Goal: Task Accomplishment & Management: Use online tool/utility

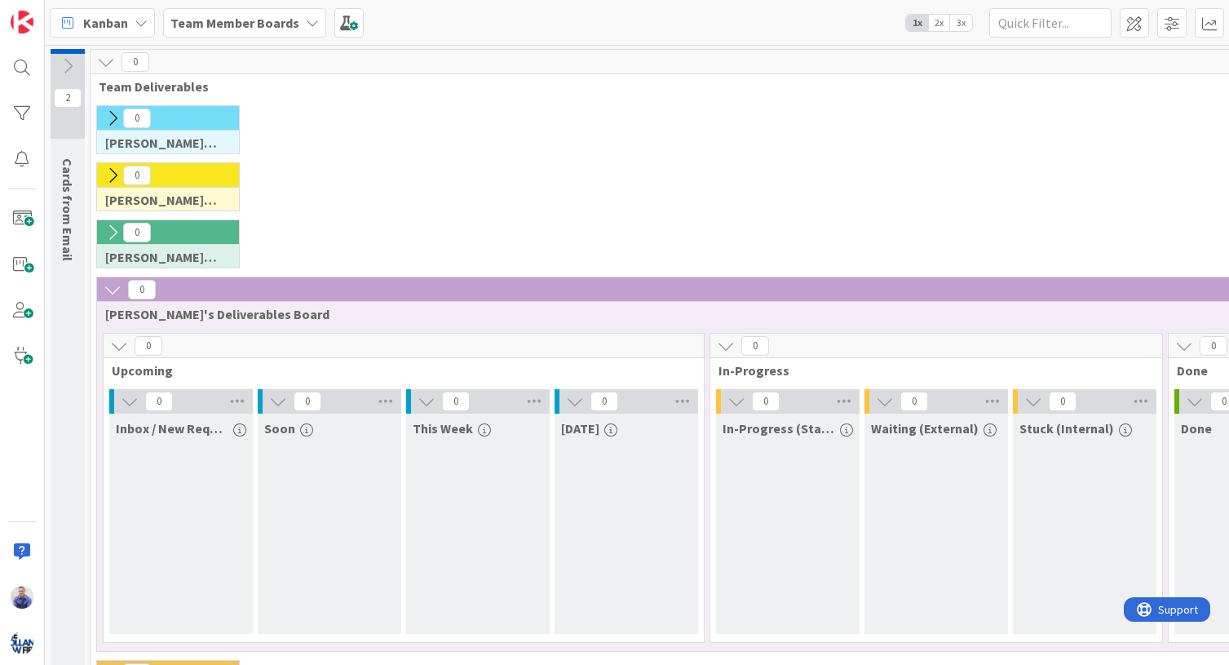
click at [68, 66] on icon at bounding box center [68, 66] width 18 height 18
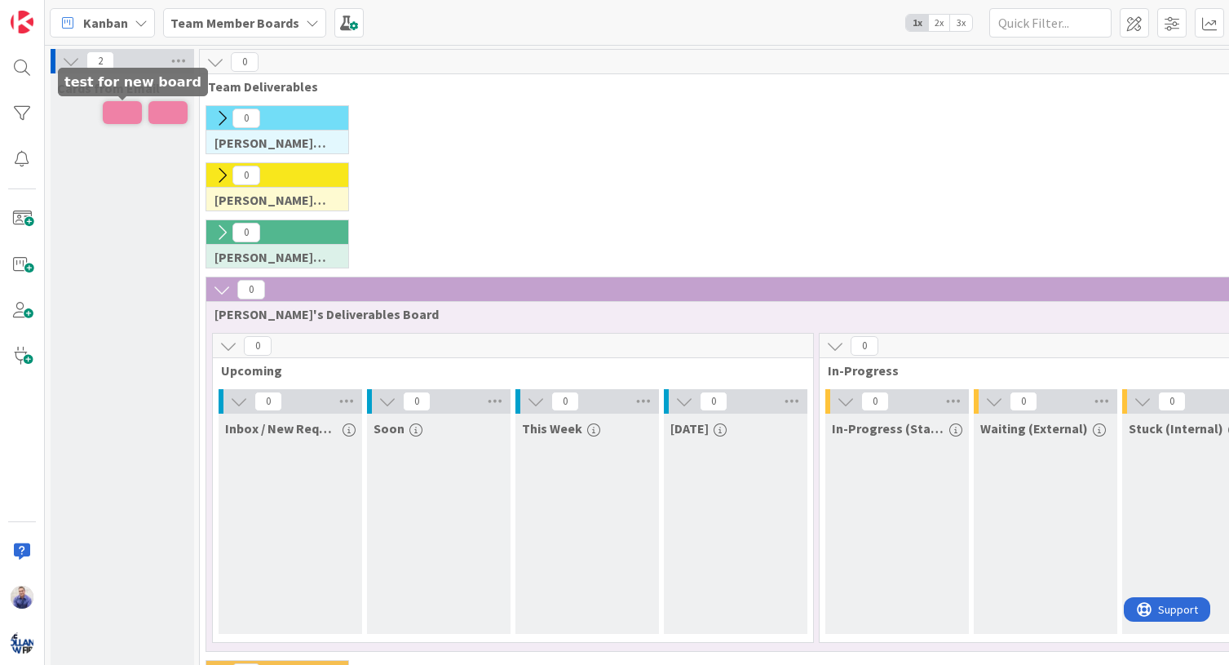
click at [112, 117] on span at bounding box center [122, 112] width 39 height 23
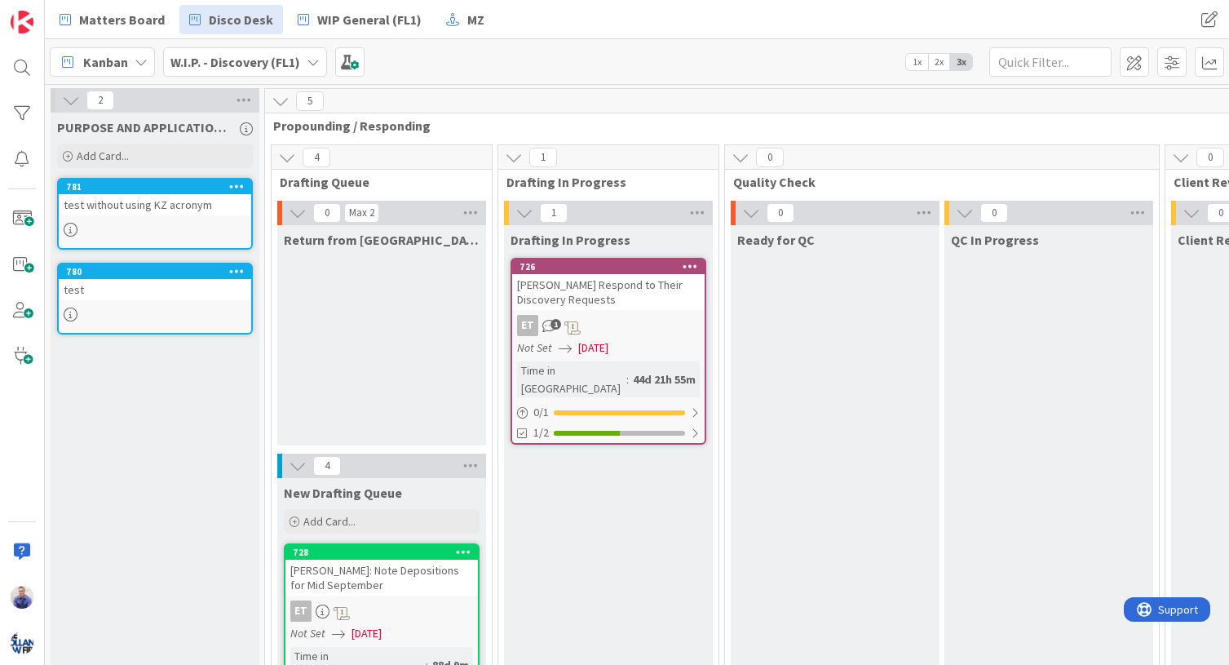
click at [237, 272] on icon at bounding box center [236, 270] width 15 height 11
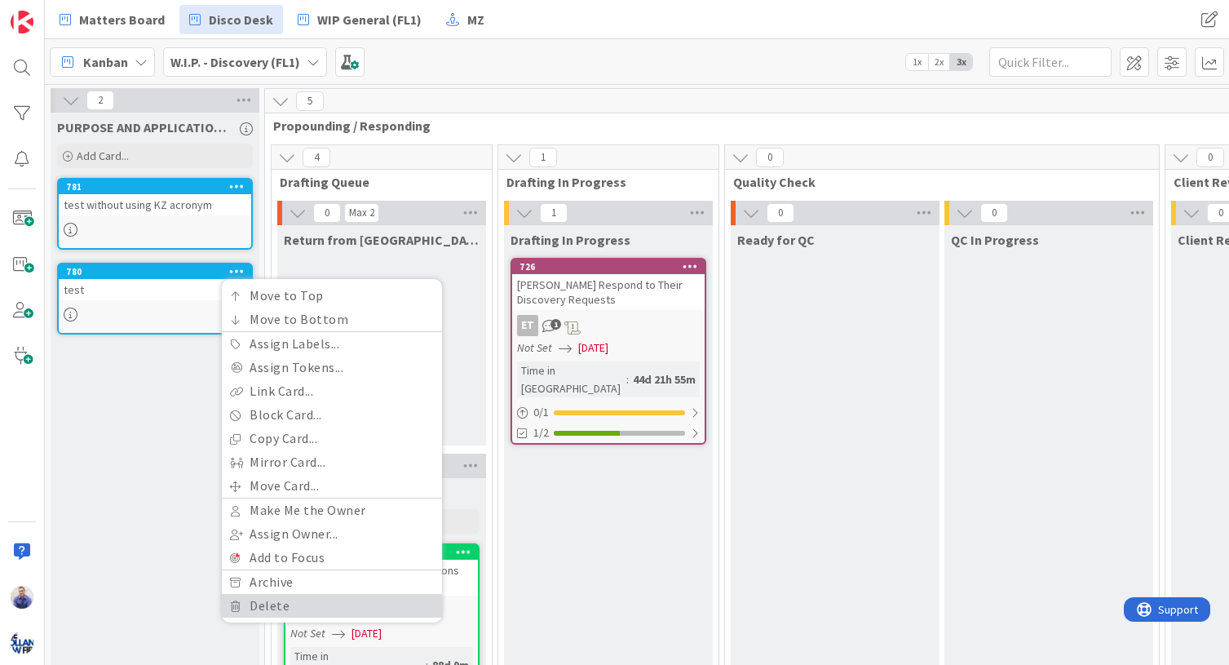
click at [340, 599] on link "Delete" at bounding box center [332, 606] width 220 height 24
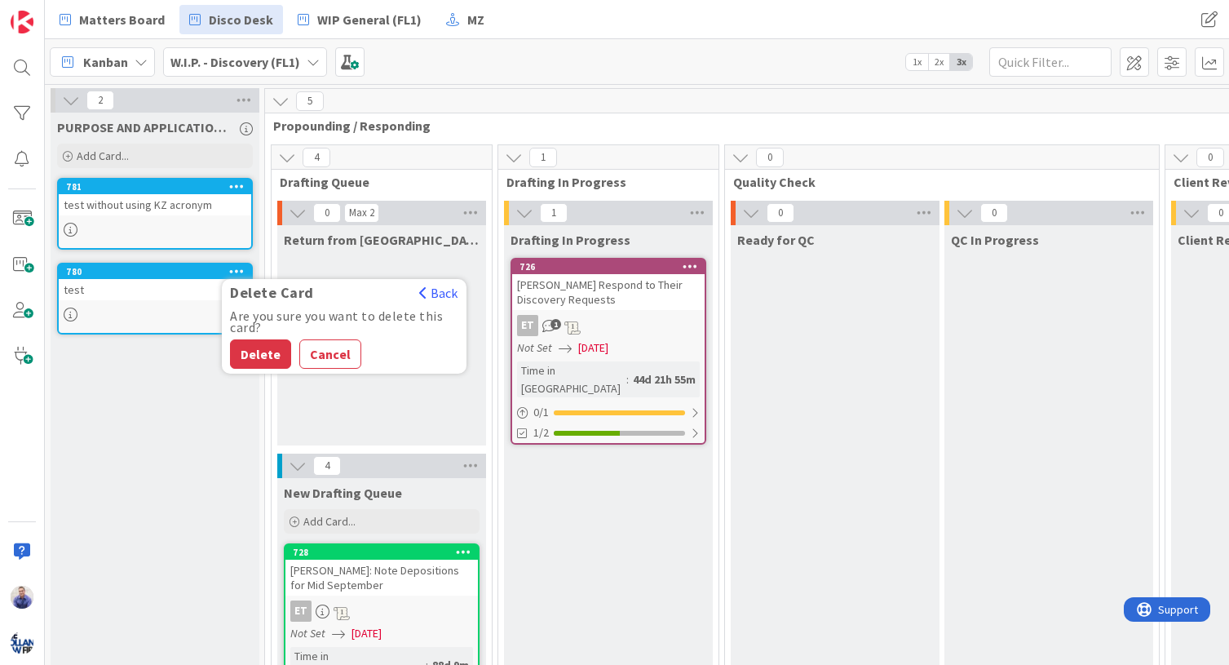
drag, startPoint x: 311, startPoint y: 355, endPoint x: 285, endPoint y: 350, distance: 26.5
click at [310, 355] on button "Cancel" at bounding box center [330, 353] width 62 height 29
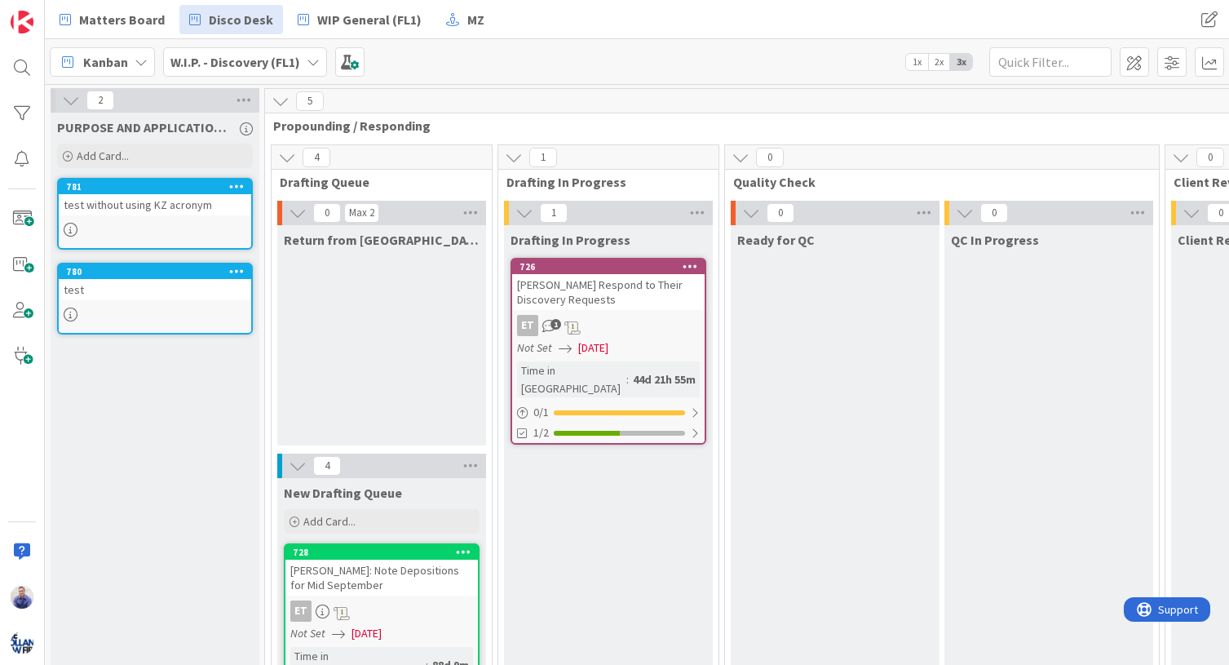
click at [116, 303] on link "780 Move to Top Move to Bottom Assign Labels... Assign Tokens... Link Card... B…" at bounding box center [155, 299] width 196 height 72
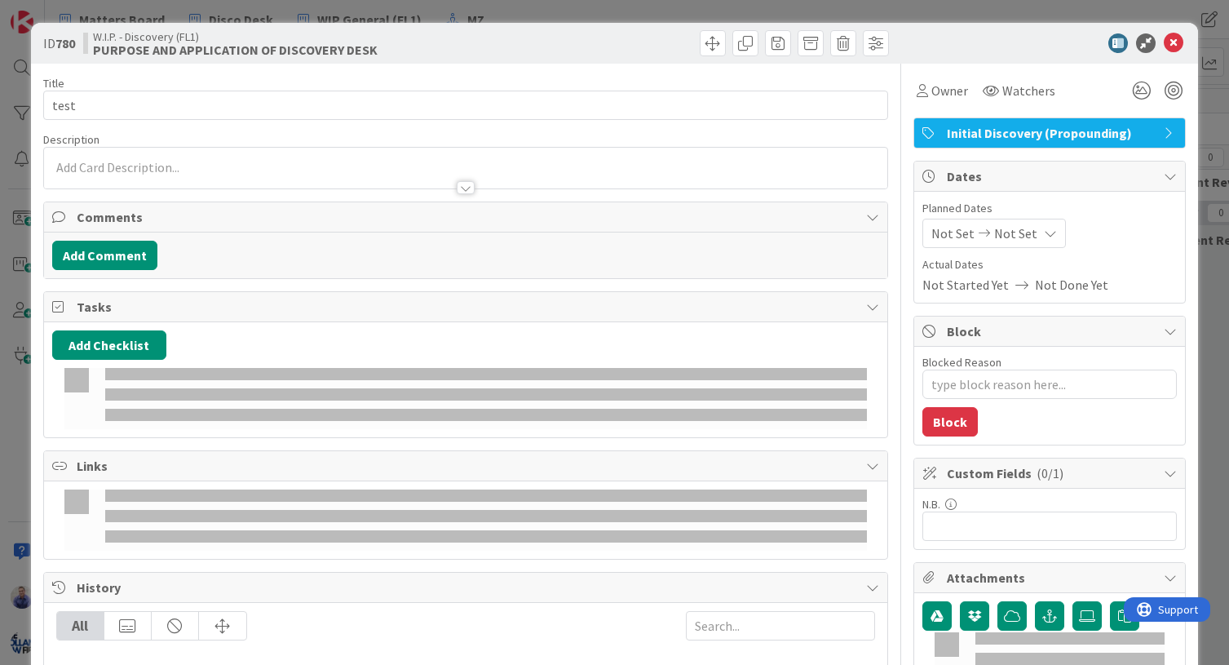
type textarea "x"
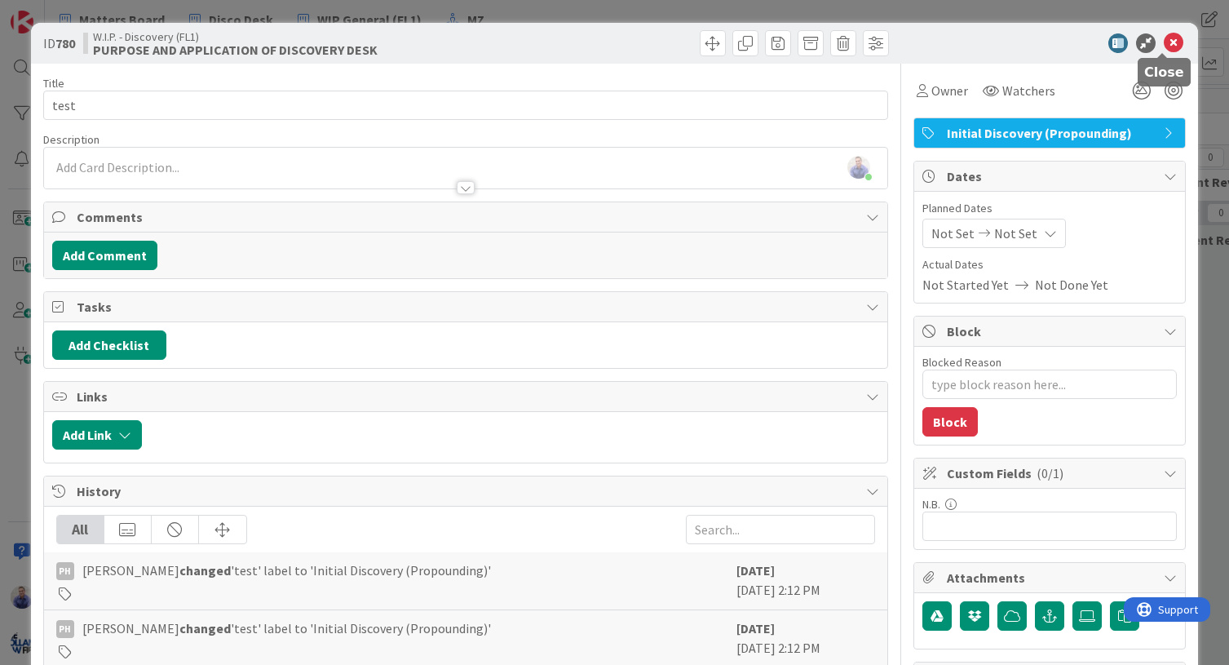
click at [1164, 46] on icon at bounding box center [1174, 43] width 20 height 20
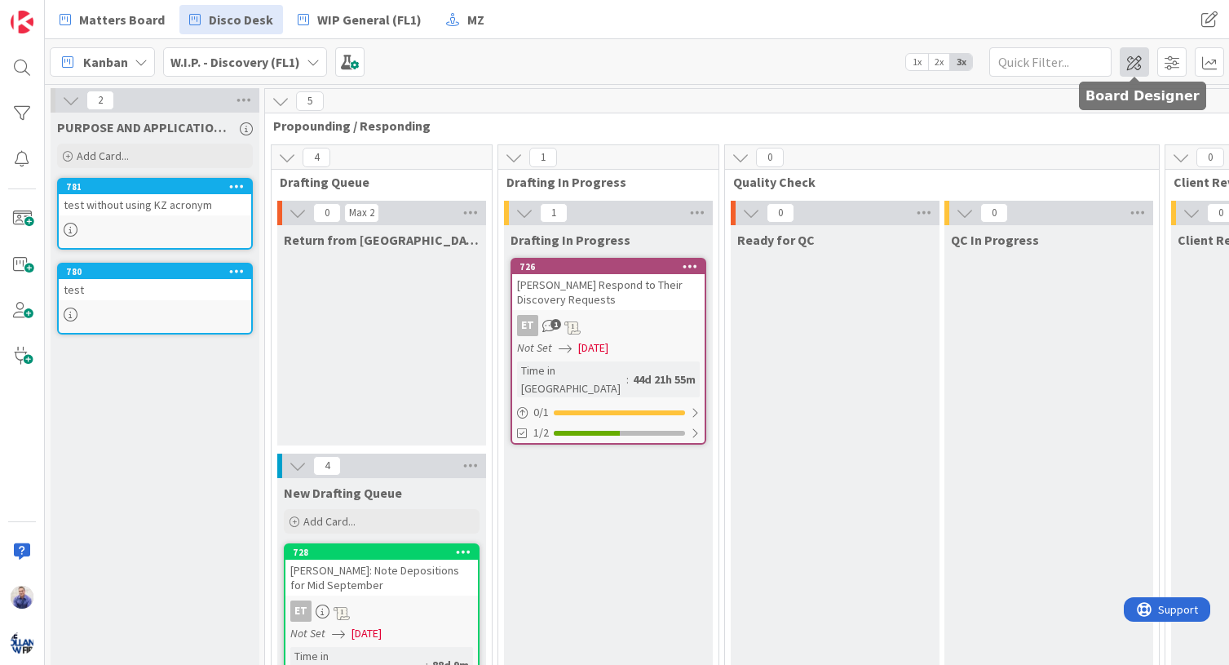
click at [1137, 63] on span at bounding box center [1134, 61] width 29 height 29
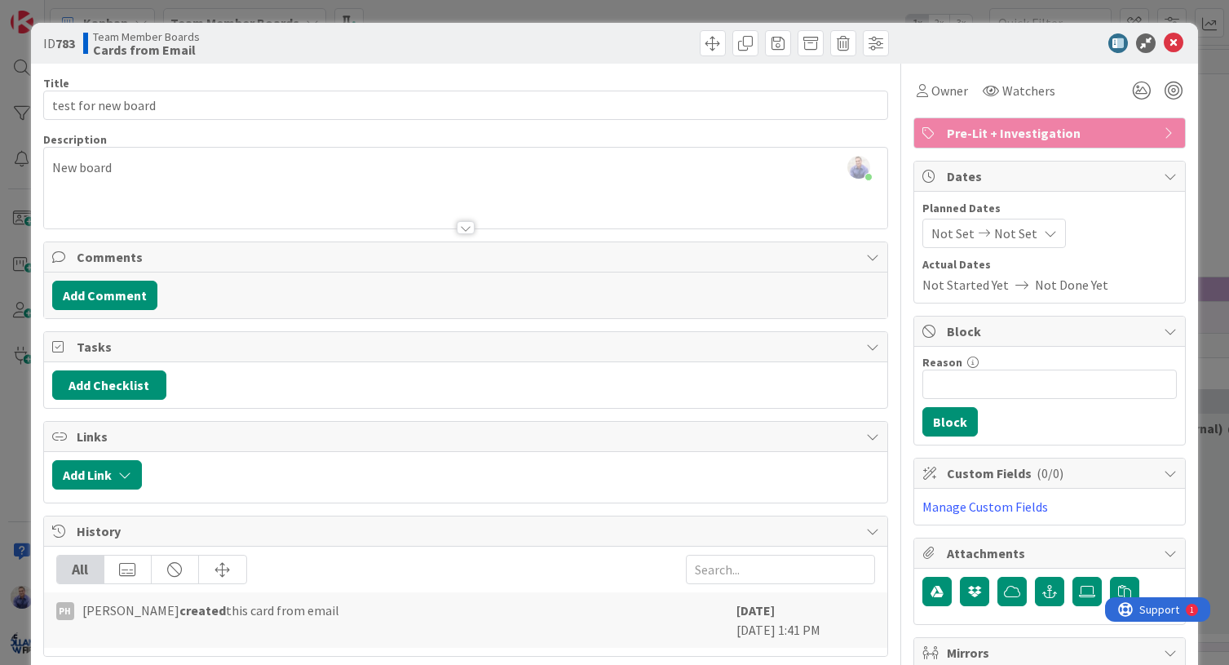
click at [1144, 134] on div "Pre-Lit + Investigation" at bounding box center [1049, 132] width 271 height 29
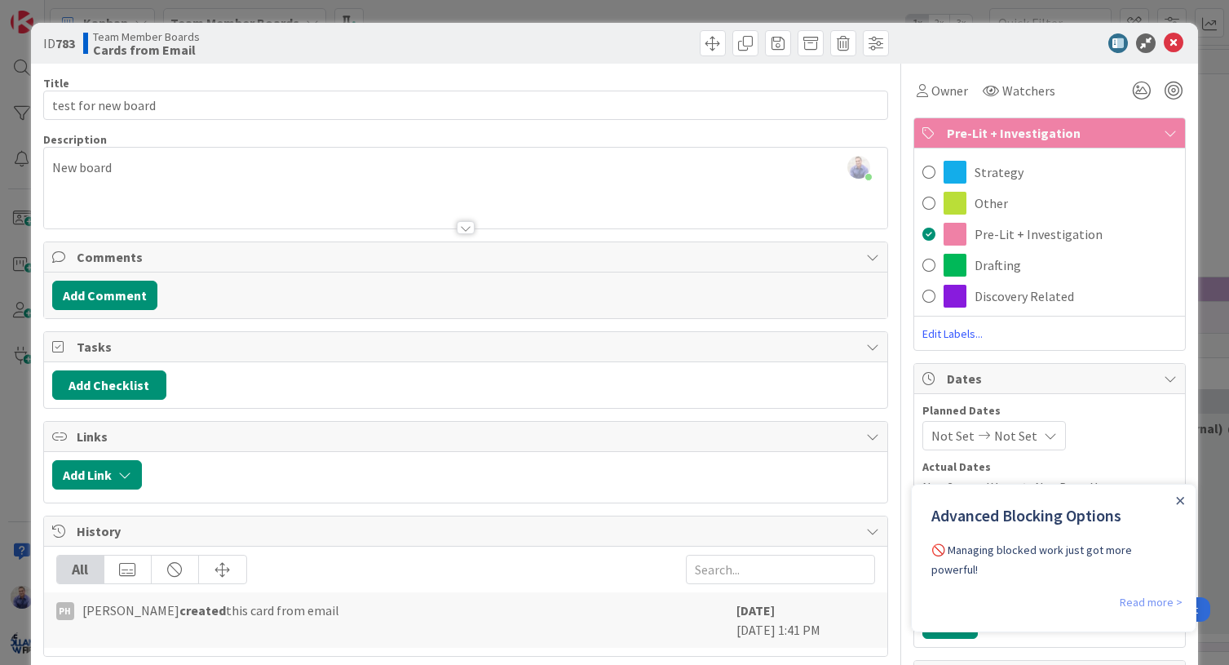
click at [1146, 592] on link "Read more >" at bounding box center [1151, 602] width 63 height 20
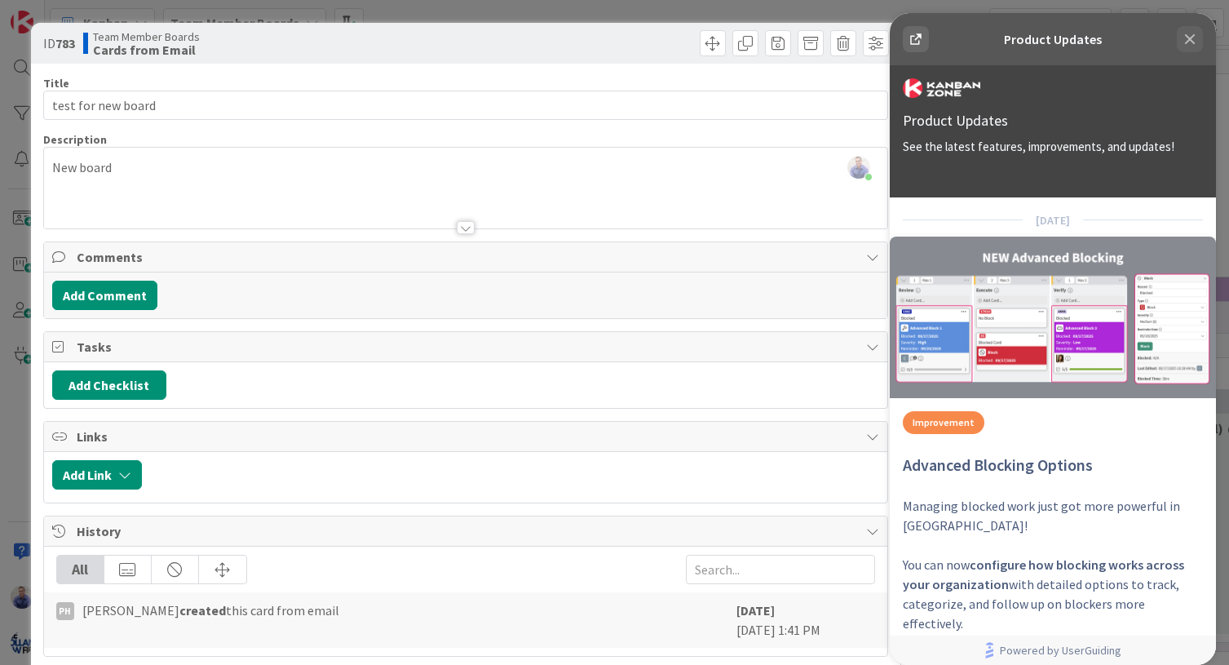
click at [1196, 31] on icon at bounding box center [1190, 39] width 20 height 20
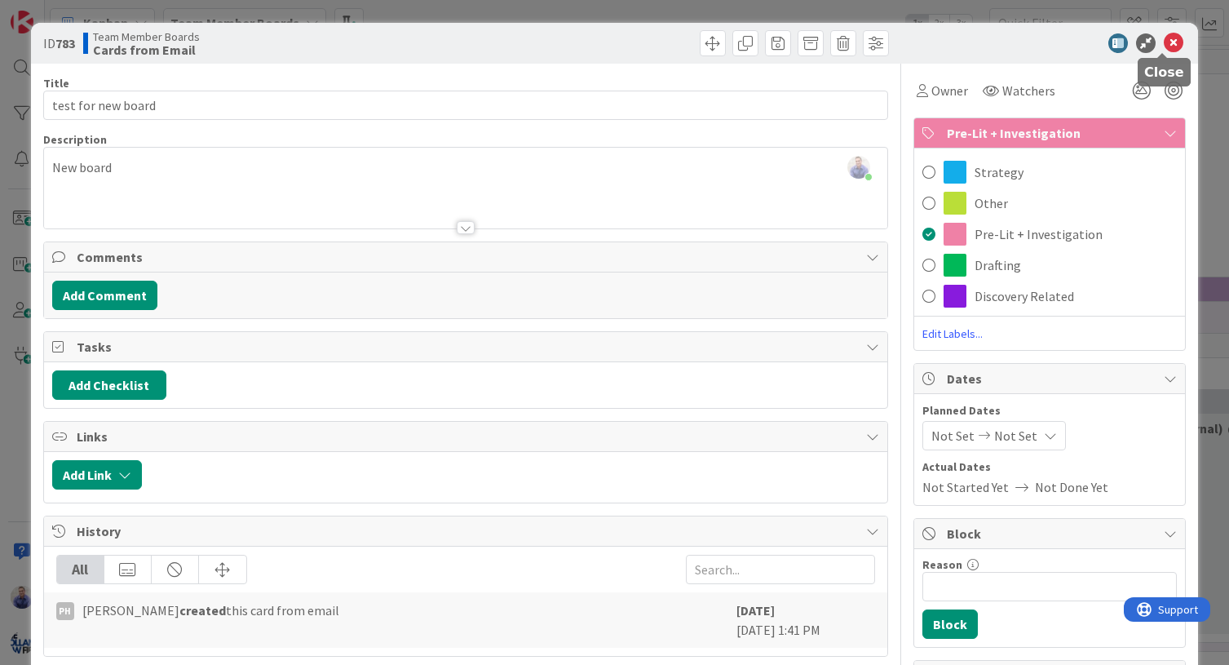
click at [1164, 39] on icon at bounding box center [1174, 43] width 20 height 20
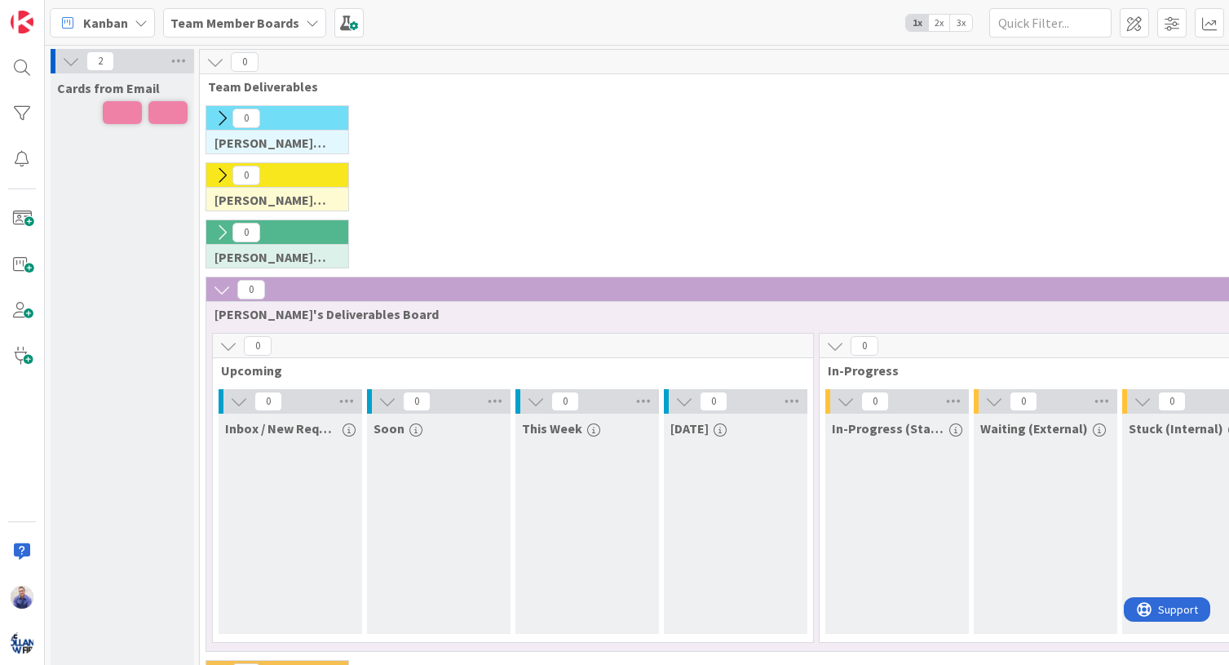
click at [969, 22] on span "3x" at bounding box center [961, 23] width 22 height 16
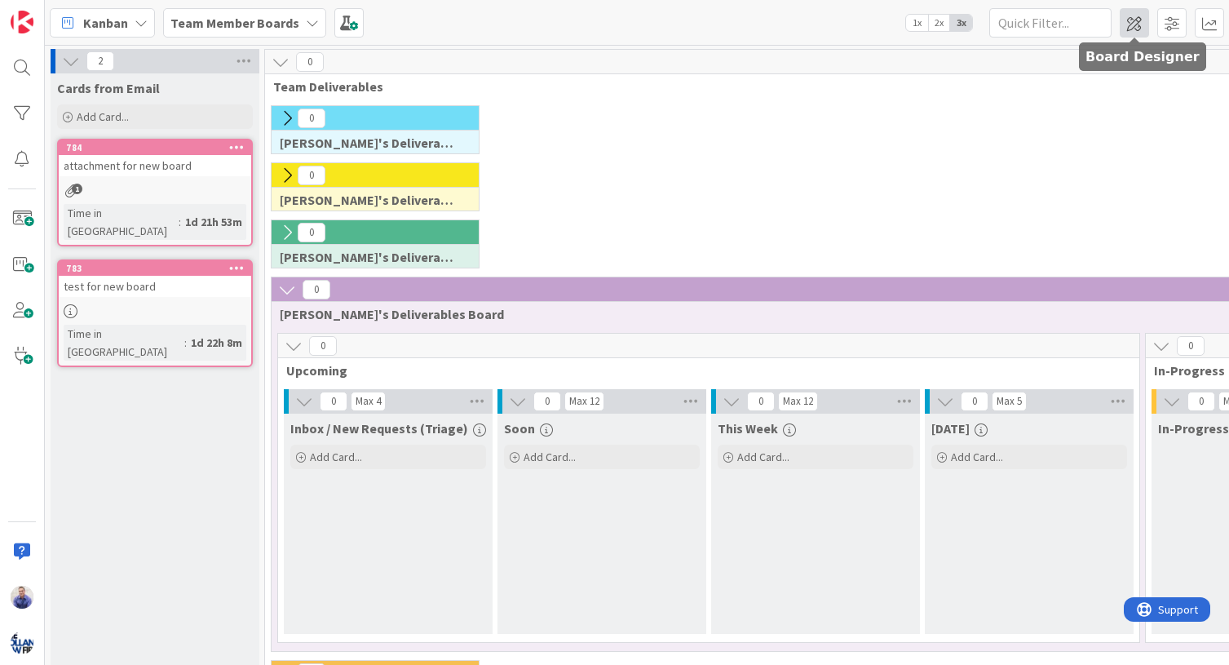
click at [1132, 24] on span at bounding box center [1134, 22] width 29 height 29
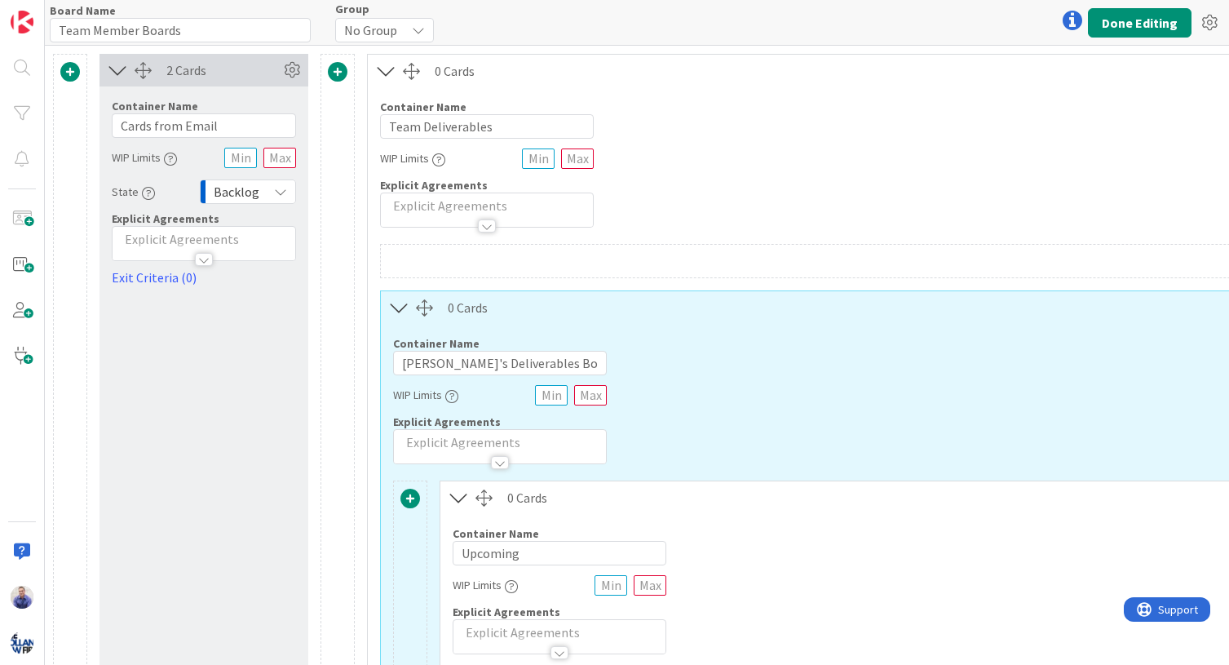
click at [73, 70] on span at bounding box center [70, 72] width 20 height 20
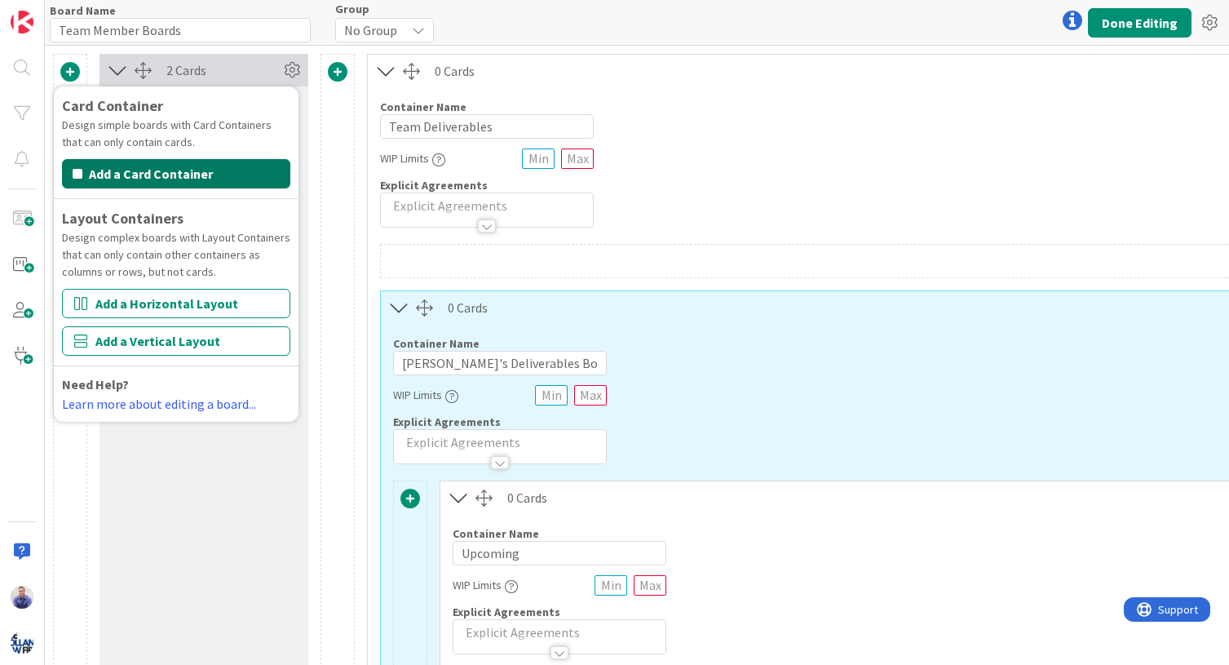
click at [141, 178] on button "Add a Card Container" at bounding box center [176, 173] width 228 height 29
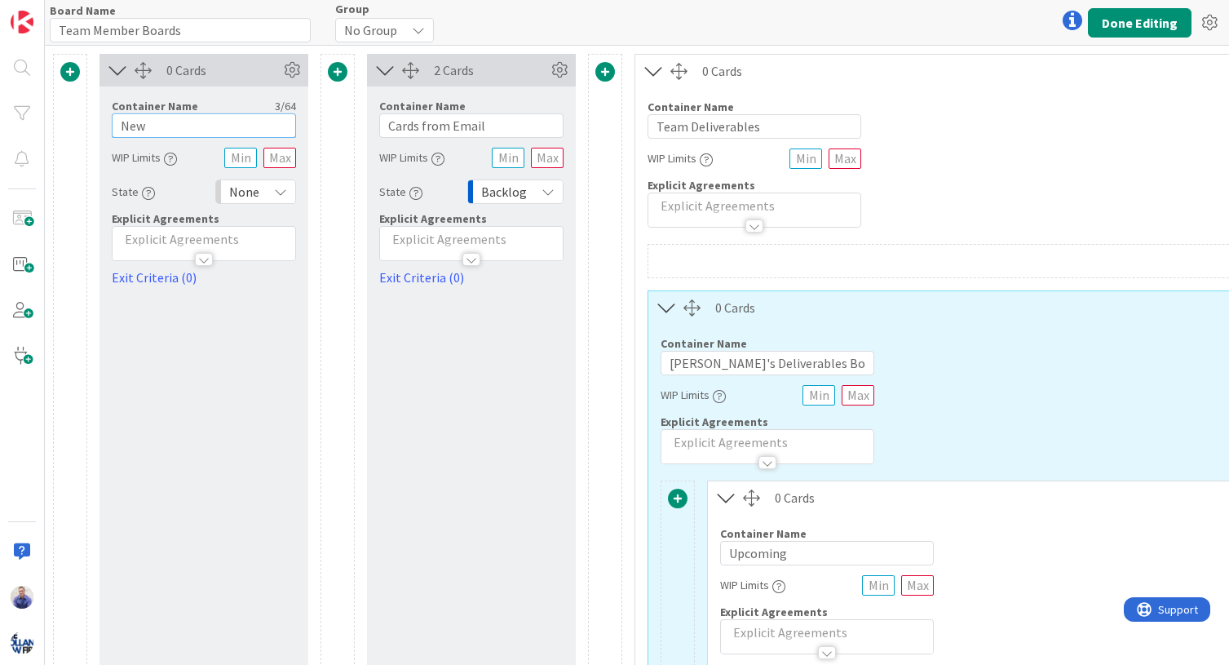
click at [186, 129] on input "New" at bounding box center [204, 125] width 184 height 24
click at [184, 128] on input "New" at bounding box center [204, 125] width 184 height 24
click at [187, 126] on input "New" at bounding box center [204, 125] width 184 height 24
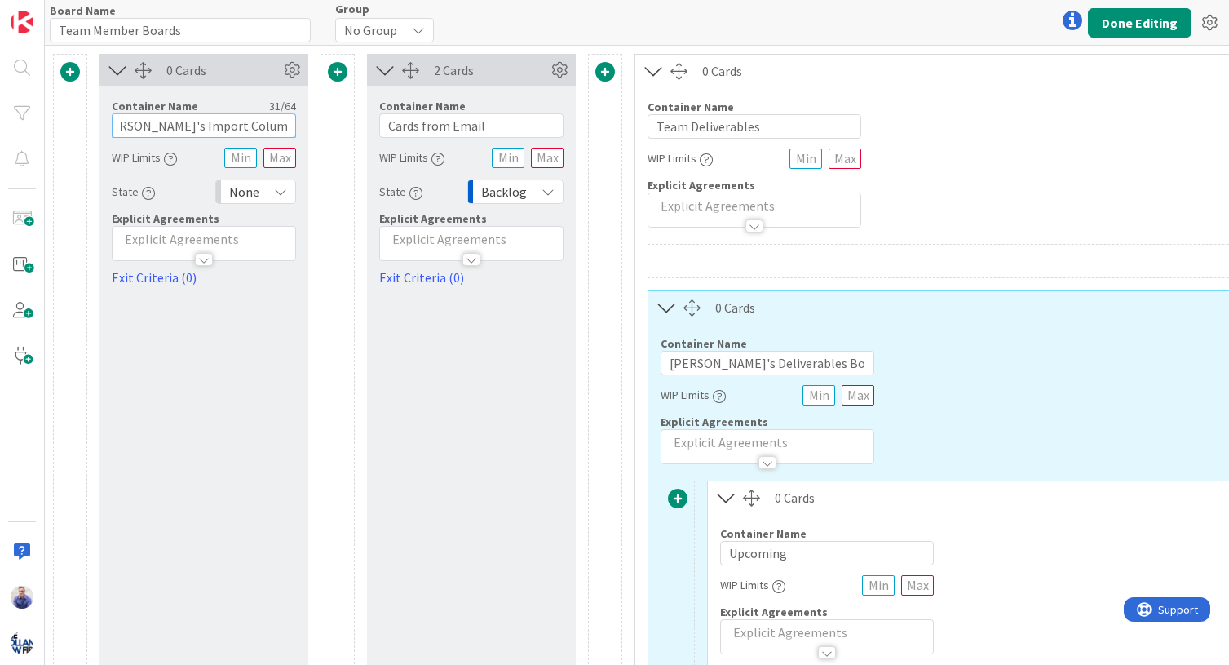
scroll to position [0, 25]
type input "[PERSON_NAME]'s Import Column (Temporary)"
click at [284, 77] on icon at bounding box center [292, 70] width 24 height 24
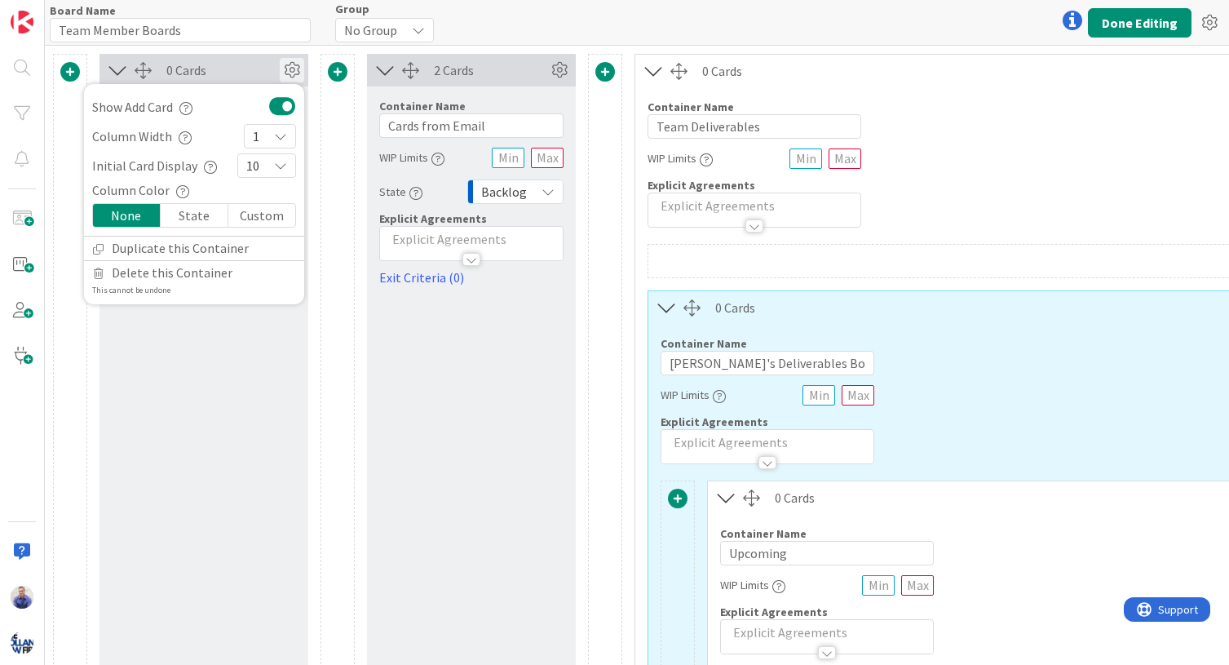
click at [273, 169] on div "10" at bounding box center [266, 165] width 59 height 24
click at [261, 458] on link "50" at bounding box center [266, 455] width 57 height 29
click at [1139, 15] on button "Done Editing" at bounding box center [1140, 22] width 104 height 29
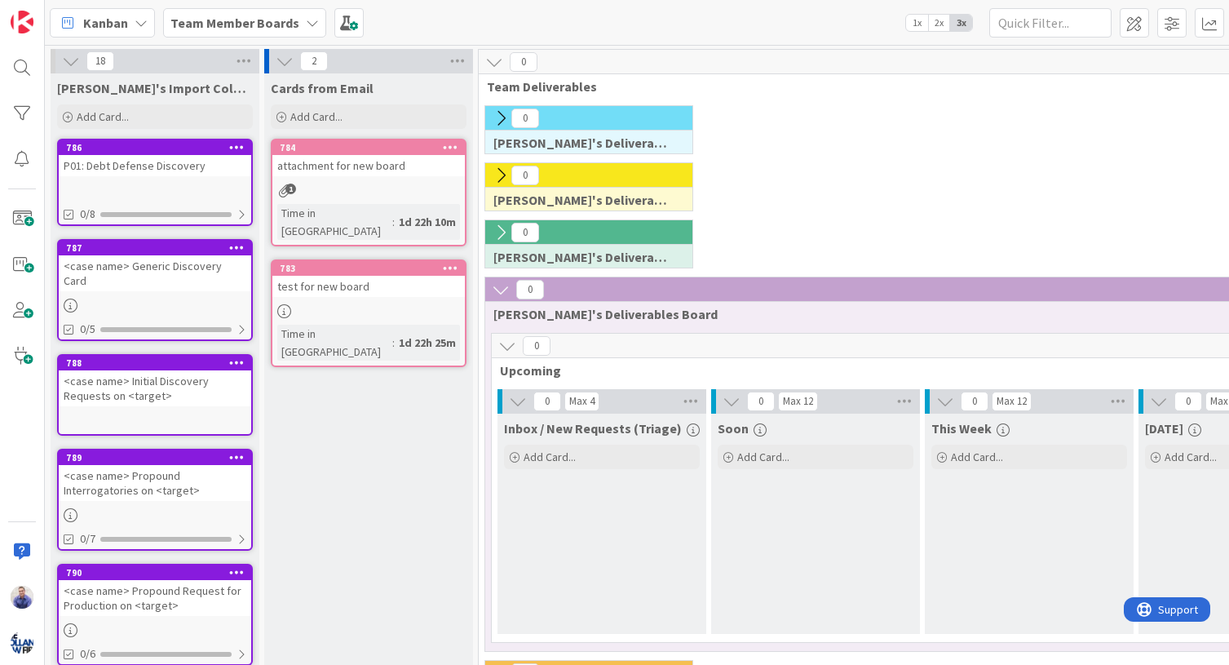
click at [239, 147] on icon at bounding box center [236, 146] width 15 height 11
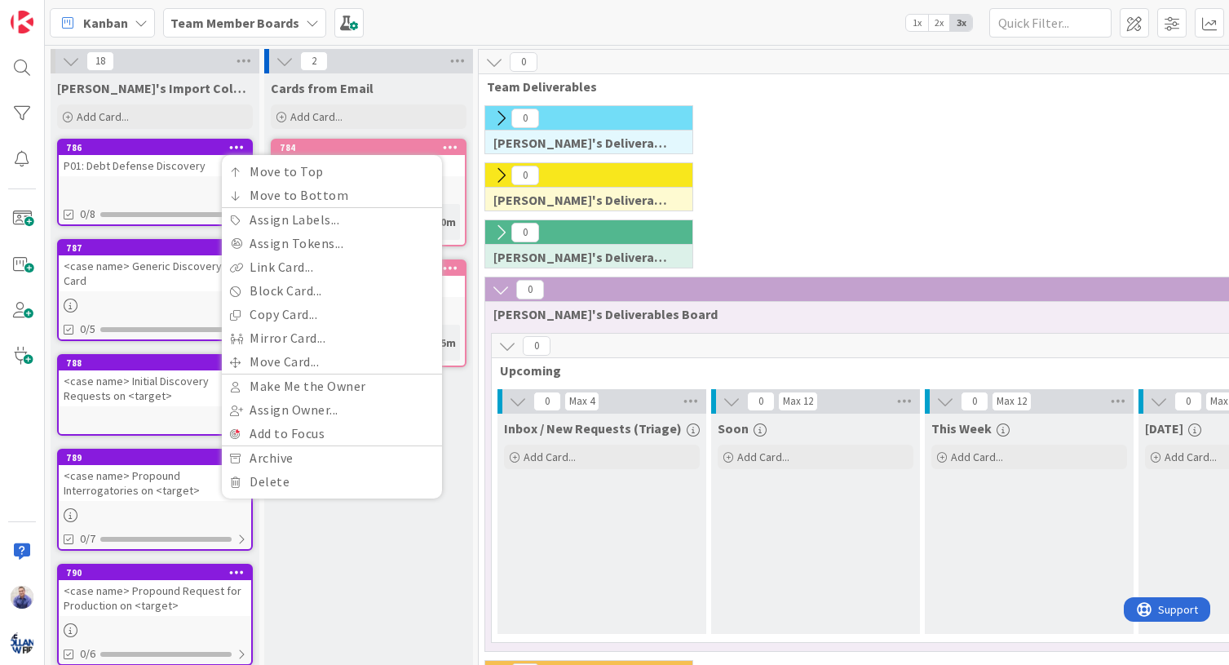
click at [172, 170] on div "P01: Debt Defense Discovery" at bounding box center [155, 165] width 192 height 21
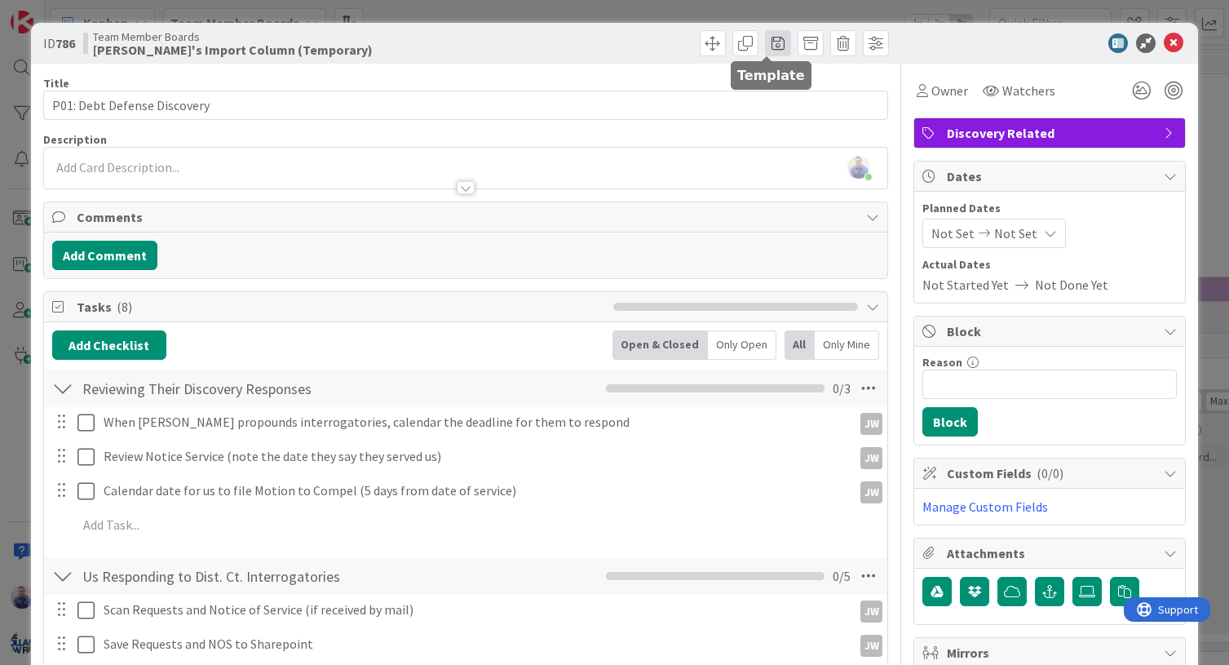
click at [766, 43] on span at bounding box center [778, 43] width 26 height 26
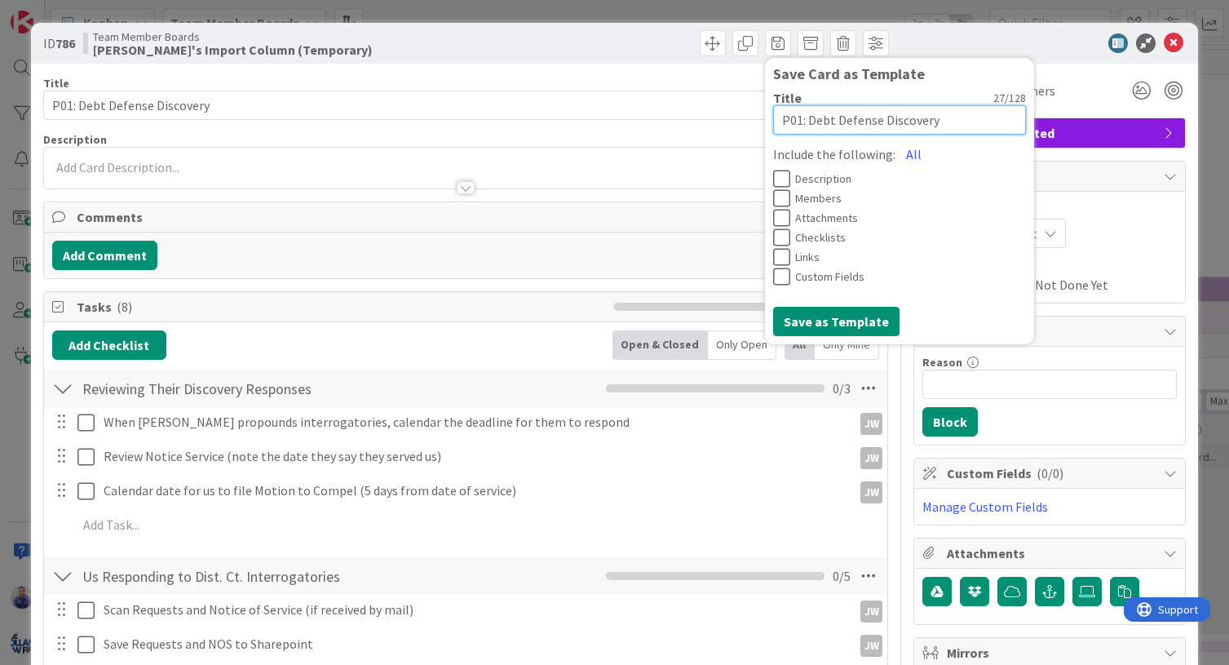
drag, startPoint x: 795, startPoint y: 121, endPoint x: 750, endPoint y: 121, distance: 44.8
click at [773, 121] on textarea "P01: Debt Defense Discovery" at bounding box center [899, 119] width 253 height 29
type textarea "x"
type textarea "< Debt Defense Discovery"
type textarea "x"
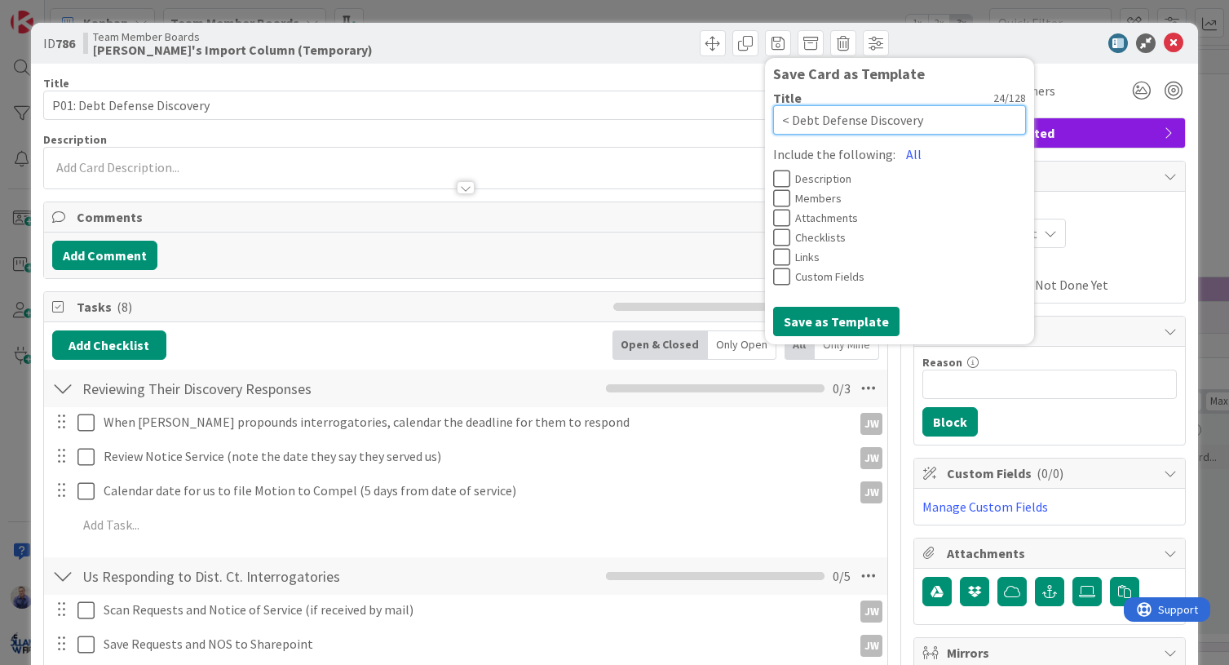
type textarea "<C Debt Defense Discovery"
type textarea "x"
type textarea "<Cl Debt Defense Discovery"
type textarea "x"
type textarea "<Cli Debt Defense Discovery"
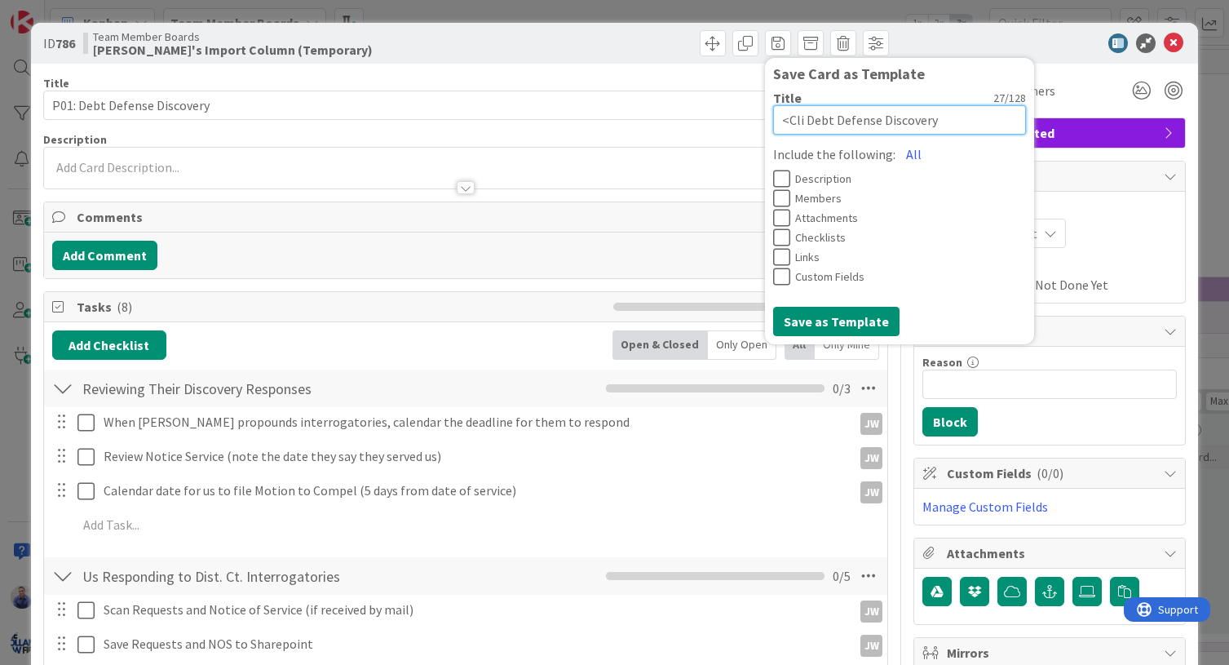
type textarea "x"
type textarea "<Cl Debt Defense Discovery"
type textarea "x"
type textarea "<C Debt Defense Discovery"
type textarea "x"
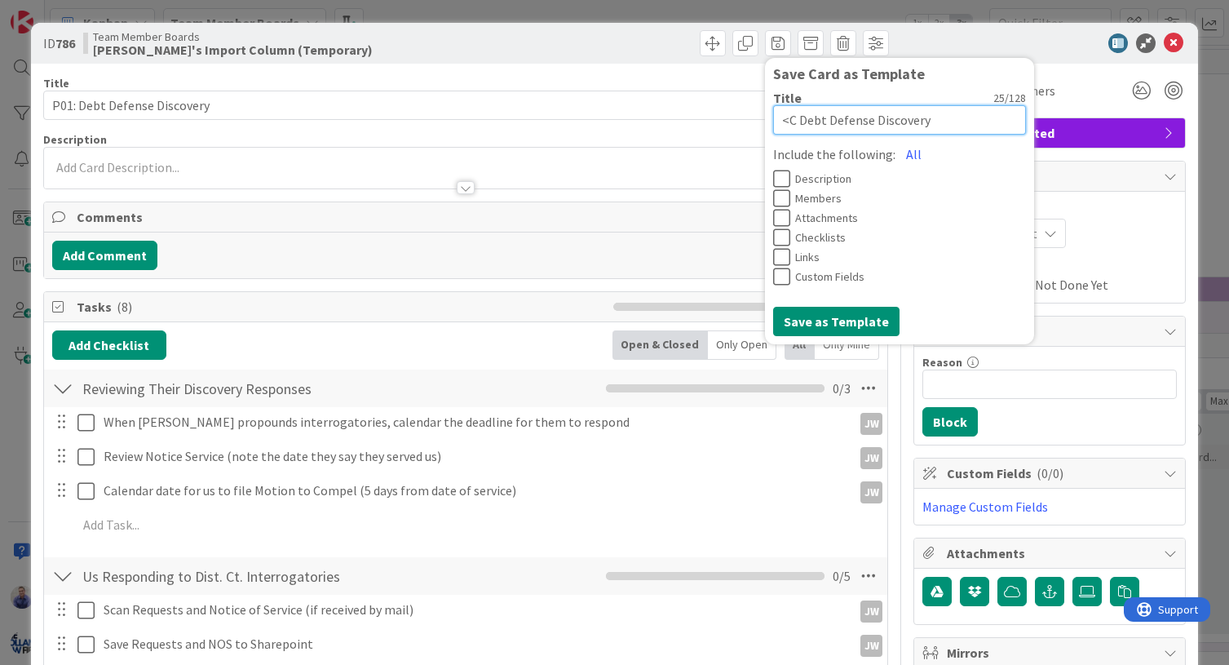
type textarea "< Debt Defense Discovery"
type textarea "x"
type textarea "<c Debt Defense Discovery"
type textarea "x"
type textarea "<ca Debt Defense Discovery"
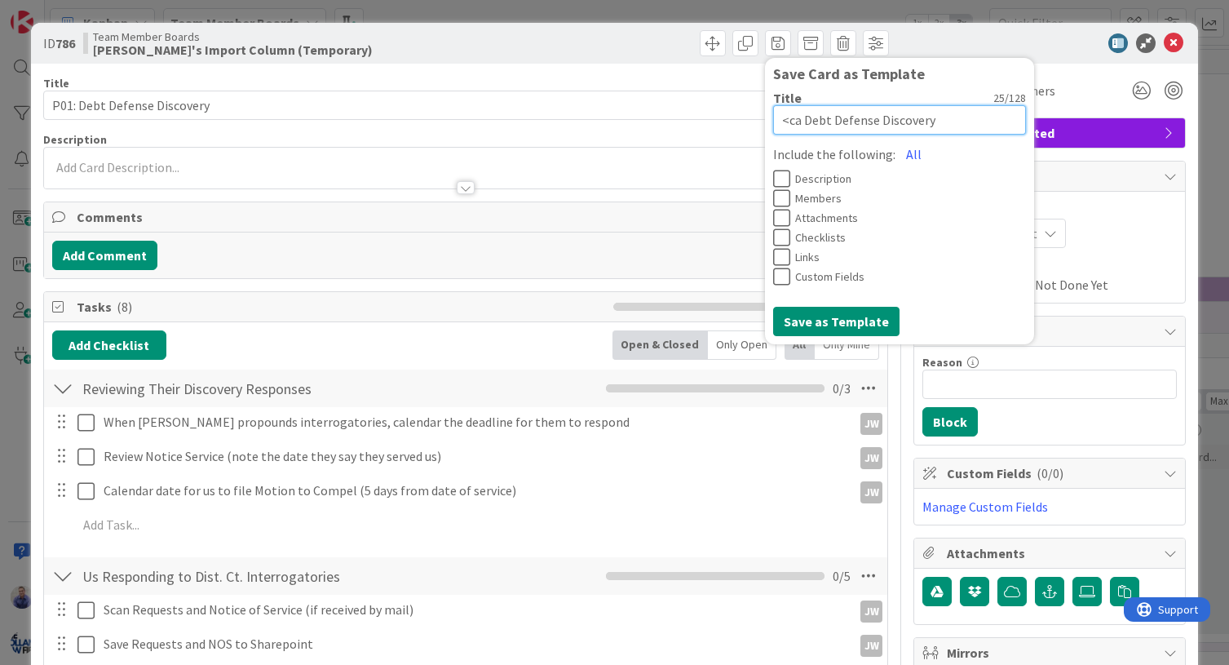
type textarea "x"
type textarea "<cas Debt Defense Discovery"
type textarea "x"
type textarea "<case Debt Defense Discovery"
type textarea "x"
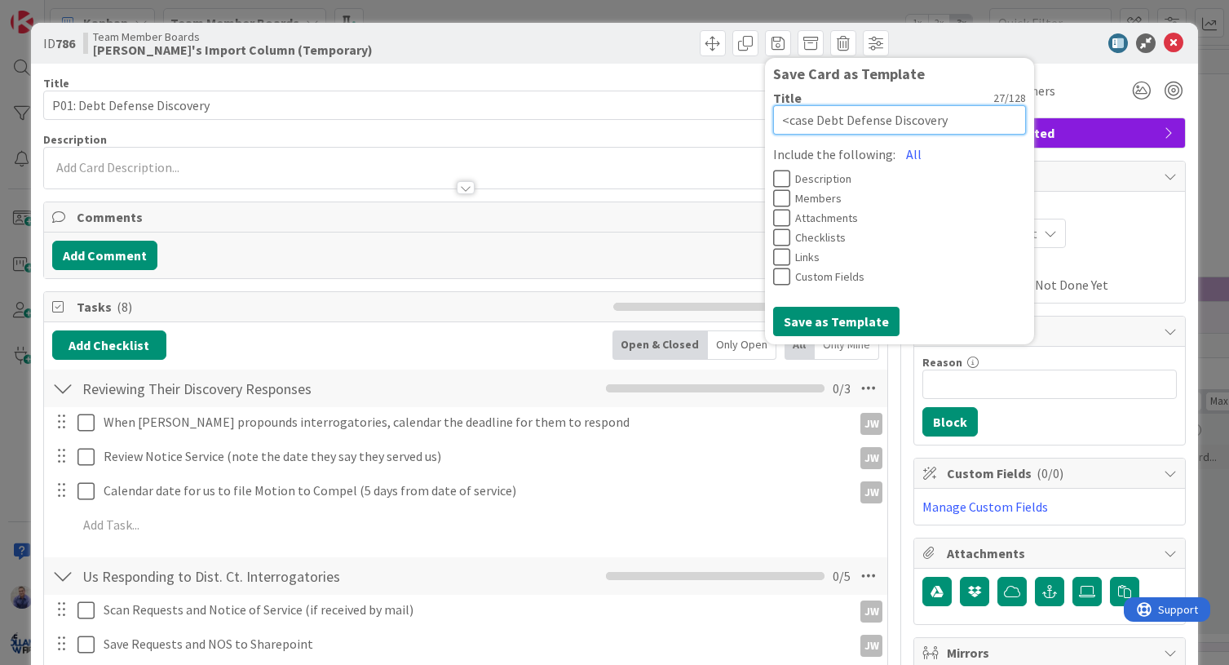
type textarea "<case Debt Defense Discovery"
type textarea "x"
type textarea "<case n Debt Defense Discovery"
type textarea "x"
type textarea "<case na Debt Defense Discovery"
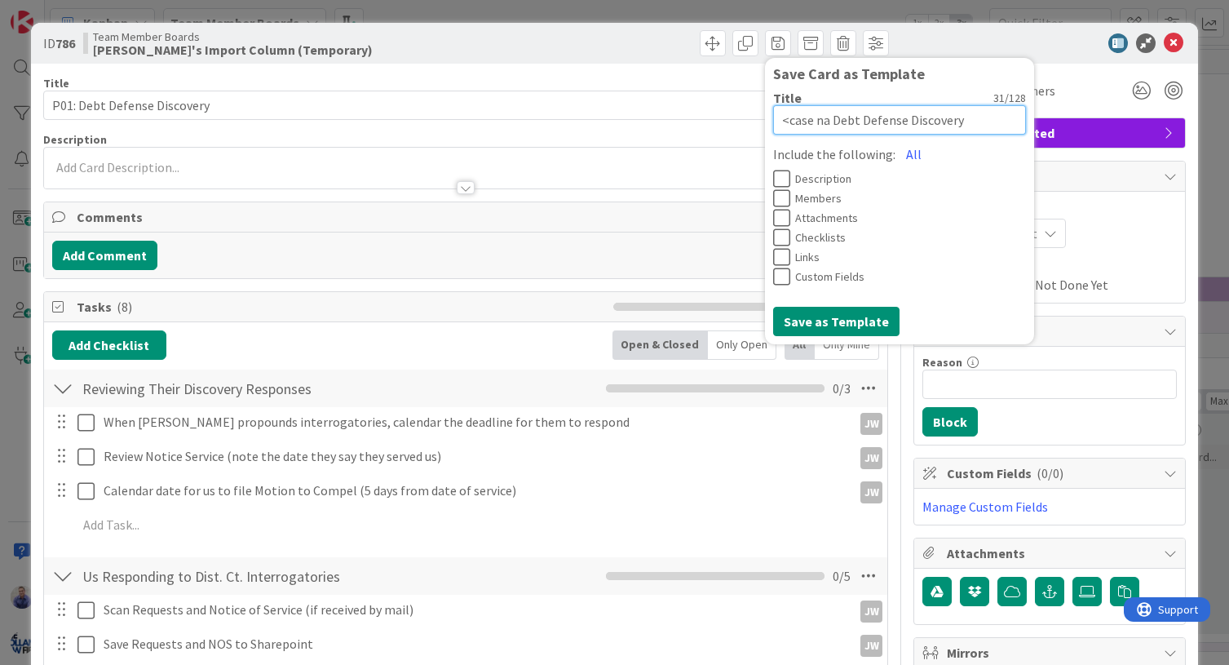
type textarea "x"
type textarea "<case nam Debt Defense Discovery"
type textarea "x"
type textarea "<case name Debt Defense Discovery"
type textarea "x"
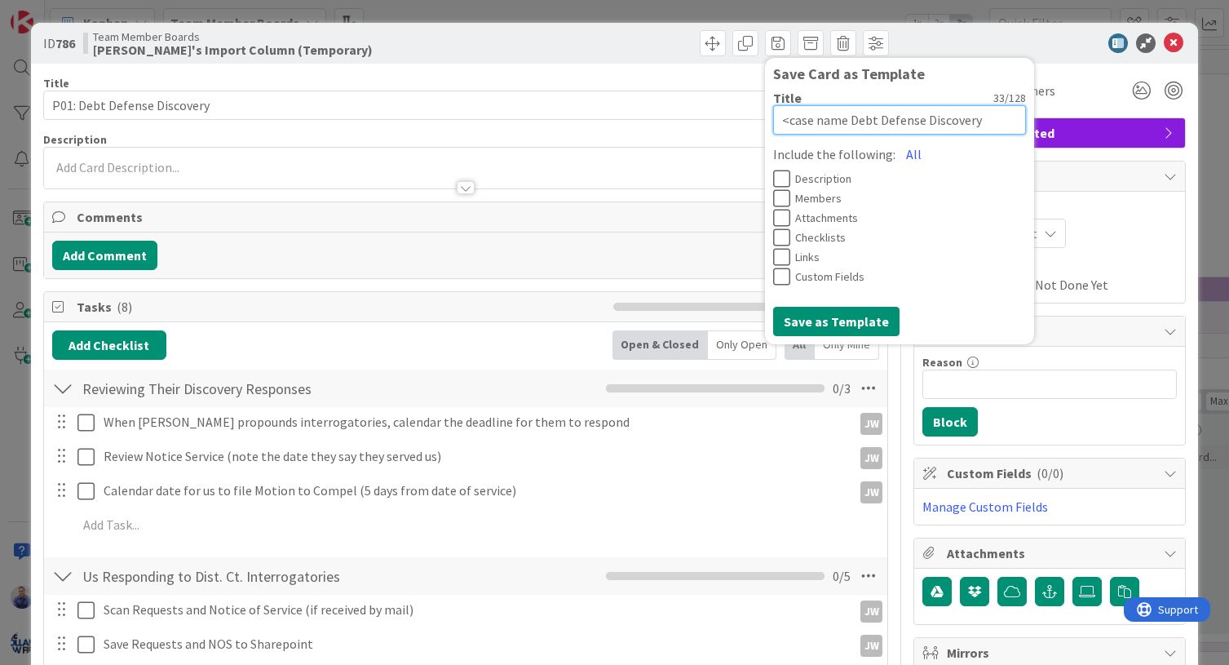
type textarea "<case name> Debt Defense Discovery"
type textarea "x"
type textarea "<case name> Debt Defense Discovery"
type textarea "x"
type textarea "<case name> D Debt Defense Discovery"
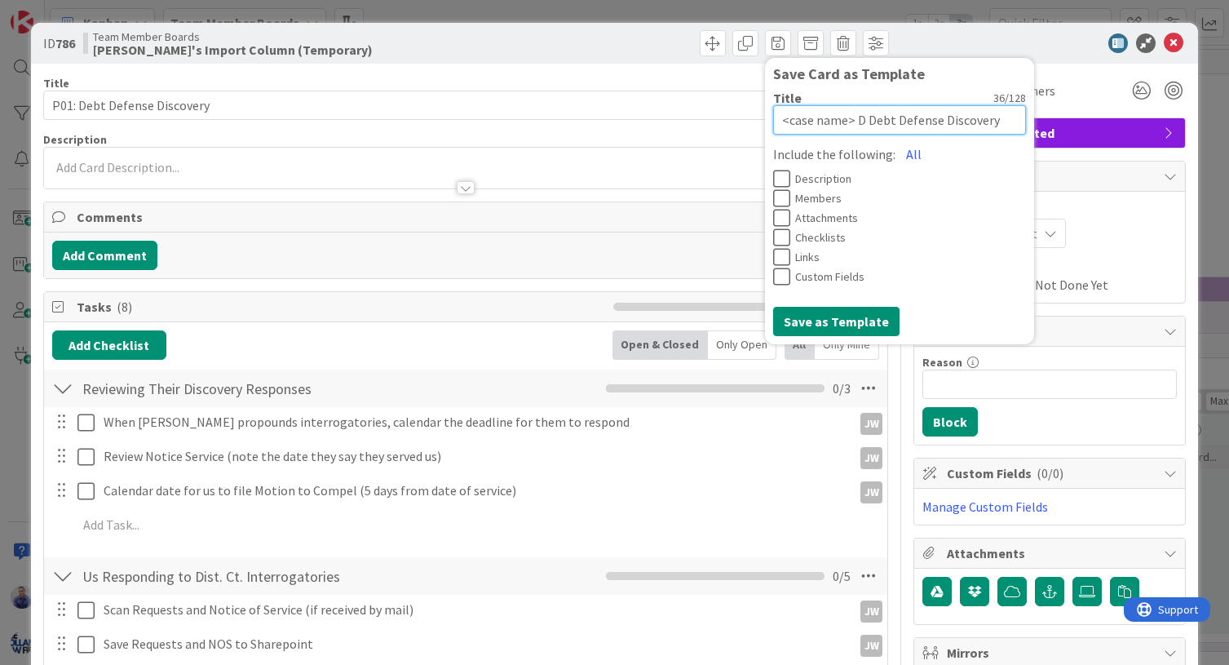
type textarea "x"
type textarea "<case name> Di Debt Defense Discovery"
type textarea "x"
type textarea "<case name> Dis Debt Defense Discovery"
type textarea "x"
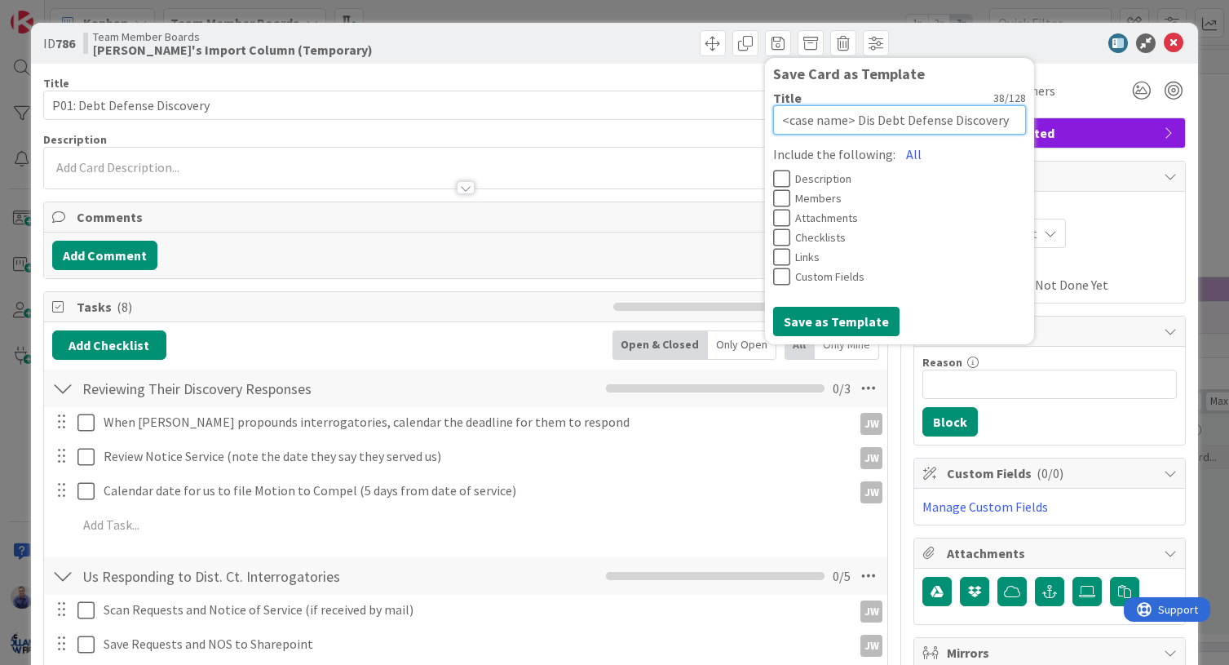
type textarea "<case name> Disc Debt Defense Discovery"
type textarea "x"
type textarea "<case name> Disco Debt Defense Discovery"
type textarea "x"
type textarea "<case name> Discov Debt Defense Discovery"
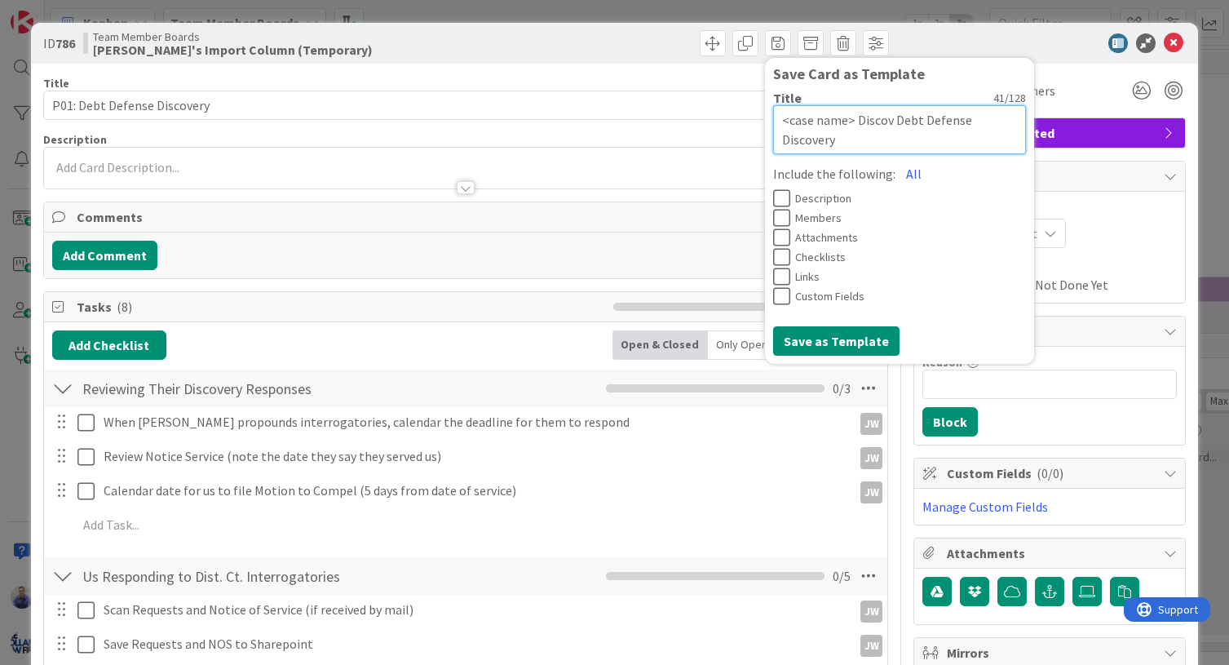
type textarea "x"
type textarea "<case name> Discove Debt Defense Discovery"
type textarea "x"
type textarea "<case name> Discover Debt Defense Discovery"
type textarea "x"
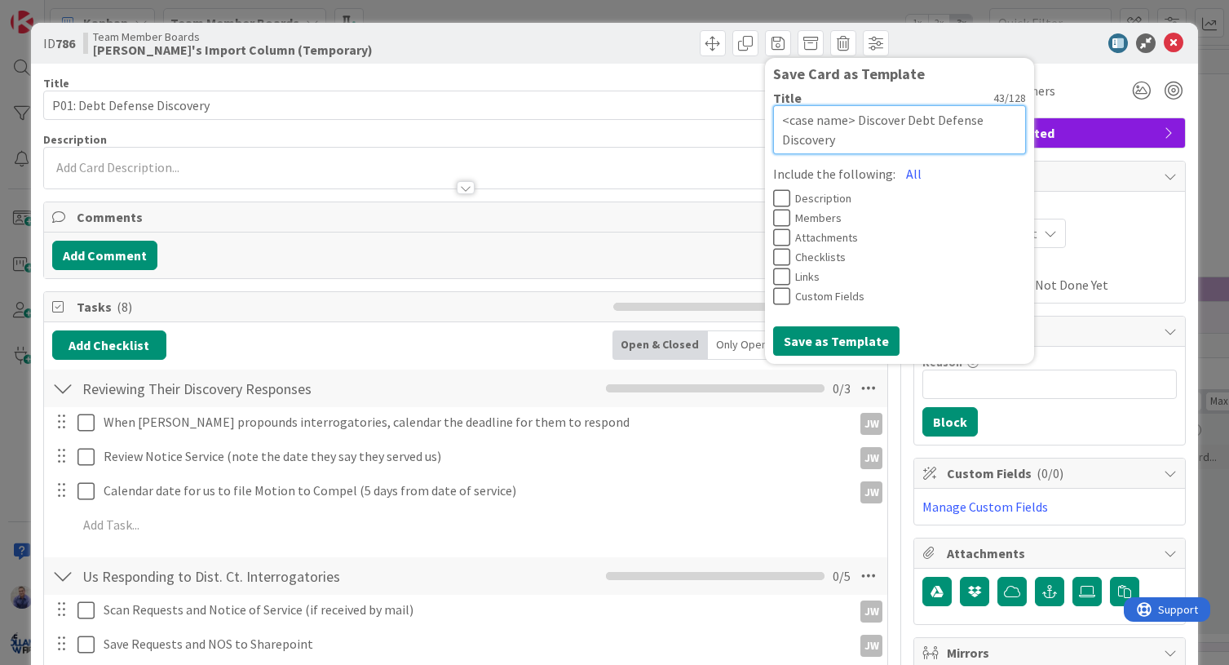
type textarea "<case name> Discovery Debt Defense Discovery"
type textarea "x"
type textarea "<case name> Discovery Debt Defense Discovery"
type textarea "x"
type textarea "<case name> Discovery | Debt Defense Discovery"
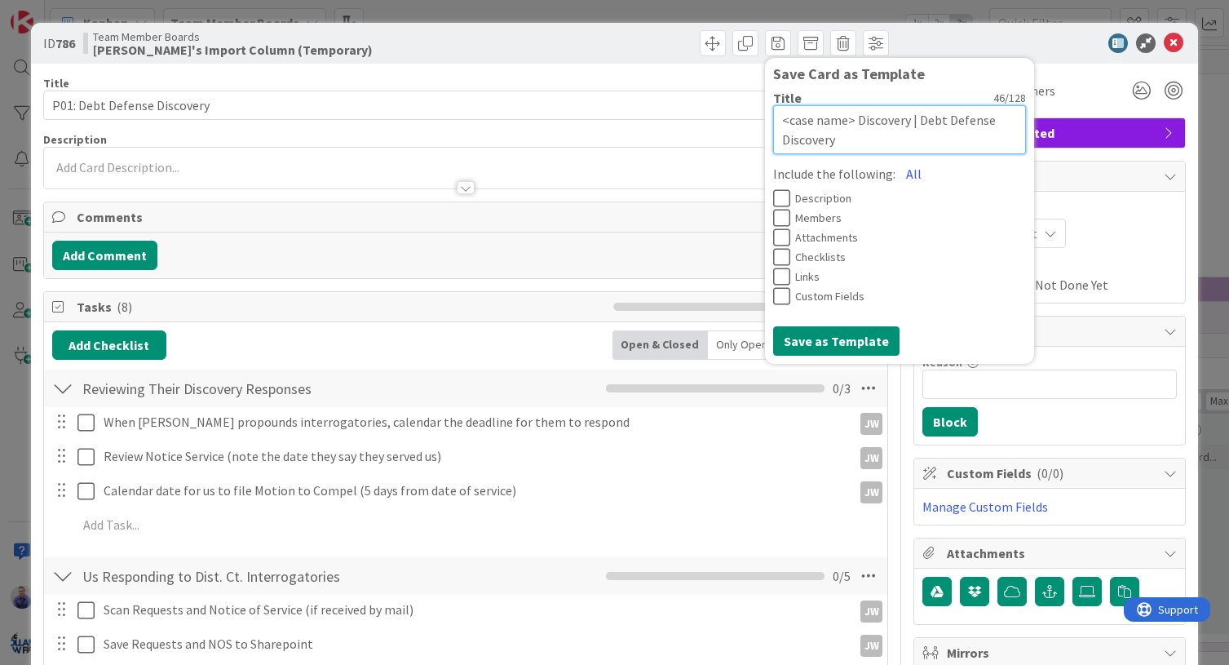
click at [846, 119] on textarea "<case name> Discovery | Debt Defense Discovery" at bounding box center [899, 129] width 253 height 49
type textarea "x"
type textarea "<case name> |Discovery | Debt Defense Discovery"
type textarea "x"
type textarea "<case name> | Discovery | Debt Defense Discovery"
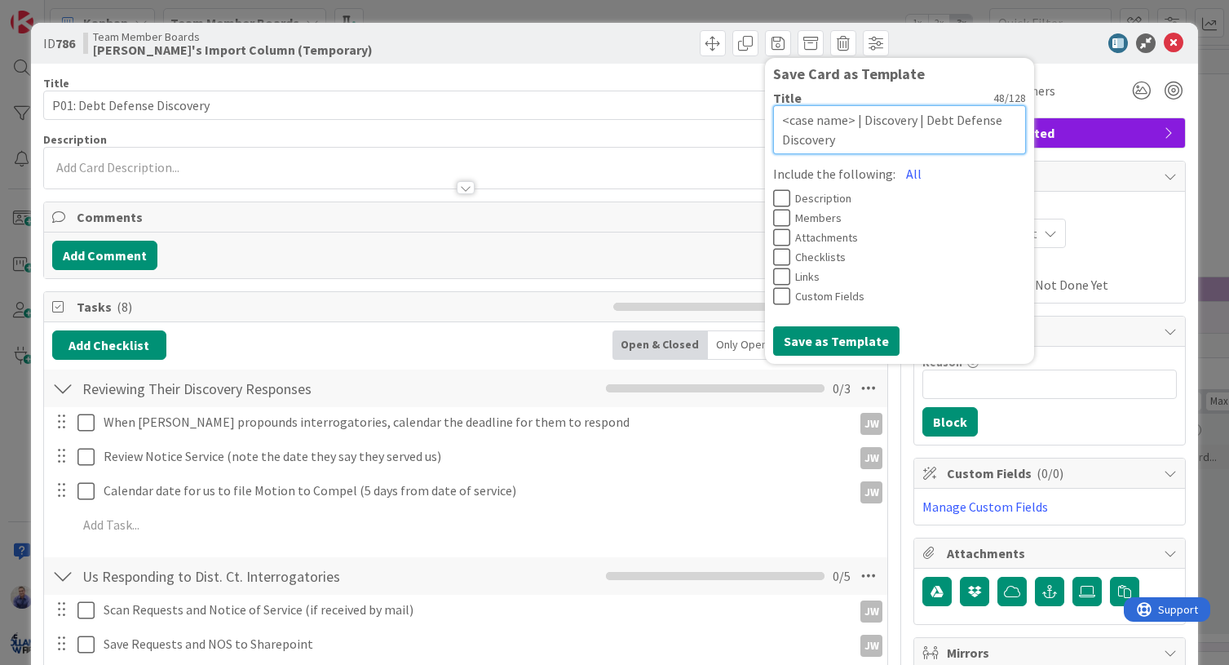
drag, startPoint x: 840, startPoint y: 119, endPoint x: 763, endPoint y: 113, distance: 76.9
click at [773, 113] on textarea "<case name> | Discovery | Debt Defense Discovery" at bounding box center [899, 129] width 253 height 49
type textarea "x"
type textarea "<case name> | Discovery | Debt Defense Discovery"
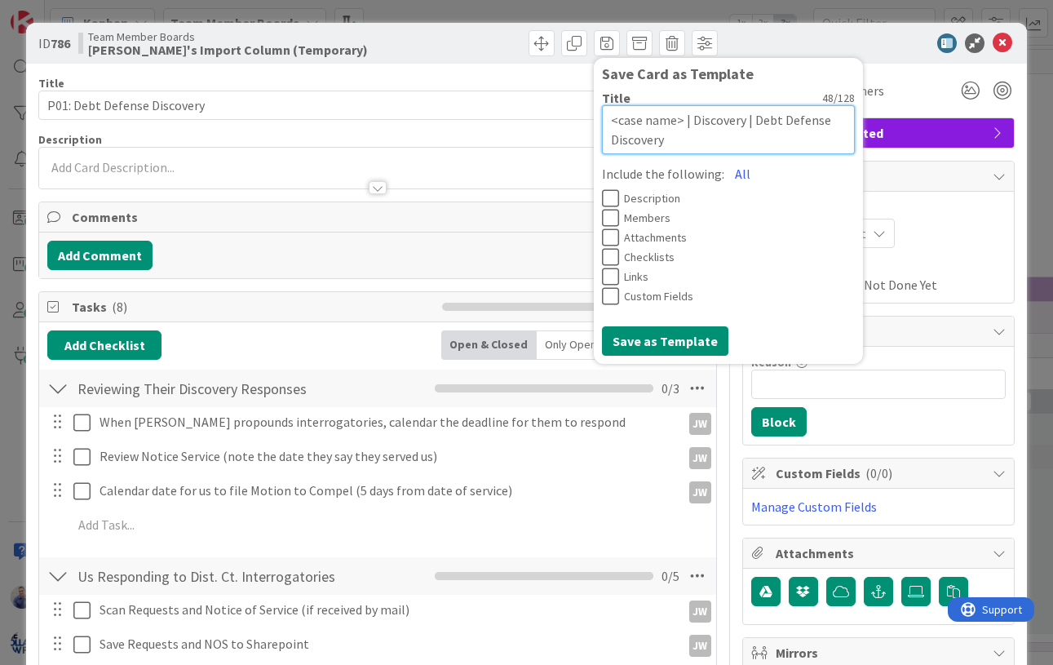
click at [674, 119] on textarea "<case name> | Discovery | Debt Defense Discovery" at bounding box center [728, 129] width 253 height 49
click at [727, 174] on button "All" at bounding box center [742, 173] width 37 height 29
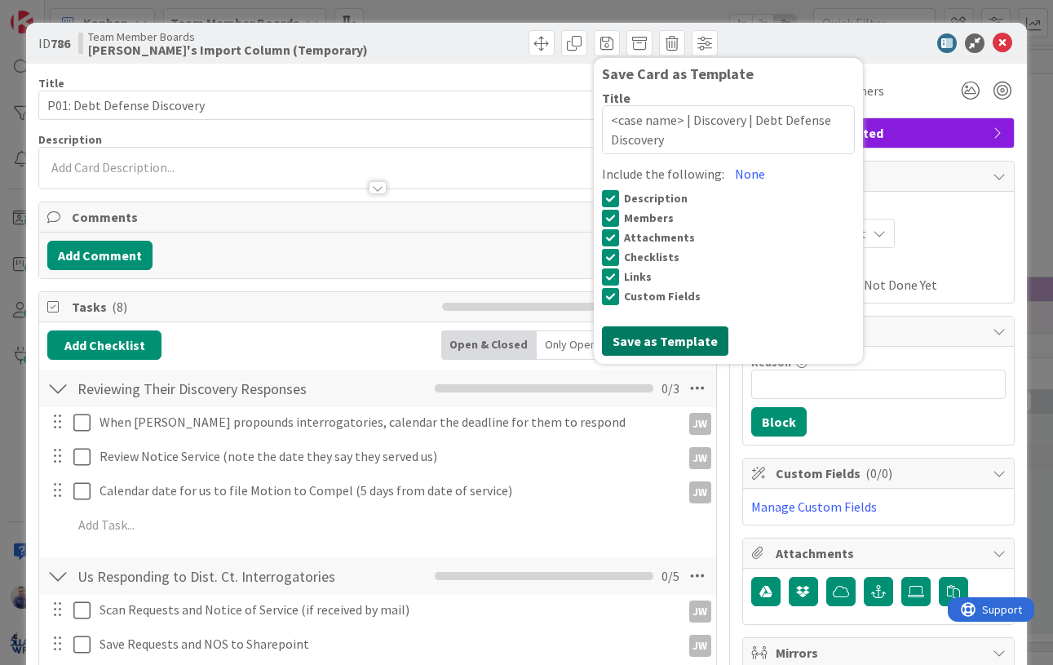
click at [670, 338] on button "Save as Template" at bounding box center [665, 340] width 126 height 29
type textarea "x"
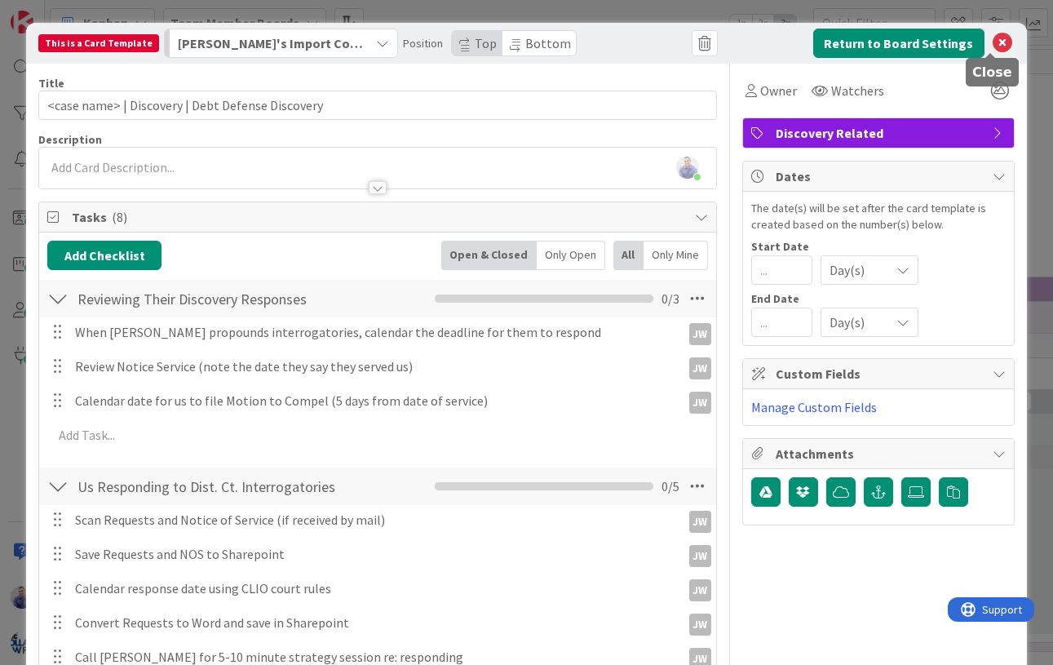
click at [992, 43] on icon at bounding box center [1002, 43] width 20 height 20
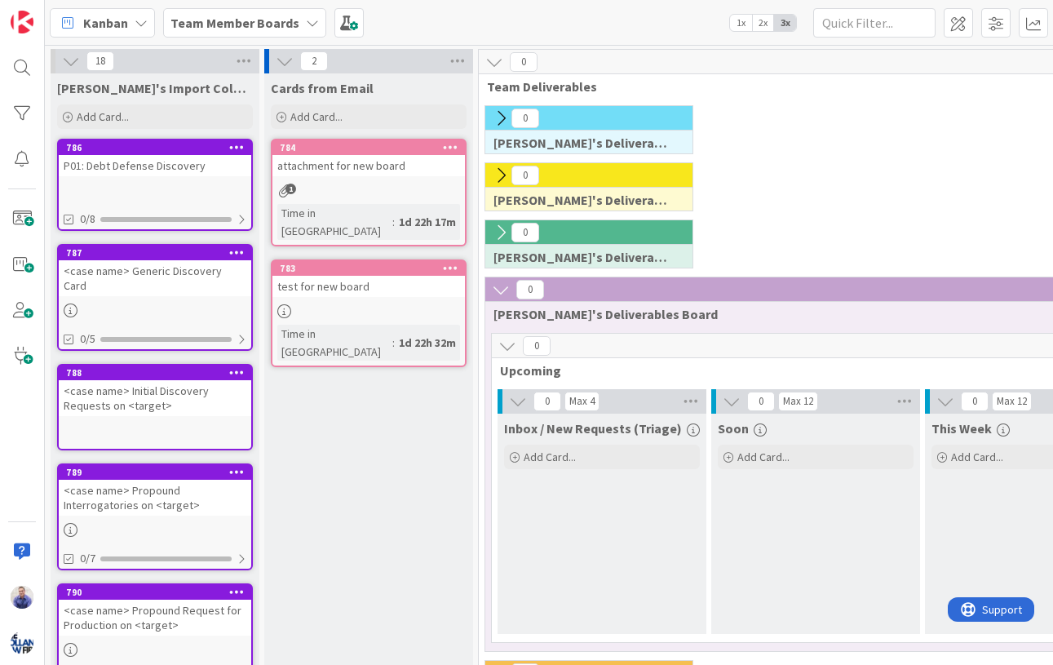
click at [244, 144] on div at bounding box center [236, 147] width 29 height 11
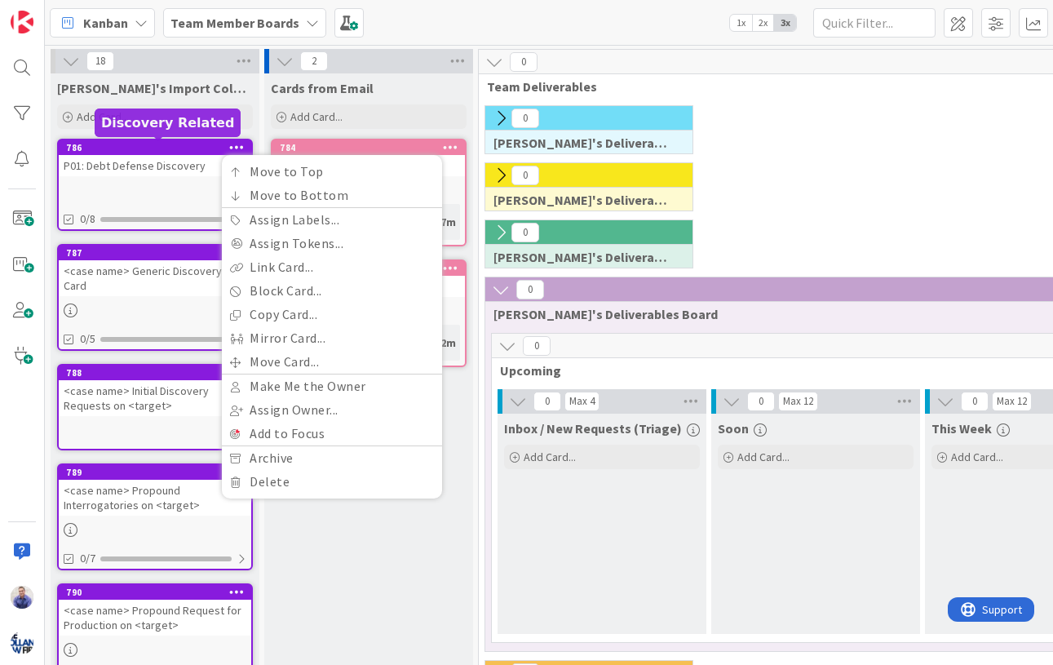
click at [214, 144] on div "786" at bounding box center [158, 147] width 185 height 11
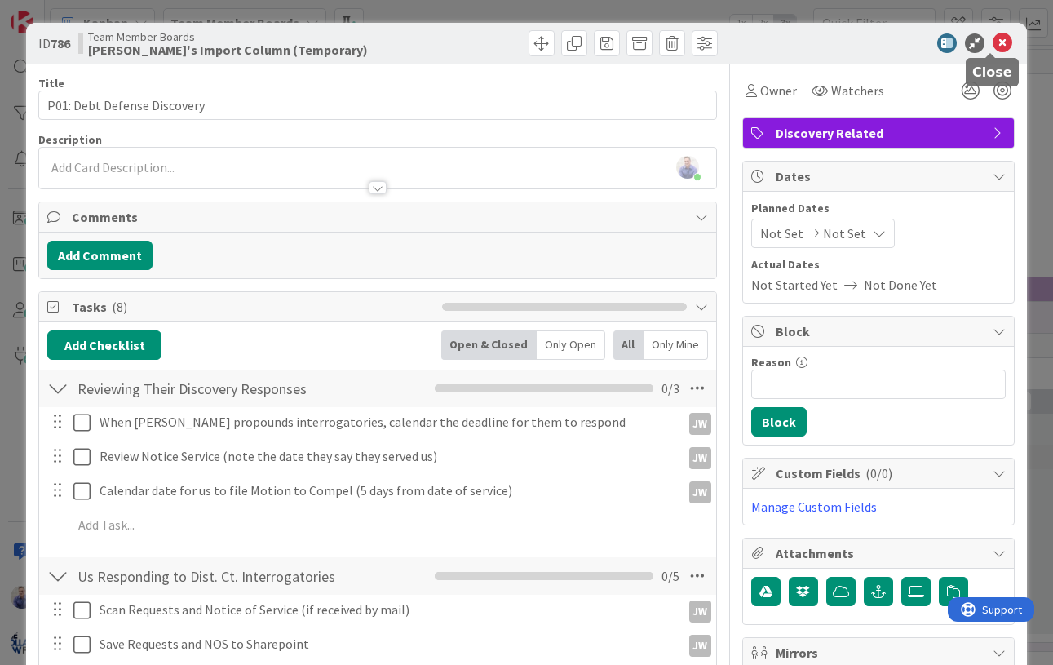
click at [992, 38] on icon at bounding box center [1002, 43] width 20 height 20
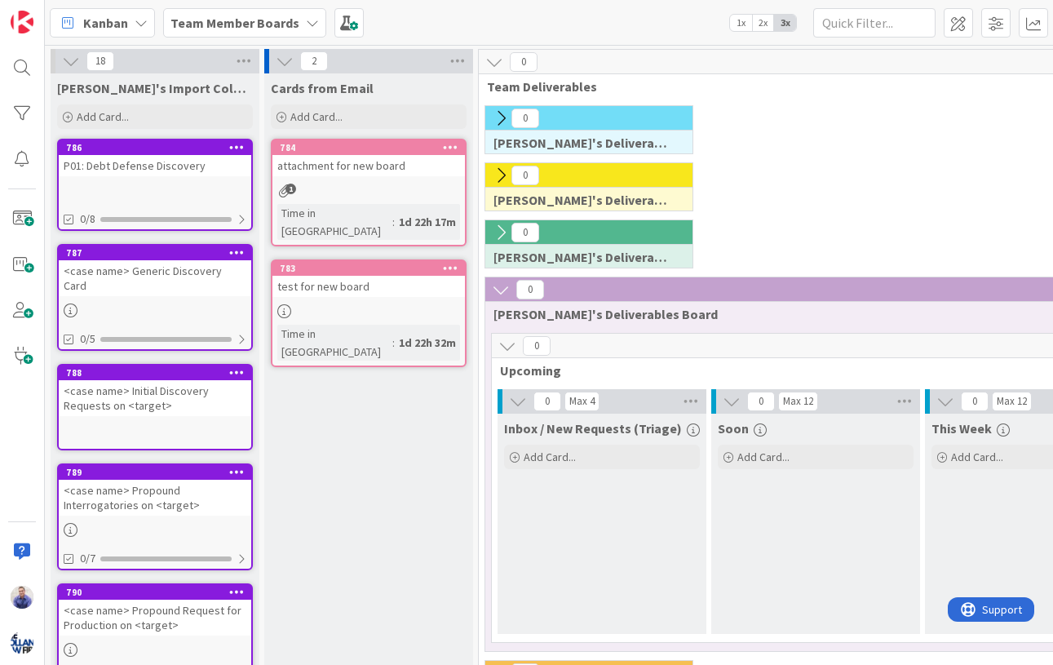
click at [234, 148] on icon at bounding box center [236, 146] width 15 height 11
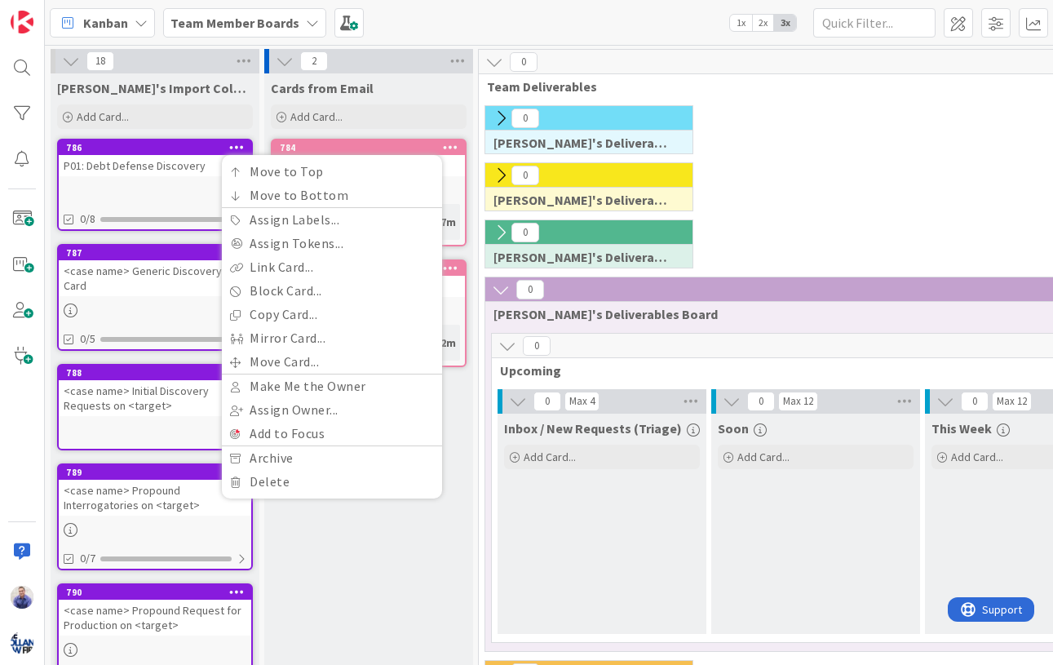
click at [179, 152] on div "786" at bounding box center [158, 147] width 185 height 11
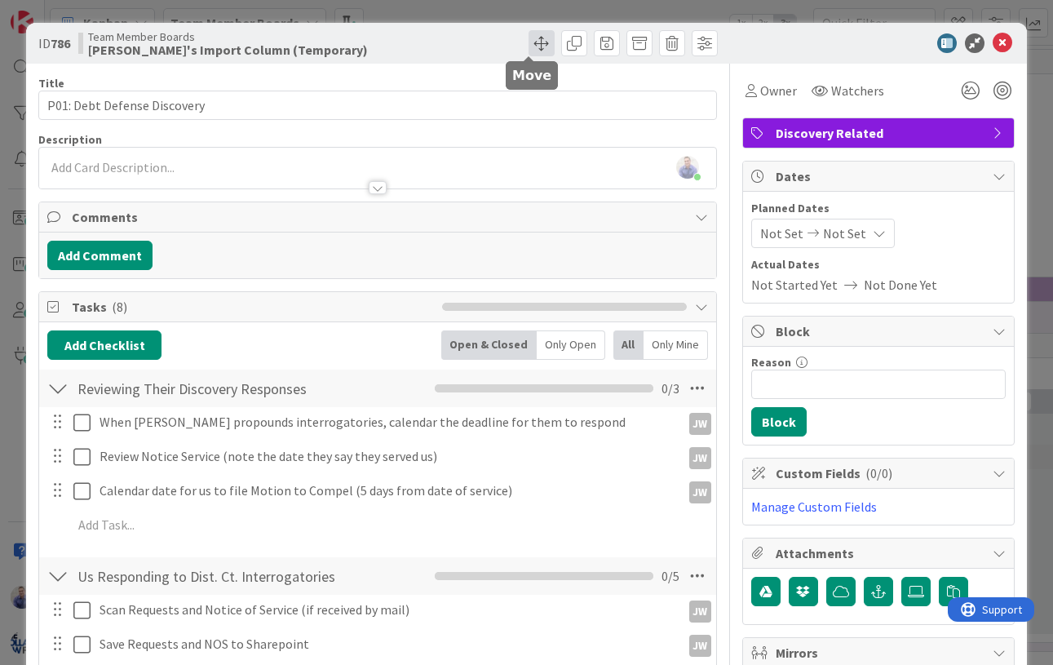
click at [536, 48] on span at bounding box center [541, 43] width 26 height 26
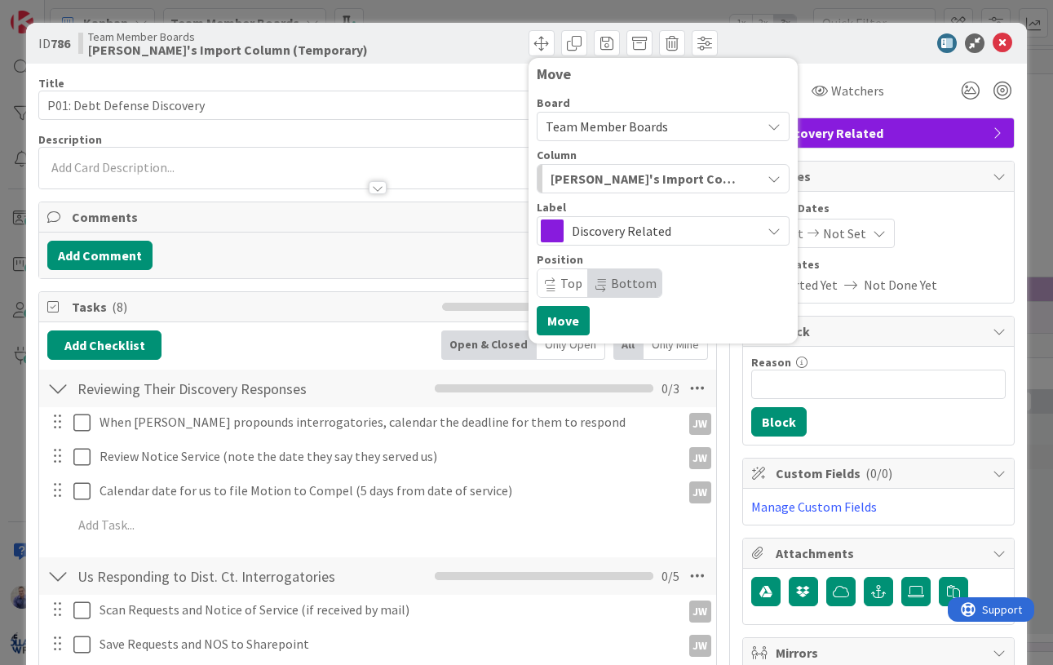
click at [675, 180] on span "[PERSON_NAME]'s Import Column (Temporary)" at bounding box center [644, 178] width 188 height 21
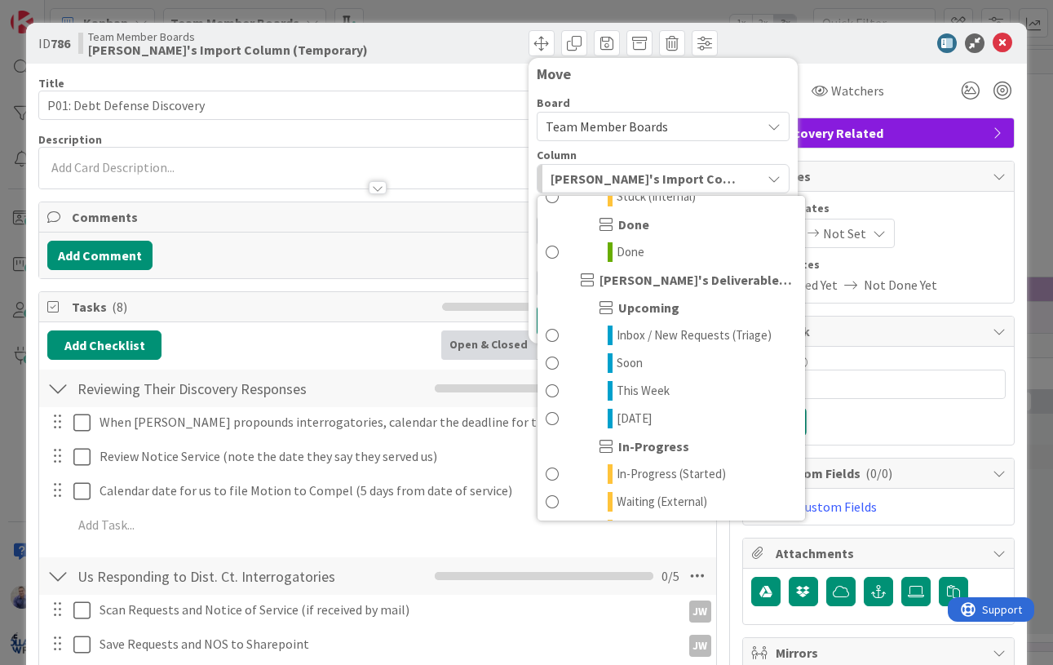
scroll to position [1768, 0]
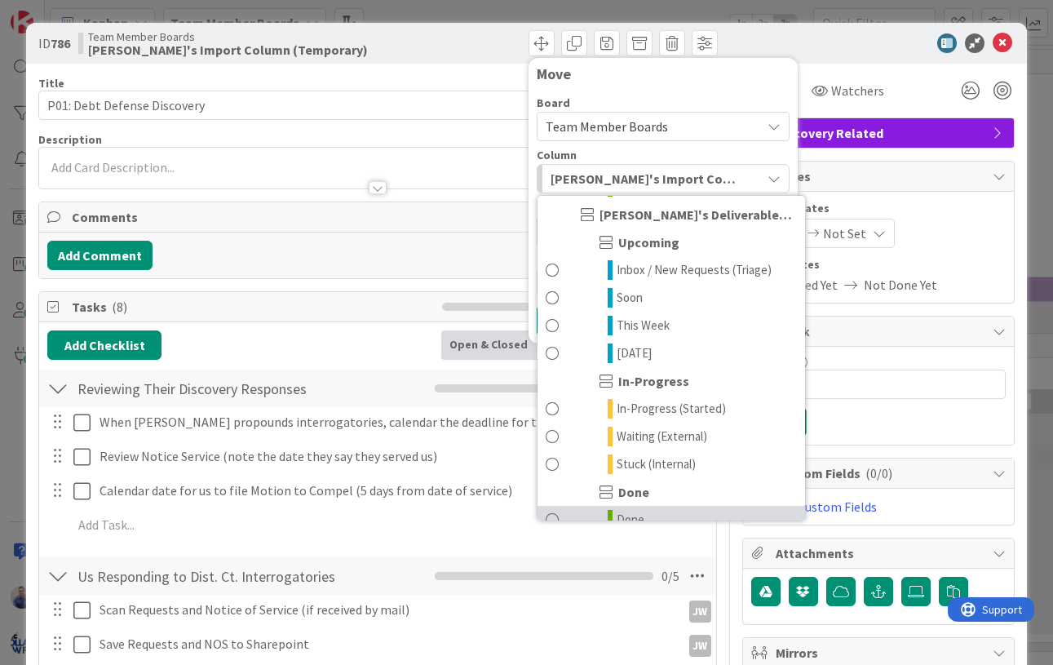
click at [657, 506] on link "Done" at bounding box center [670, 520] width 267 height 28
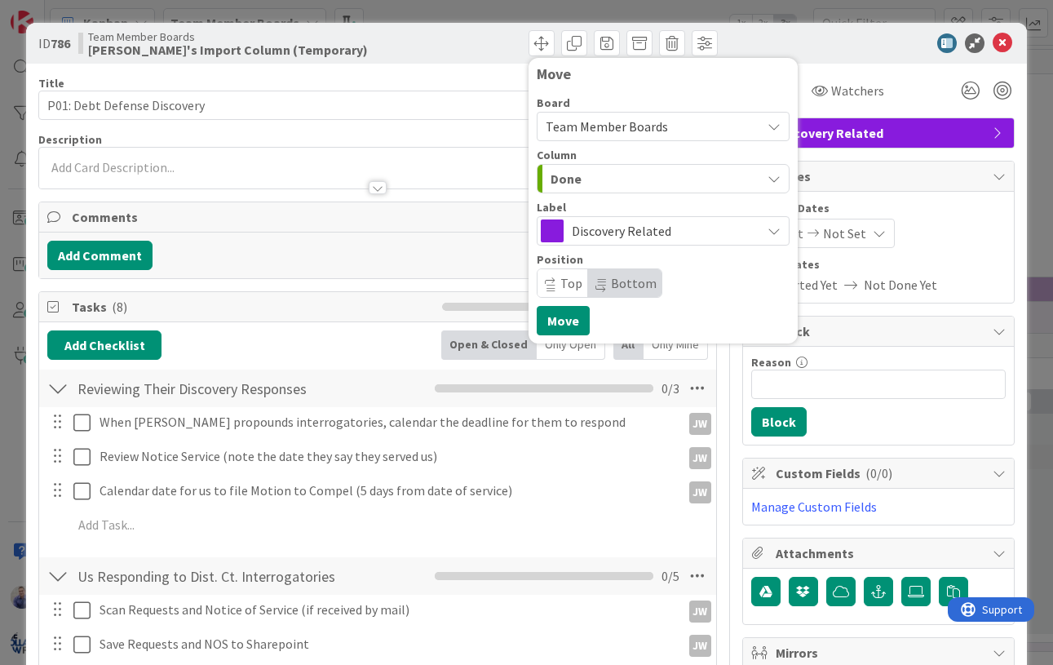
click at [679, 181] on div "Done" at bounding box center [653, 179] width 214 height 26
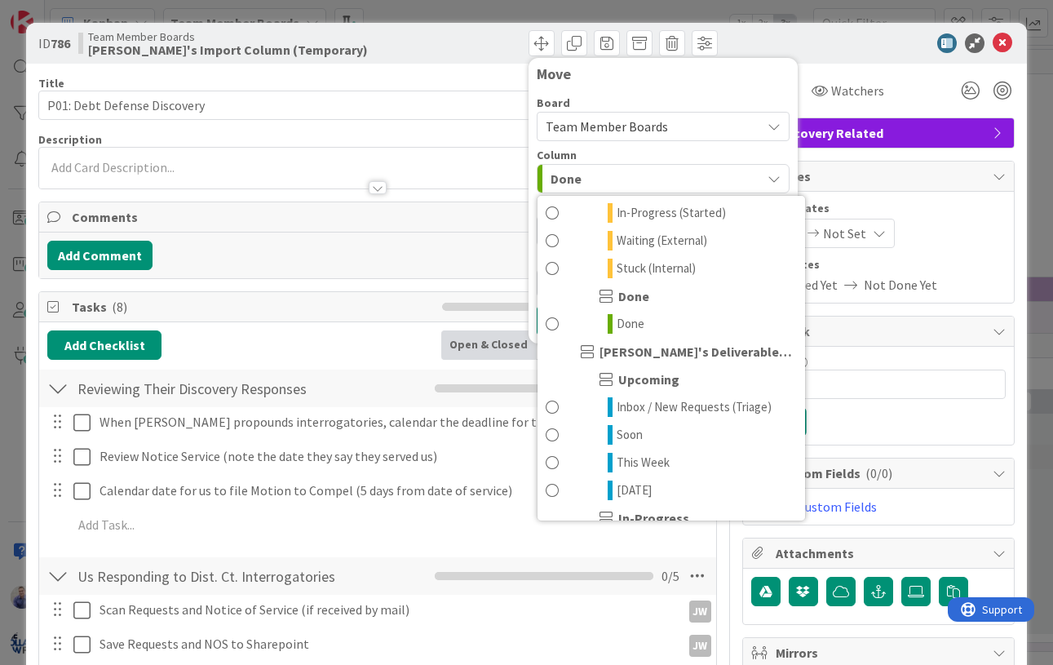
scroll to position [0, 0]
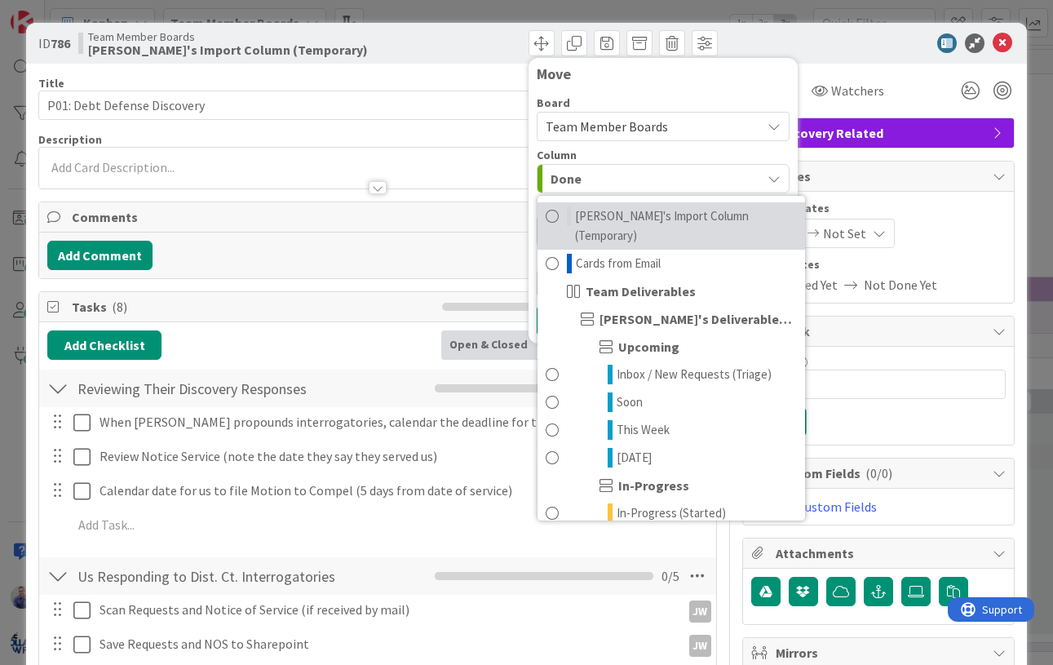
click at [546, 214] on span at bounding box center [552, 225] width 13 height 39
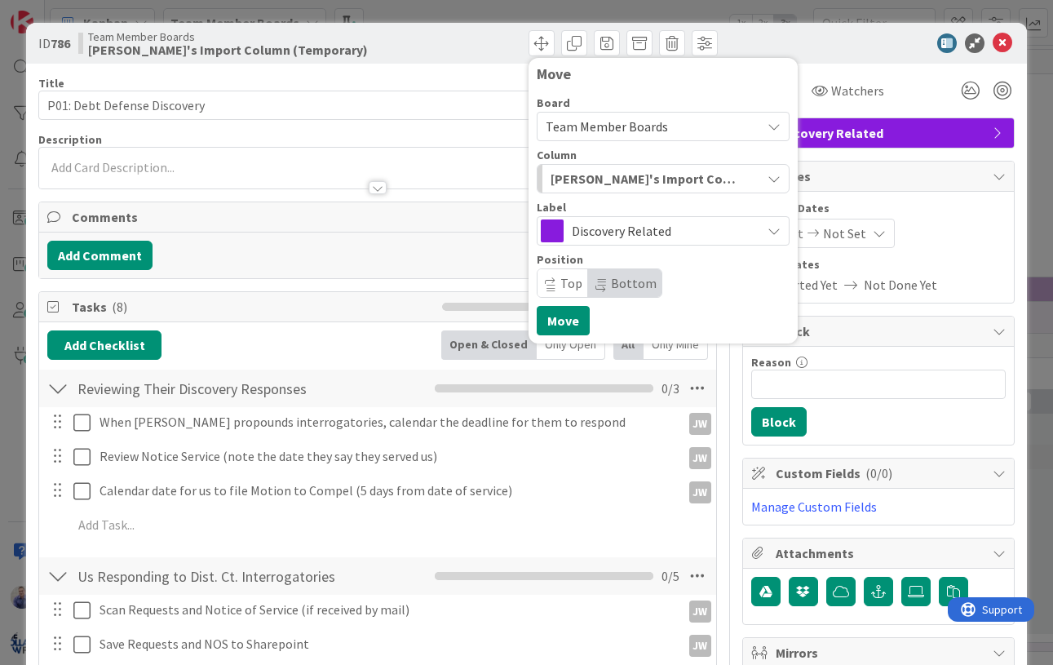
click at [638, 87] on div "Move" at bounding box center [663, 78] width 253 height 24
drag, startPoint x: 792, startPoint y: 42, endPoint x: 778, endPoint y: 38, distance: 14.4
click at [791, 42] on div at bounding box center [870, 43] width 289 height 20
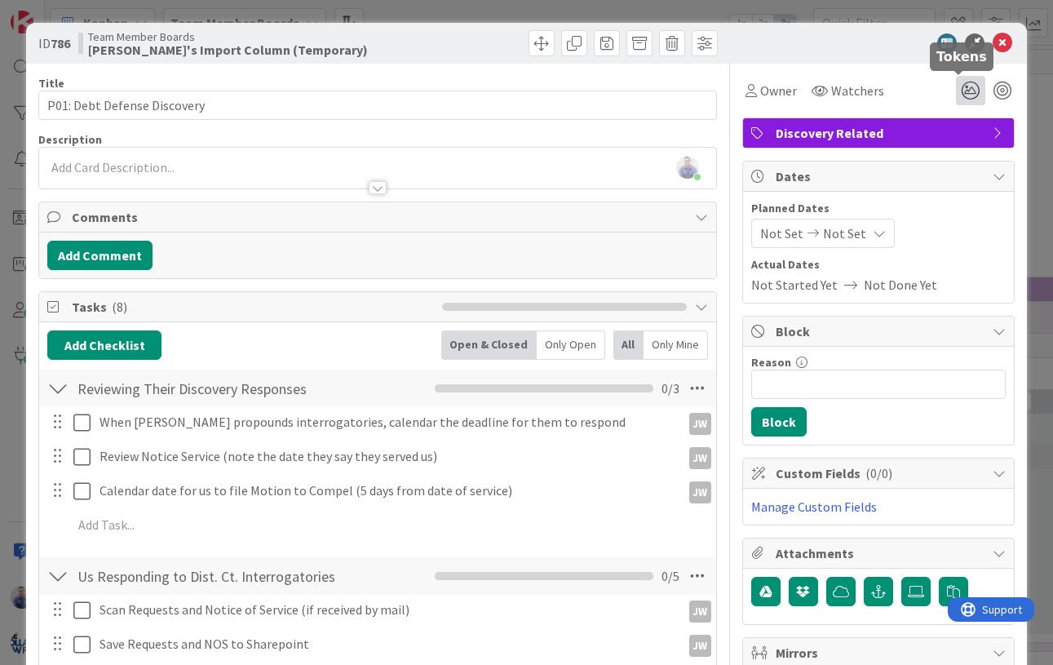
click at [958, 87] on icon at bounding box center [970, 90] width 29 height 29
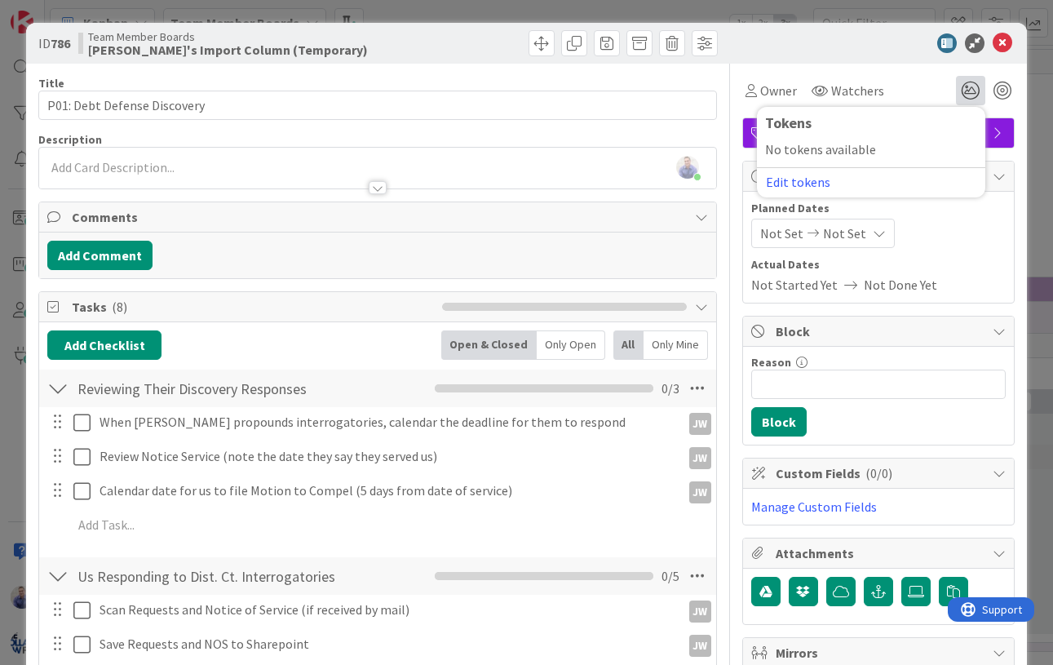
click at [816, 57] on div "ID 786 Team Member Boards John's Import Column (Temporary) Move Move" at bounding box center [526, 43] width 1000 height 41
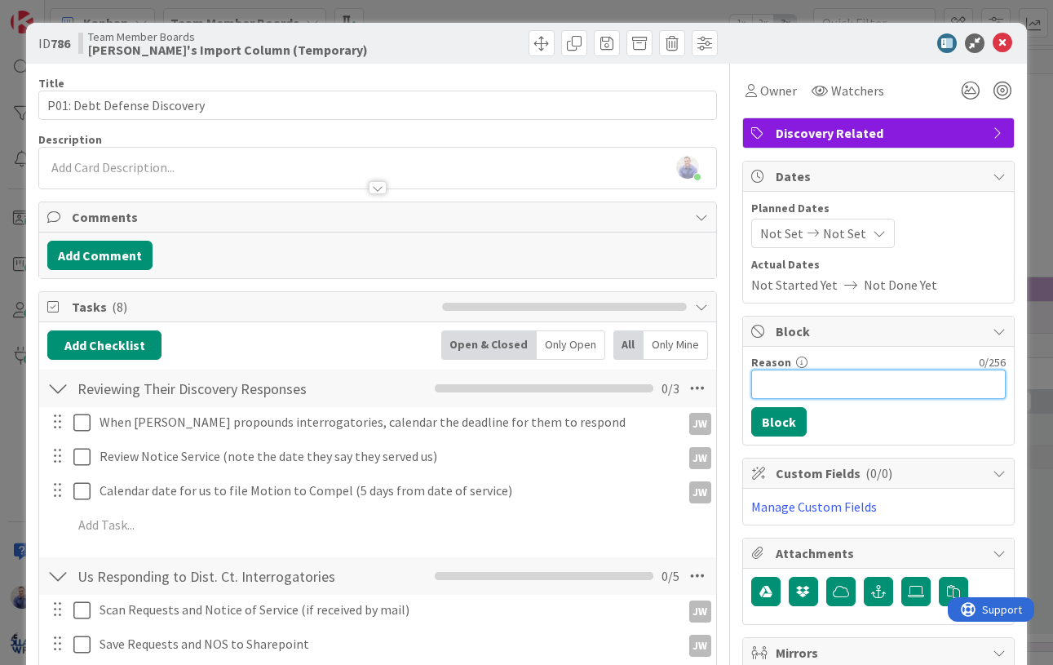
click at [803, 386] on input "Reason" at bounding box center [878, 383] width 254 height 29
click at [767, 418] on button "Block" at bounding box center [778, 421] width 55 height 29
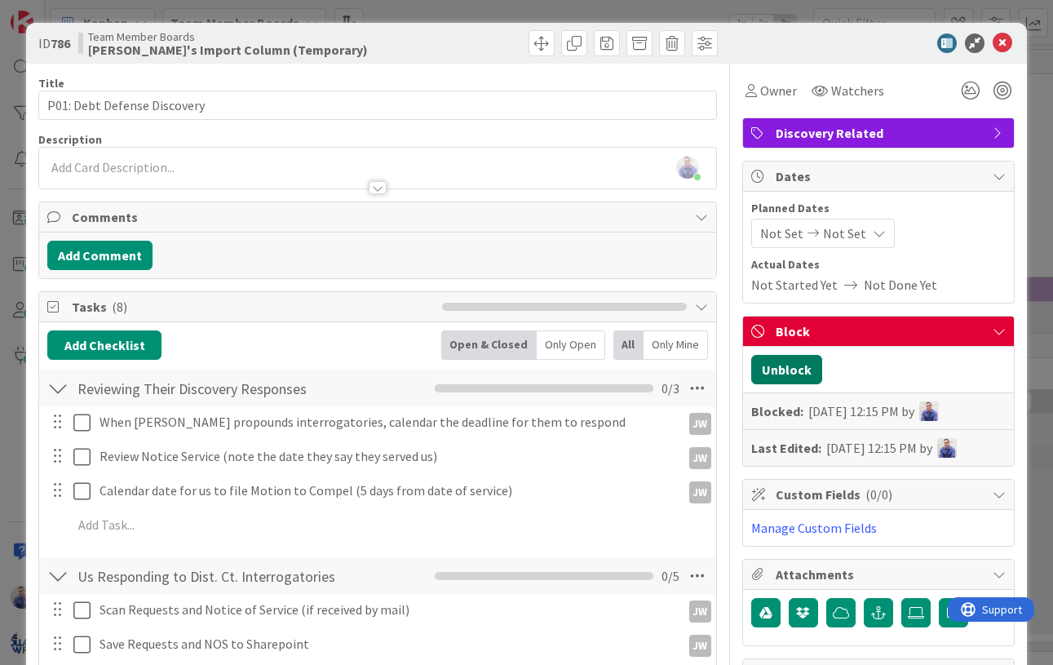
click at [794, 365] on button "Unblock" at bounding box center [786, 369] width 71 height 29
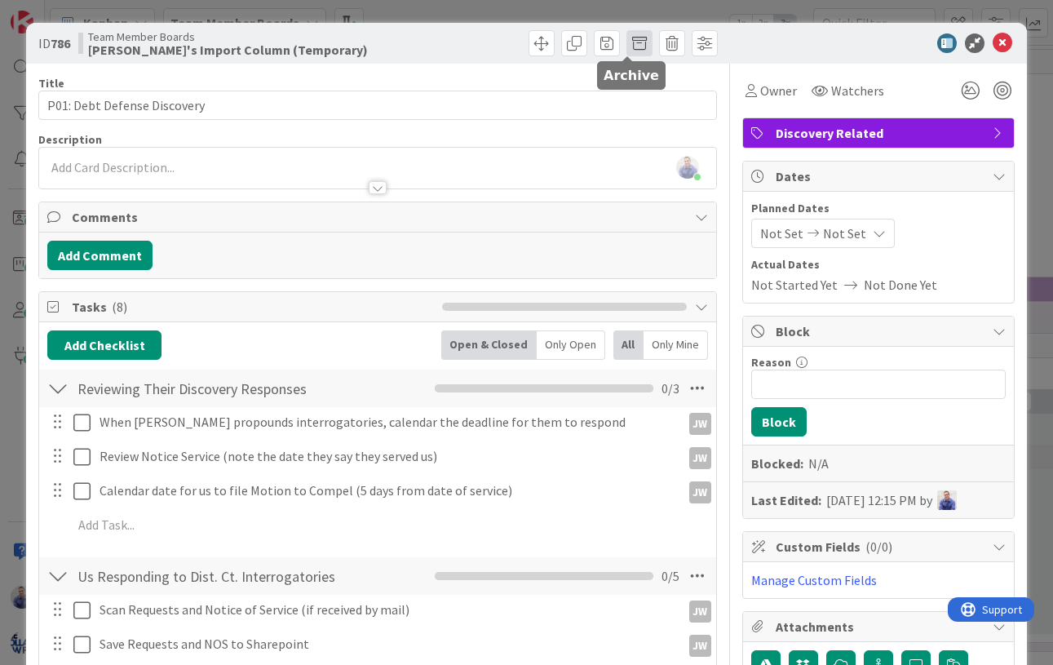
click at [629, 49] on span at bounding box center [639, 43] width 26 height 26
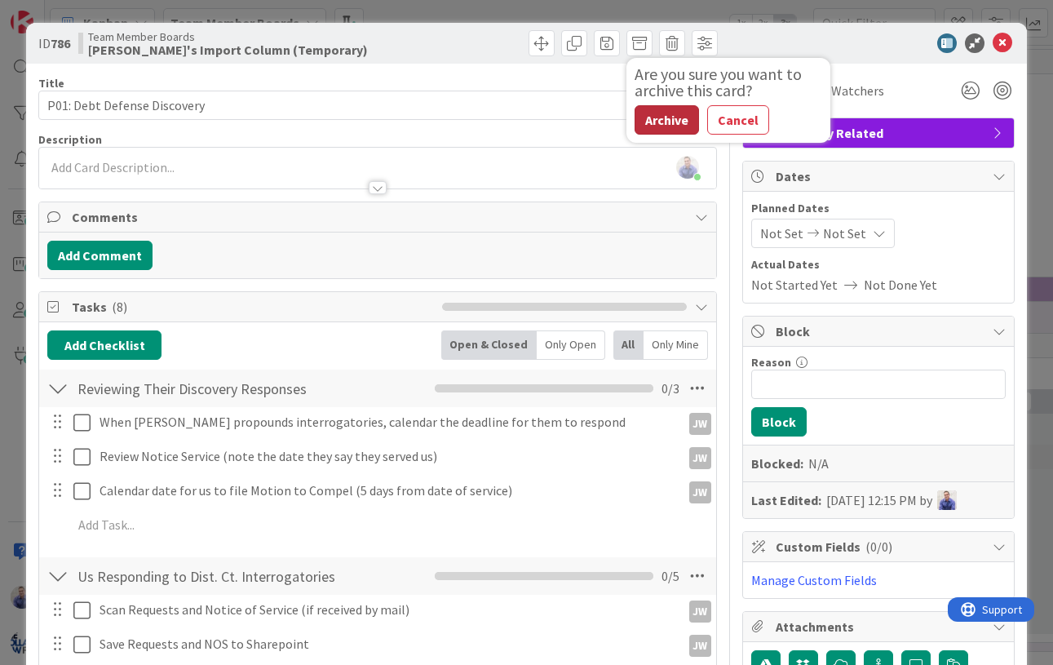
click at [652, 117] on button "Archive" at bounding box center [666, 119] width 64 height 29
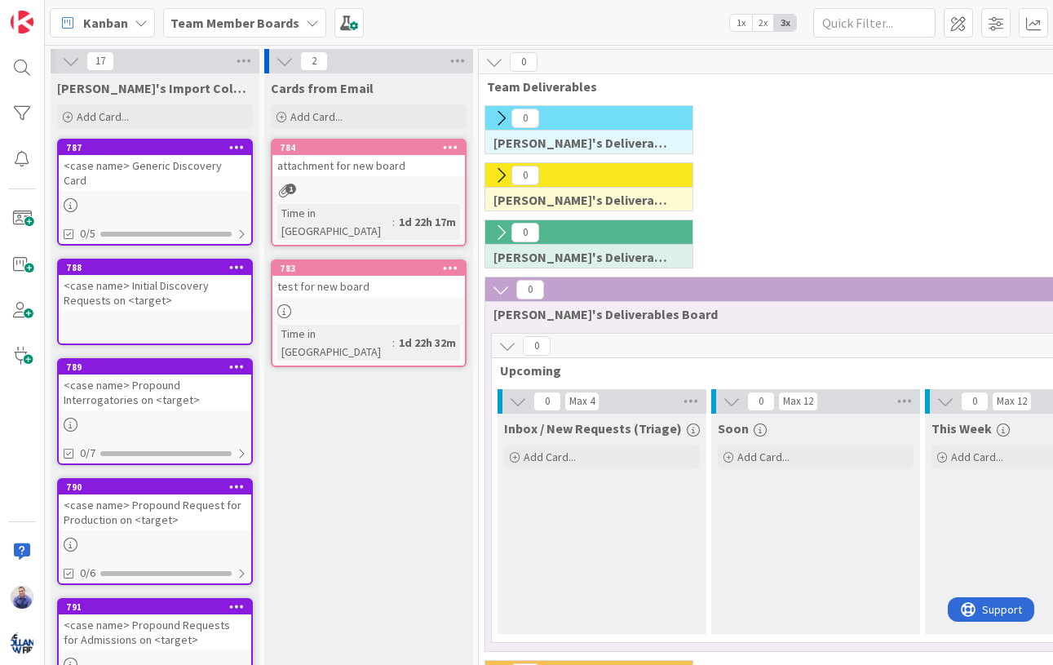
click at [235, 148] on icon at bounding box center [236, 146] width 15 height 11
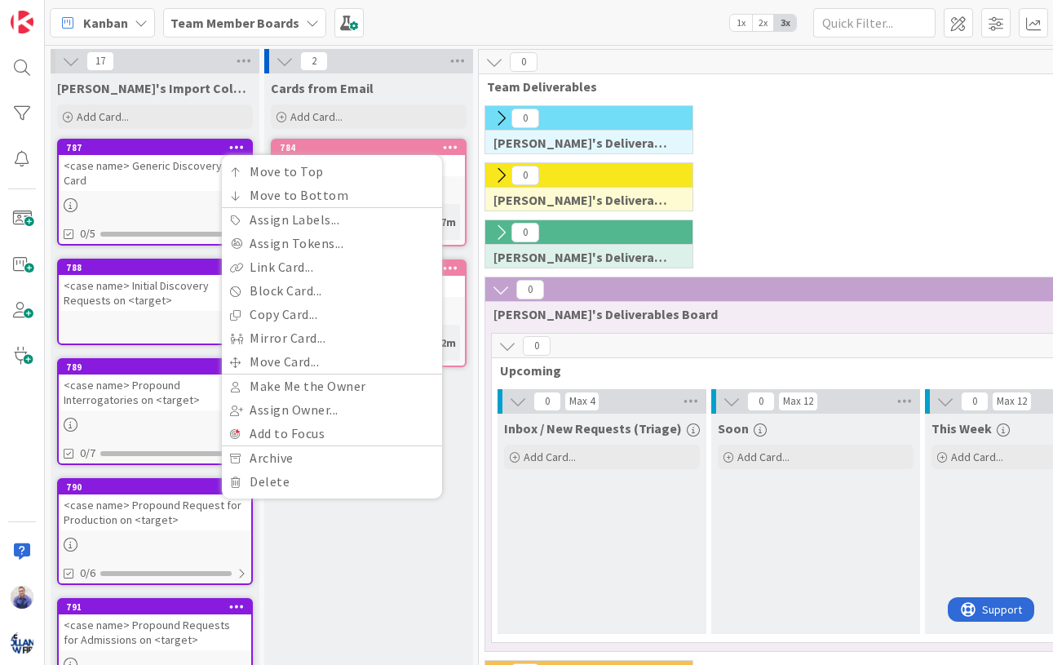
drag, startPoint x: 578, startPoint y: 24, endPoint x: 539, endPoint y: 27, distance: 39.2
click at [577, 24] on div "Kanban Team Member Boards 1x 2x 3x" at bounding box center [549, 22] width 1008 height 45
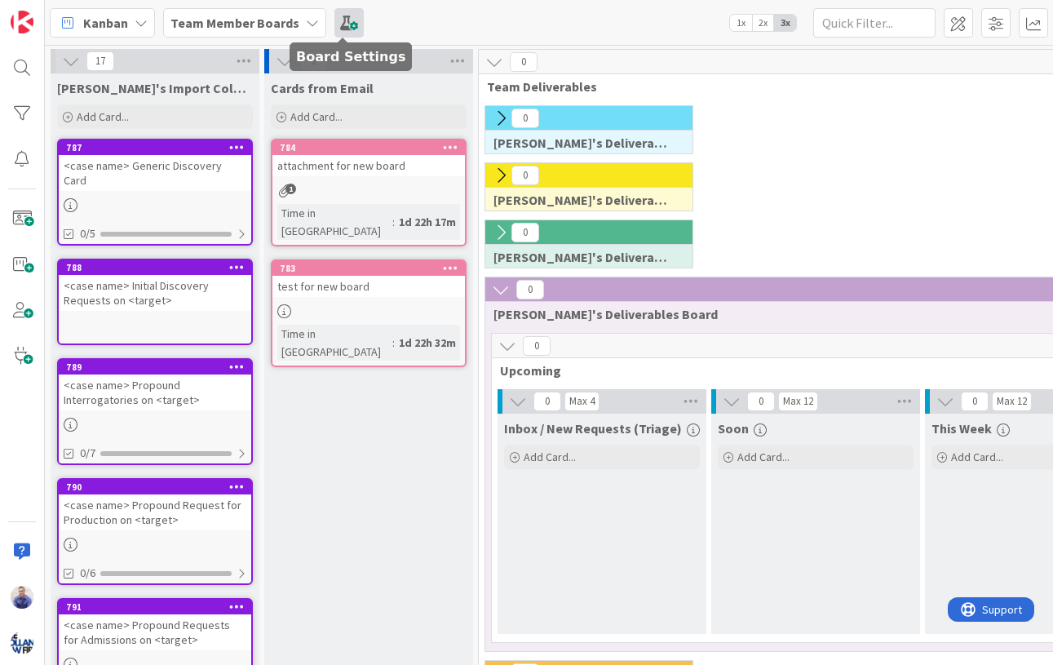
click at [337, 25] on span at bounding box center [348, 22] width 29 height 29
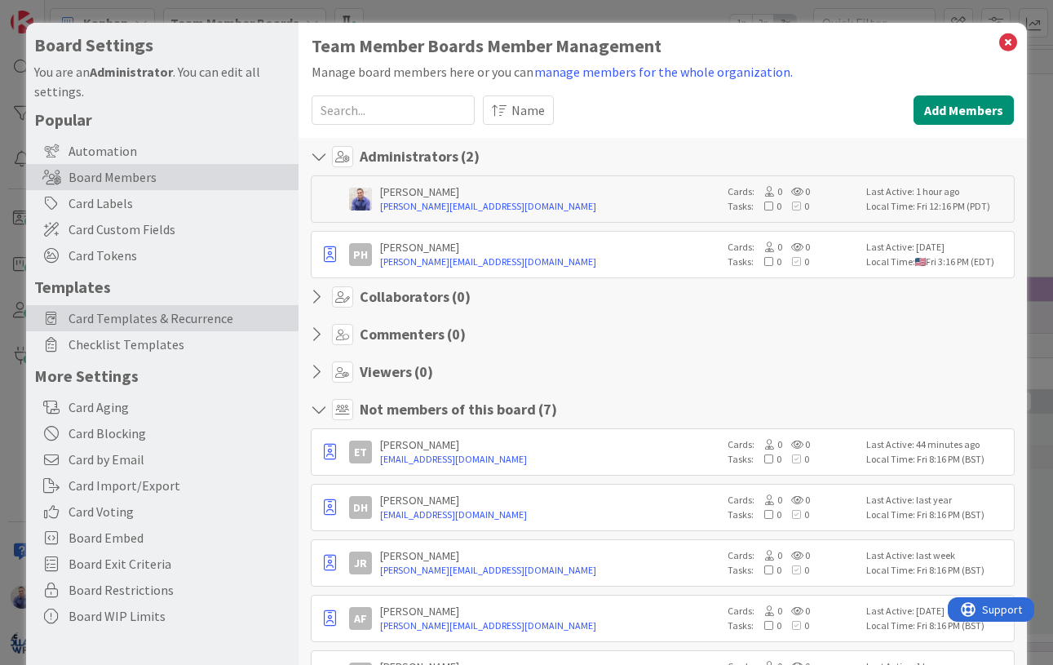
click at [149, 320] on span "Card Templates & Recurrence" at bounding box center [179, 318] width 222 height 20
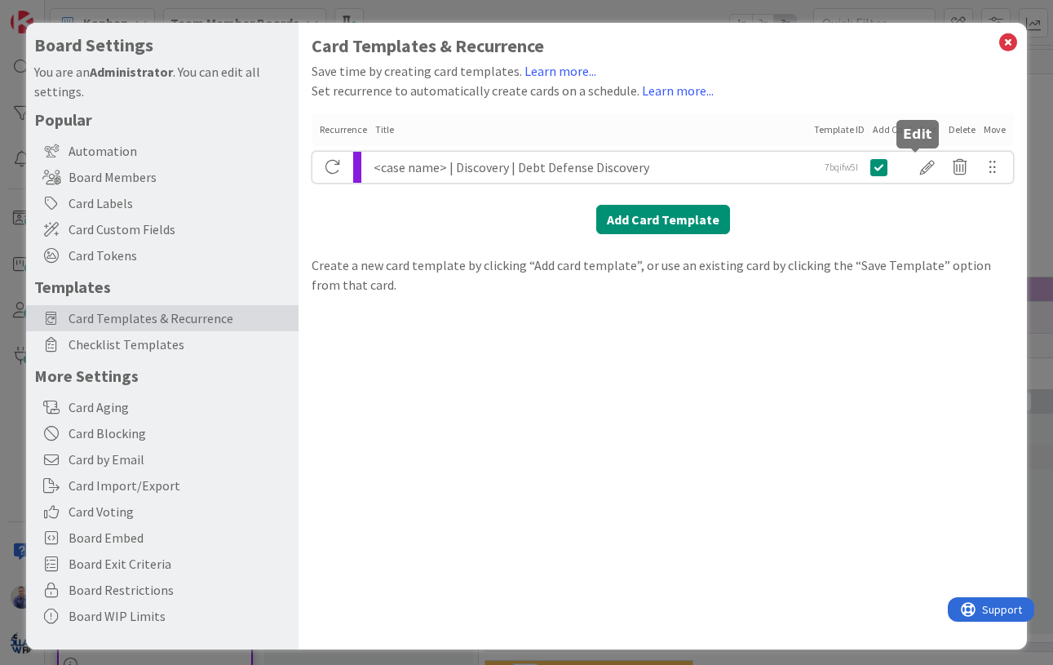
click at [914, 165] on div at bounding box center [927, 167] width 33 height 28
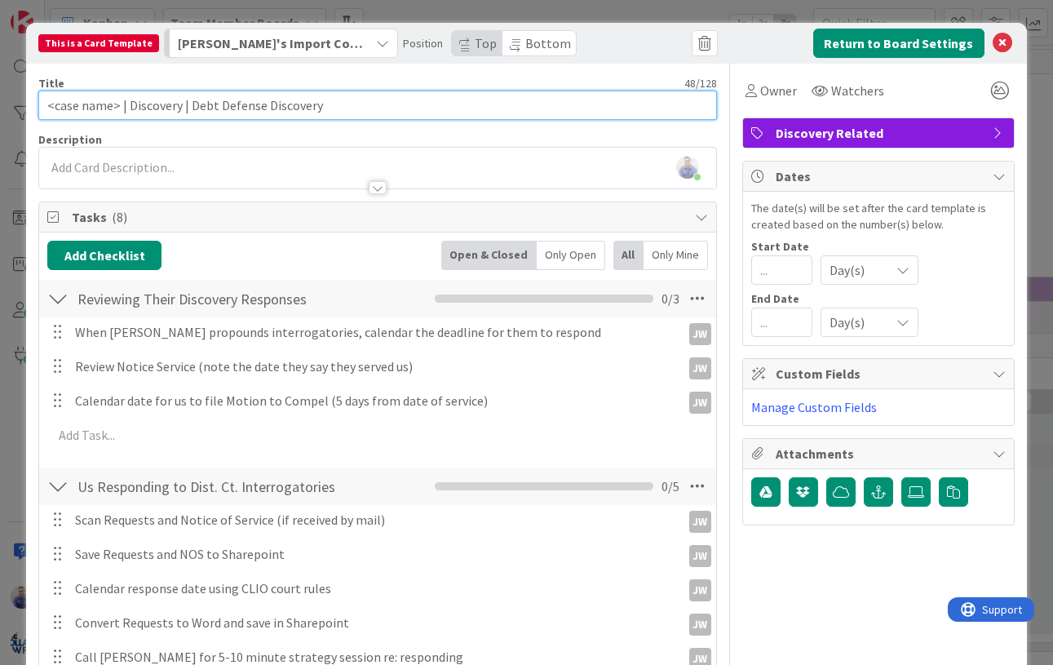
click at [188, 101] on input "<case name> | Discovery | Debt Defense Discovery" at bounding box center [377, 105] width 678 height 29
type input "<case name> | Discovery | General | Debt Defense Discovery"
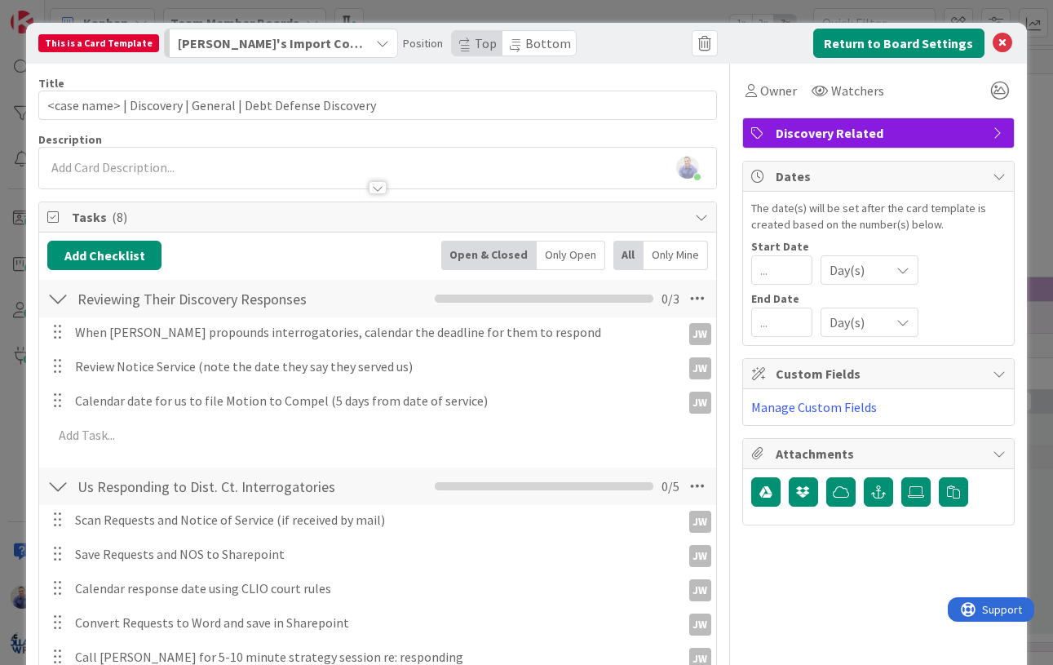
drag, startPoint x: 995, startPoint y: 41, endPoint x: 910, endPoint y: 26, distance: 86.1
click at [961, 25] on div "This is a Card Template John's Import Column (Temporary) Position Top Bottom Re…" at bounding box center [526, 43] width 1000 height 41
click at [898, 42] on button "Return to Board Settings" at bounding box center [898, 43] width 171 height 29
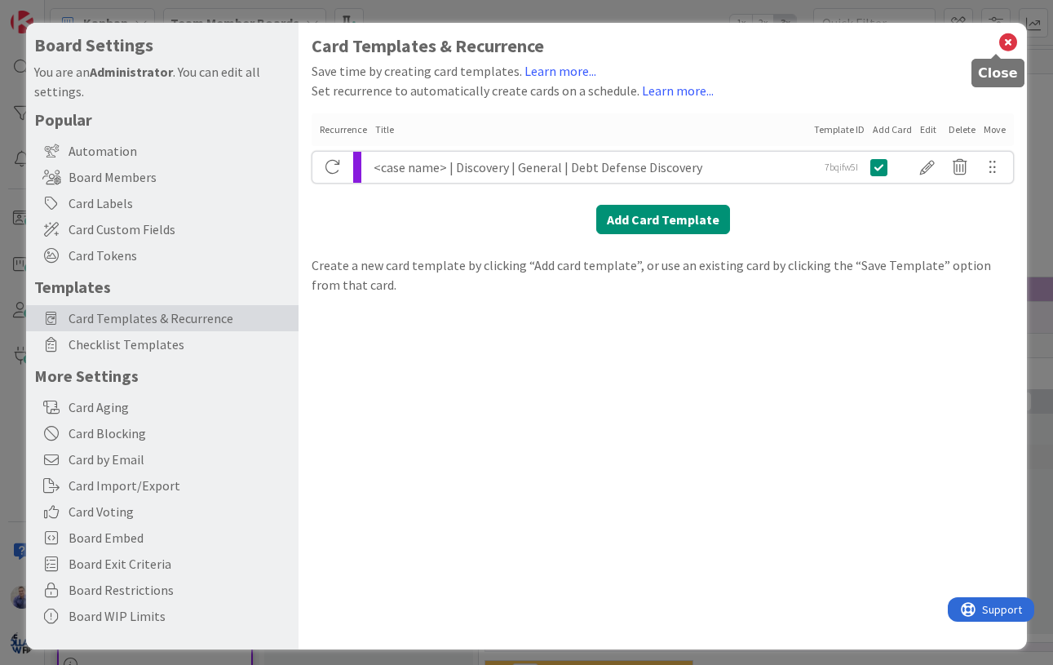
click at [999, 37] on icon at bounding box center [1007, 42] width 21 height 23
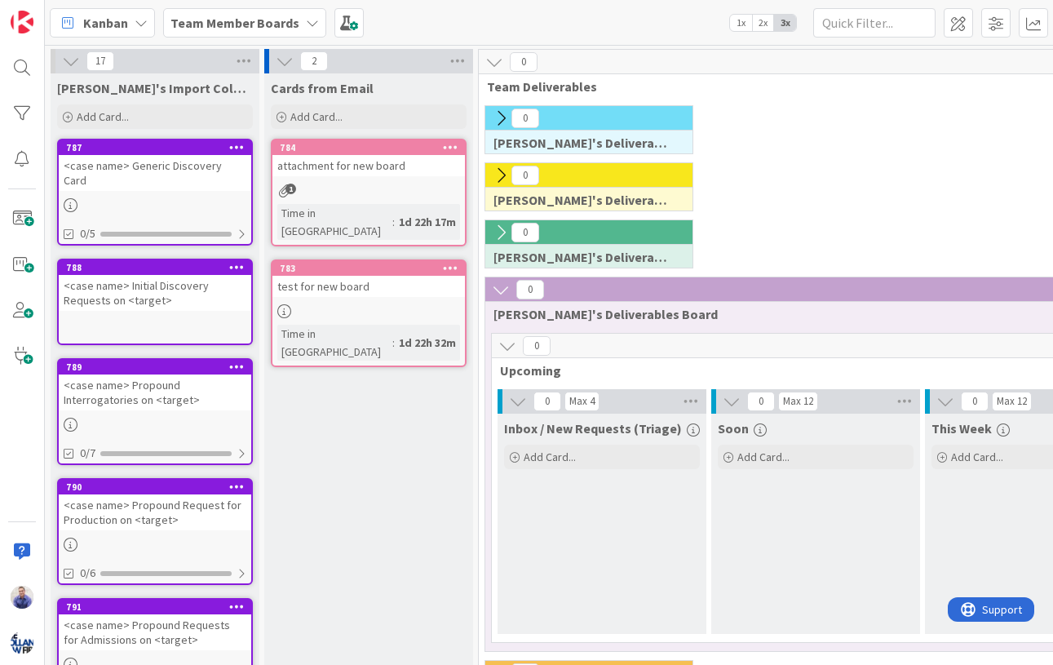
click at [239, 145] on icon at bounding box center [236, 146] width 15 height 11
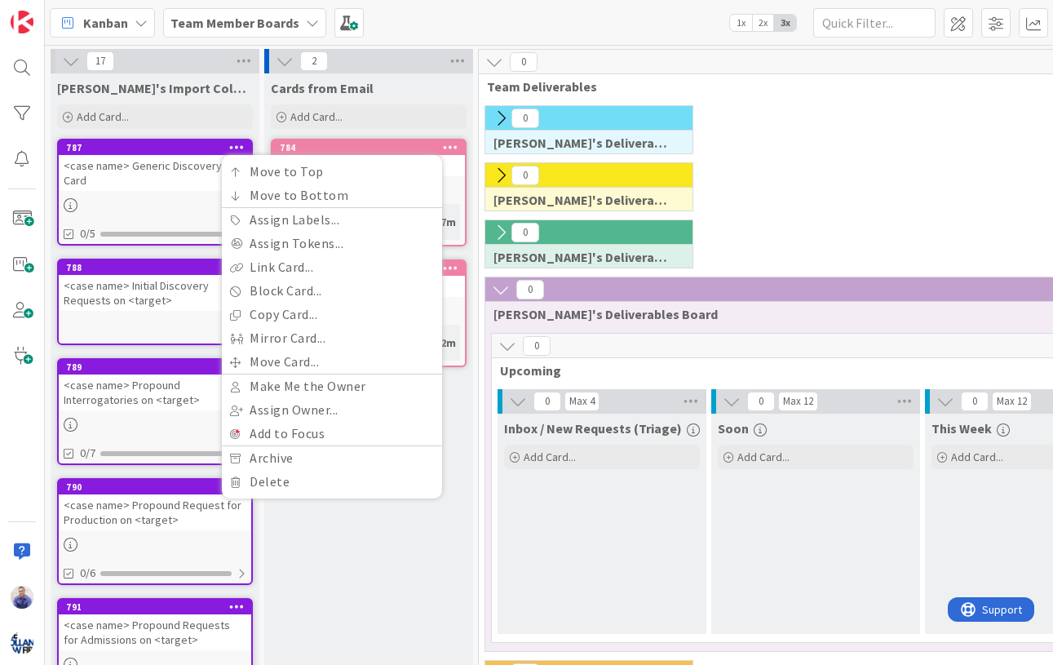
click at [239, 145] on icon at bounding box center [236, 146] width 15 height 11
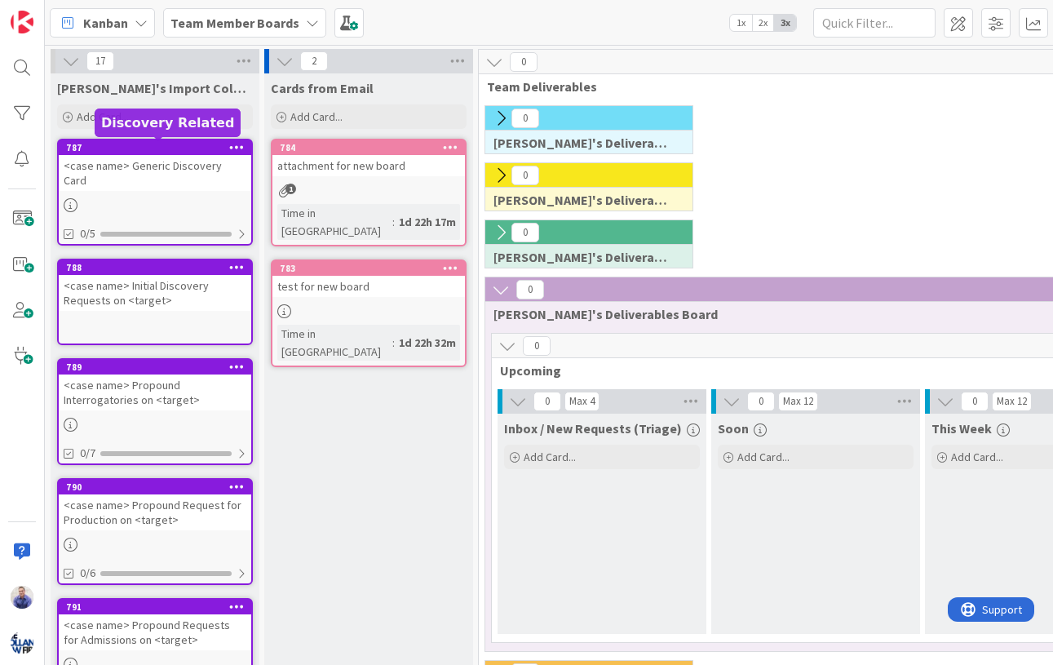
click at [177, 152] on div "787" at bounding box center [158, 147] width 185 height 11
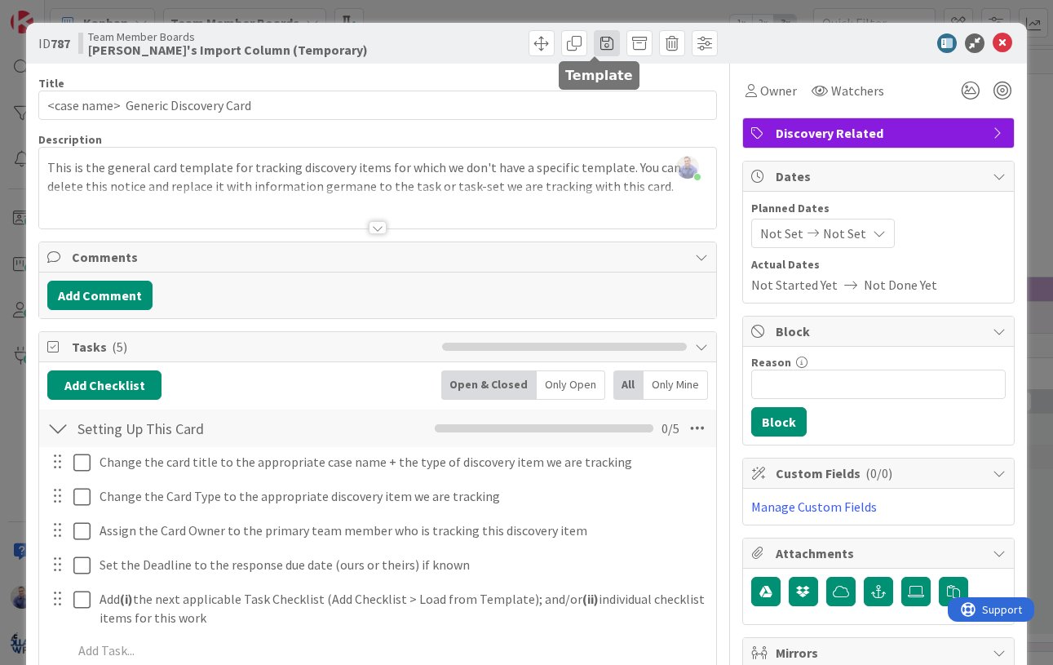
click at [597, 46] on span at bounding box center [607, 43] width 26 height 26
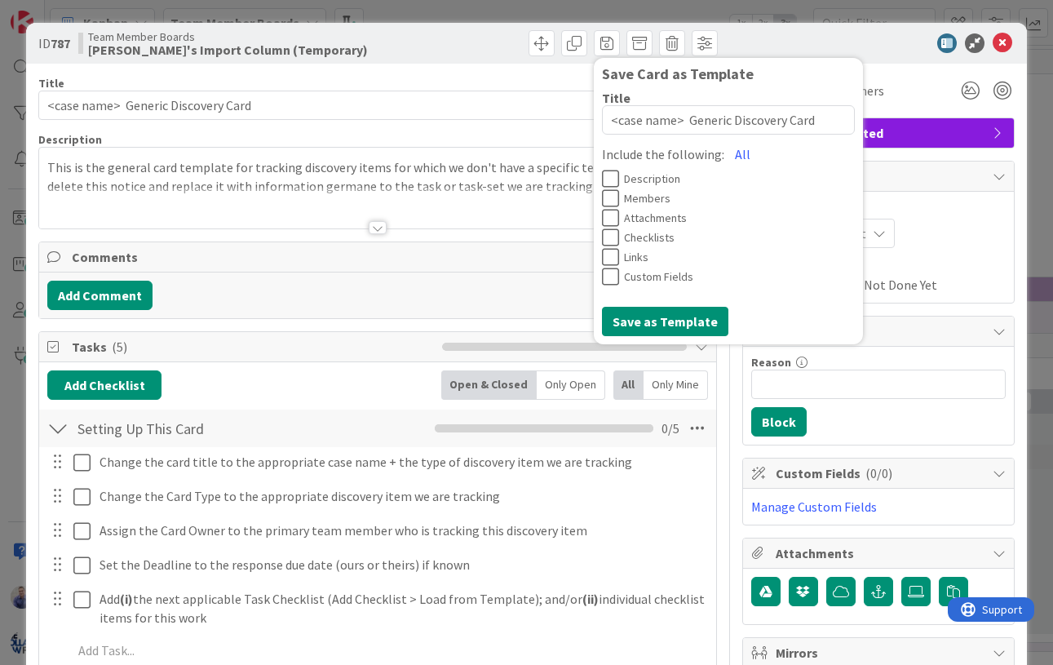
drag, startPoint x: 714, startPoint y: 156, endPoint x: 707, endPoint y: 150, distance: 9.3
click at [724, 156] on button "All" at bounding box center [742, 153] width 37 height 29
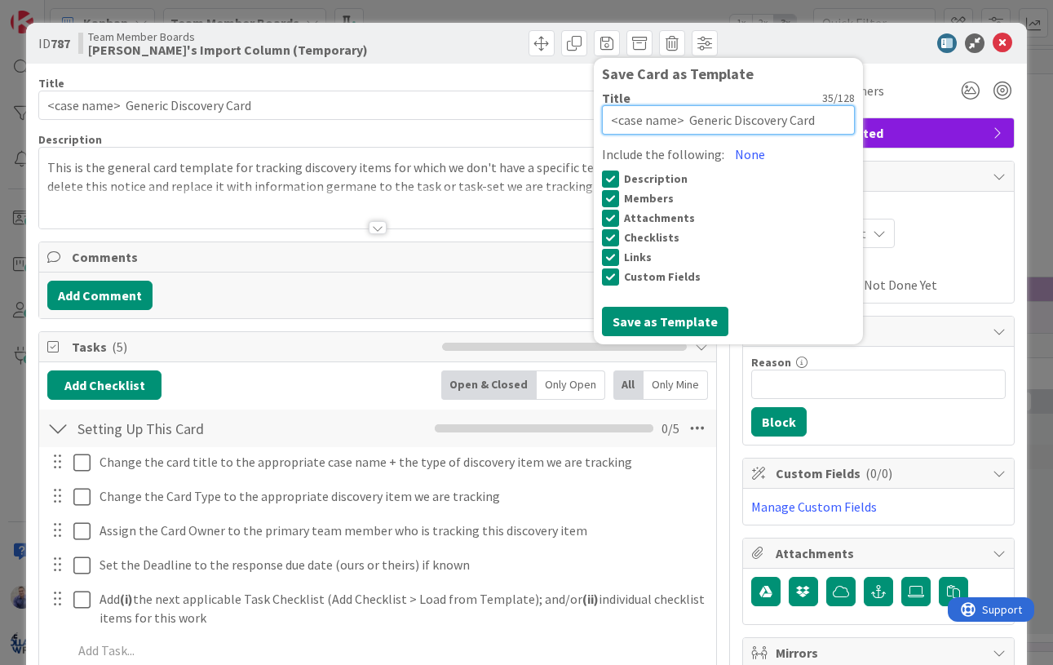
click at [677, 120] on textarea "<case name> Generic Discovery Card" at bounding box center [728, 119] width 253 height 29
type textarea "x"
type textarea "<case name> |Generic Discovery Card"
type textarea "x"
type textarea "<case name> | Generic Discovery Card"
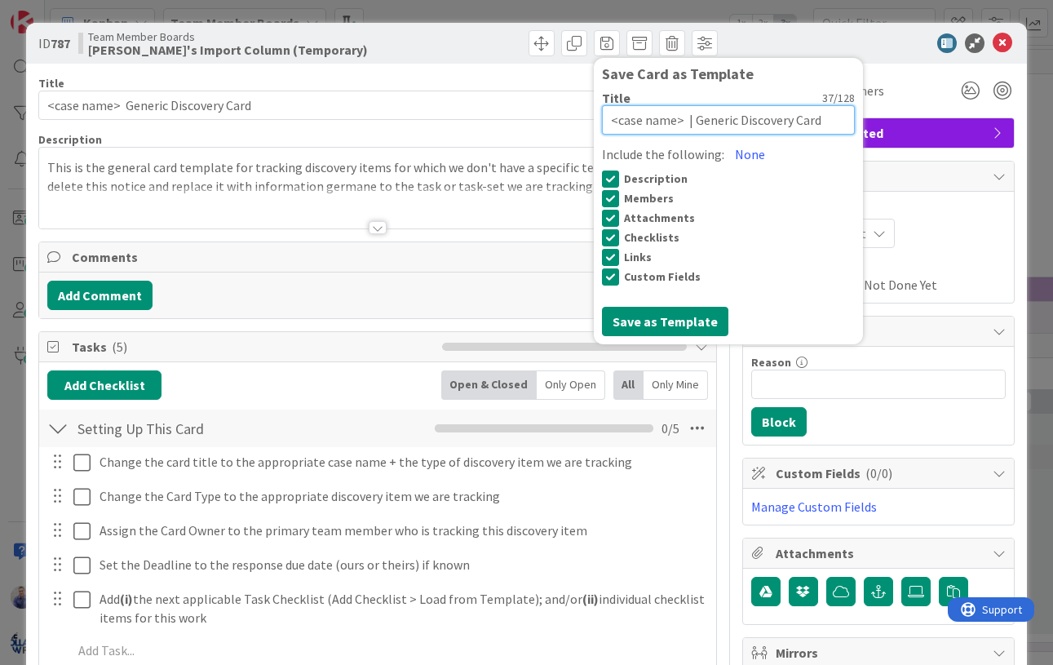
type textarea "x"
type textarea "<case name> | DGeneric Discovery Card"
type textarea "x"
type textarea "<case name> | DiGeneric Discovery Card"
type textarea "x"
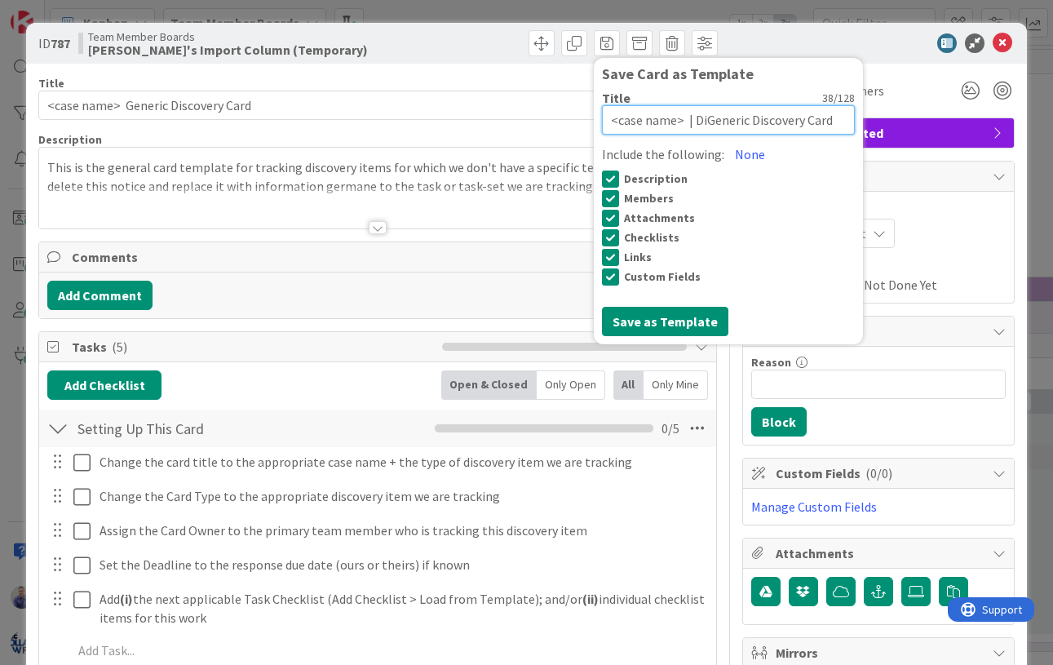
type textarea "<case name> | DisGeneric Discovery Card"
type textarea "x"
type textarea "<case name> | DiscGeneric Discovery Card"
type textarea "x"
type textarea "<case name> | DiscoGeneric Discovery Card"
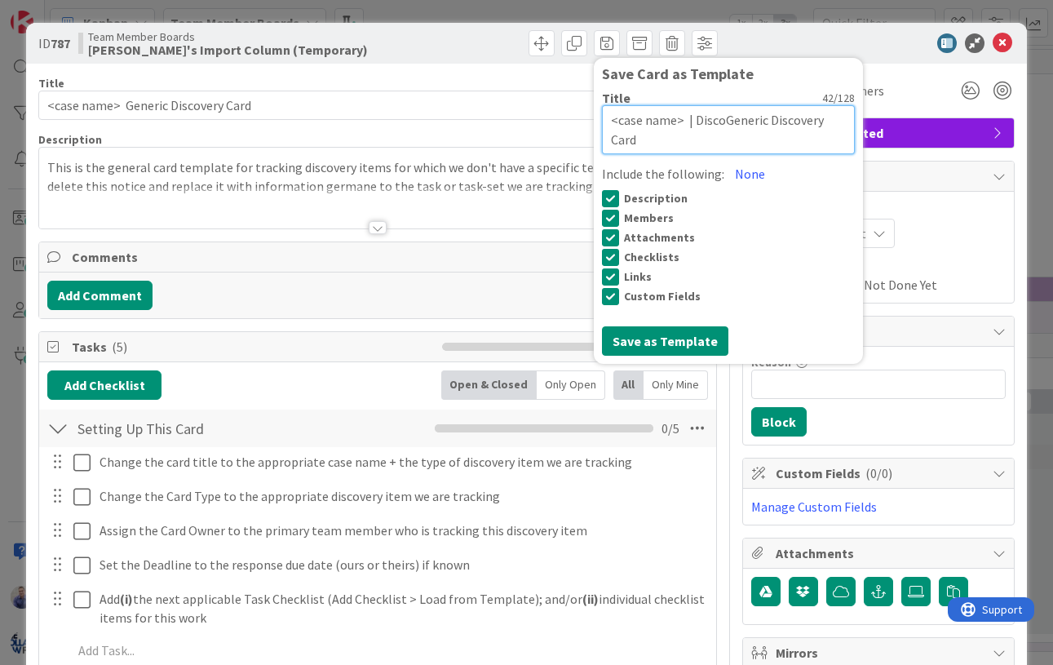
type textarea "x"
type textarea "<case name> | DiscovGeneric Discovery Card"
type textarea "x"
type textarea "<case name> | DiscoveGeneric Discovery Card"
type textarea "x"
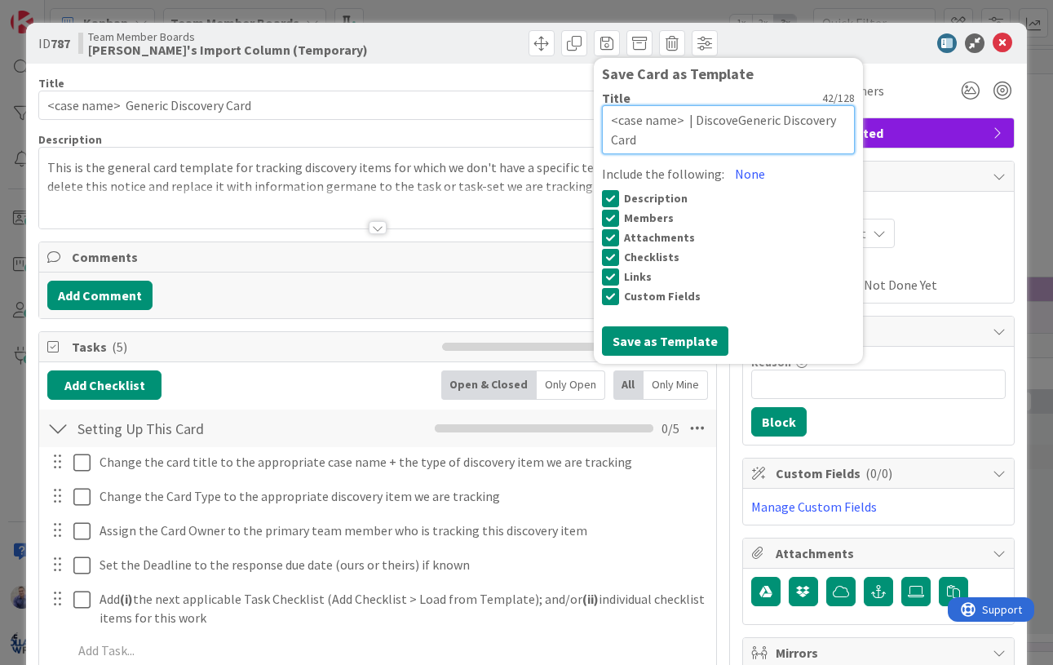
type textarea "<case name> | DiscoverGeneric Discovery Card"
type textarea "x"
type textarea "<case name> | DiscoveryGeneric Discovery Card"
type textarea "x"
type textarea "<case name> | Discovery Generic Discovery Card"
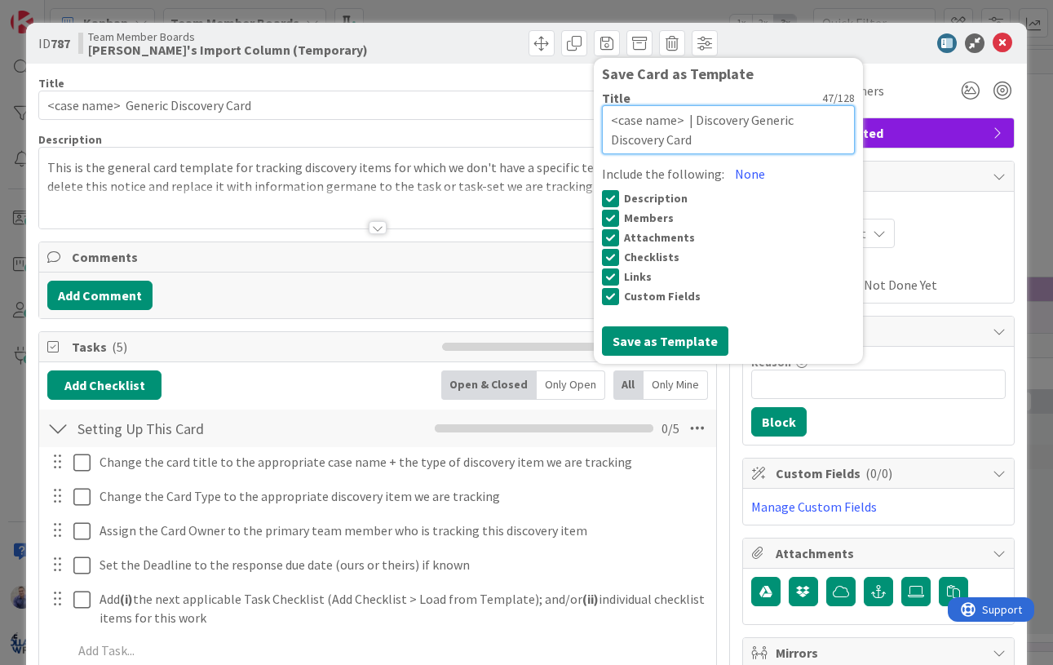
type textarea "x"
type textarea "<case name> | Discovery |Generic Discovery Card"
type textarea "x"
type textarea "<case name> | Discovery | Generic Discovery Card"
type textarea "x"
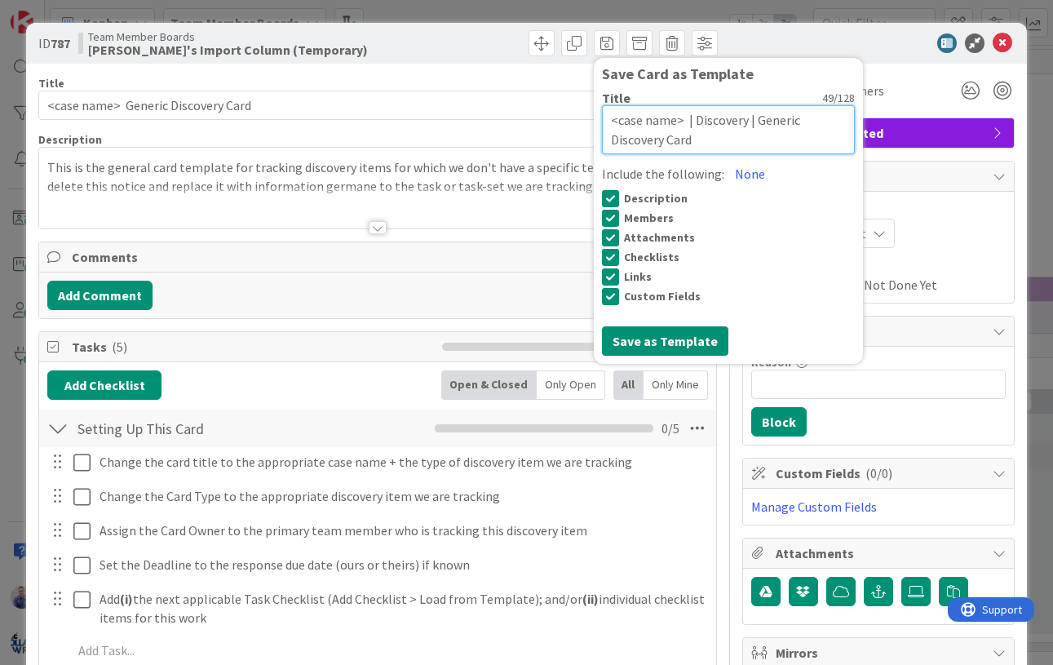
type textarea "<case name> | Discovery | GGeneric Discovery Card"
type textarea "x"
type textarea "<case name> | Discovery | GeGeneric Discovery Card"
type textarea "x"
type textarea "<case name> | Discovery | GenGeneric Discovery Card"
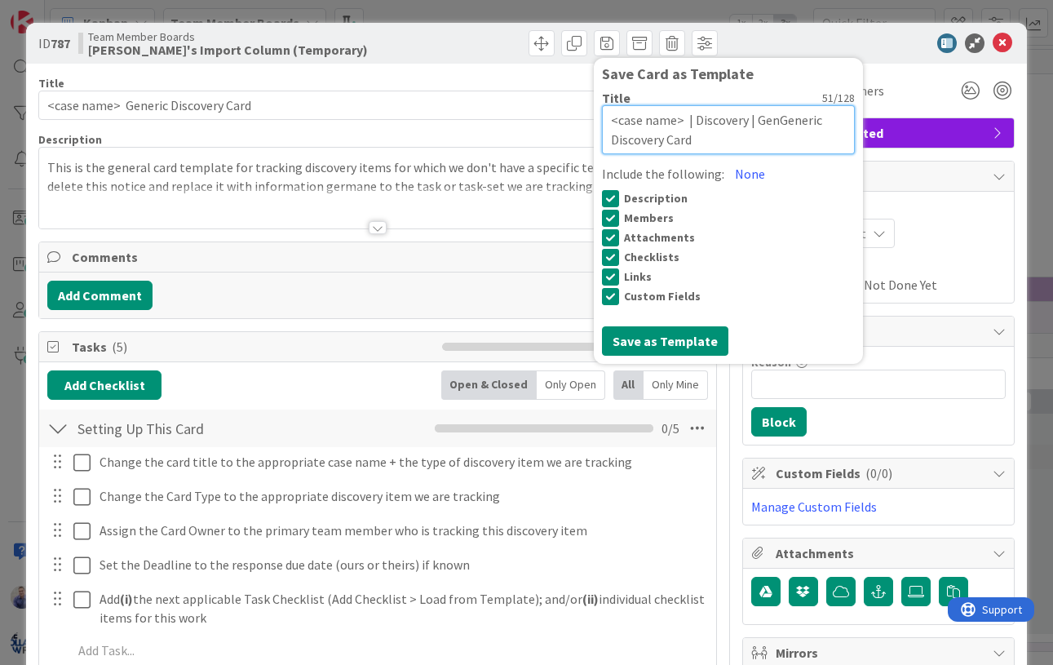
type textarea "x"
type textarea "<case name> | Discovery | GeneGeneric Discovery Card"
type textarea "x"
type textarea "<case name> | Discovery | GenerGeneric Discovery Card"
type textarea "x"
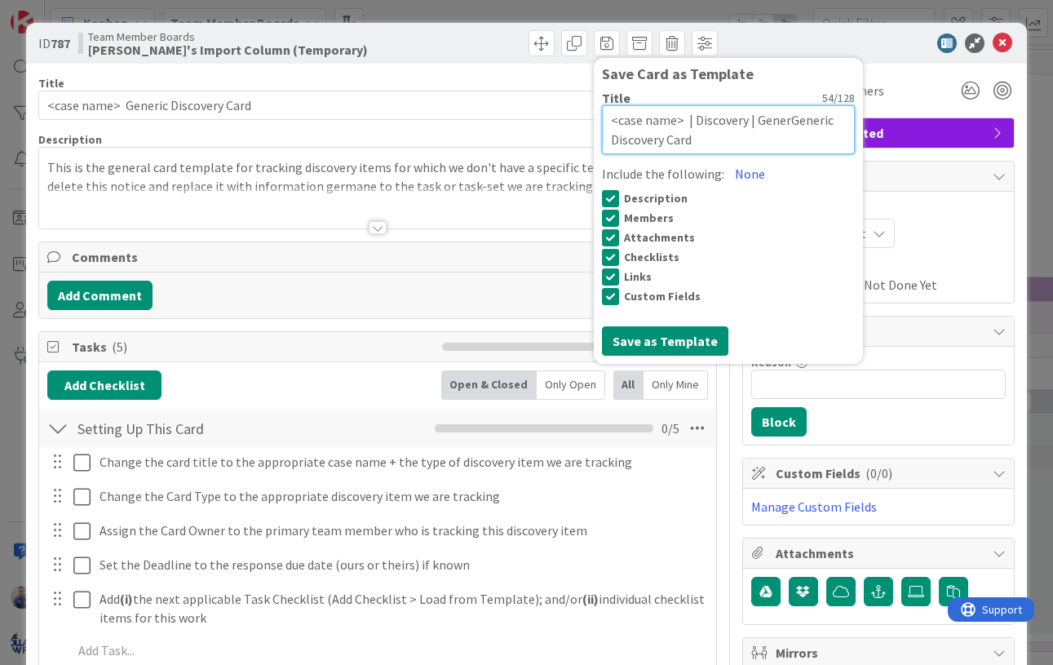
type textarea "<case name> | Discovery | GeneraGeneric Discovery Card"
type textarea "x"
type textarea "<case name> | Discovery | GeneralGeneric Discovery Card"
type textarea "x"
type textarea "<case name> | Discovery | General Generic Discovery Card"
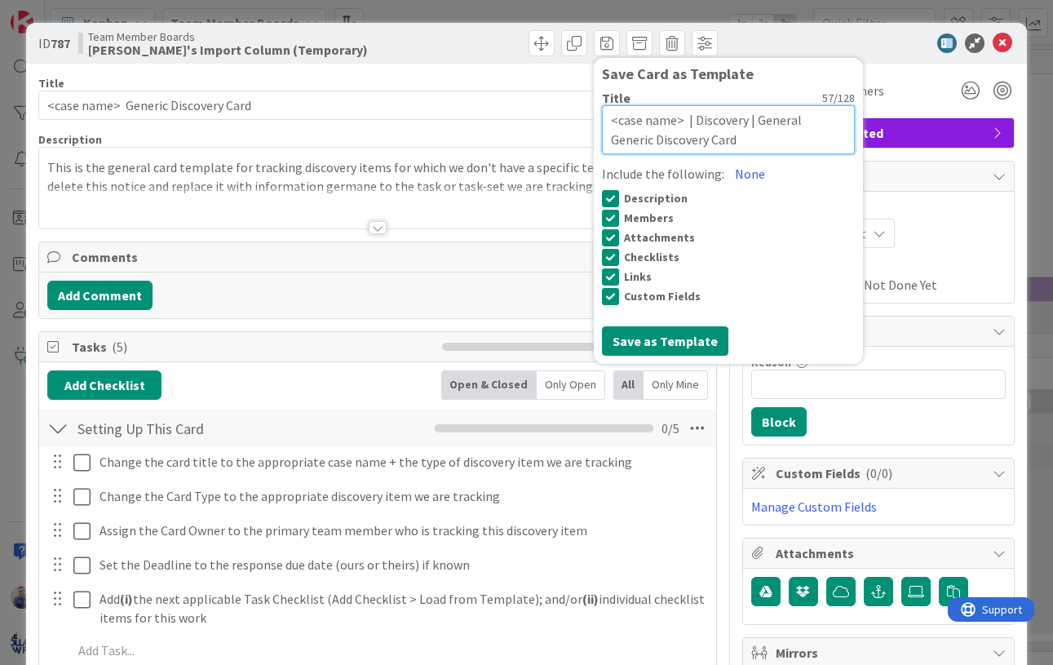
type textarea "x"
type textarea "<case name> | Discovery | General |Generic Discovery Card"
type textarea "x"
type textarea "<case name> | Discovery | General | Generic Discovery Card"
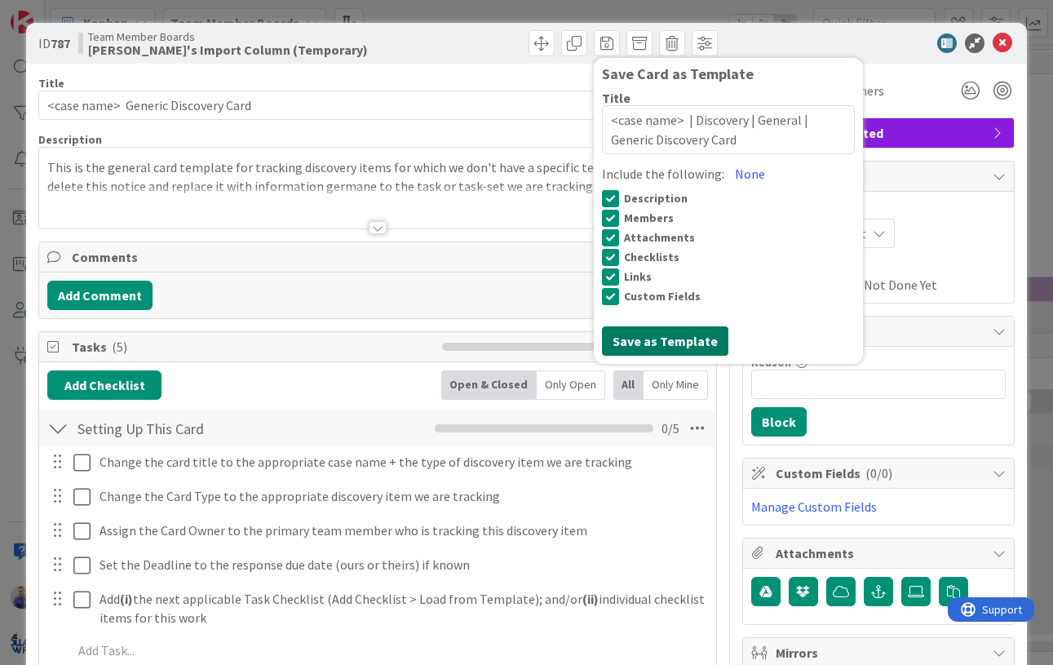
click at [682, 338] on button "Save as Template" at bounding box center [665, 340] width 126 height 29
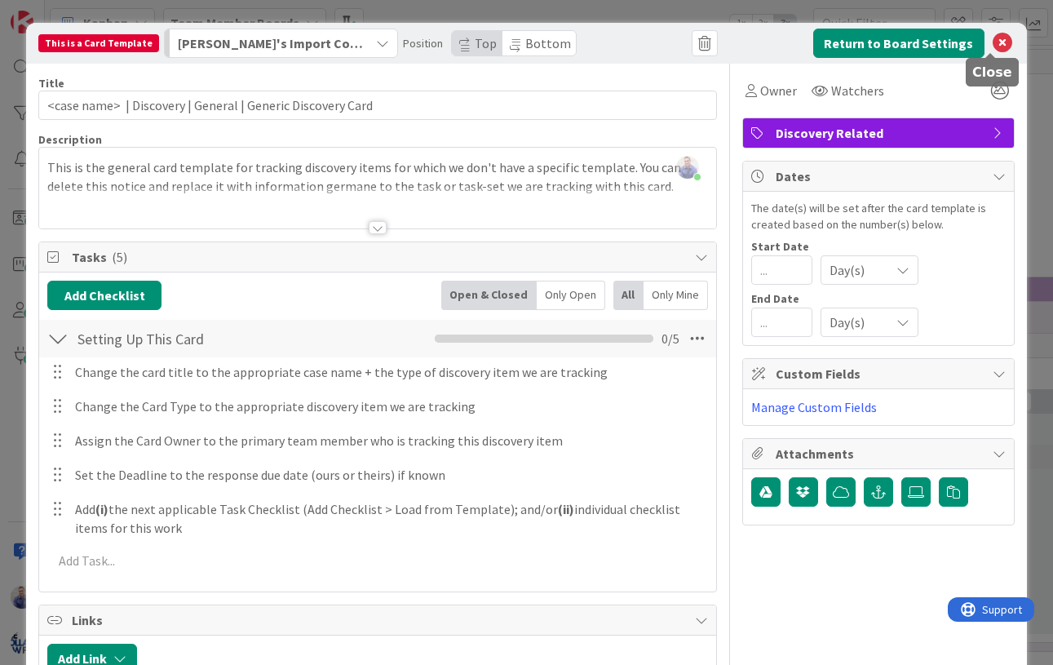
click at [992, 45] on icon at bounding box center [1002, 43] width 20 height 20
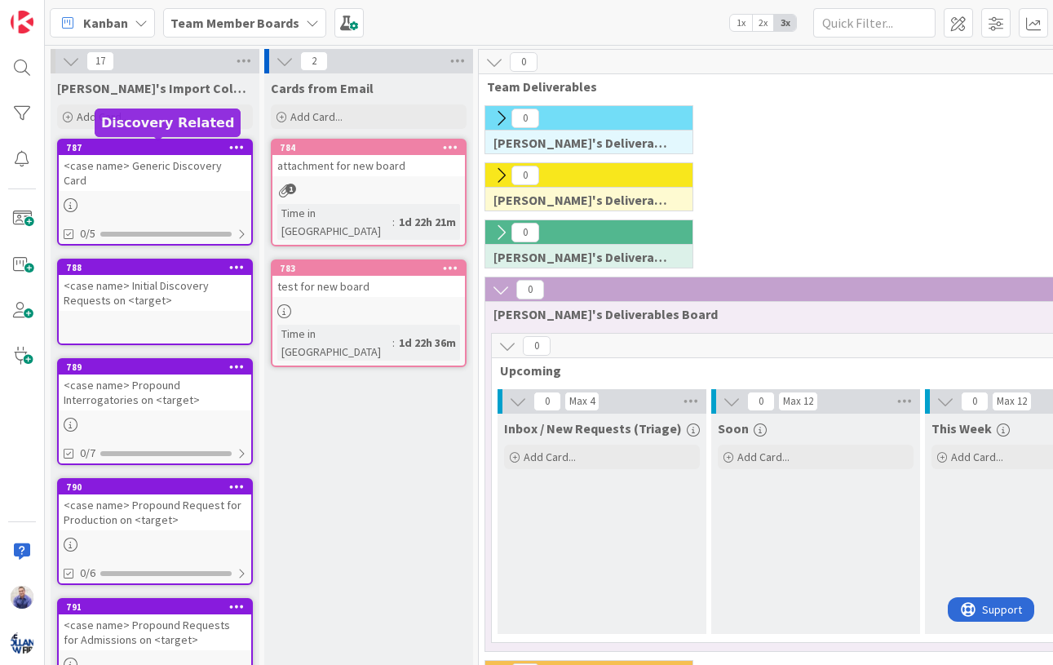
click at [189, 150] on div "787" at bounding box center [158, 147] width 185 height 11
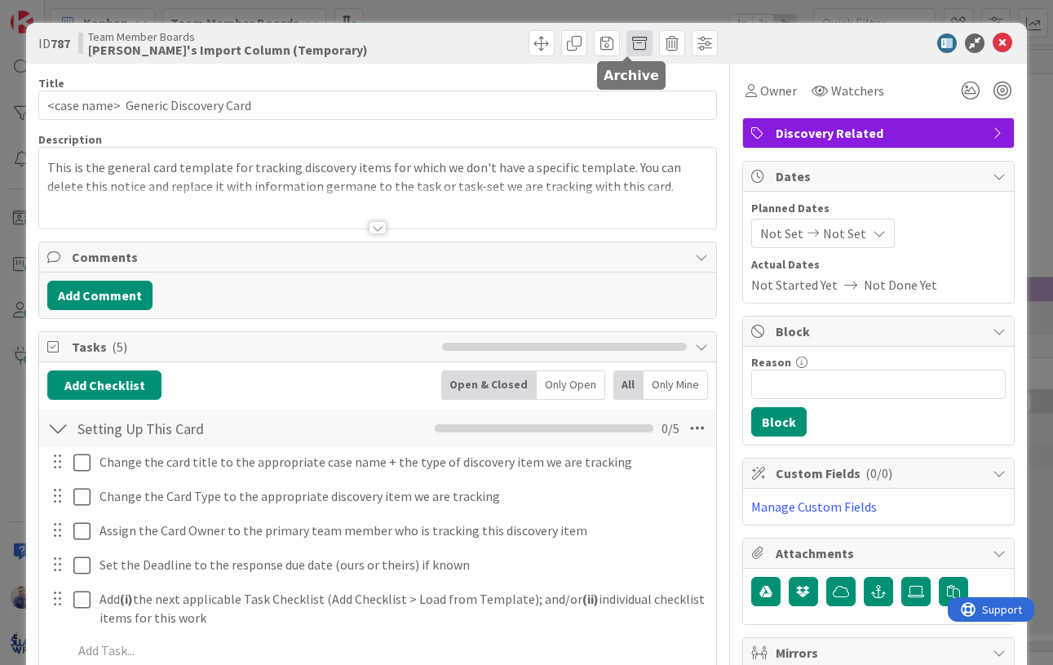
click at [626, 39] on span at bounding box center [639, 43] width 26 height 26
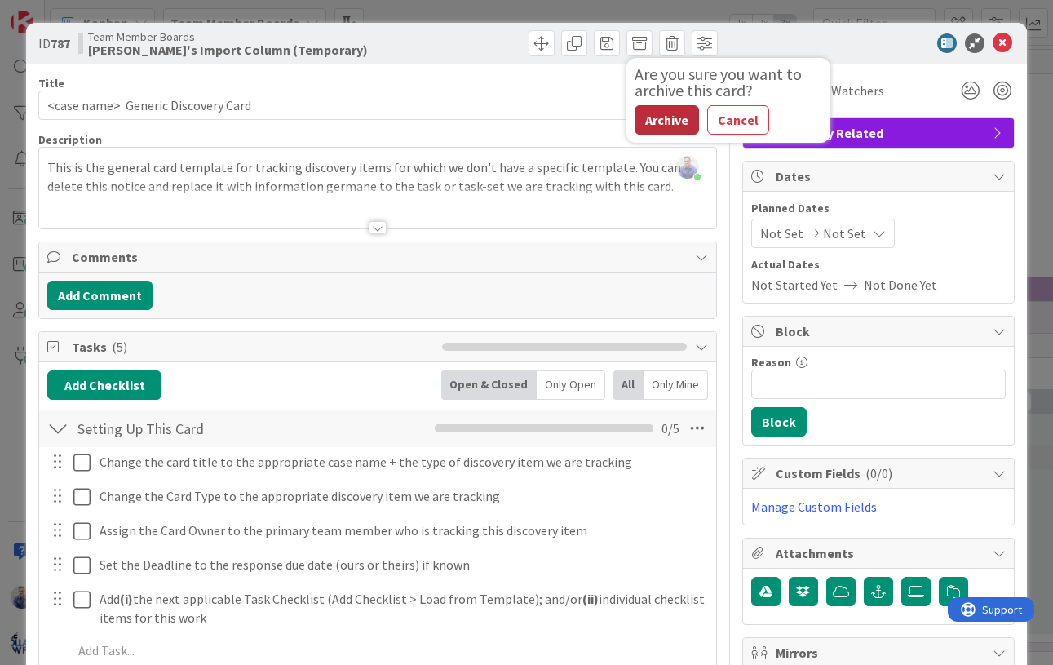
click at [654, 117] on button "Archive" at bounding box center [666, 119] width 64 height 29
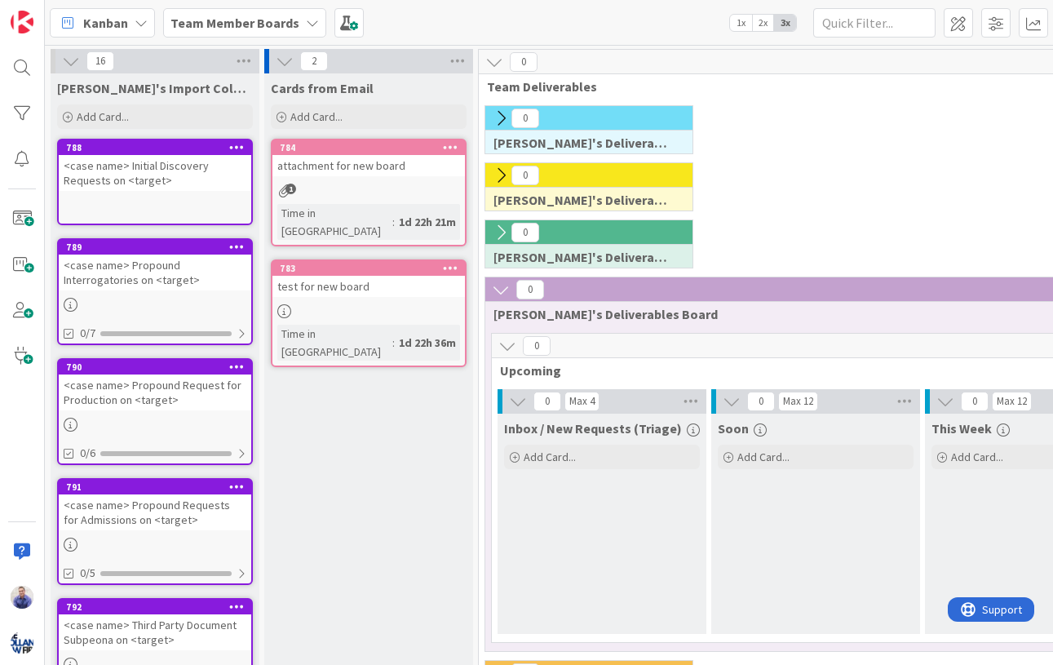
click at [197, 166] on div "<case name> Initial Discovery Requests on <target>" at bounding box center [155, 173] width 192 height 36
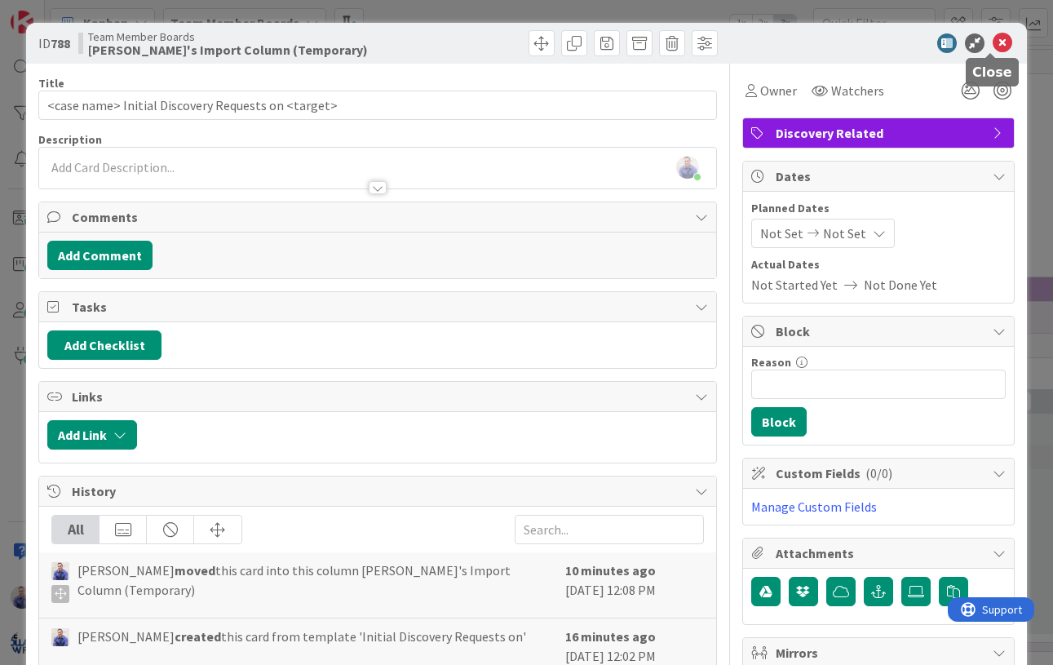
click at [992, 43] on icon at bounding box center [1002, 43] width 20 height 20
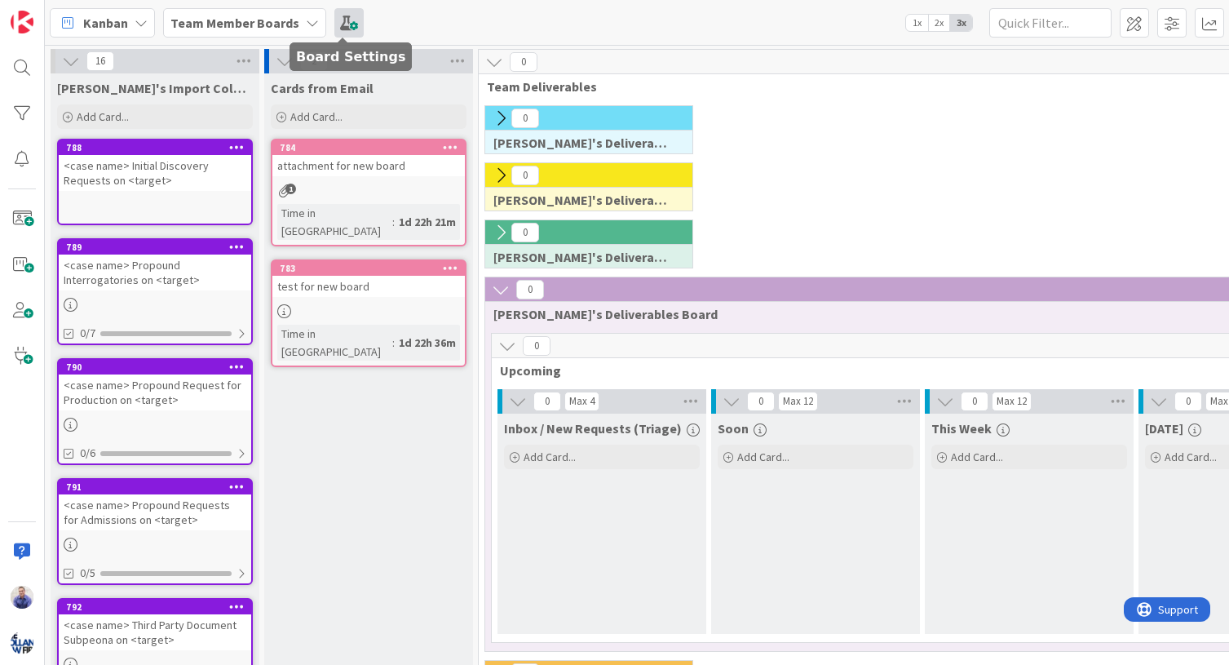
click at [351, 20] on span at bounding box center [348, 22] width 29 height 29
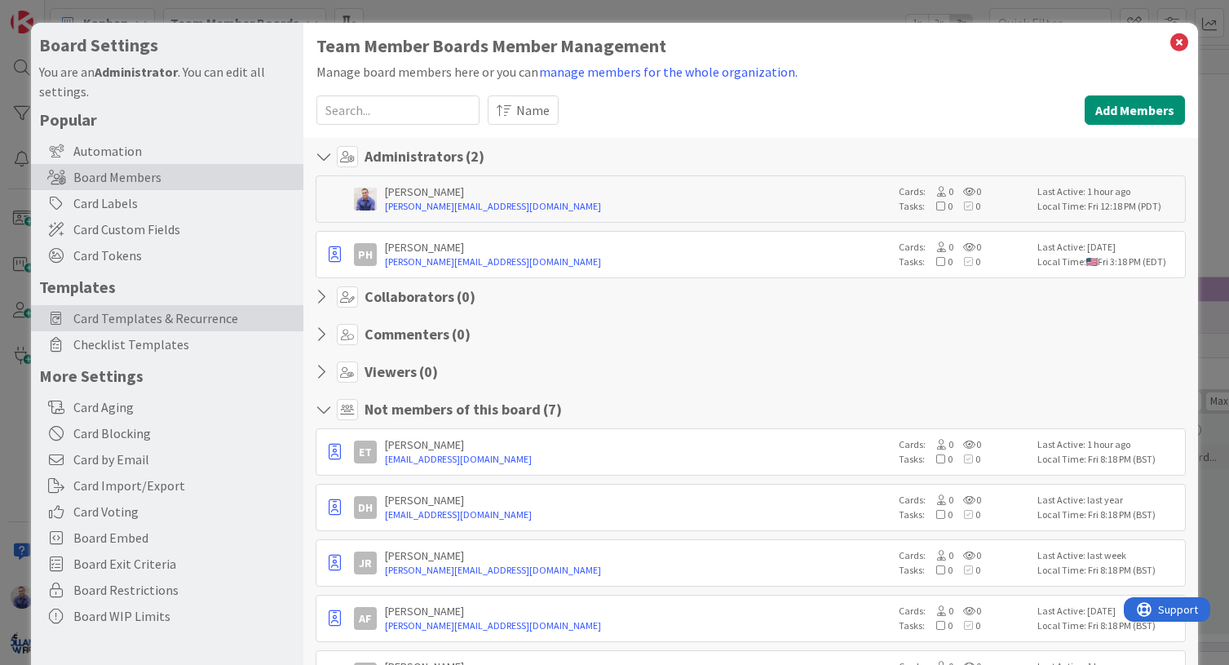
click at [203, 317] on span "Card Templates & Recurrence" at bounding box center [184, 318] width 222 height 20
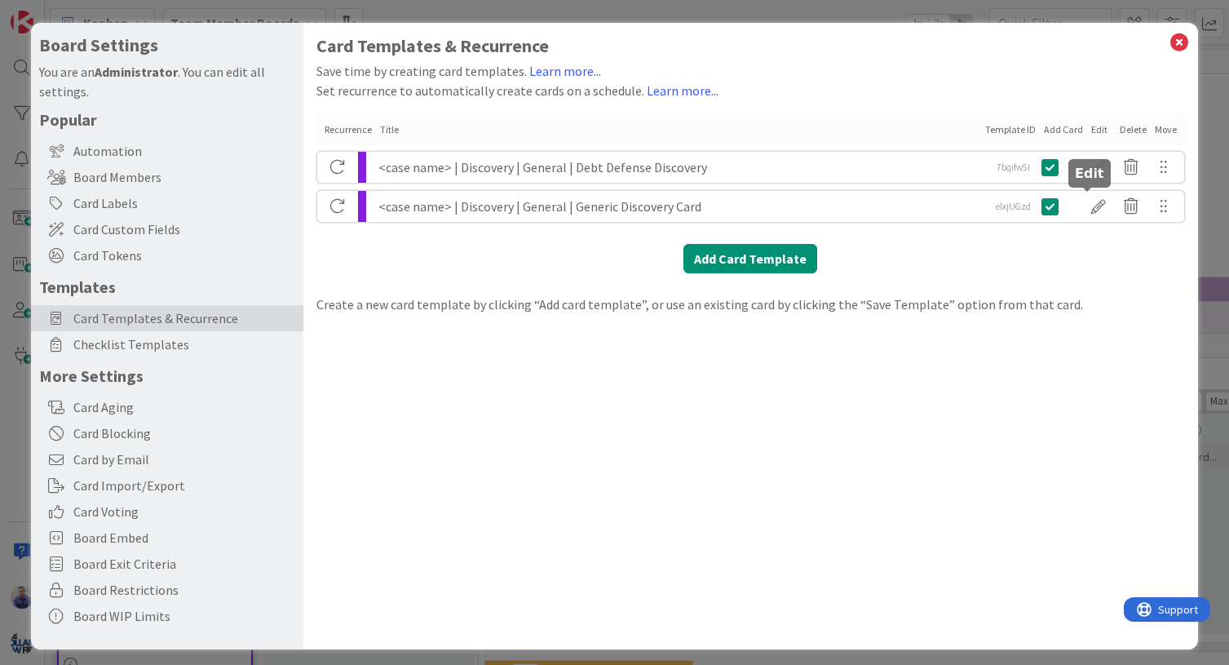
click at [1083, 202] on div at bounding box center [1098, 206] width 33 height 28
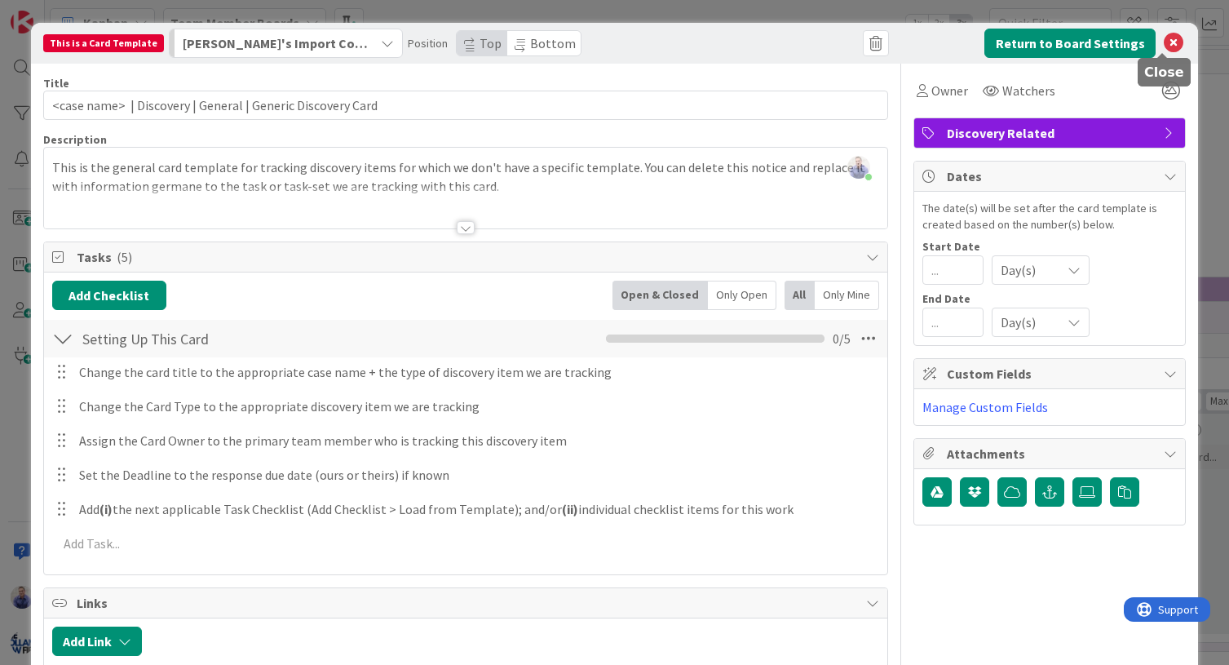
click at [1165, 40] on icon at bounding box center [1174, 43] width 20 height 20
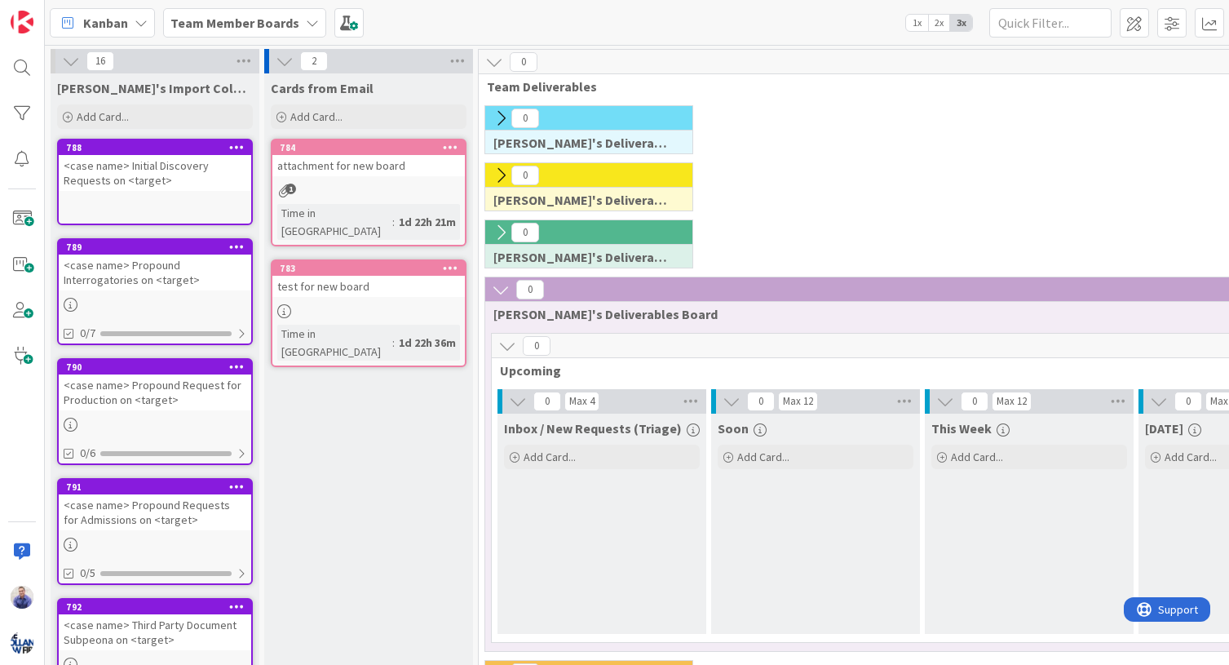
click at [180, 170] on div "<case name> Initial Discovery Requests on <target>" at bounding box center [155, 173] width 192 height 36
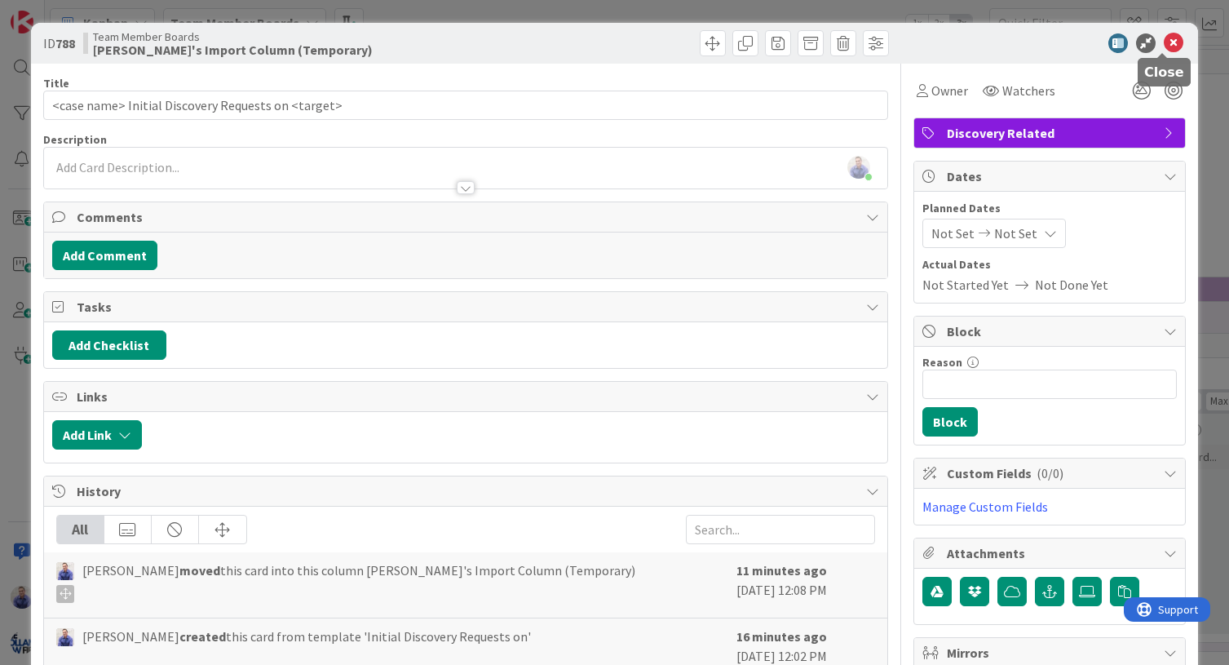
click at [1164, 41] on icon at bounding box center [1174, 43] width 20 height 20
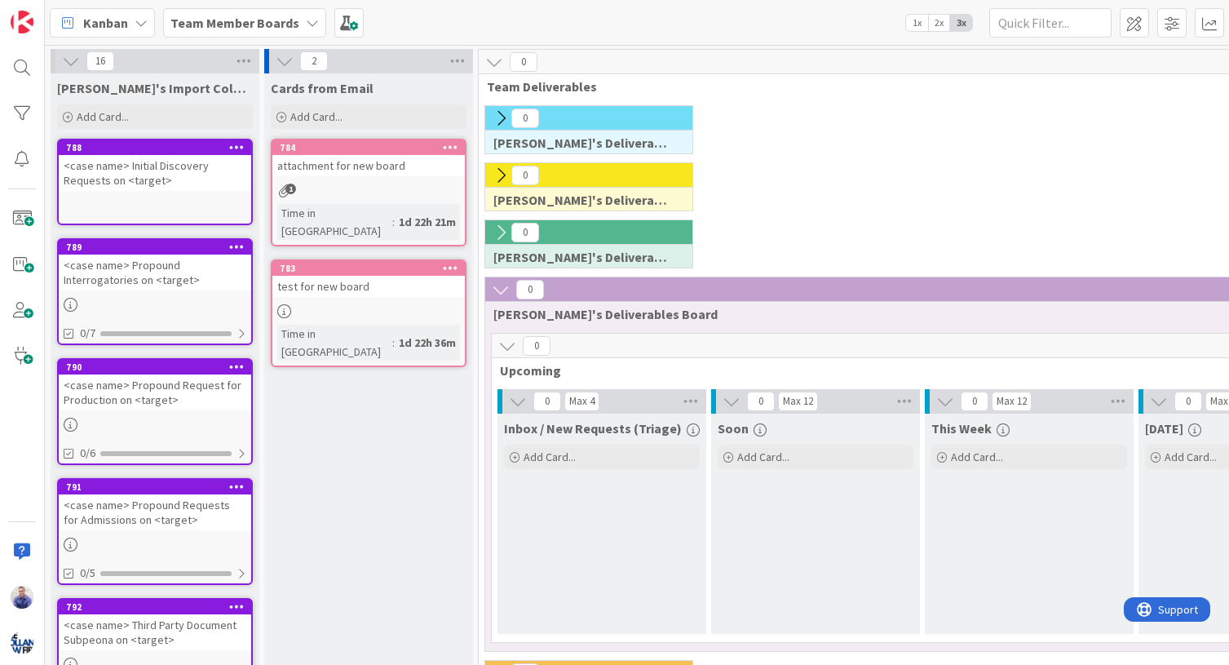
click at [183, 157] on div "<case name> Initial Discovery Requests on <target>" at bounding box center [155, 173] width 192 height 36
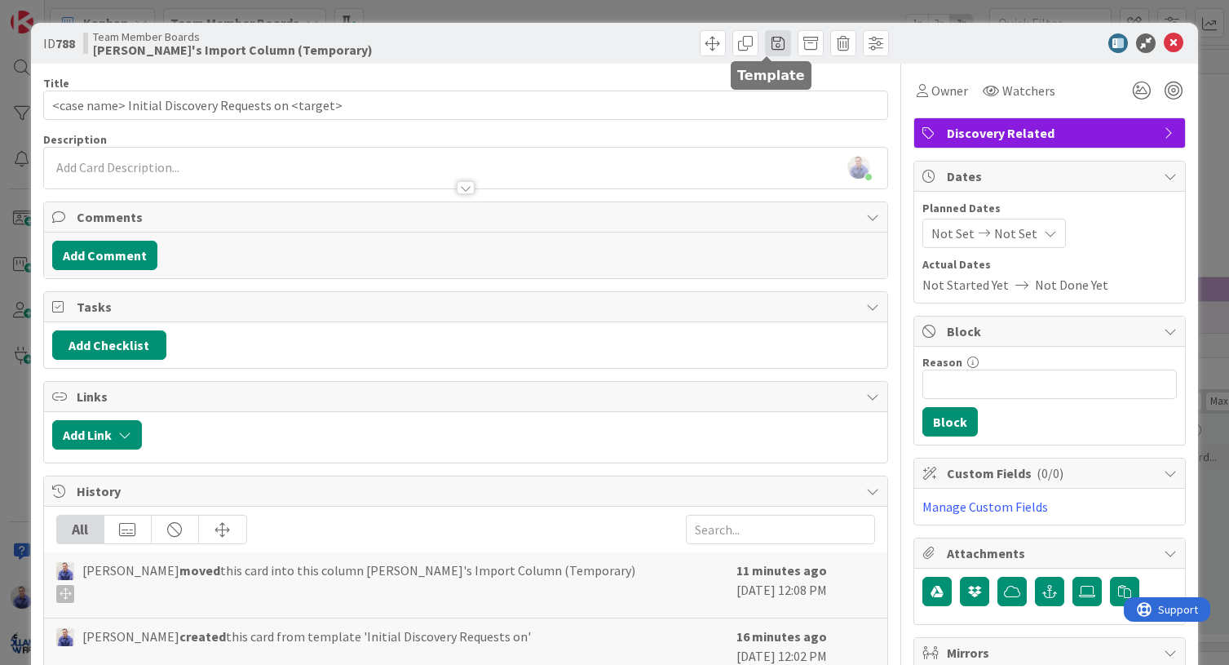
click at [770, 44] on span at bounding box center [778, 43] width 26 height 26
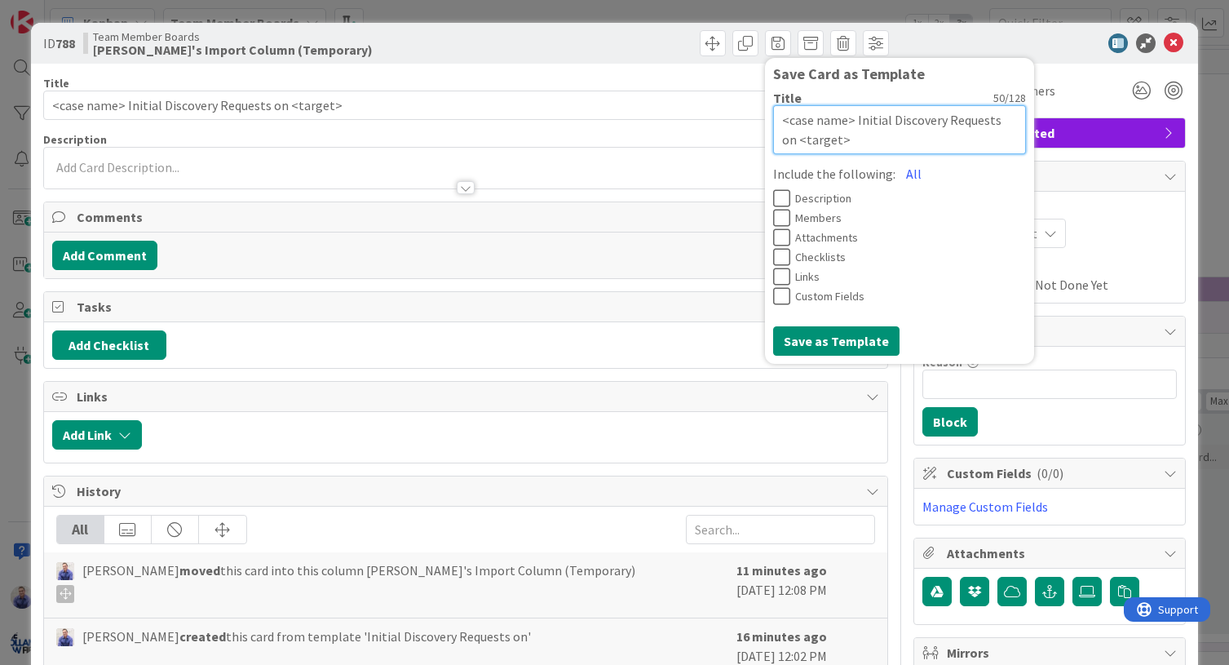
click at [845, 121] on textarea "<case name> Initial Discovery Requests on <target>" at bounding box center [899, 129] width 253 height 49
type textarea "x"
type textarea "<case name> |Initial Discovery Requests on <target>"
type textarea "x"
type textarea "<case name> | Initial Discovery Requests on <target>"
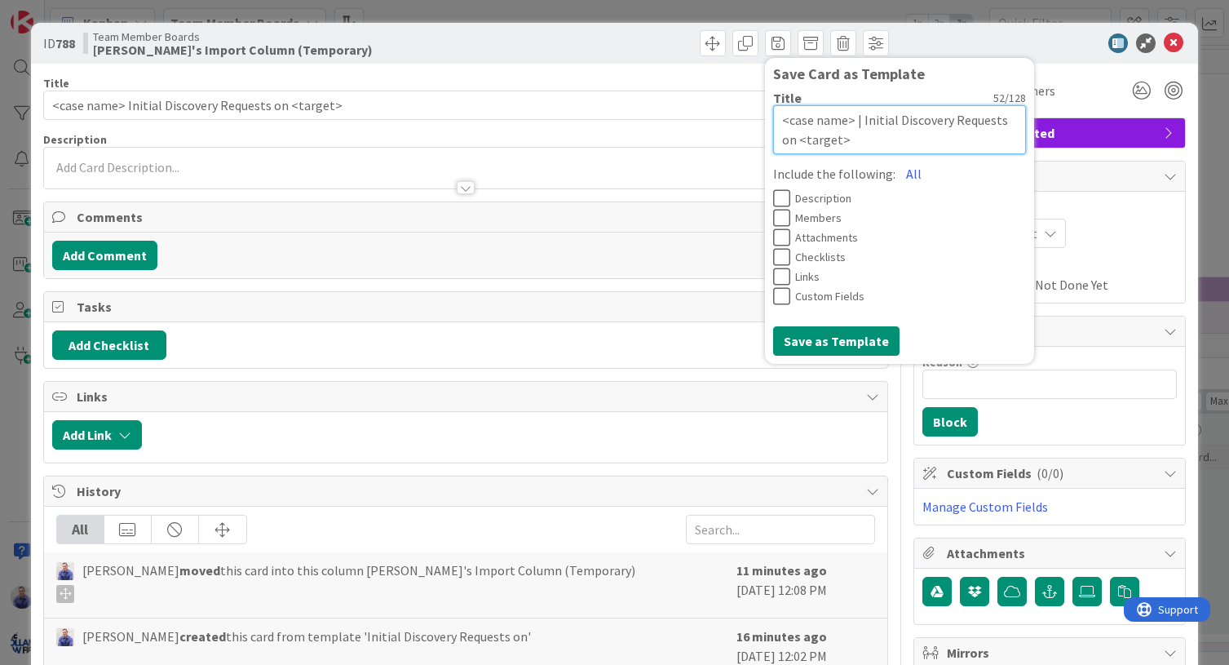
type textarea "x"
type textarea "<case name> | DInitial Discovery Requests on <target>"
type textarea "x"
type textarea "<case name> | DiInitial Discovery Requests on <target>"
type textarea "x"
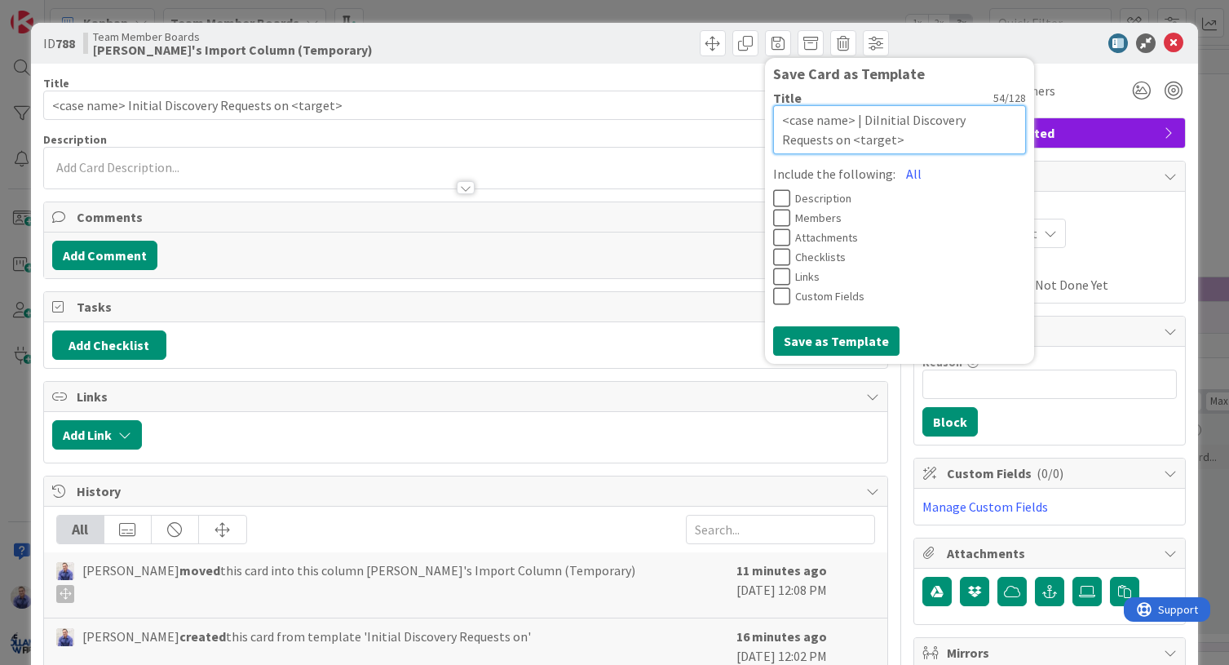
type textarea "<case name> | DisInitial Discovery Requests on <target>"
type textarea "x"
type textarea "<case name> | DiscInitial Discovery Requests on <target>"
type textarea "x"
type textarea "<case name> | DiscuInitial Discovery Requests on <target>"
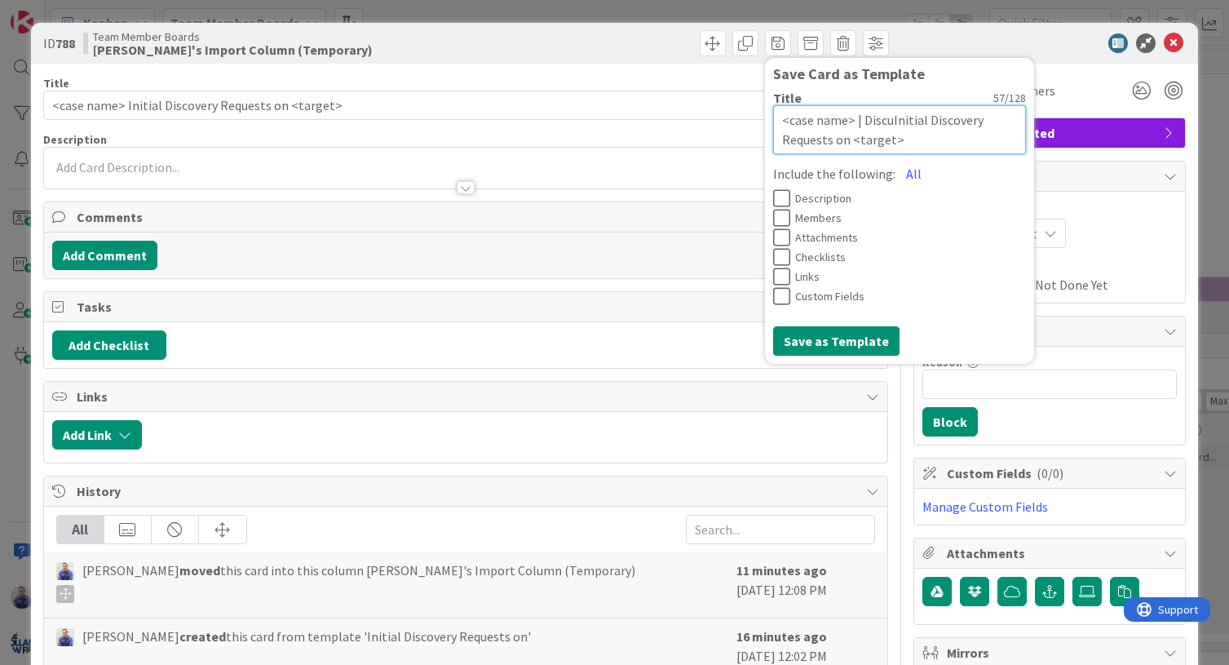
type textarea "x"
type textarea "<case name> | DiscuvInitial Discovery Requests on <target>"
type textarea "x"
type textarea "<case name> | DiscuInitial Discovery Requests on <target>"
type textarea "x"
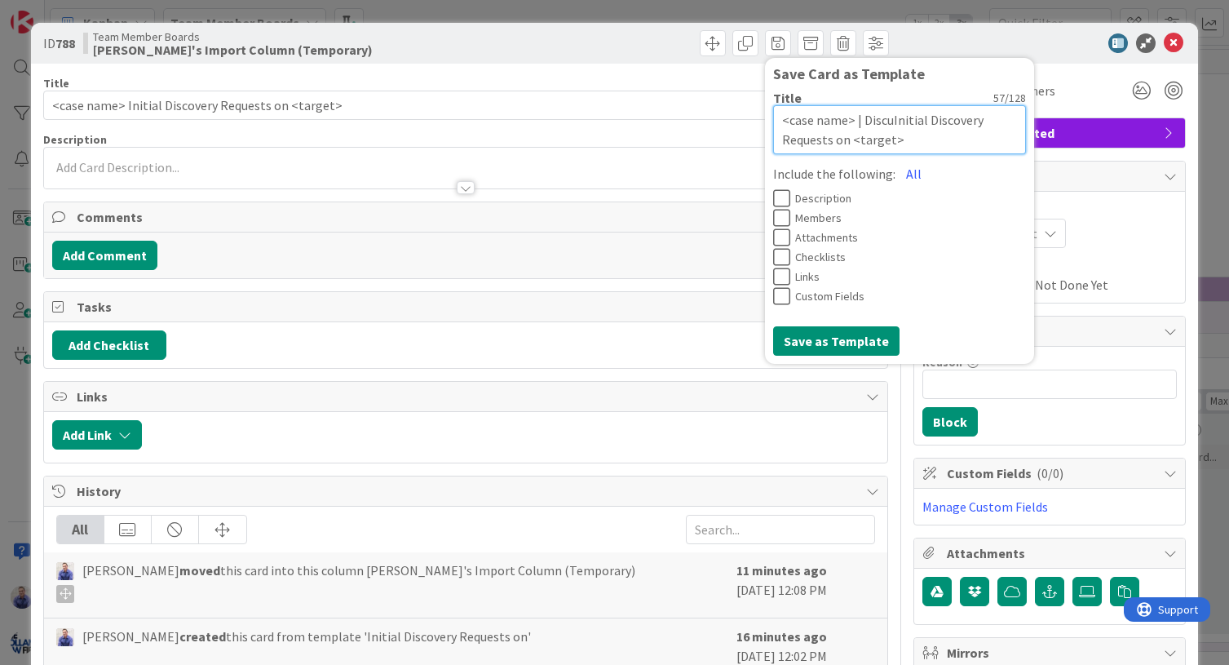
type textarea "<case name> | DiscInitial Discovery Requests on <target>"
type textarea "x"
type textarea "<case name> | DiscoInitial Discovery Requests on <target>"
type textarea "x"
type textarea "<case name> | DiscovInitial Discovery Requests on <target>"
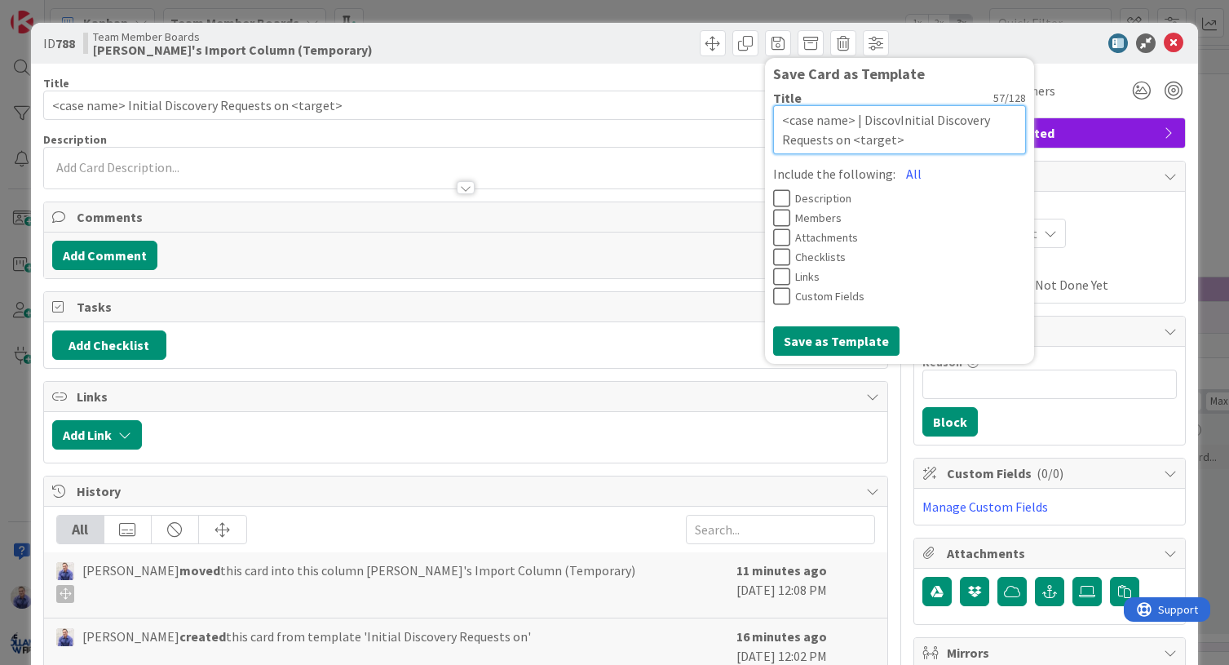
type textarea "x"
type textarea "<case name> | DiscoveInitial Discovery Requests on <target>"
type textarea "x"
type textarea "<case name> | DiscoverInitial Discovery Requests on <target>"
type textarea "x"
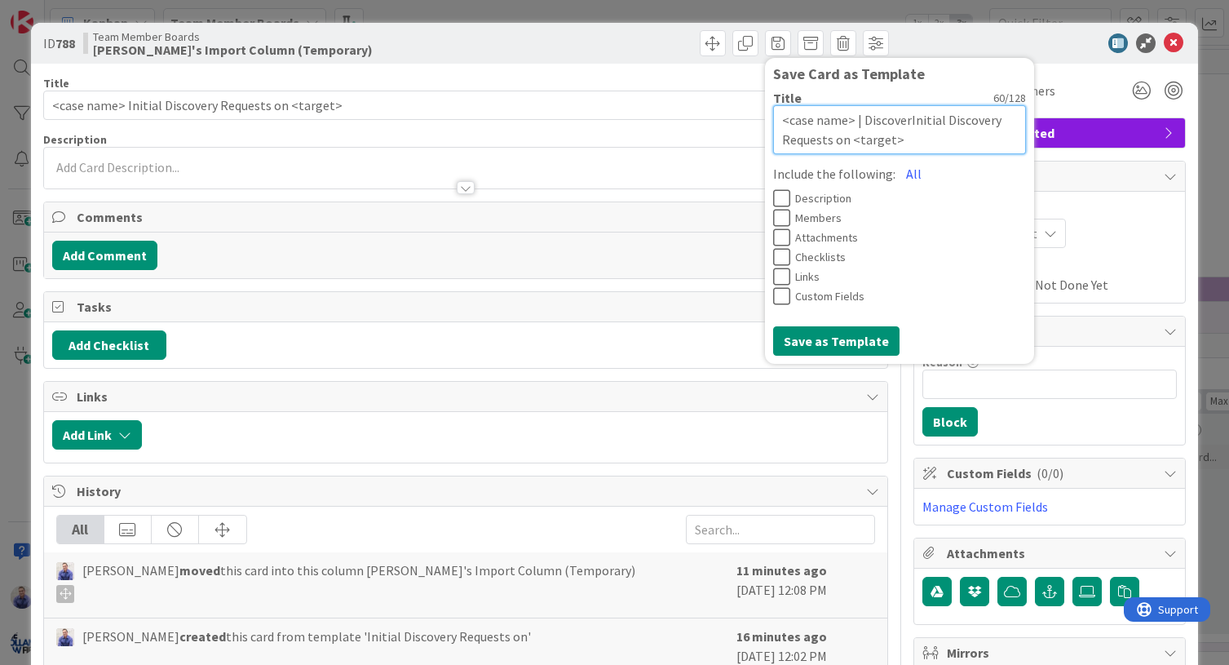
type textarea "<case name> | DiscoveryInitial Discovery Requests on <target>"
type textarea "x"
type textarea "<case name> | Discovery Initial Discovery Requests on <target>"
type textarea "x"
type textarea "<case name> | Discovery |Initial Discovery Requests on <target>"
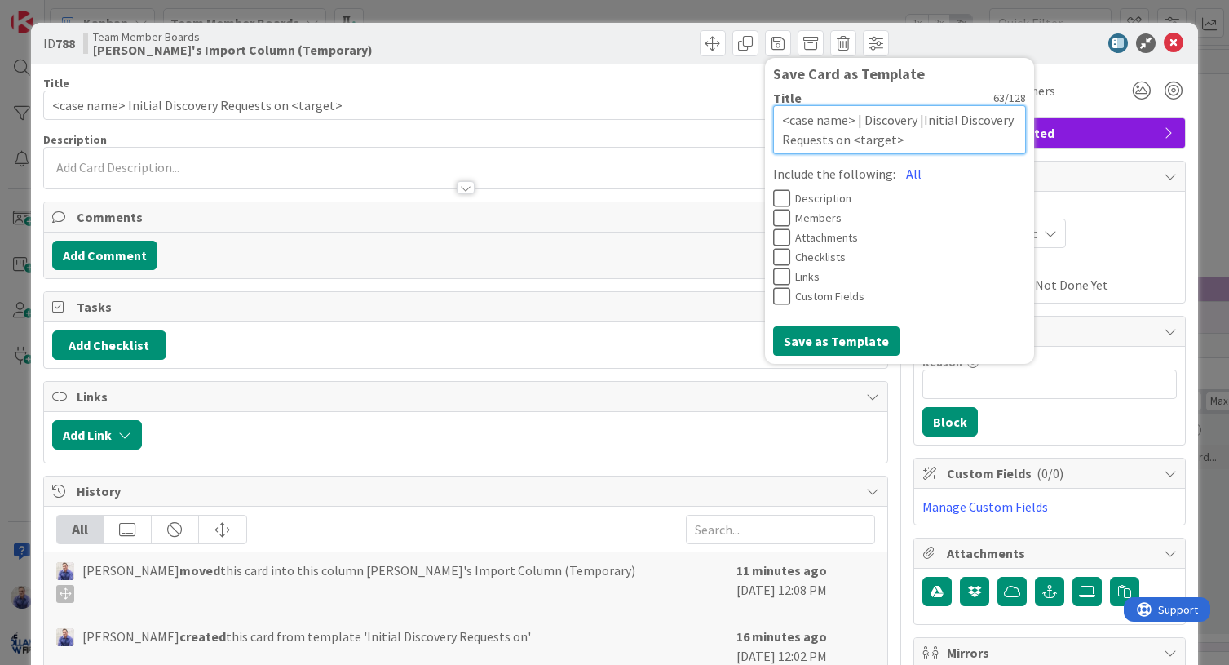
type textarea "x"
type textarea "<case name> | Discovery | Initial Discovery Requests on <target>"
type textarea "x"
type textarea "<case name> | Discovery | GInitial Discovery Requests on <target>"
type textarea "x"
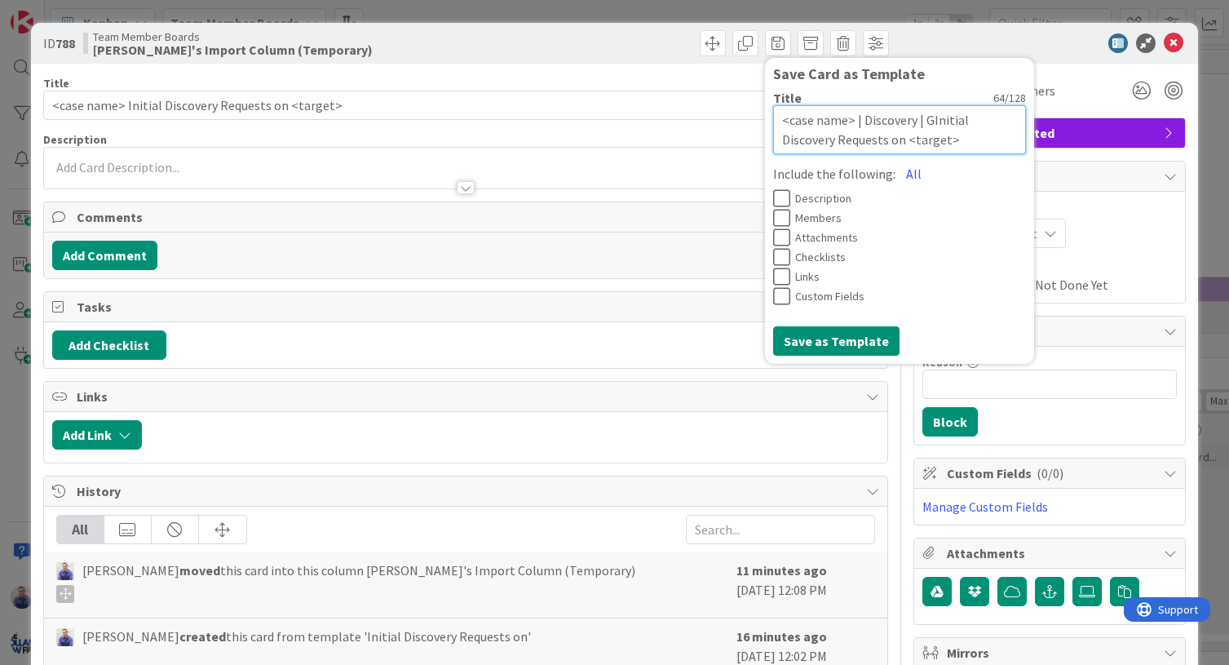
type textarea "<case name> | Discovery | GeInitial Discovery Requests on <target>"
type textarea "x"
type textarea "<case name> | Discovery | GenInitial Discovery Requests on <target>"
type textarea "x"
type textarea "<case name> | Discovery | GeneInitial Discovery Requests on <target>"
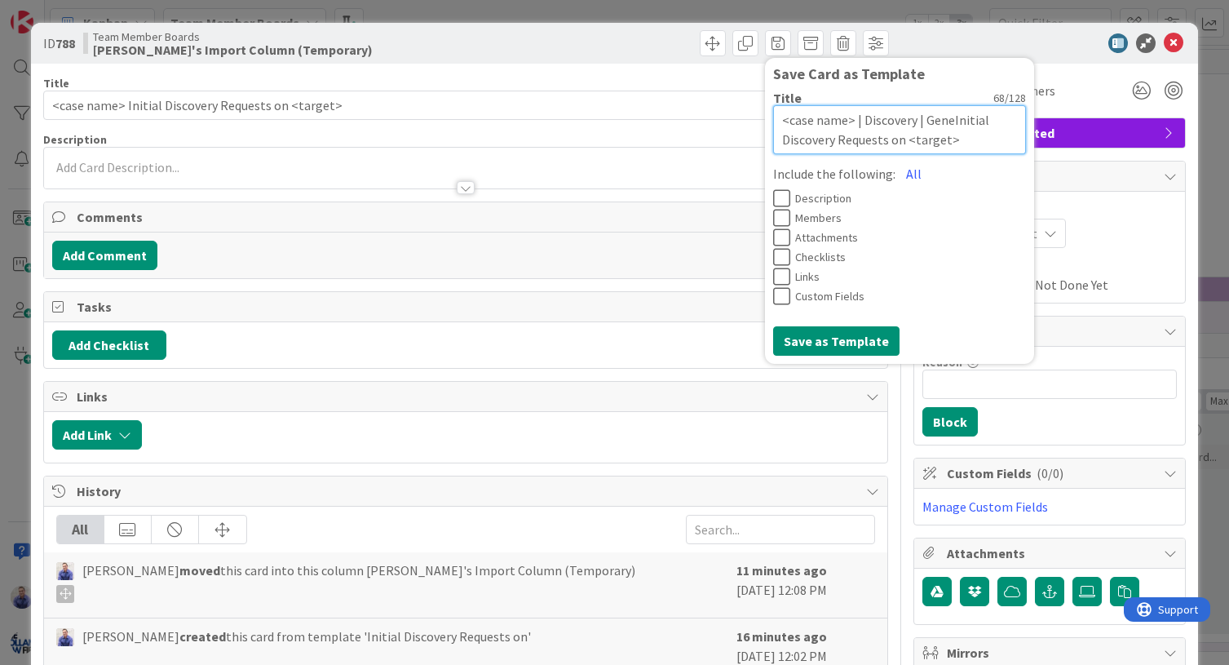
type textarea "x"
type textarea "<case name> | Discovery | GenerInitial Discovery Requests on <target>"
type textarea "x"
type textarea "<case name> | Discovery | GeneraInitial Discovery Requests on <target>"
type textarea "x"
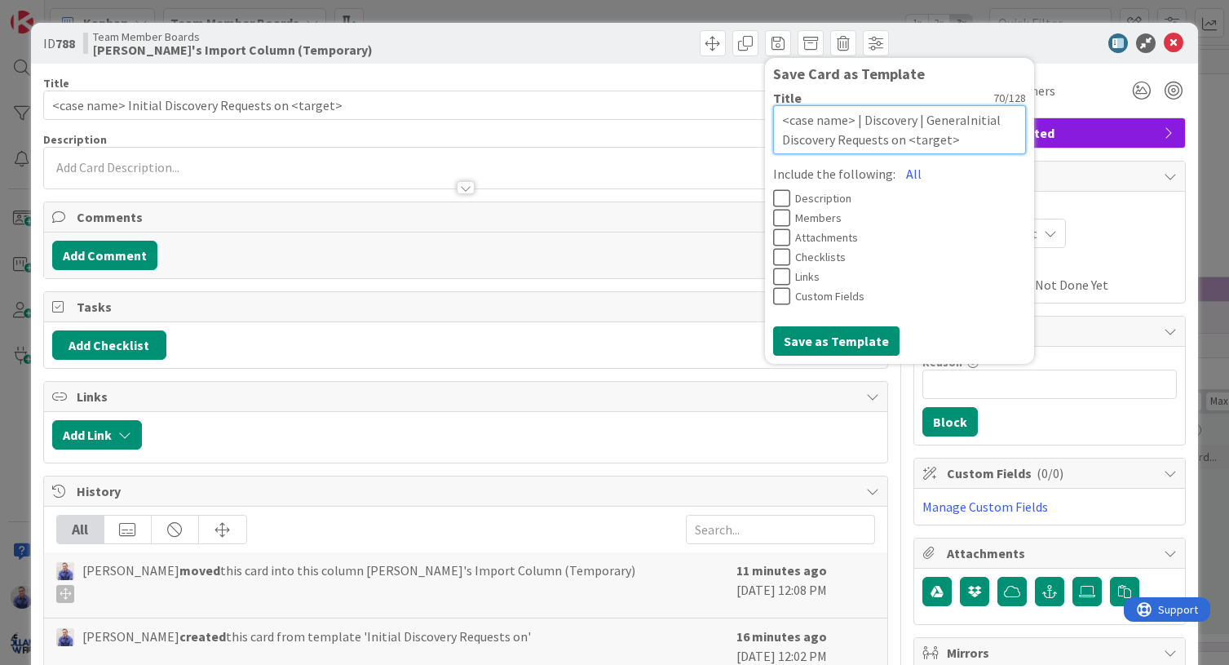
type textarea "<case name> | Discovery | GeneralInitial Discovery Requests on <target>"
type textarea "x"
type textarea "<case name> | Discovery | General Initial Discovery Requests on <target>"
type textarea "x"
type textarea "<case name> | Discovery | General |Initial Discovery Requests on <target>"
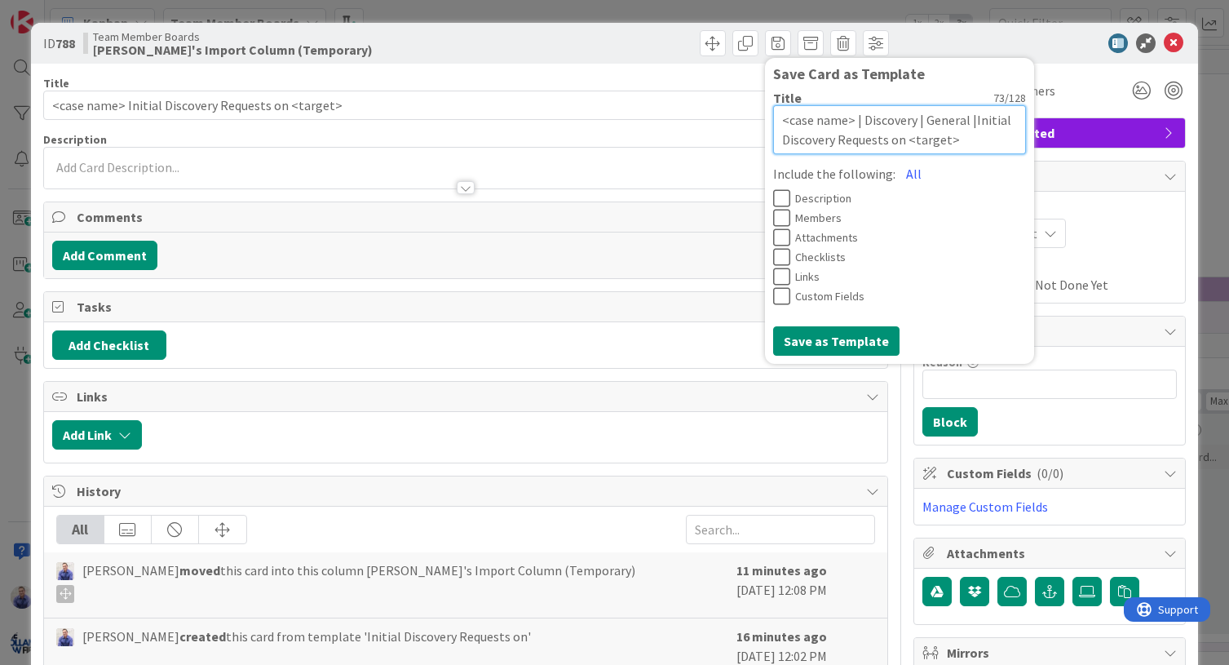
type textarea "x"
type textarea "<case name> | Discovery | General | Initial Discovery Requests on <target>"
click at [895, 174] on button "All" at bounding box center [913, 173] width 37 height 29
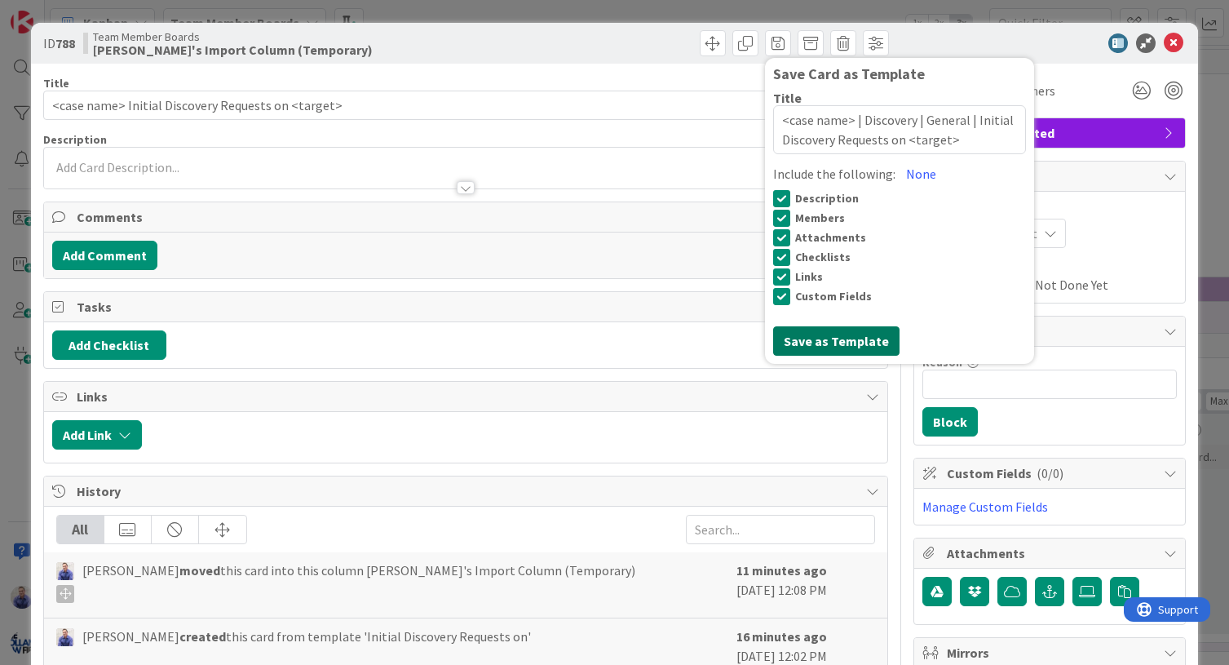
click at [820, 342] on button "Save as Template" at bounding box center [836, 340] width 126 height 29
type textarea "x"
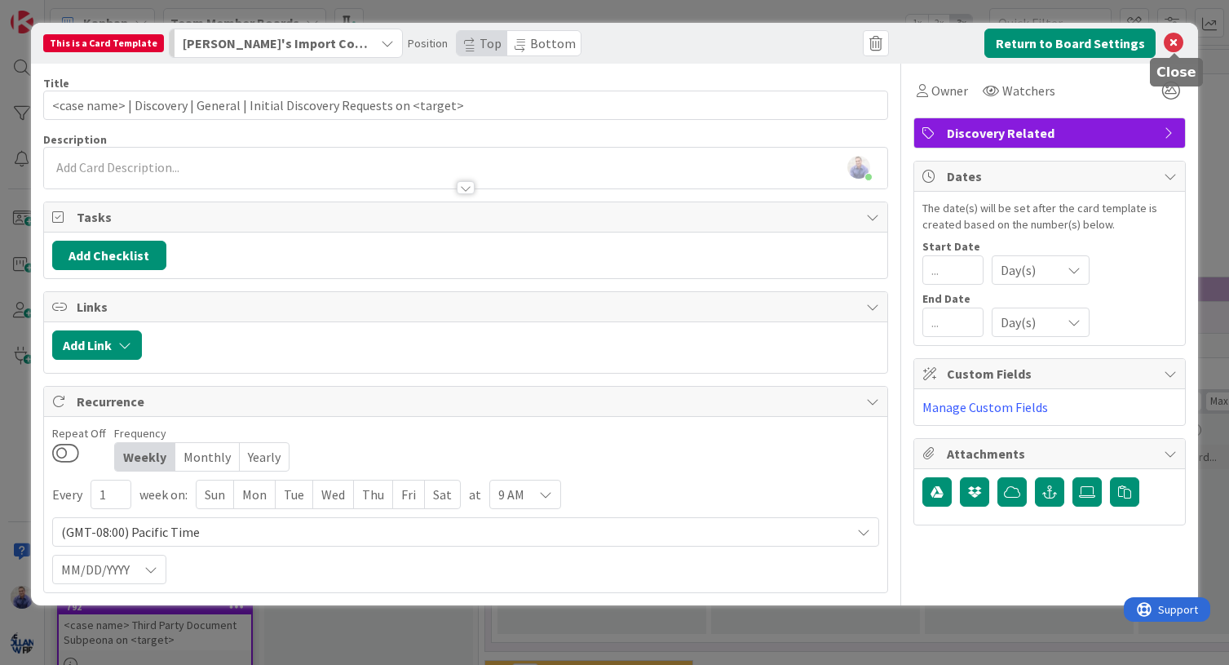
click at [1176, 44] on icon at bounding box center [1174, 43] width 20 height 20
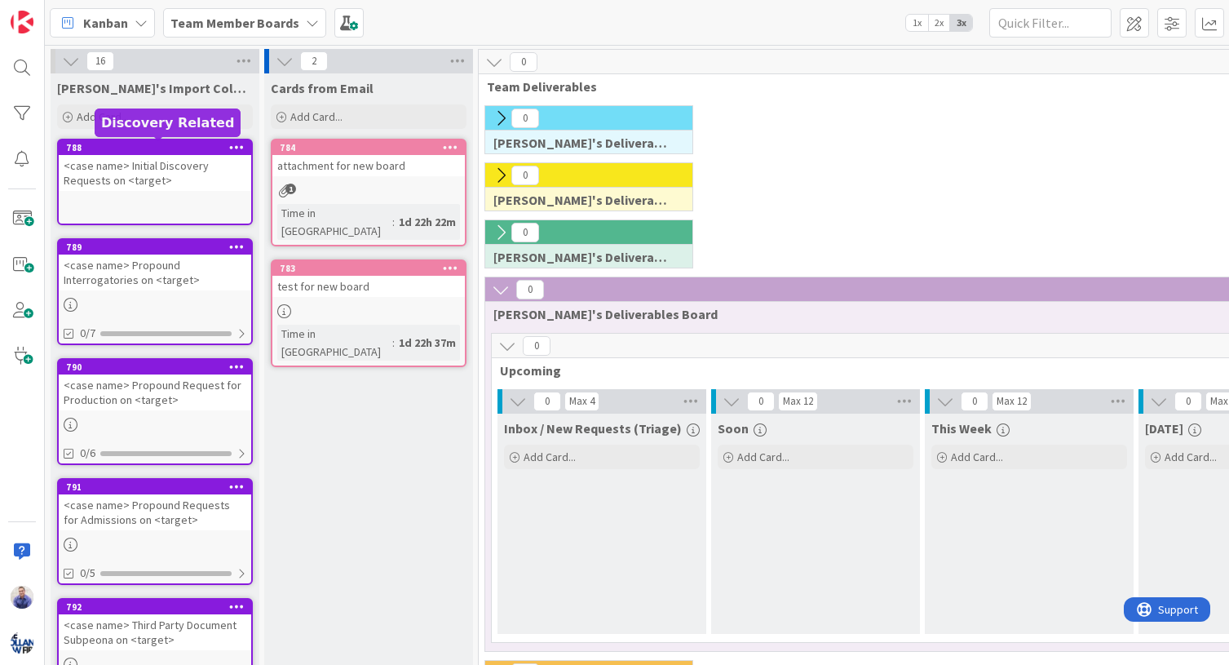
click at [210, 151] on div "788" at bounding box center [158, 147] width 185 height 11
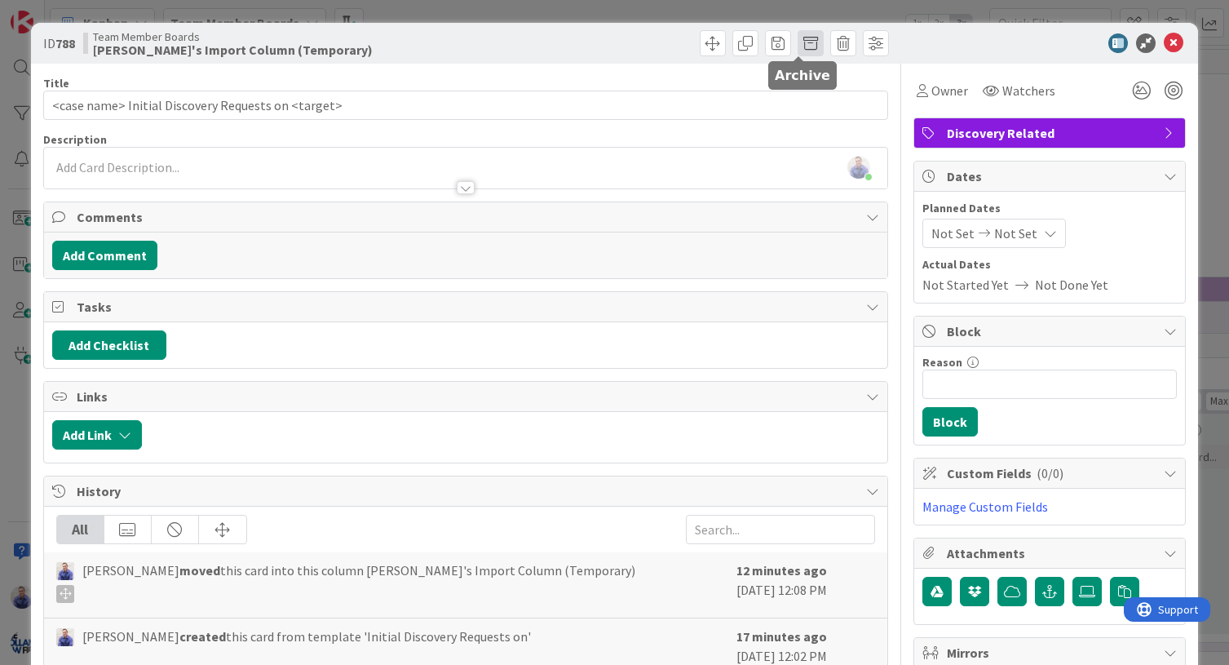
click at [797, 45] on span at bounding box center [810, 43] width 26 height 26
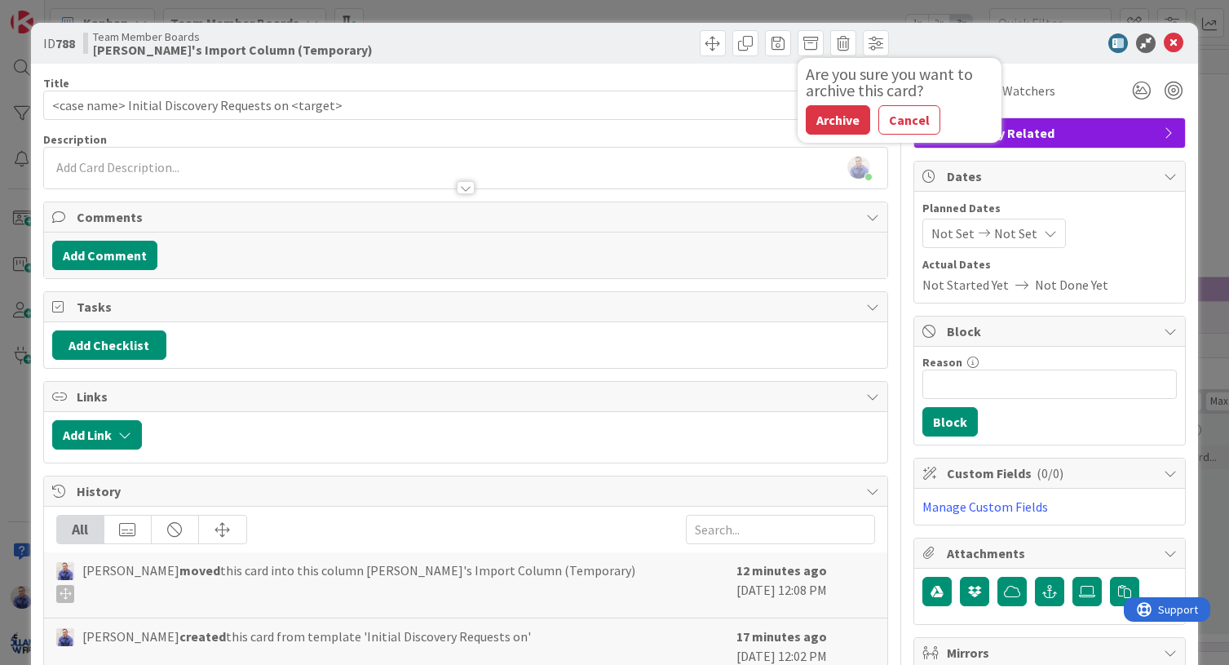
click at [808, 115] on button "Archive" at bounding box center [838, 119] width 64 height 29
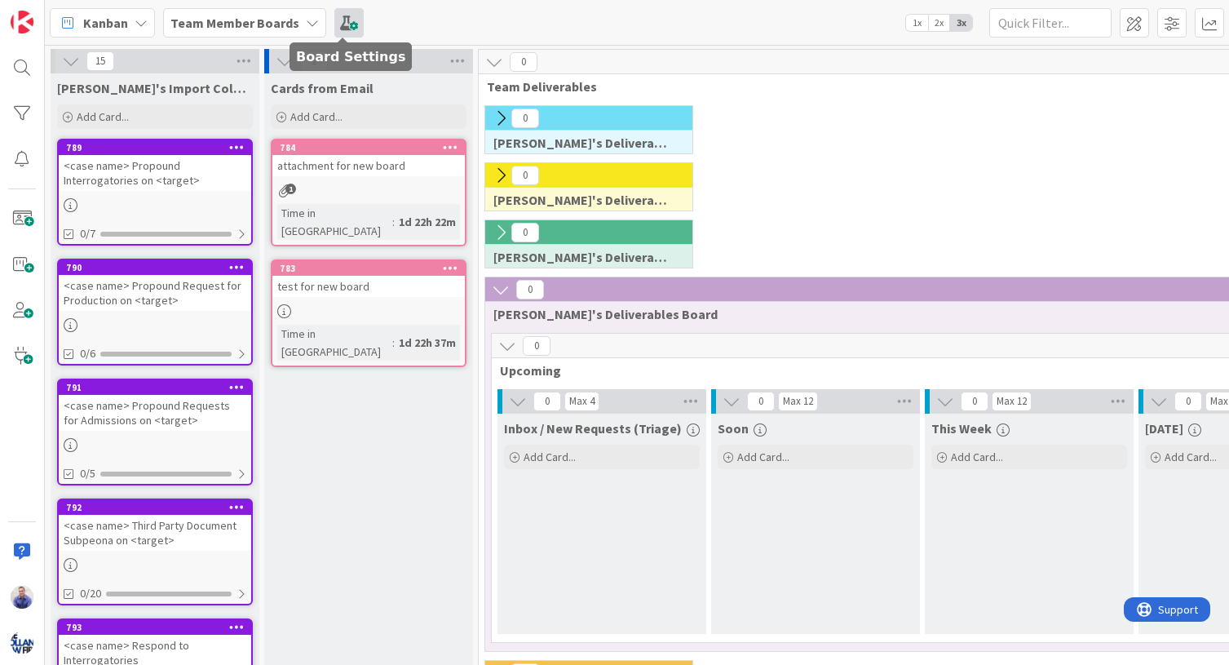
click at [337, 22] on span at bounding box center [348, 22] width 29 height 29
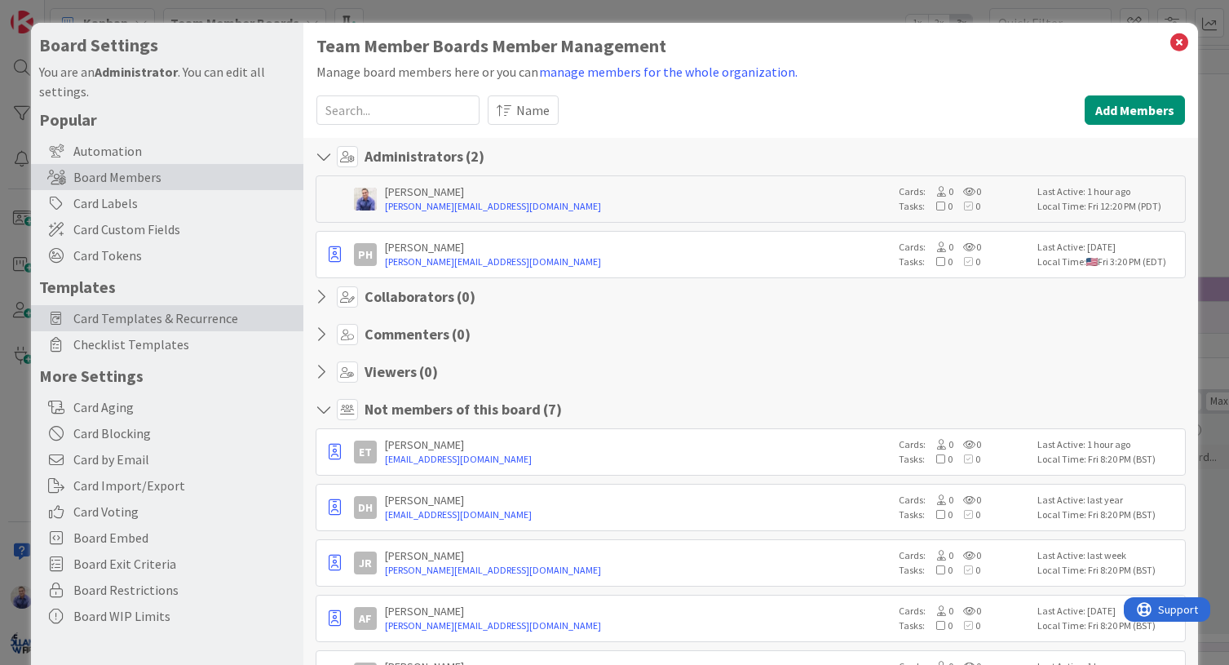
click at [170, 312] on span "Card Templates & Recurrence" at bounding box center [184, 318] width 222 height 20
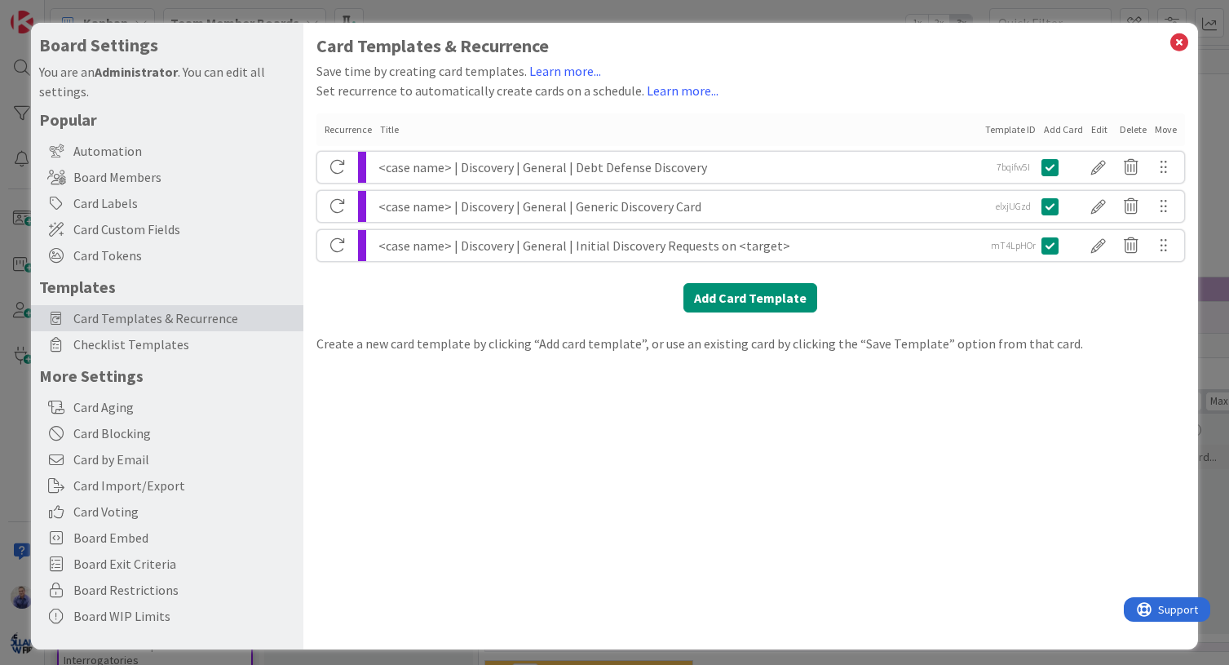
click at [532, 242] on div "<case name> | Discovery | General | Initial Discovery Requests on <target>" at bounding box center [679, 245] width 602 height 31
drag, startPoint x: 1080, startPoint y: 241, endPoint x: 1057, endPoint y: 238, distance: 23.1
click at [1082, 241] on div at bounding box center [1098, 246] width 33 height 28
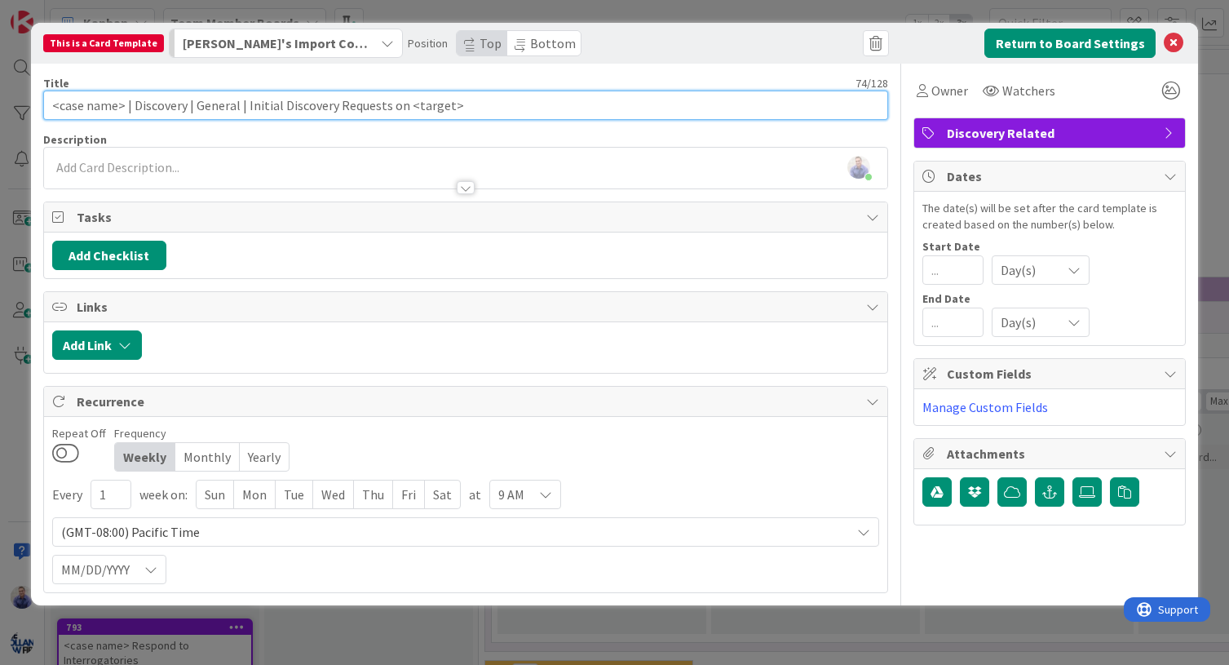
click at [226, 106] on input "<case name> | Discovery | General | Initial Discovery Requests on <target>" at bounding box center [466, 105] width 846 height 29
click at [524, 106] on input "<case name> | Discovery | Propounding | Initial Discovery Requests on <target>" at bounding box center [466, 105] width 846 height 29
type input "<case name> | Discovery | Propounding | Initial Discovery Requests on <target> …"
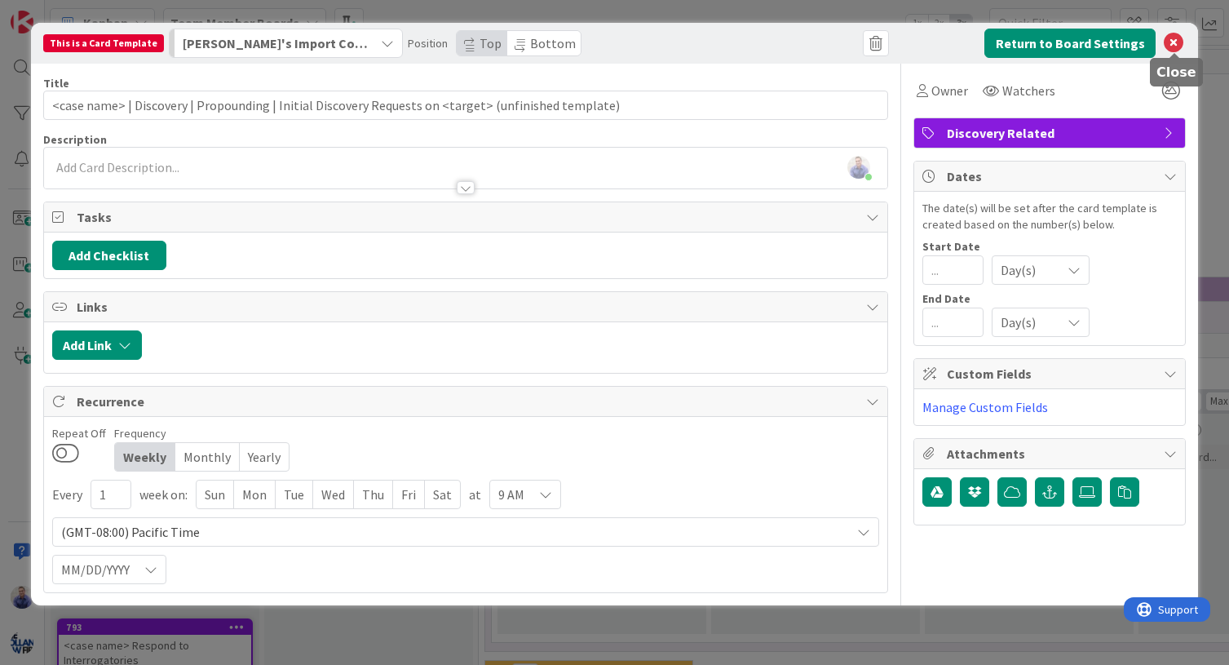
click at [1177, 42] on icon at bounding box center [1174, 43] width 20 height 20
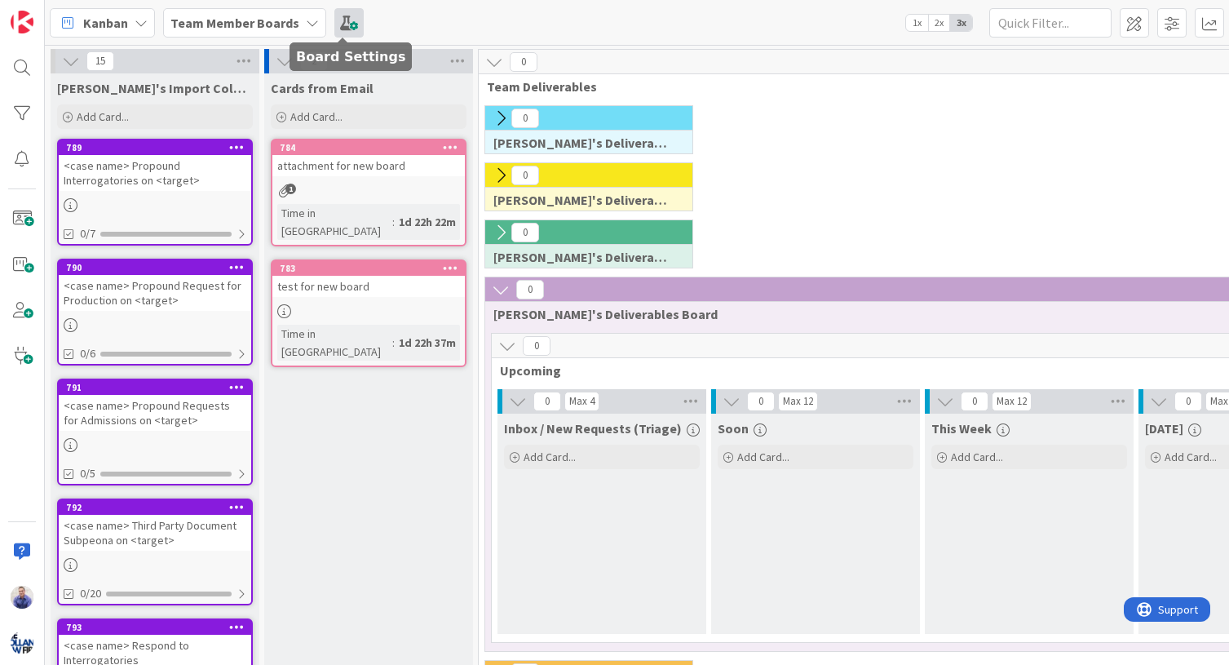
click at [349, 16] on span at bounding box center [348, 22] width 29 height 29
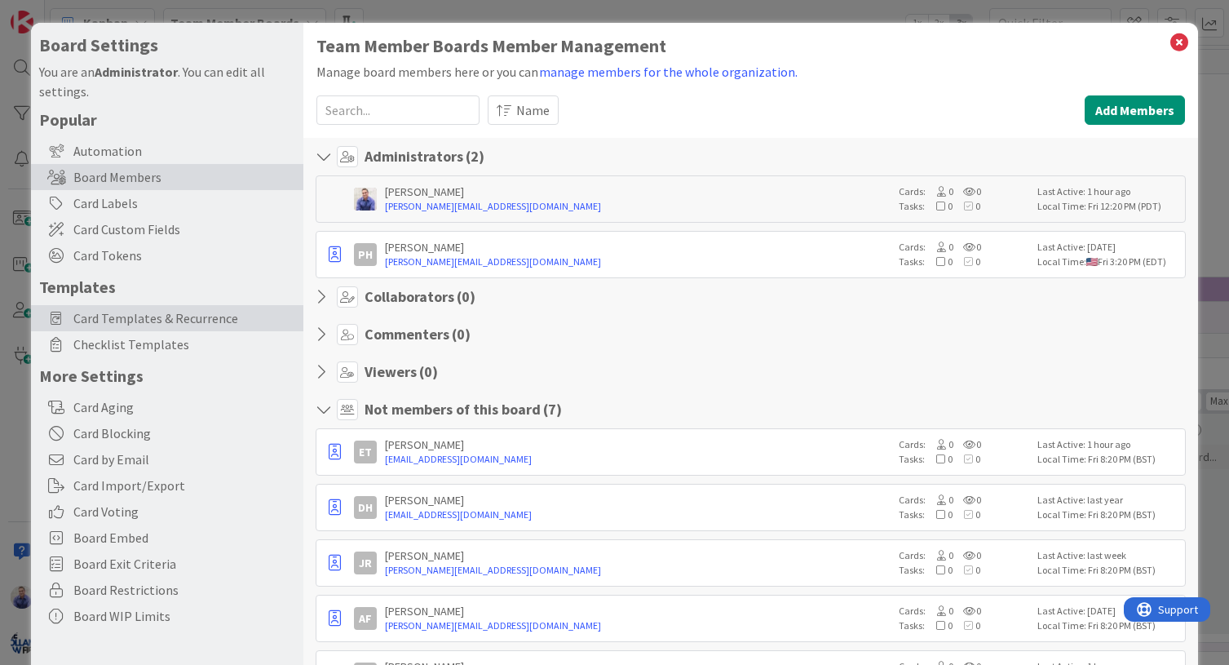
click at [203, 312] on span "Card Templates & Recurrence" at bounding box center [184, 318] width 222 height 20
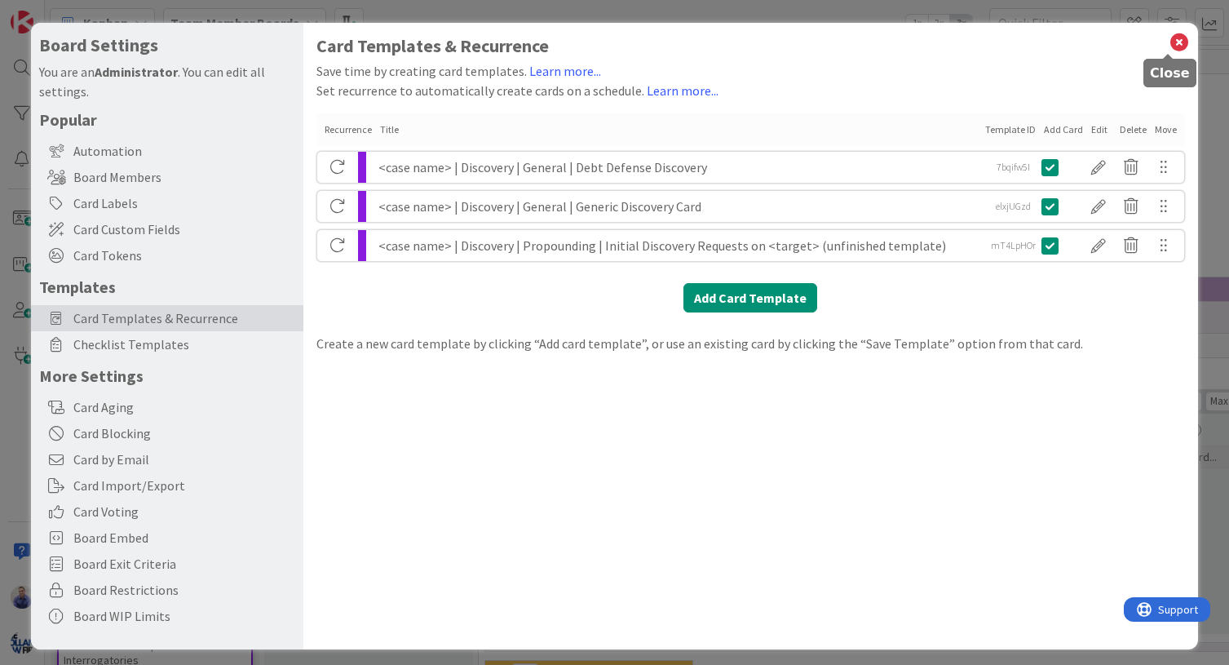
click at [1171, 43] on icon at bounding box center [1178, 42] width 21 height 23
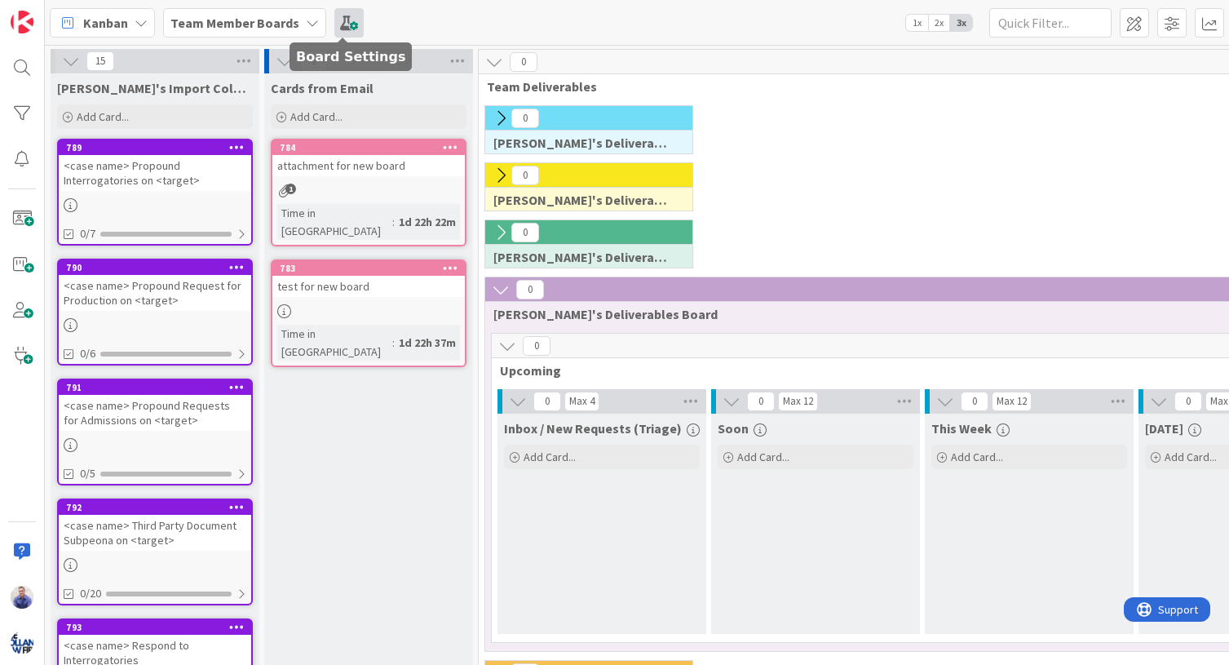
click at [335, 29] on span at bounding box center [348, 22] width 29 height 29
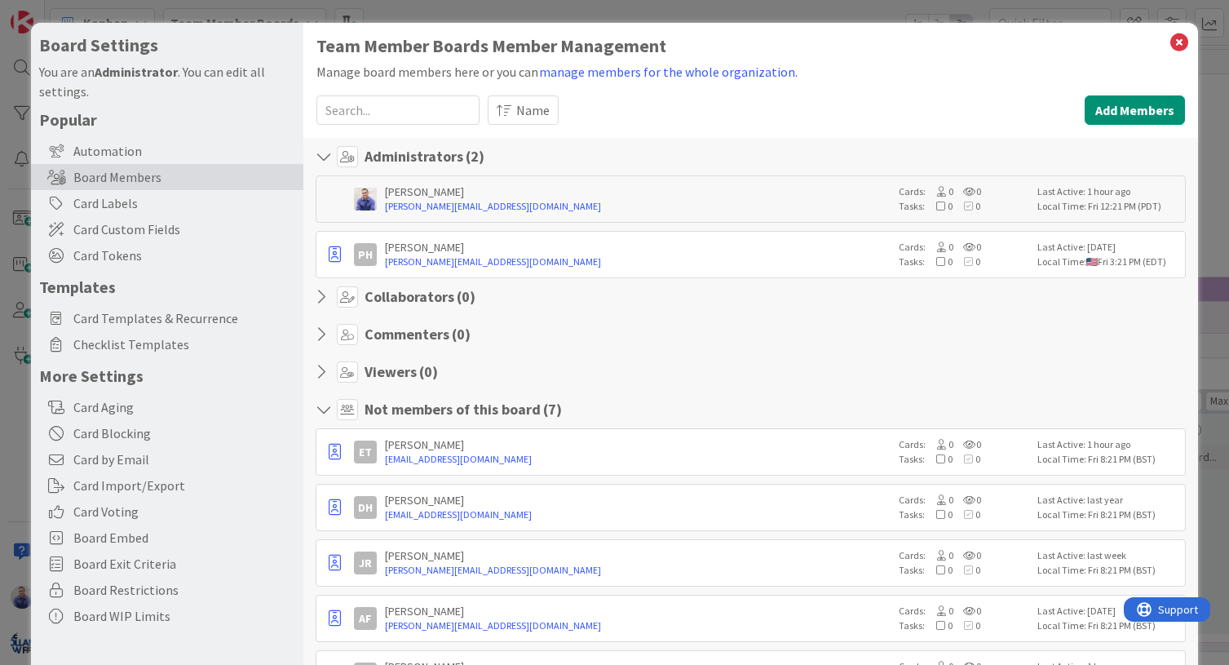
drag, startPoint x: 154, startPoint y: 316, endPoint x: 303, endPoint y: 301, distance: 149.1
click at [158, 313] on span "Card Templates & Recurrence" at bounding box center [184, 318] width 222 height 20
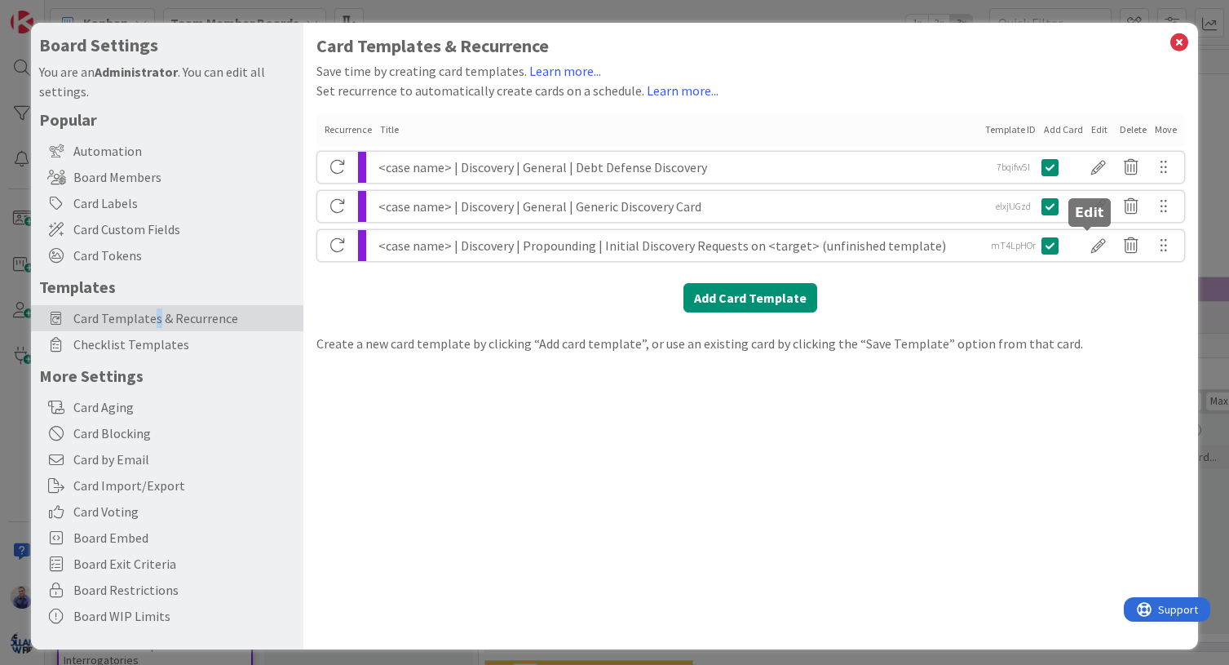
click at [1084, 245] on div at bounding box center [1098, 246] width 33 height 28
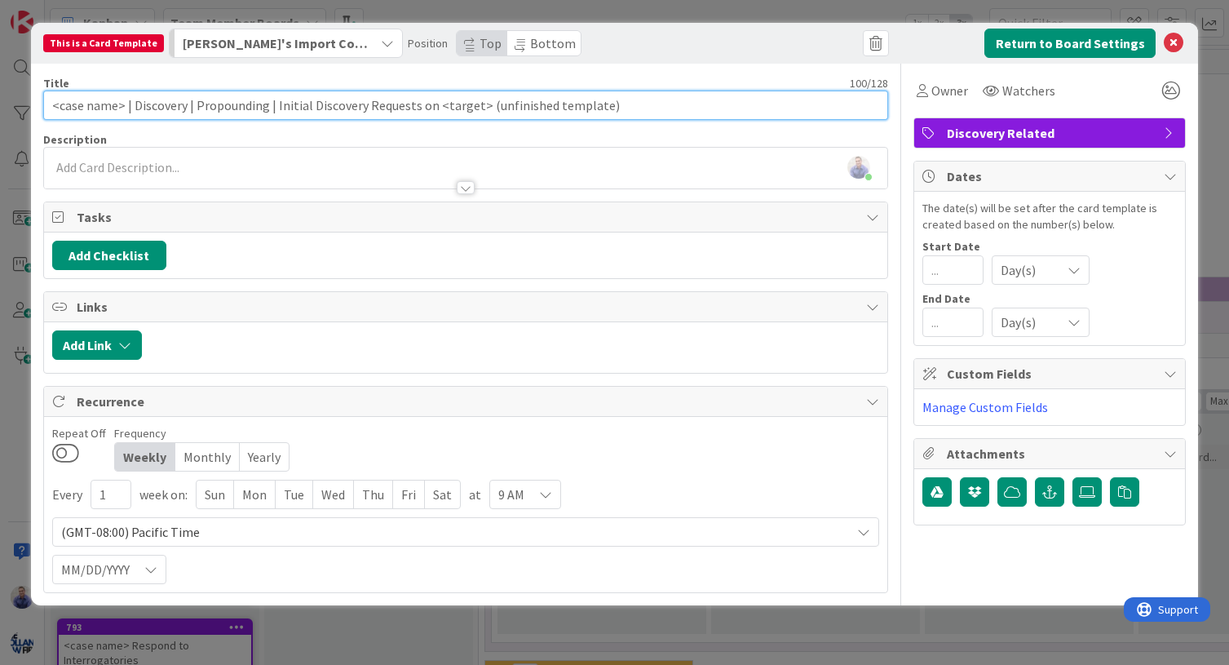
click at [262, 106] on input "<case name> | Discovery | Propounding | Initial Discovery Requests on <target> …" at bounding box center [466, 105] width 846 height 29
type input "<case name> | Discovery | Propound | Initial Discovery Requests on <target> (un…"
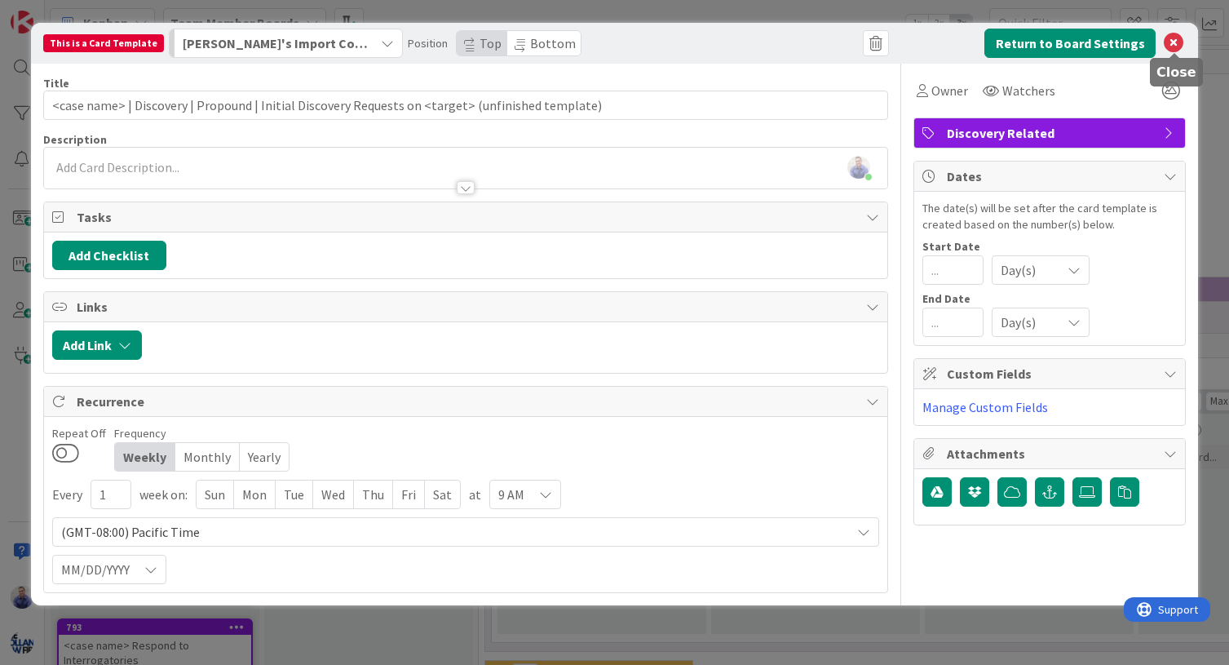
click at [1177, 36] on icon at bounding box center [1174, 43] width 20 height 20
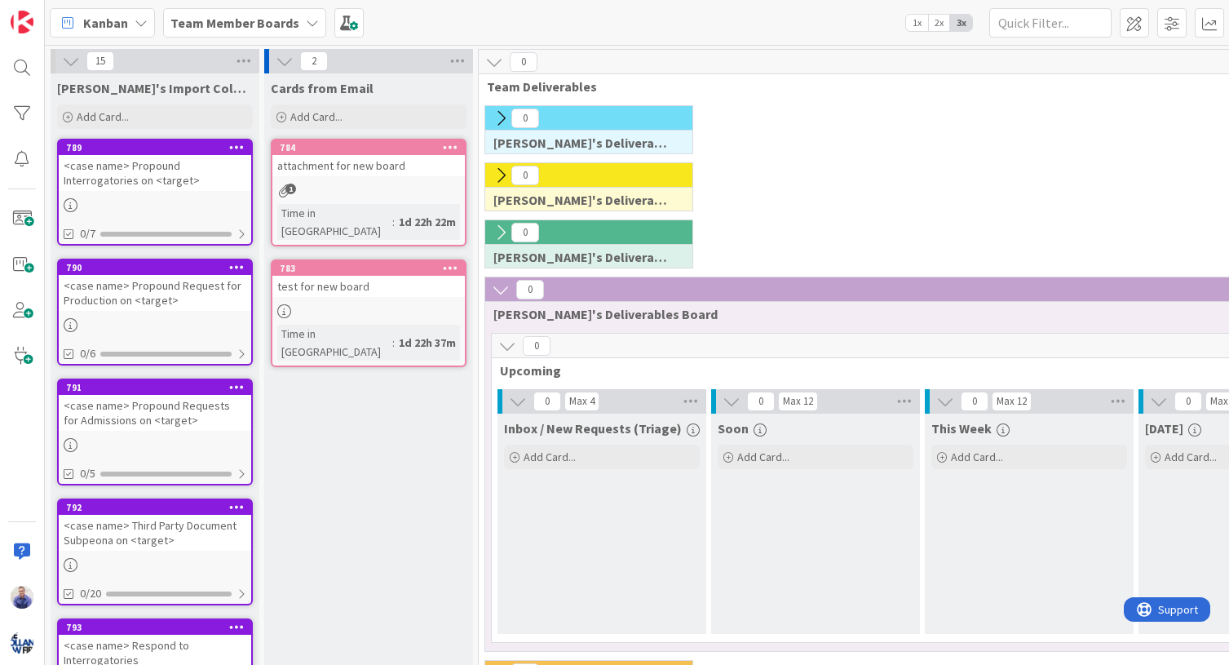
click at [238, 146] on icon at bounding box center [236, 146] width 15 height 11
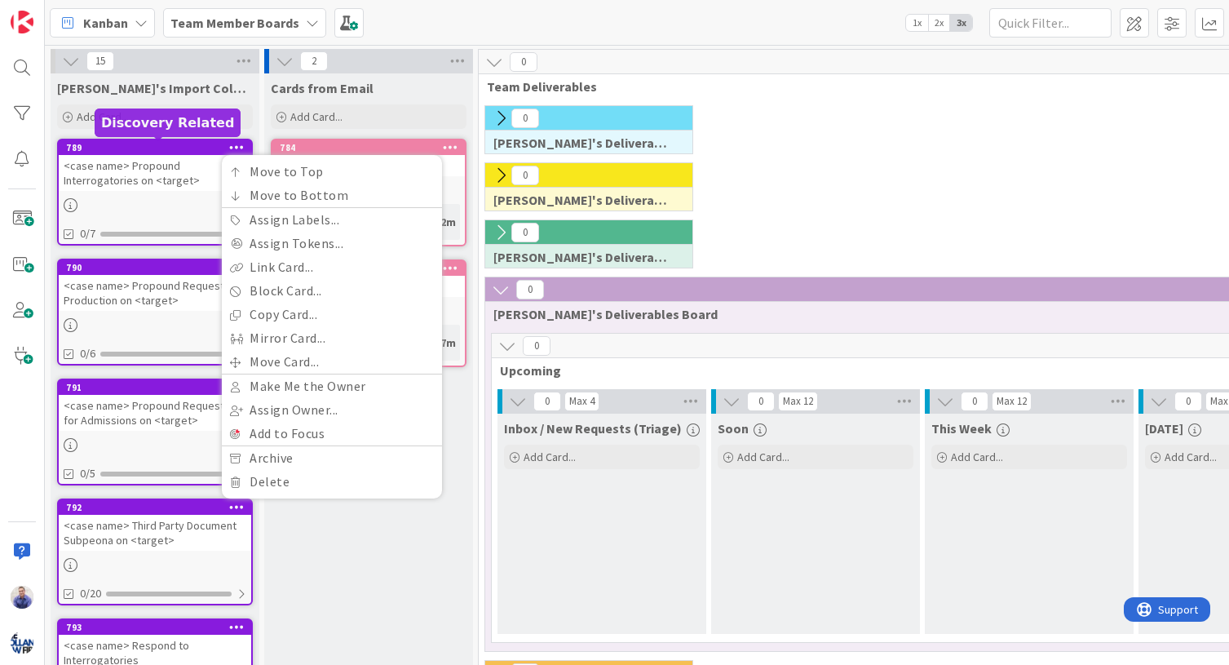
click at [187, 160] on div "<case name> Propound Interrogatories on <target>" at bounding box center [155, 173] width 192 height 36
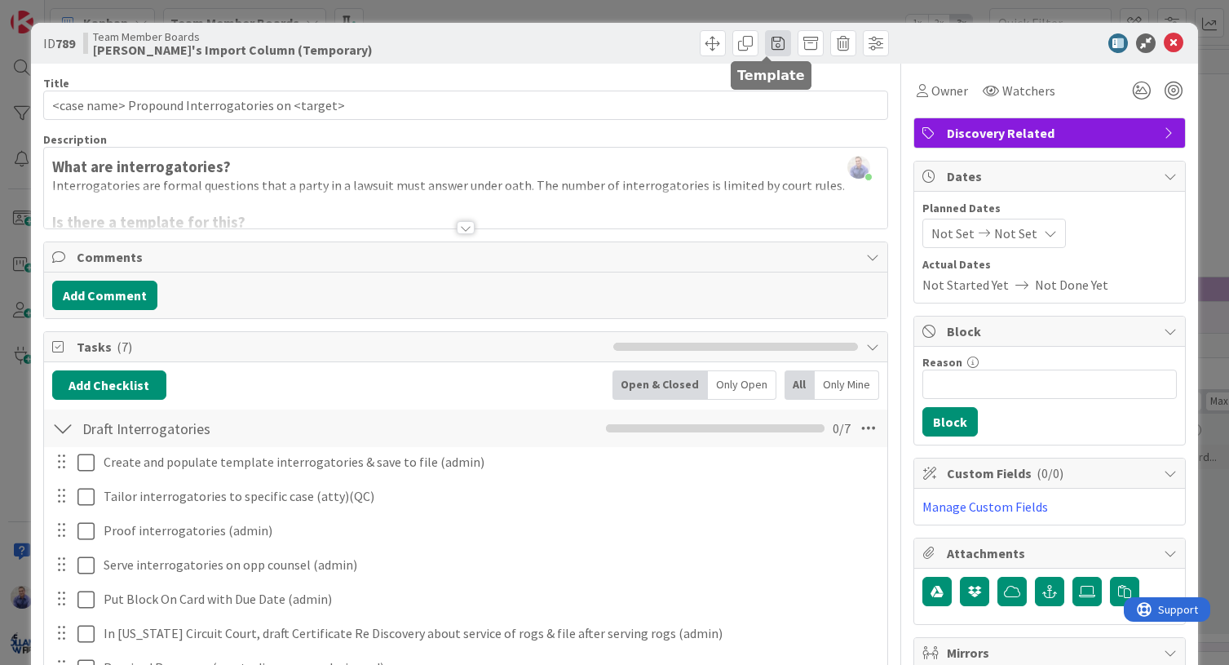
click at [766, 38] on span at bounding box center [778, 43] width 26 height 26
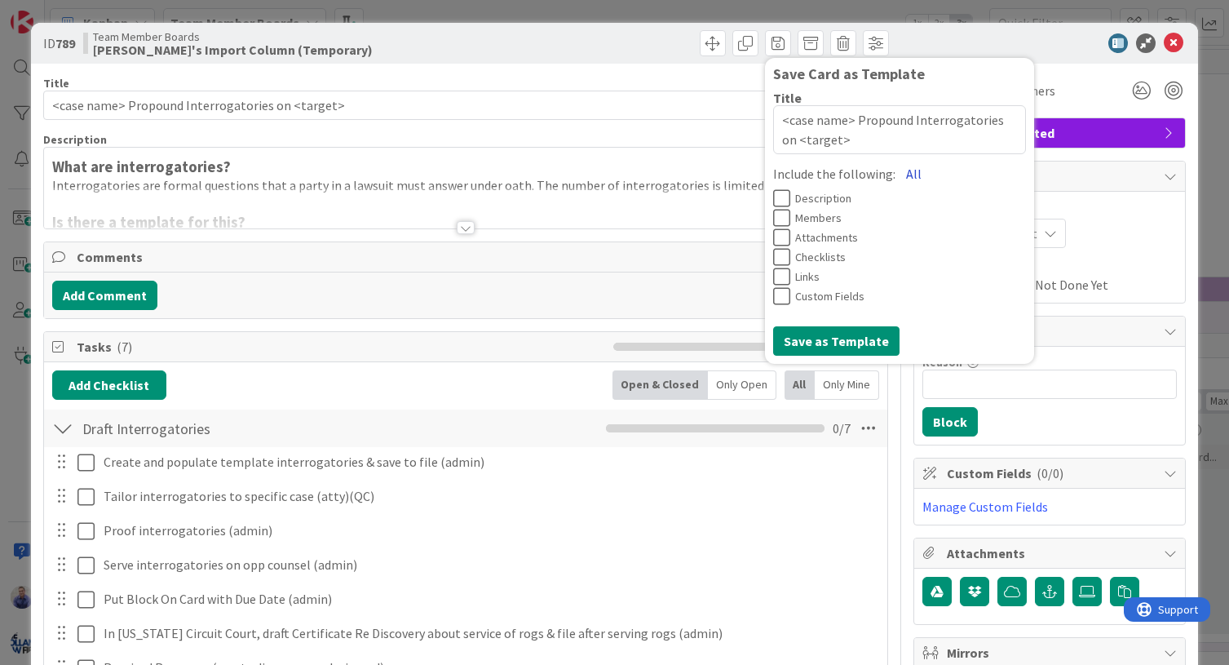
click at [898, 172] on button "All" at bounding box center [913, 173] width 37 height 29
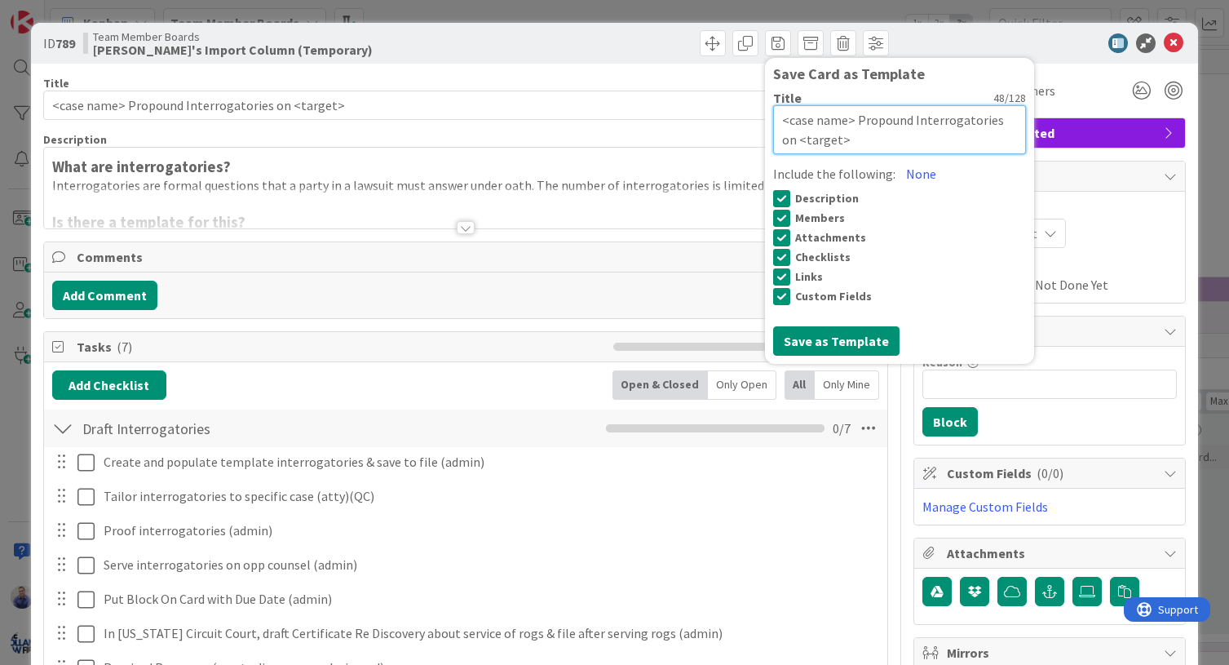
click at [844, 121] on textarea "<case name> Propound Interrogatories on <target>" at bounding box center [899, 129] width 253 height 49
type textarea "x"
type textarea "<case name> |Propound Interrogatories on <target>"
type textarea "x"
type textarea "<case name> | Propound Interrogatories on <target>"
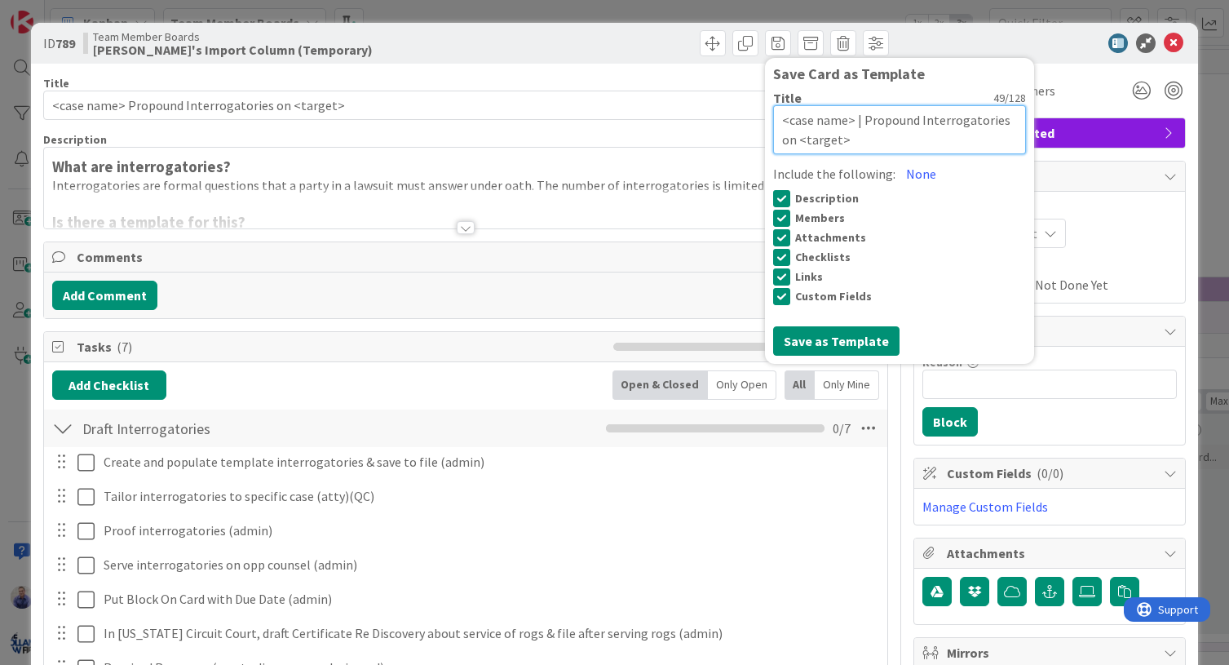
type textarea "x"
type textarea "<case name> | DPropound Interrogatories on <target>"
type textarea "x"
type textarea "<case name> | DisPropound Interrogatories on <target>"
type textarea "x"
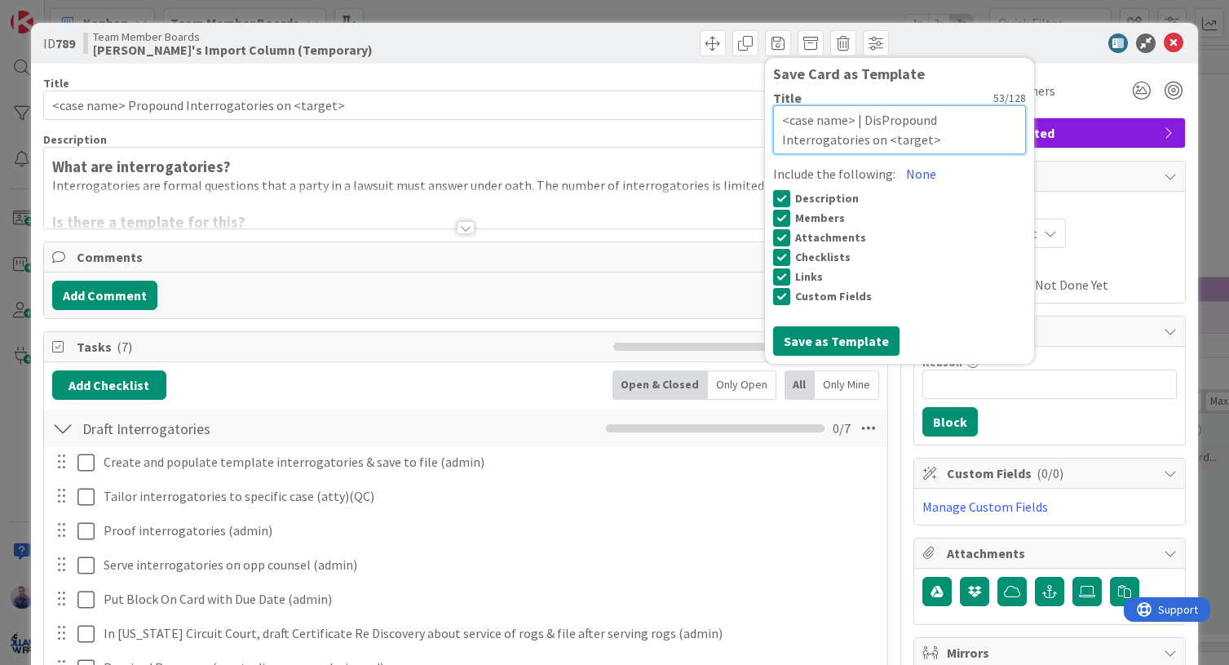
type textarea "<case name> | DiscPropound Interrogatories on <target>"
type textarea "x"
type textarea "<case name> | DiscoPropound Interrogatories on <target>"
type textarea "x"
type textarea "<case name> | DiscovPropound Interrogatories on <target>"
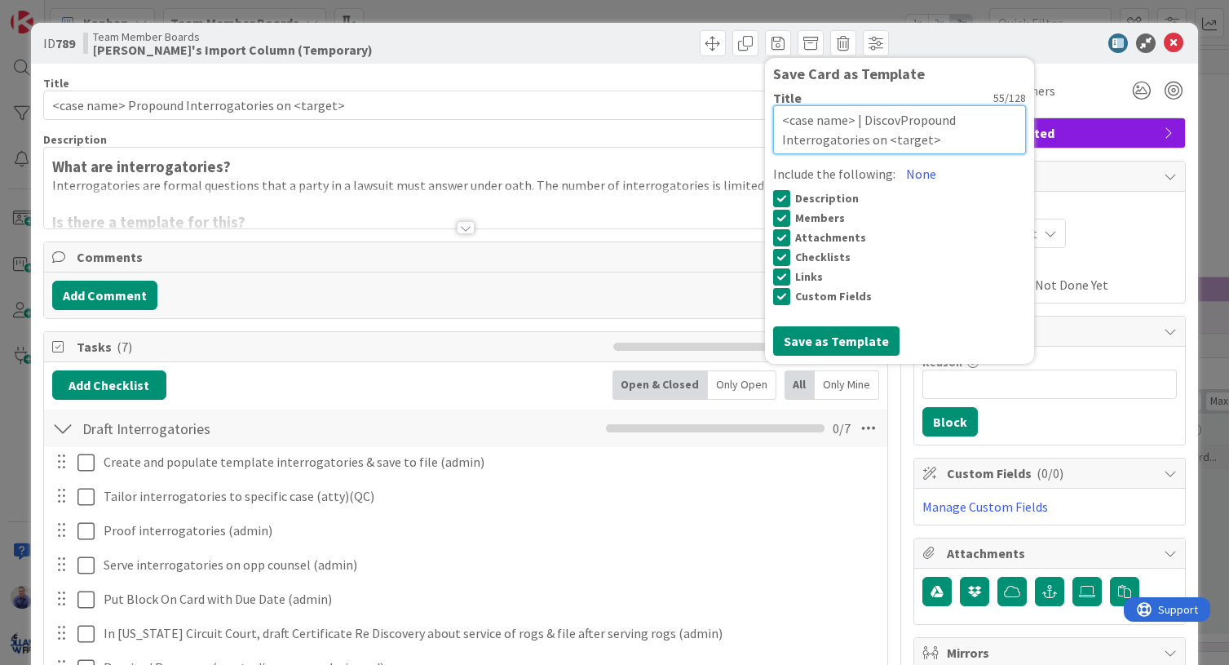
type textarea "x"
type textarea "<case name> | DiscovePropound Interrogatories on <target>"
type textarea "x"
type textarea "<case name> | DiscoverPropound Interrogatories on <target>"
type textarea "x"
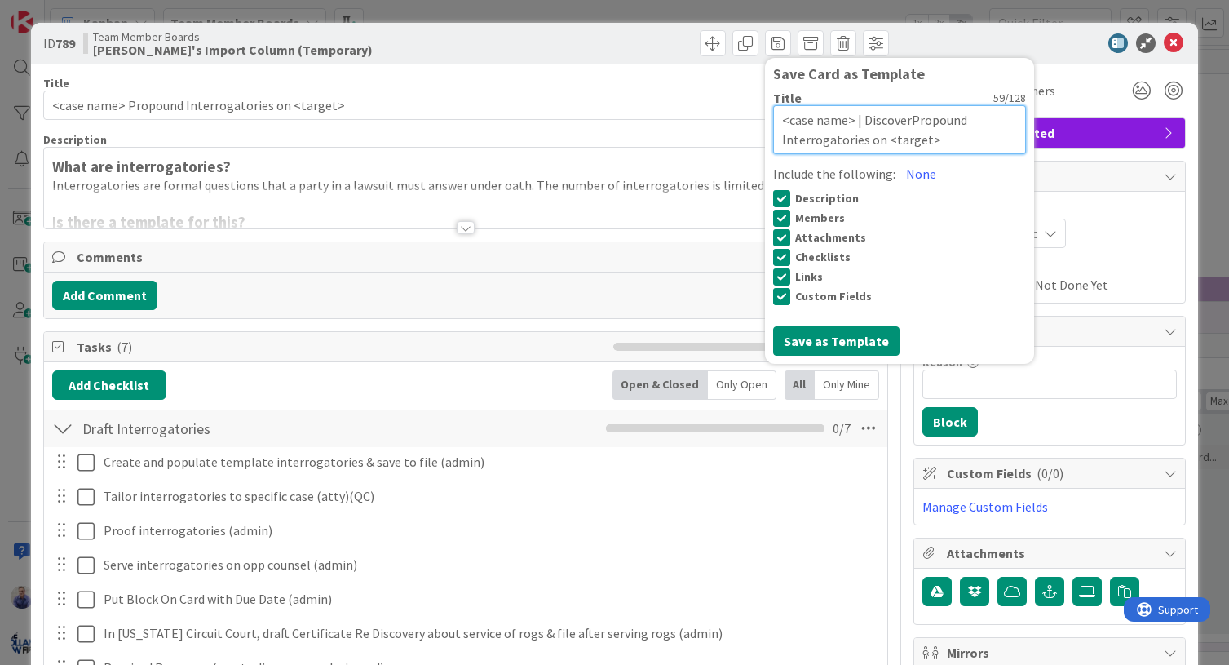
type textarea "<case name> | DiscoveryPropound Interrogatories on <target>"
type textarea "x"
type textarea "<case name> | Discovery Propound Interrogatories on <target>"
type textarea "x"
type textarea "<case name> | Discovery |Propound Interrogatories on <target>"
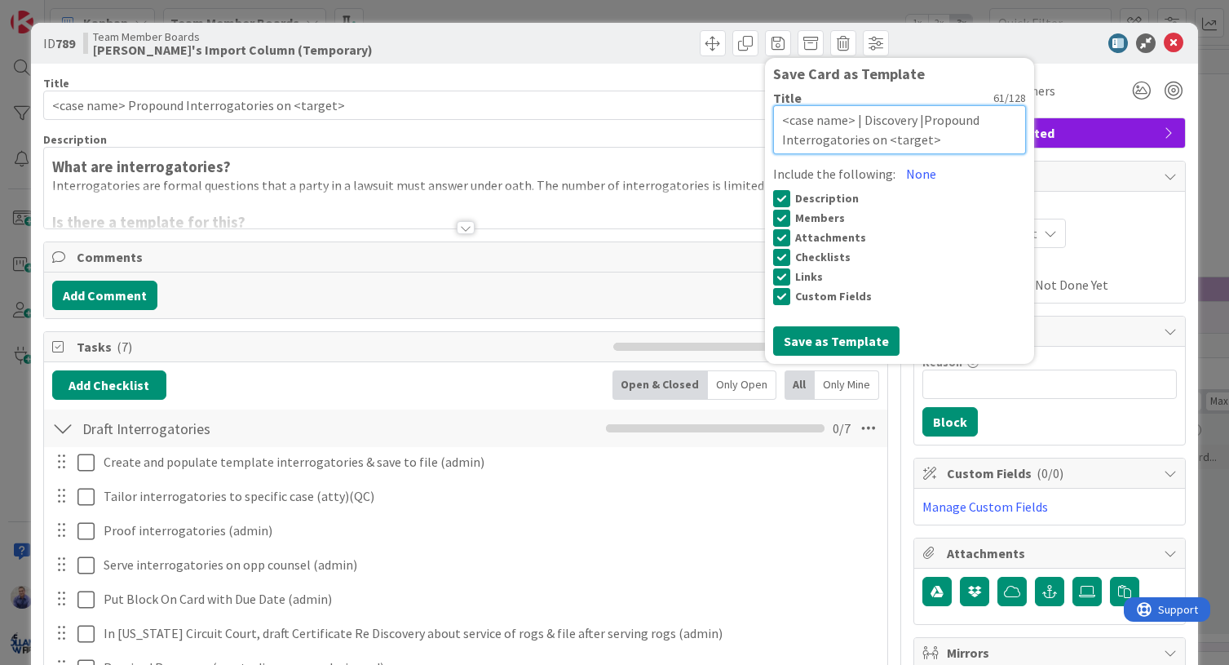
type textarea "x"
type textarea "<case name> | Discovery | Propound Interrogatories on <target>"
click at [998, 118] on textarea "<case name> | Discovery | Propound Interrogatories on <target>" at bounding box center [899, 129] width 253 height 49
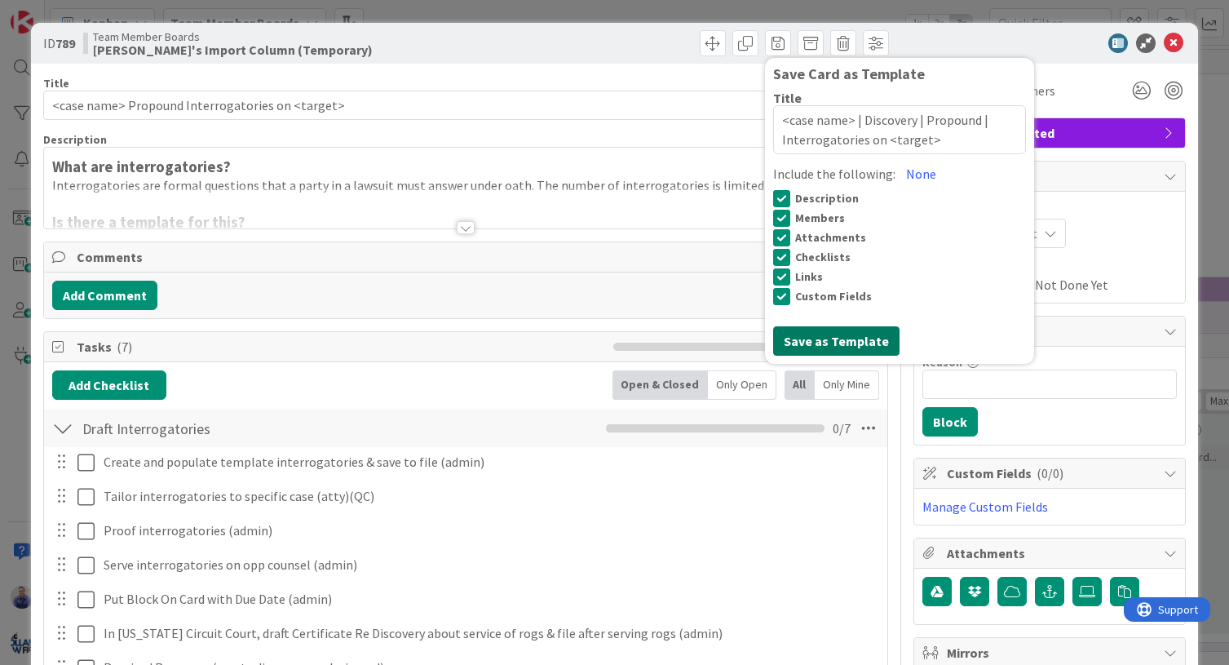
click at [845, 334] on button "Save as Template" at bounding box center [836, 340] width 126 height 29
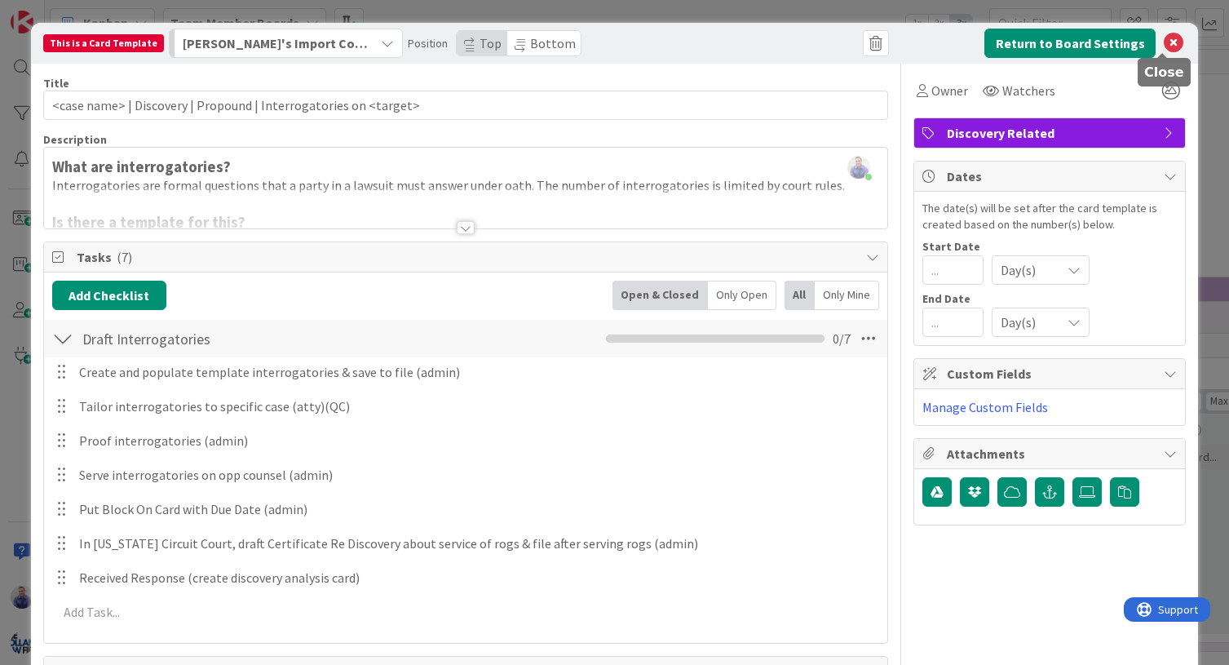
click at [1164, 42] on icon at bounding box center [1174, 43] width 20 height 20
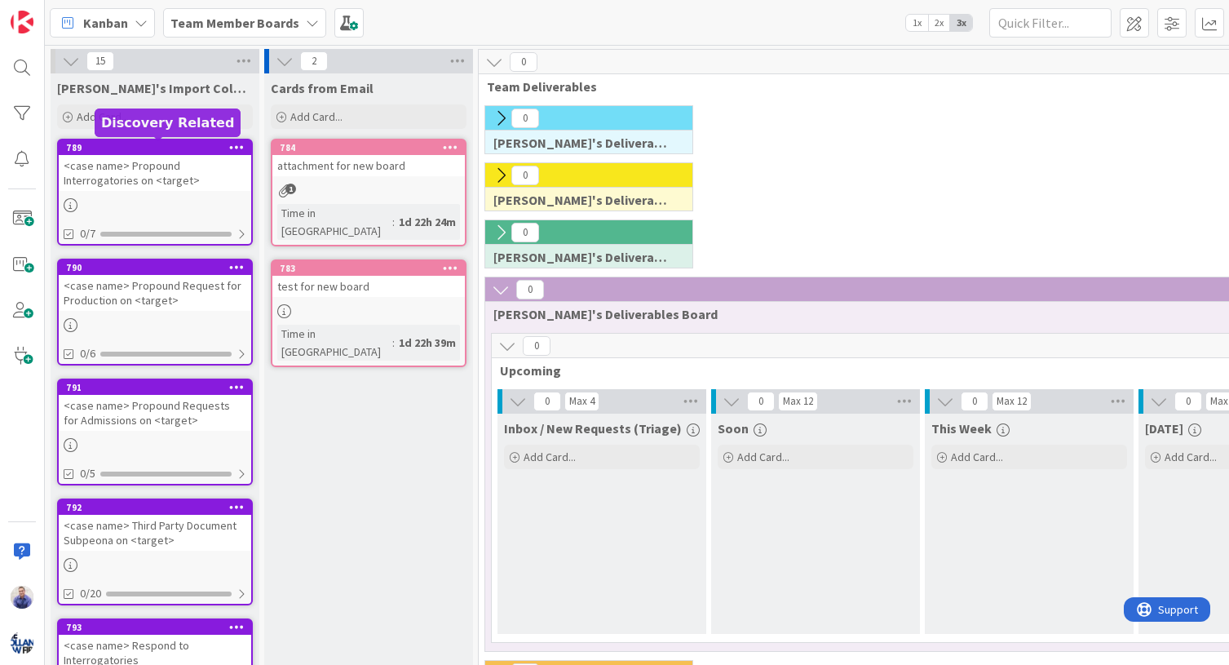
click at [216, 149] on div "789" at bounding box center [158, 147] width 185 height 11
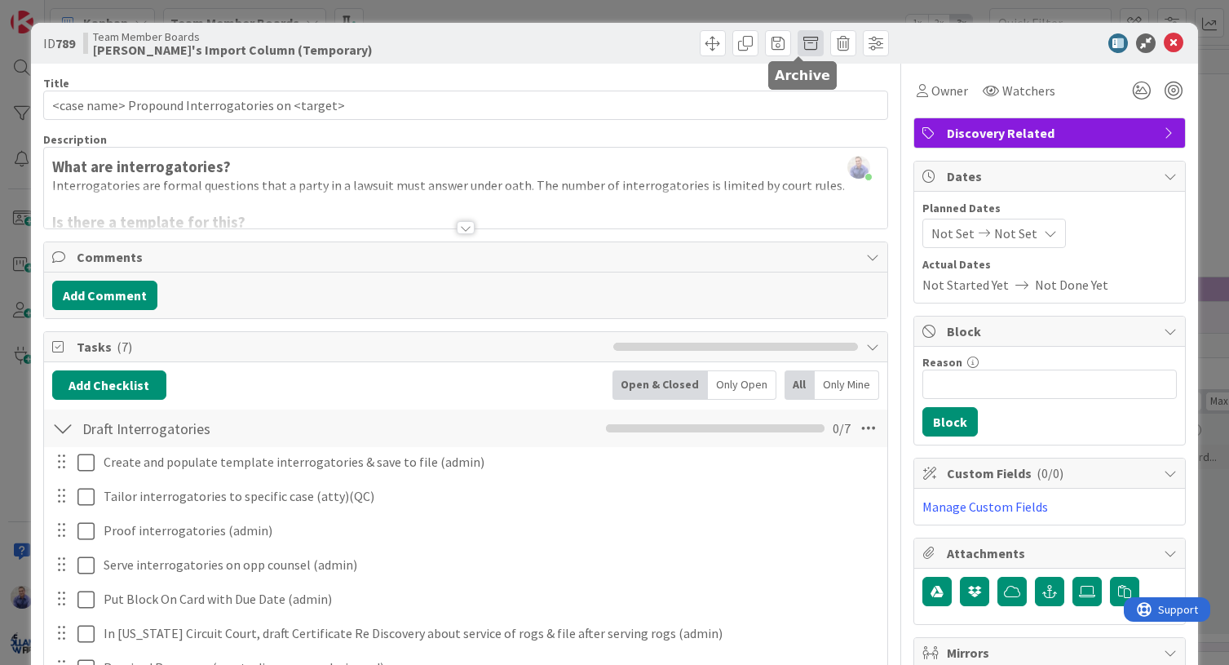
click at [797, 42] on span at bounding box center [810, 43] width 26 height 26
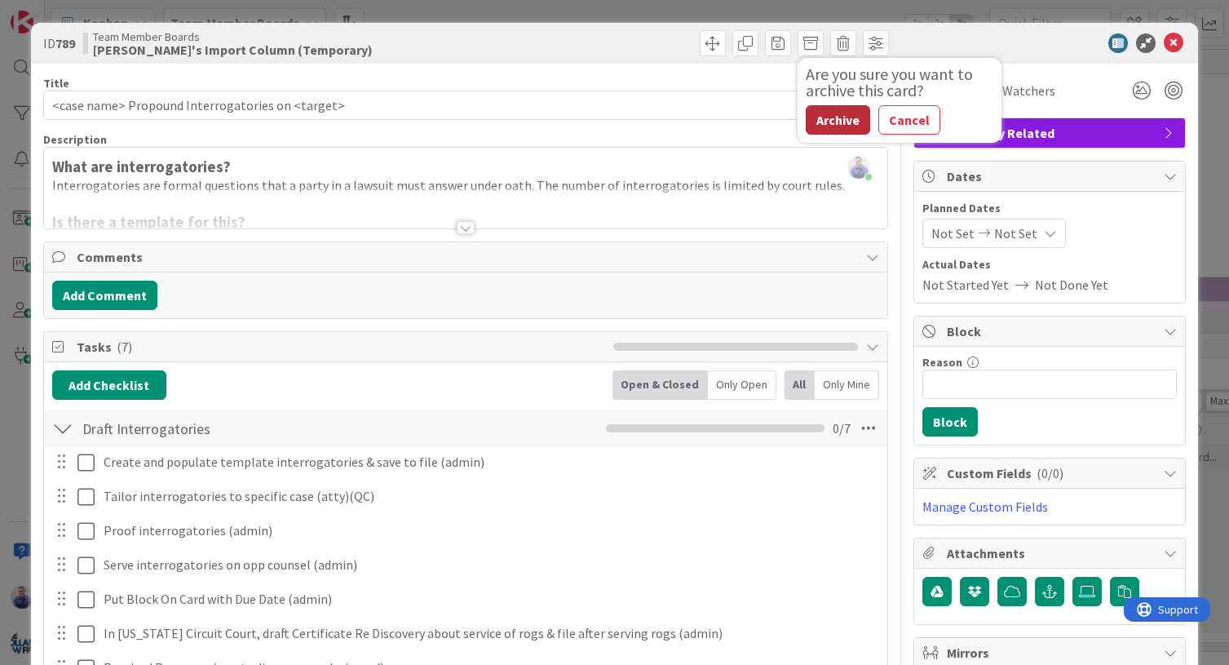
click at [836, 118] on button "Archive" at bounding box center [838, 119] width 64 height 29
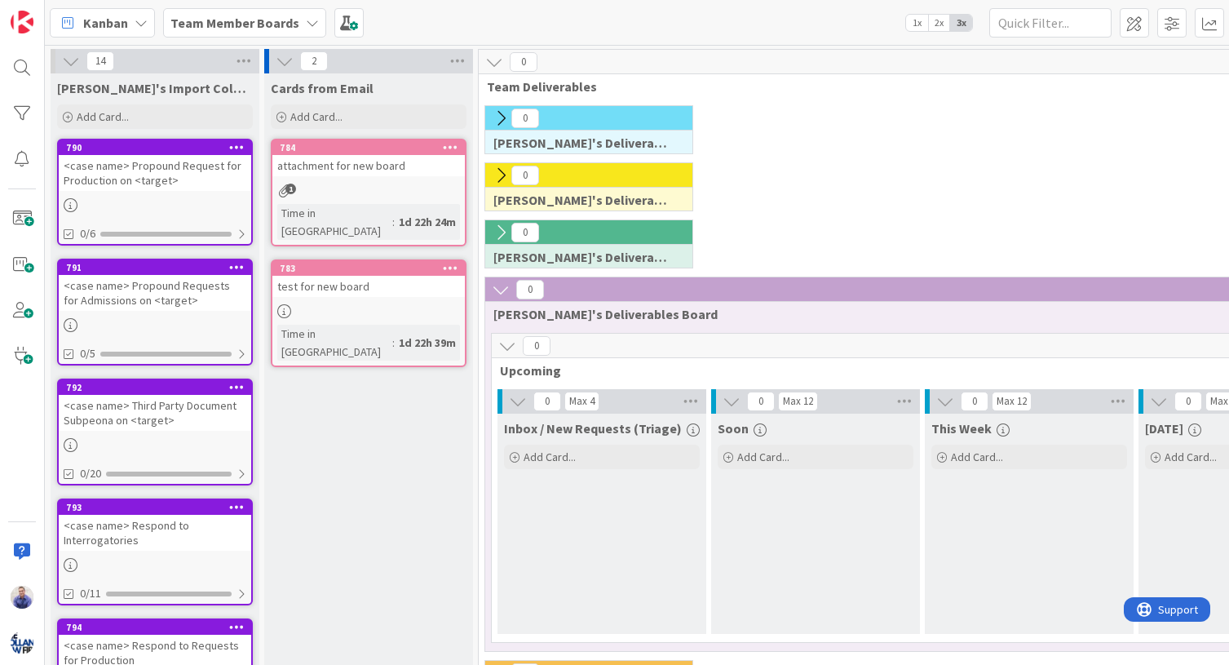
click at [138, 169] on div "<case name> Propound Request for Production on <target>" at bounding box center [155, 173] width 192 height 36
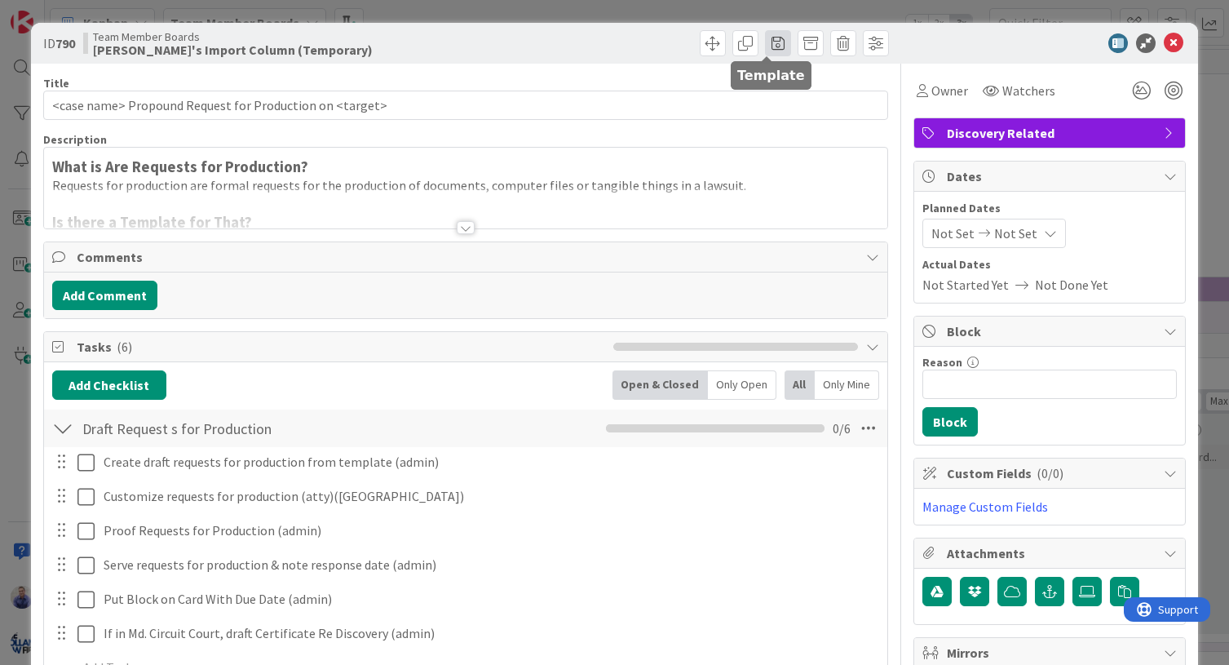
click at [766, 46] on span at bounding box center [778, 43] width 26 height 26
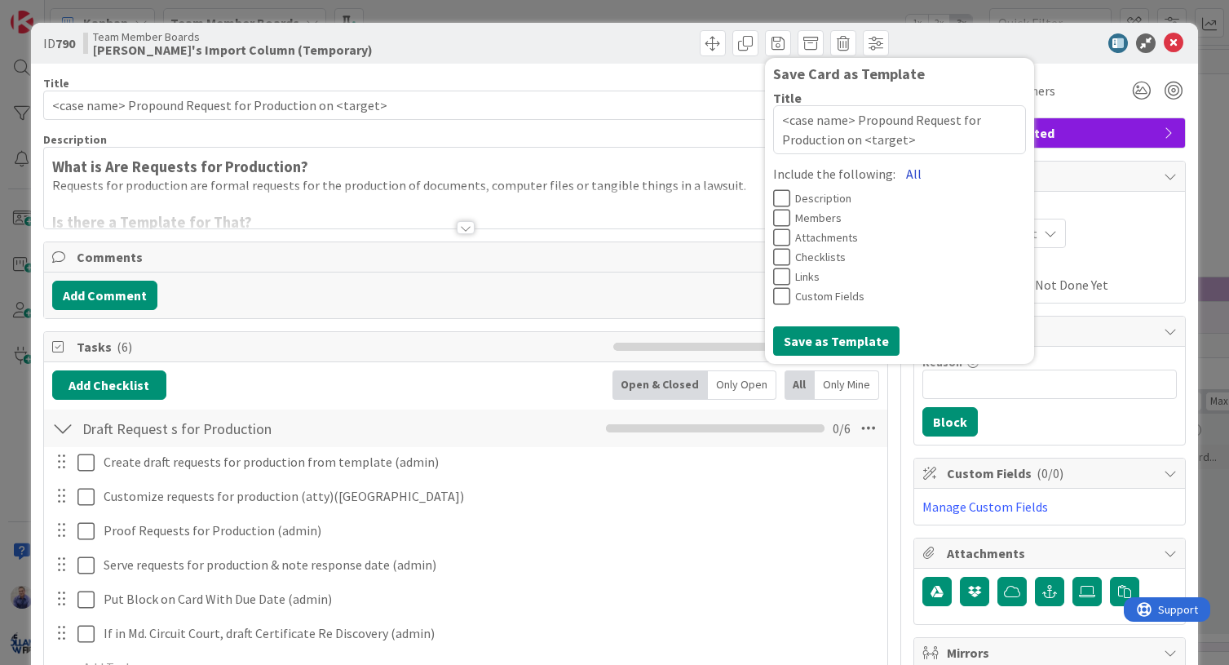
click at [895, 170] on button "All" at bounding box center [913, 173] width 37 height 29
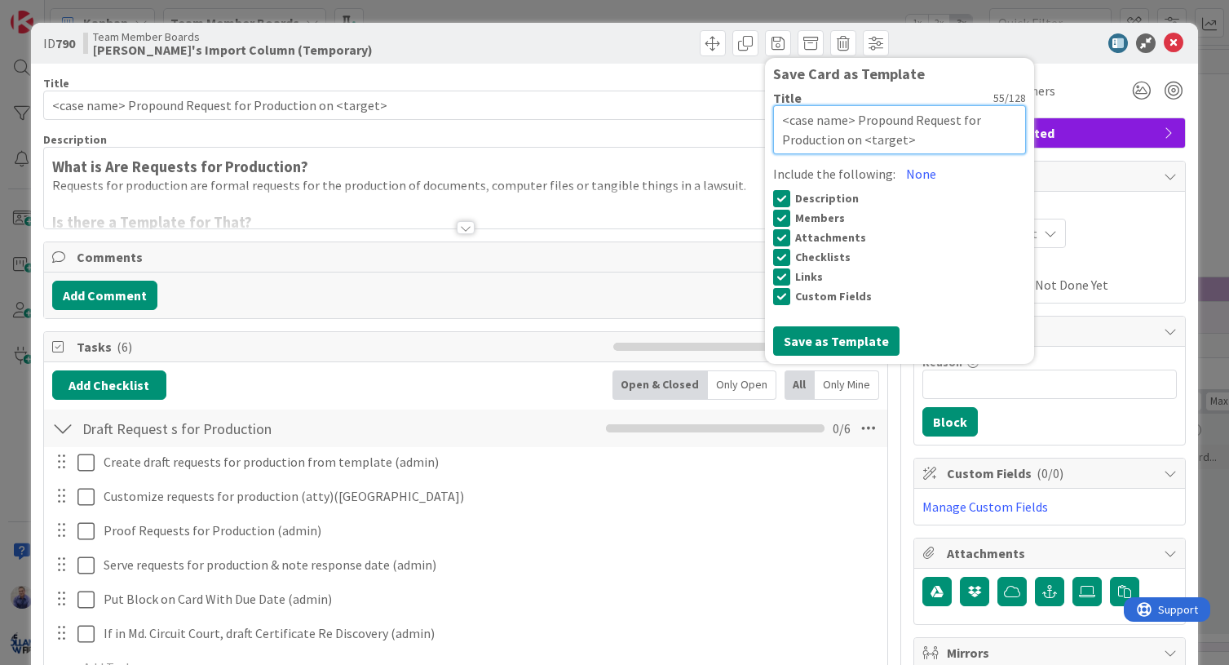
click at [847, 121] on textarea "<case name> Propound Request for Production on <target>" at bounding box center [899, 129] width 253 height 49
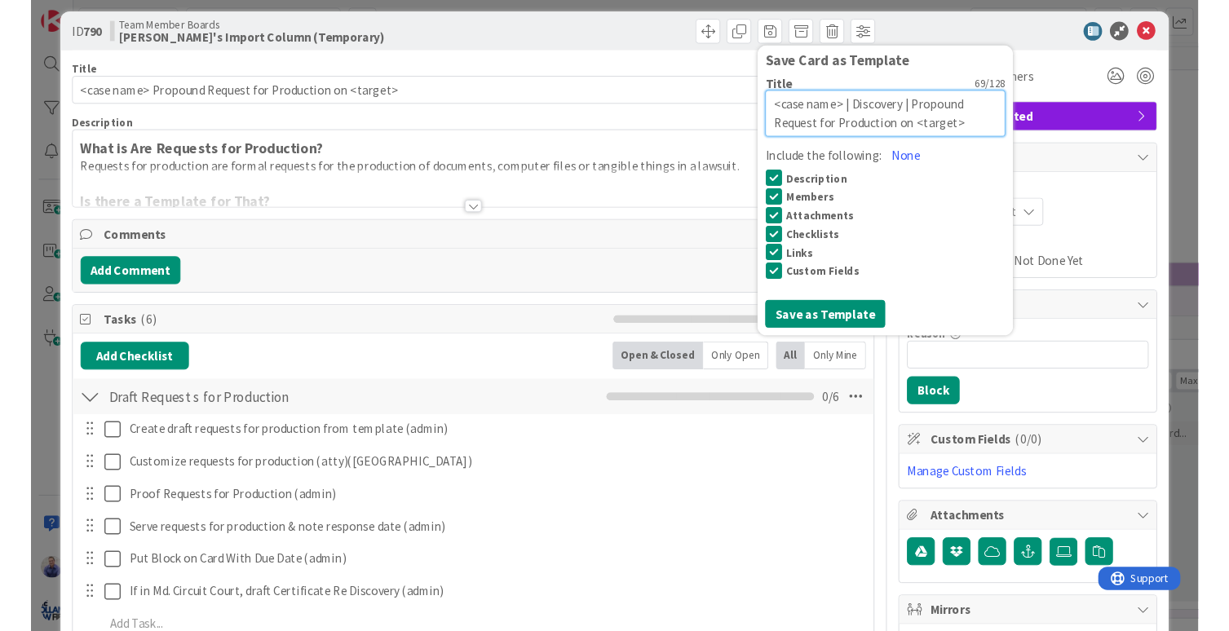
scroll to position [17, 0]
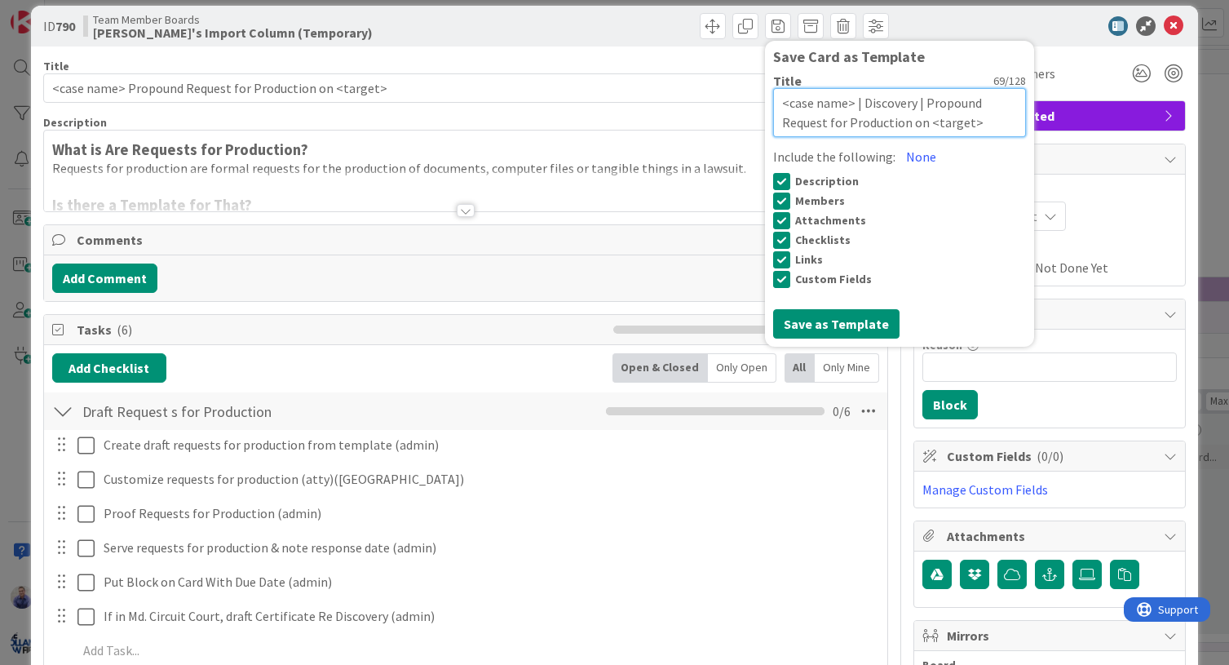
click at [986, 104] on textarea "<case name> | Discovery | Propound Request for Production on <target>" at bounding box center [899, 112] width 253 height 49
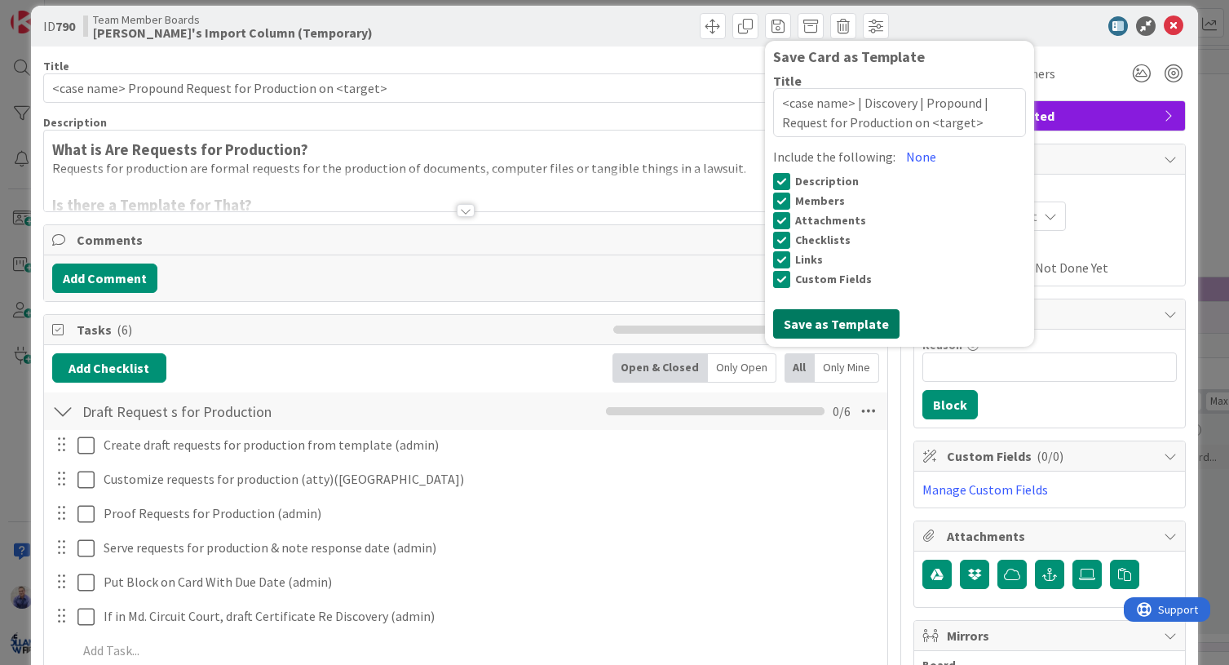
click at [836, 320] on button "Save as Template" at bounding box center [836, 323] width 126 height 29
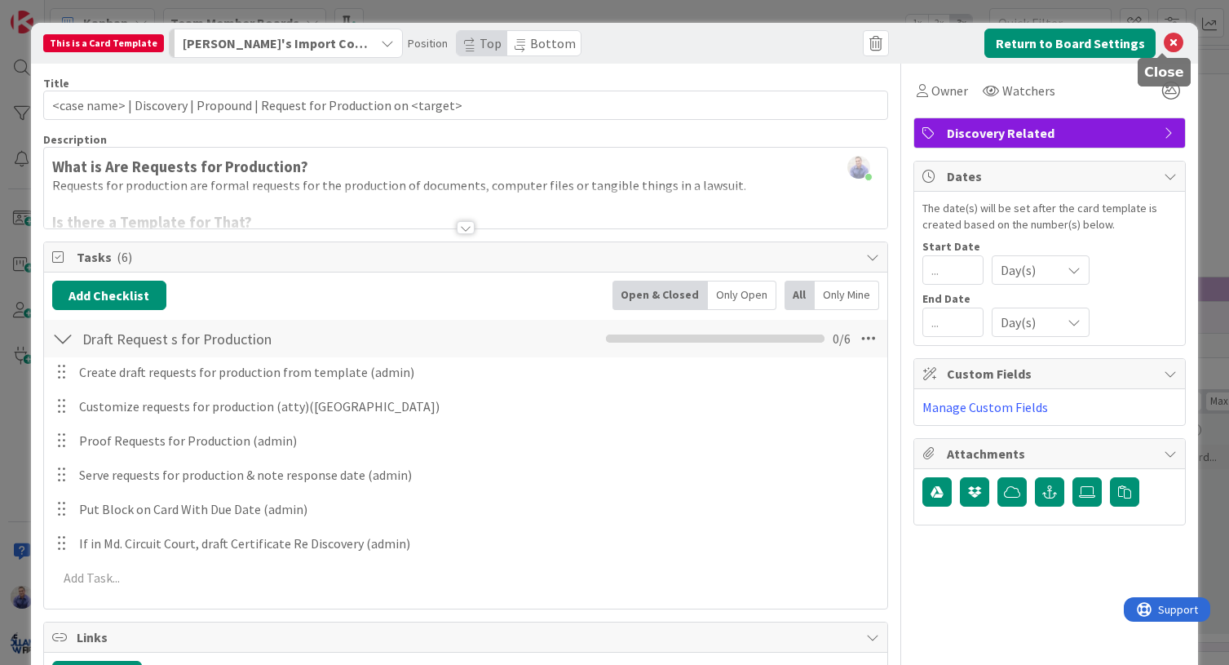
click at [1164, 47] on icon at bounding box center [1174, 43] width 20 height 20
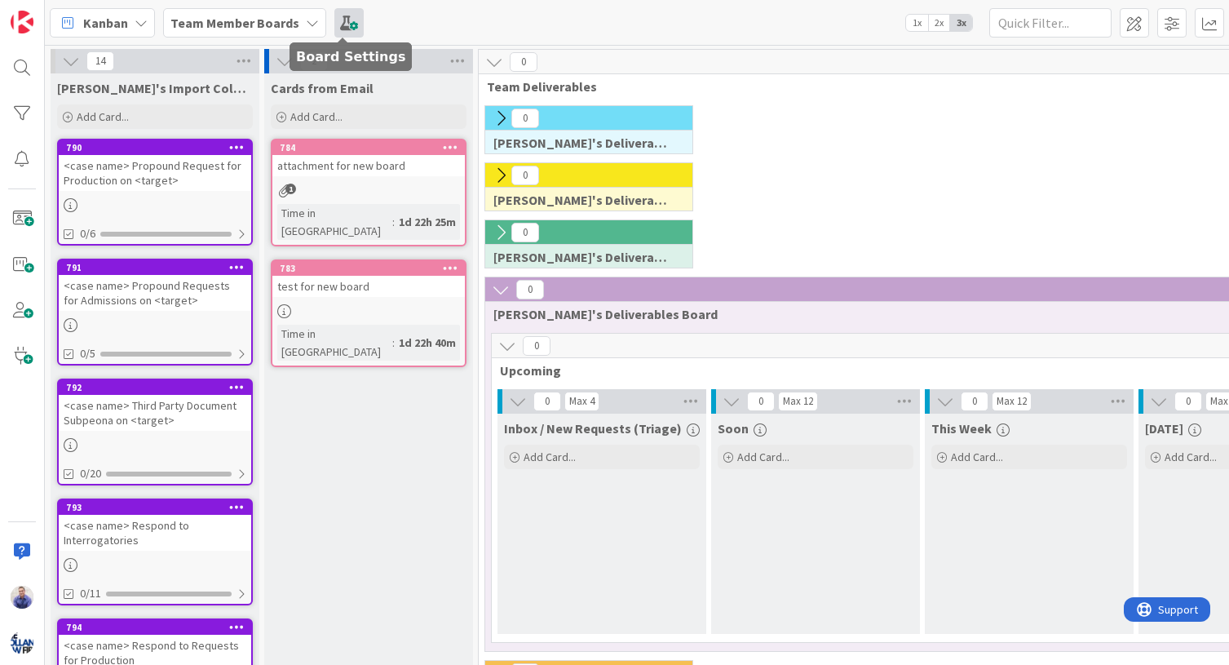
click at [342, 24] on span at bounding box center [348, 22] width 29 height 29
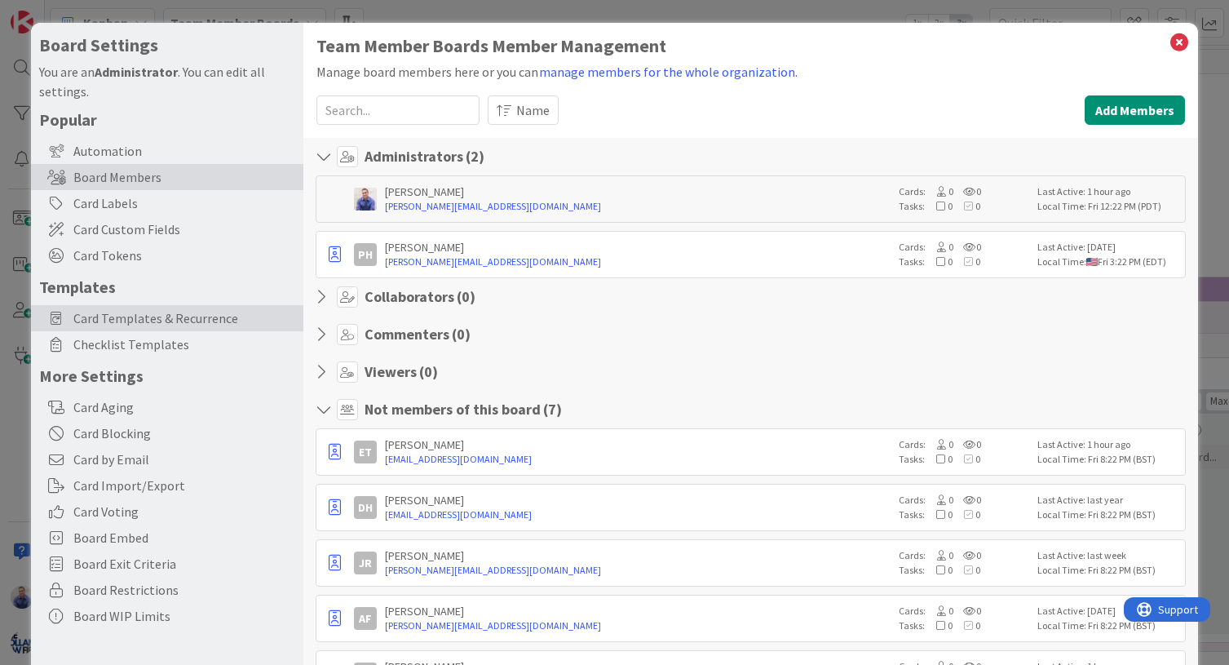
click at [195, 315] on span "Card Templates & Recurrence" at bounding box center [184, 318] width 222 height 20
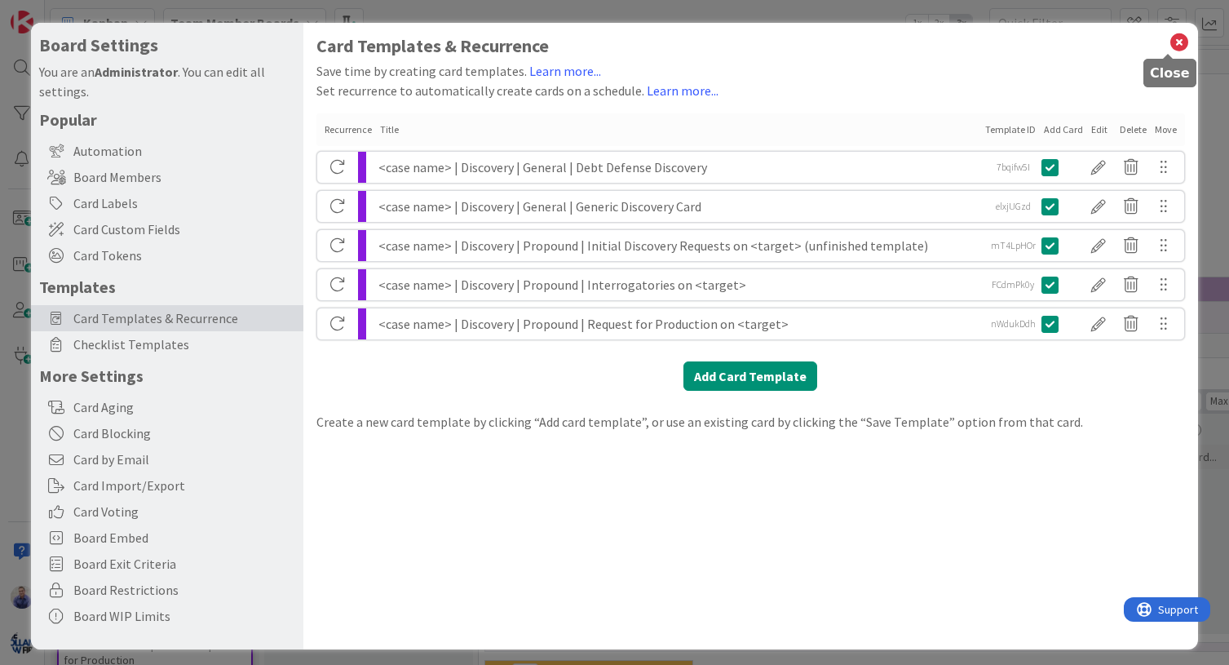
click at [1168, 43] on icon at bounding box center [1178, 42] width 21 height 23
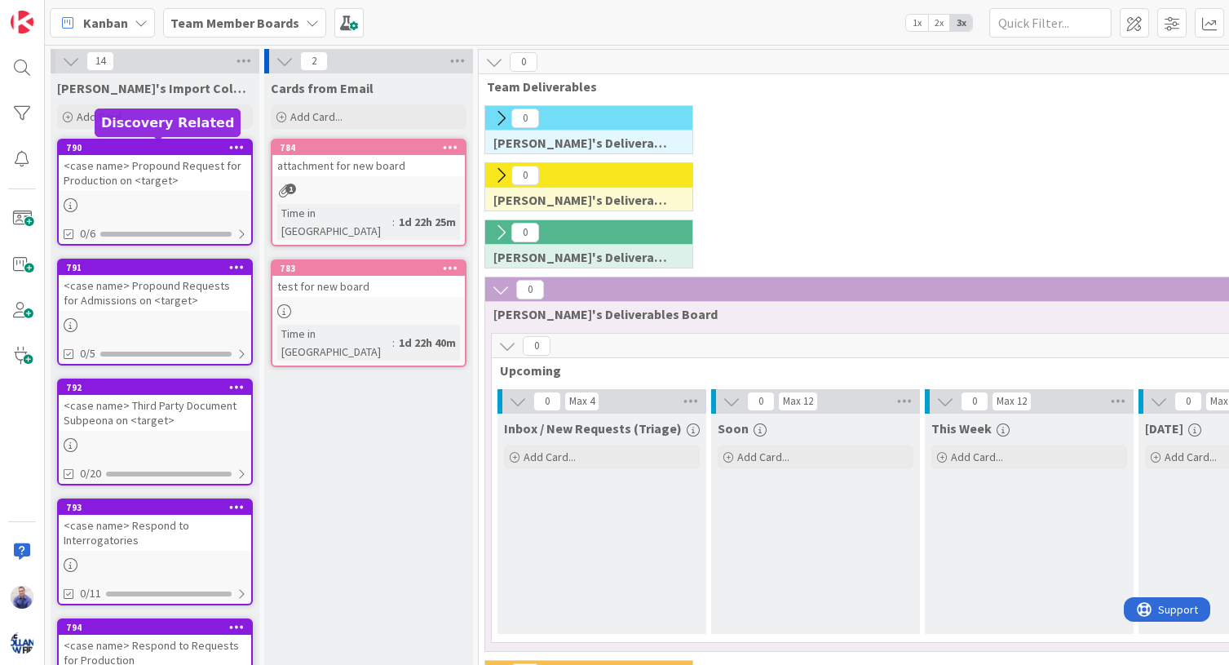
click at [188, 152] on div "790" at bounding box center [158, 147] width 185 height 11
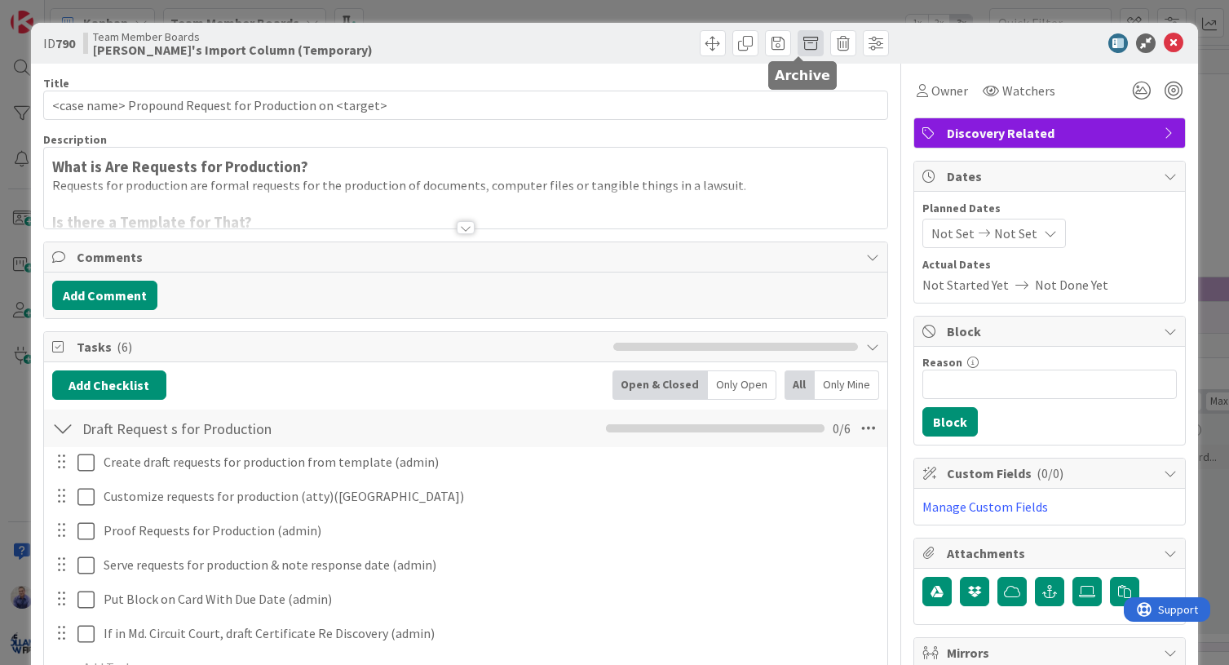
click at [797, 47] on span at bounding box center [810, 43] width 26 height 26
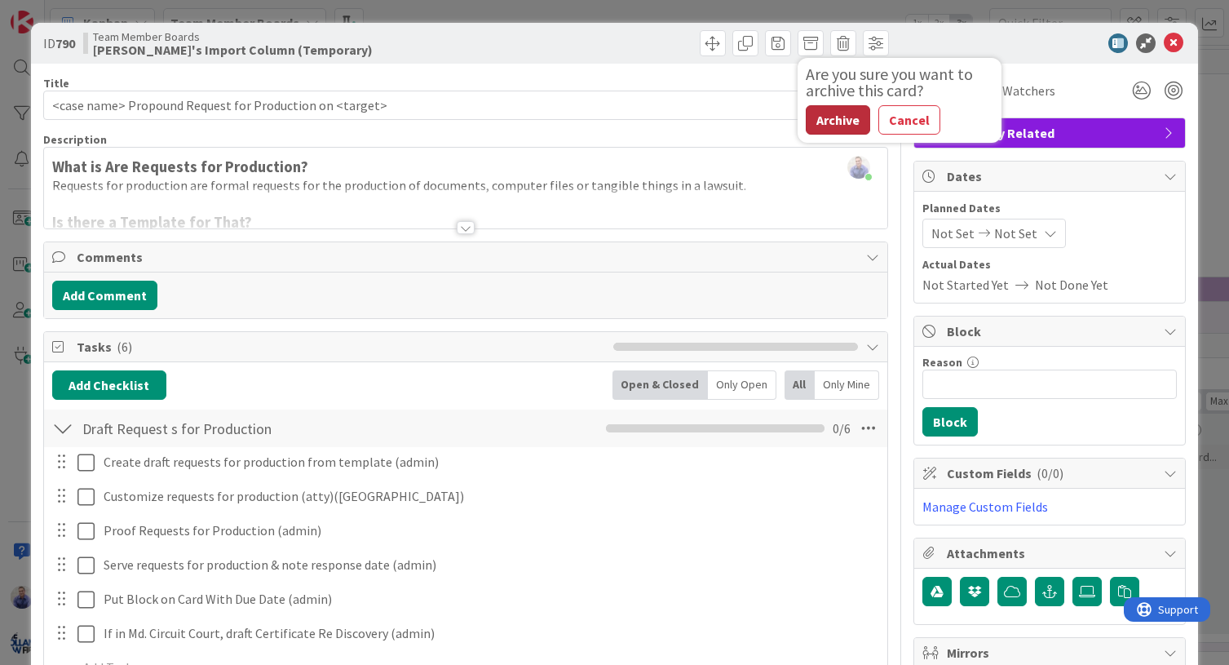
click at [817, 117] on button "Archive" at bounding box center [838, 119] width 64 height 29
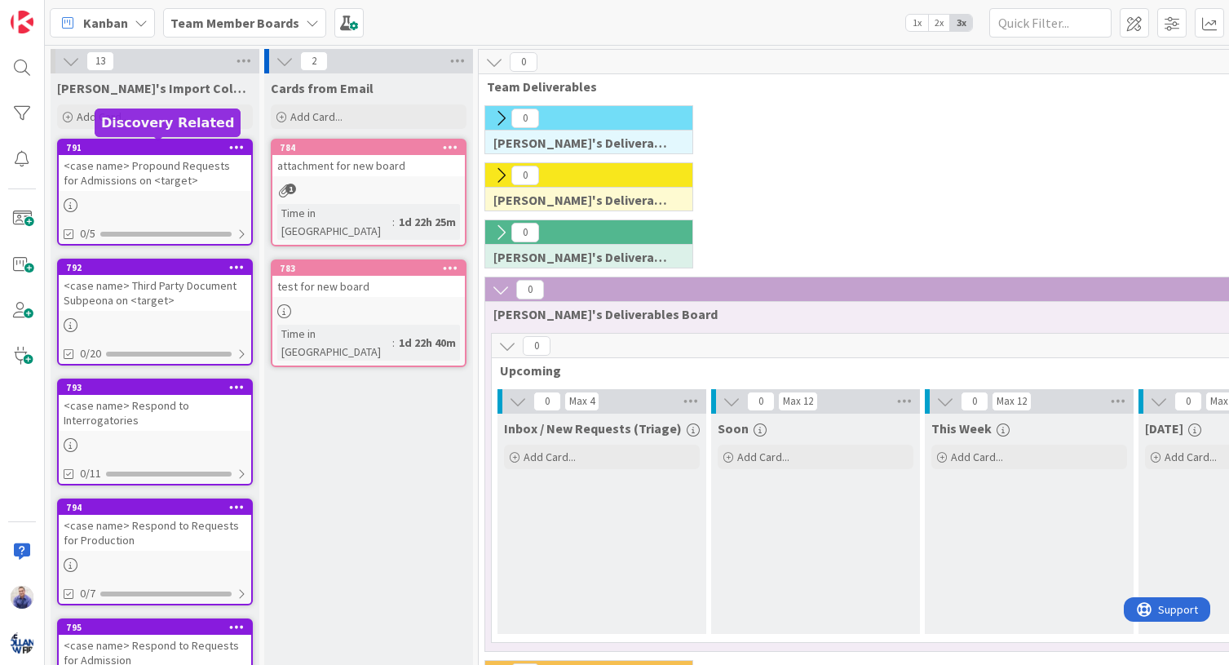
click at [181, 149] on div "791" at bounding box center [158, 147] width 185 height 11
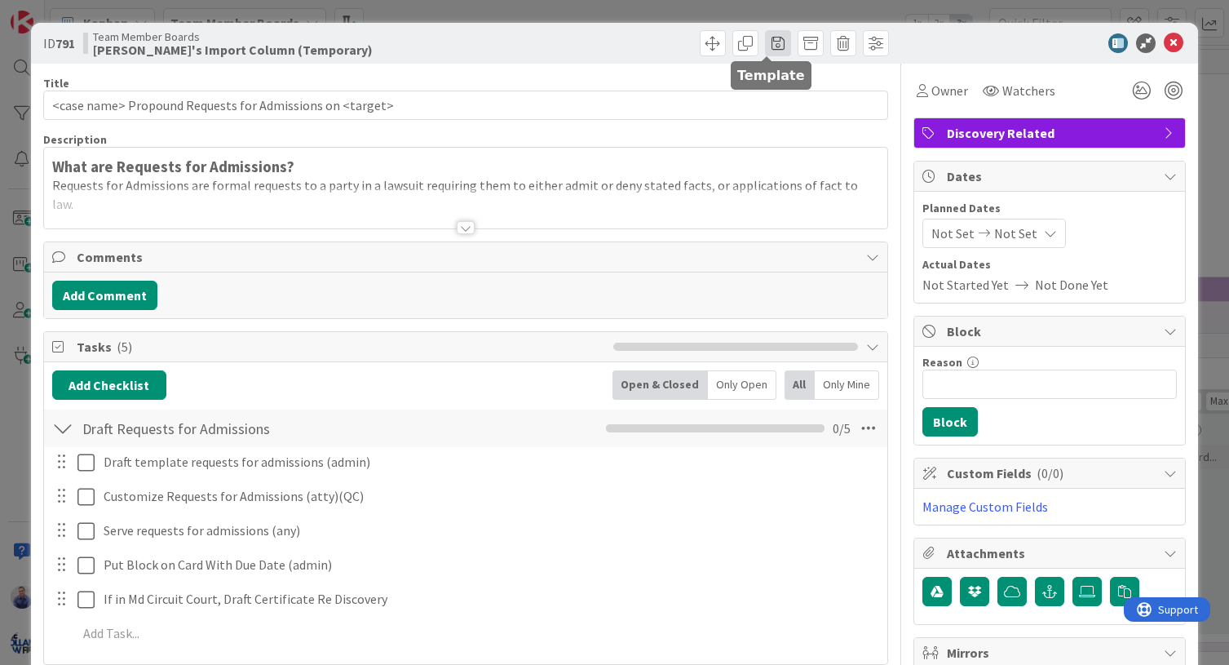
click at [767, 44] on span at bounding box center [778, 43] width 26 height 26
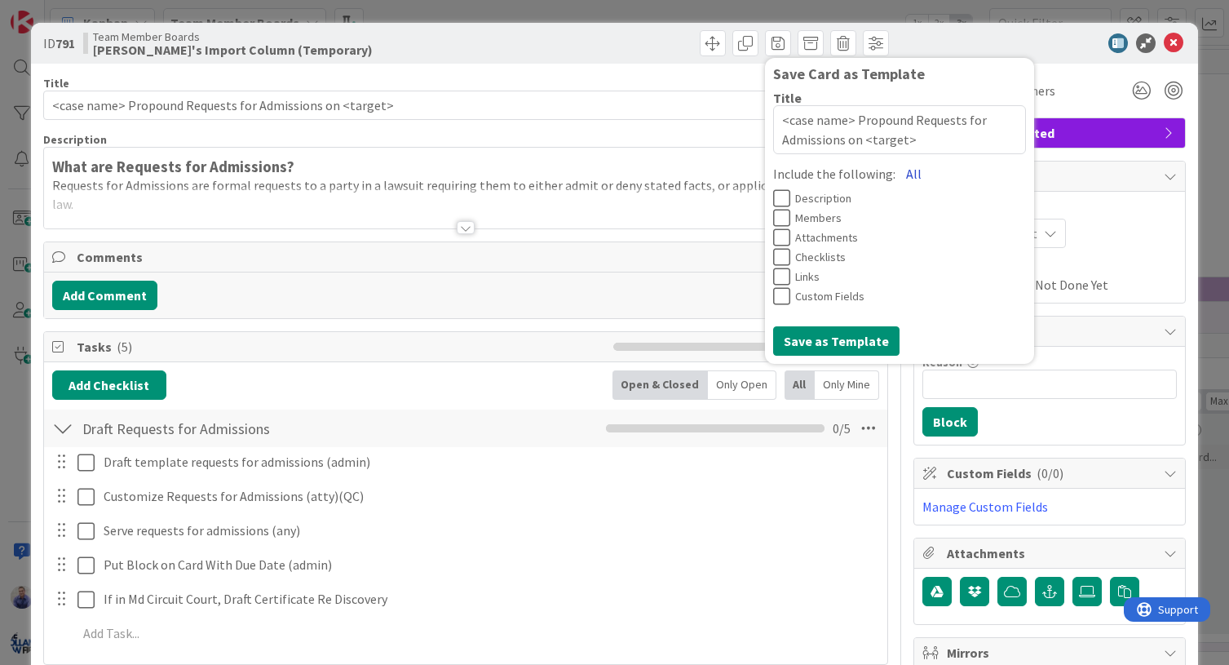
click at [895, 173] on button "All" at bounding box center [913, 173] width 37 height 29
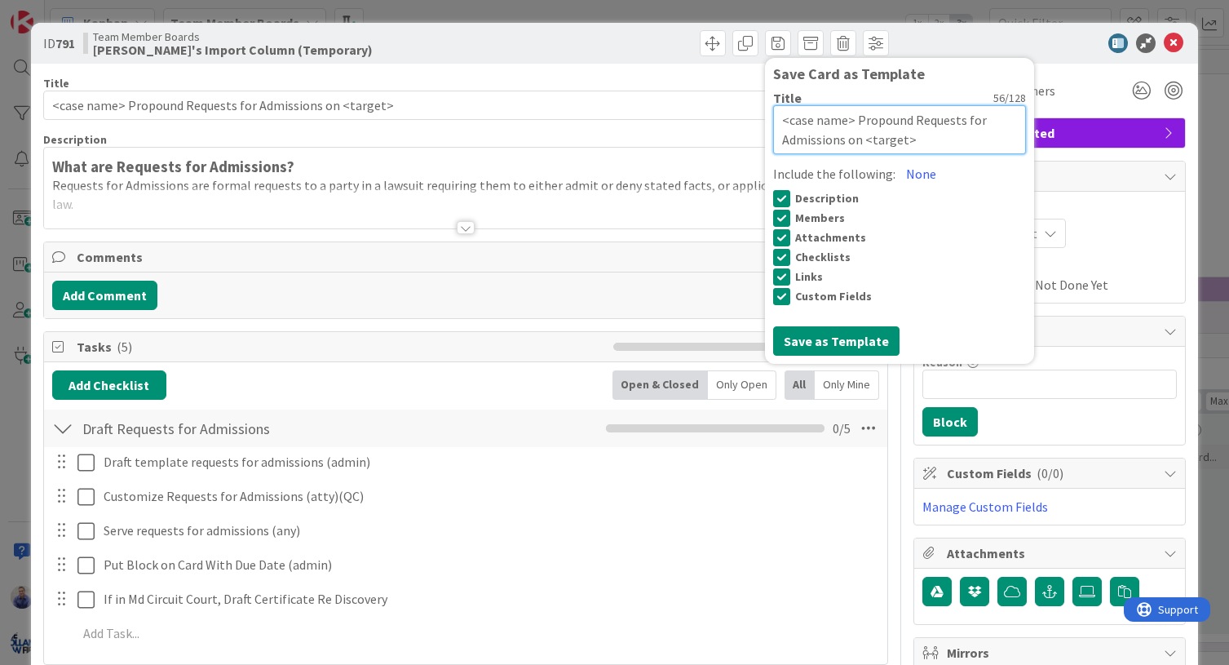
click at [846, 120] on textarea "<case name> Propound Requests for Admissions on <target>" at bounding box center [899, 129] width 253 height 49
drag, startPoint x: 912, startPoint y: 121, endPoint x: 853, endPoint y: 140, distance: 62.7
click at [839, 125] on textarea "<case name> | Discovery | Propound Requests for Admissions on <target>" at bounding box center [899, 129] width 253 height 49
click at [976, 121] on textarea "<case name> | Discovery | Propound Requests for Admissions on <target>" at bounding box center [899, 129] width 253 height 49
drag, startPoint x: 981, startPoint y: 121, endPoint x: 867, endPoint y: 123, distance: 114.2
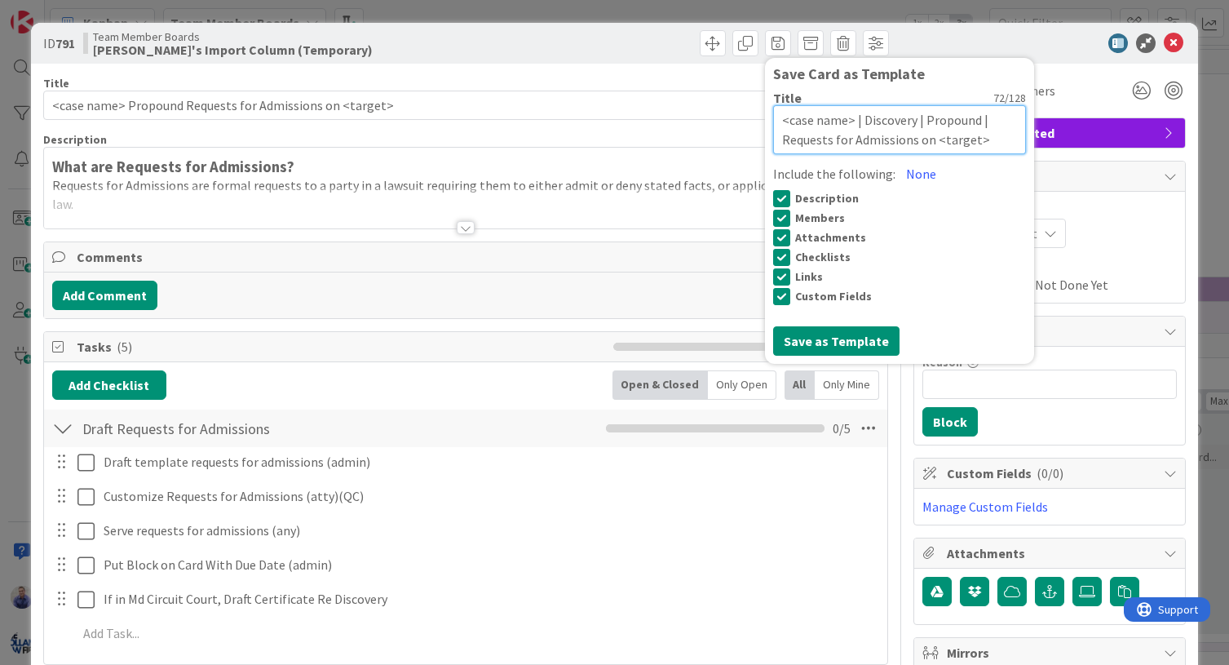
click at [850, 123] on textarea "<case name> | Discovery | Propound | Requests for Admissions on <target>" at bounding box center [899, 129] width 253 height 49
click at [970, 121] on textarea "<case name> | Discovery | Propound | Requests for Admissions on <target>" at bounding box center [899, 129] width 253 height 49
drag, startPoint x: 978, startPoint y: 121, endPoint x: 844, endPoint y: 127, distance: 134.7
click at [844, 127] on textarea "<case name> | Discovery | Propound | Requests for Admissions on <target>" at bounding box center [899, 129] width 253 height 49
click at [987, 113] on textarea "<case name> | Discovery | Propound | Requests for Admissions on <target>" at bounding box center [899, 129] width 253 height 49
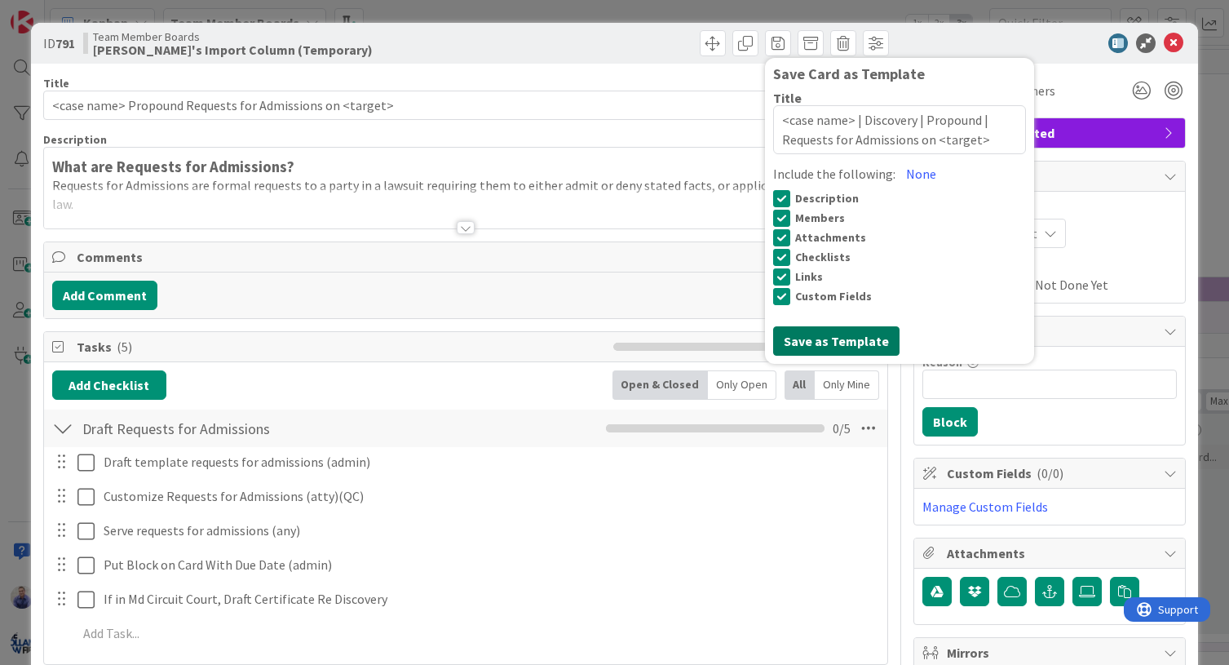
click at [855, 329] on button "Save as Template" at bounding box center [836, 340] width 126 height 29
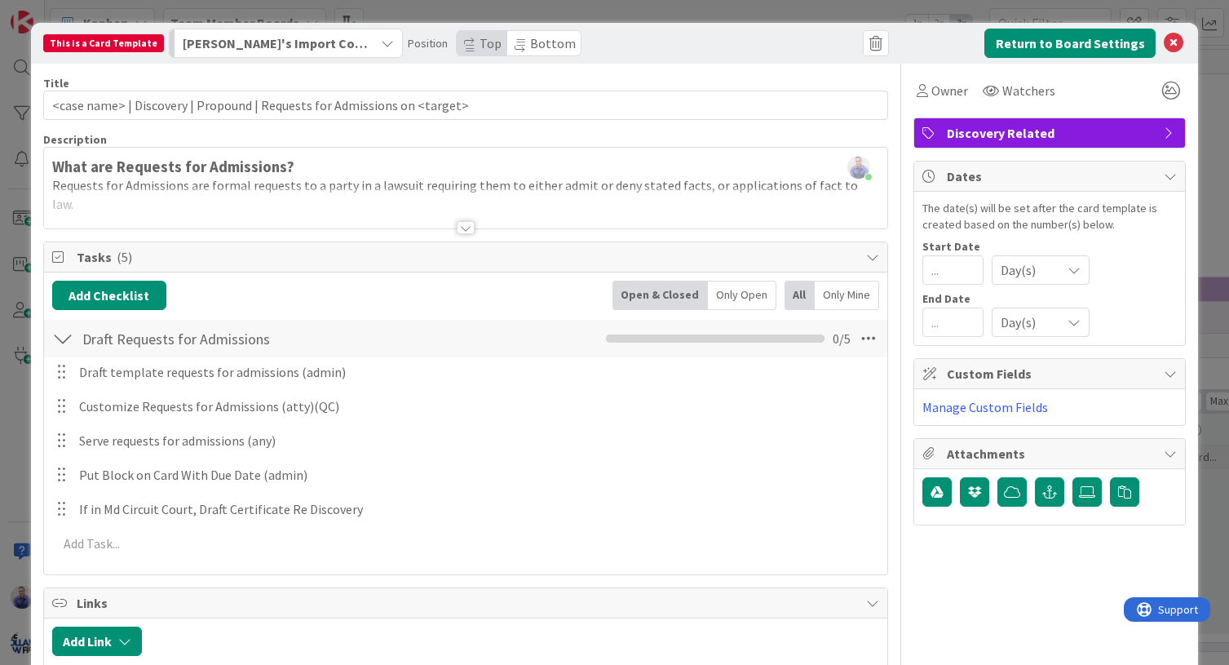
click at [541, 50] on span "Bottom" at bounding box center [553, 43] width 46 height 16
click at [1164, 45] on icon at bounding box center [1174, 43] width 20 height 20
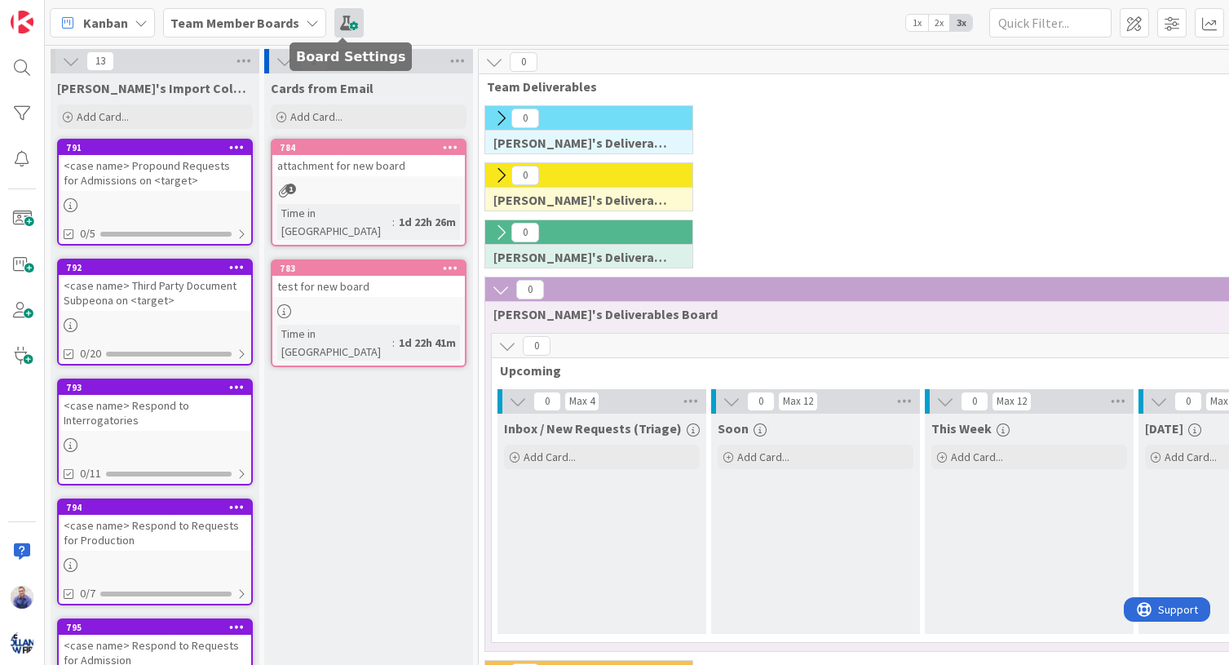
click at [341, 24] on span at bounding box center [348, 22] width 29 height 29
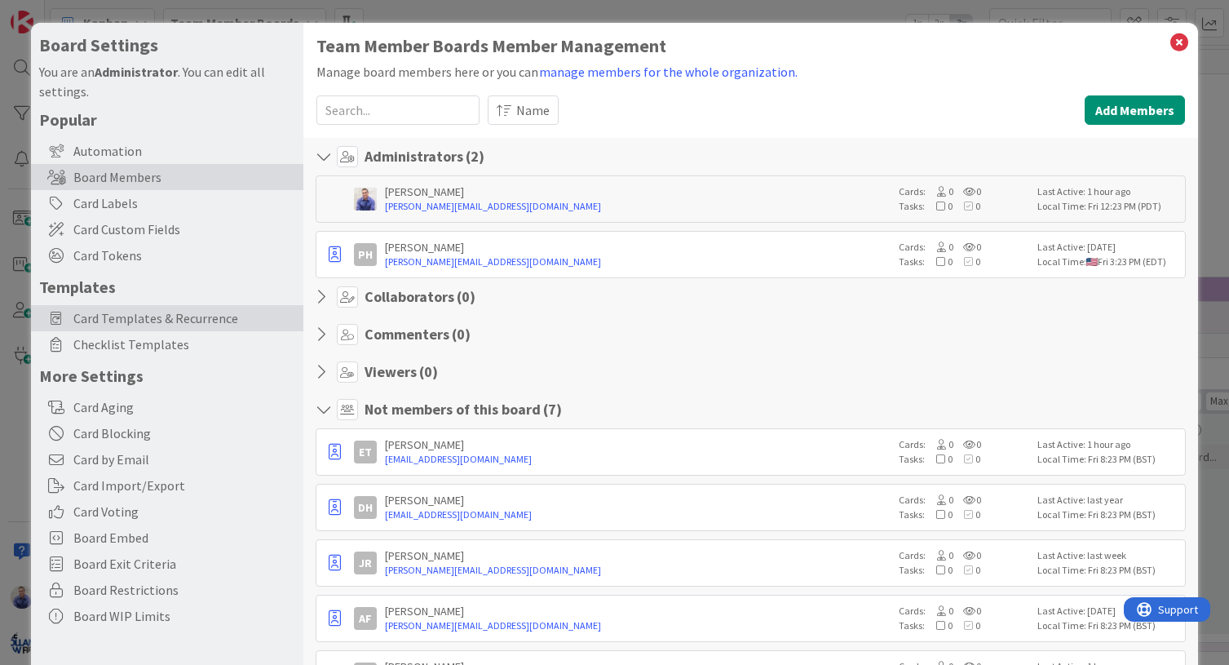
drag, startPoint x: 172, startPoint y: 311, endPoint x: 185, endPoint y: 305, distance: 14.2
click at [173, 310] on span "Card Templates & Recurrence" at bounding box center [184, 318] width 222 height 20
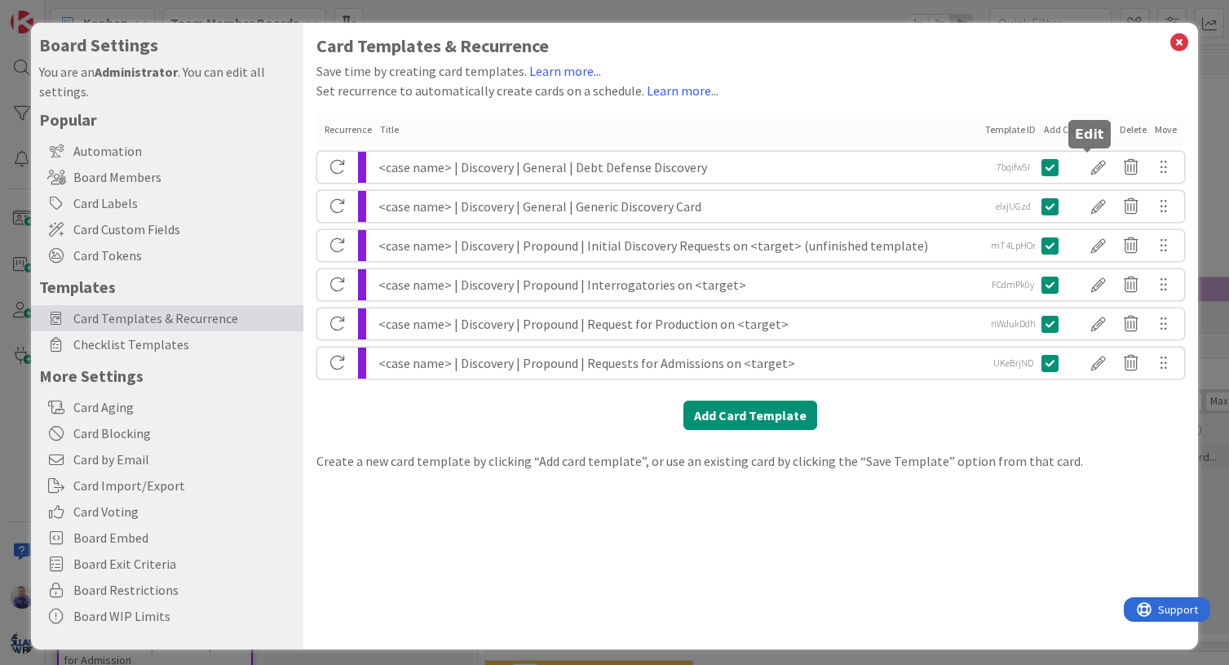
click at [1082, 165] on div at bounding box center [1098, 167] width 33 height 28
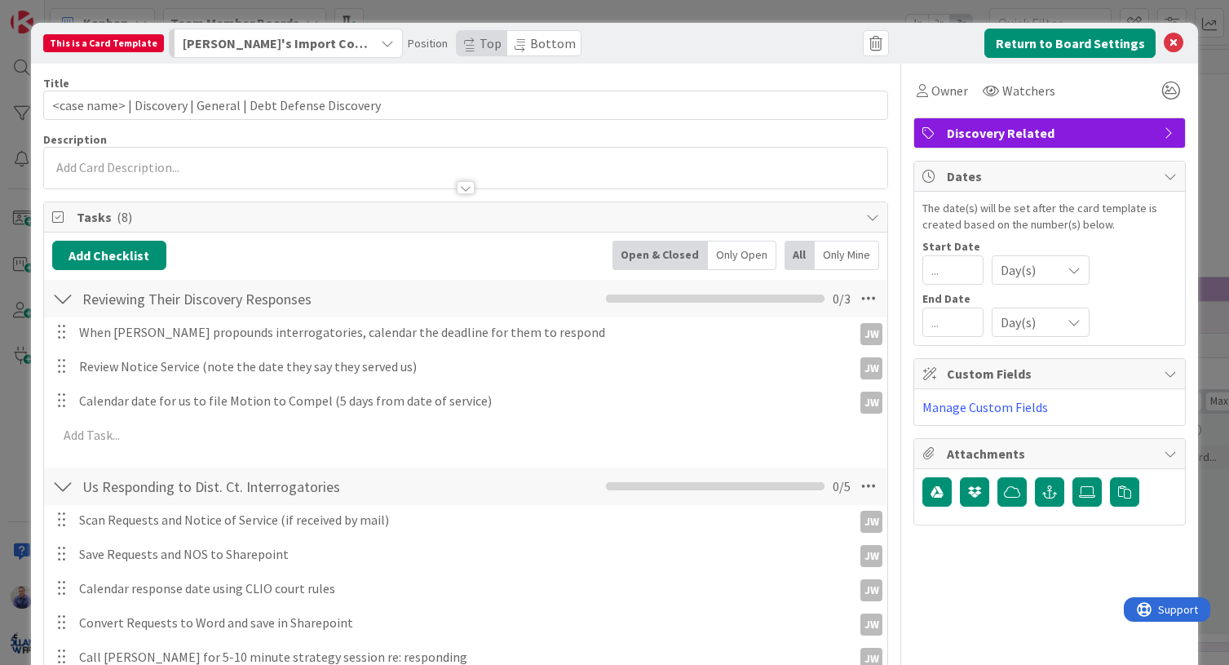
click at [530, 46] on span "Bottom" at bounding box center [553, 43] width 46 height 16
click at [1116, 40] on button "Return to Board Settings" at bounding box center [1069, 43] width 171 height 29
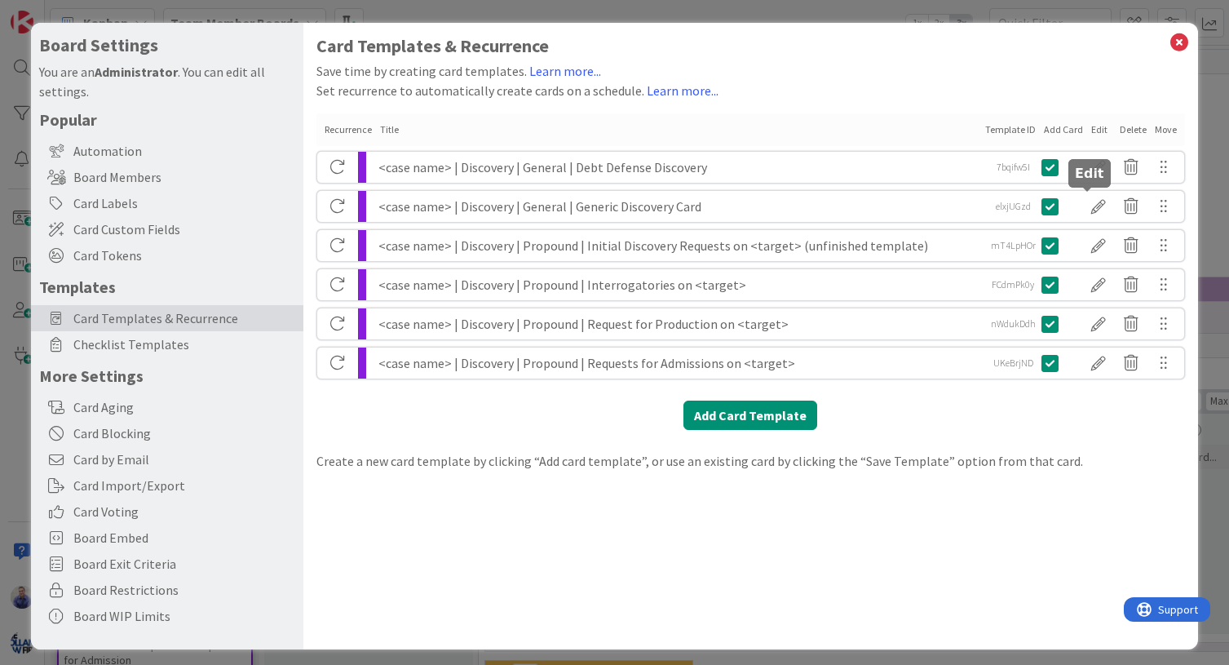
click at [1084, 204] on div at bounding box center [1098, 206] width 33 height 28
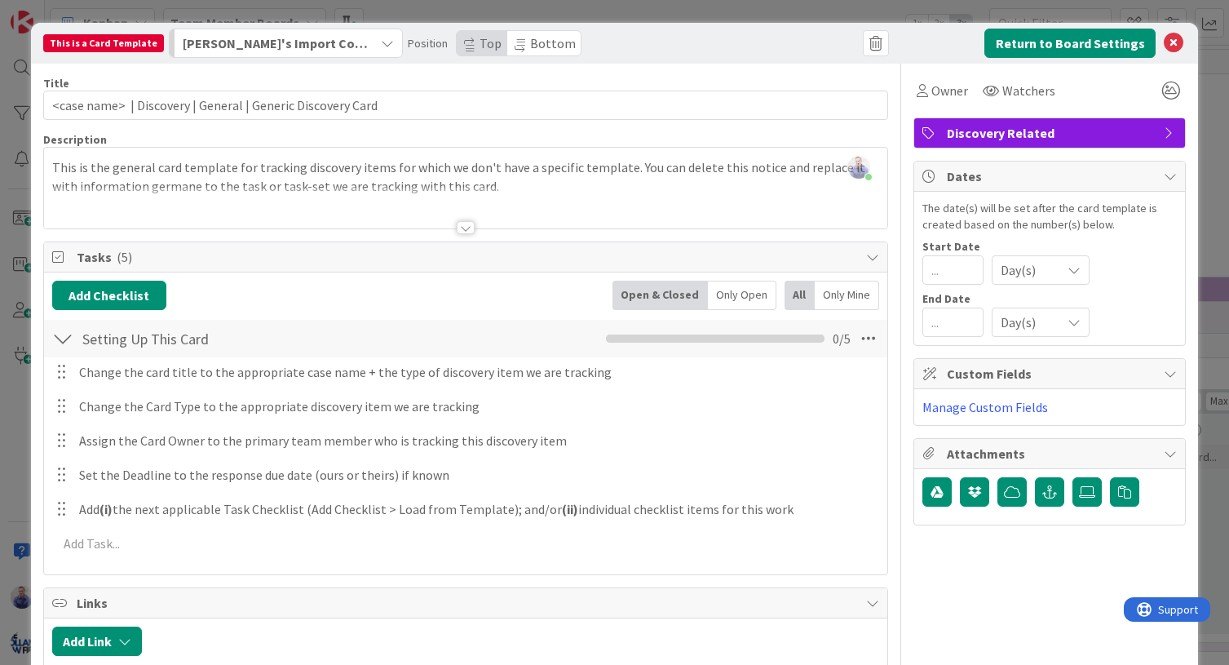
drag, startPoint x: 519, startPoint y: 45, endPoint x: 546, endPoint y: 48, distance: 26.3
click at [530, 45] on span "Bottom" at bounding box center [553, 43] width 46 height 16
click at [1022, 39] on button "Return to Board Settings" at bounding box center [1069, 43] width 171 height 29
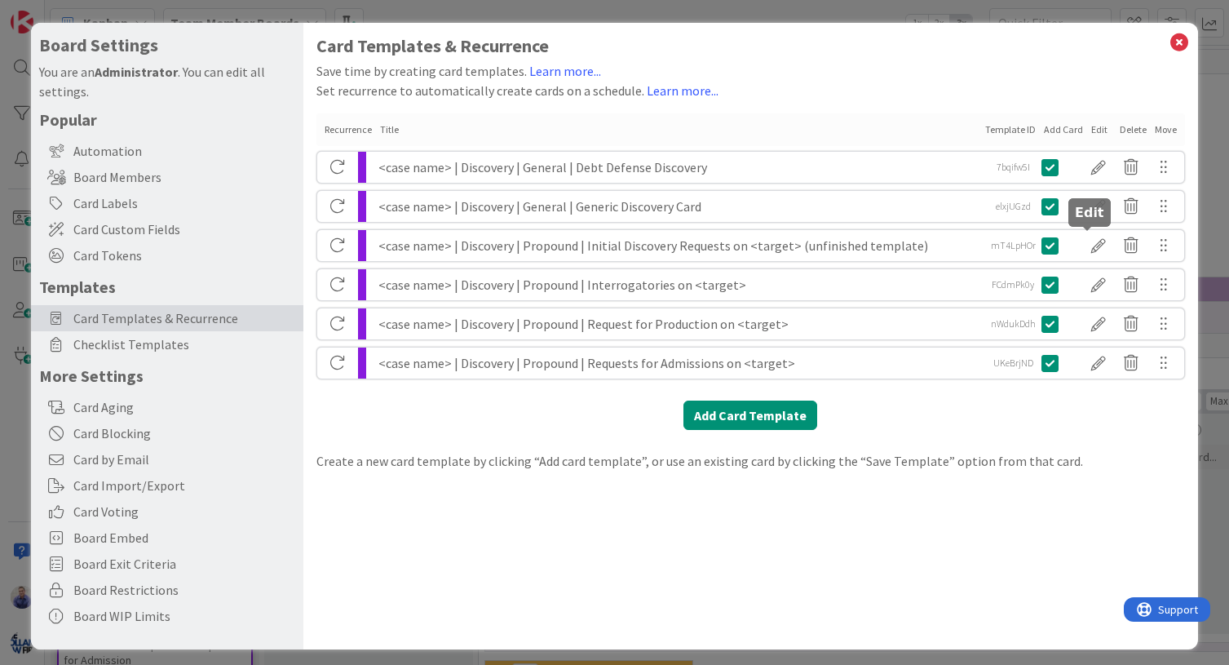
click at [1093, 246] on div at bounding box center [1098, 246] width 33 height 28
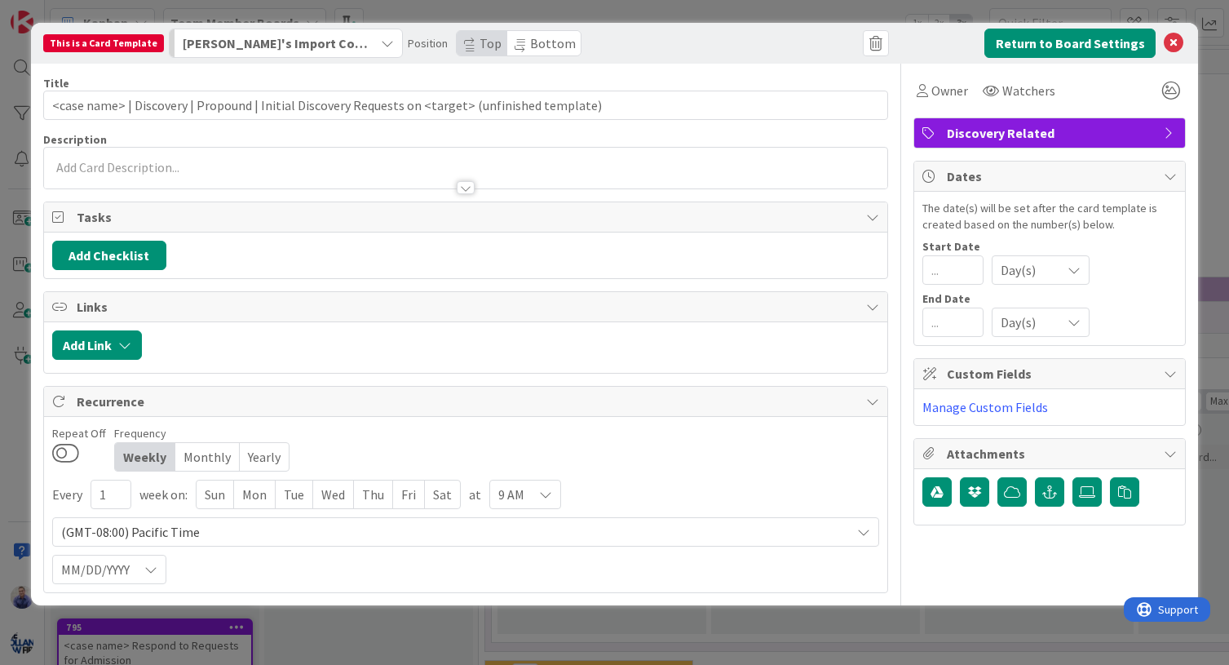
click at [546, 45] on span "Bottom" at bounding box center [553, 43] width 46 height 16
click at [1182, 41] on icon at bounding box center [1174, 43] width 20 height 20
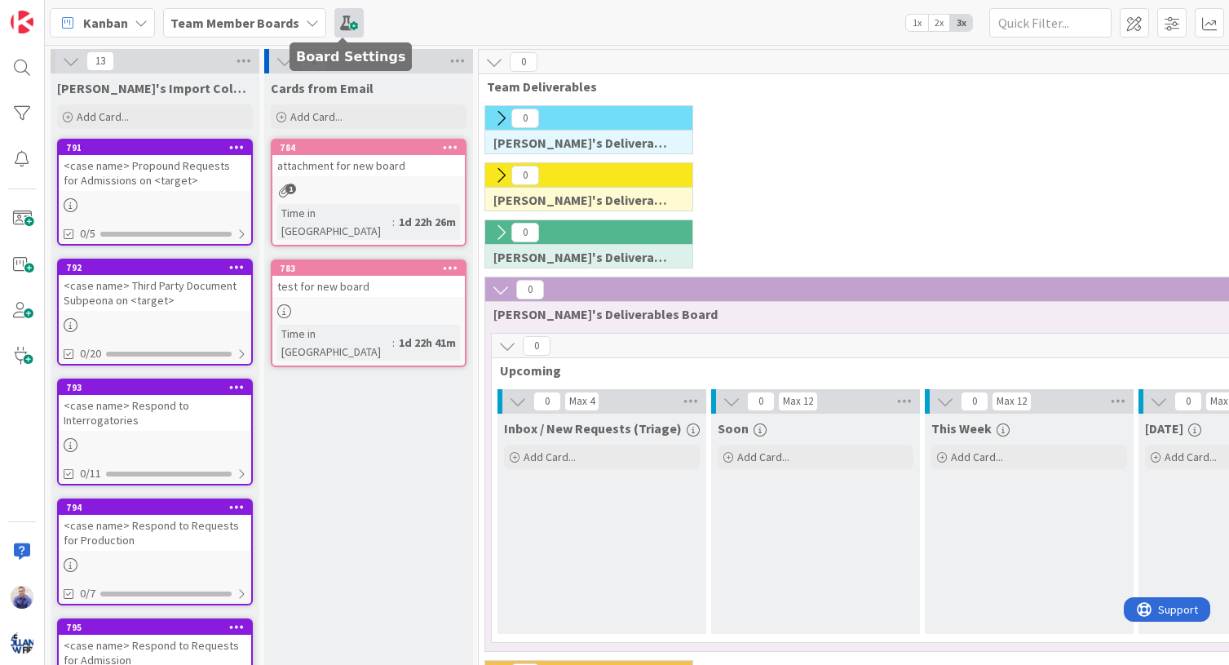
click at [348, 22] on span at bounding box center [348, 22] width 29 height 29
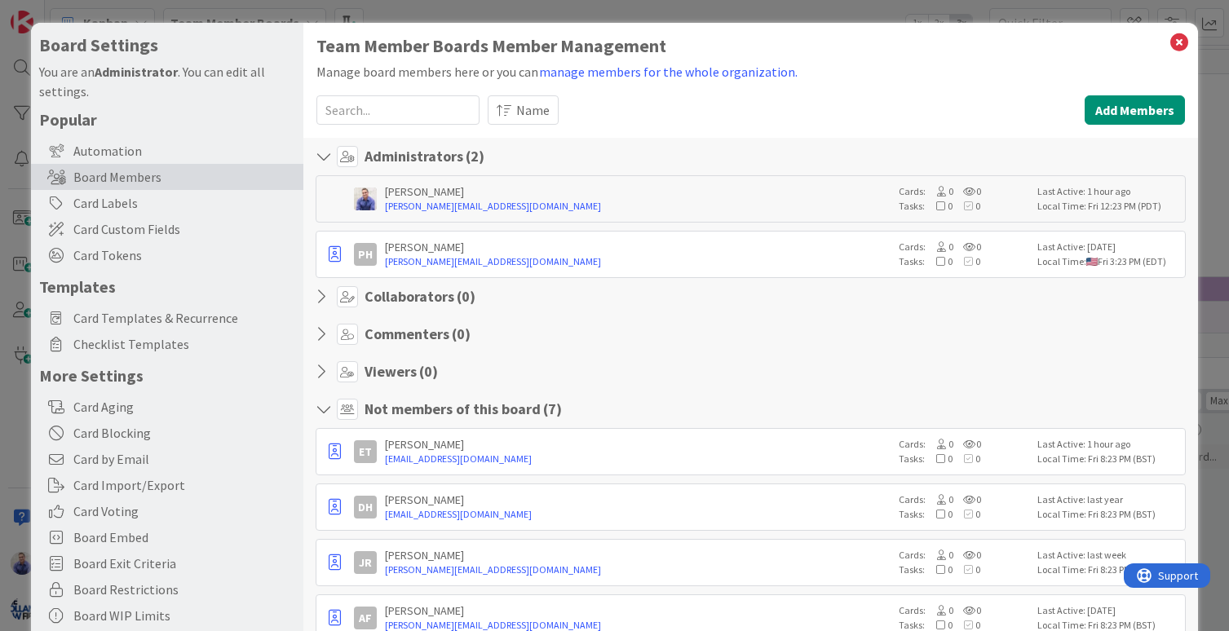
click at [769, 29] on div "Team Member Boards Member Management Manage board members here or you can manag…" at bounding box center [750, 424] width 895 height 802
click at [1169, 43] on icon at bounding box center [1178, 42] width 21 height 23
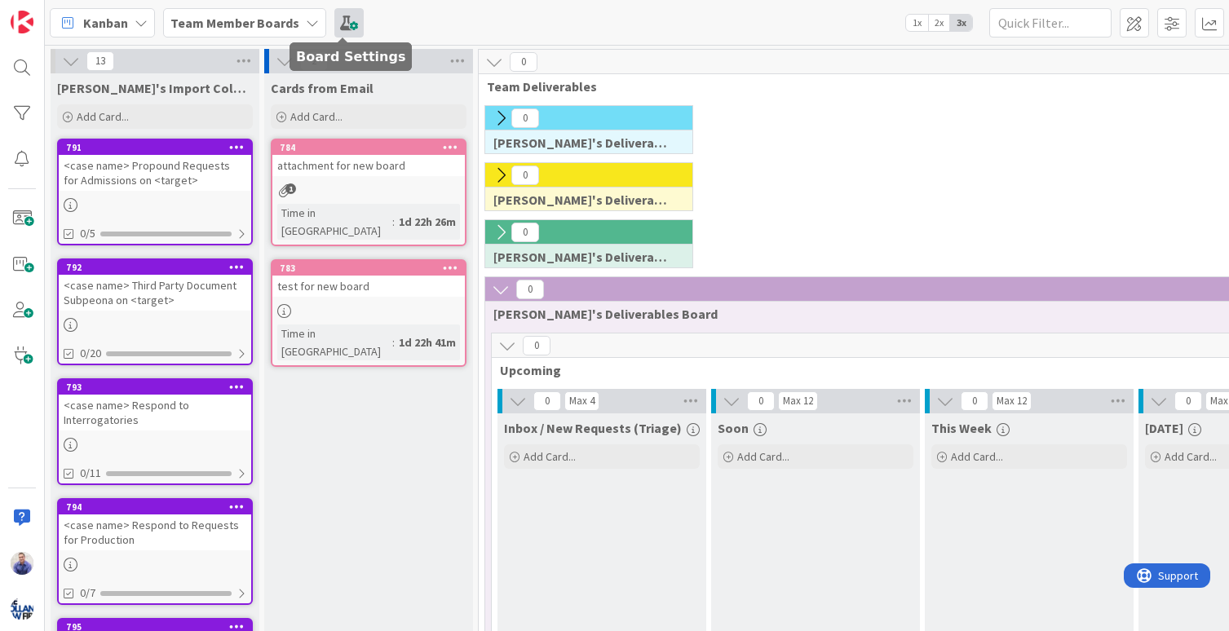
click at [338, 15] on span at bounding box center [348, 22] width 29 height 29
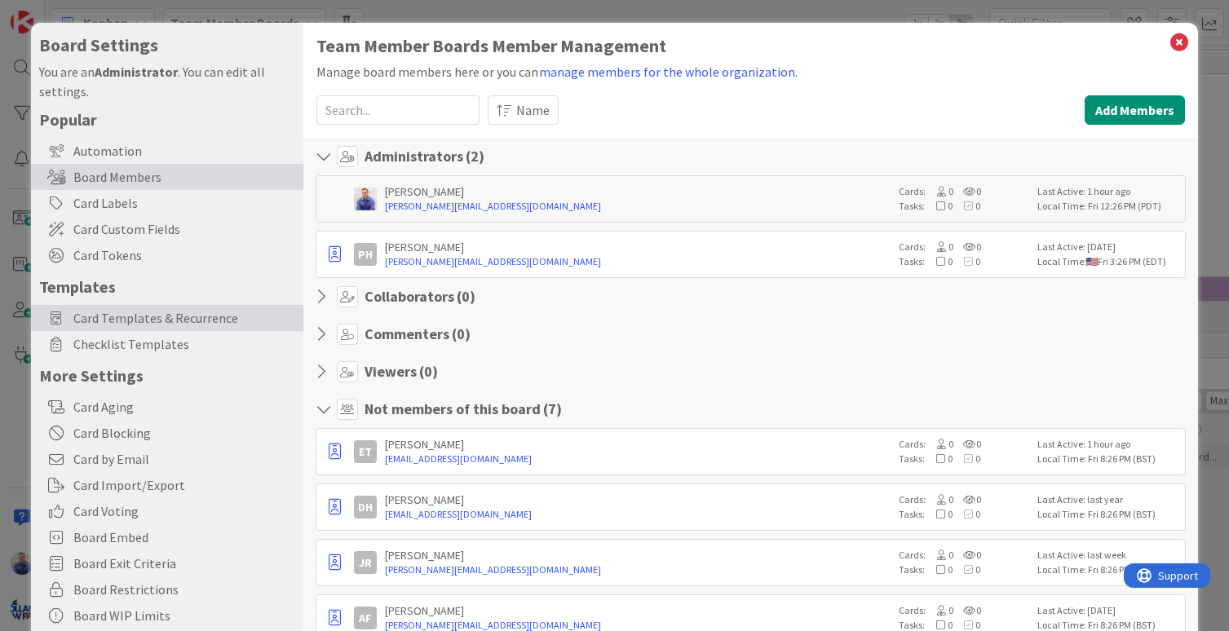
click at [177, 317] on span "Card Templates & Recurrence" at bounding box center [184, 318] width 222 height 20
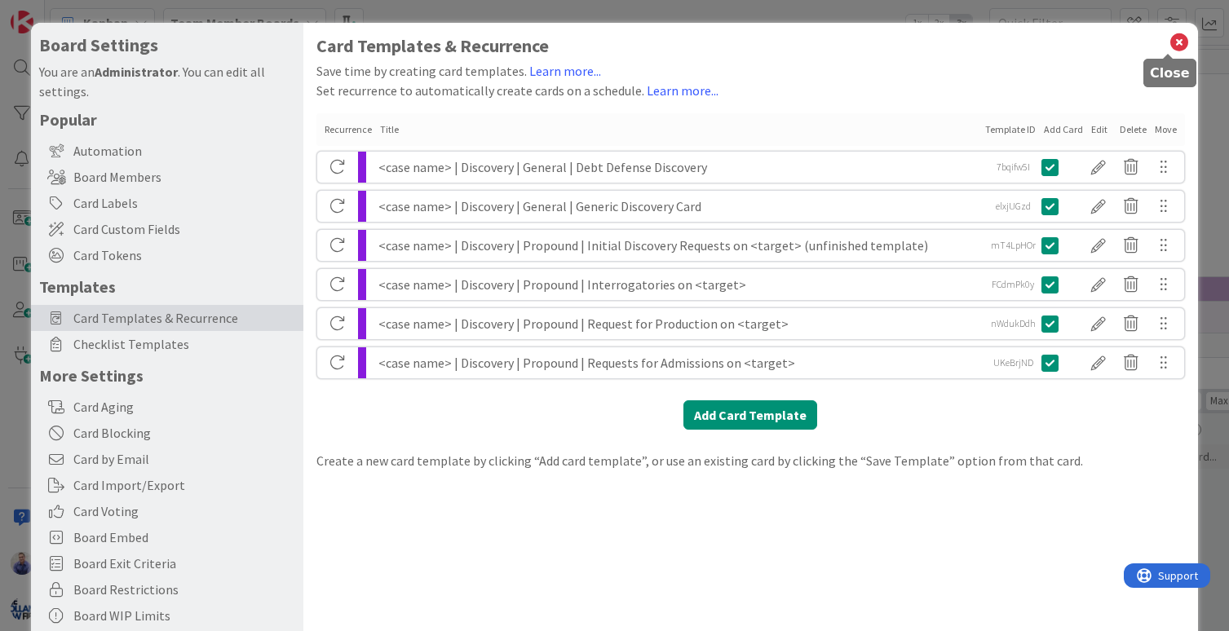
click at [1169, 42] on icon at bounding box center [1178, 42] width 21 height 23
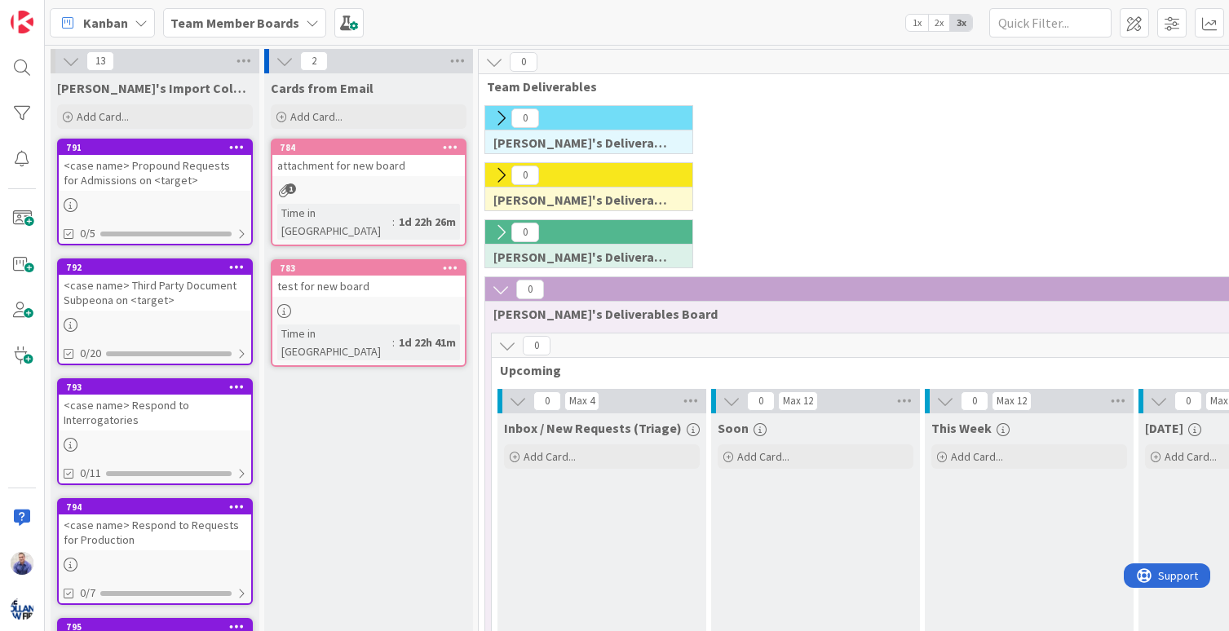
click at [176, 165] on div "<case name> Propound Requests for Admissions on <target>" at bounding box center [155, 173] width 192 height 36
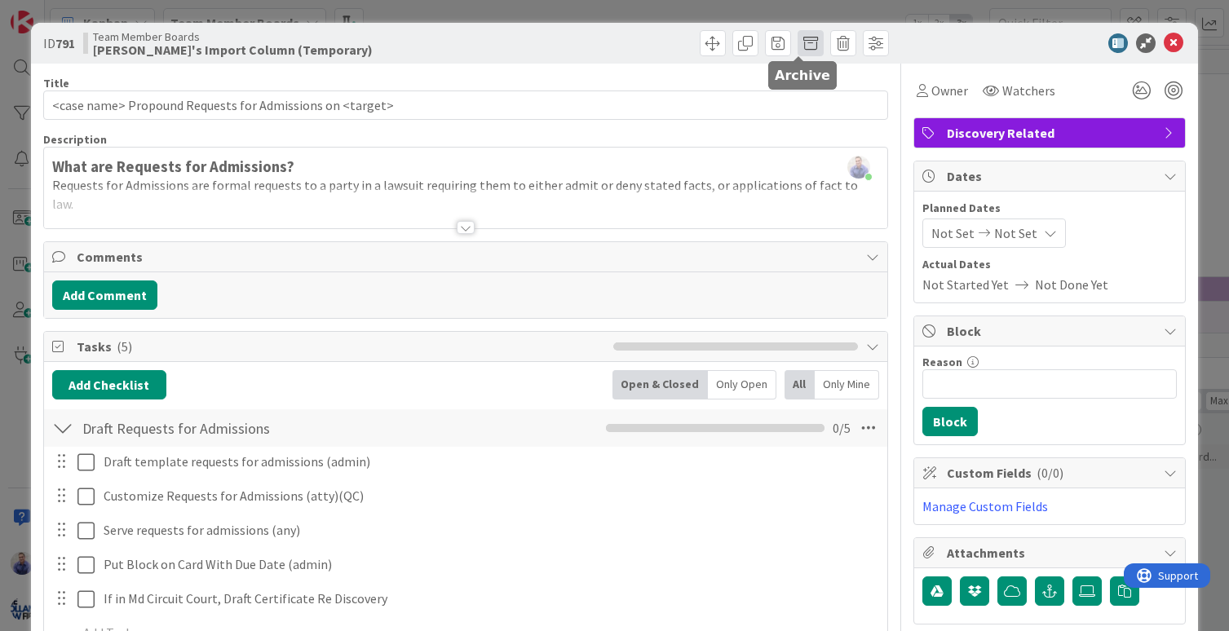
click at [803, 41] on span at bounding box center [810, 43] width 26 height 26
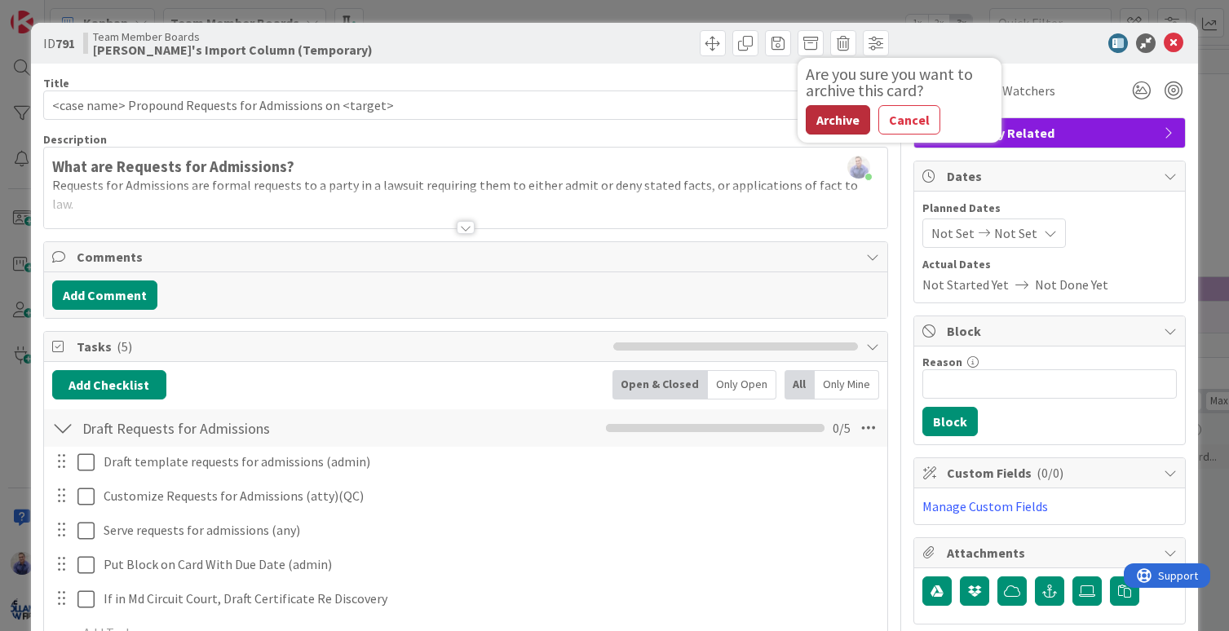
click at [817, 120] on button "Archive" at bounding box center [838, 119] width 64 height 29
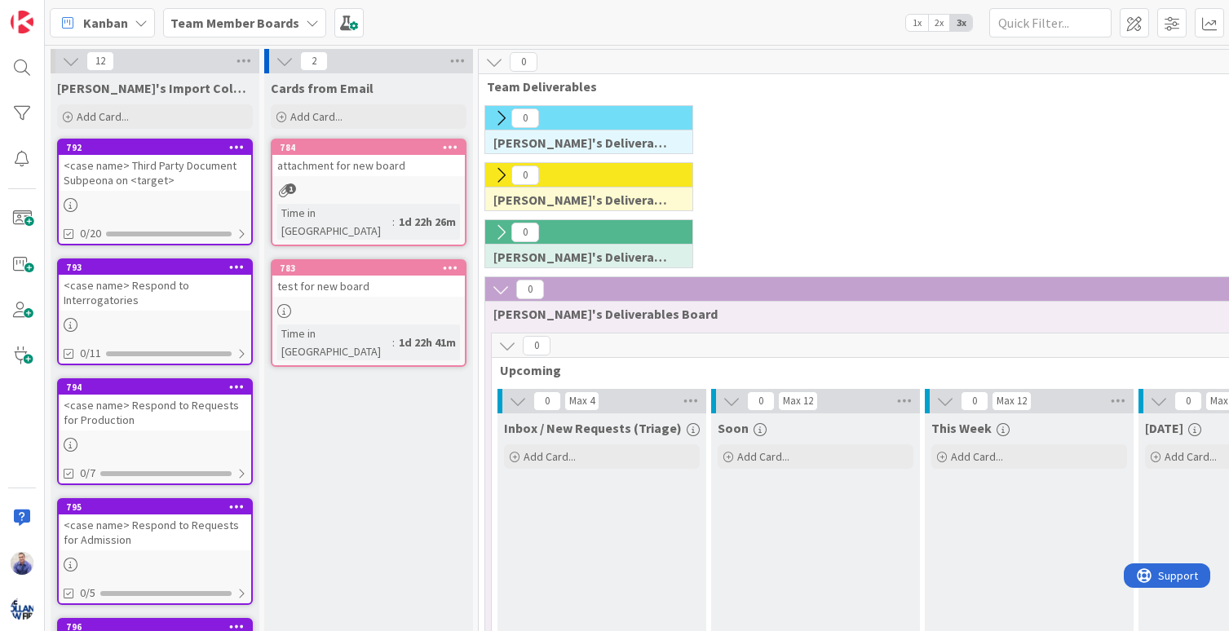
click at [155, 175] on div "<case name> Third Party Document Subpeona on <target>" at bounding box center [155, 173] width 192 height 36
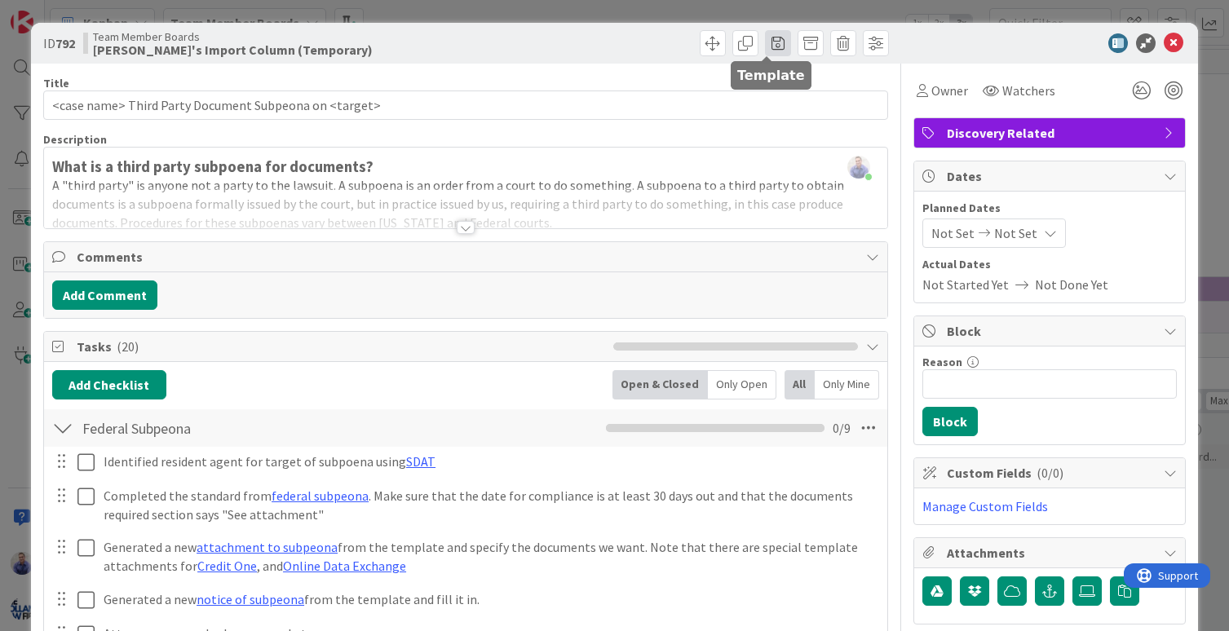
click at [766, 43] on span at bounding box center [778, 43] width 26 height 26
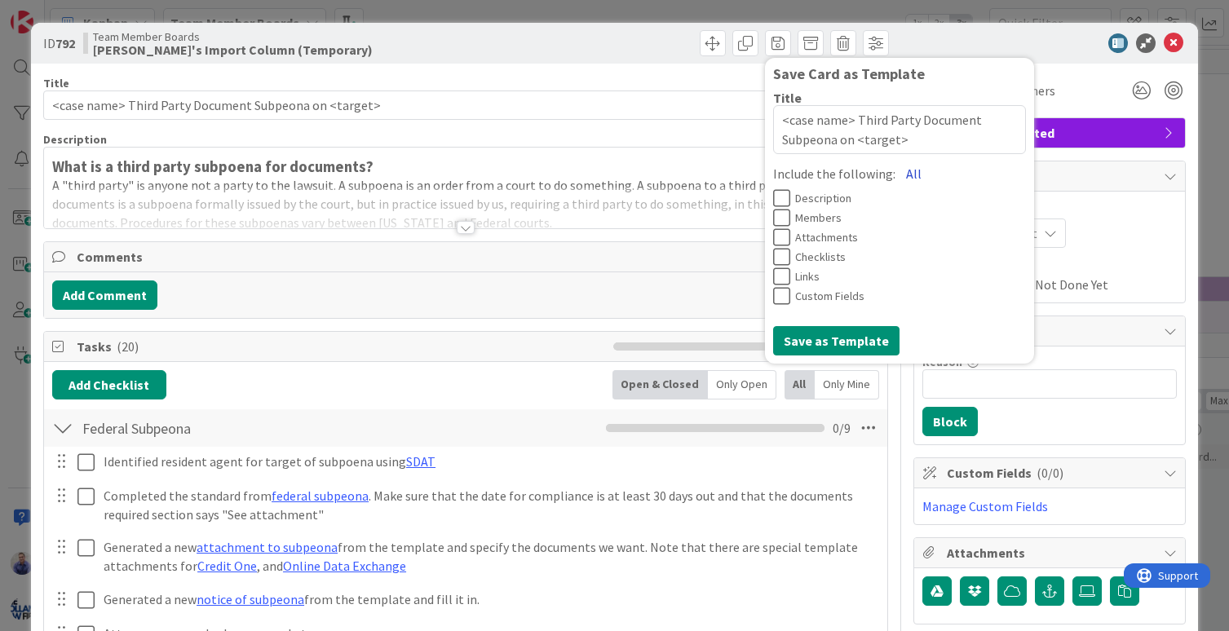
click at [903, 173] on button "All" at bounding box center [913, 173] width 37 height 29
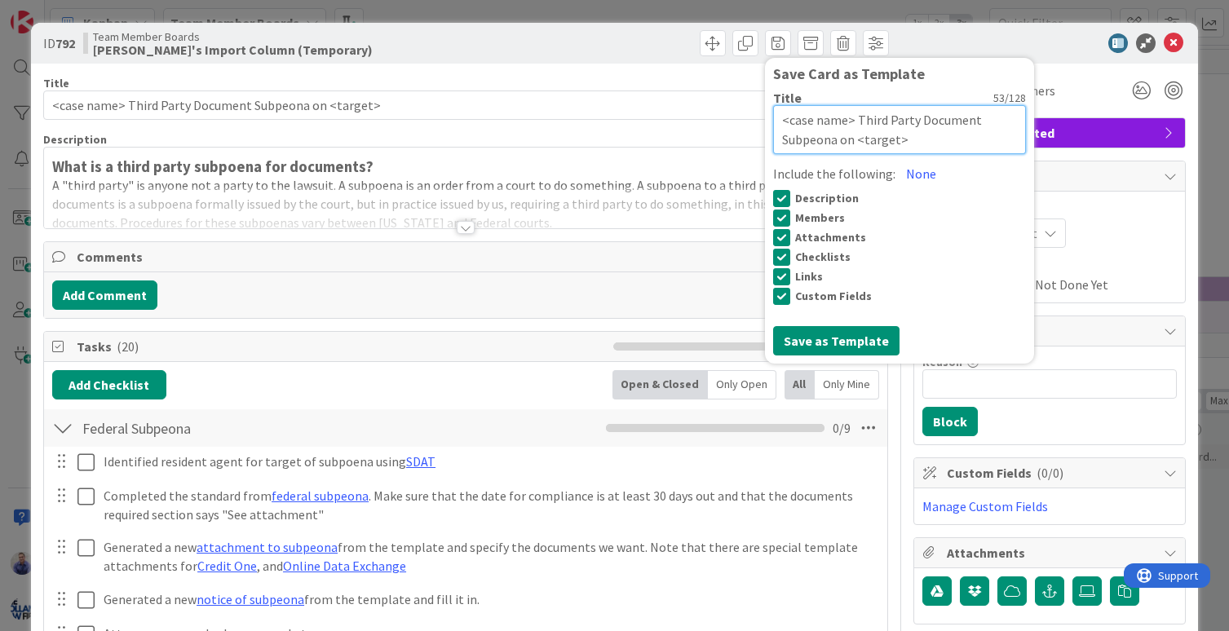
click at [847, 122] on textarea "<case name> Third Party Document Subpeona on <target>" at bounding box center [899, 129] width 253 height 49
paste textarea "| Discovery | Propound |"
click at [954, 120] on textarea "<case name> | Discovery | Propound | Third Party Document Subpeona on <target>" at bounding box center [899, 129] width 253 height 49
click at [1007, 137] on textarea "<case name> | Discovery | Propound | Third Party Document Subpeona on <target>" at bounding box center [899, 129] width 253 height 49
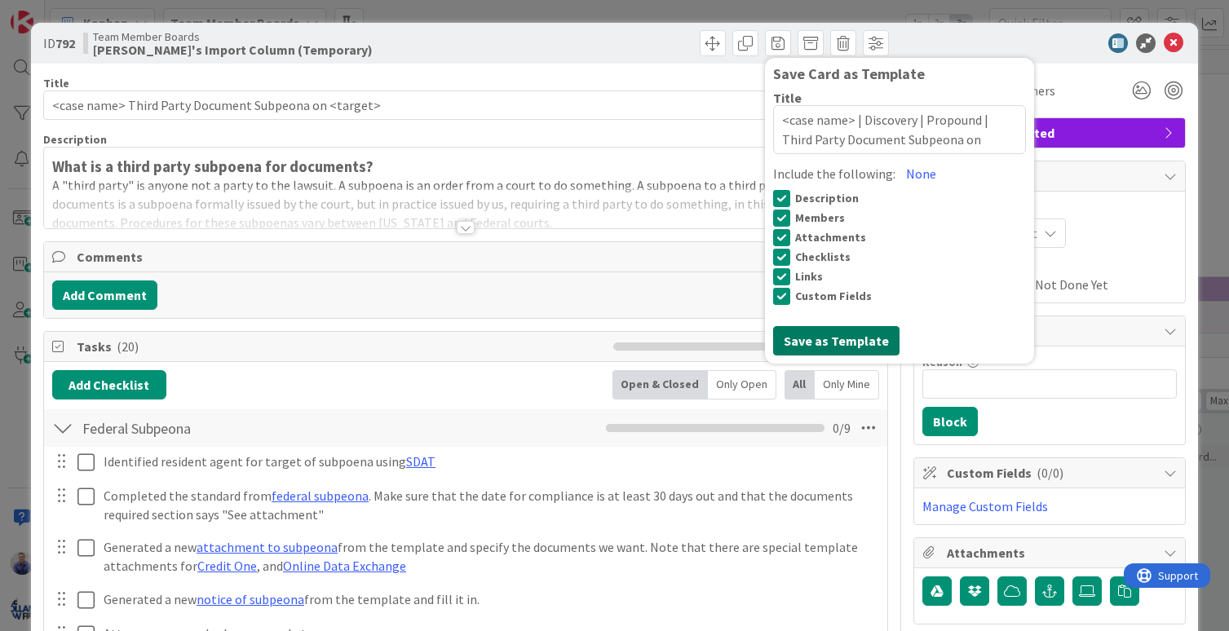
click at [827, 342] on button "Save as Template" at bounding box center [836, 340] width 126 height 29
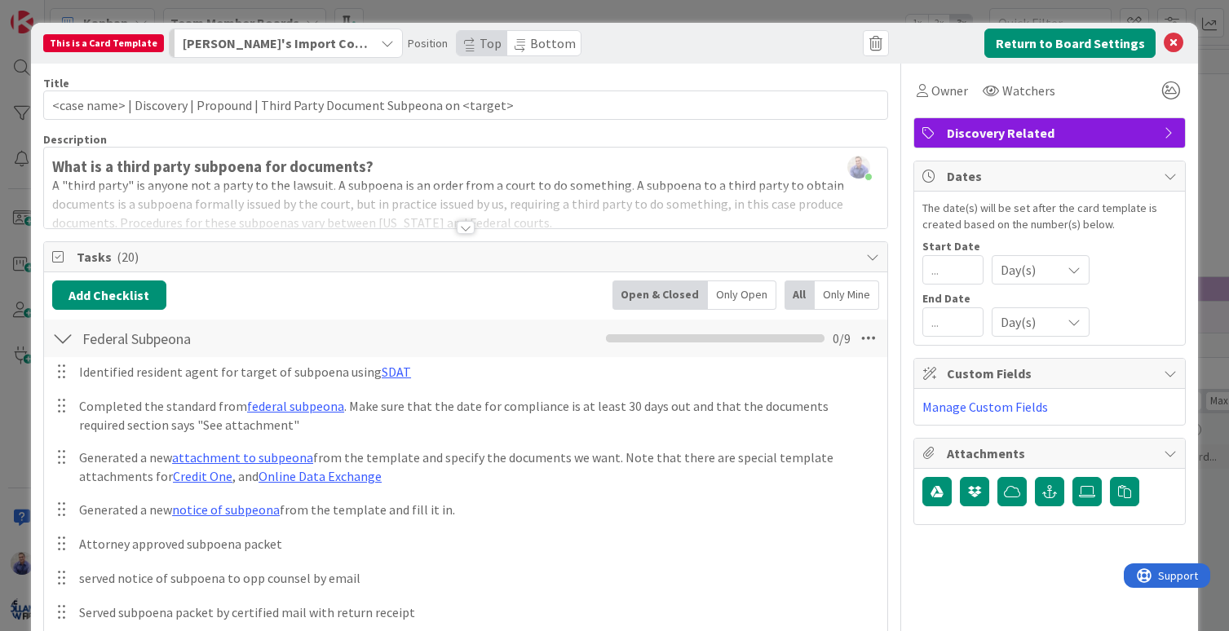
click at [530, 39] on span "Bottom" at bounding box center [553, 43] width 46 height 16
click at [1076, 47] on button "Return to Board Settings" at bounding box center [1069, 43] width 171 height 29
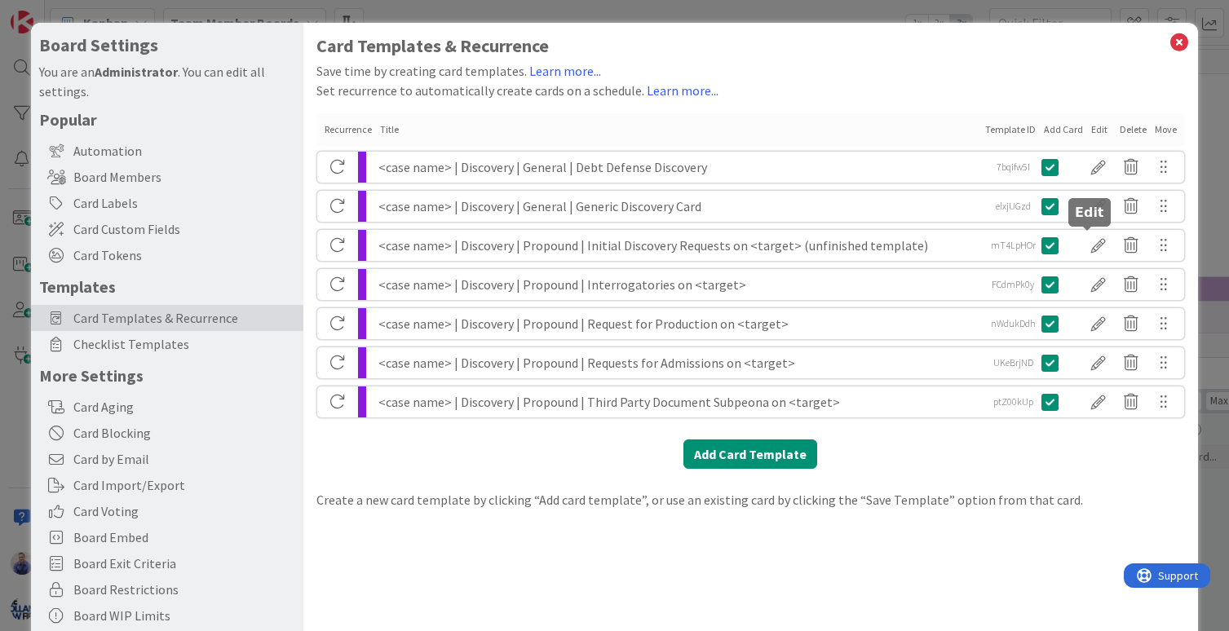
click at [1092, 241] on div at bounding box center [1098, 246] width 33 height 28
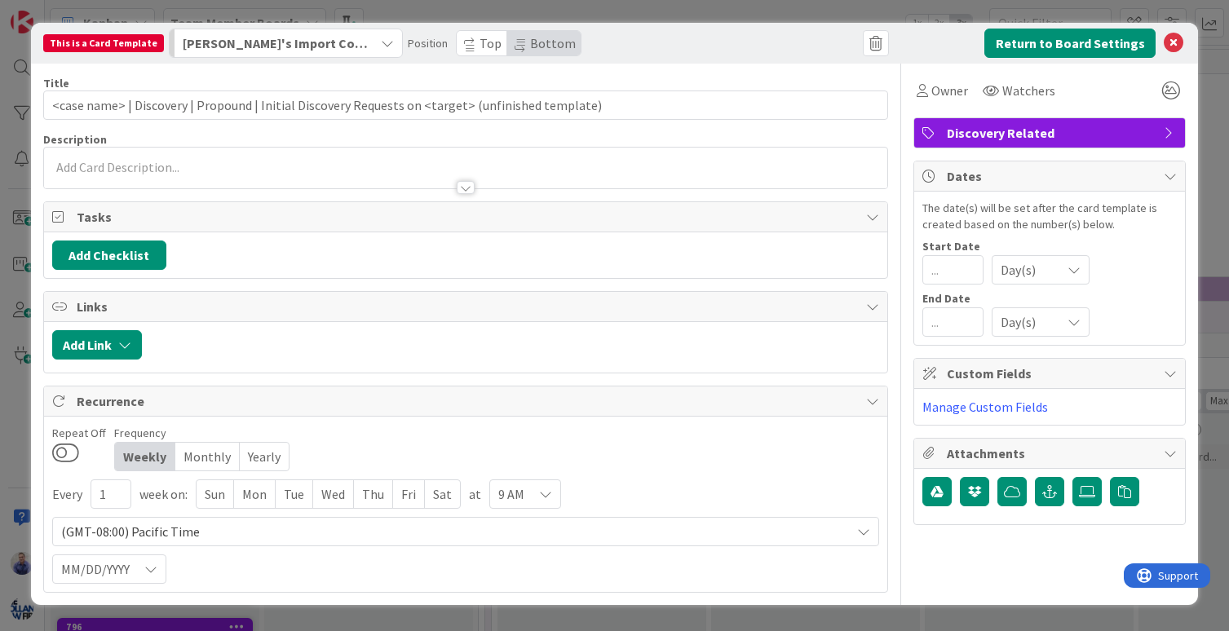
click at [539, 42] on span "Bottom" at bounding box center [553, 43] width 46 height 16
click at [1117, 43] on button "Return to Board Settings" at bounding box center [1069, 43] width 171 height 29
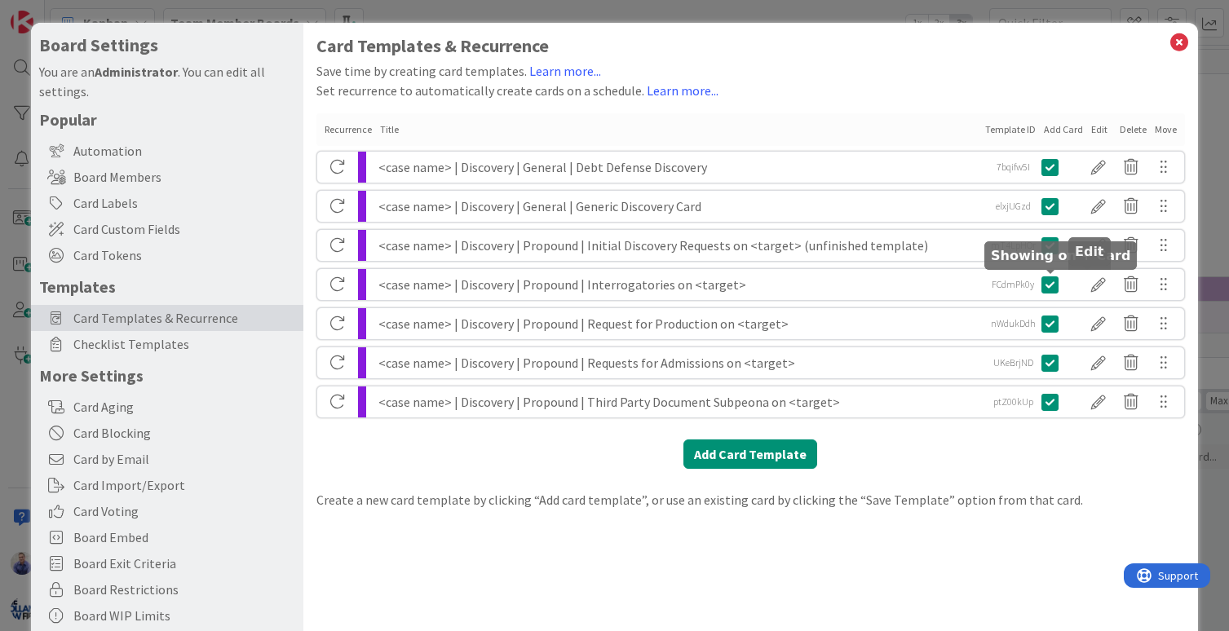
click at [1082, 286] on div at bounding box center [1098, 285] width 33 height 28
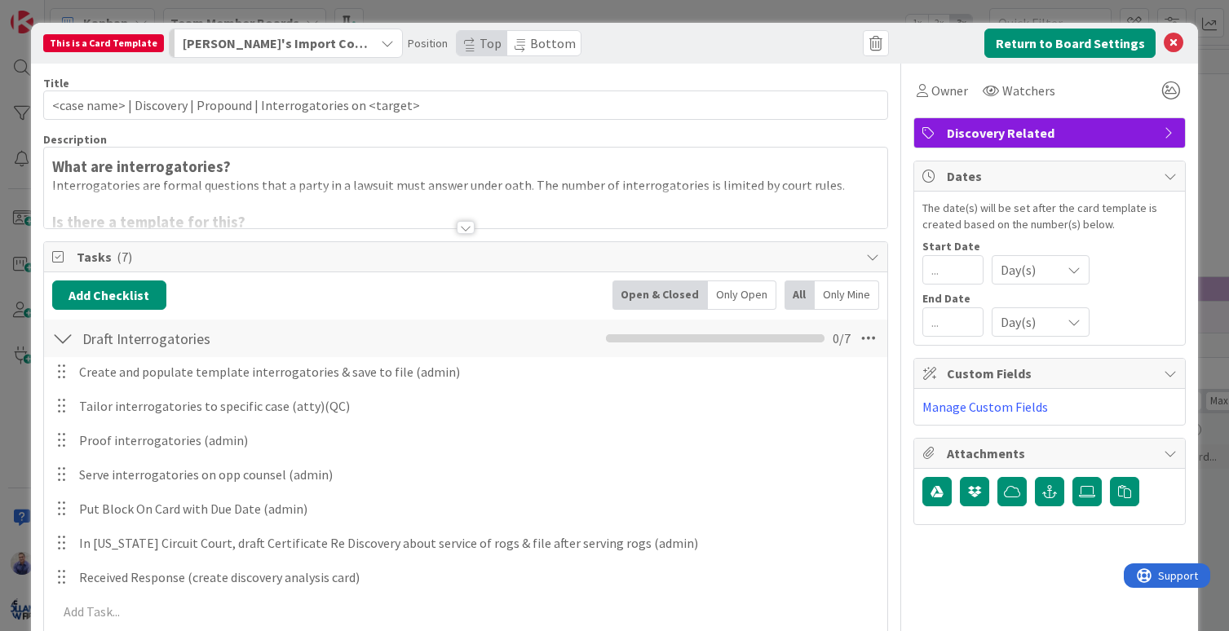
click at [530, 42] on span "Bottom" at bounding box center [553, 43] width 46 height 16
click at [1075, 37] on button "Return to Board Settings" at bounding box center [1069, 43] width 171 height 29
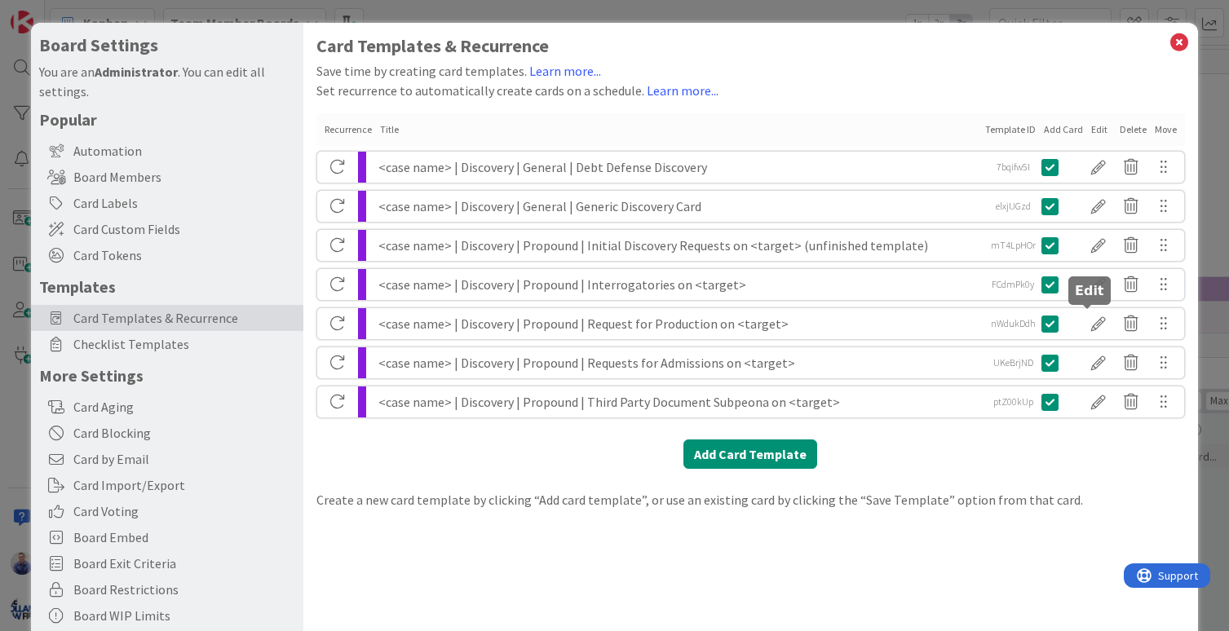
click at [1090, 326] on div at bounding box center [1098, 324] width 33 height 28
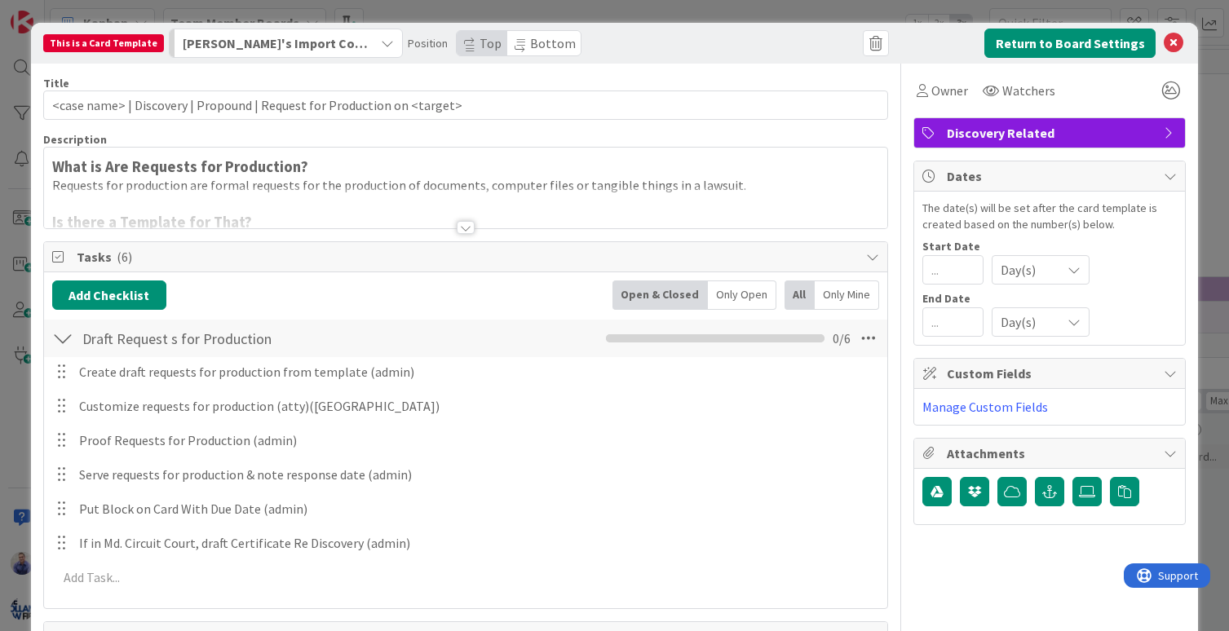
click at [530, 40] on span "Bottom" at bounding box center [553, 43] width 46 height 16
click at [1119, 45] on button "Return to Board Settings" at bounding box center [1069, 43] width 171 height 29
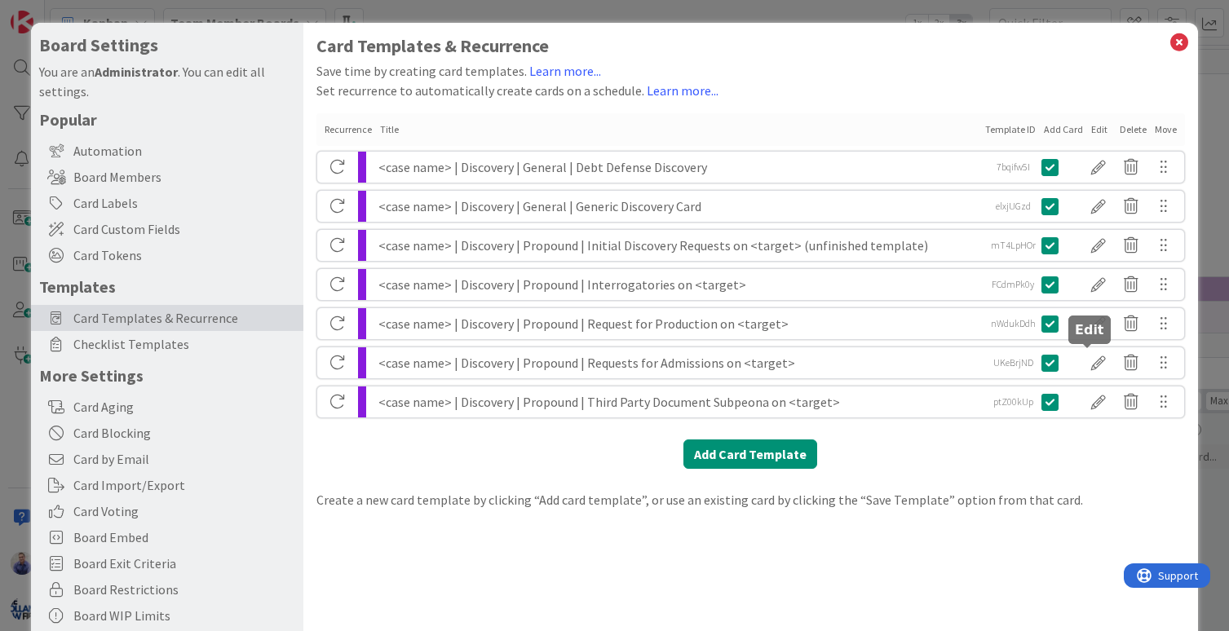
click at [1089, 360] on div at bounding box center [1098, 363] width 33 height 28
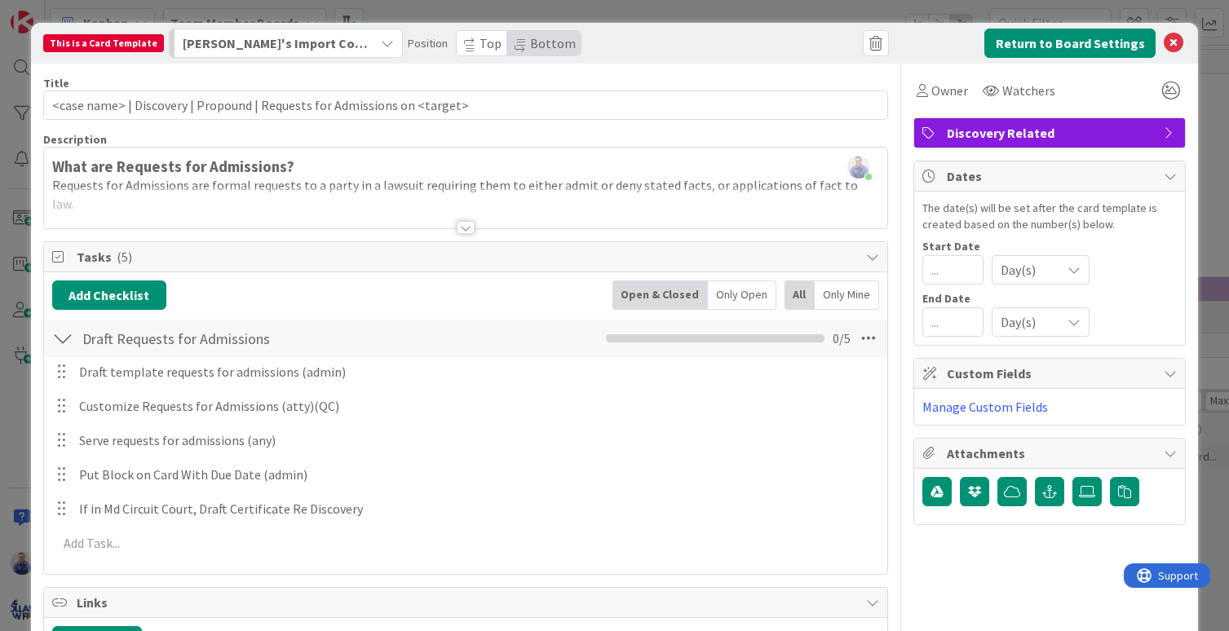
click at [532, 47] on span "Bottom" at bounding box center [553, 43] width 46 height 16
click at [1109, 44] on button "Return to Board Settings" at bounding box center [1069, 43] width 171 height 29
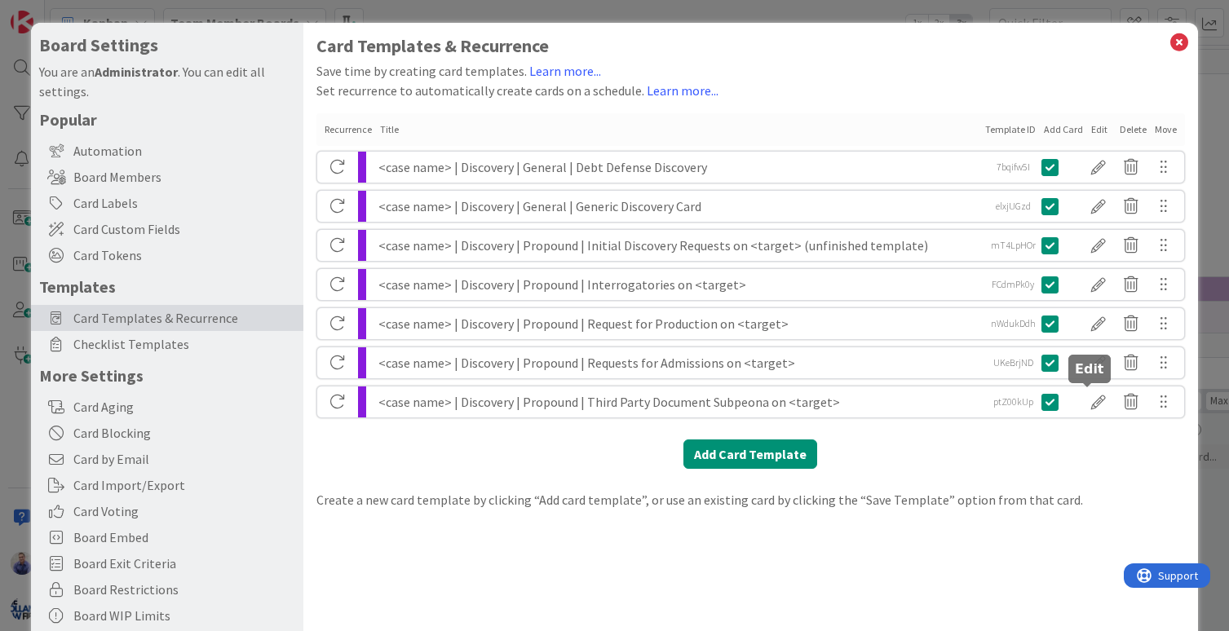
click at [1089, 409] on div at bounding box center [1098, 402] width 33 height 28
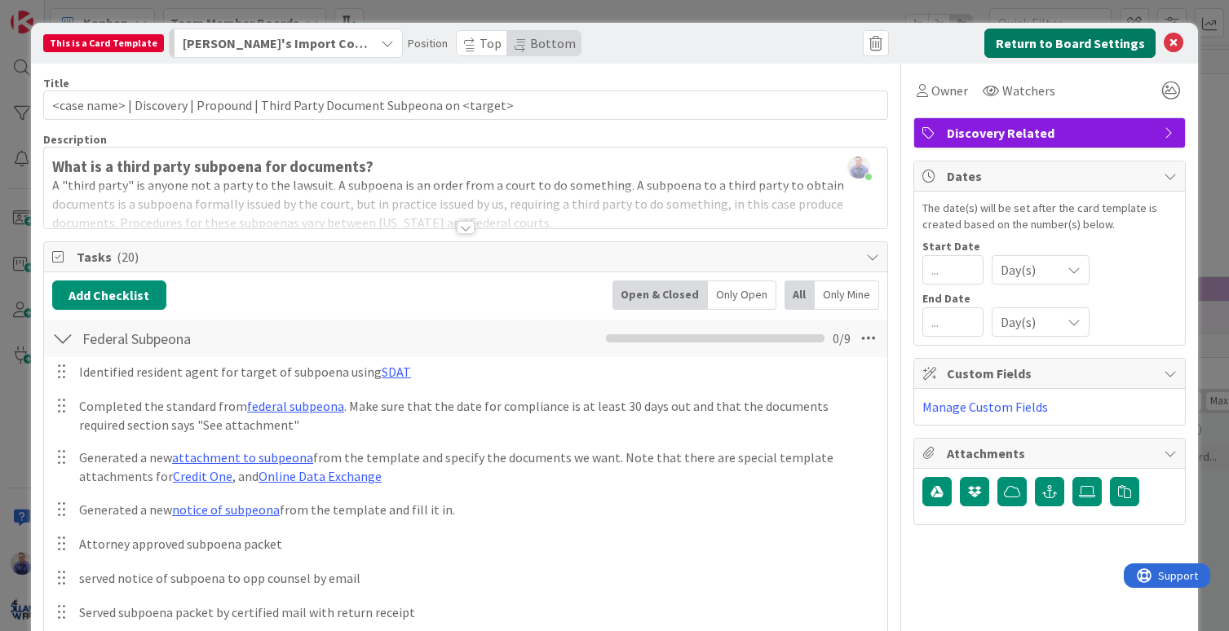
click at [1098, 42] on button "Return to Board Settings" at bounding box center [1069, 43] width 171 height 29
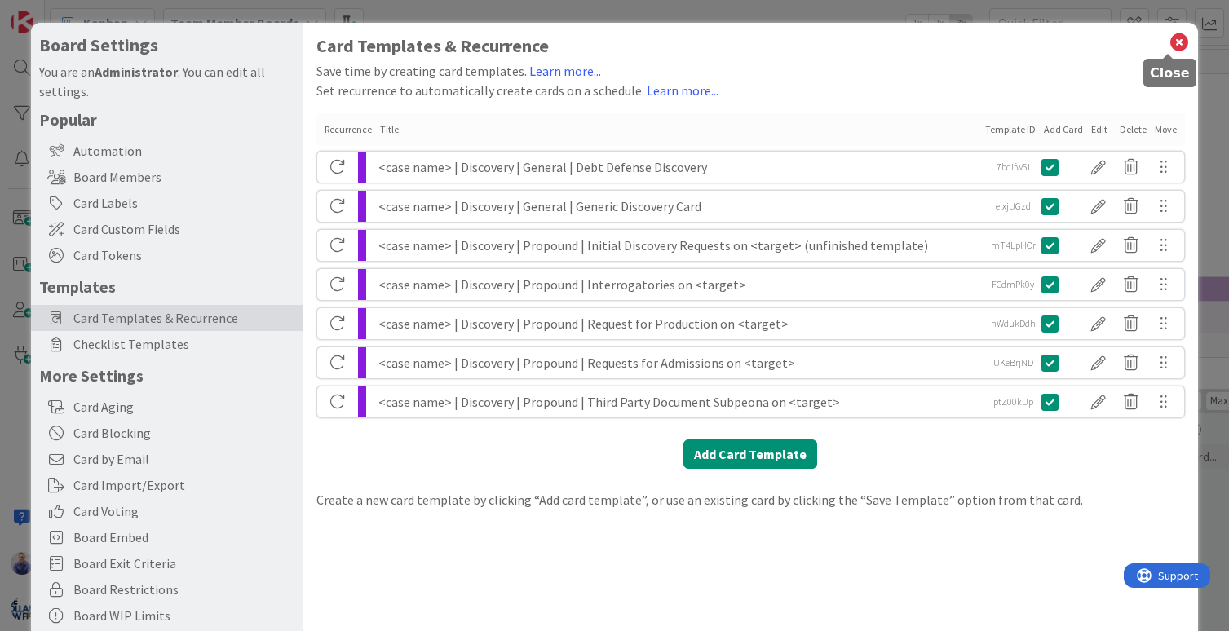
click at [1170, 41] on icon at bounding box center [1178, 42] width 21 height 23
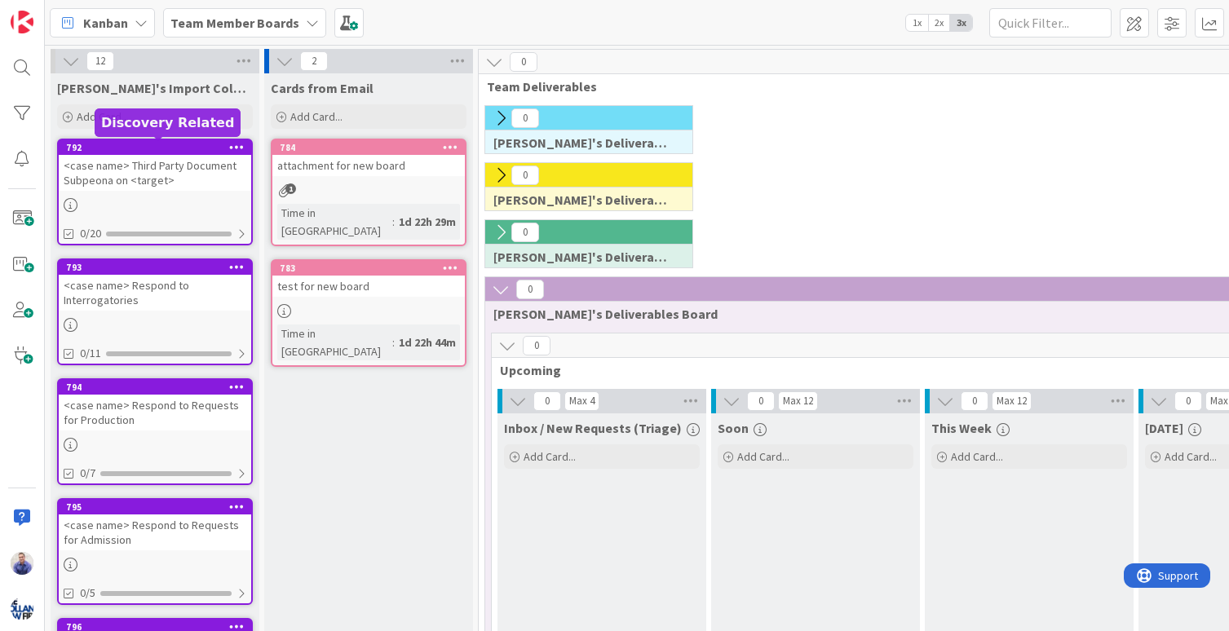
click at [198, 147] on div "792" at bounding box center [158, 147] width 185 height 11
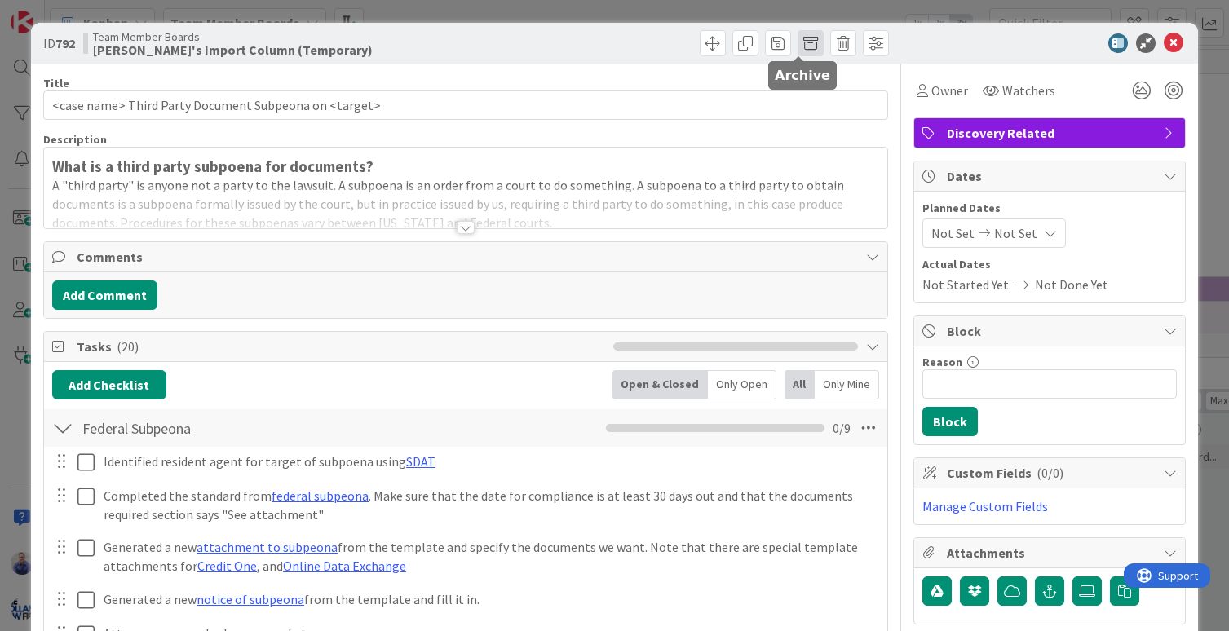
click at [801, 49] on span at bounding box center [810, 43] width 26 height 26
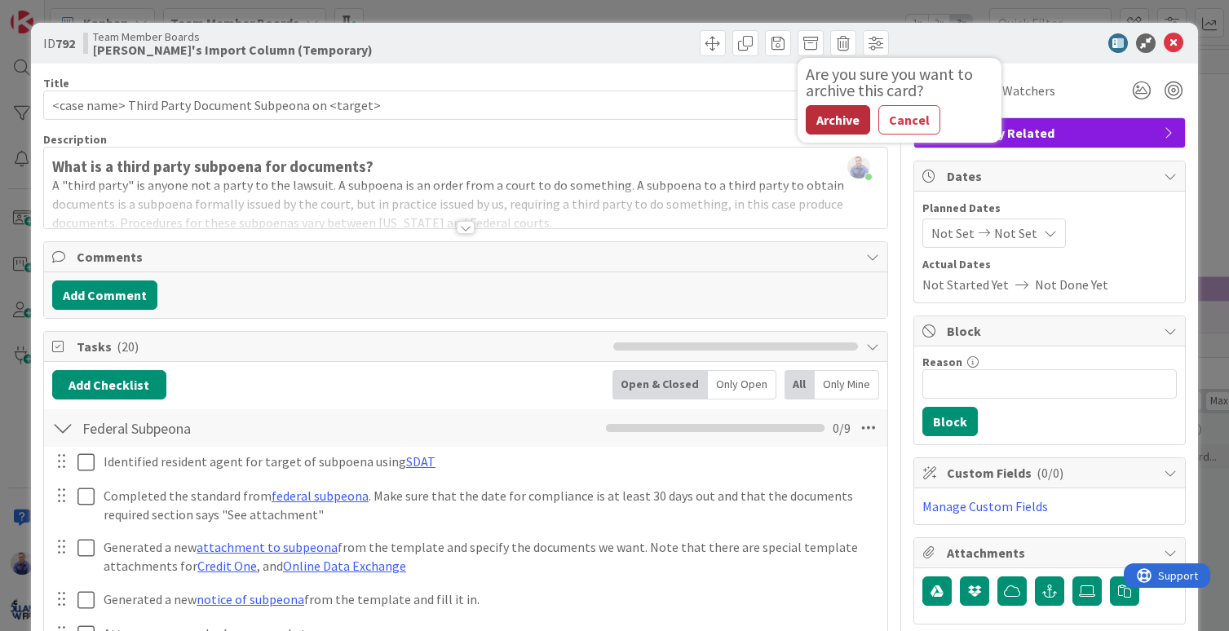
click at [828, 116] on button "Archive" at bounding box center [838, 119] width 64 height 29
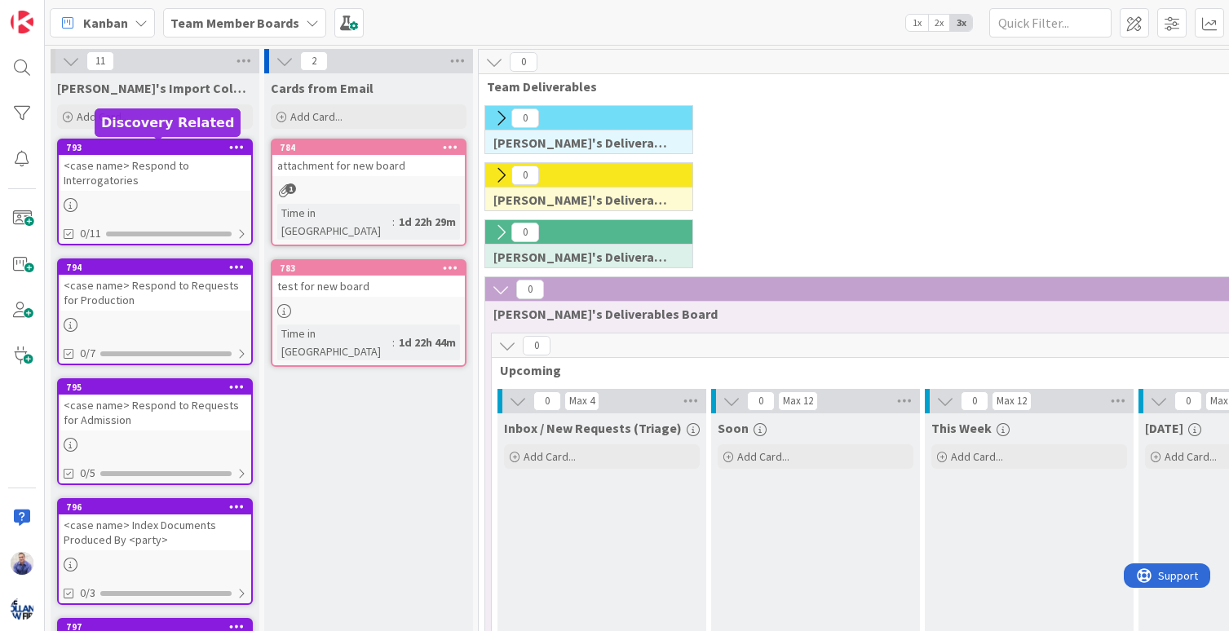
click at [212, 148] on div "793" at bounding box center [158, 147] width 185 height 11
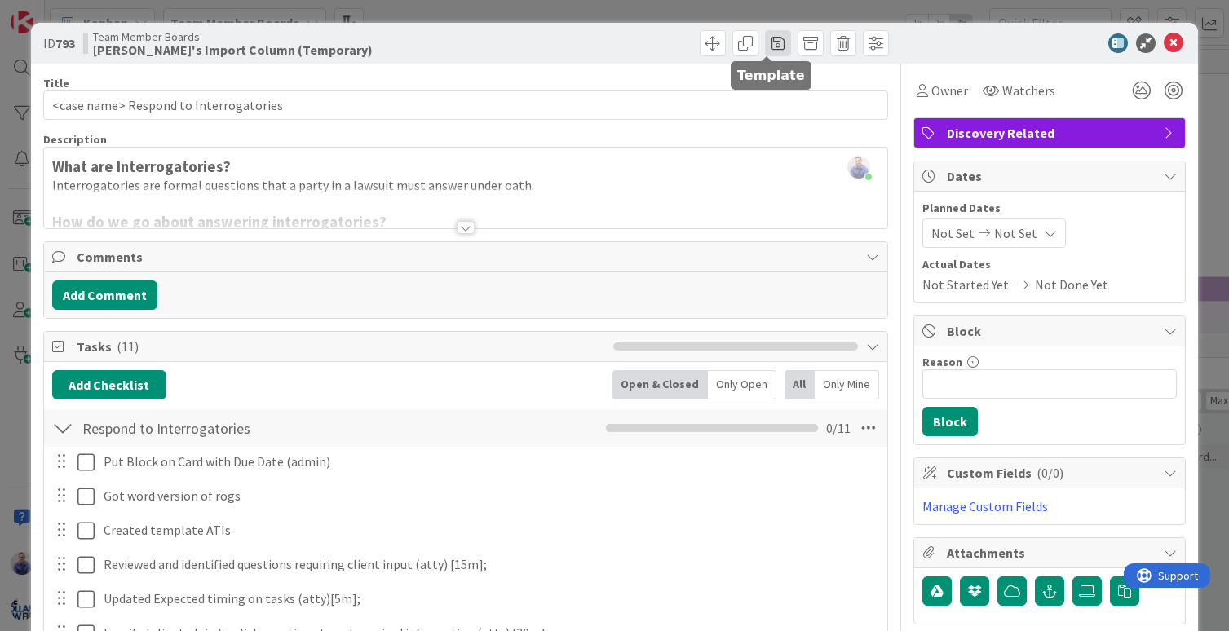
click at [774, 40] on span at bounding box center [778, 43] width 26 height 26
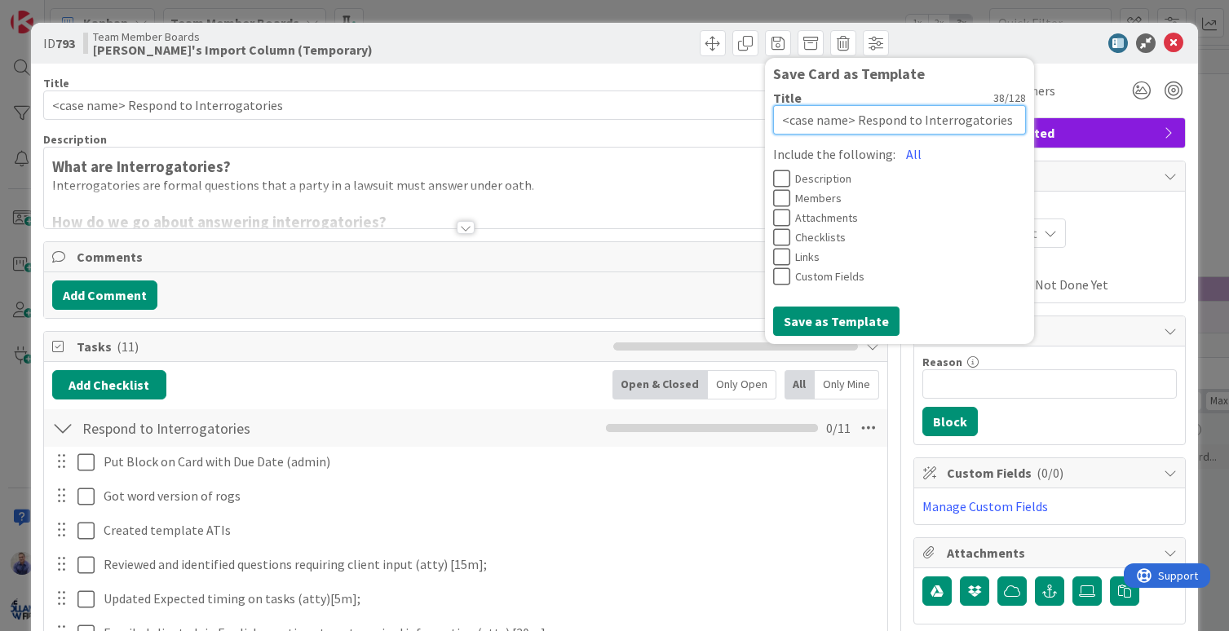
click at [862, 121] on textarea "<case name> Respond to Interrogatories" at bounding box center [899, 119] width 253 height 29
paste textarea "https://www.loom.com/share/28c7180393684286ab61060ce4621733?sid=71f44d85-4880-4…"
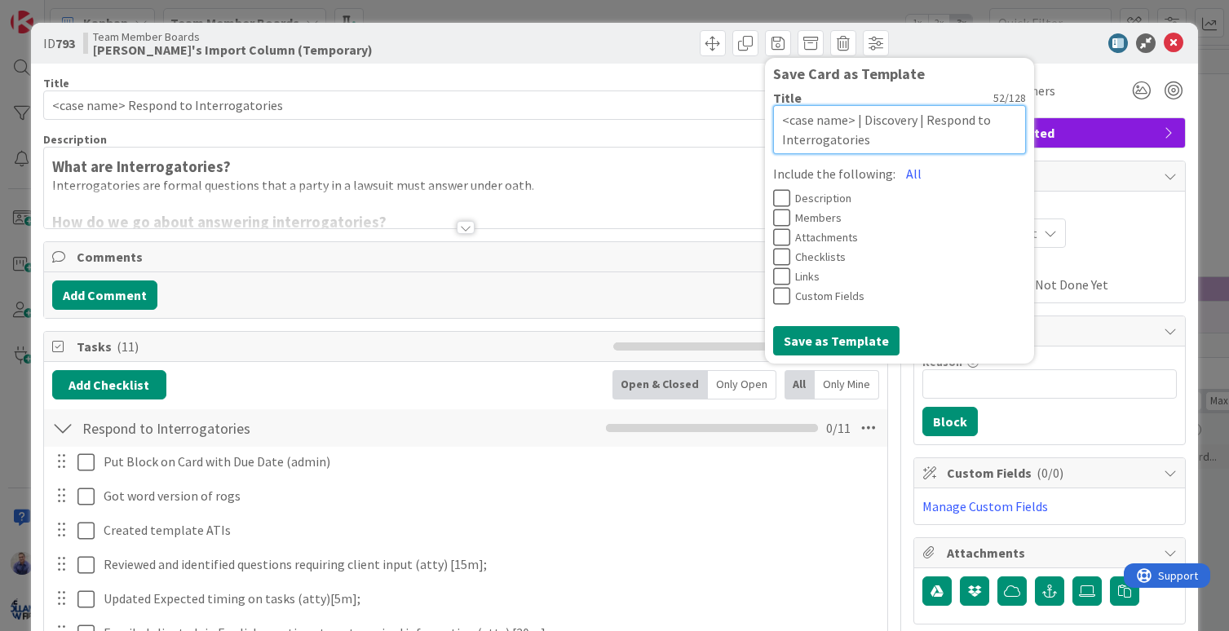
click at [960, 122] on textarea "<case name> | Discovery | Respond to Interrogatories" at bounding box center [899, 129] width 253 height 49
drag, startPoint x: 977, startPoint y: 124, endPoint x: 842, endPoint y: 126, distance: 135.4
click at [842, 126] on textarea "<case name> | Discovery | Response | Respond to Interrogatories" at bounding box center [899, 129] width 253 height 49
click at [895, 173] on button "All" at bounding box center [913, 173] width 37 height 29
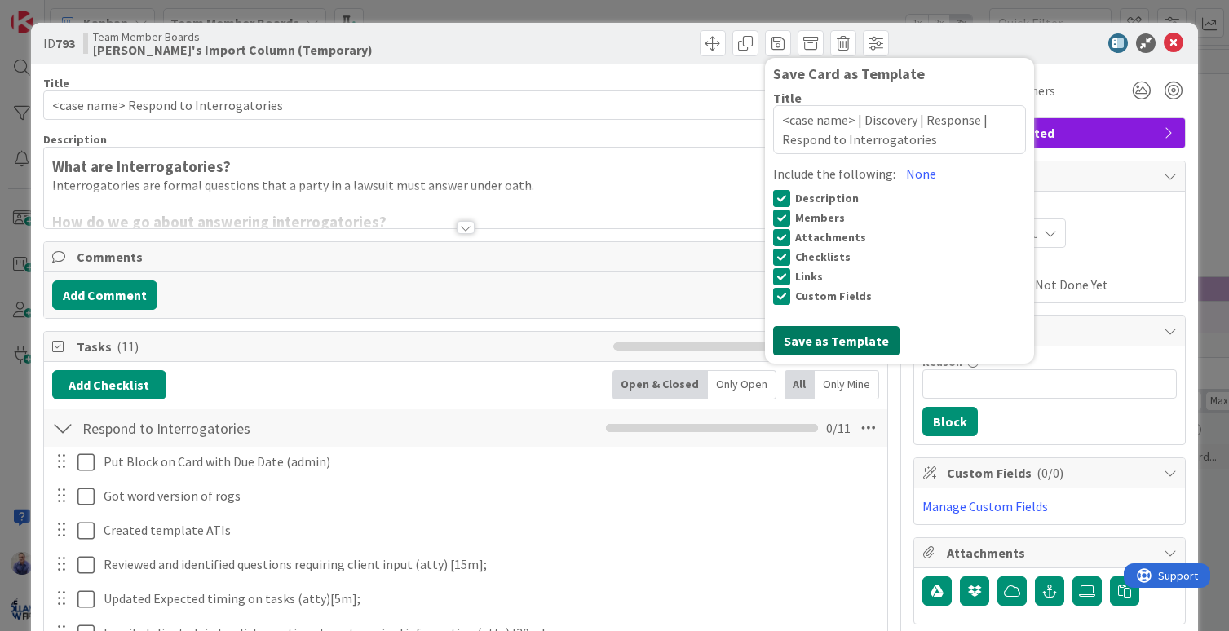
click at [835, 336] on button "Save as Template" at bounding box center [836, 340] width 126 height 29
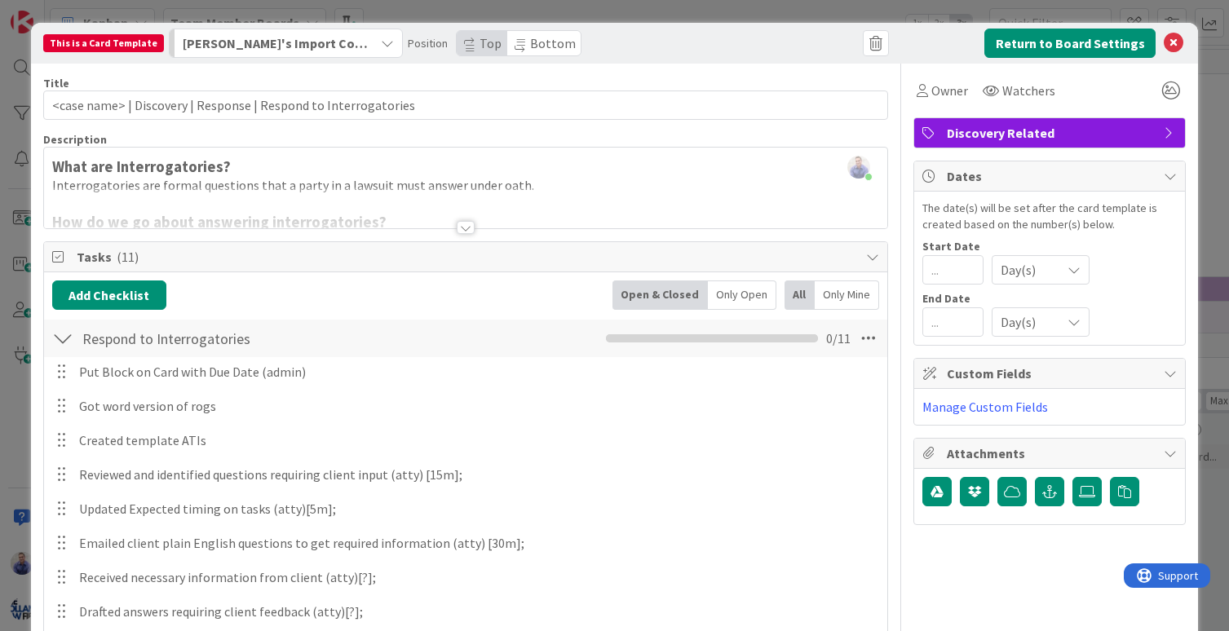
click at [530, 47] on span "Bottom" at bounding box center [553, 43] width 46 height 16
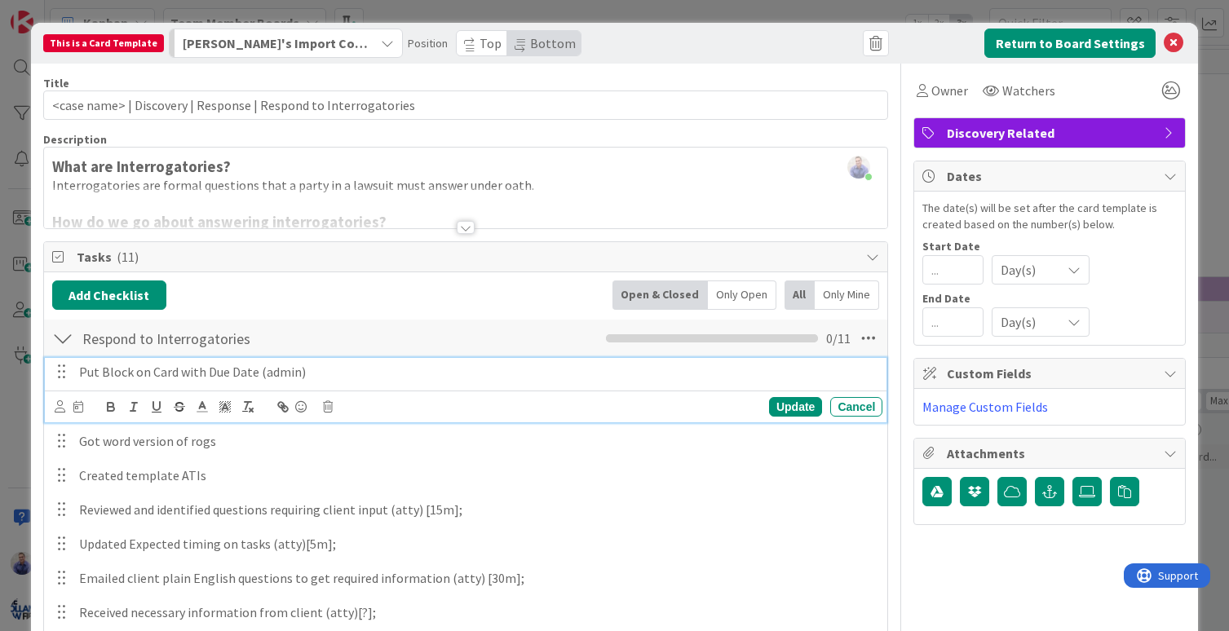
click at [256, 371] on p "Put Block on Card with Due Date (admin)" at bounding box center [477, 372] width 797 height 19
drag, startPoint x: 315, startPoint y: 373, endPoint x: 146, endPoint y: 373, distance: 168.8
click at [146, 373] on p "Put Block on Card with Due Date (admin)" at bounding box center [477, 372] width 797 height 19
click at [125, 371] on p "Put Block on Card with Due Date (admin)" at bounding box center [477, 372] width 797 height 19
drag, startPoint x: 81, startPoint y: 371, endPoint x: 253, endPoint y: 371, distance: 172.1
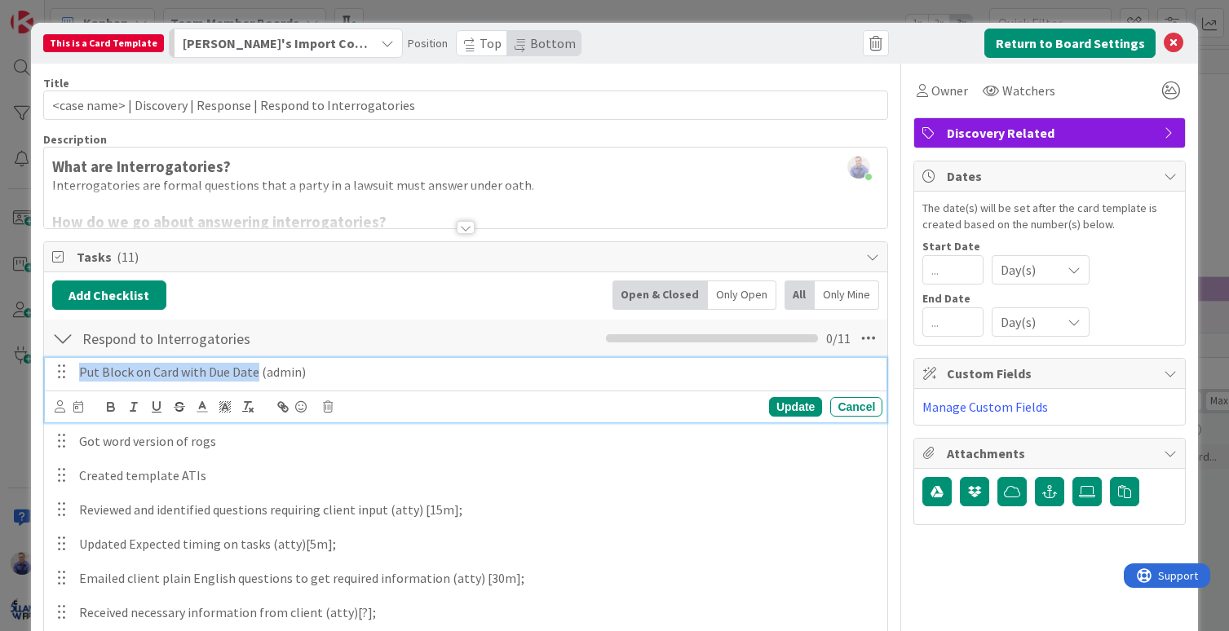
click at [253, 371] on p "Put Block on Card with Due Date (admin)" at bounding box center [477, 372] width 797 height 19
click at [84, 374] on p "Put Discovery Due Date as the End Date on this card (admin)" at bounding box center [477, 372] width 797 height 19
click at [1164, 44] on icon at bounding box center [1174, 43] width 20 height 20
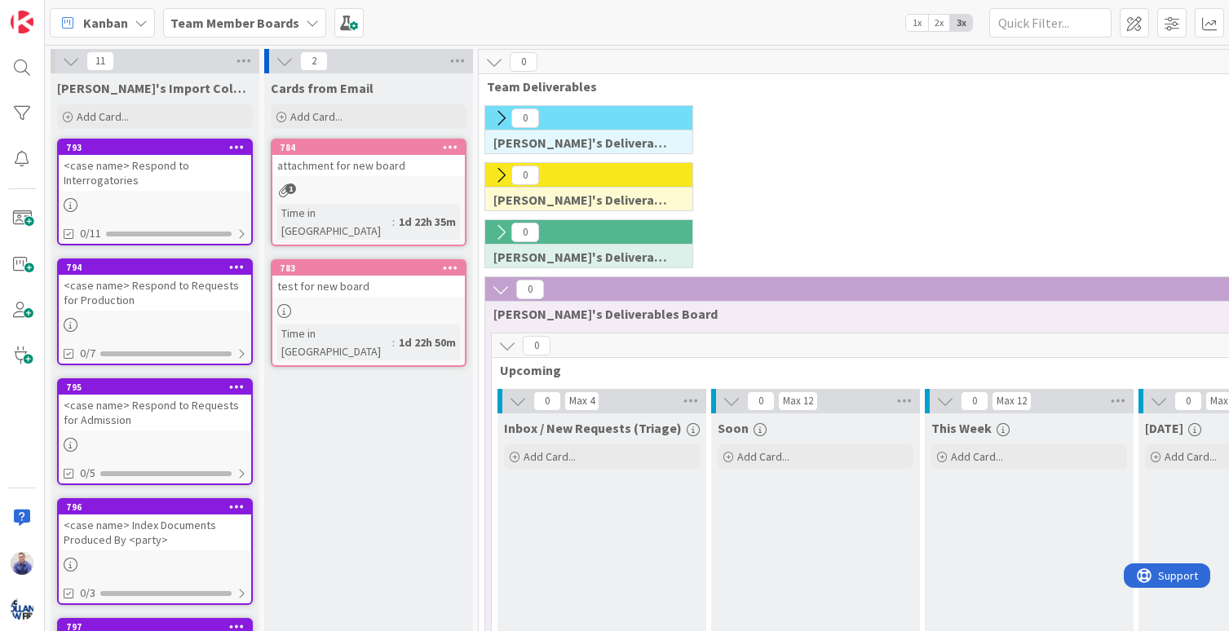
click at [182, 156] on div "<case name> Respond to Interrogatories" at bounding box center [155, 173] width 192 height 36
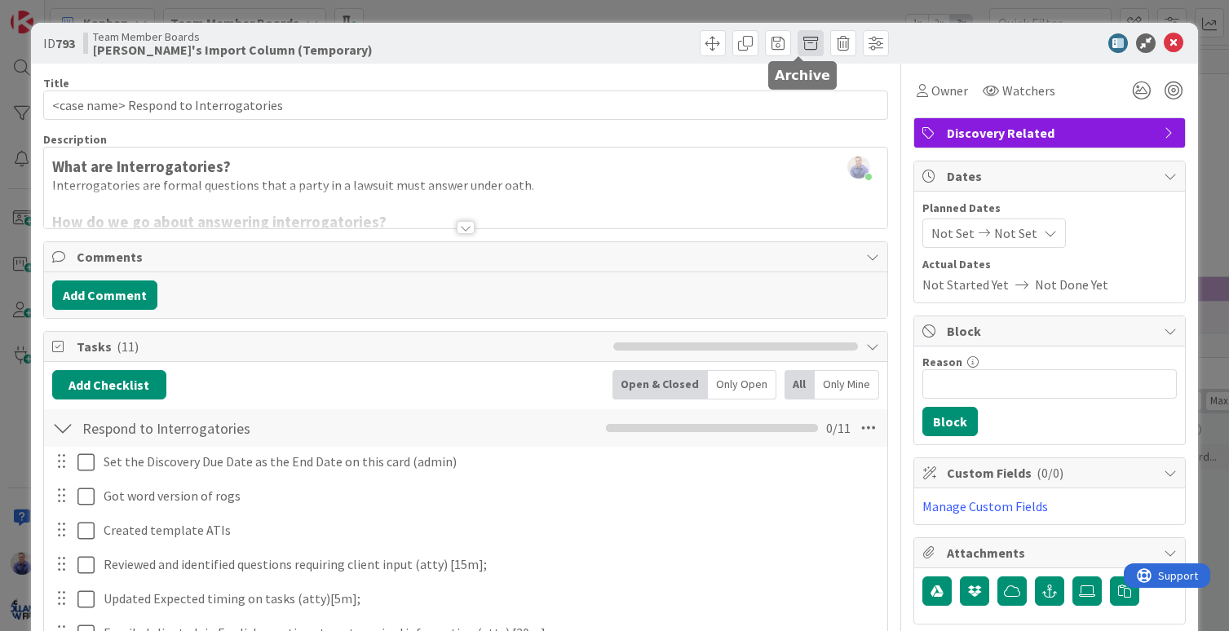
click at [807, 42] on span at bounding box center [810, 43] width 26 height 26
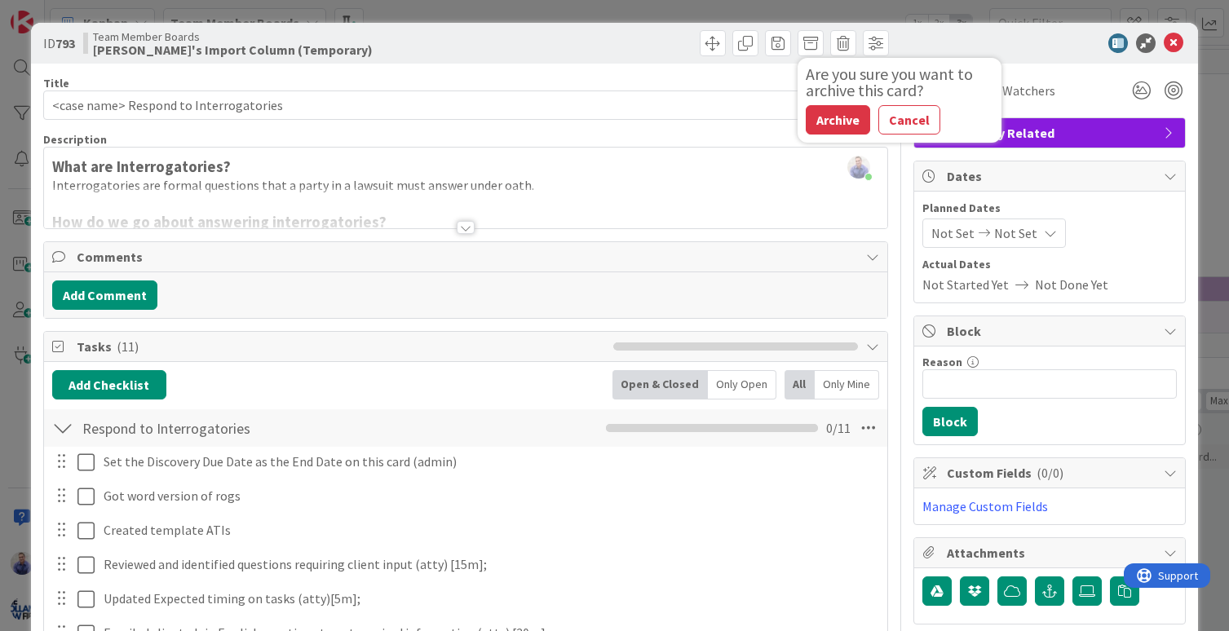
click at [811, 124] on button "Archive" at bounding box center [838, 119] width 64 height 29
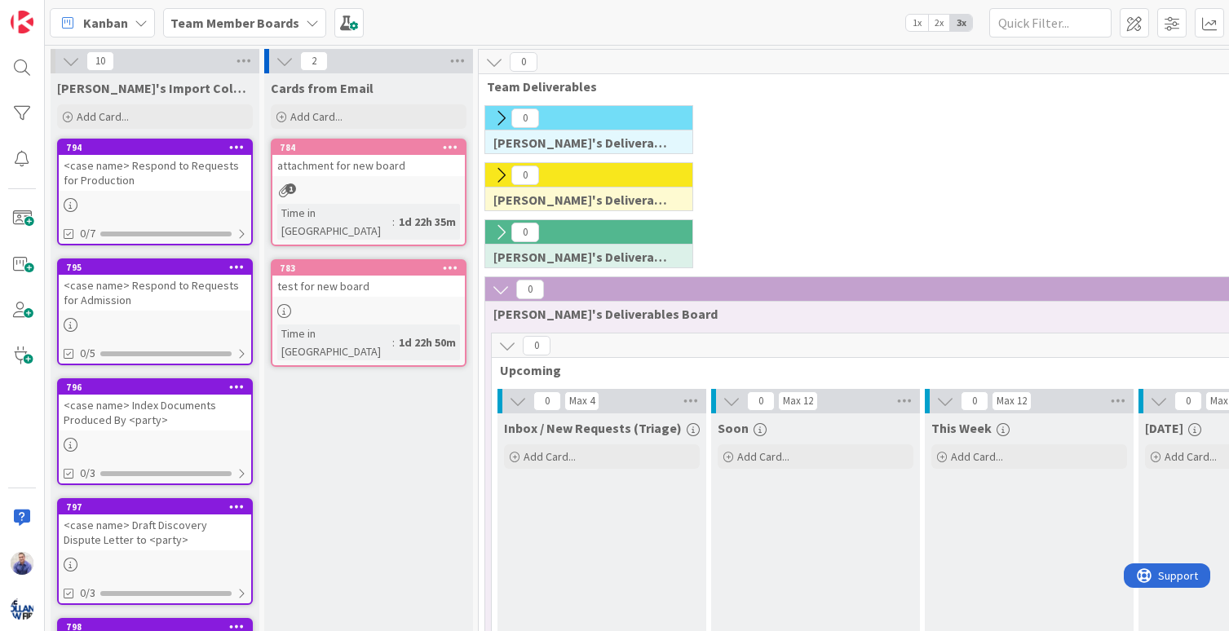
click at [162, 169] on div "<case name> Respond to Requests for Production" at bounding box center [155, 173] width 192 height 36
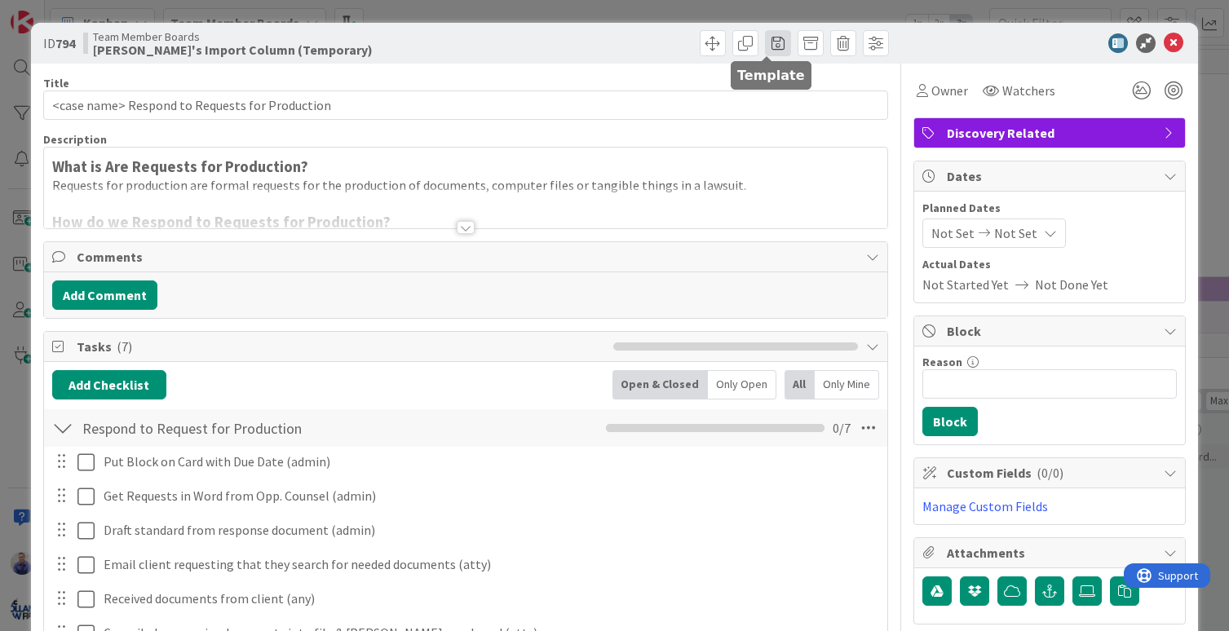
click at [767, 36] on span at bounding box center [778, 43] width 26 height 26
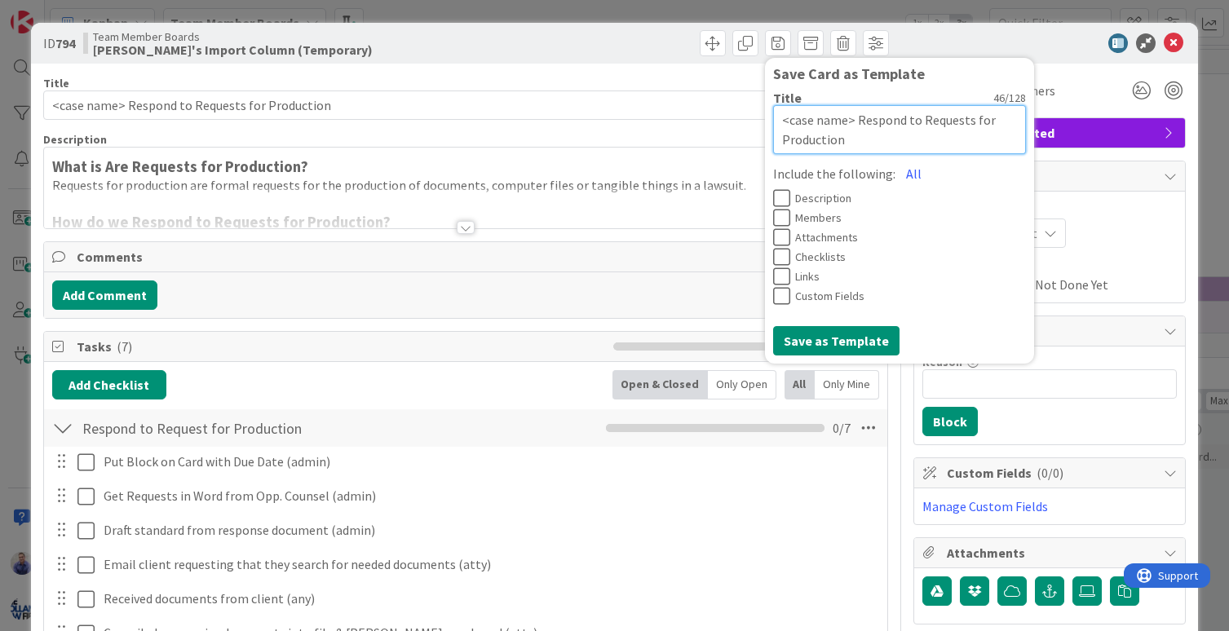
click at [859, 119] on textarea "<case name> Respond to Requests for Production" at bounding box center [899, 129] width 253 height 49
click at [848, 119] on textarea "<case name> Respond to Requests for Production" at bounding box center [899, 129] width 253 height 49
click at [846, 125] on textarea "<case name> Respond to Requests for Production" at bounding box center [899, 129] width 253 height 49
paste textarea "| Discovery | Response |"
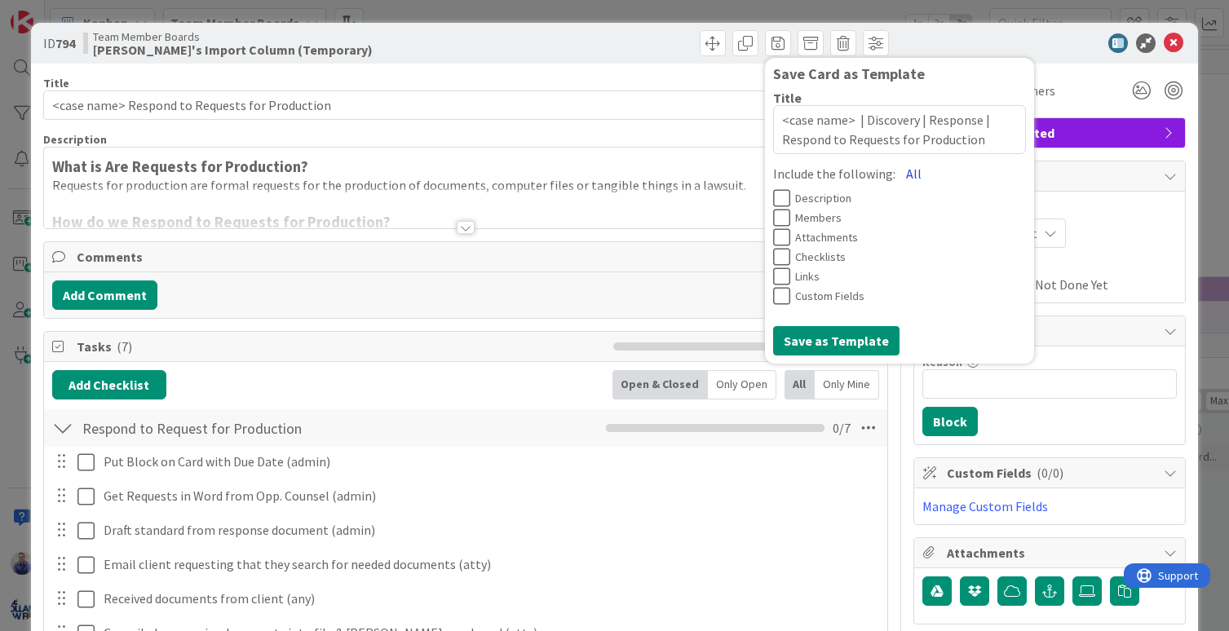
click at [895, 169] on button "All" at bounding box center [913, 173] width 37 height 29
click at [853, 338] on button "Save as Template" at bounding box center [836, 340] width 126 height 29
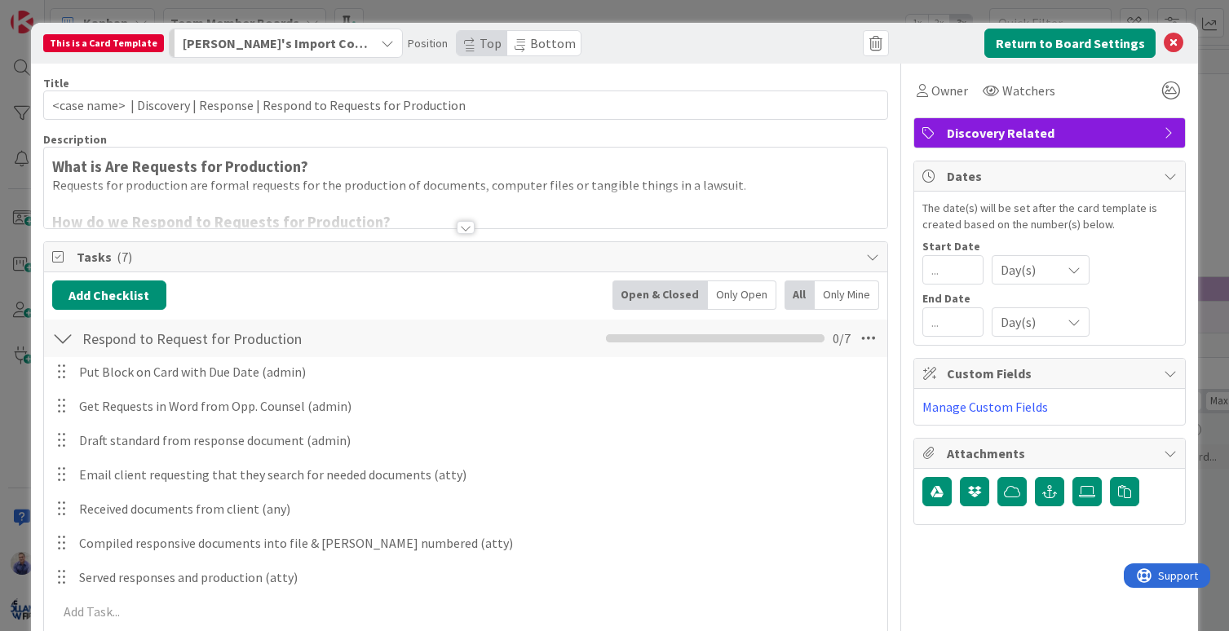
click at [548, 45] on span "Bottom" at bounding box center [553, 43] width 46 height 16
click at [1164, 41] on icon at bounding box center [1174, 43] width 20 height 20
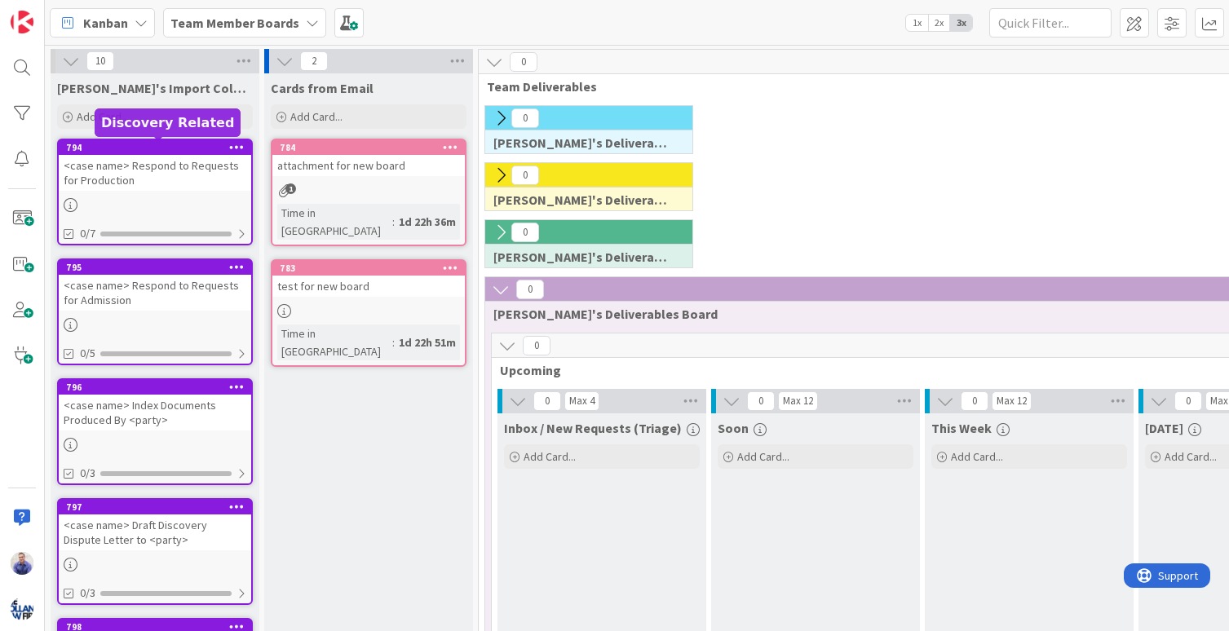
click at [188, 144] on div "794" at bounding box center [158, 147] width 185 height 11
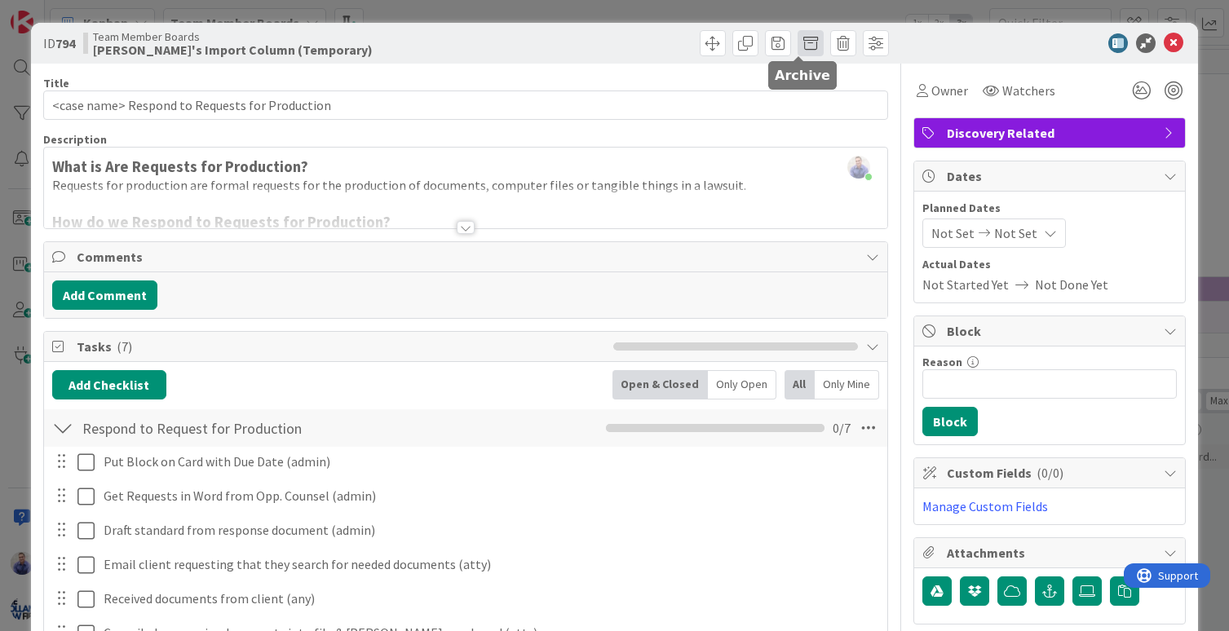
click at [802, 37] on span at bounding box center [810, 43] width 26 height 26
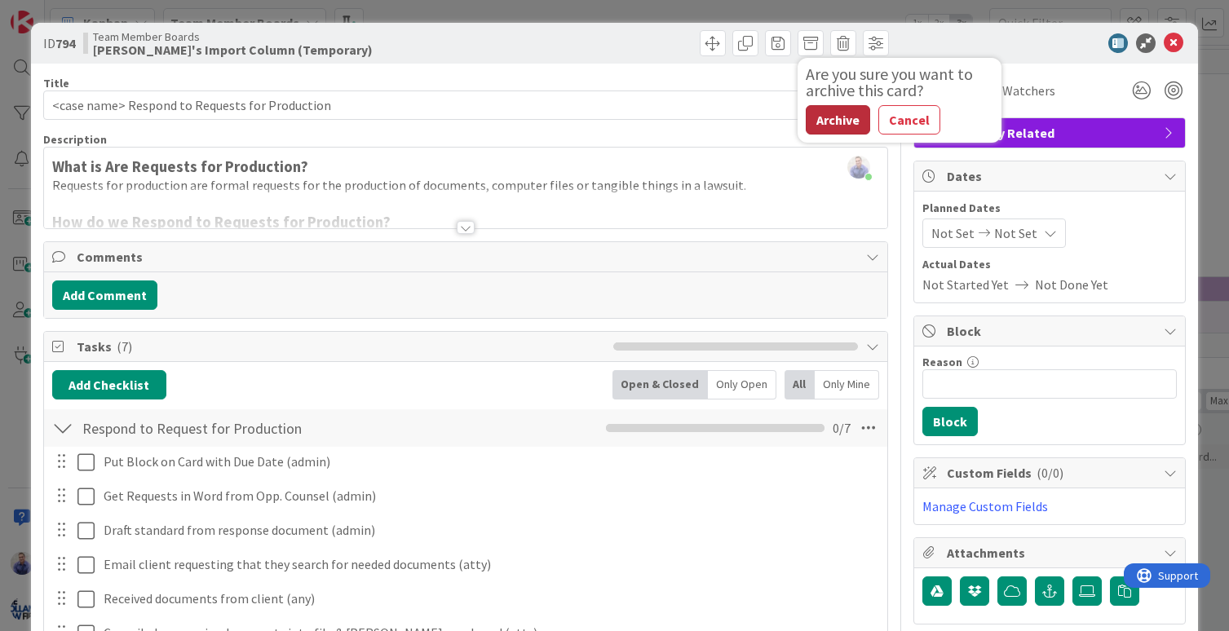
click at [818, 117] on button "Archive" at bounding box center [838, 119] width 64 height 29
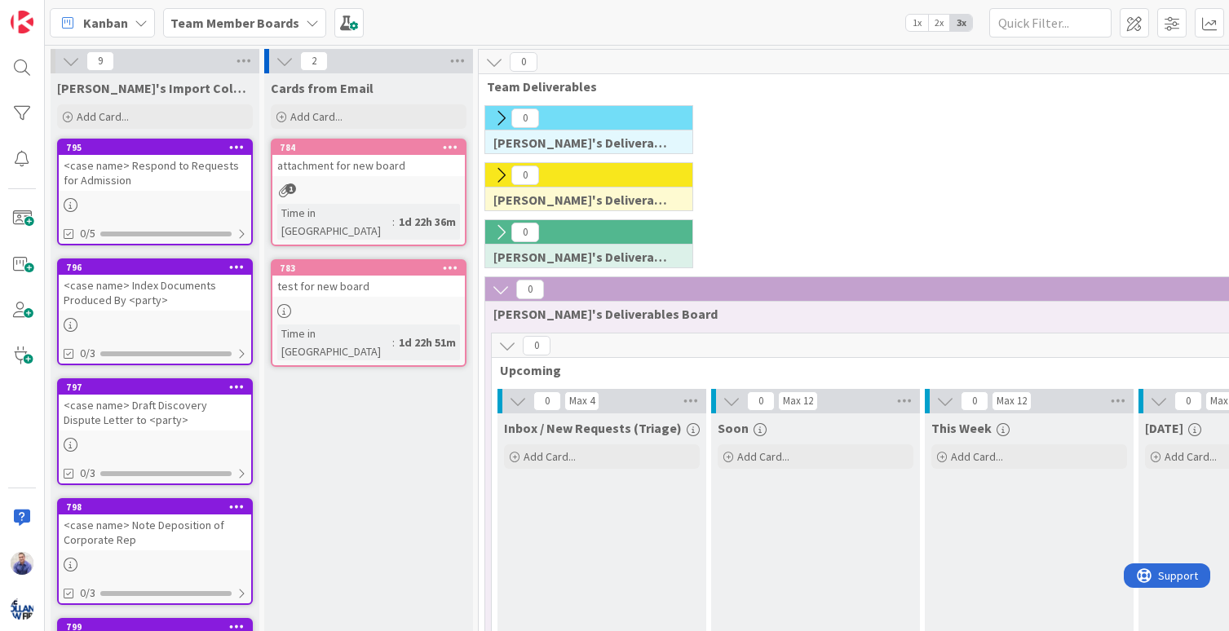
click at [219, 166] on div "<case name> Respond to Requests for Admission" at bounding box center [155, 173] width 192 height 36
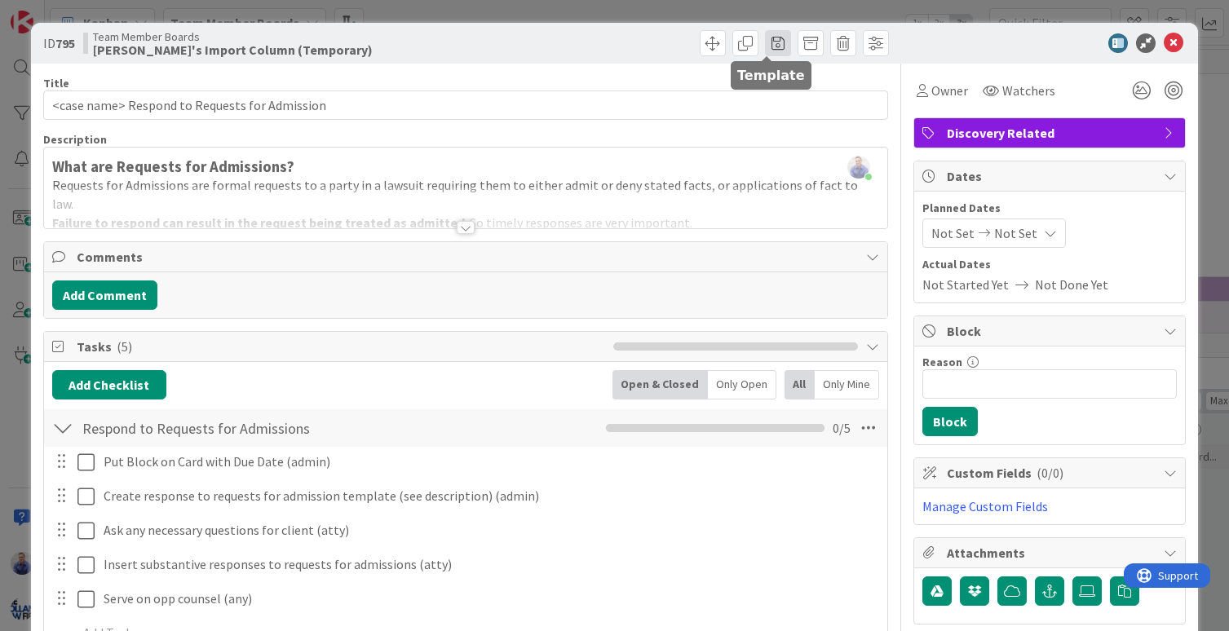
click at [765, 46] on span at bounding box center [778, 43] width 26 height 26
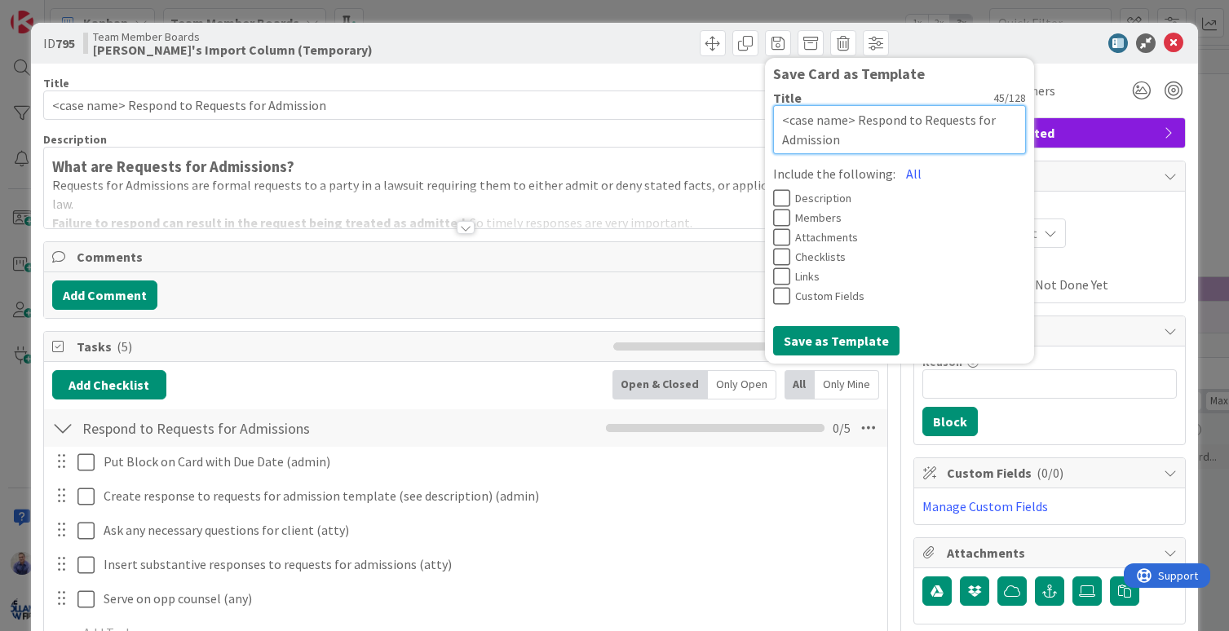
click at [846, 118] on textarea "<case name> Respond to Requests for Admission" at bounding box center [899, 129] width 253 height 49
paste textarea "| Discovery | Response |"
click at [897, 174] on button "All" at bounding box center [913, 173] width 37 height 29
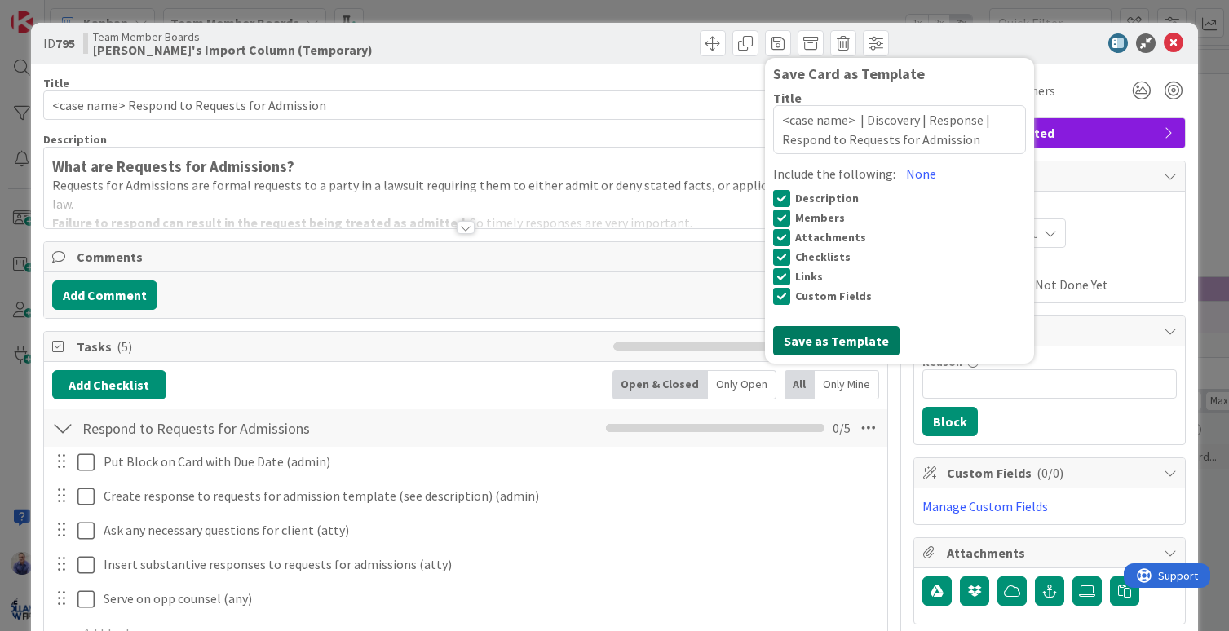
click at [827, 342] on button "Save as Template" at bounding box center [836, 340] width 126 height 29
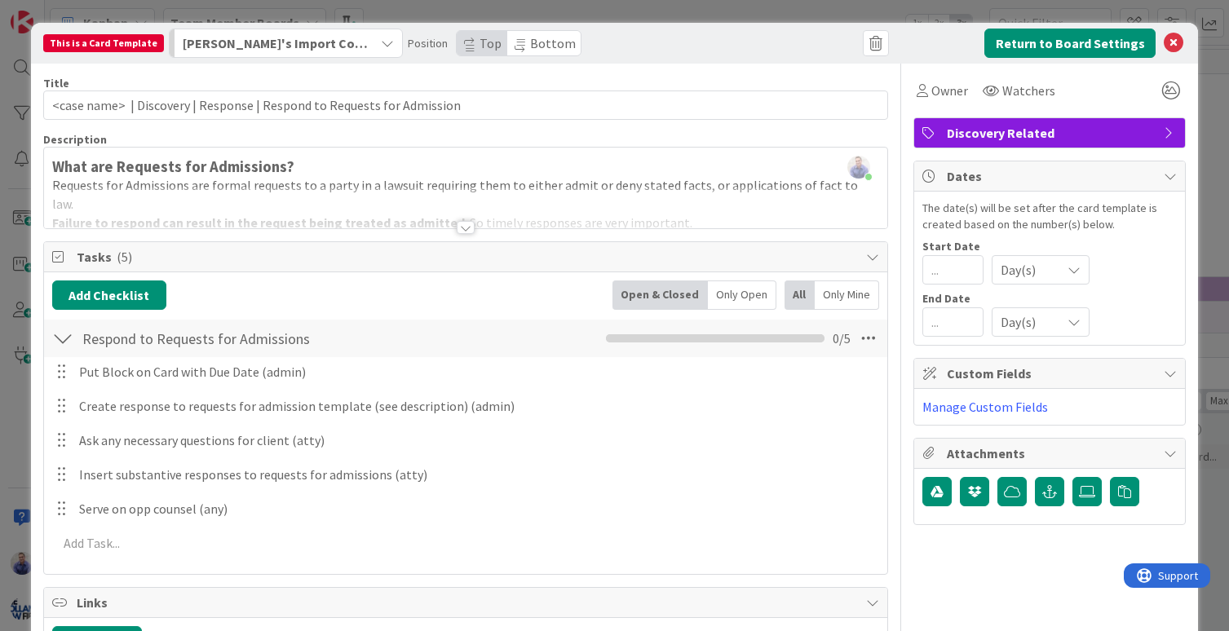
click at [535, 45] on span "Bottom" at bounding box center [553, 43] width 46 height 16
click at [1121, 45] on button "Return to Board Settings" at bounding box center [1069, 43] width 171 height 29
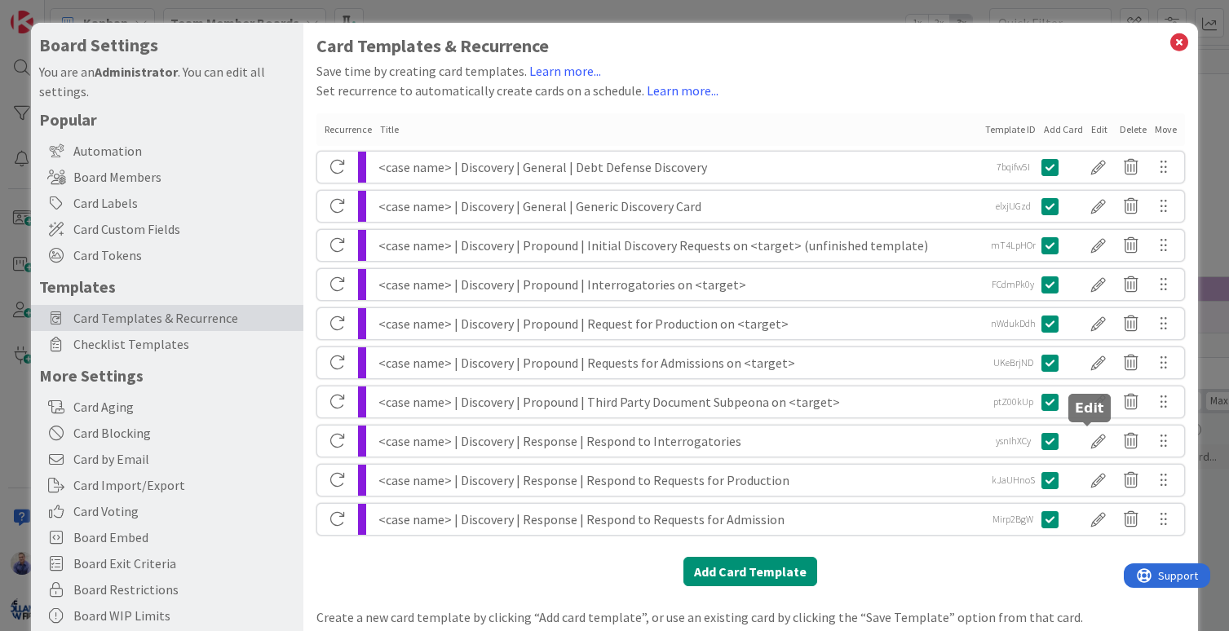
click at [1089, 436] on div at bounding box center [1098, 441] width 33 height 28
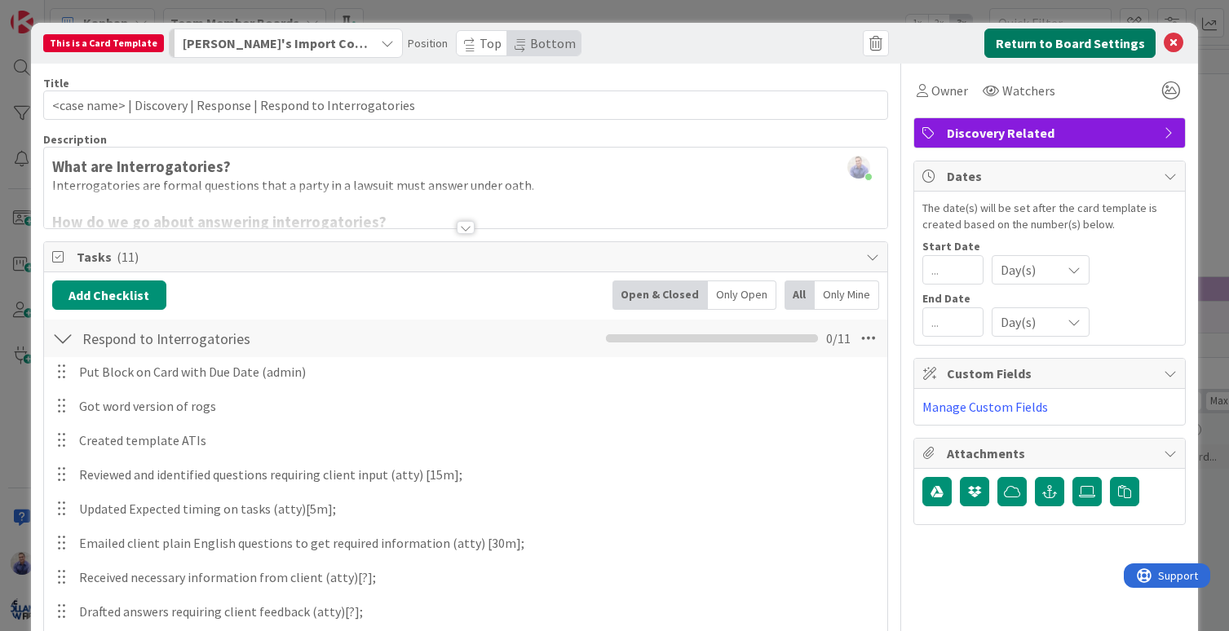
click at [1002, 46] on button "Return to Board Settings" at bounding box center [1069, 43] width 171 height 29
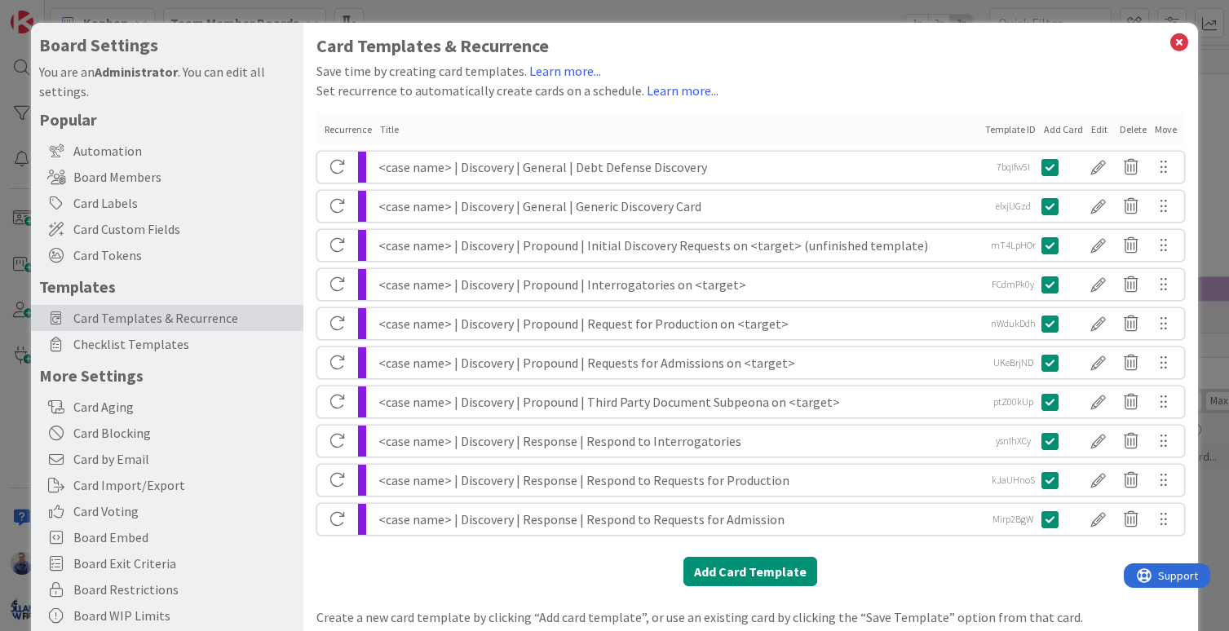
click at [660, 483] on div "<case name> | Discovery | Response | Respond to Requests for Production" at bounding box center [679, 480] width 602 height 31
click at [1086, 483] on div at bounding box center [1098, 480] width 33 height 28
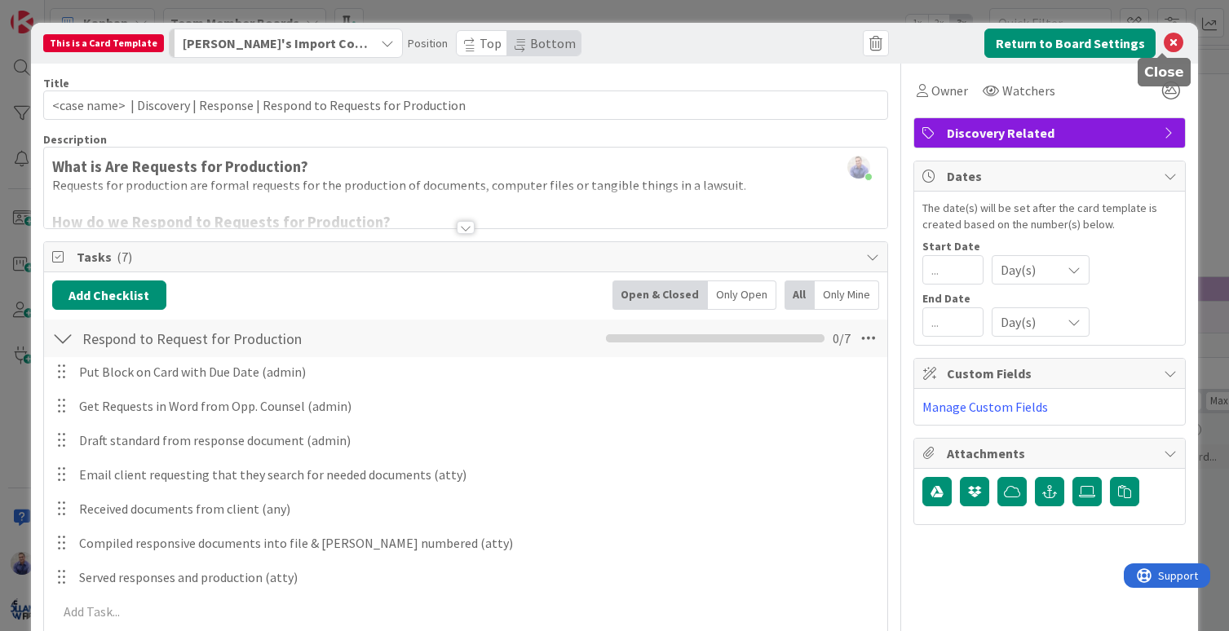
click at [1164, 42] on icon at bounding box center [1174, 43] width 20 height 20
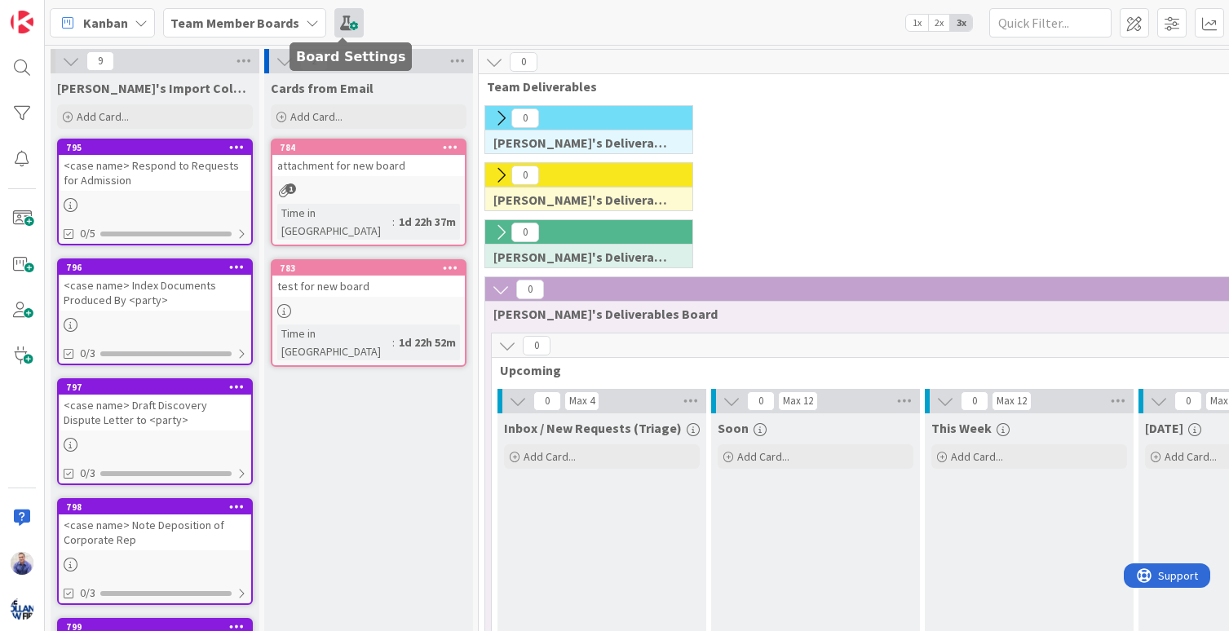
click at [334, 30] on span at bounding box center [348, 22] width 29 height 29
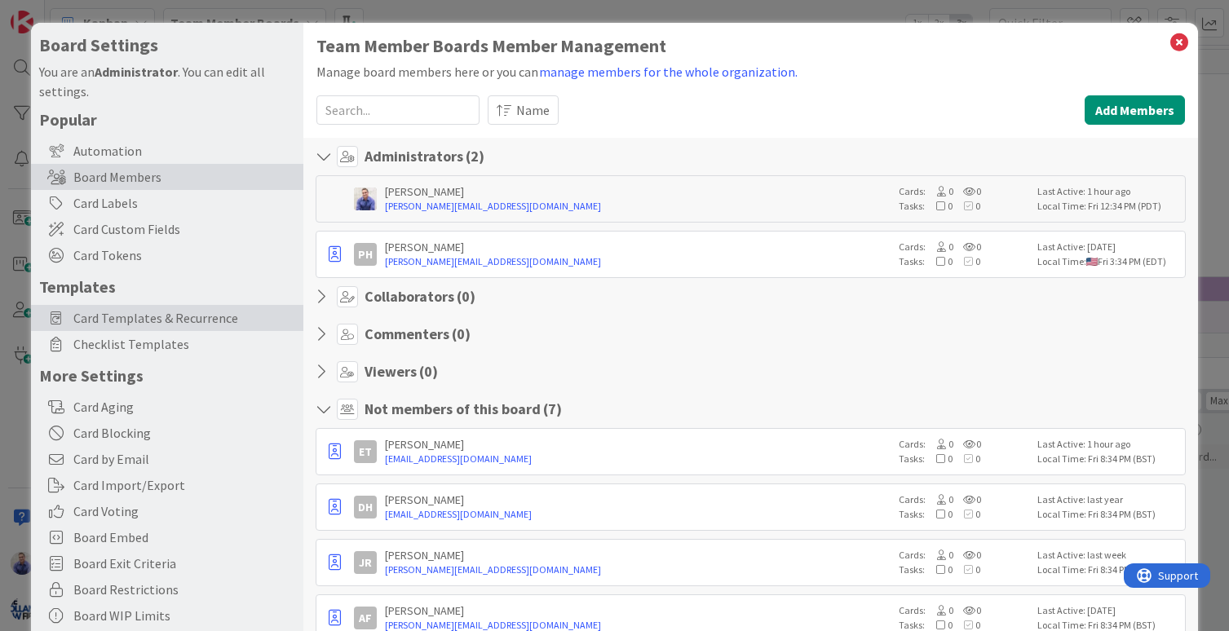
click at [128, 323] on span "Card Templates & Recurrence" at bounding box center [184, 318] width 222 height 20
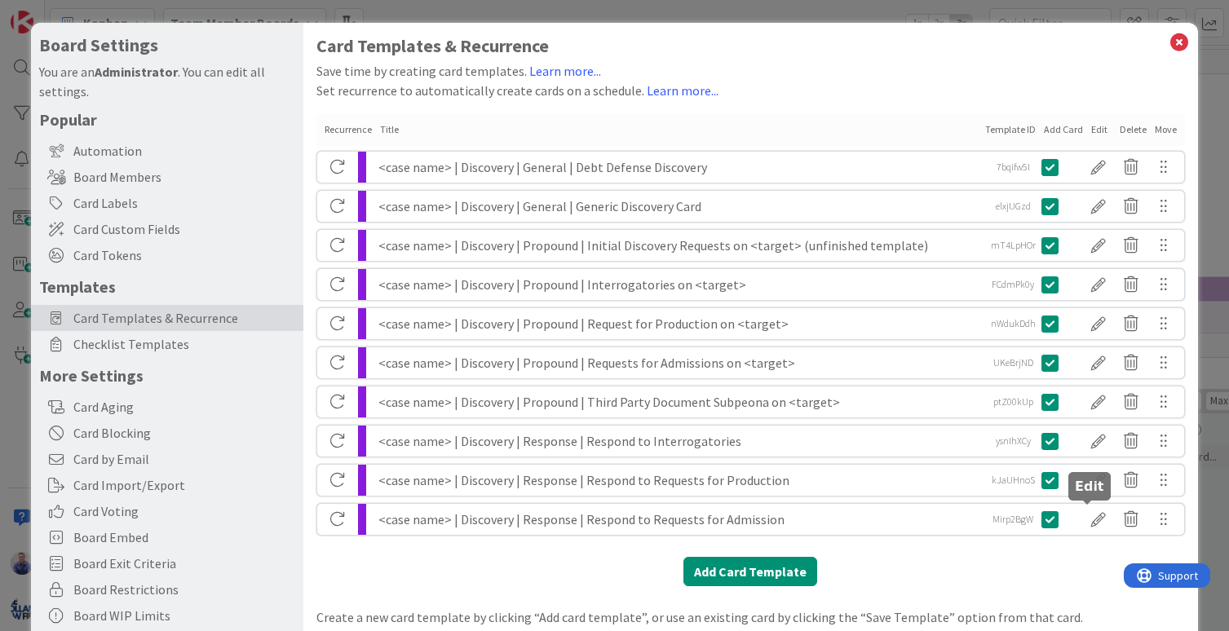
click at [1093, 515] on div at bounding box center [1098, 520] width 33 height 28
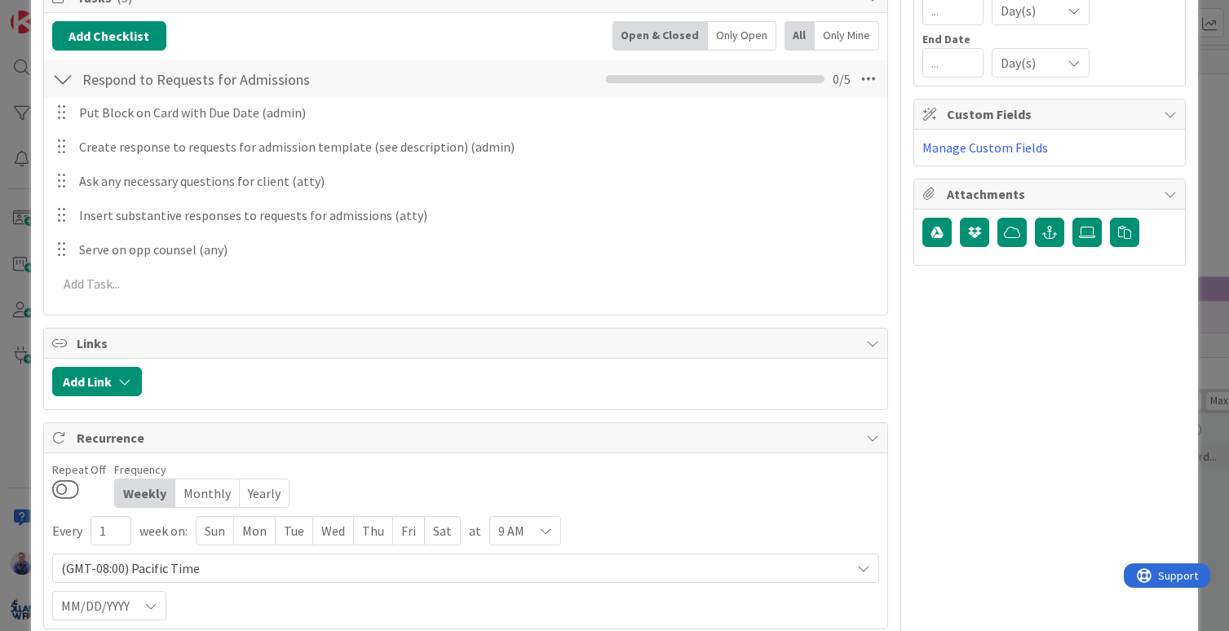
scroll to position [104, 0]
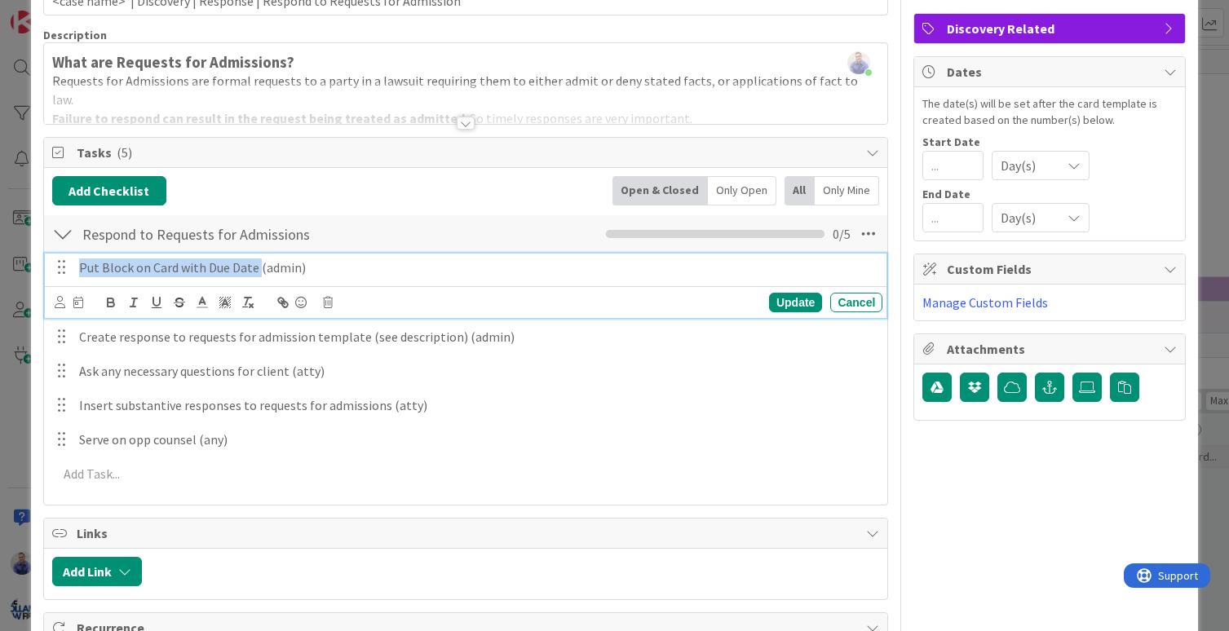
drag, startPoint x: 256, startPoint y: 270, endPoint x: 81, endPoint y: 263, distance: 175.4
click at [81, 263] on p "Put Block on Card with Due Date (admin)" at bounding box center [477, 267] width 797 height 19
click at [120, 271] on p "Set theicard's End Date to the Discovery Due Date (admin)" at bounding box center [477, 267] width 797 height 19
click at [117, 267] on p "Set theis card's End Date to the Discovery Due Date (admin)" at bounding box center [477, 267] width 797 height 19
drag, startPoint x: 512, startPoint y: 264, endPoint x: 78, endPoint y: 263, distance: 433.8
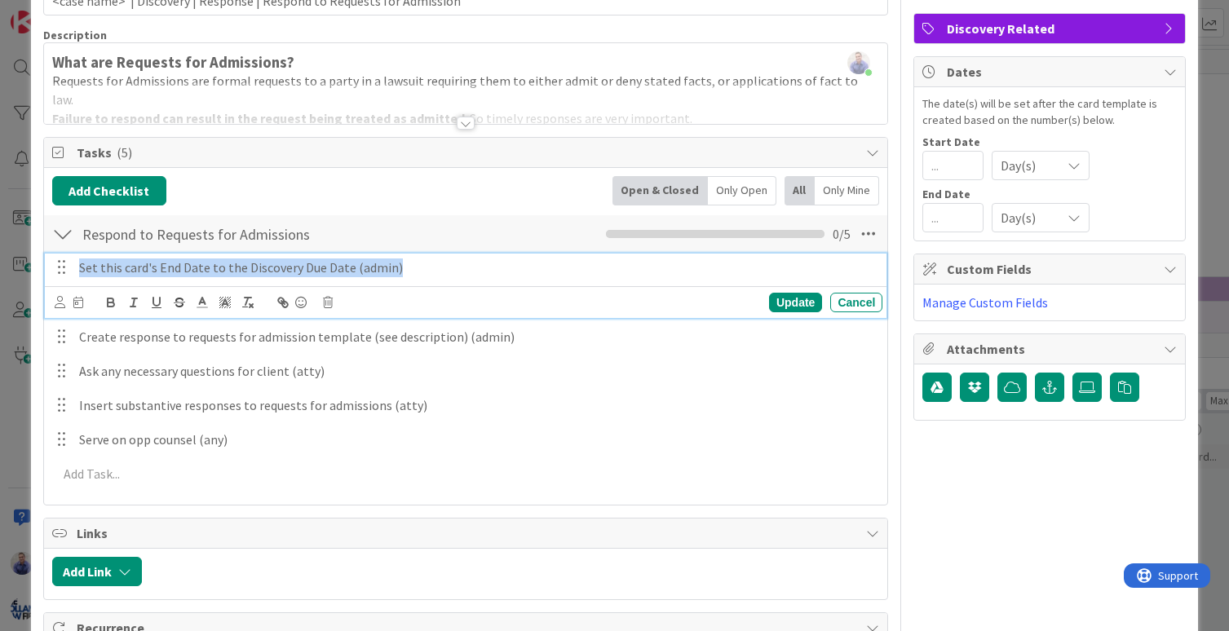
click at [78, 263] on div "Set this card's End Date to the Discovery Due Date (admin)" at bounding box center [478, 268] width 810 height 29
copy p "Set this card's End Date to the Discovery Due Date (admin)"
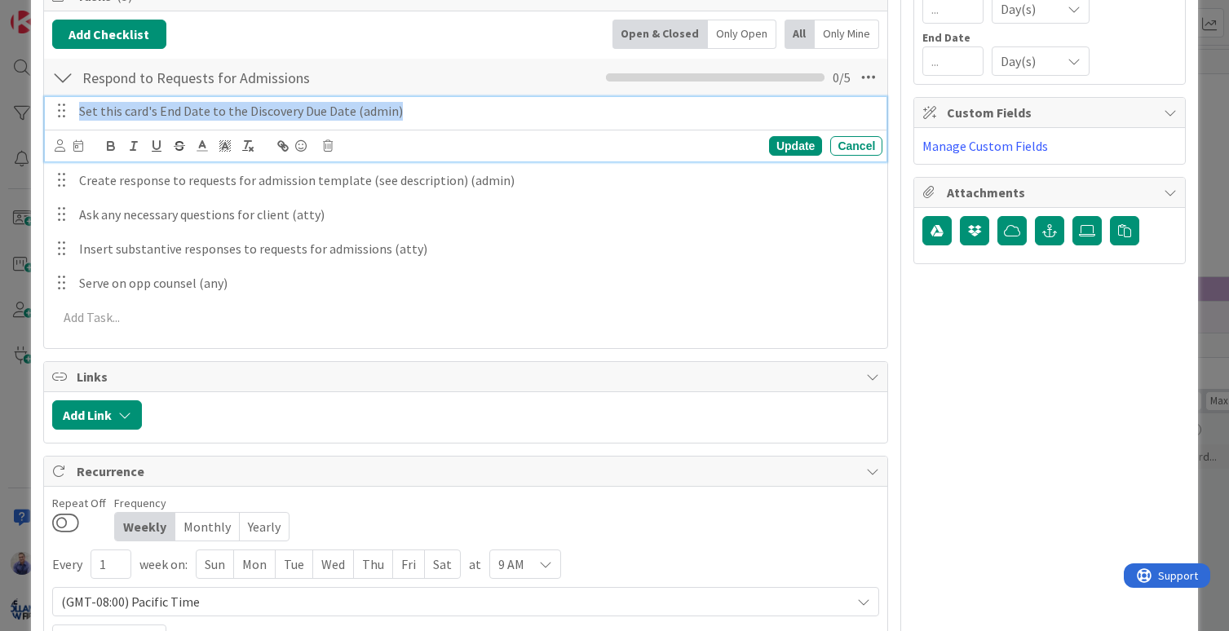
scroll to position [0, 0]
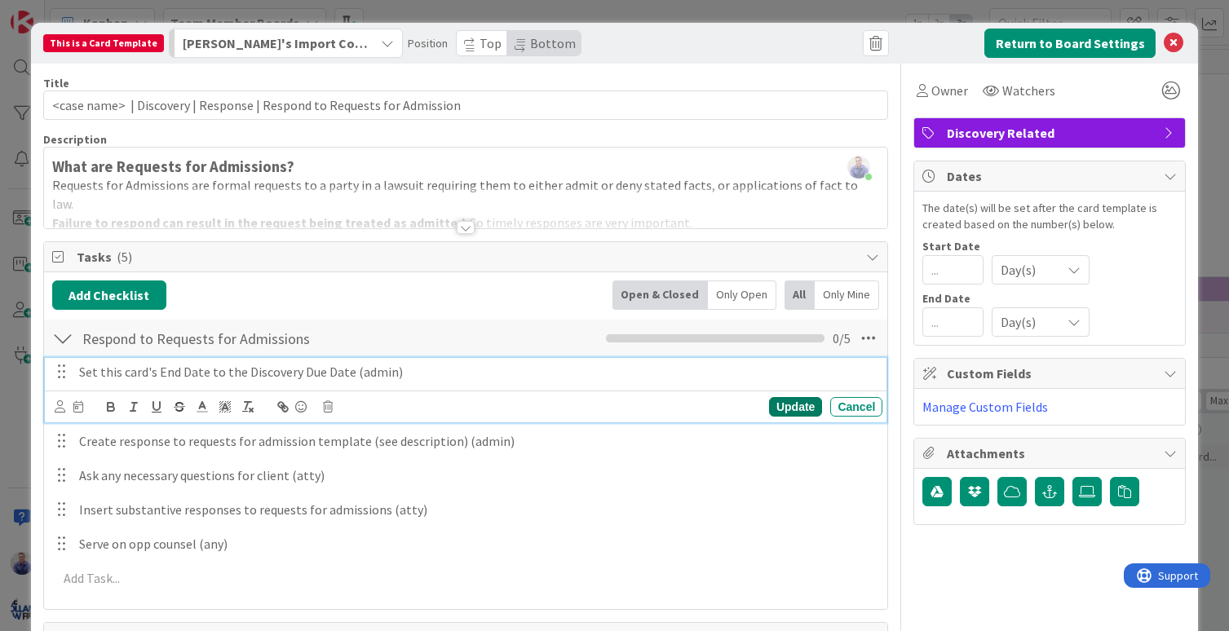
click at [769, 404] on div "Update" at bounding box center [795, 407] width 53 height 20
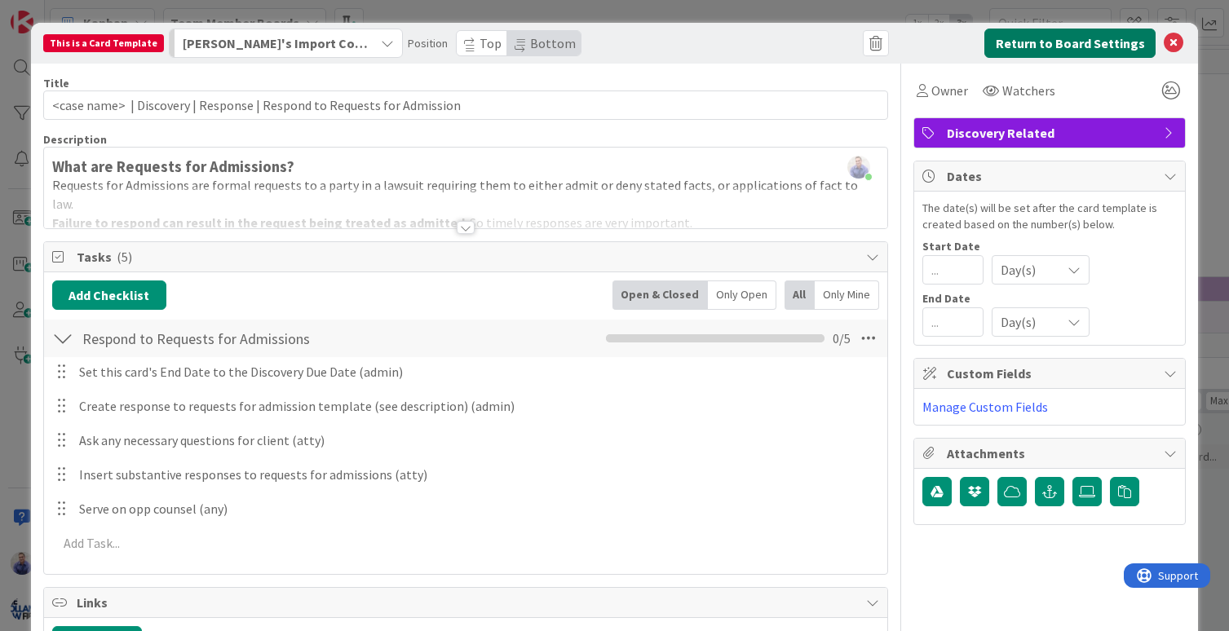
click at [1098, 46] on button "Return to Board Settings" at bounding box center [1069, 43] width 171 height 29
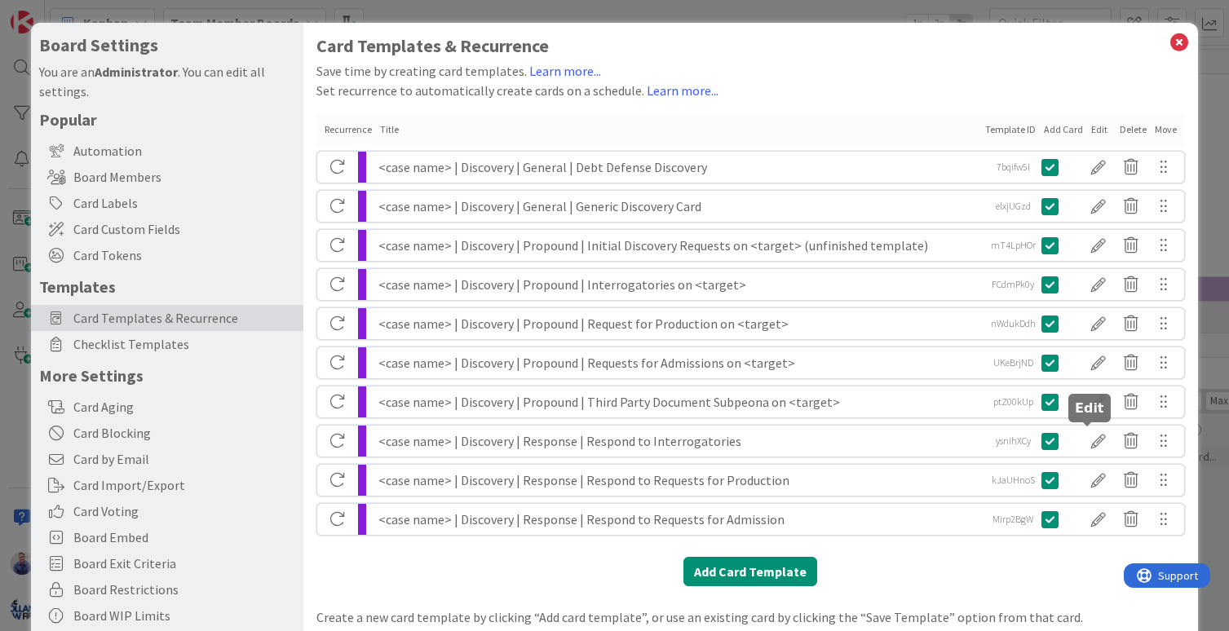
click at [1092, 445] on div at bounding box center [1098, 441] width 33 height 28
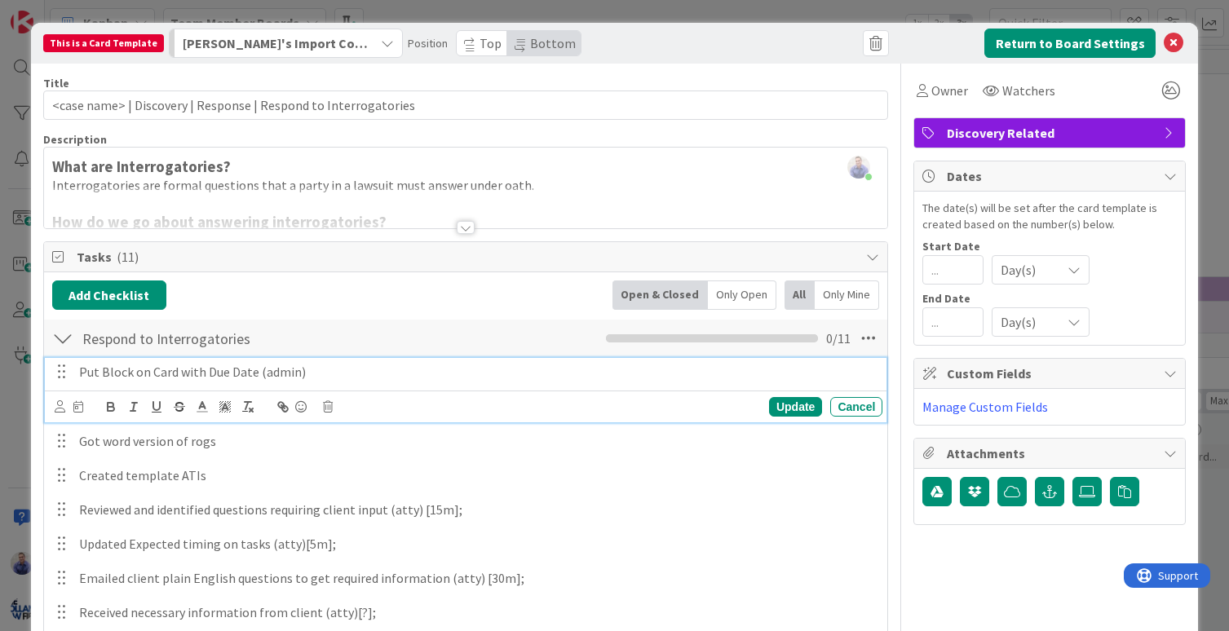
click at [228, 373] on p "Put Block on Card with Due Date (admin)" at bounding box center [477, 372] width 797 height 19
click at [774, 404] on div "Update" at bounding box center [795, 407] width 53 height 20
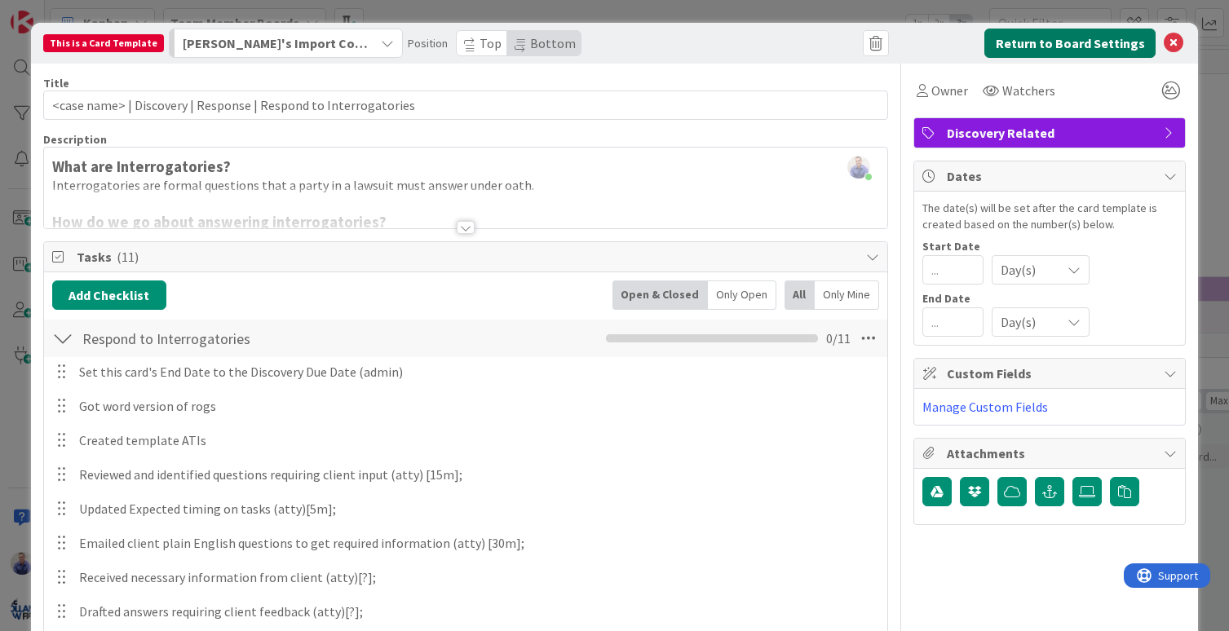
click at [1100, 46] on button "Return to Board Settings" at bounding box center [1069, 43] width 171 height 29
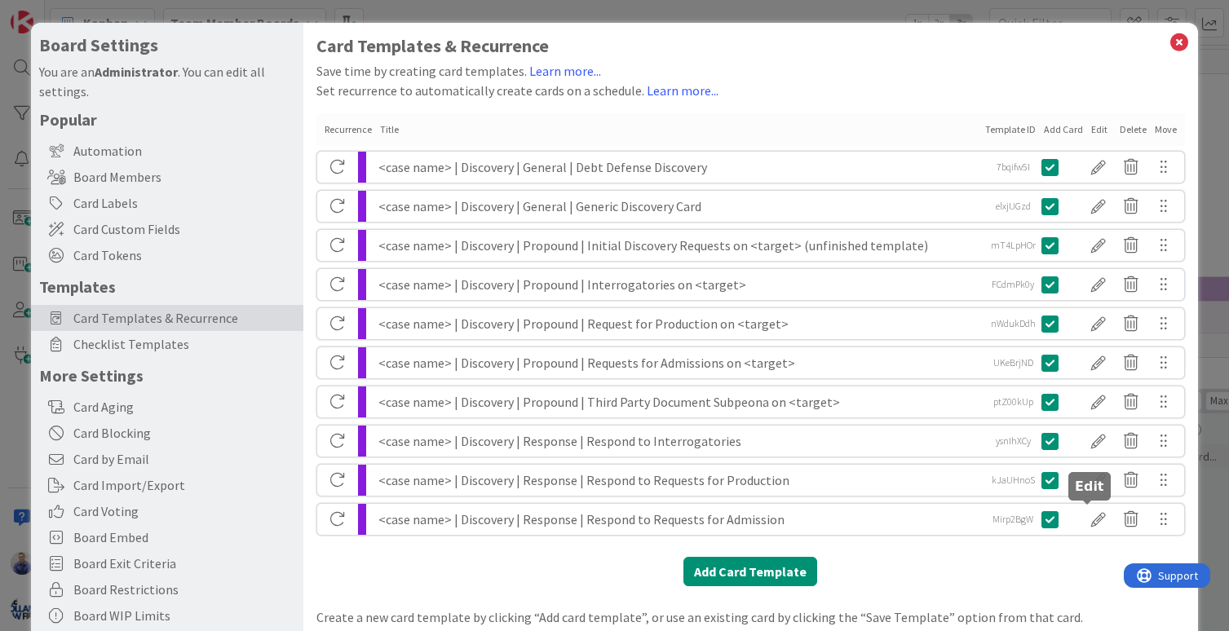
click at [1090, 517] on div at bounding box center [1098, 520] width 33 height 28
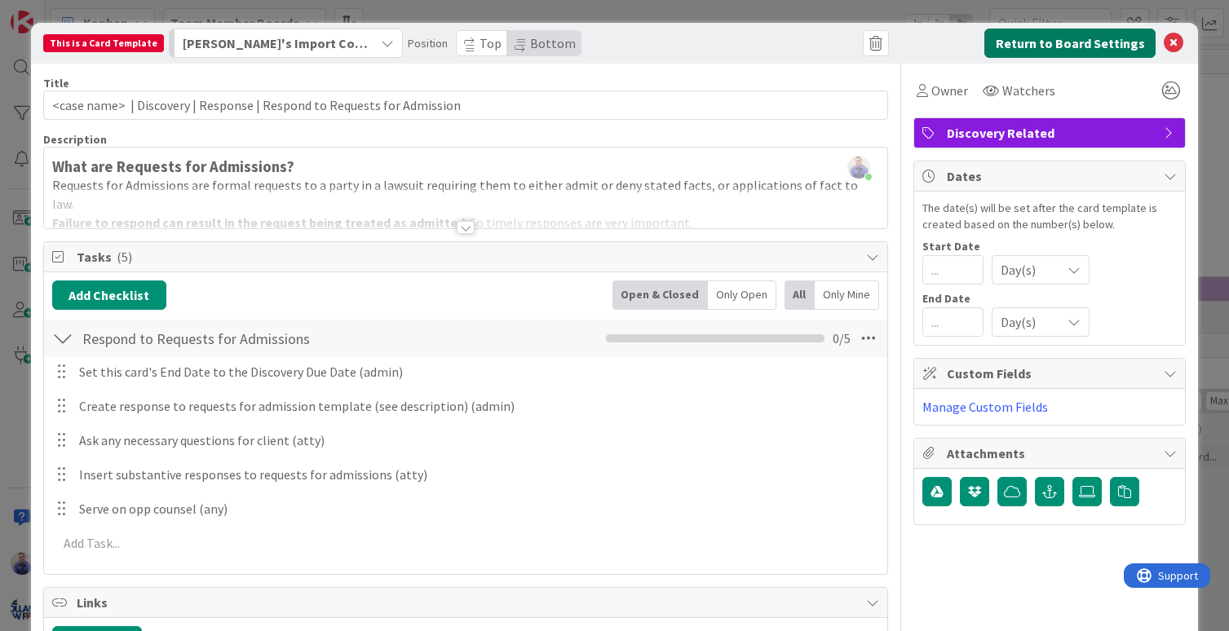
click at [1068, 37] on button "Return to Board Settings" at bounding box center [1069, 43] width 171 height 29
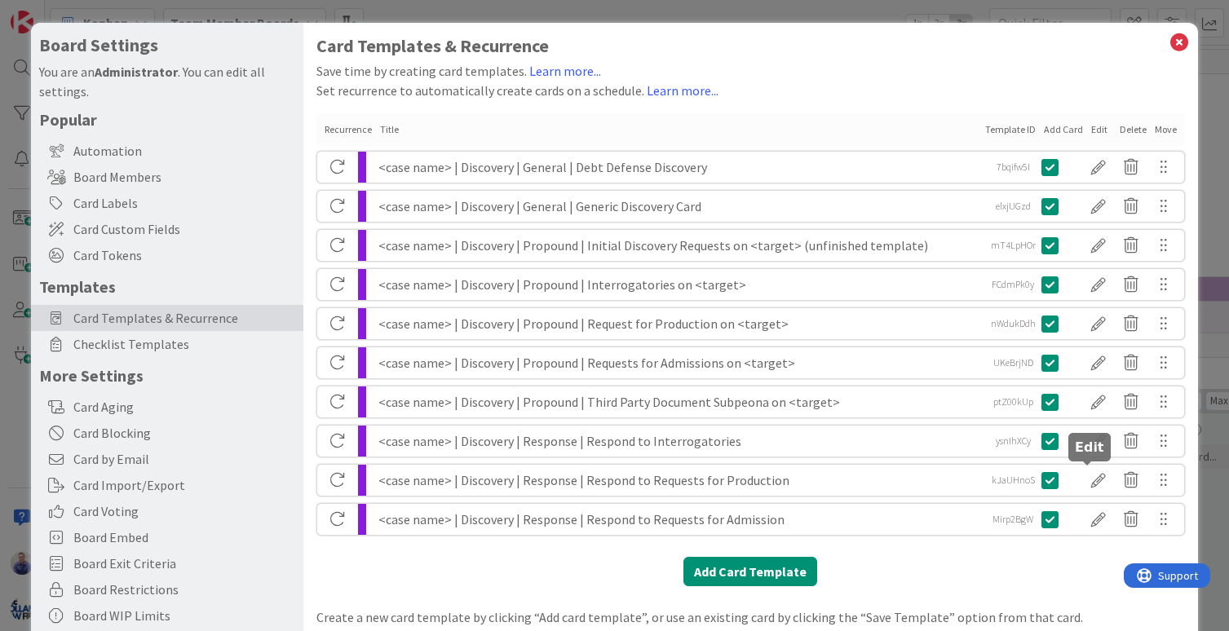
click at [1092, 473] on div at bounding box center [1098, 480] width 33 height 28
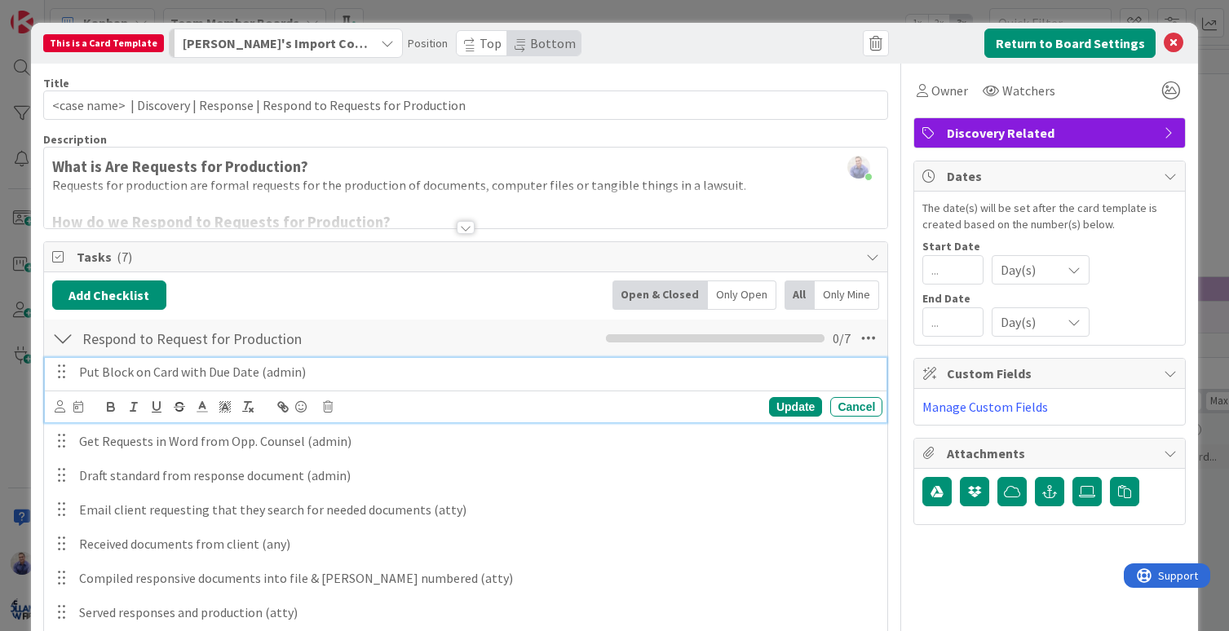
click at [272, 373] on p "Put Block on Card with Due Date (admin)" at bounding box center [477, 372] width 797 height 19
click at [771, 405] on div "Update" at bounding box center [795, 407] width 53 height 20
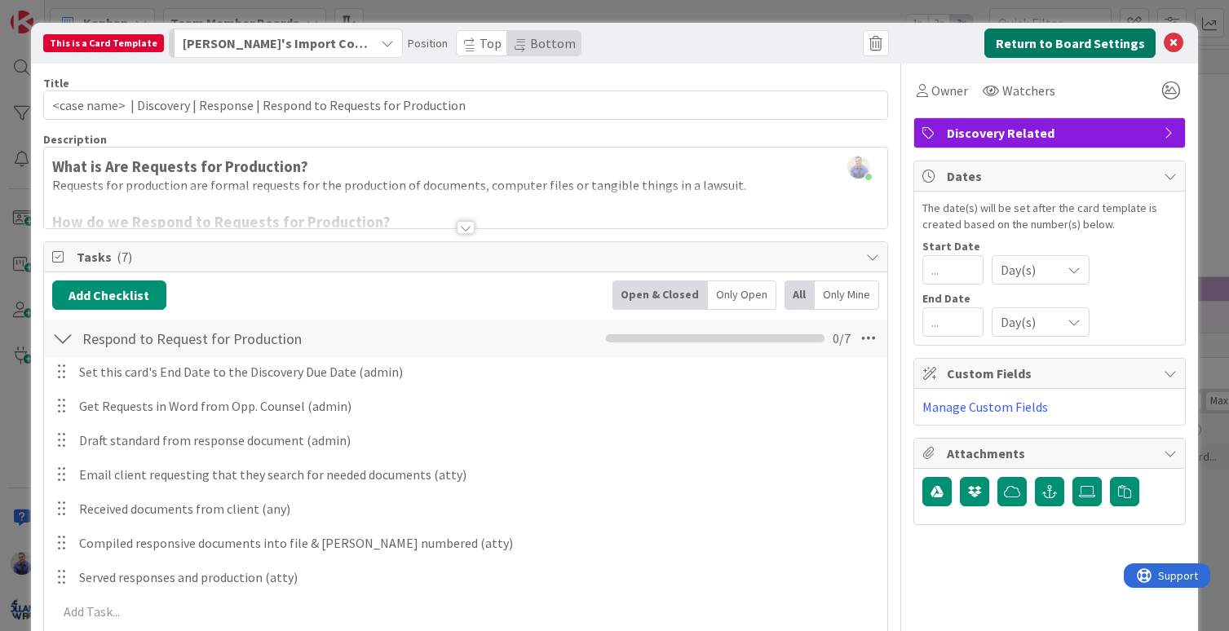
click at [1085, 35] on button "Return to Board Settings" at bounding box center [1069, 43] width 171 height 29
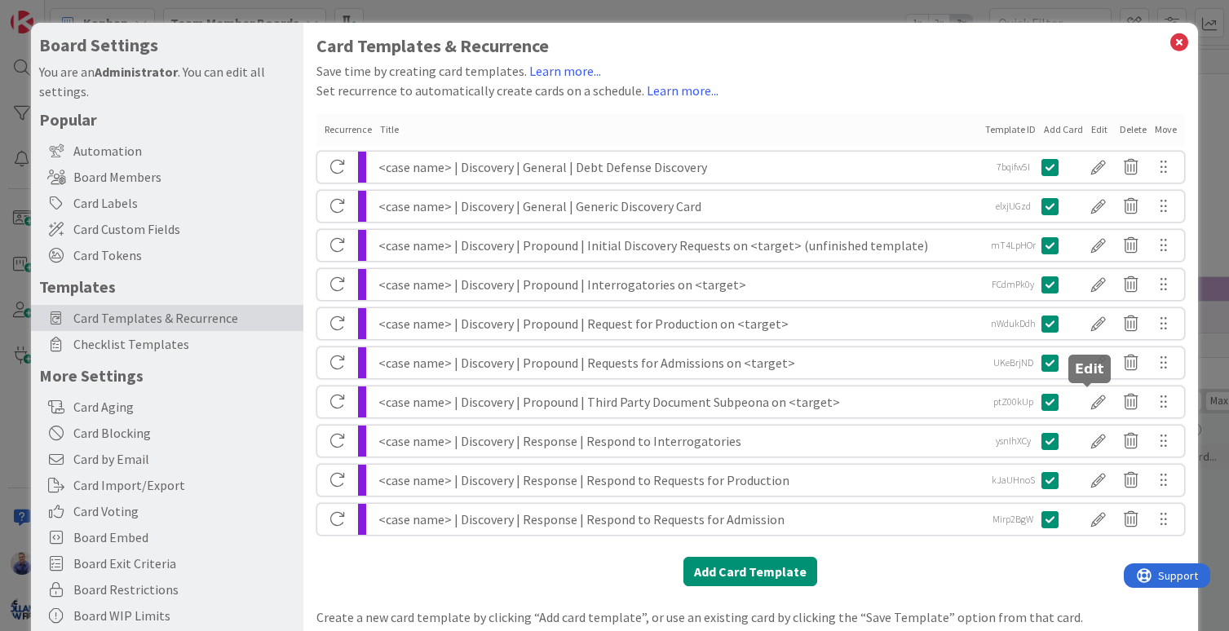
click at [1092, 403] on div at bounding box center [1098, 402] width 33 height 28
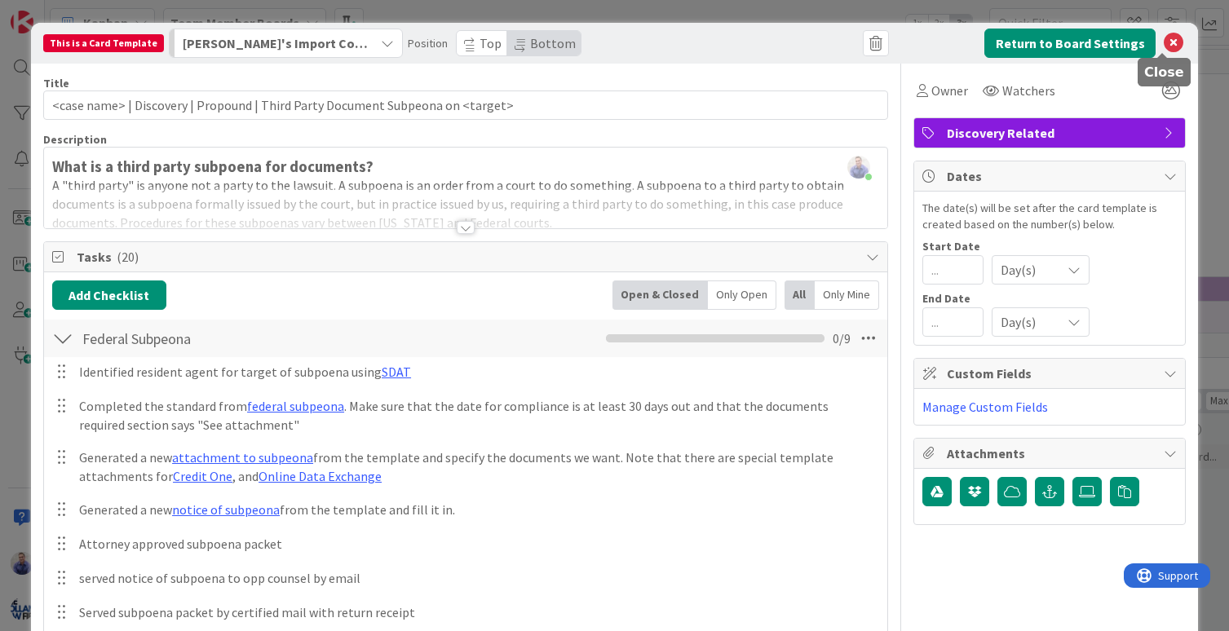
click at [1164, 46] on icon at bounding box center [1174, 43] width 20 height 20
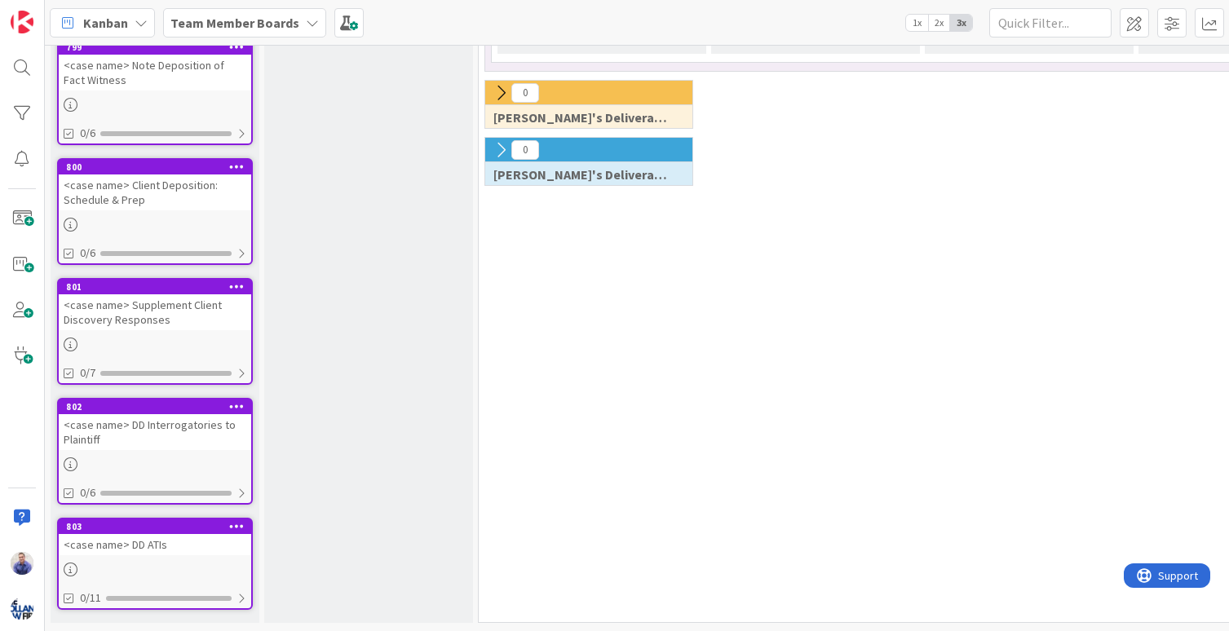
scroll to position [592, 0]
click at [156, 414] on div "<case name> DD Interrogatories to Plaintiff" at bounding box center [155, 432] width 192 height 36
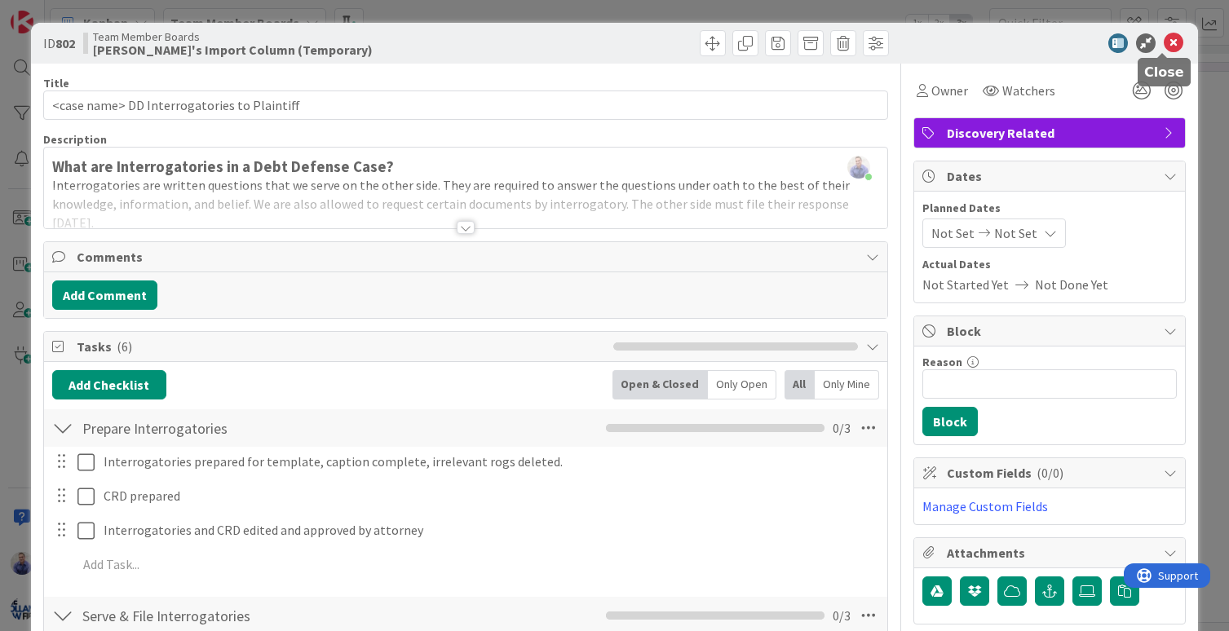
click at [1164, 42] on icon at bounding box center [1174, 43] width 20 height 20
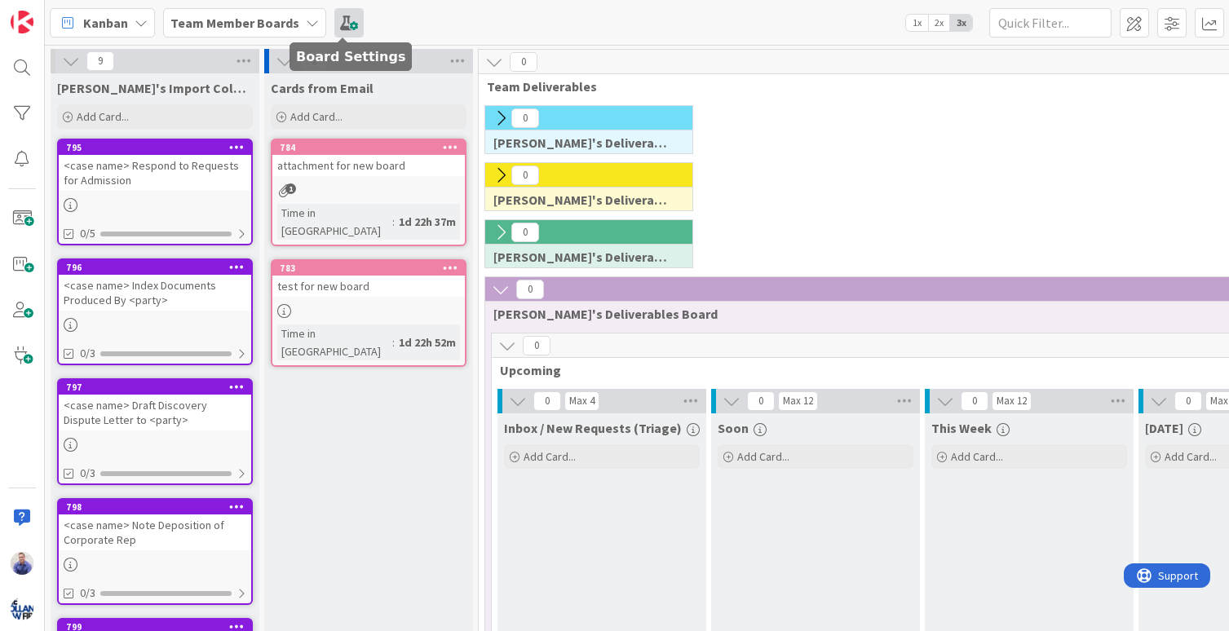
click at [340, 26] on span at bounding box center [348, 22] width 29 height 29
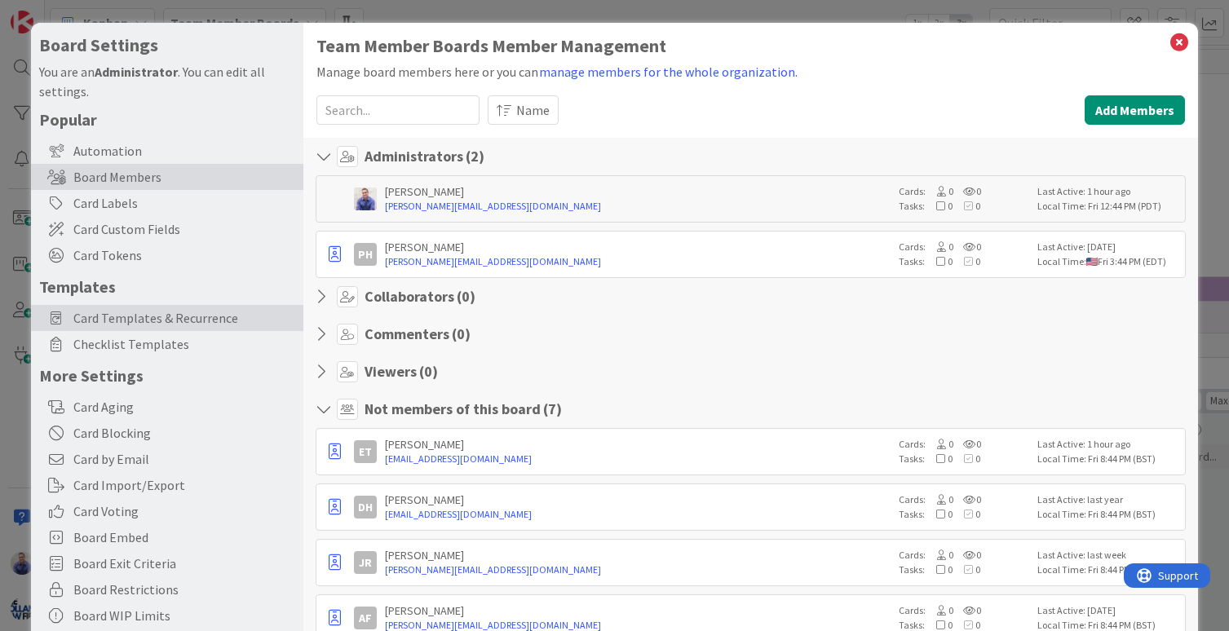
click at [160, 318] on span "Card Templates & Recurrence" at bounding box center [184, 318] width 222 height 20
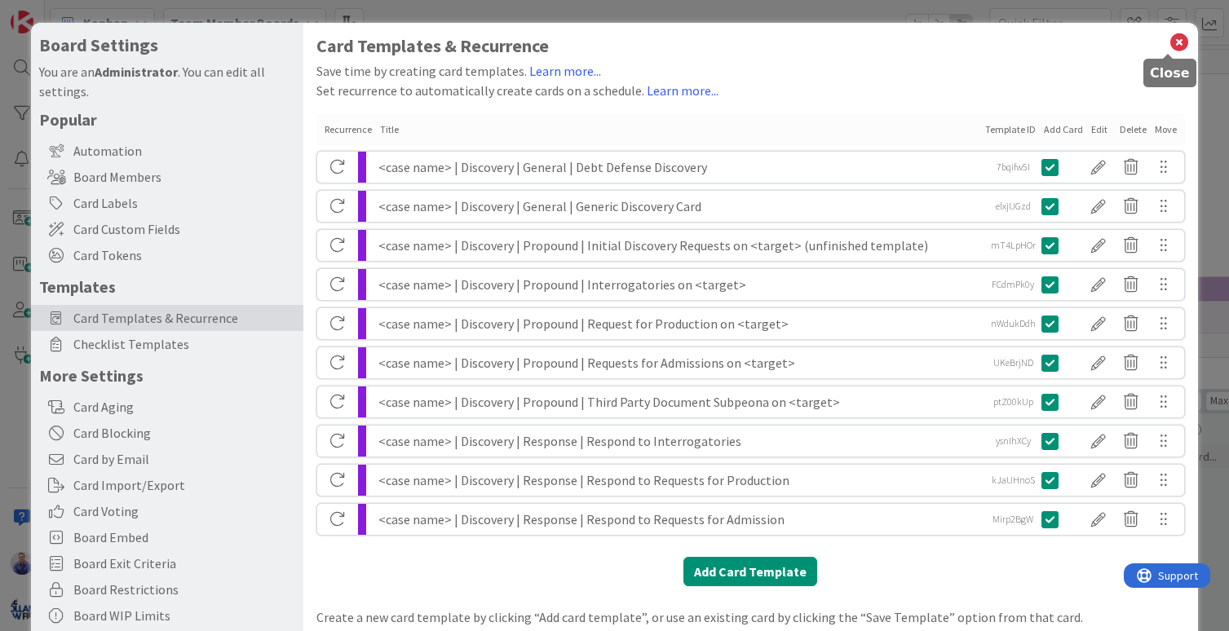
click at [1168, 41] on icon at bounding box center [1178, 42] width 21 height 23
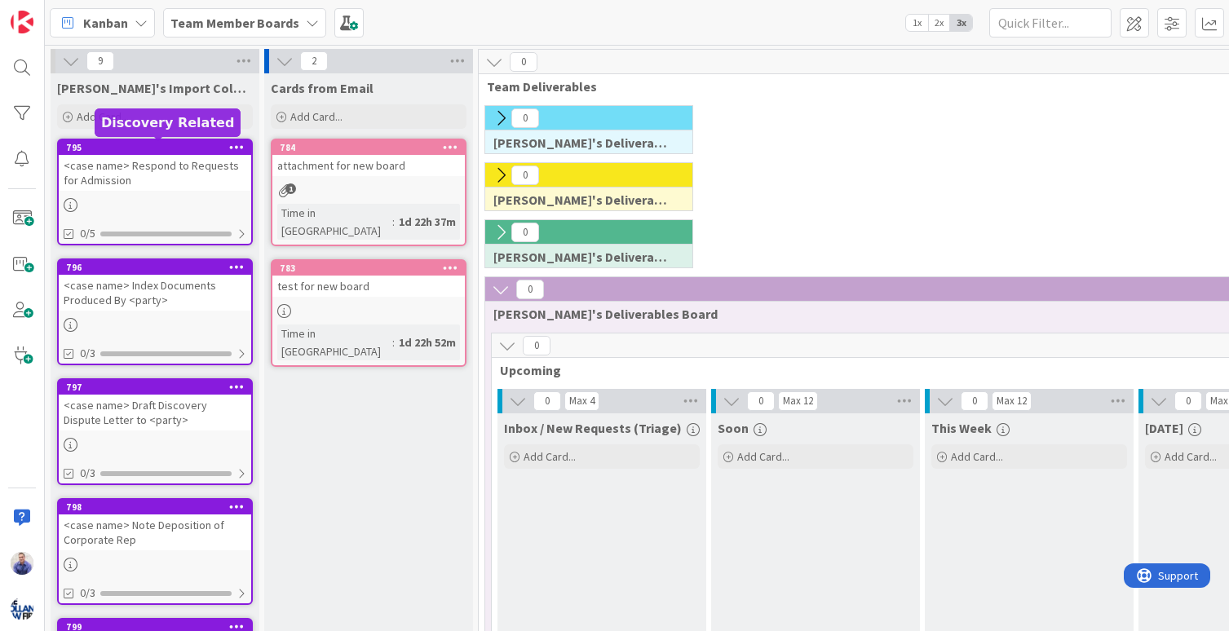
click at [212, 152] on div "795" at bounding box center [158, 147] width 185 height 11
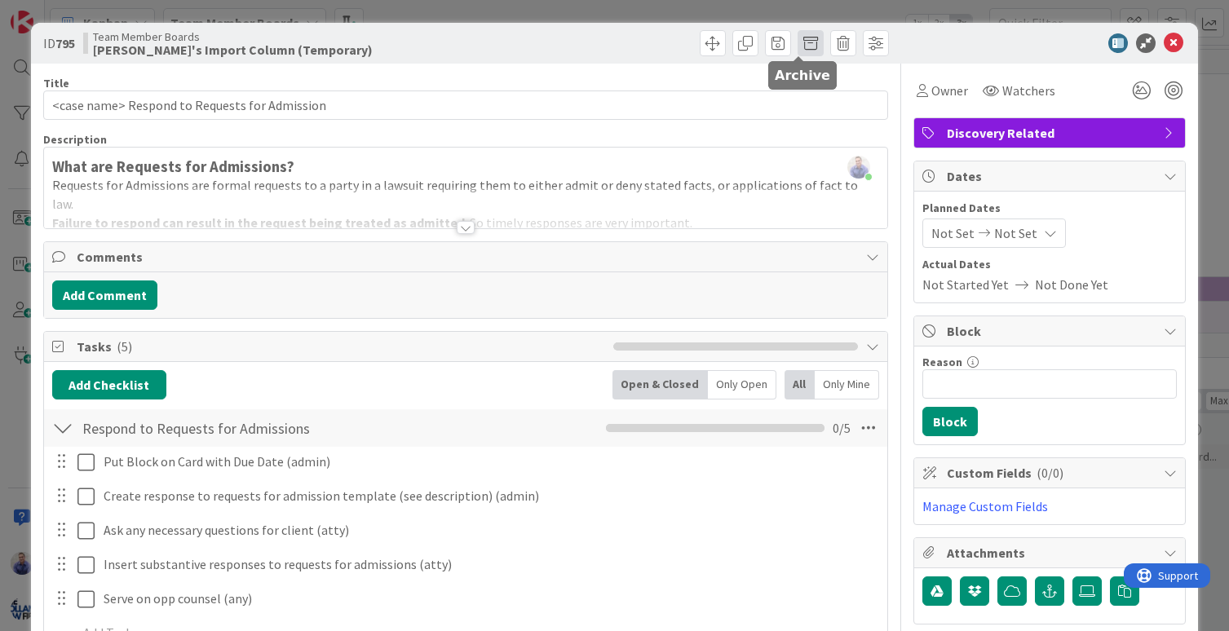
click at [799, 42] on span at bounding box center [810, 43] width 26 height 26
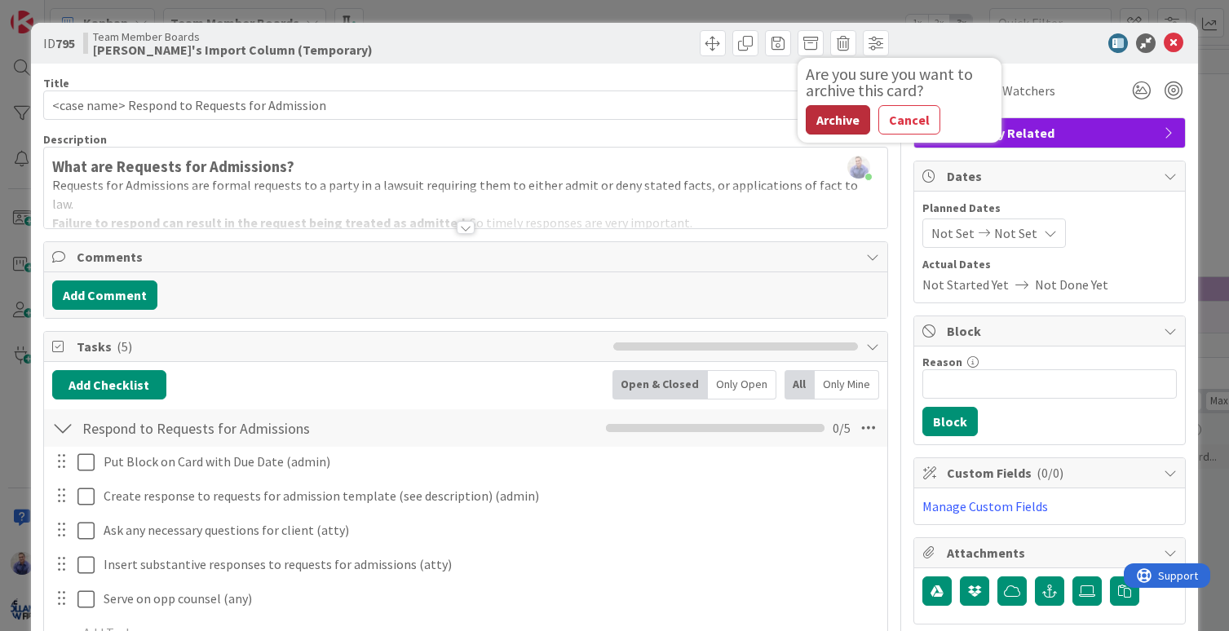
click at [829, 122] on button "Archive" at bounding box center [838, 119] width 64 height 29
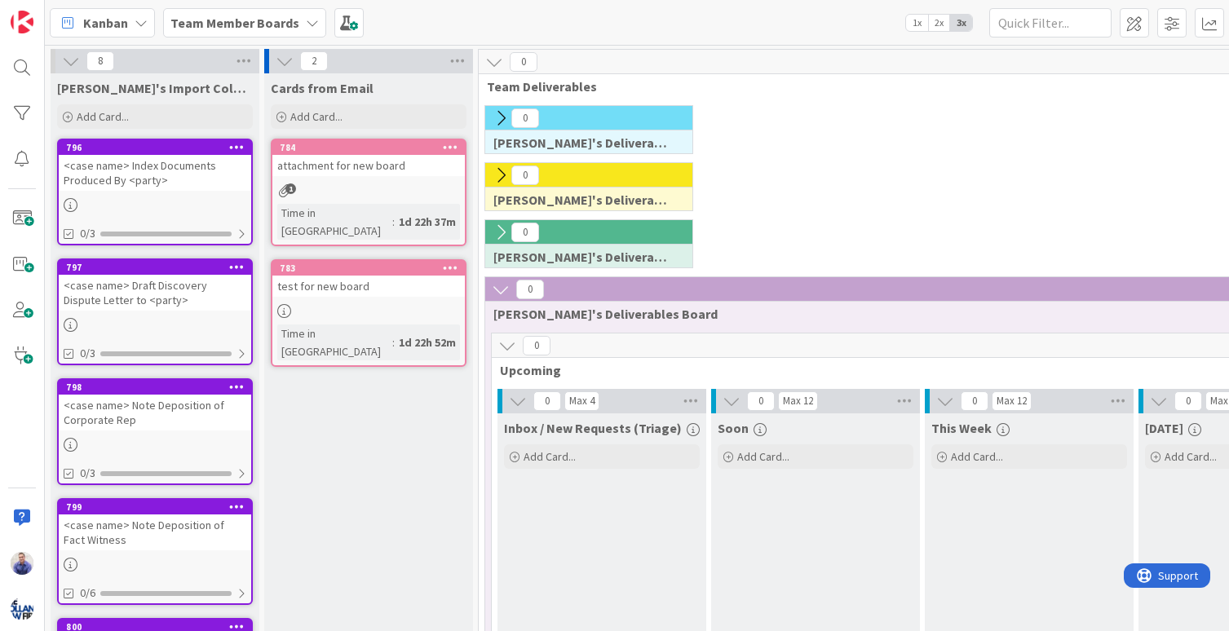
click at [159, 166] on div "<case name> Index Documents Produced By <party>" at bounding box center [155, 173] width 192 height 36
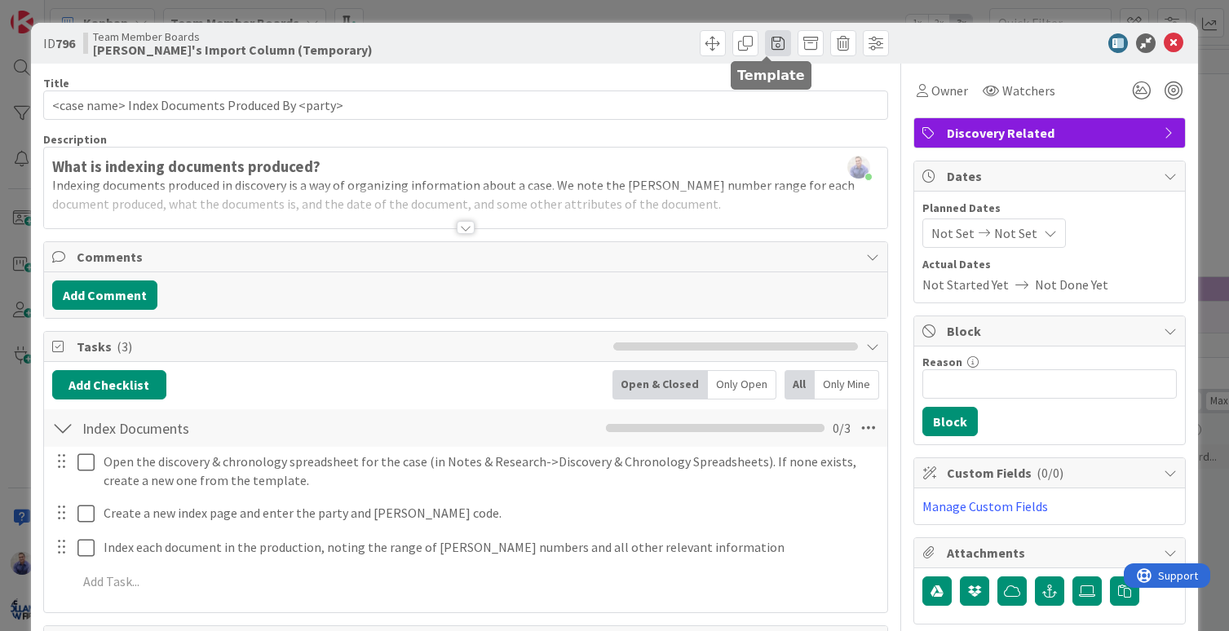
click at [765, 39] on span at bounding box center [778, 43] width 26 height 26
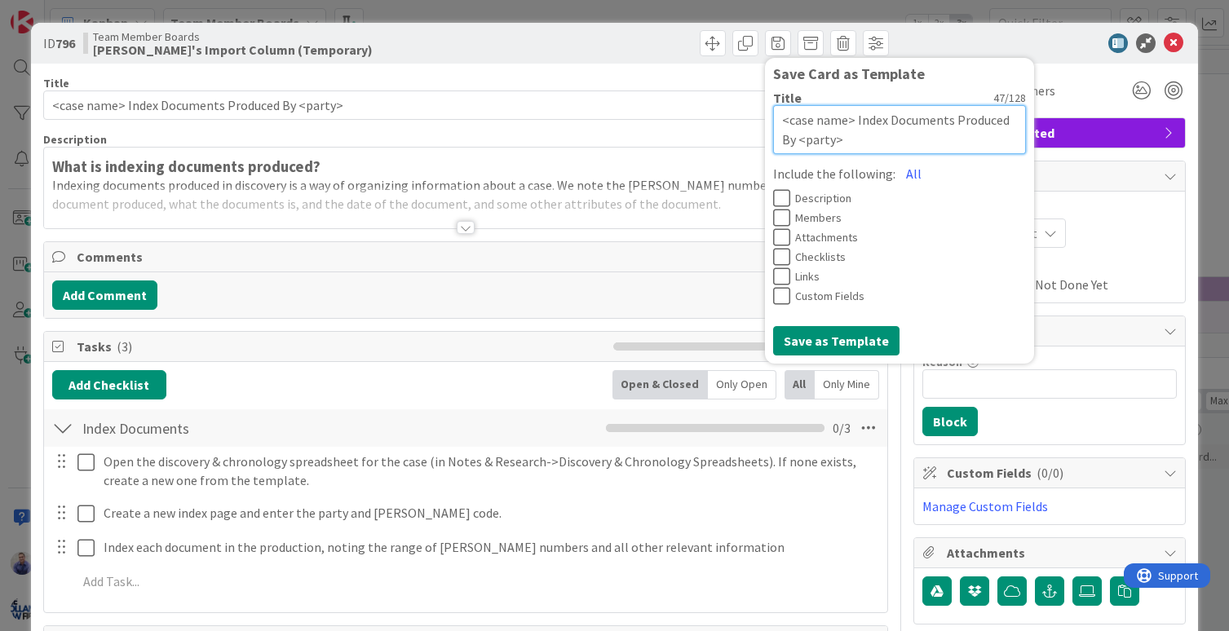
click at [845, 121] on textarea "<case name> Index Documents Produced By <party>" at bounding box center [899, 129] width 253 height 49
paste textarea "laura@planningyourlegacy.net"
click at [895, 168] on button "All" at bounding box center [913, 173] width 37 height 29
click at [982, 121] on textarea "<case name> Discovery | Administration | Index Documents Produced By <party>" at bounding box center [899, 129] width 253 height 49
click at [983, 126] on textarea "<case name> Discovery | Administration | Index Documents Produced By <party>" at bounding box center [899, 129] width 253 height 49
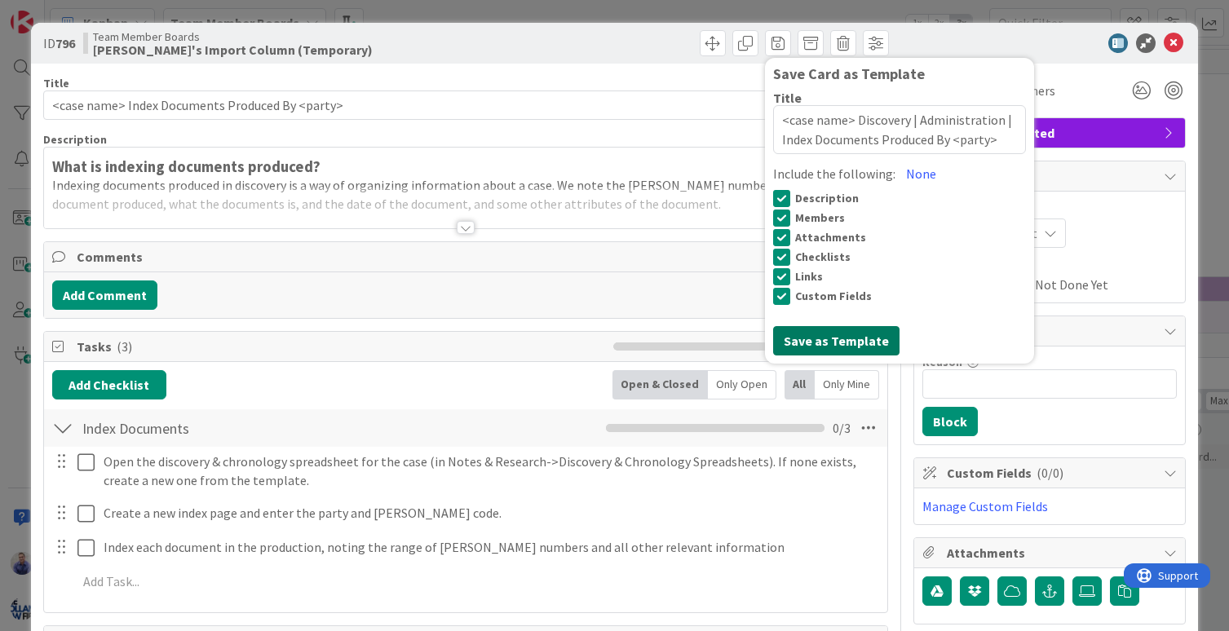
click at [838, 343] on button "Save as Template" at bounding box center [836, 340] width 126 height 29
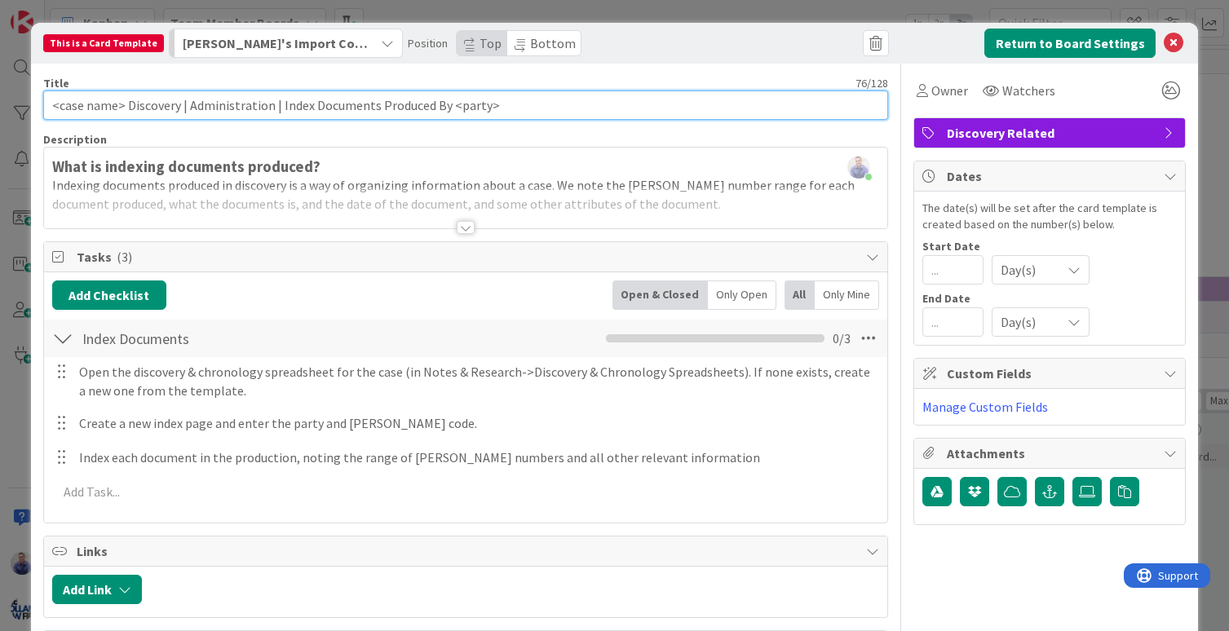
click at [444, 104] on input "<case name> Discovery | Administration | Index Documents Produced By <party>" at bounding box center [466, 105] width 846 height 29
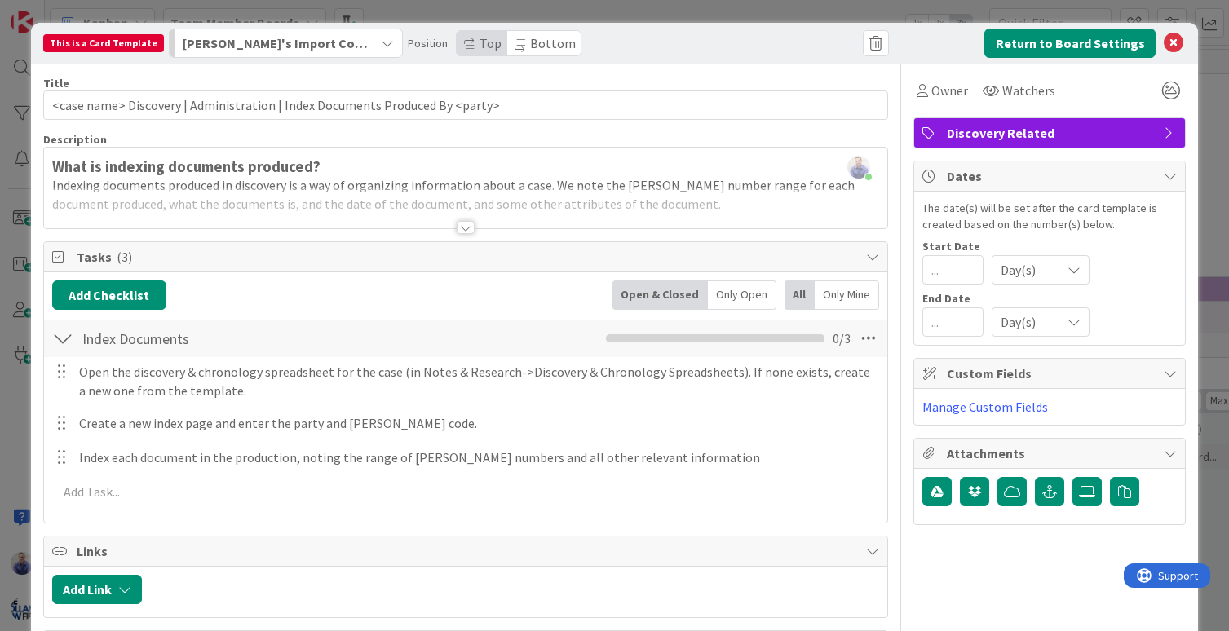
click at [530, 49] on span "Bottom" at bounding box center [553, 43] width 46 height 16
click at [1164, 42] on icon at bounding box center [1174, 43] width 20 height 20
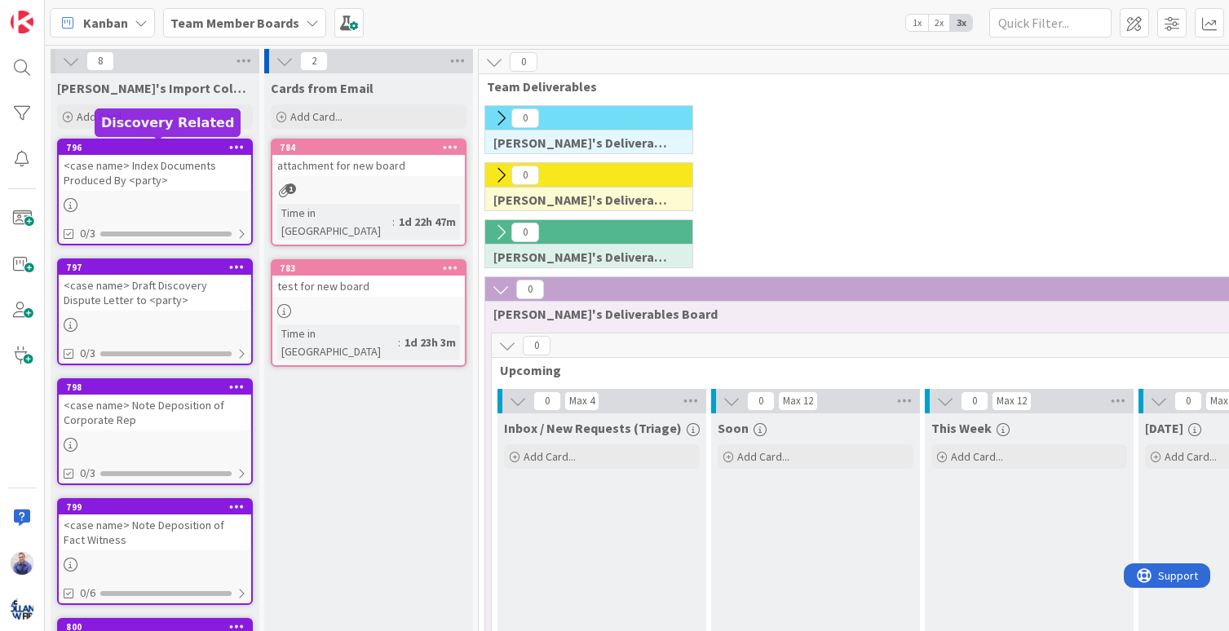
click at [205, 152] on div "796" at bounding box center [158, 147] width 185 height 11
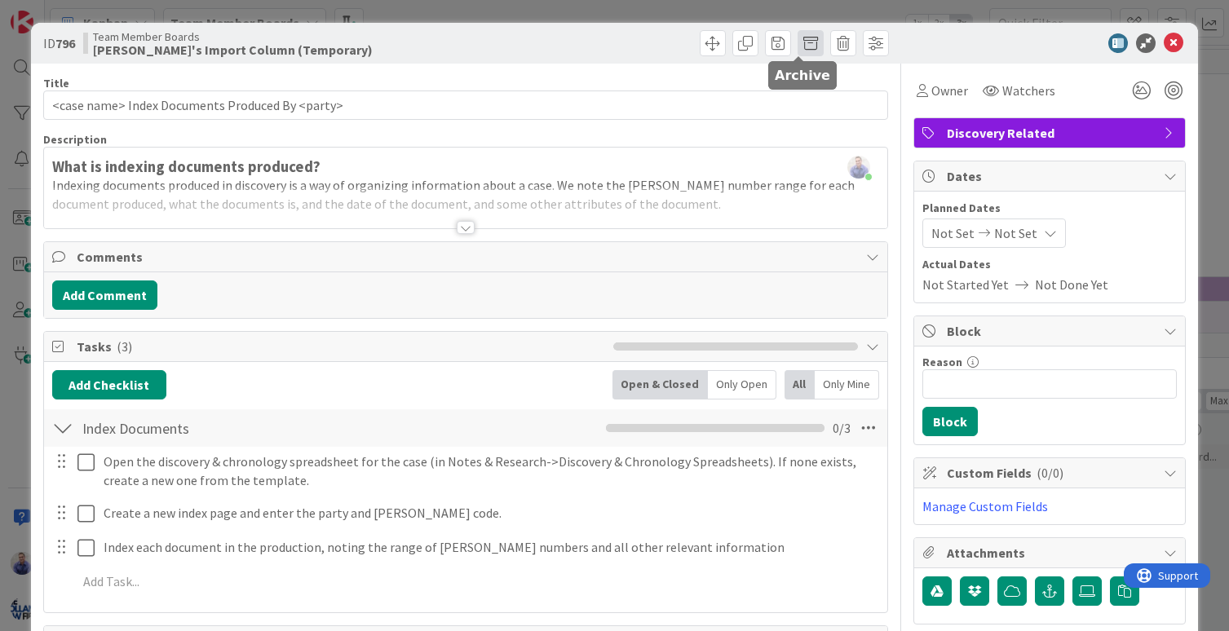
click at [797, 44] on span at bounding box center [810, 43] width 26 height 26
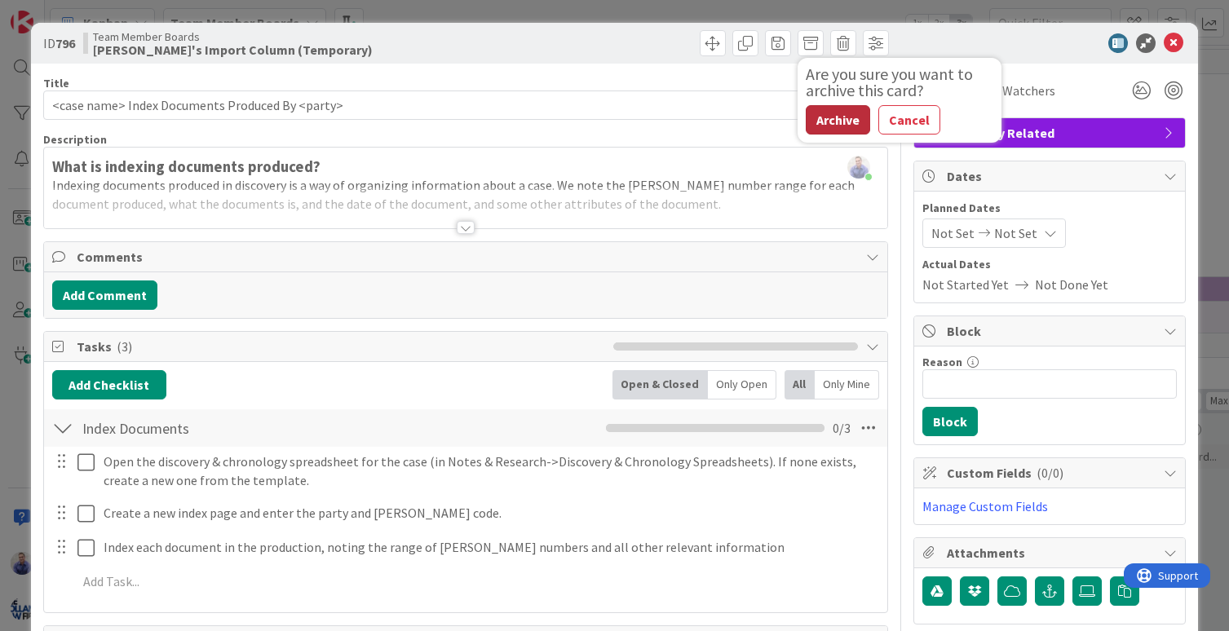
click at [825, 112] on button "Archive" at bounding box center [838, 119] width 64 height 29
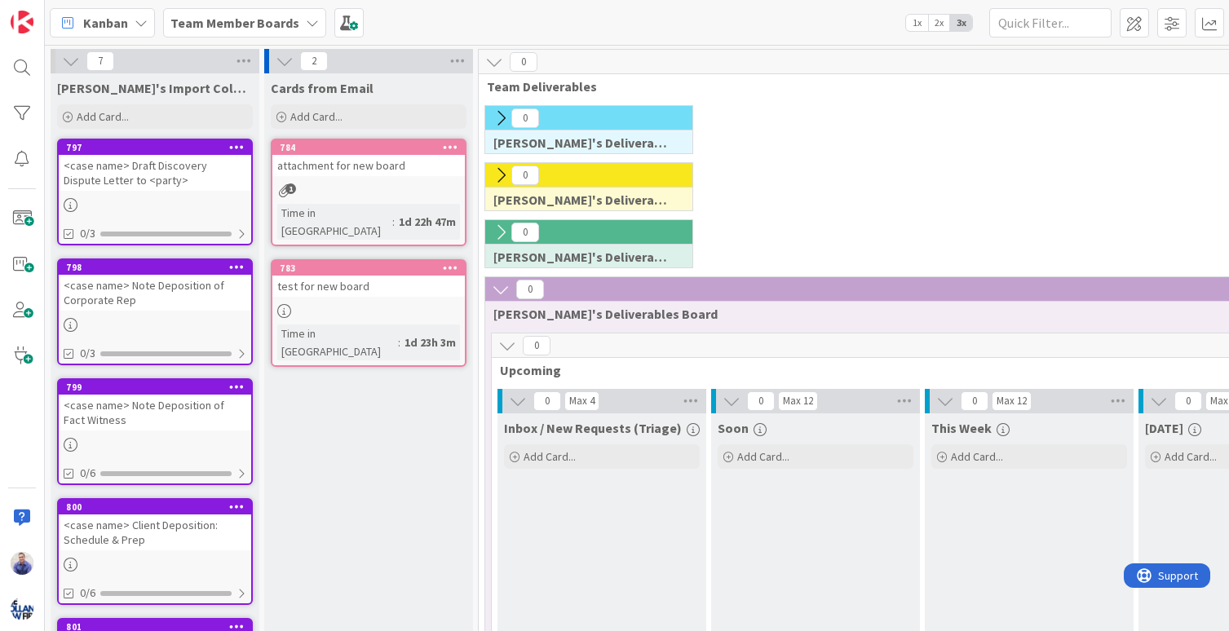
click at [152, 166] on div "<case name> Draft Discovery Dispute Letter to <party>" at bounding box center [155, 173] width 192 height 36
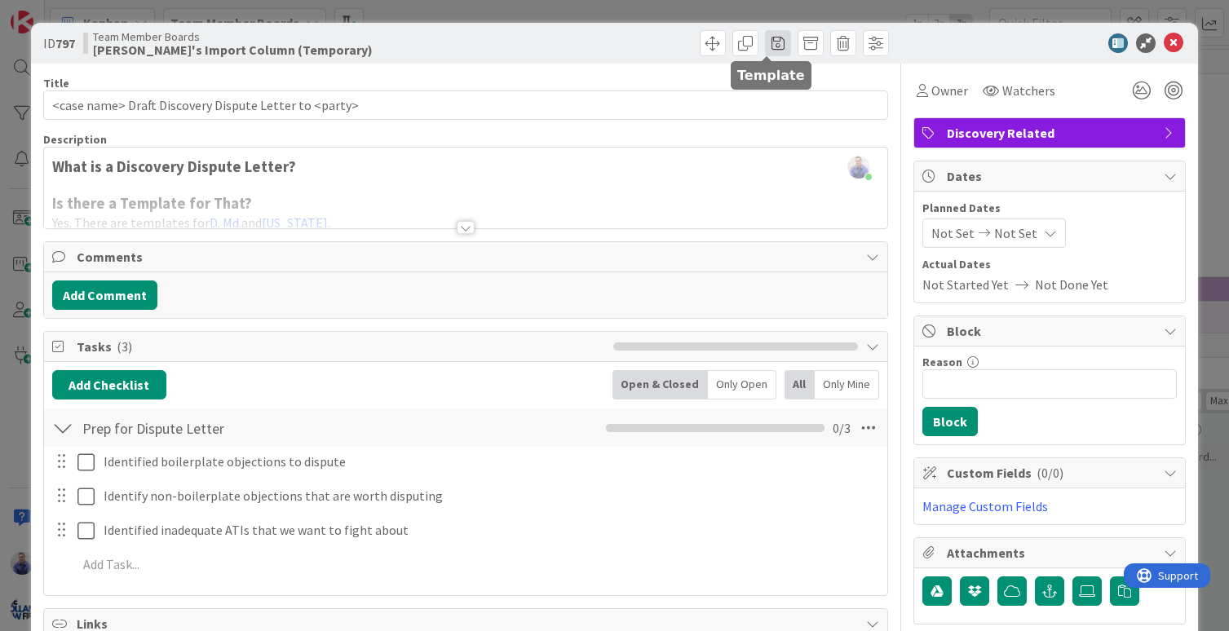
click at [765, 38] on span at bounding box center [778, 43] width 26 height 26
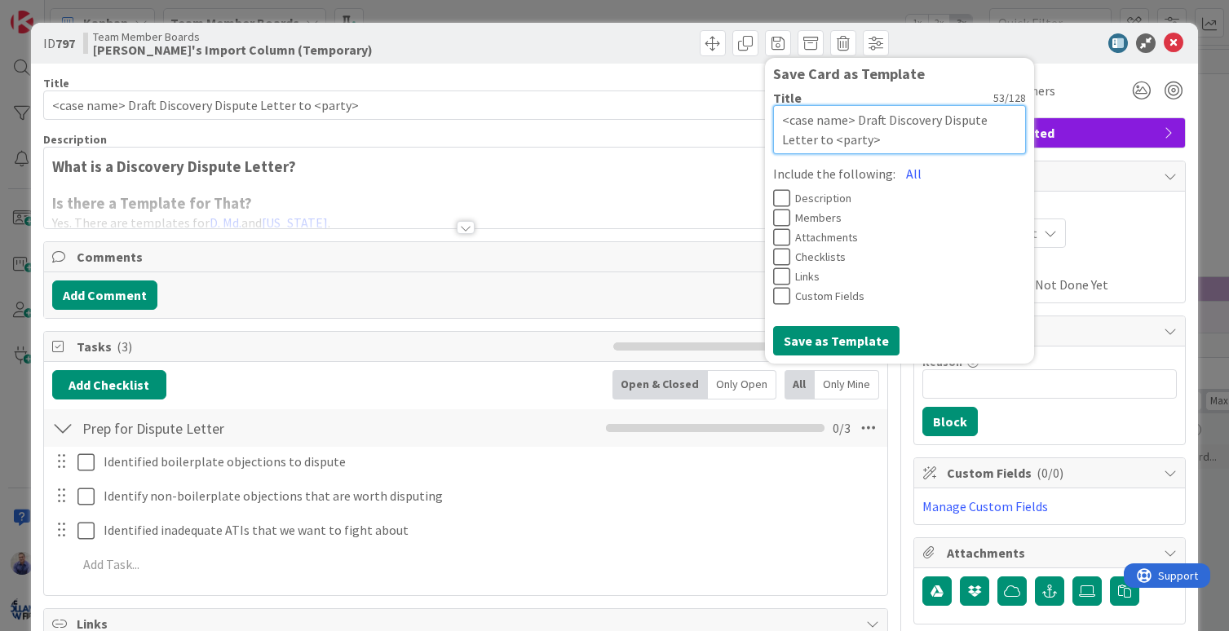
click at [845, 118] on textarea "<case name> Draft Discovery Dispute Letter to <party>" at bounding box center [899, 129] width 253 height 49
paste textarea "laura@planningyourlegacy.net"
drag, startPoint x: 1002, startPoint y: 118, endPoint x: 844, endPoint y: 118, distance: 158.2
click at [844, 118] on textarea "<case name> | Discovery | Administration| Draft Discovery Dispute Letter to <pa…" at bounding box center [899, 129] width 253 height 49
click at [903, 168] on button "All" at bounding box center [913, 173] width 37 height 29
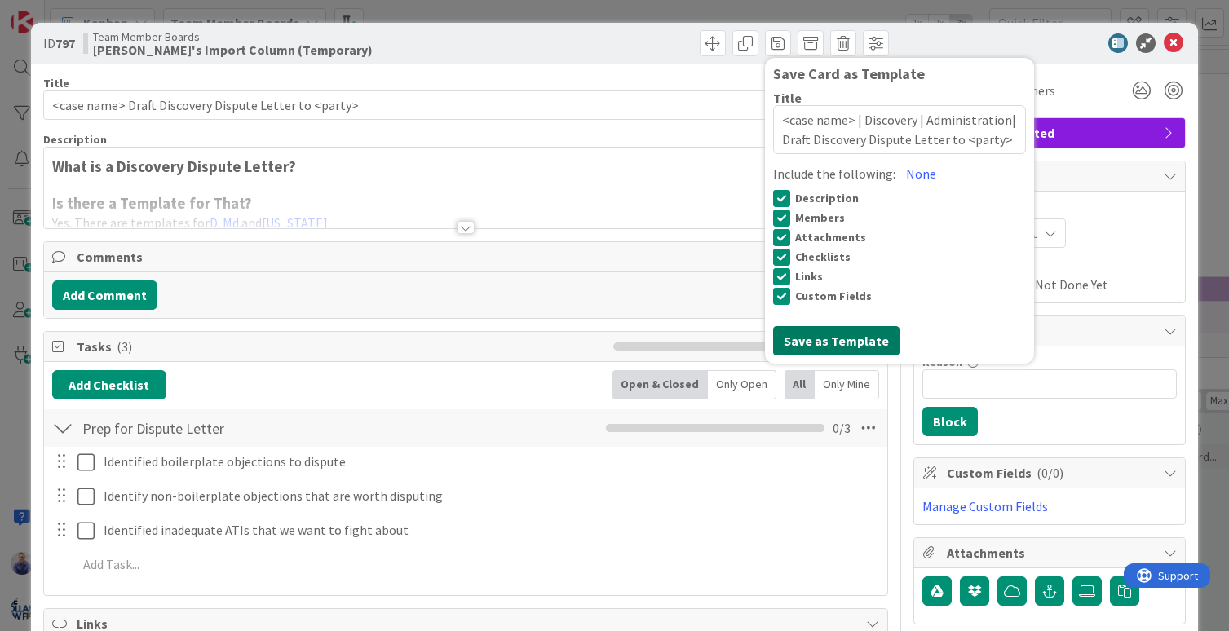
drag, startPoint x: 846, startPoint y: 346, endPoint x: 852, endPoint y: 334, distance: 13.1
click at [846, 346] on button "Save as Template" at bounding box center [836, 340] width 126 height 29
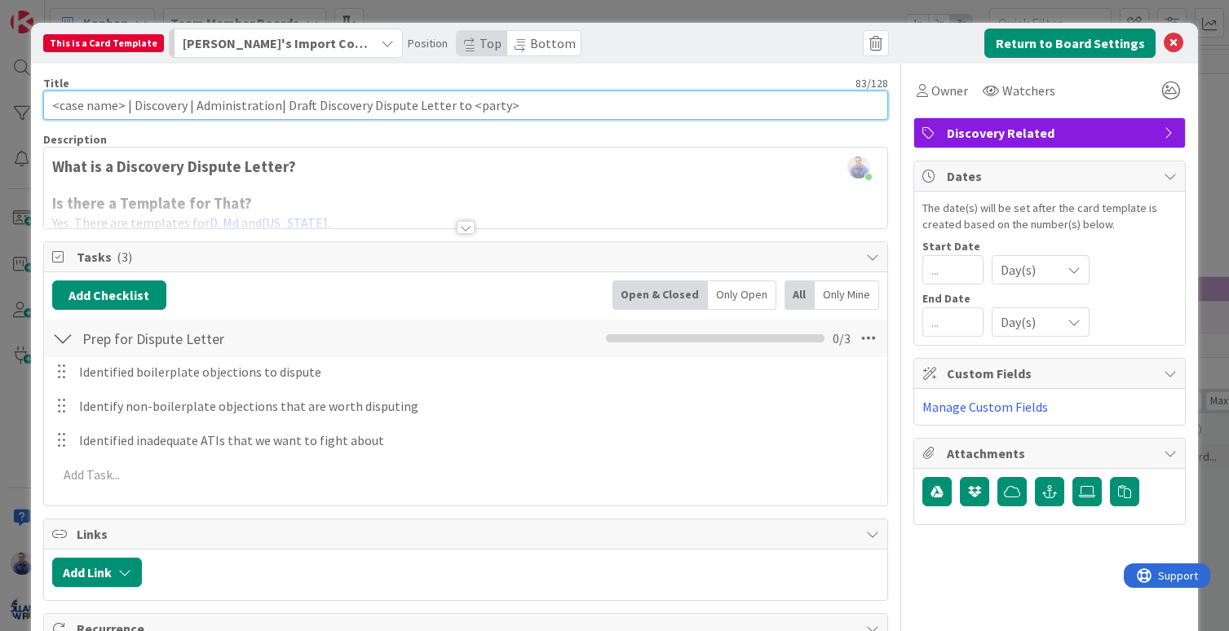
click at [274, 101] on input "<case name> | Discovery | Administration| Draft Discovery Dispute Letter to <pa…" at bounding box center [466, 105] width 846 height 29
drag, startPoint x: 281, startPoint y: 105, endPoint x: 126, endPoint y: 103, distance: 154.9
click at [126, 103] on input "<case name> | Discovery | Administration | Draft Discovery Dispute Letter to <p…" at bounding box center [466, 105] width 846 height 29
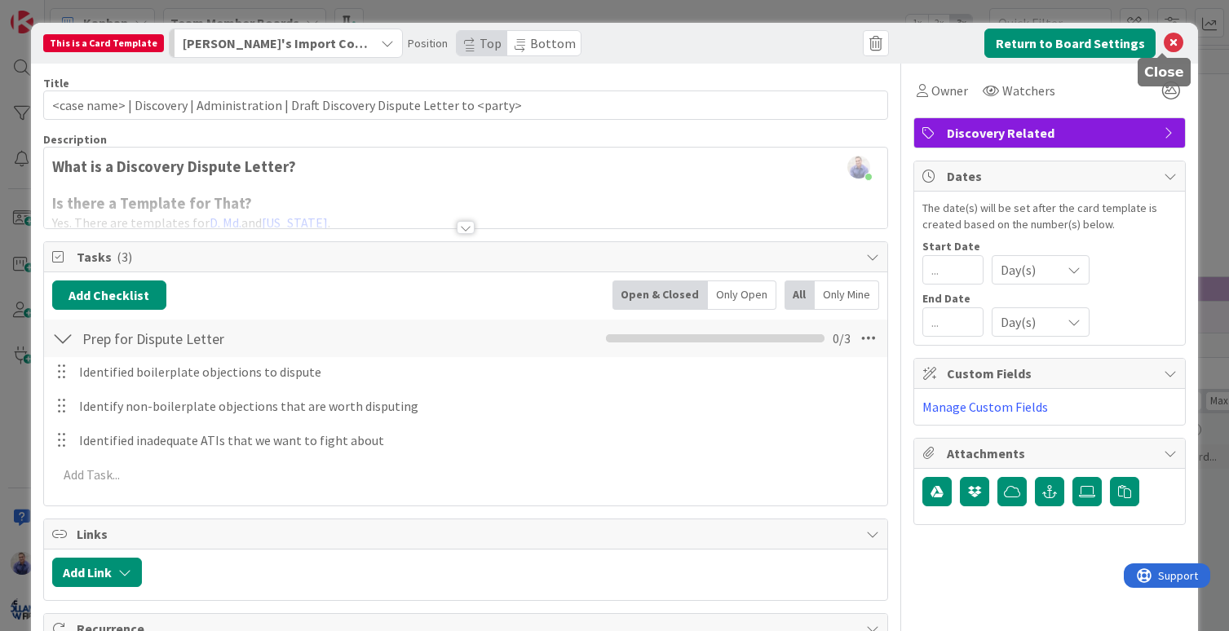
click at [1165, 36] on icon at bounding box center [1174, 43] width 20 height 20
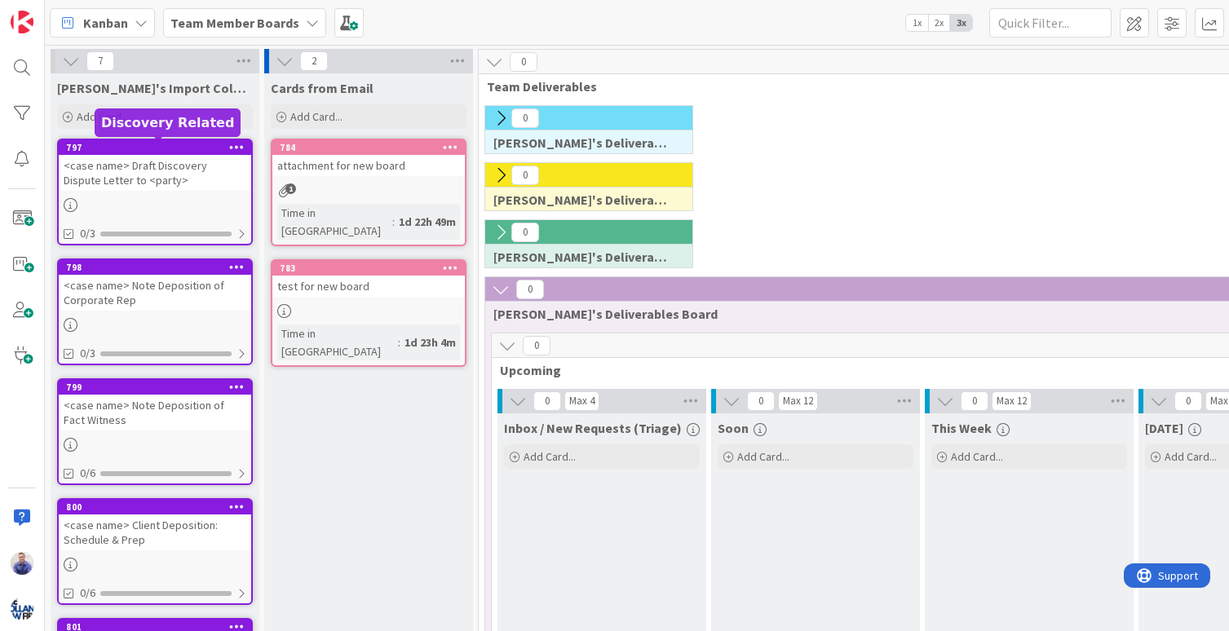
click at [190, 149] on div "797" at bounding box center [158, 147] width 185 height 11
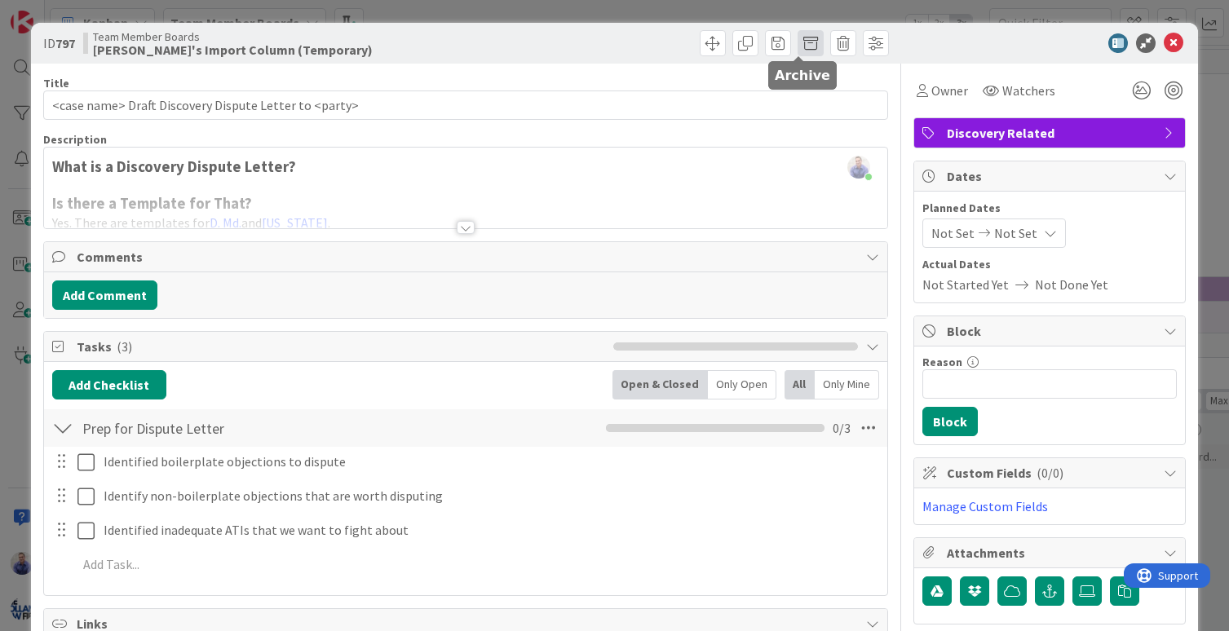
click at [797, 42] on span at bounding box center [810, 43] width 26 height 26
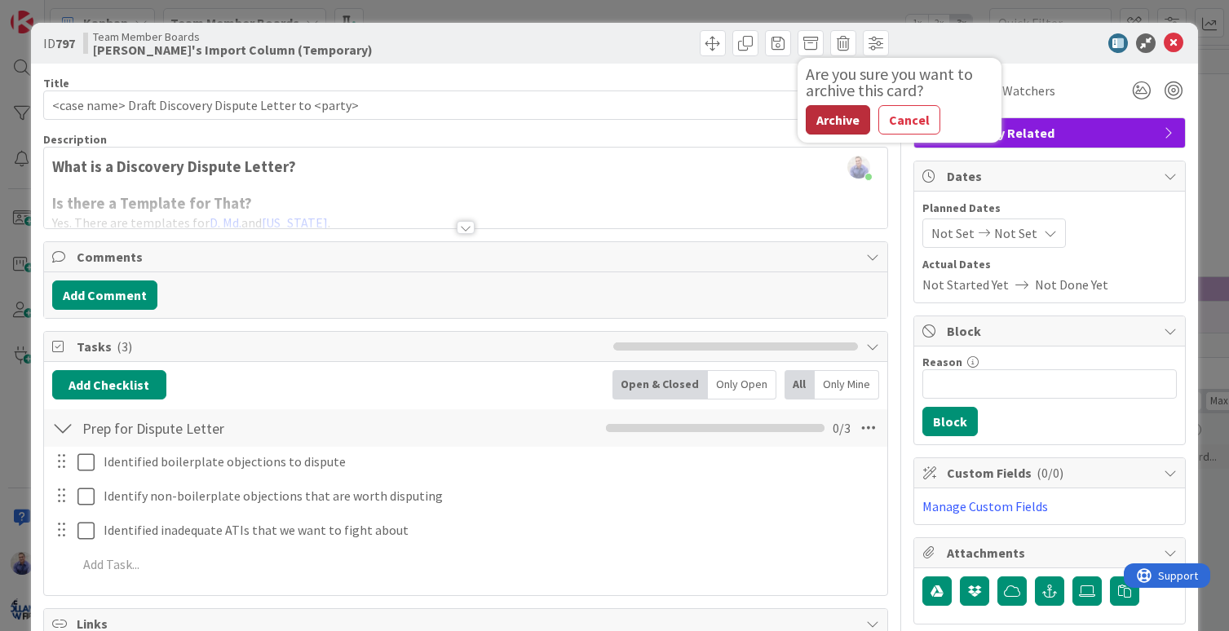
drag, startPoint x: 831, startPoint y: 113, endPoint x: 856, endPoint y: 127, distance: 29.2
click at [833, 113] on button "Archive" at bounding box center [838, 119] width 64 height 29
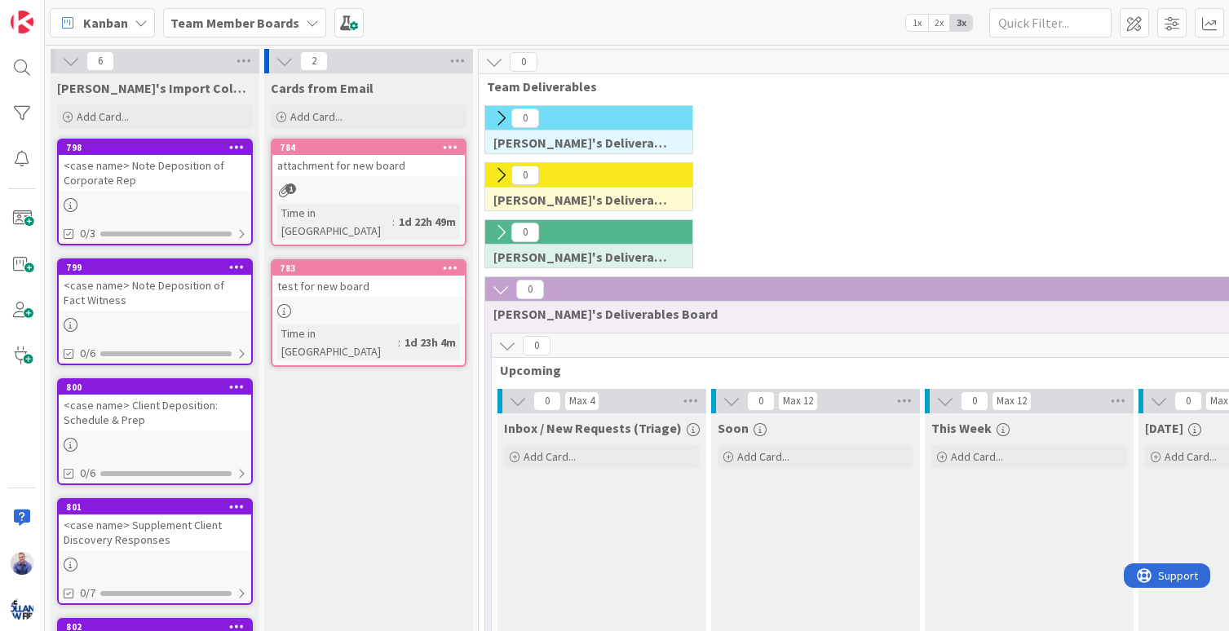
click at [179, 167] on div "<case name> Note Deposition of Corporate Rep" at bounding box center [155, 173] width 192 height 36
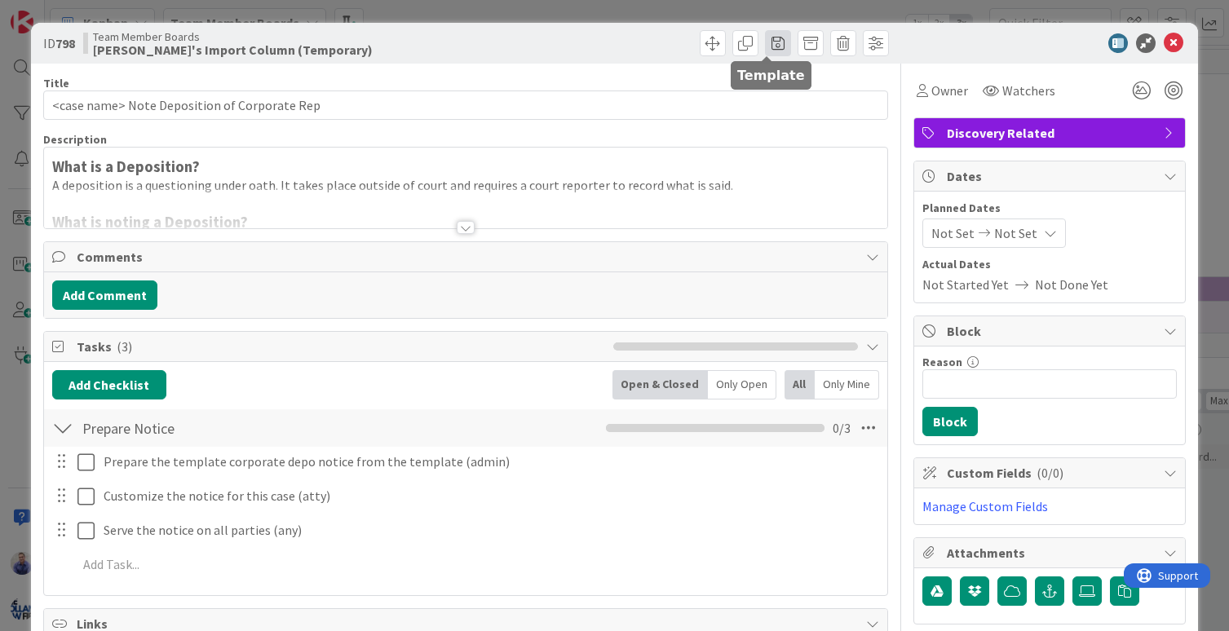
click at [765, 37] on span at bounding box center [778, 43] width 26 height 26
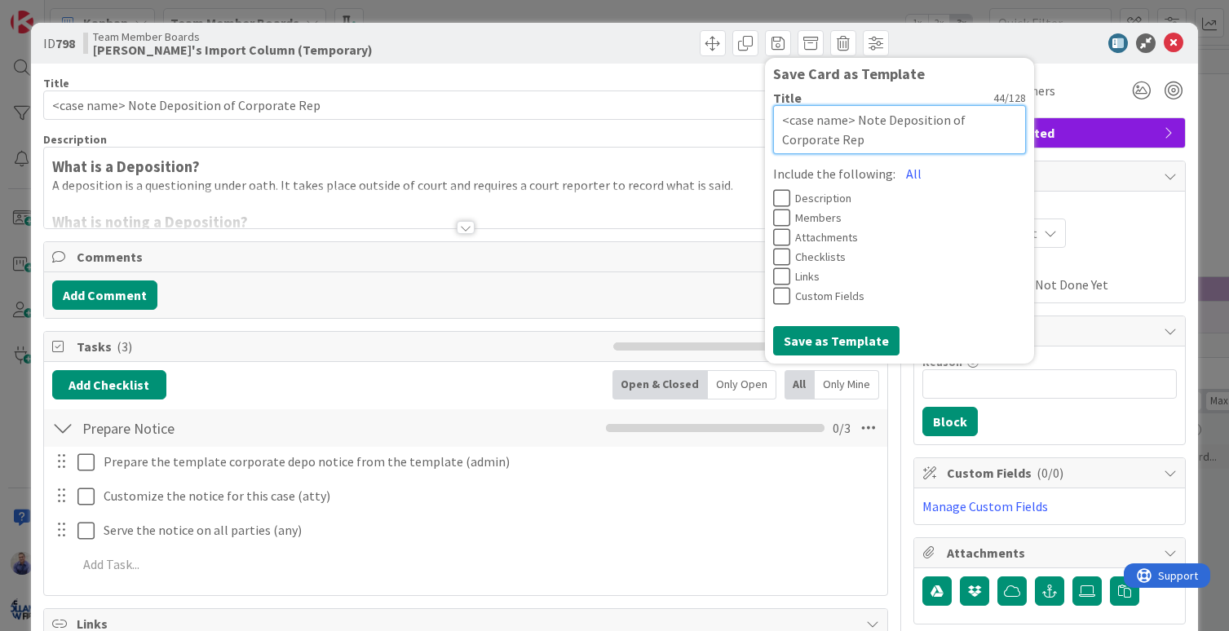
click at [844, 119] on textarea "<case name> Note Deposition of Corporate Rep" at bounding box center [899, 129] width 253 height 49
paste textarea "| Discovery | Administration |"
click at [940, 117] on textarea "<case name> | Discovery | Administration | Note Deposition of Corporate Rep" at bounding box center [899, 129] width 253 height 49
drag, startPoint x: 987, startPoint y: 122, endPoint x: 845, endPoint y: 121, distance: 141.9
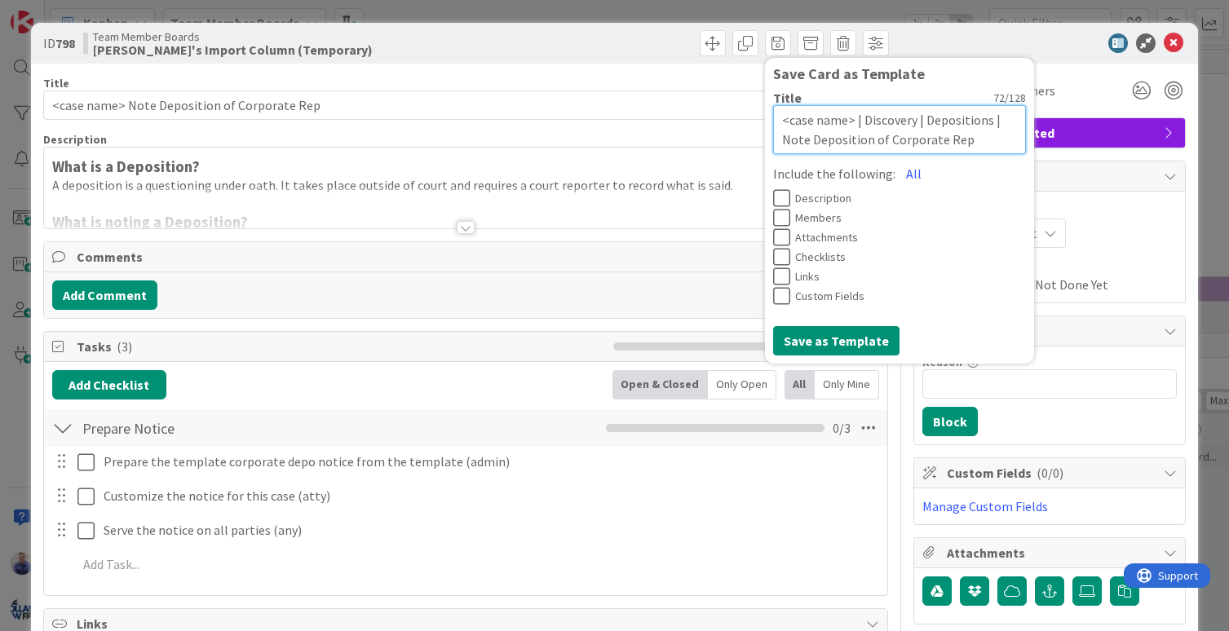
click at [845, 121] on textarea "<case name> | Discovery | Depositions | Note Deposition of Corporate Rep" at bounding box center [899, 129] width 253 height 49
click at [895, 171] on button "All" at bounding box center [913, 173] width 37 height 29
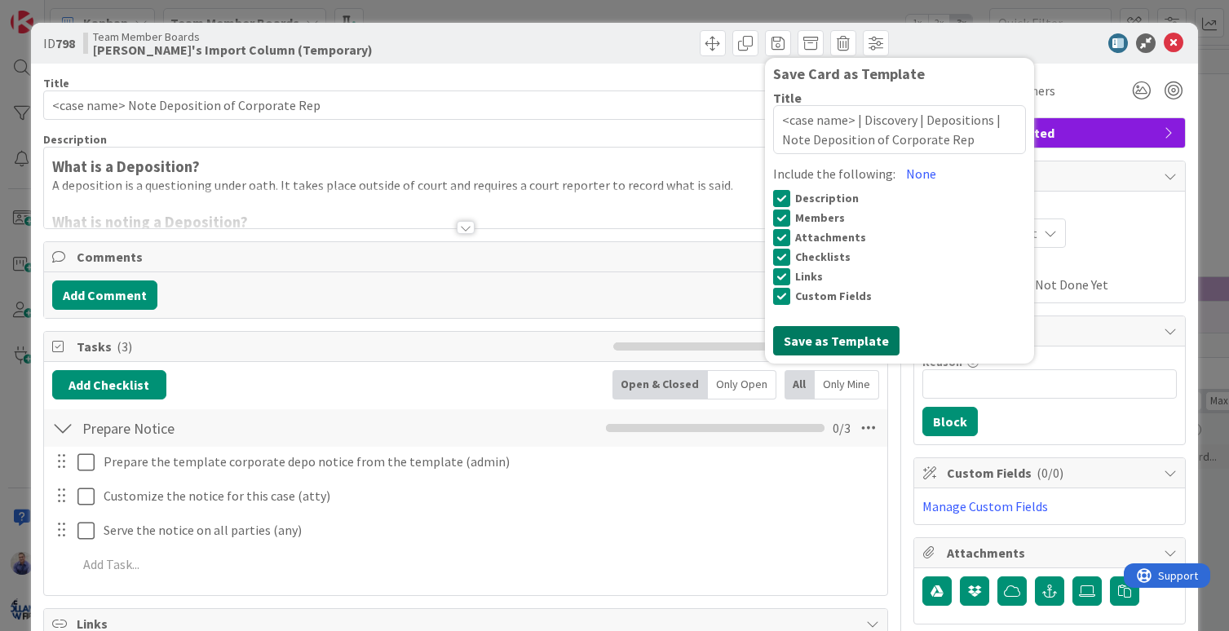
click at [824, 339] on button "Save as Template" at bounding box center [836, 340] width 126 height 29
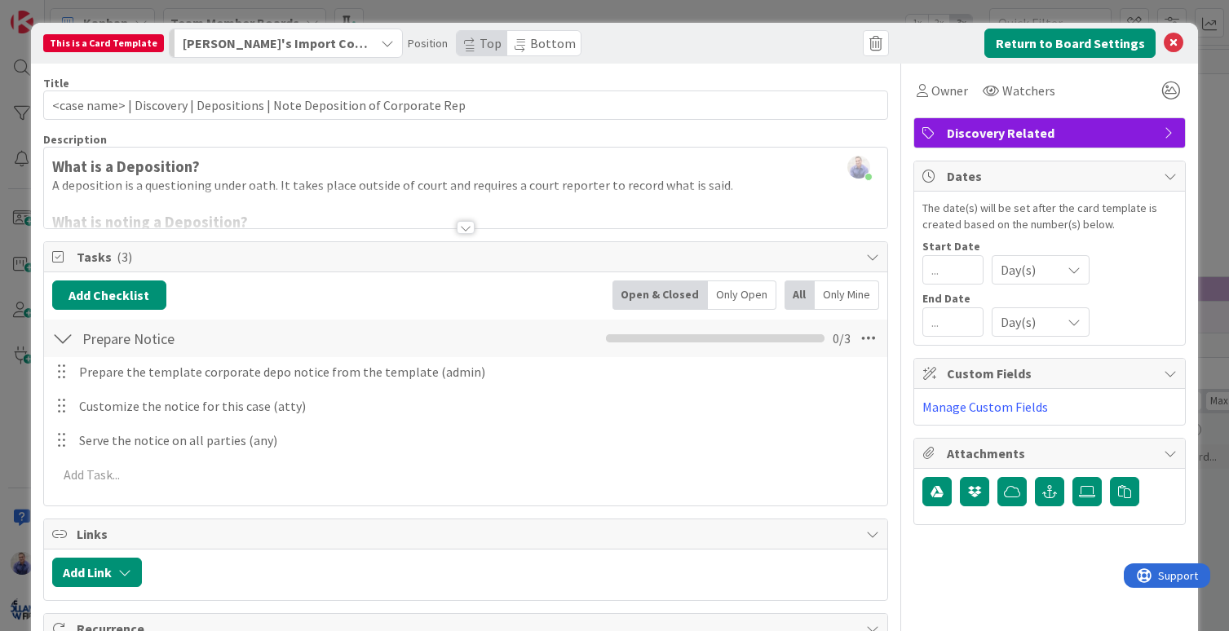
click at [537, 43] on span "Bottom" at bounding box center [553, 43] width 46 height 16
click at [1039, 40] on button "Return to Board Settings" at bounding box center [1069, 43] width 171 height 29
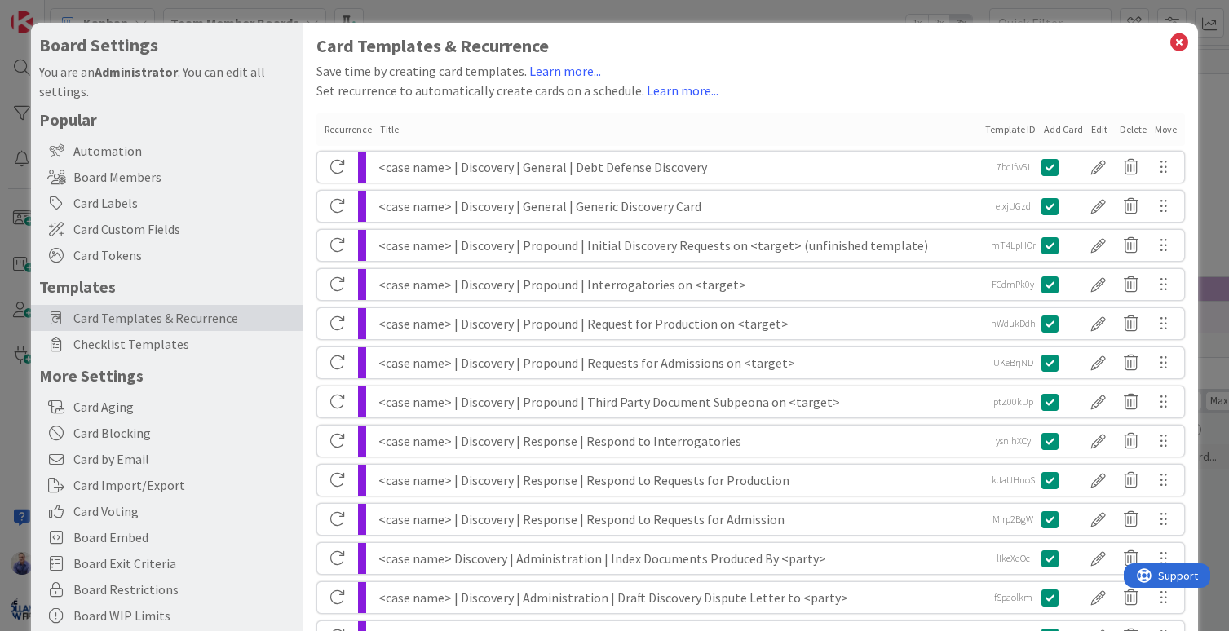
scroll to position [149, 0]
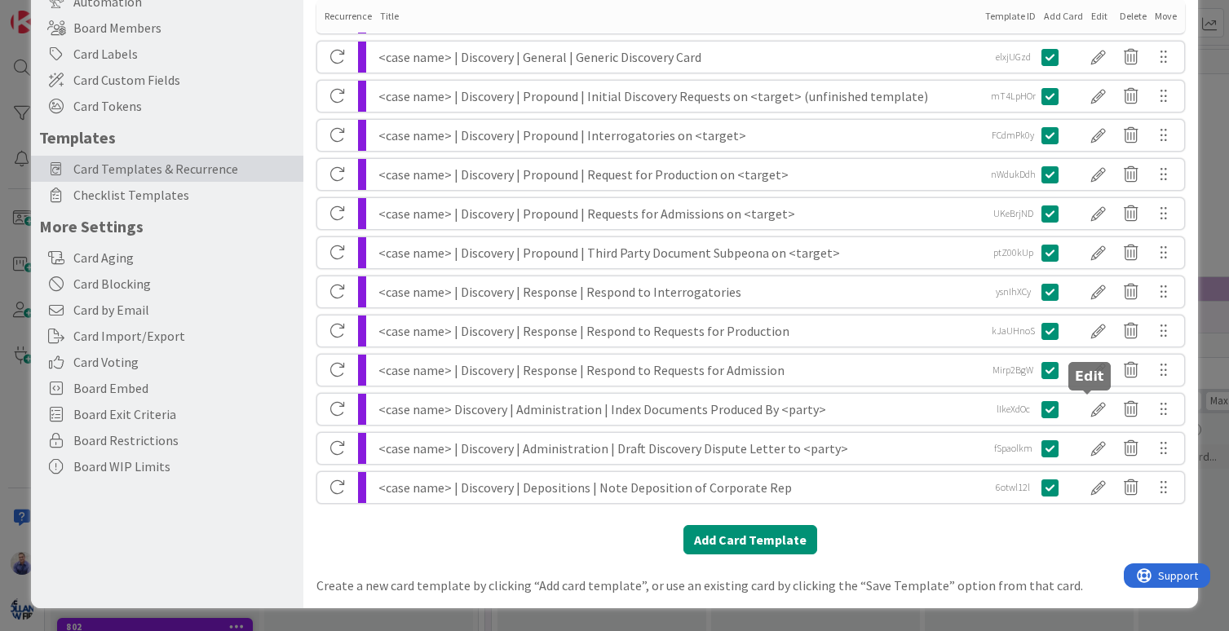
drag, startPoint x: 1090, startPoint y: 411, endPoint x: 1092, endPoint y: 435, distance: 23.7
click at [1090, 411] on div at bounding box center [1098, 409] width 33 height 28
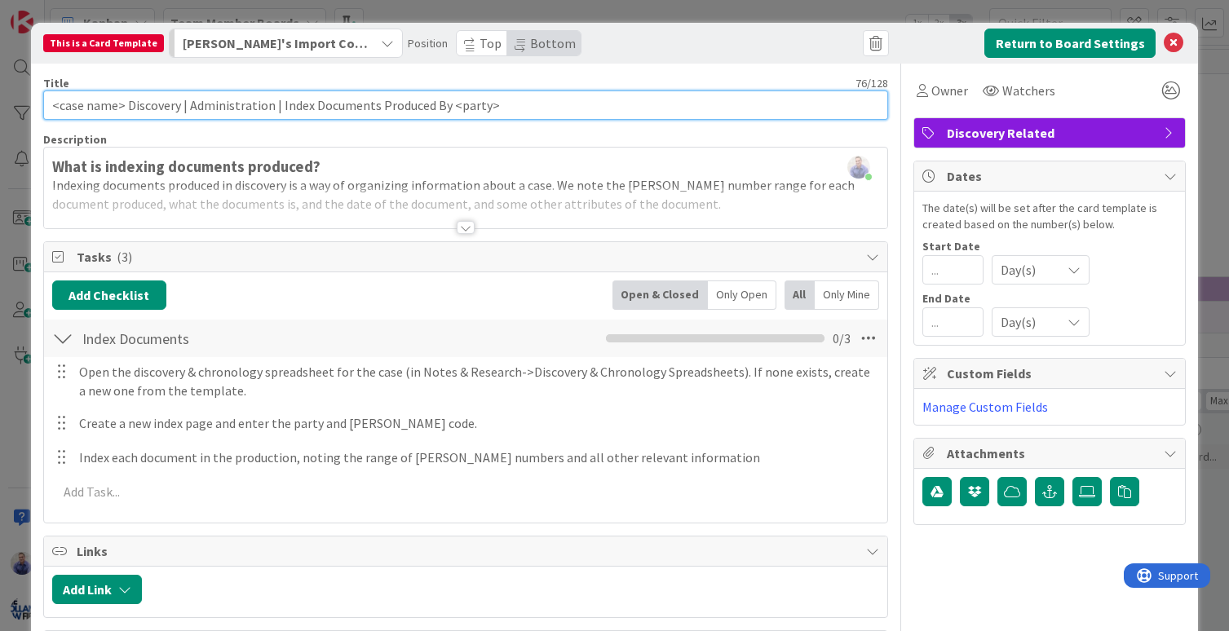
click at [126, 105] on input "<case name> Discovery | Administration | Index Documents Produced By <party>" at bounding box center [466, 105] width 846 height 29
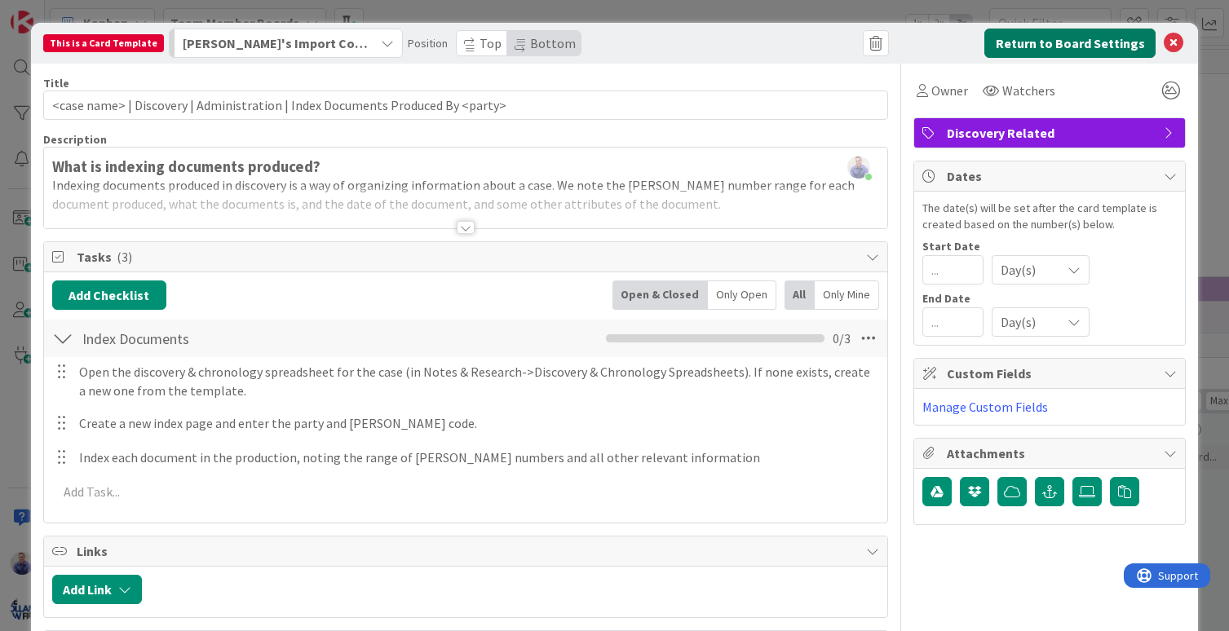
click at [1068, 46] on button "Return to Board Settings" at bounding box center [1069, 43] width 171 height 29
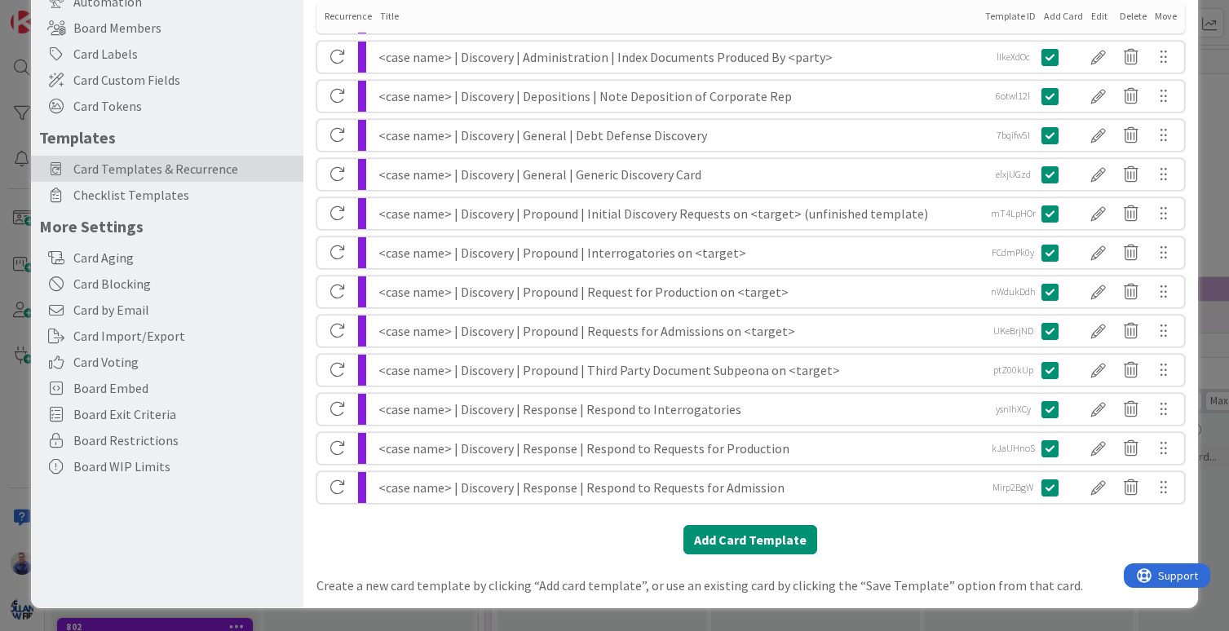
scroll to position [0, 0]
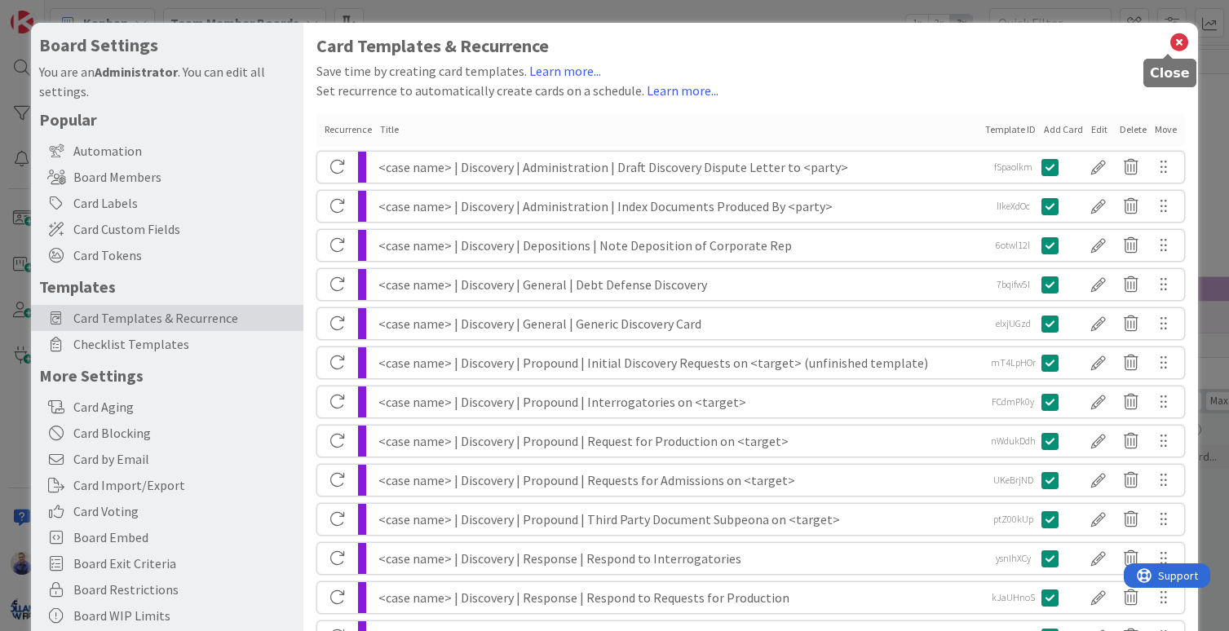
click at [1172, 43] on icon at bounding box center [1178, 42] width 21 height 23
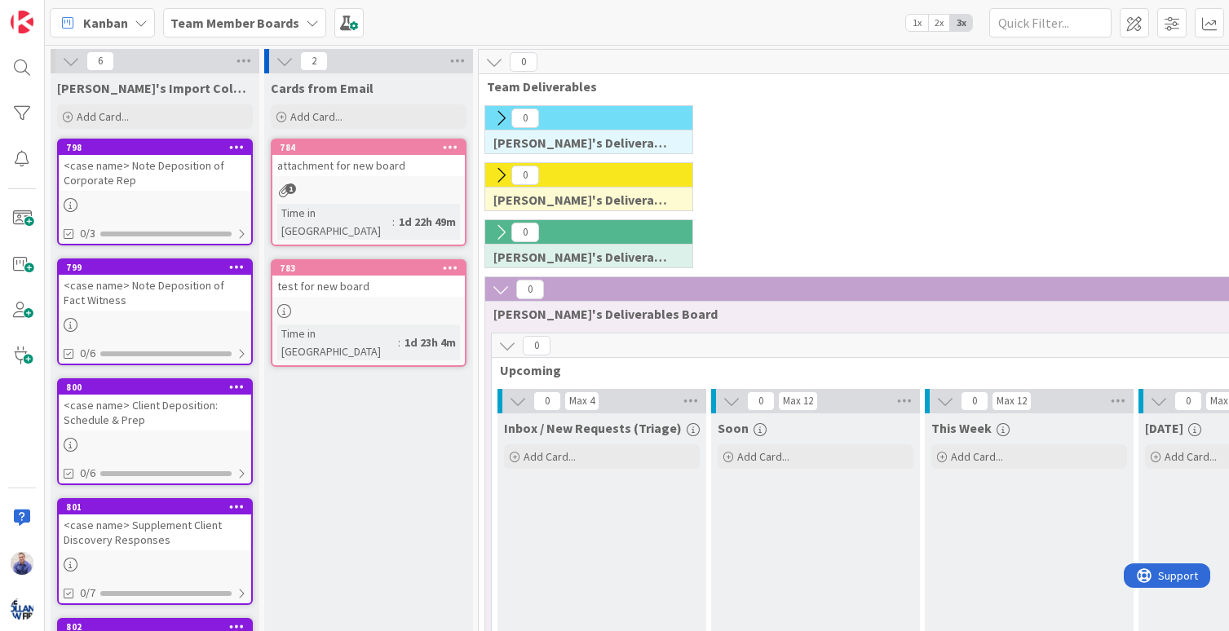
click at [195, 166] on div "<case name> Note Deposition of Corporate Rep" at bounding box center [155, 173] width 192 height 36
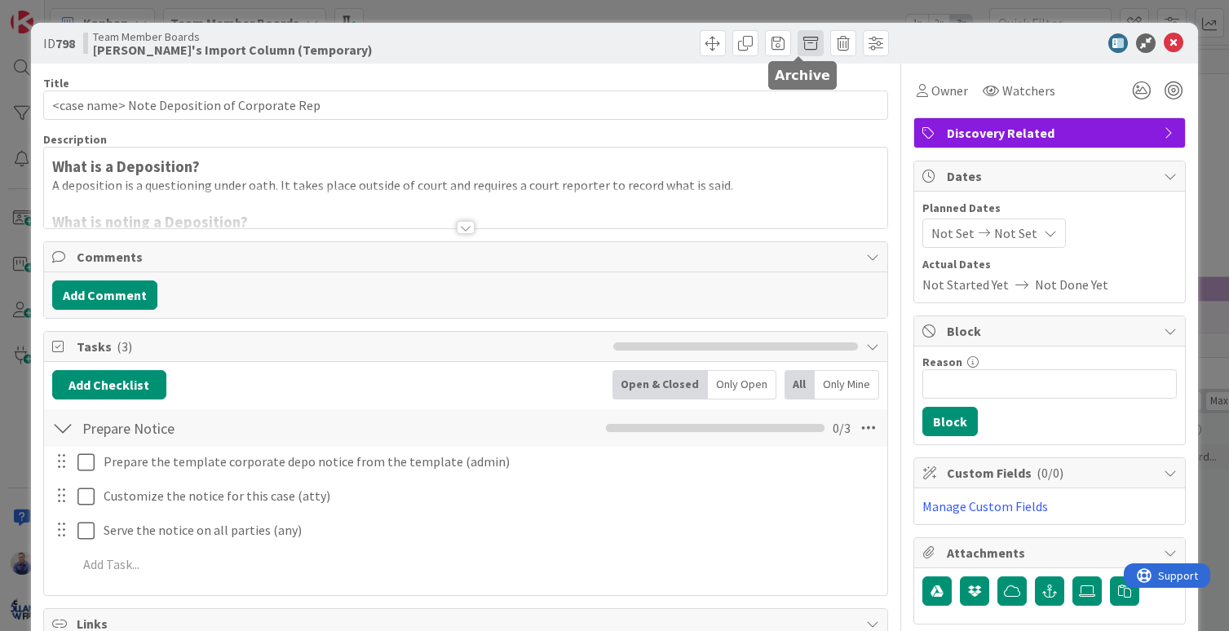
click at [799, 43] on span at bounding box center [810, 43] width 26 height 26
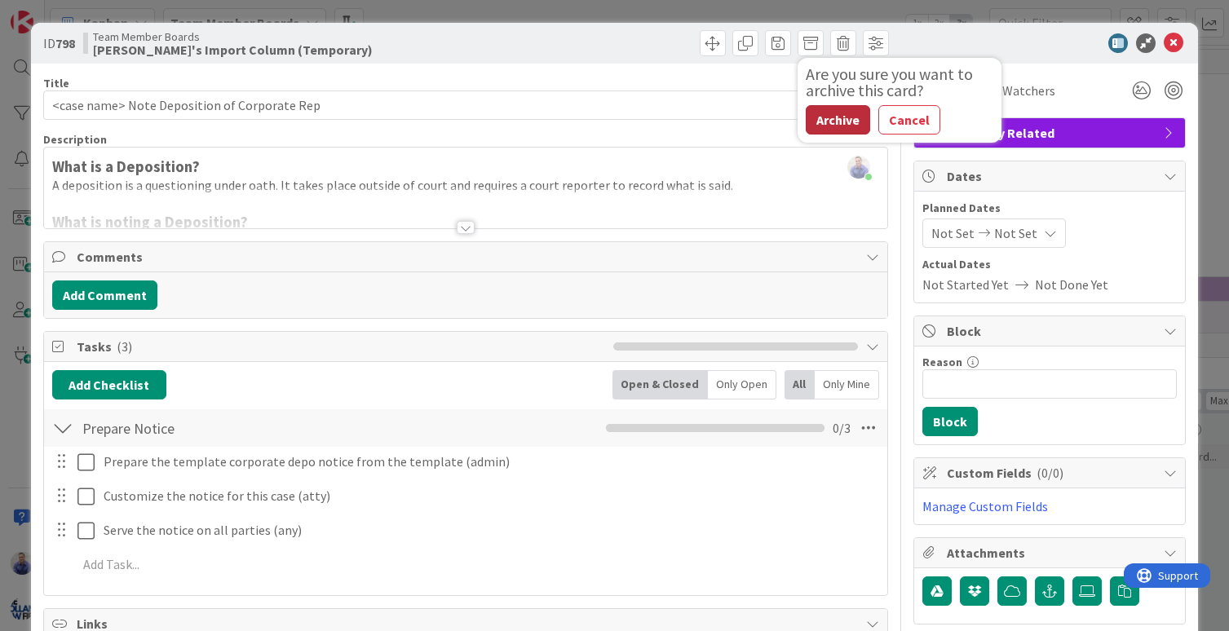
click at [842, 115] on button "Archive" at bounding box center [838, 119] width 64 height 29
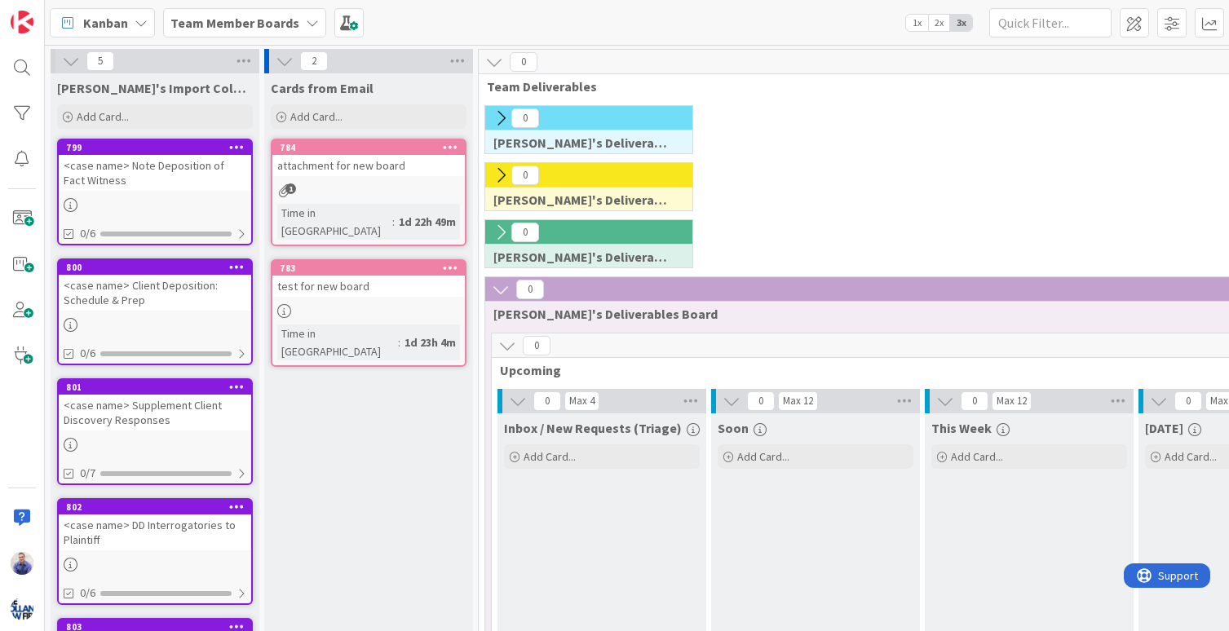
click at [198, 167] on div "<case name> Note Deposition of Fact Witness" at bounding box center [155, 173] width 192 height 36
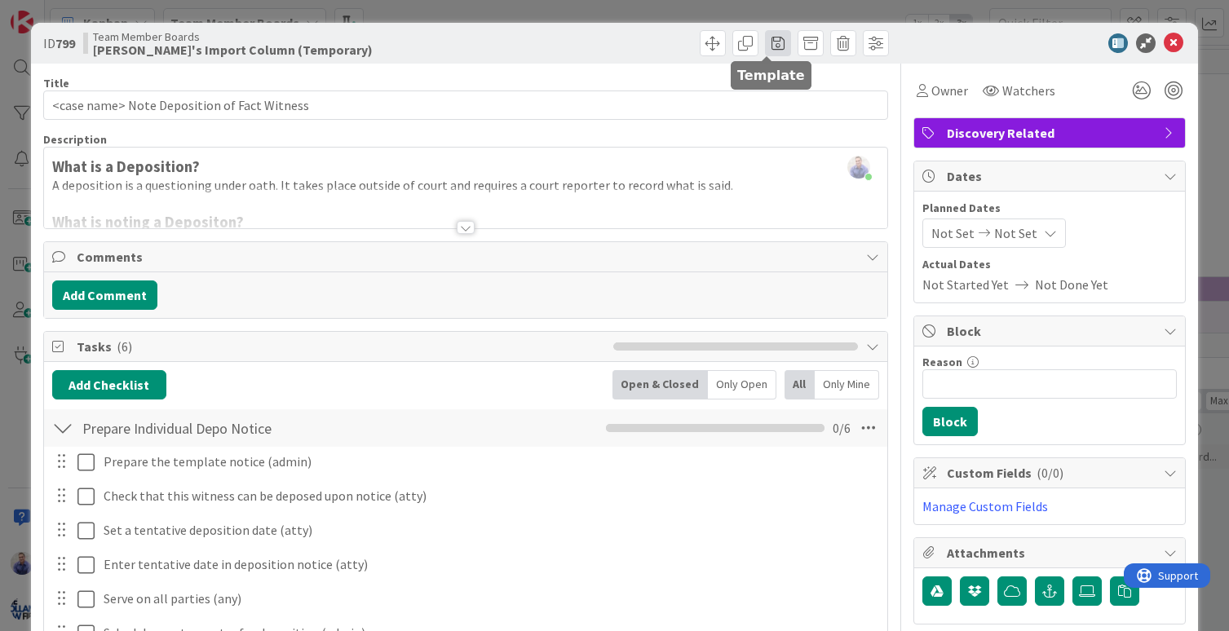
click at [765, 47] on span at bounding box center [778, 43] width 26 height 26
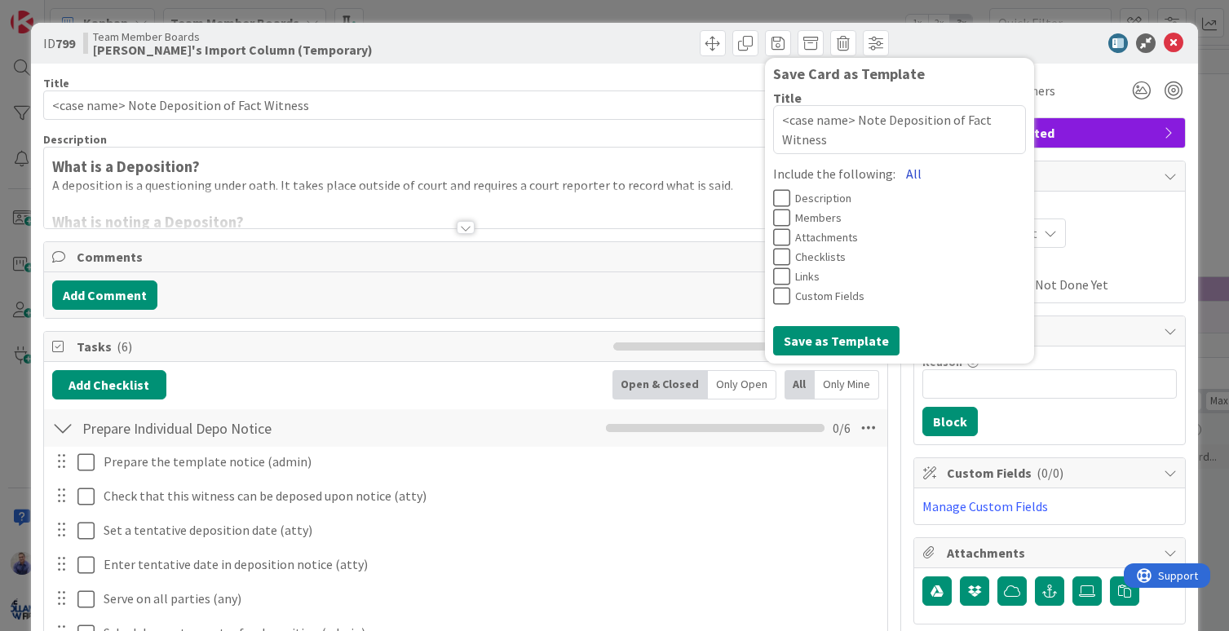
click at [895, 174] on button "All" at bounding box center [913, 173] width 37 height 29
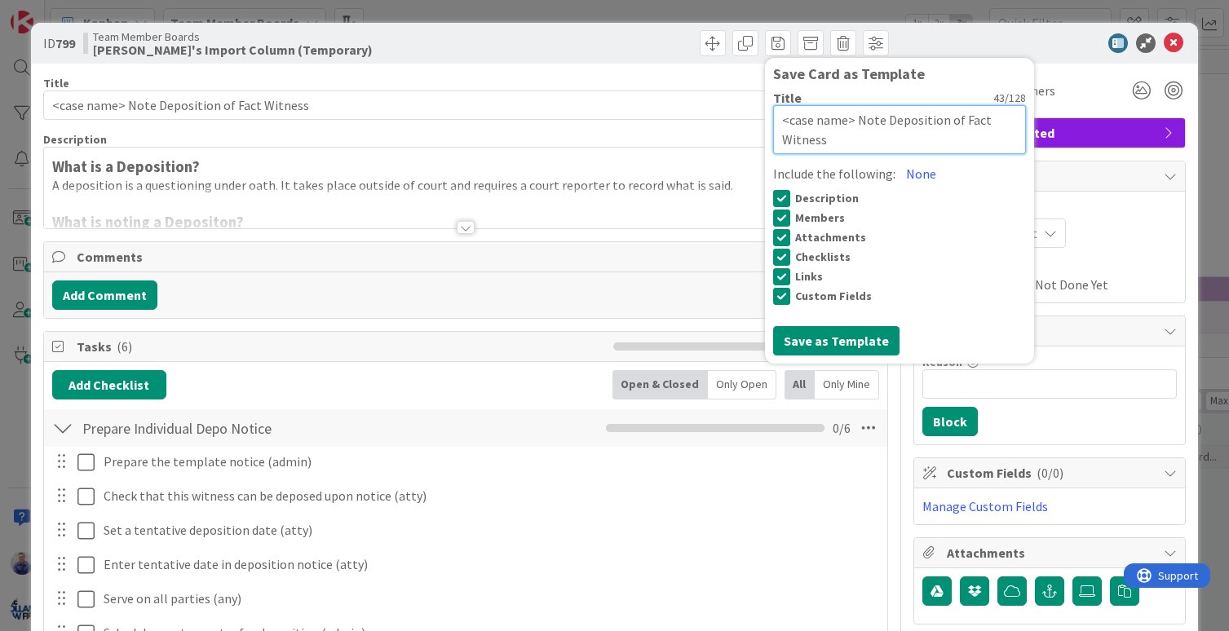
click at [846, 119] on textarea "<case name> Note Deposition of Fact Witness" at bounding box center [899, 129] width 253 height 49
paste textarea "| Discovery | Depositions |"
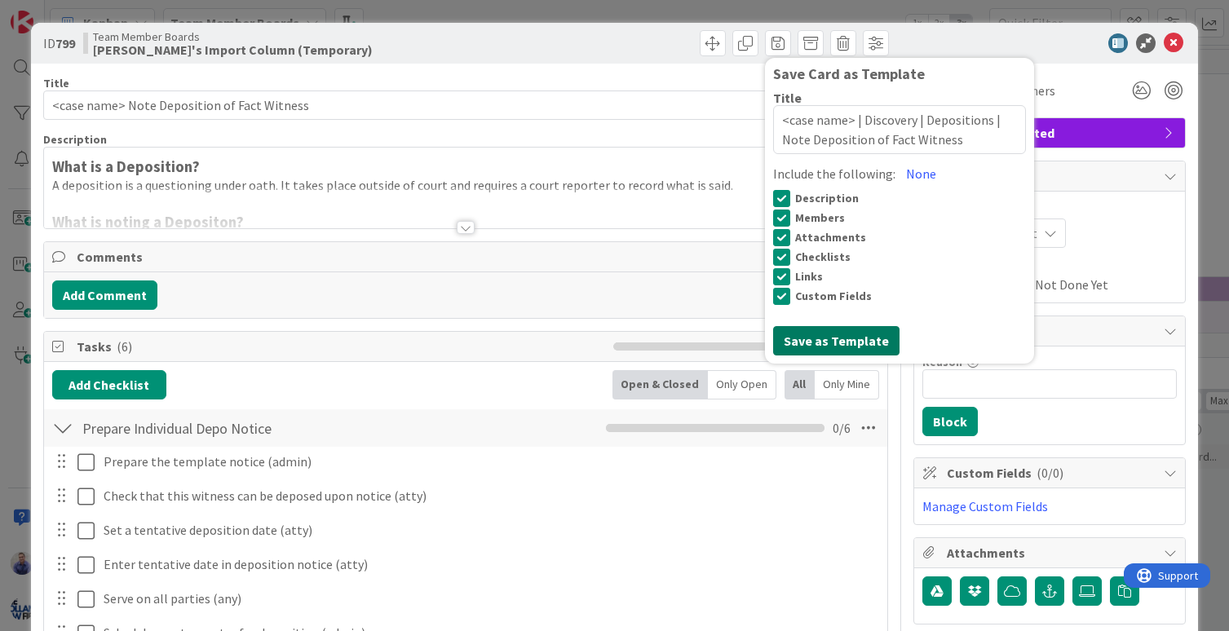
click at [826, 338] on button "Save as Template" at bounding box center [836, 340] width 126 height 29
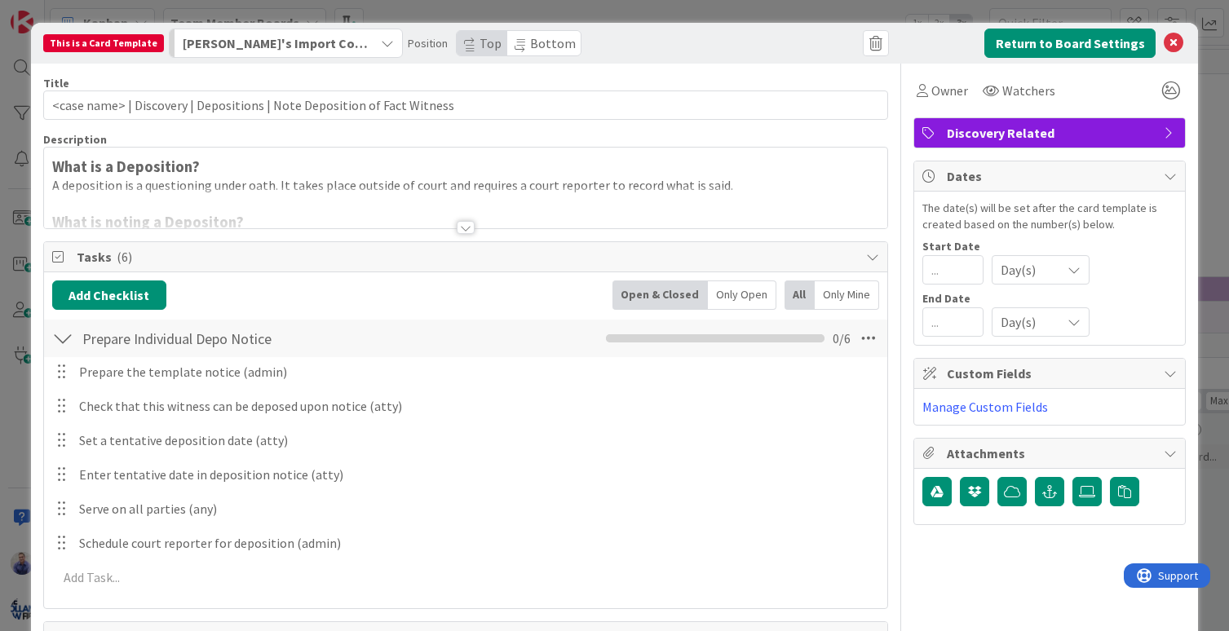
click at [549, 46] on span "Bottom" at bounding box center [553, 43] width 46 height 16
click at [1115, 43] on button "Return to Board Settings" at bounding box center [1069, 43] width 171 height 29
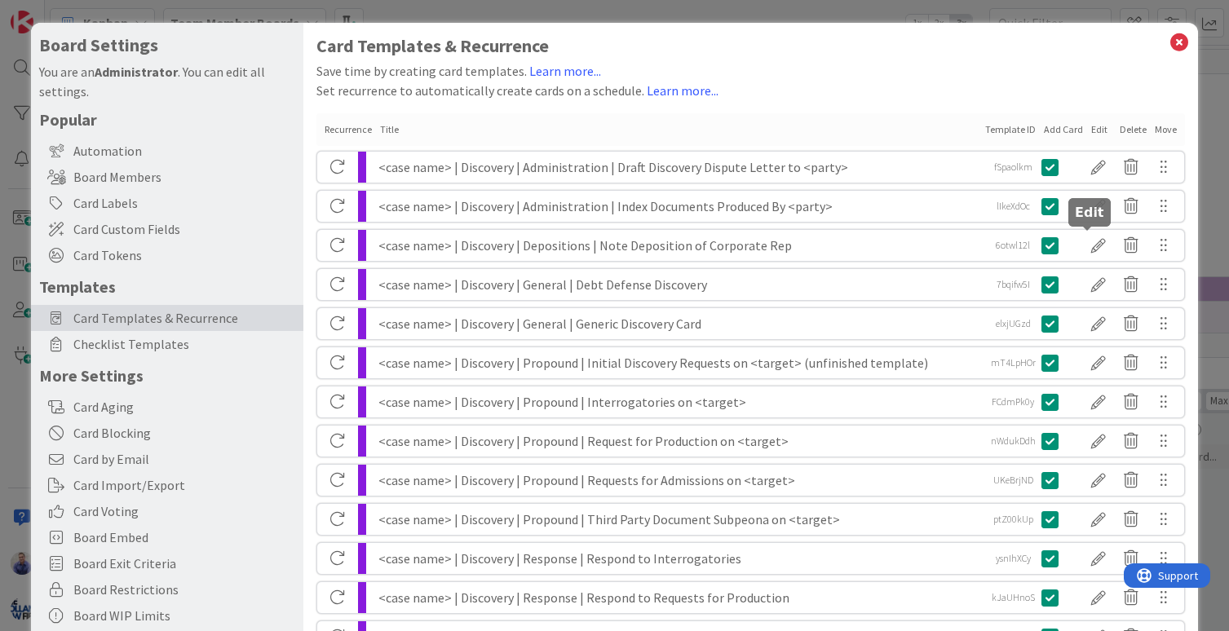
click at [1090, 244] on div at bounding box center [1098, 246] width 33 height 28
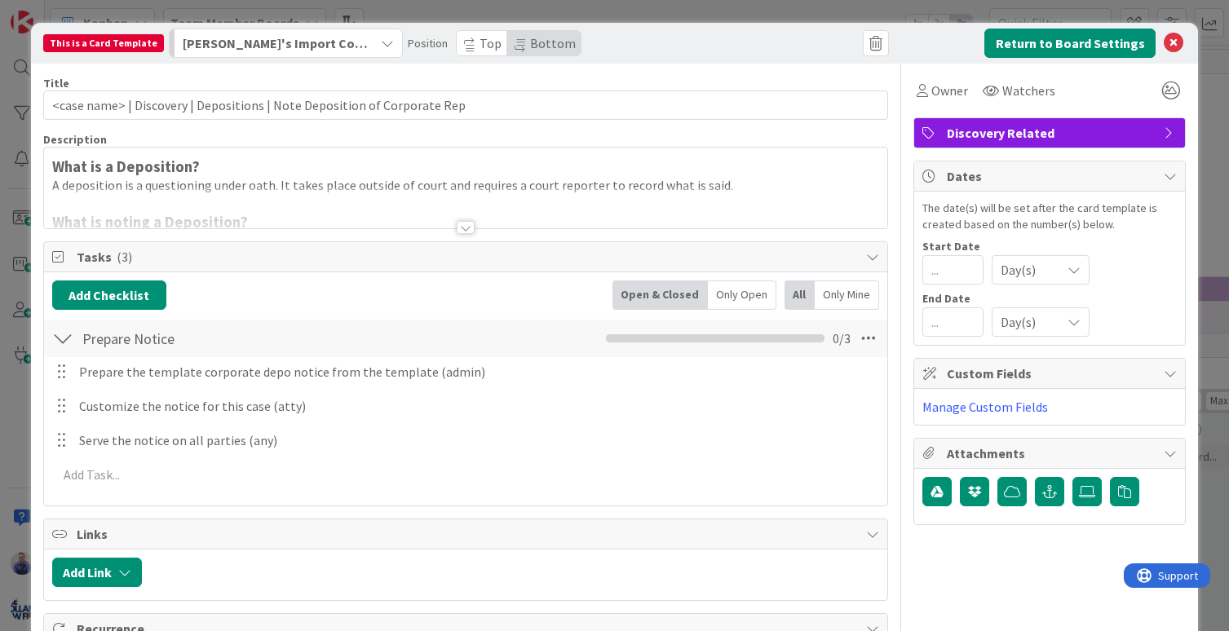
click at [530, 45] on span "Bottom" at bounding box center [553, 43] width 46 height 16
click at [1121, 40] on button "Return to Board Settings" at bounding box center [1069, 43] width 171 height 29
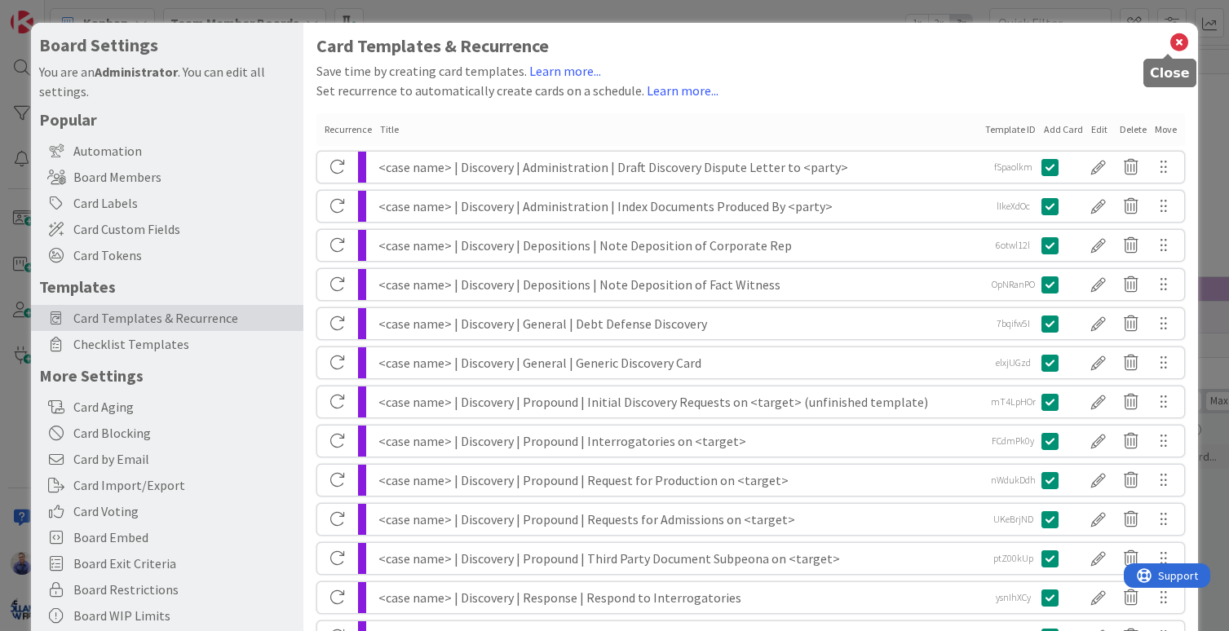
click at [1168, 38] on icon at bounding box center [1178, 42] width 21 height 23
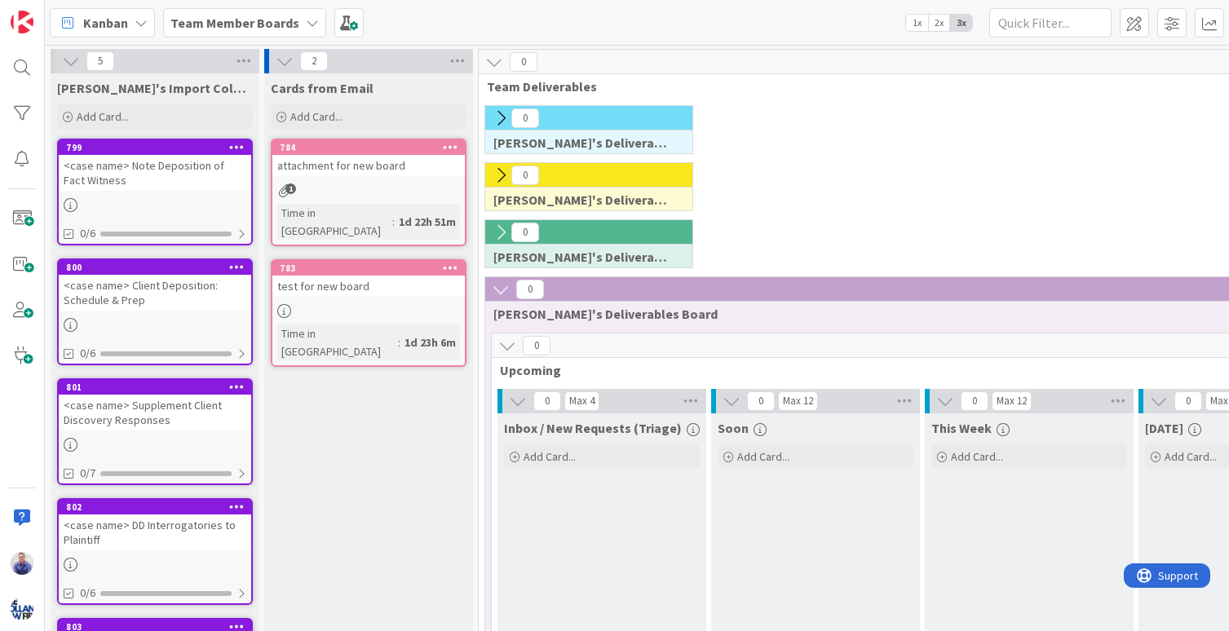
click at [216, 166] on div "<case name> Note Deposition of Fact Witness" at bounding box center [155, 173] width 192 height 36
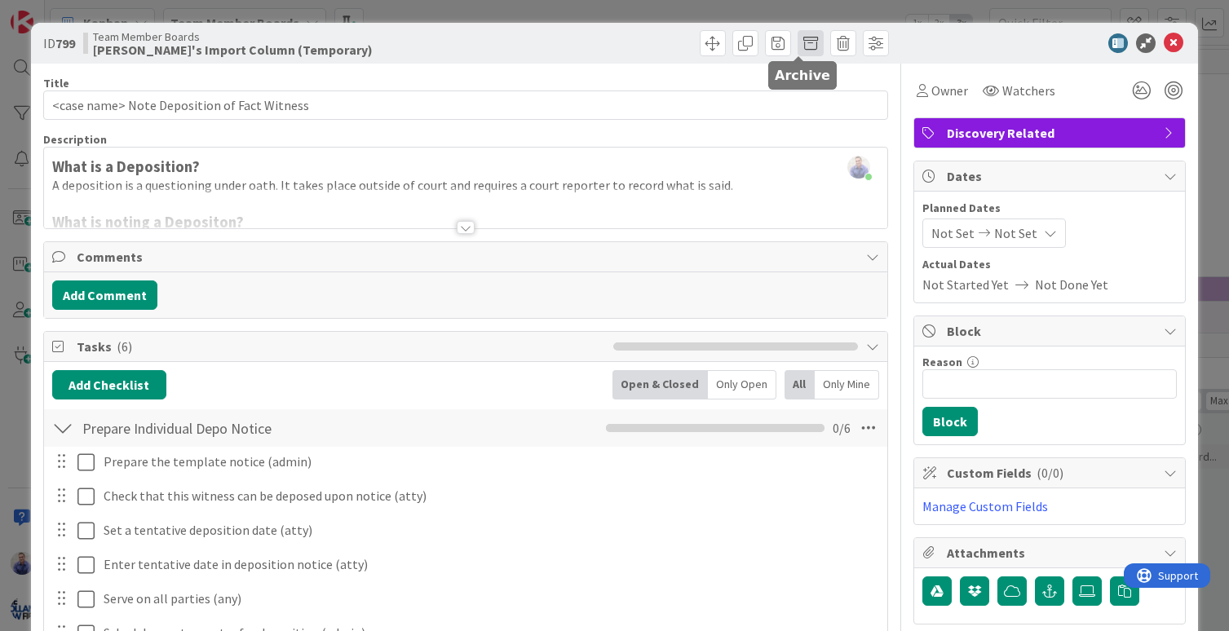
click at [807, 43] on span at bounding box center [810, 43] width 26 height 26
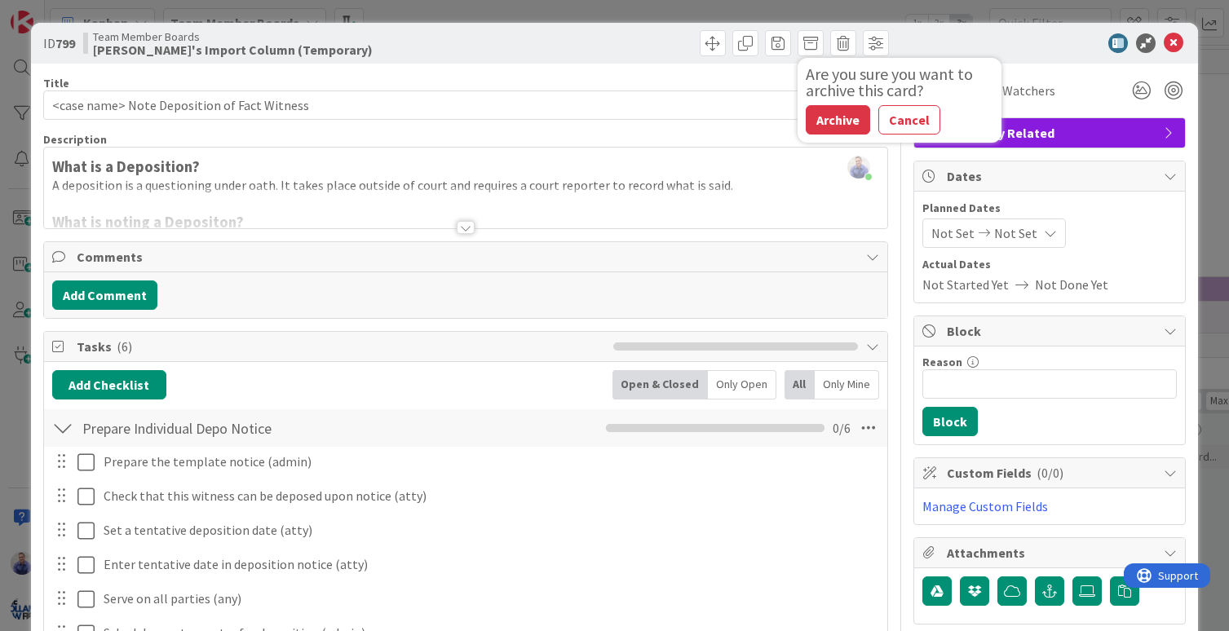
click at [837, 116] on button "Archive" at bounding box center [838, 119] width 64 height 29
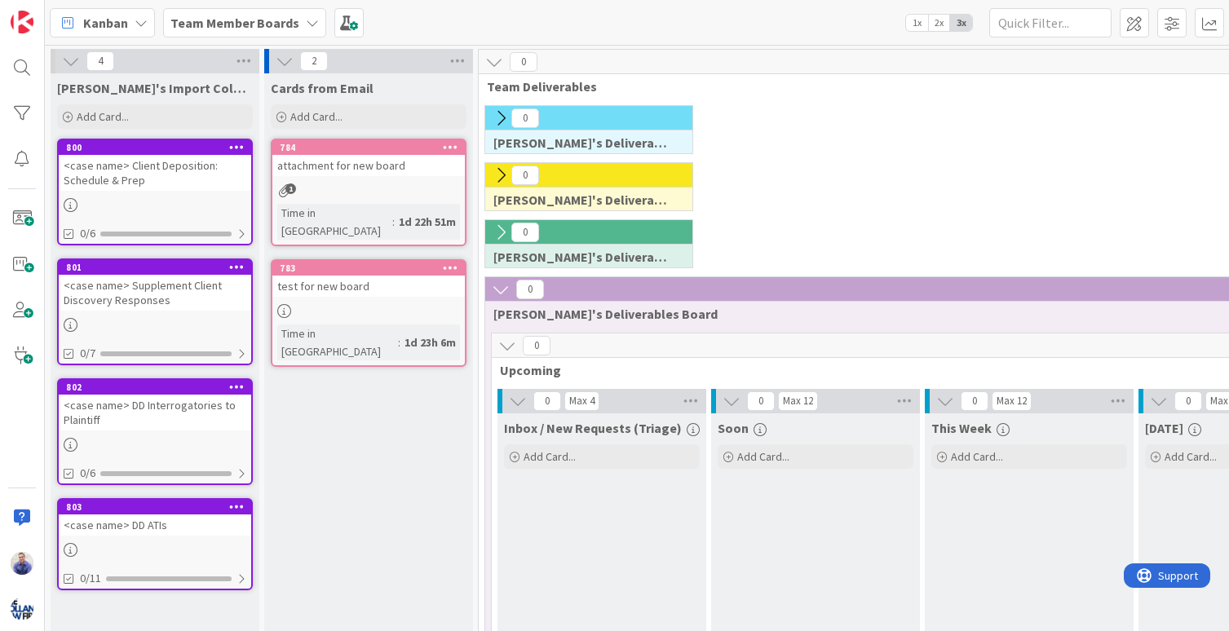
click at [179, 168] on div "<case name> Client Deposition: Schedule & Prep" at bounding box center [155, 173] width 192 height 36
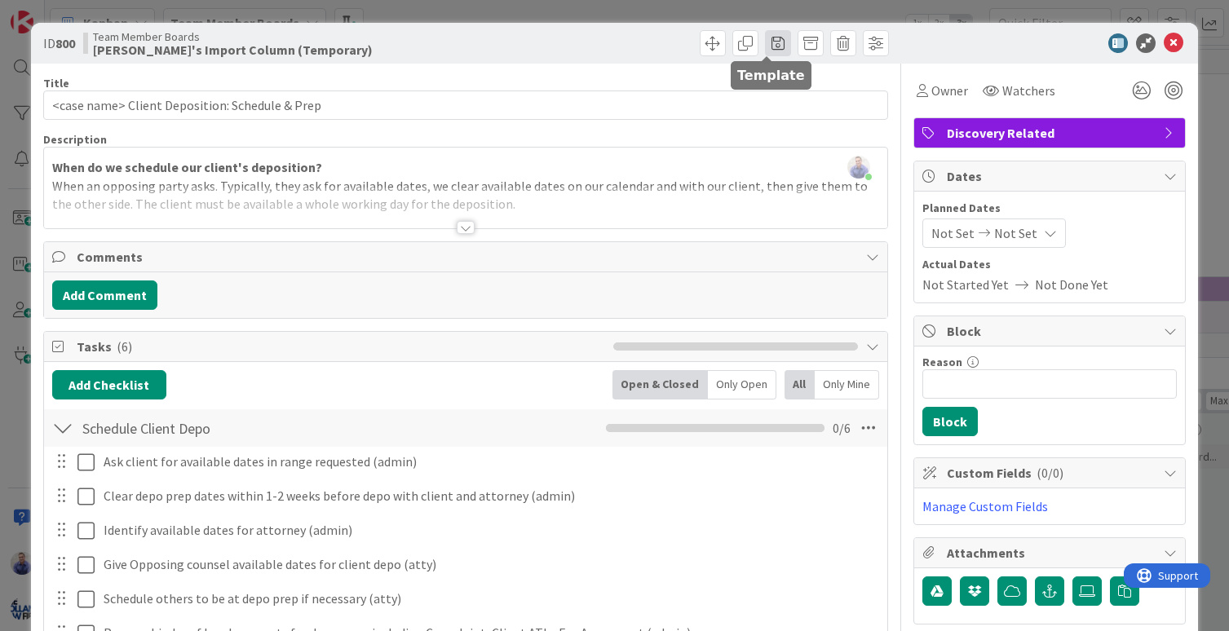
click at [778, 42] on span at bounding box center [778, 43] width 26 height 26
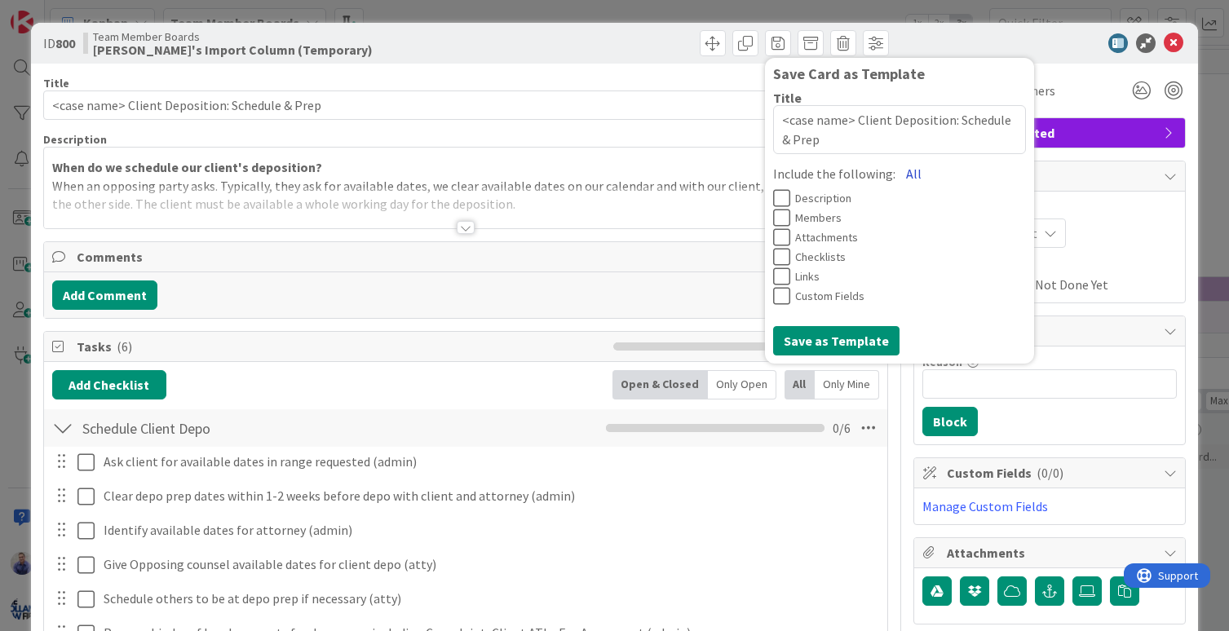
click at [895, 171] on button "All" at bounding box center [913, 173] width 37 height 29
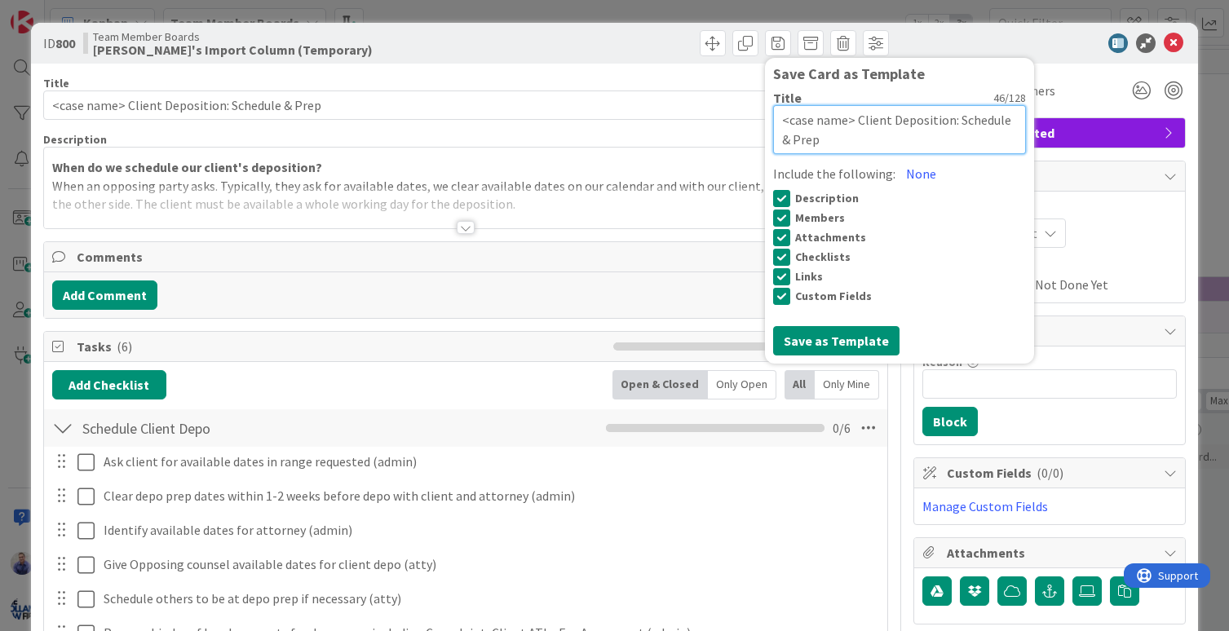
click at [846, 119] on textarea "<case name> Client Deposition: Schedule & Prep" at bounding box center [899, 129] width 253 height 49
paste textarea "| Discovery | Depositions |"
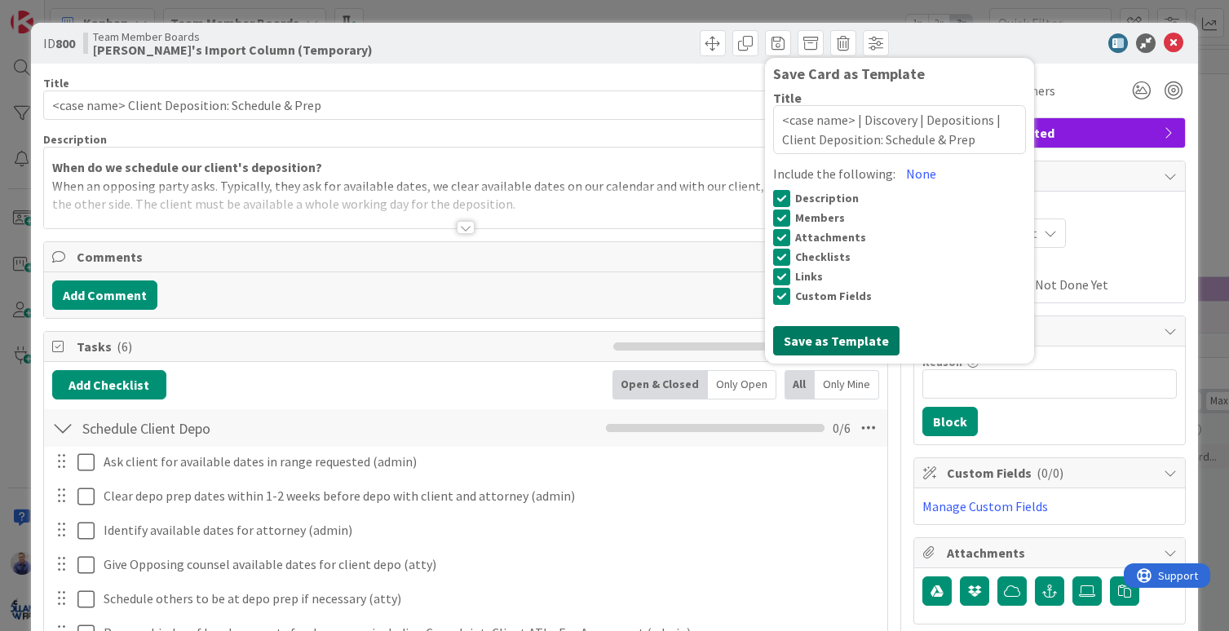
drag, startPoint x: 857, startPoint y: 342, endPoint x: 855, endPoint y: 333, distance: 9.1
click at [857, 342] on button "Save as Template" at bounding box center [836, 340] width 126 height 29
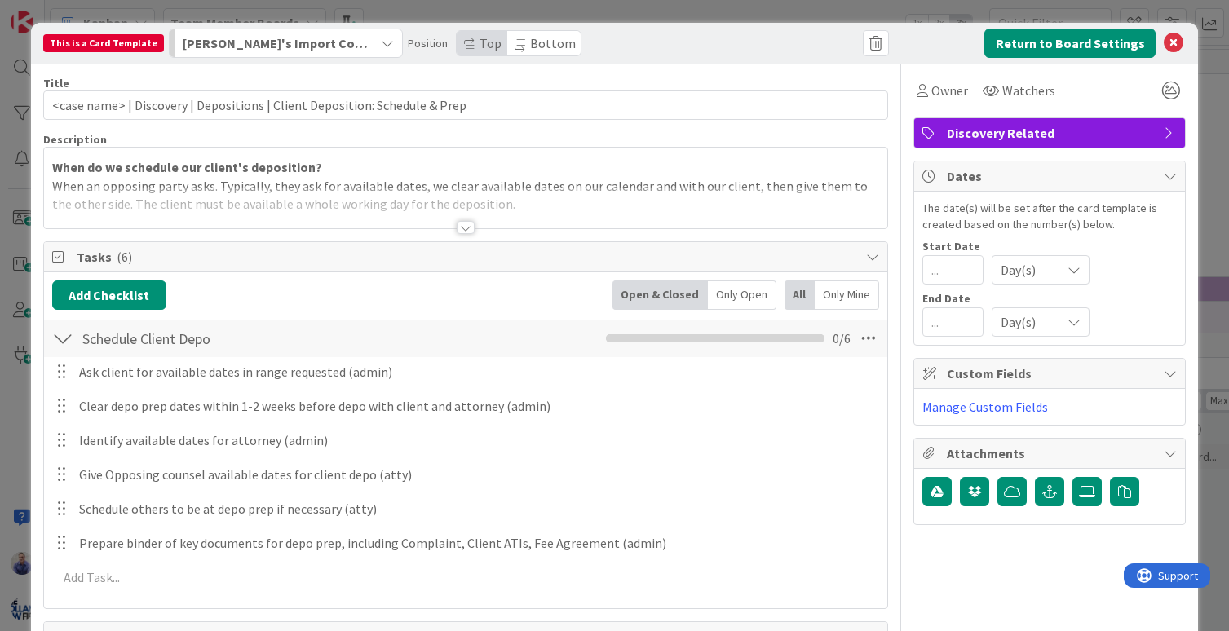
click at [553, 46] on span "Bottom" at bounding box center [553, 43] width 46 height 16
click at [1030, 48] on button "Return to Board Settings" at bounding box center [1069, 43] width 171 height 29
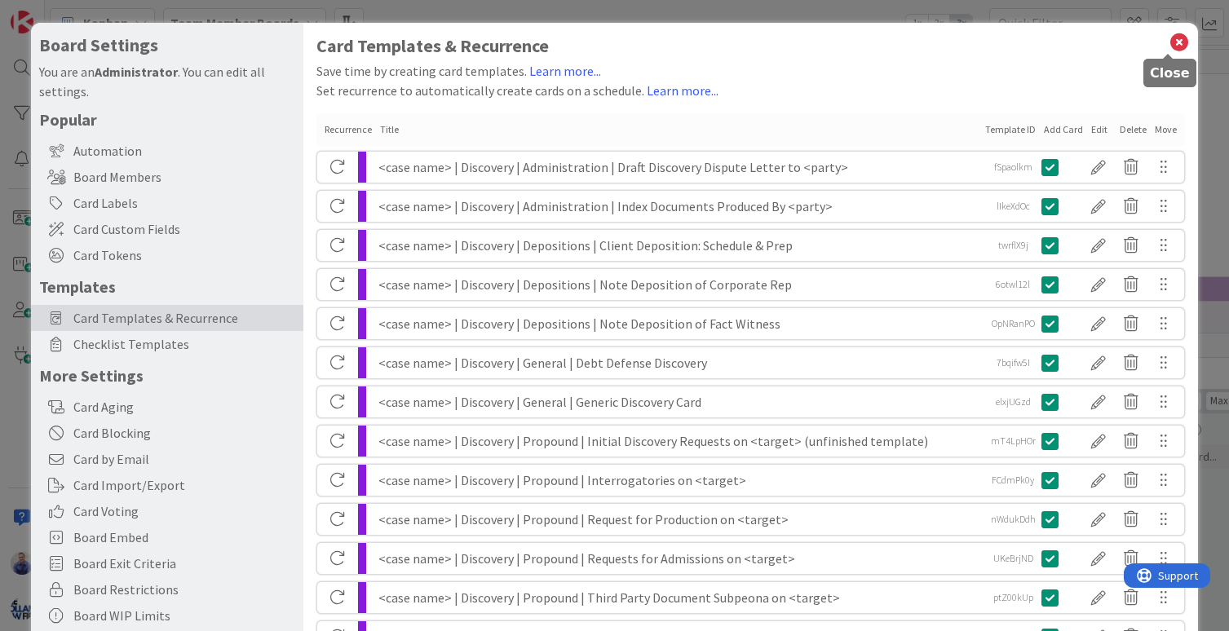
click at [1170, 44] on icon at bounding box center [1178, 42] width 21 height 23
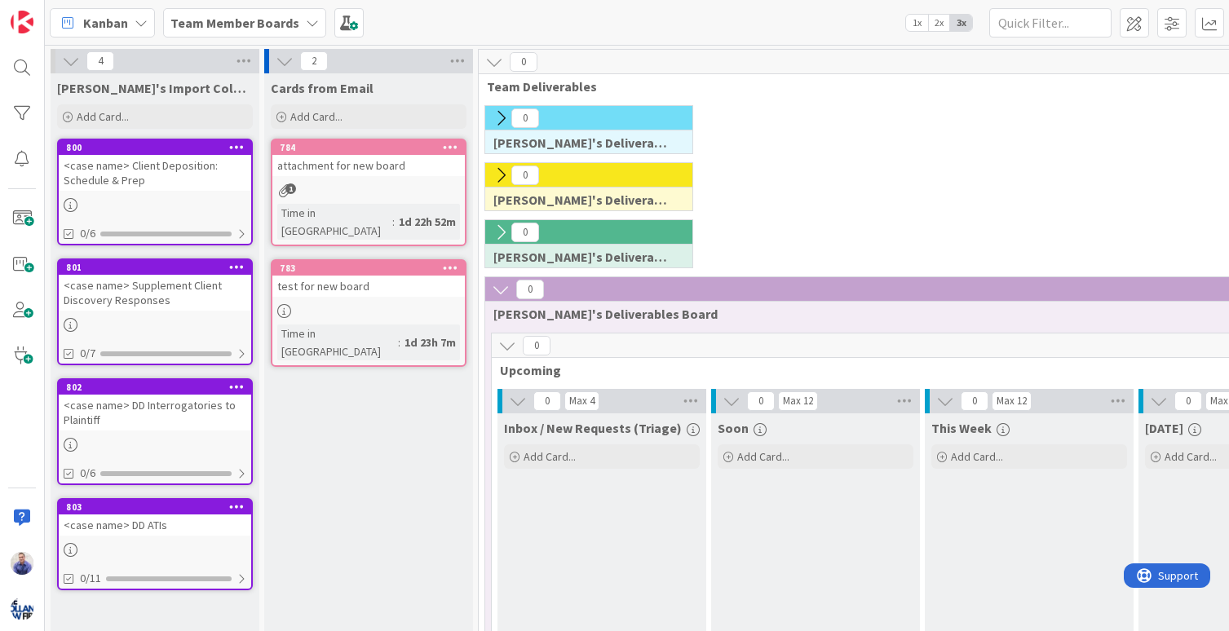
click at [202, 157] on div "<case name> Client Deposition: Schedule & Prep" at bounding box center [155, 173] width 192 height 36
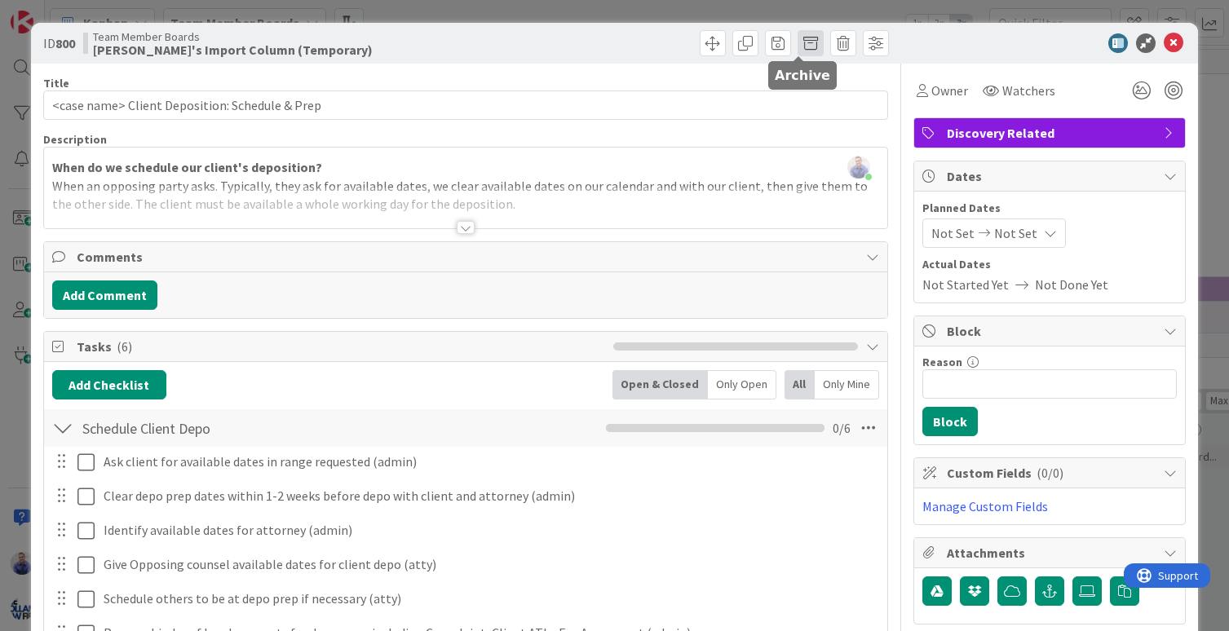
click at [799, 41] on span at bounding box center [810, 43] width 26 height 26
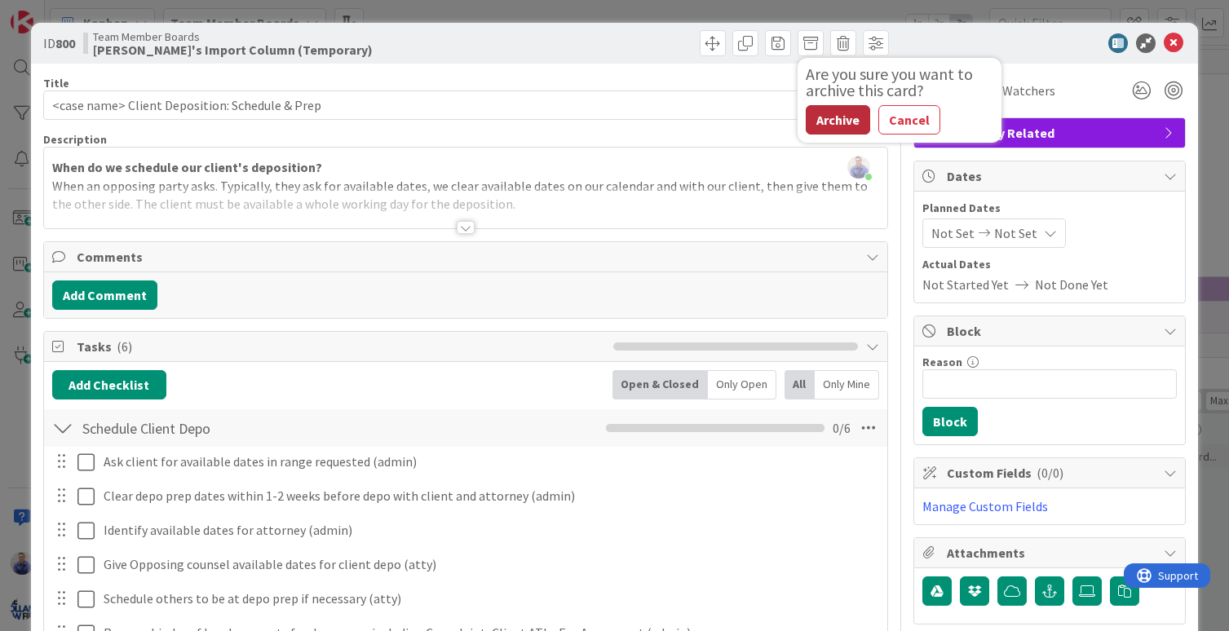
drag, startPoint x: 828, startPoint y: 120, endPoint x: 836, endPoint y: 113, distance: 10.4
click at [827, 121] on button "Archive" at bounding box center [838, 119] width 64 height 29
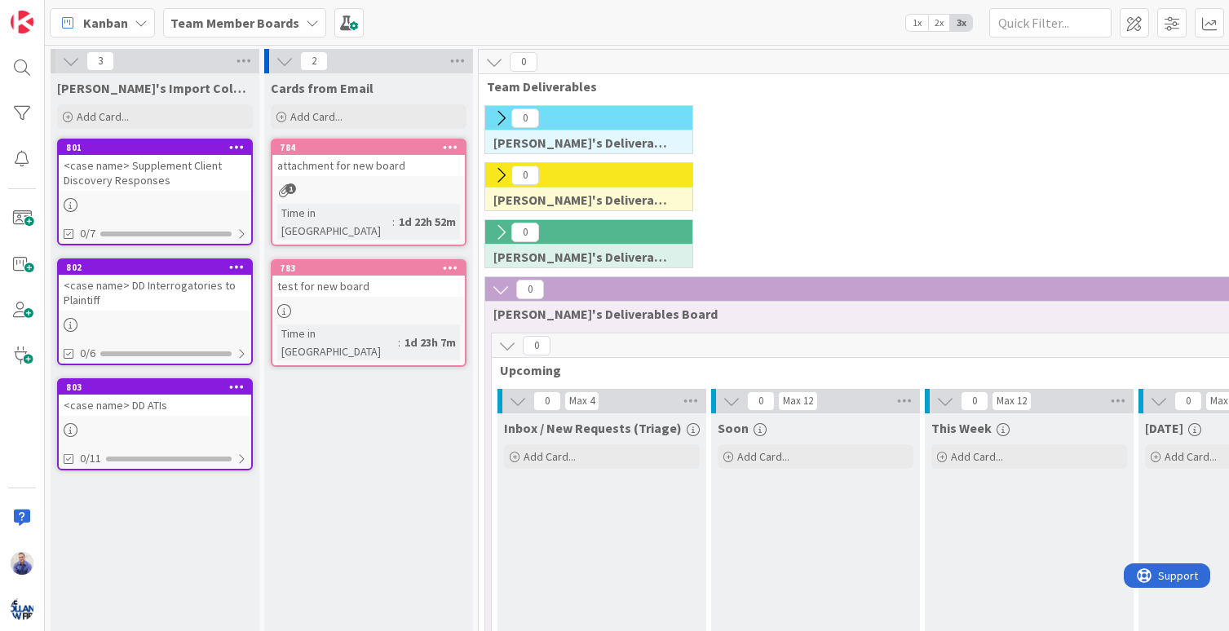
click at [144, 167] on div "<case name> Supplement Client Discovery Responses" at bounding box center [155, 173] width 192 height 36
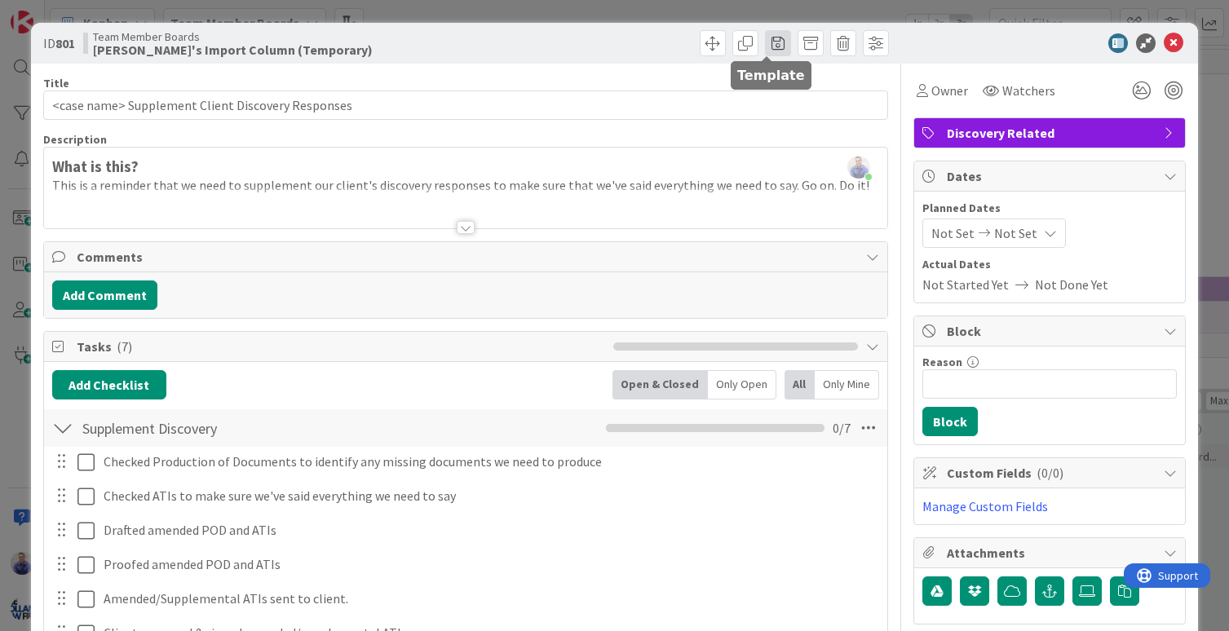
click at [769, 42] on span at bounding box center [778, 43] width 26 height 26
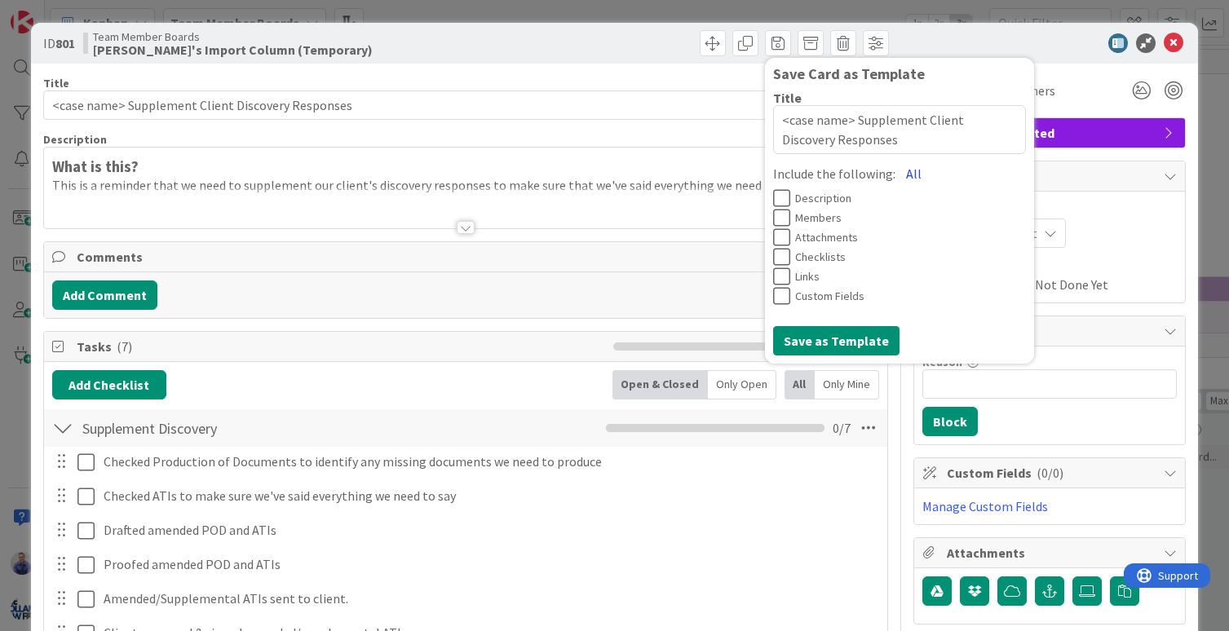
click at [895, 174] on button "All" at bounding box center [913, 173] width 37 height 29
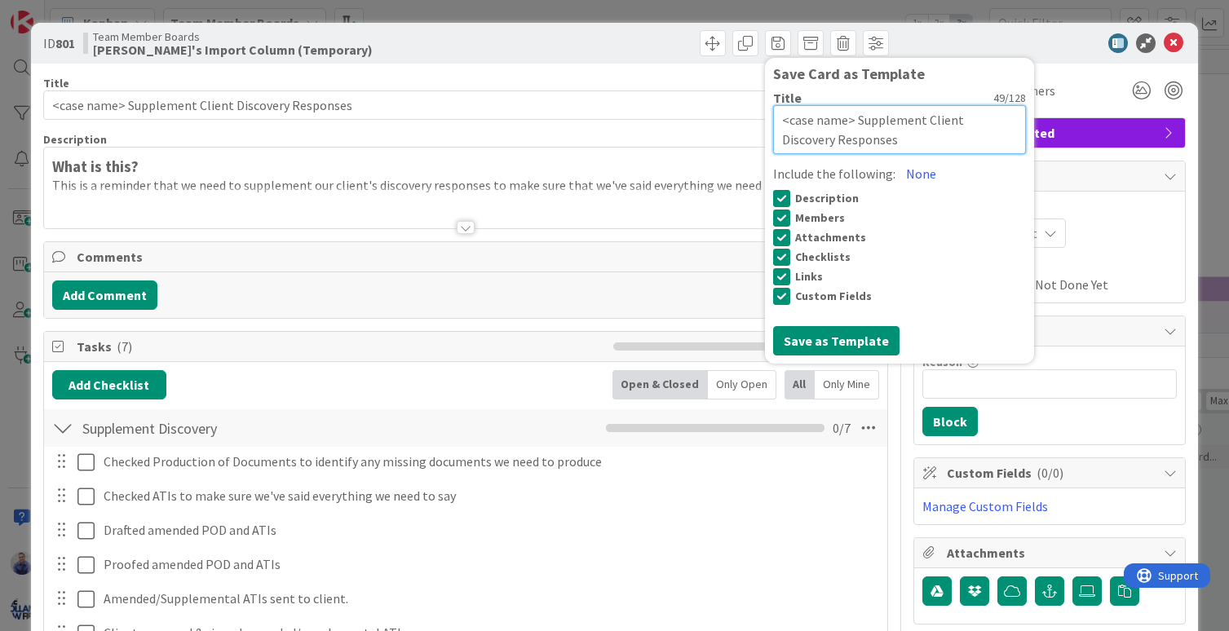
click at [845, 121] on textarea "<case name> Supplement Client Discovery Responses" at bounding box center [899, 129] width 253 height 49
paste textarea "| Discovery | Depositions |"
click at [927, 121] on textarea "<case name> | Discovery | Depositions | Supplement Client Discovery Responses" at bounding box center [899, 129] width 253 height 49
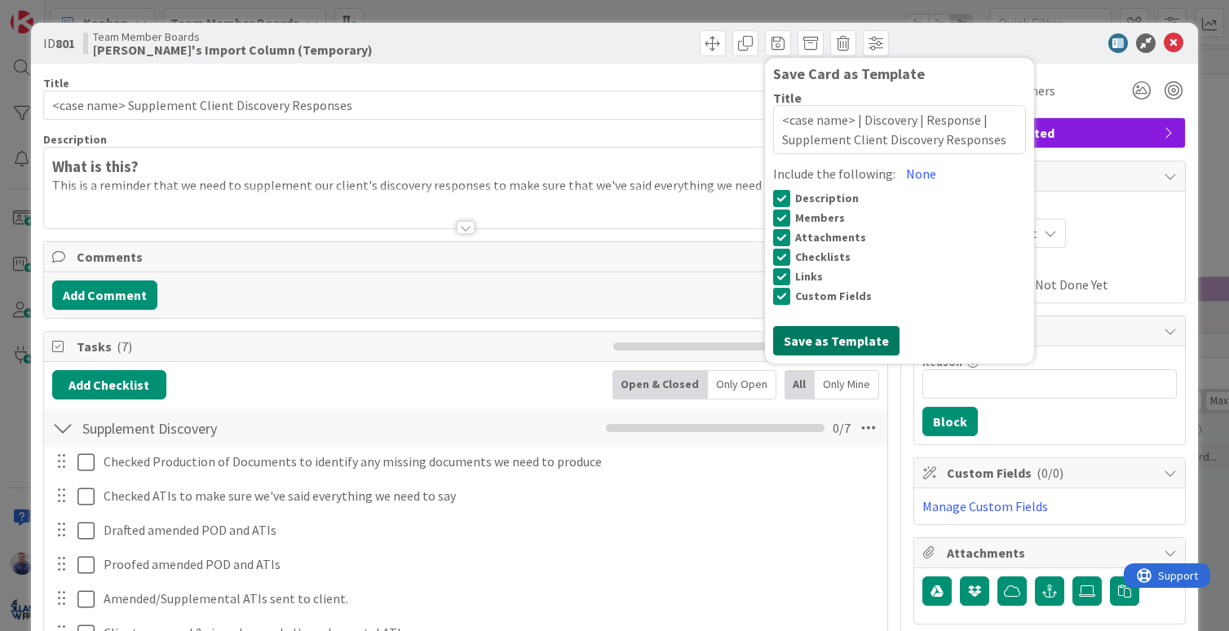
click at [860, 337] on button "Save as Template" at bounding box center [836, 340] width 126 height 29
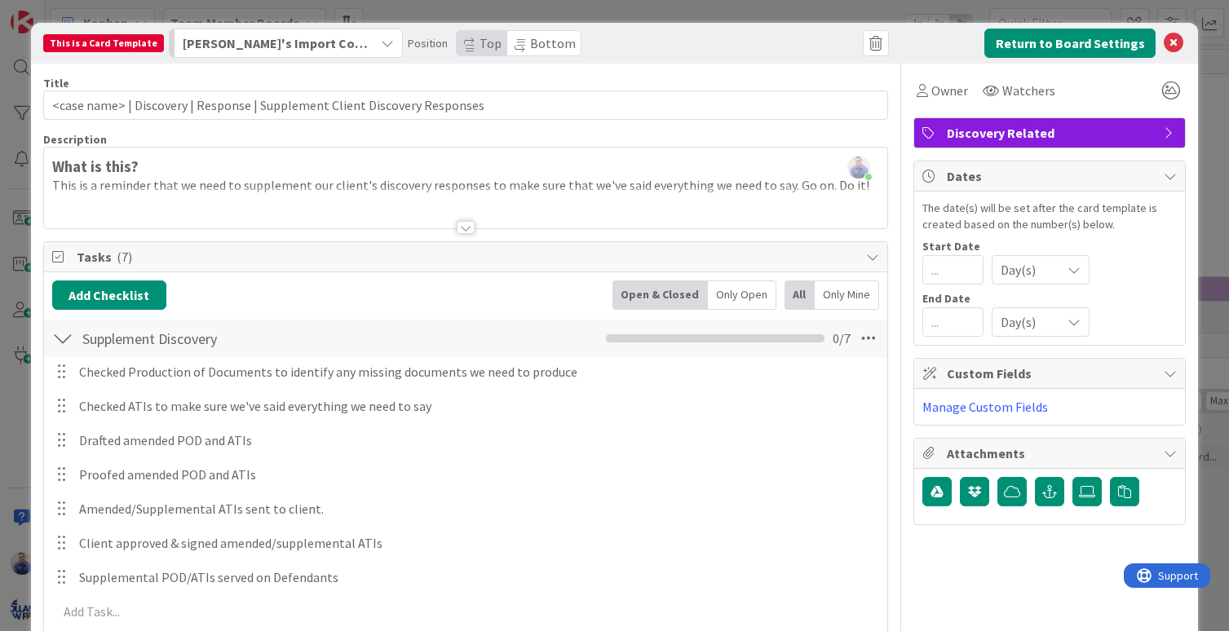
click at [541, 46] on span "Bottom" at bounding box center [553, 43] width 46 height 16
click at [1038, 46] on button "Return to Board Settings" at bounding box center [1069, 43] width 171 height 29
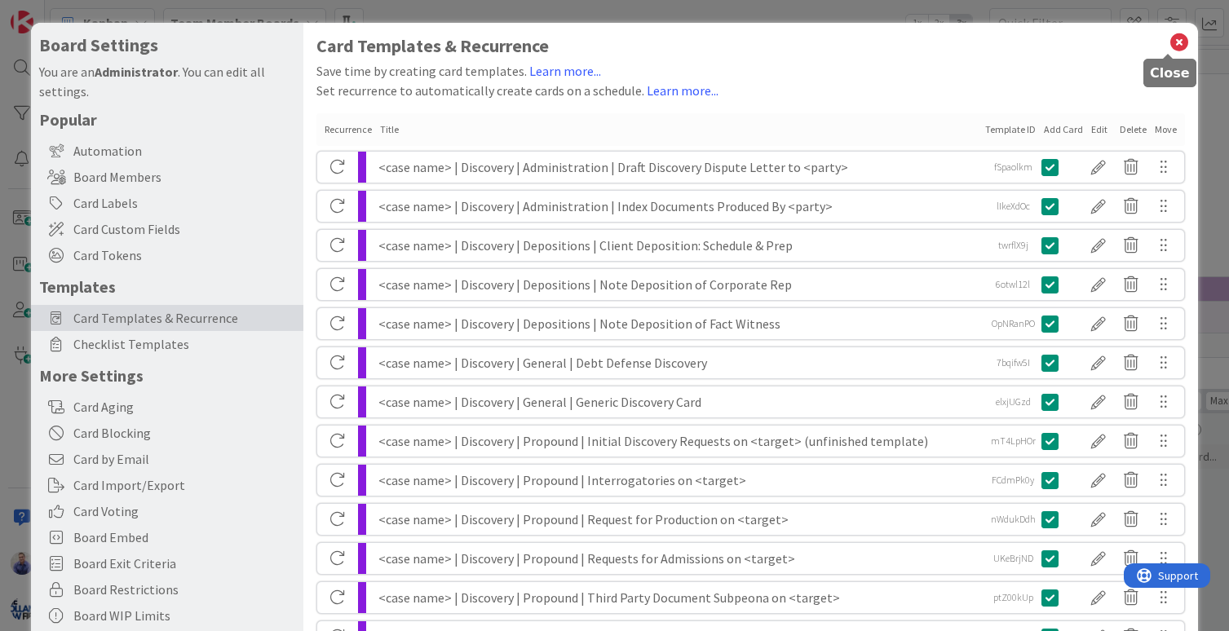
click at [1168, 42] on icon at bounding box center [1178, 42] width 21 height 23
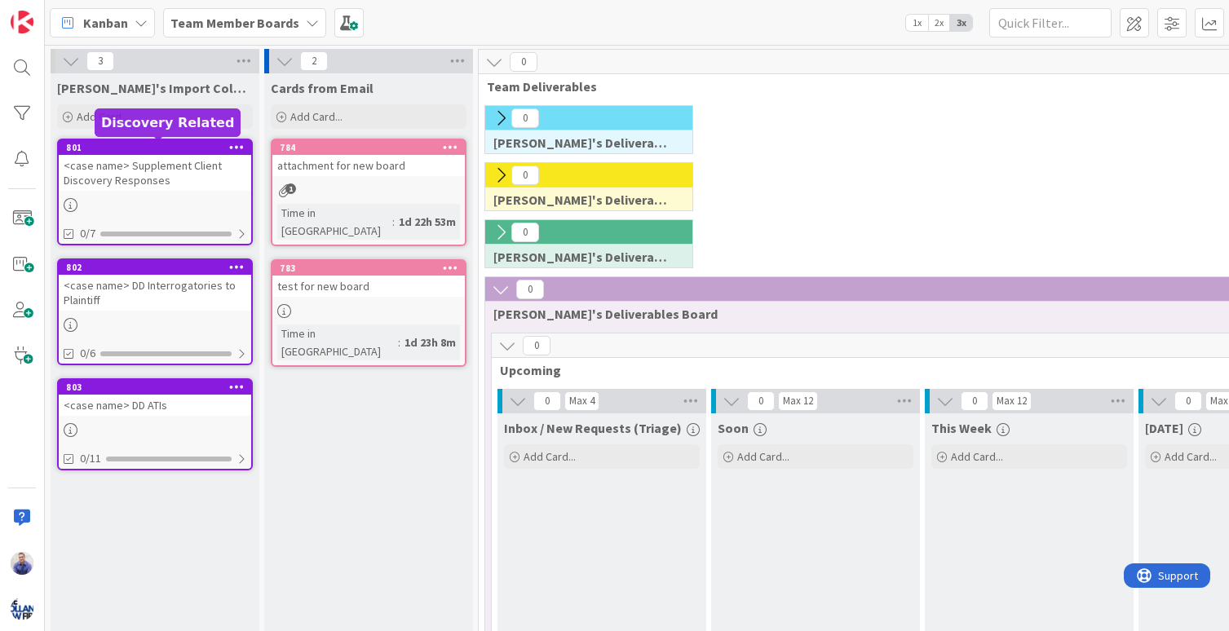
click at [182, 145] on div "801" at bounding box center [158, 147] width 185 height 11
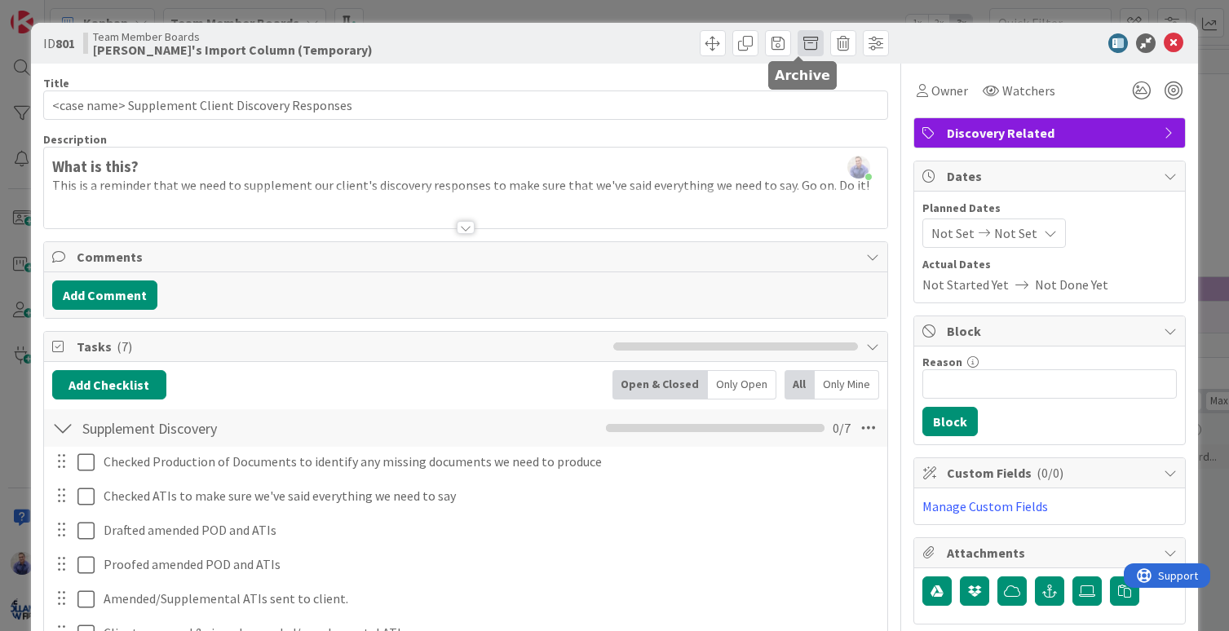
click at [800, 44] on span at bounding box center [810, 43] width 26 height 26
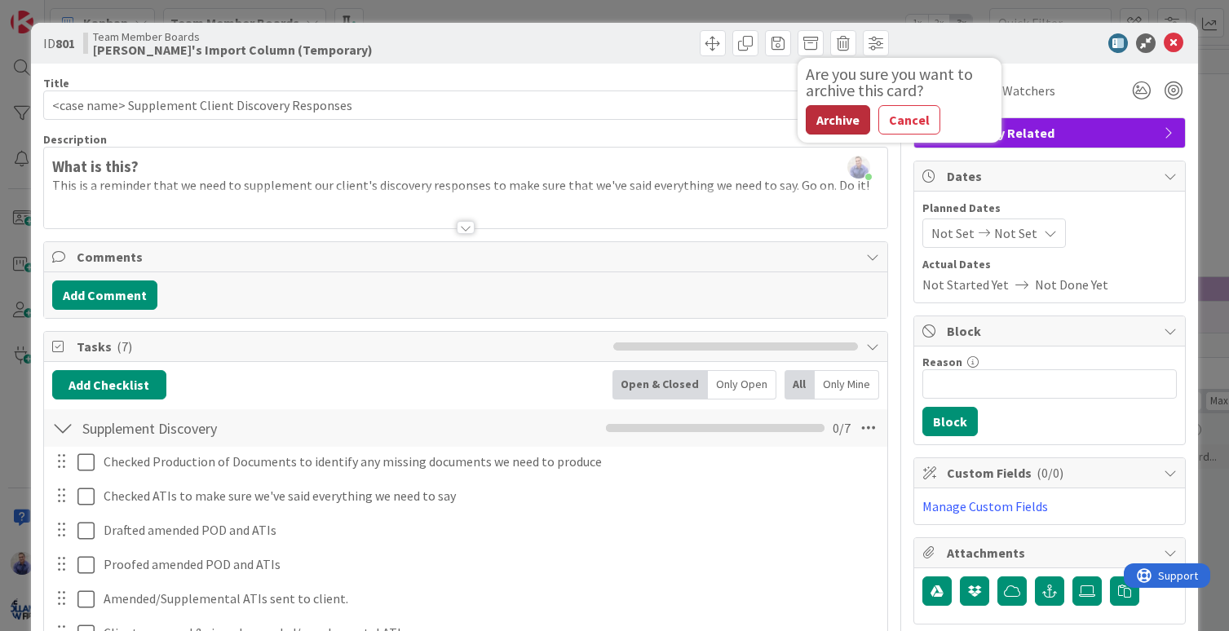
click at [833, 121] on button "Archive" at bounding box center [838, 119] width 64 height 29
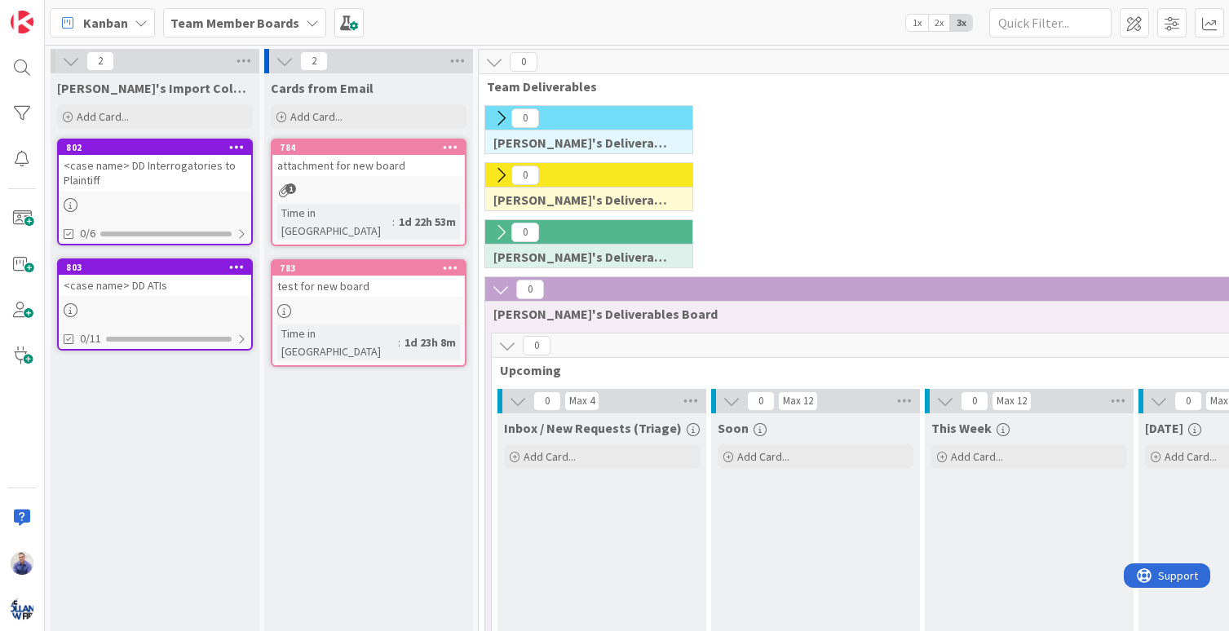
click at [165, 282] on div "<case name> DD ATIs" at bounding box center [155, 285] width 192 height 21
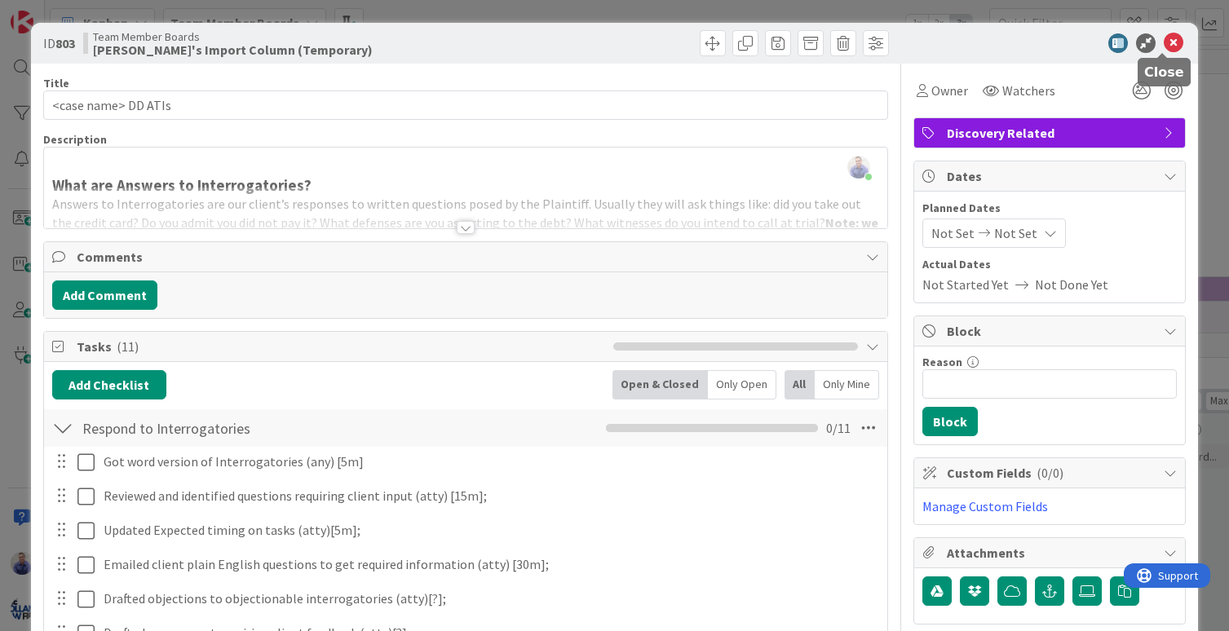
click at [1167, 44] on icon at bounding box center [1174, 43] width 20 height 20
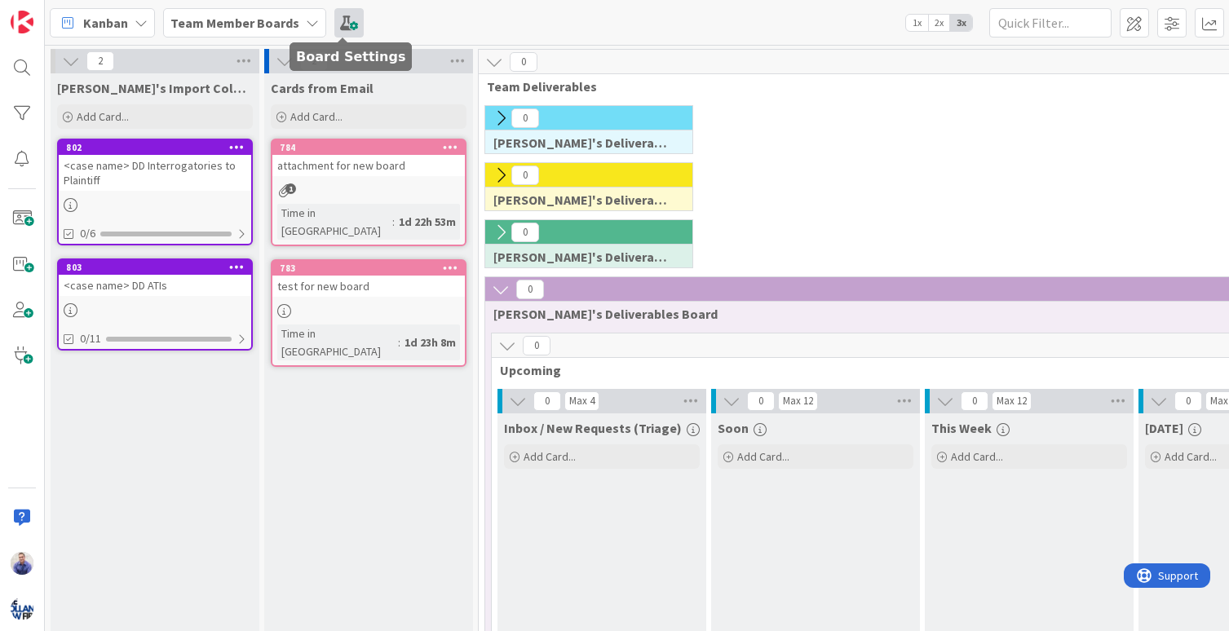
click at [348, 20] on span at bounding box center [348, 22] width 29 height 29
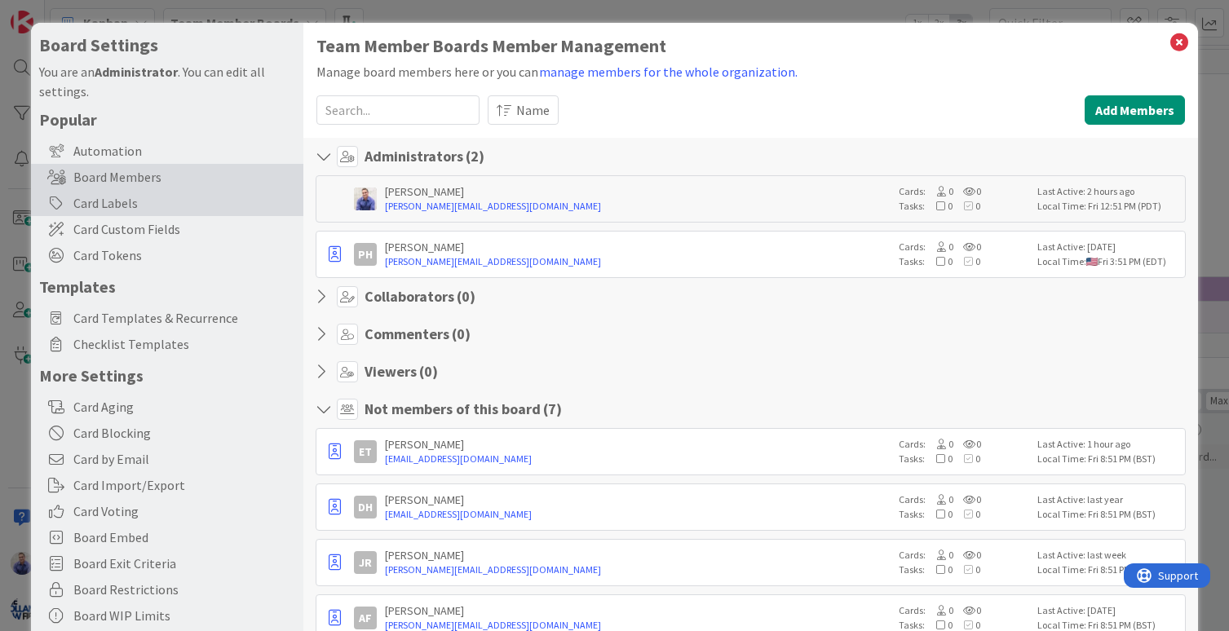
click at [161, 206] on div "Card Labels" at bounding box center [167, 203] width 272 height 26
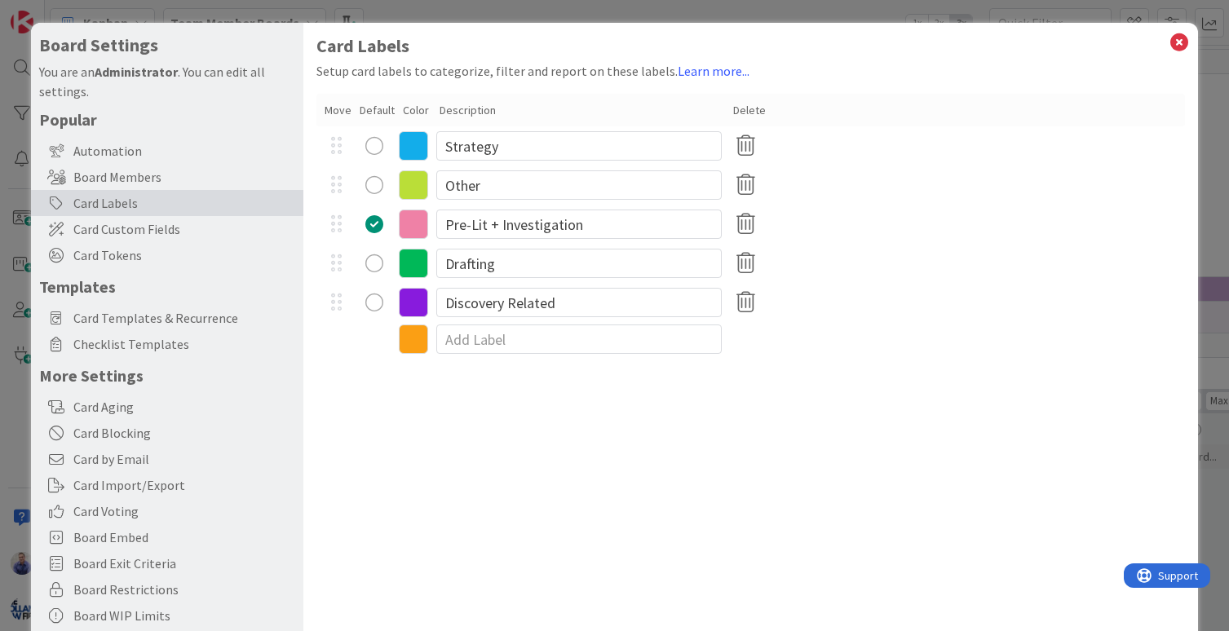
click at [1032, 307] on div "Discovery Related" at bounding box center [750, 302] width 869 height 39
click at [374, 184] on div "radio" at bounding box center [374, 185] width 18 height 18
click at [506, 263] on input "Drafting" at bounding box center [578, 263] width 285 height 29
drag, startPoint x: 540, startPoint y: 418, endPoint x: 550, endPoint y: 398, distance: 23.0
click at [543, 413] on div "Card Labels Setup card labels to categorize, filter and report on these labels.…" at bounding box center [750, 336] width 895 height 626
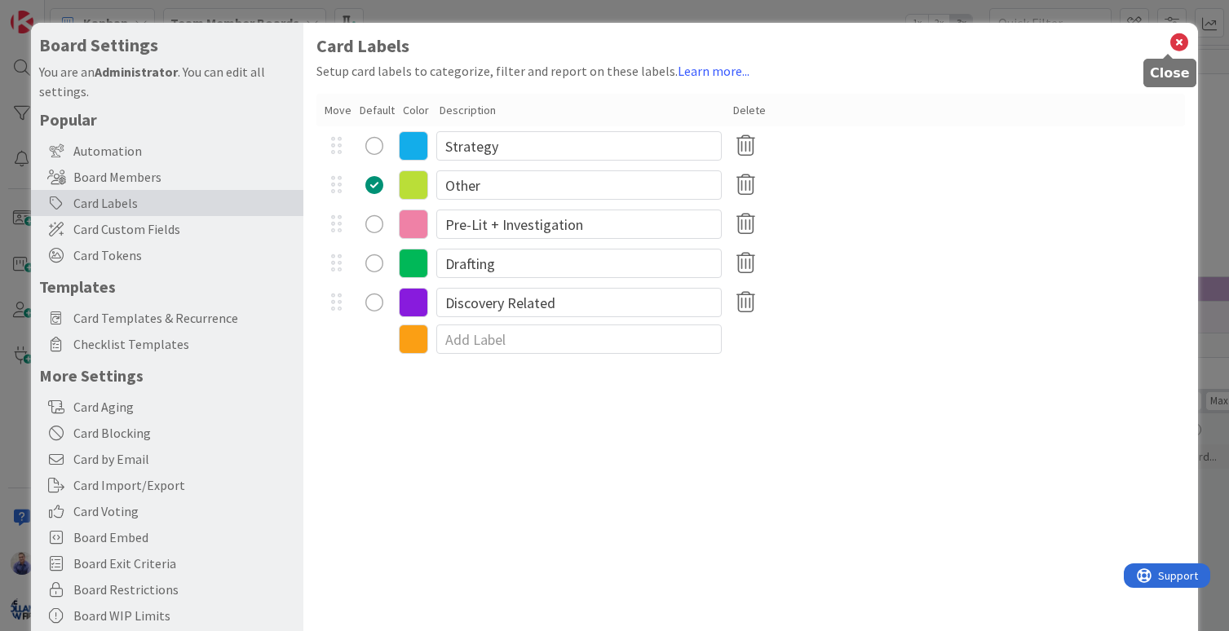
click at [1169, 43] on icon at bounding box center [1178, 42] width 21 height 23
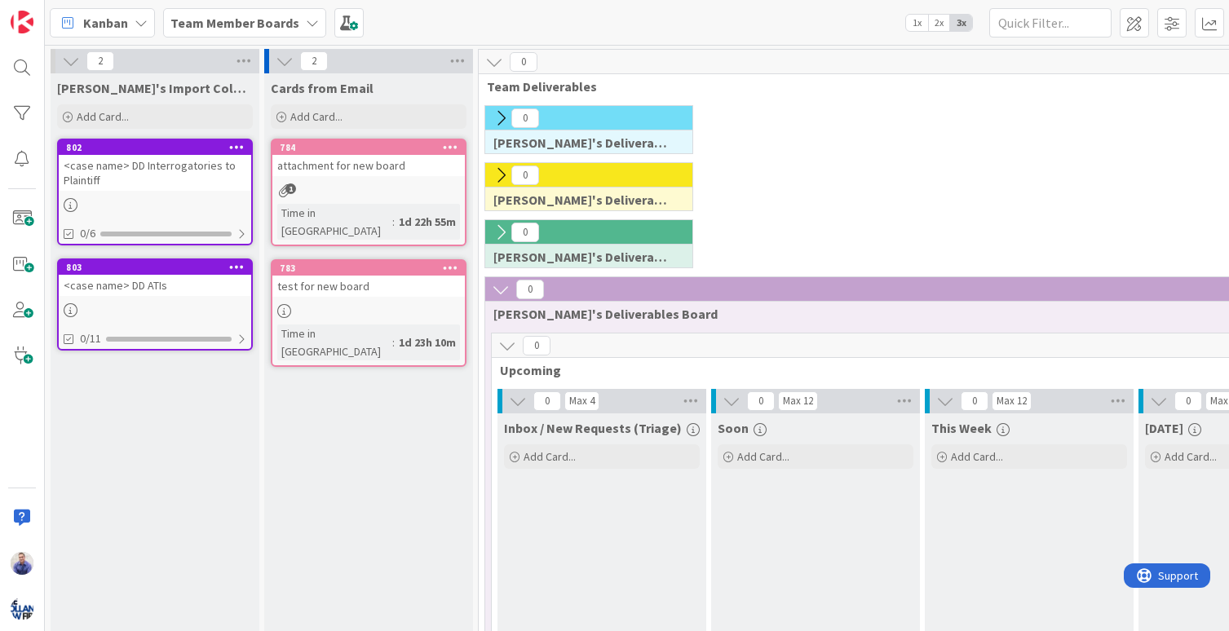
click at [183, 167] on div "<case name> DD Interrogatories to Plaintiff" at bounding box center [155, 173] width 192 height 36
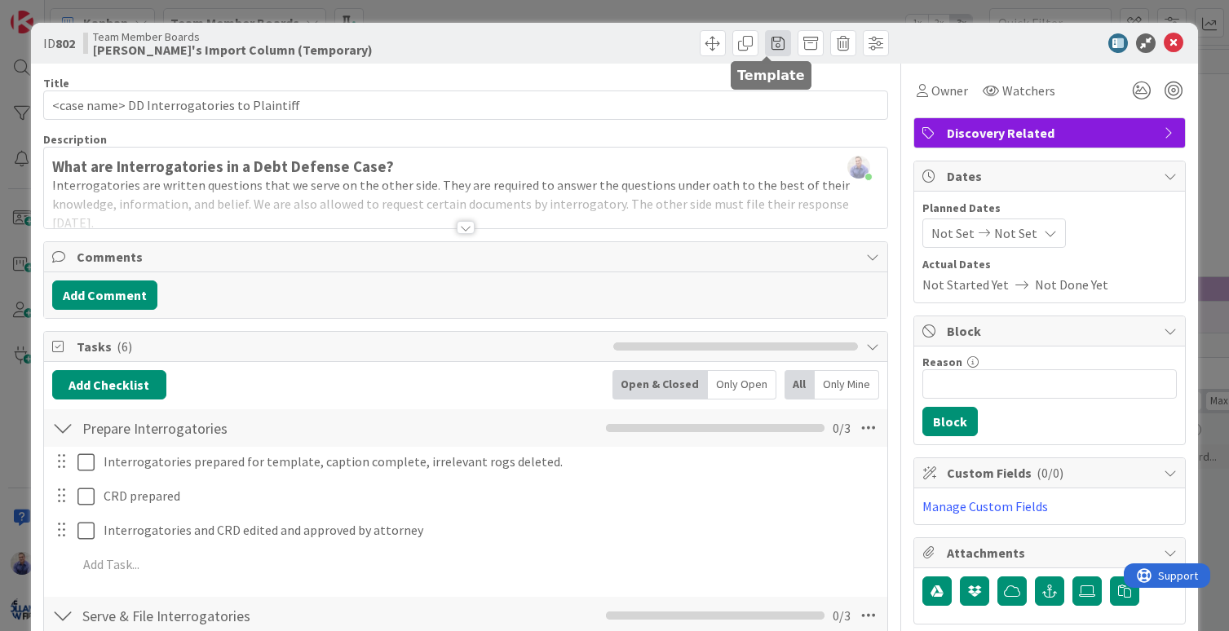
click at [766, 44] on span at bounding box center [778, 43] width 26 height 26
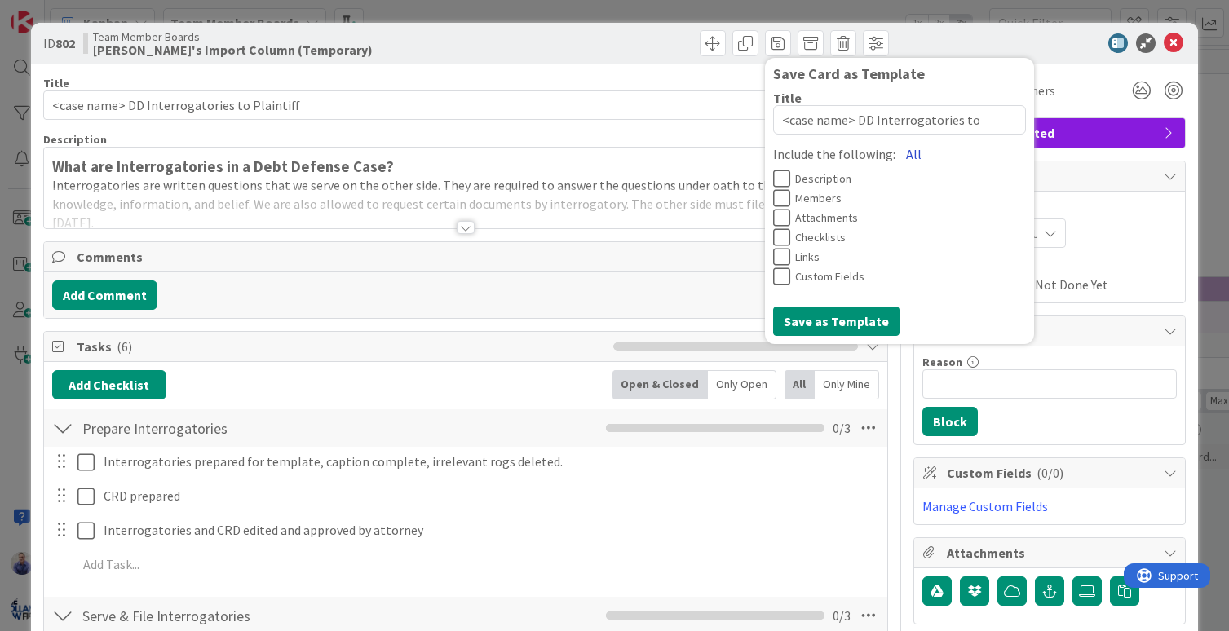
click at [895, 156] on button "All" at bounding box center [913, 153] width 37 height 29
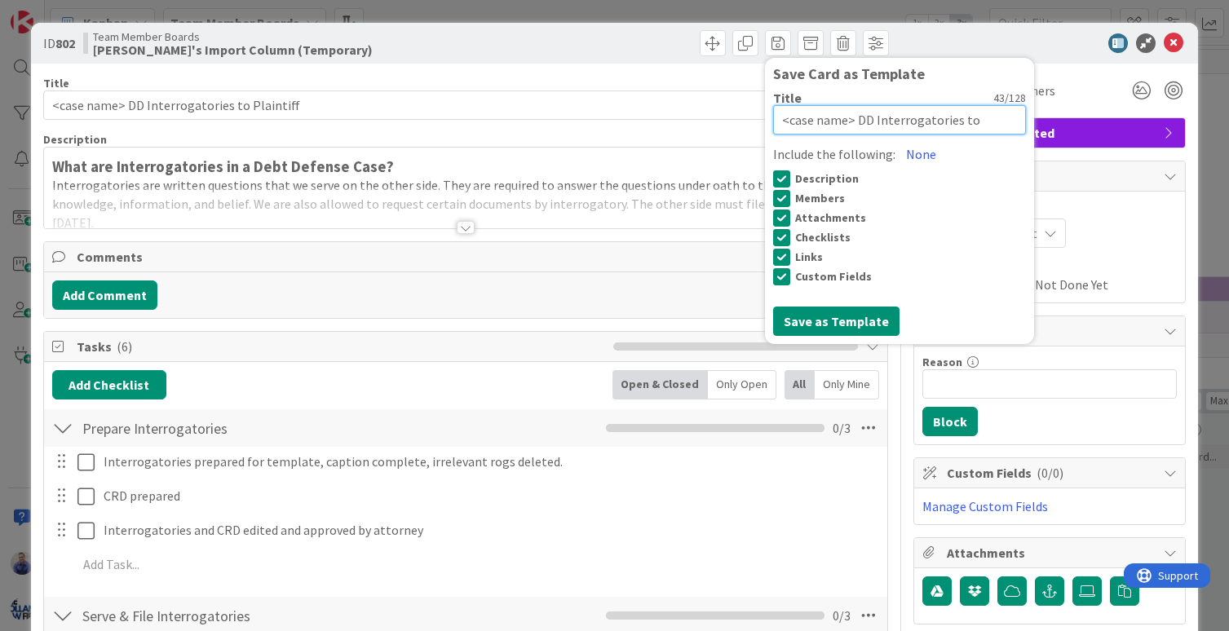
click at [846, 124] on textarea "<case name> DD Interrogatories to Plaintiff" at bounding box center [899, 119] width 253 height 29
paste textarea "| Discovery | Depositions |"
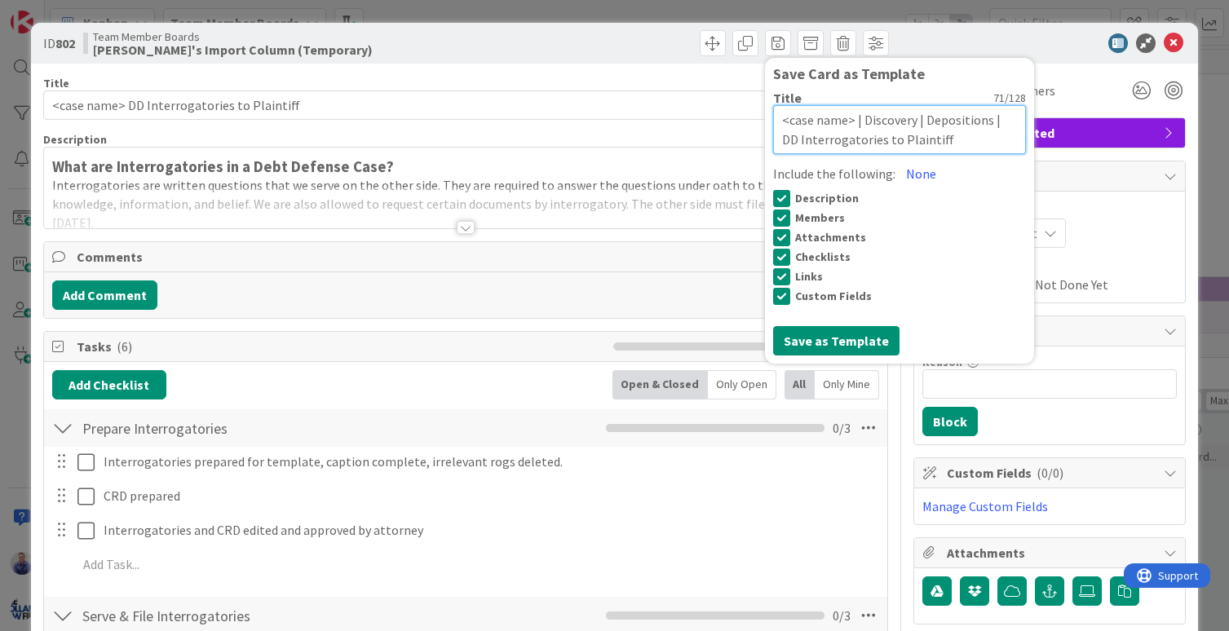
drag, startPoint x: 913, startPoint y: 121, endPoint x: 974, endPoint y: 120, distance: 61.2
click at [974, 120] on textarea "<case name> | Discovery | Depositions | DD Interrogatories to Plaintiff" at bounding box center [899, 129] width 253 height 49
drag, startPoint x: 785, startPoint y: 139, endPoint x: 749, endPoint y: 154, distance: 39.5
click at [773, 143] on textarea "<case name> | Discovery | Debt Defense | DD Interrogatories to Plaintiff" at bounding box center [899, 129] width 253 height 49
drag, startPoint x: 922, startPoint y: 140, endPoint x: 912, endPoint y: 143, distance: 10.1
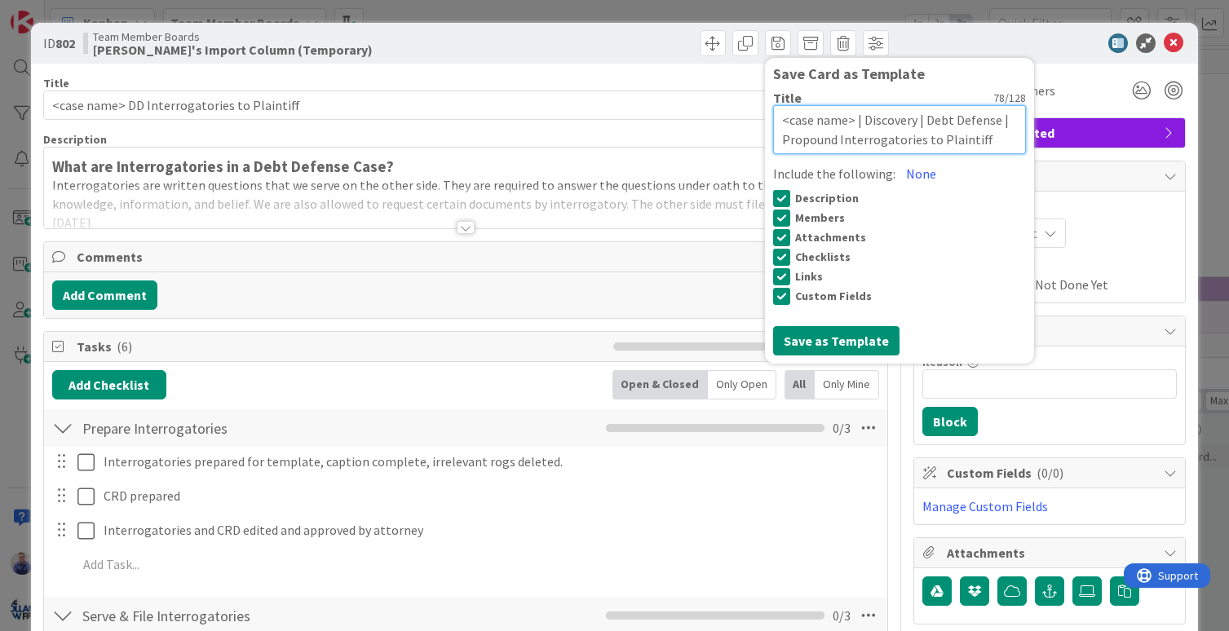
click at [912, 143] on textarea "<case name> | Discovery | Debt Defense | Propound Interrogatories to Plaintiff" at bounding box center [899, 129] width 253 height 49
click at [983, 140] on textarea "<case name> | Discovery | Debt Defense | Propound Interrogatories on <Plaintiff" at bounding box center [899, 129] width 253 height 49
click at [989, 142] on textarea "<case name> | Discovery | Debt Defense | Propound Interrogatories on <Plaintiff" at bounding box center [899, 129] width 253 height 49
click at [838, 335] on button "Save as Template" at bounding box center [836, 340] width 126 height 29
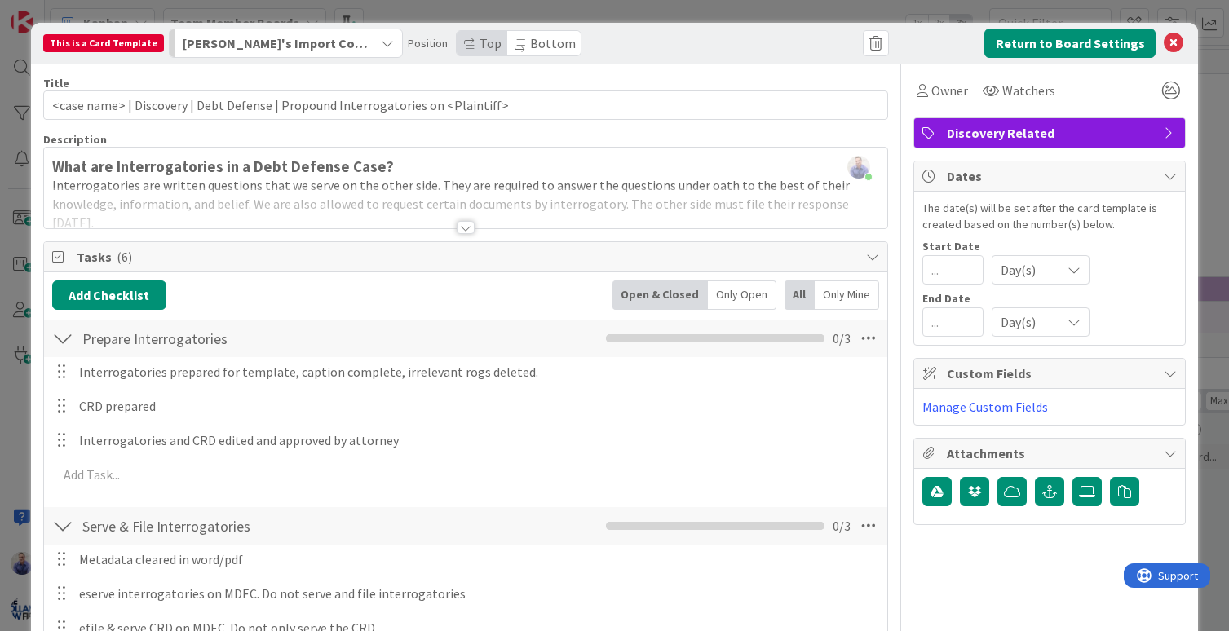
click at [531, 42] on span "Bottom" at bounding box center [553, 43] width 46 height 16
click at [1101, 41] on button "Return to Board Settings" at bounding box center [1069, 43] width 171 height 29
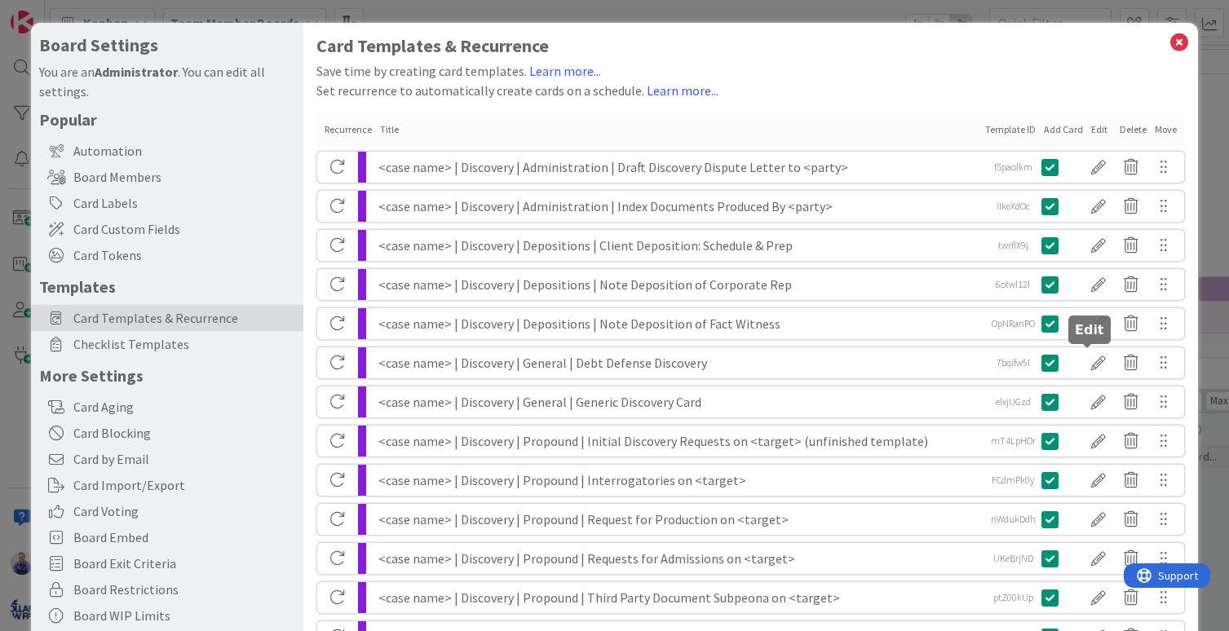
click at [1089, 367] on div at bounding box center [1098, 363] width 33 height 28
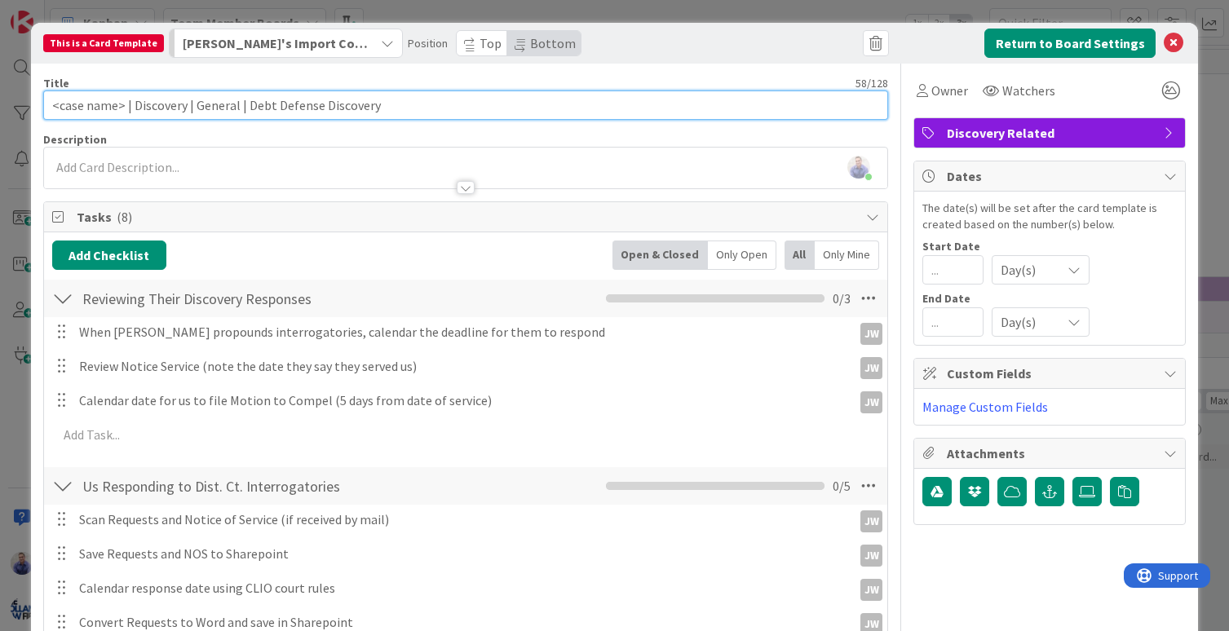
click at [206, 103] on input "<case name> | Discovery | General | Debt Defense Discovery" at bounding box center [466, 105] width 846 height 29
click at [276, 107] on input "<case name> | Discovery | Debt Defense | Debt Defense Discovery" at bounding box center [466, 105] width 846 height 29
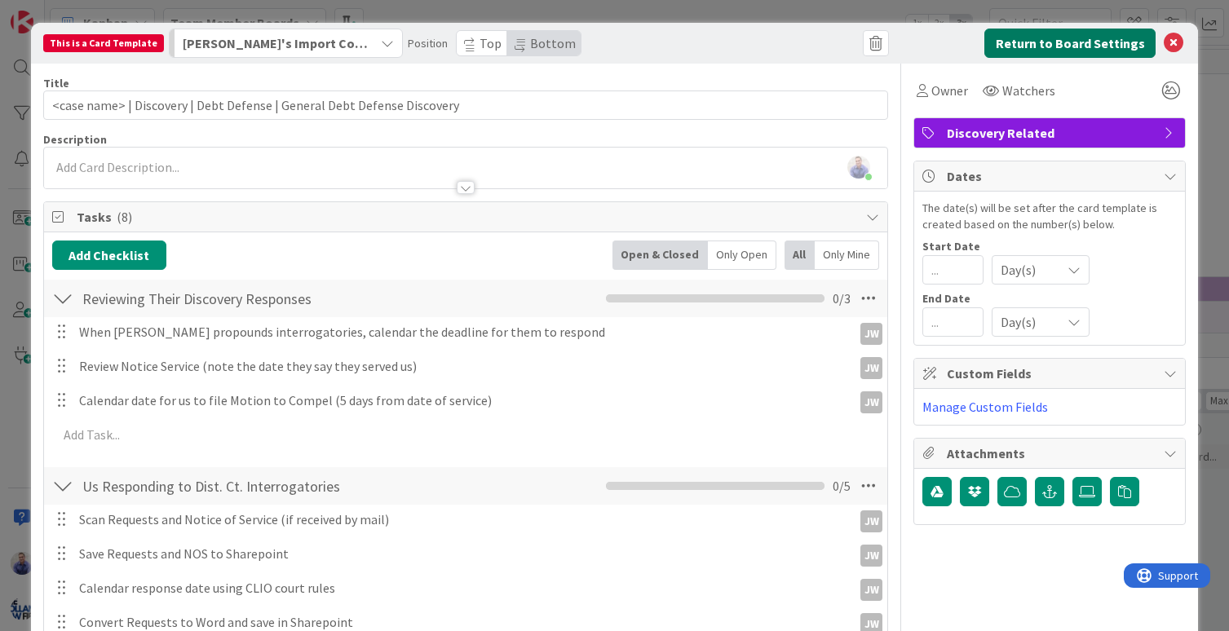
click at [1095, 49] on button "Return to Board Settings" at bounding box center [1069, 43] width 171 height 29
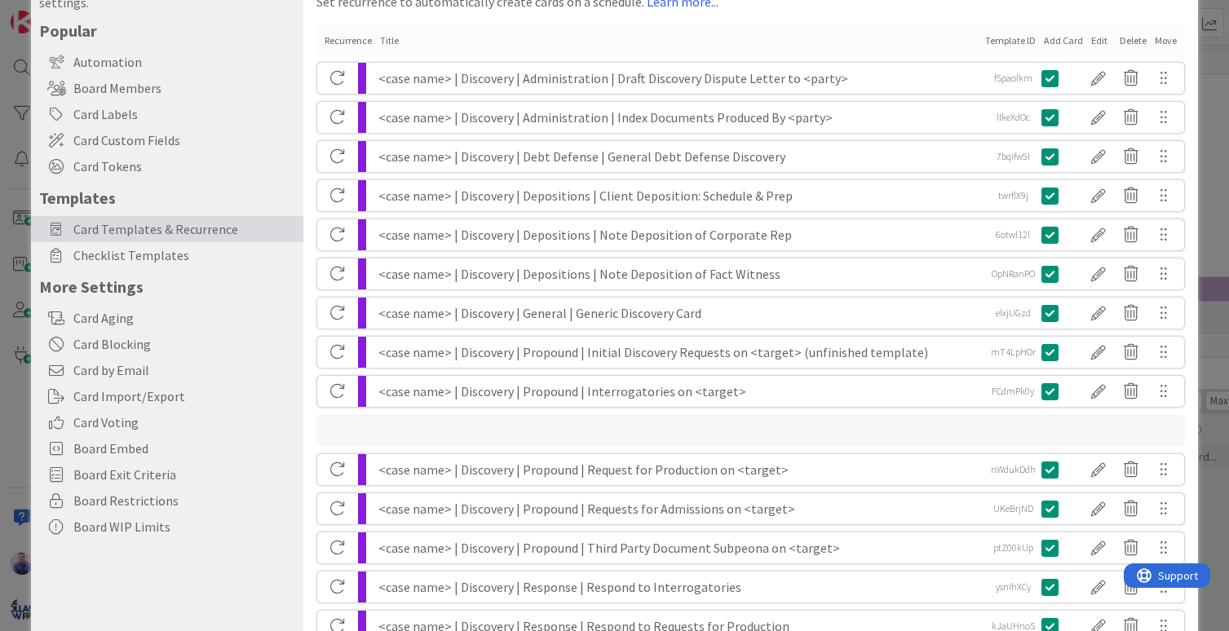
scroll to position [78, 0]
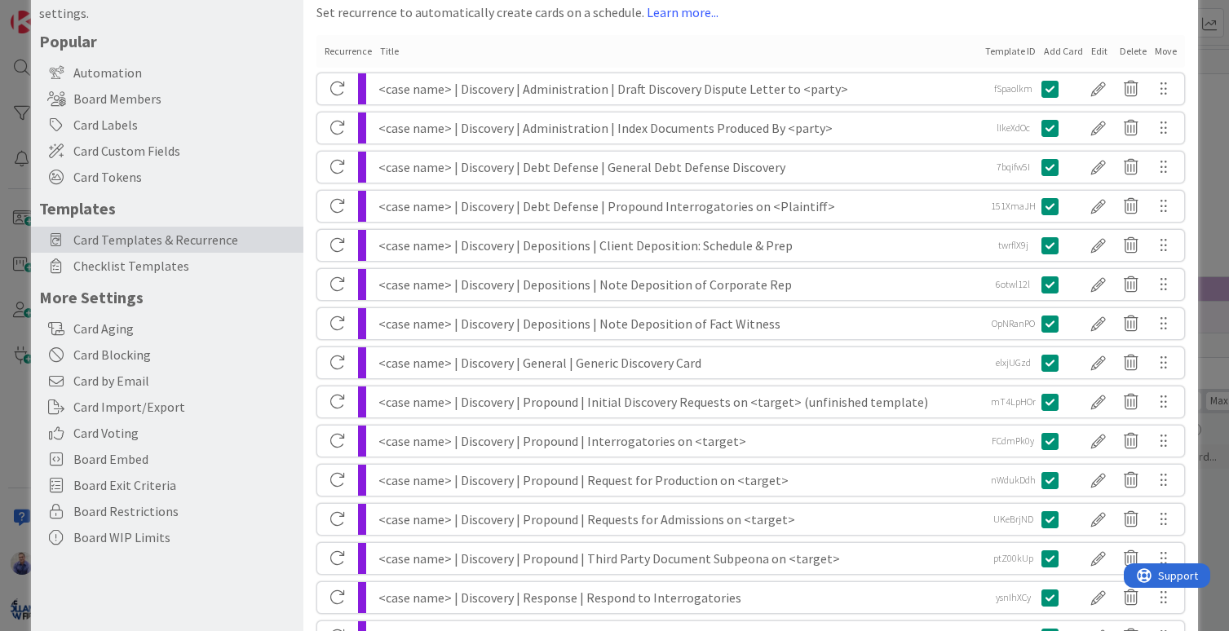
click at [780, 206] on div "<case name> | Discovery | Debt Defense | Propound Interrogatories on <Plaintiff>" at bounding box center [679, 206] width 602 height 31
click at [1087, 205] on div at bounding box center [1098, 206] width 33 height 28
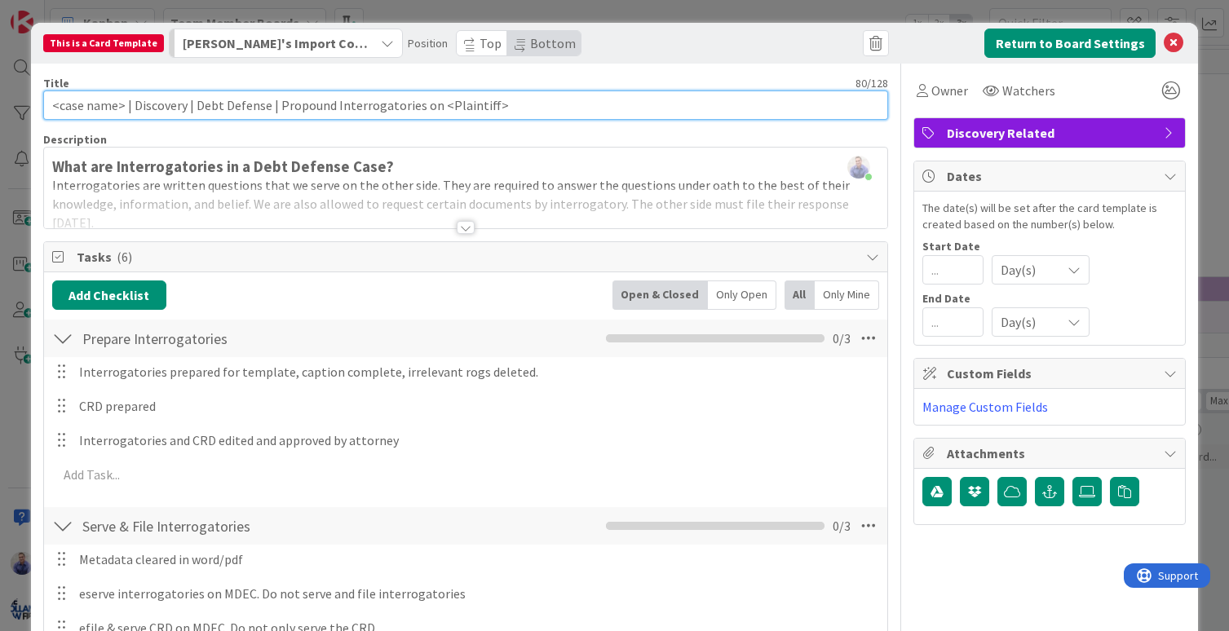
click at [440, 108] on input "<case name> | Discovery | Debt Defense | Propound Interrogatories on <Plaintiff>" at bounding box center [466, 105] width 846 height 29
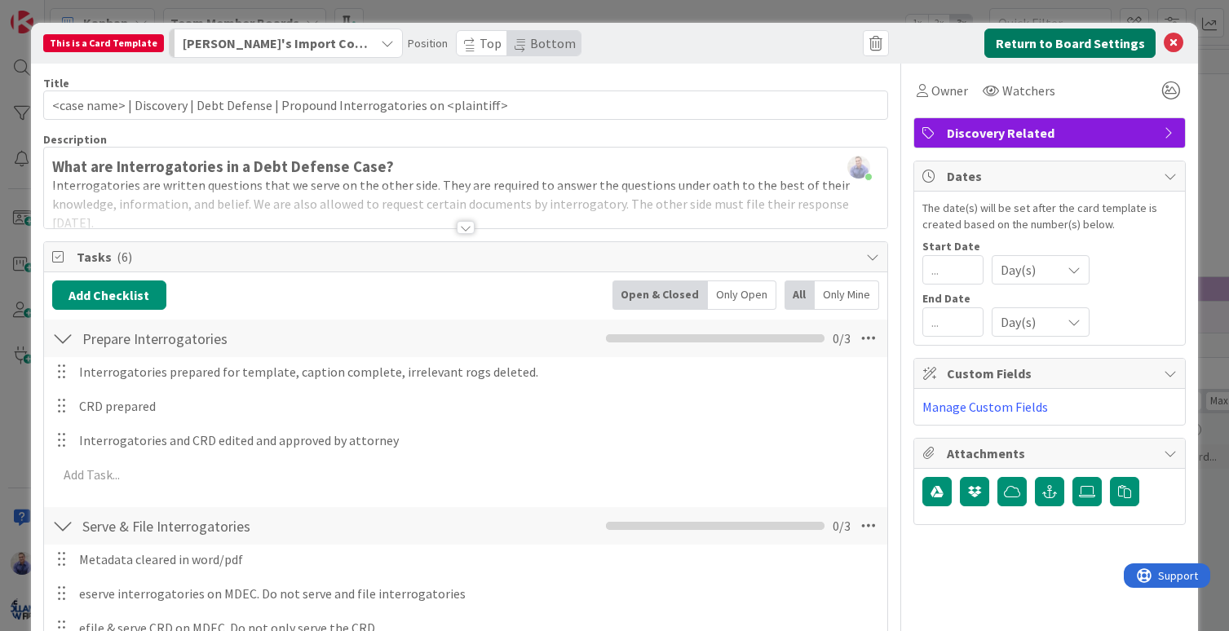
click at [1083, 48] on button "Return to Board Settings" at bounding box center [1069, 43] width 171 height 29
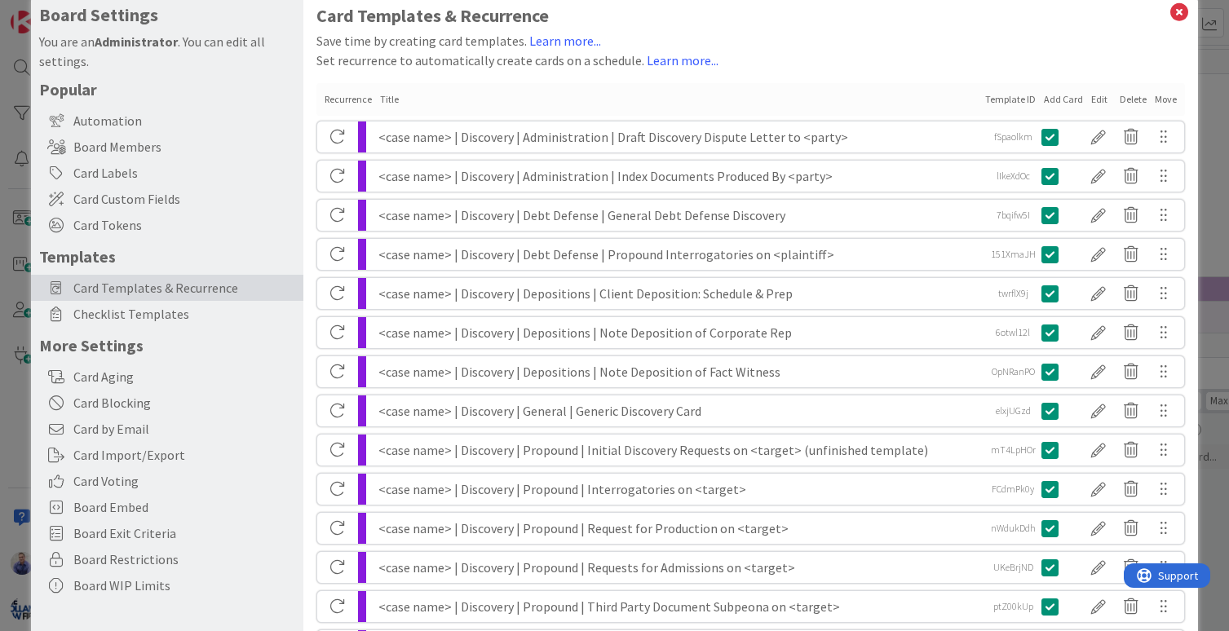
scroll to position [0, 0]
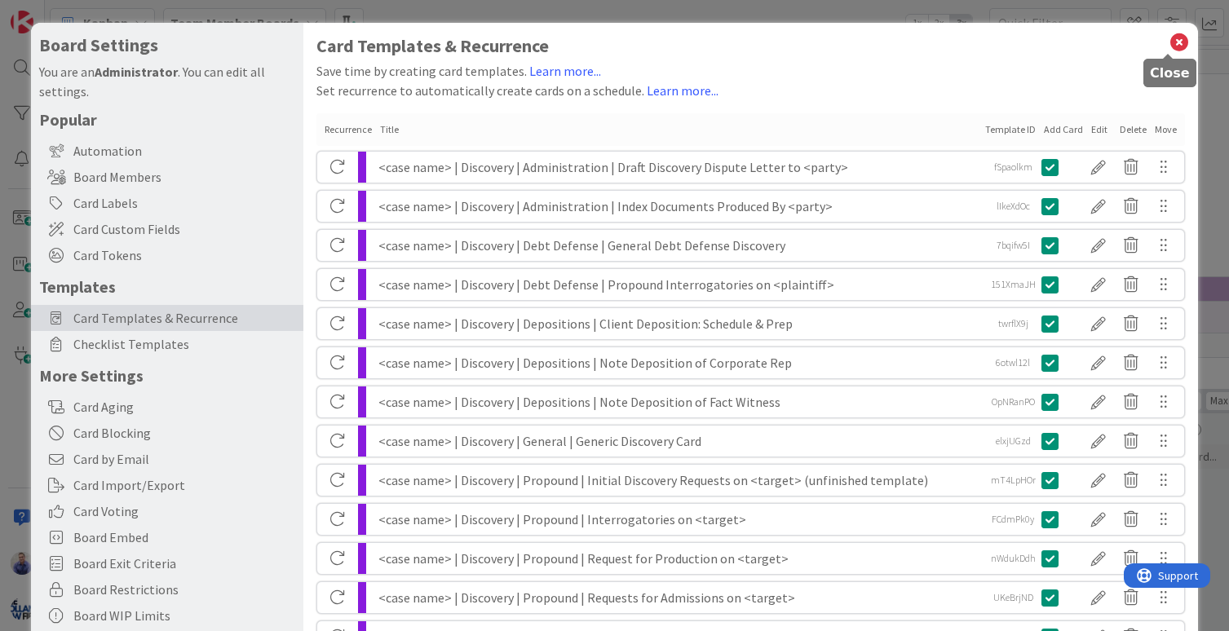
click at [1168, 43] on icon at bounding box center [1178, 42] width 21 height 23
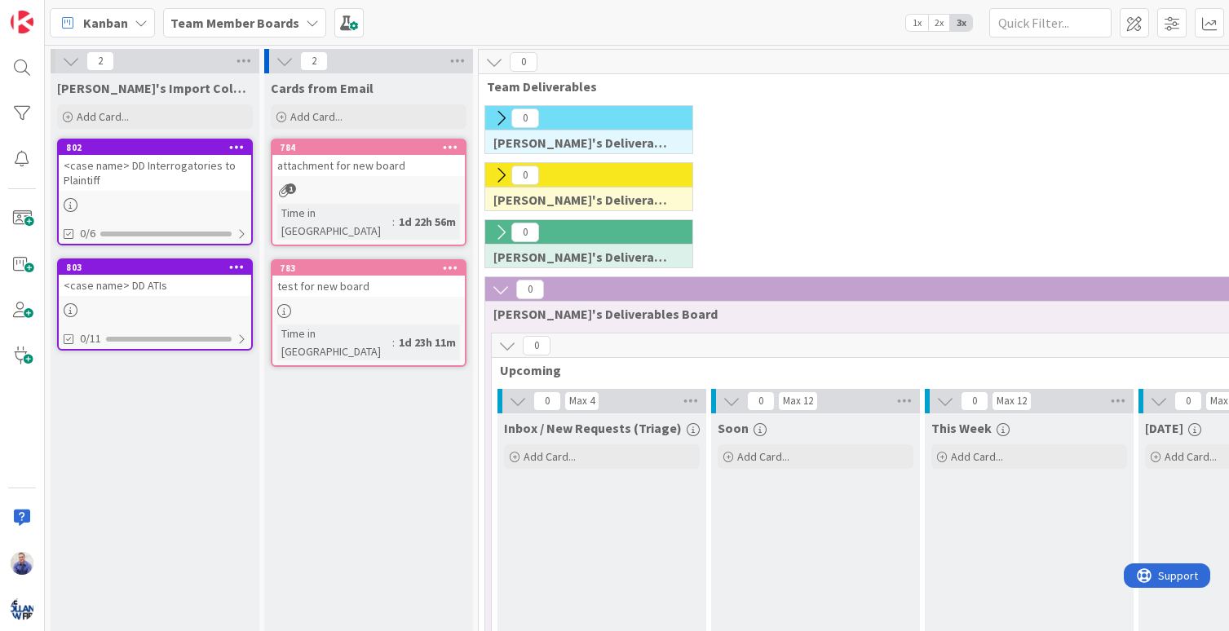
click at [168, 289] on div "<case name> DD ATIs" at bounding box center [155, 285] width 192 height 21
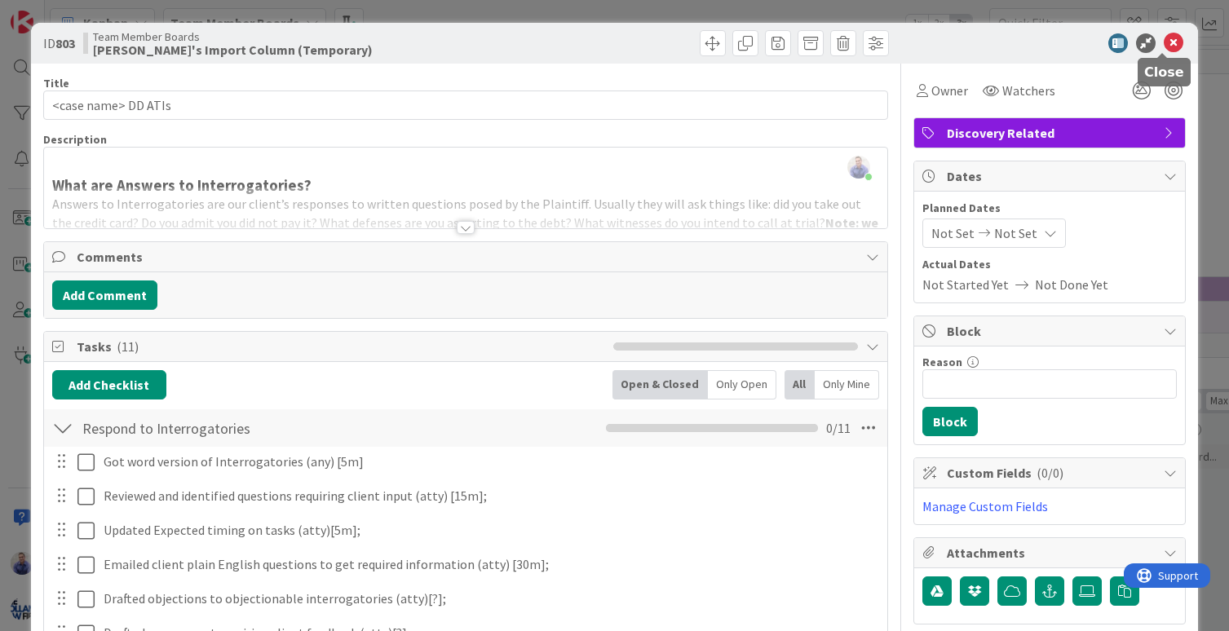
click at [1167, 41] on icon at bounding box center [1174, 43] width 20 height 20
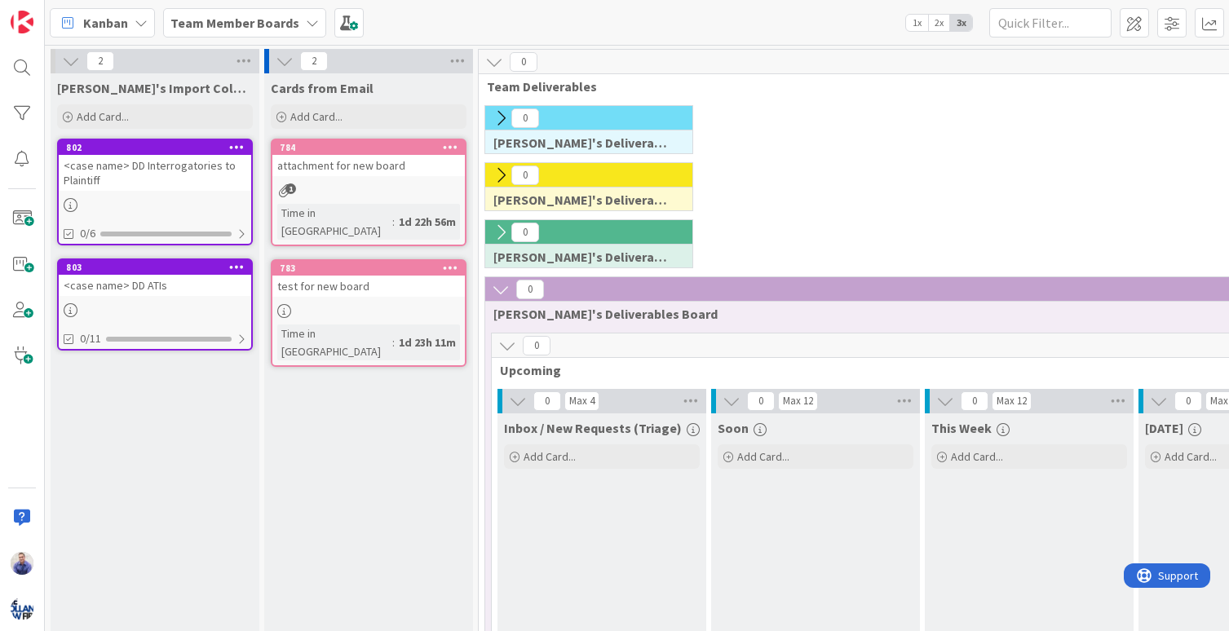
click at [175, 170] on div "<case name> DD Interrogatories to Plaintiff" at bounding box center [155, 173] width 192 height 36
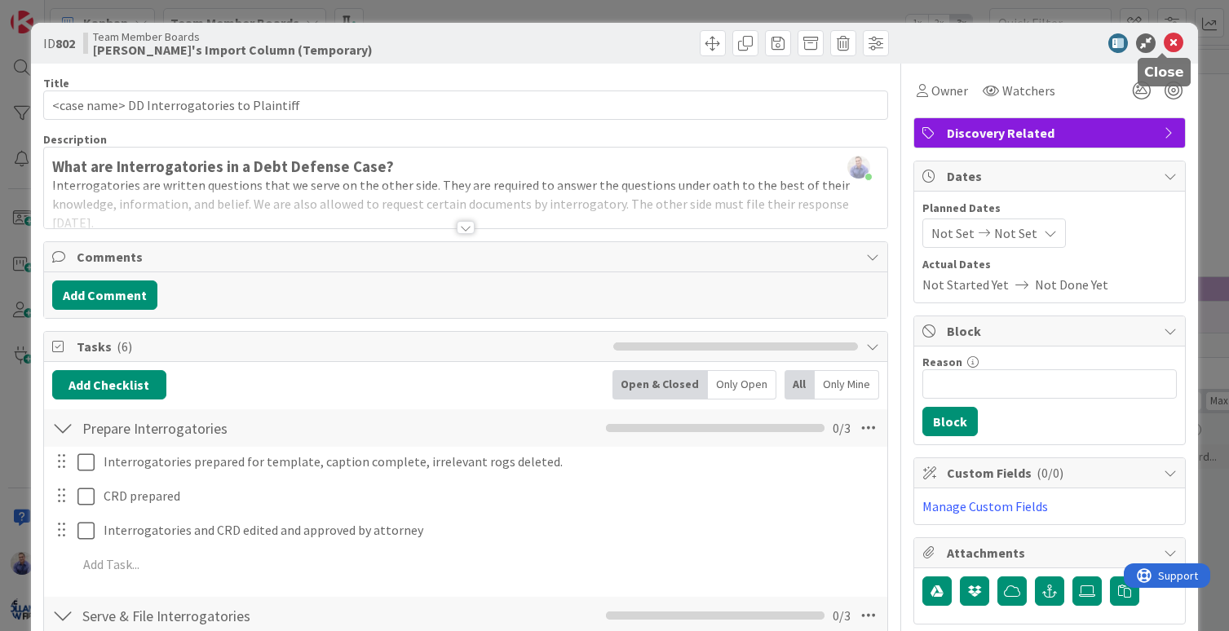
click at [1164, 42] on icon at bounding box center [1174, 43] width 20 height 20
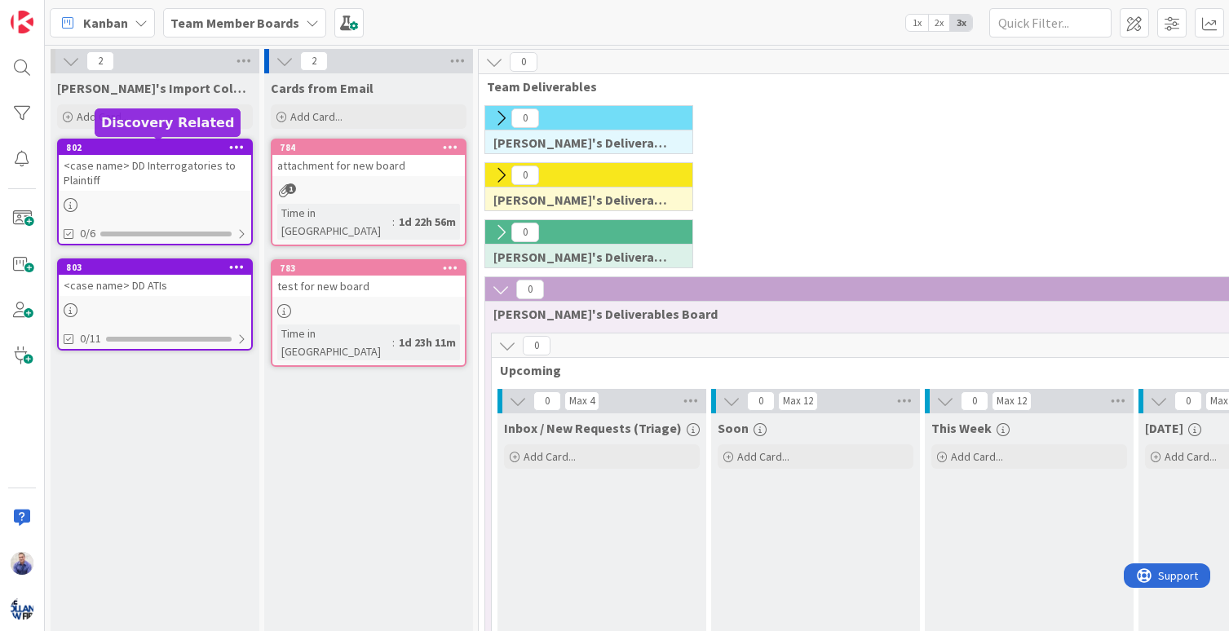
click at [202, 147] on div "802" at bounding box center [158, 147] width 185 height 11
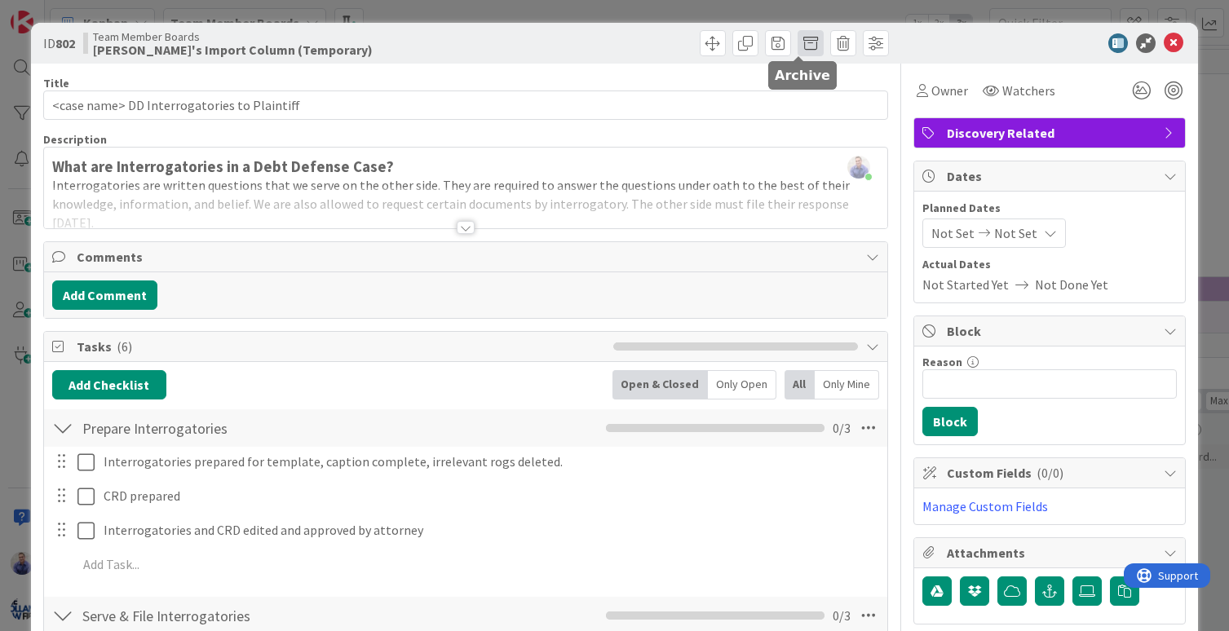
click at [807, 46] on span at bounding box center [810, 43] width 26 height 26
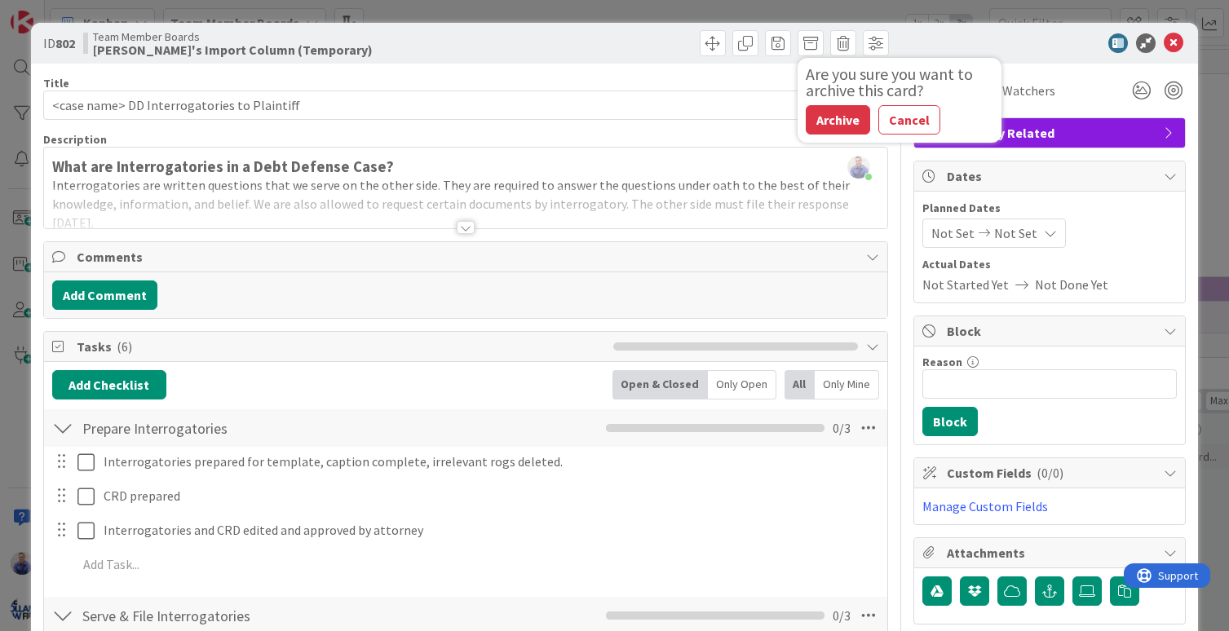
click at [818, 124] on button "Archive" at bounding box center [838, 119] width 64 height 29
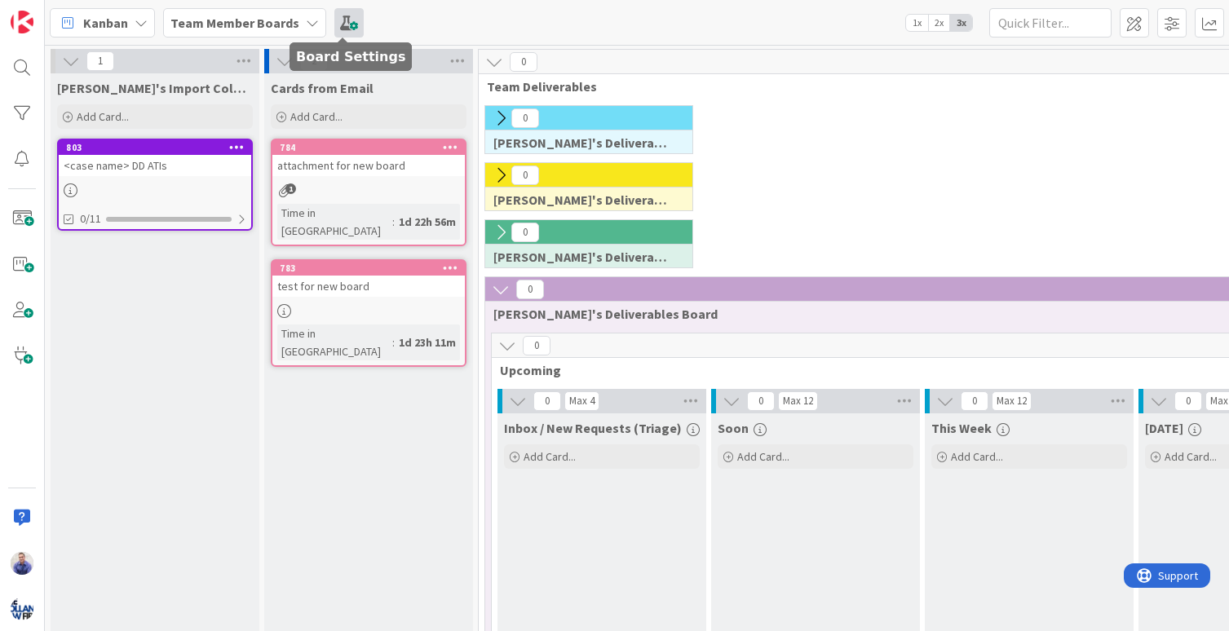
click at [342, 24] on span at bounding box center [348, 22] width 29 height 29
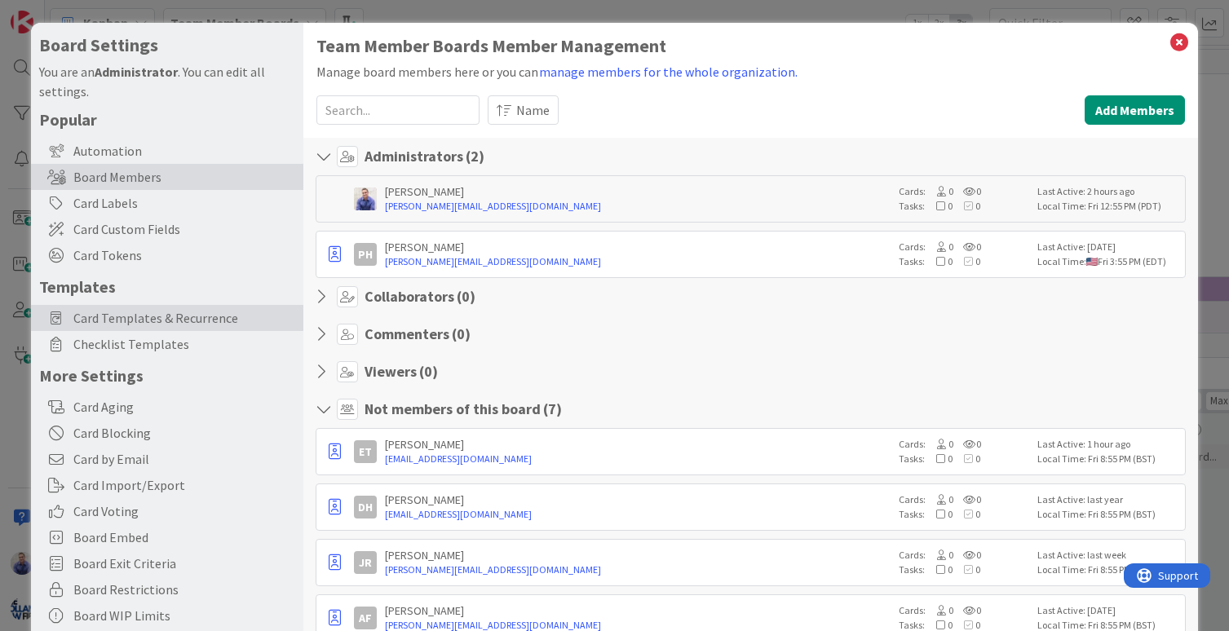
click at [187, 311] on span "Card Templates & Recurrence" at bounding box center [184, 318] width 222 height 20
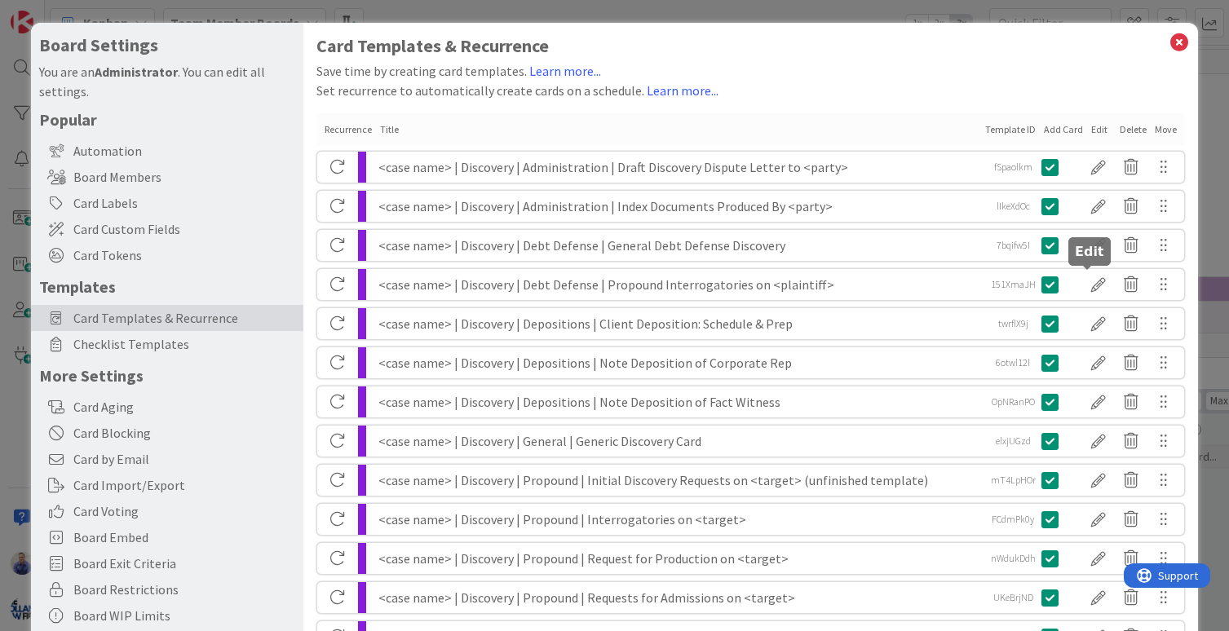
click at [1086, 287] on div at bounding box center [1098, 285] width 33 height 28
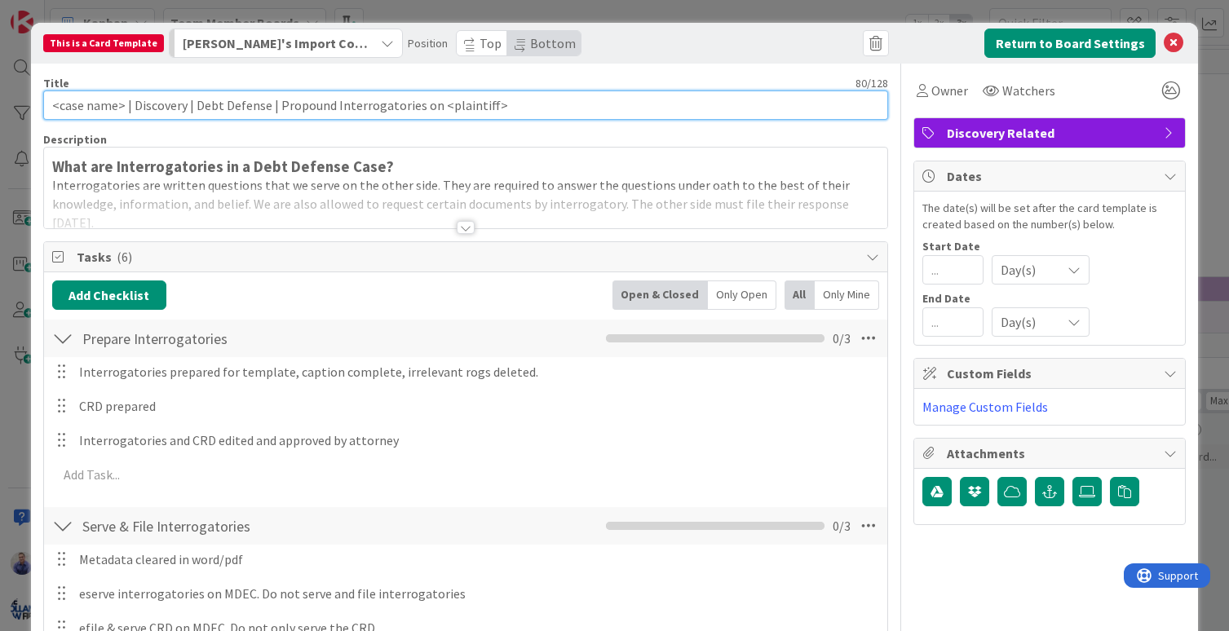
click at [440, 101] on input "<case name> | Discovery | Debt Defense | Propound Interrogatories on <plaintiff>" at bounding box center [466, 105] width 846 height 29
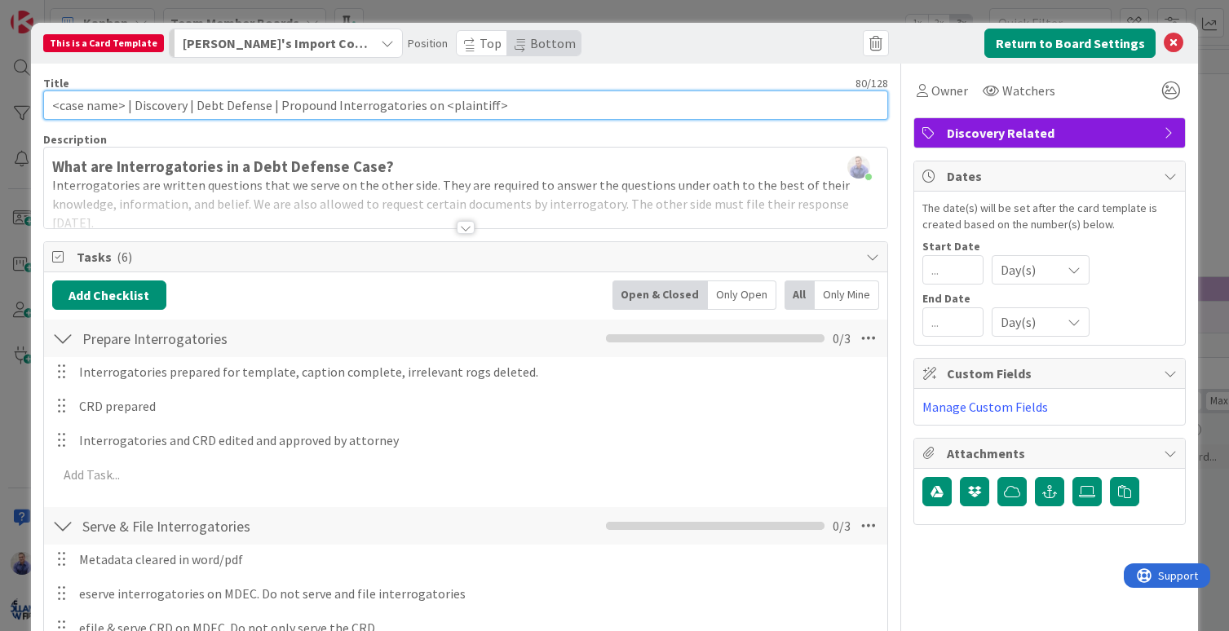
click at [440, 101] on input "<case name> | Discovery | Debt Defense | Propound Interrogatories on <plaintiff>" at bounding box center [466, 105] width 846 height 29
drag, startPoint x: 410, startPoint y: 107, endPoint x: 52, endPoint y: 109, distance: 358.0
click at [52, 109] on input "<case name> | Discovery | Debt Defense | Propound Interrogatories on <plaintiff>" at bounding box center [466, 105] width 846 height 29
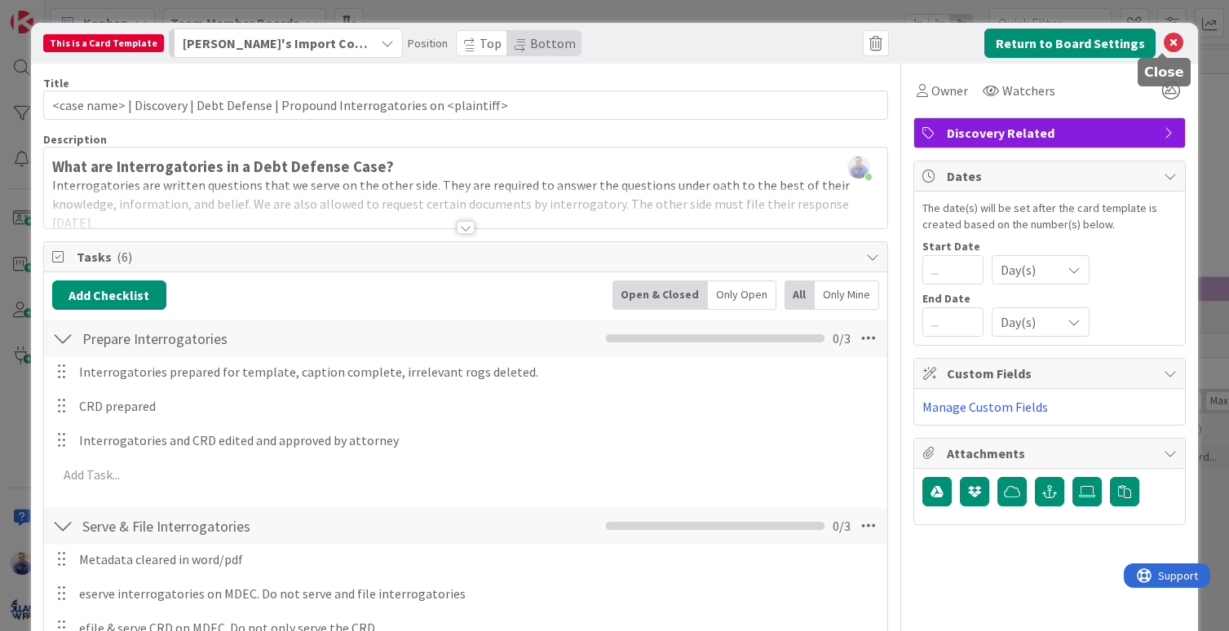
click at [1169, 37] on icon at bounding box center [1174, 43] width 20 height 20
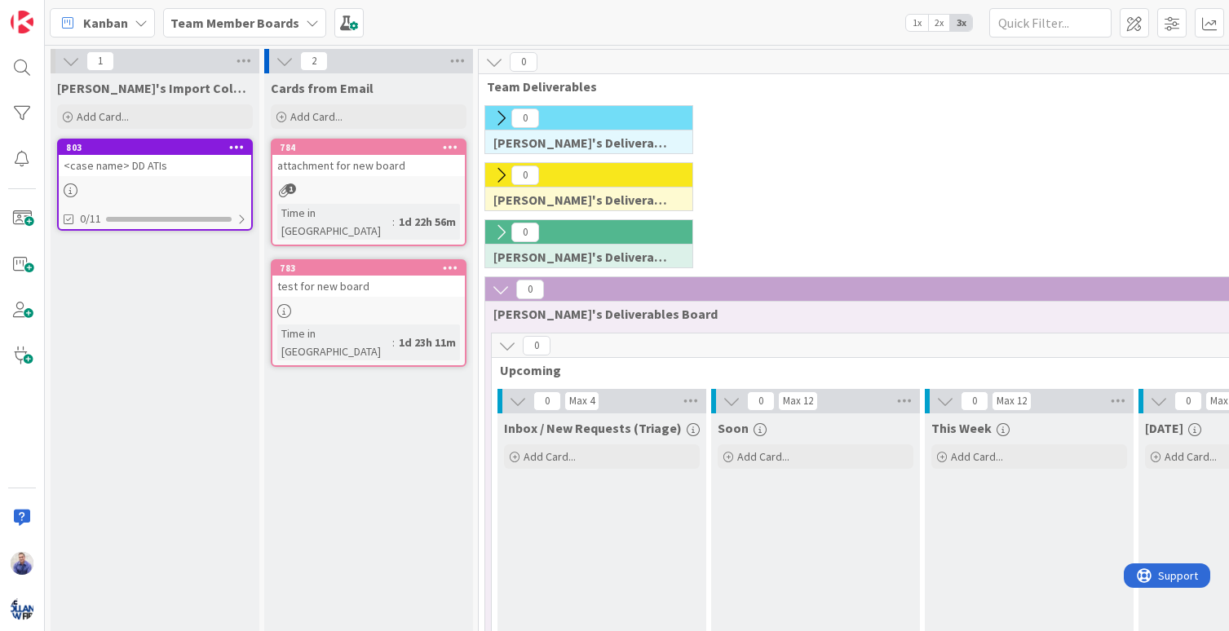
click at [150, 169] on div "<case name> DD ATIs" at bounding box center [155, 165] width 192 height 21
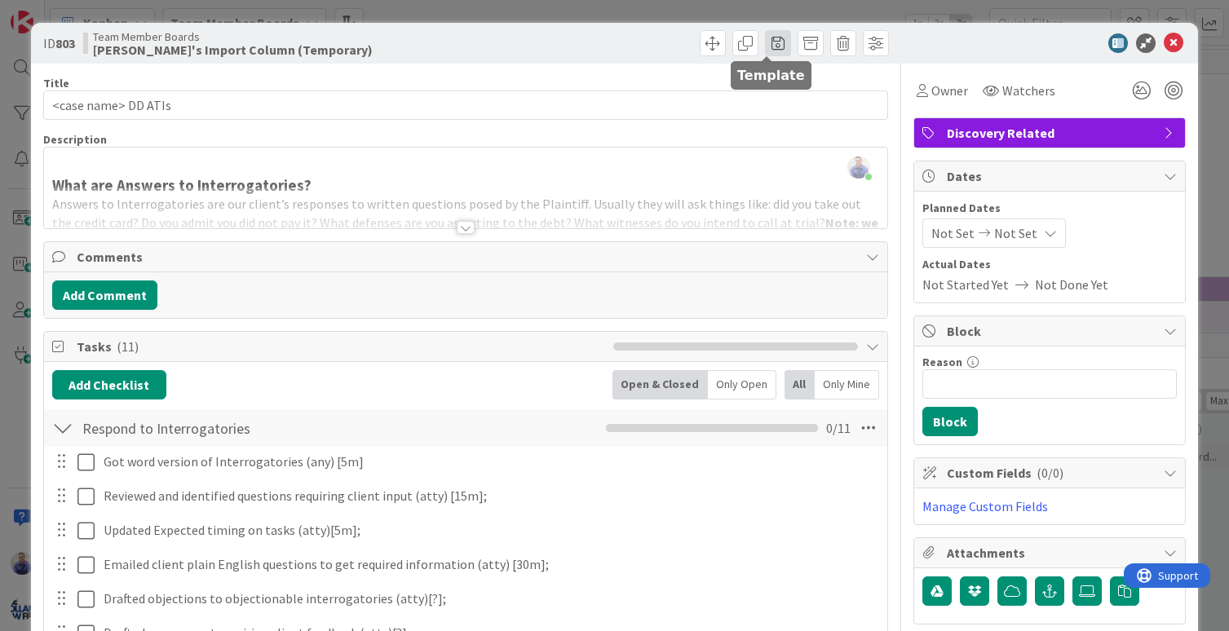
click at [765, 43] on span at bounding box center [778, 43] width 26 height 26
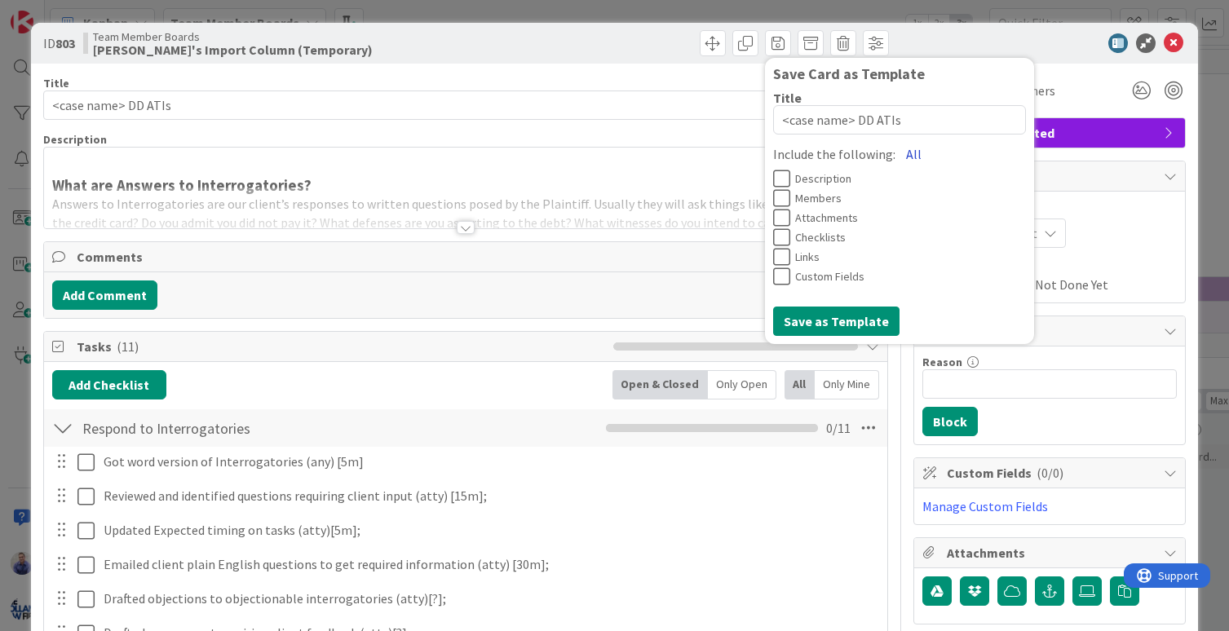
click at [895, 153] on button "All" at bounding box center [913, 153] width 37 height 29
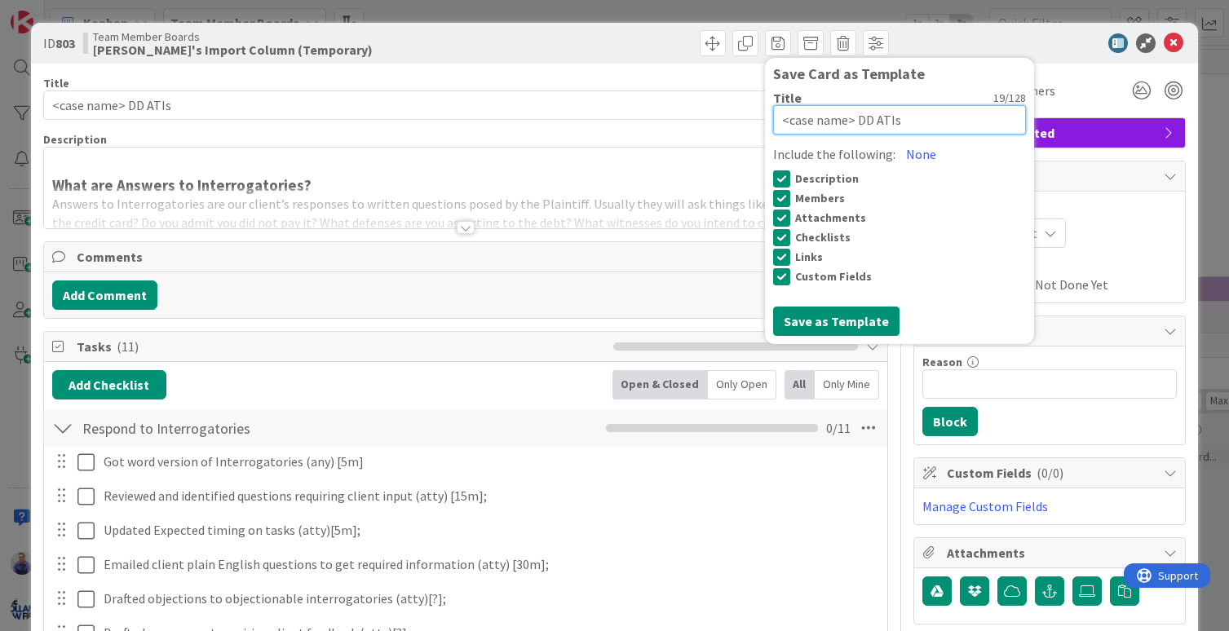
drag, startPoint x: 866, startPoint y: 121, endPoint x: 847, endPoint y: 119, distance: 18.9
click at [847, 118] on textarea "<case name> DD ATIs" at bounding box center [899, 119] width 253 height 29
paste textarea "<case name> | Discovery | Debt Defense | Propound Interrogatorie"
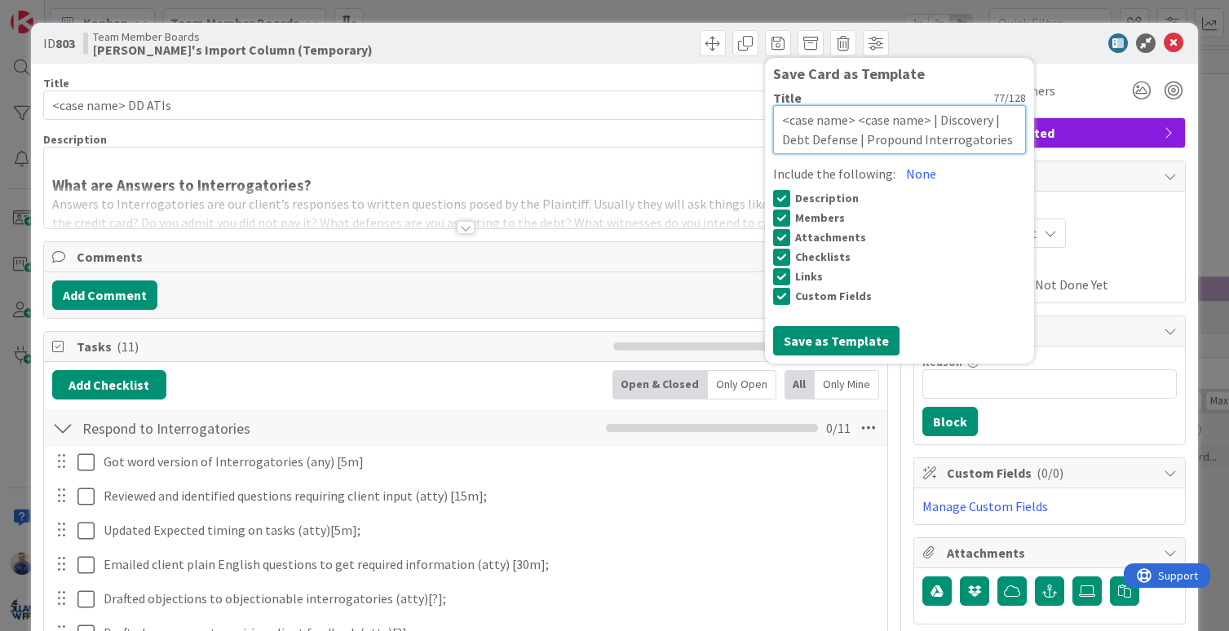
click at [889, 141] on textarea "<case name> <case name> | Discovery | Debt Defense | Propound Interrogatories" at bounding box center [899, 129] width 253 height 49
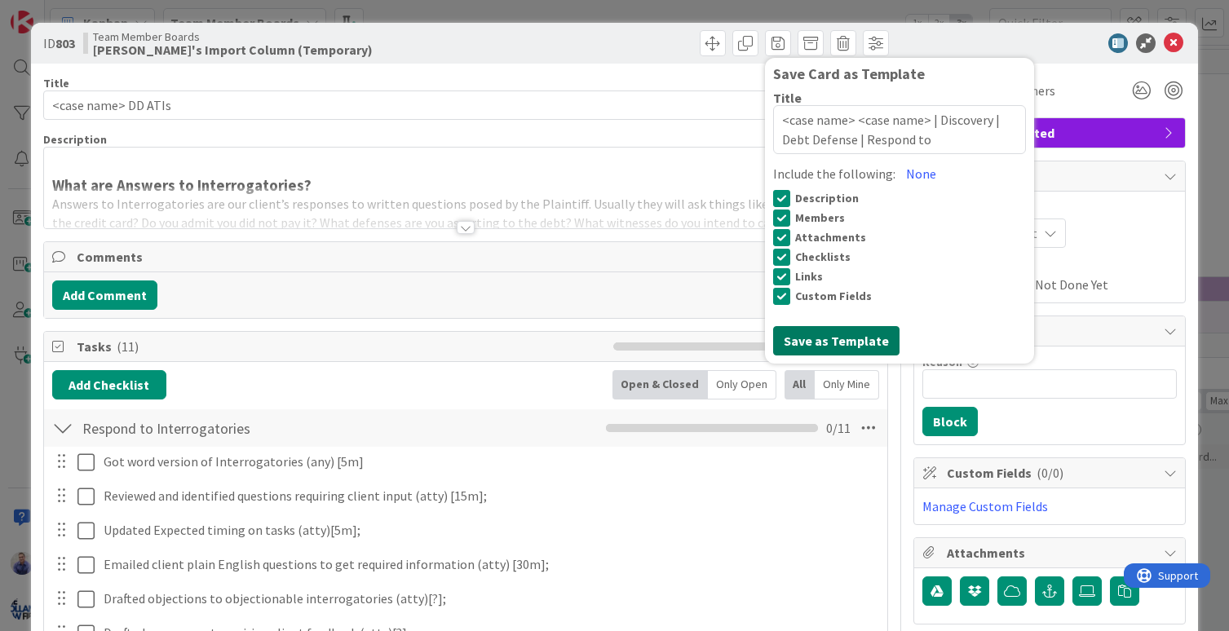
click at [866, 336] on button "Save as Template" at bounding box center [836, 340] width 126 height 29
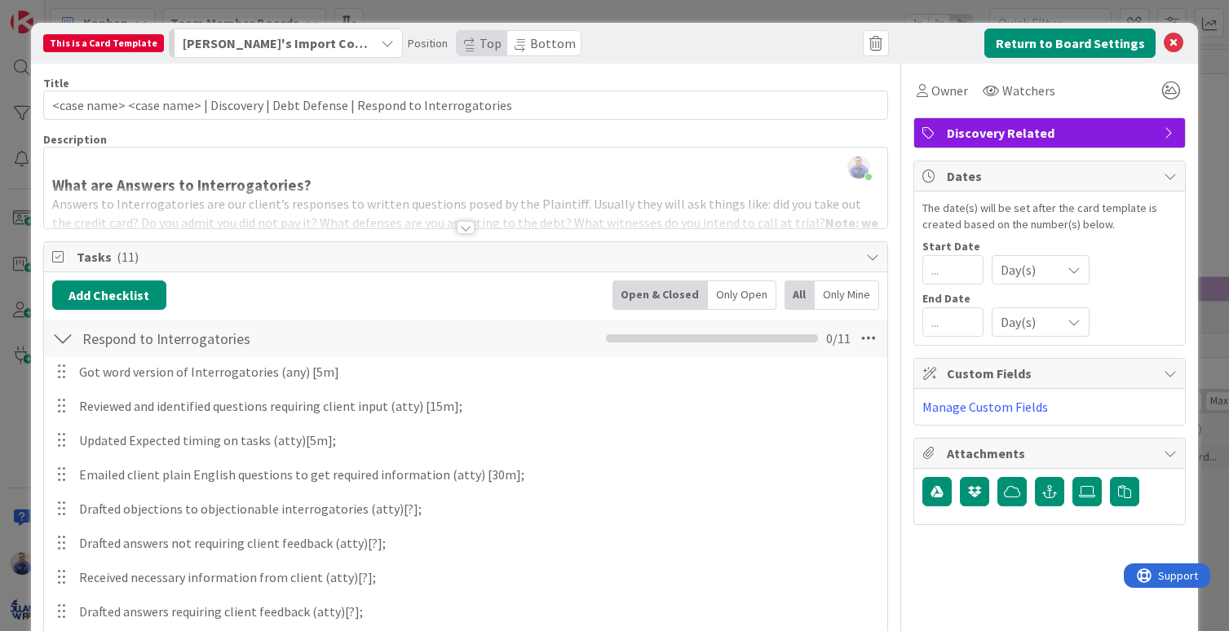
click at [534, 47] on span "Bottom" at bounding box center [553, 43] width 46 height 16
click at [1062, 43] on button "Return to Board Settings" at bounding box center [1069, 43] width 171 height 29
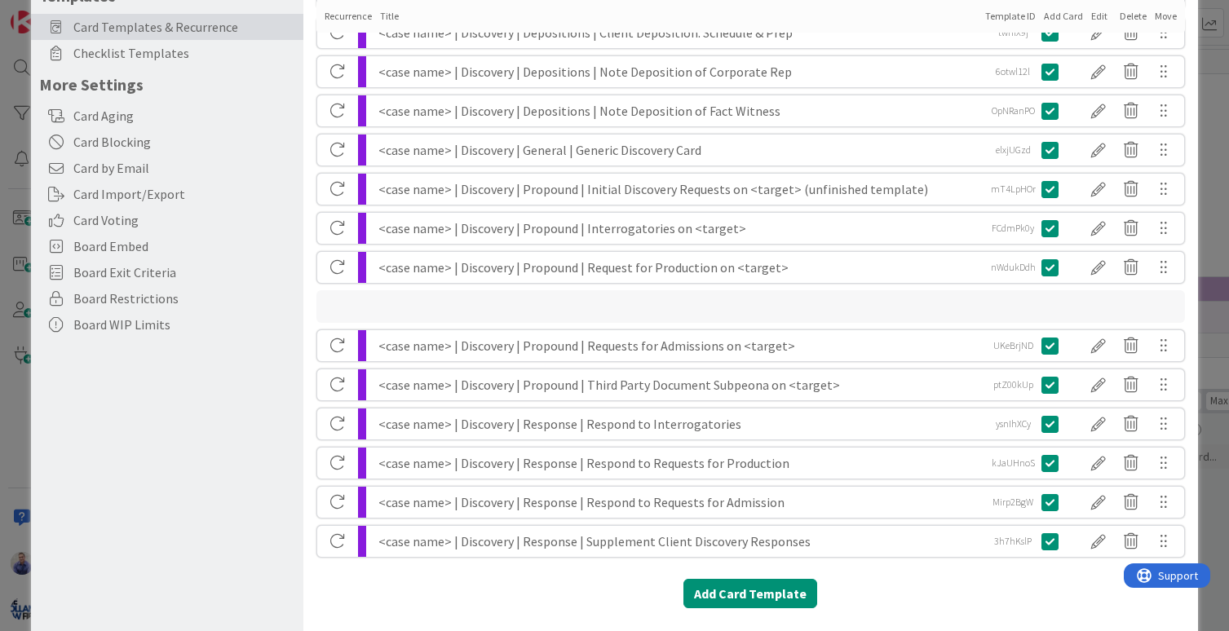
scroll to position [137, 0]
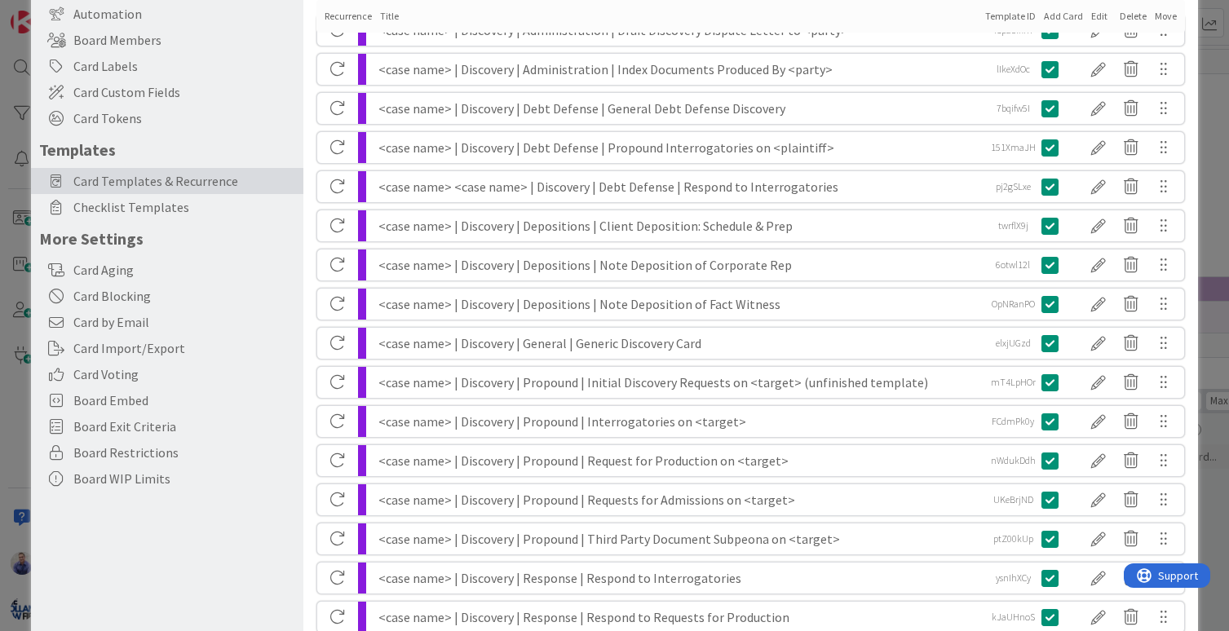
click at [504, 186] on div "<case name> <case name> | Discovery | Debt Defense | Respond to Interrogatories" at bounding box center [679, 186] width 602 height 31
click at [1082, 191] on div at bounding box center [1098, 187] width 33 height 28
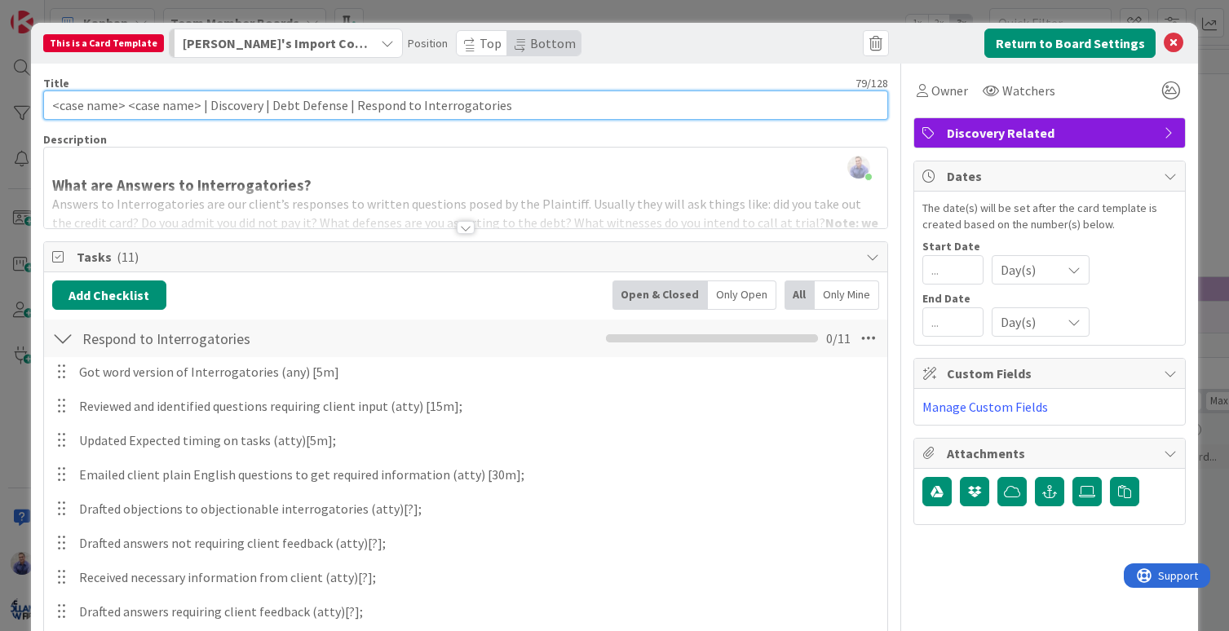
drag, startPoint x: 197, startPoint y: 108, endPoint x: 128, endPoint y: 107, distance: 68.5
click at [128, 107] on input "<case name> <case name> | Discovery | Debt Defense | Respond to Interrogatories" at bounding box center [466, 105] width 846 height 29
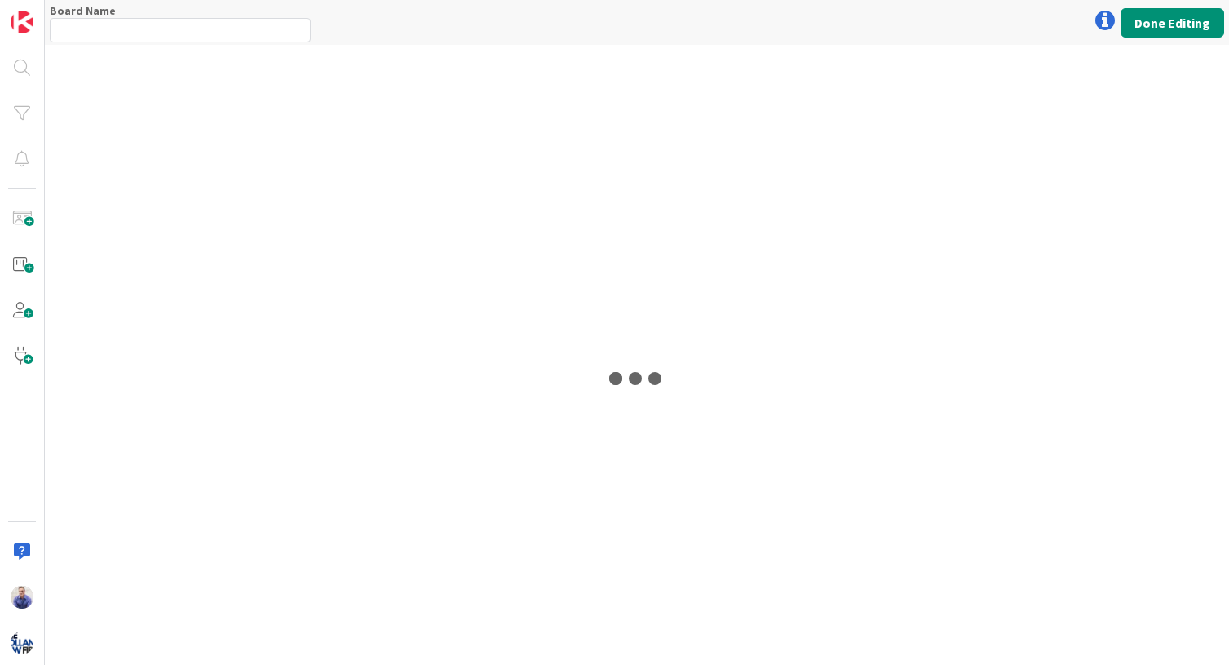
type input "W.I.P. - Discovery (FL1)"
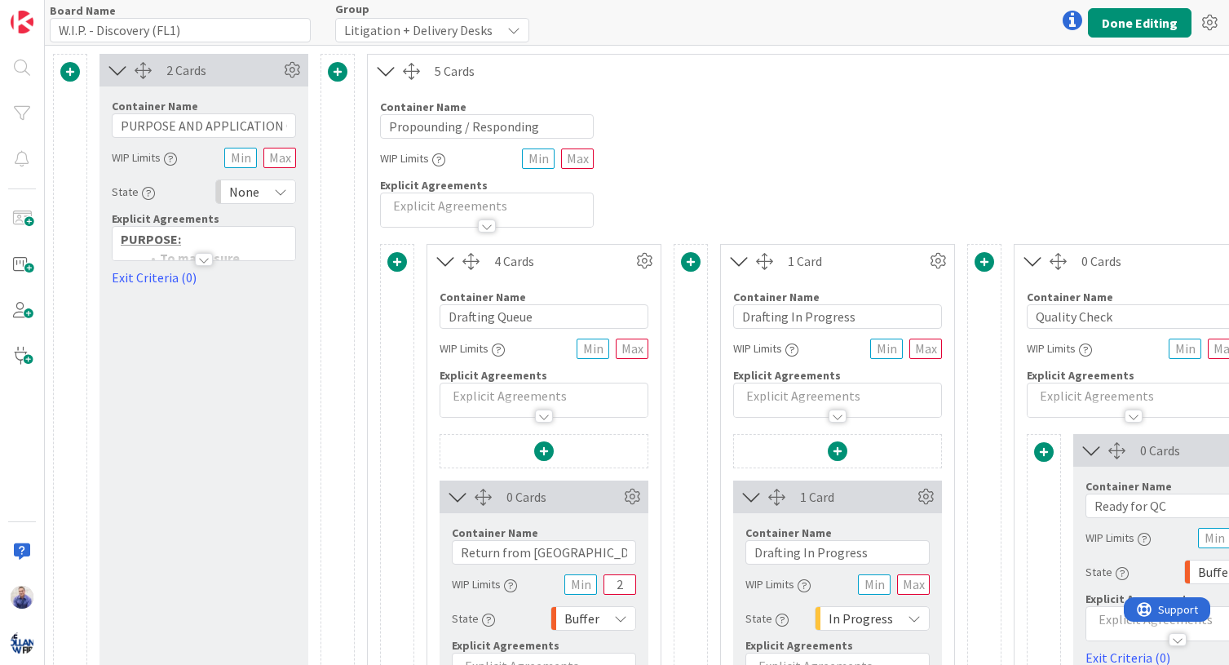
click at [68, 71] on span at bounding box center [70, 72] width 20 height 20
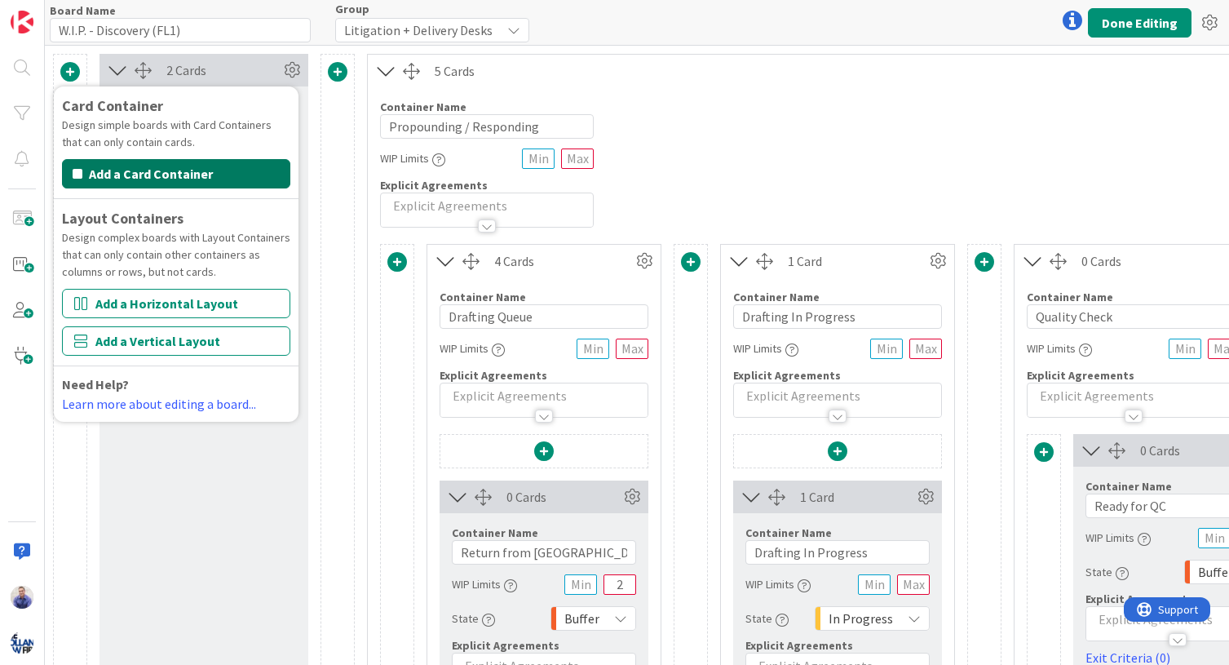
click at [125, 178] on button "Add a Card Container" at bounding box center [176, 173] width 228 height 29
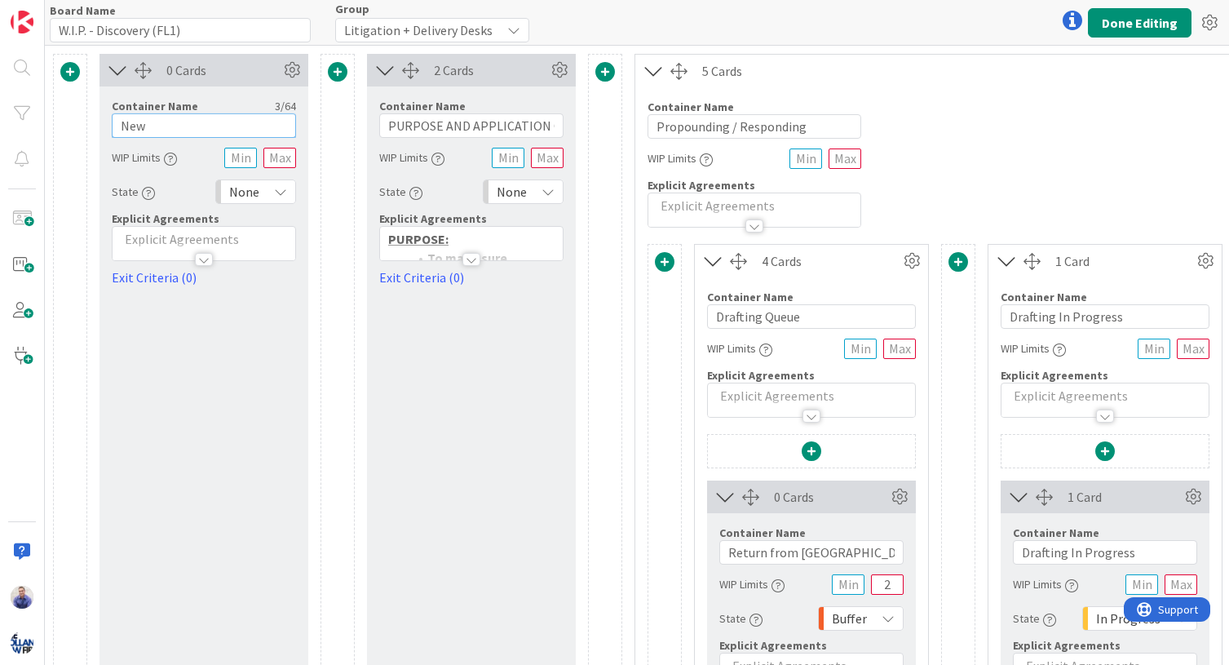
click at [182, 130] on input "New" at bounding box center [204, 125] width 184 height 24
type input "[PERSON_NAME]'s Import Column (Temporary)"
click at [184, 375] on div "0 Cards Container Name 32 / 64 John's Import Column (Temporary) WIP Limits Stat…" at bounding box center [203, 581] width 209 height 1055
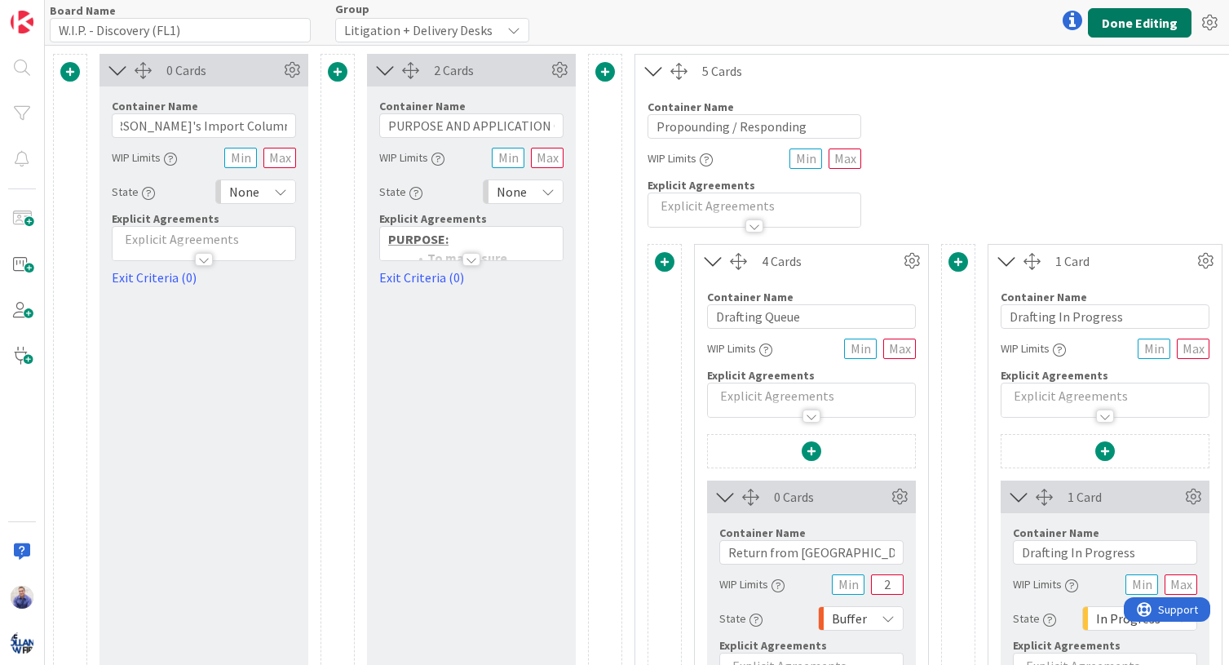
click at [1126, 20] on button "Done Editing" at bounding box center [1140, 22] width 104 height 29
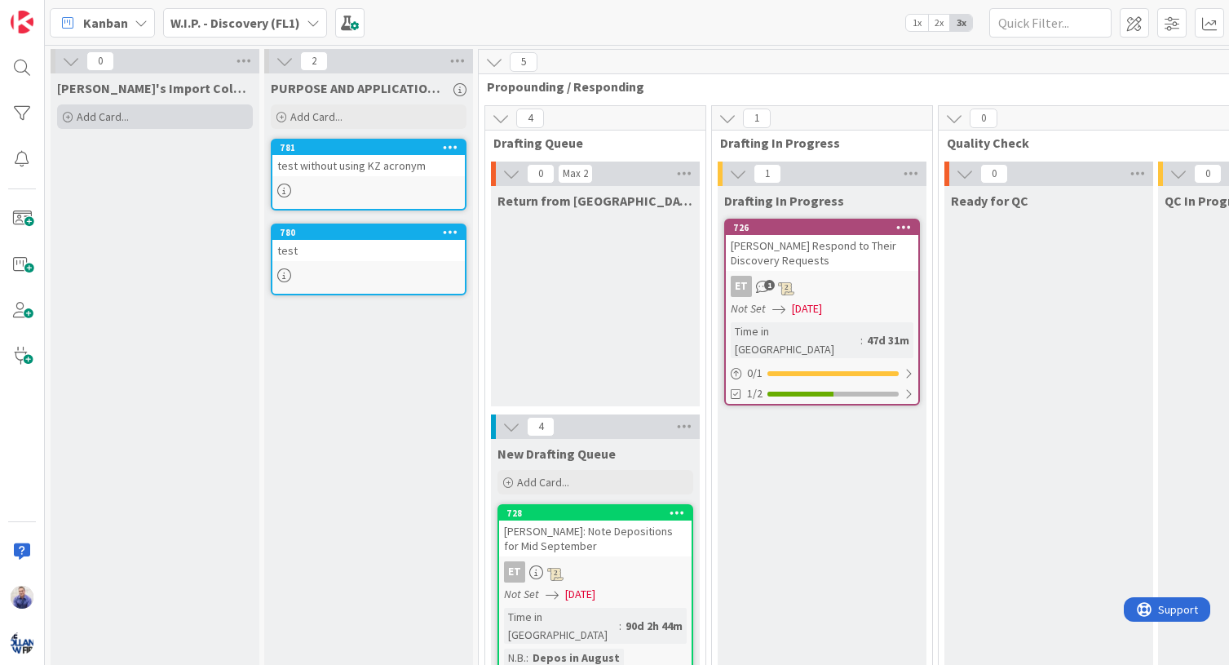
click at [131, 120] on div "Add Card..." at bounding box center [155, 116] width 196 height 24
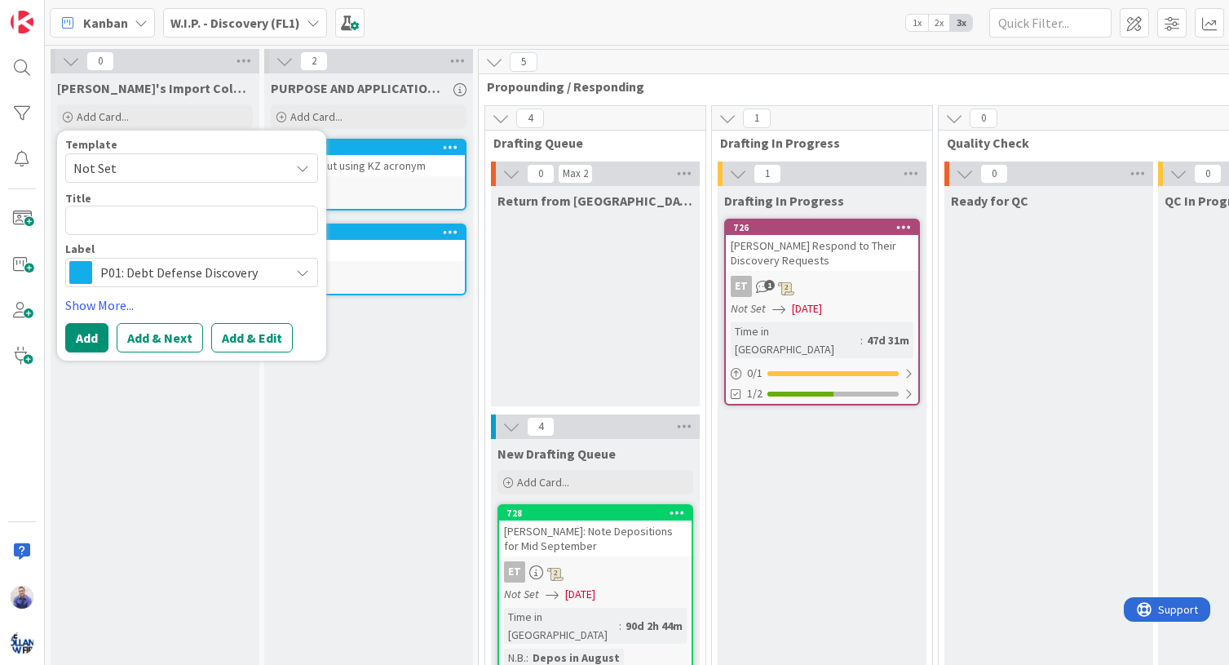
click at [133, 162] on span "Not Set" at bounding box center [175, 167] width 204 height 21
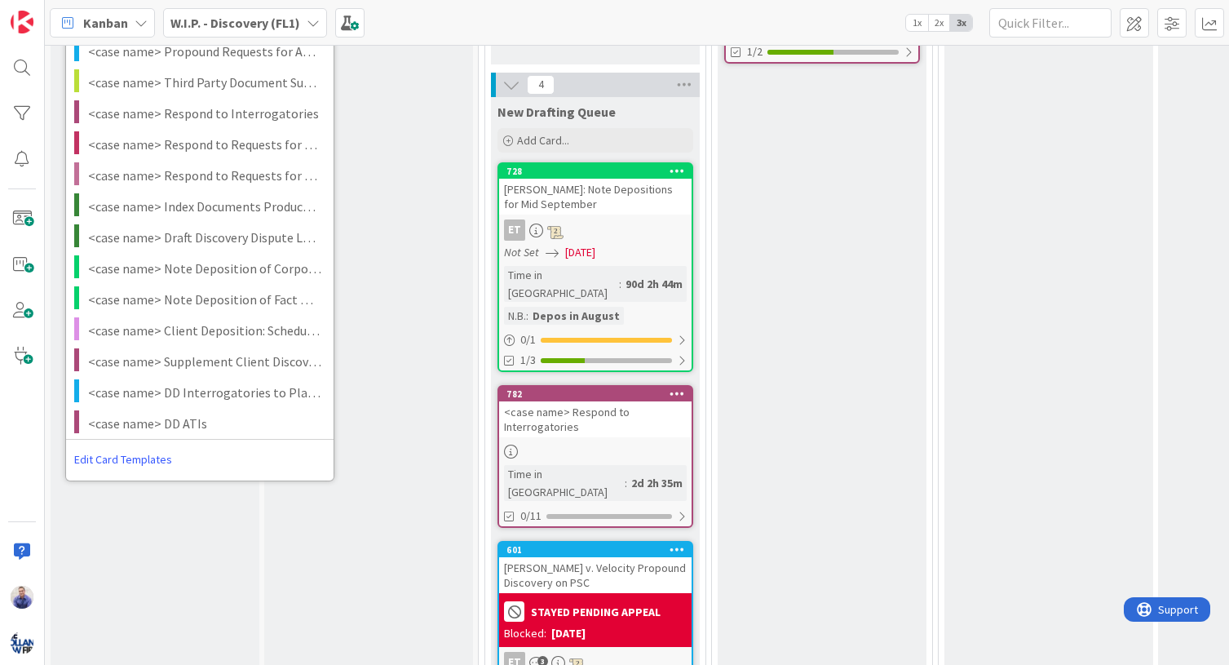
scroll to position [342, 0]
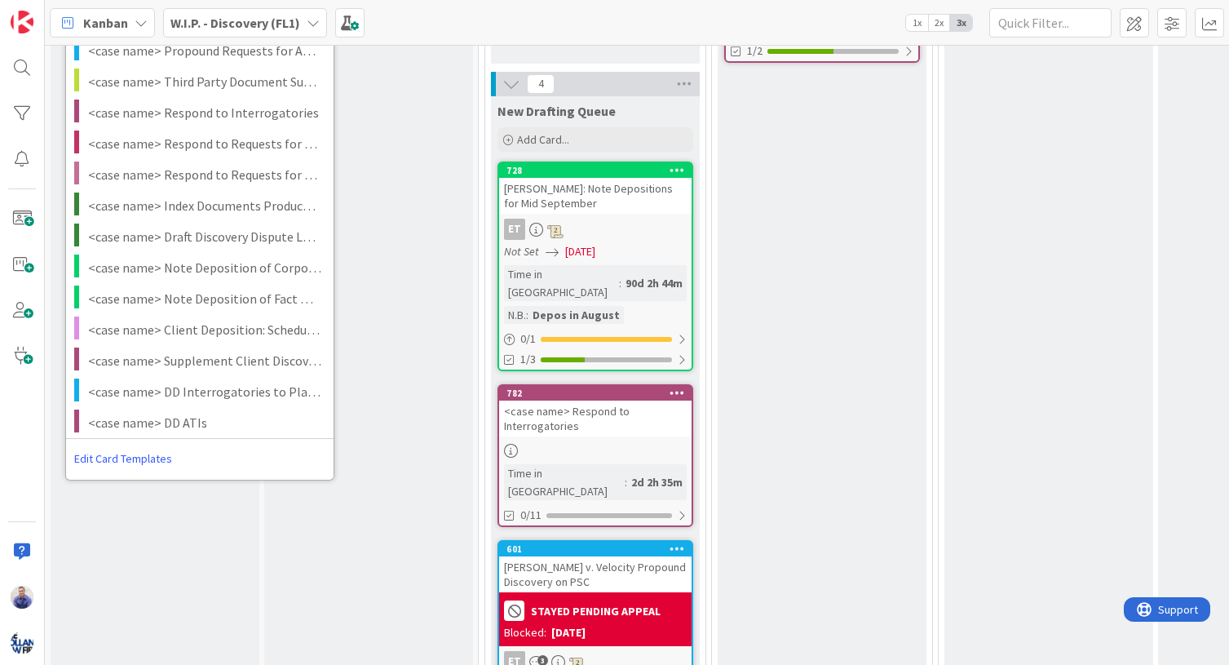
click at [167, 457] on link "Edit Card Templates" at bounding box center [123, 458] width 114 height 29
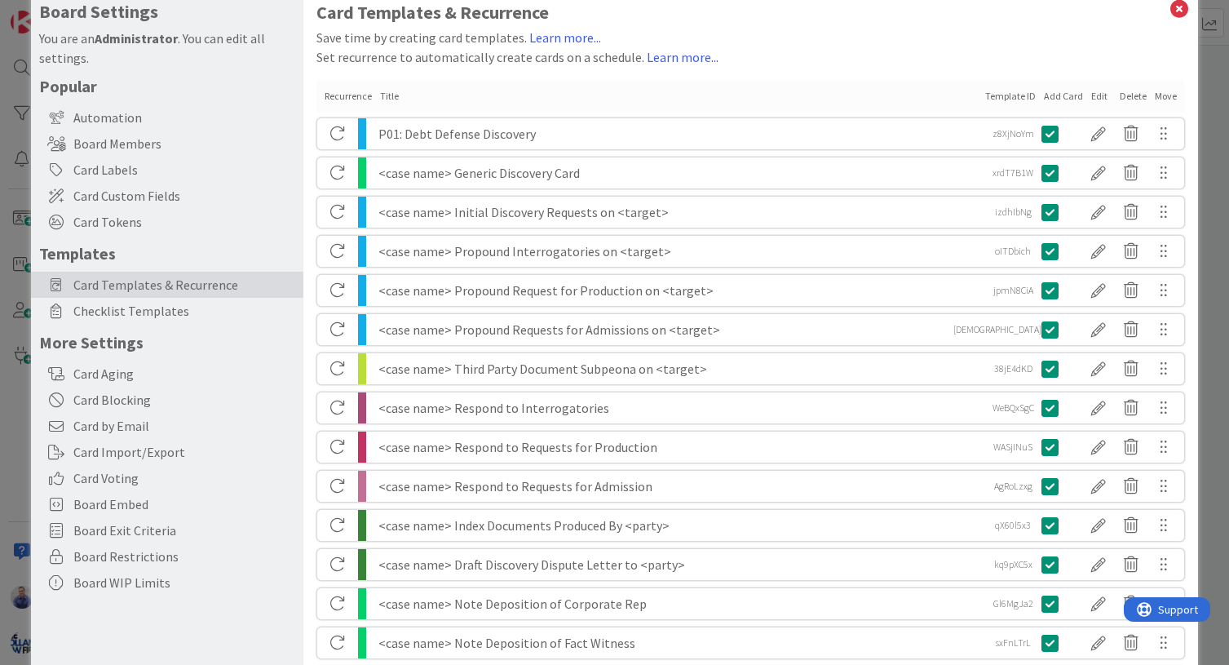
scroll to position [20, 0]
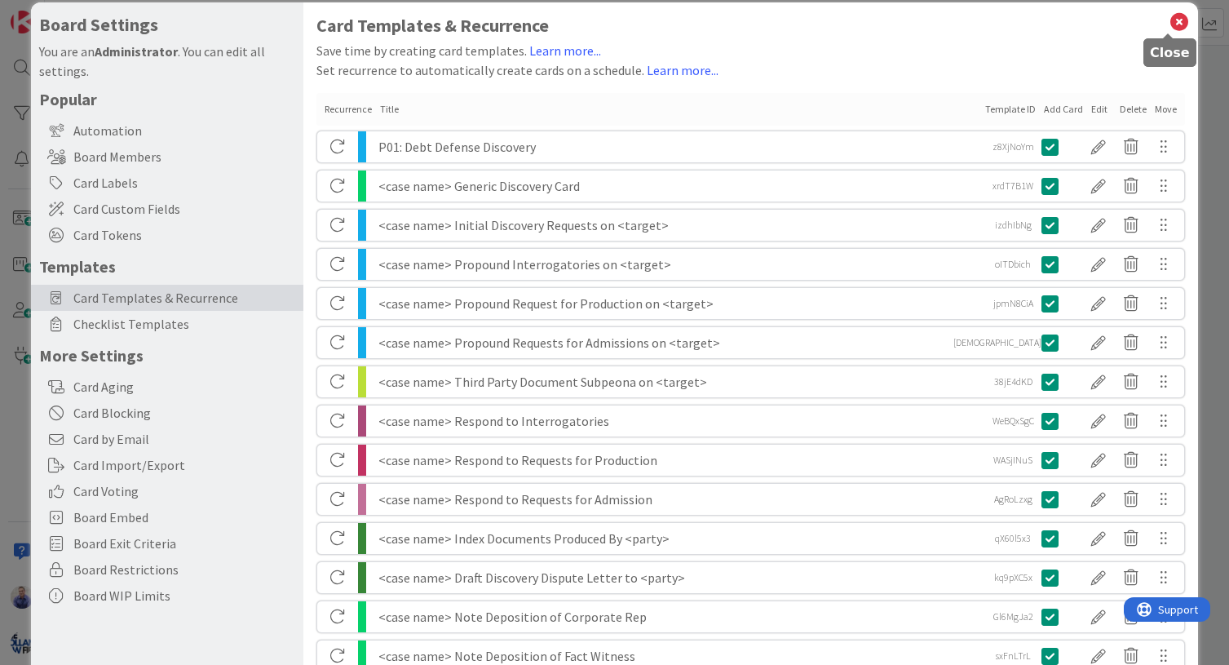
click at [1169, 20] on icon at bounding box center [1178, 22] width 21 height 23
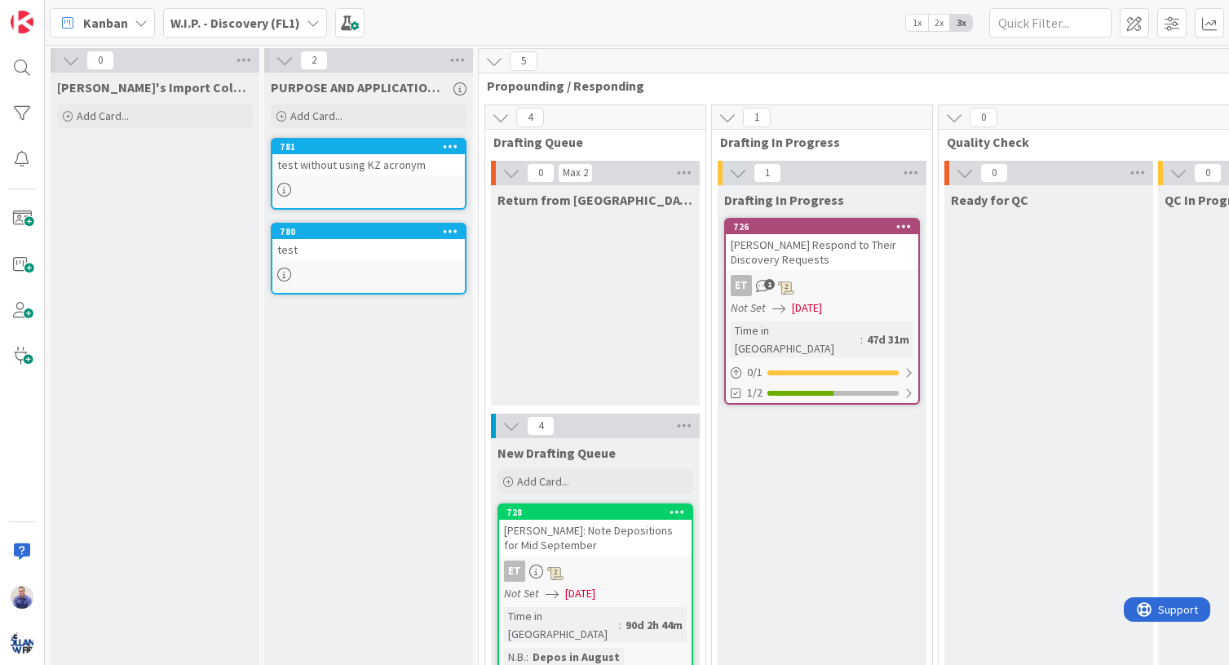
scroll to position [0, 0]
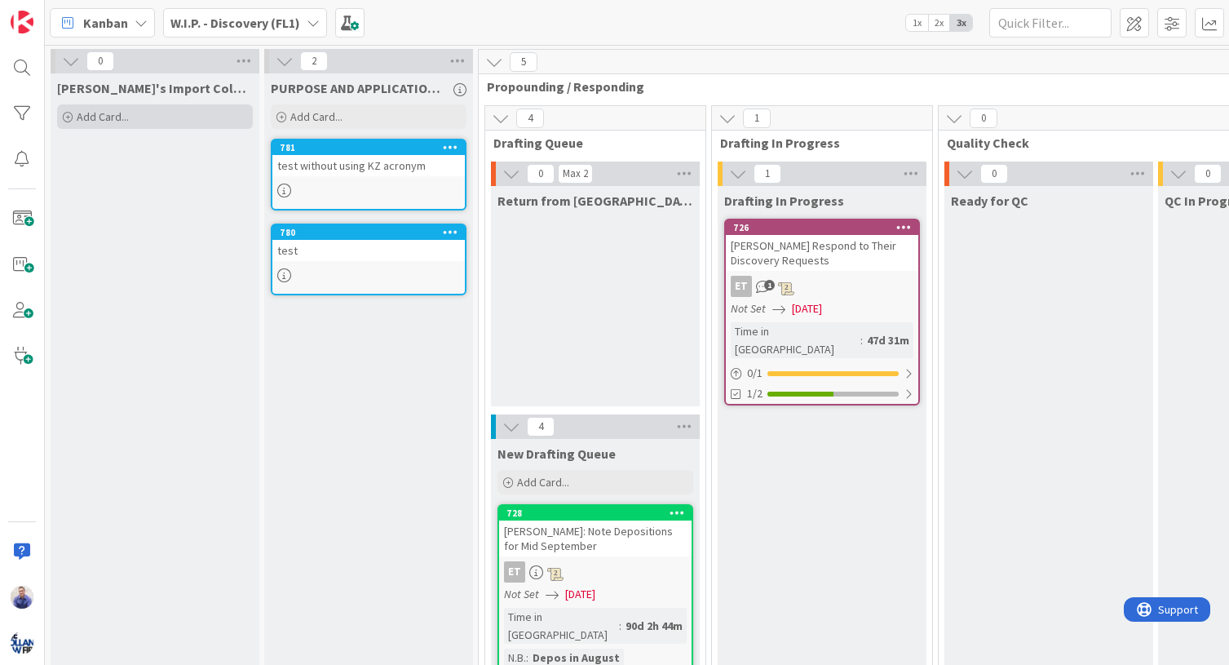
click at [188, 120] on div "Add Card..." at bounding box center [155, 116] width 196 height 24
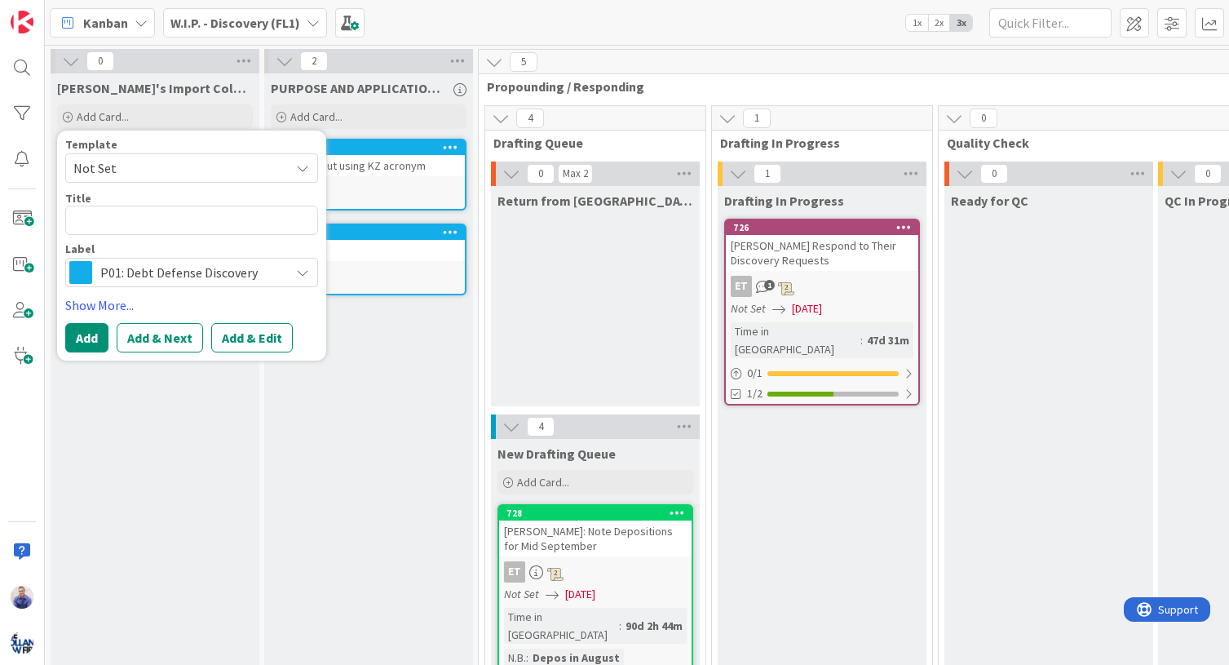
click at [228, 169] on span "Not Set" at bounding box center [175, 167] width 204 height 21
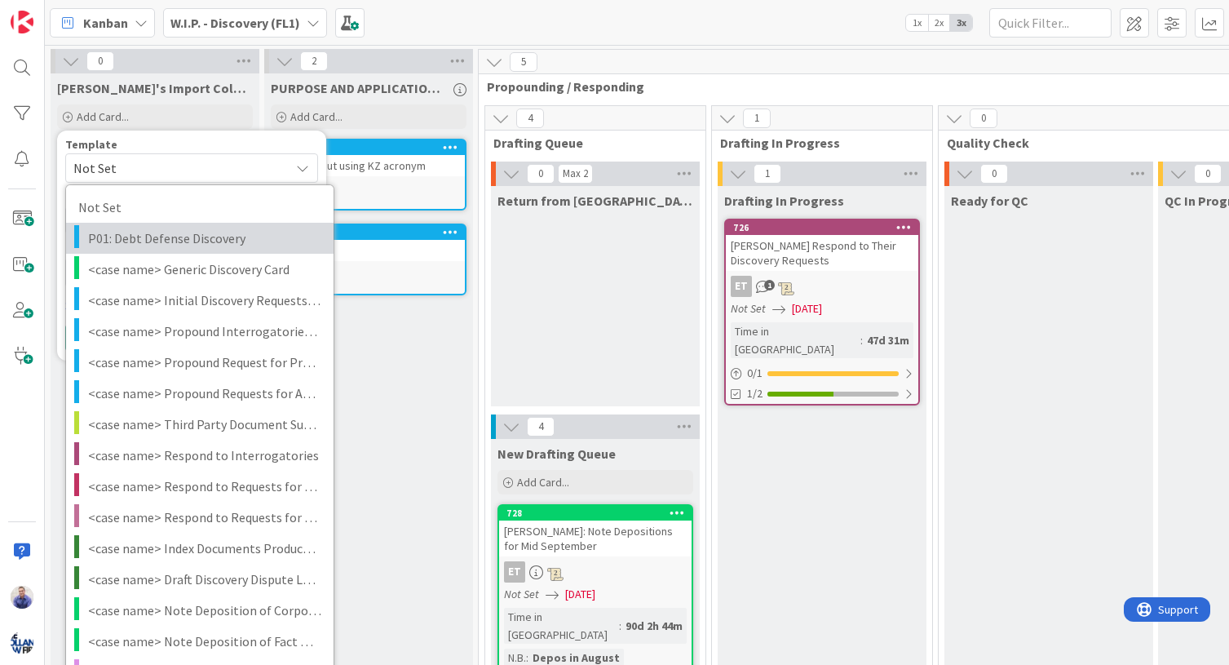
click at [223, 235] on span "P01: Debt Defense Discovery" at bounding box center [204, 237] width 233 height 21
type textarea "x"
type textarea "P01: Debt Defense Discovery"
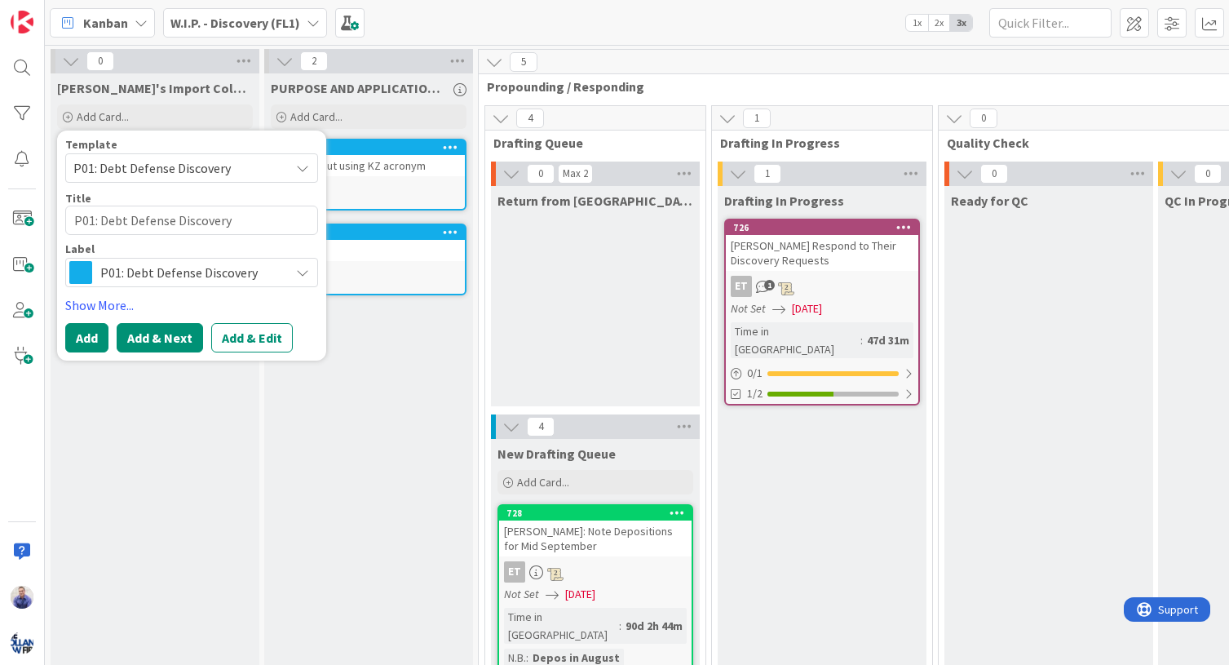
click at [179, 329] on button "Add & Next" at bounding box center [160, 337] width 86 height 29
click at [231, 168] on span "Not Set" at bounding box center [175, 167] width 204 height 21
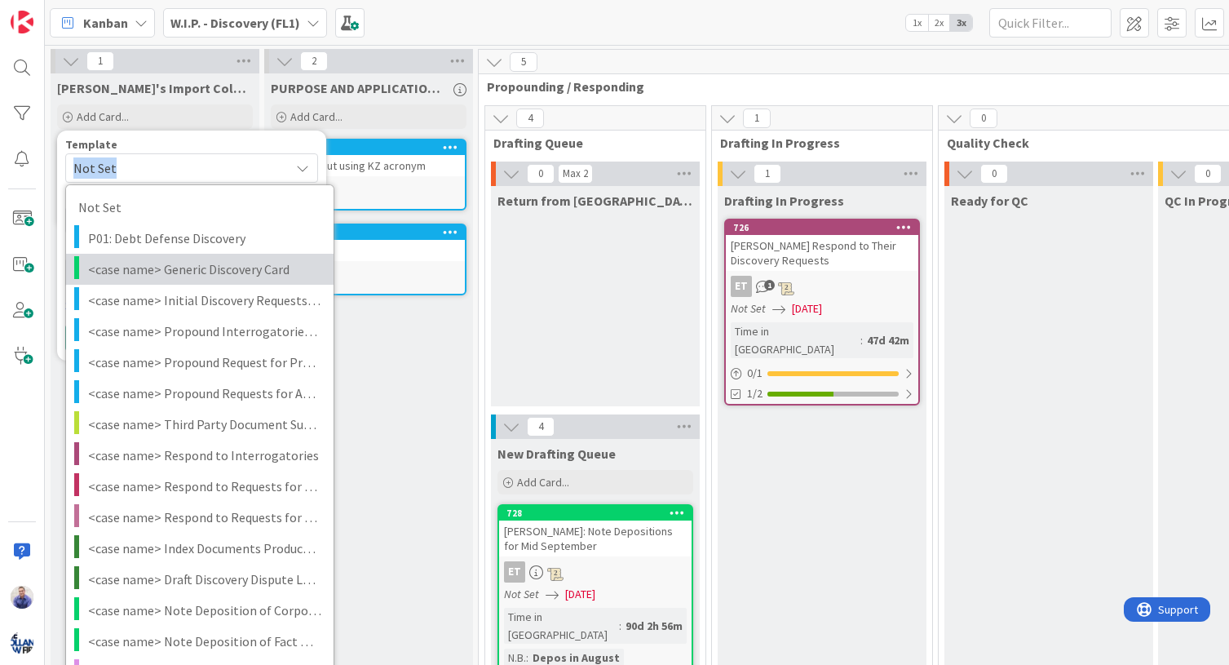
click at [202, 269] on span "<case name> Generic Discovery Card" at bounding box center [204, 268] width 233 height 21
type textarea "x"
type textarea "<case name> Generic Discovery Card"
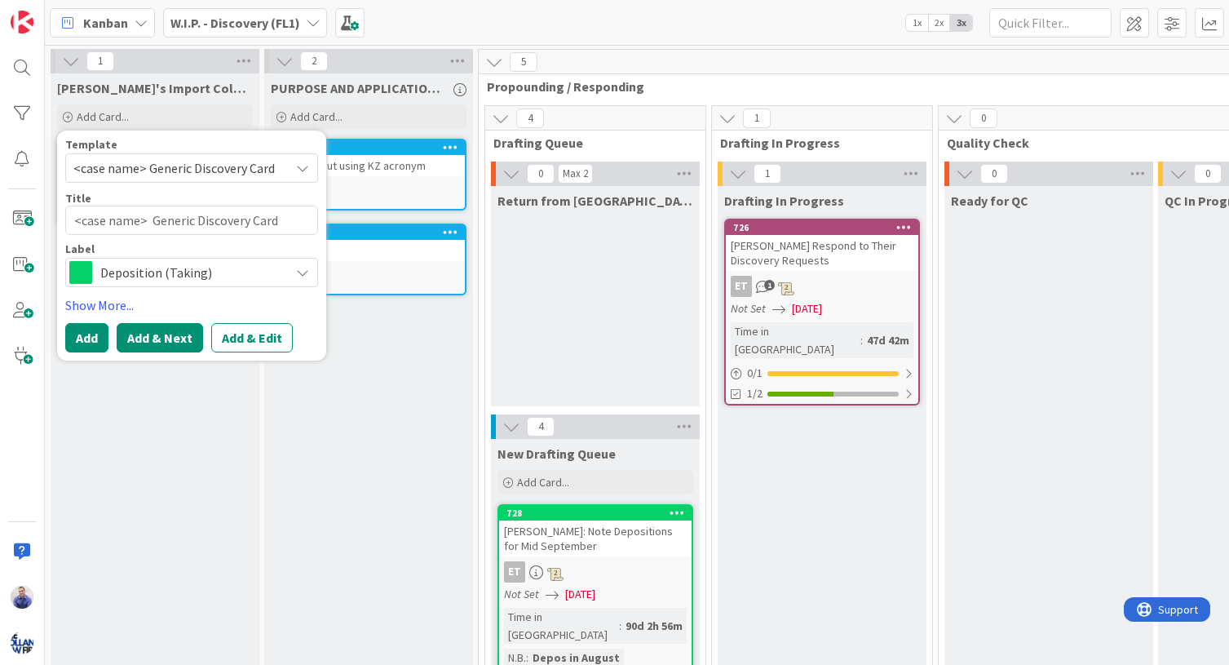
click at [156, 334] on button "Add & Next" at bounding box center [160, 337] width 86 height 29
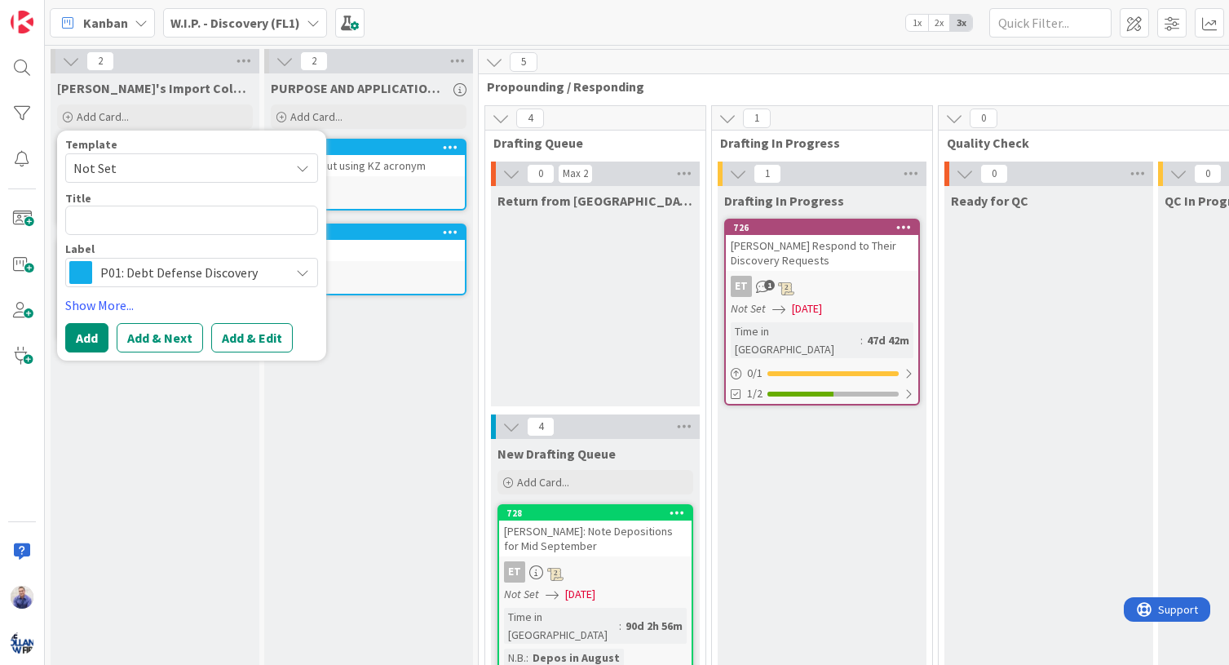
click at [234, 169] on span "Not Set" at bounding box center [175, 167] width 204 height 21
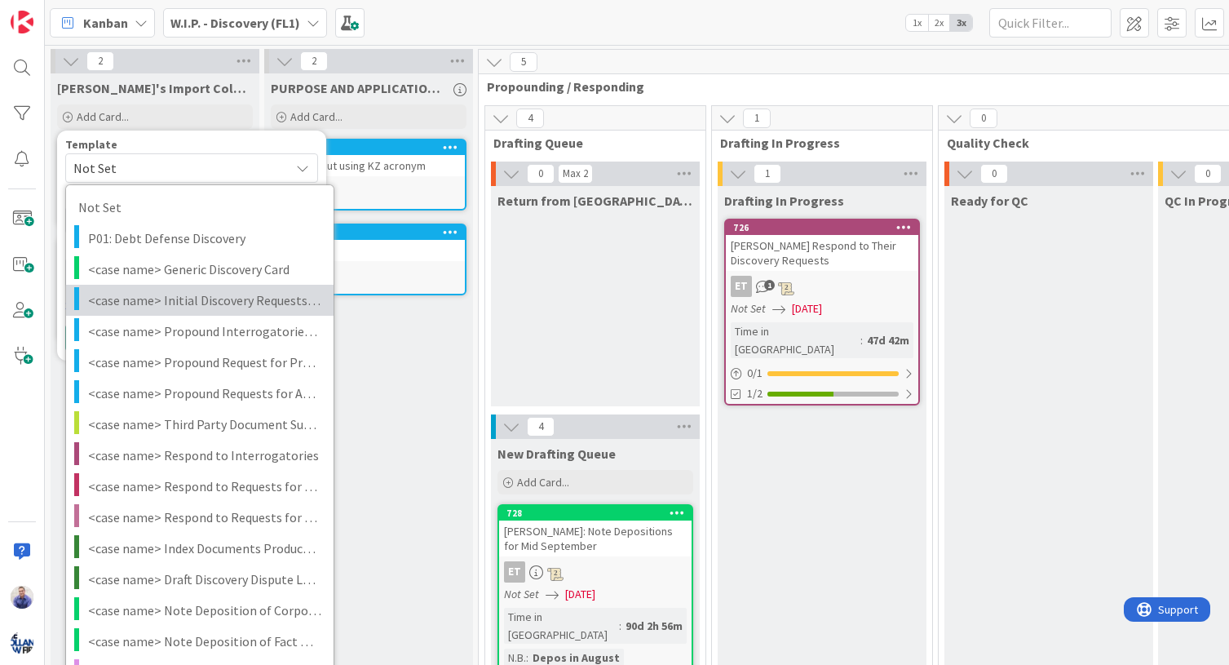
click at [201, 294] on span "<case name> Initial Discovery Requests on <target>" at bounding box center [204, 299] width 233 height 21
type textarea "x"
type textarea "<case name> Initial Discovery Requests on <target>"
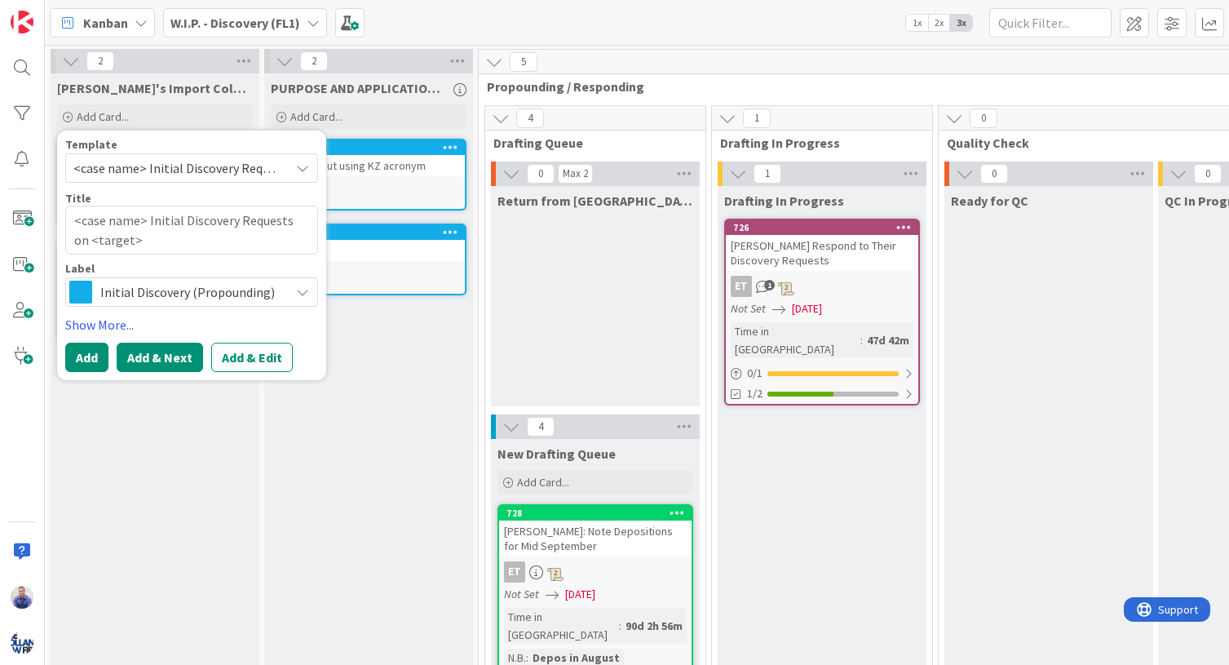
click at [179, 350] on button "Add & Next" at bounding box center [160, 356] width 86 height 29
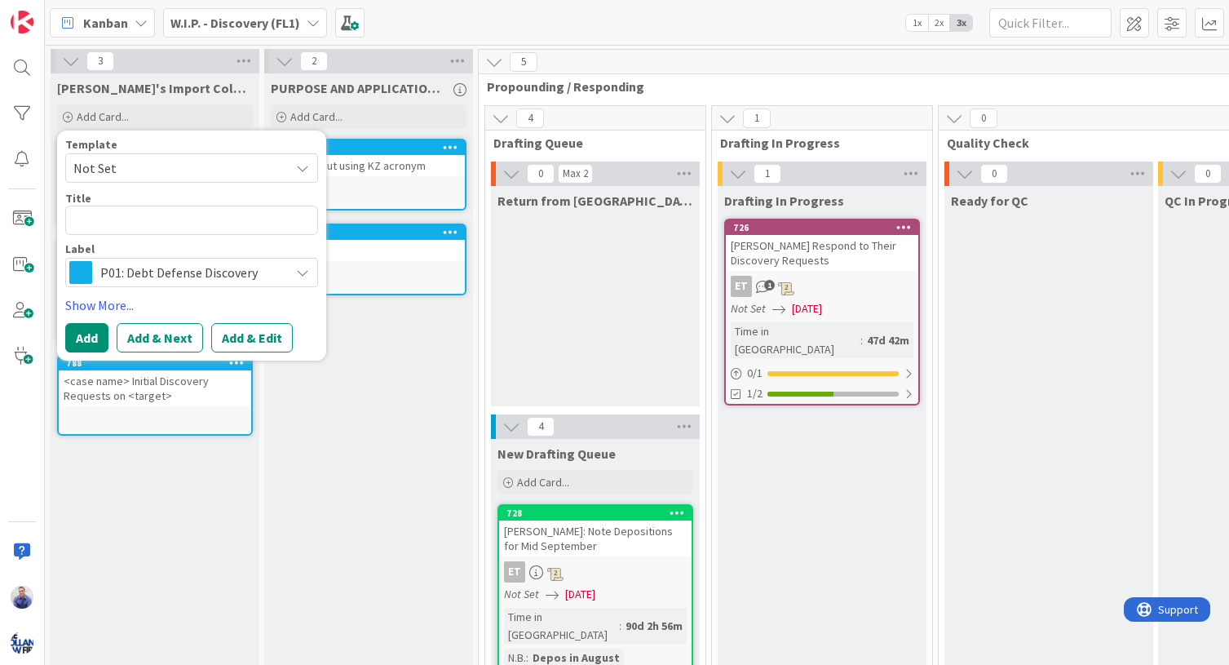
click at [303, 172] on icon at bounding box center [302, 167] width 13 height 13
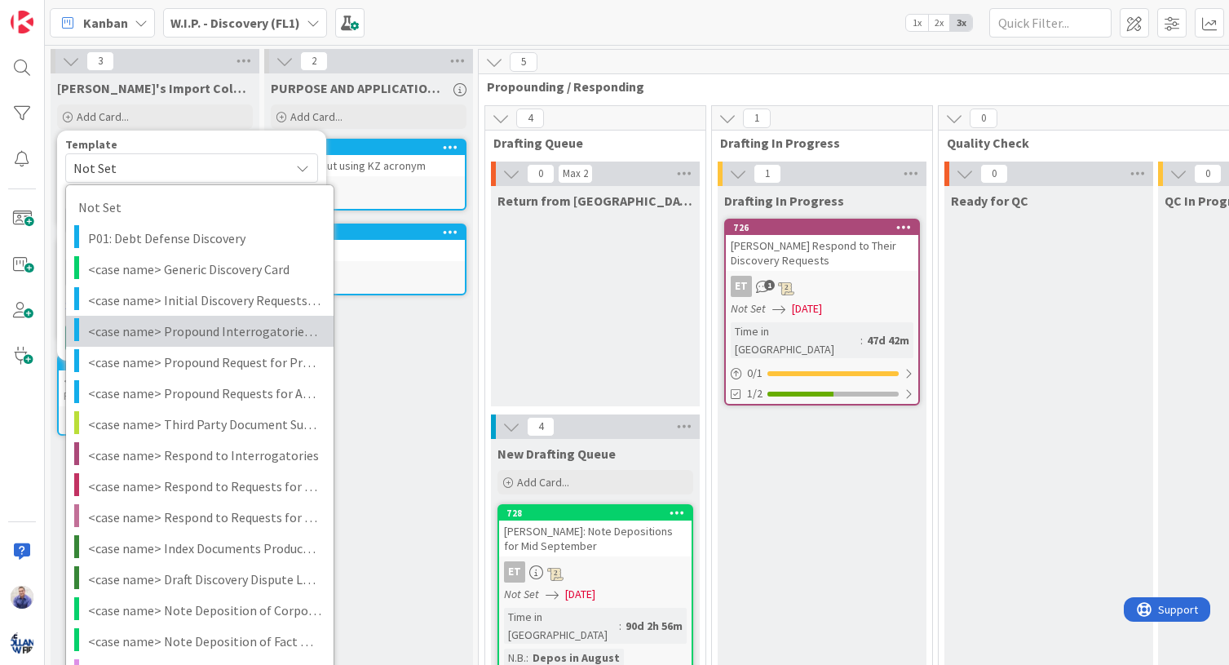
click at [177, 326] on span "<case name> Propound Interrogatories on <target>" at bounding box center [204, 330] width 233 height 21
type textarea "x"
type textarea "<case name> Propound Interrogatories on <target>"
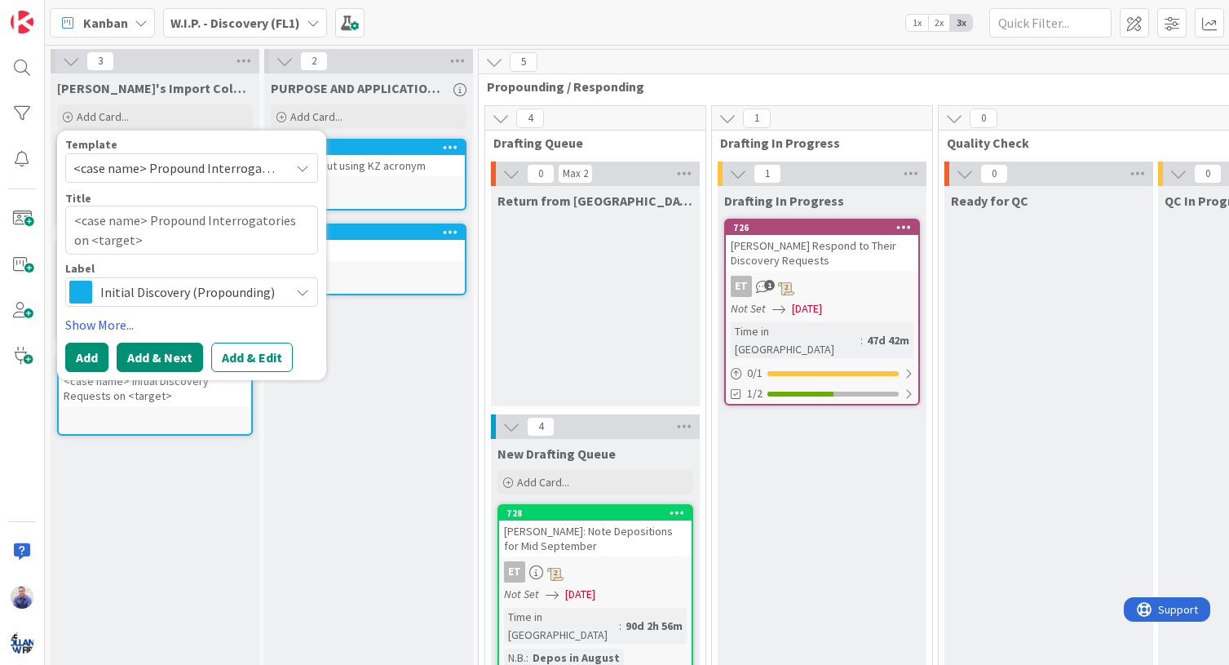
click at [184, 356] on button "Add & Next" at bounding box center [160, 356] width 86 height 29
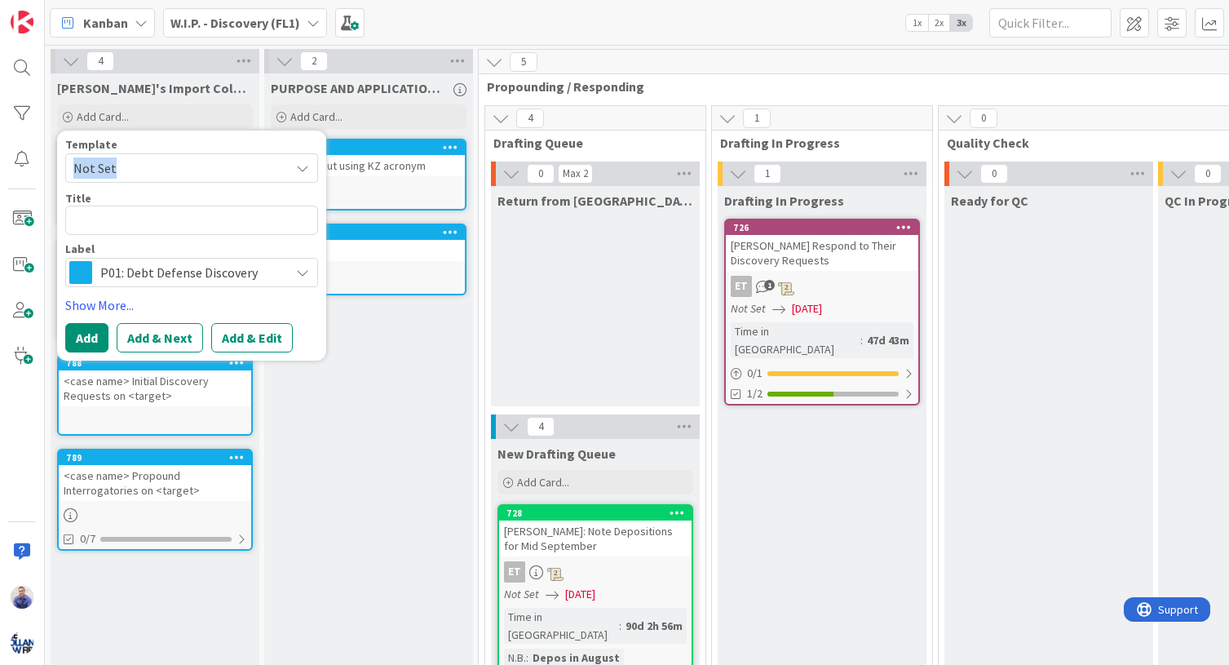
click at [210, 171] on span "Not Set" at bounding box center [175, 167] width 204 height 21
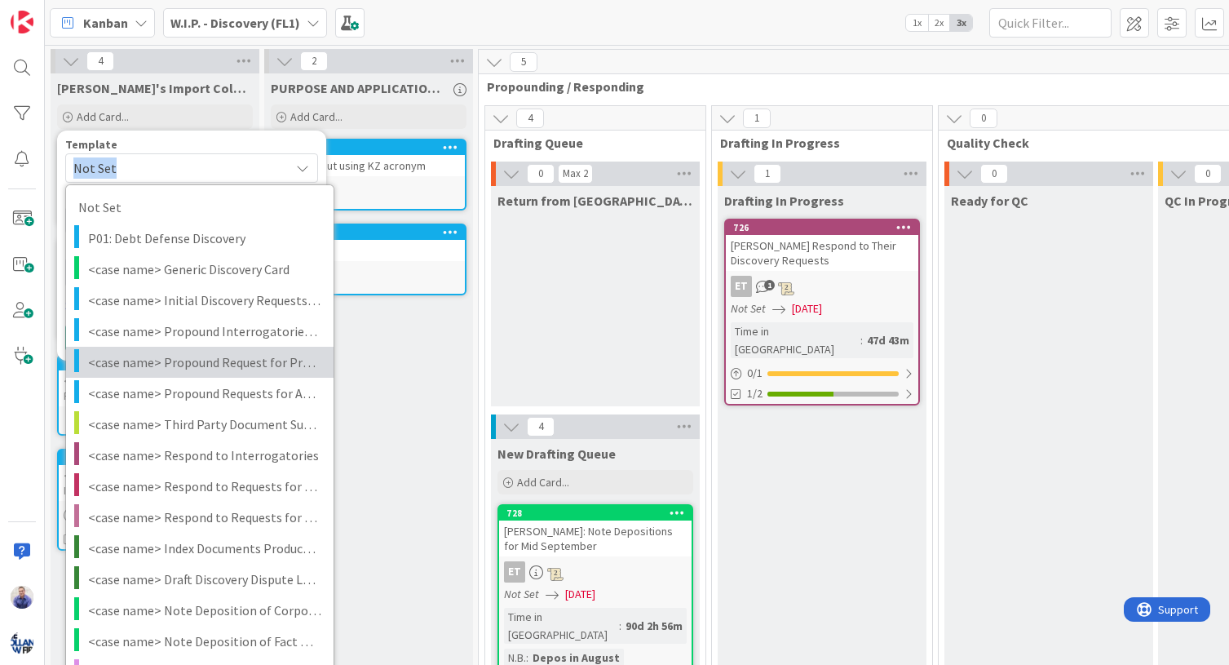
click at [150, 351] on link "<case name> Propound Request for Production on <target>" at bounding box center [199, 362] width 267 height 31
type textarea "x"
type textarea "<case name> Propound Request for Production on <target>"
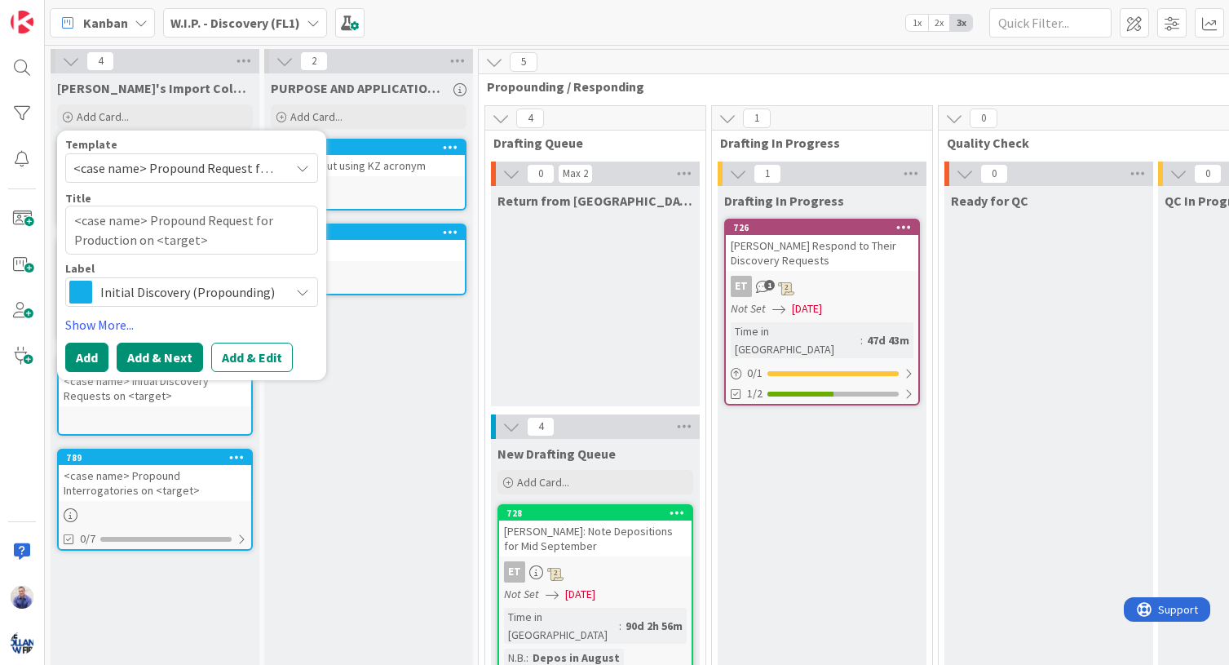
click at [150, 353] on button "Add & Next" at bounding box center [160, 356] width 86 height 29
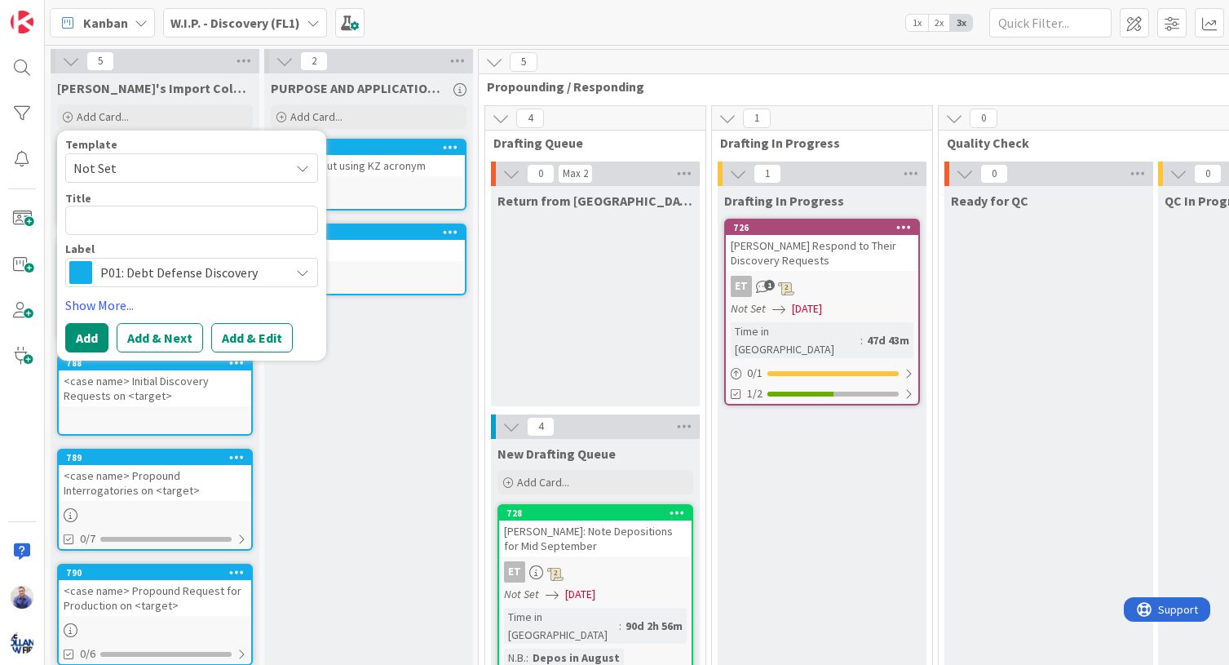
click at [170, 170] on span "Not Set" at bounding box center [175, 167] width 204 height 21
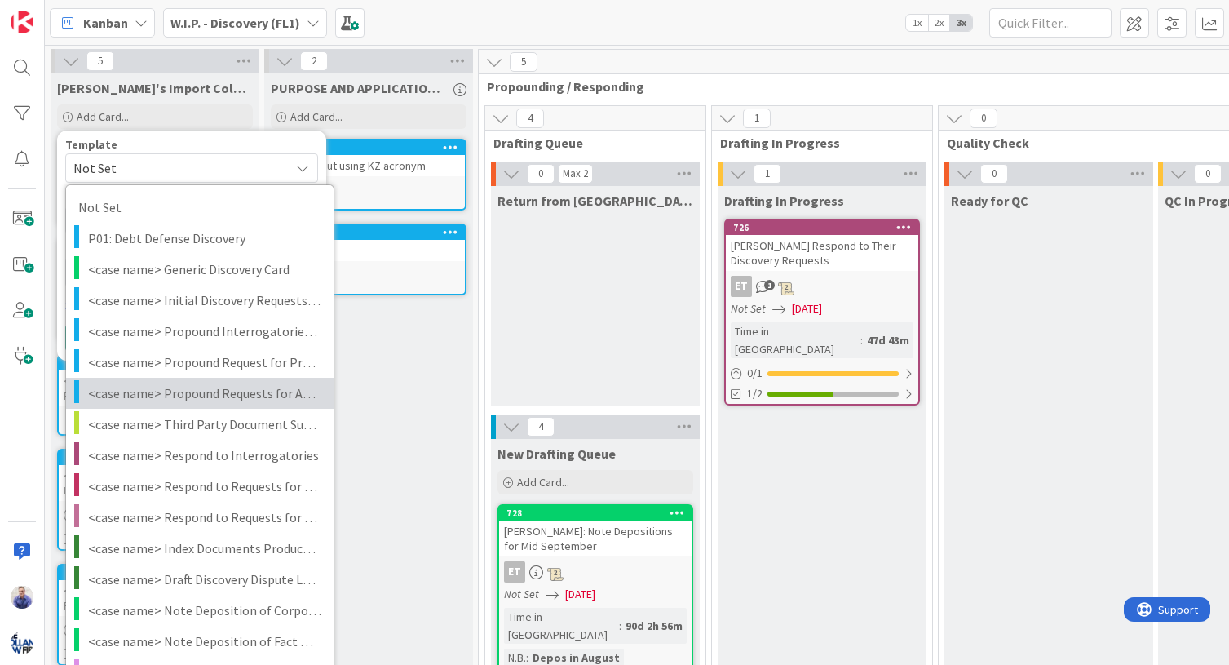
click at [145, 387] on span "<case name> Propound Requests for Admissions on <target>" at bounding box center [204, 392] width 233 height 21
type textarea "x"
type textarea "<case name> Propound Requests for Admissions on <target>"
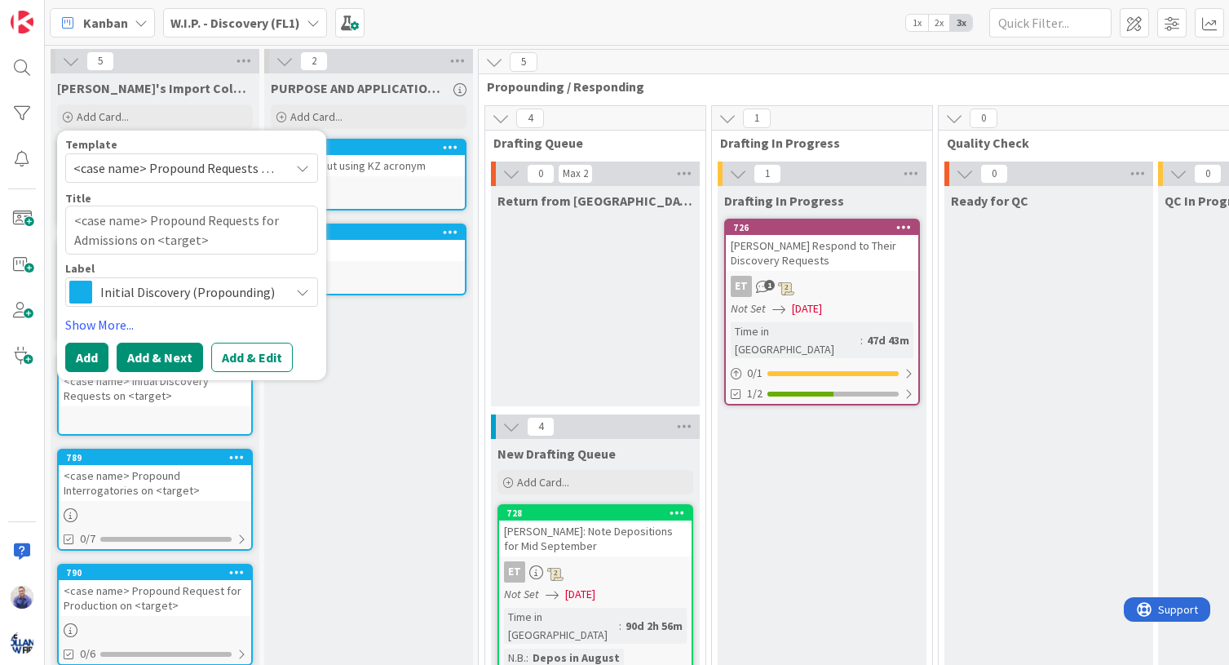
click at [161, 366] on button "Add & Next" at bounding box center [160, 356] width 86 height 29
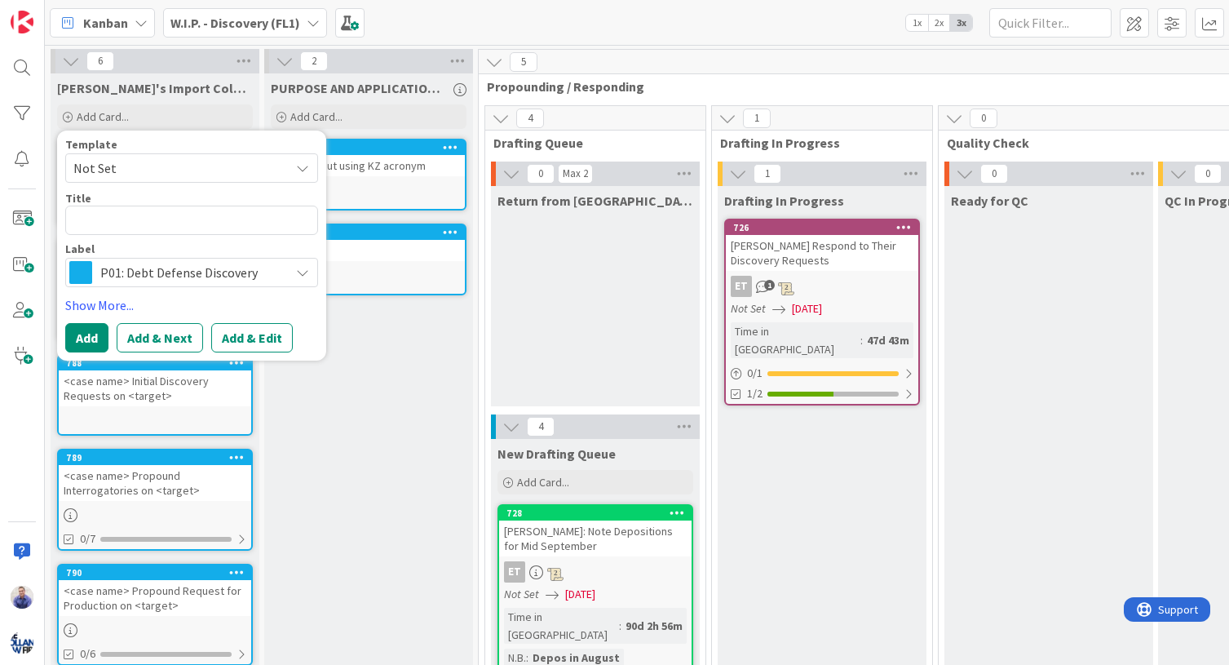
click at [153, 162] on span "Not Set" at bounding box center [175, 167] width 204 height 21
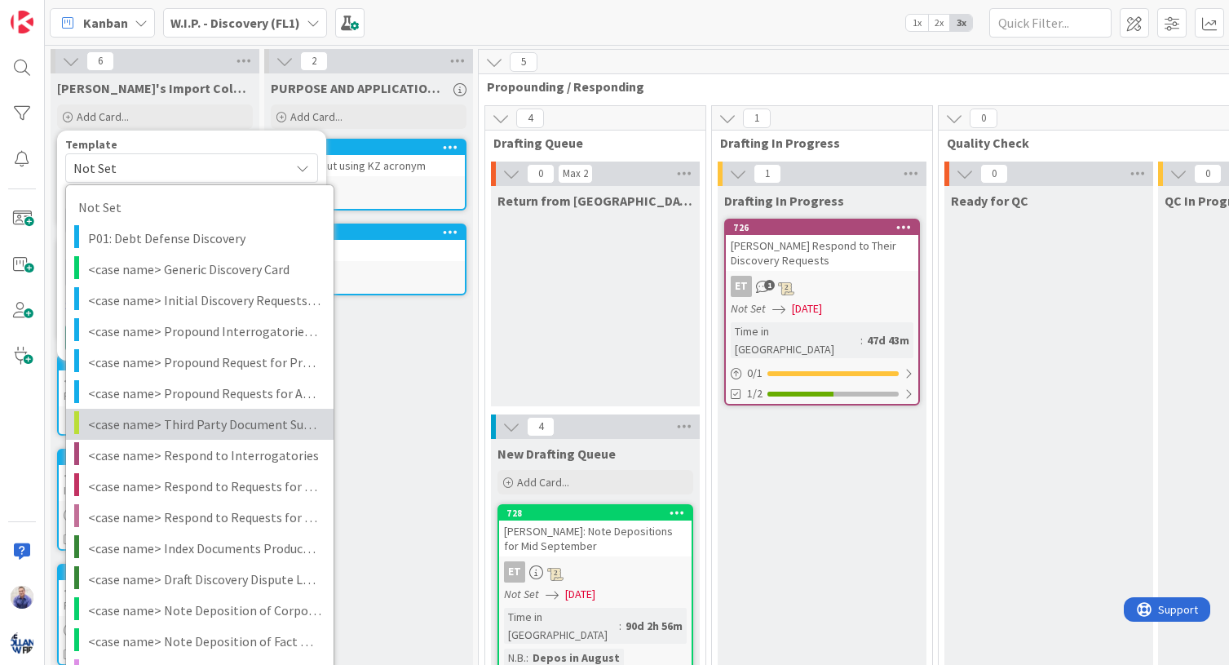
click at [172, 409] on link "<case name> Third Party Document Subpeona on <target>" at bounding box center [199, 424] width 267 height 31
type textarea "x"
type textarea "<case name> Third Party Document Subpeona on <target>"
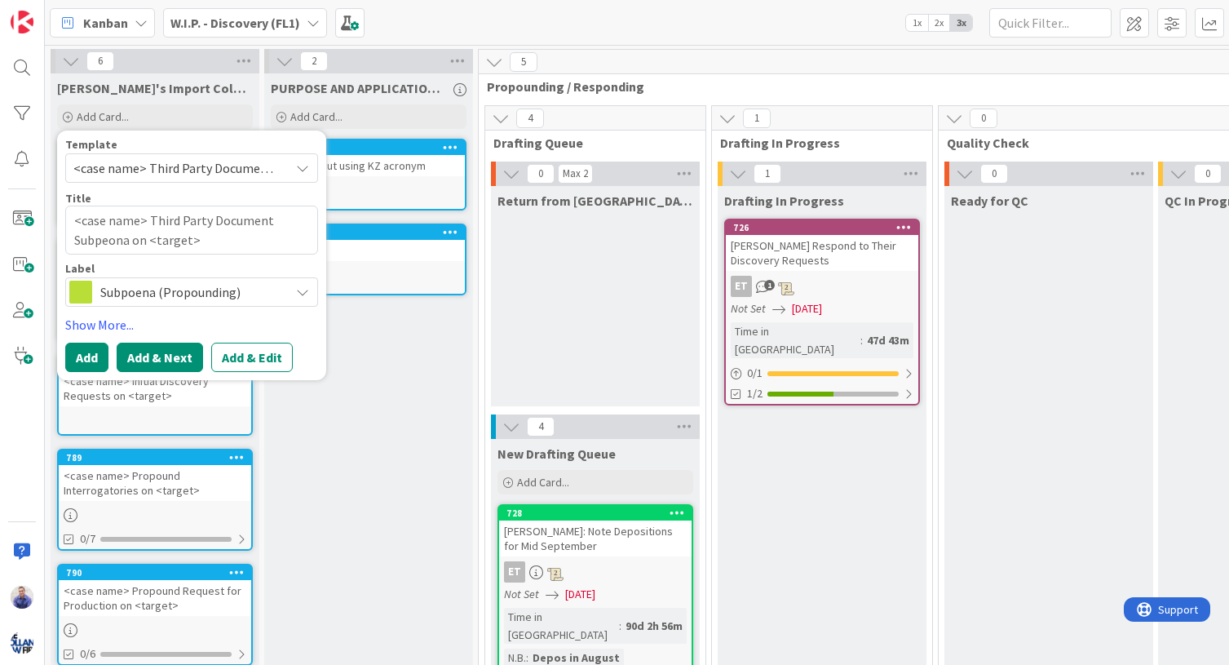
click at [159, 359] on button "Add & Next" at bounding box center [160, 356] width 86 height 29
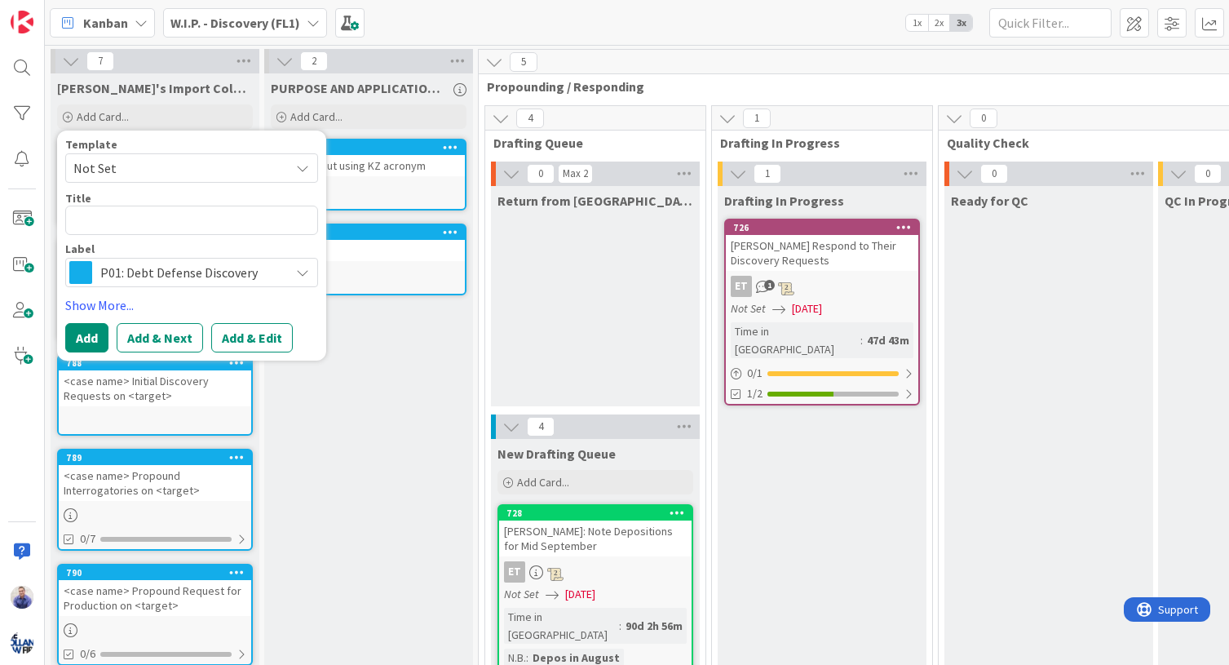
click at [170, 169] on span "Not Set" at bounding box center [175, 167] width 204 height 21
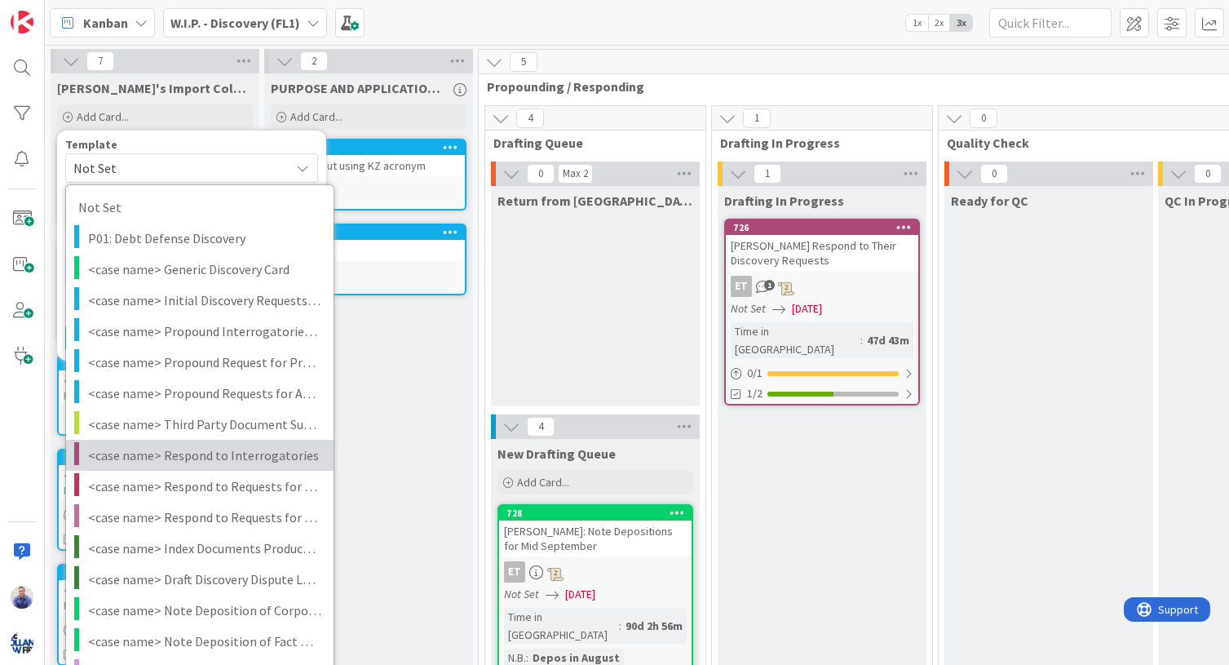
click at [185, 466] on link "<case name> Respond to Interrogatories" at bounding box center [199, 455] width 267 height 31
type textarea "x"
type textarea "<case name> Respond to Interrogatories"
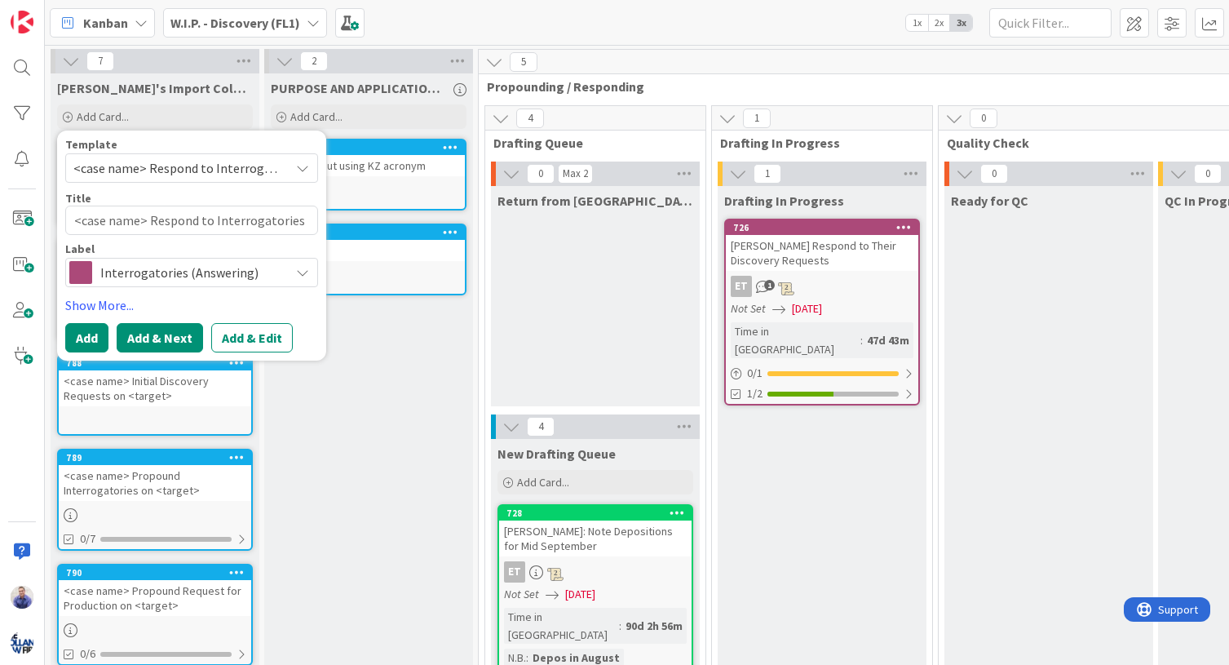
click at [173, 349] on button "Add & Next" at bounding box center [160, 337] width 86 height 29
drag, startPoint x: 178, startPoint y: 174, endPoint x: 139, endPoint y: 267, distance: 100.1
click at [178, 174] on span "Not Set" at bounding box center [175, 167] width 204 height 21
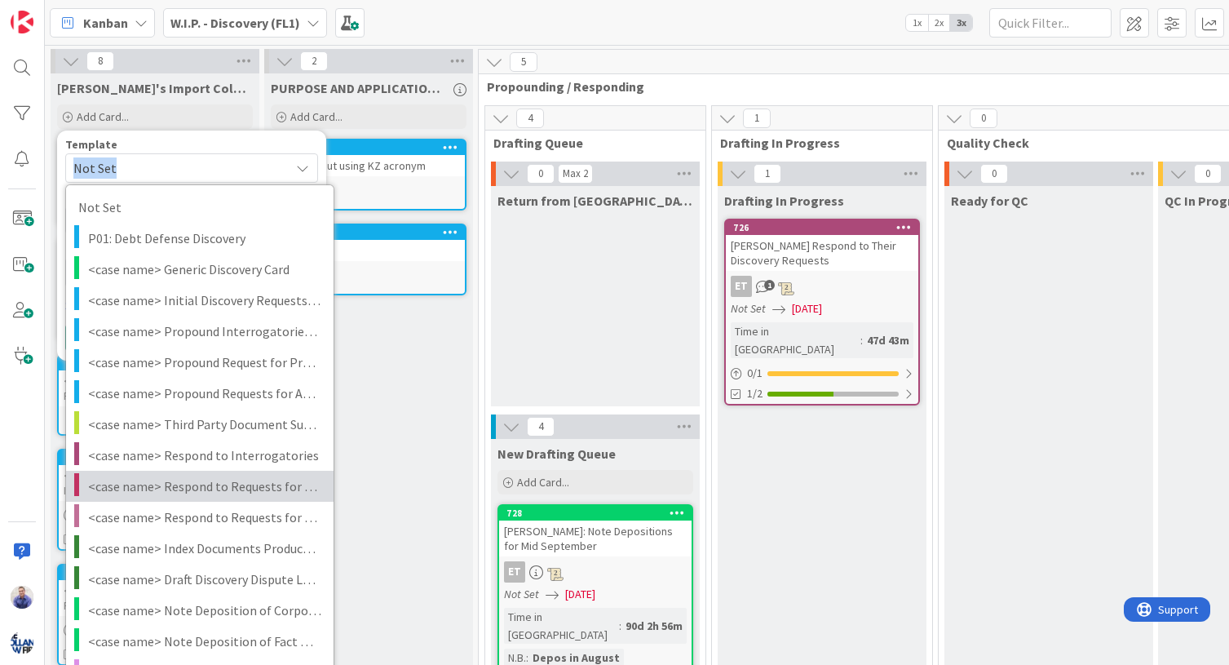
click at [149, 493] on span "<case name> Respond to Requests for Production" at bounding box center [204, 485] width 233 height 21
type textarea "x"
type textarea "<case name> Respond to Requests for Production"
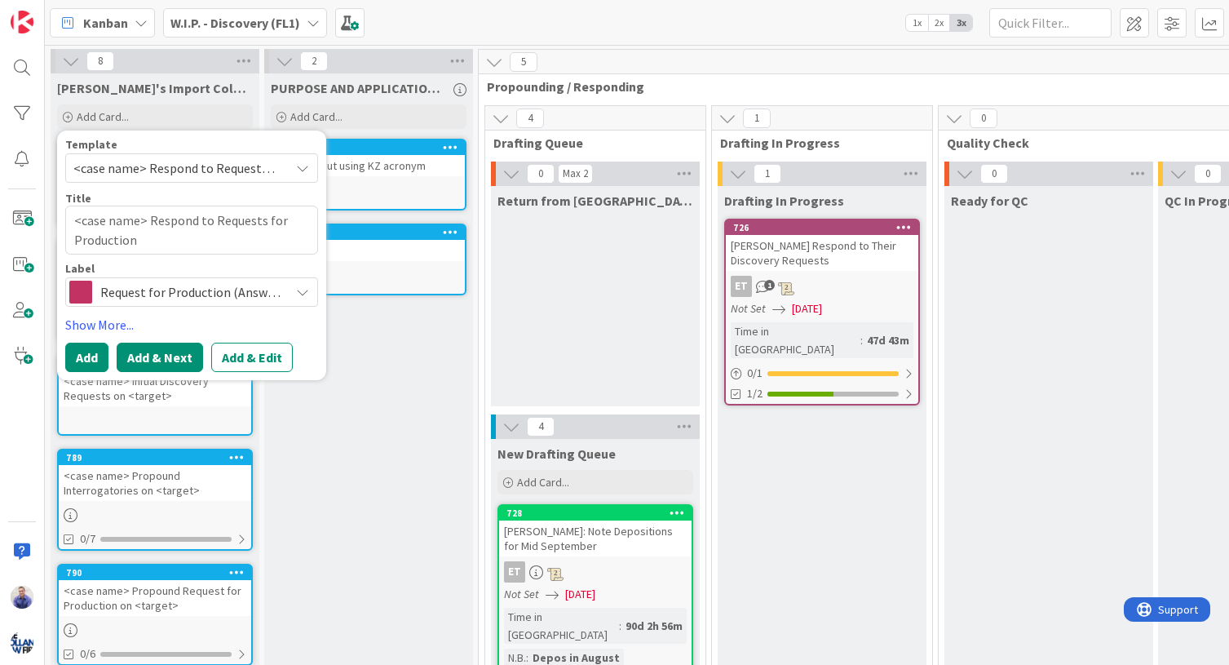
click at [141, 350] on button "Add & Next" at bounding box center [160, 356] width 86 height 29
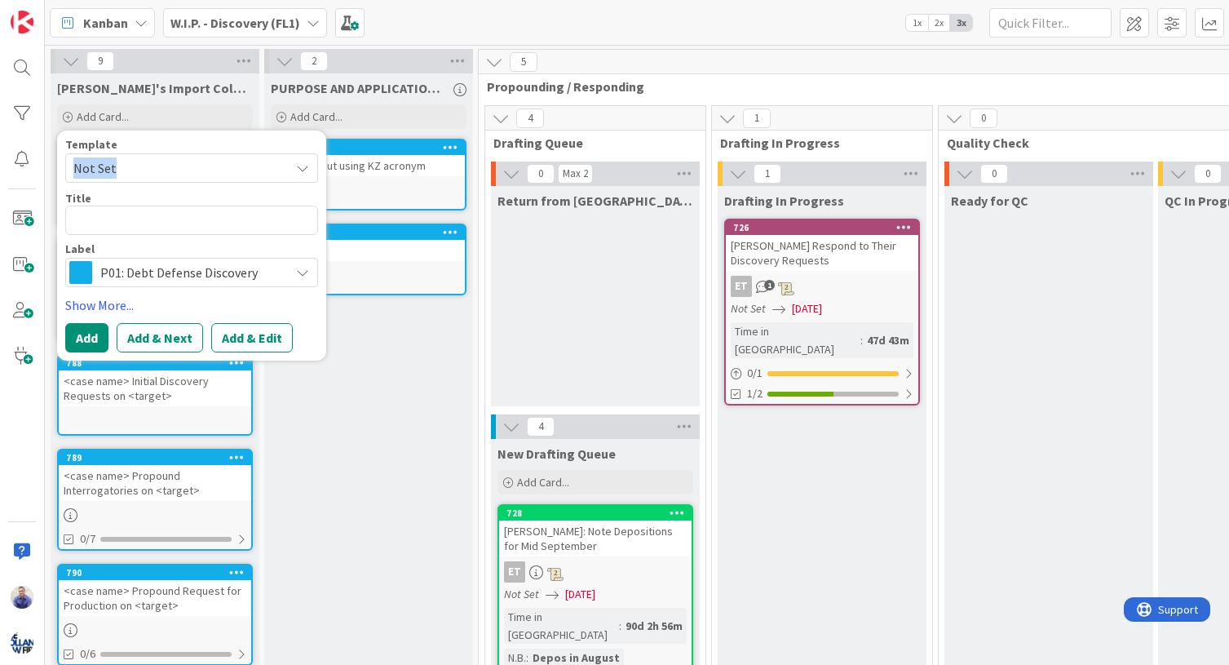
click at [157, 167] on span "Not Set" at bounding box center [175, 167] width 204 height 21
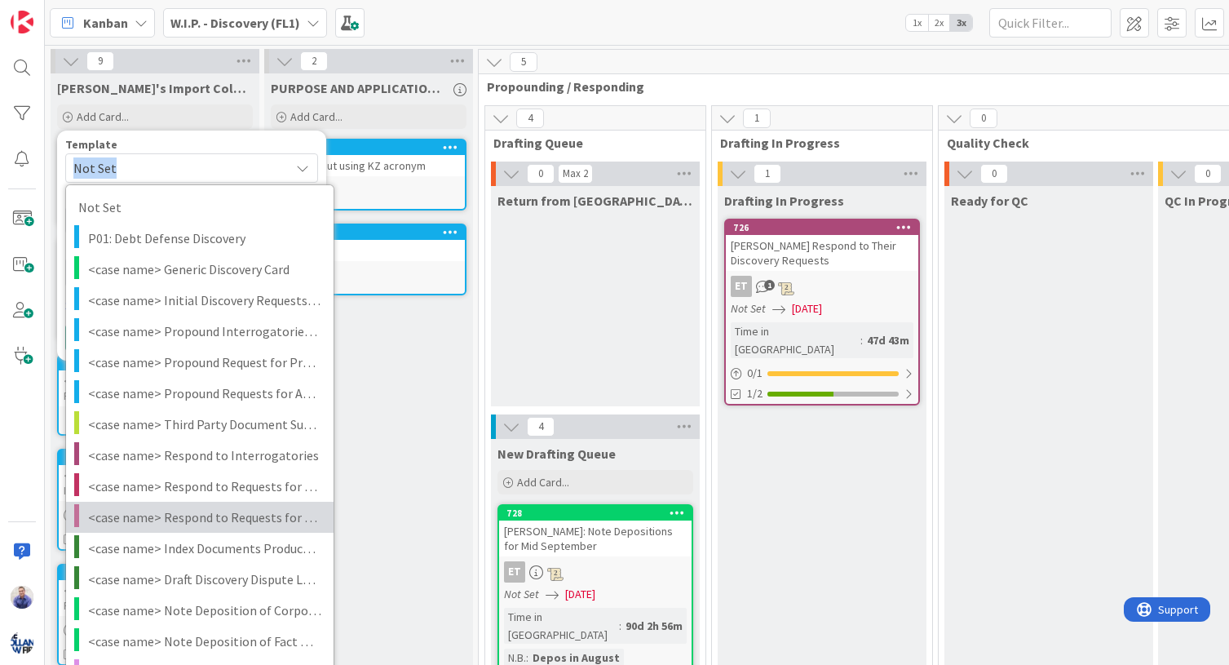
click at [156, 503] on link "<case name> Respond to Requests for Admission" at bounding box center [199, 516] width 267 height 31
type textarea "x"
type textarea "<case name> Respond to Requests for Admission"
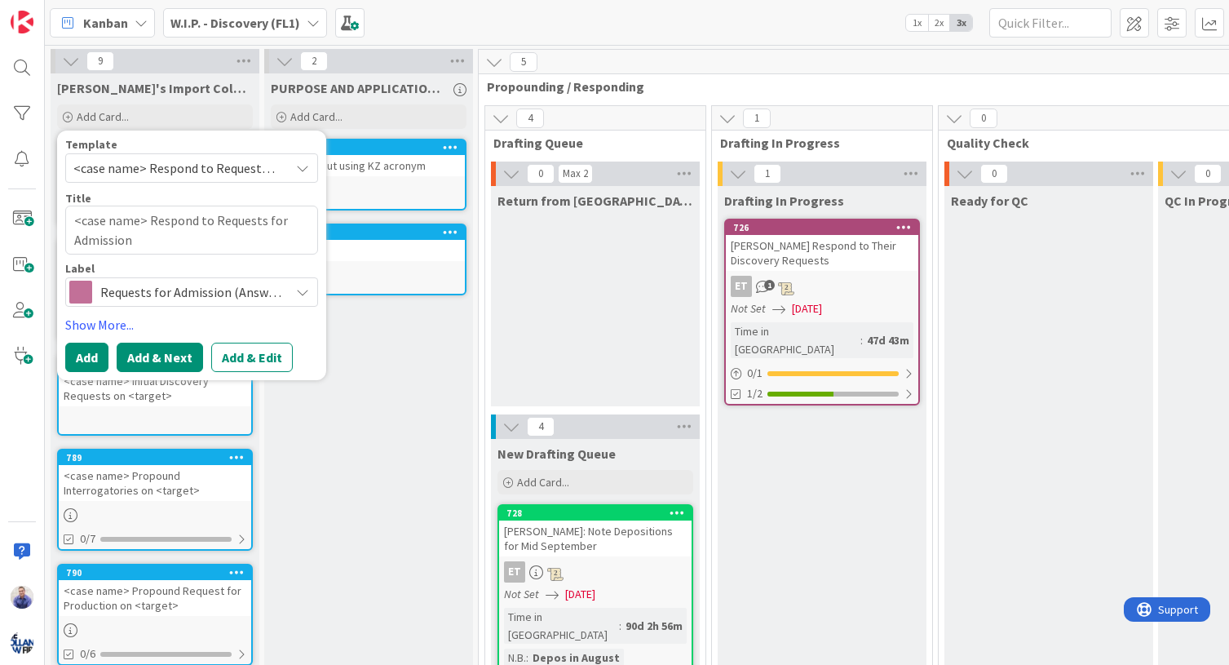
click at [170, 358] on button "Add & Next" at bounding box center [160, 356] width 86 height 29
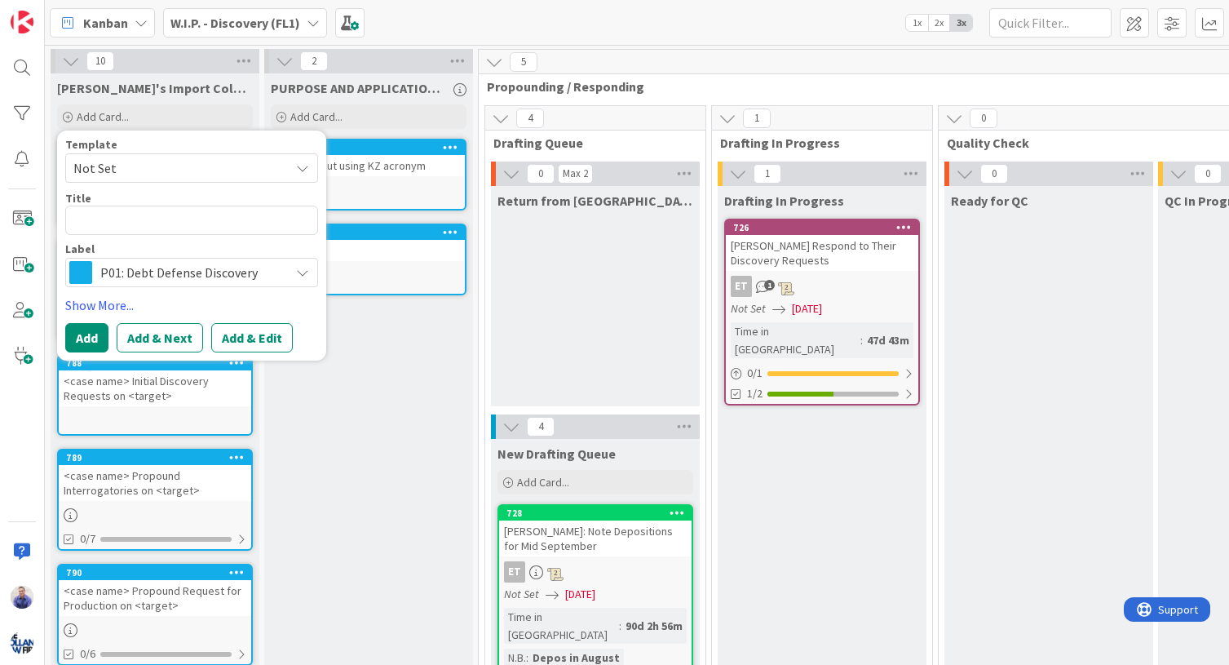
click at [187, 166] on span "Not Set" at bounding box center [175, 167] width 204 height 21
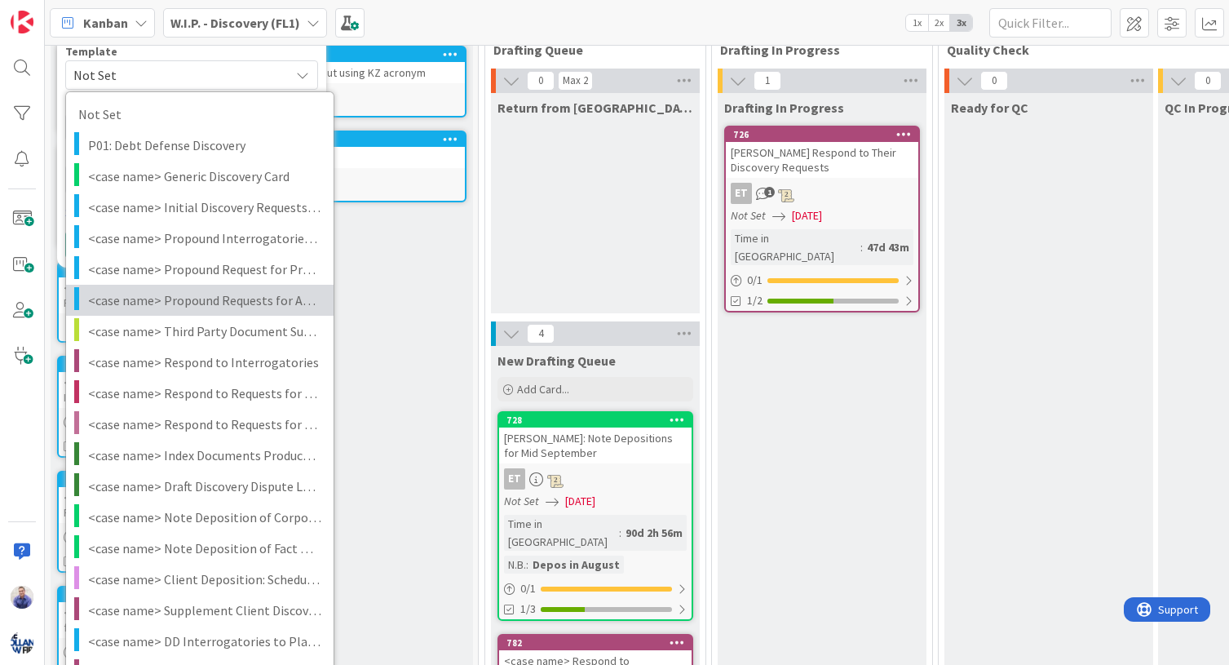
scroll to position [103, 0]
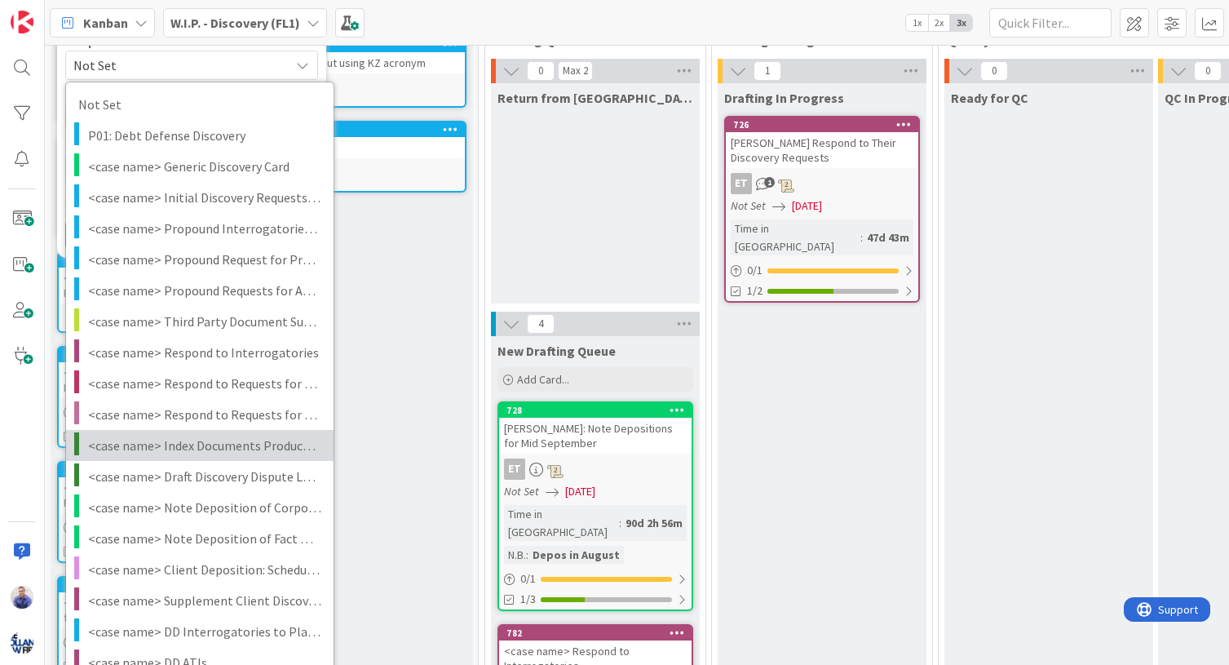
click at [174, 433] on link "<case name> Index Documents Produced By <party>" at bounding box center [199, 445] width 267 height 31
type textarea "x"
type textarea "<case name> Index Documents Produced By <party>"
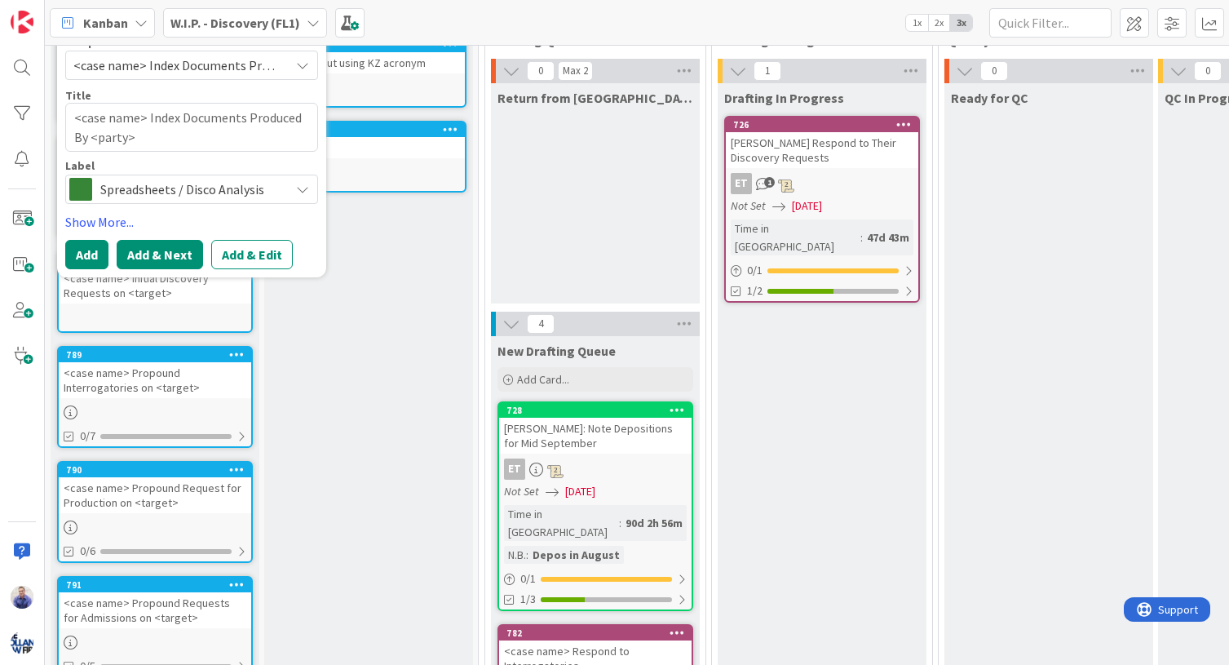
click at [158, 254] on button "Add & Next" at bounding box center [160, 254] width 86 height 29
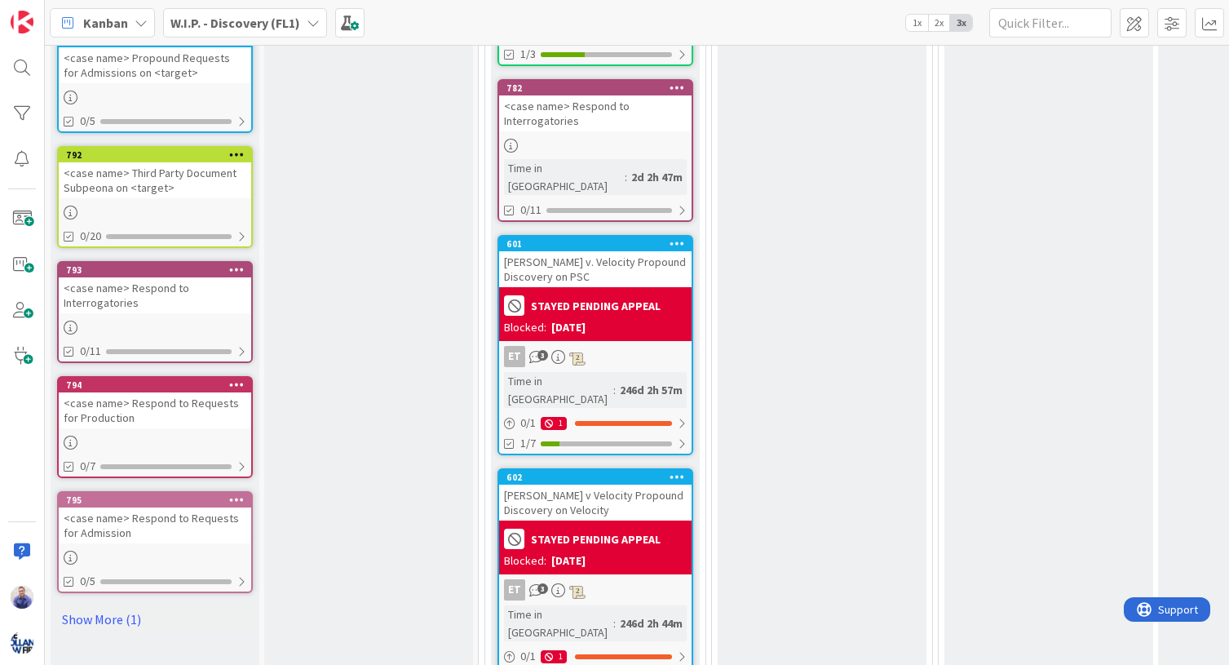
scroll to position [651, 0]
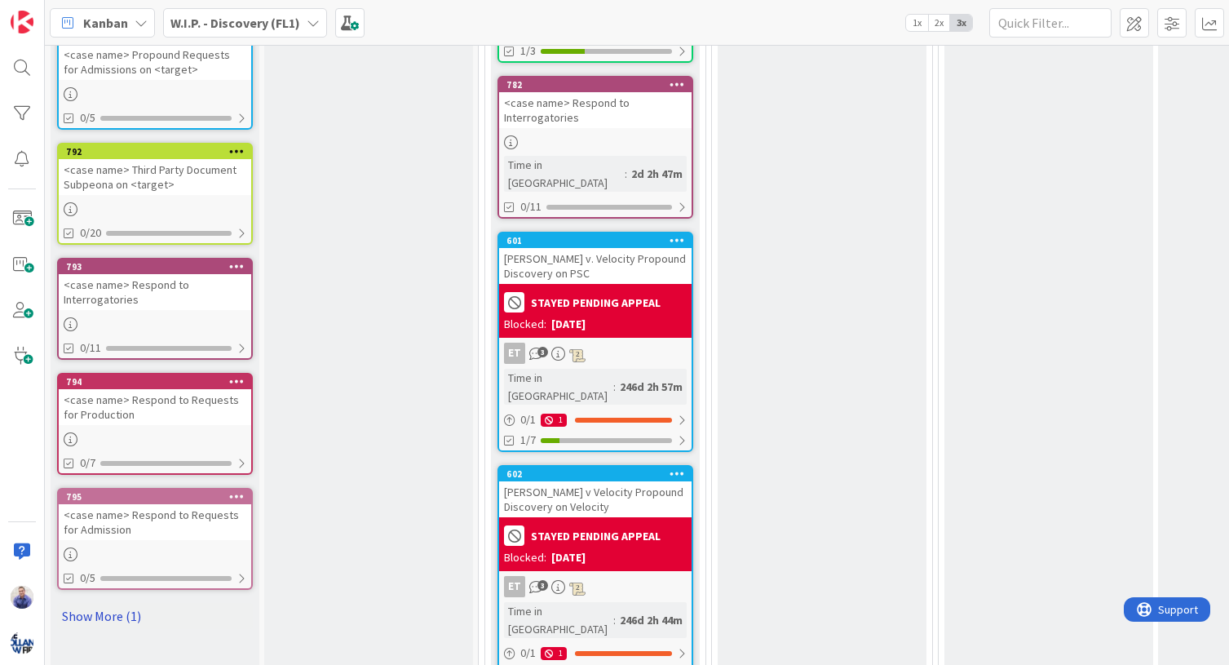
click at [122, 607] on link "Show More (1)" at bounding box center [155, 616] width 196 height 26
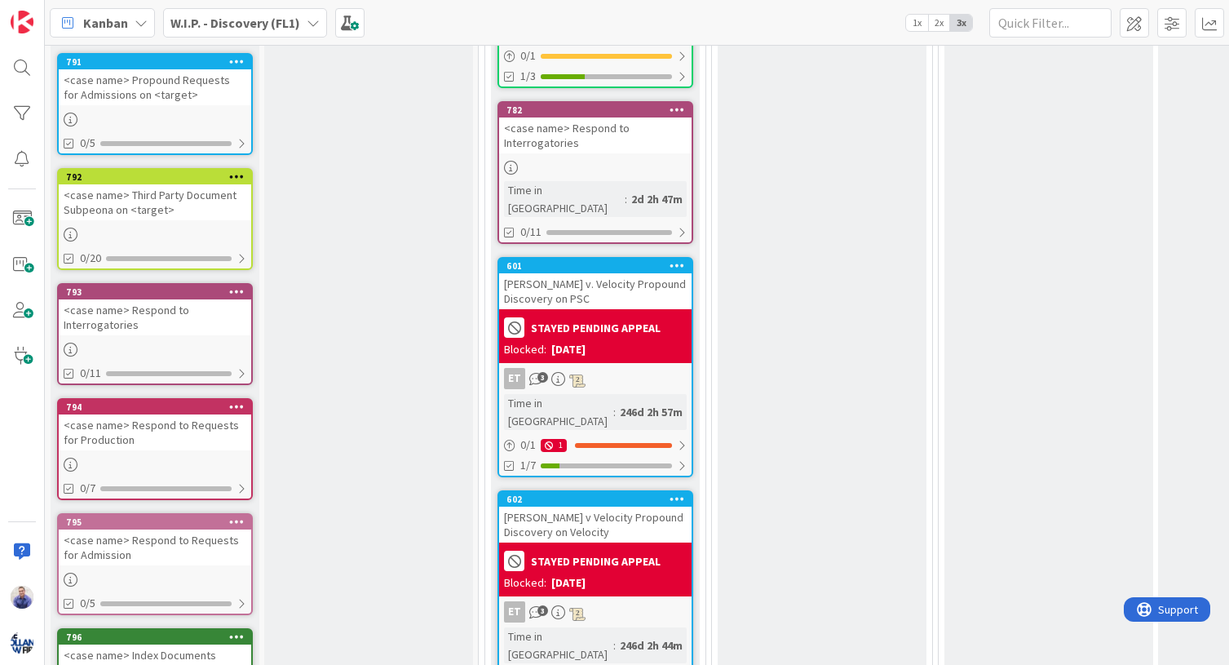
scroll to position [0, 0]
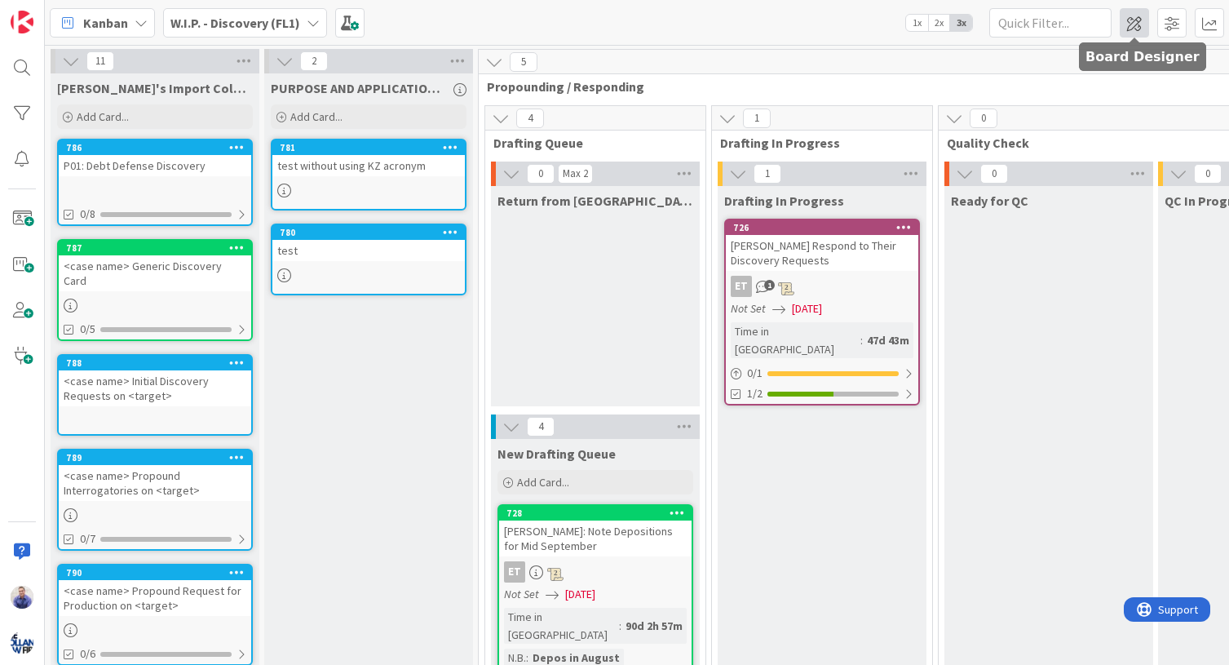
click at [1132, 24] on span at bounding box center [1134, 22] width 29 height 29
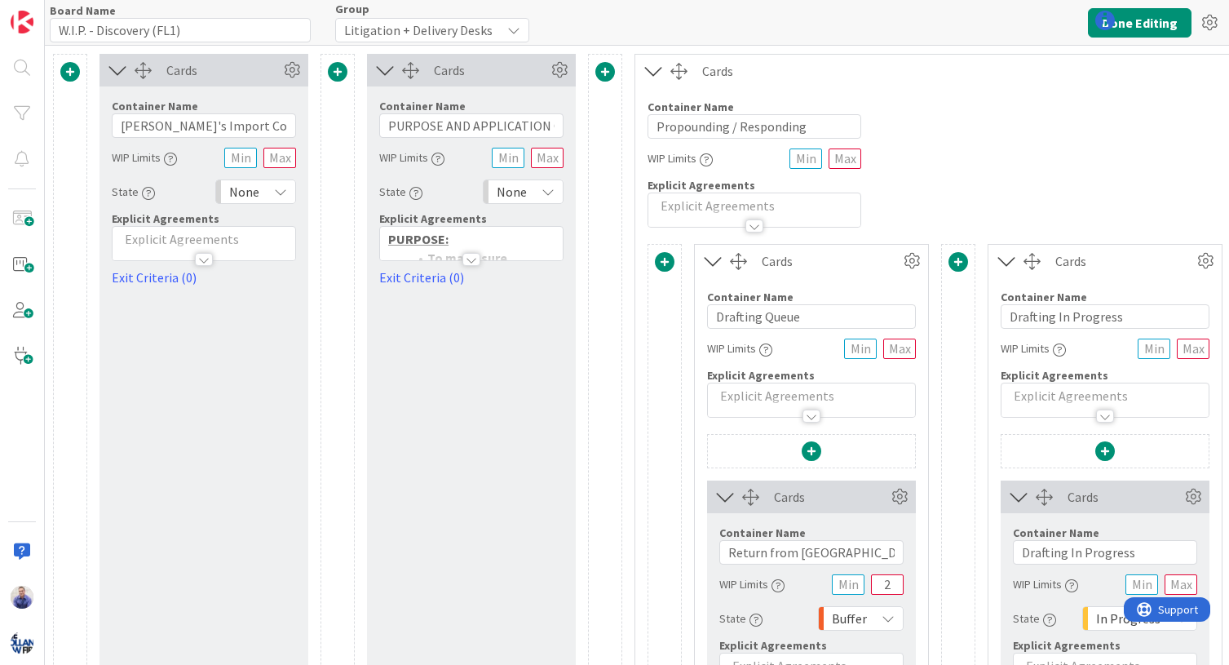
type input "W.I.P. - Discovery (FL1)"
click at [290, 72] on icon at bounding box center [292, 70] width 24 height 24
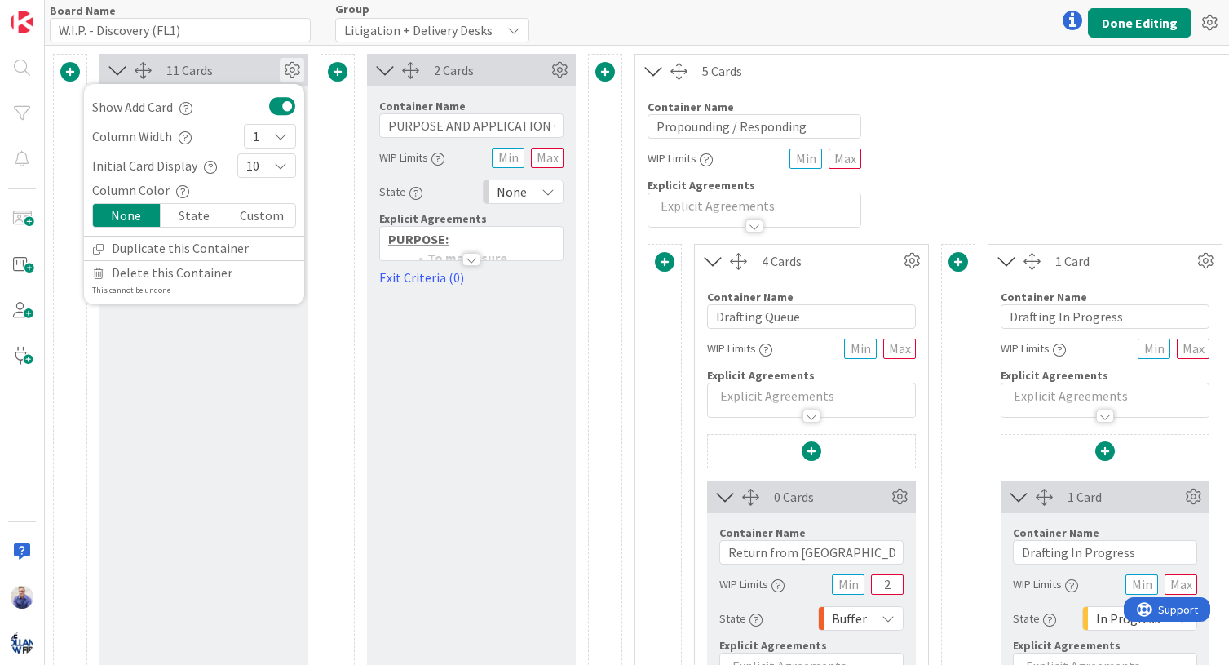
click at [263, 154] on div "10" at bounding box center [266, 165] width 59 height 24
click at [268, 435] on span "50" at bounding box center [277, 438] width 20 height 24
click at [248, 91] on div "Show Add Card Column Width 1 Initial Card Display 50 1 2 3 4 5 6 7 8 9 10 25 50…" at bounding box center [194, 194] width 220 height 220
drag, startPoint x: 182, startPoint y: 391, endPoint x: 194, endPoint y: 372, distance: 23.1
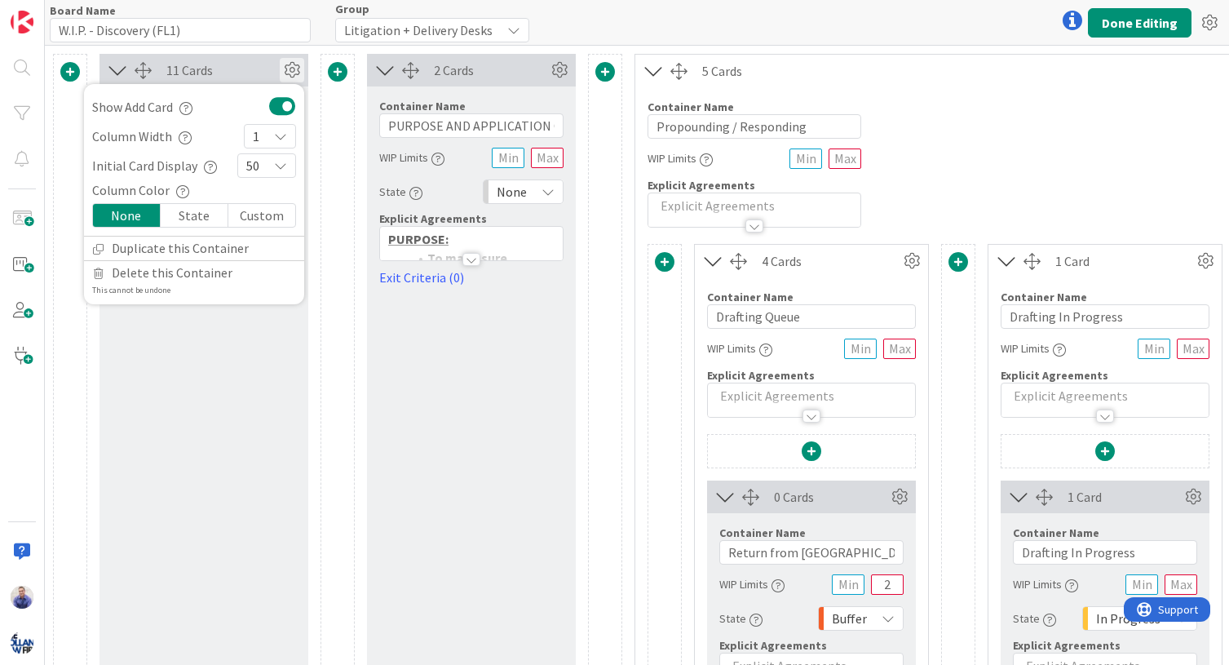
click at [183, 391] on div "11 Cards Show Add Card Column Width 1 Initial Card Display 50 1 2 3 4 5 6 7 8 9…" at bounding box center [203, 581] width 209 height 1055
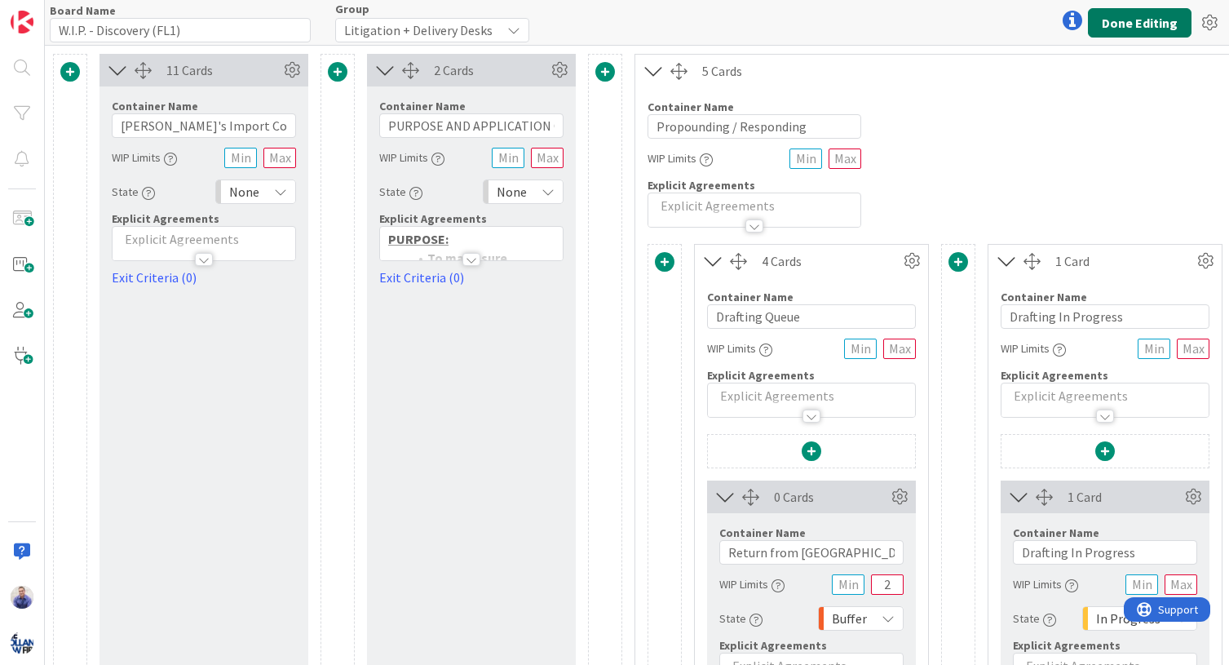
click at [1137, 16] on button "Done Editing" at bounding box center [1140, 22] width 104 height 29
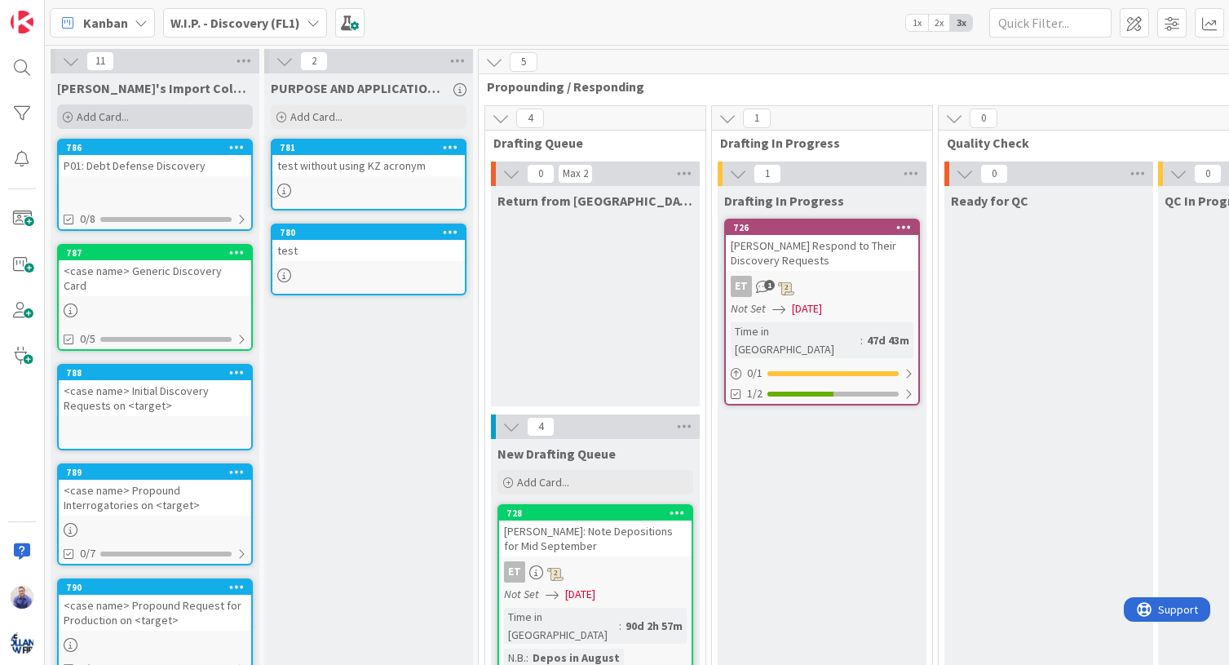
click at [142, 113] on div "Add Card..." at bounding box center [155, 116] width 196 height 24
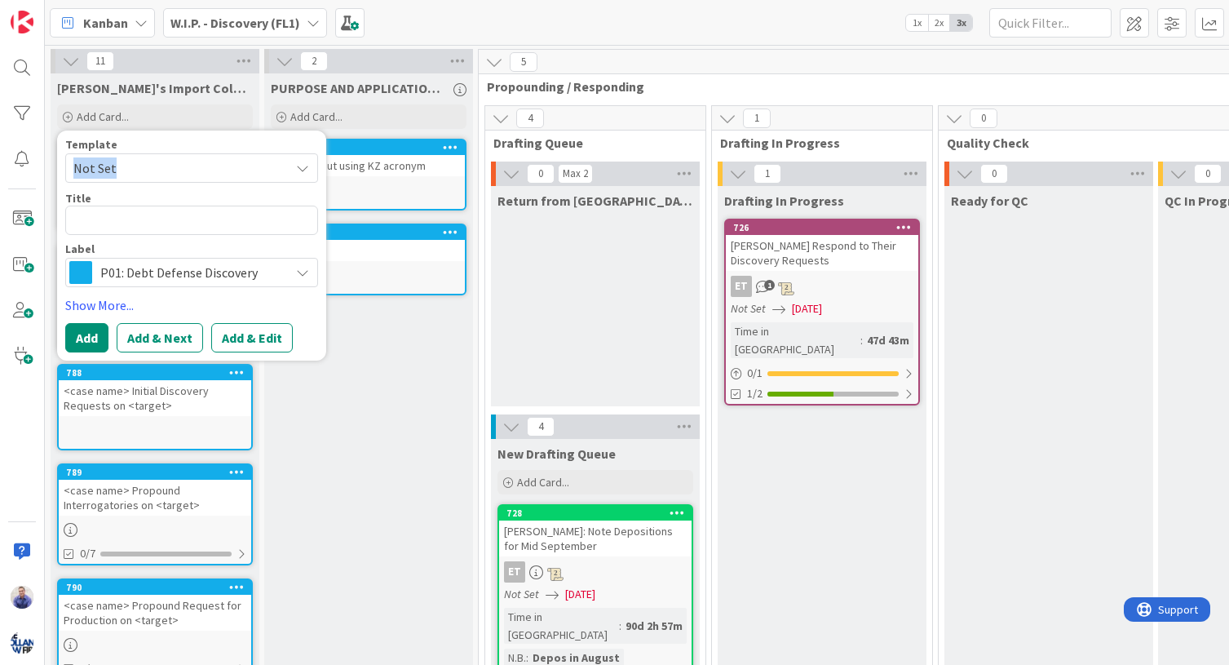
click at [188, 174] on span "Not Set" at bounding box center [175, 167] width 204 height 21
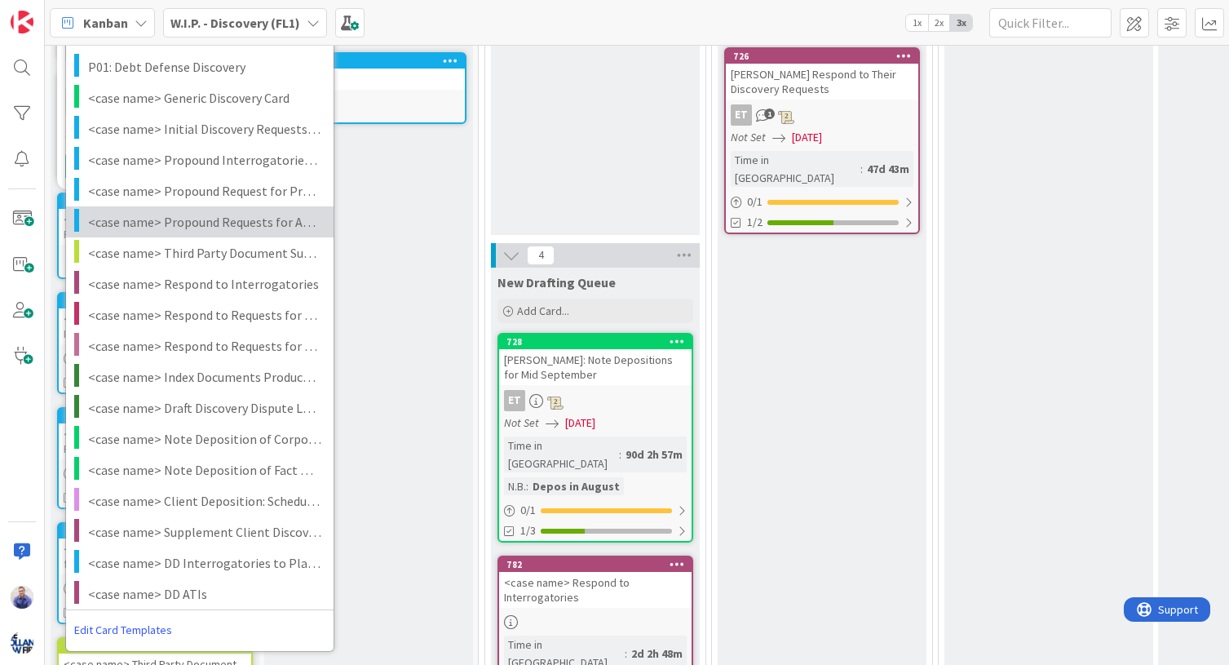
scroll to position [68, 0]
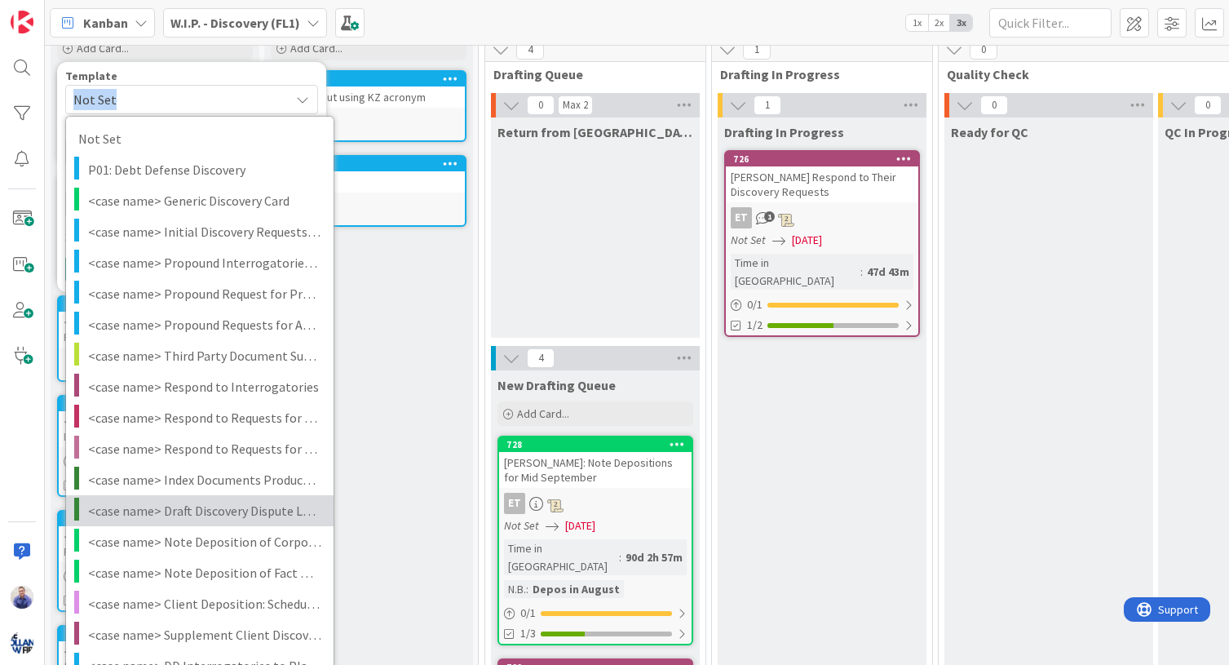
click at [208, 498] on link "<case name> Draft Discovery Dispute Letter to <party>" at bounding box center [199, 510] width 267 height 31
type textarea "x"
type textarea "<case name> Draft Discovery Dispute Letter to <party>"
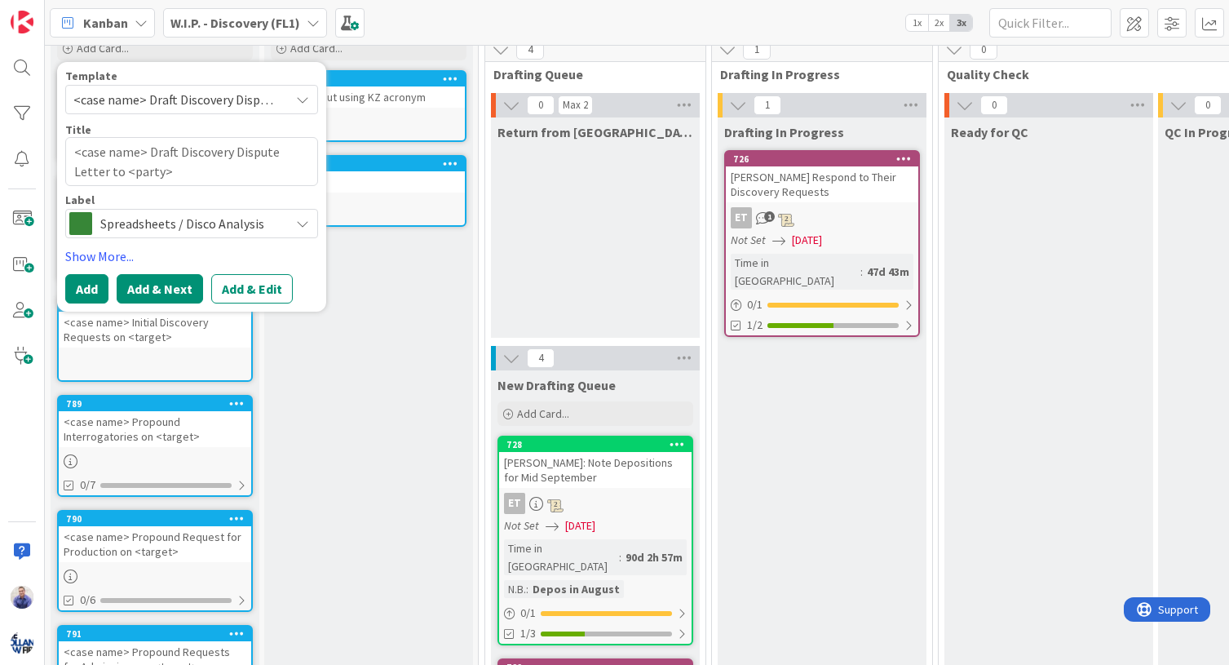
click at [164, 294] on button "Add & Next" at bounding box center [160, 288] width 86 height 29
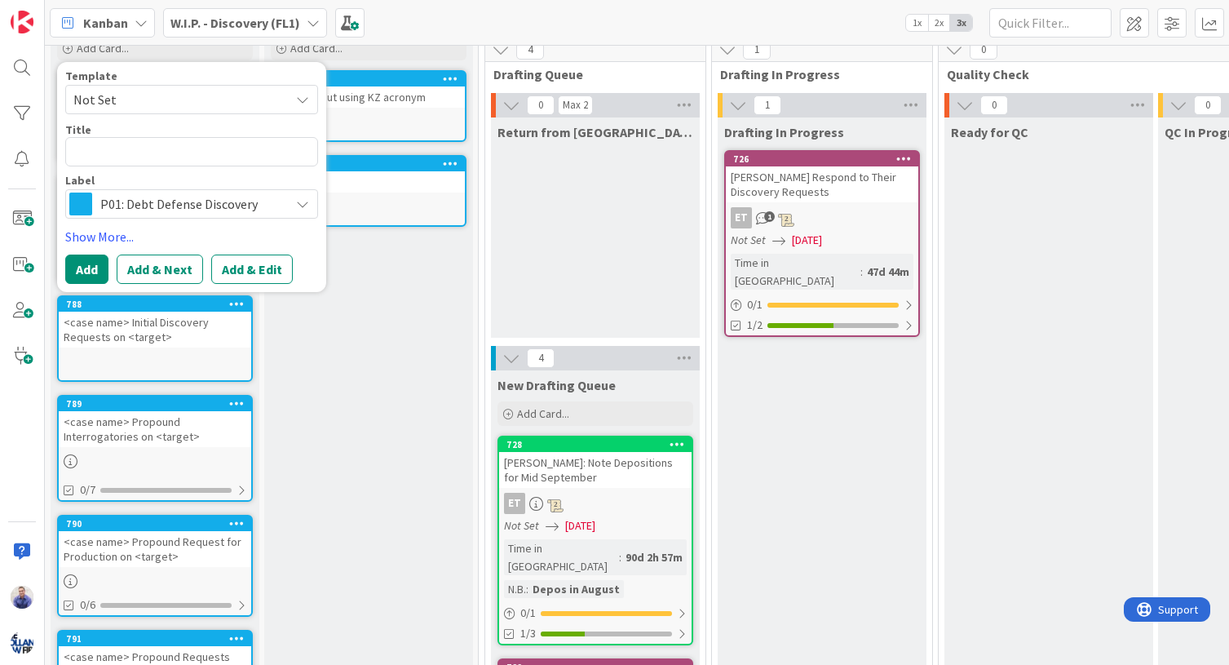
click at [228, 104] on span "Not Set" at bounding box center [175, 99] width 204 height 21
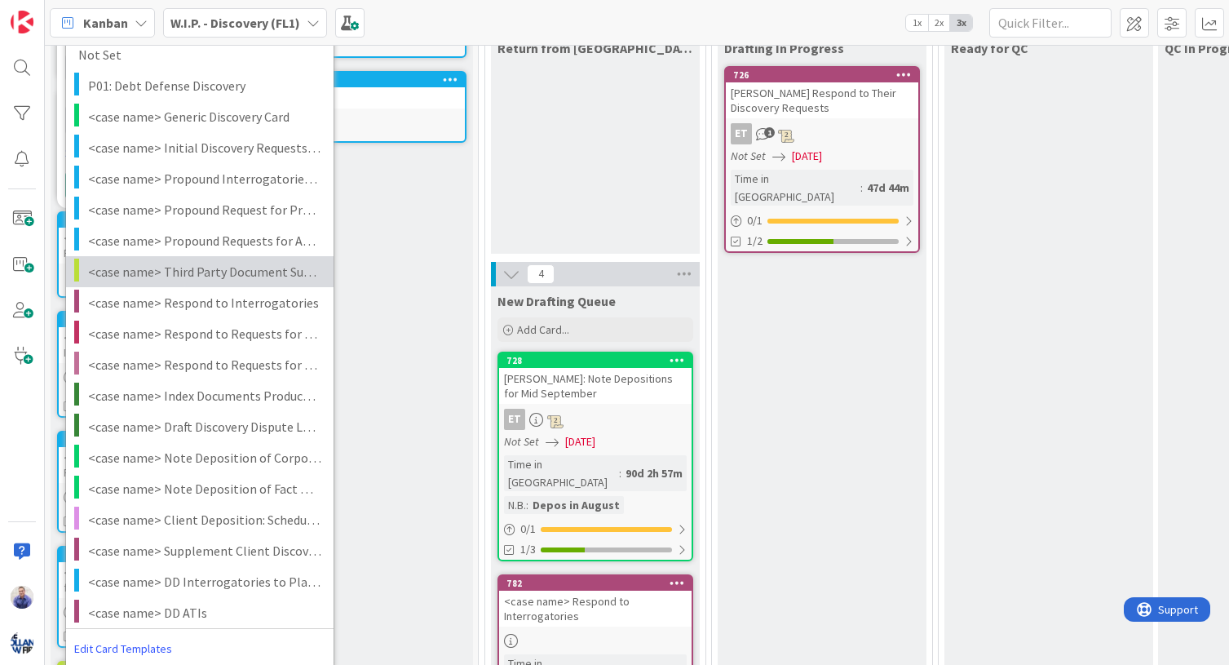
scroll to position [154, 0]
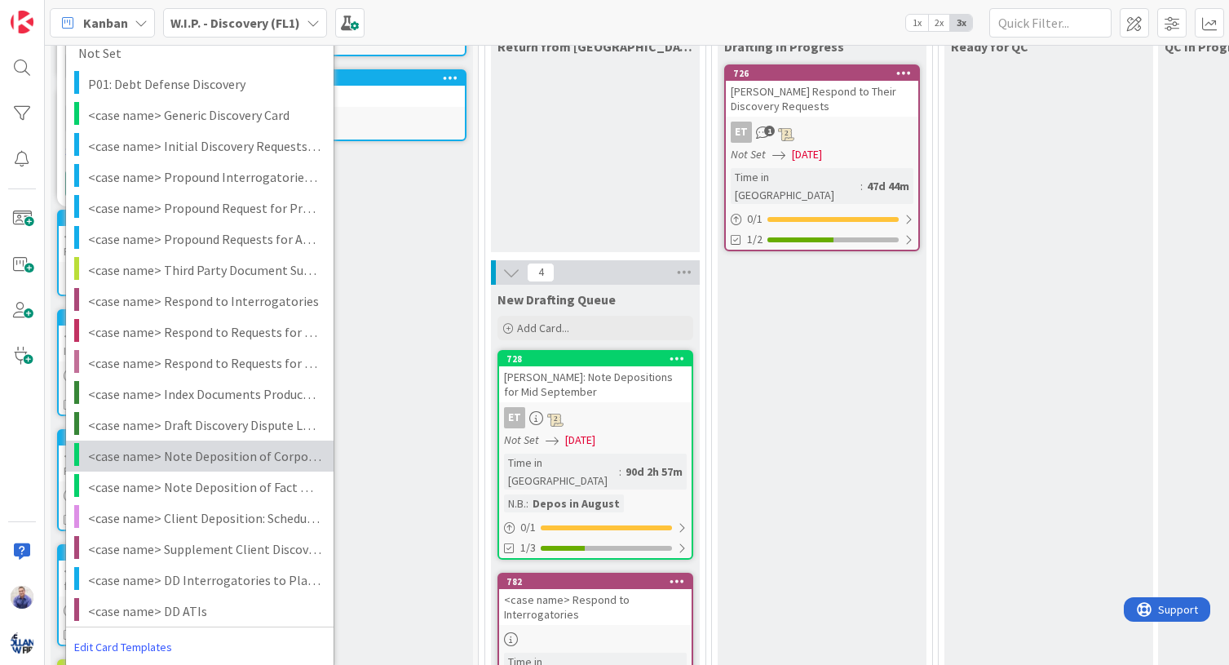
click at [170, 453] on span "<case name> Note Deposition of Corporate Rep" at bounding box center [204, 455] width 233 height 21
type textarea "x"
type textarea "<case name> Note Deposition of Corporate Rep"
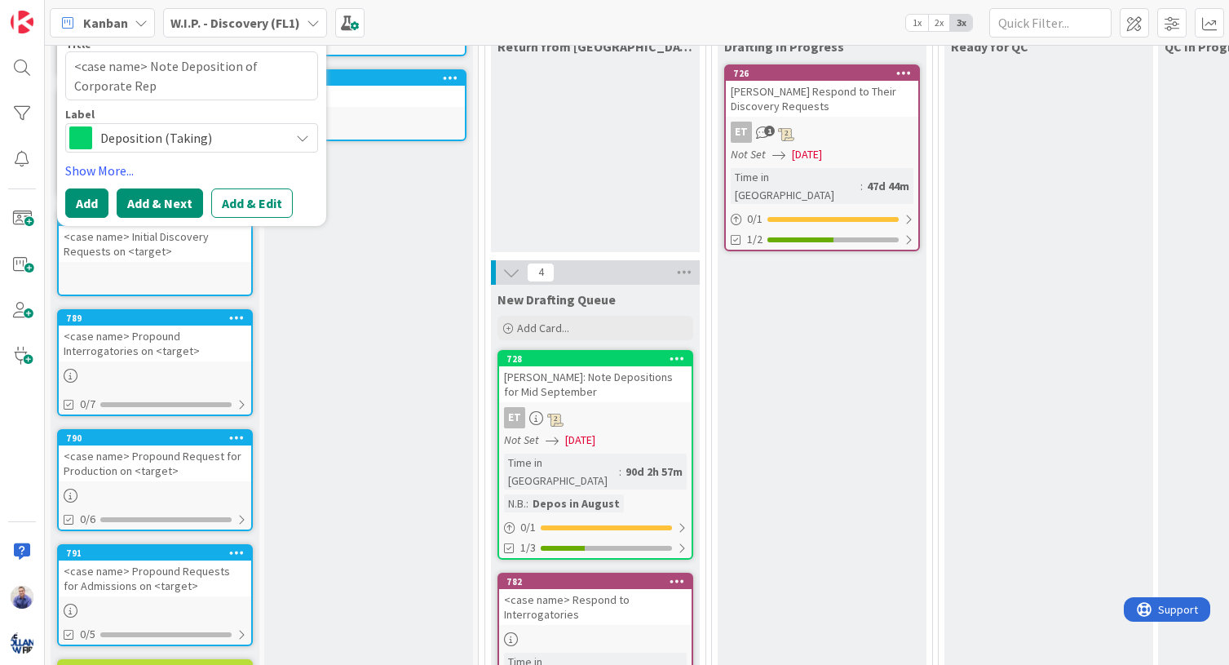
click at [187, 208] on button "Add & Next" at bounding box center [160, 202] width 86 height 29
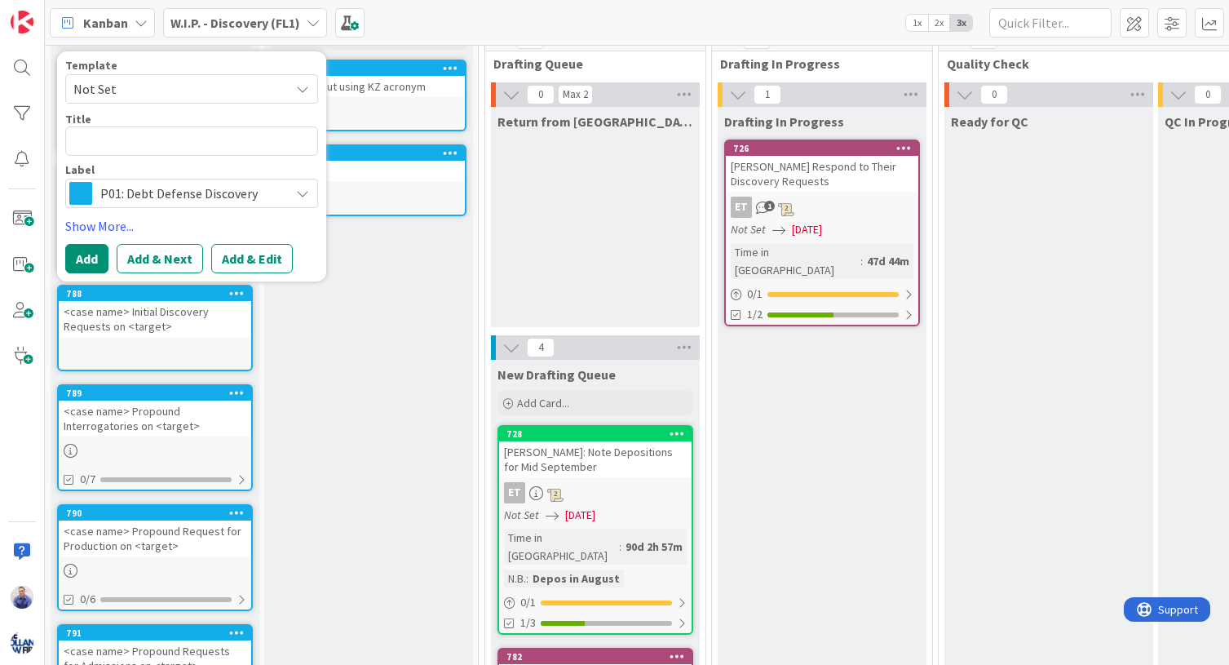
scroll to position [51, 0]
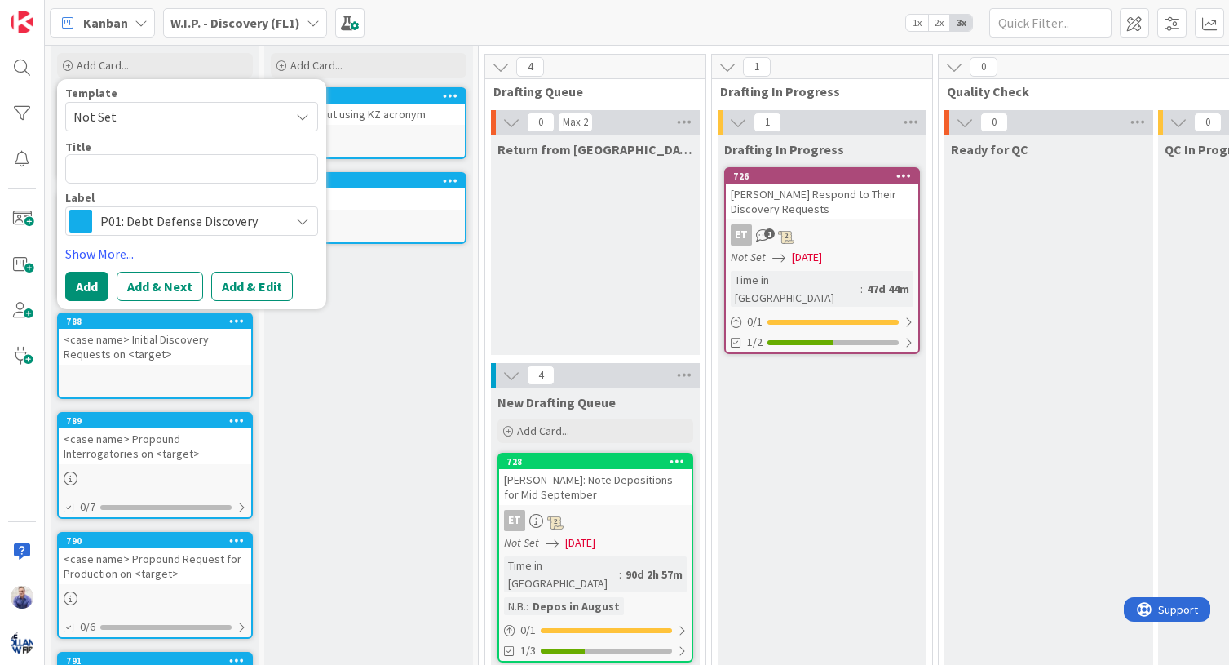
click at [205, 113] on span "Not Set" at bounding box center [175, 116] width 204 height 21
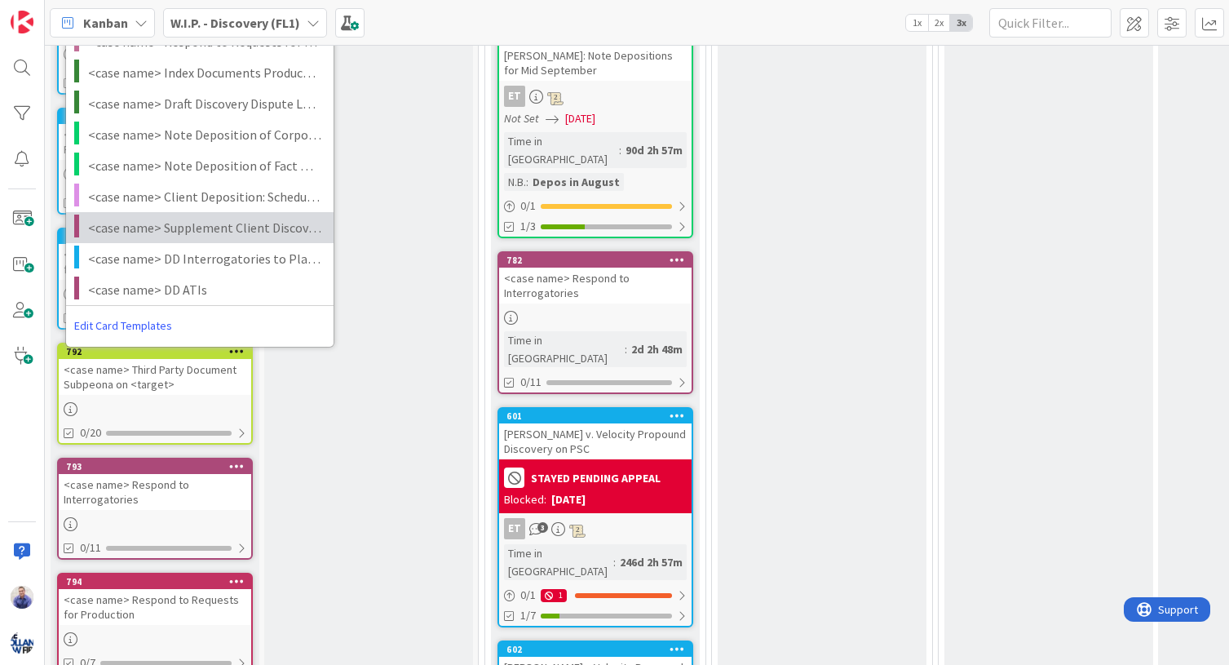
scroll to position [462, 0]
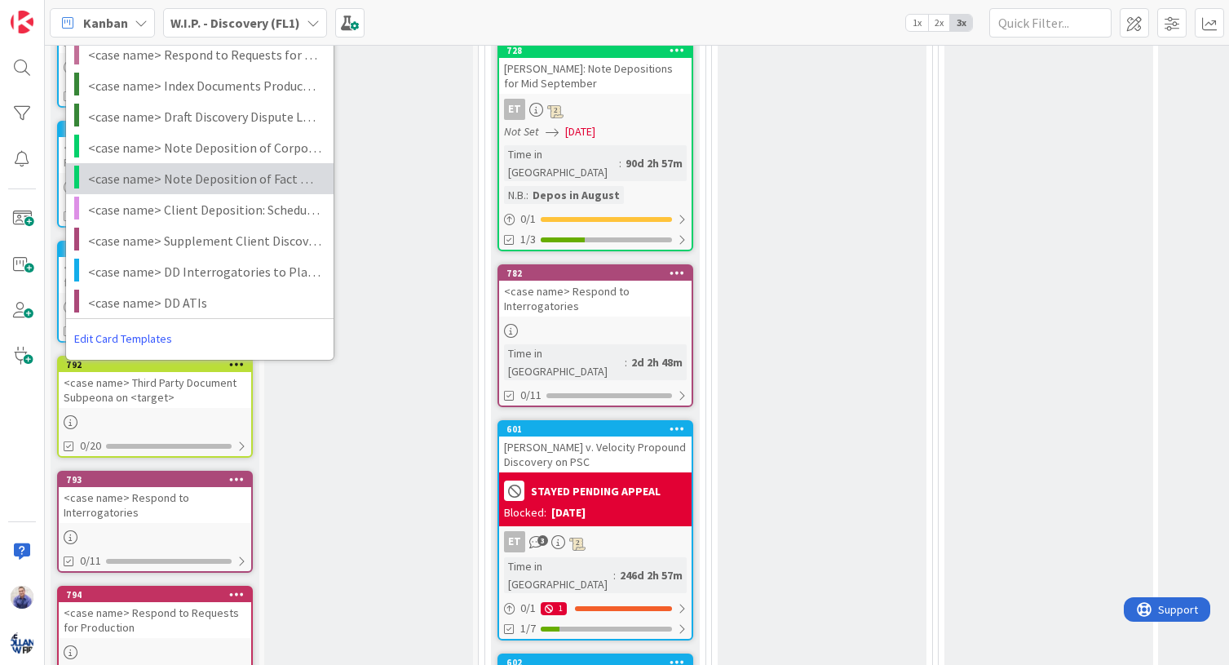
click at [185, 171] on span "<case name> Note Deposition of Fact Witness" at bounding box center [204, 178] width 233 height 21
type textarea "x"
type textarea "<case name> Note Deposition of Fact Witness"
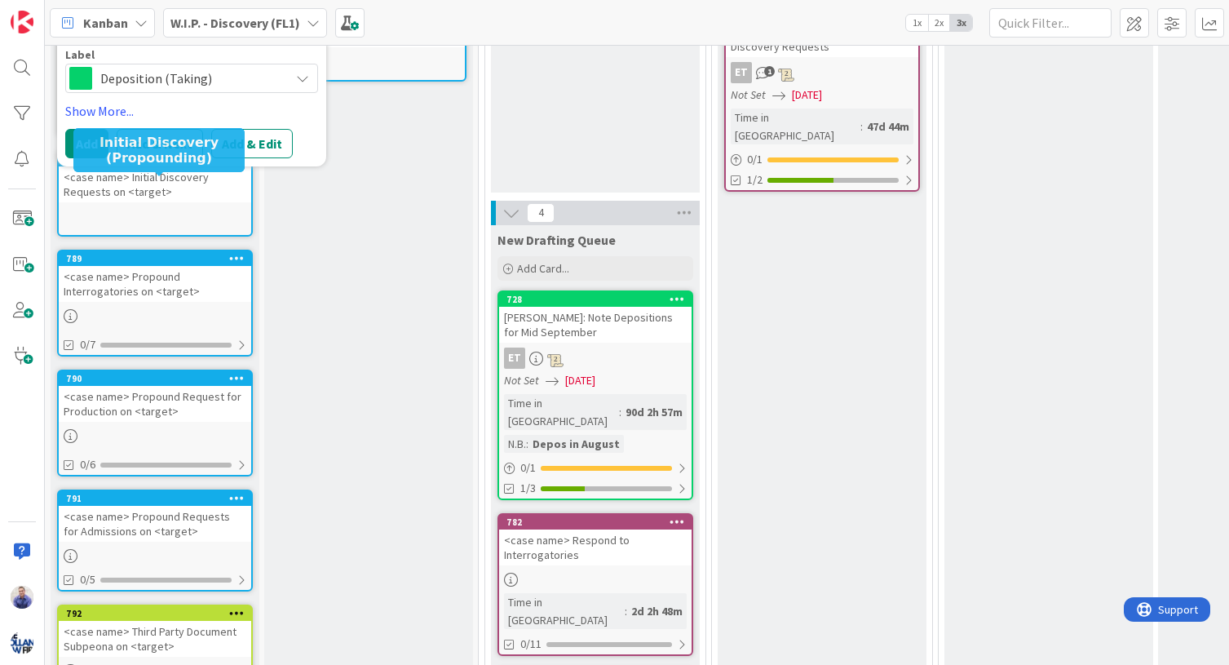
scroll to position [68, 0]
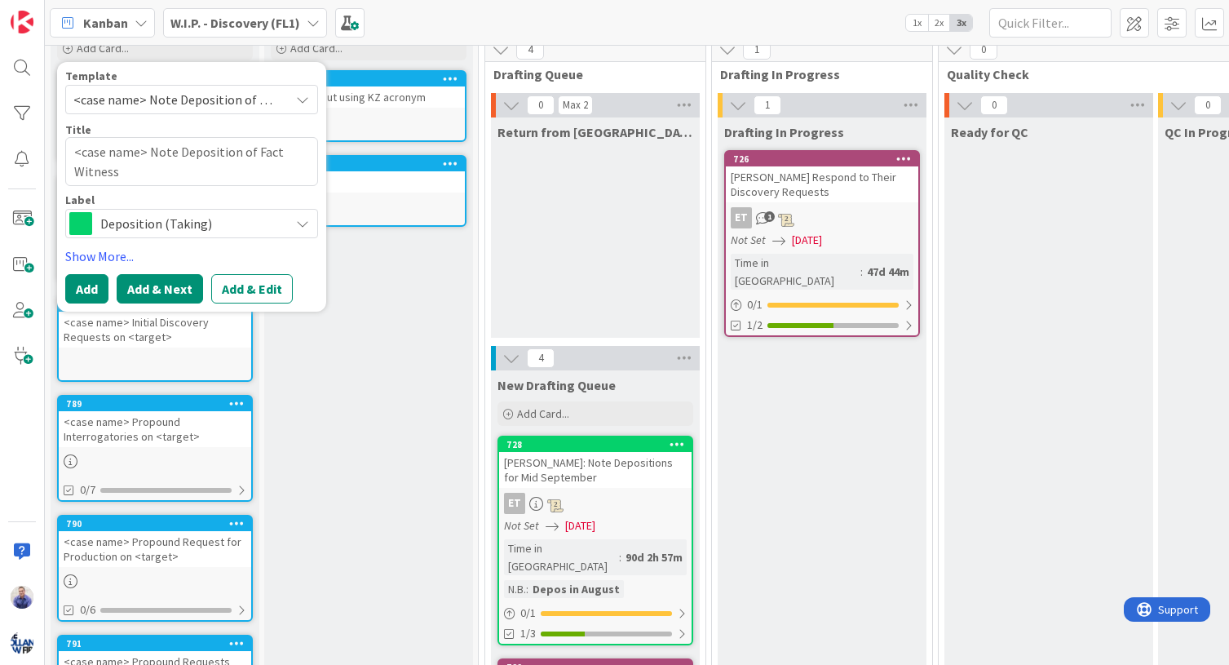
click at [176, 281] on button "Add & Next" at bounding box center [160, 288] width 86 height 29
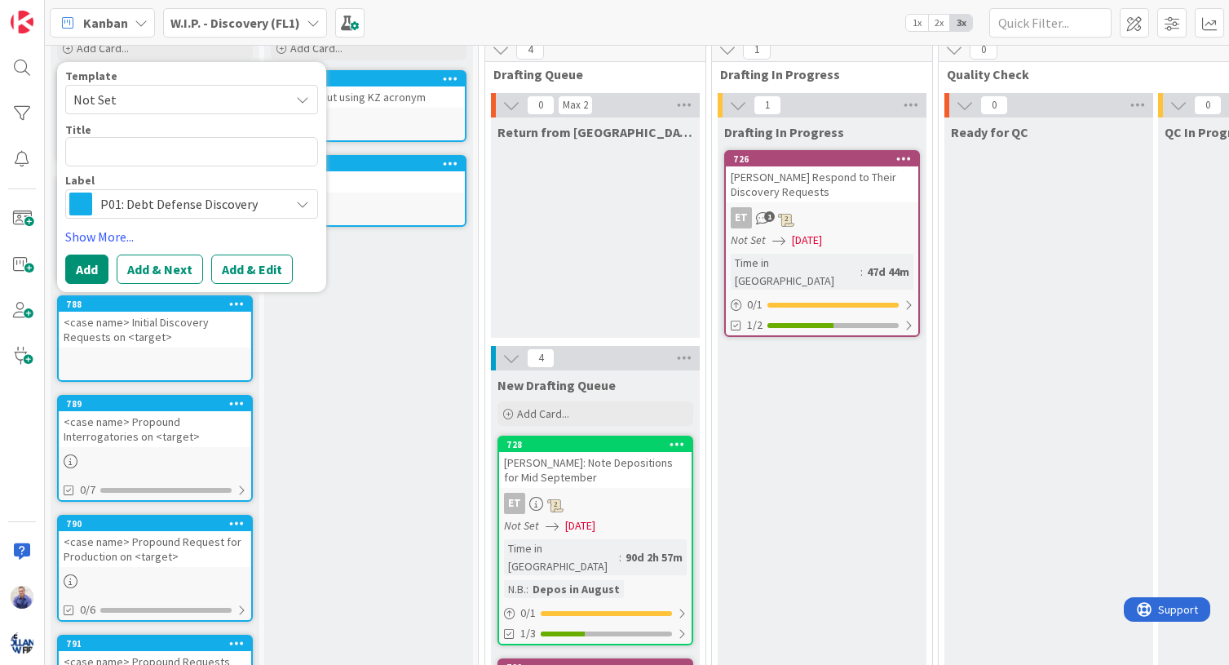
click at [225, 104] on span "Not Set" at bounding box center [175, 99] width 204 height 21
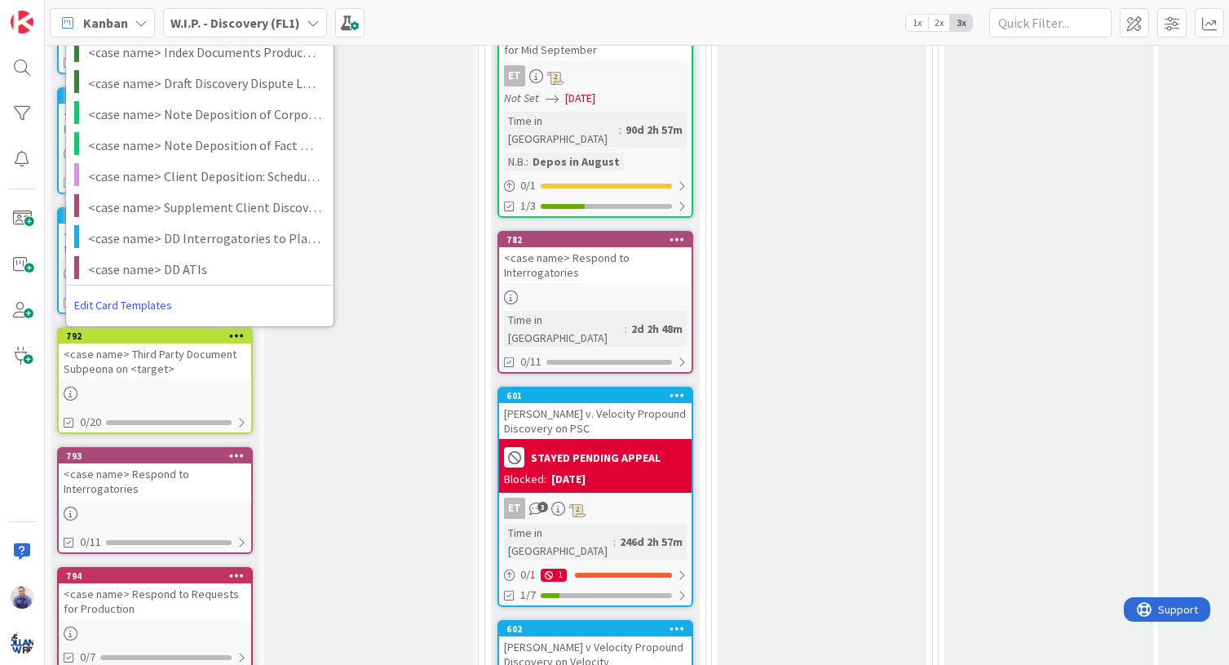
scroll to position [460, 0]
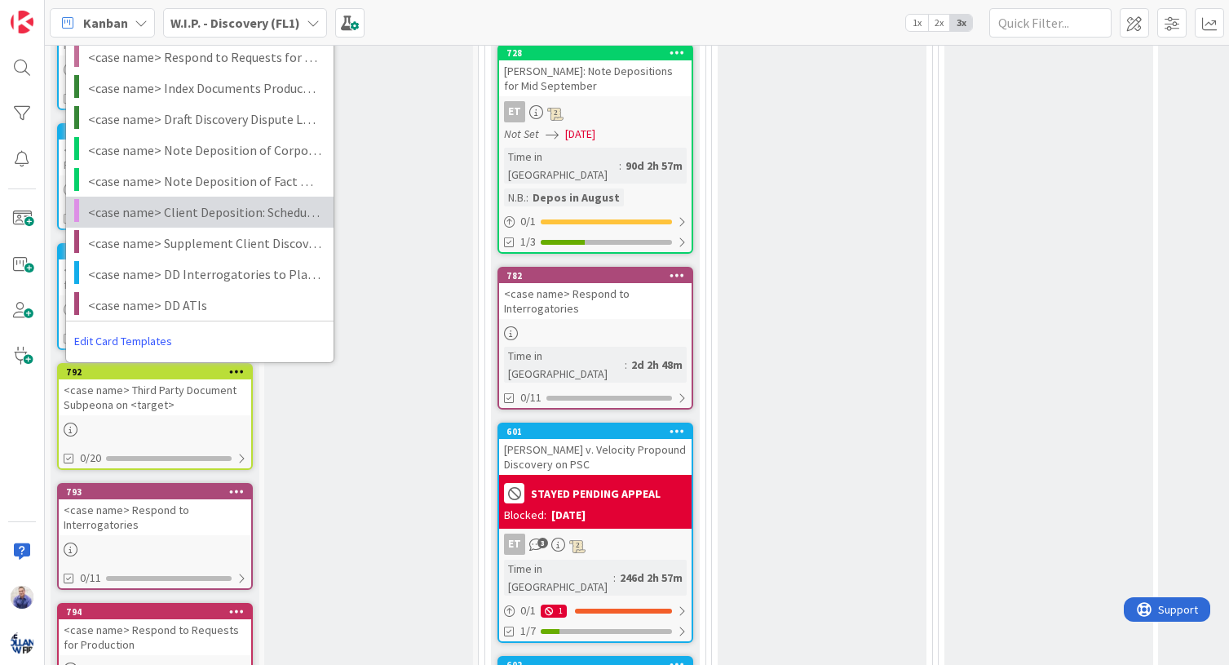
click at [238, 203] on span "<case name> Client Deposition: Schedule & Prep" at bounding box center [204, 211] width 233 height 21
type textarea "x"
type textarea "<case name> Client Deposition: Schedule & Prep"
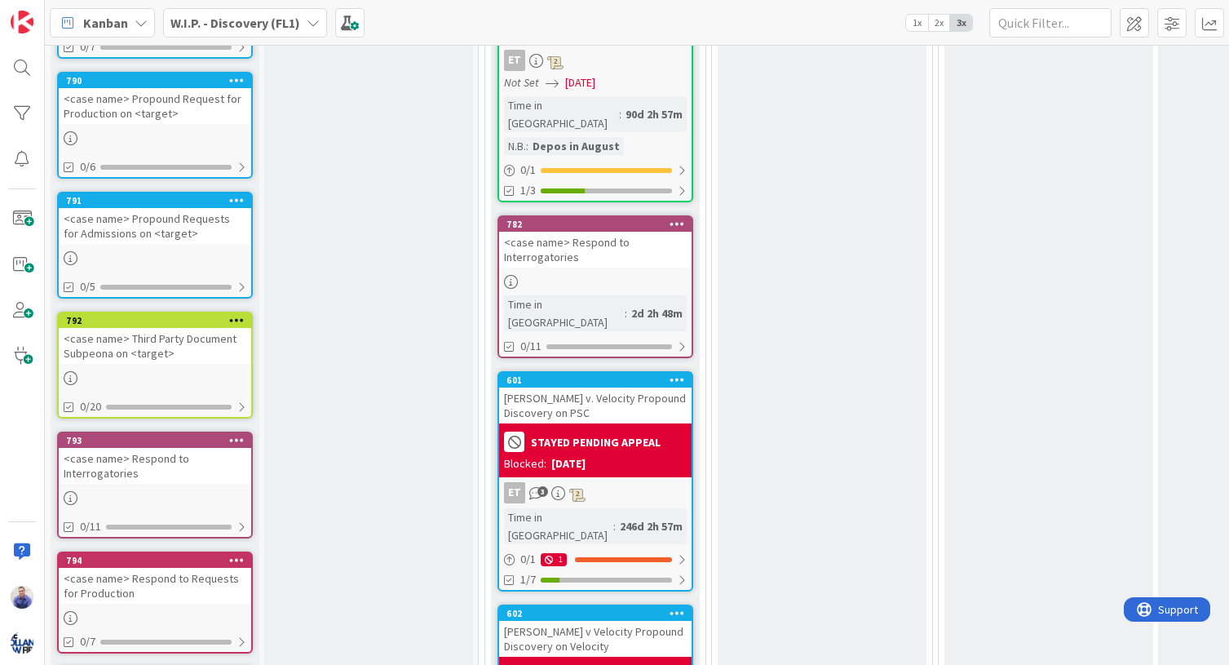
scroll to position [220, 0]
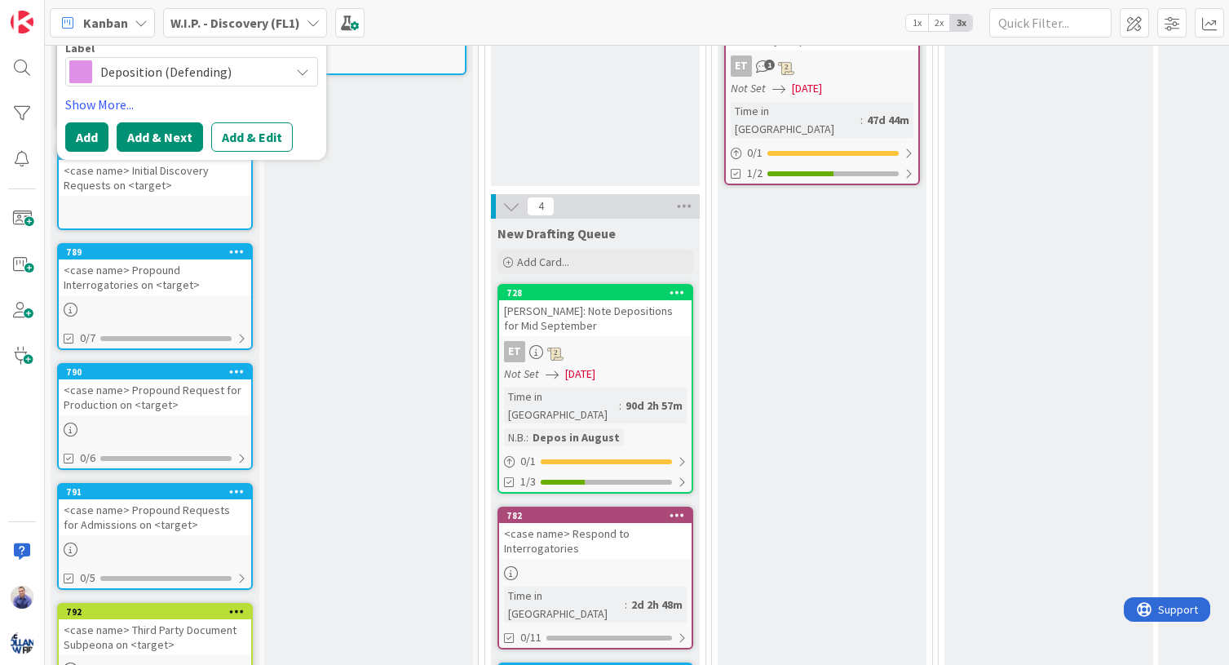
click at [194, 135] on button "Add & Next" at bounding box center [160, 136] width 86 height 29
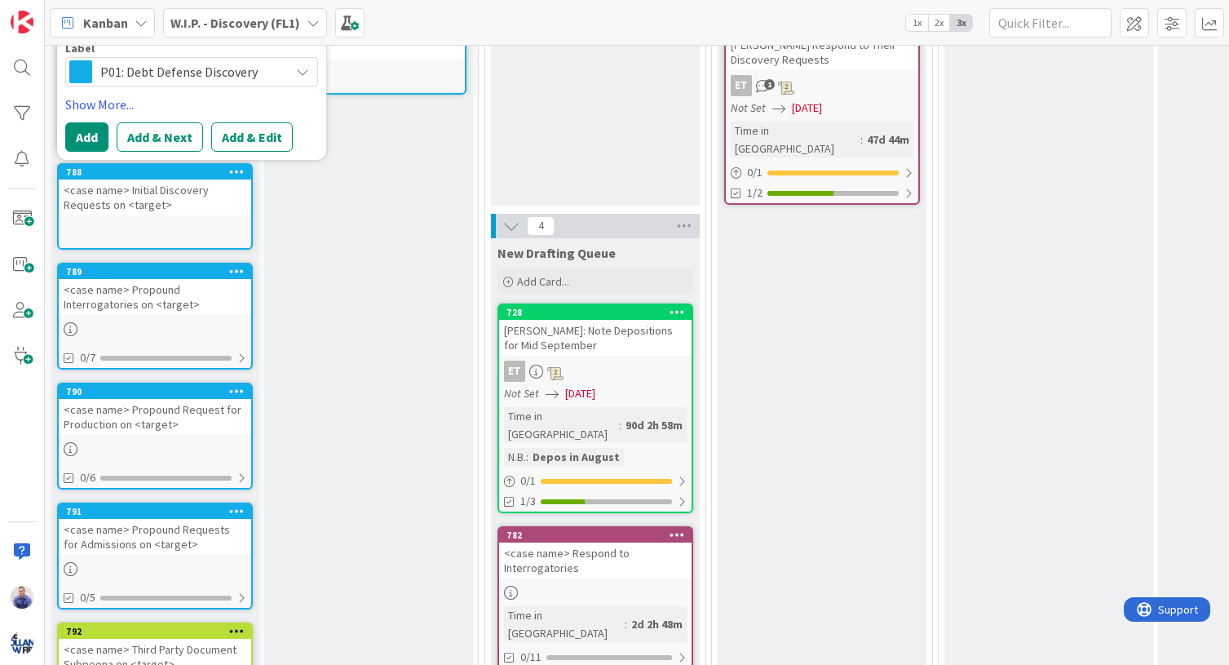
click at [239, 76] on span "P01: Debt Defense Discovery" at bounding box center [190, 71] width 181 height 23
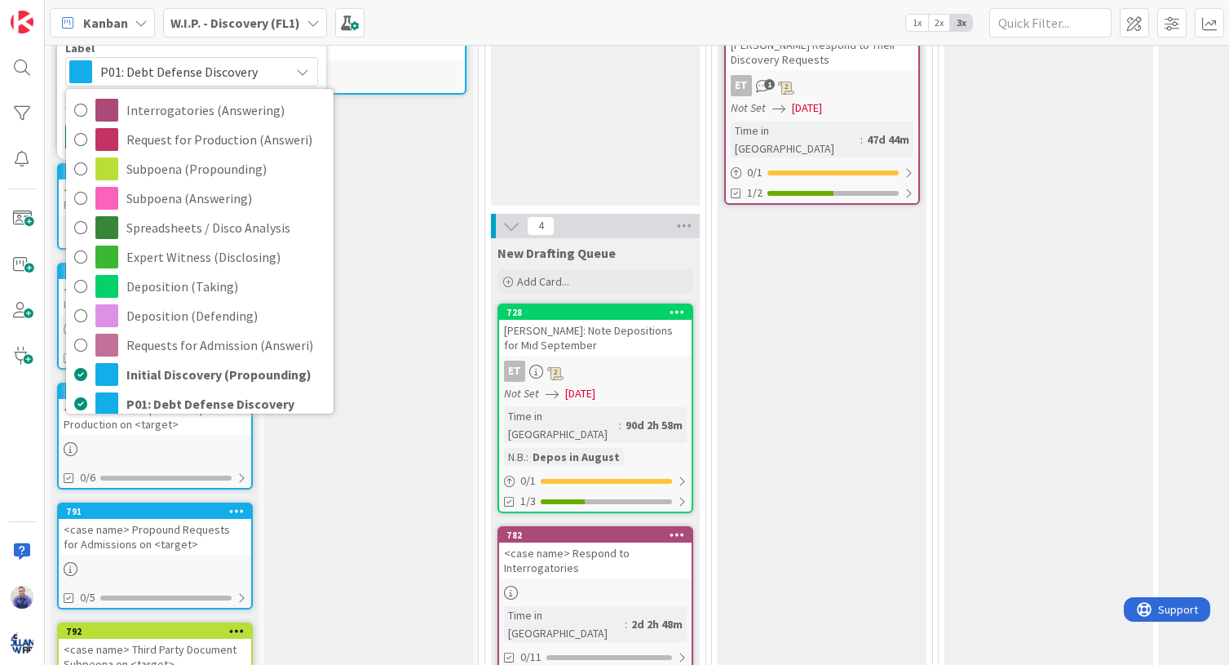
click at [239, 76] on span "P01: Debt Defense Discovery" at bounding box center [190, 71] width 181 height 23
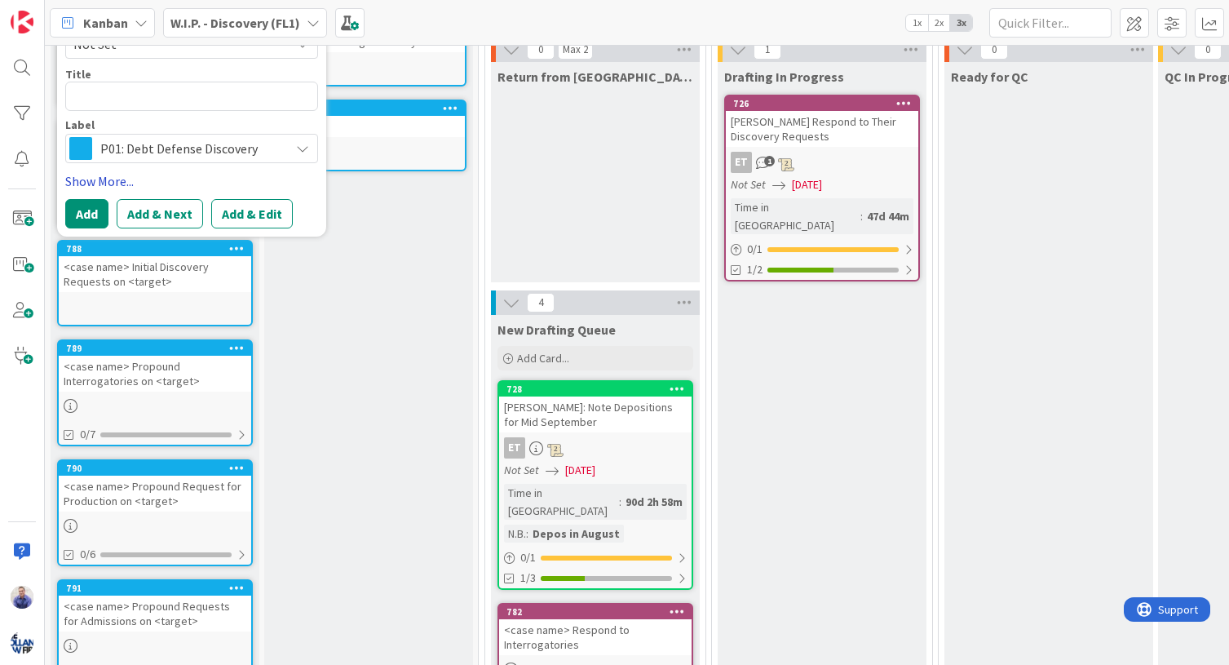
scroll to position [0, 0]
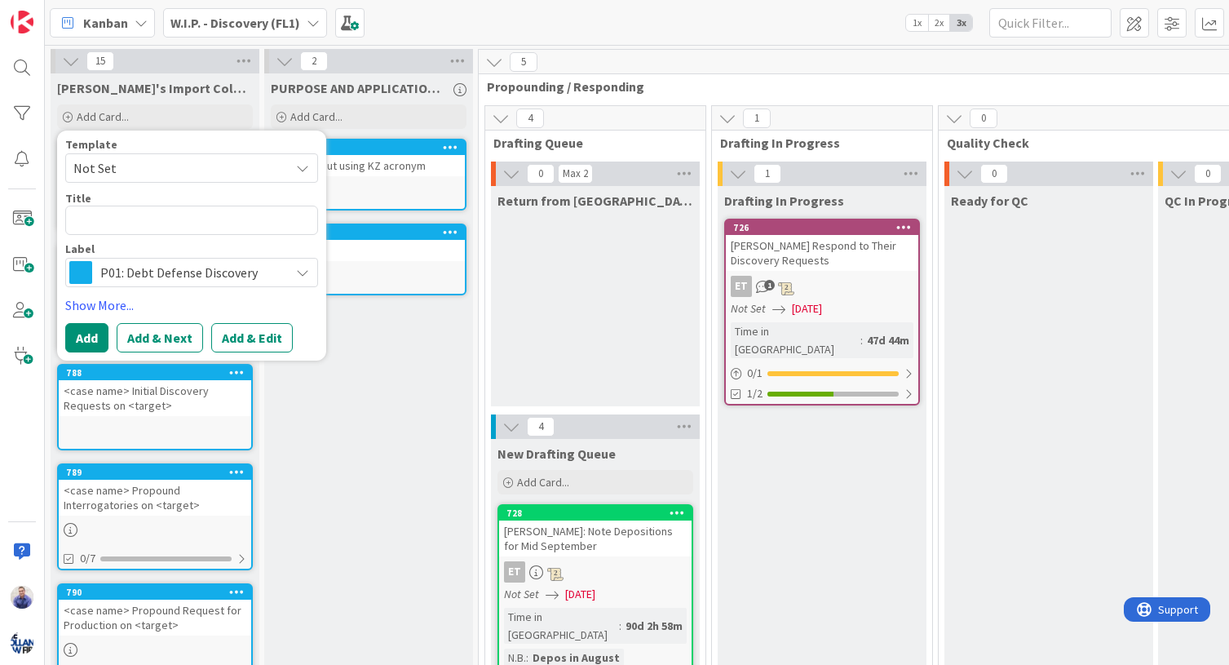
click at [219, 176] on span "Not Set" at bounding box center [175, 167] width 204 height 21
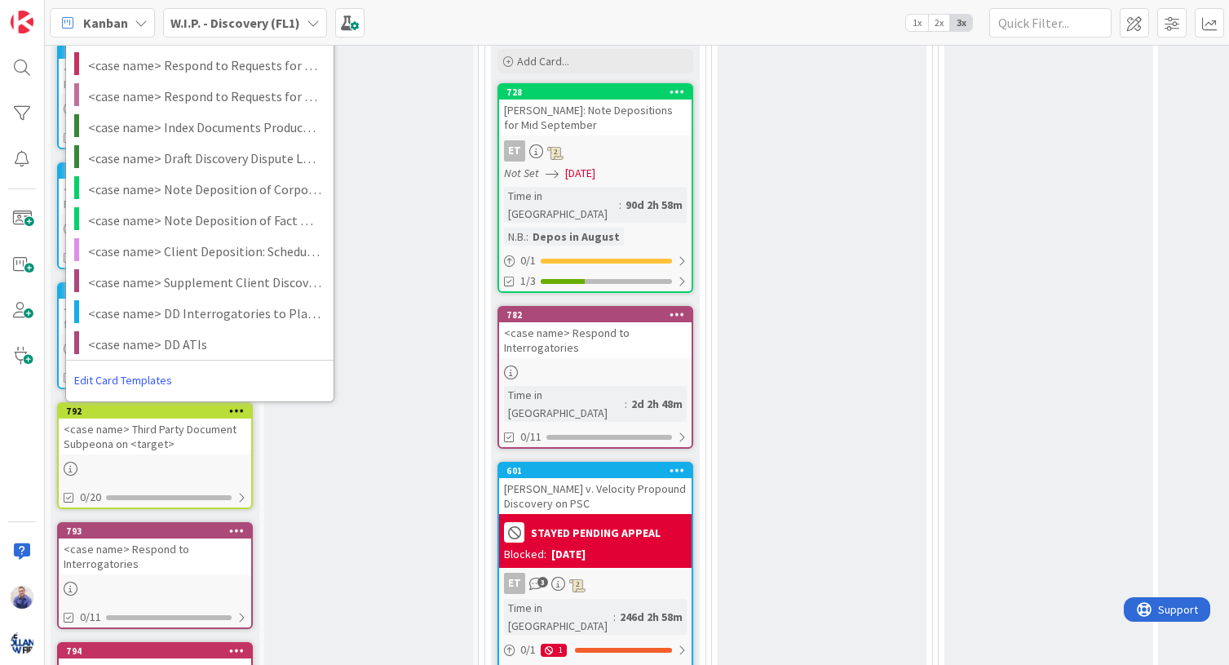
scroll to position [281, 0]
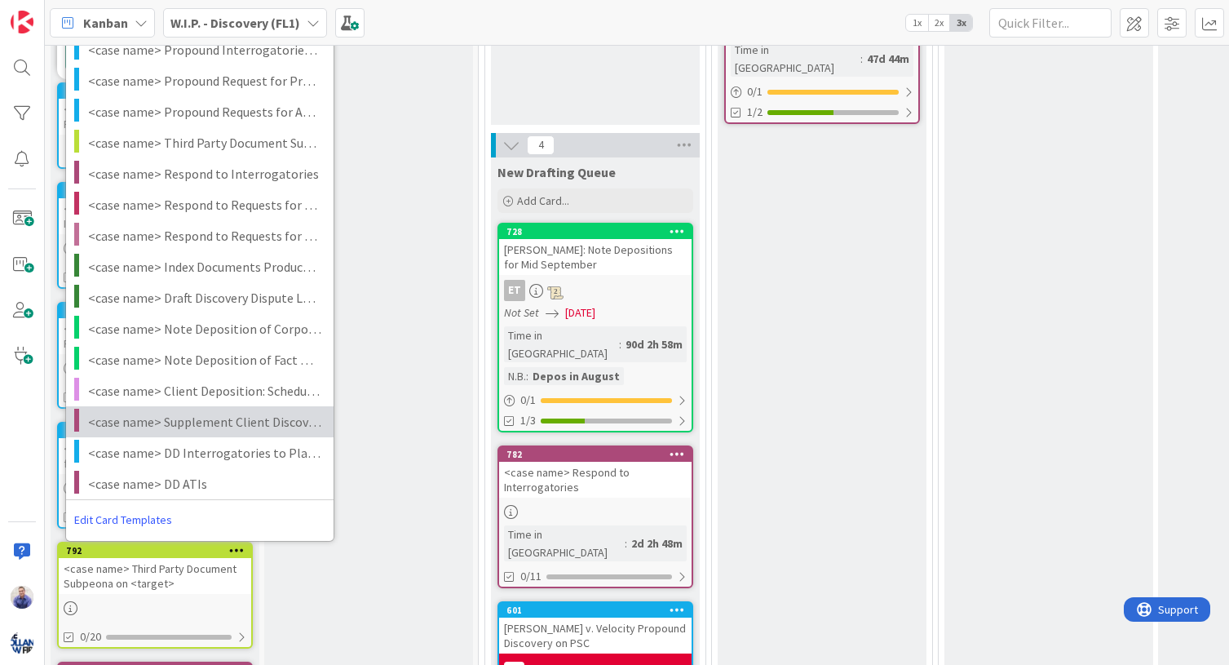
click at [215, 419] on span "<case name> Supplement Client Discovery Responses" at bounding box center [204, 421] width 233 height 21
type textarea "x"
type textarea "<case name> Supplement Client Discovery Responses"
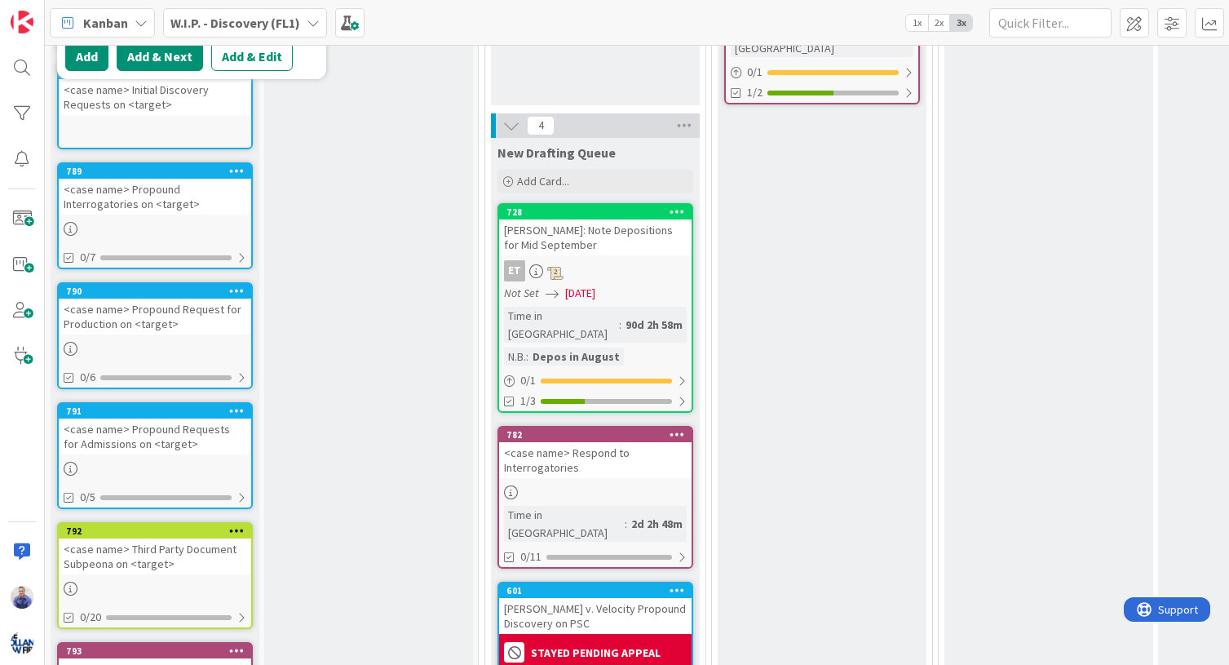
click at [174, 63] on button "Add & Next" at bounding box center [160, 56] width 86 height 29
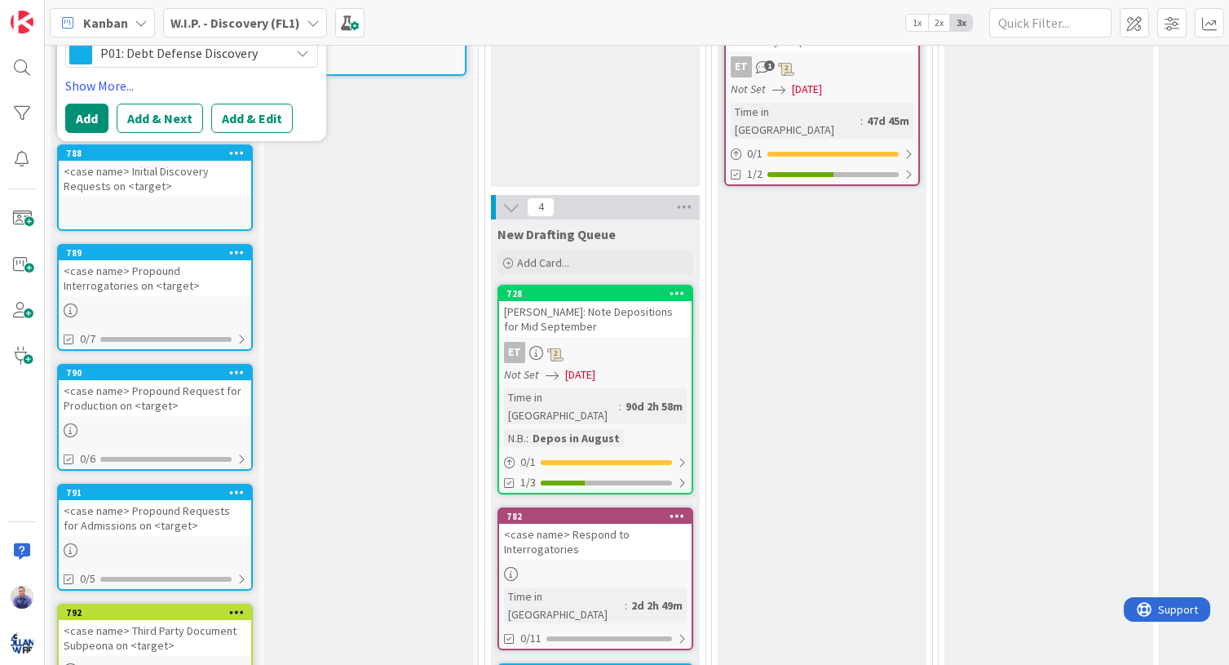
scroll to position [93, 0]
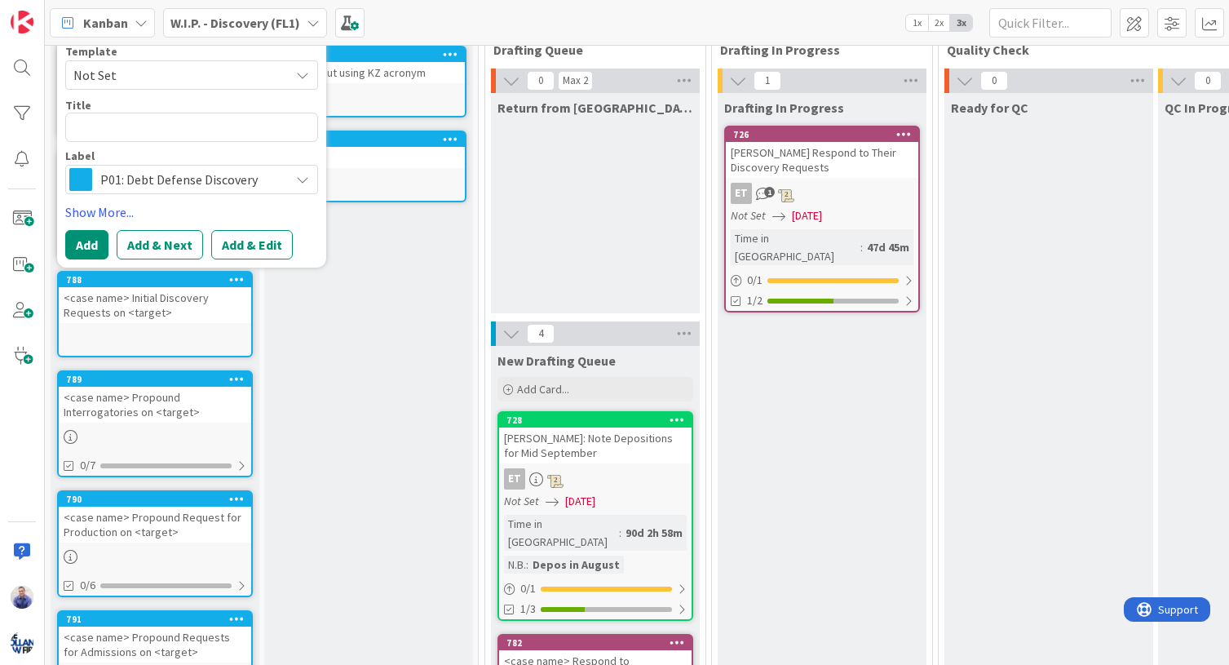
click at [197, 83] on span "Not Set" at bounding box center [175, 74] width 204 height 21
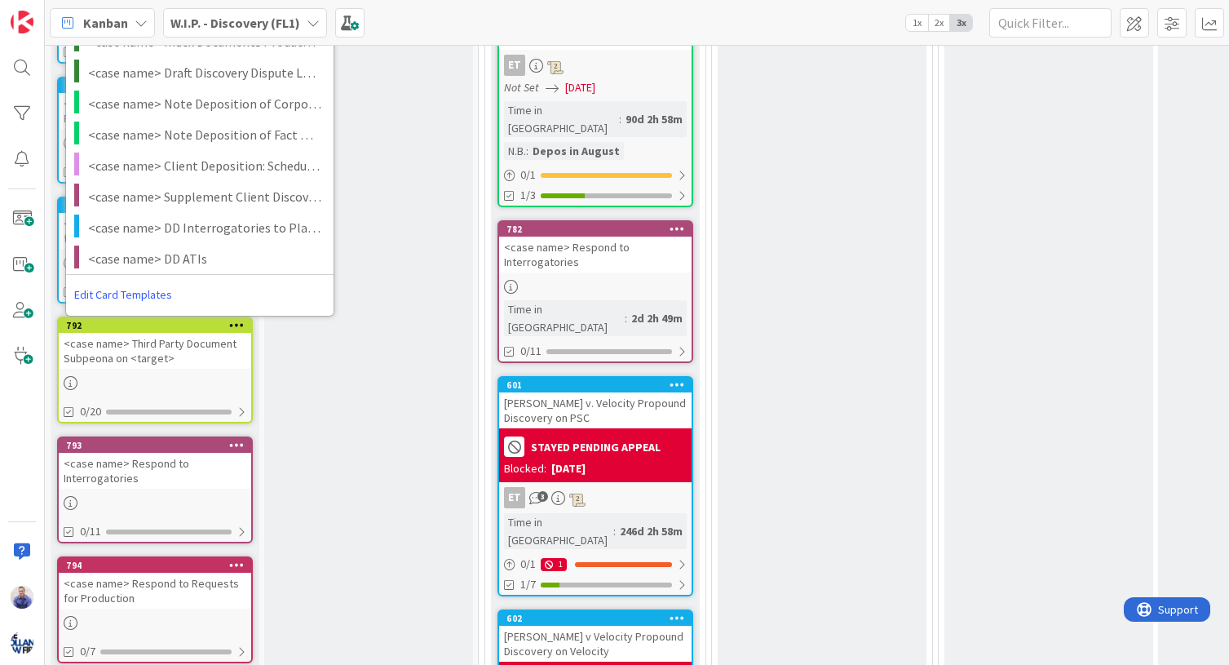
scroll to position [487, 0]
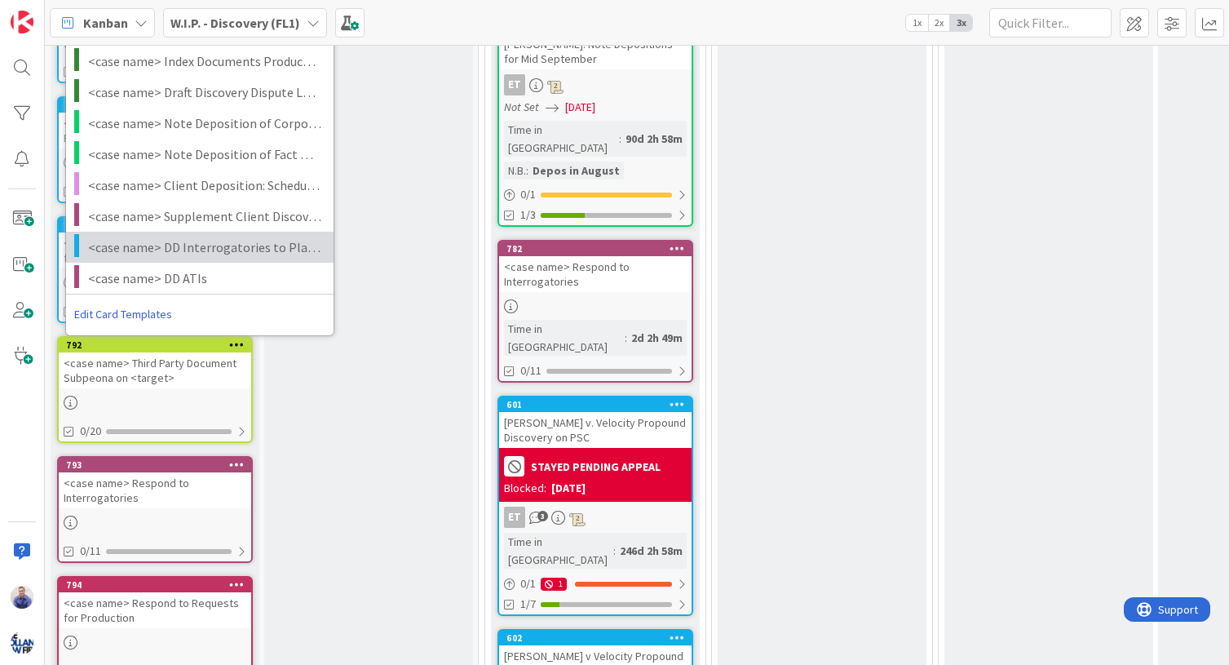
click at [223, 245] on span "<case name> DD Interrogatories to Plaintiff" at bounding box center [204, 246] width 233 height 21
type textarea "x"
type textarea "<case name> DD Interrogatories to Plaintiff"
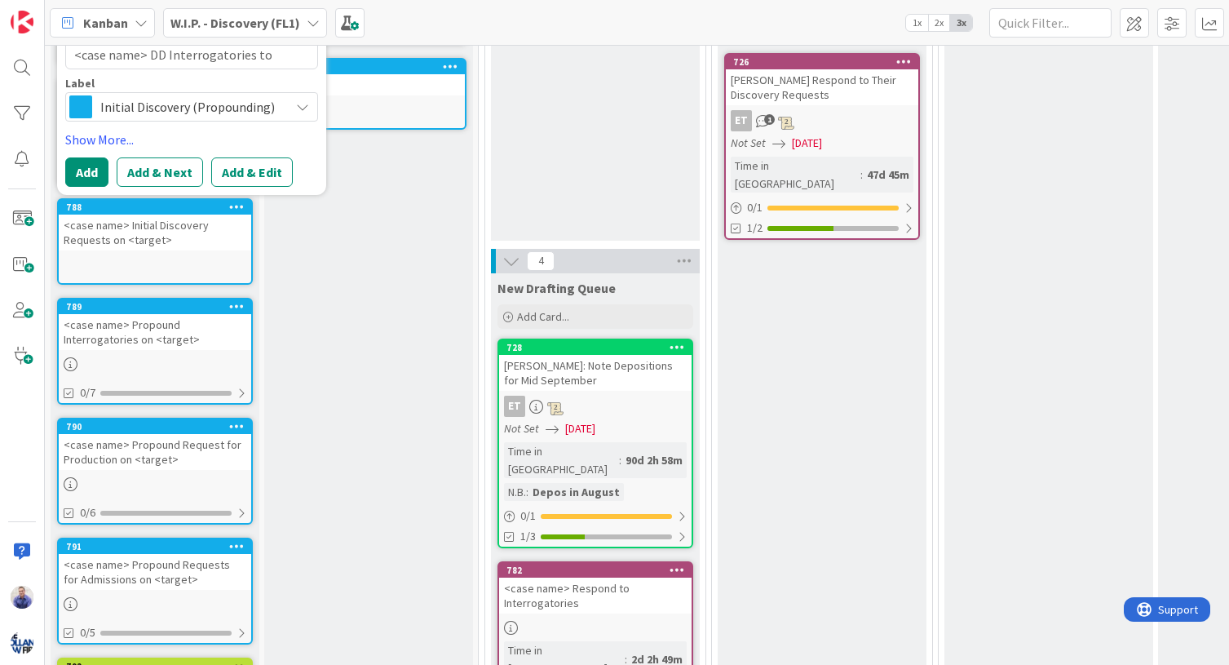
scroll to position [42, 0]
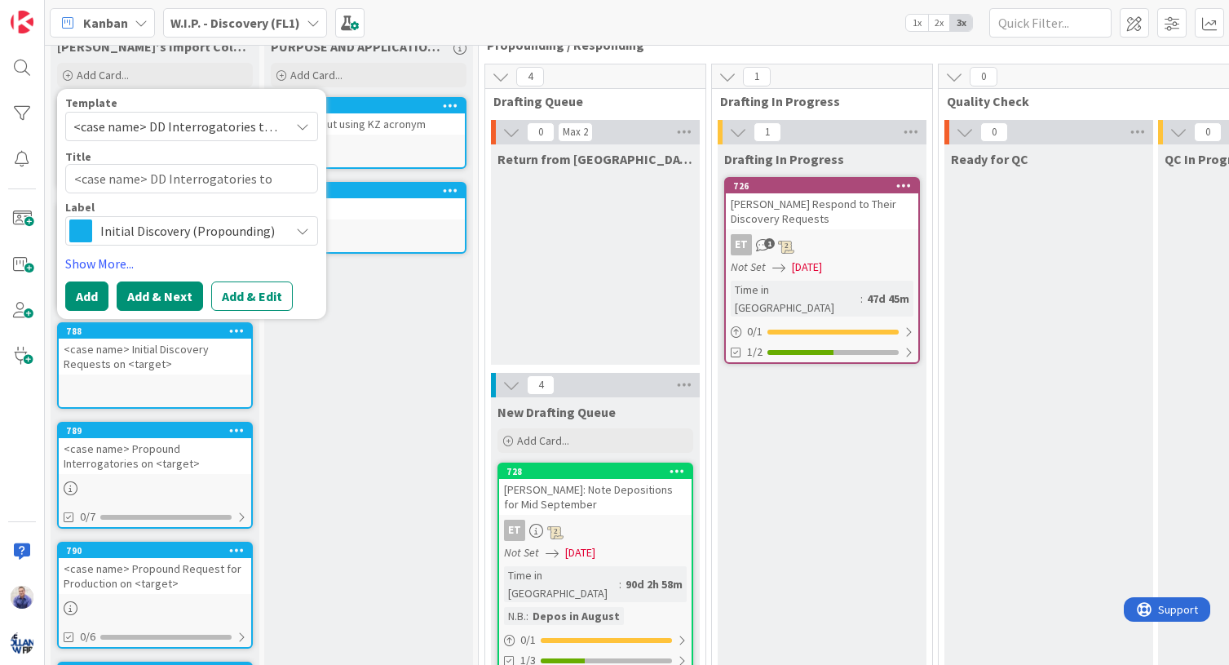
click at [168, 293] on button "Add & Next" at bounding box center [160, 295] width 86 height 29
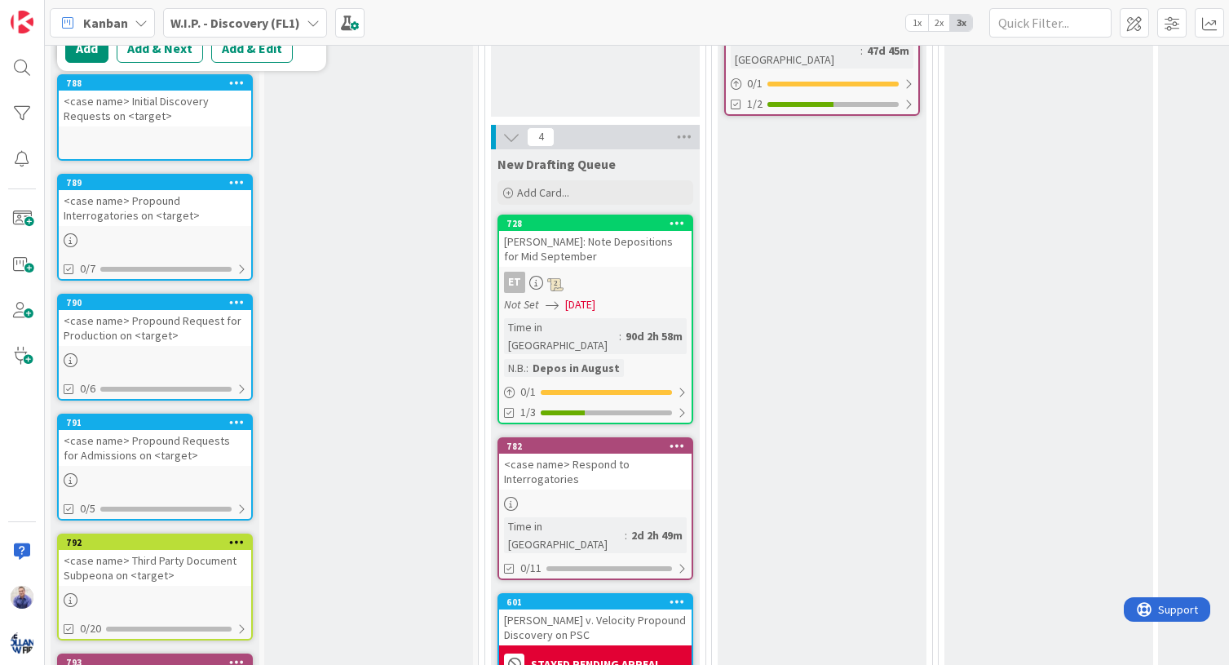
scroll to position [0, 0]
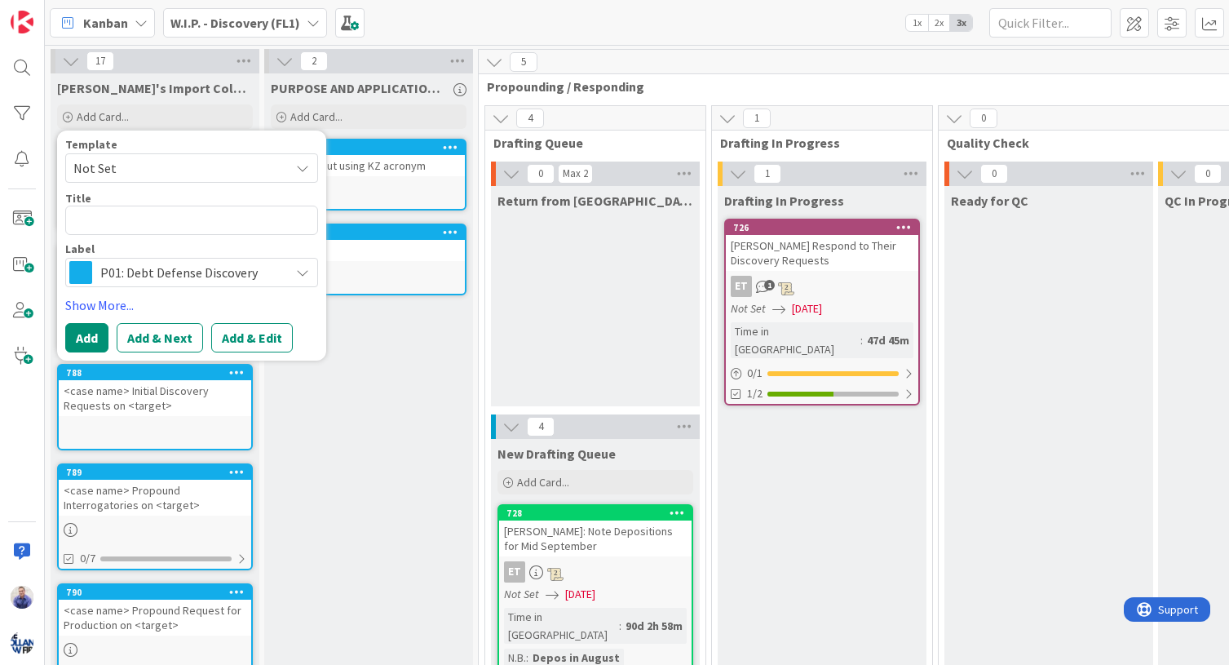
click at [218, 170] on span "Not Set" at bounding box center [175, 167] width 204 height 21
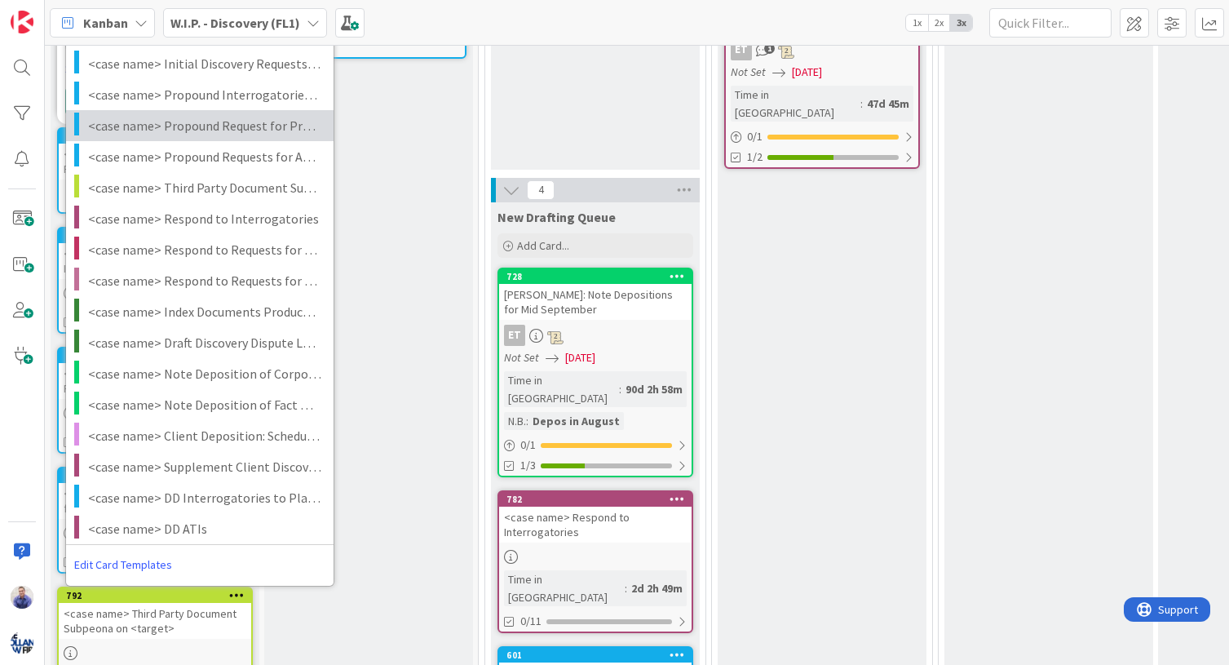
scroll to position [325, 0]
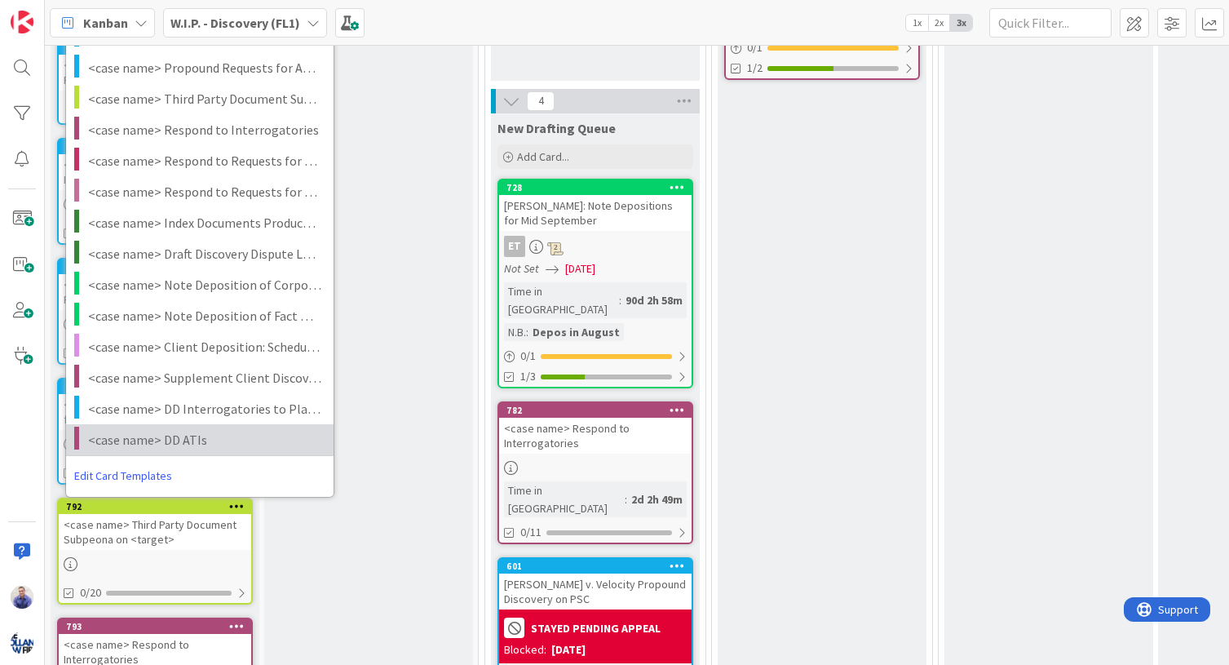
click at [177, 444] on span "<case name> DD ATIs" at bounding box center [204, 439] width 233 height 21
type textarea "x"
type textarea "<case name> DD ATIs"
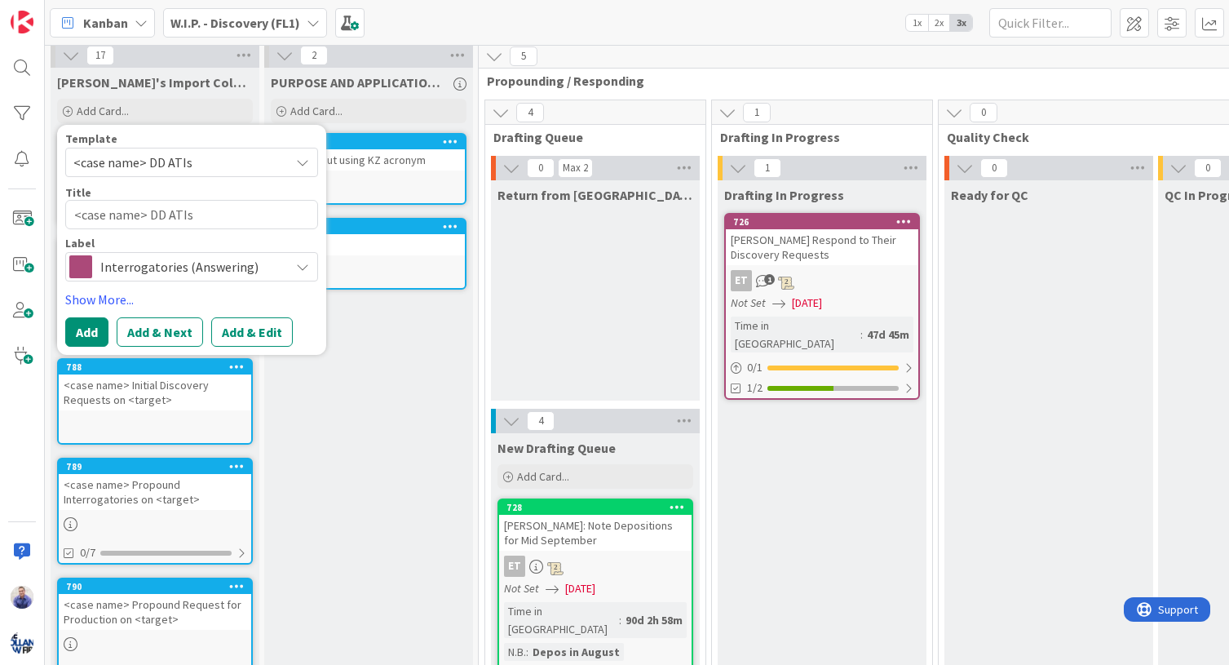
scroll to position [0, 0]
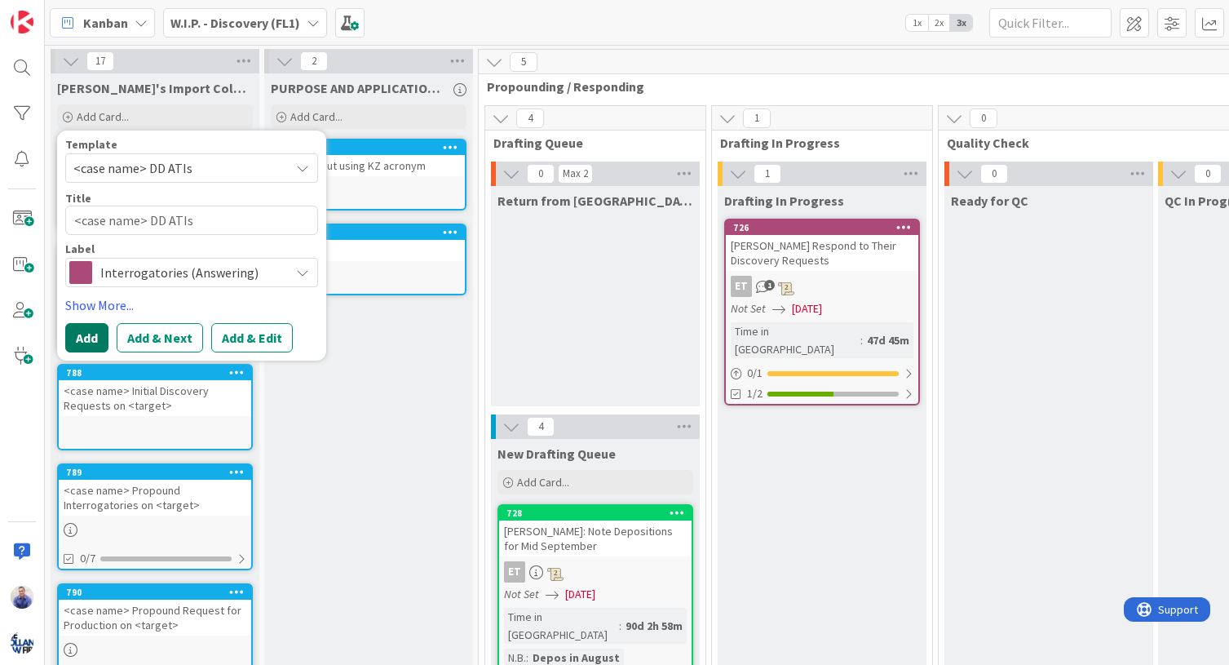
drag, startPoint x: 86, startPoint y: 338, endPoint x: 99, endPoint y: 322, distance: 20.4
click at [88, 335] on button "Add" at bounding box center [86, 337] width 43 height 29
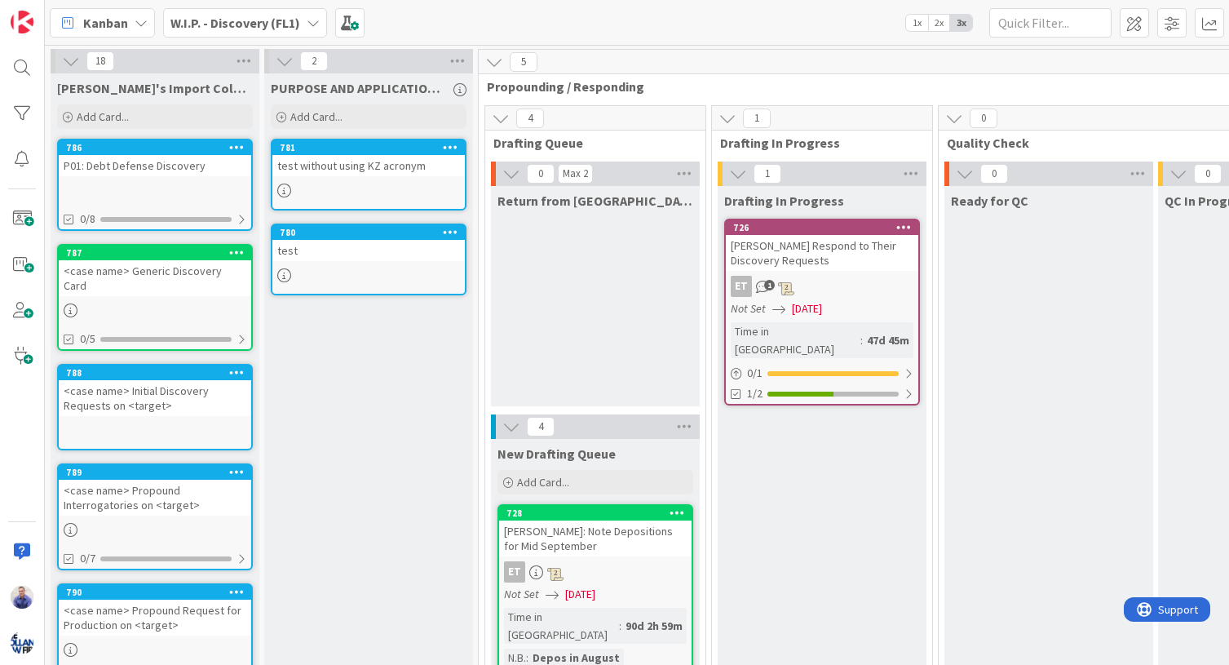
click at [245, 144] on div at bounding box center [236, 147] width 29 height 11
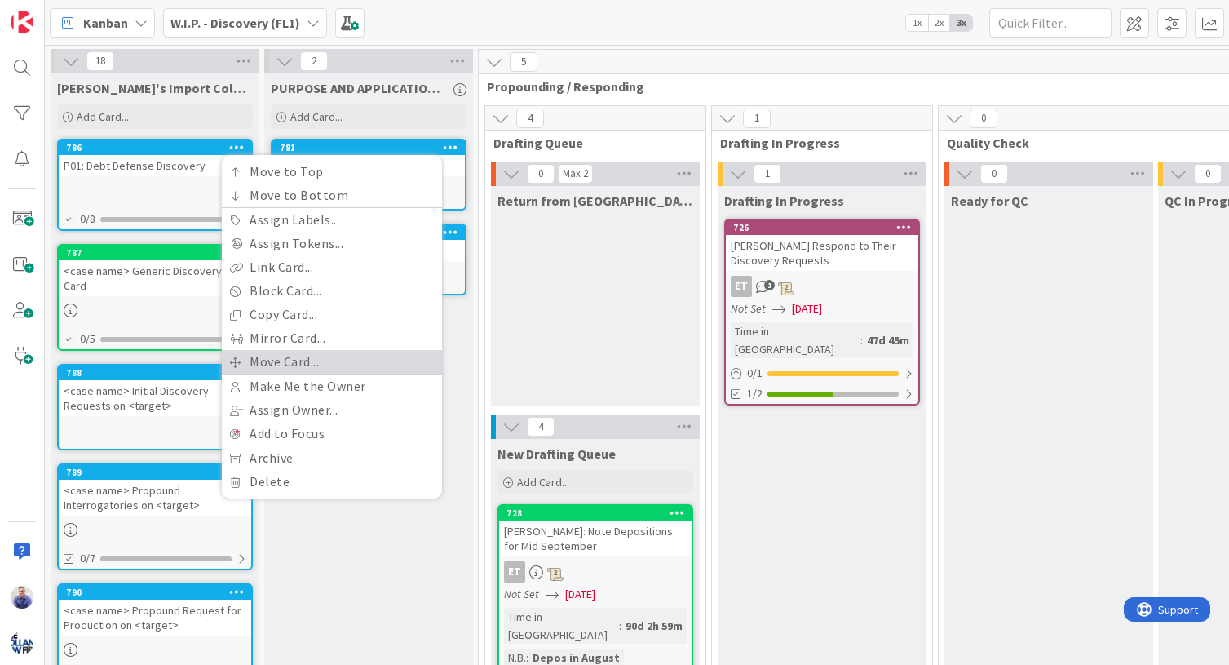
click at [256, 363] on link "Move Card..." at bounding box center [332, 362] width 220 height 24
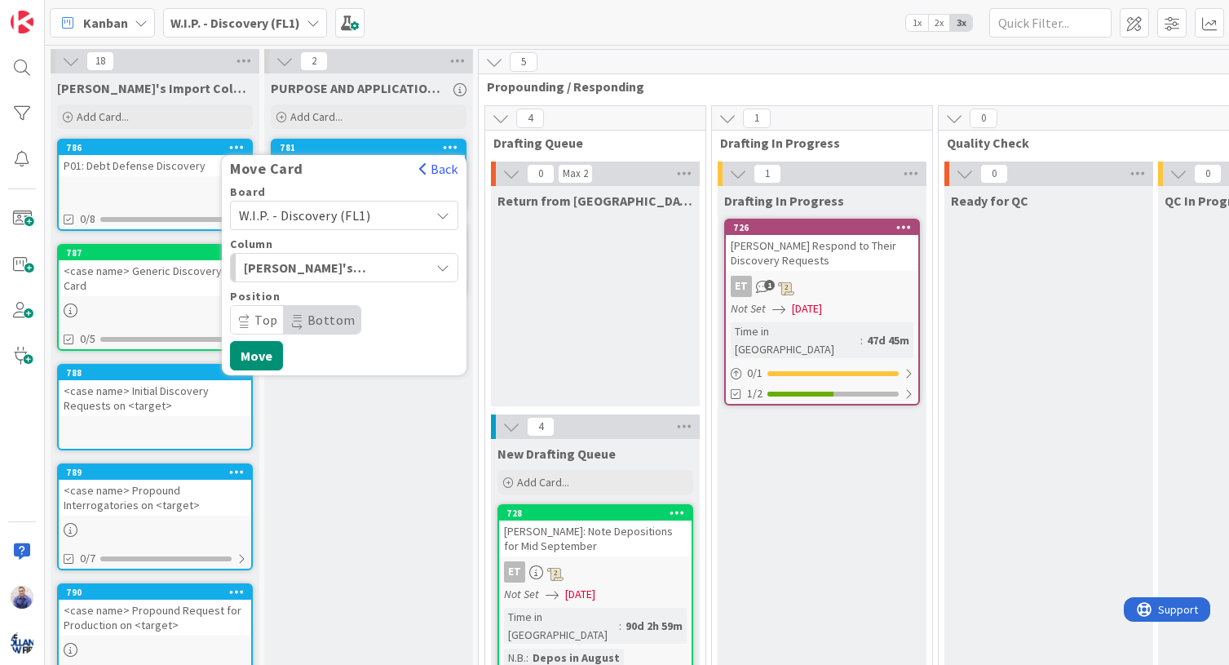
click at [296, 263] on span "[PERSON_NAME]'s Import Column (Temporary)" at bounding box center [305, 267] width 122 height 21
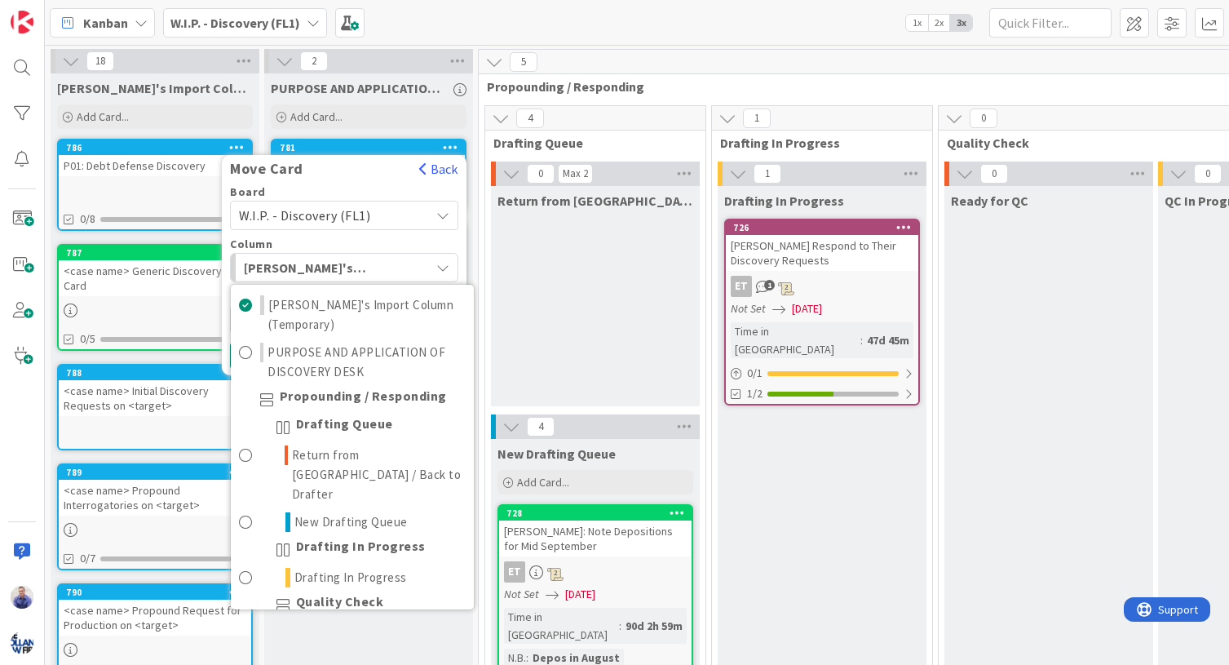
click at [345, 191] on div "Board" at bounding box center [344, 191] width 228 height 11
click at [342, 214] on span "W.I.P. - Discovery (FL1)" at bounding box center [304, 215] width 131 height 16
click at [358, 191] on div "Board" at bounding box center [344, 191] width 228 height 11
click at [404, 187] on div "Board" at bounding box center [344, 191] width 228 height 11
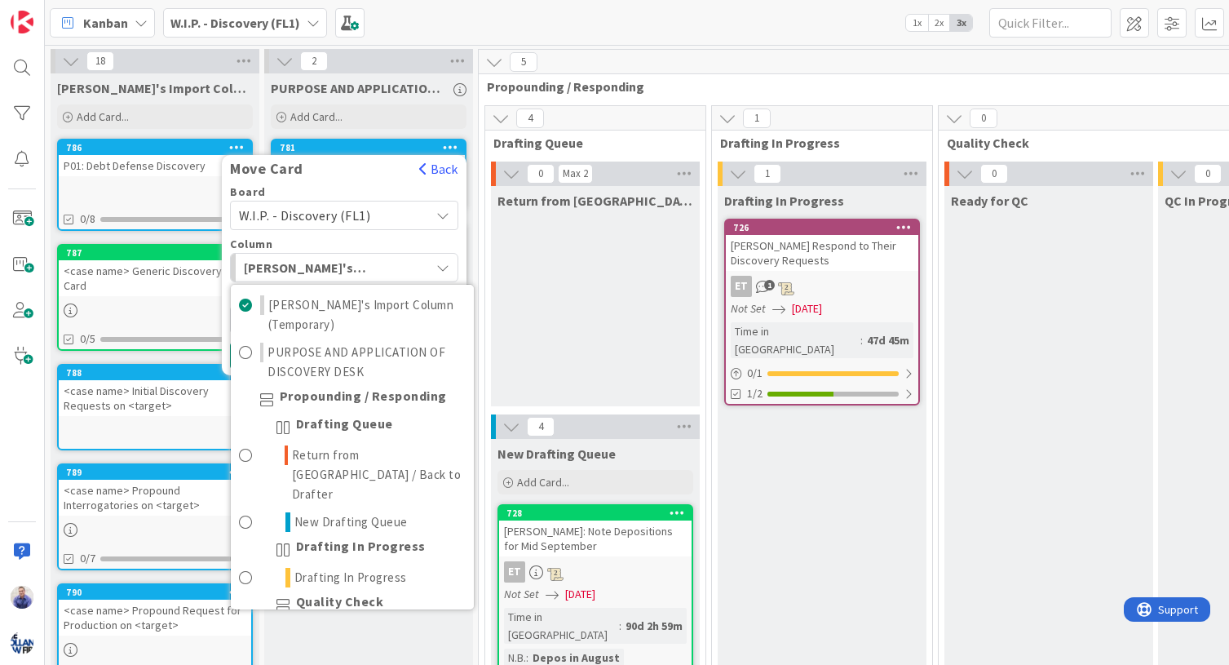
click at [414, 265] on div "[PERSON_NAME]'s Import Column (Temporary)" at bounding box center [335, 267] width 190 height 26
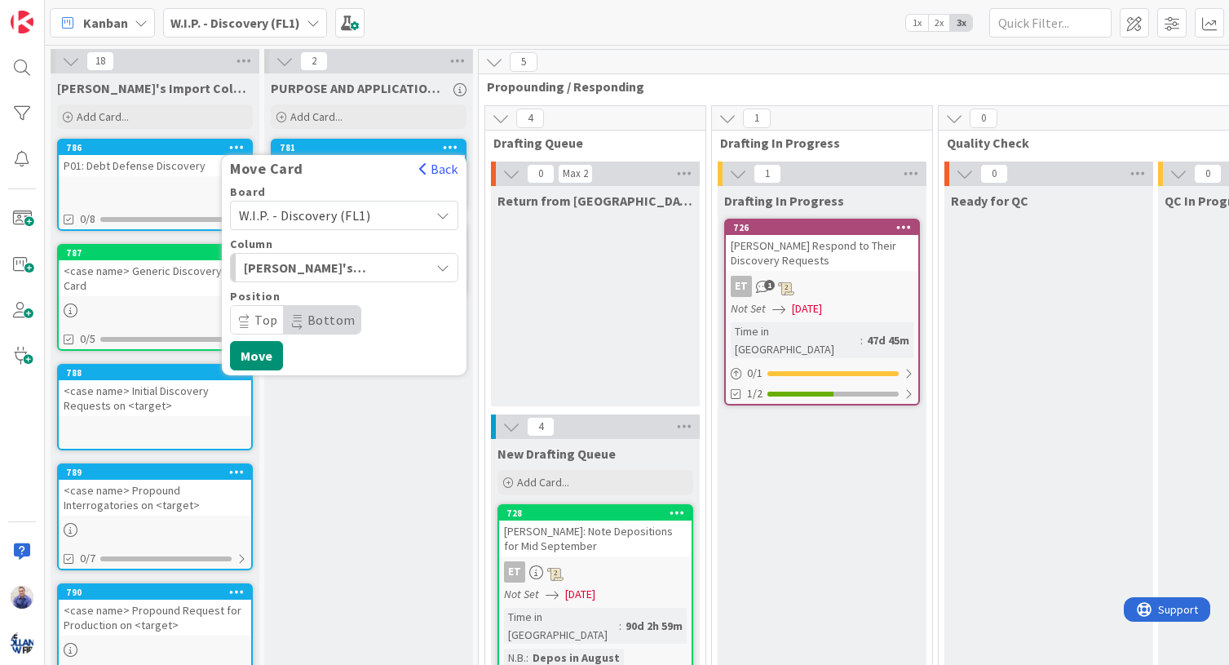
click at [355, 218] on span "W.I.P. - Discovery (FL1)" at bounding box center [304, 215] width 131 height 16
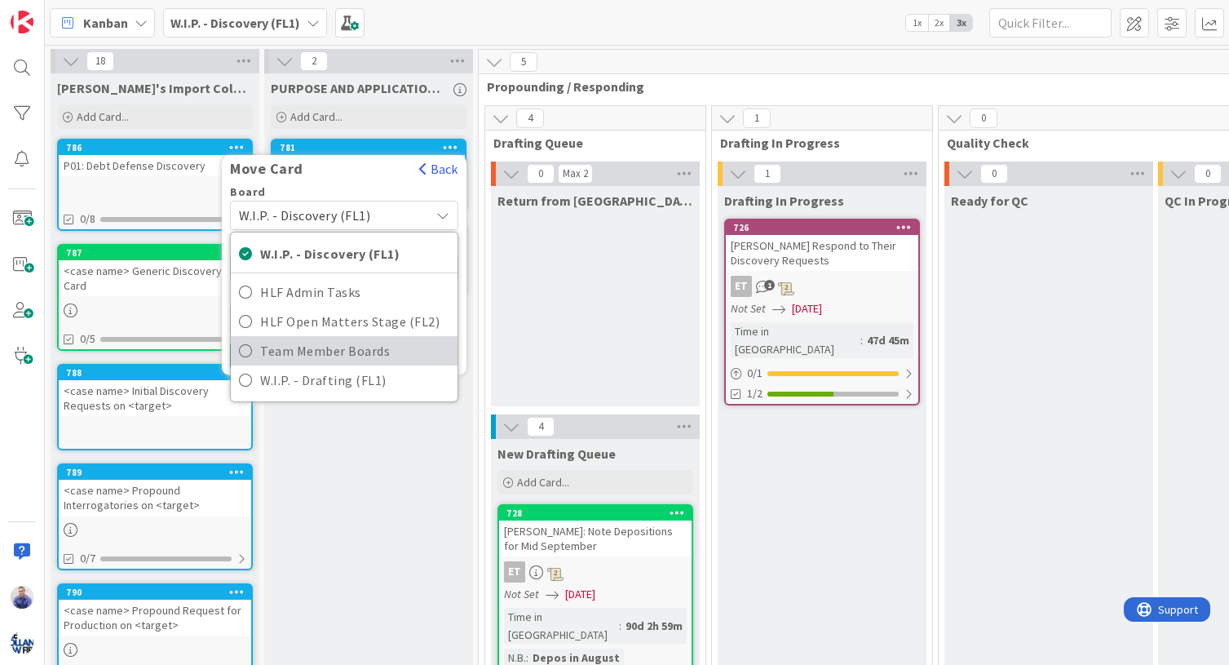
click at [307, 356] on span "Team Member Boards" at bounding box center [354, 350] width 189 height 24
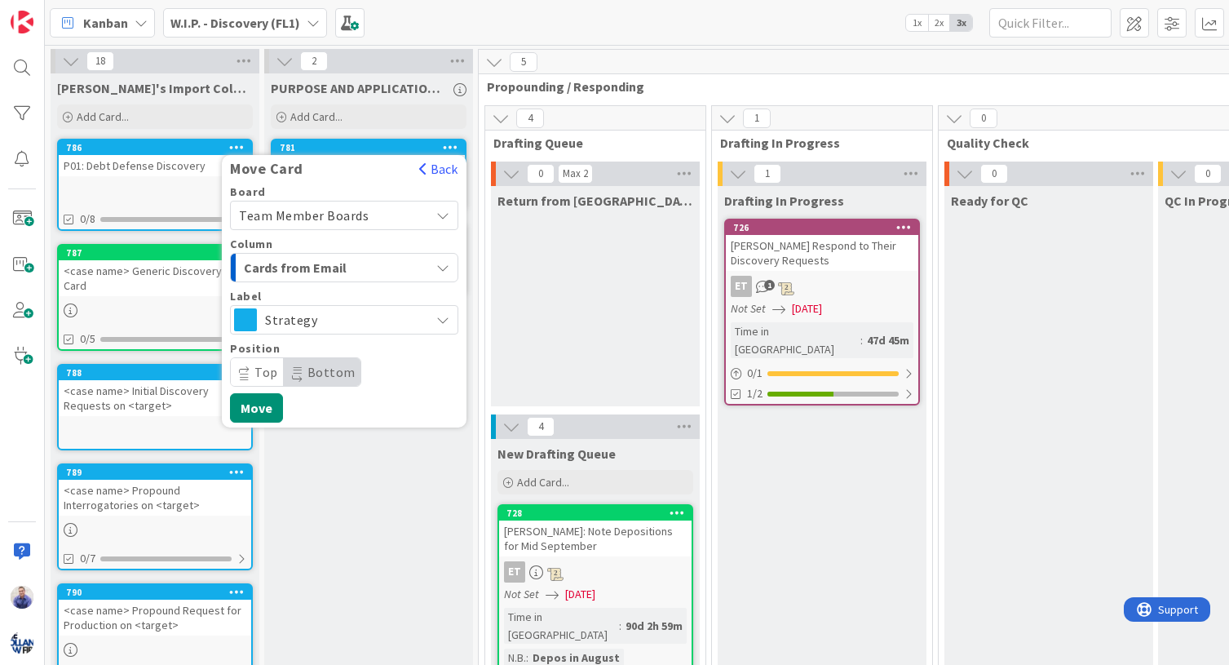
click at [388, 266] on div "Cards from Email" at bounding box center [335, 267] width 190 height 26
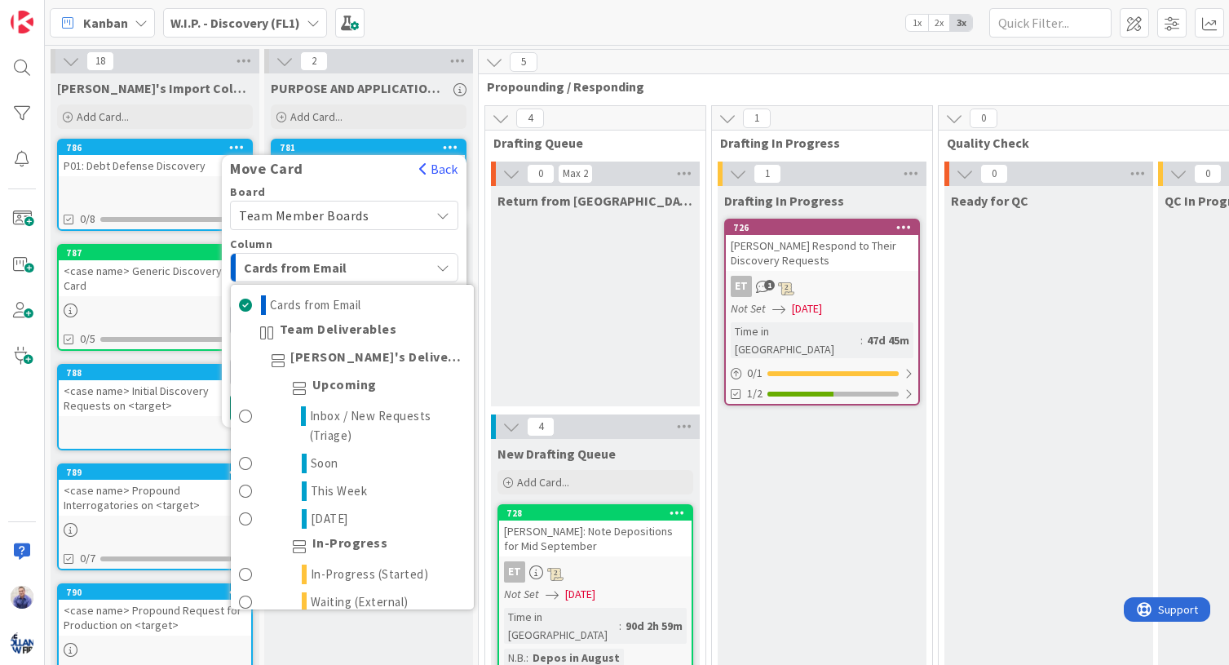
click at [388, 266] on div "Cards from Email" at bounding box center [335, 267] width 190 height 26
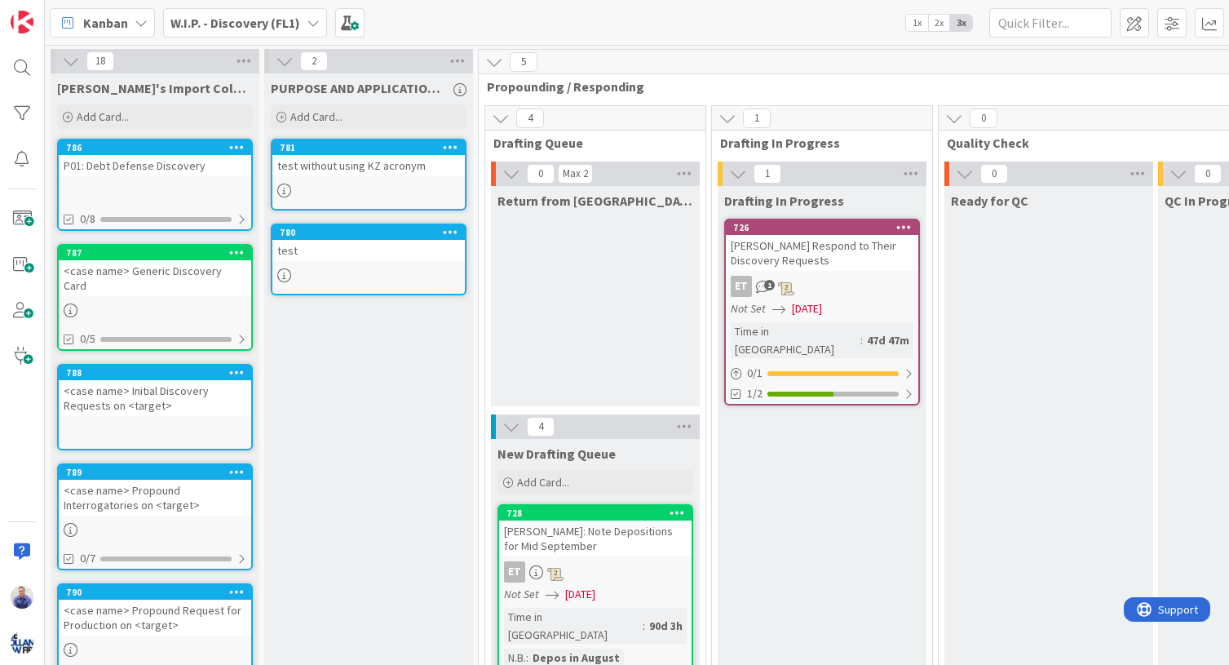
click at [233, 144] on icon at bounding box center [236, 146] width 15 height 11
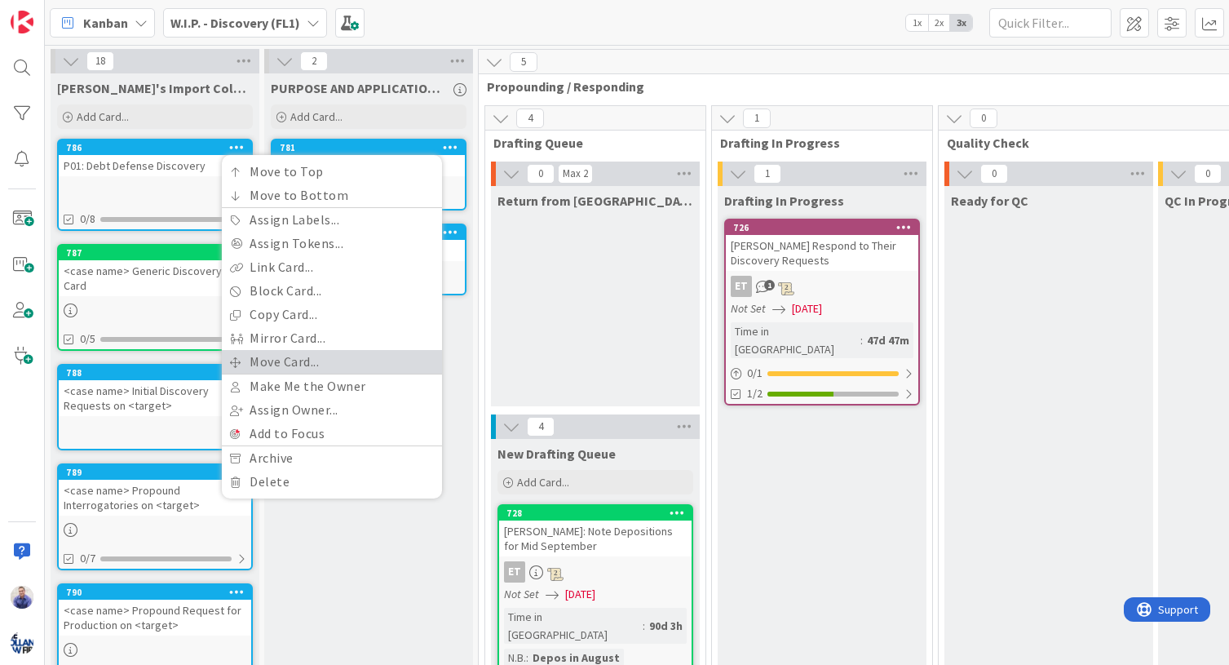
click at [297, 359] on link "Move Card..." at bounding box center [332, 362] width 220 height 24
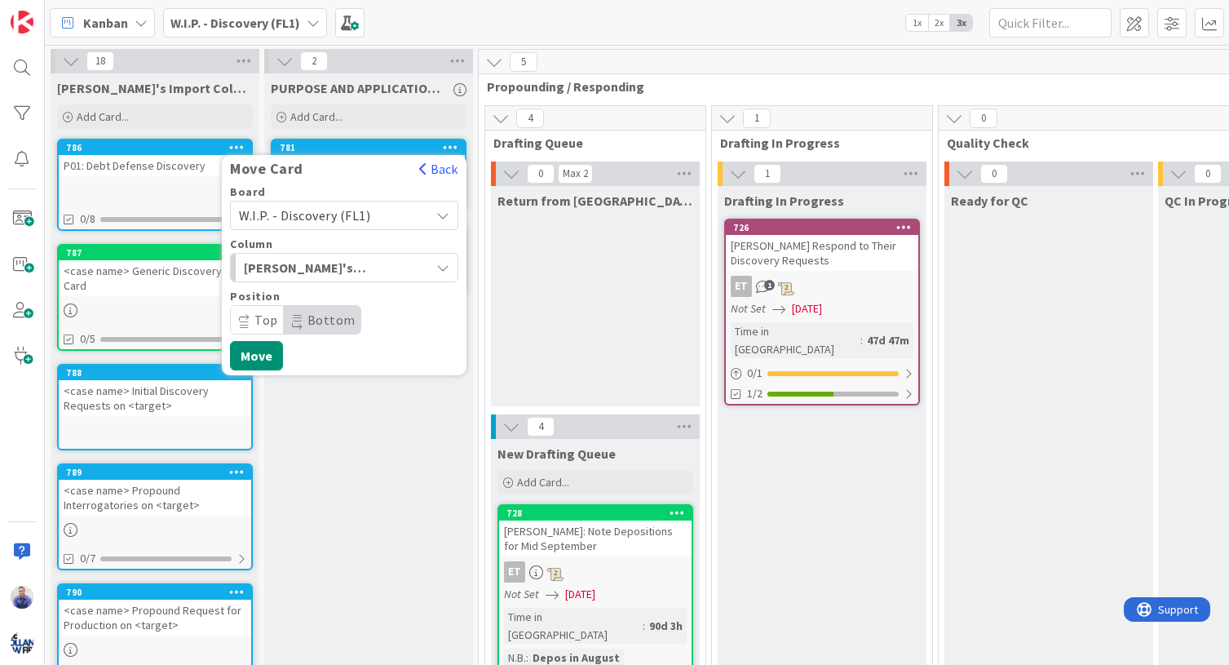
click at [362, 220] on span "W.I.P. - Discovery (FL1)" at bounding box center [304, 215] width 131 height 16
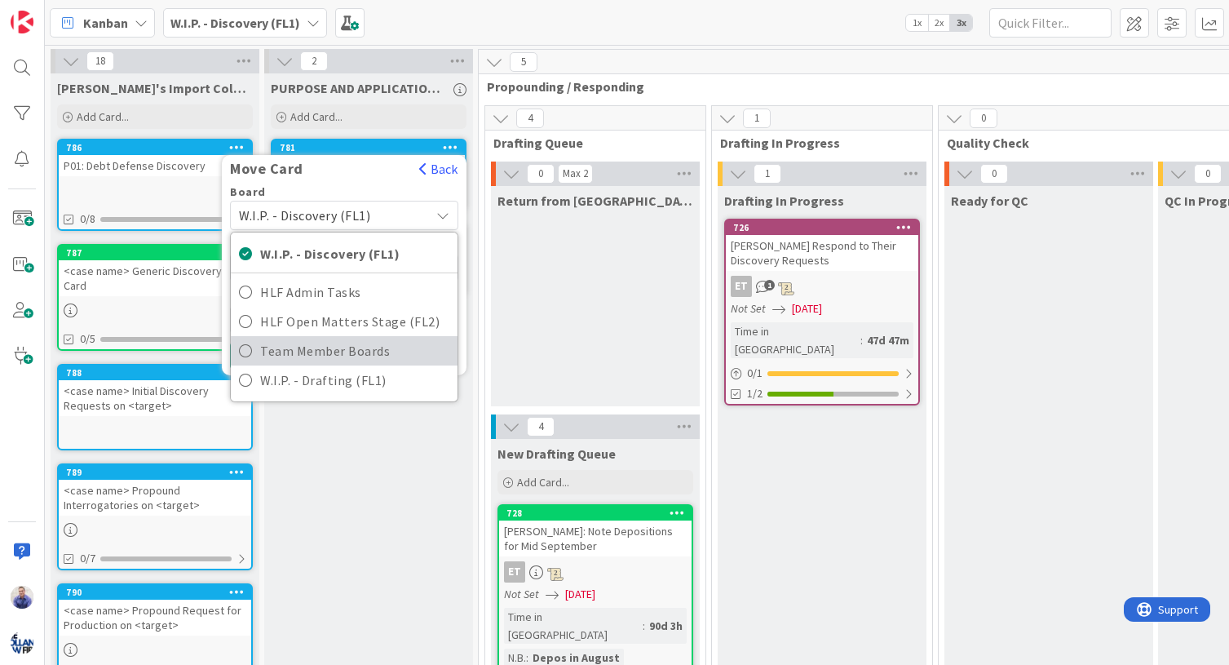
click at [334, 356] on span "Team Member Boards" at bounding box center [354, 350] width 189 height 24
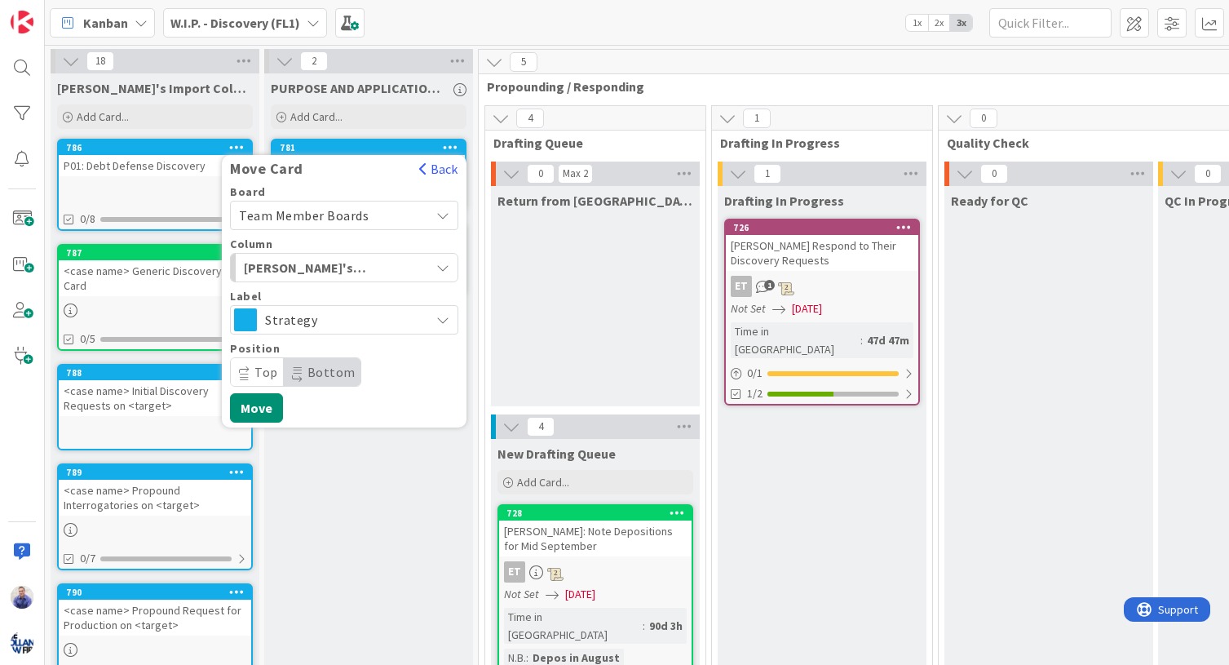
click at [355, 316] on span "Strategy" at bounding box center [343, 319] width 157 height 23
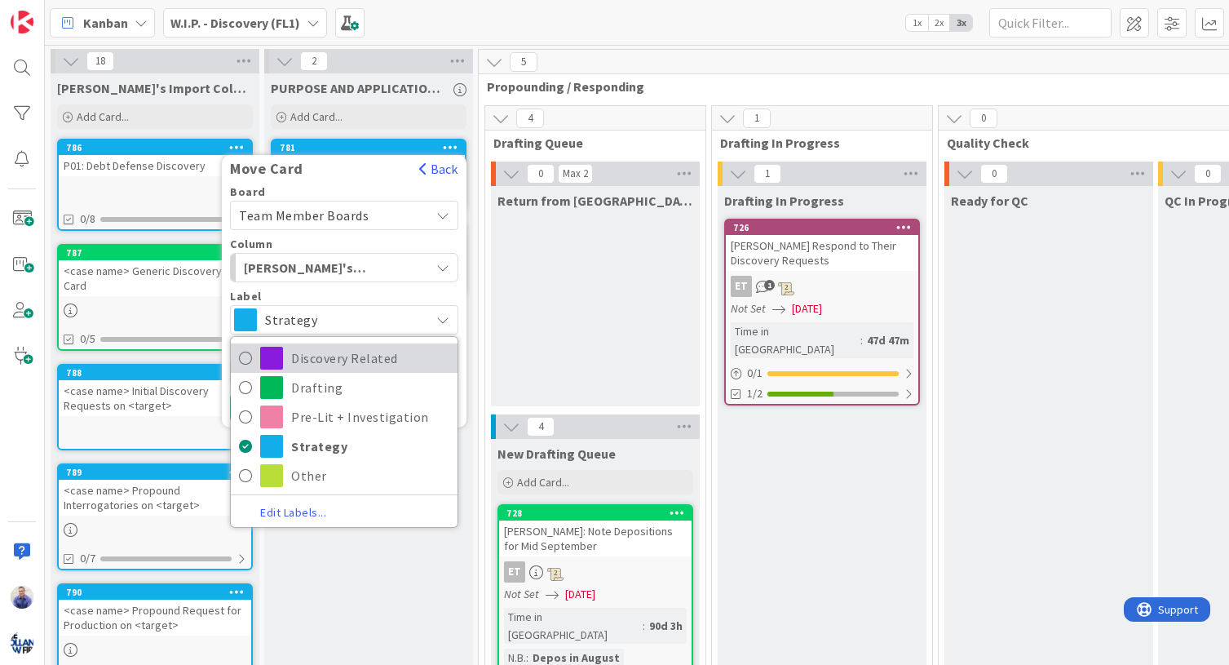
click at [341, 372] on link "Discovery Related" at bounding box center [344, 357] width 227 height 29
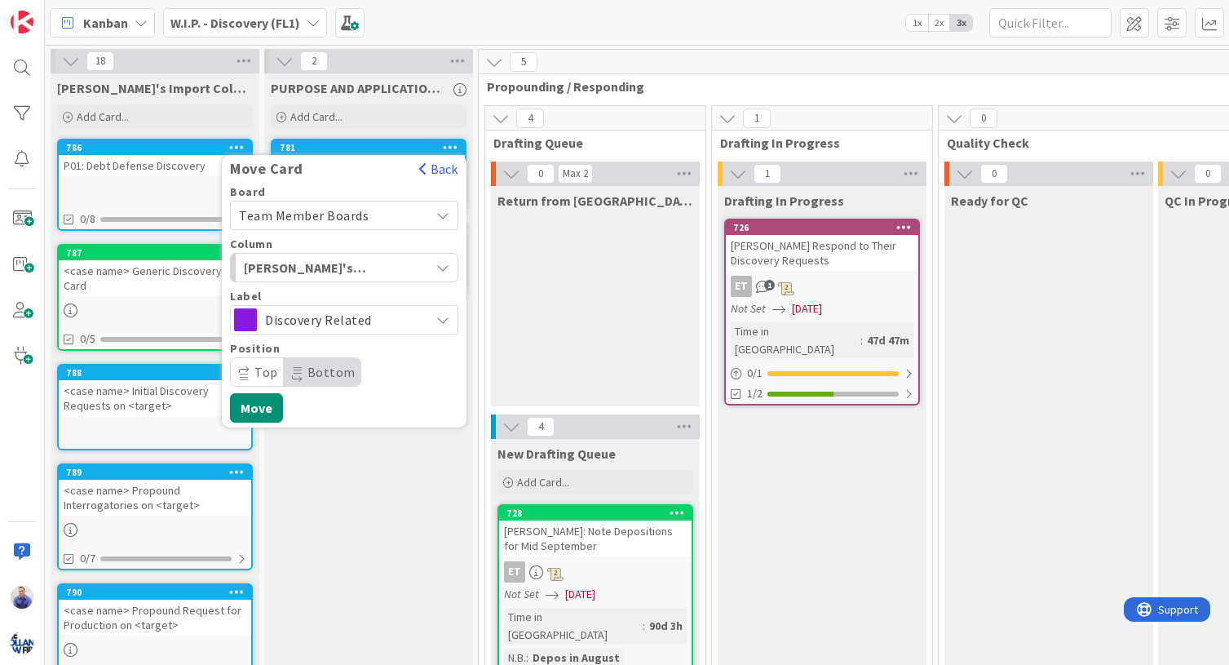
click at [259, 370] on span "Top" at bounding box center [266, 372] width 24 height 16
click at [307, 371] on span "Bottom" at bounding box center [331, 372] width 48 height 16
click at [258, 407] on button "Move" at bounding box center [256, 407] width 53 height 29
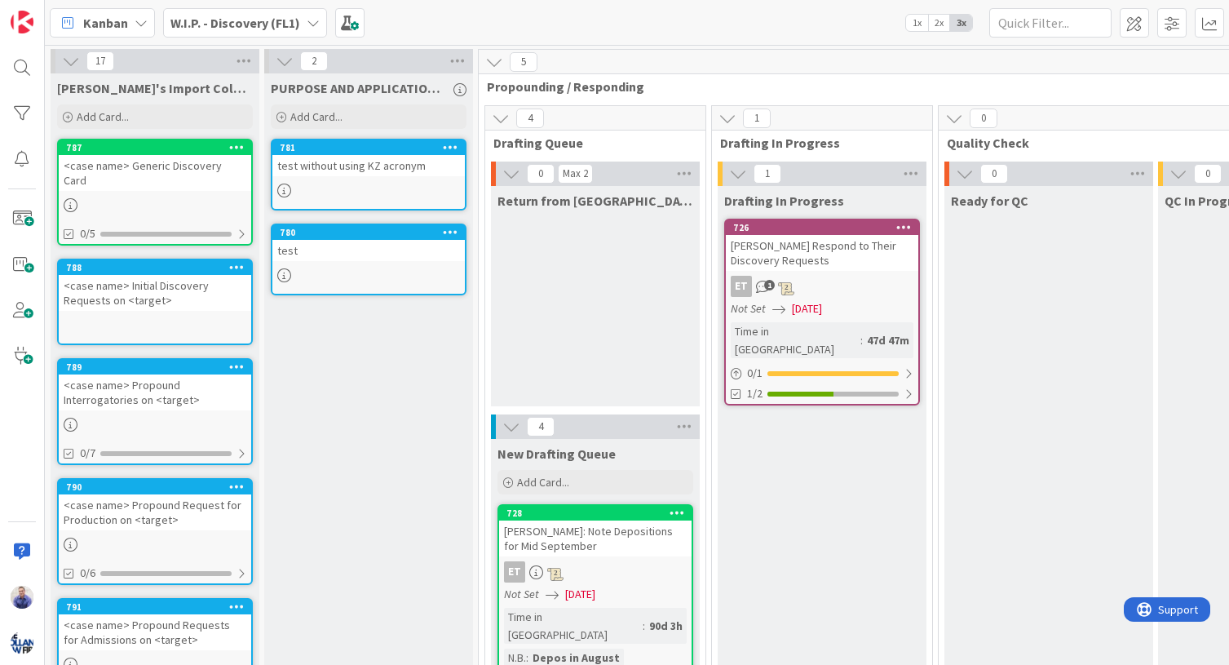
click at [228, 148] on div at bounding box center [236, 147] width 29 height 11
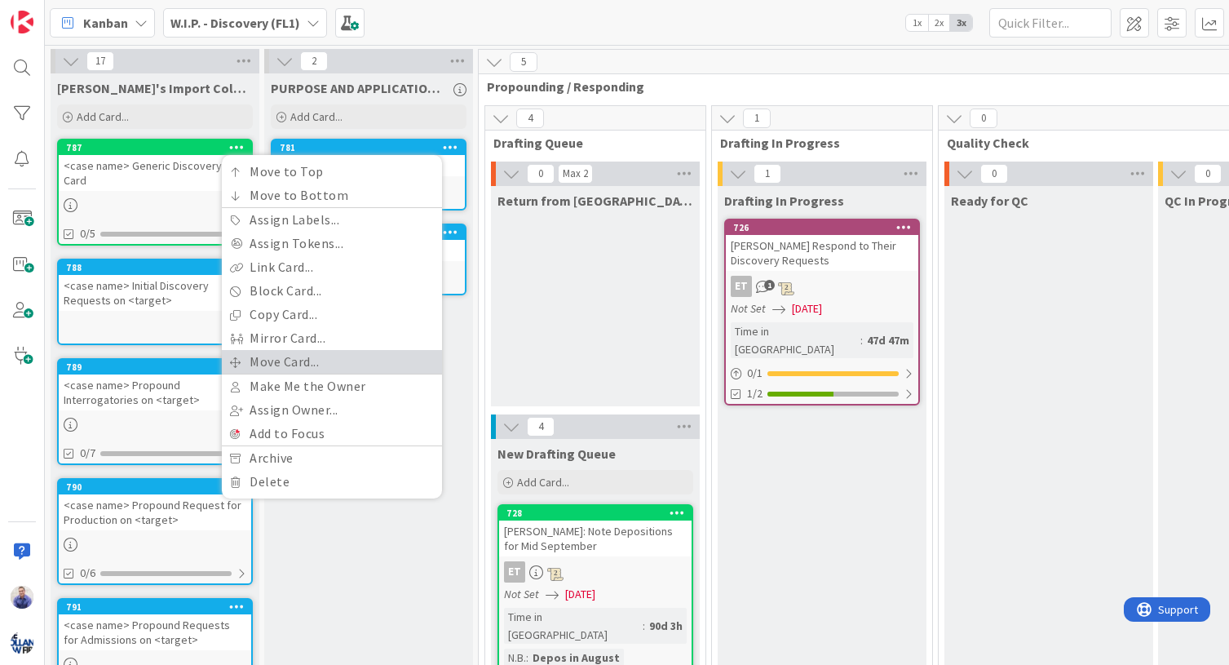
click at [284, 356] on link "Move Card..." at bounding box center [332, 362] width 220 height 24
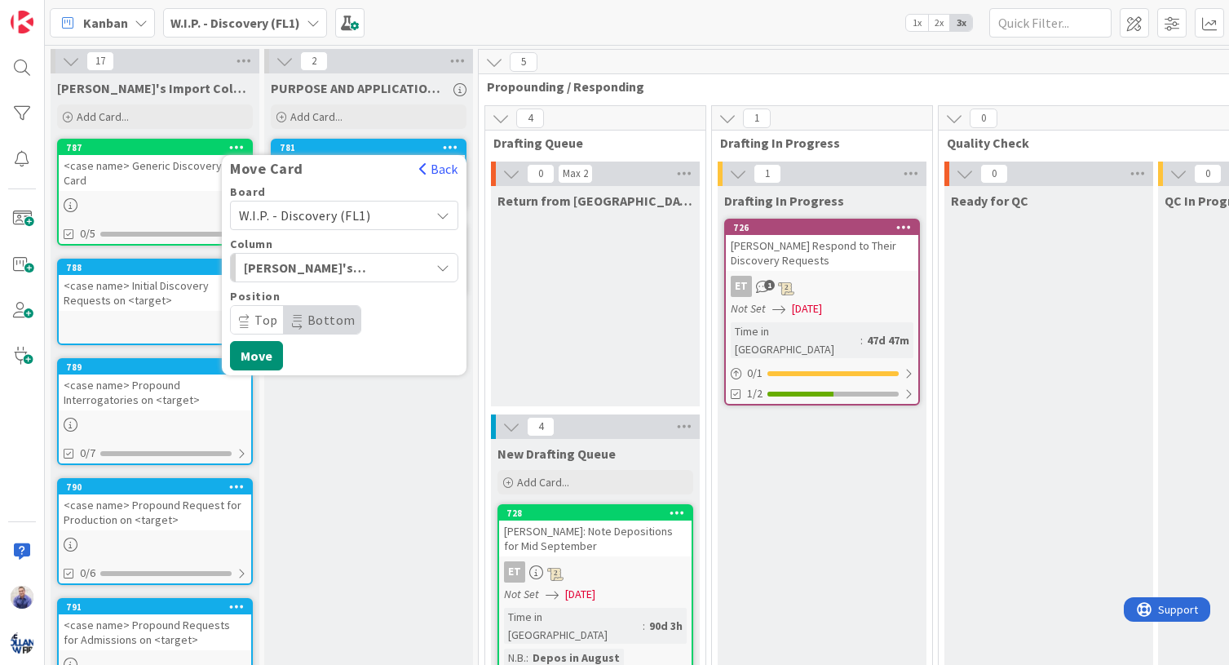
click at [373, 217] on span "W.I.P. - Discovery (FL1)" at bounding box center [330, 215] width 183 height 23
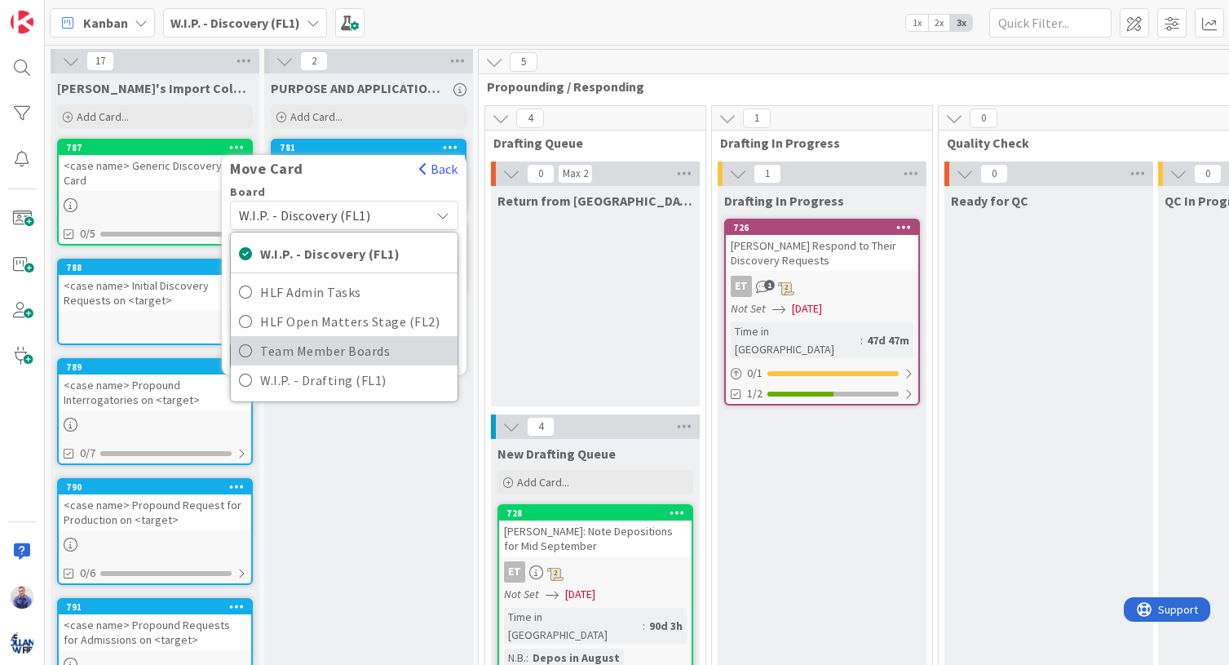
click at [357, 350] on span "Team Member Boards" at bounding box center [354, 350] width 189 height 24
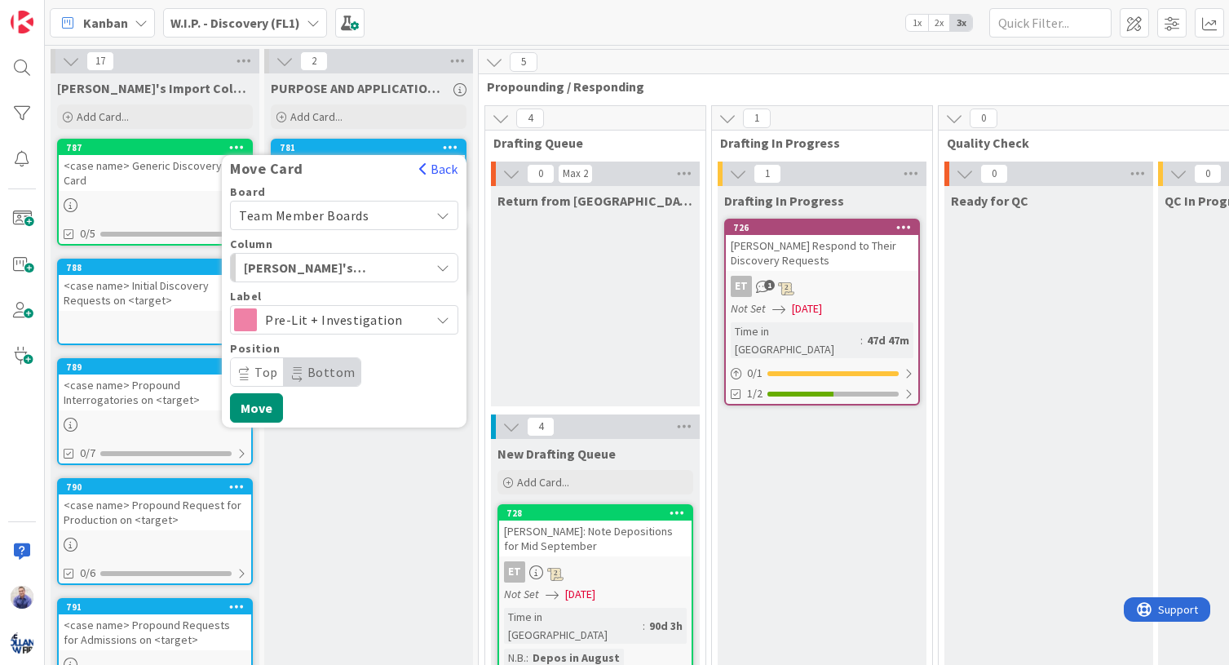
click at [359, 325] on span "Pre-Lit + Investigation" at bounding box center [343, 319] width 157 height 23
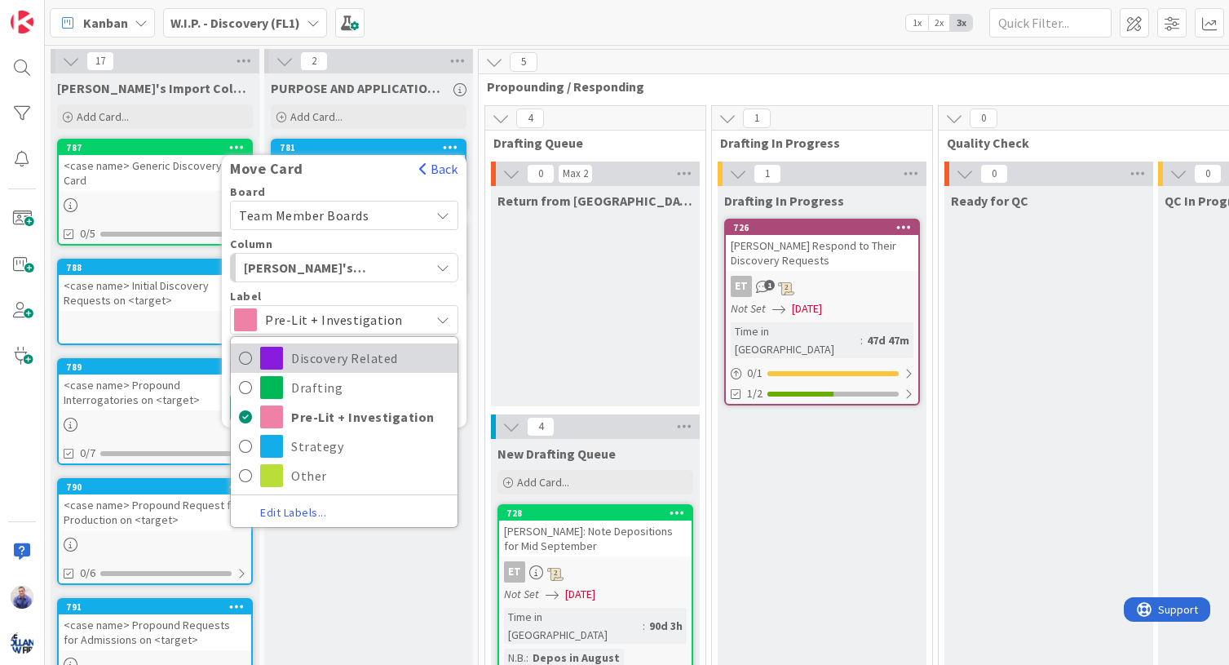
click at [354, 353] on span "Discovery Related" at bounding box center [370, 358] width 158 height 24
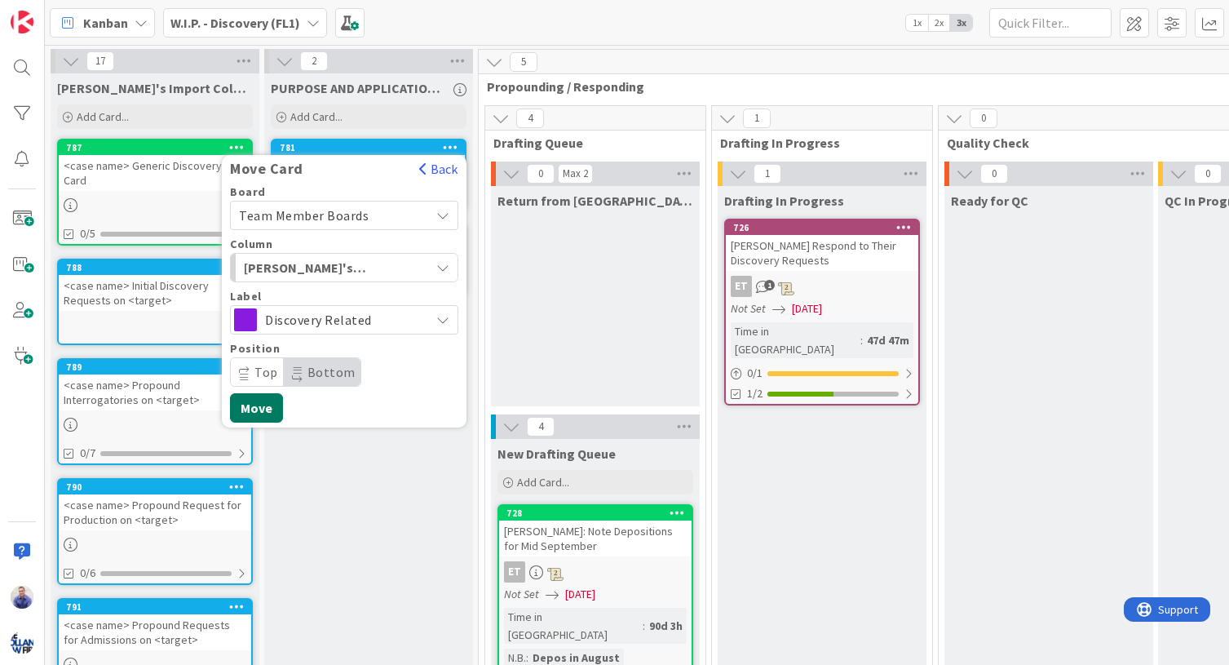
click at [272, 413] on button "Move" at bounding box center [256, 407] width 53 height 29
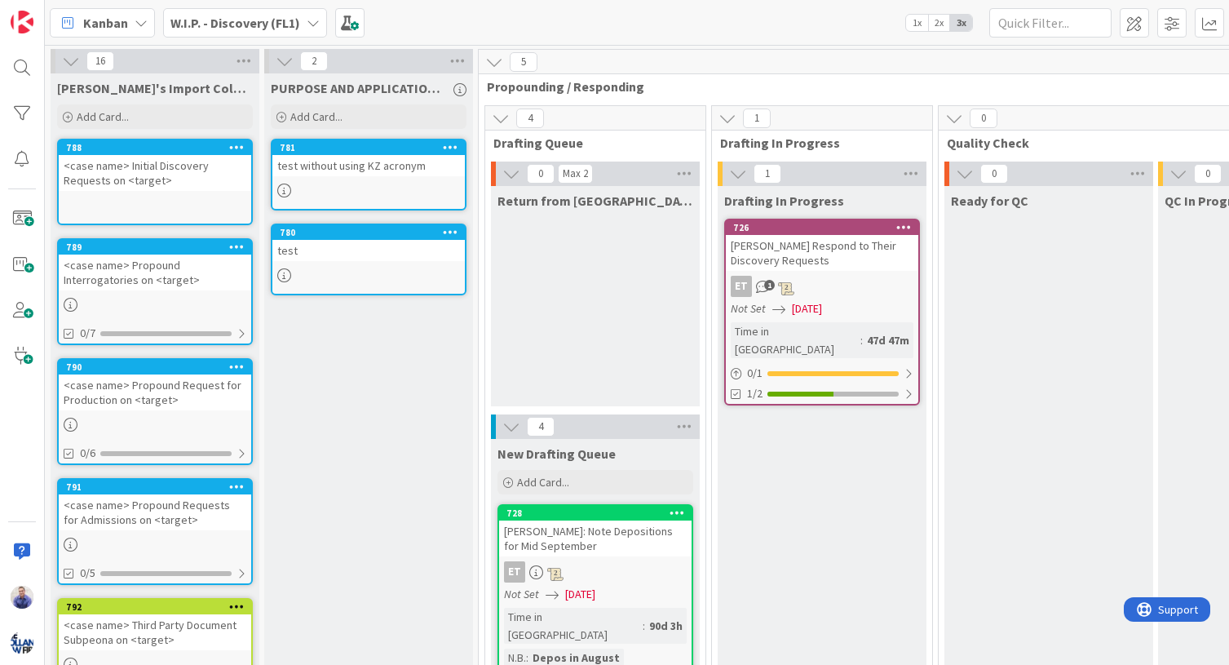
click at [232, 148] on icon at bounding box center [236, 146] width 15 height 11
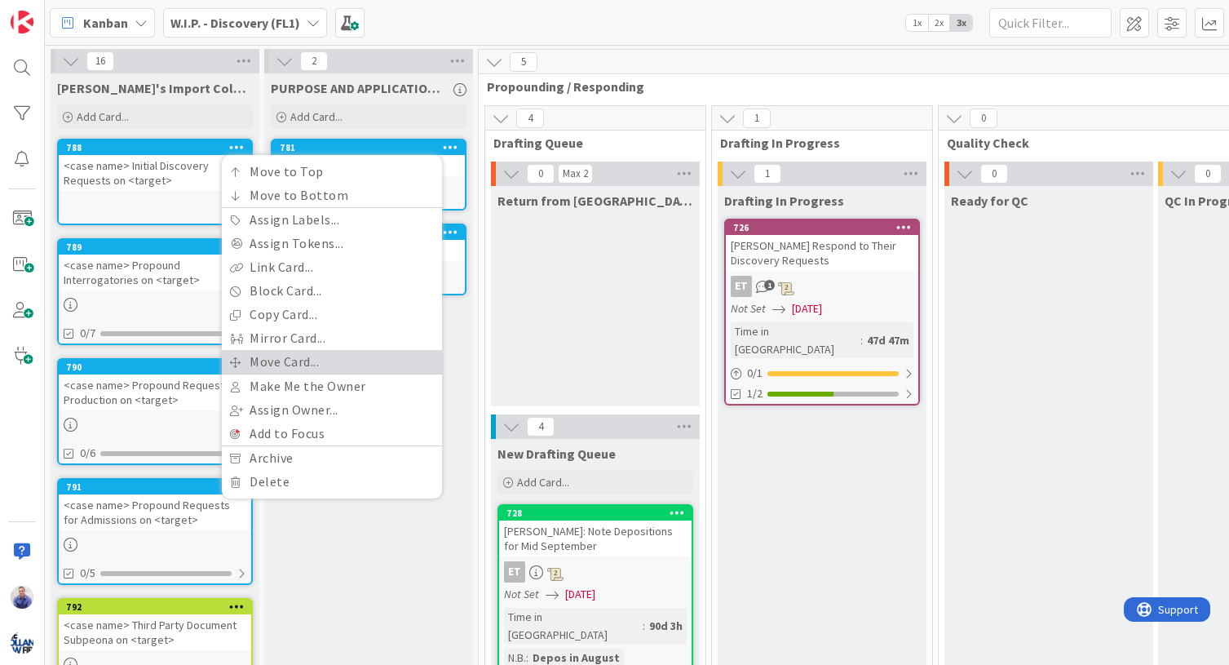
click at [285, 356] on link "Move Card..." at bounding box center [332, 362] width 220 height 24
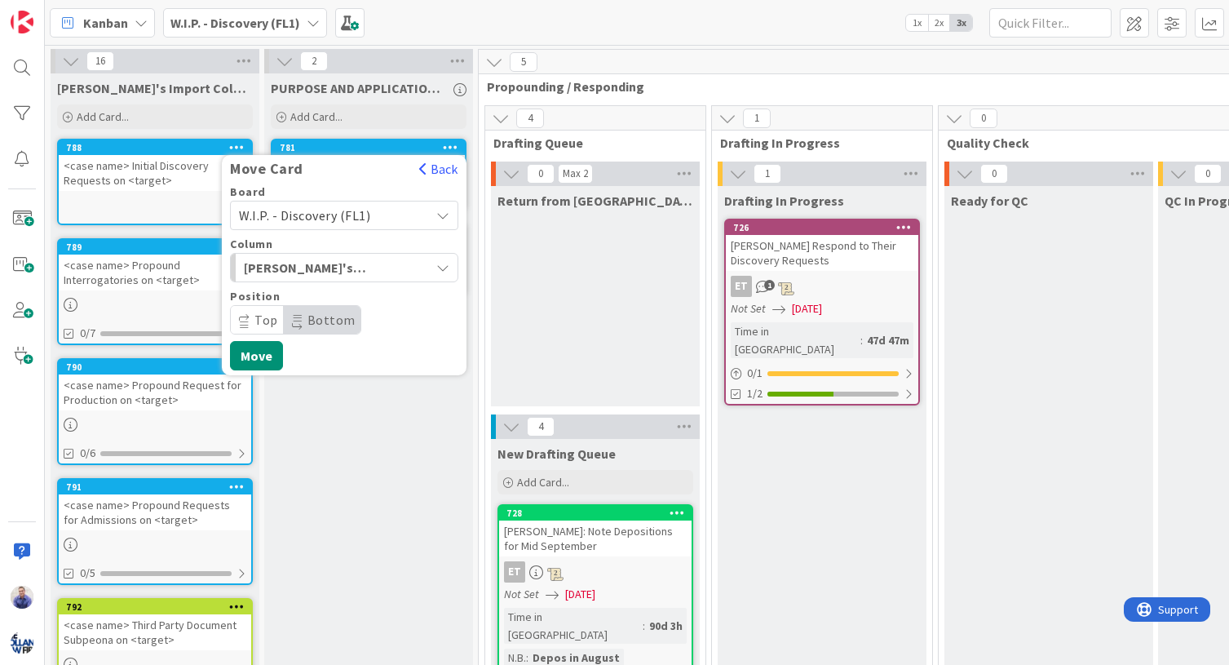
click at [430, 213] on div "W.I.P. - Discovery (FL1)" at bounding box center [344, 215] width 228 height 29
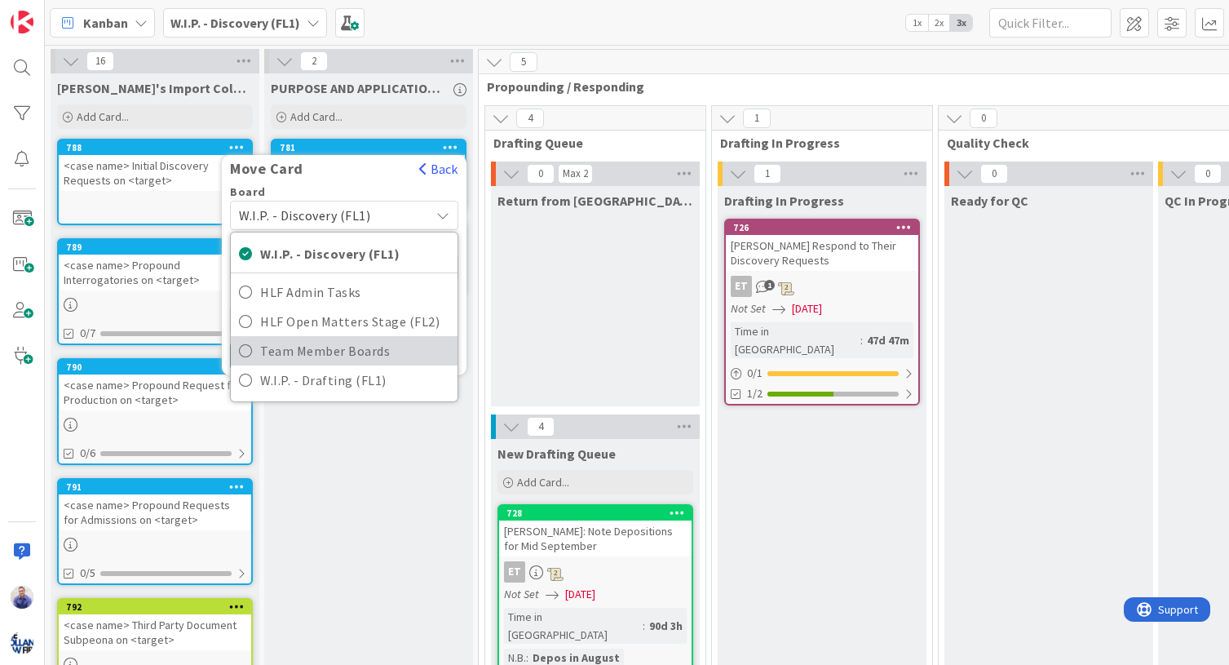
click at [387, 340] on span "Team Member Boards" at bounding box center [354, 350] width 189 height 24
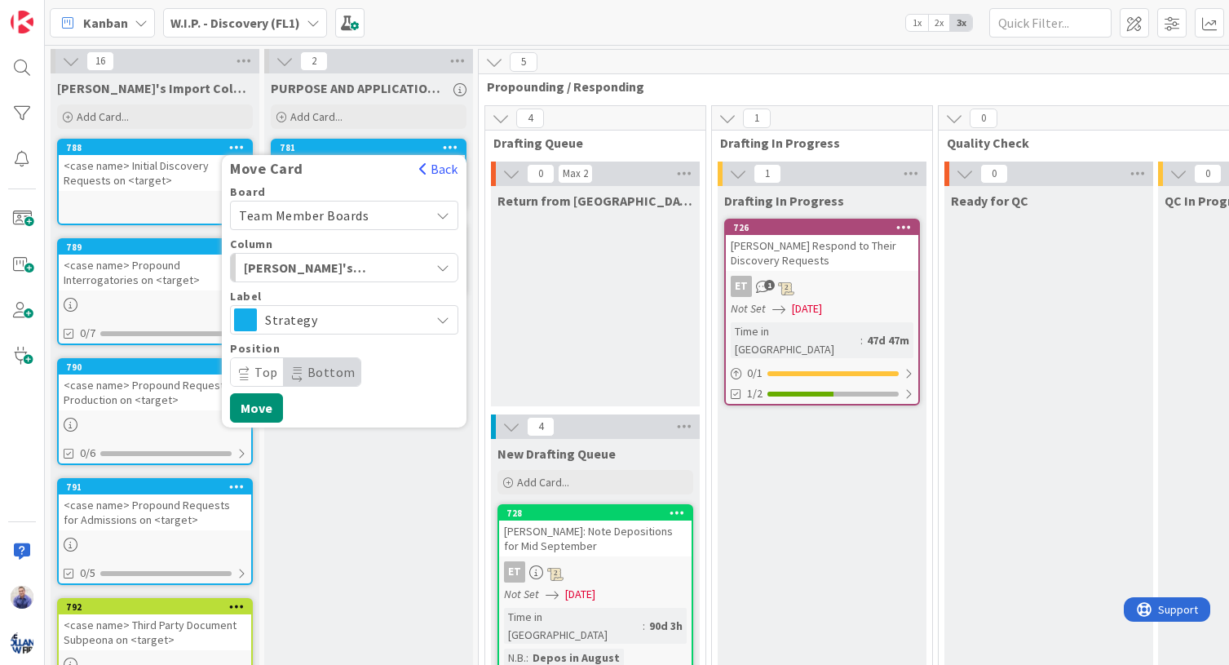
click at [392, 320] on span "Strategy" at bounding box center [343, 319] width 157 height 23
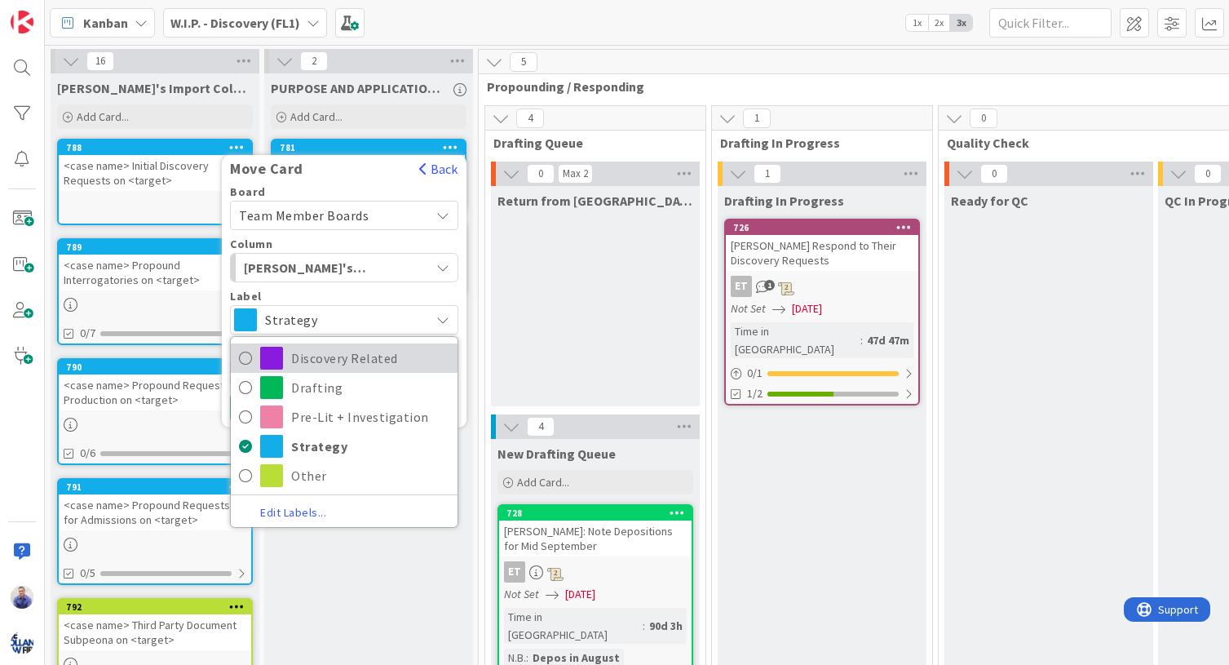
click at [385, 347] on span "Discovery Related" at bounding box center [370, 358] width 158 height 24
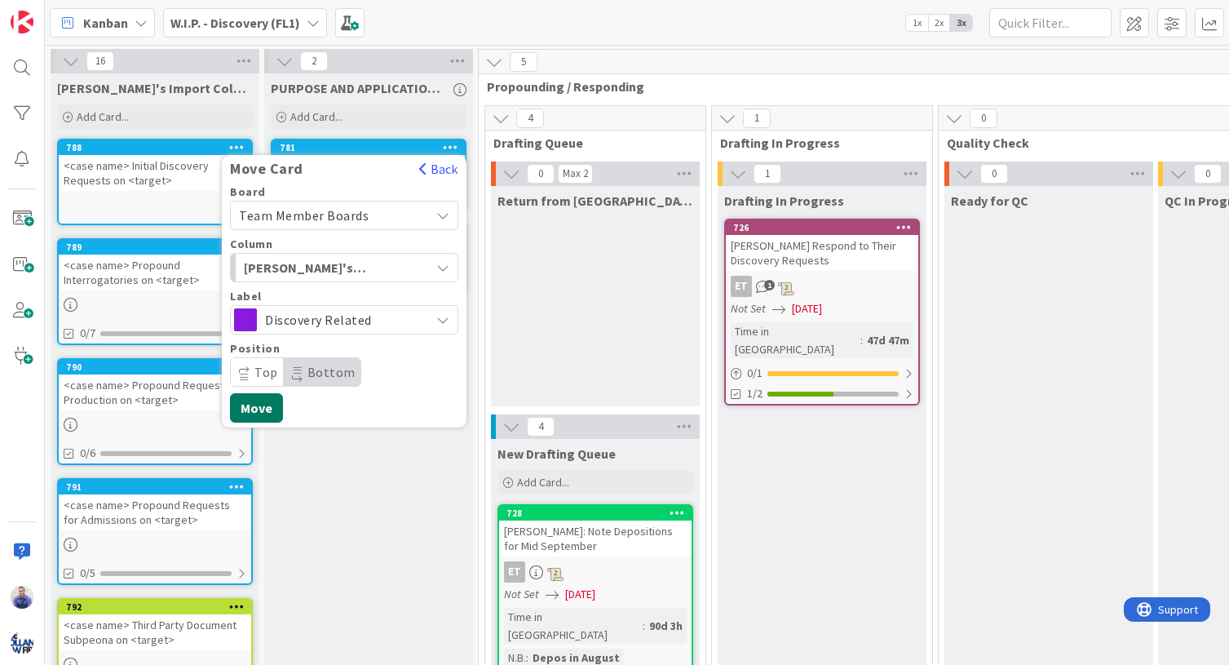
click at [274, 404] on button "Move" at bounding box center [256, 407] width 53 height 29
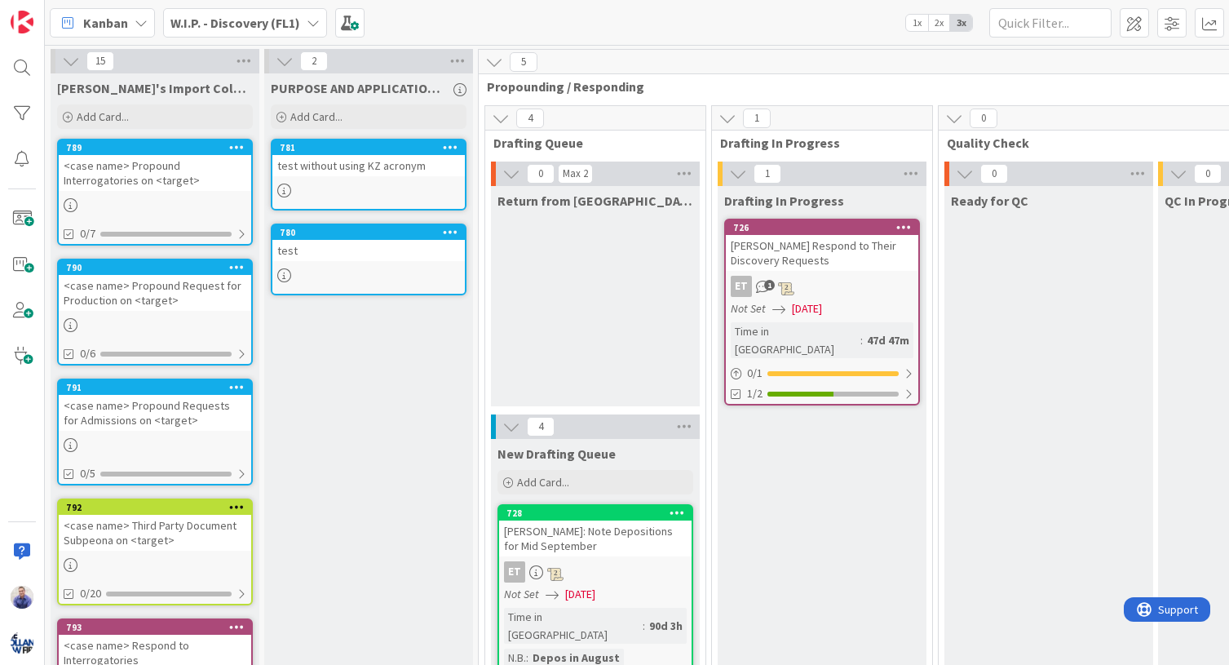
click at [234, 145] on icon at bounding box center [236, 146] width 15 height 11
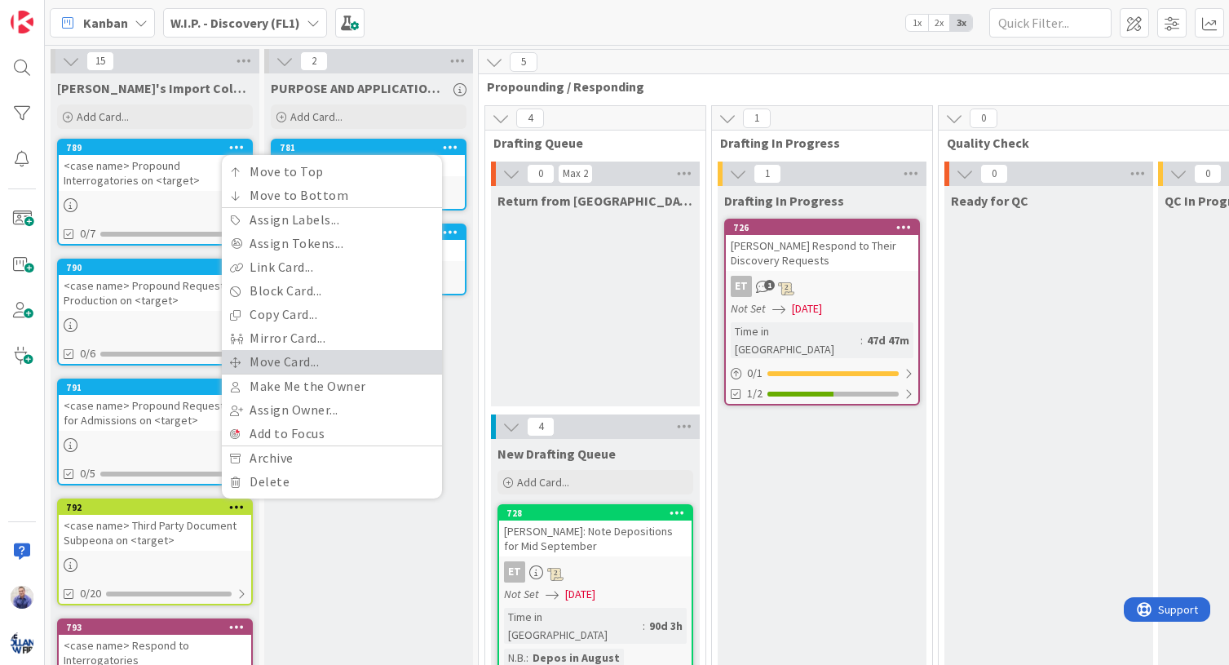
click at [298, 356] on link "Move Card..." at bounding box center [332, 362] width 220 height 24
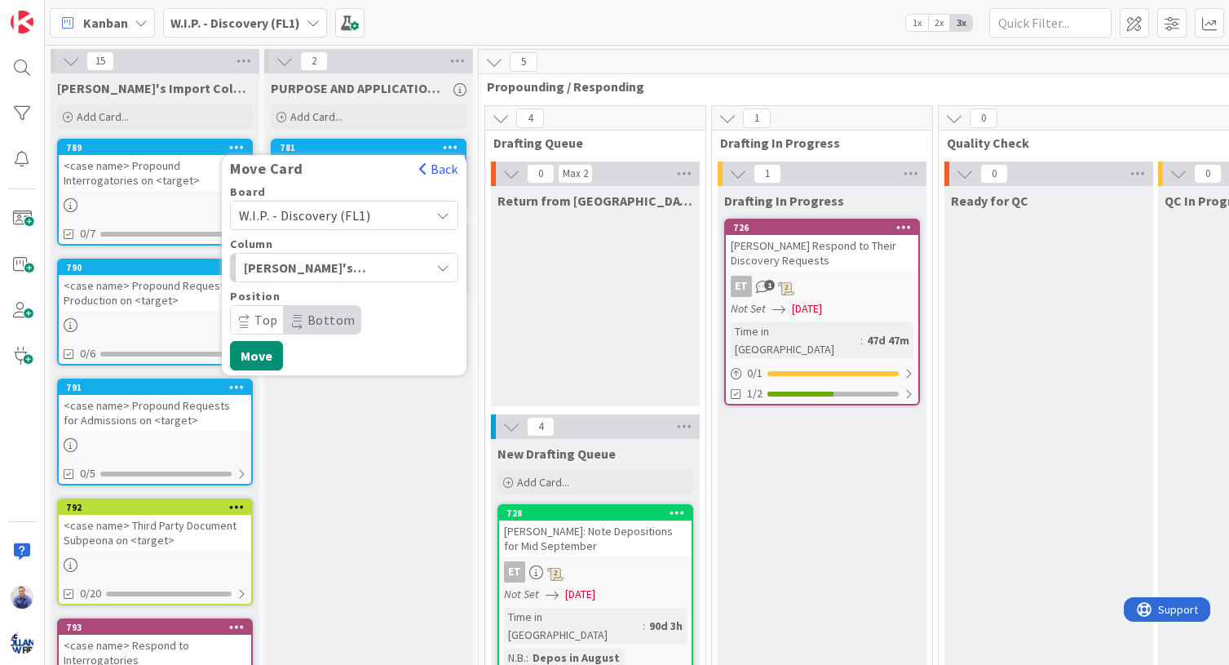
click at [360, 221] on span "W.I.P. - Discovery (FL1)" at bounding box center [304, 215] width 131 height 16
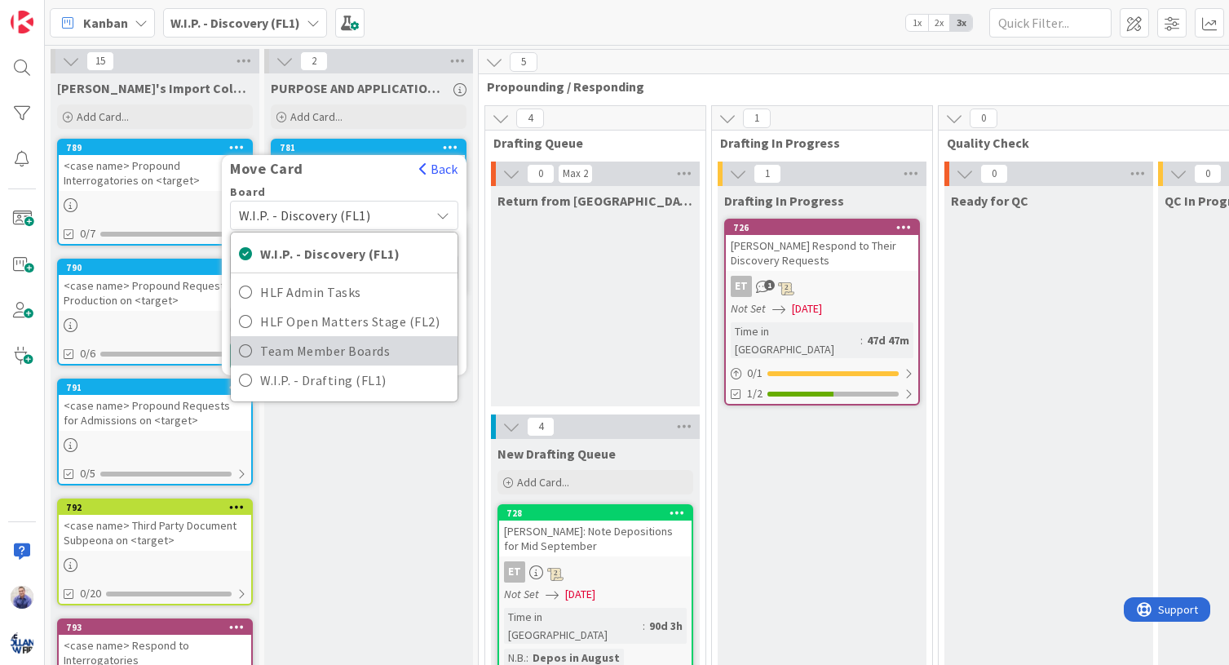
click at [352, 345] on span "Team Member Boards" at bounding box center [354, 350] width 189 height 24
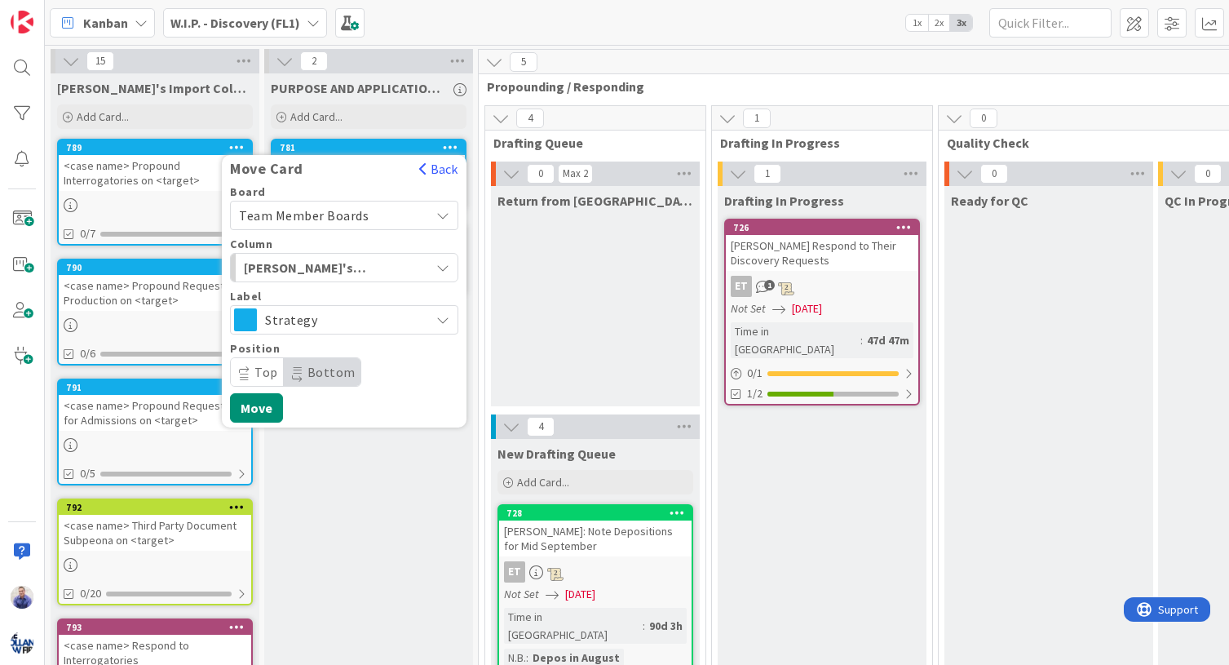
click at [351, 272] on span "[PERSON_NAME]'s Import Column (Temporary)" at bounding box center [305, 267] width 122 height 21
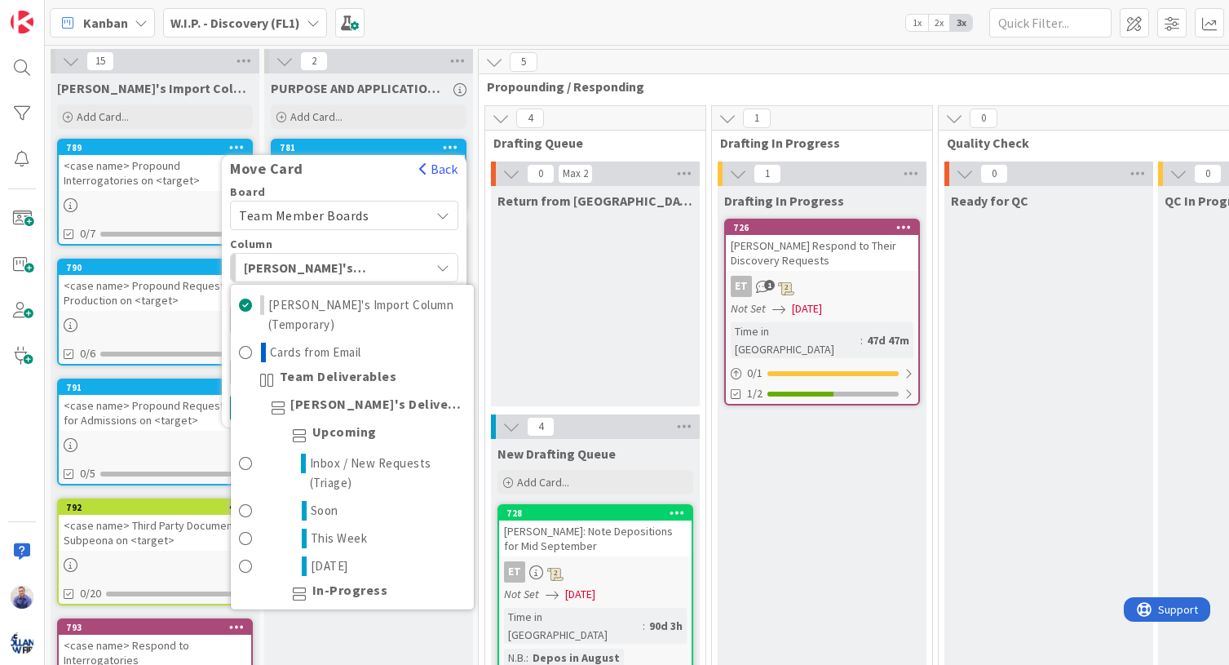
click at [351, 272] on span "[PERSON_NAME]'s Import Column (Temporary)" at bounding box center [305, 267] width 122 height 21
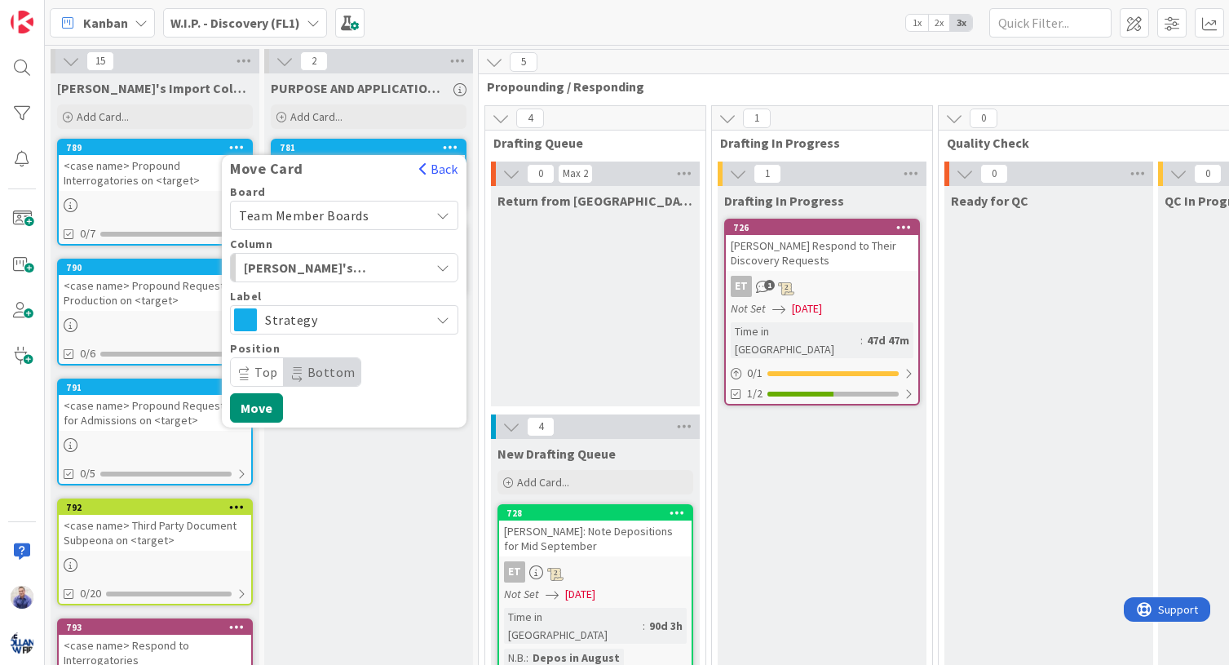
click at [347, 320] on span "Strategy" at bounding box center [343, 319] width 157 height 23
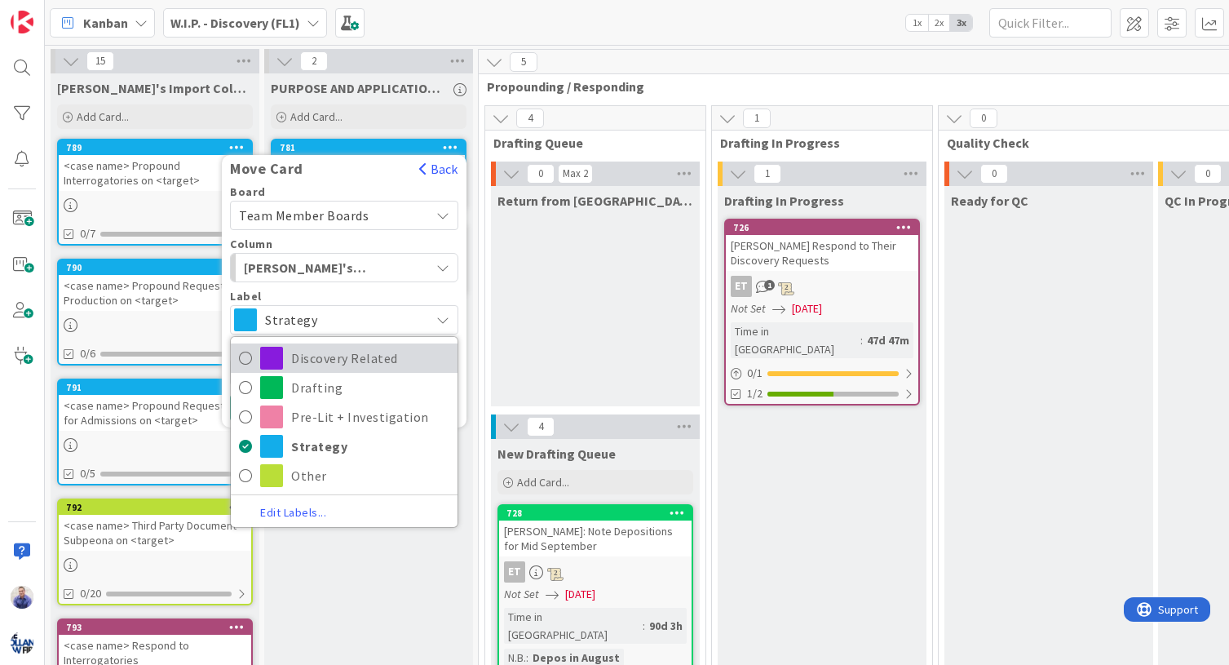
click at [351, 361] on span "Discovery Related" at bounding box center [370, 358] width 158 height 24
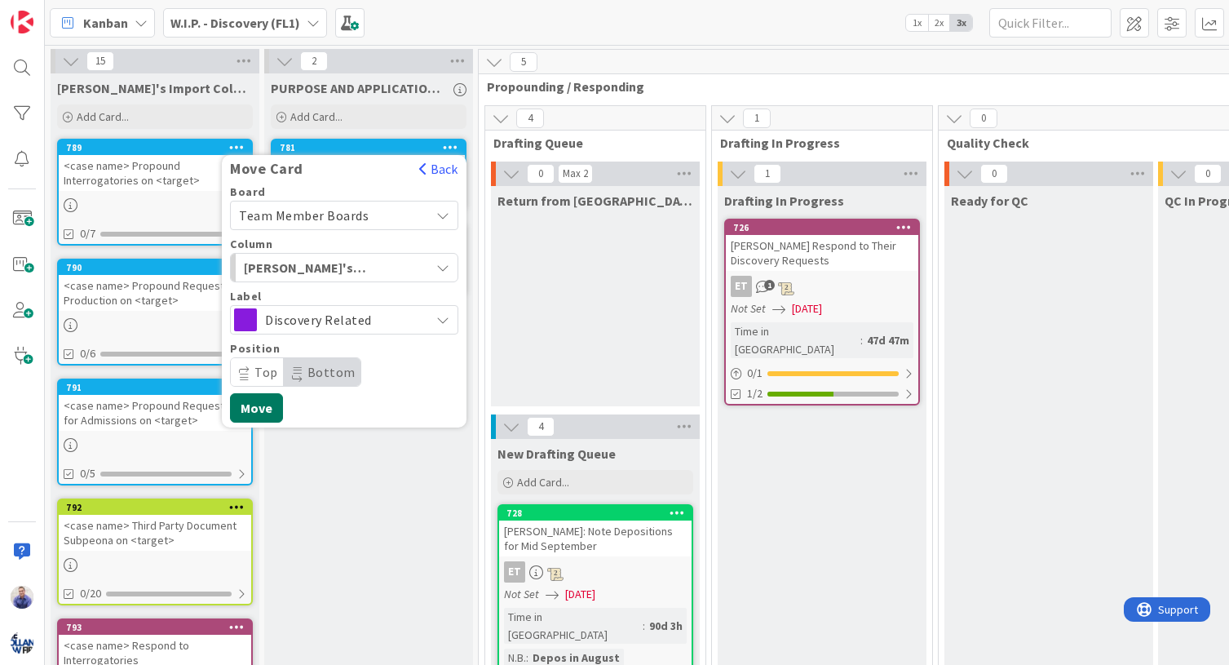
click at [269, 411] on button "Move" at bounding box center [256, 407] width 53 height 29
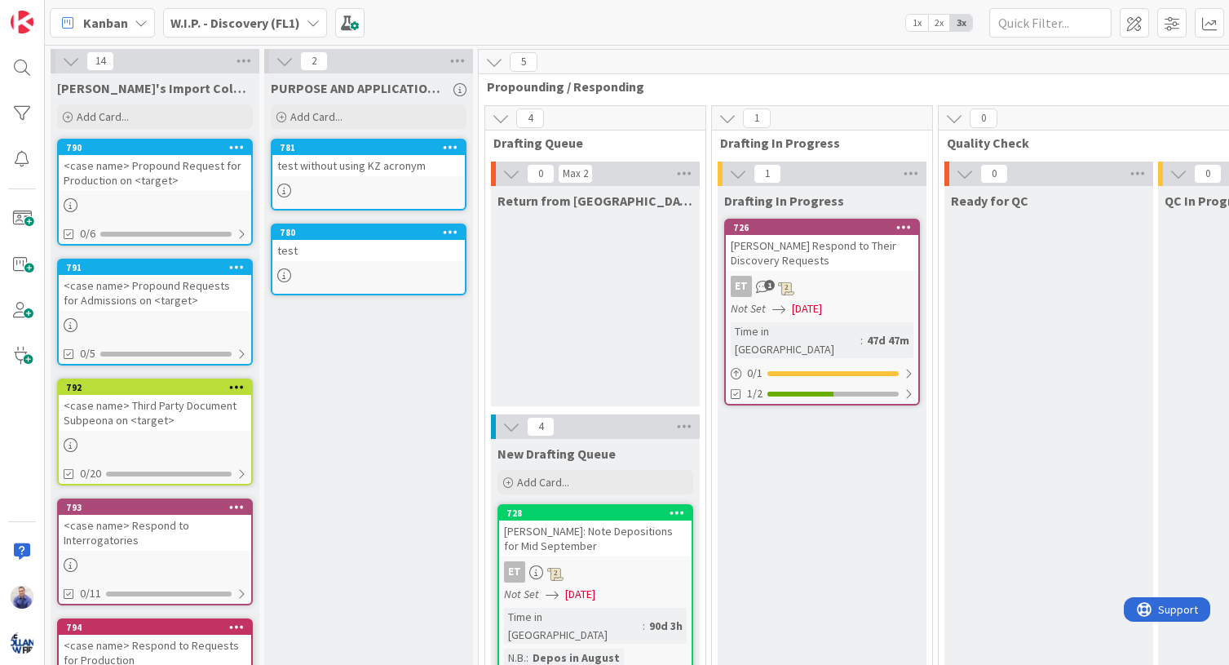
click at [237, 148] on icon at bounding box center [236, 146] width 15 height 11
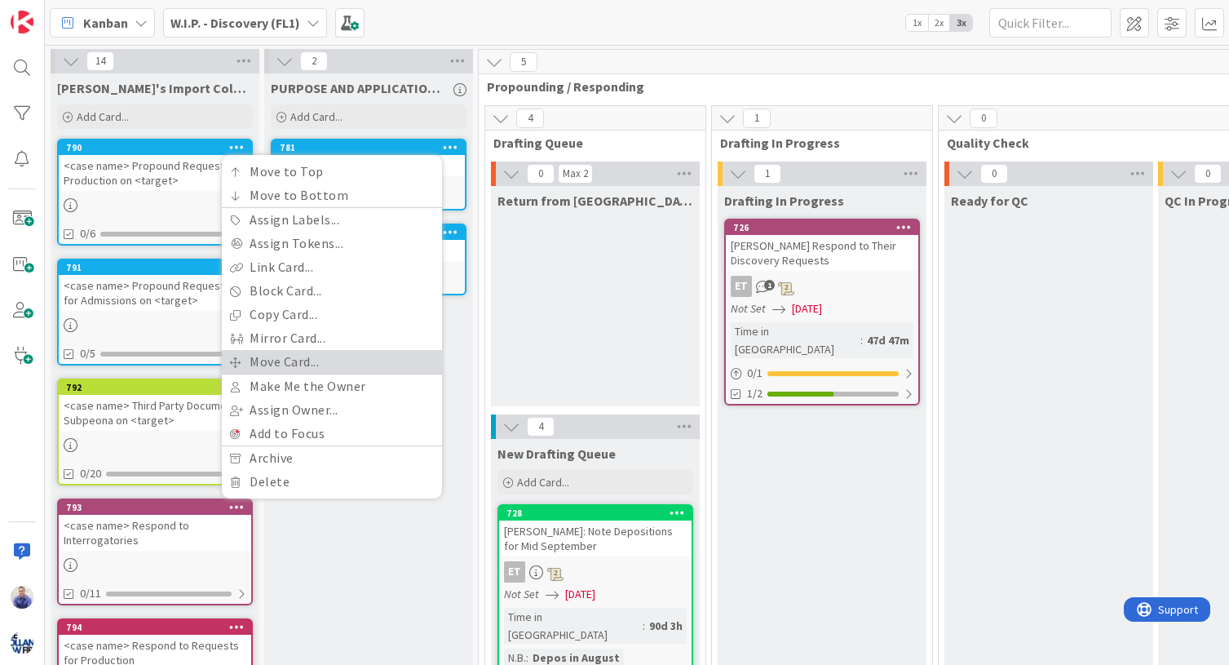
click at [320, 352] on link "Move Card..." at bounding box center [332, 362] width 220 height 24
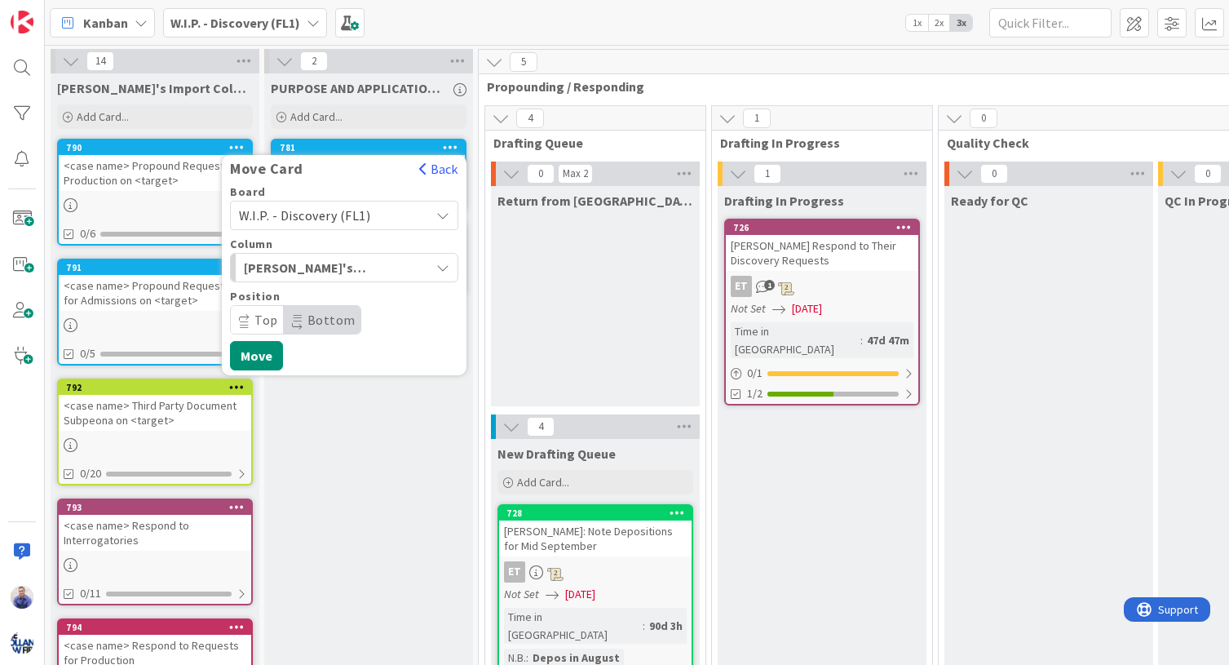
click at [427, 222] on div "W.I.P. - Discovery (FL1)" at bounding box center [344, 215] width 228 height 29
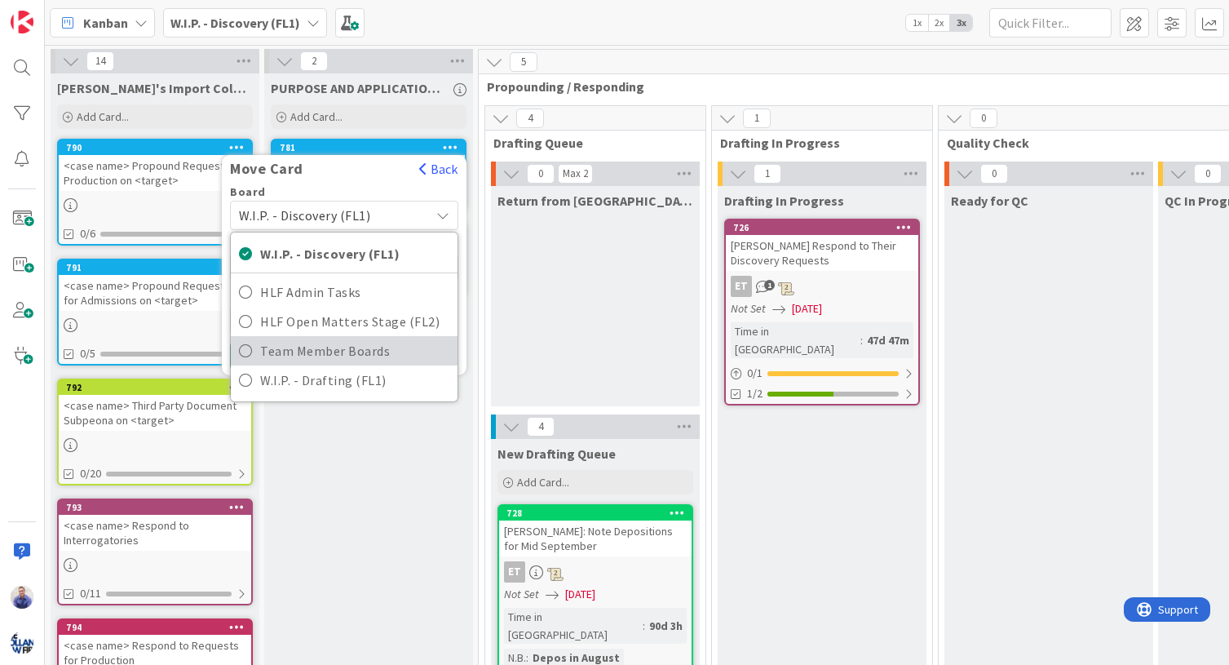
click at [382, 344] on span "Team Member Boards" at bounding box center [354, 350] width 189 height 24
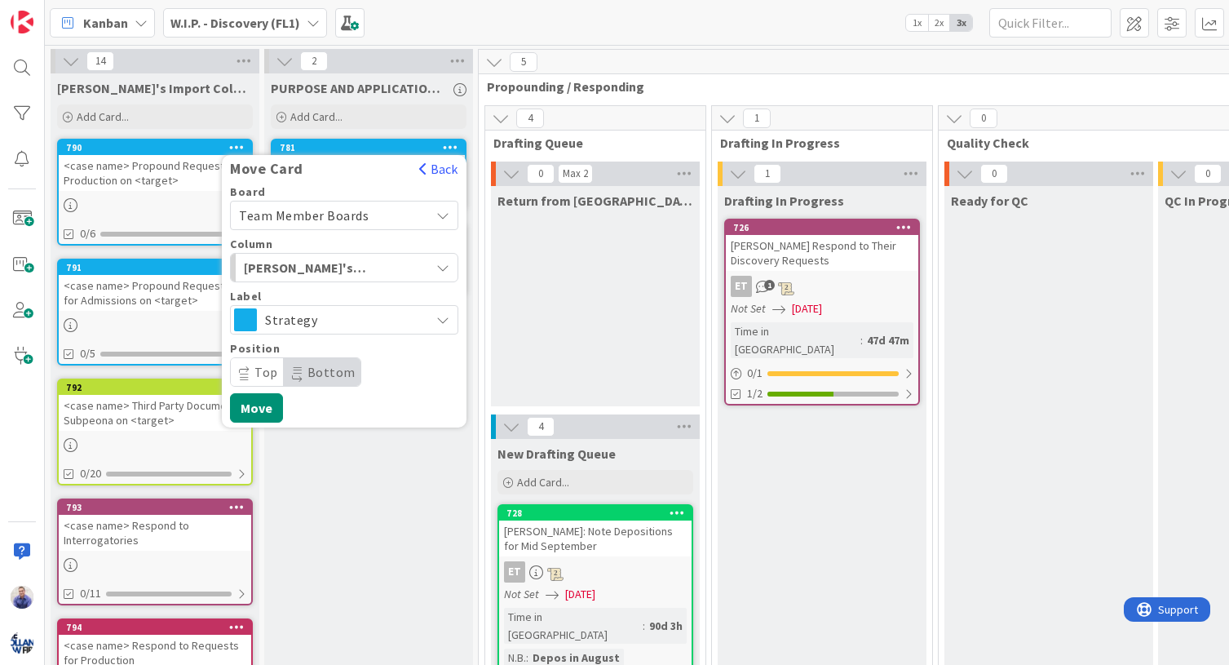
click at [316, 314] on span "Strategy" at bounding box center [343, 319] width 157 height 23
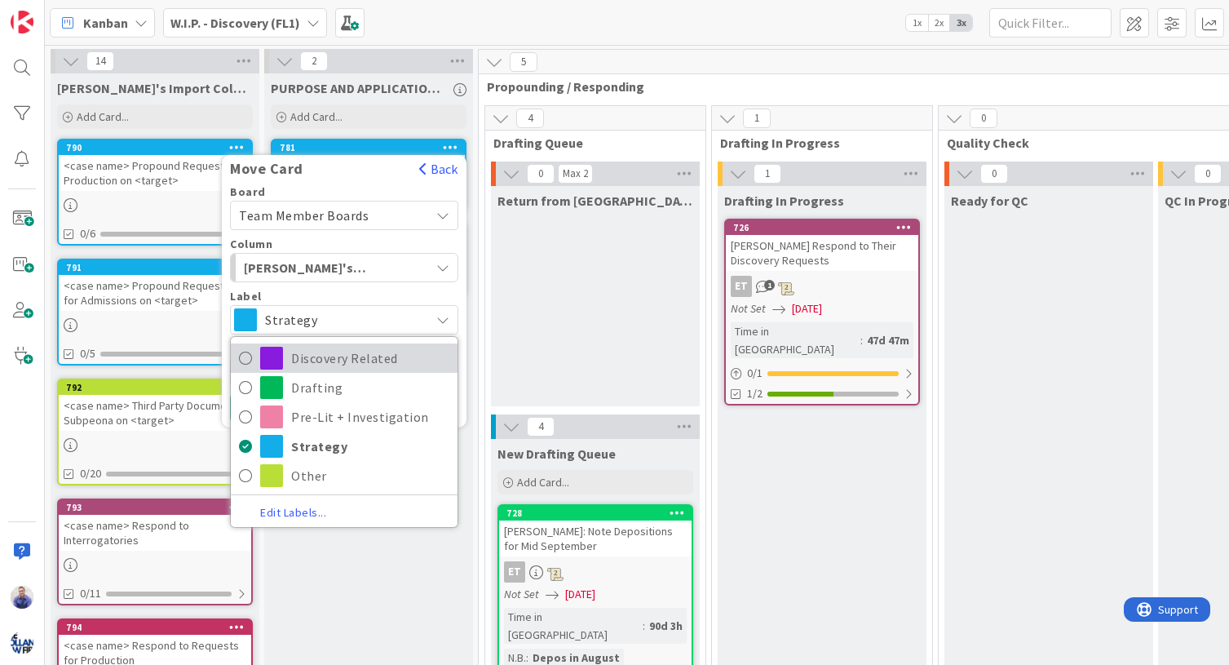
click at [315, 353] on span "Discovery Related" at bounding box center [370, 358] width 158 height 24
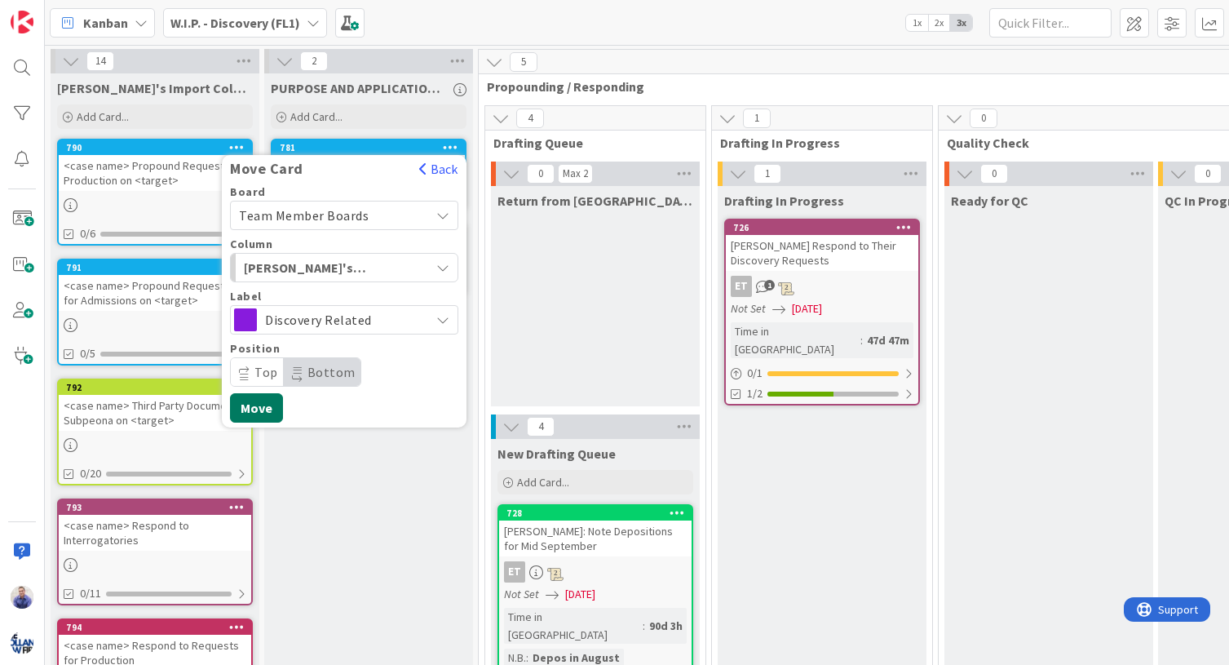
click at [267, 409] on button "Move" at bounding box center [256, 407] width 53 height 29
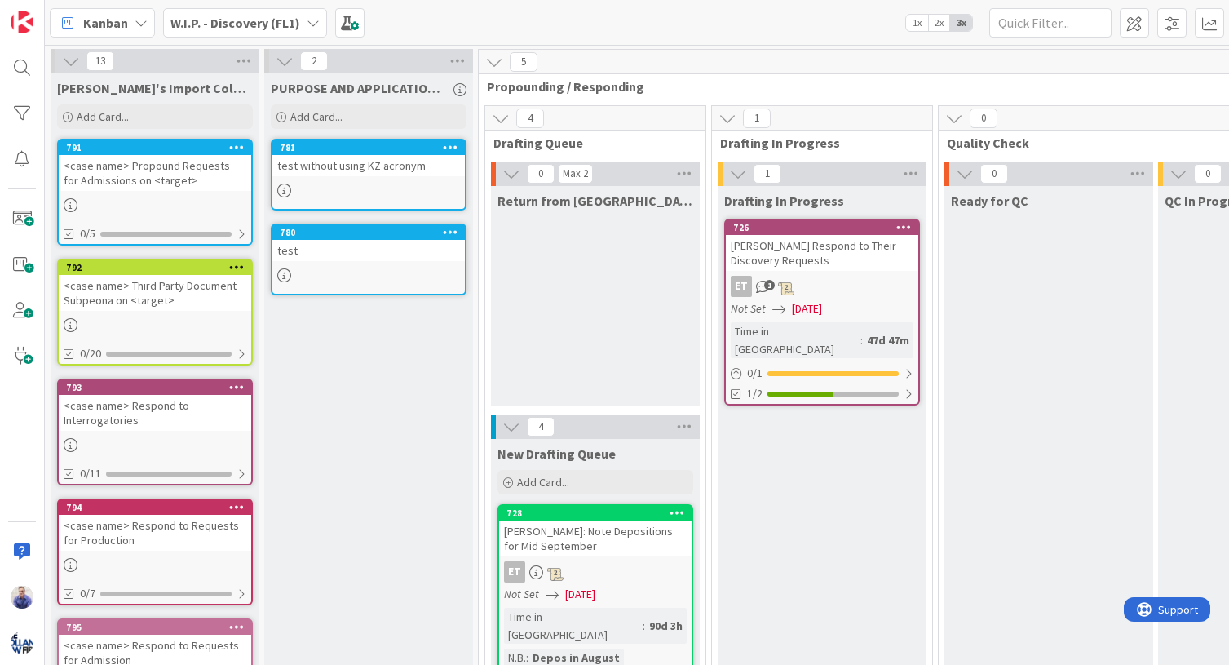
click at [241, 148] on icon at bounding box center [236, 146] width 15 height 11
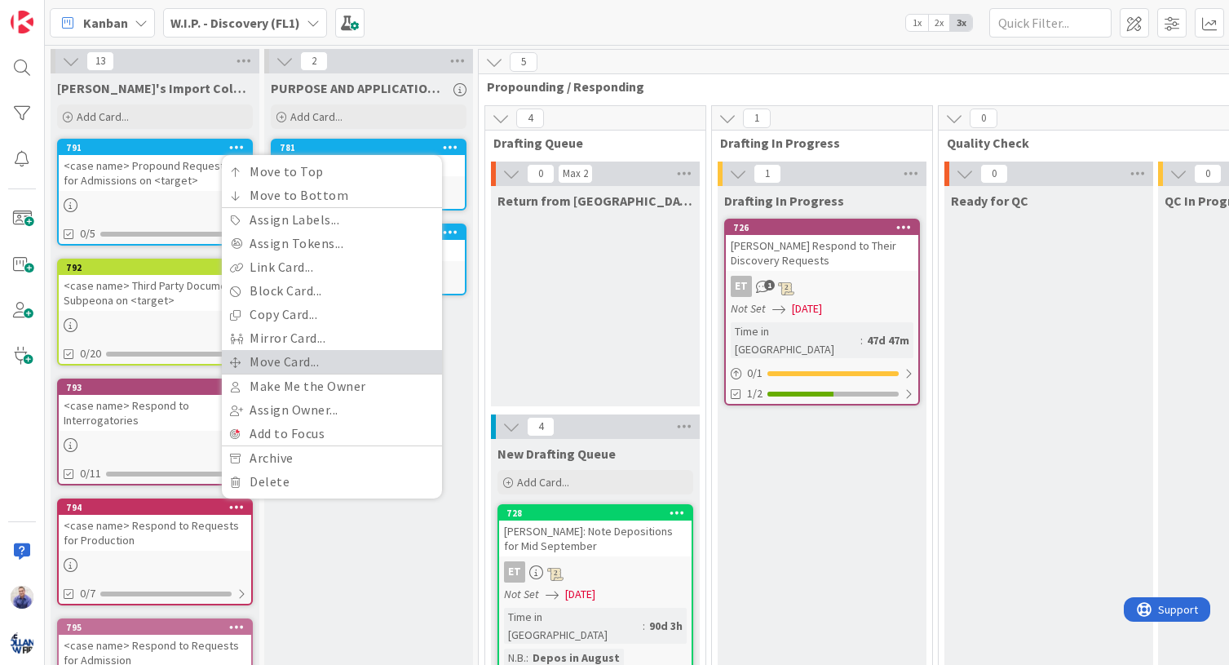
click at [266, 356] on link "Move Card..." at bounding box center [332, 362] width 220 height 24
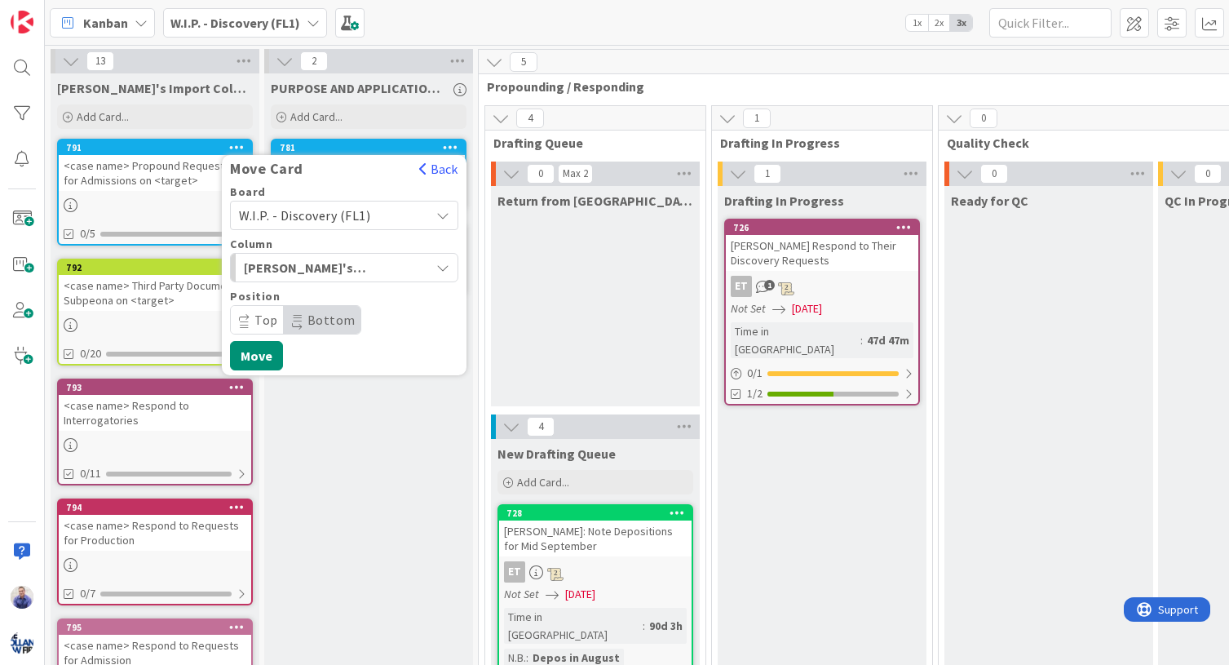
click at [299, 269] on span "[PERSON_NAME]'s Import Column (Temporary)" at bounding box center [305, 267] width 122 height 21
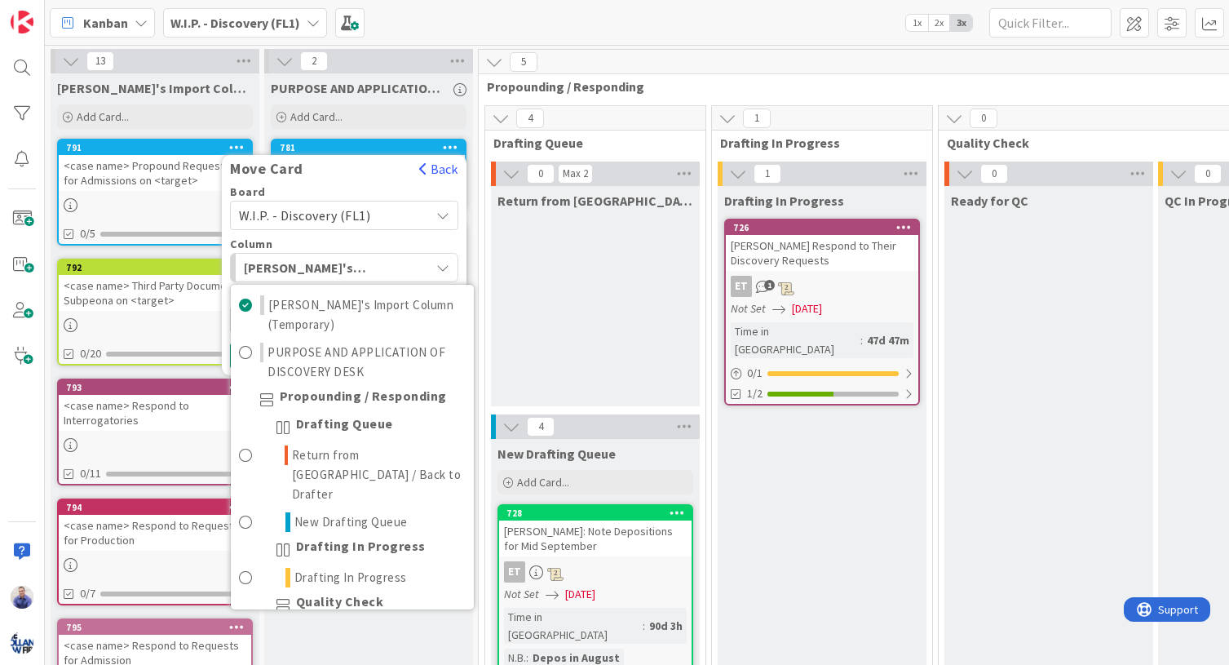
click at [299, 269] on span "[PERSON_NAME]'s Import Column (Temporary)" at bounding box center [305, 267] width 122 height 21
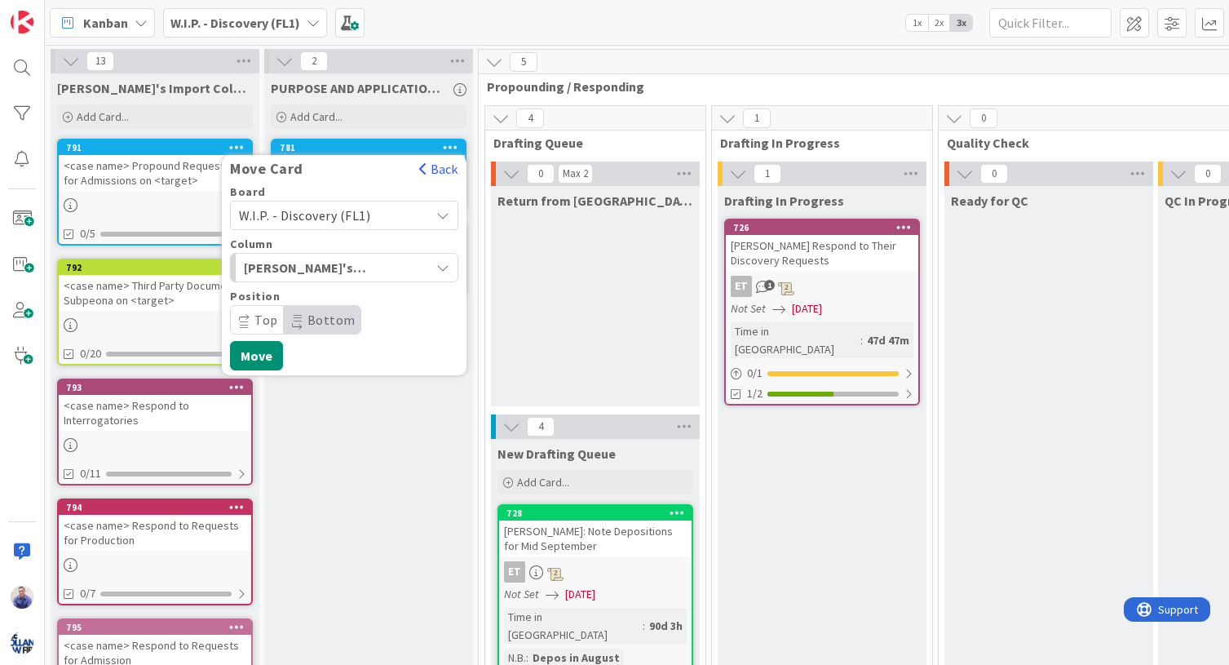
click at [311, 220] on span "W.I.P. - Discovery (FL1)" at bounding box center [304, 215] width 131 height 16
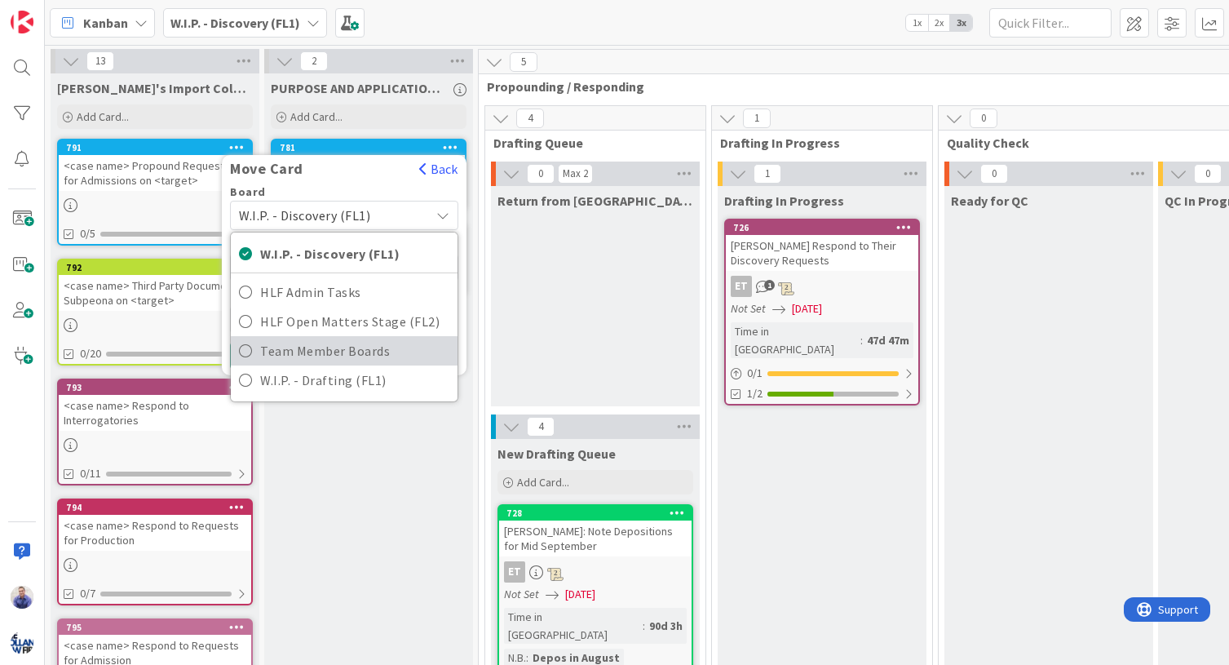
click at [305, 348] on span "Team Member Boards" at bounding box center [354, 350] width 189 height 24
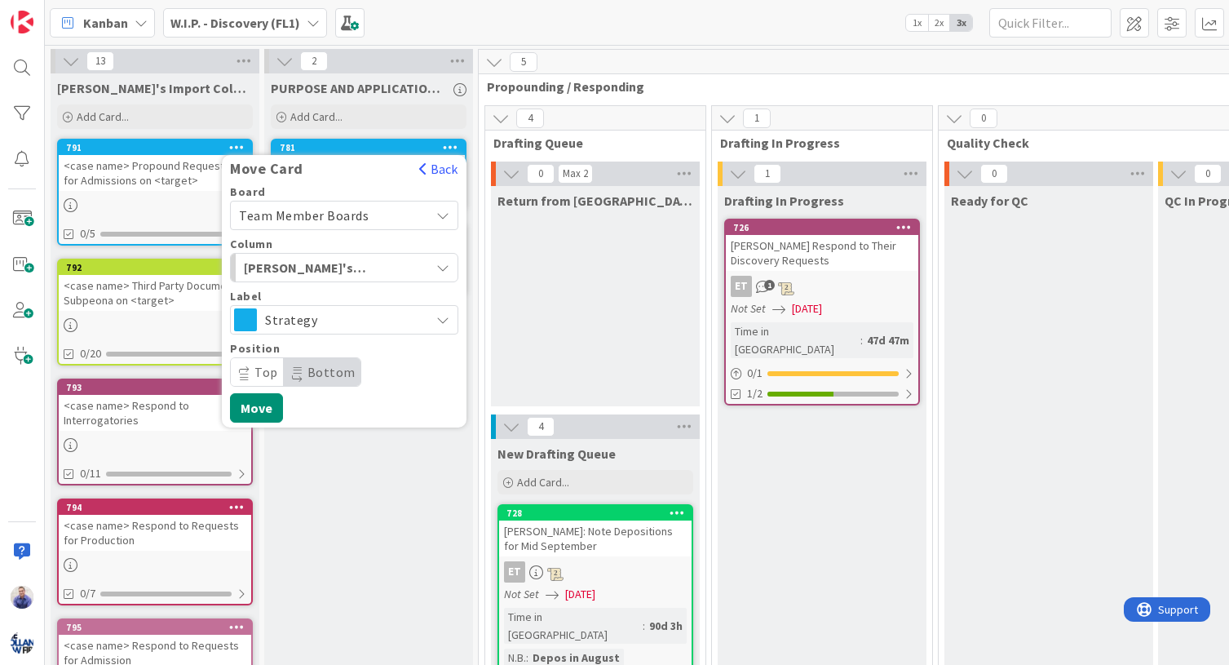
click at [290, 325] on span "Strategy" at bounding box center [343, 319] width 157 height 23
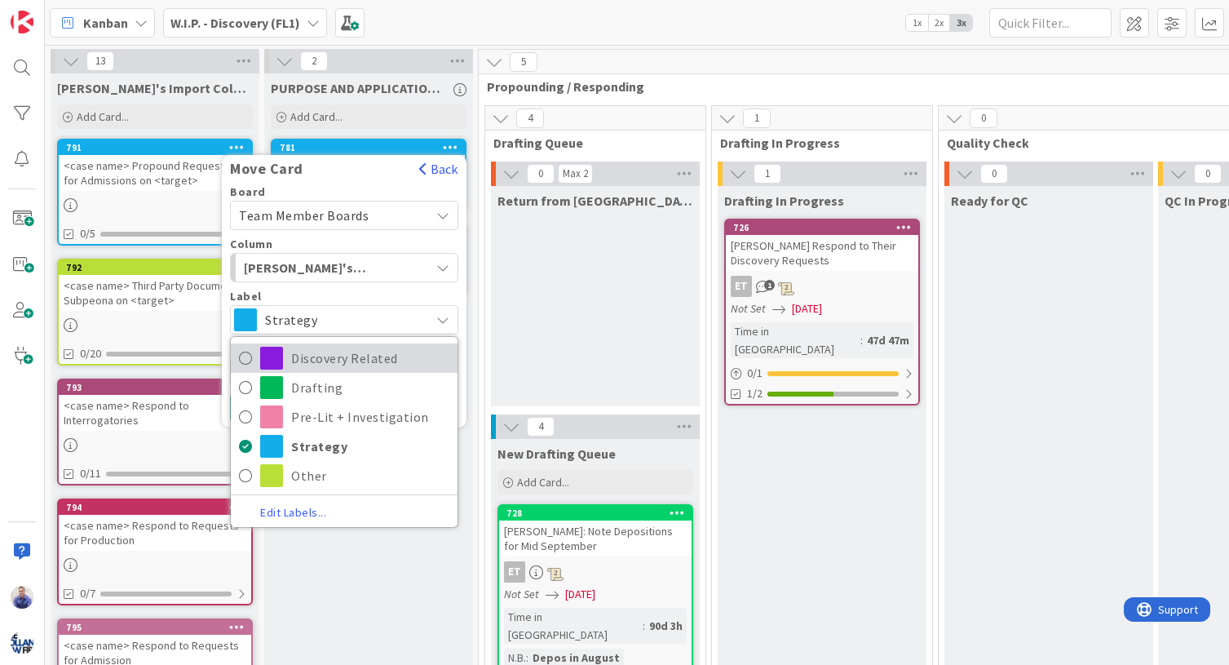
click at [301, 347] on span "Discovery Related" at bounding box center [370, 358] width 158 height 24
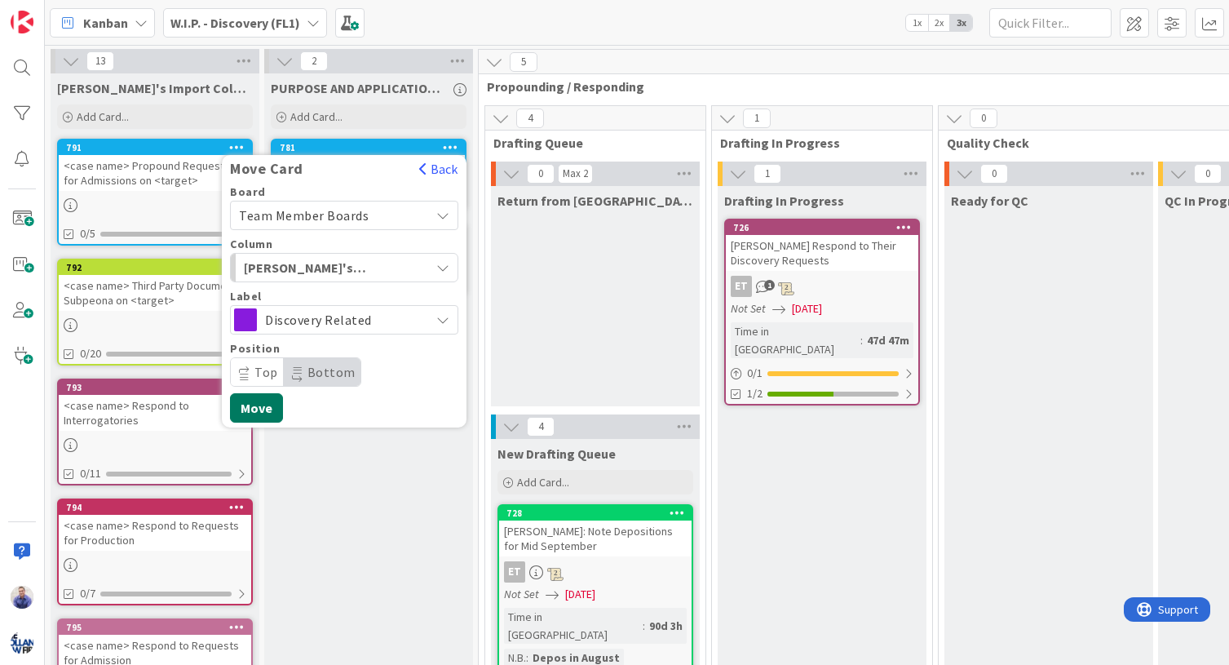
click at [266, 401] on button "Move" at bounding box center [256, 407] width 53 height 29
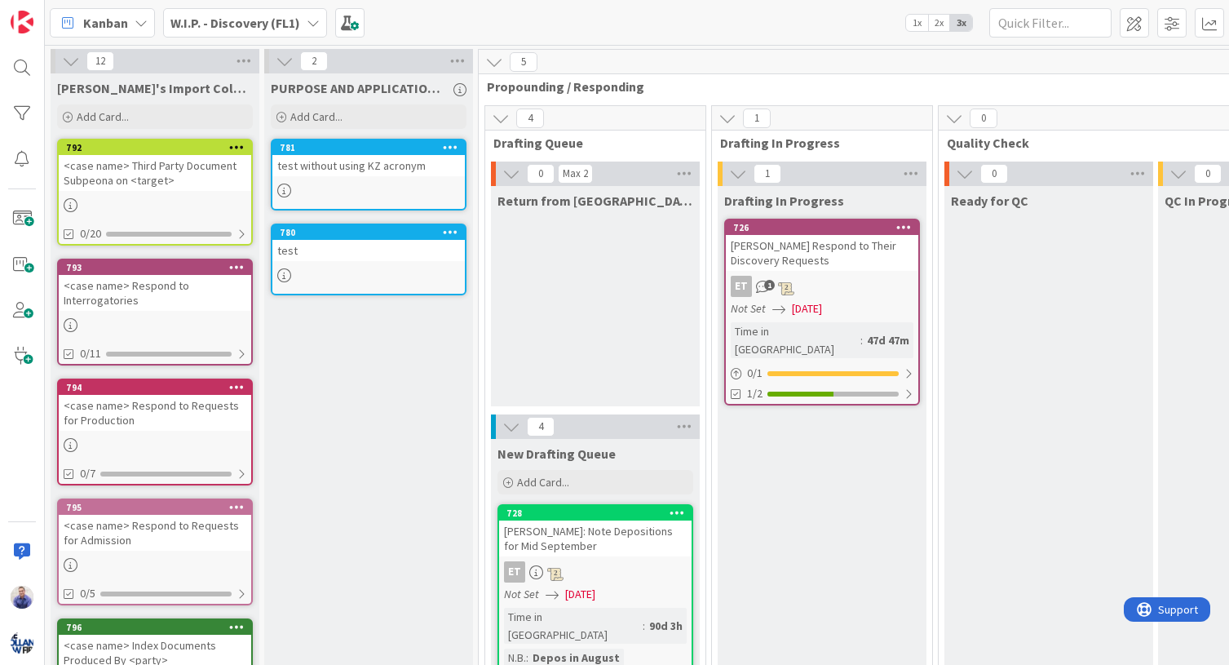
click at [235, 147] on icon at bounding box center [236, 146] width 15 height 11
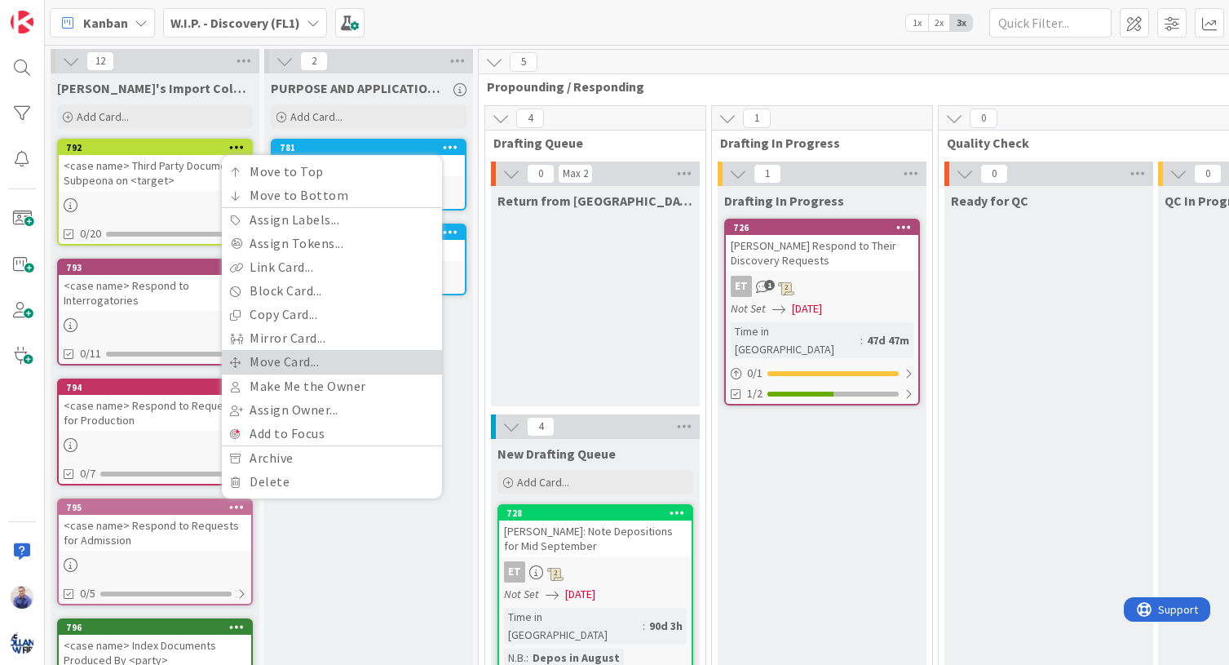
click at [306, 353] on link "Move Card..." at bounding box center [332, 362] width 220 height 24
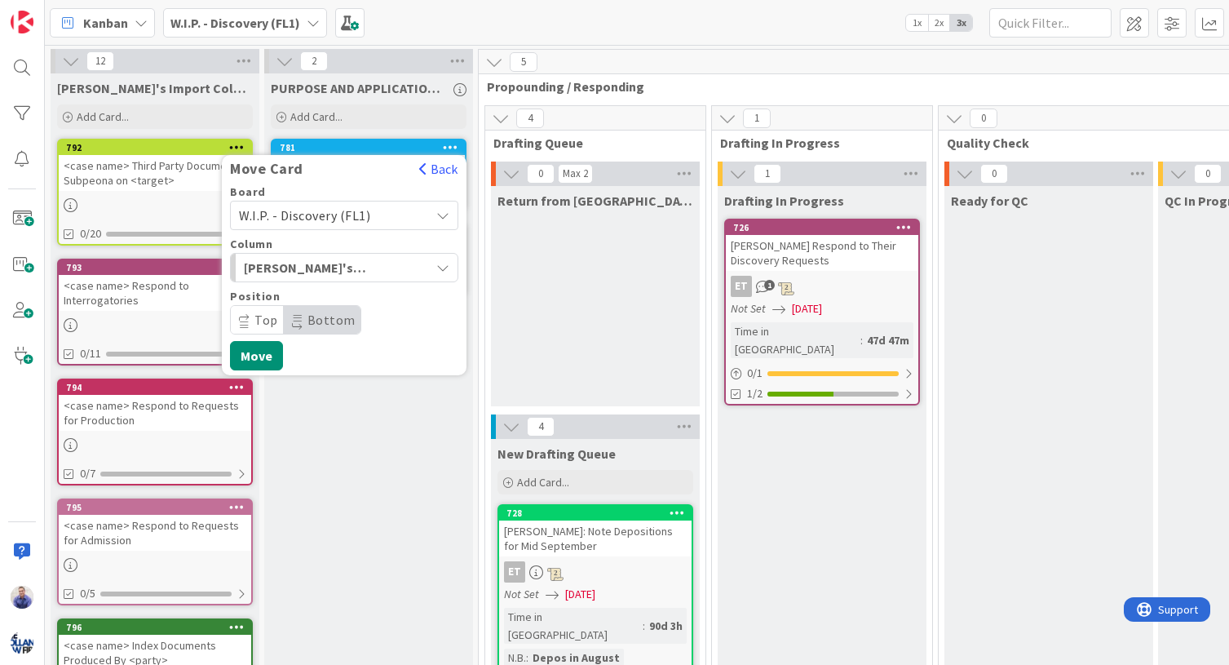
click at [368, 222] on span "W.I.P. - Discovery (FL1)" at bounding box center [304, 215] width 131 height 16
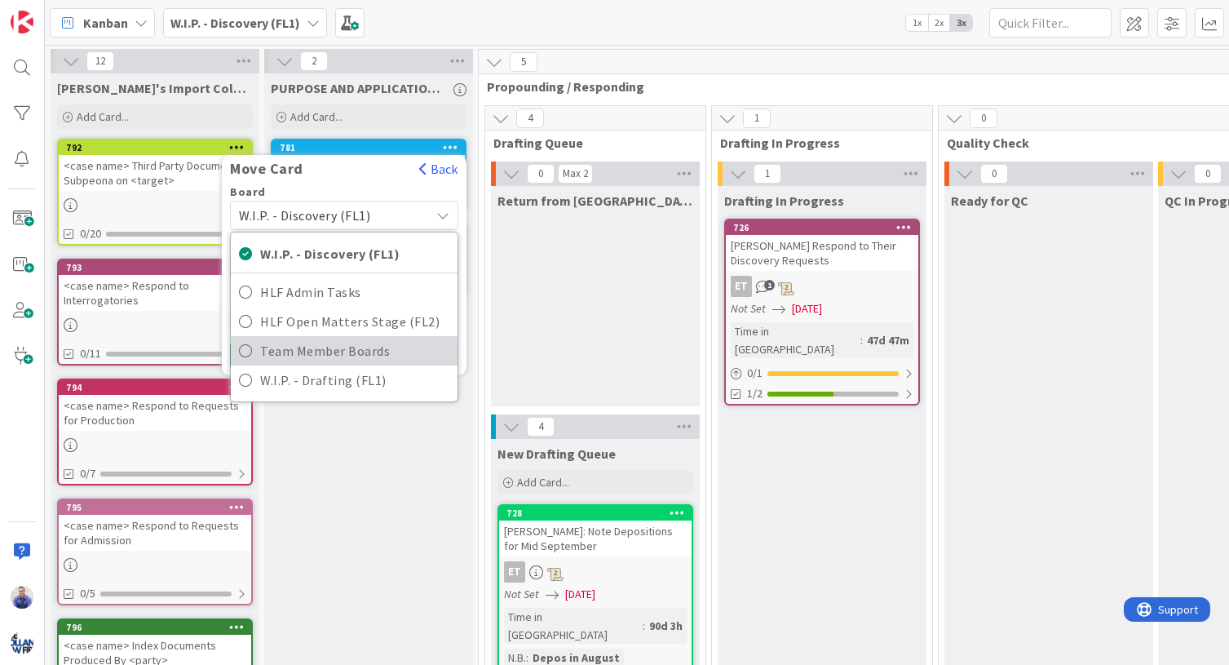
click at [325, 355] on span "Team Member Boards" at bounding box center [354, 350] width 189 height 24
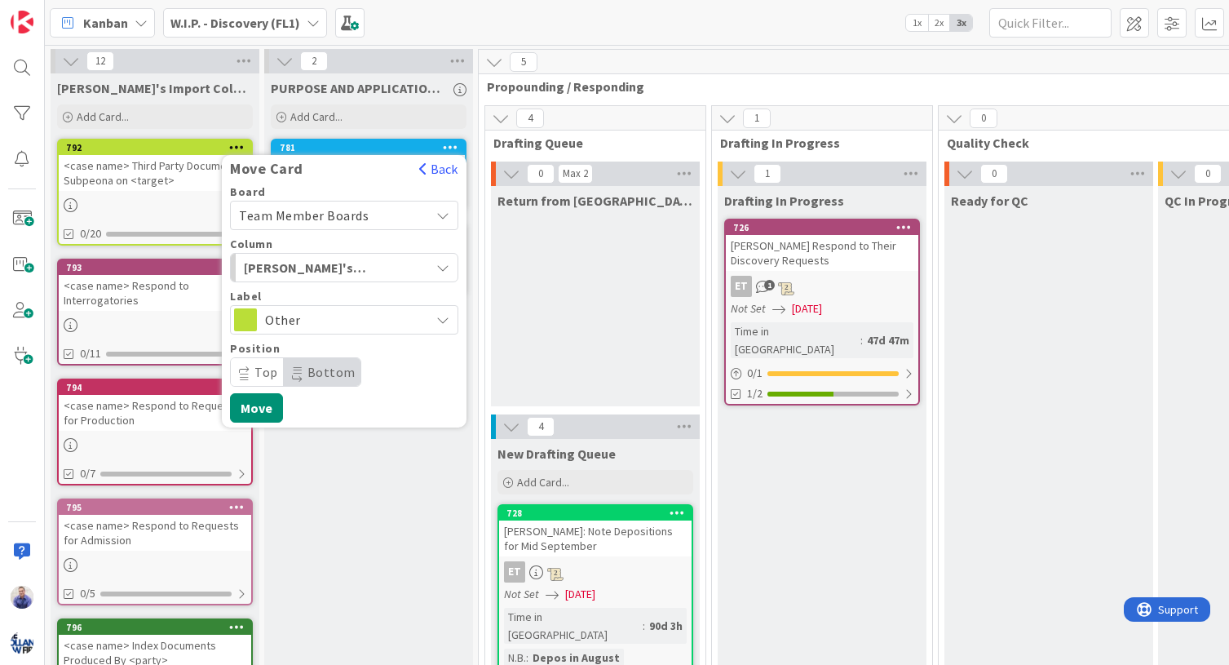
click at [320, 320] on span "Other" at bounding box center [343, 319] width 157 height 23
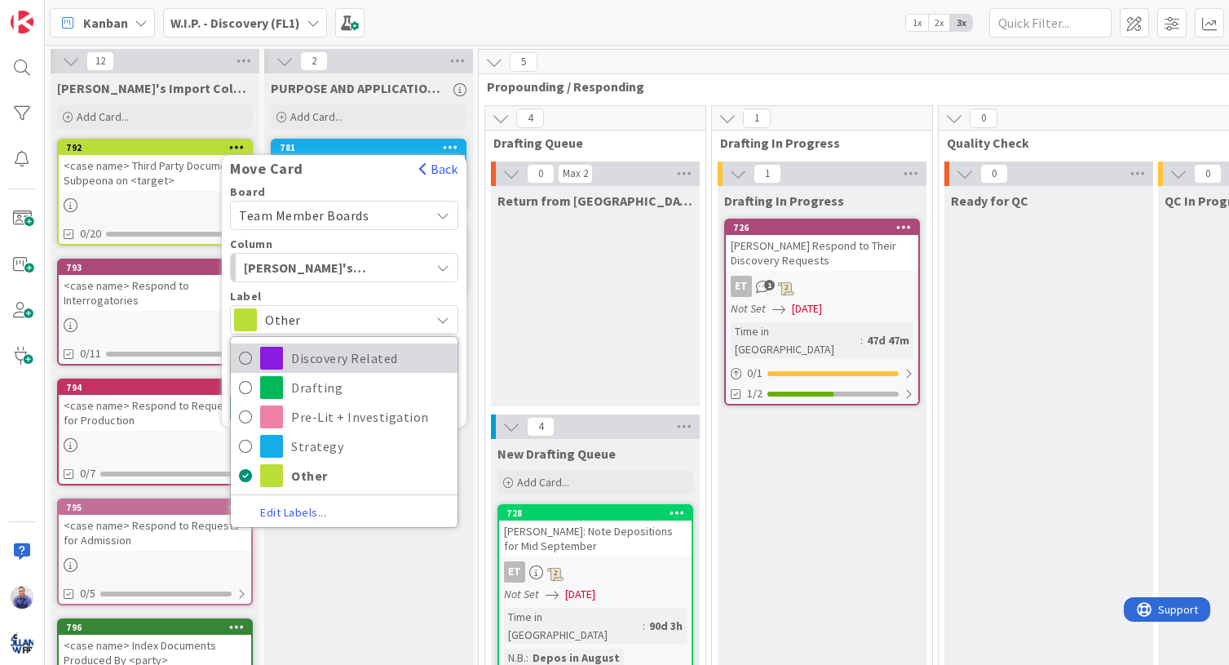
click at [324, 349] on span "Discovery Related" at bounding box center [370, 358] width 158 height 24
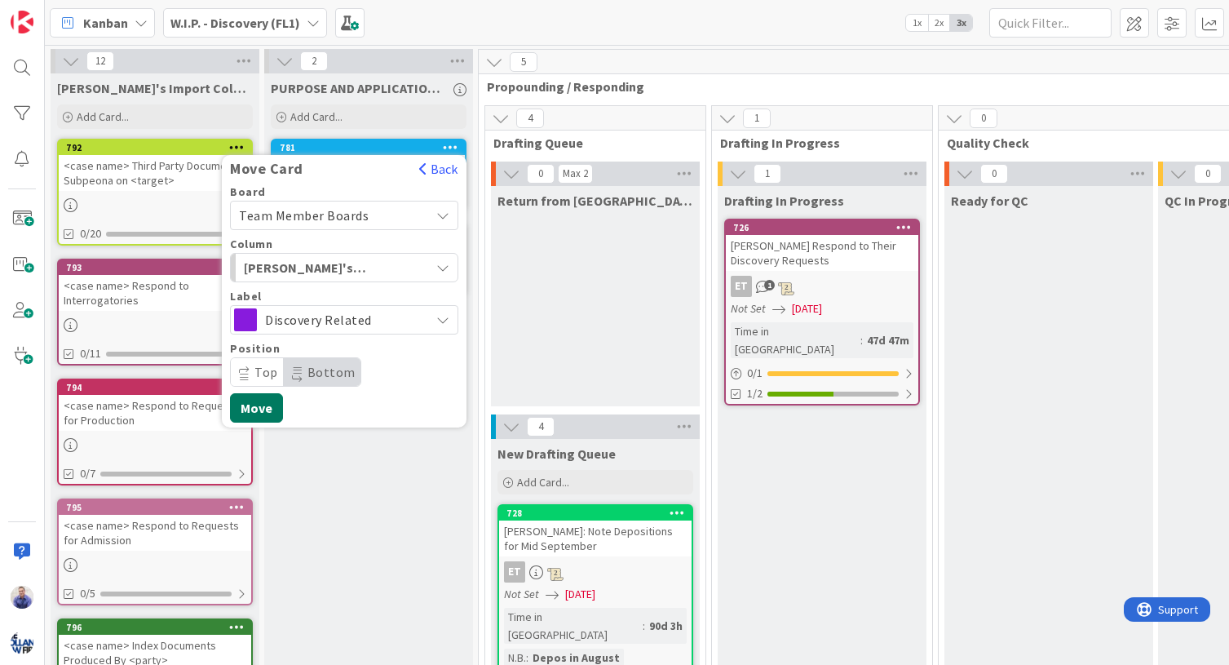
click at [276, 413] on button "Move" at bounding box center [256, 407] width 53 height 29
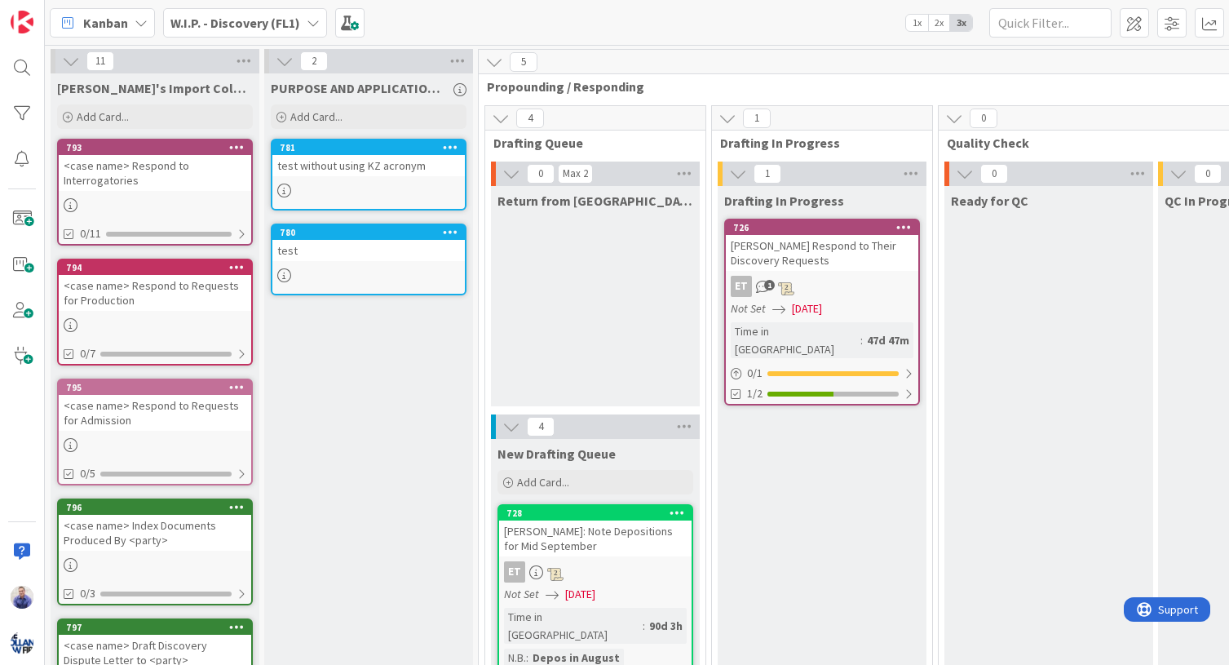
click at [241, 148] on icon at bounding box center [236, 146] width 15 height 11
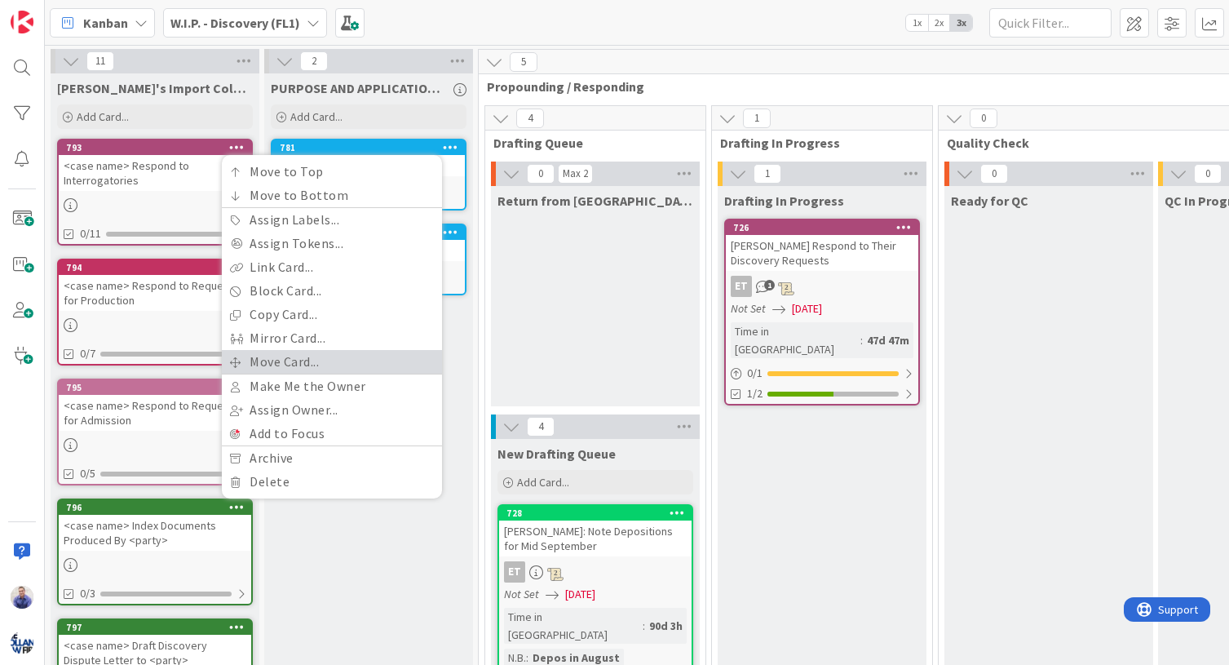
click at [279, 364] on link "Move Card..." at bounding box center [332, 362] width 220 height 24
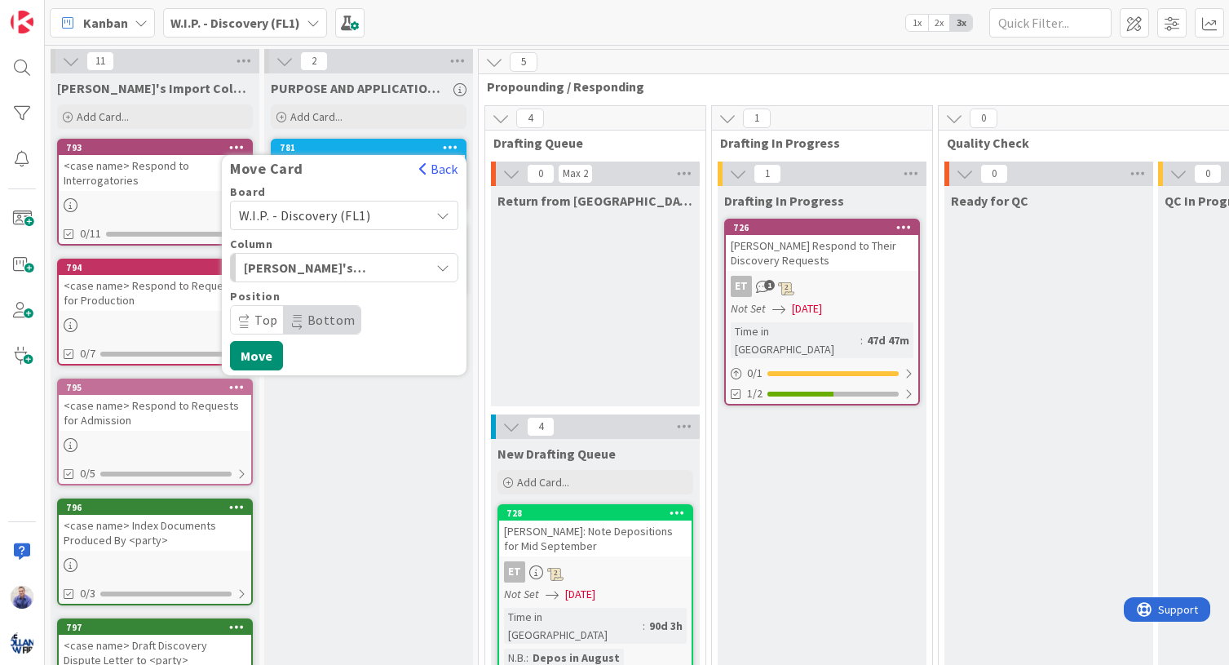
click at [363, 211] on span "W.I.P. - Discovery (FL1)" at bounding box center [304, 215] width 131 height 16
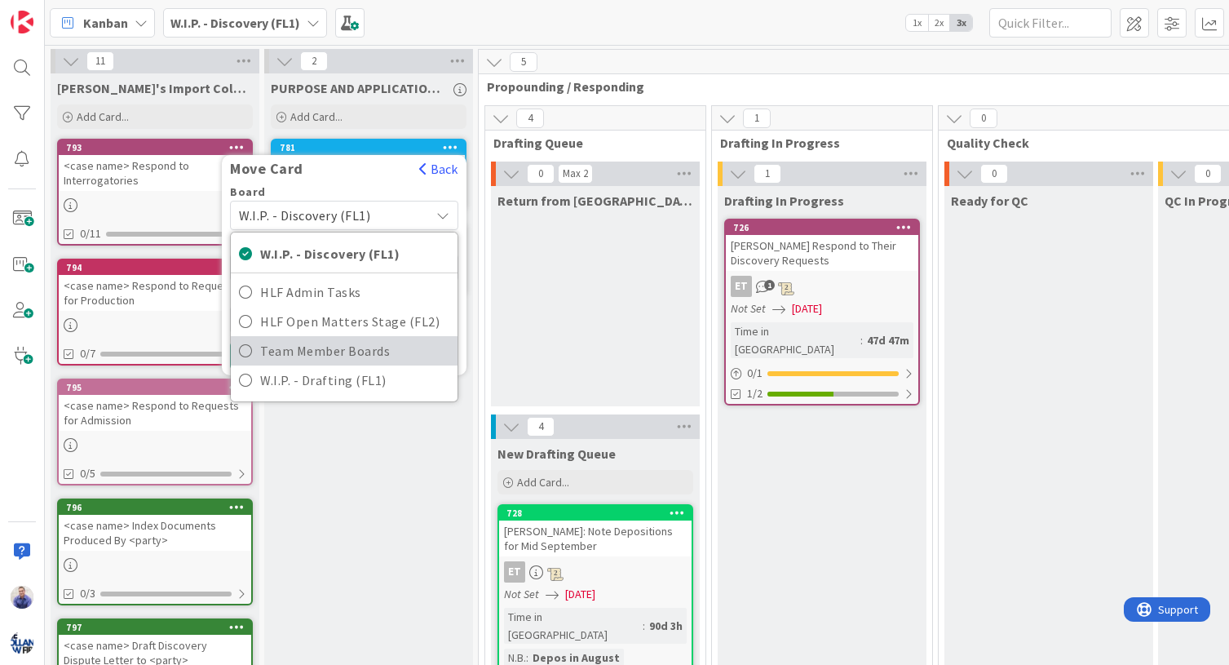
click at [351, 339] on span "Team Member Boards" at bounding box center [354, 350] width 189 height 24
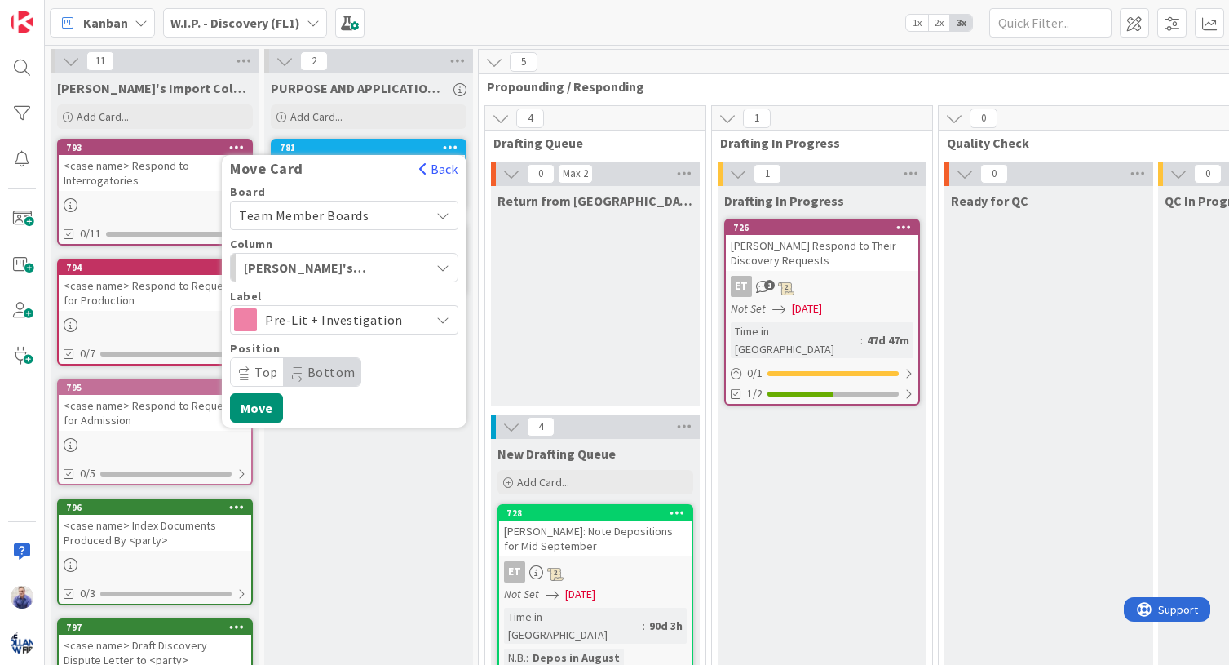
click at [345, 325] on span "Pre-Lit + Investigation" at bounding box center [343, 319] width 157 height 23
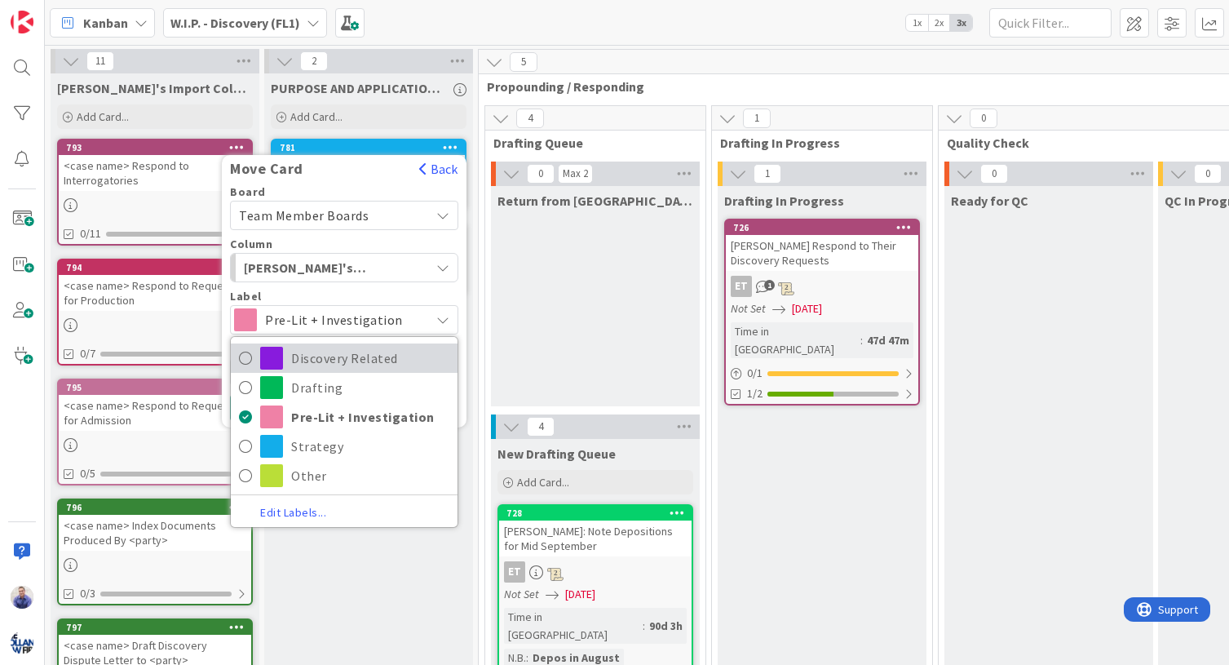
click at [345, 347] on span "Discovery Related" at bounding box center [370, 358] width 158 height 24
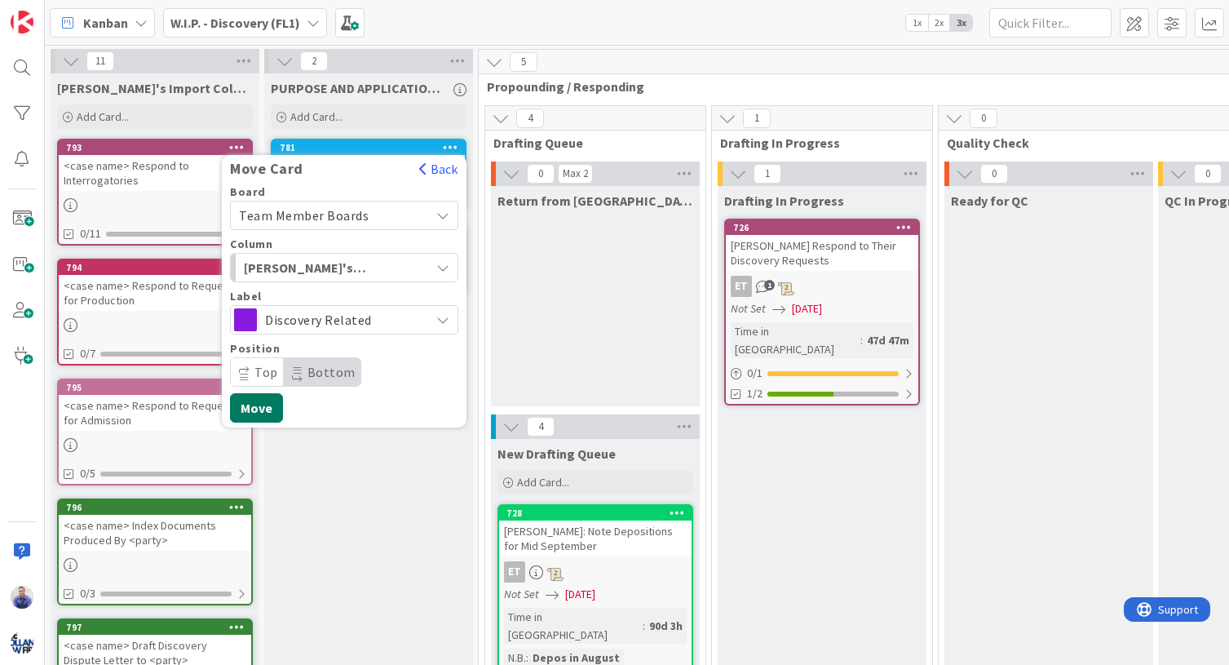
click at [251, 413] on button "Move" at bounding box center [256, 407] width 53 height 29
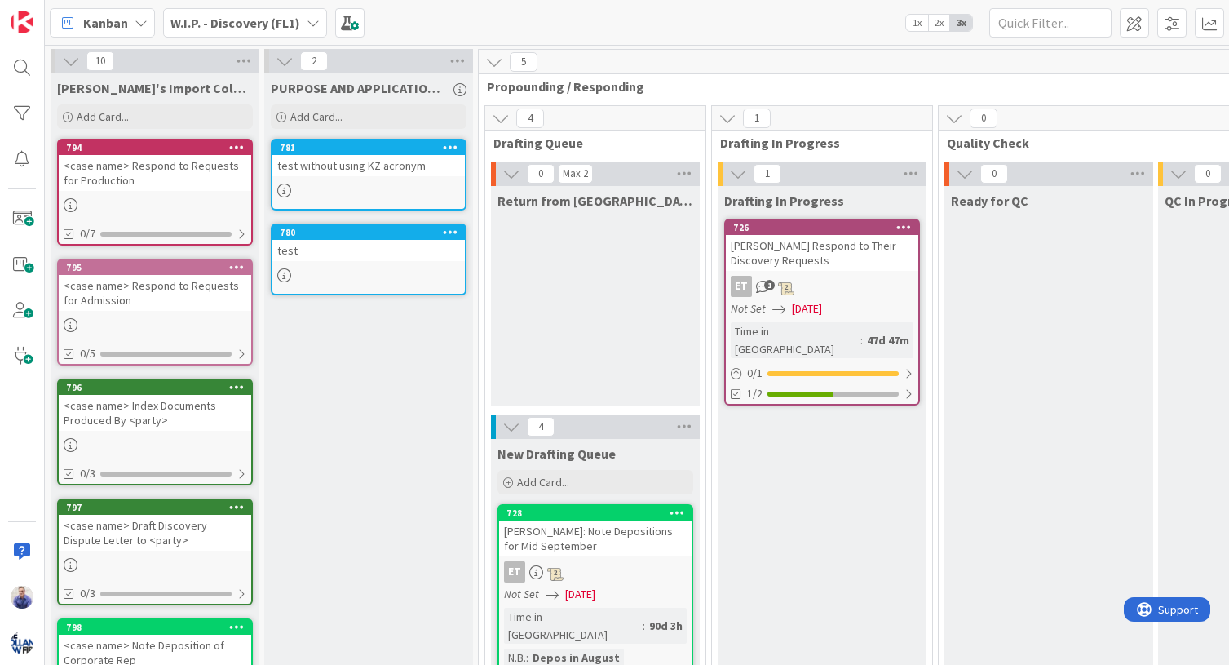
click at [240, 143] on icon at bounding box center [236, 146] width 15 height 11
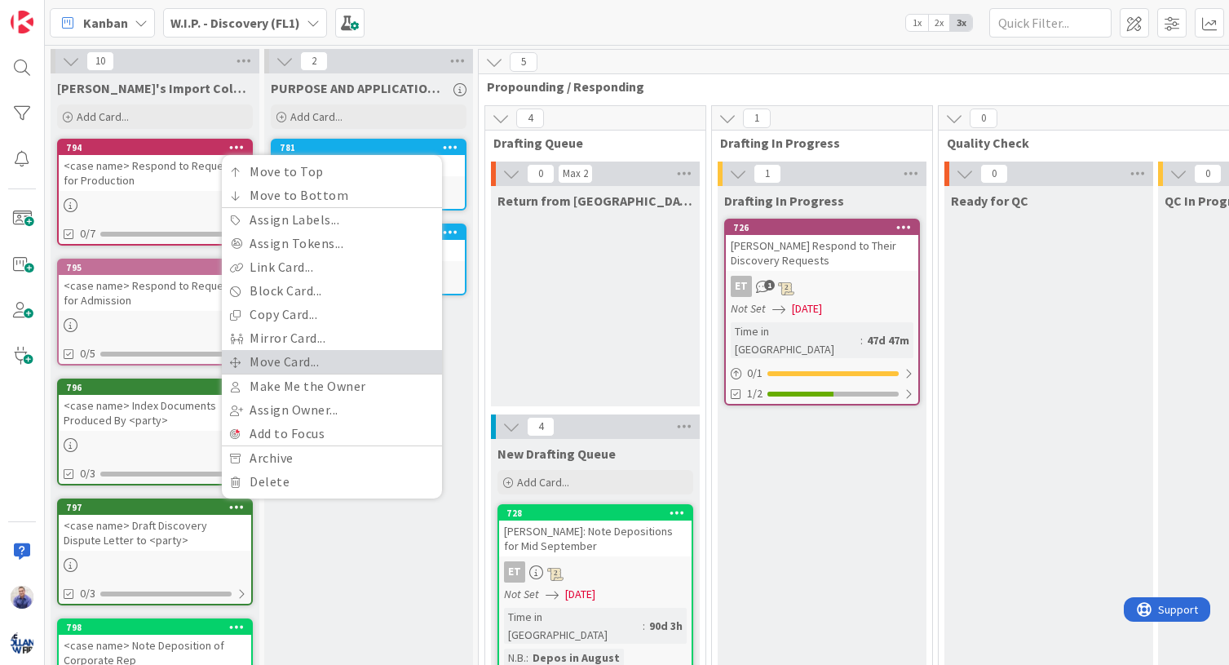
click at [300, 356] on link "Move Card..." at bounding box center [332, 362] width 220 height 24
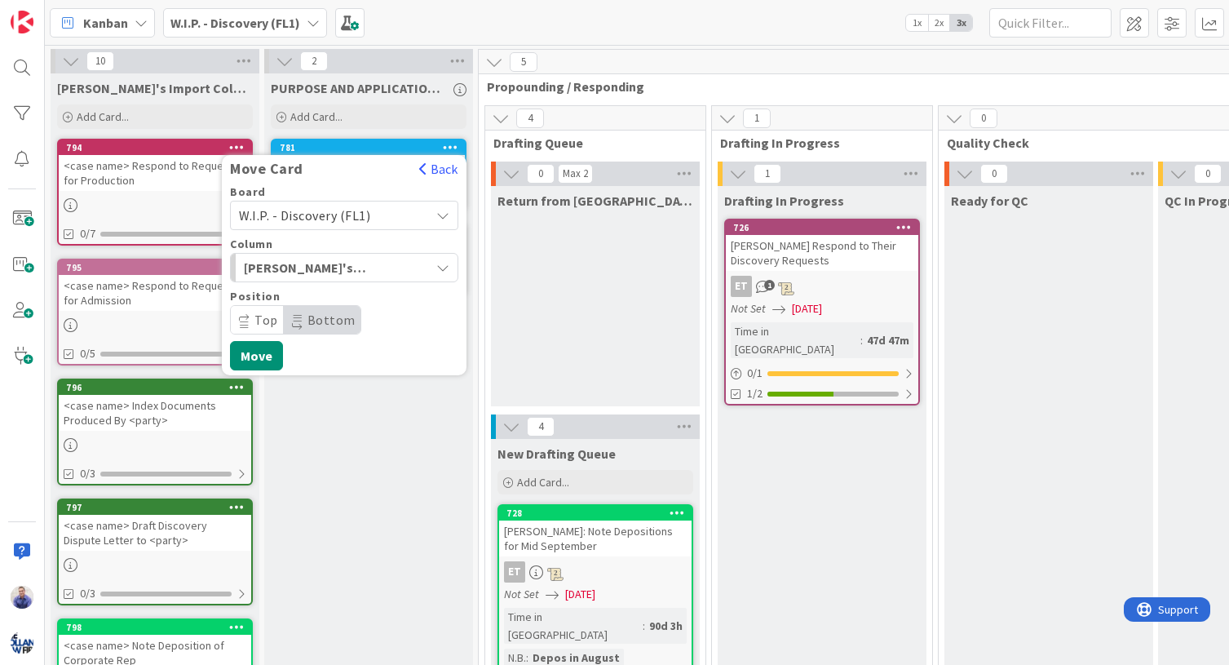
click at [340, 216] on span "W.I.P. - Discovery (FL1)" at bounding box center [304, 215] width 131 height 16
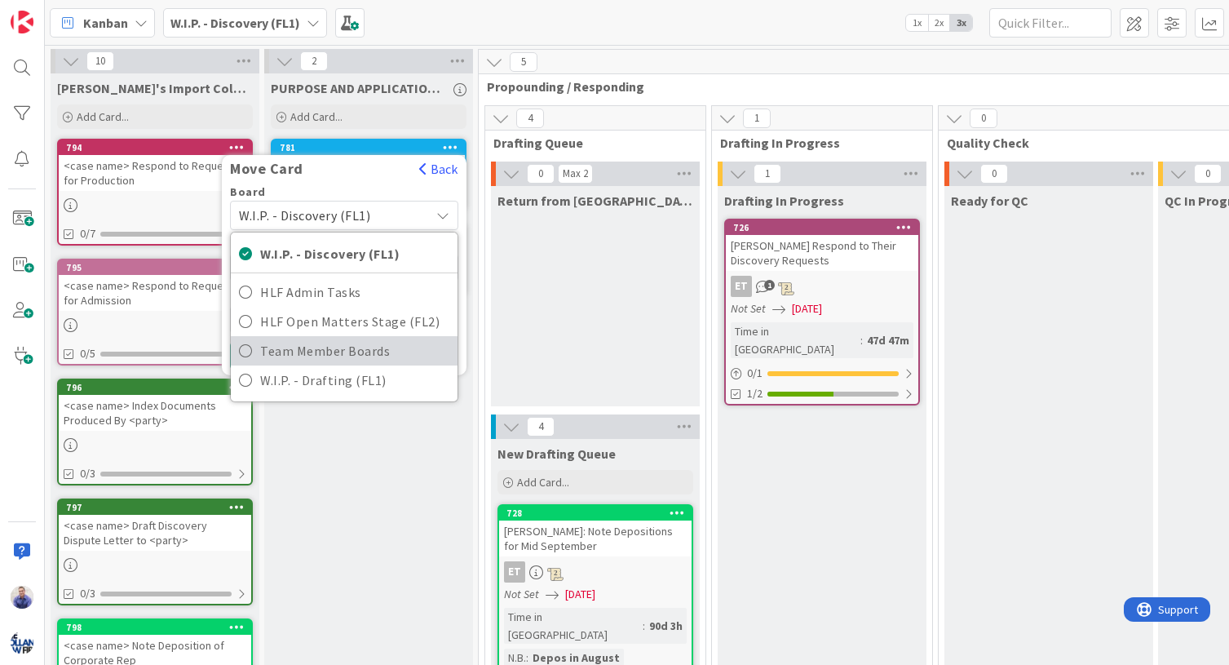
click at [347, 343] on span "Team Member Boards" at bounding box center [354, 350] width 189 height 24
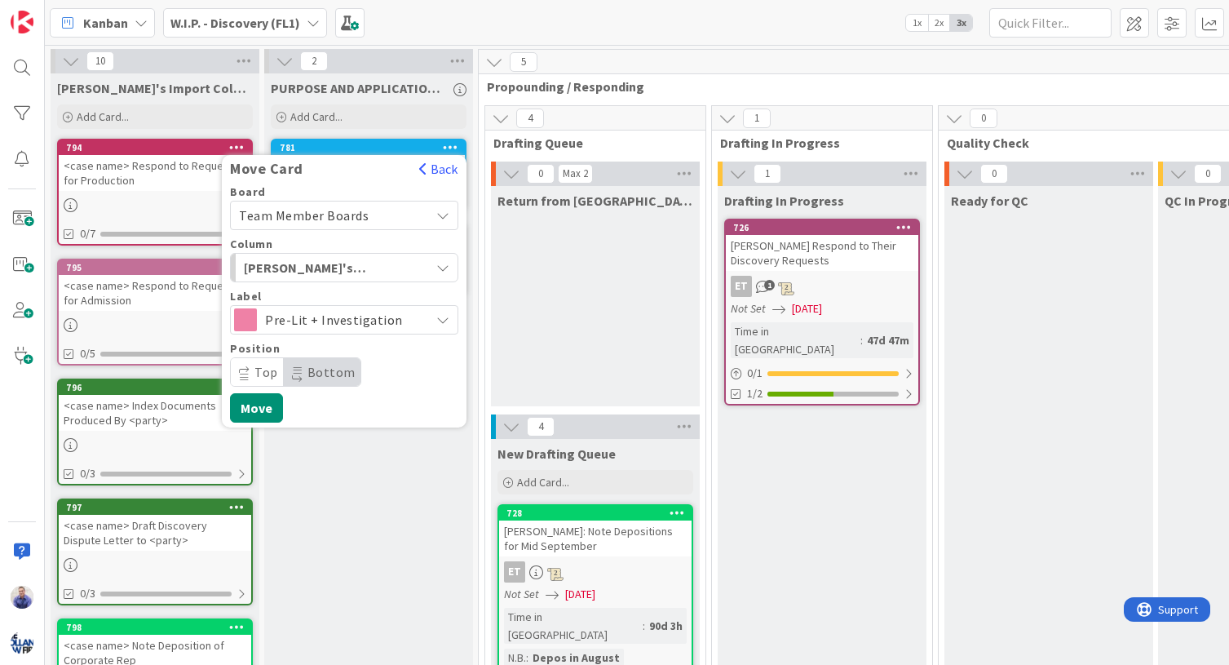
click at [344, 318] on span "Pre-Lit + Investigation" at bounding box center [343, 319] width 157 height 23
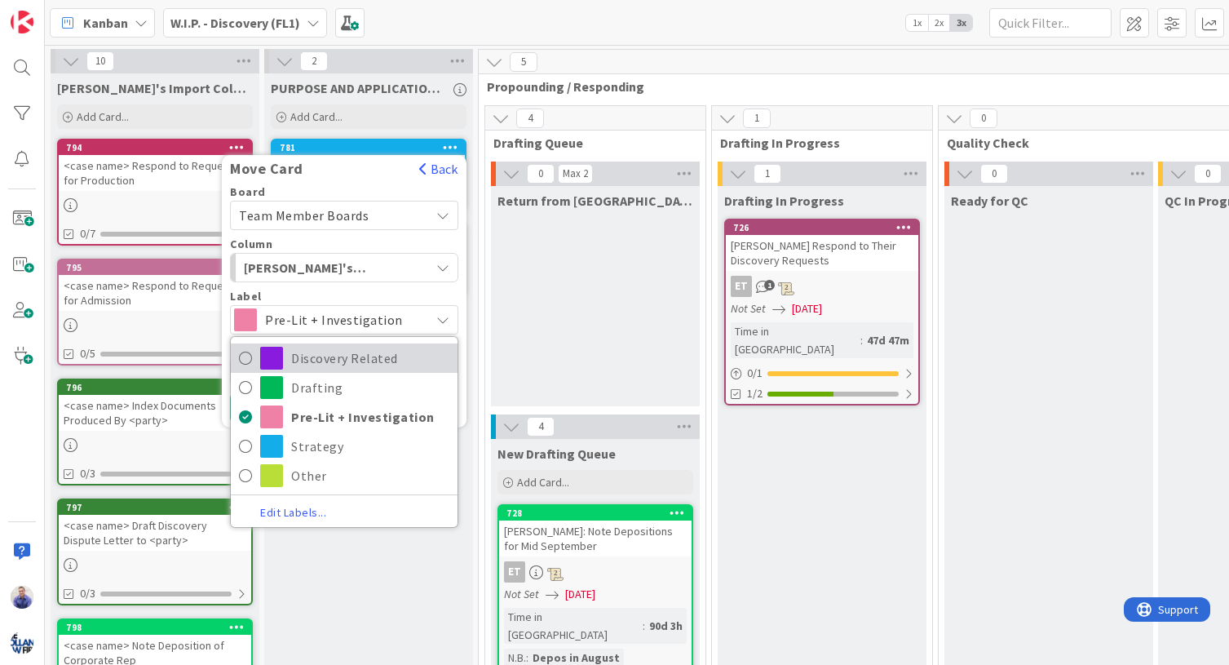
click at [342, 344] on link "Discovery Related" at bounding box center [344, 357] width 227 height 29
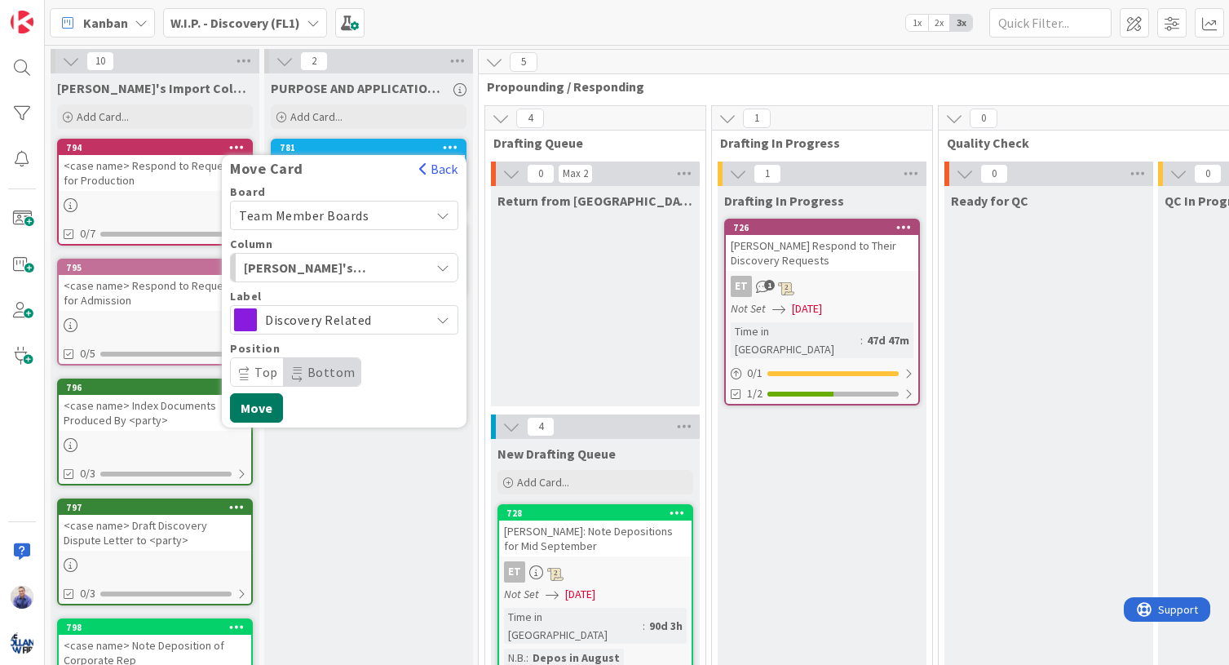
click at [259, 409] on button "Move" at bounding box center [256, 407] width 53 height 29
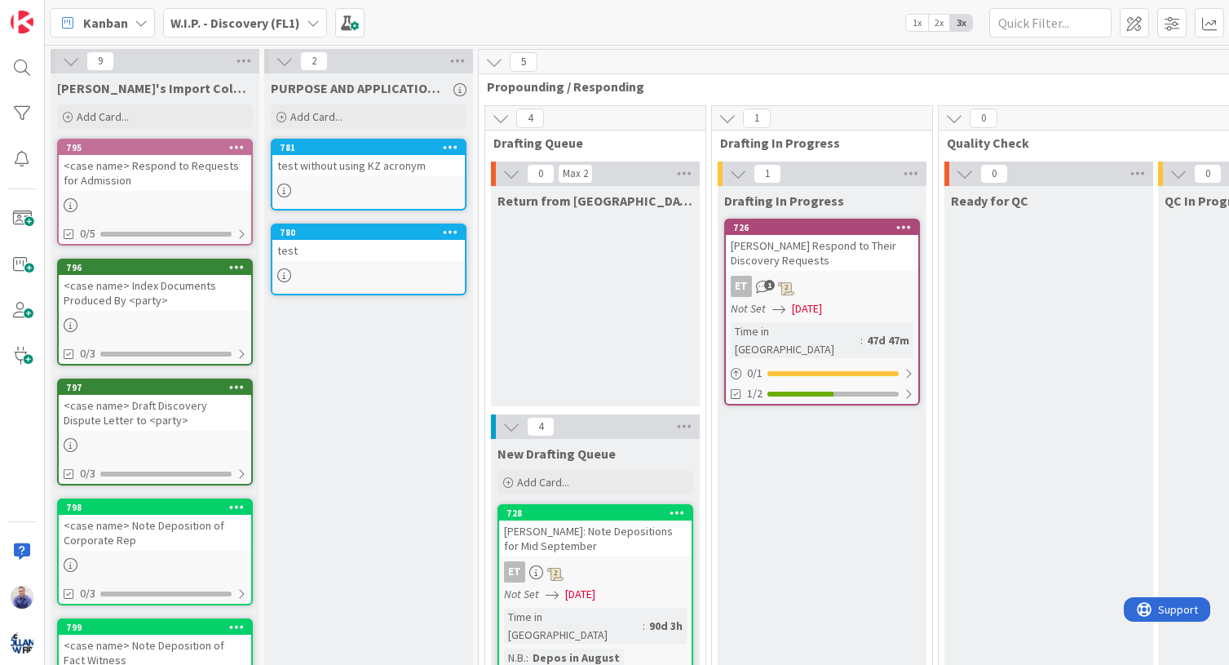
click at [234, 146] on icon at bounding box center [236, 146] width 15 height 11
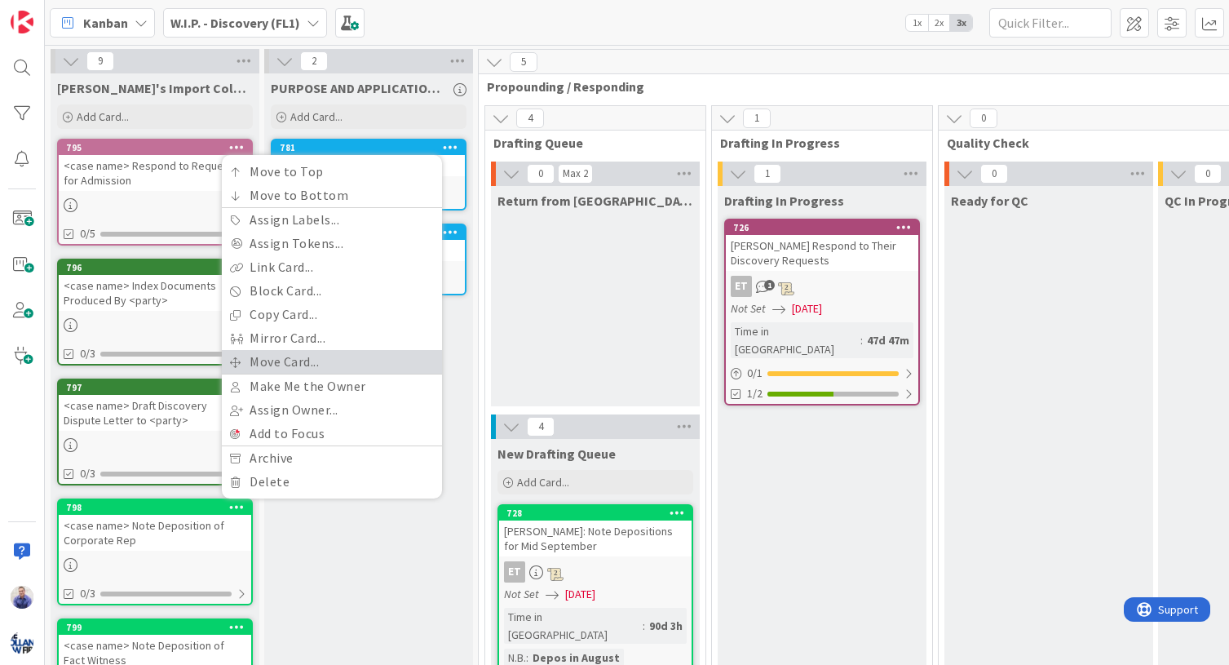
click at [307, 355] on link "Move Card..." at bounding box center [332, 362] width 220 height 24
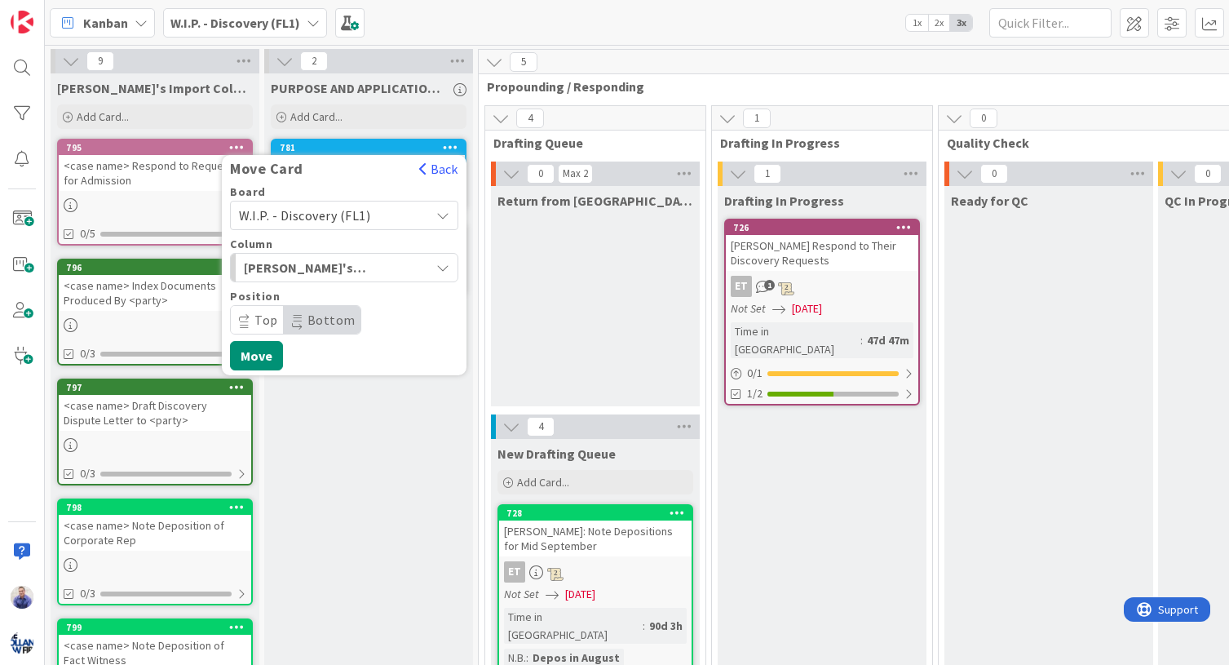
click at [301, 214] on span "W.I.P. - Discovery (FL1)" at bounding box center [304, 215] width 131 height 16
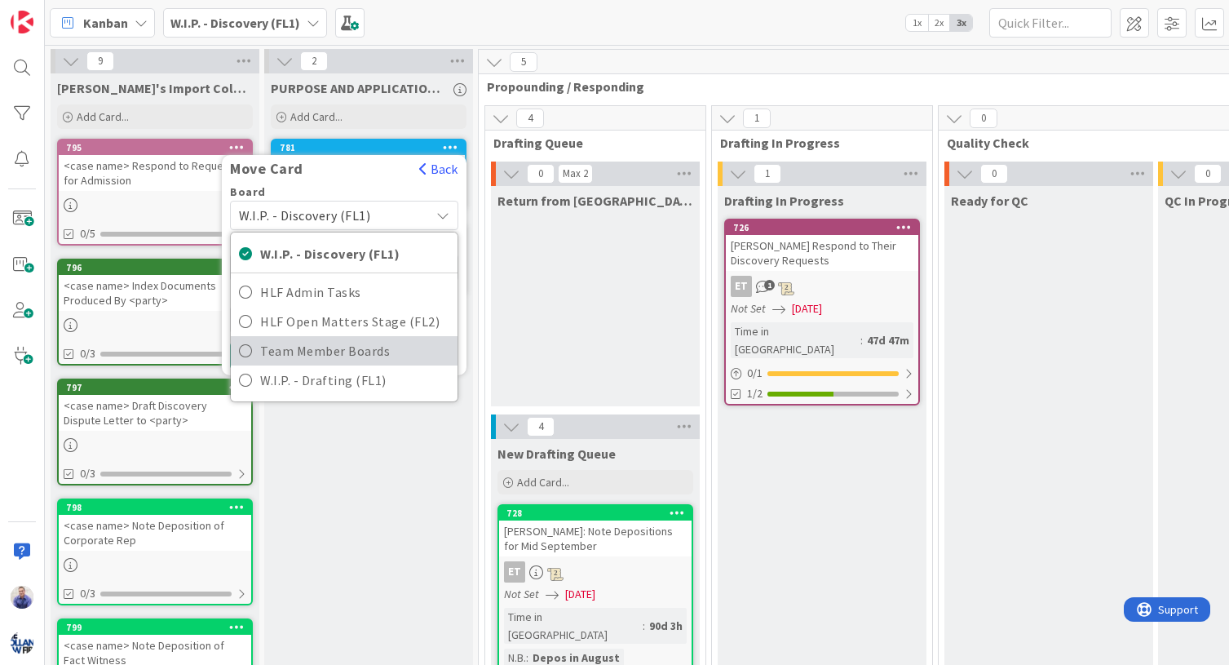
click at [301, 342] on span "Team Member Boards" at bounding box center [354, 350] width 189 height 24
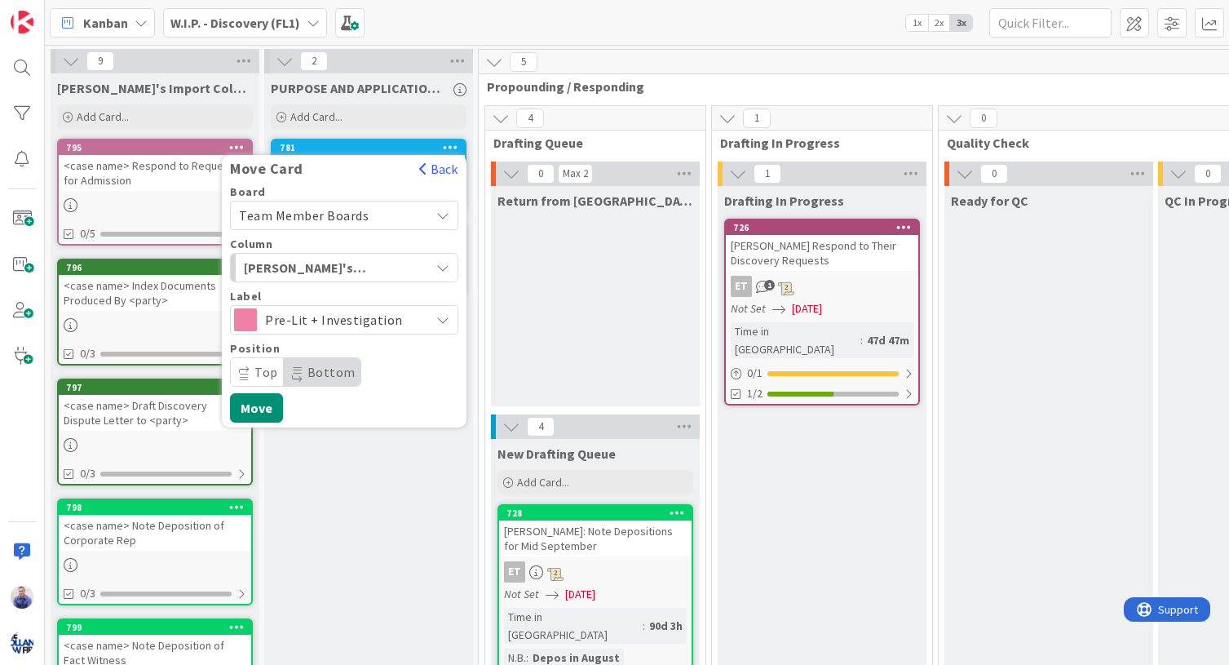
click at [294, 322] on span "Pre-Lit + Investigation" at bounding box center [343, 319] width 157 height 23
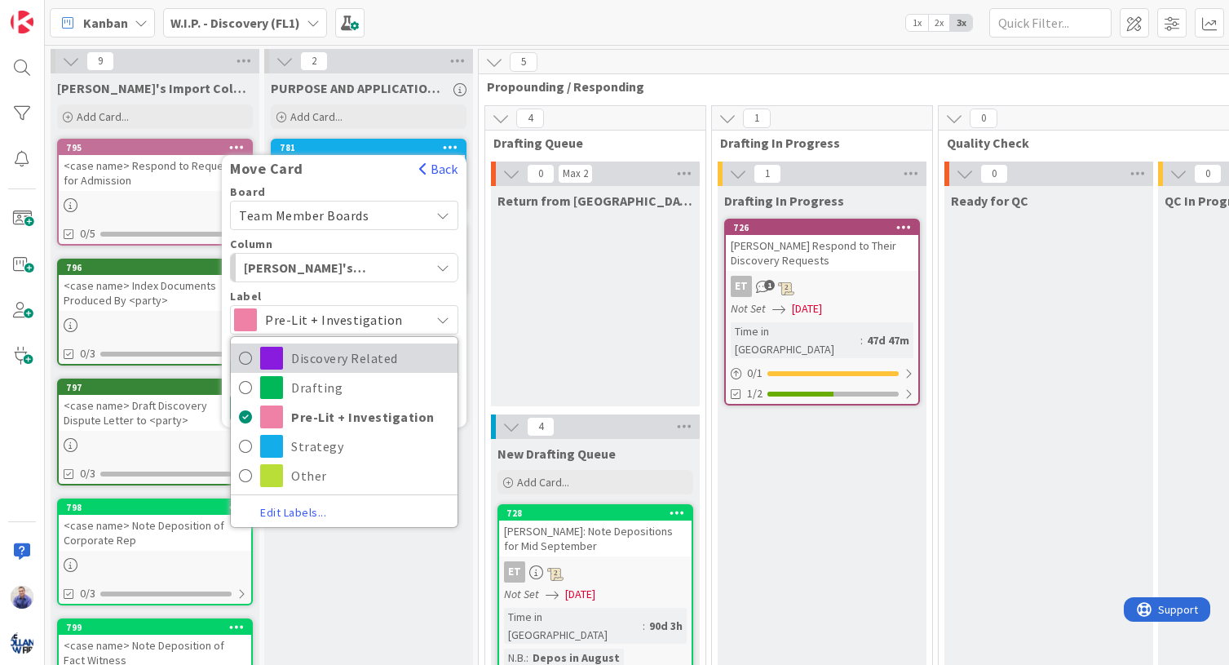
click at [306, 352] on span "Discovery Related" at bounding box center [370, 358] width 158 height 24
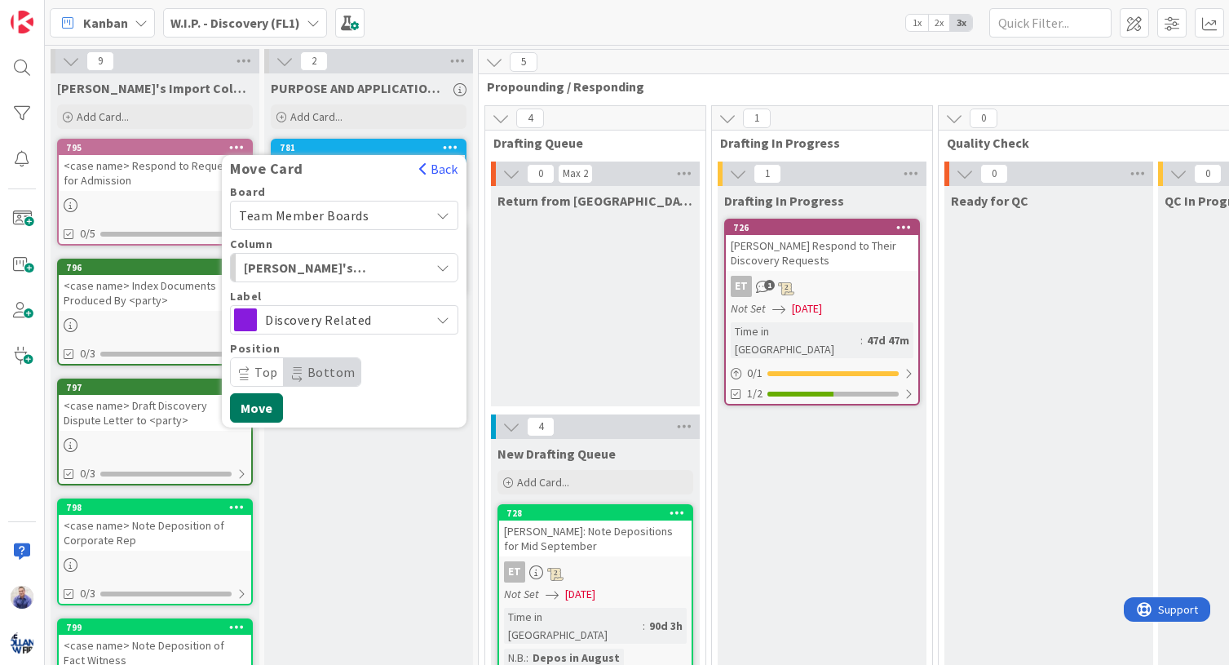
click at [276, 408] on button "Move" at bounding box center [256, 407] width 53 height 29
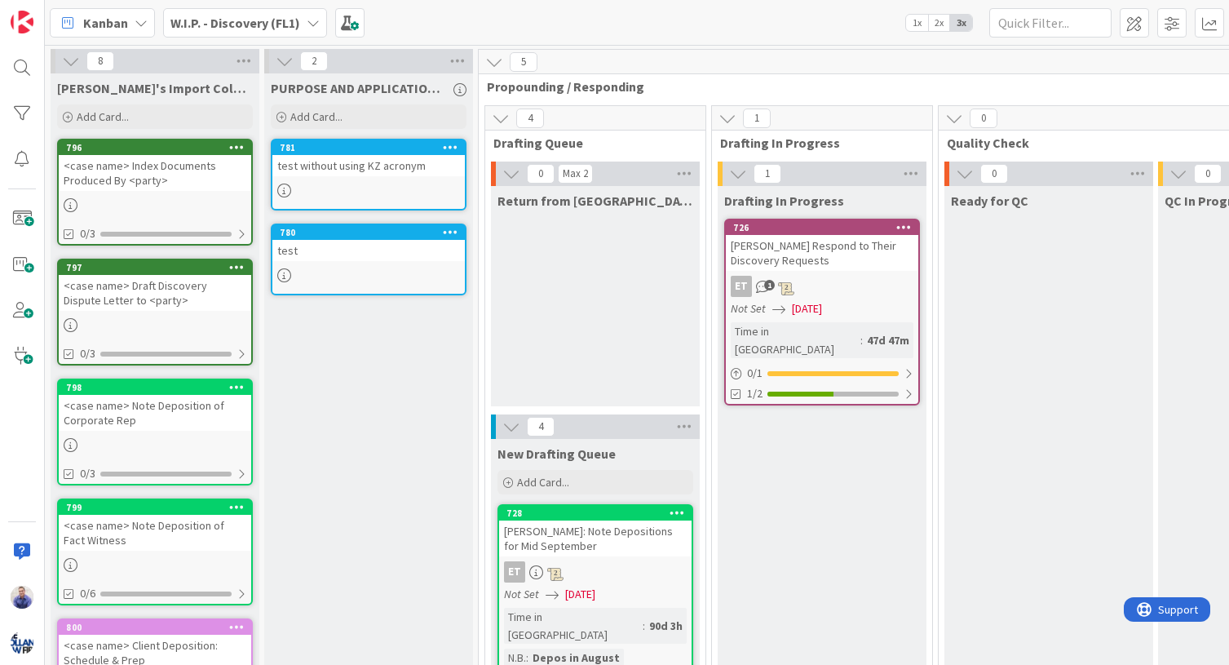
click at [236, 143] on icon at bounding box center [236, 146] width 15 height 11
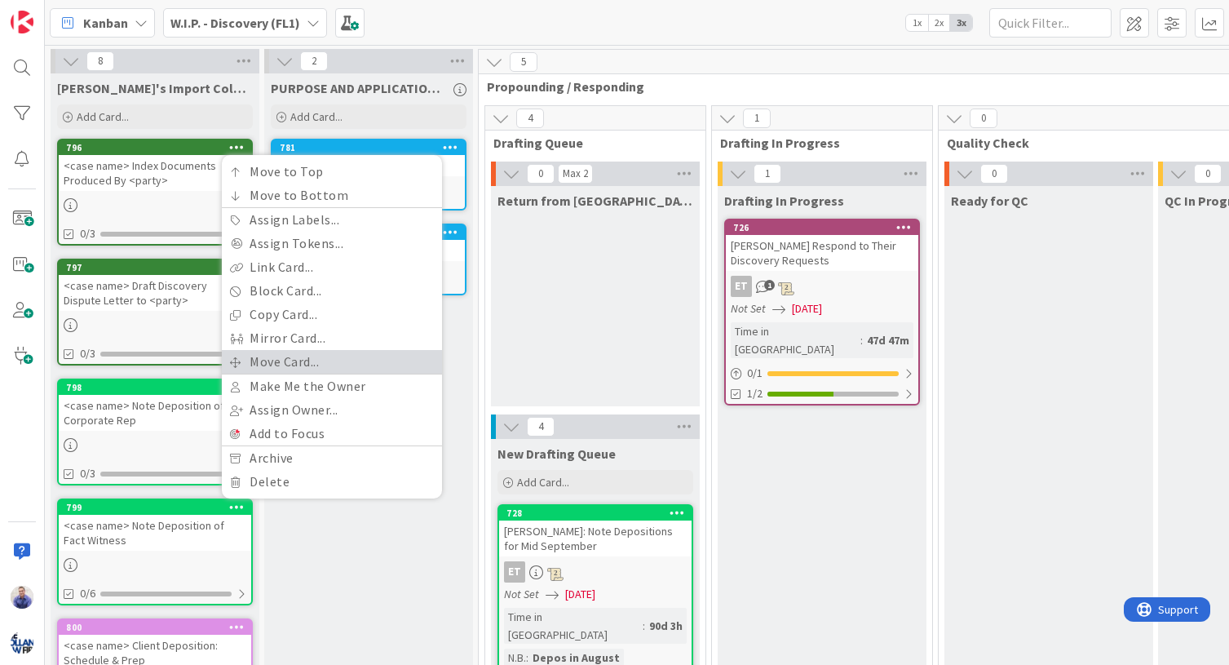
click at [287, 355] on link "Move Card..." at bounding box center [332, 362] width 220 height 24
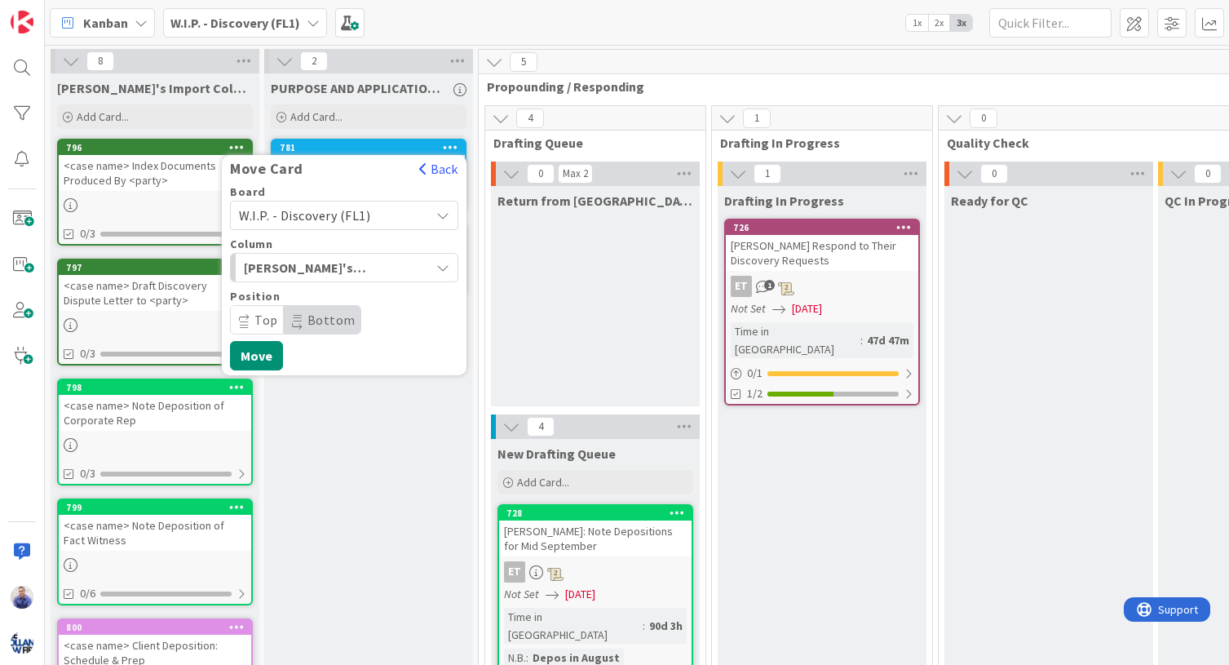
click at [314, 223] on span "W.I.P. - Discovery (FL1)" at bounding box center [330, 215] width 183 height 23
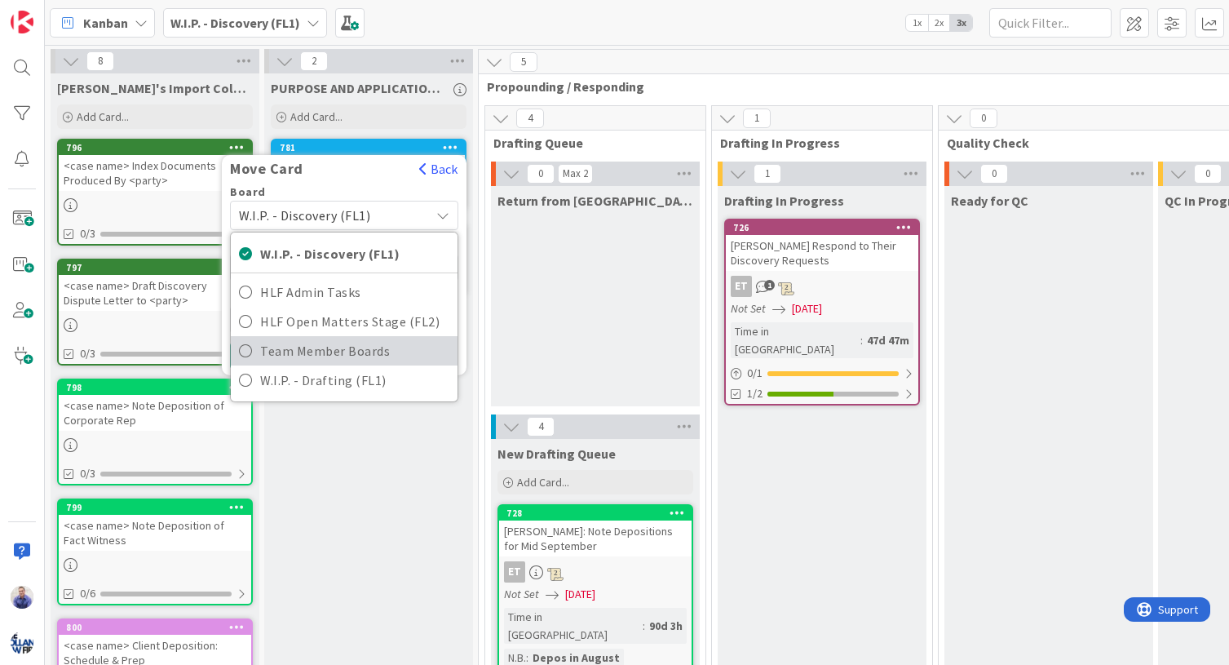
click at [308, 349] on span "Team Member Boards" at bounding box center [354, 350] width 189 height 24
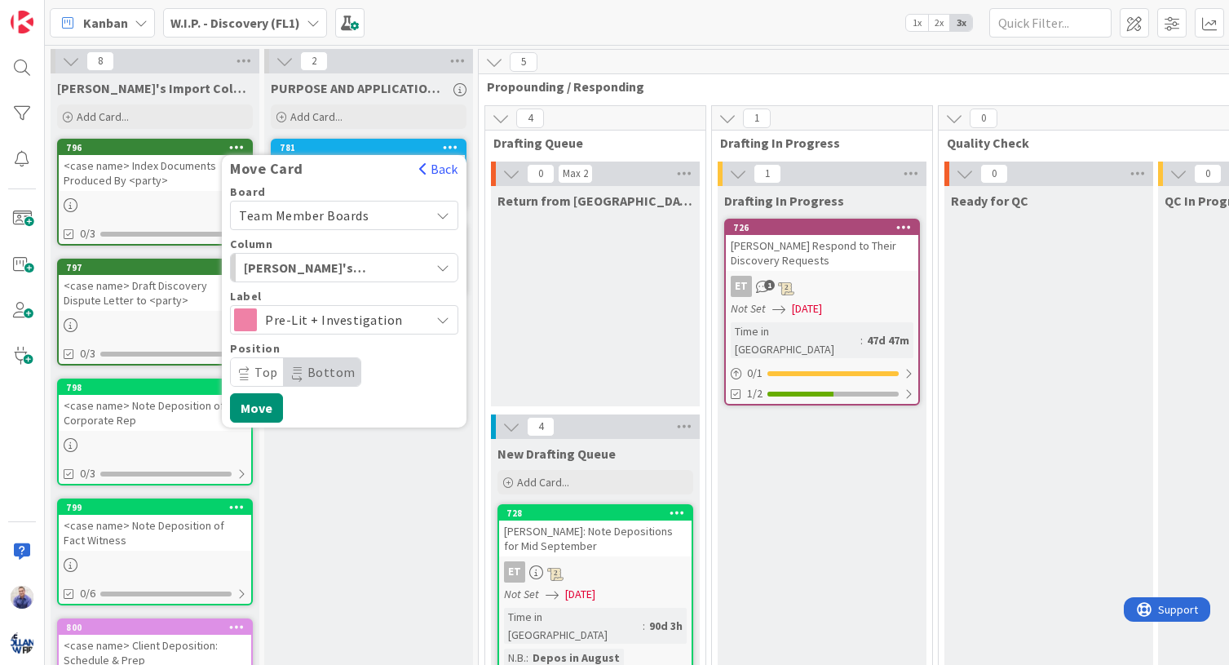
click at [328, 267] on span "[PERSON_NAME]'s Import Column (Temporary)" at bounding box center [305, 267] width 122 height 21
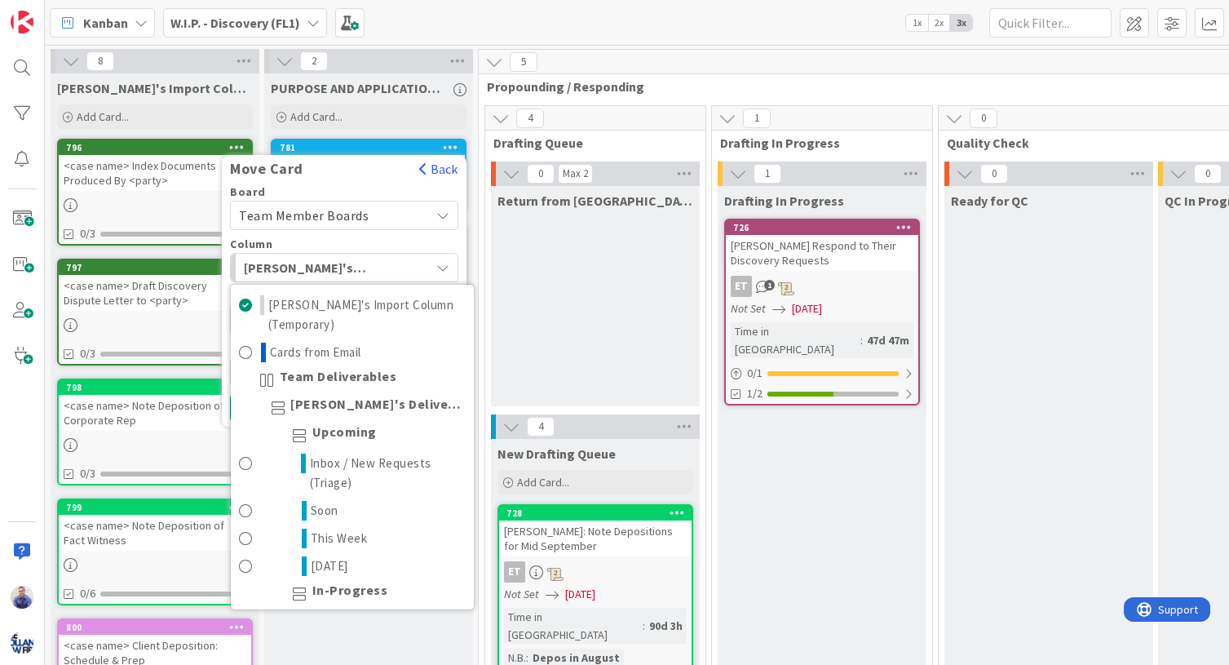
click at [328, 267] on span "[PERSON_NAME]'s Import Column (Temporary)" at bounding box center [305, 267] width 122 height 21
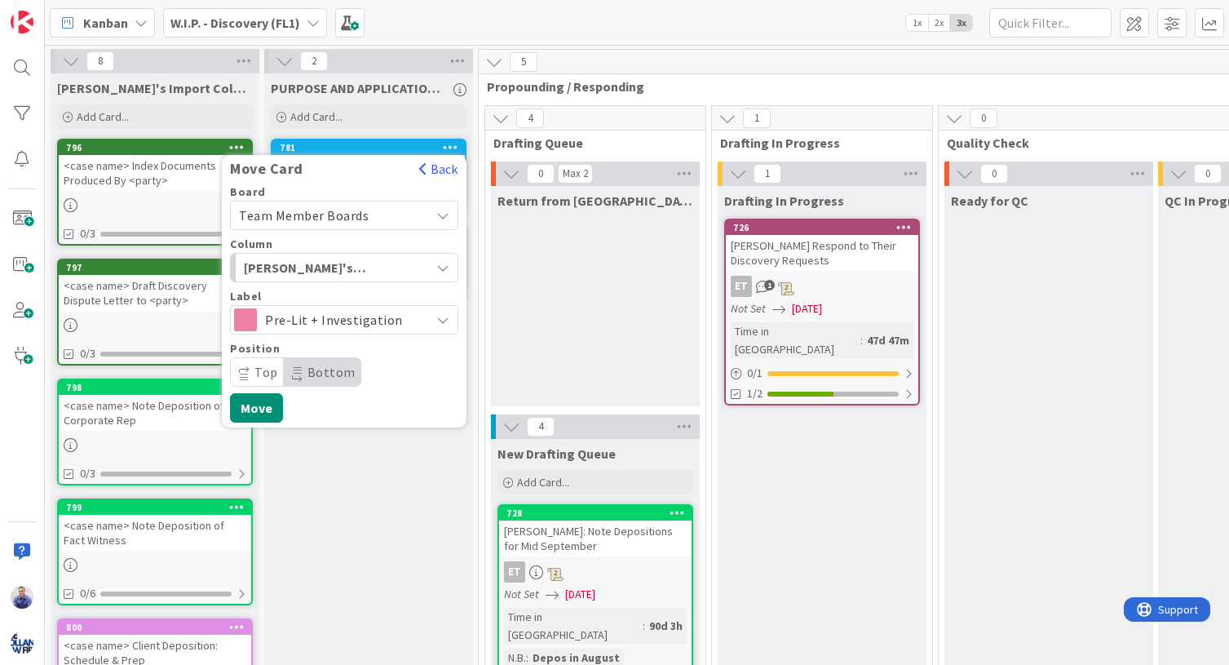
click at [314, 308] on span "Pre-Lit + Investigation" at bounding box center [343, 319] width 157 height 23
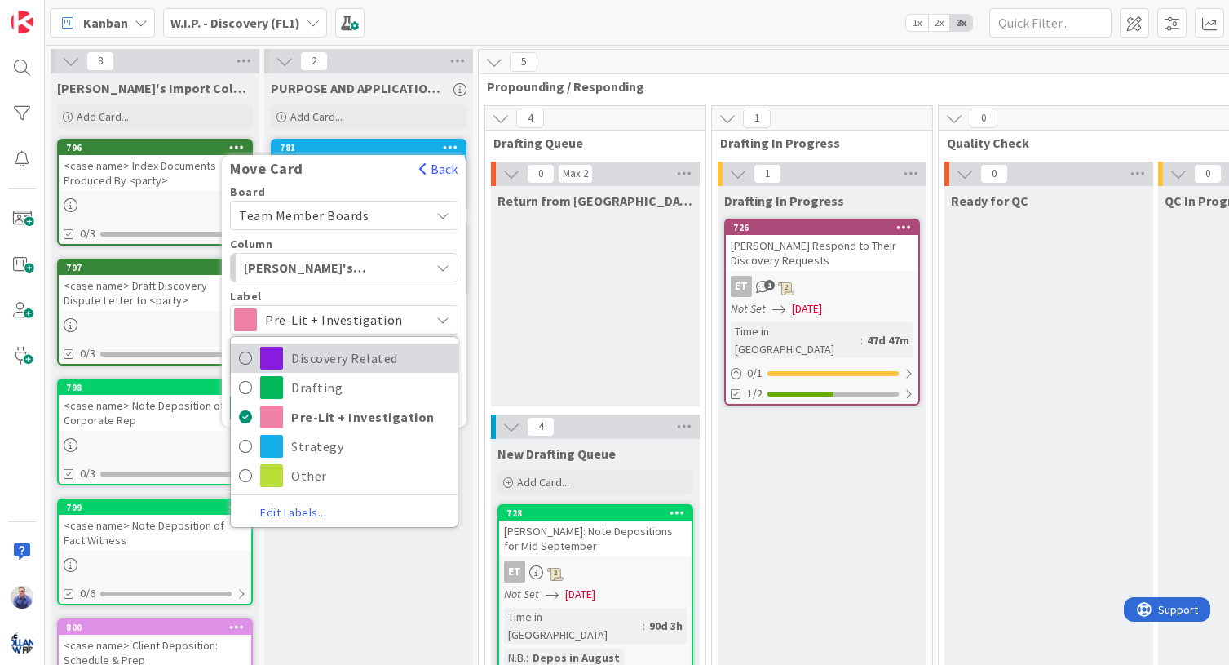
click at [315, 353] on span "Discovery Related" at bounding box center [370, 358] width 158 height 24
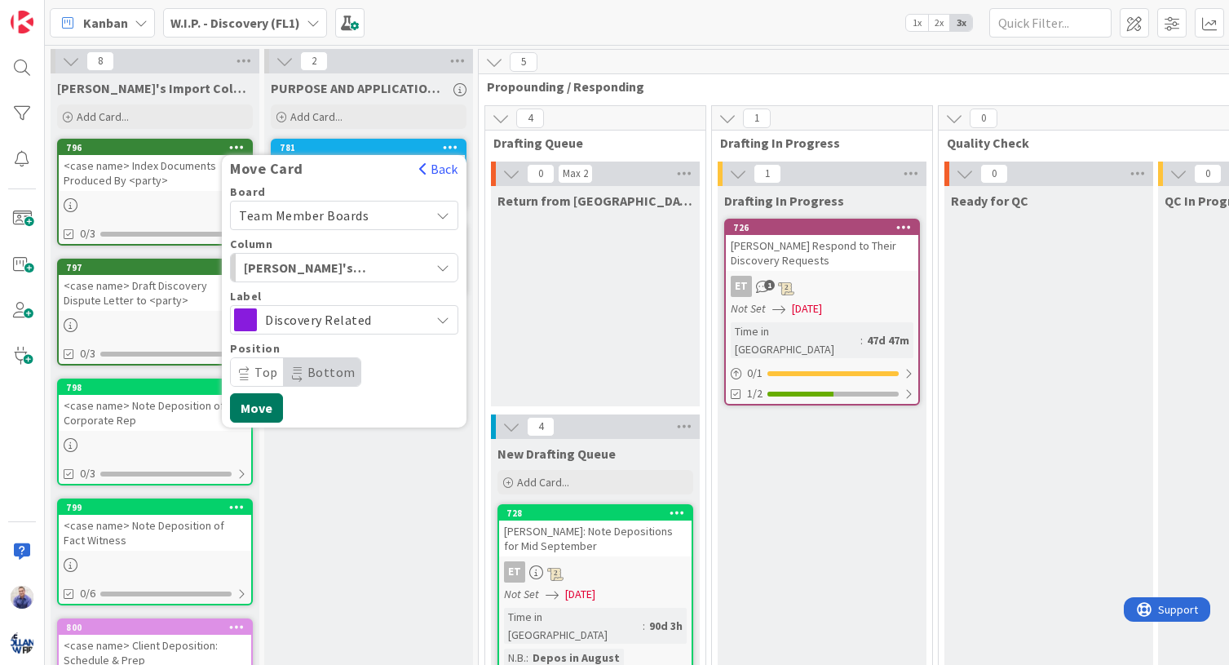
click at [272, 410] on button "Move" at bounding box center [256, 407] width 53 height 29
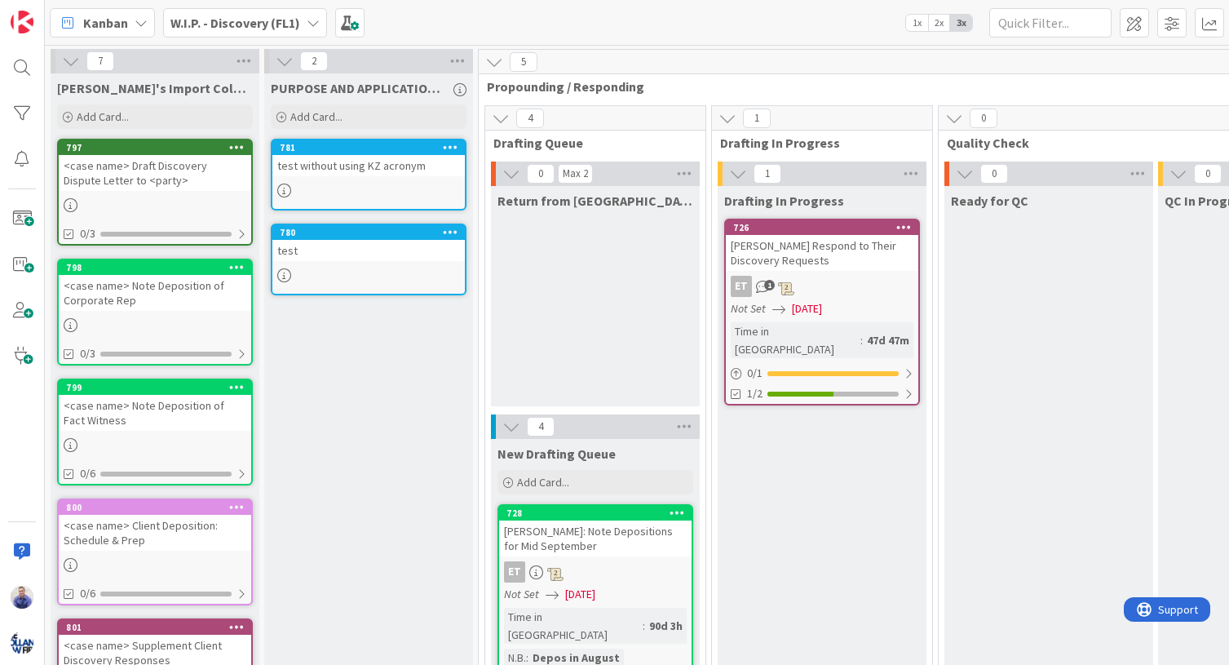
click at [237, 144] on icon at bounding box center [236, 146] width 15 height 11
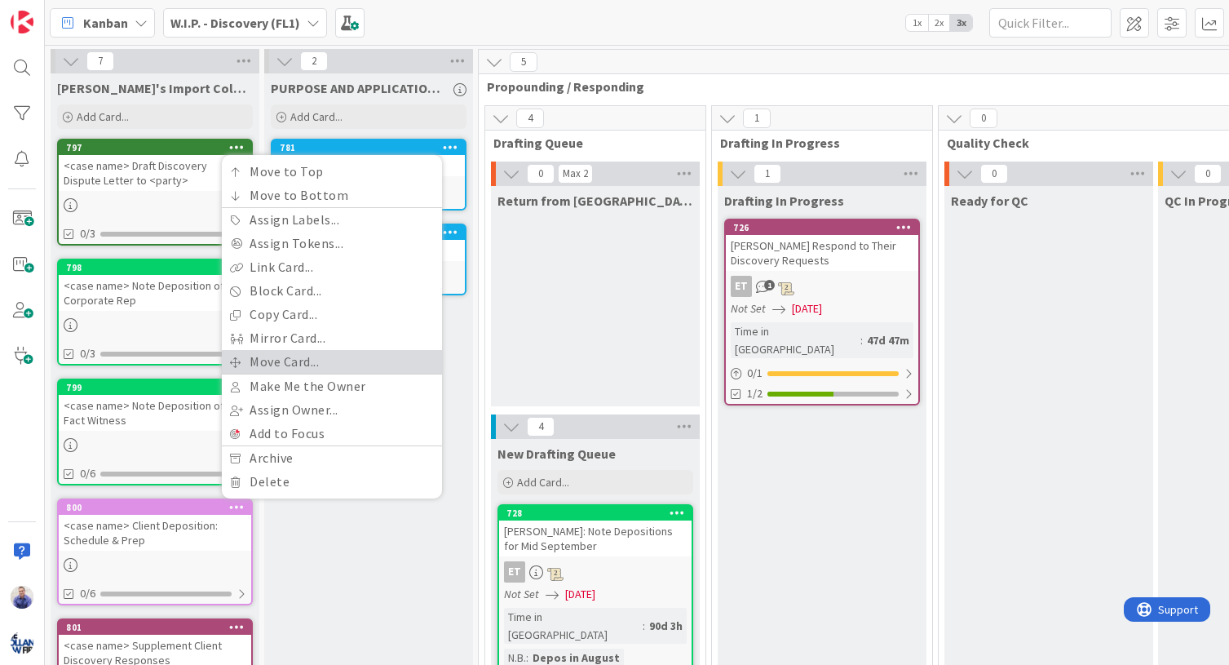
click at [276, 356] on link "Move Card..." at bounding box center [332, 362] width 220 height 24
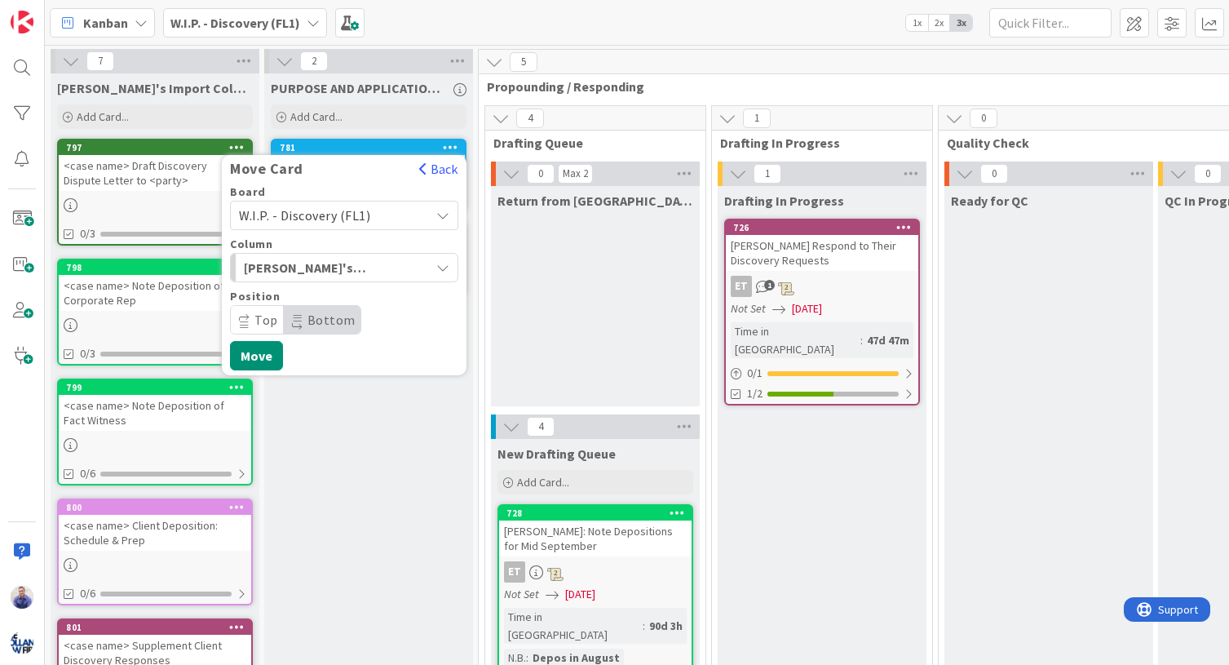
click at [334, 214] on span "W.I.P. - Discovery (FL1)" at bounding box center [304, 215] width 131 height 16
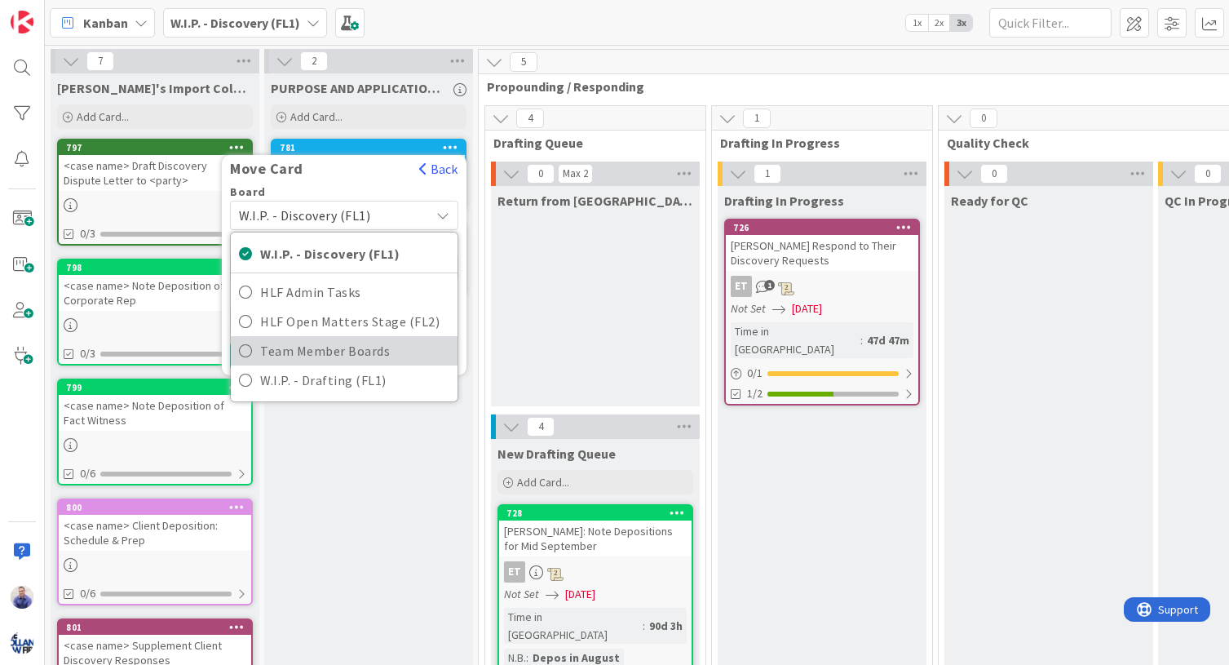
click at [319, 356] on span "Team Member Boards" at bounding box center [354, 350] width 189 height 24
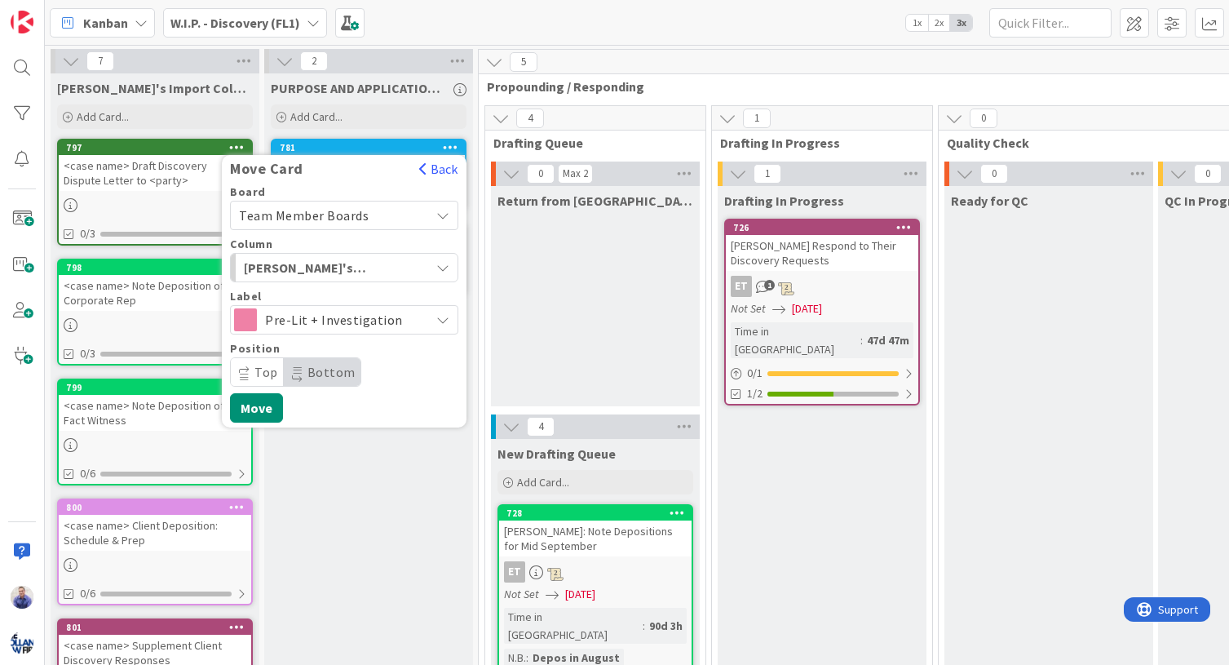
click at [297, 317] on span "Pre-Lit + Investigation" at bounding box center [343, 319] width 157 height 23
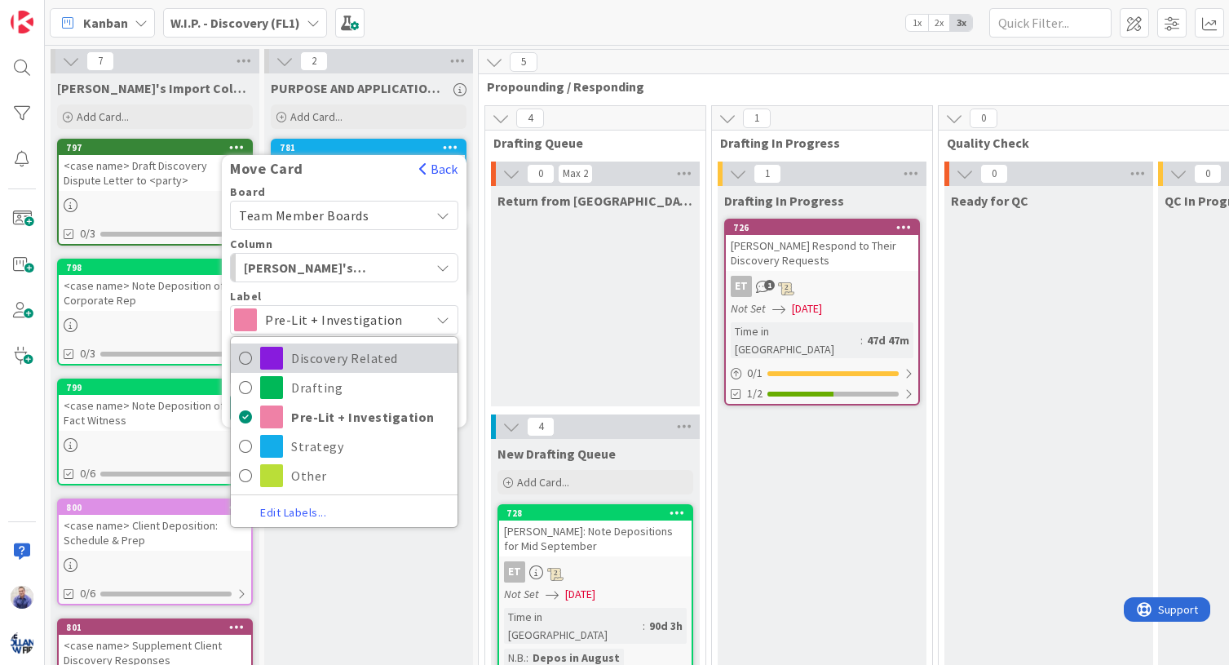
click at [298, 351] on span "Discovery Related" at bounding box center [370, 358] width 158 height 24
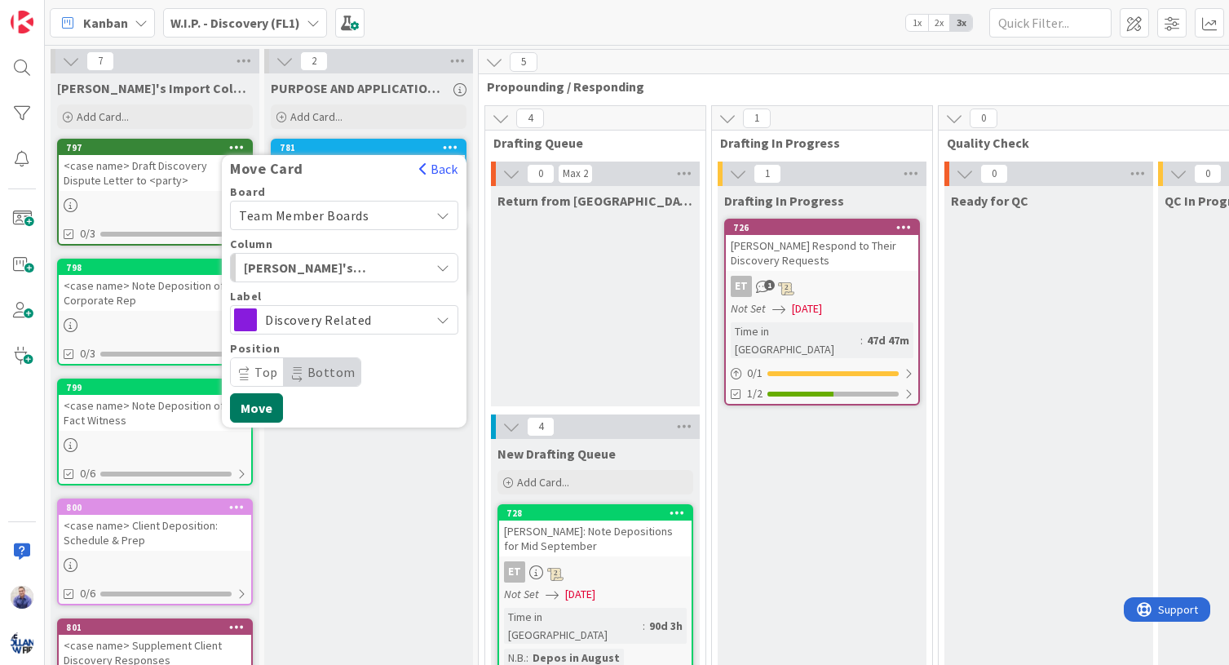
click at [271, 408] on button "Move" at bounding box center [256, 407] width 53 height 29
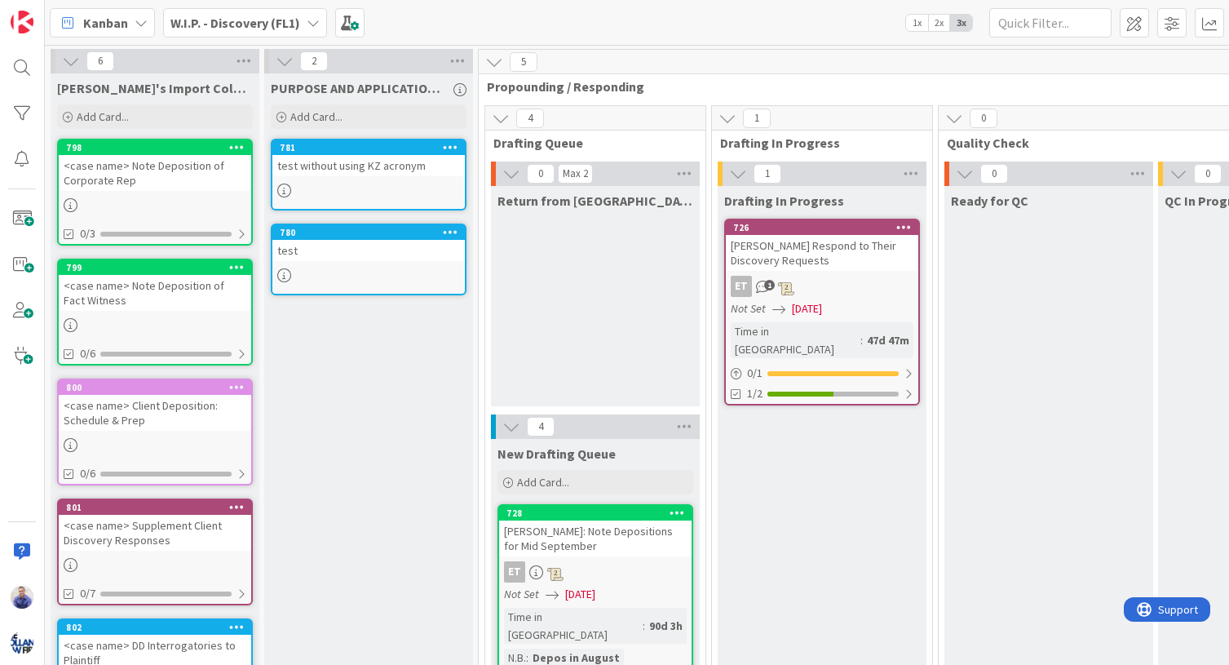
click at [239, 146] on icon at bounding box center [236, 146] width 15 height 11
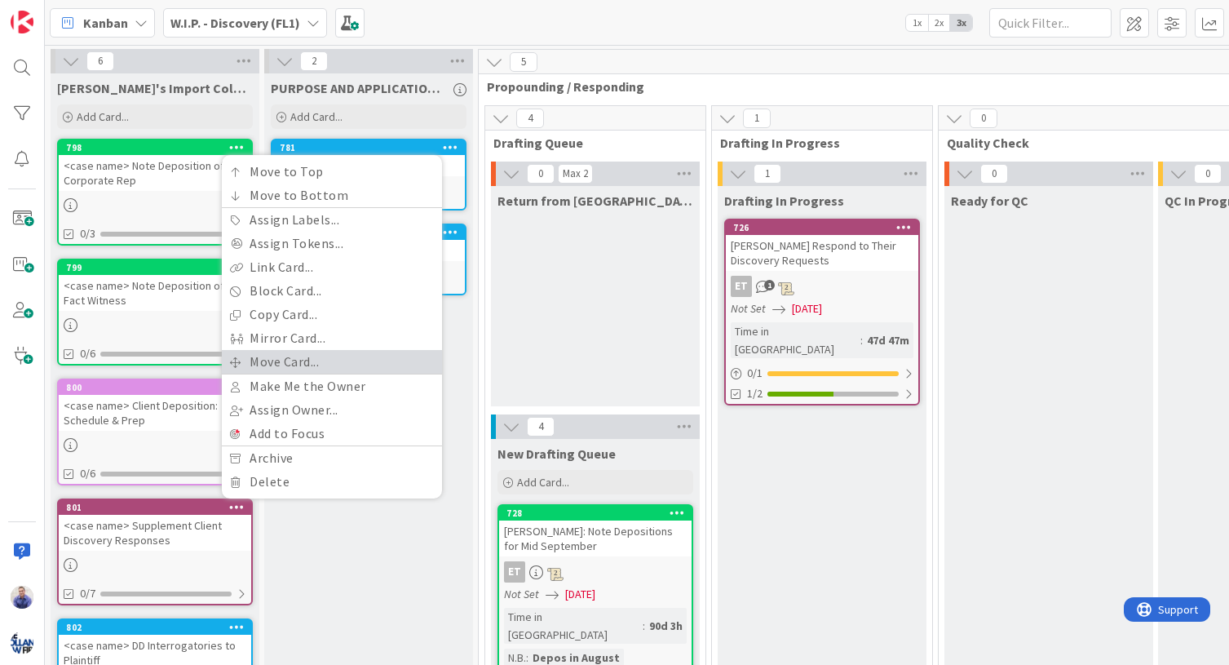
click at [287, 351] on link "Move Card..." at bounding box center [332, 362] width 220 height 24
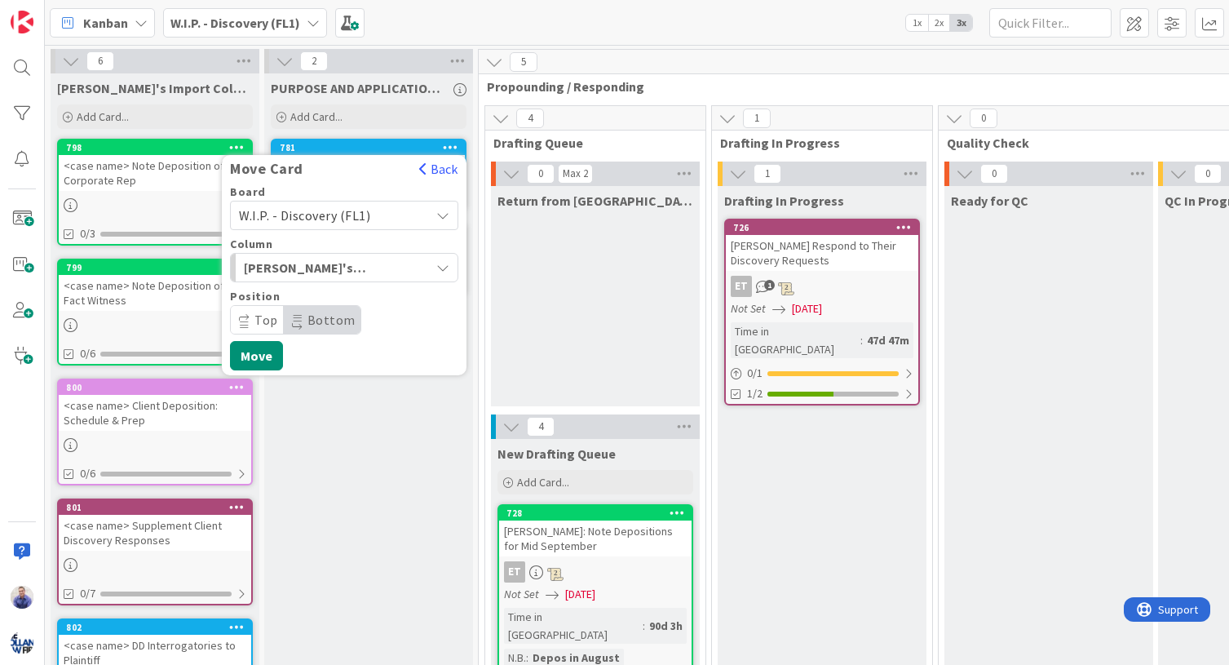
click at [334, 219] on span "W.I.P. - Discovery (FL1)" at bounding box center [304, 215] width 131 height 16
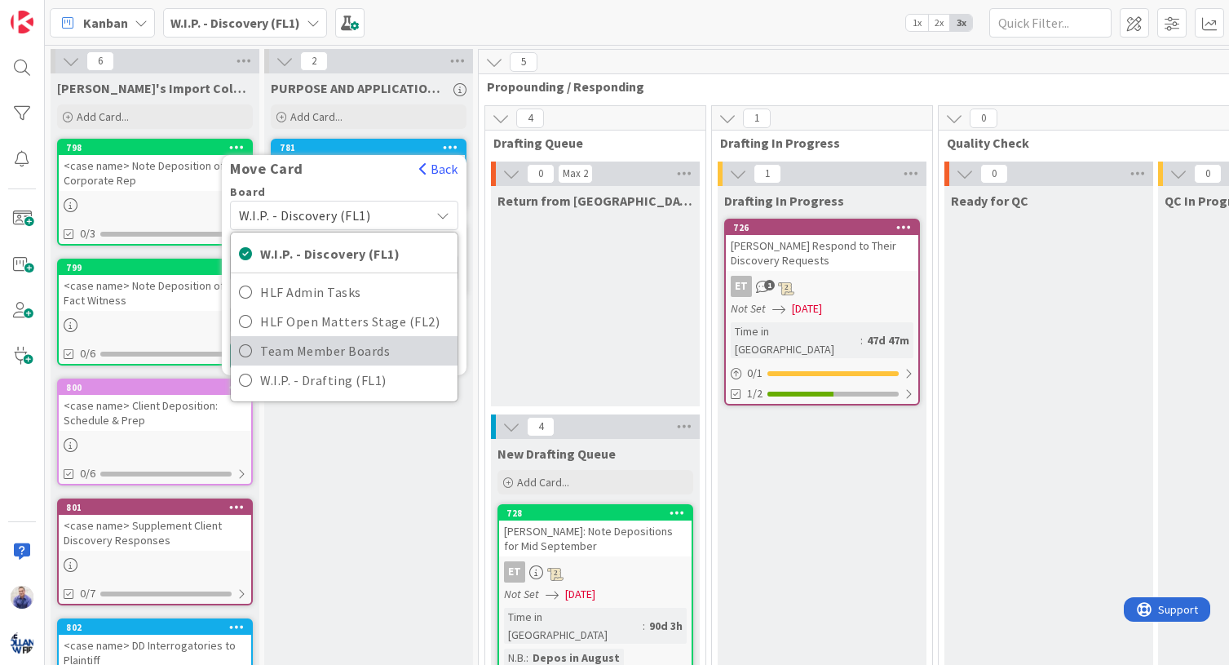
click at [346, 347] on span "Team Member Boards" at bounding box center [354, 350] width 189 height 24
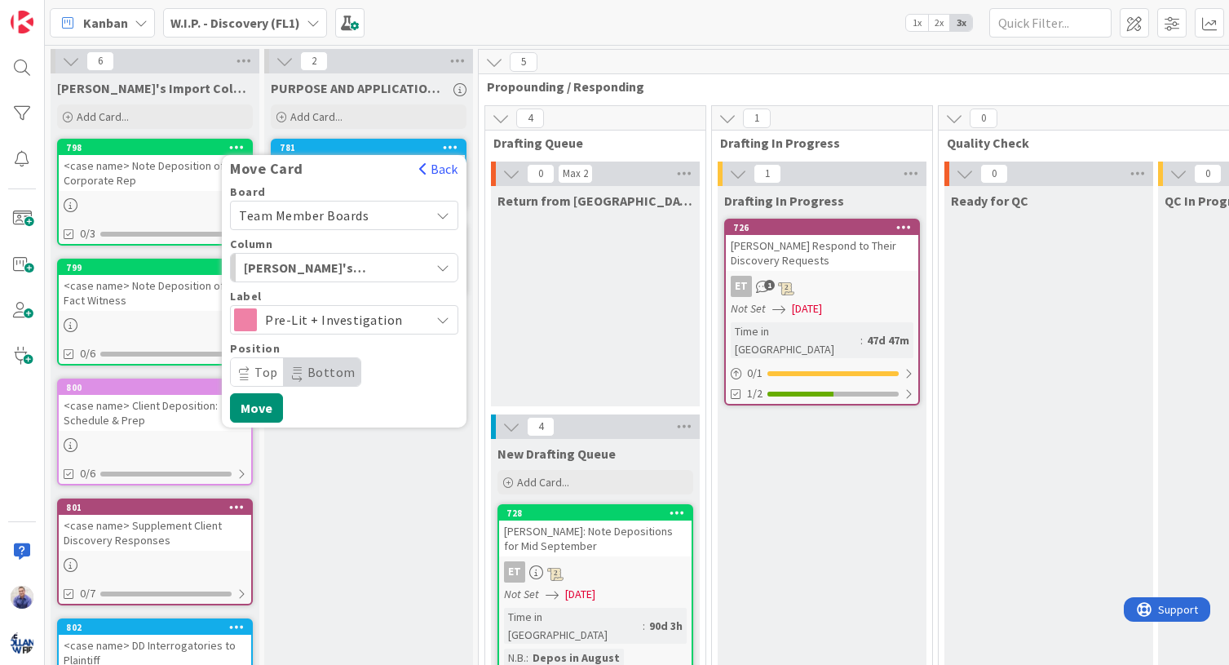
click at [316, 323] on span "Pre-Lit + Investigation" at bounding box center [343, 319] width 157 height 23
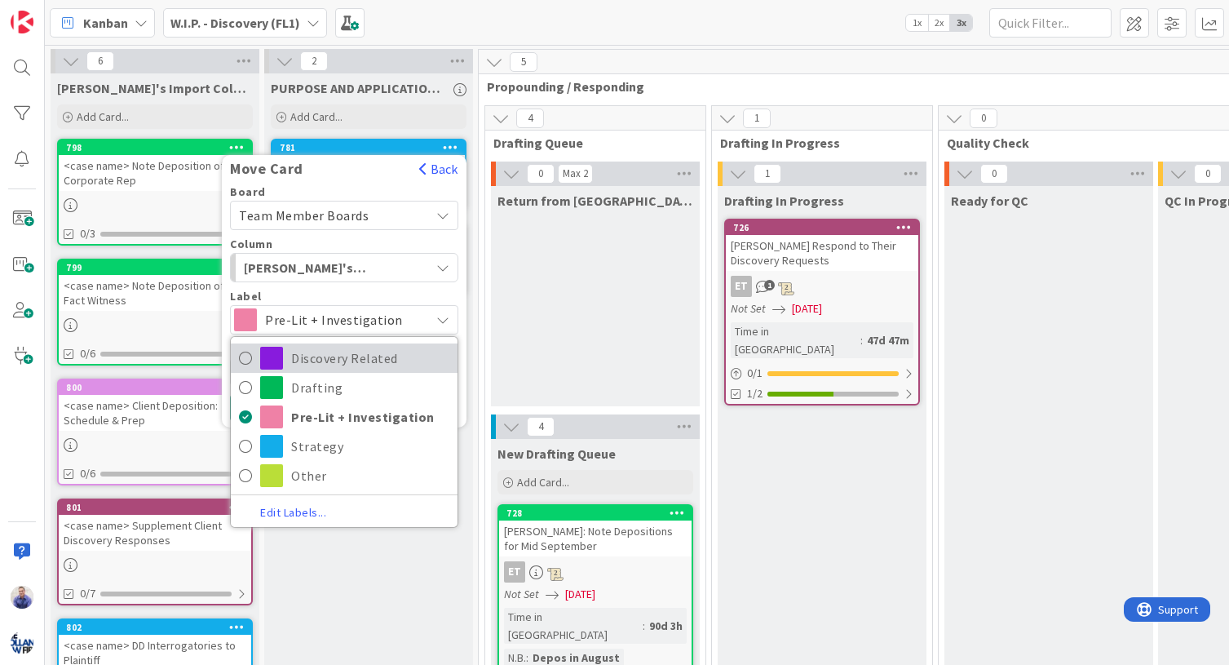
click at [320, 357] on span "Discovery Related" at bounding box center [370, 358] width 158 height 24
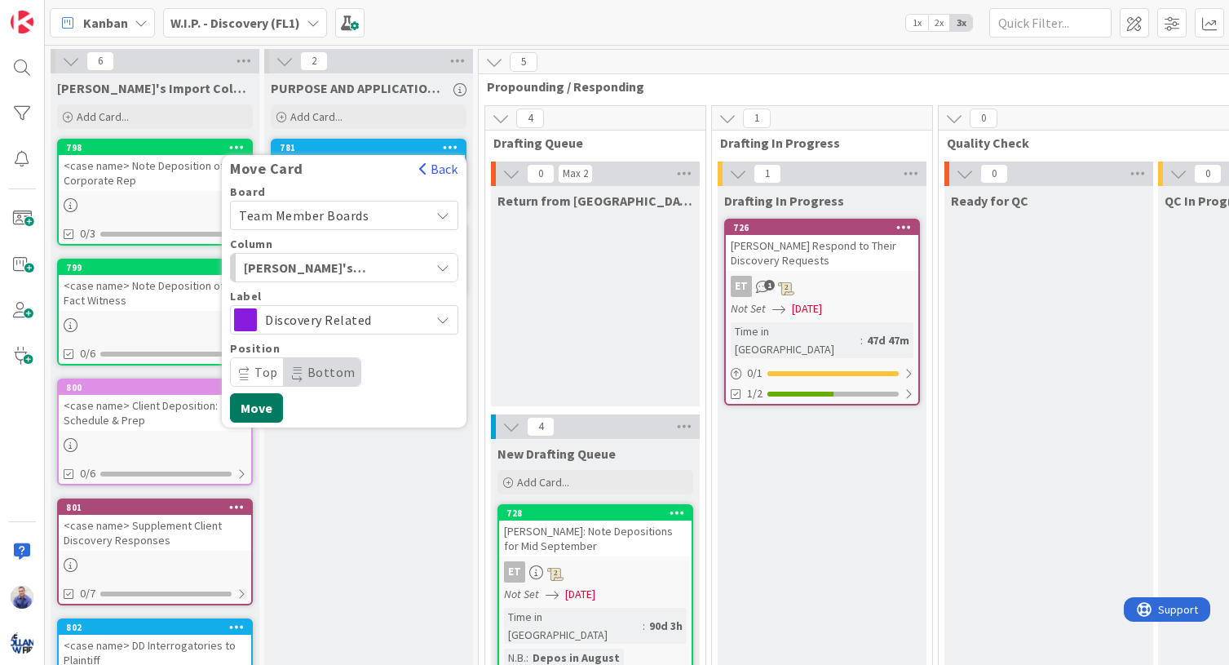
click at [267, 405] on button "Move" at bounding box center [256, 407] width 53 height 29
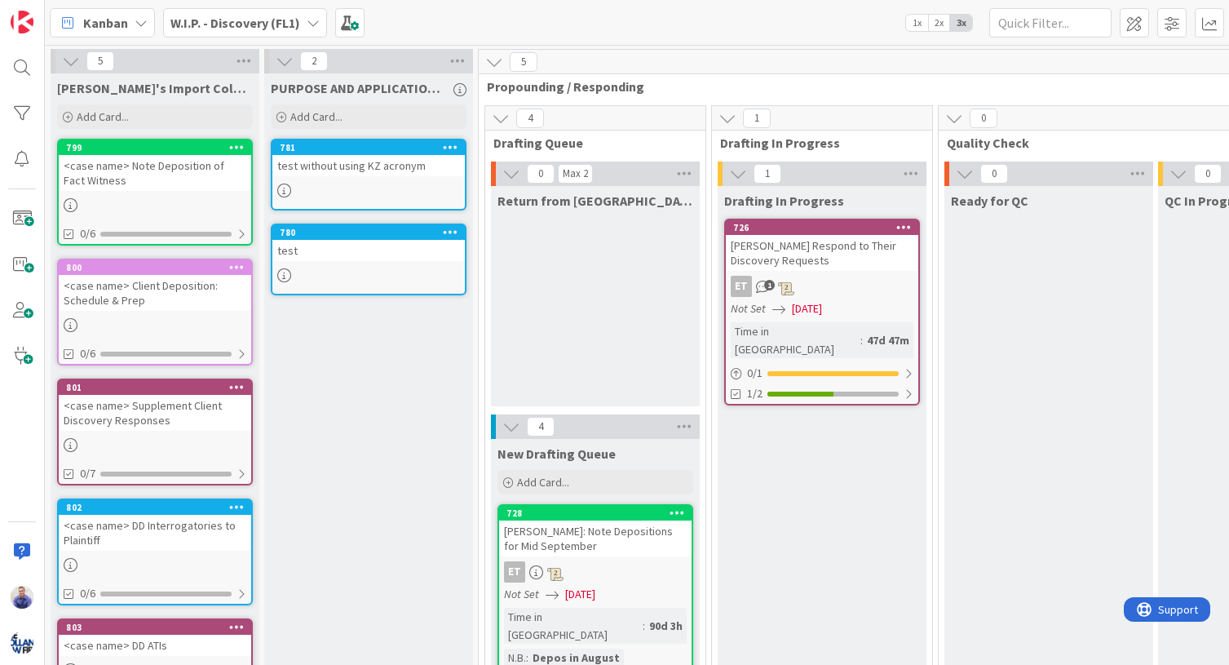
click at [241, 148] on icon at bounding box center [236, 146] width 15 height 11
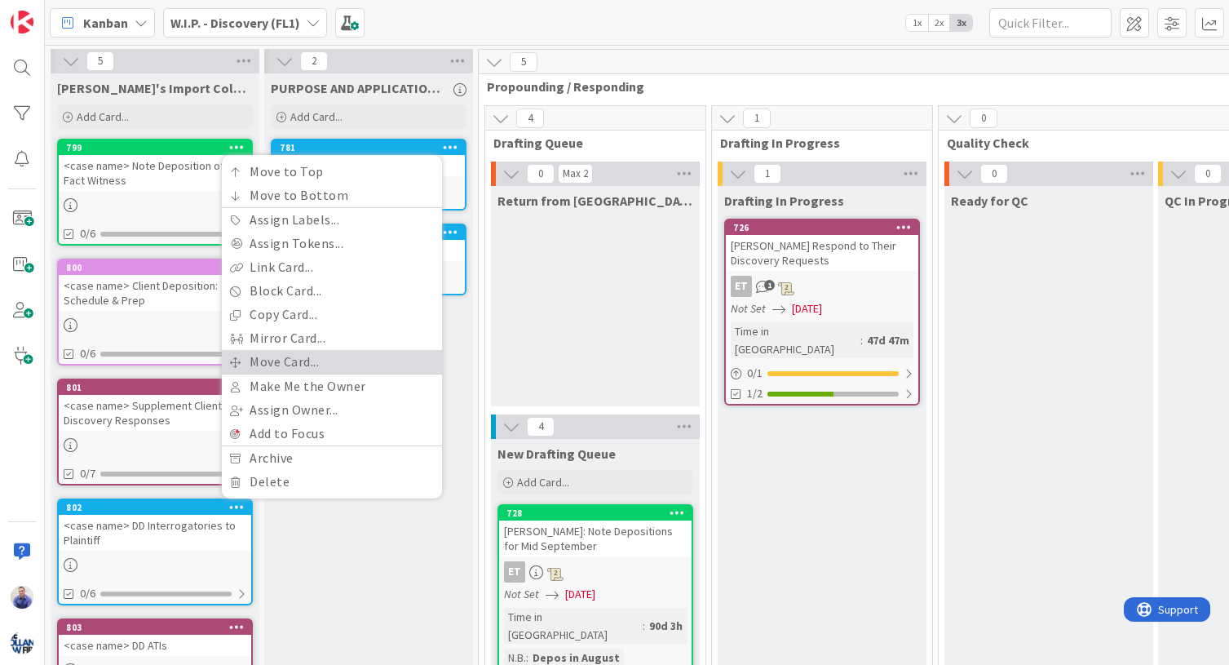
click at [302, 353] on link "Move Card..." at bounding box center [332, 362] width 220 height 24
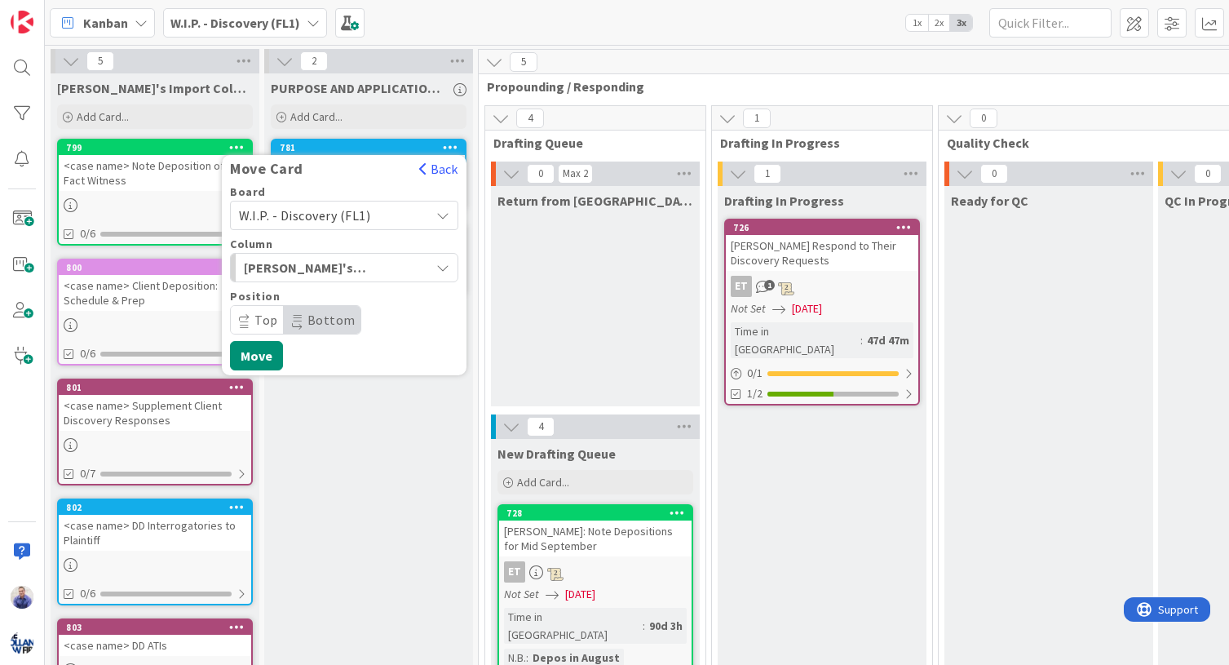
click at [325, 216] on span "W.I.P. - Discovery (FL1)" at bounding box center [304, 215] width 131 height 16
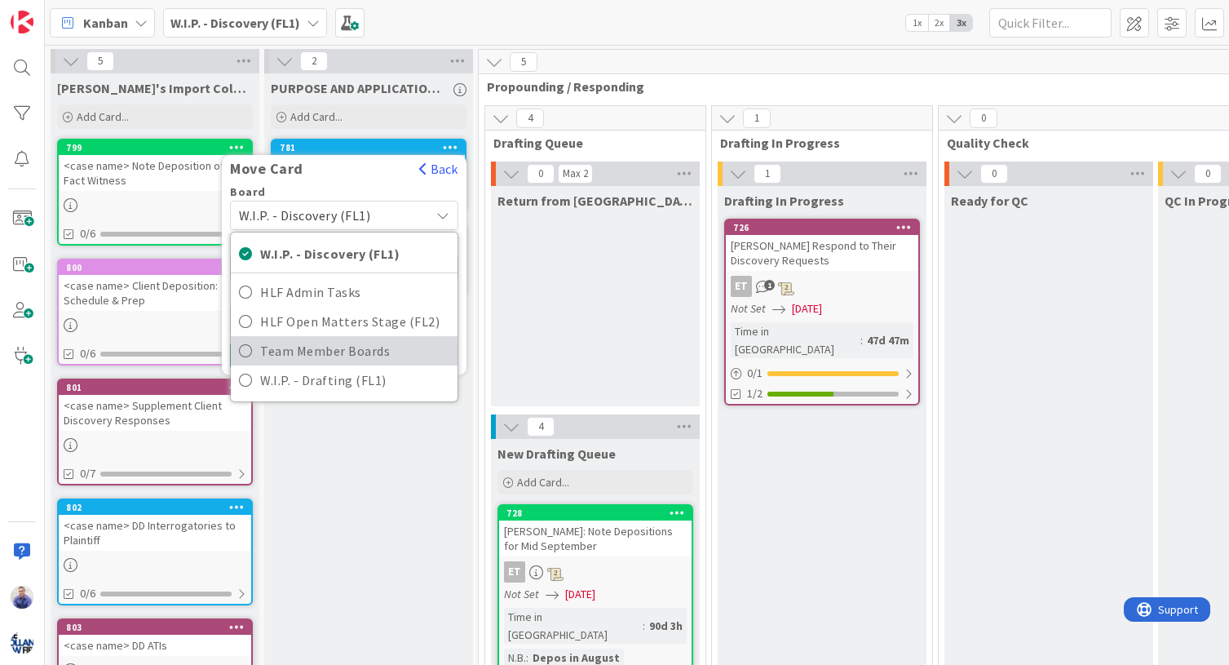
click at [322, 347] on span "Team Member Boards" at bounding box center [354, 350] width 189 height 24
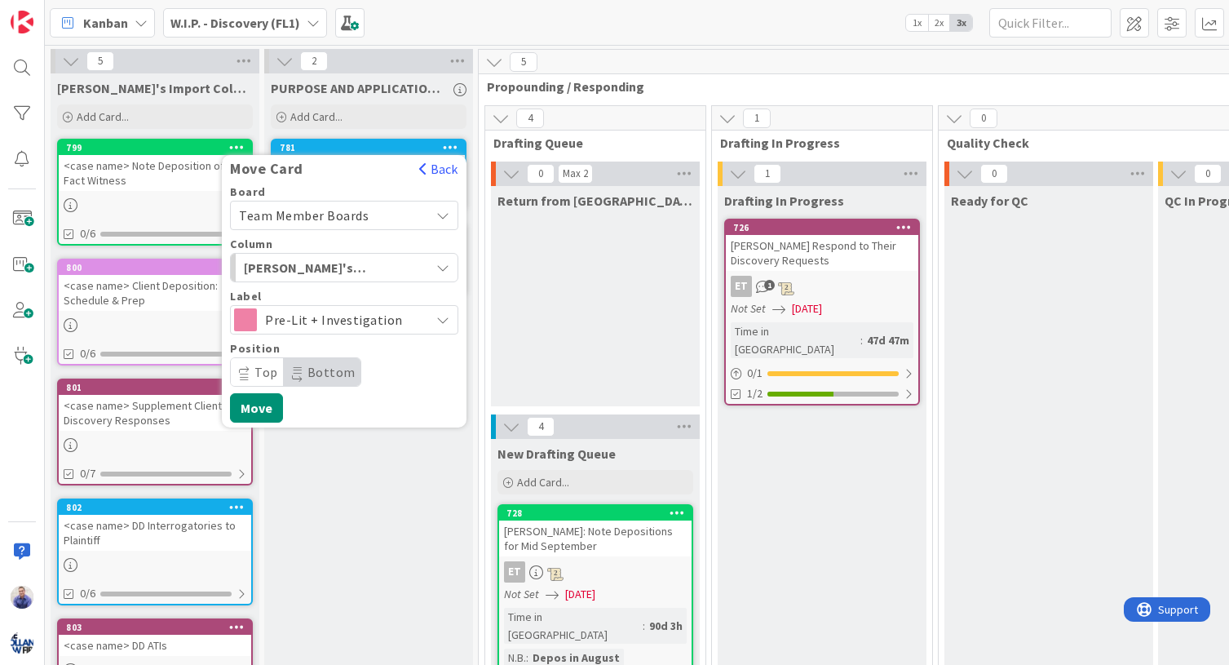
click at [316, 324] on span "Pre-Lit + Investigation" at bounding box center [343, 319] width 157 height 23
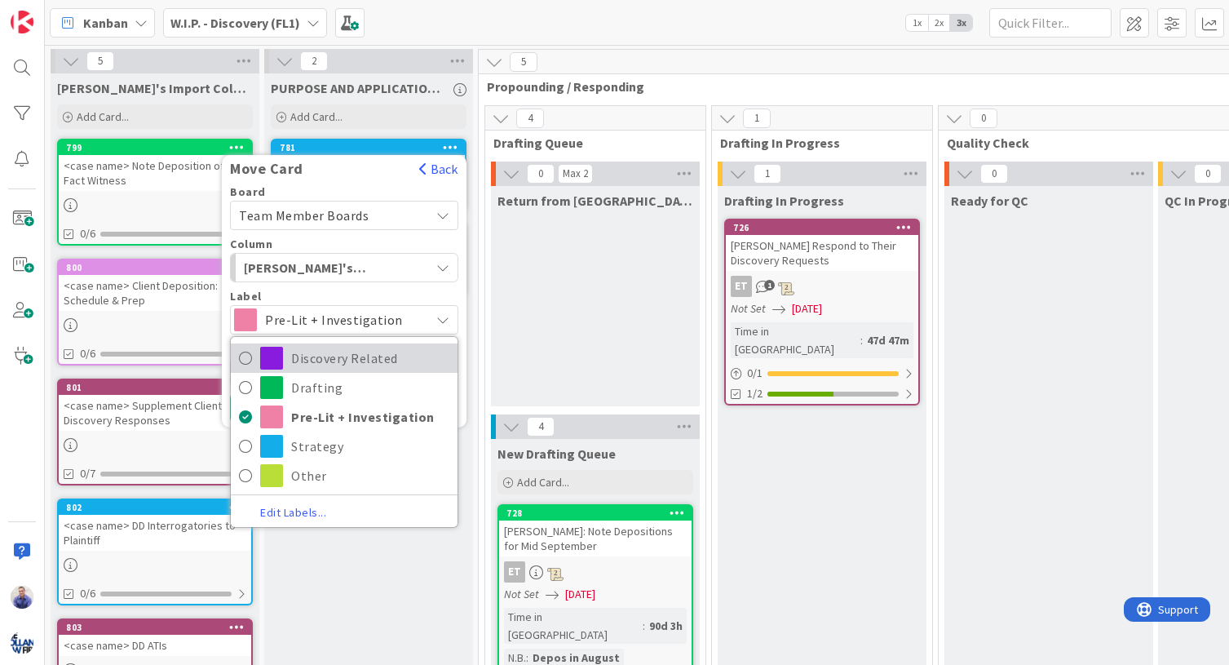
click at [320, 355] on span "Discovery Related" at bounding box center [370, 358] width 158 height 24
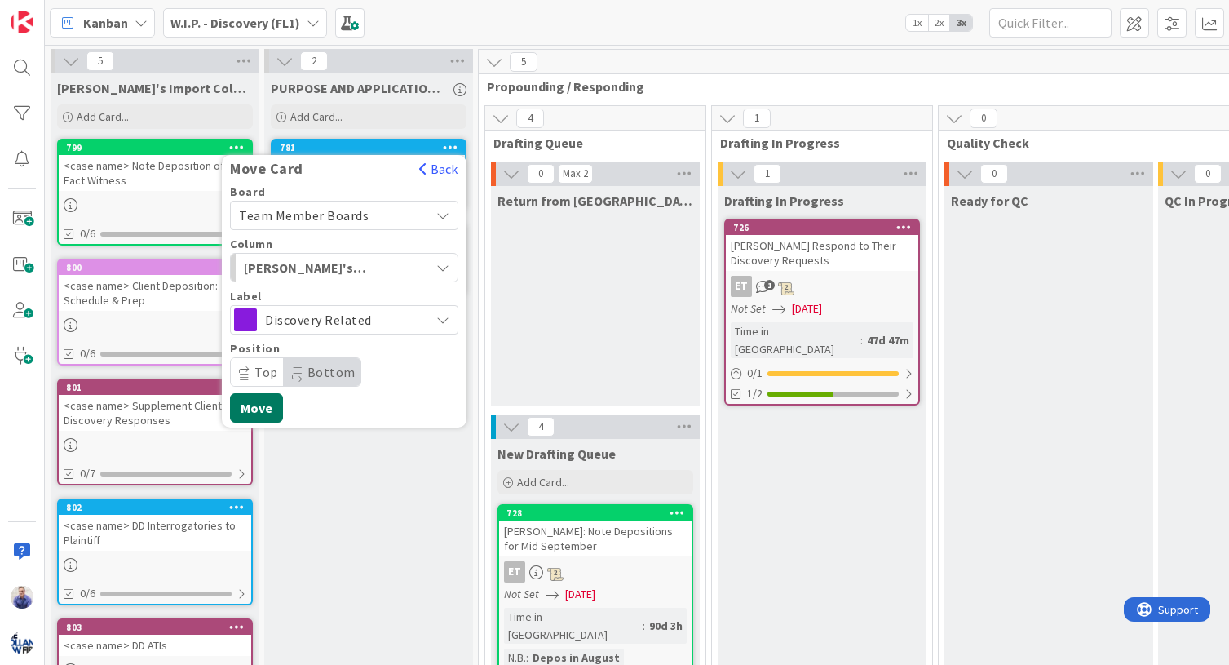
click at [266, 409] on button "Move" at bounding box center [256, 407] width 53 height 29
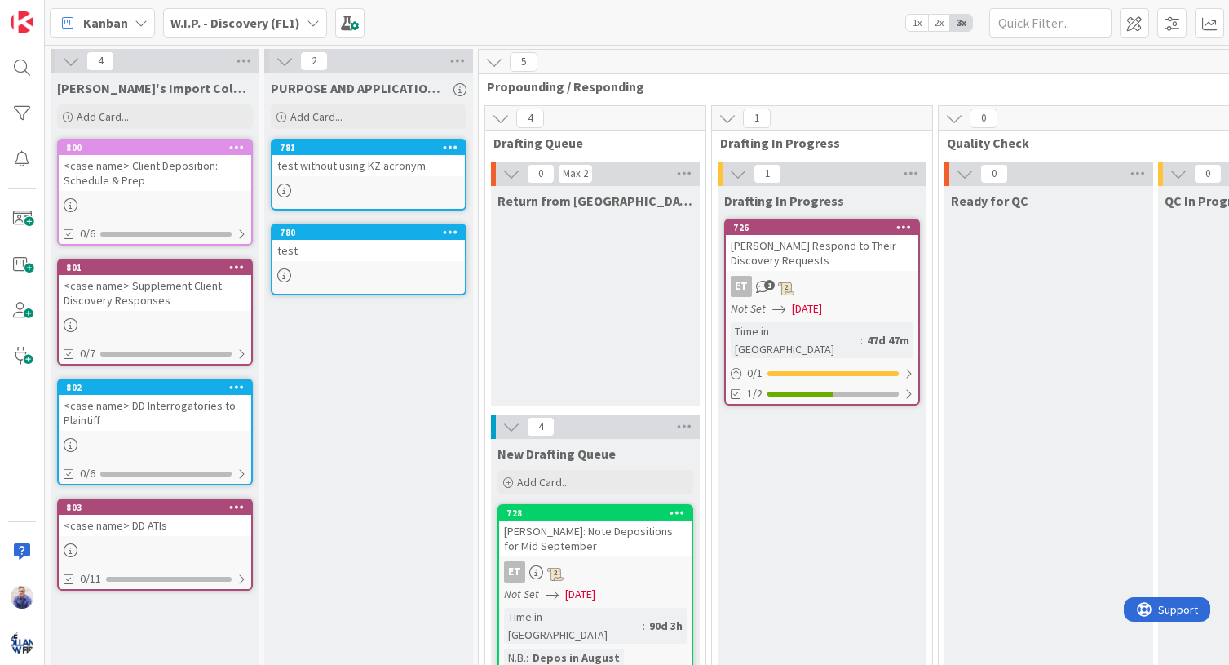
click at [245, 142] on div "800" at bounding box center [155, 147] width 192 height 15
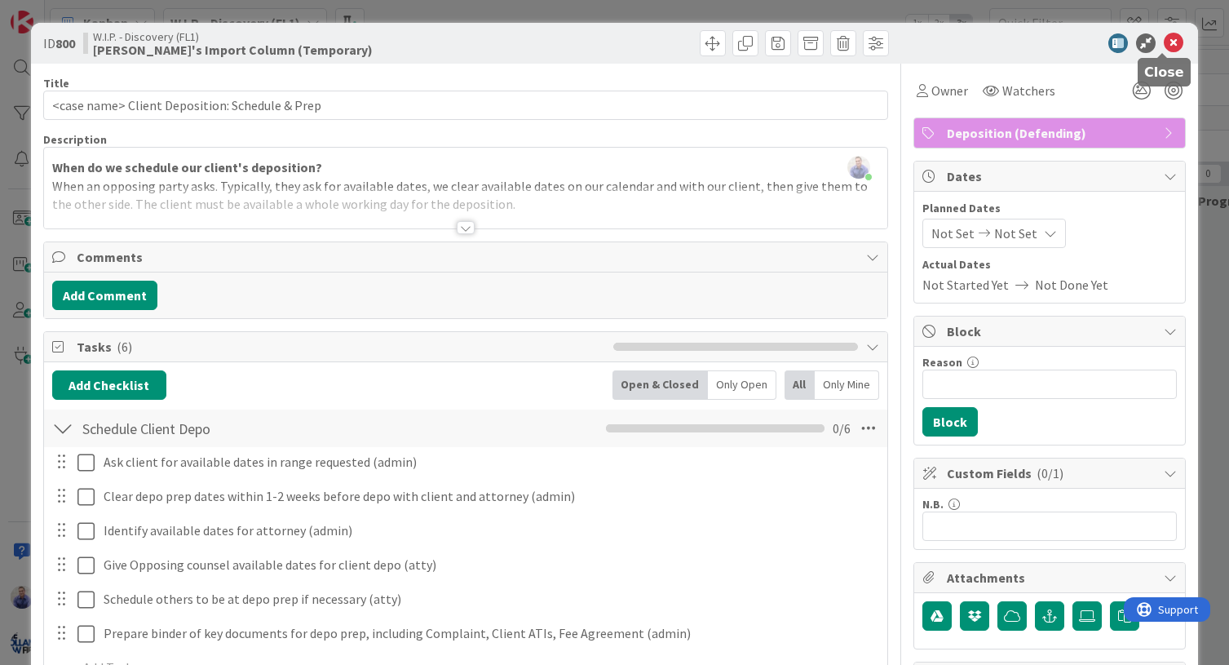
click at [1165, 40] on icon at bounding box center [1174, 43] width 20 height 20
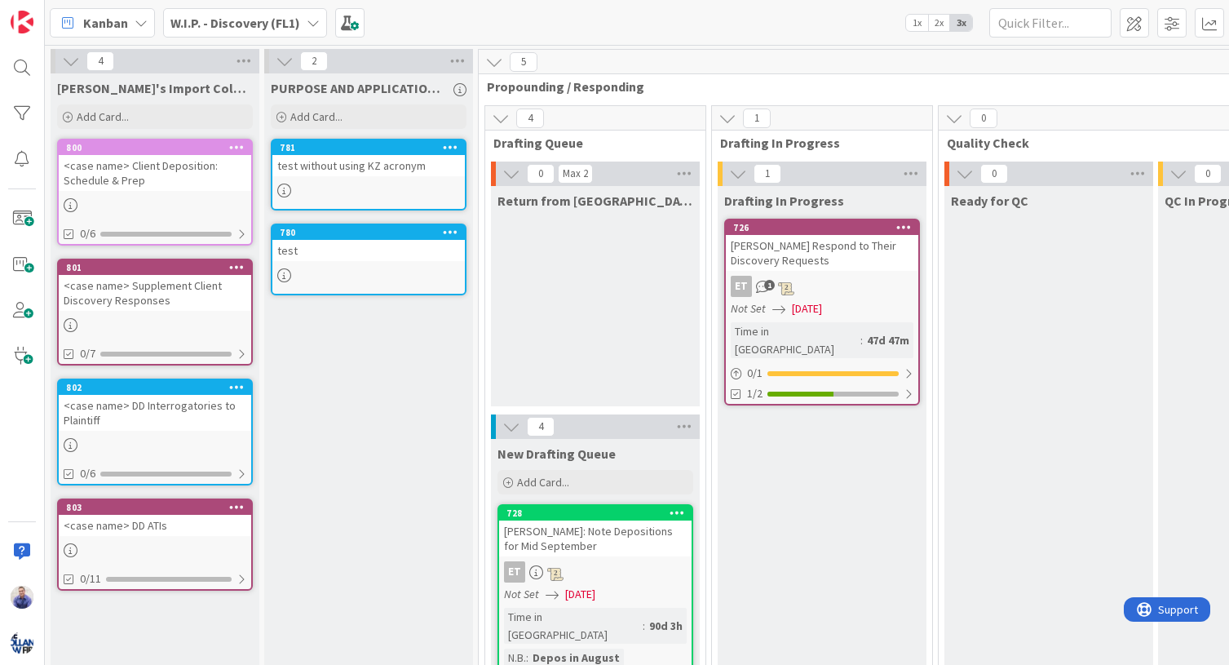
click at [236, 144] on icon at bounding box center [236, 146] width 15 height 11
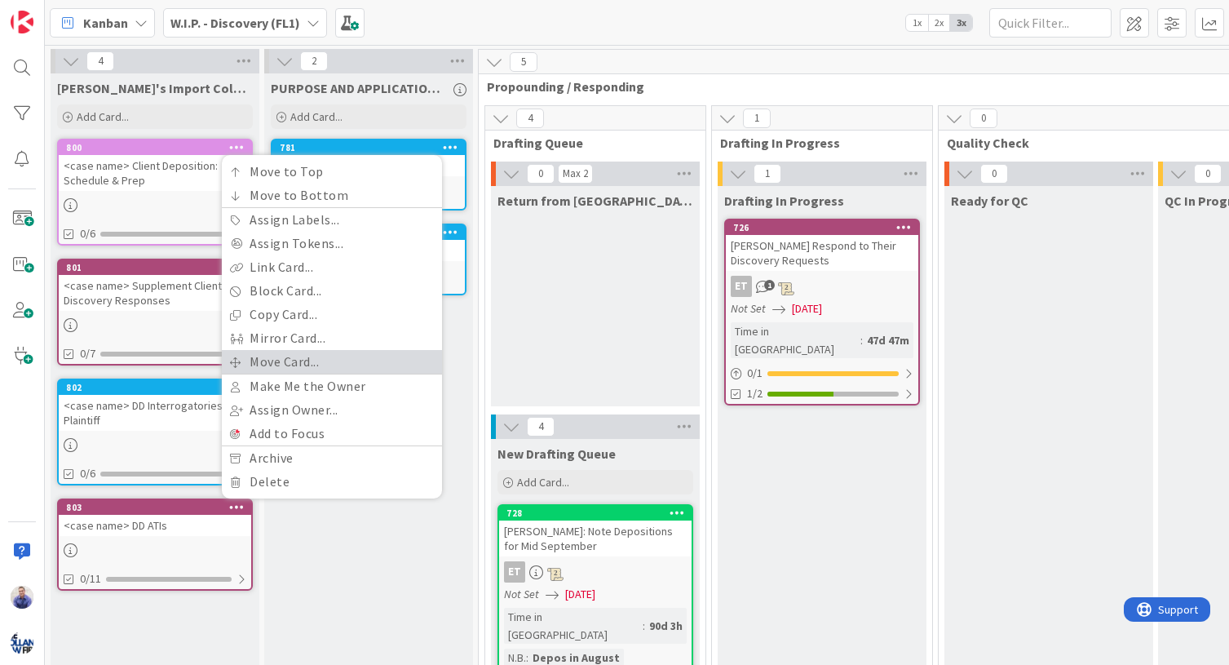
click at [291, 358] on link "Move Card..." at bounding box center [332, 362] width 220 height 24
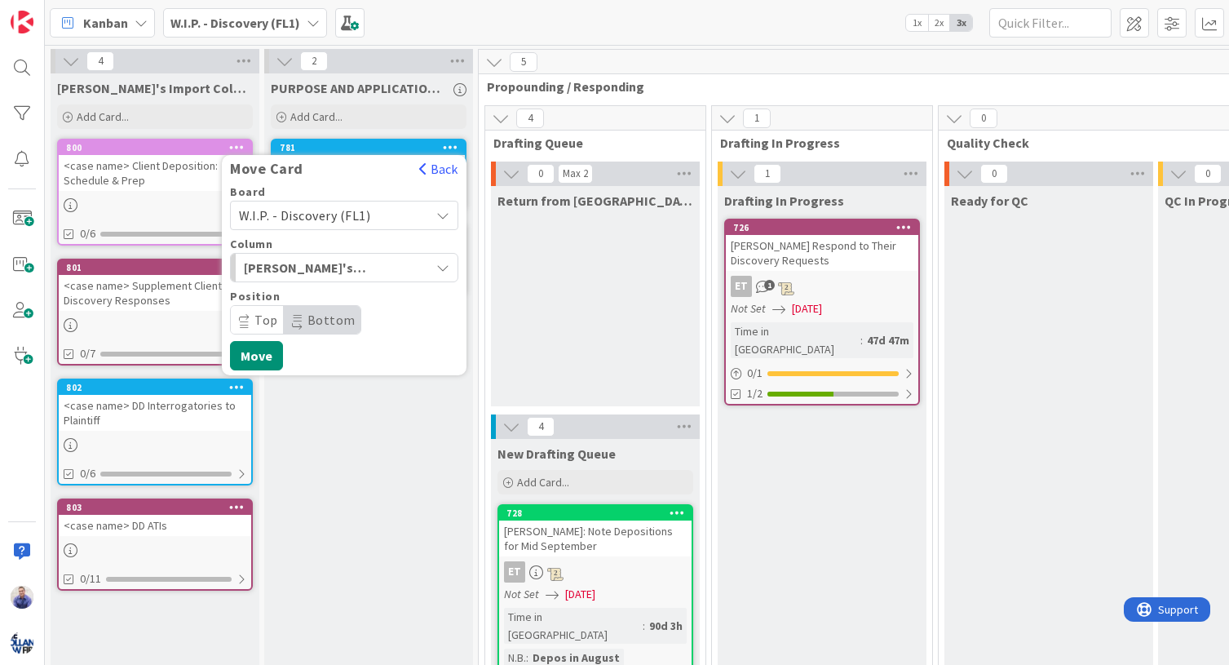
click at [335, 220] on span "W.I.P. - Discovery (FL1)" at bounding box center [304, 215] width 131 height 16
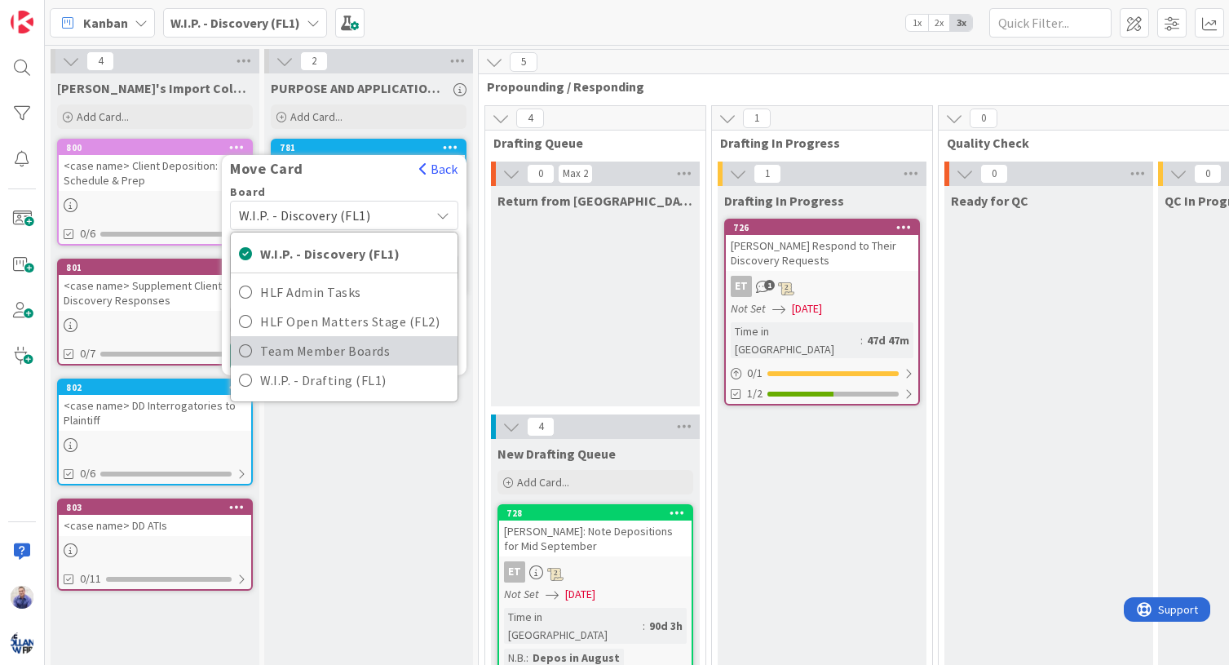
click at [329, 352] on span "Team Member Boards" at bounding box center [354, 350] width 189 height 24
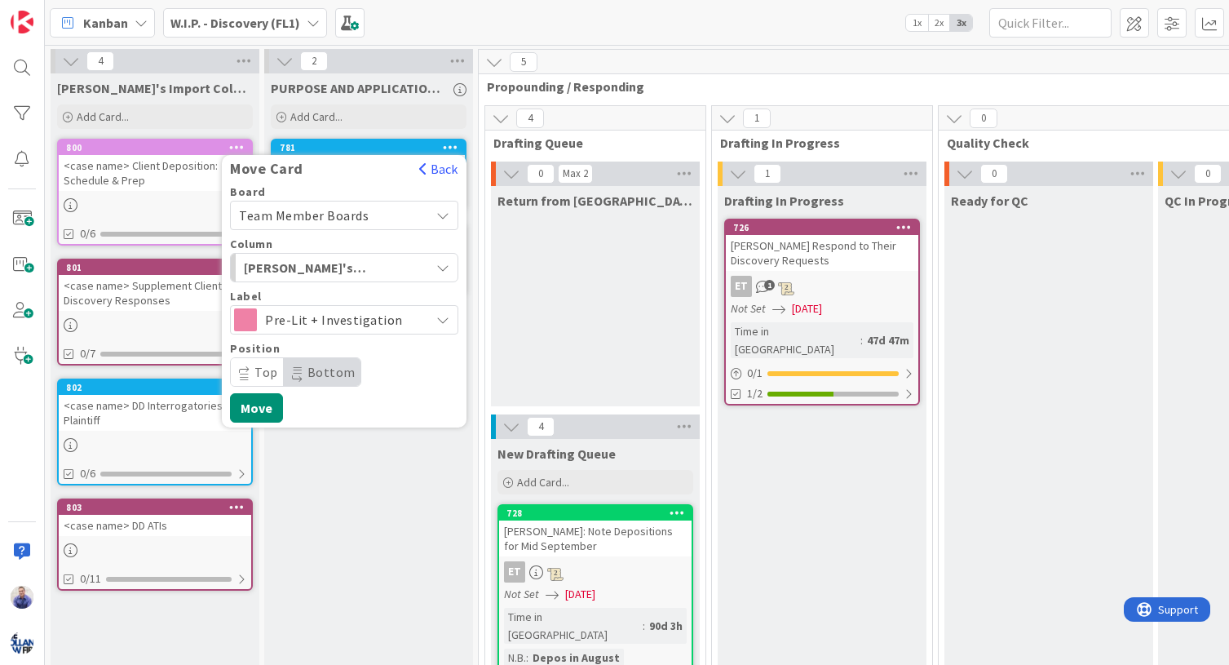
click at [307, 315] on span "Pre-Lit + Investigation" at bounding box center [343, 319] width 157 height 23
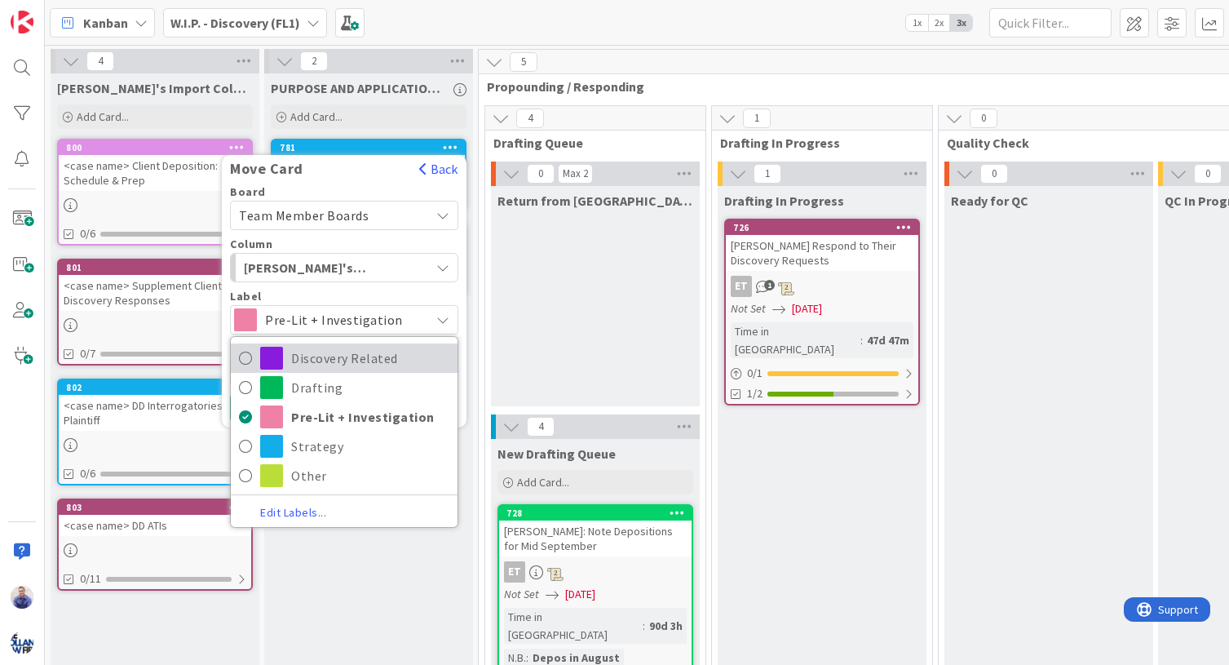
click at [307, 349] on span "Discovery Related" at bounding box center [370, 358] width 158 height 24
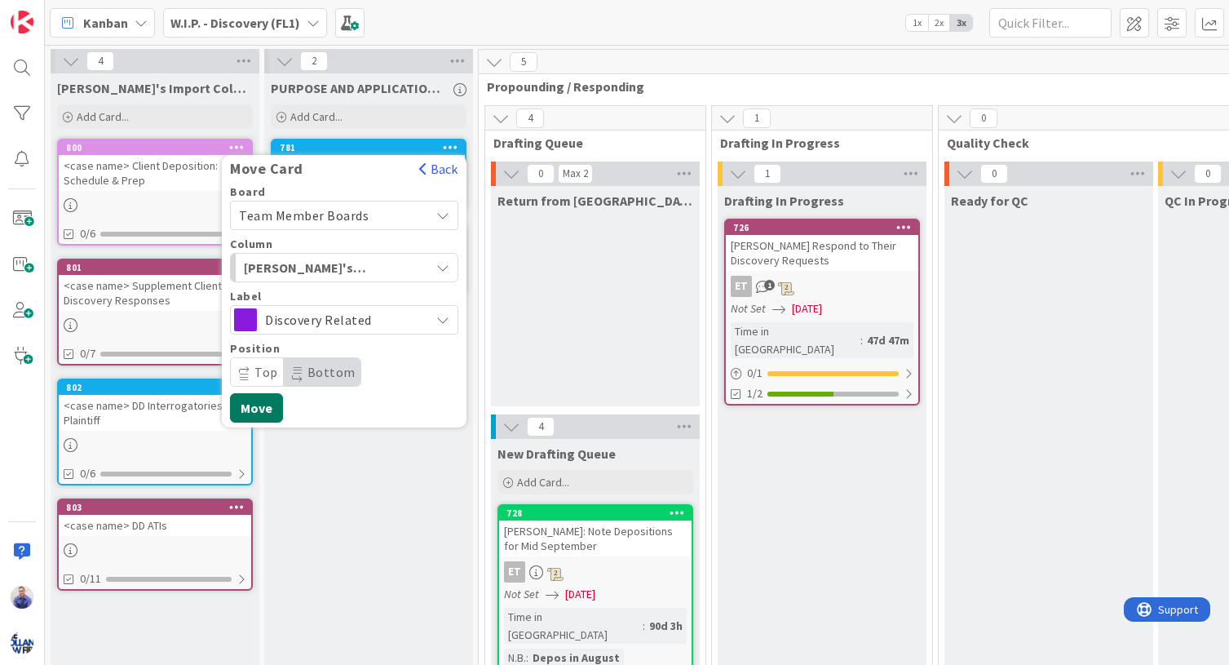
click at [263, 404] on button "Move" at bounding box center [256, 407] width 53 height 29
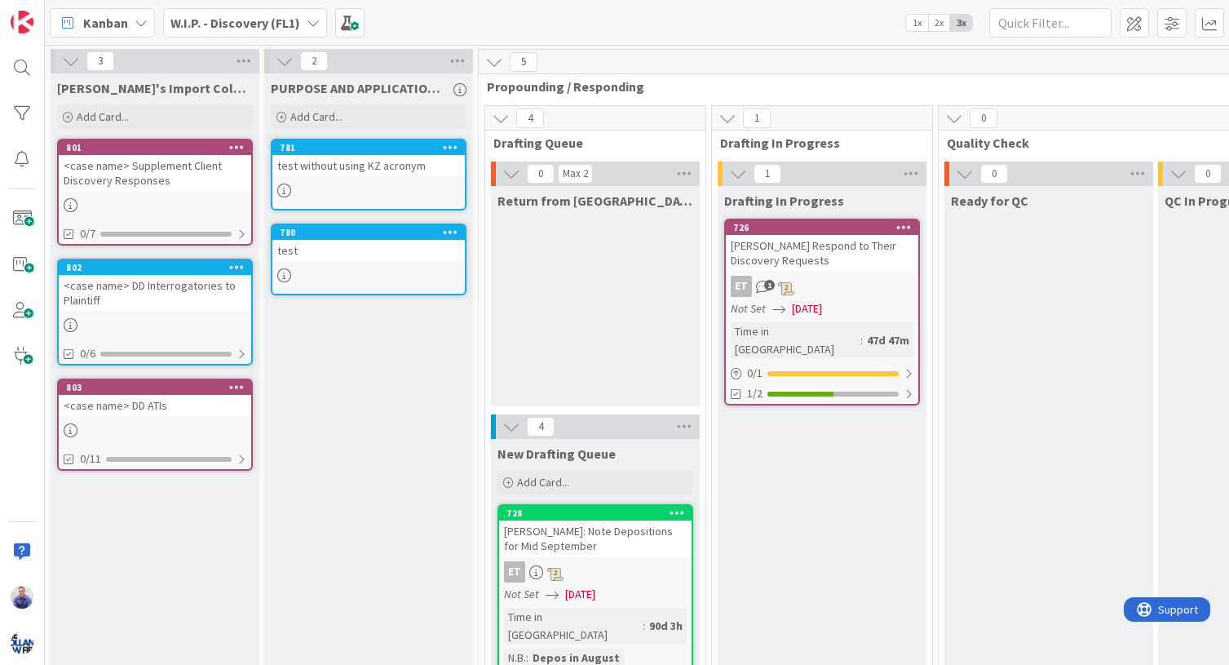
click at [238, 147] on icon at bounding box center [236, 146] width 15 height 11
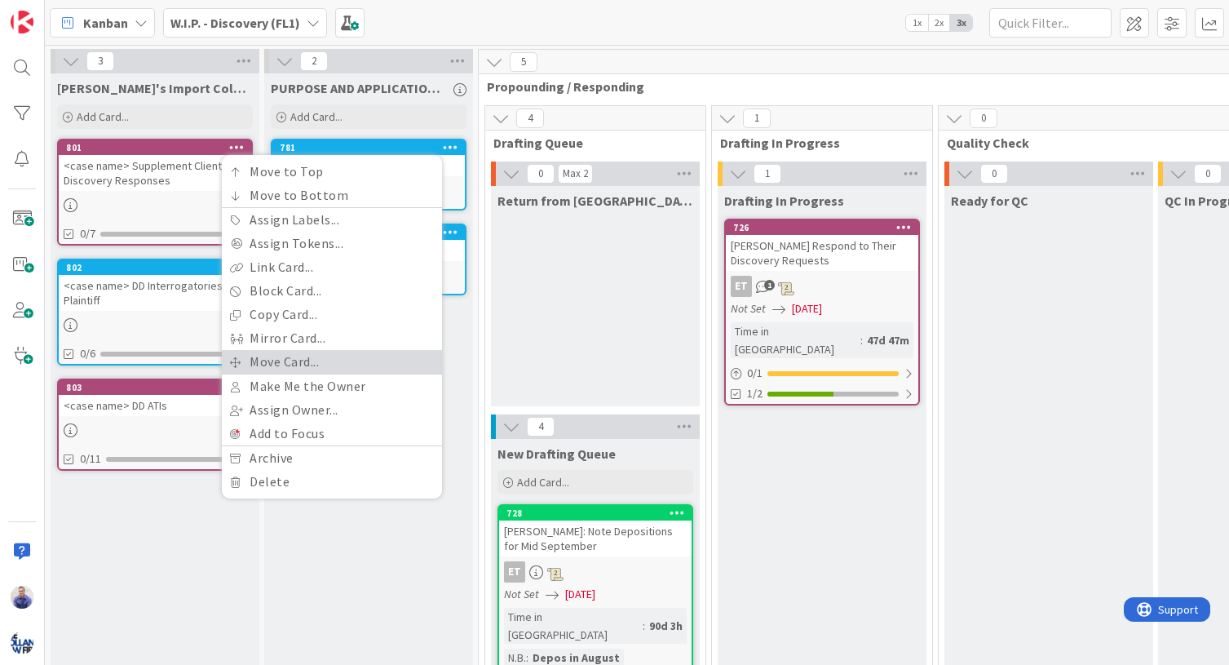
click at [269, 354] on link "Move Card..." at bounding box center [332, 362] width 220 height 24
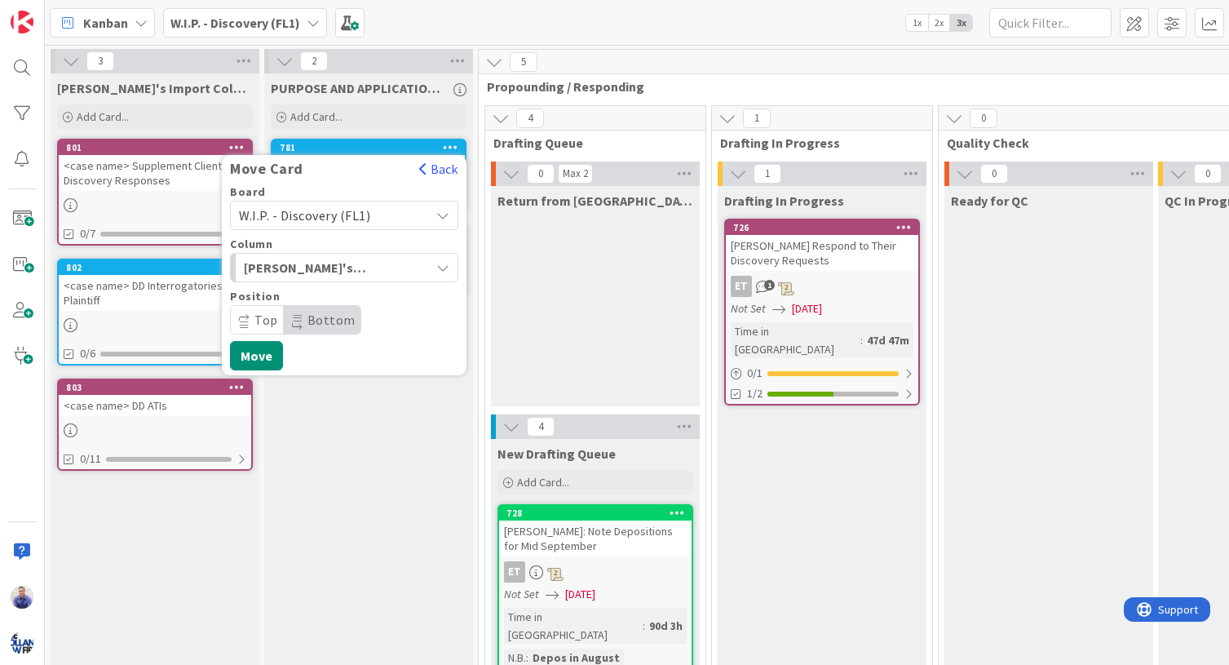
click at [317, 219] on span "W.I.P. - Discovery (FL1)" at bounding box center [304, 215] width 131 height 16
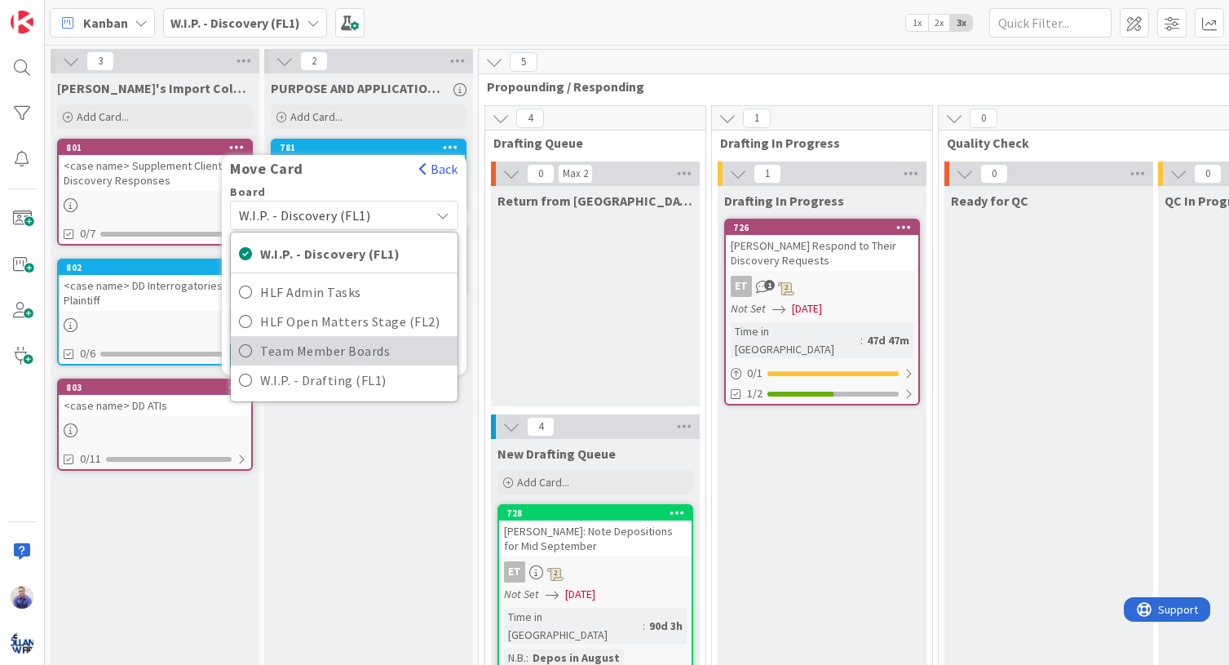
click at [312, 347] on span "Team Member Boards" at bounding box center [354, 350] width 189 height 24
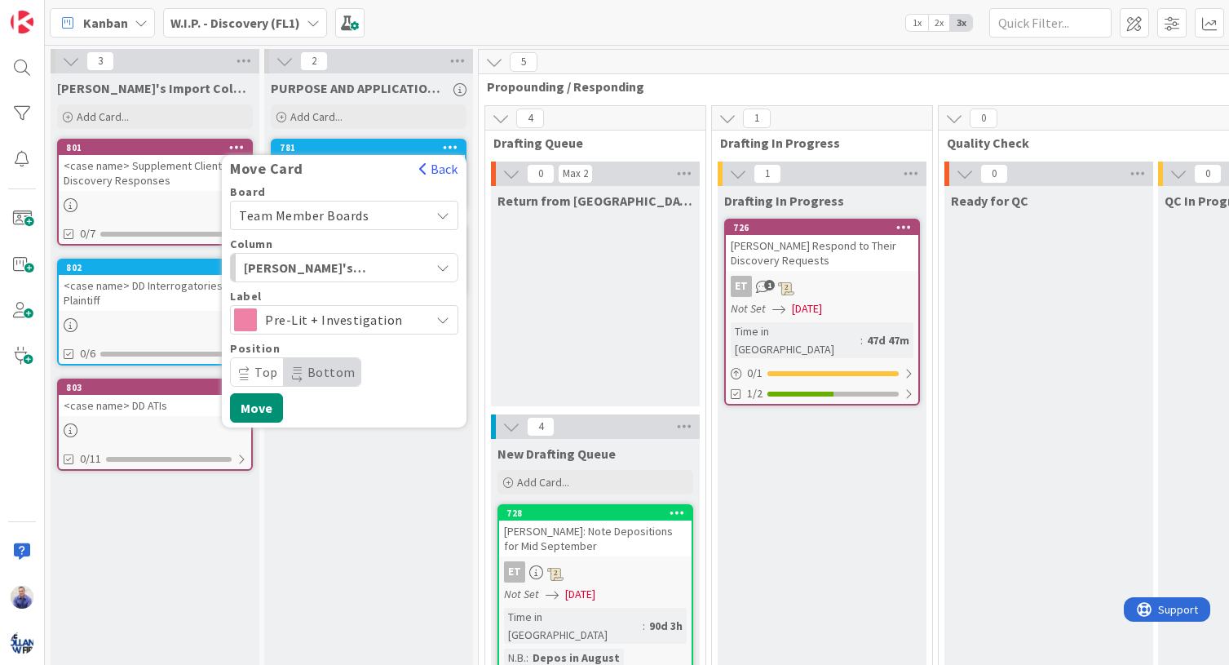
click at [289, 322] on span "Pre-Lit + Investigation" at bounding box center [343, 319] width 157 height 23
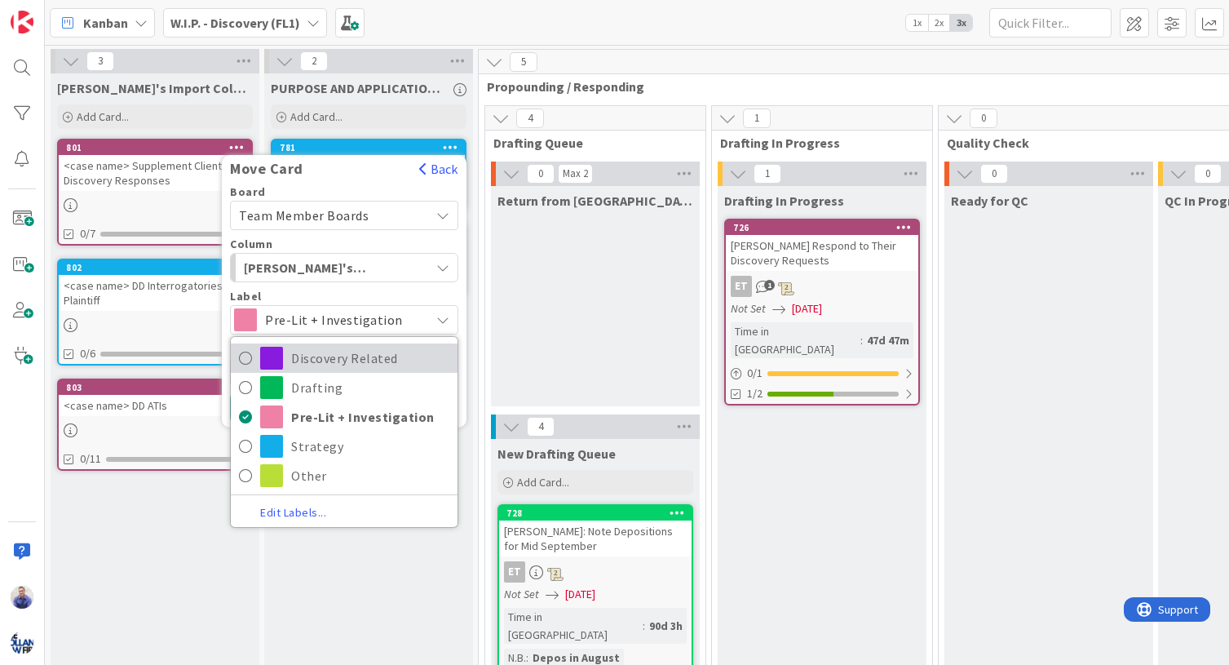
click at [294, 357] on span "Discovery Related" at bounding box center [370, 358] width 158 height 24
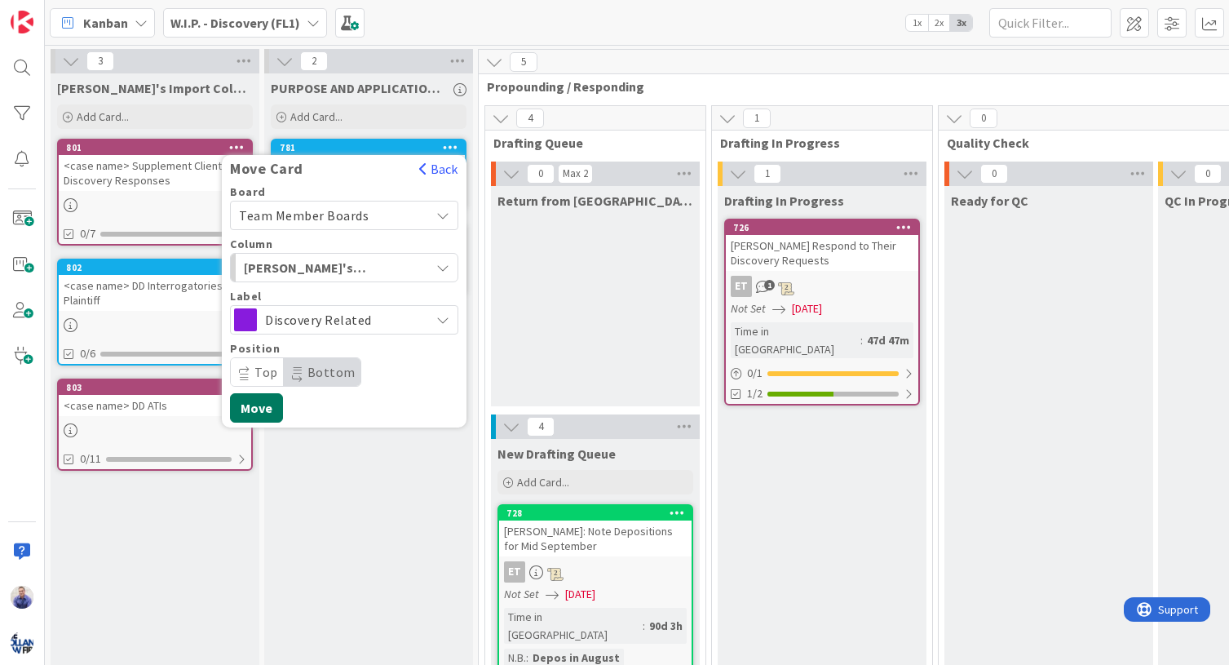
click at [263, 417] on button "Move" at bounding box center [256, 407] width 53 height 29
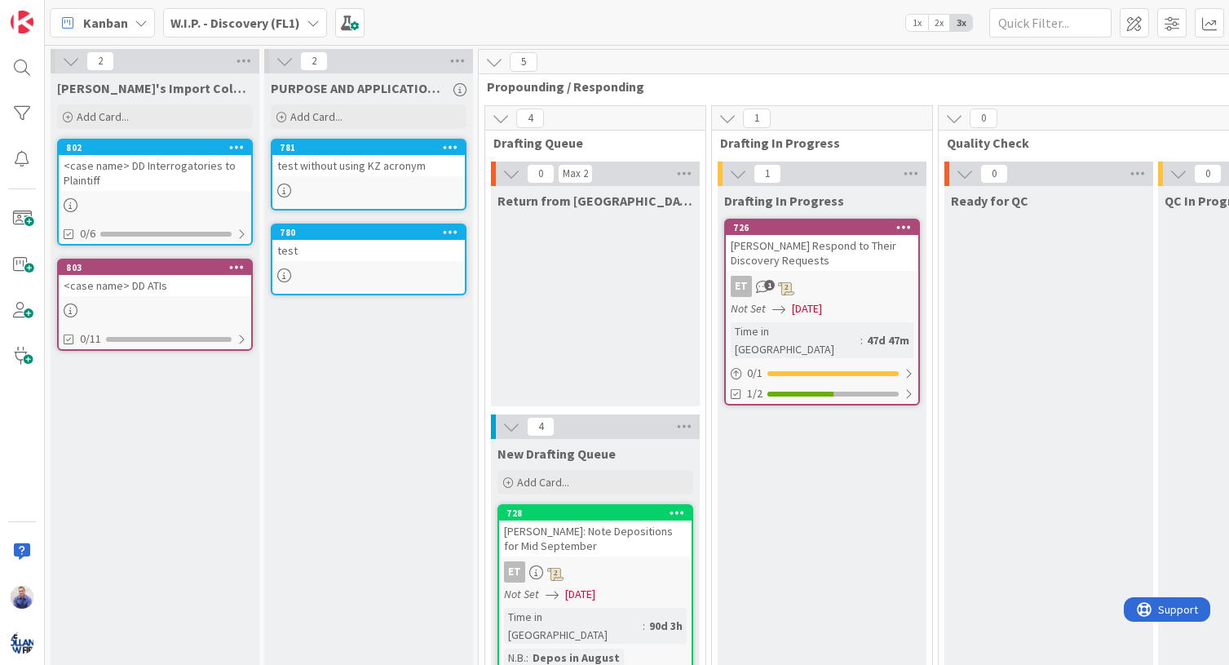
click at [241, 152] on icon at bounding box center [236, 146] width 15 height 11
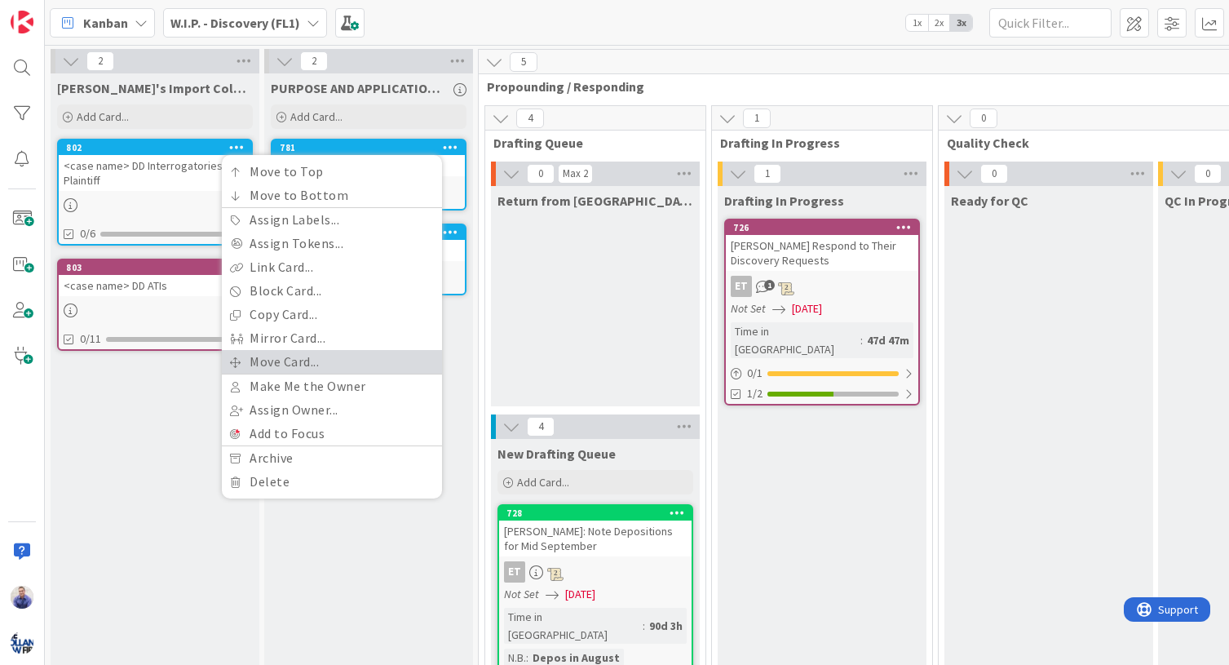
click at [289, 353] on link "Move Card..." at bounding box center [332, 362] width 220 height 24
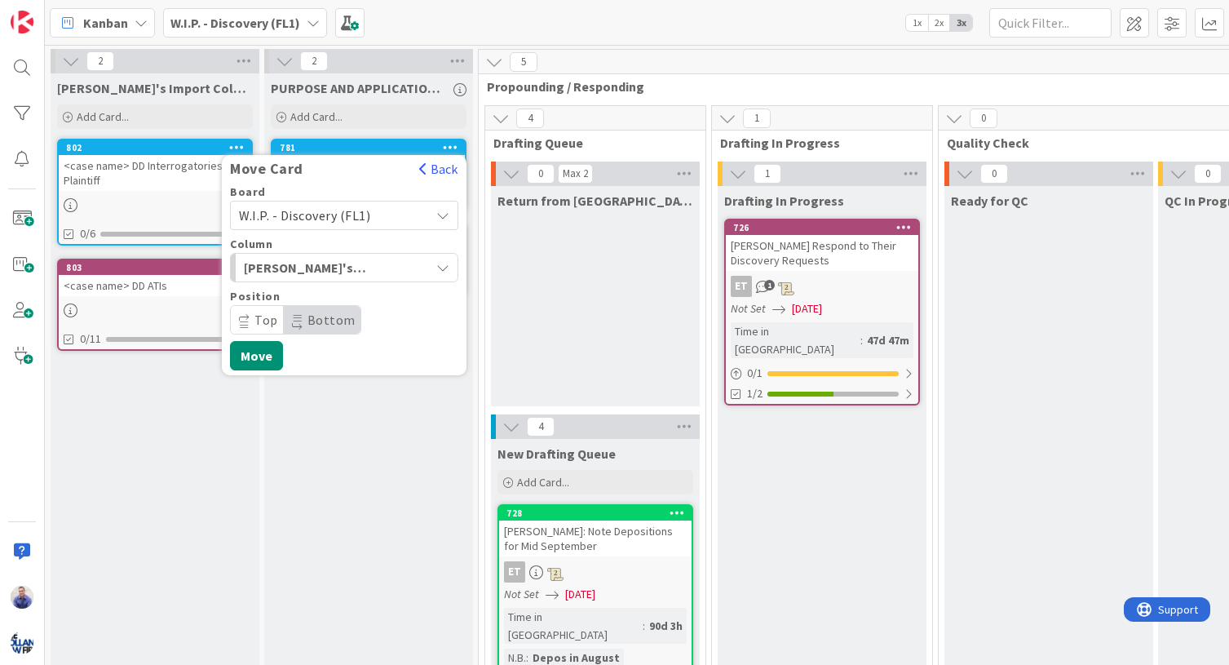
click at [307, 219] on span "W.I.P. - Discovery (FL1)" at bounding box center [304, 215] width 131 height 16
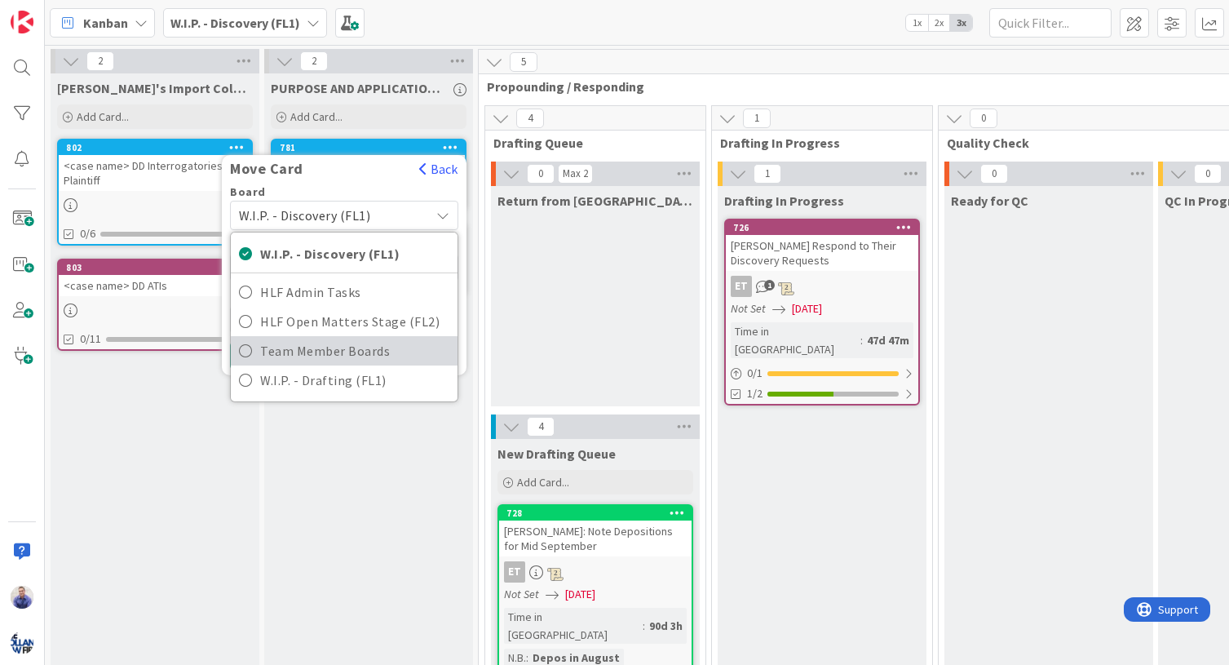
click at [318, 338] on span "Team Member Boards" at bounding box center [354, 350] width 189 height 24
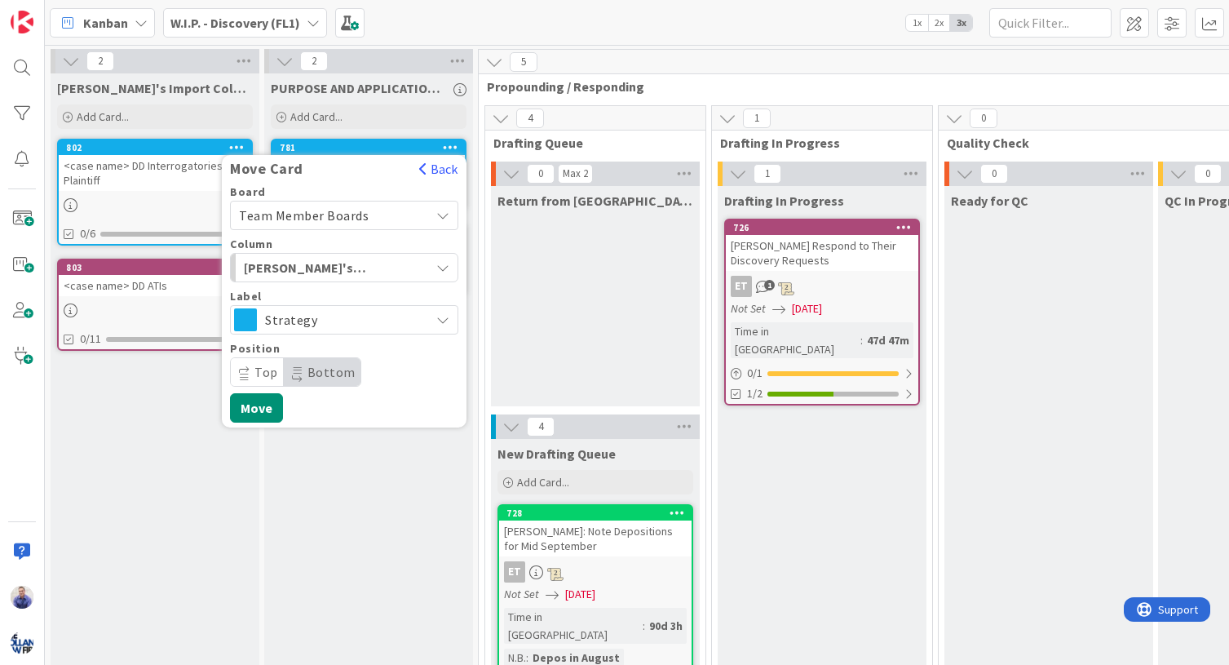
click at [313, 326] on span "Strategy" at bounding box center [343, 319] width 157 height 23
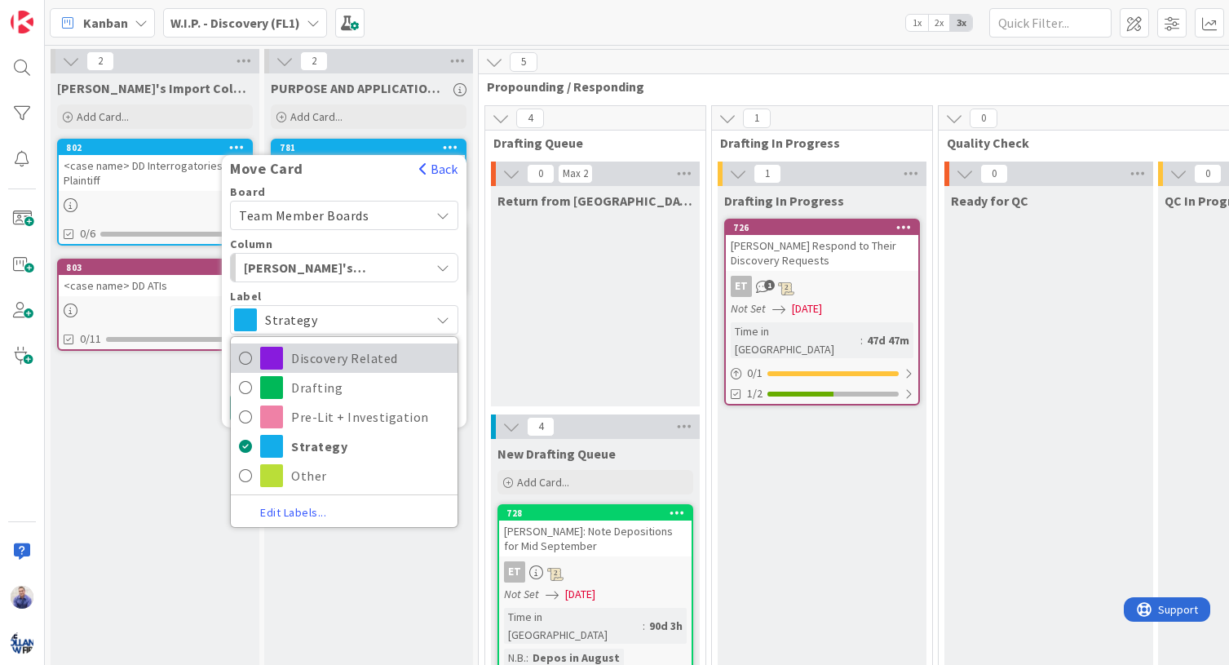
click at [314, 351] on span "Discovery Related" at bounding box center [370, 358] width 158 height 24
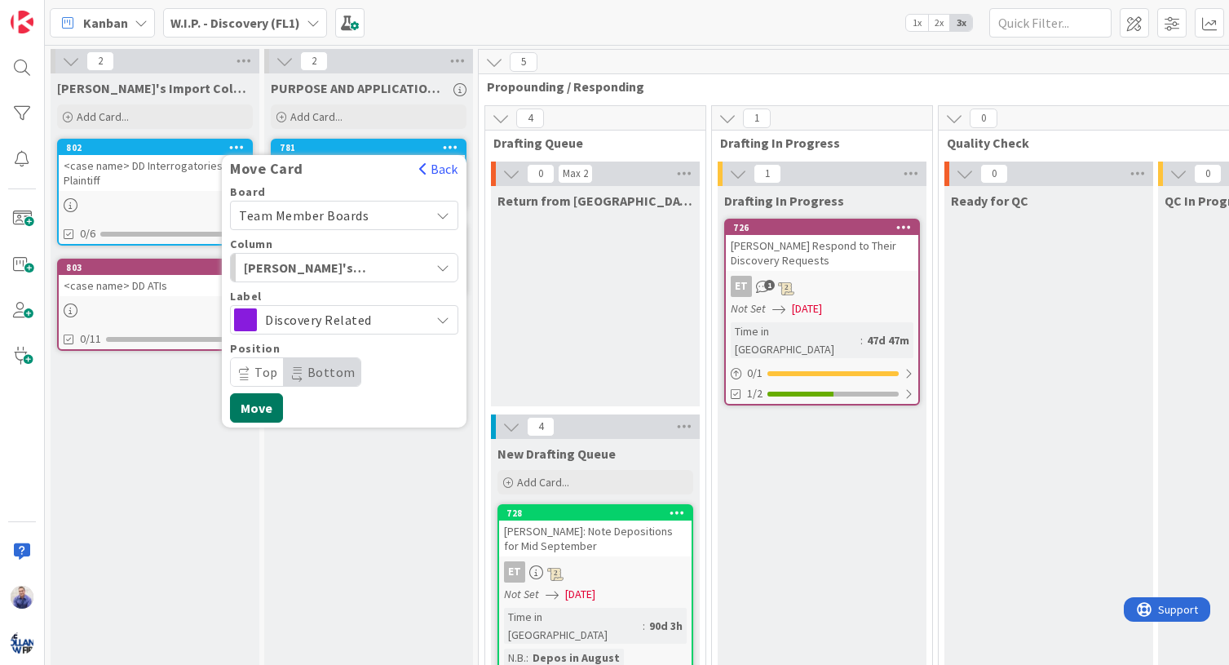
drag, startPoint x: 279, startPoint y: 401, endPoint x: 285, endPoint y: 390, distance: 13.1
click at [280, 401] on button "Move" at bounding box center [256, 407] width 53 height 29
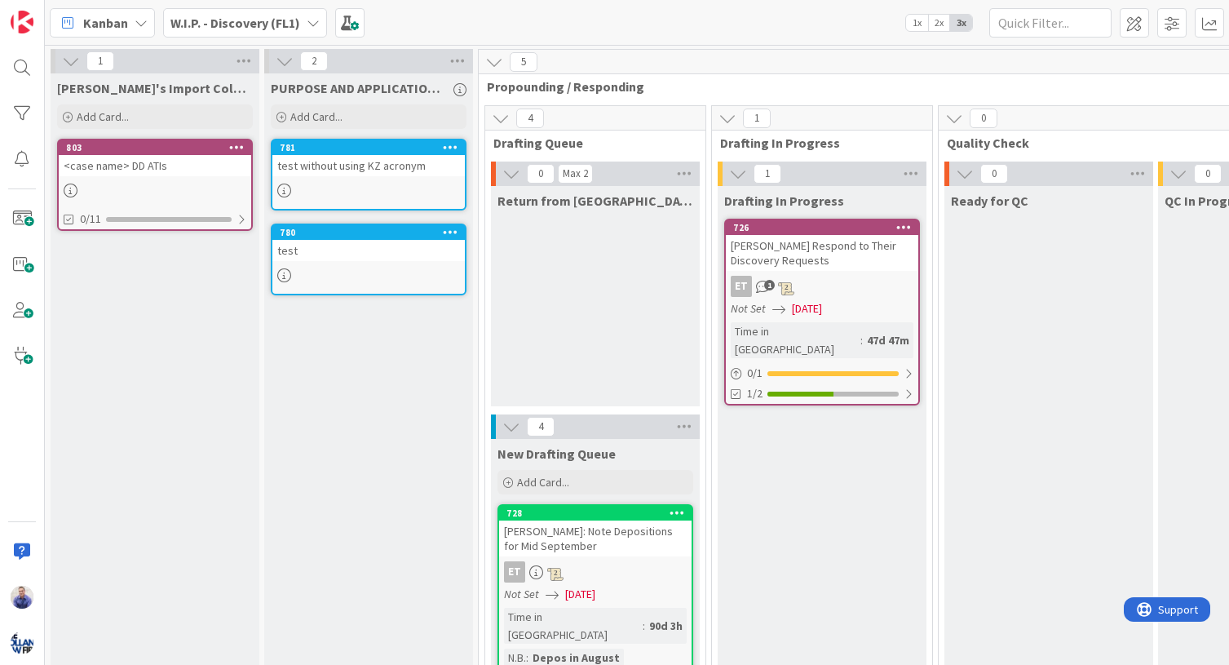
click at [235, 147] on icon at bounding box center [236, 146] width 15 height 11
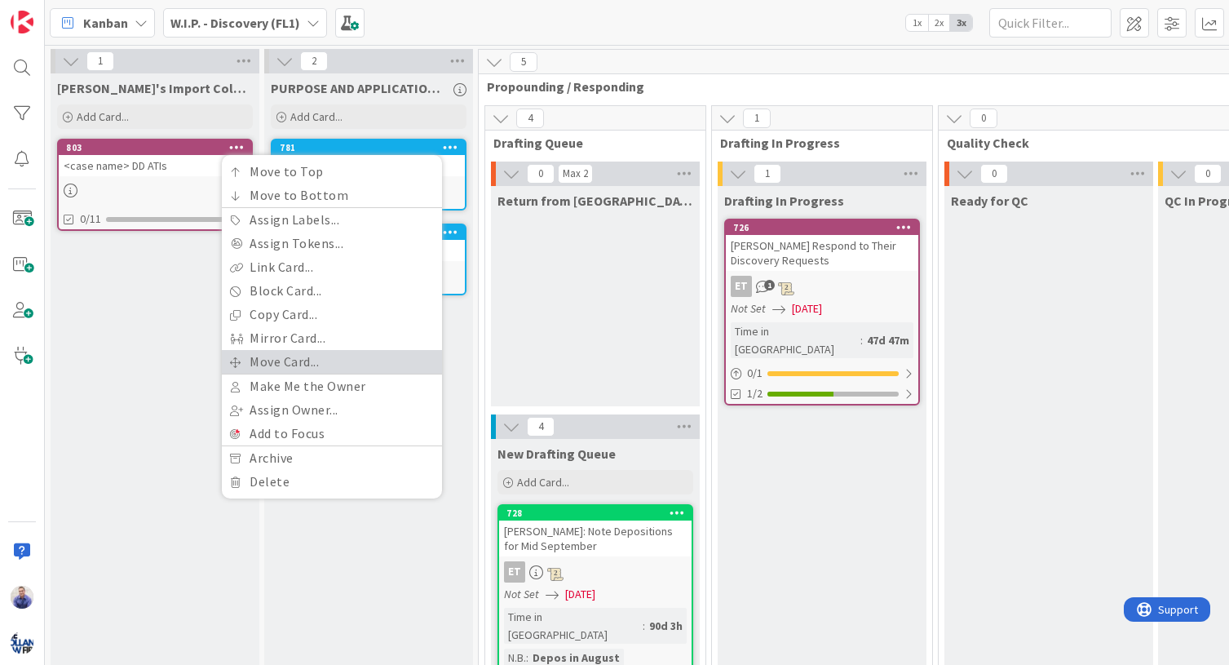
click at [277, 355] on link "Move Card..." at bounding box center [332, 362] width 220 height 24
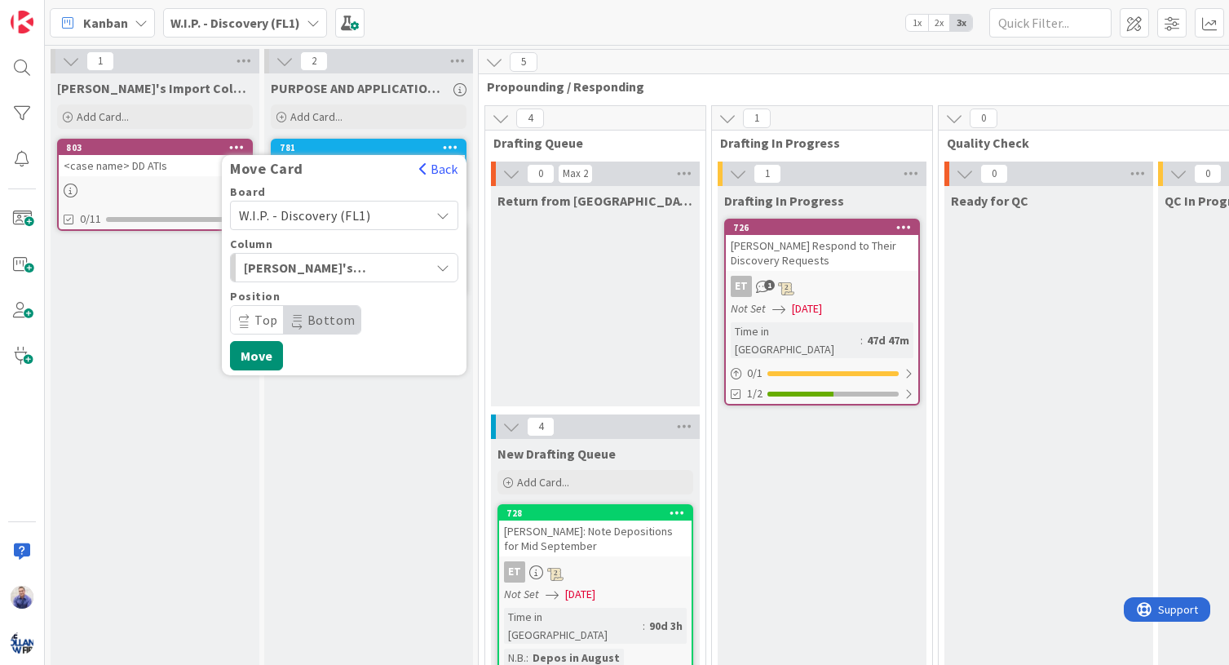
click at [303, 221] on span "W.I.P. - Discovery (FL1)" at bounding box center [304, 215] width 131 height 16
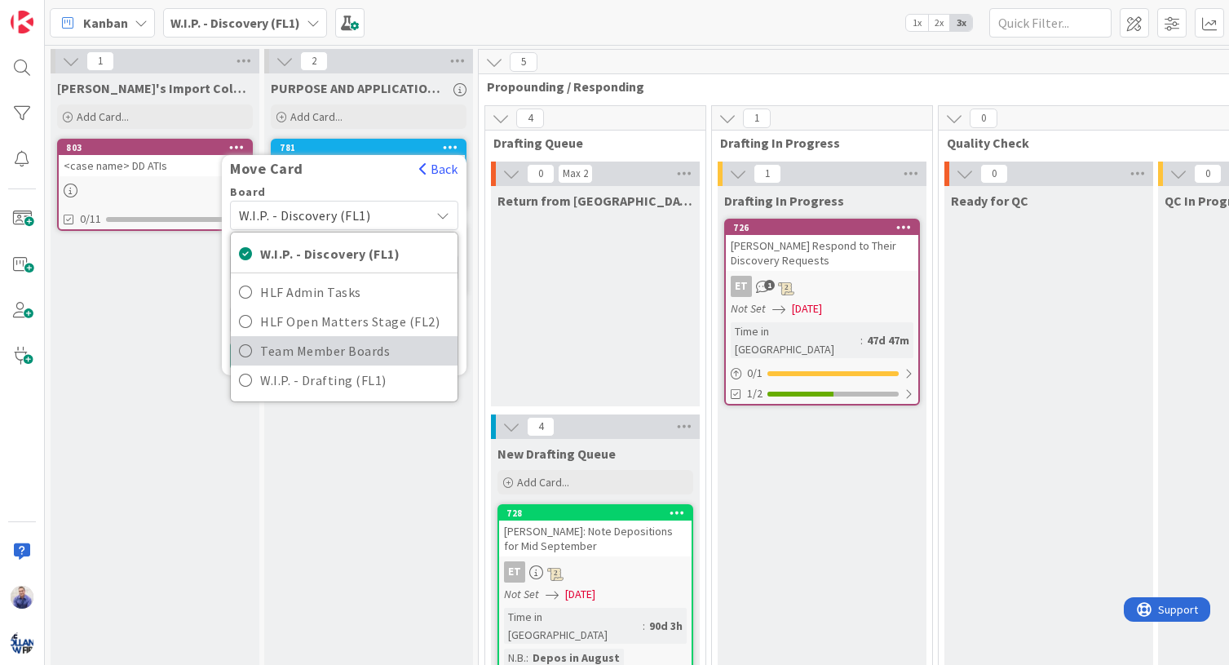
click at [310, 343] on span "Team Member Boards" at bounding box center [354, 350] width 189 height 24
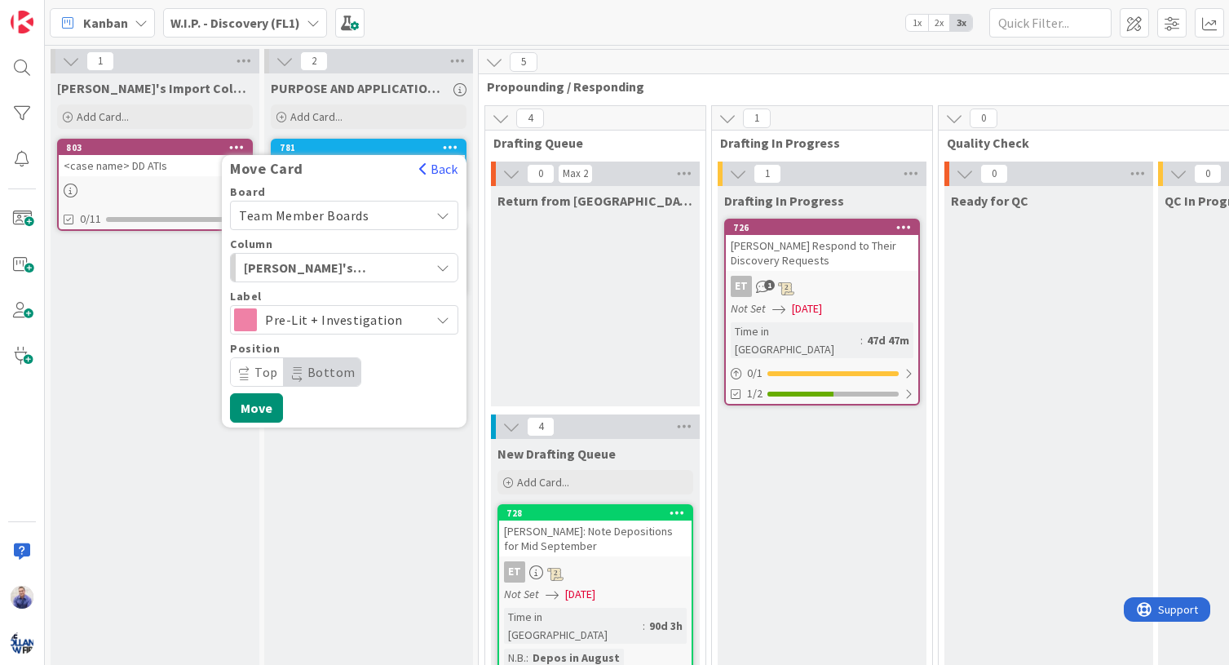
click at [302, 316] on span "Pre-Lit + Investigation" at bounding box center [343, 319] width 157 height 23
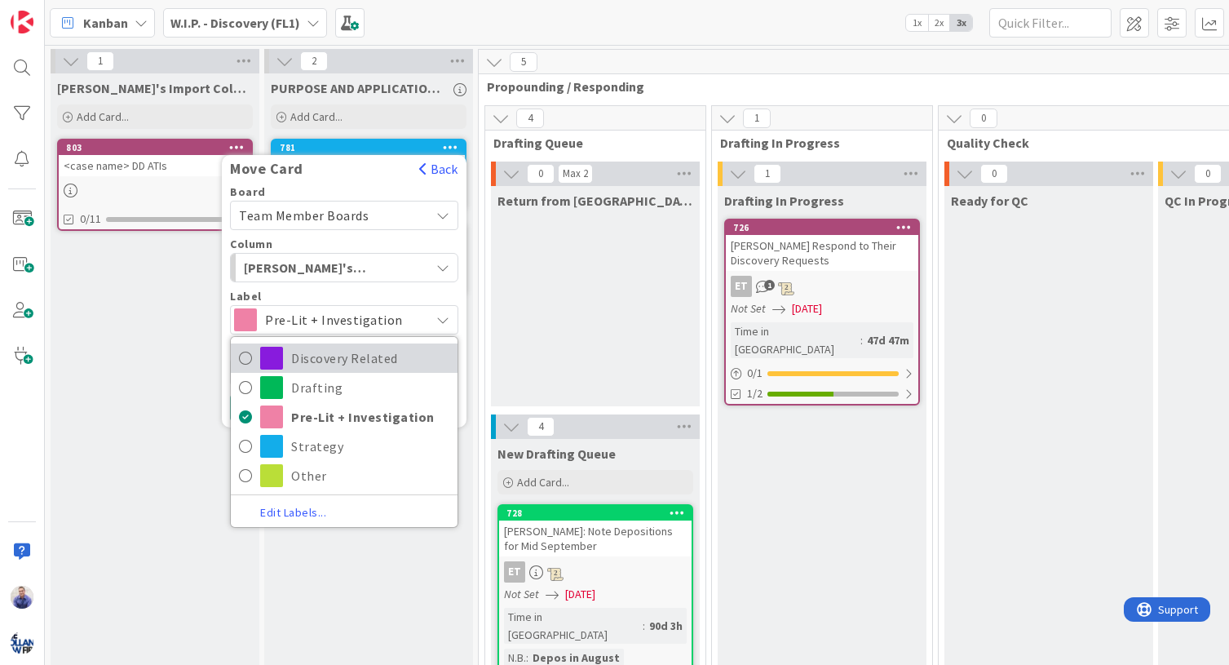
click at [303, 354] on span "Discovery Related" at bounding box center [370, 358] width 158 height 24
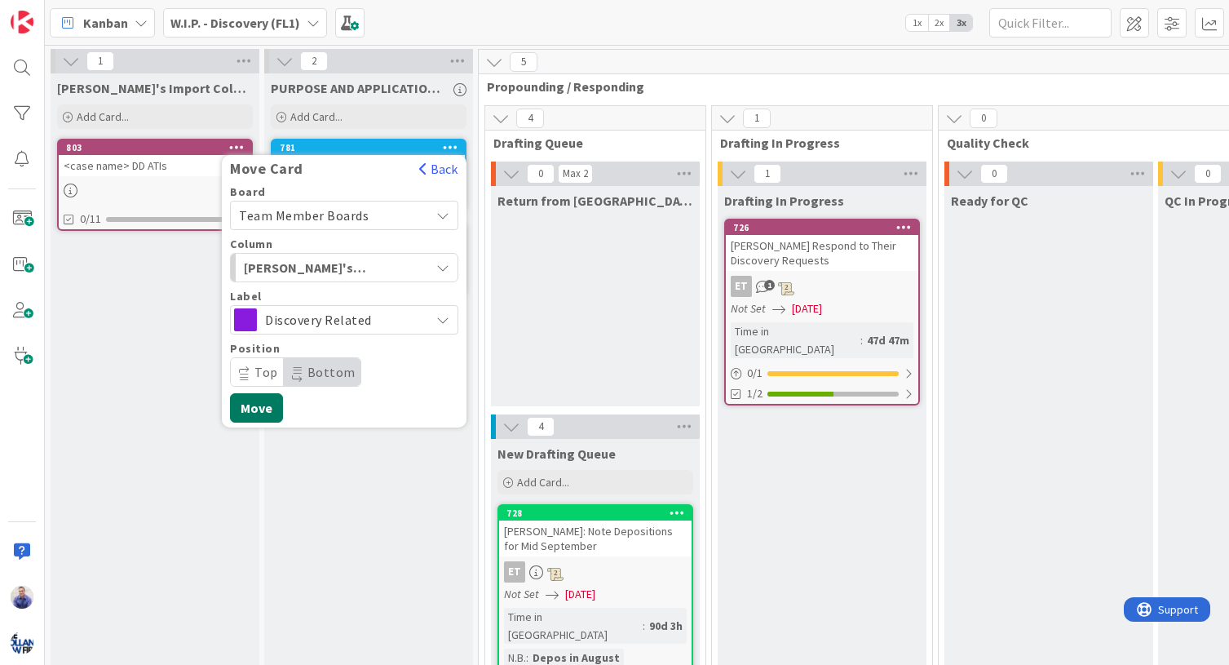
click at [268, 405] on button "Move" at bounding box center [256, 407] width 53 height 29
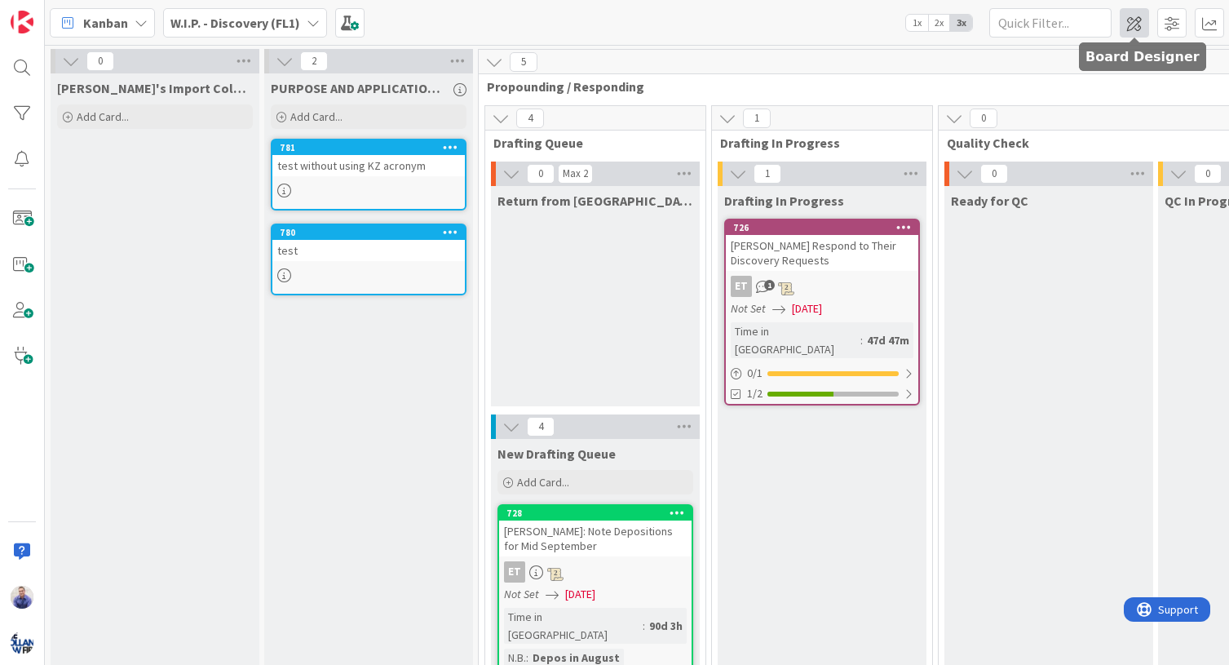
click at [1141, 24] on span at bounding box center [1134, 22] width 29 height 29
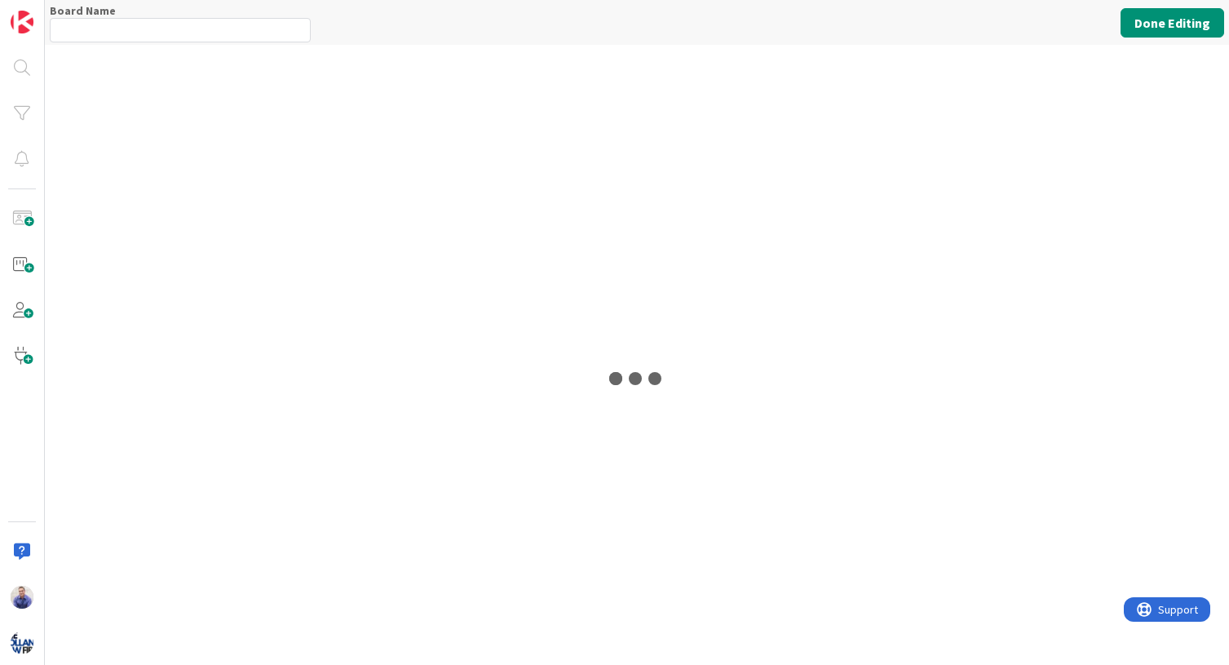
type input "W.I.P. - Discovery (FL1)"
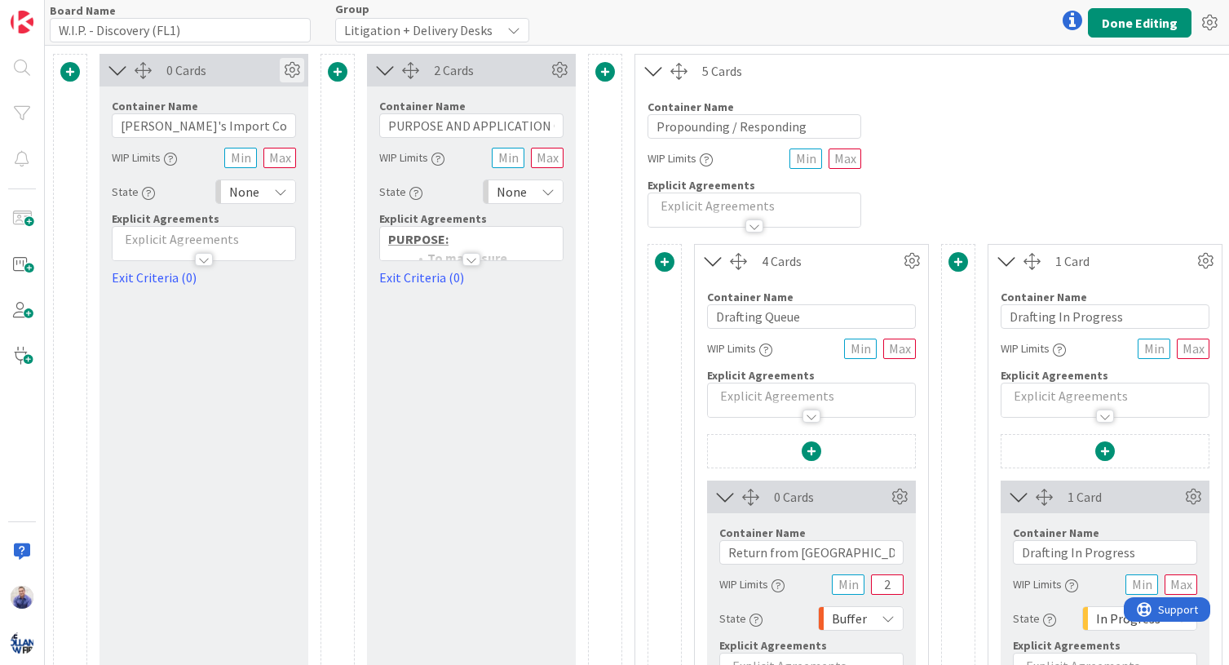
click at [296, 75] on icon at bounding box center [292, 70] width 24 height 24
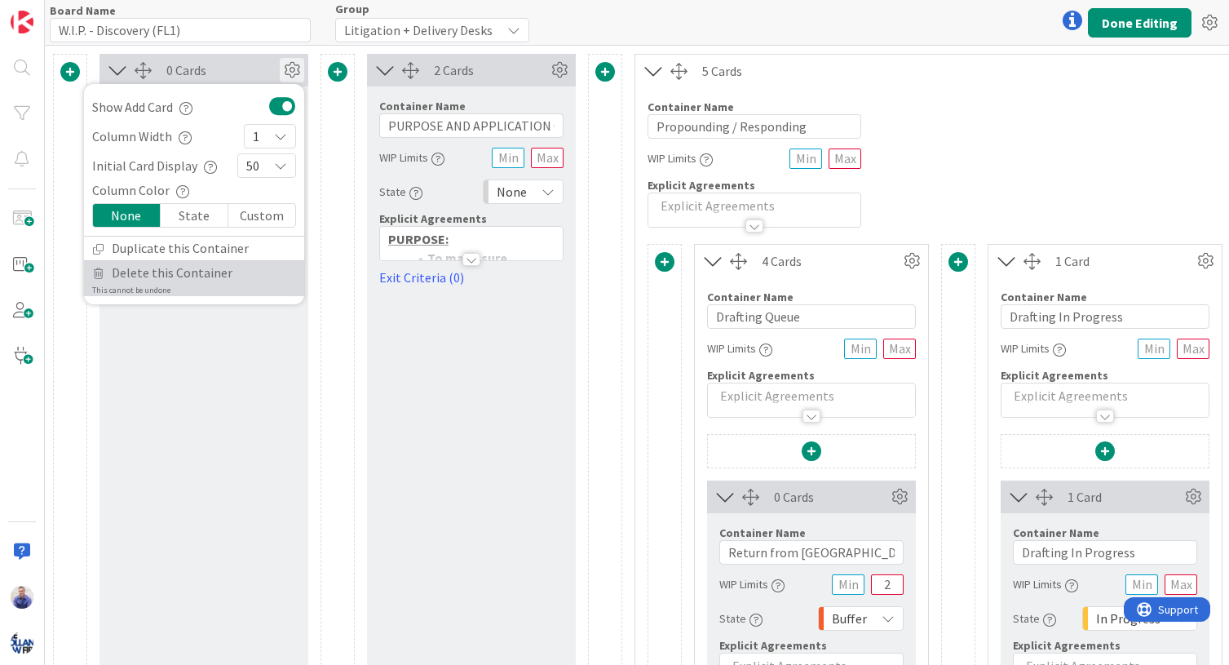
click at [175, 269] on span "Delete this Container" at bounding box center [172, 273] width 121 height 24
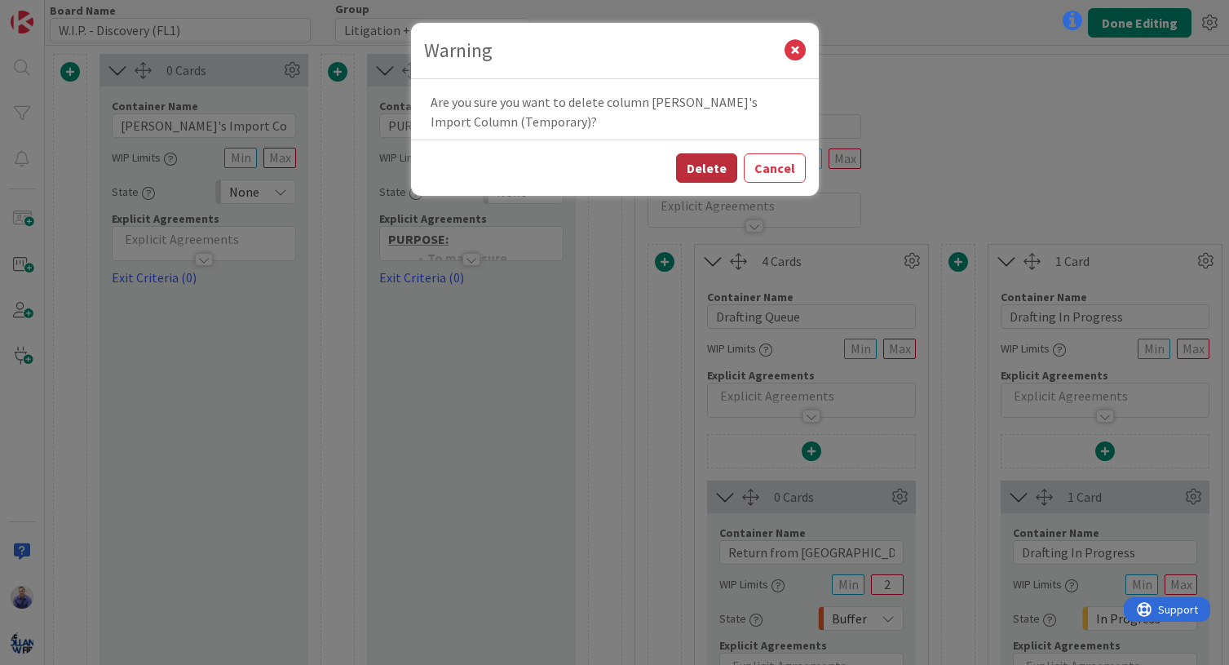
click at [714, 172] on button "Delete" at bounding box center [706, 167] width 61 height 29
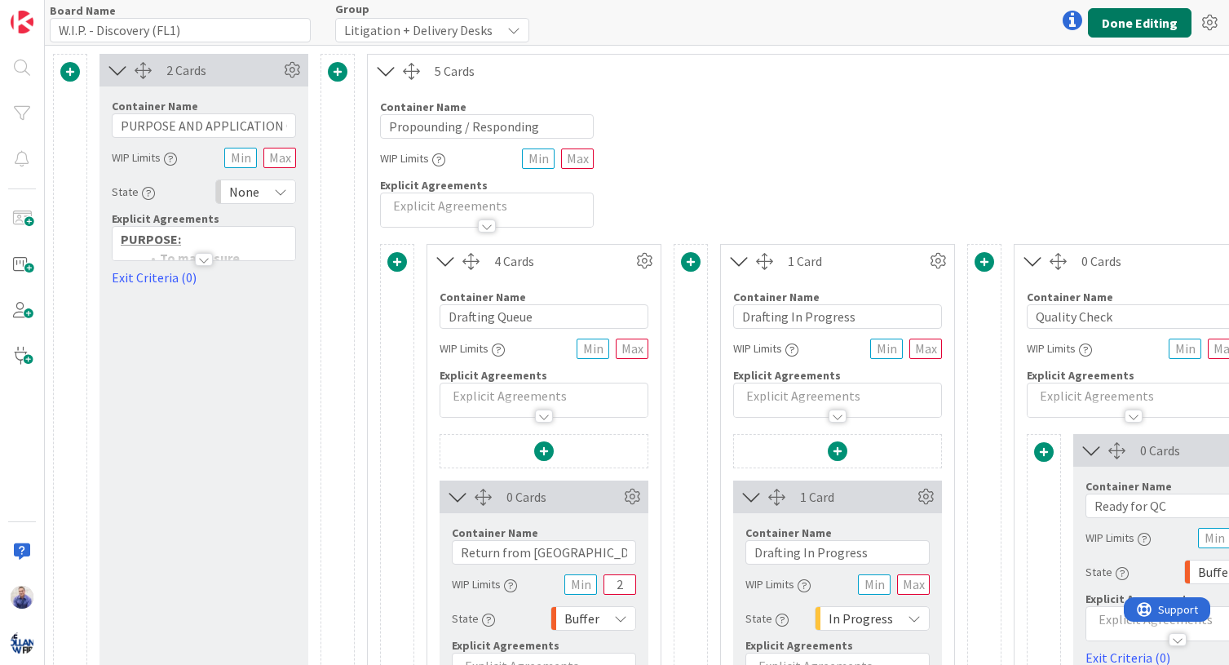
click at [1153, 22] on button "Done Editing" at bounding box center [1140, 22] width 104 height 29
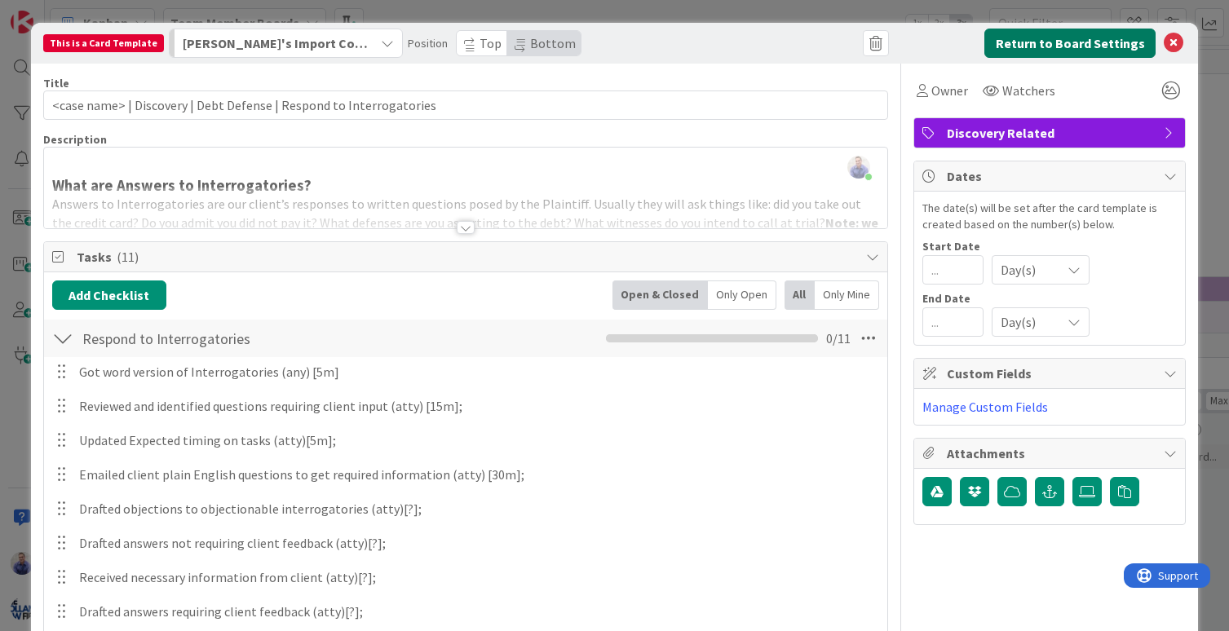
type input "<case name> | Discovery | Debt Defense | Respond to Interrogatories"
click at [1012, 47] on button "Return to Board Settings" at bounding box center [1069, 43] width 171 height 29
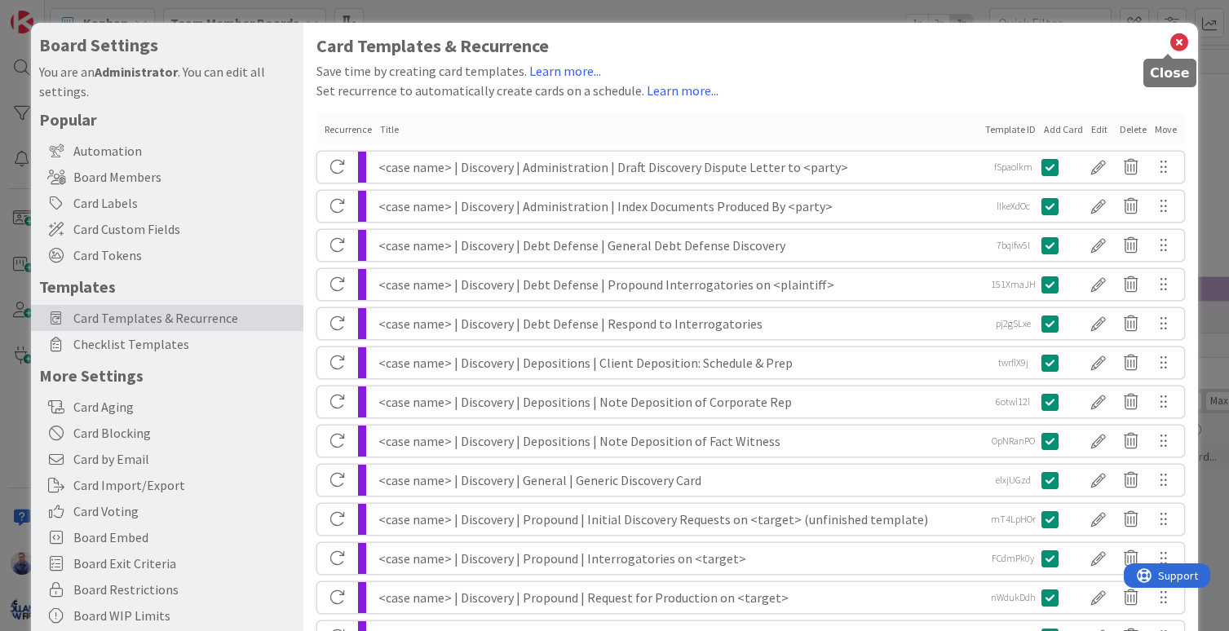
click at [1168, 41] on icon at bounding box center [1178, 42] width 21 height 23
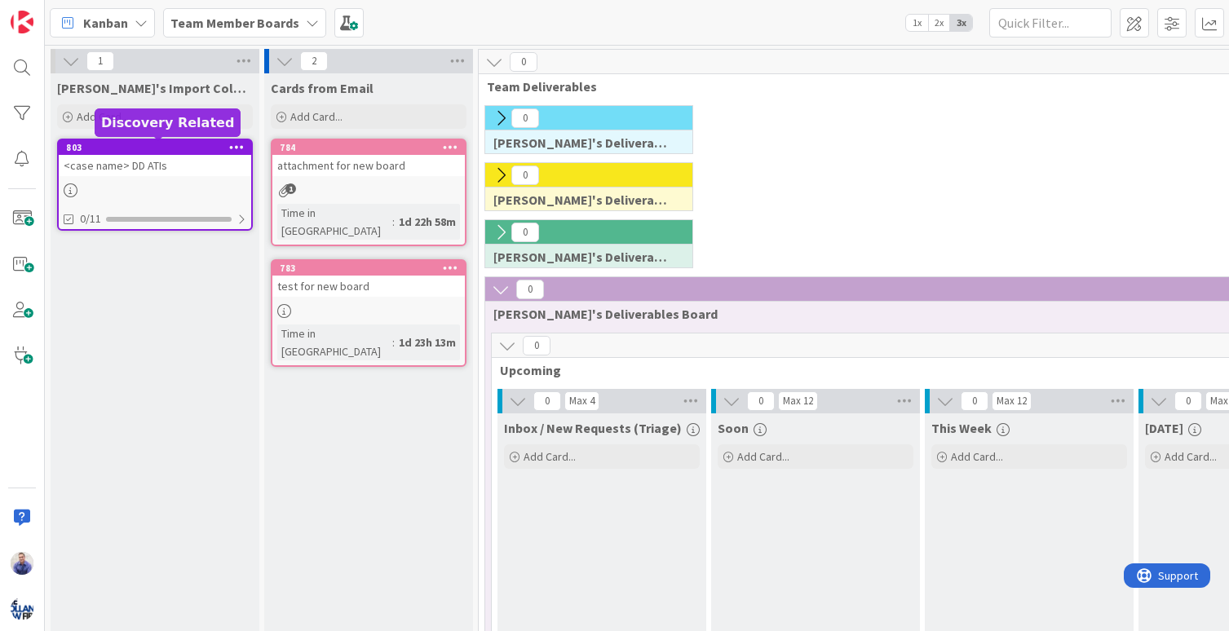
click at [210, 152] on div "803" at bounding box center [158, 147] width 185 height 11
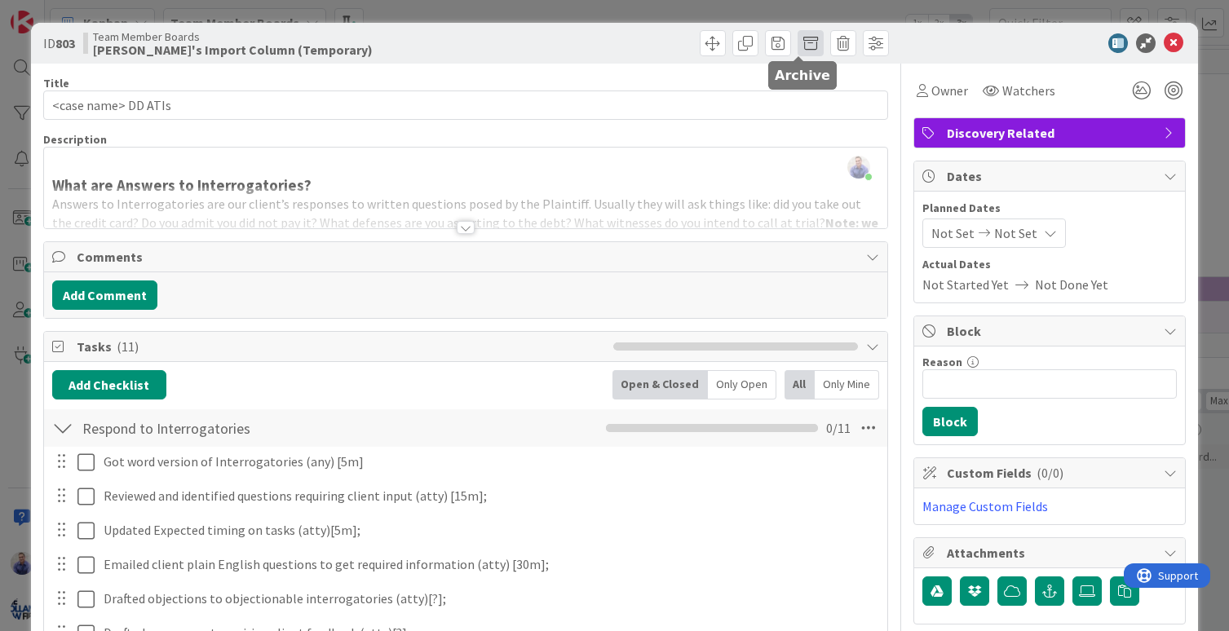
click at [799, 46] on span at bounding box center [810, 43] width 26 height 26
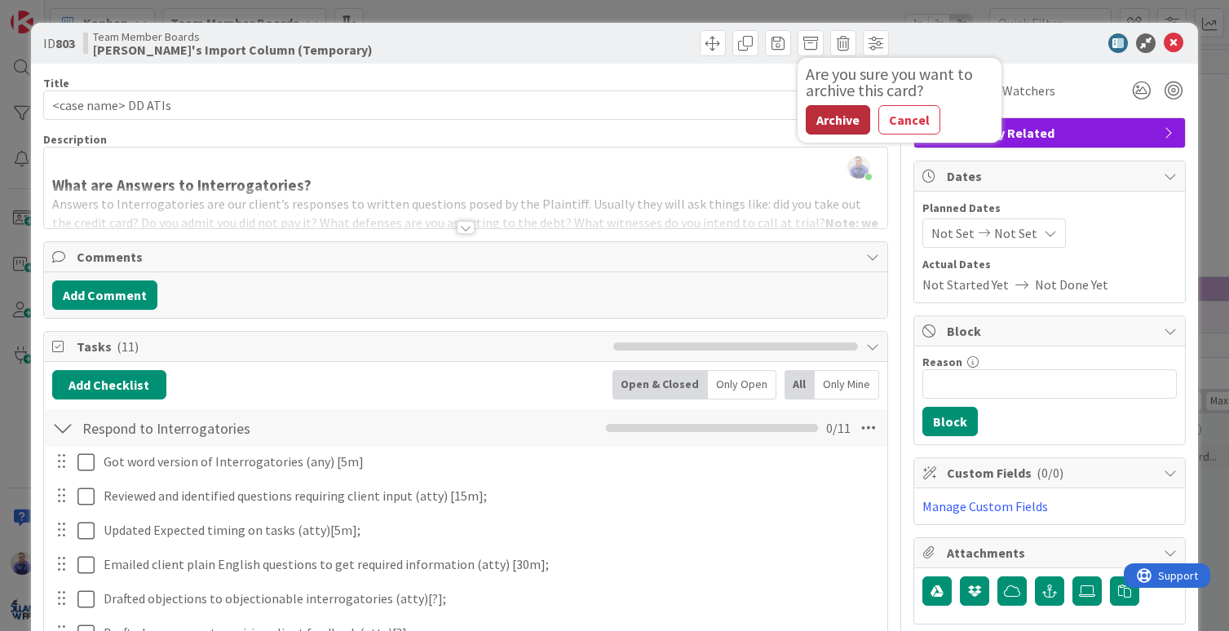
click at [825, 114] on button "Archive" at bounding box center [838, 119] width 64 height 29
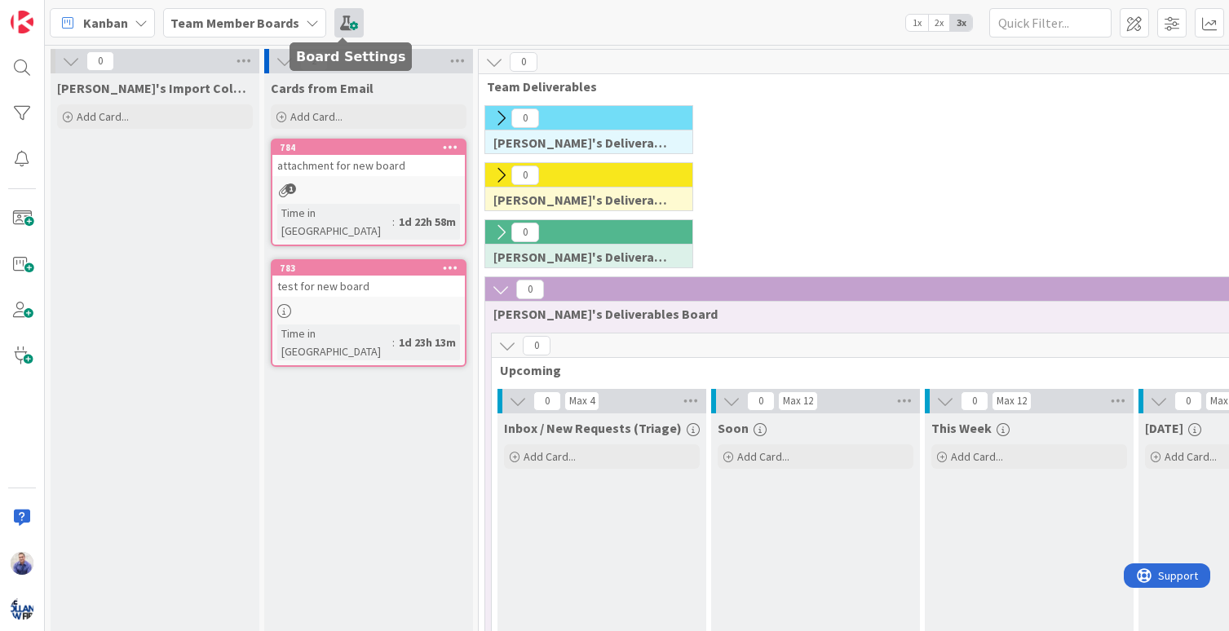
click at [339, 22] on span at bounding box center [348, 22] width 29 height 29
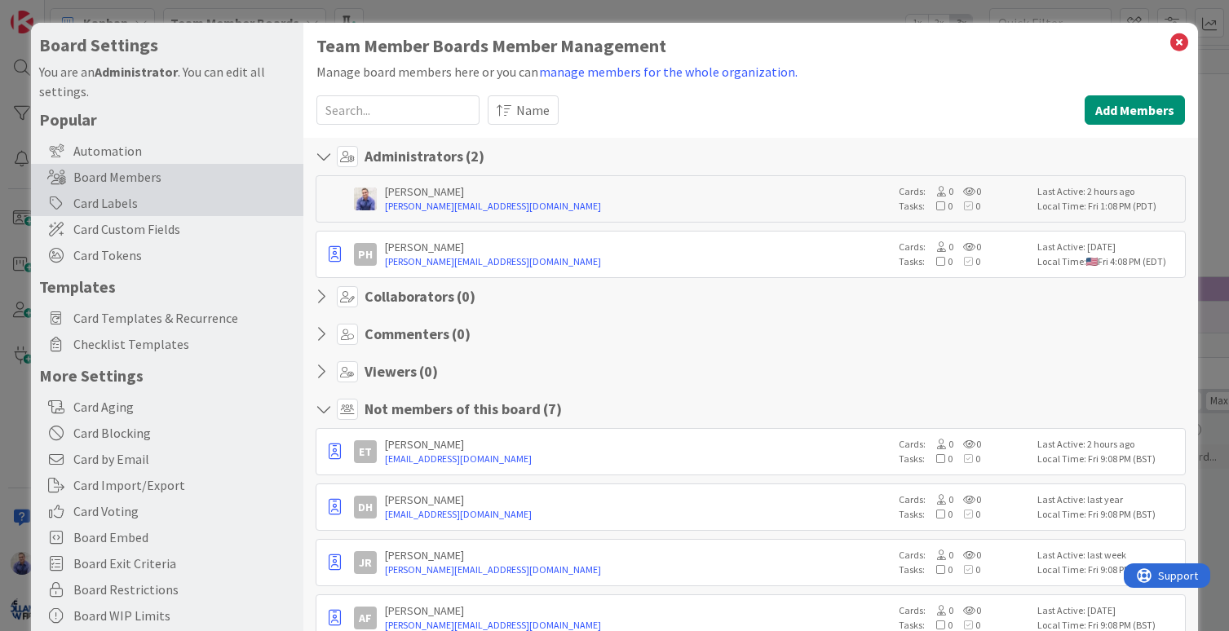
click at [113, 209] on div "Card Labels" at bounding box center [167, 203] width 272 height 26
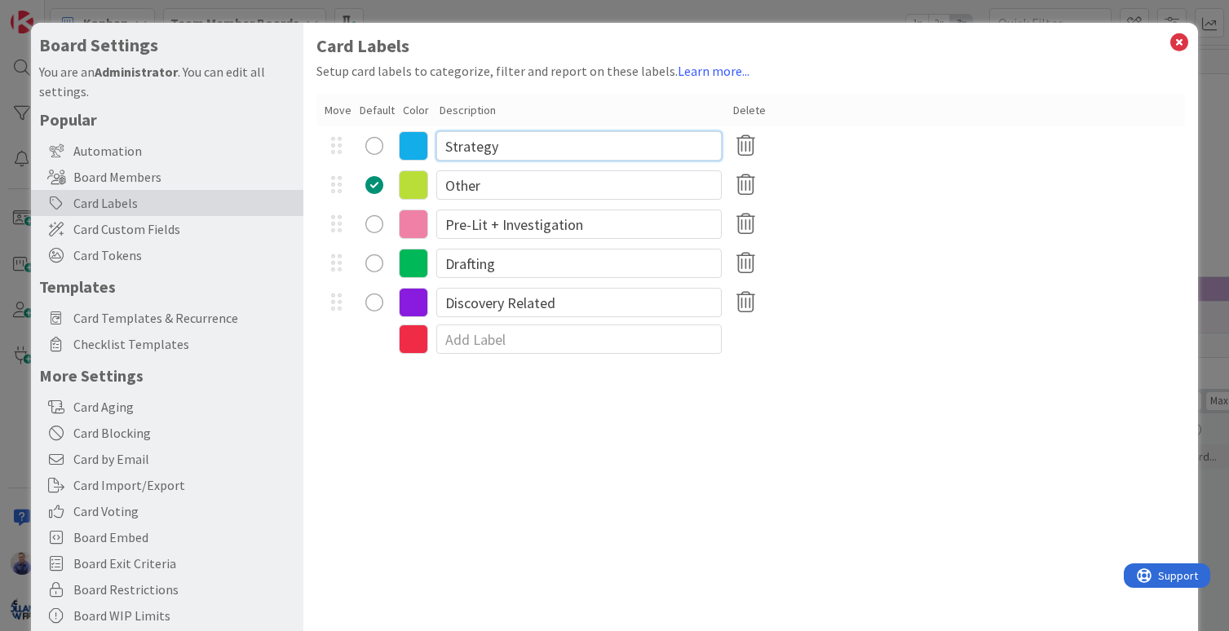
click at [508, 152] on input "Strategy" at bounding box center [578, 145] width 285 height 29
type input "Strategy + Case Administration"
click at [1001, 271] on div "Drafting" at bounding box center [750, 263] width 869 height 39
click at [1172, 46] on icon at bounding box center [1178, 42] width 21 height 23
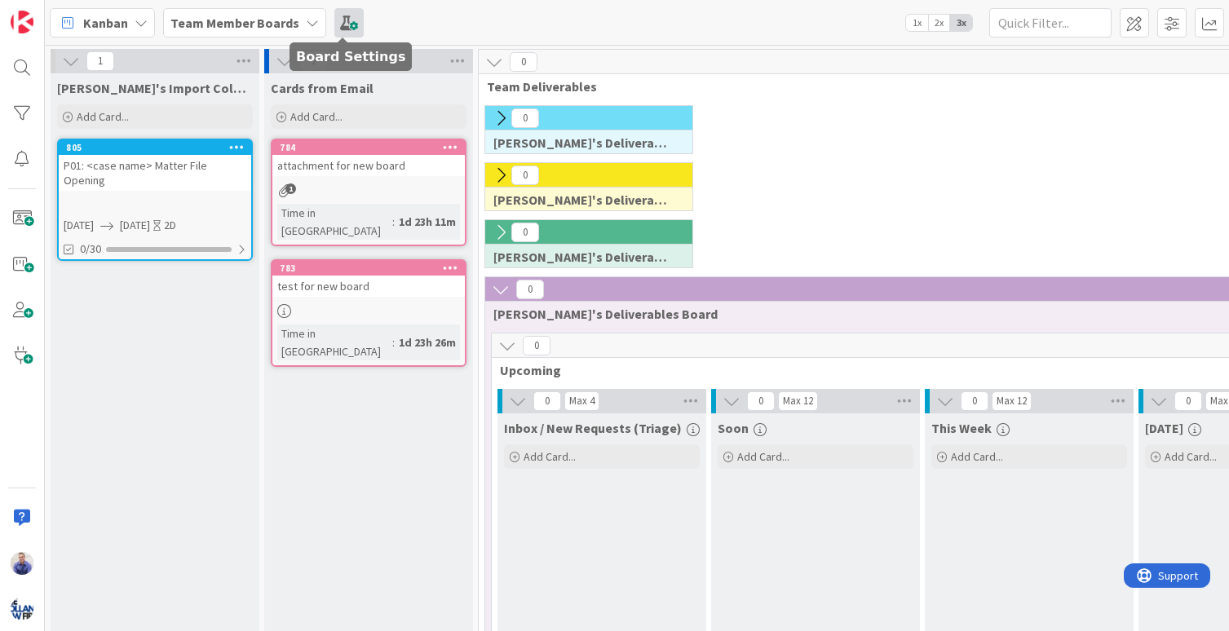
click at [339, 25] on span at bounding box center [348, 22] width 29 height 29
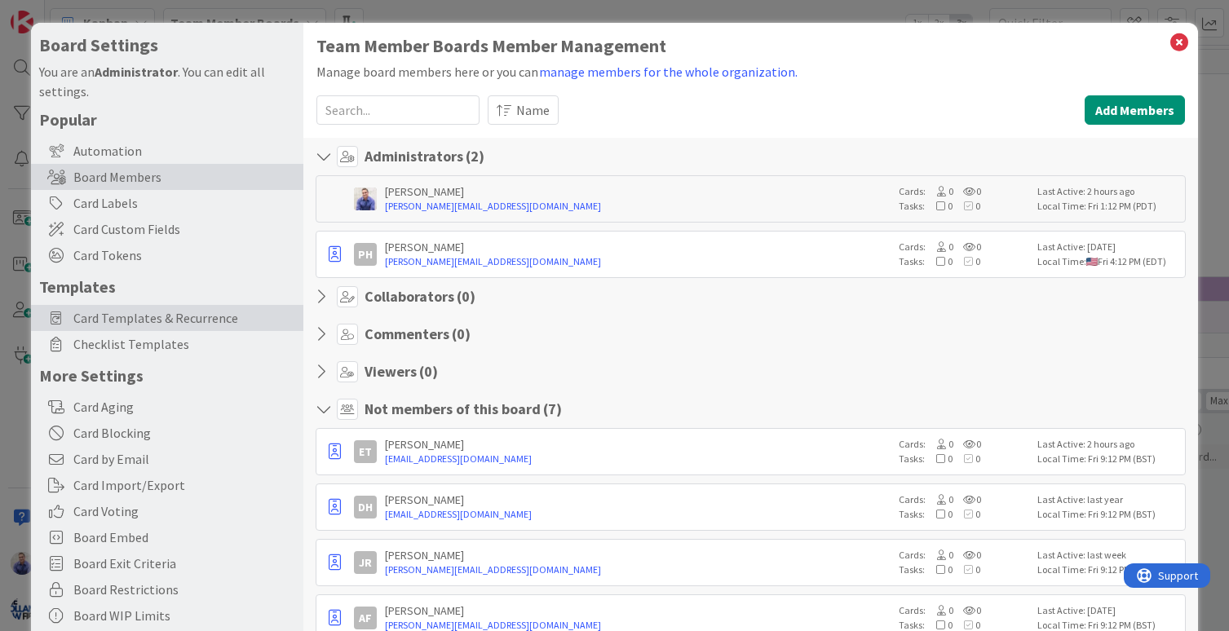
click at [146, 319] on span "Card Templates & Recurrence" at bounding box center [184, 318] width 222 height 20
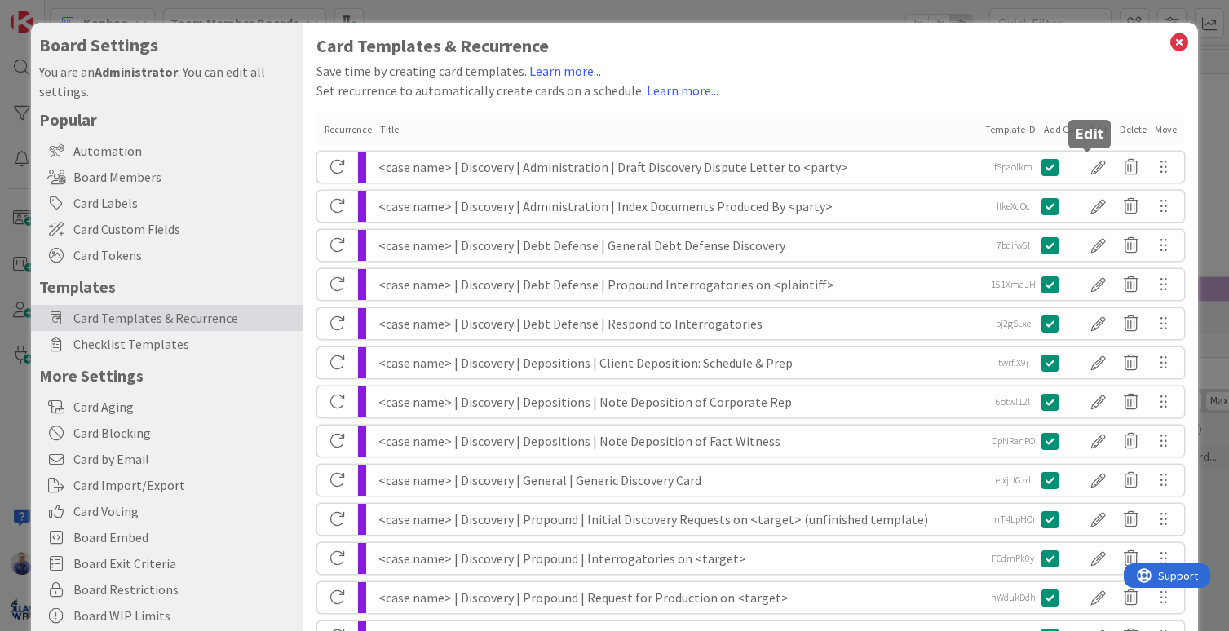
click at [1084, 168] on div at bounding box center [1098, 167] width 33 height 28
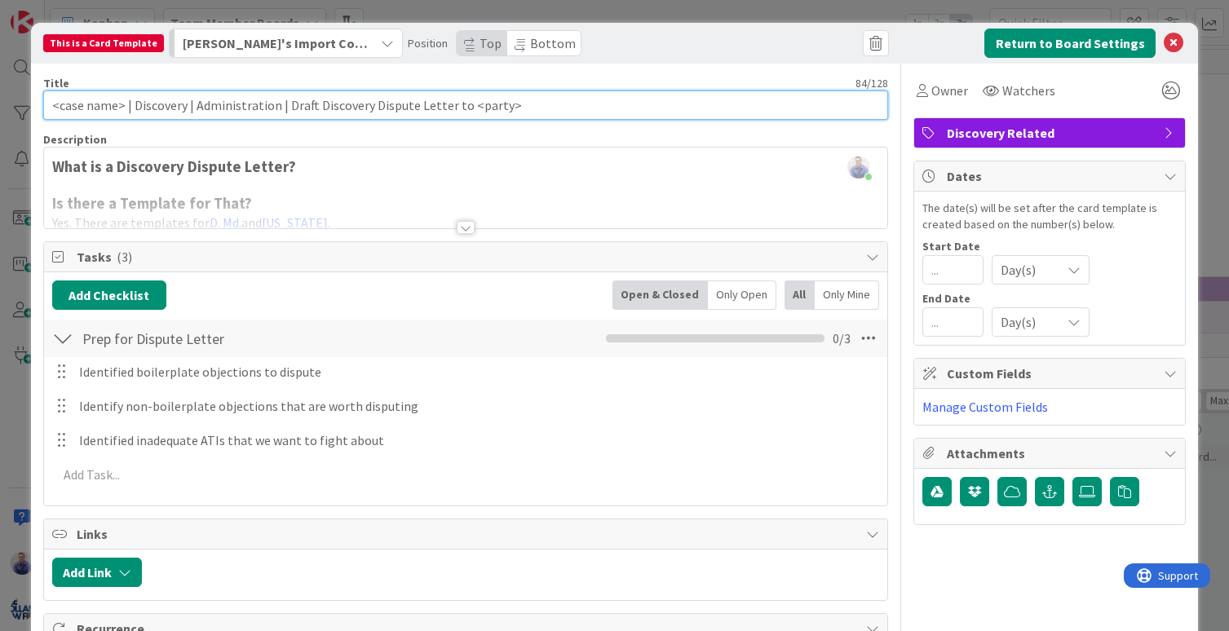
click at [135, 106] on input "<case name> | Discovery | Administration | Draft Discovery Dispute Letter to <p…" at bounding box center [466, 105] width 846 height 29
click at [132, 108] on input "<case name> | Discovery | Administration | Draft Discovery Dispute Letter to <p…" at bounding box center [466, 105] width 846 height 29
drag, startPoint x: 207, startPoint y: 108, endPoint x: 134, endPoint y: 105, distance: 73.4
click at [134, 105] on input "<case name> | P04 Discovery | Administration | Draft Discovery Dispute Letter t…" at bounding box center [466, 105] width 846 height 29
type input "<case name> | P04 Discovery | Administration | Draft Discovery Dispute Letter t…"
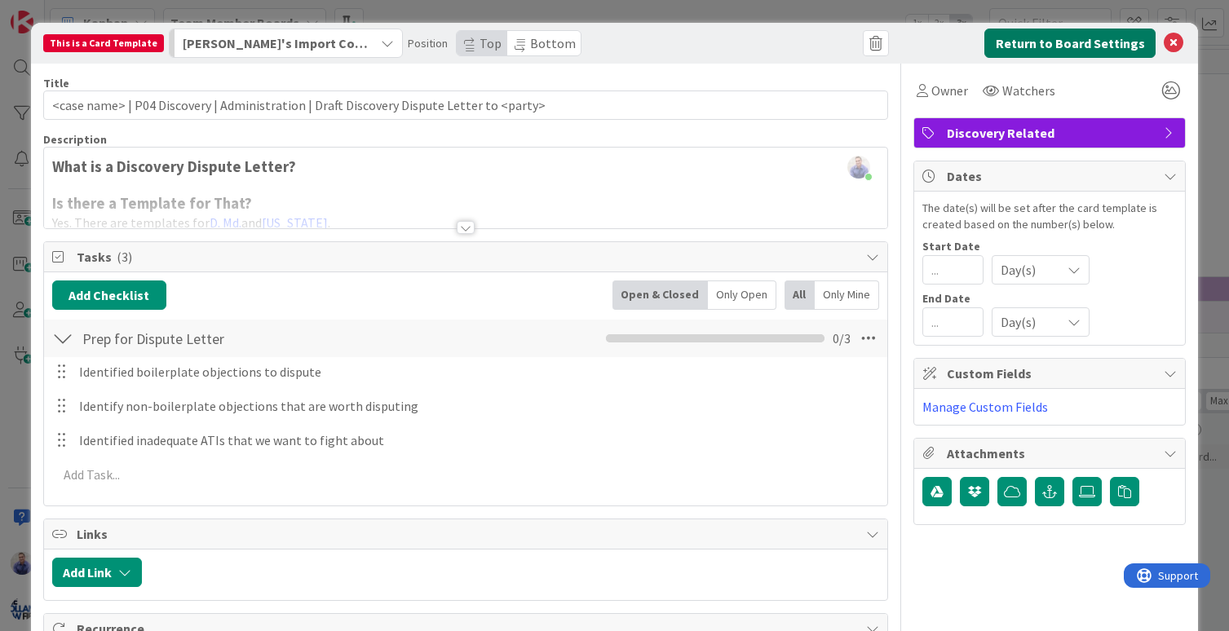
click at [1097, 40] on button "Return to Board Settings" at bounding box center [1069, 43] width 171 height 29
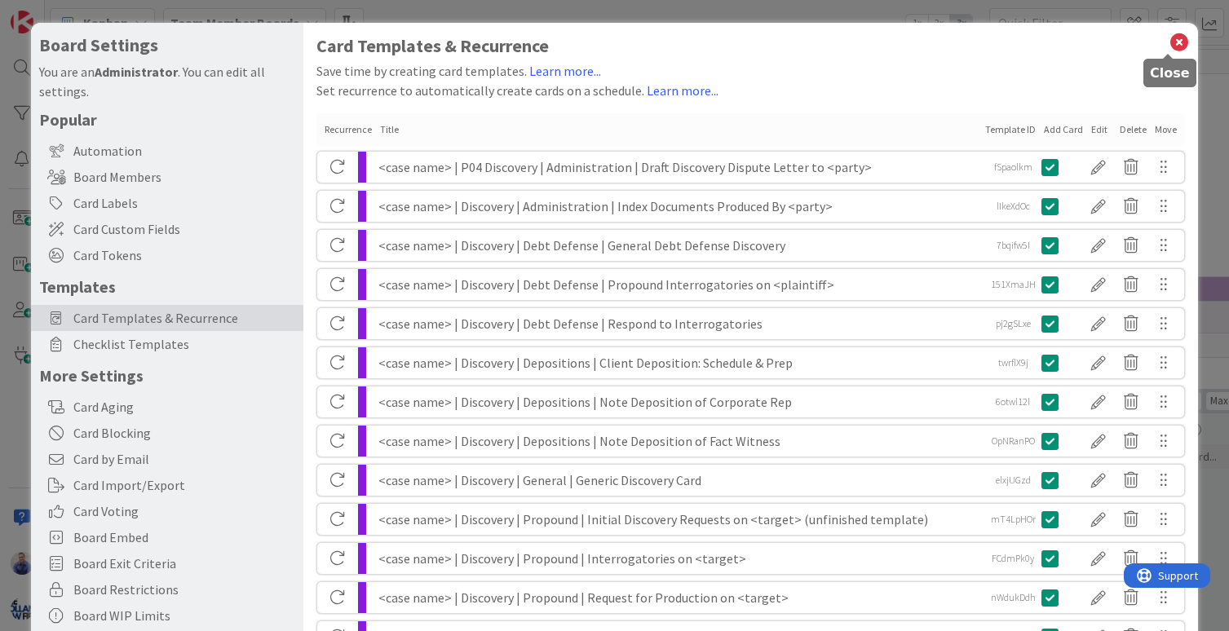
click at [1168, 40] on icon at bounding box center [1178, 42] width 21 height 23
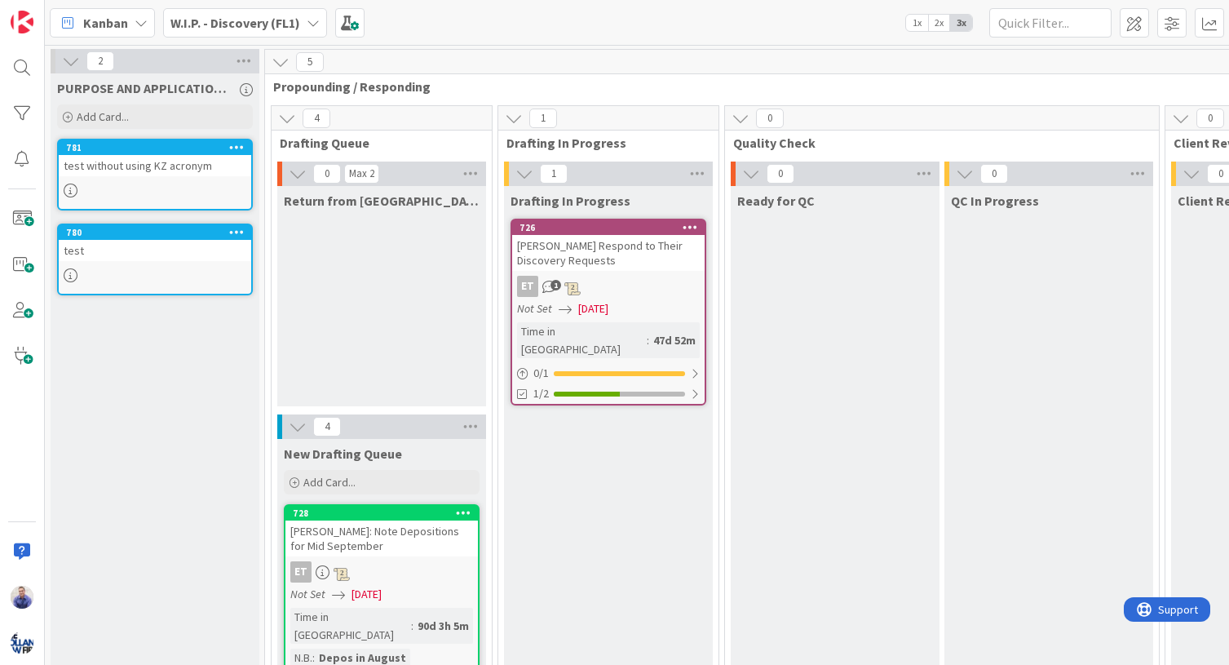
click at [426, 28] on div "Kanban W.I.P. - Discovery (FL1) 1x 2x 3x" at bounding box center [637, 22] width 1184 height 45
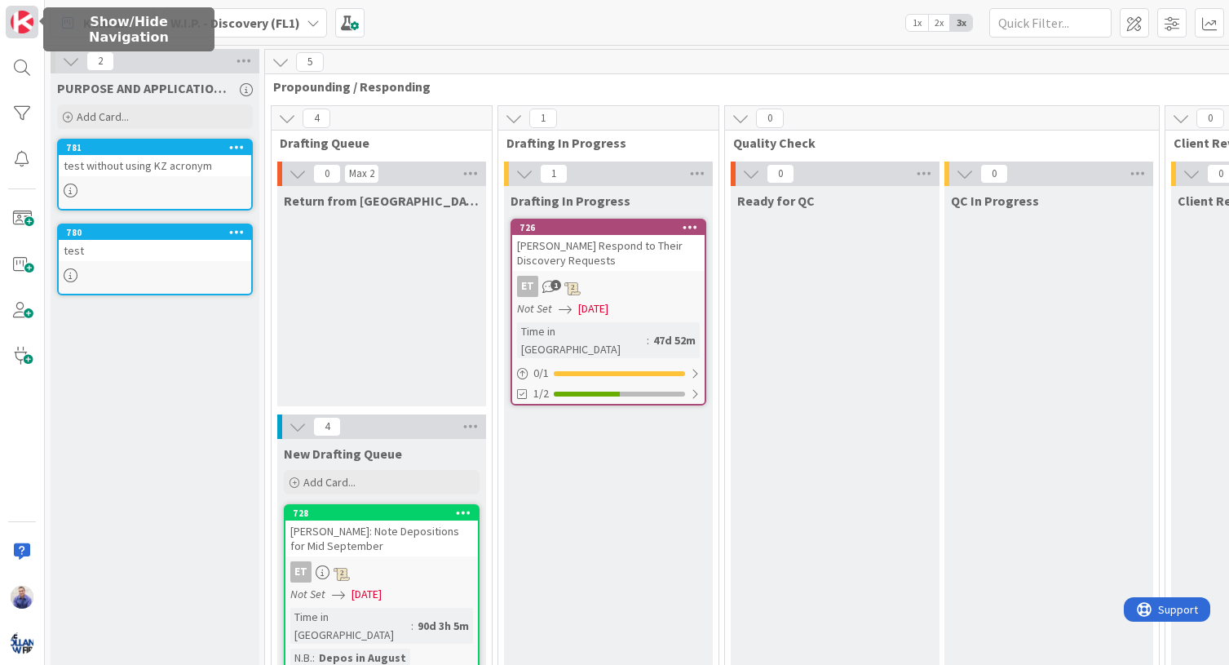
click at [29, 19] on img at bounding box center [22, 22] width 23 height 23
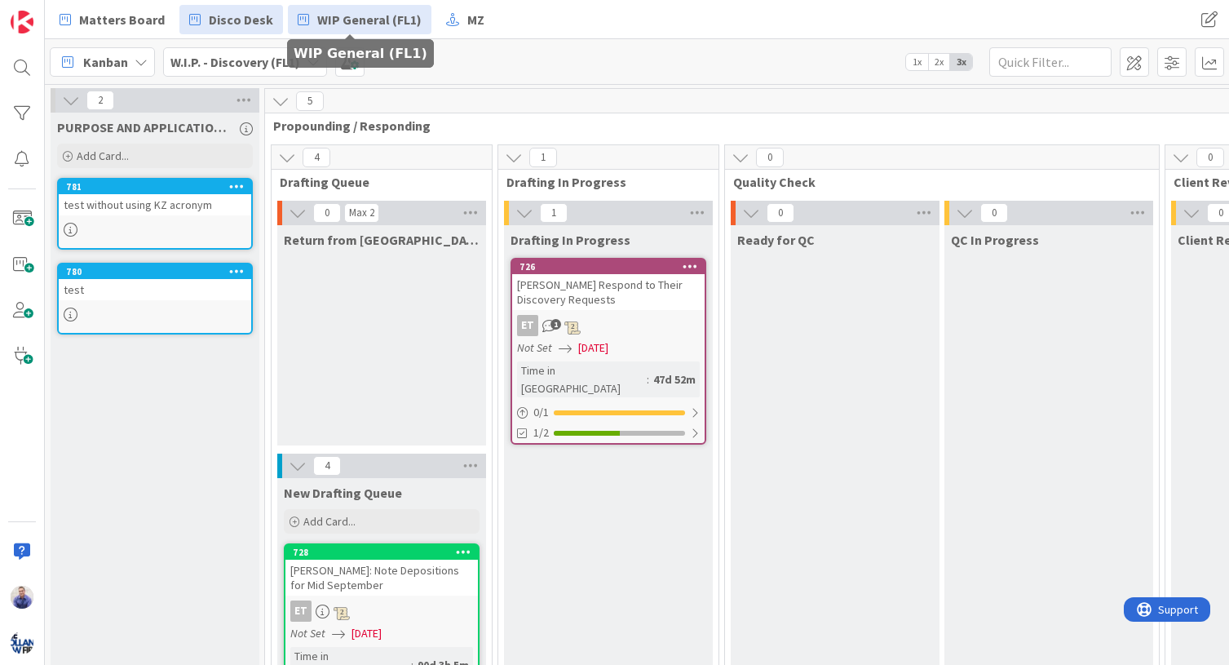
click at [334, 18] on span "WIP General (FL1)" at bounding box center [369, 20] width 104 height 20
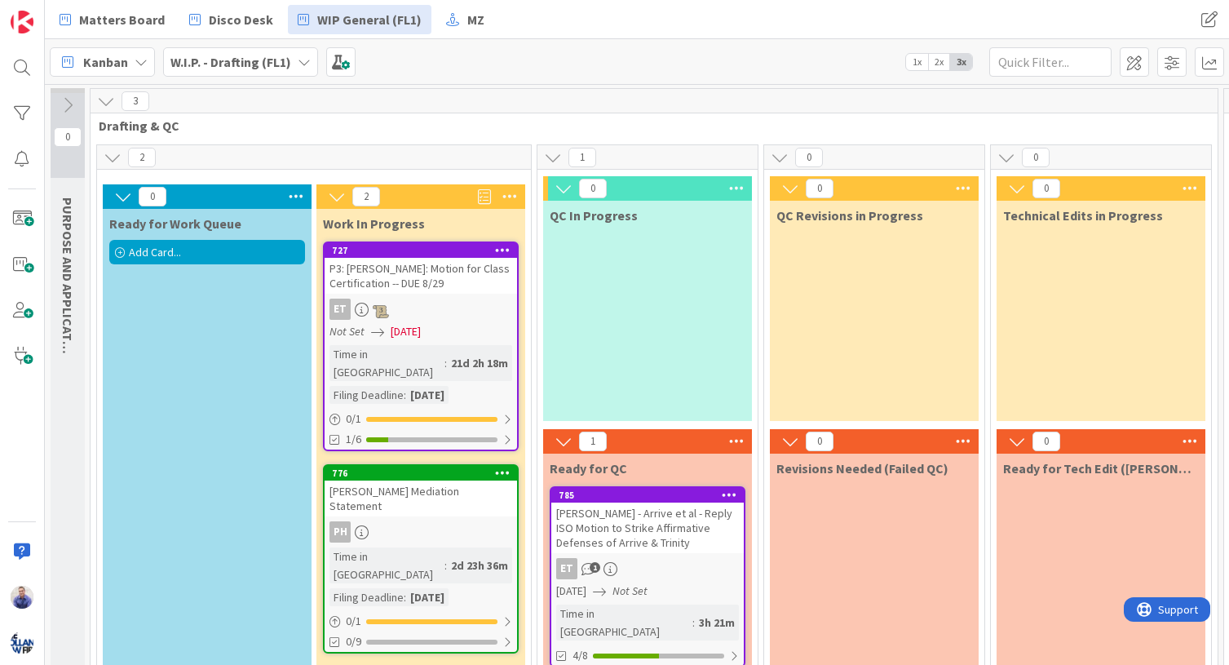
click at [69, 106] on icon at bounding box center [68, 105] width 18 height 18
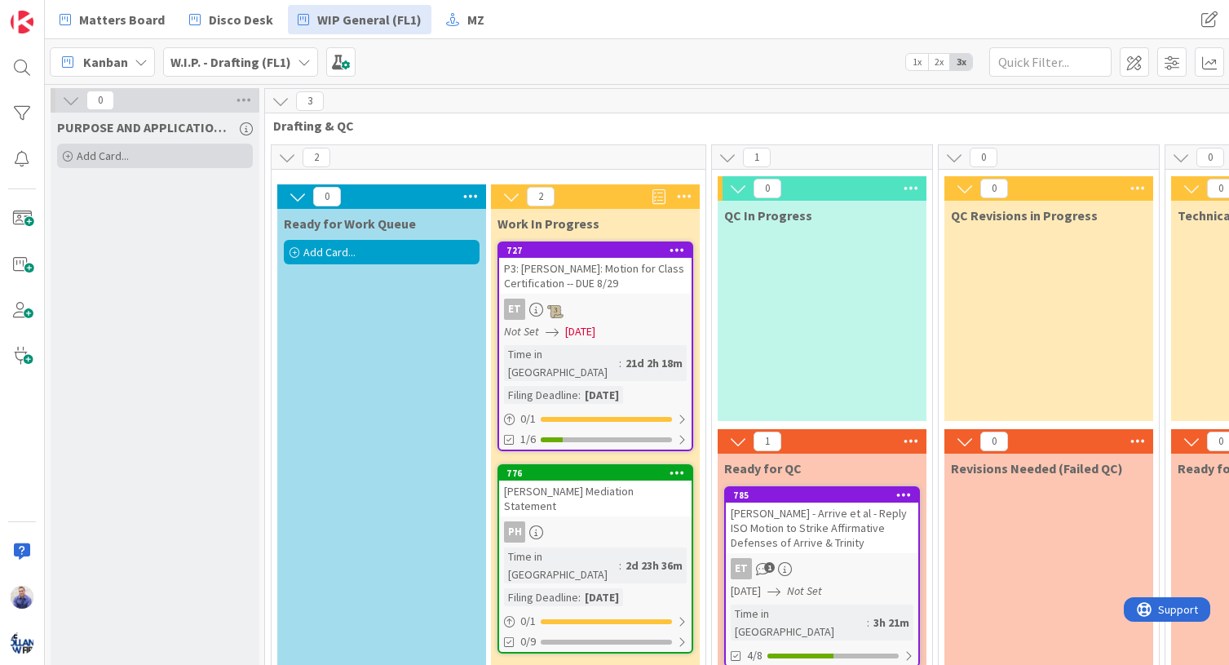
click at [179, 155] on div "Add Card..." at bounding box center [155, 156] width 196 height 24
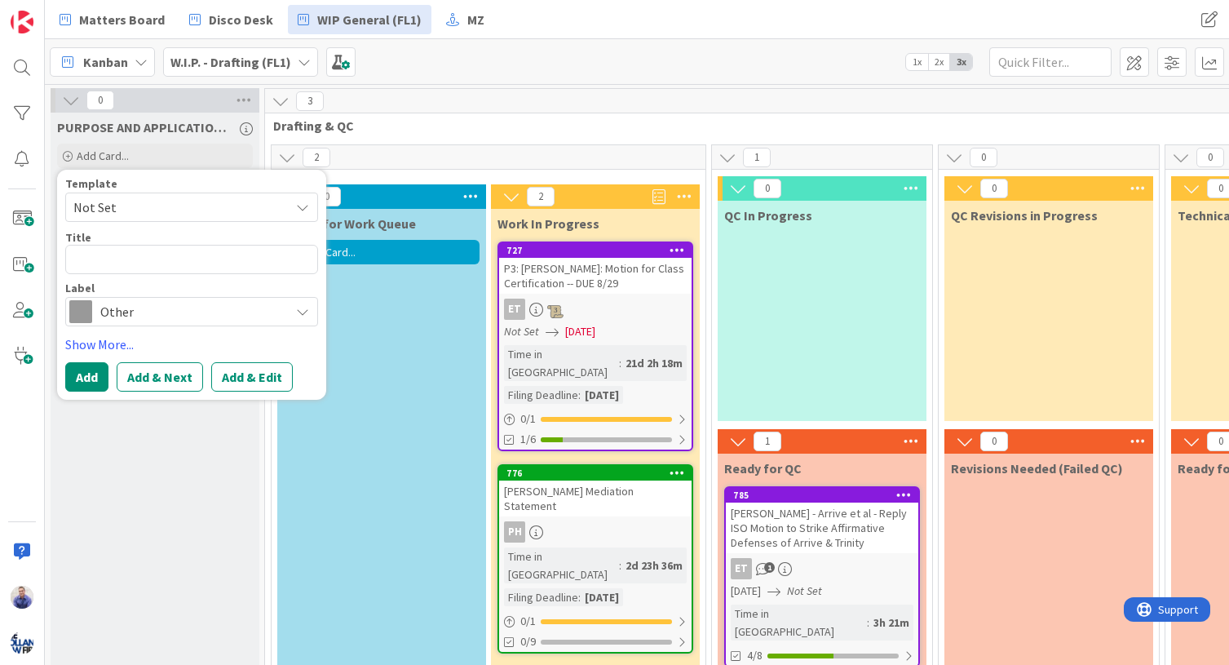
click at [198, 205] on span "Not Set" at bounding box center [175, 207] width 204 height 21
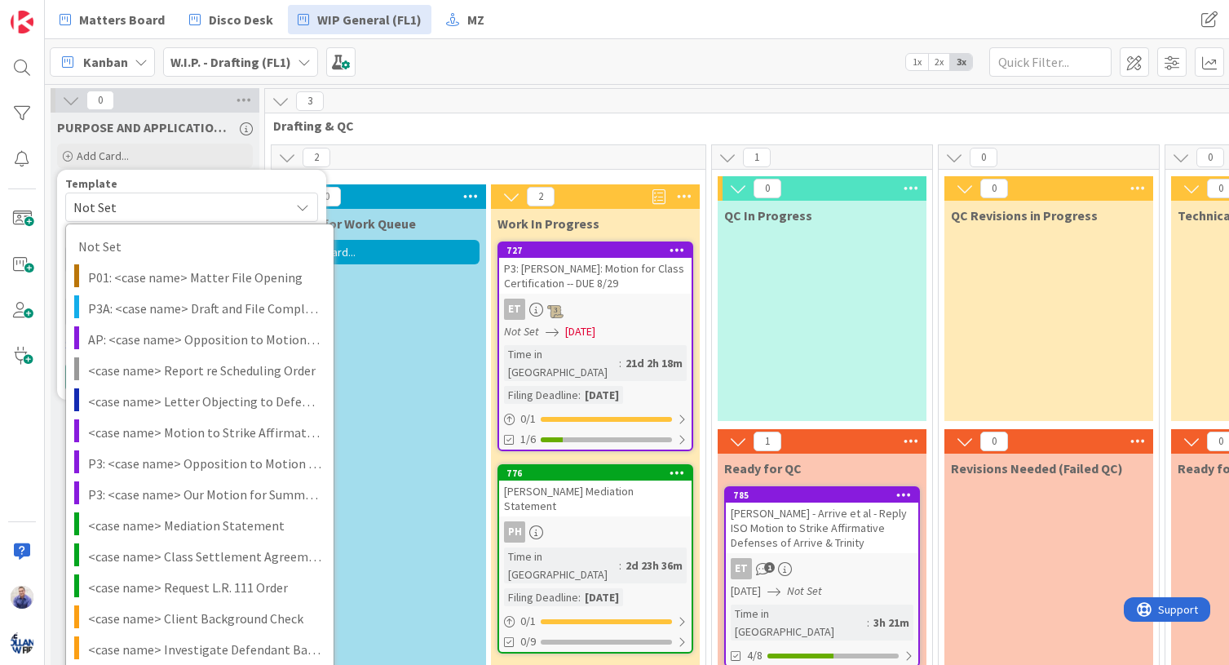
click at [446, 67] on div "Kanban W.I.P. - Drafting (FL1) 1x 2x 3x" at bounding box center [637, 61] width 1184 height 45
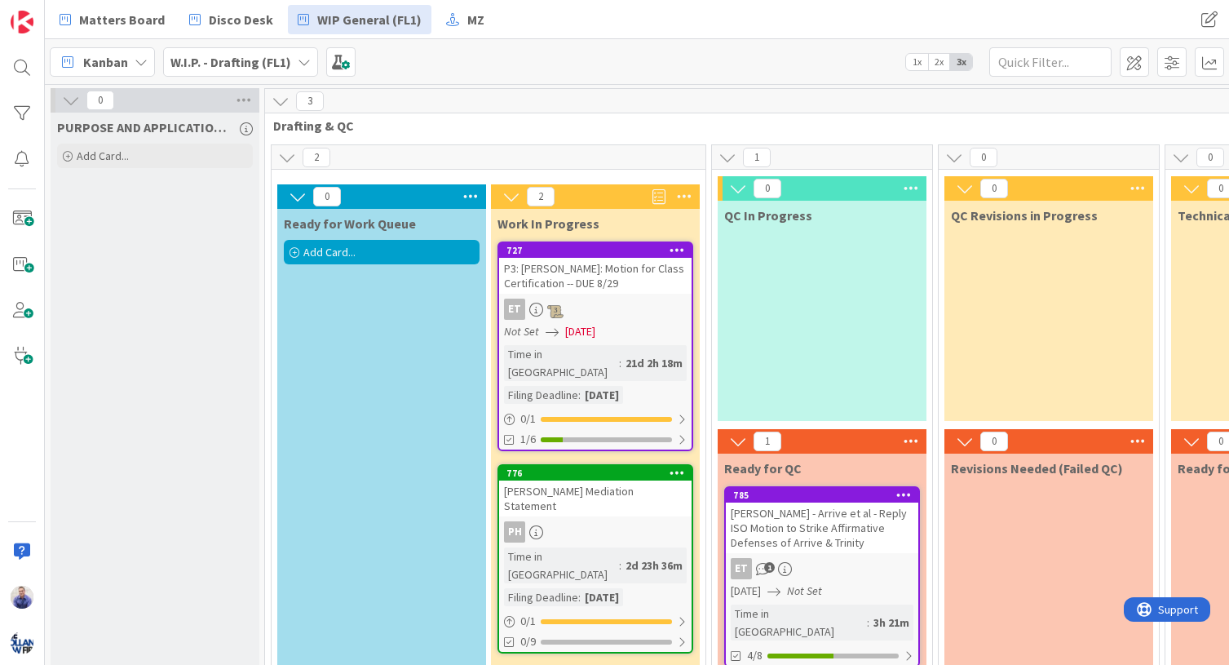
click at [355, 65] on div "Kanban W.I.P. - Drafting (FL1) 1x 2x 3x" at bounding box center [637, 61] width 1184 height 45
click at [342, 64] on span at bounding box center [340, 61] width 29 height 29
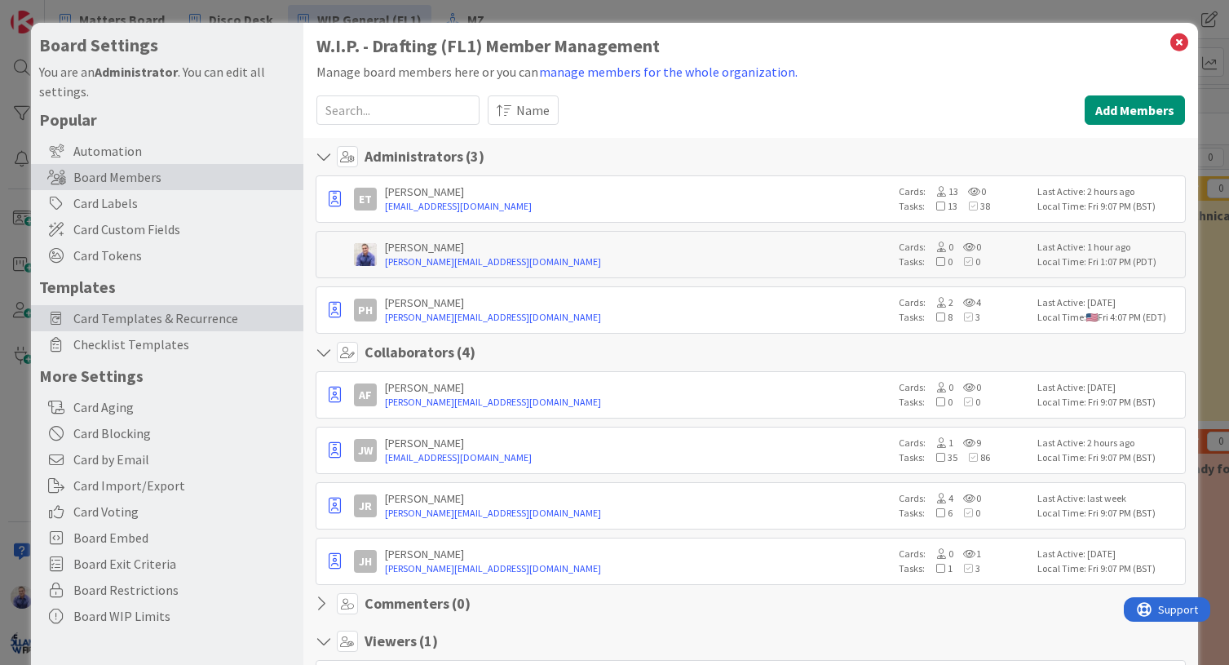
click at [166, 319] on span "Card Templates & Recurrence" at bounding box center [184, 318] width 222 height 20
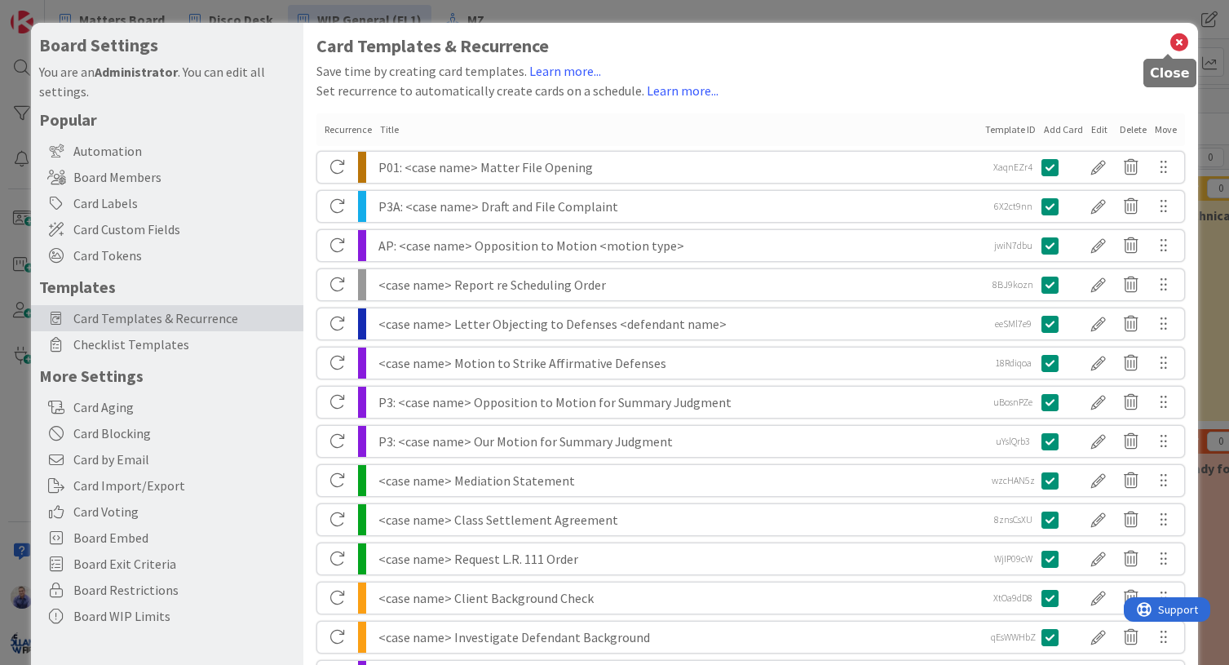
click at [1168, 38] on icon at bounding box center [1178, 42] width 21 height 23
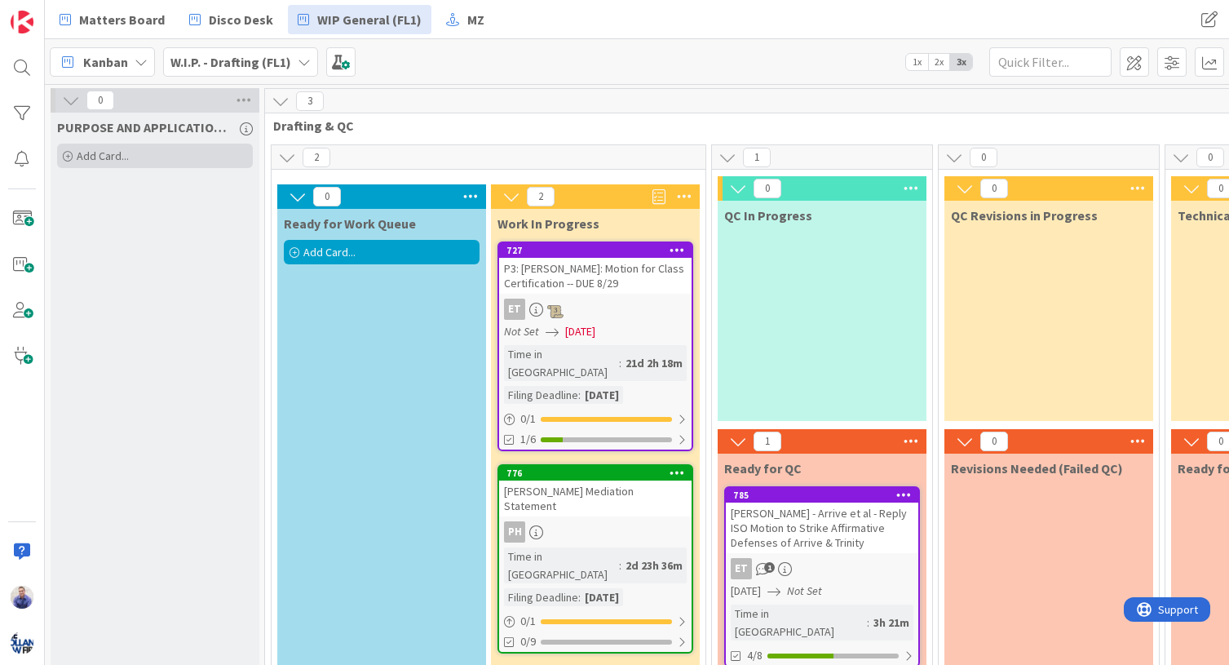
click at [127, 148] on span "Add Card..." at bounding box center [103, 155] width 52 height 15
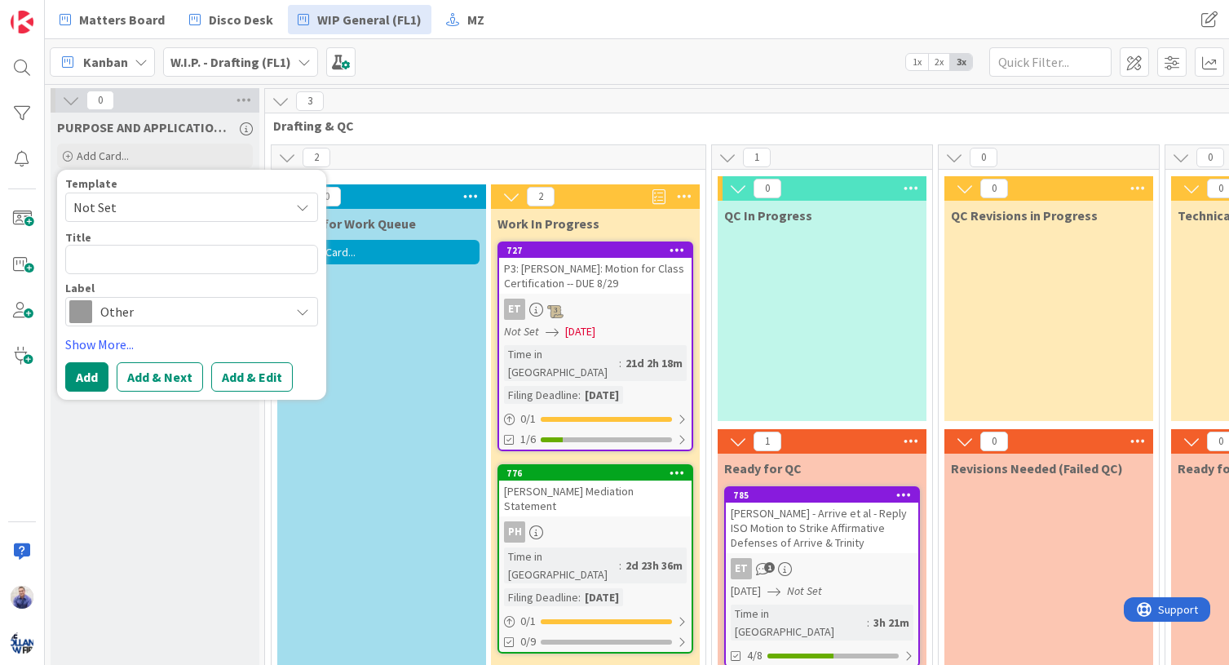
click at [149, 205] on span "Not Set" at bounding box center [175, 207] width 204 height 21
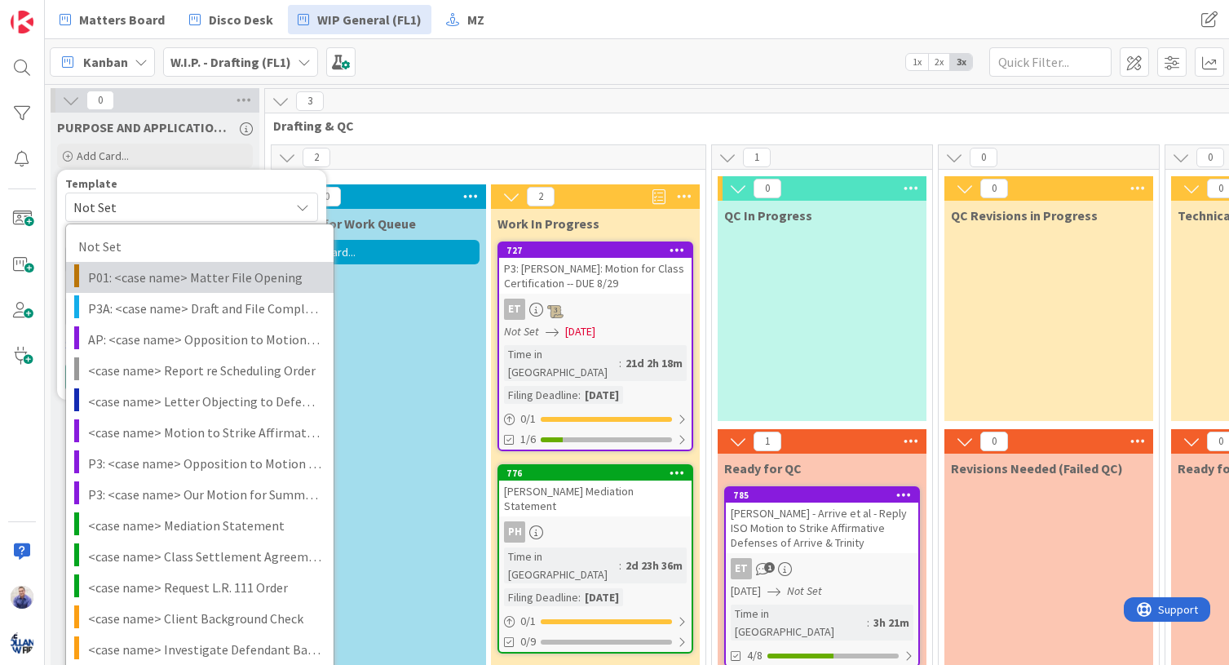
click at [156, 283] on span "P01: <case name> Matter File Opening" at bounding box center [204, 277] width 233 height 21
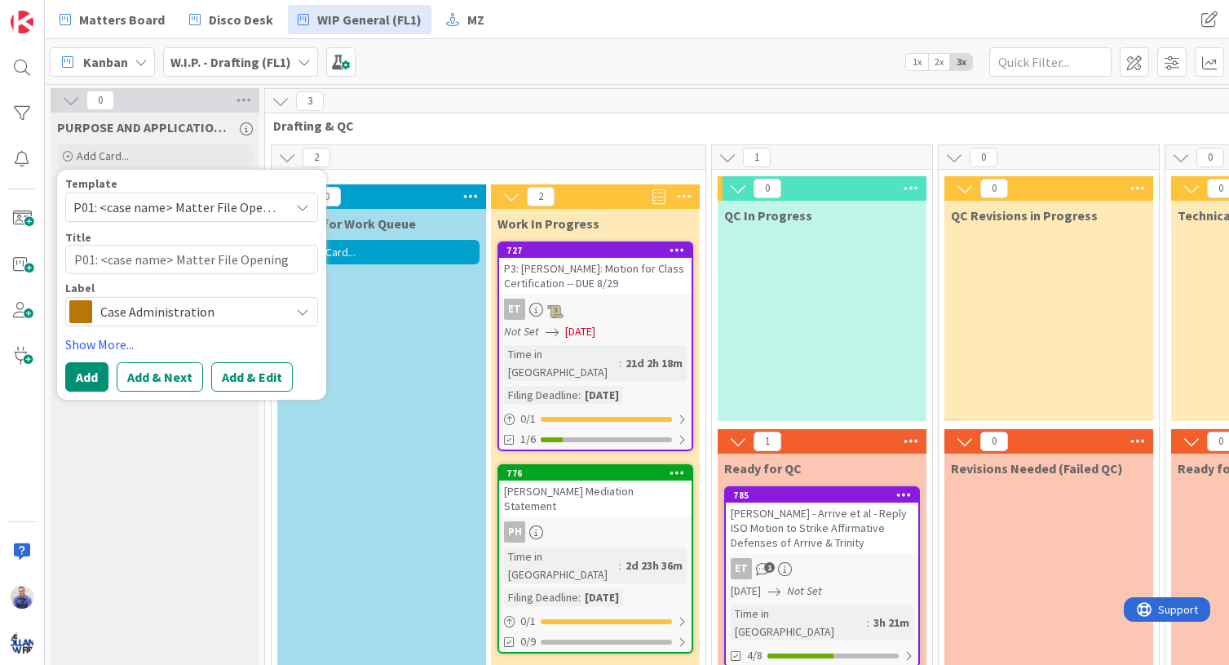
type textarea "x"
type textarea "P01: <case name> Matter File Opening"
click at [99, 376] on button "Add" at bounding box center [86, 376] width 43 height 29
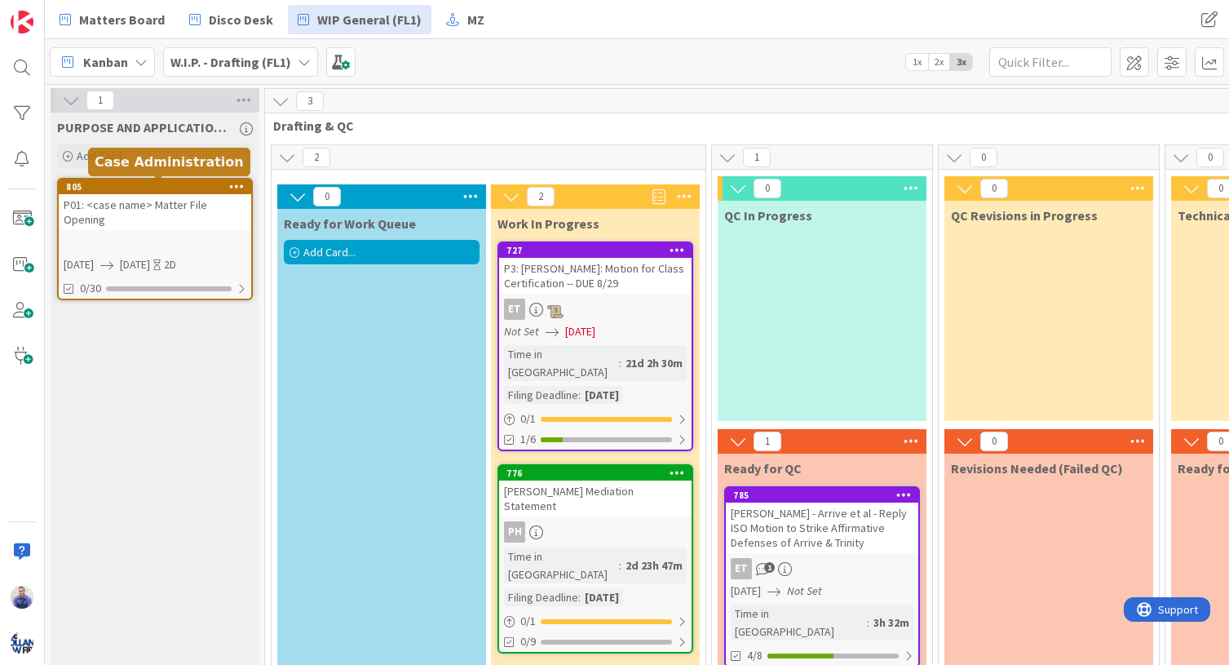
click at [197, 185] on div "805" at bounding box center [158, 186] width 185 height 11
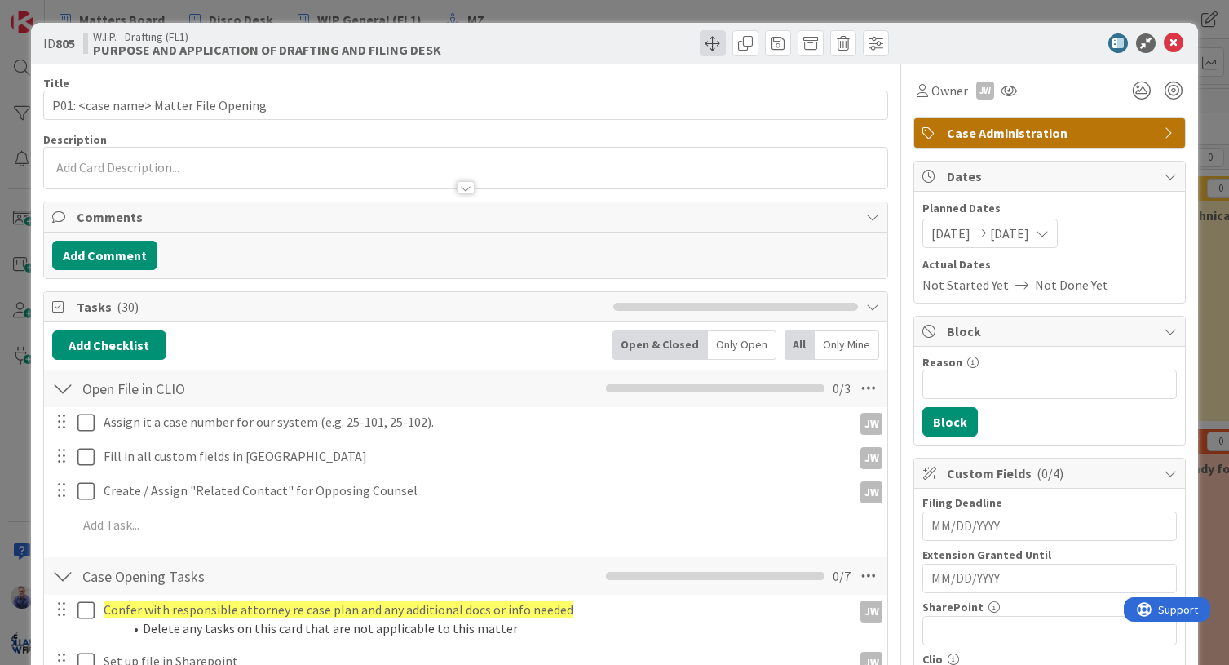
click at [700, 37] on span at bounding box center [713, 43] width 26 height 26
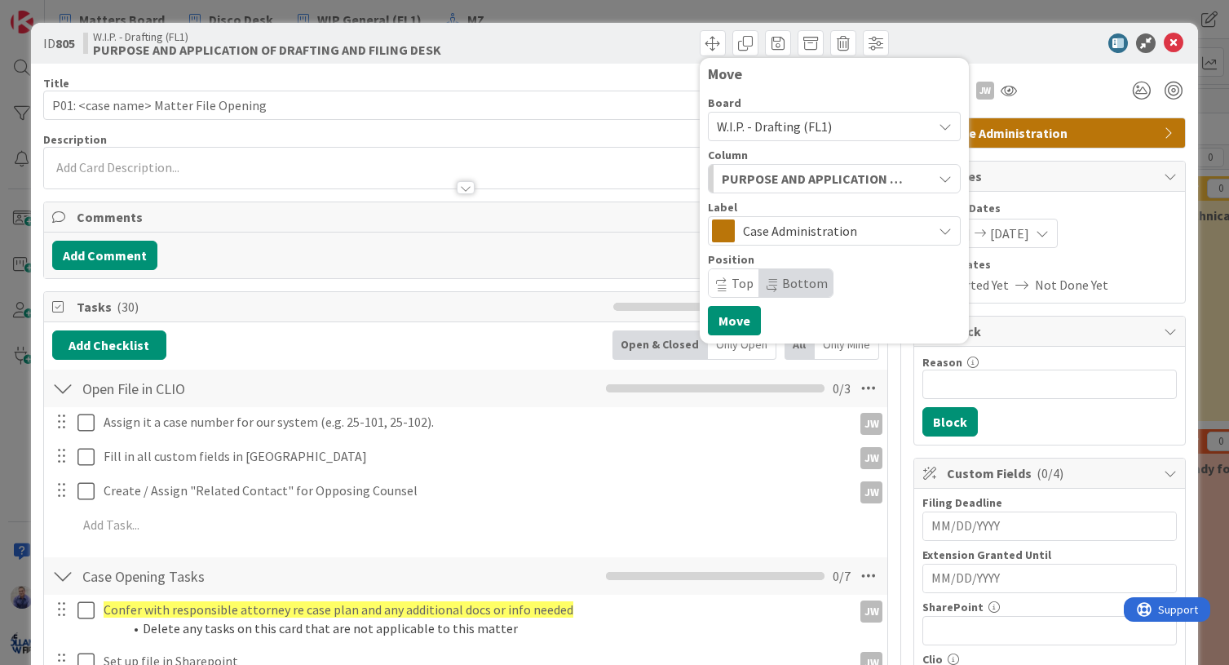
click at [760, 124] on span "W.I.P. - Drafting (FL1)" at bounding box center [774, 126] width 115 height 16
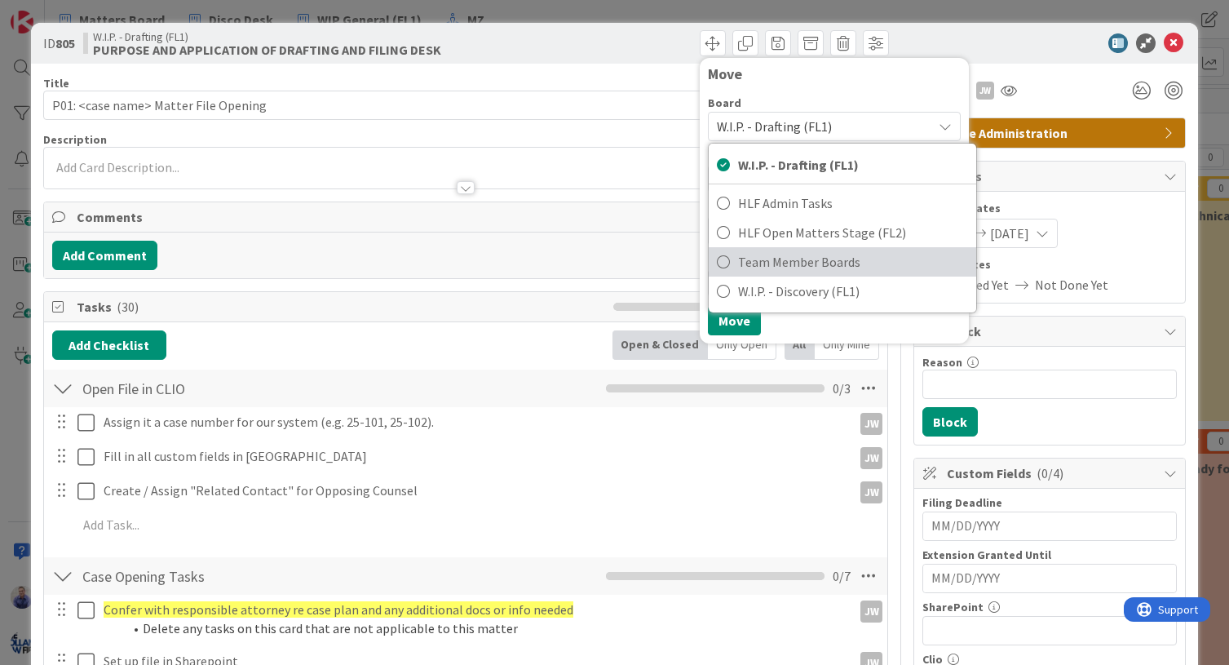
click at [785, 259] on span "Team Member Boards" at bounding box center [853, 262] width 230 height 24
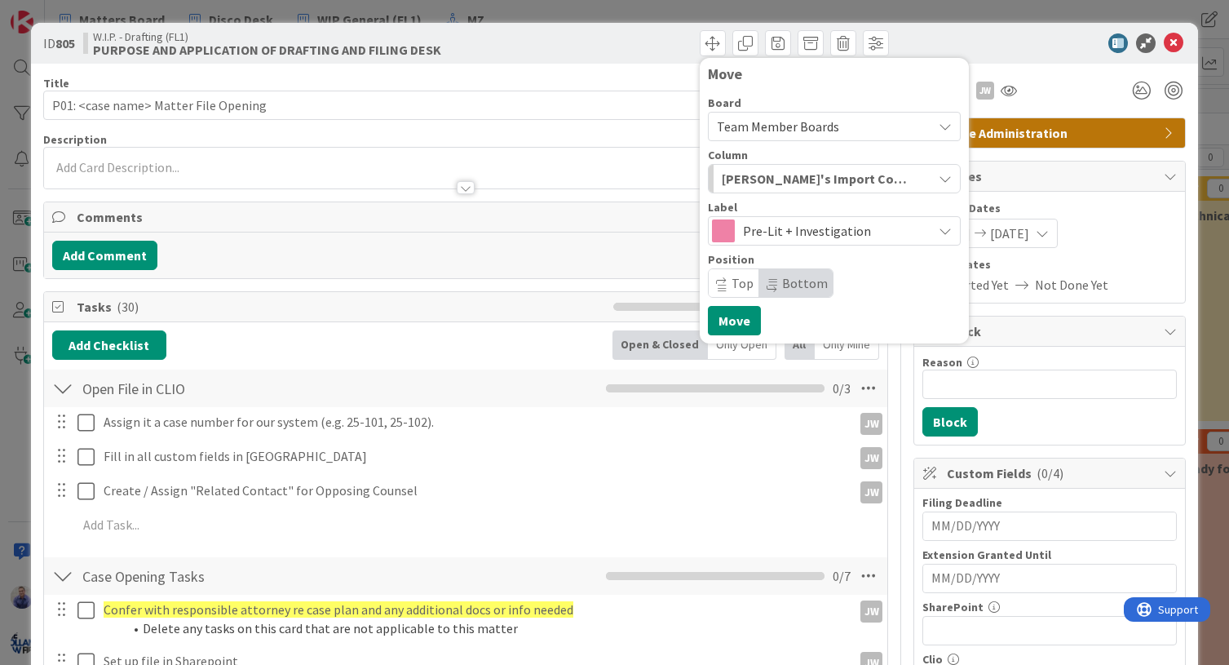
click at [796, 232] on span "Pre-Lit + Investigation" at bounding box center [833, 230] width 181 height 23
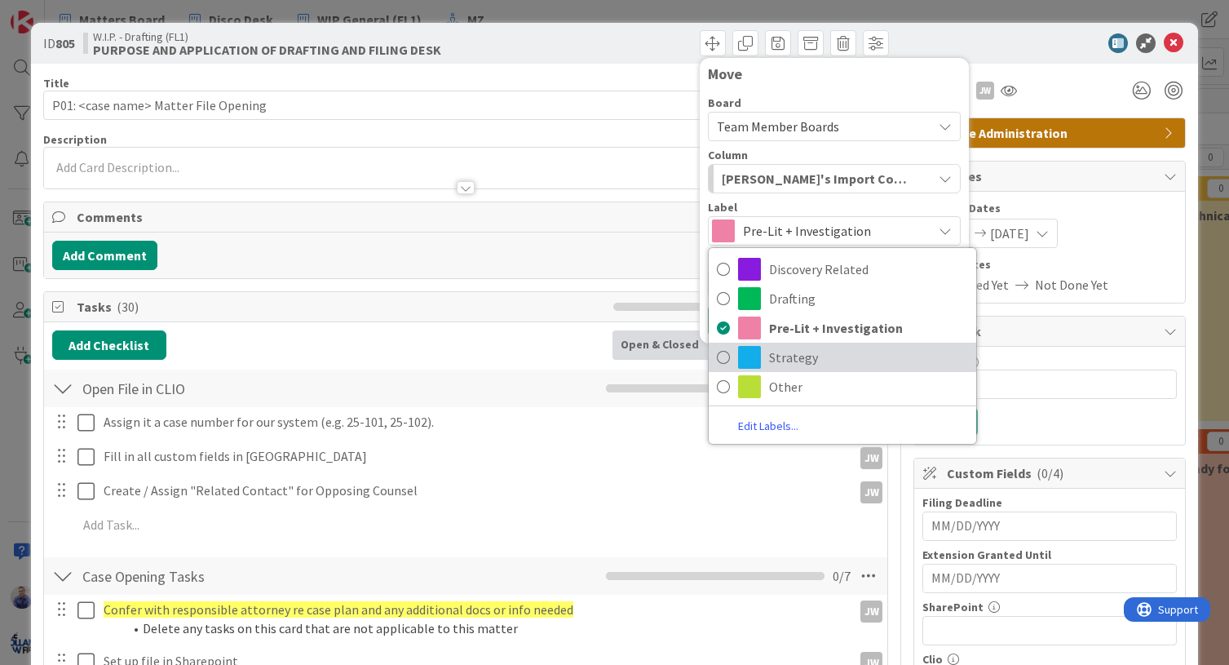
click at [793, 360] on span "Strategy" at bounding box center [868, 357] width 199 height 24
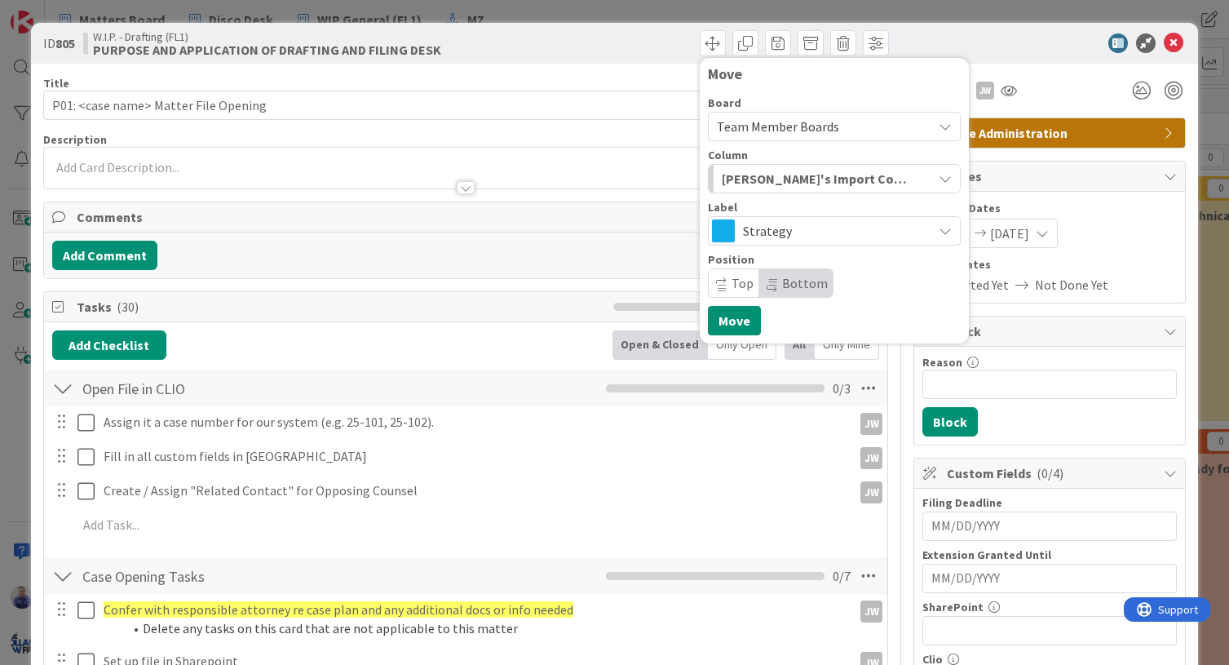
click at [782, 291] on span "Bottom" at bounding box center [805, 283] width 46 height 16
click at [730, 316] on button "Move" at bounding box center [734, 320] width 53 height 29
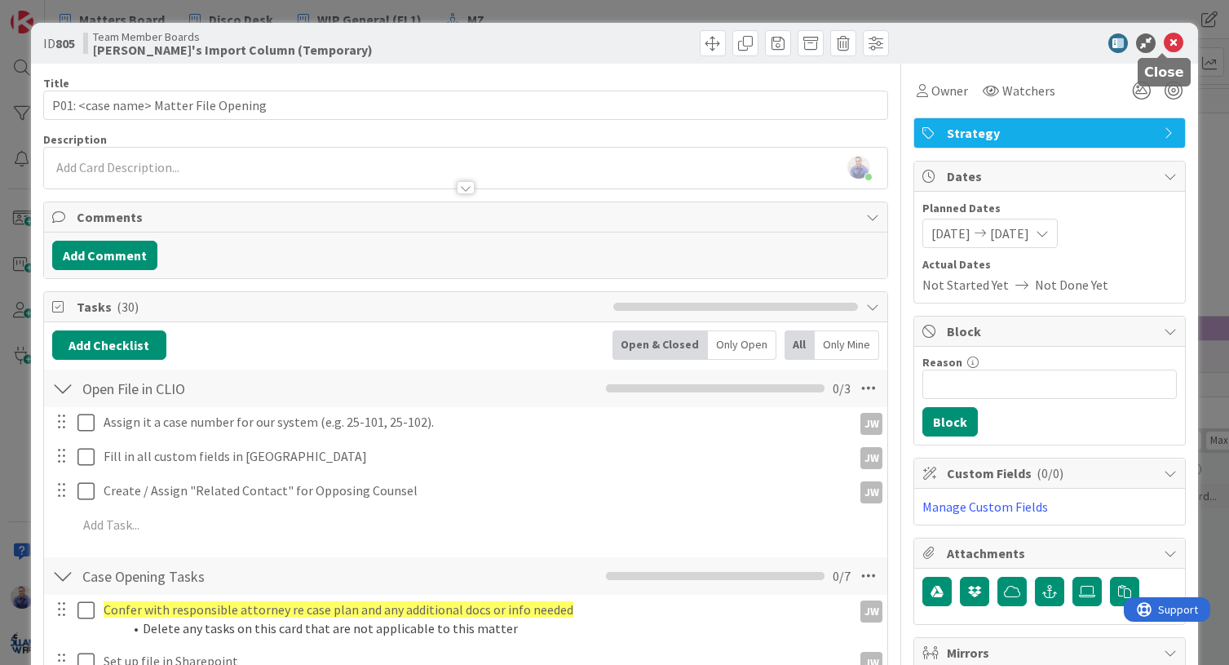
click at [1164, 42] on icon at bounding box center [1174, 43] width 20 height 20
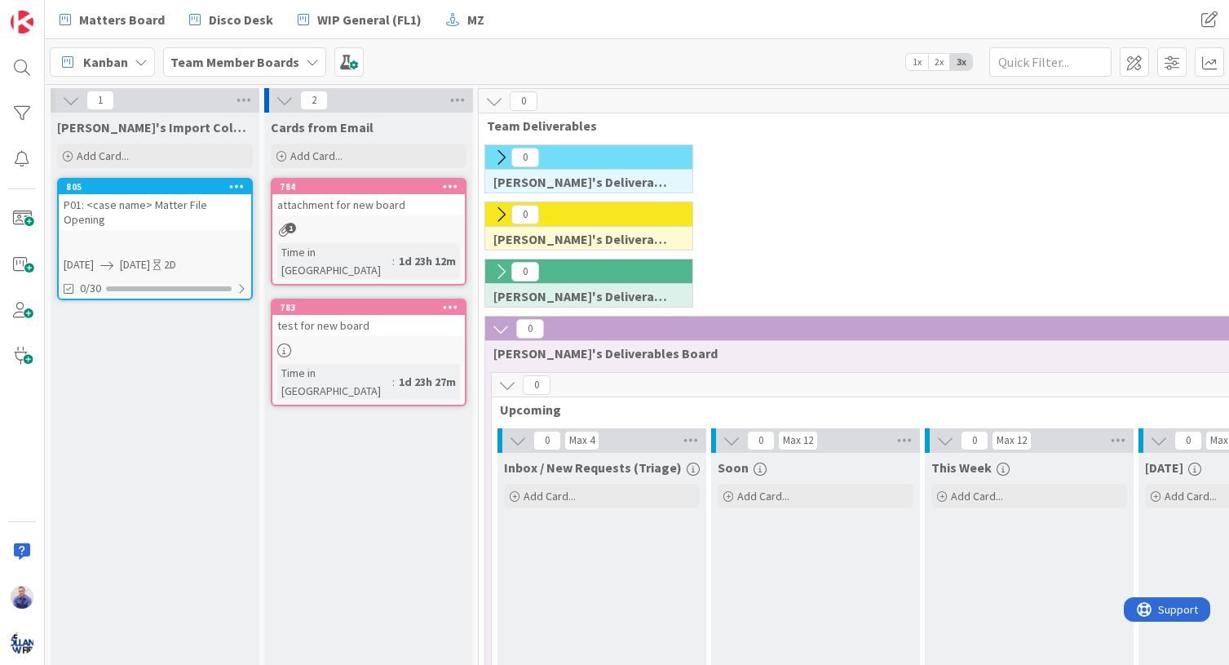
click at [168, 205] on div "P01: <case name> Matter File Opening" at bounding box center [155, 212] width 192 height 36
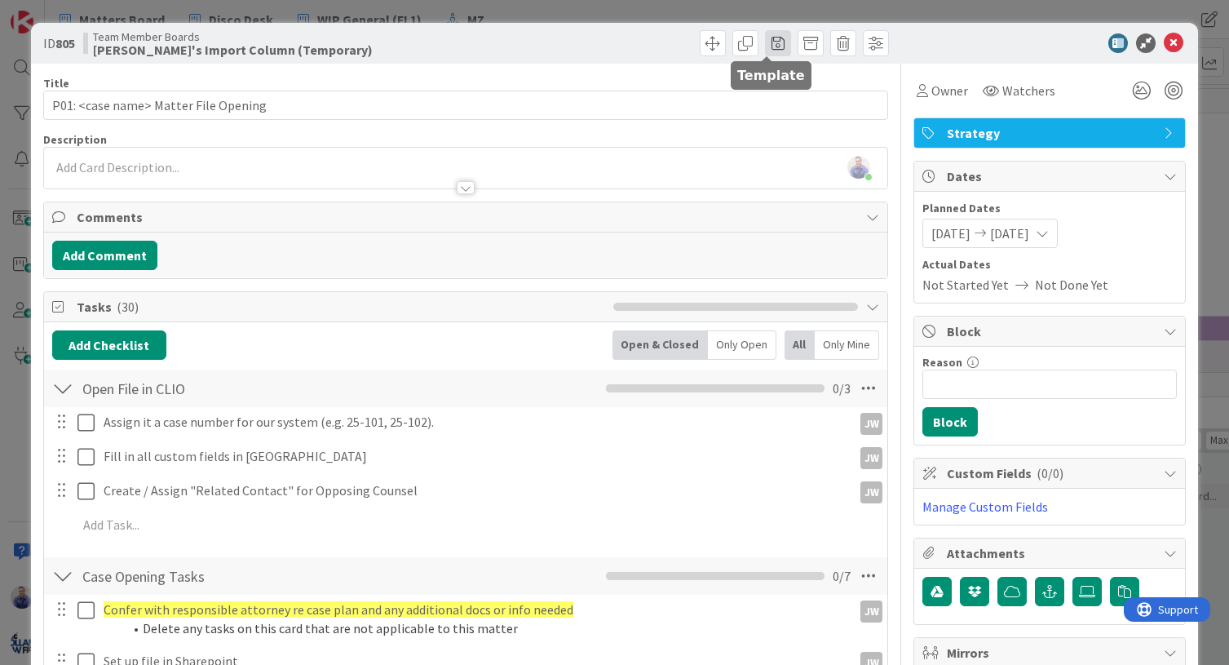
click at [765, 38] on span at bounding box center [778, 43] width 26 height 26
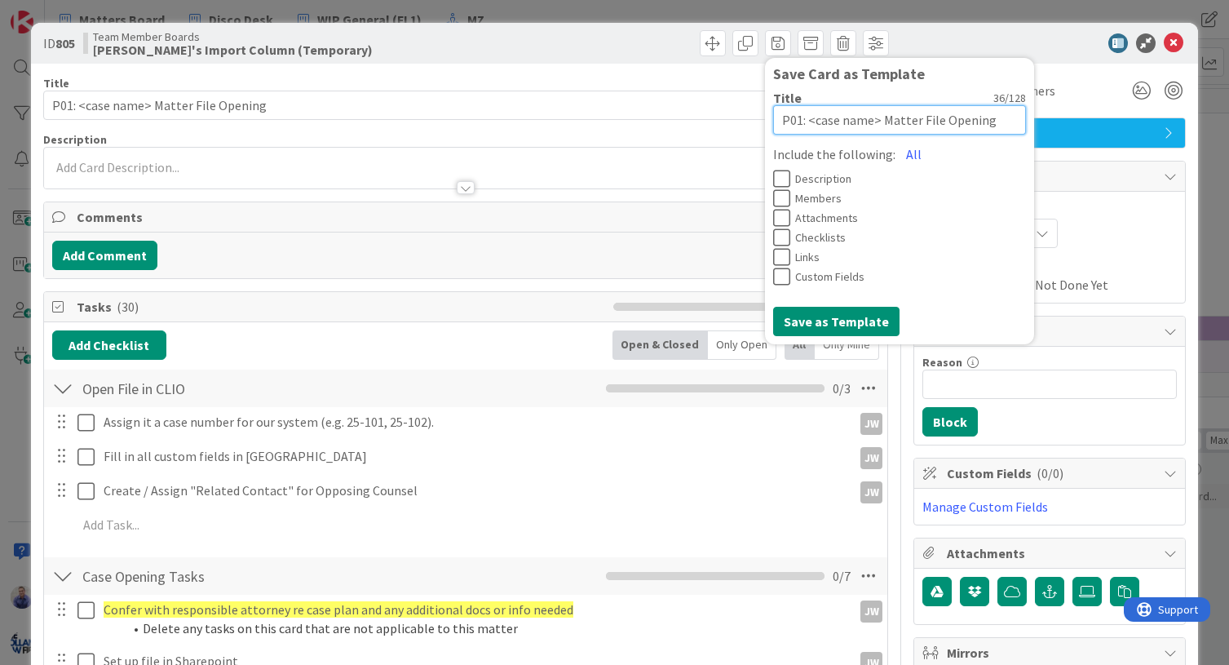
click at [773, 121] on textarea "P01: <case name> Matter File Opening" at bounding box center [899, 119] width 253 height 29
type textarea "x"
type textarea "<case name> Matter File Opening"
click at [846, 121] on textarea "<case name> Matter File Opening" at bounding box center [899, 119] width 253 height 29
type textarea "x"
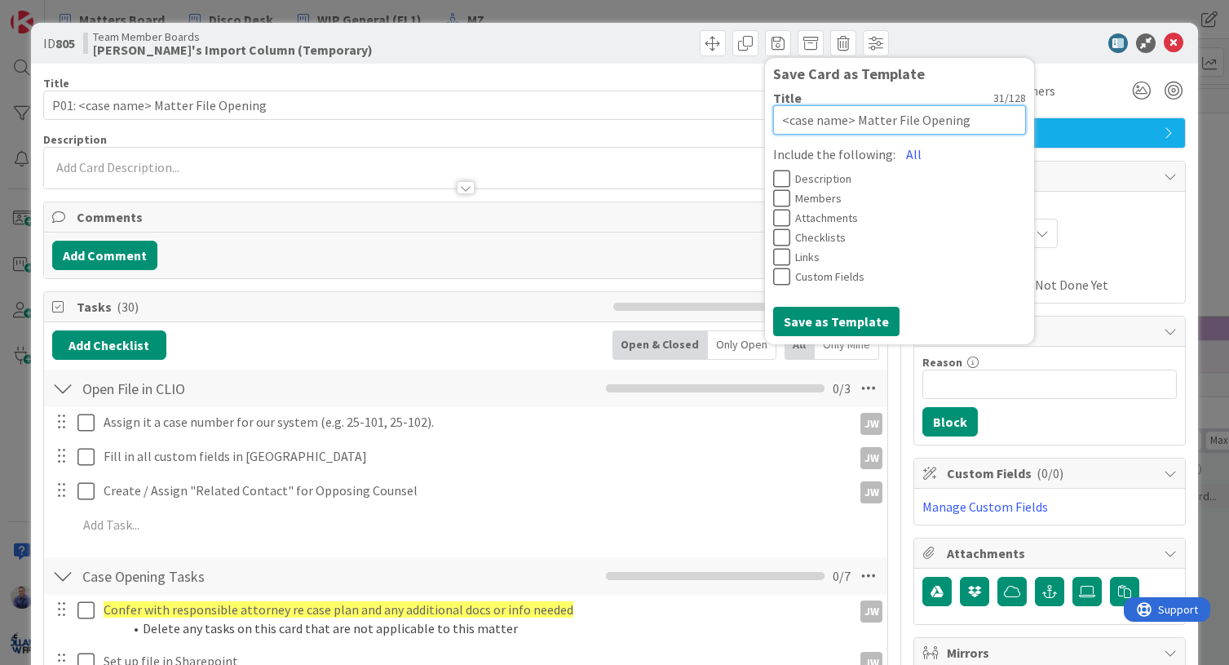
type textarea "<case name> |Matter File Opening"
type textarea "x"
type textarea "<case name> | Matter File Opening"
paste textarea "P01:"
type textarea "x"
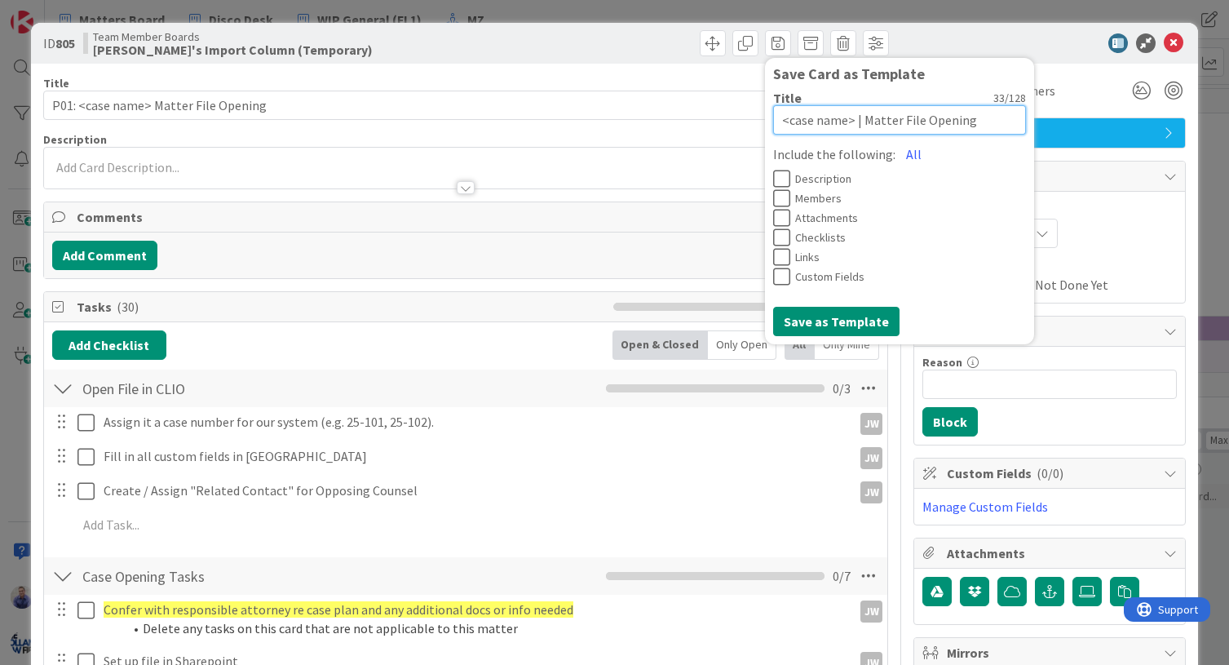
type textarea "<case name> | P01: Matter File Opening"
type textarea "x"
type textarea "<case name> | P01:Matter File Opening"
type textarea "x"
type textarea "<case name> | P01Matter File Opening"
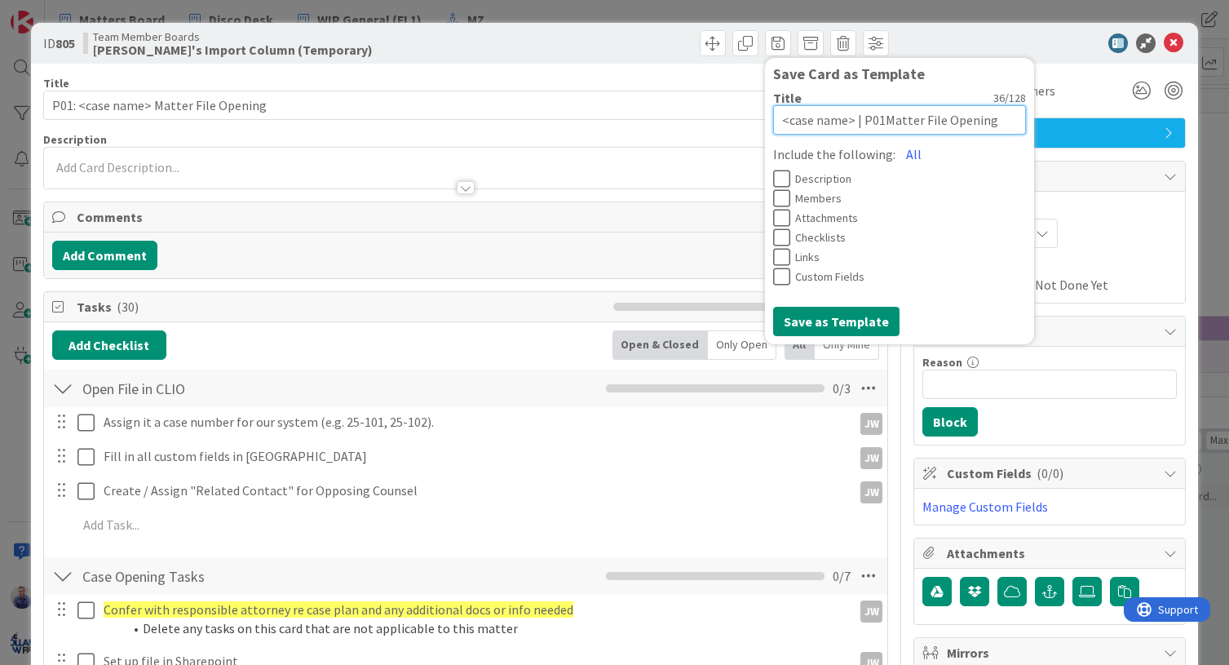
type textarea "x"
type textarea "<case name> | P01 Matter File Opening"
type textarea "x"
type textarea "<case name> | P01 |Matter File Opening"
type textarea "x"
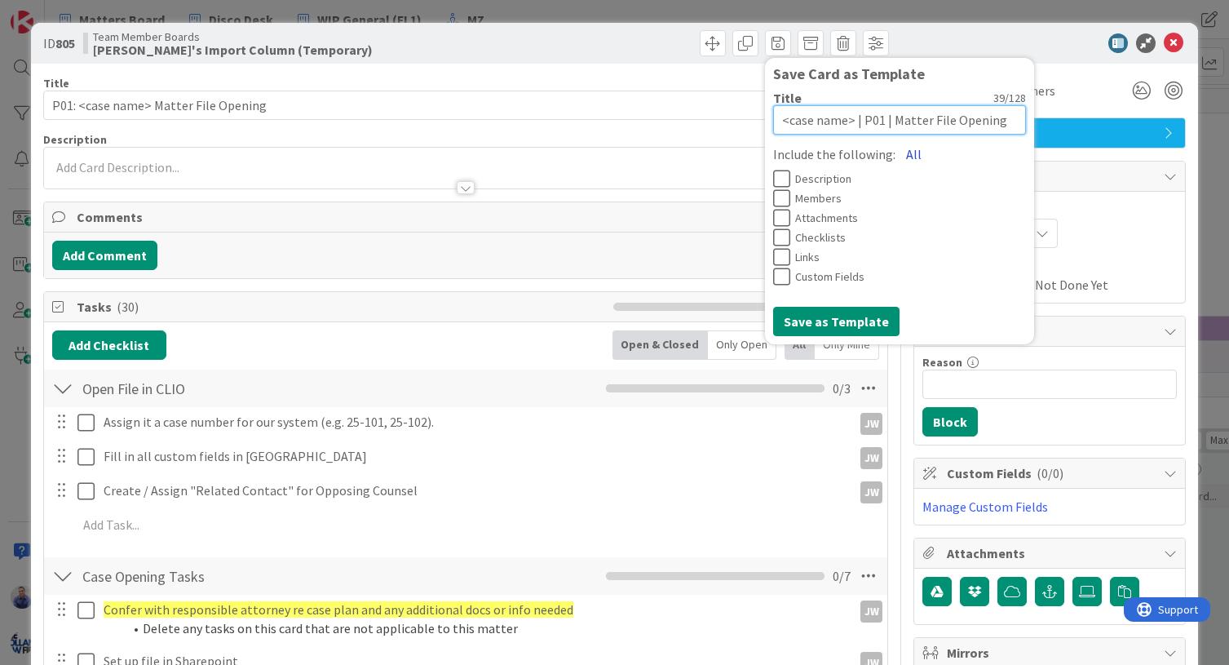
type textarea "<case name> | P01 | Matter File Opening"
click at [896, 159] on button "All" at bounding box center [913, 153] width 37 height 29
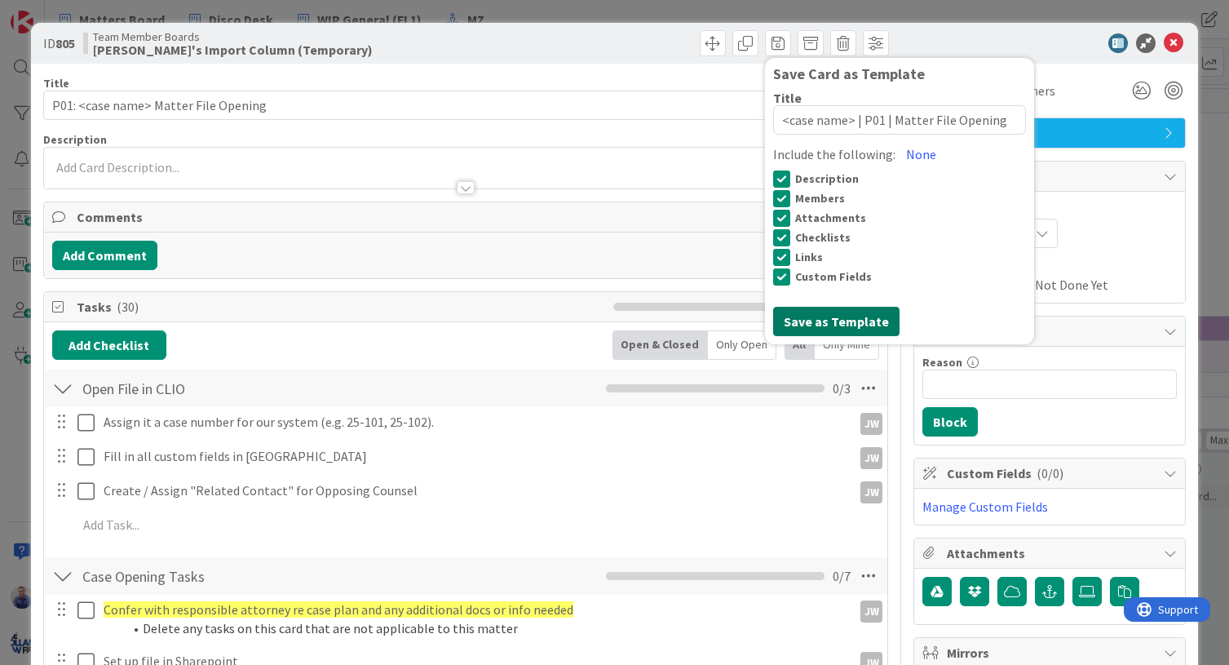
click at [845, 316] on button "Save as Template" at bounding box center [836, 321] width 126 height 29
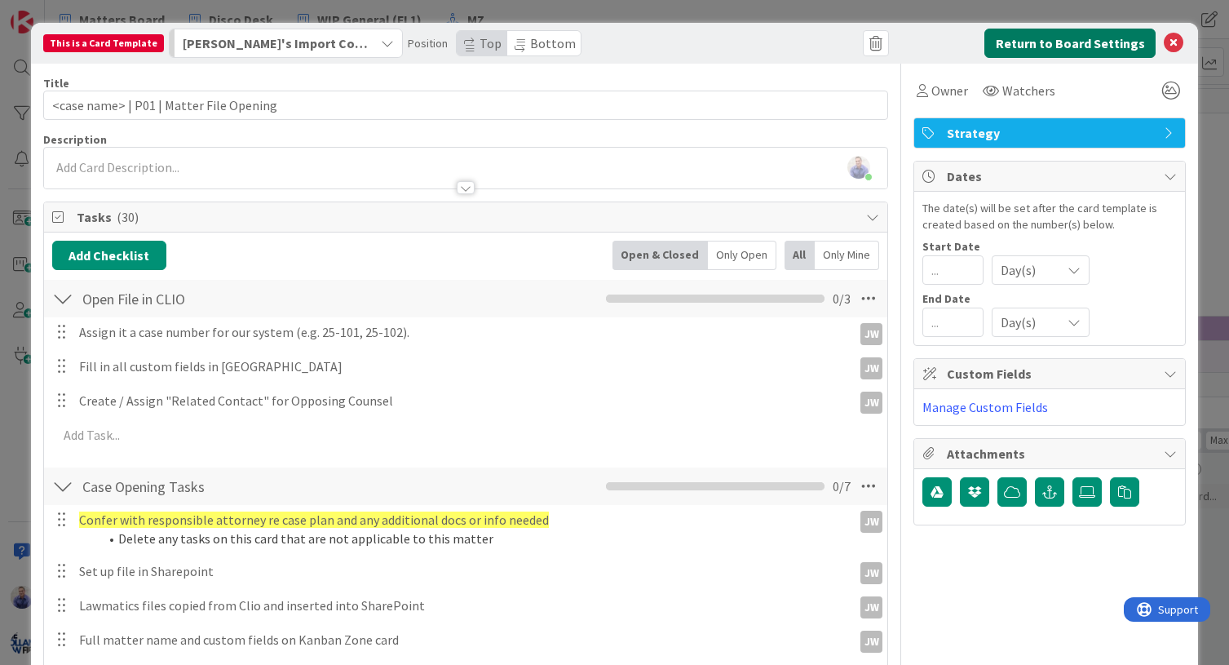
click at [1106, 41] on button "Return to Board Settings" at bounding box center [1069, 43] width 171 height 29
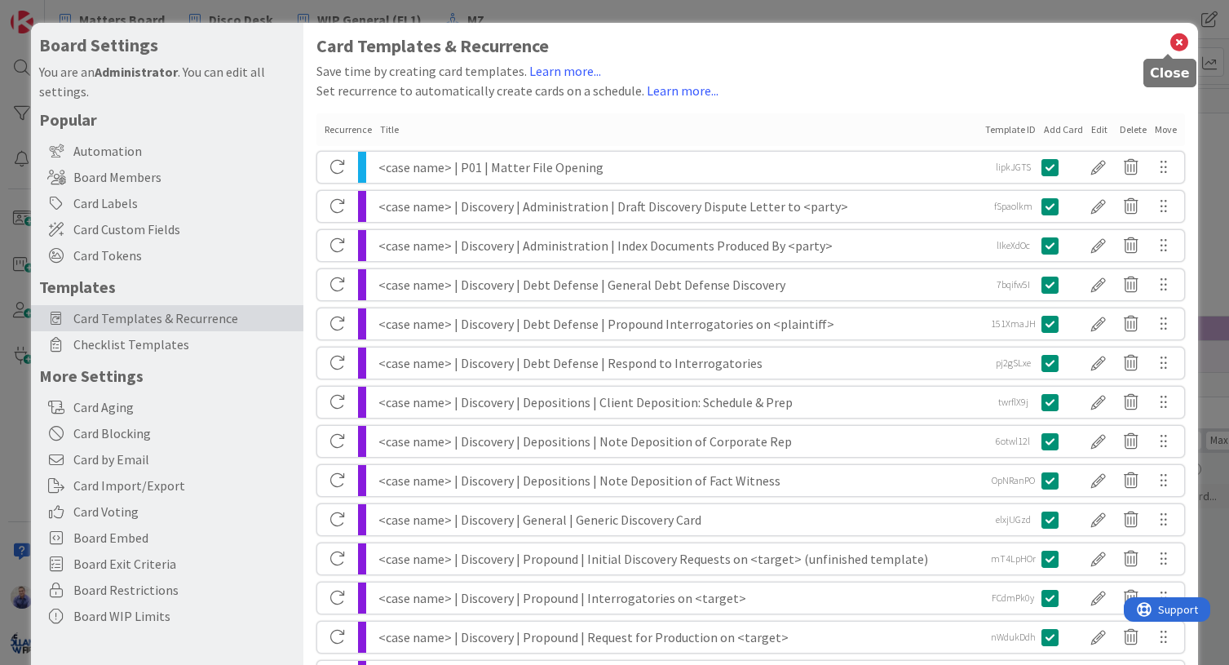
click at [1171, 40] on icon at bounding box center [1178, 42] width 21 height 23
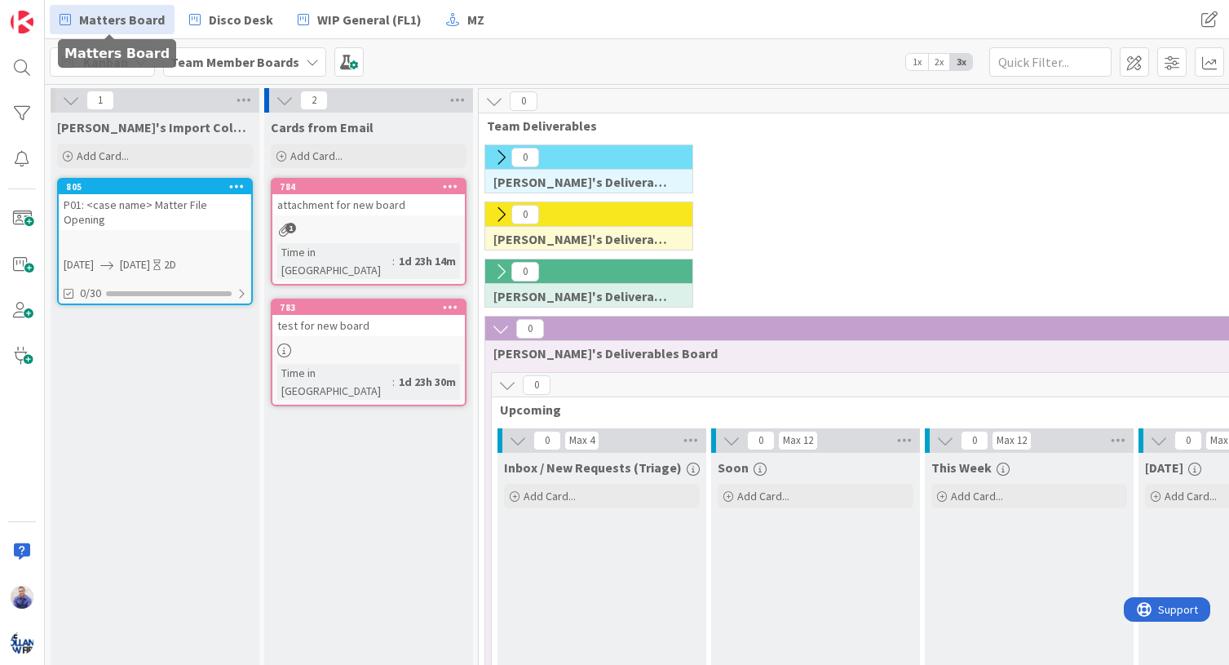
drag, startPoint x: 136, startPoint y: 23, endPoint x: 152, endPoint y: 22, distance: 16.3
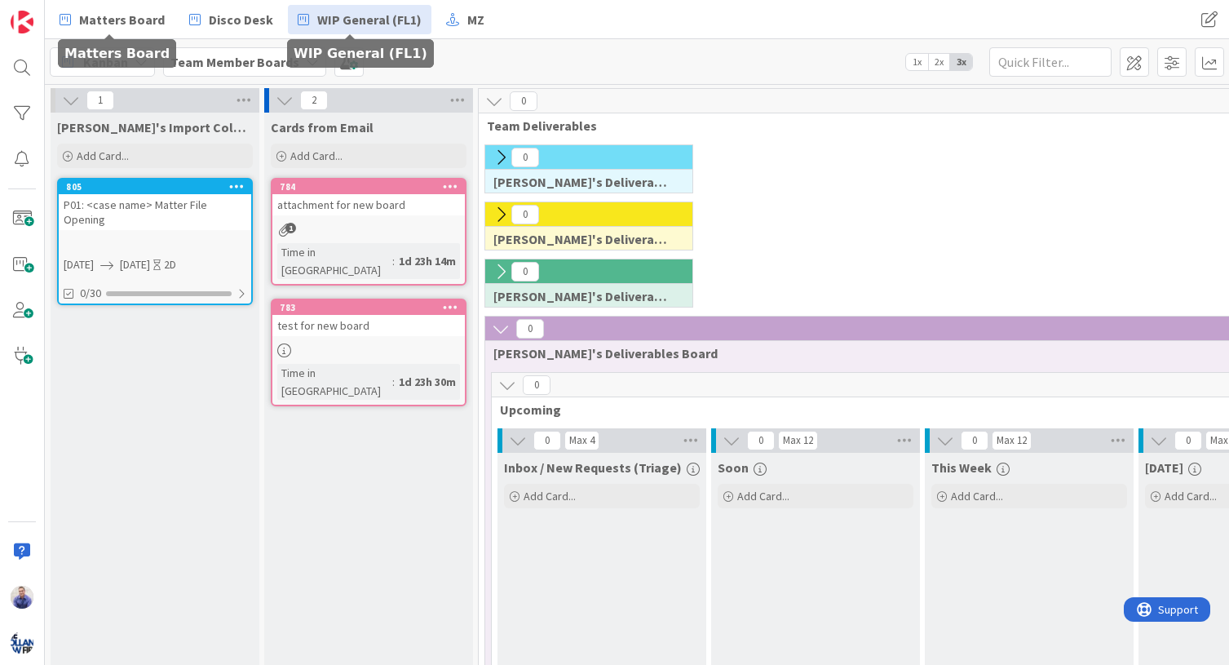
click at [350, 29] on link "WIP General (FL1)" at bounding box center [360, 19] width 144 height 29
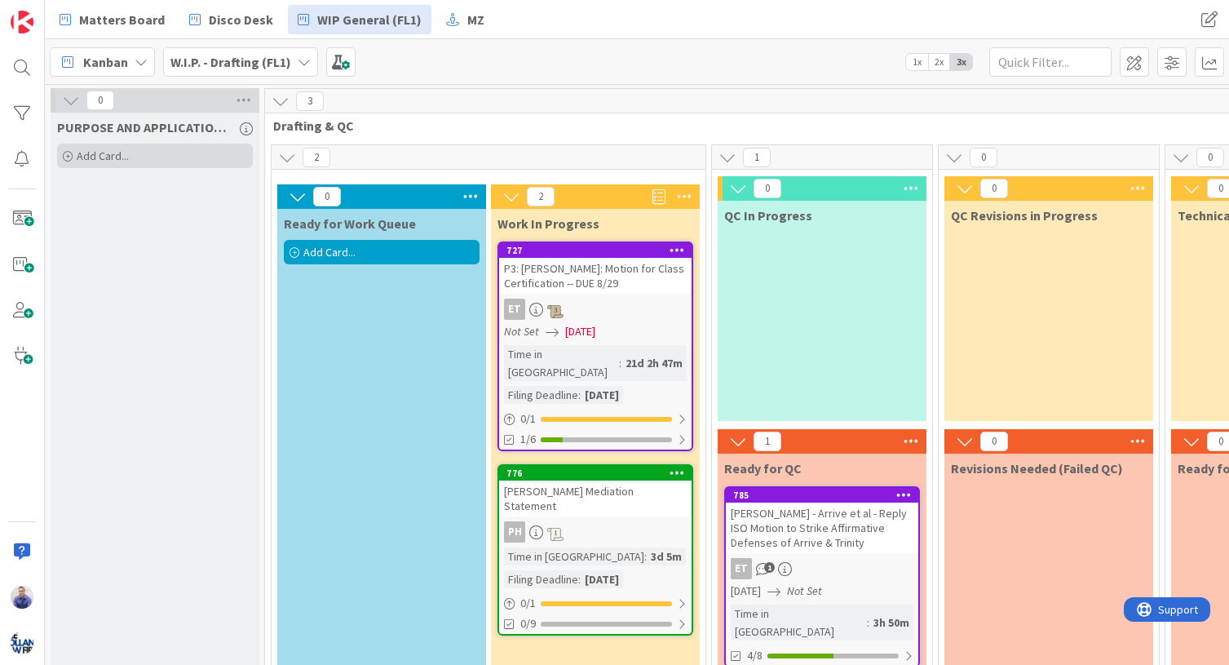
click at [162, 148] on div "Add Card..." at bounding box center [155, 156] width 196 height 24
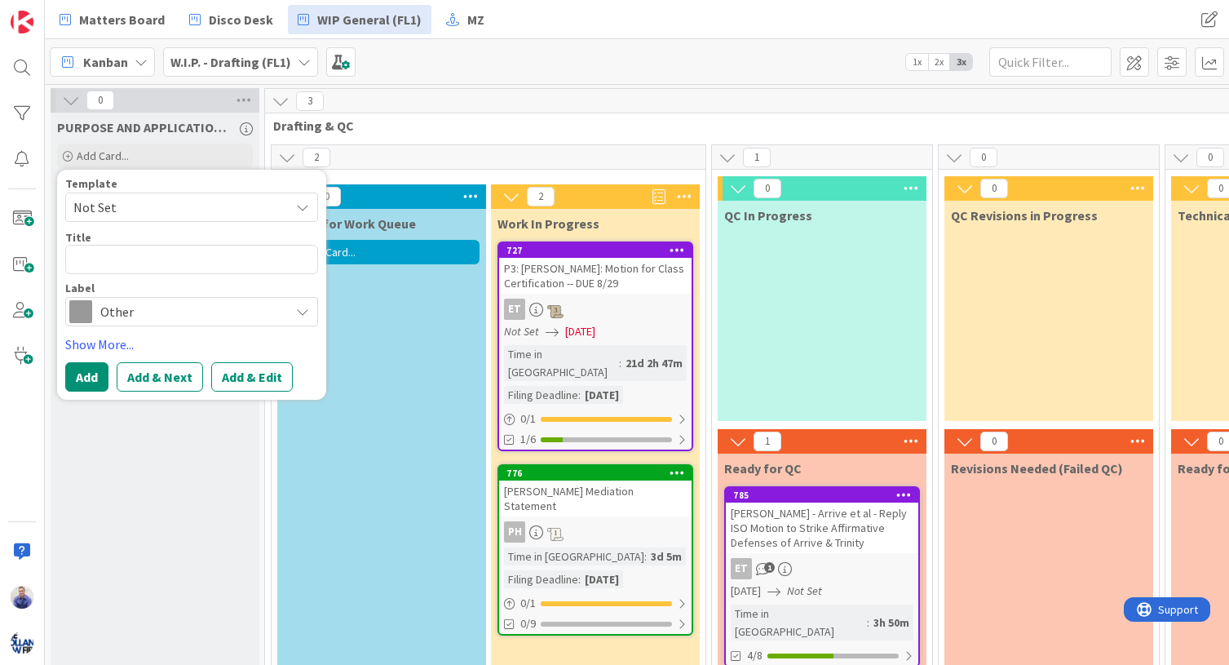
click at [180, 212] on span "Not Set" at bounding box center [175, 207] width 204 height 21
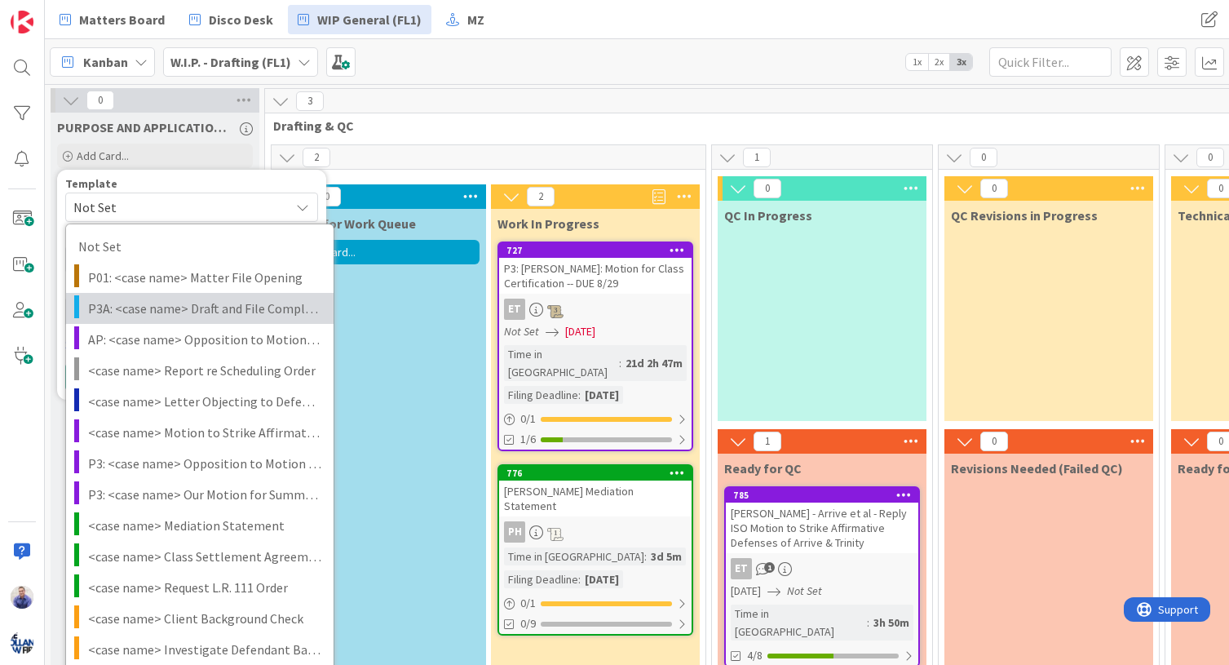
click at [179, 306] on span "P3A: <case name> Draft and File Complaint" at bounding box center [204, 308] width 233 height 21
type textarea "x"
type textarea "P3A: <case name> Draft and File Complaint"
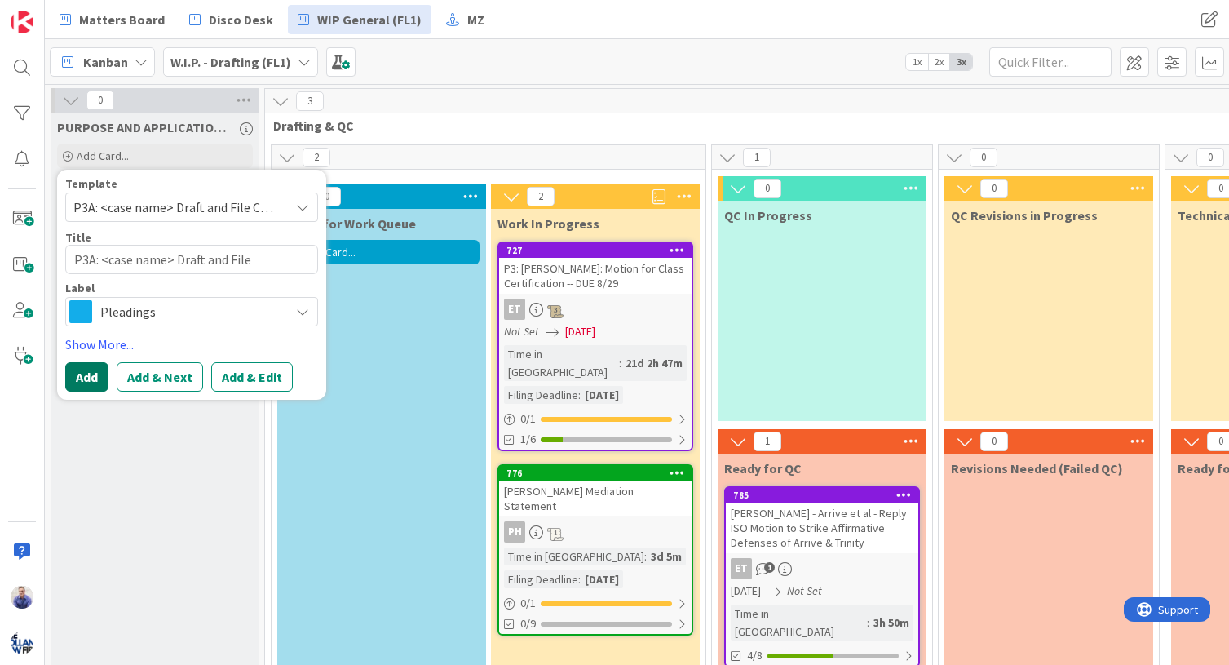
click at [103, 370] on button "Add" at bounding box center [86, 376] width 43 height 29
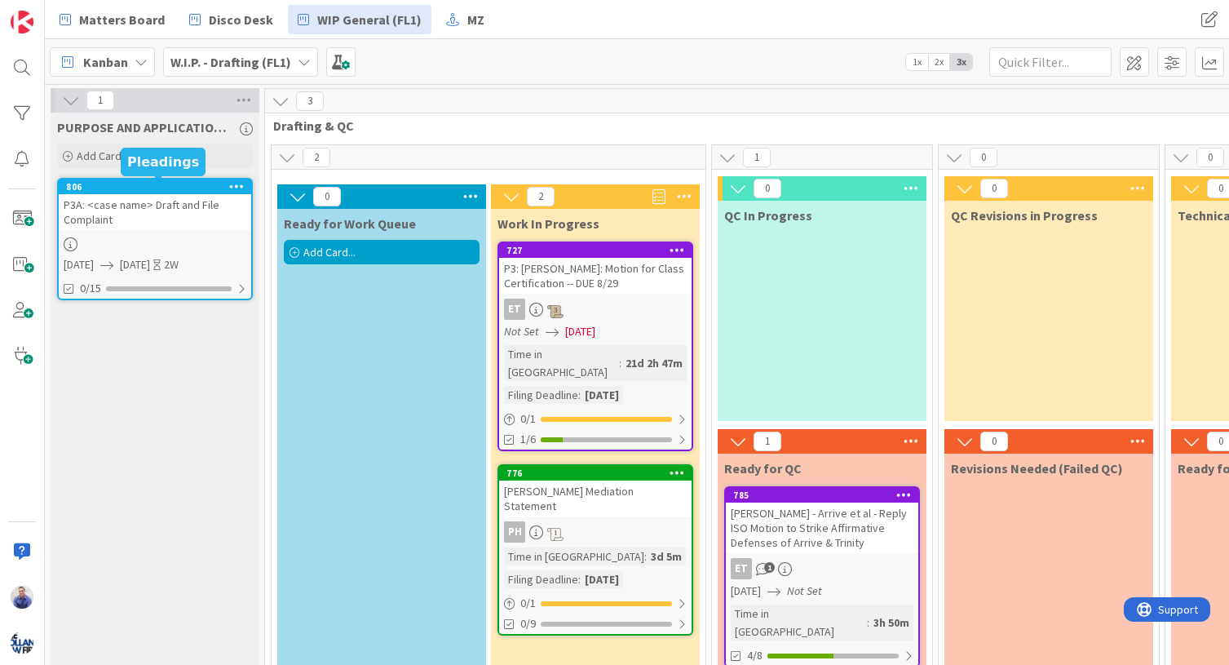
click at [207, 190] on div "806" at bounding box center [158, 186] width 185 height 11
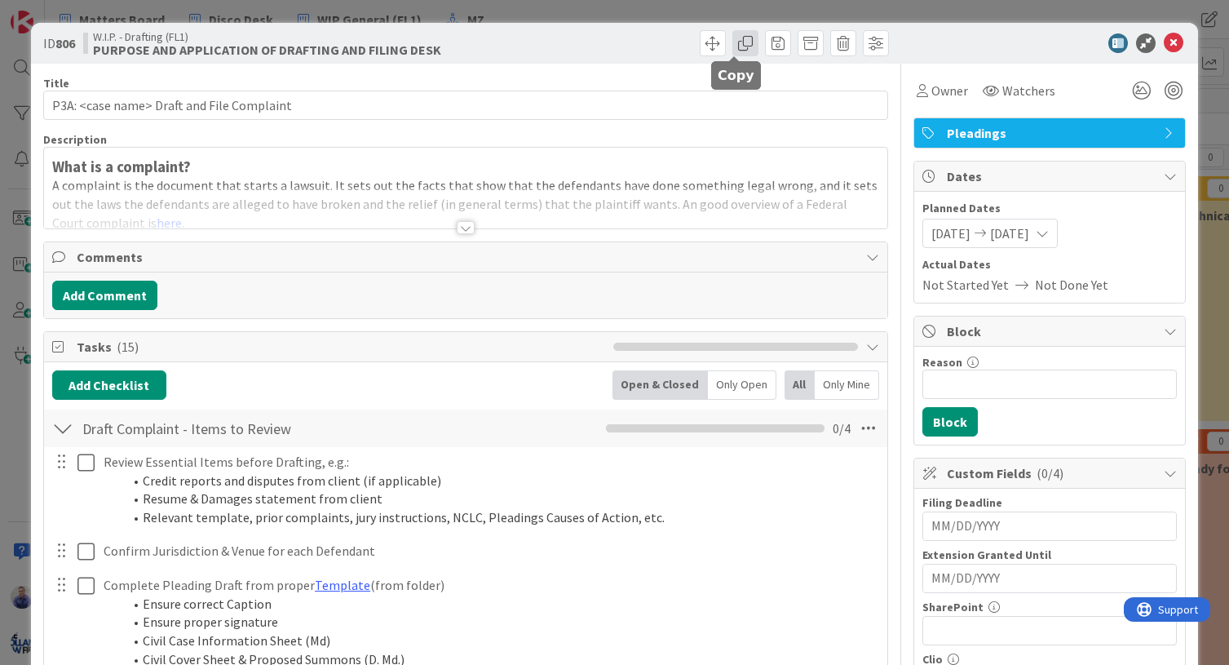
click at [732, 47] on span at bounding box center [745, 43] width 26 height 26
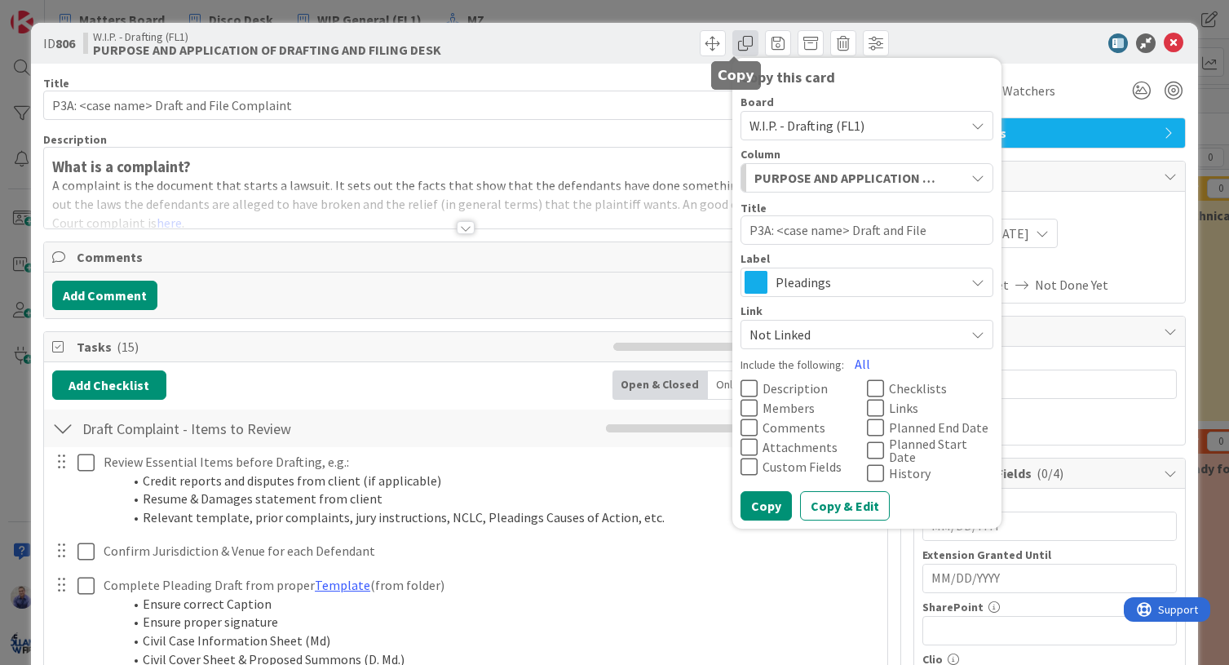
type textarea "x"
click at [732, 48] on span at bounding box center [745, 43] width 26 height 26
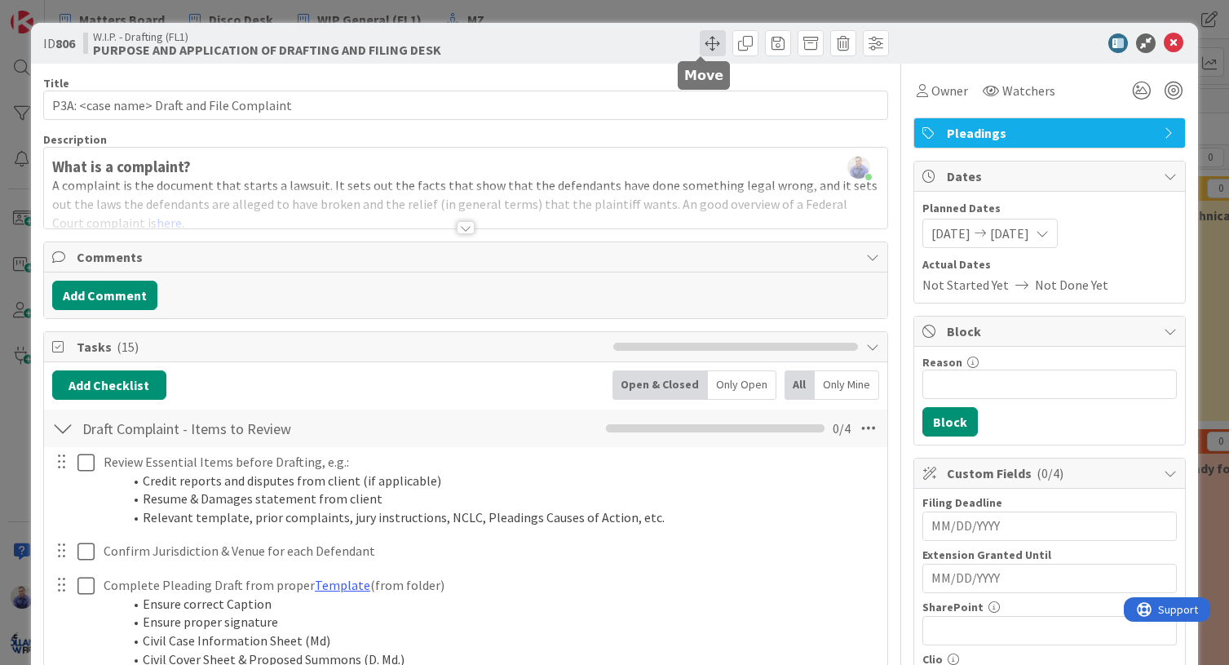
click at [706, 46] on span at bounding box center [713, 43] width 26 height 26
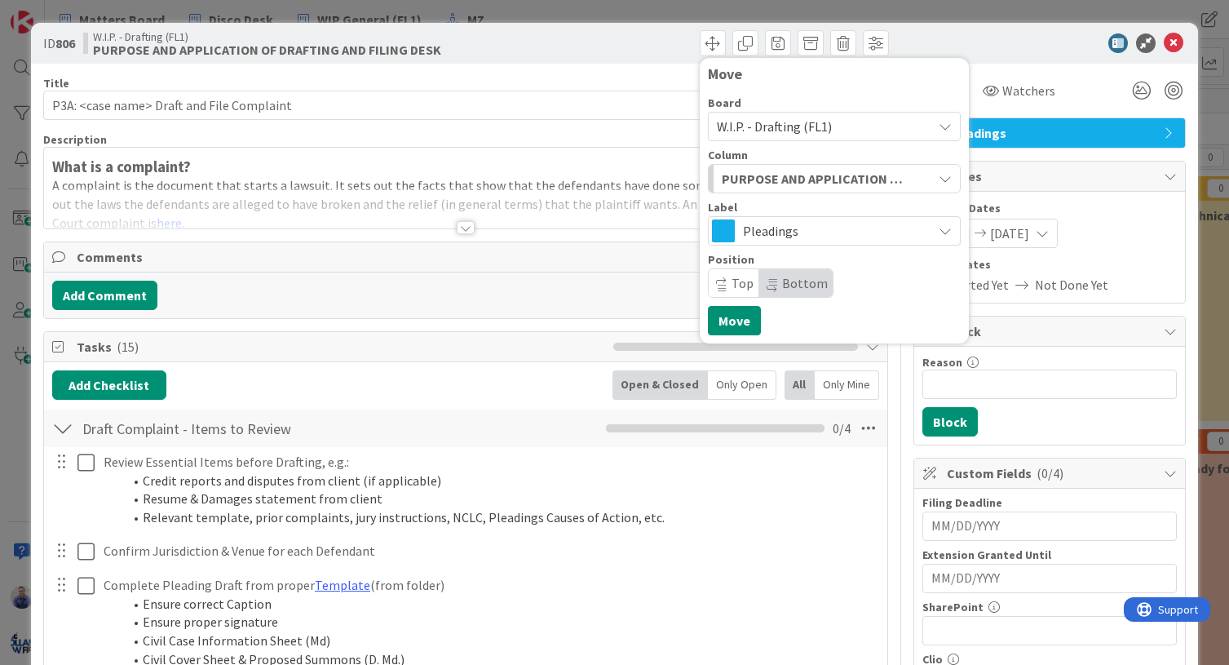
click at [762, 126] on span "W.I.P. - Drafting (FL1)" at bounding box center [774, 126] width 115 height 16
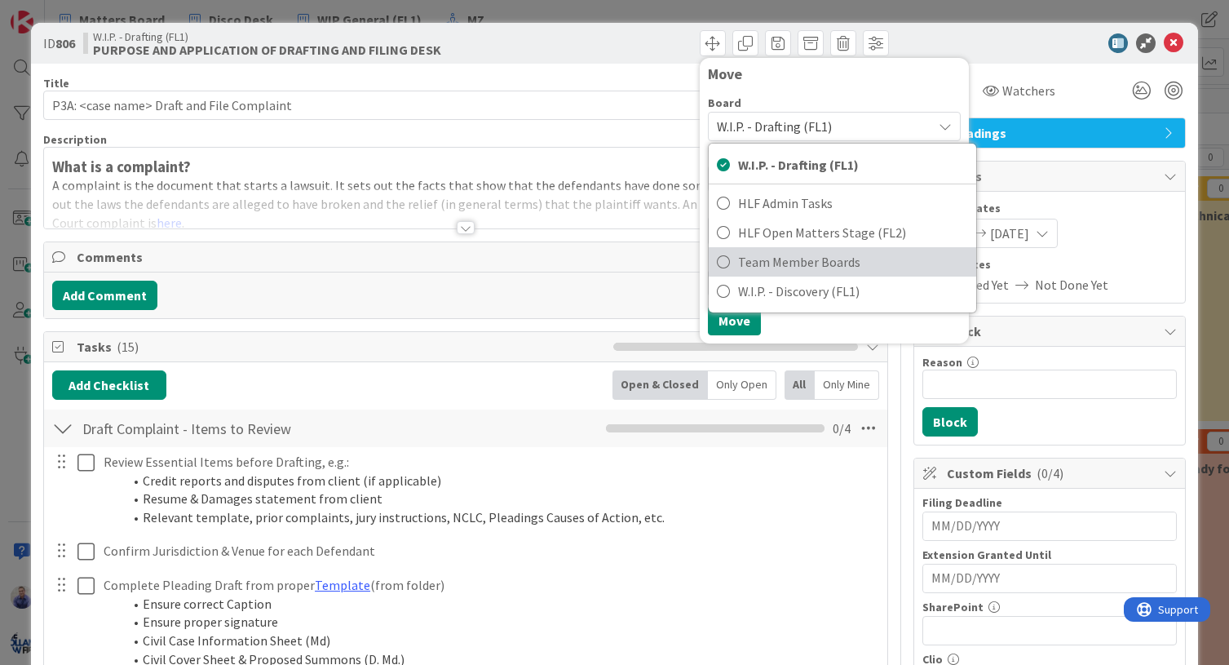
click at [767, 273] on span "Team Member Boards" at bounding box center [853, 262] width 230 height 24
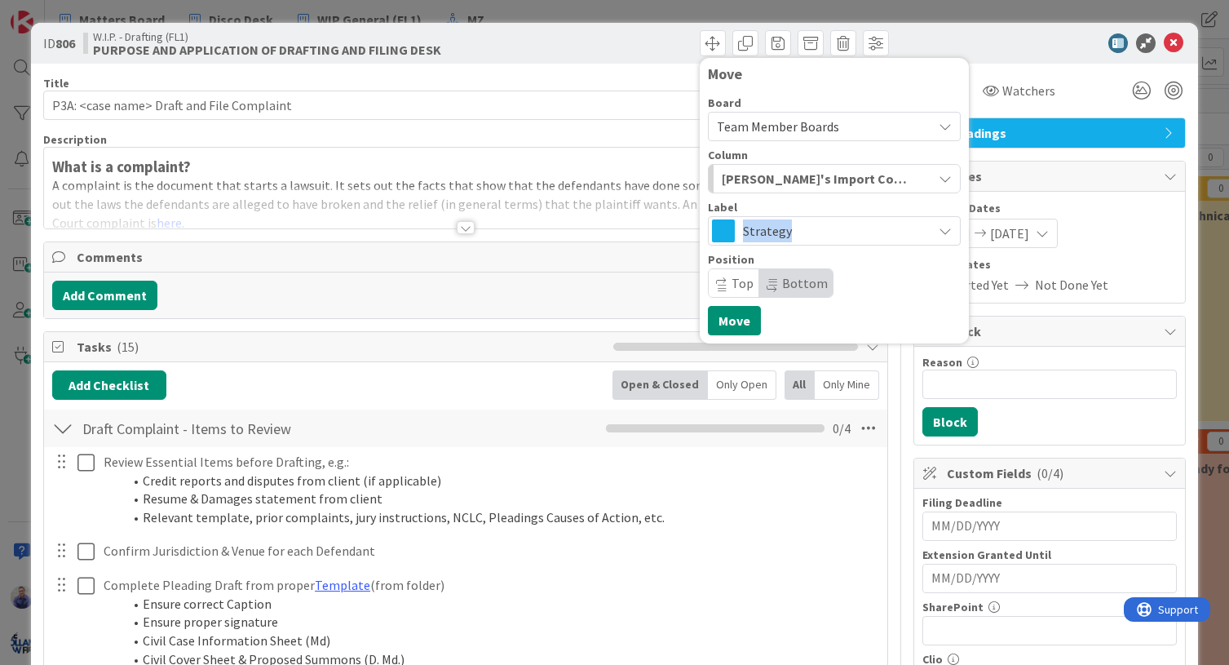
click at [793, 231] on span "Strategy" at bounding box center [833, 230] width 181 height 23
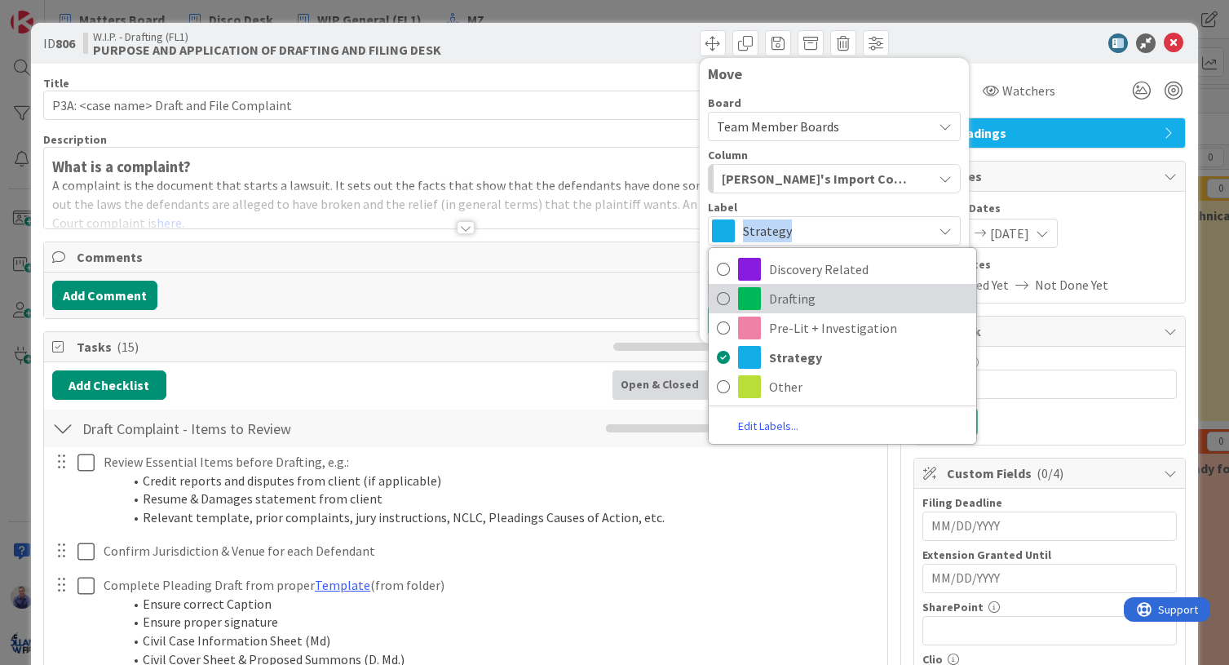
click at [772, 293] on span "Drafting" at bounding box center [868, 298] width 199 height 24
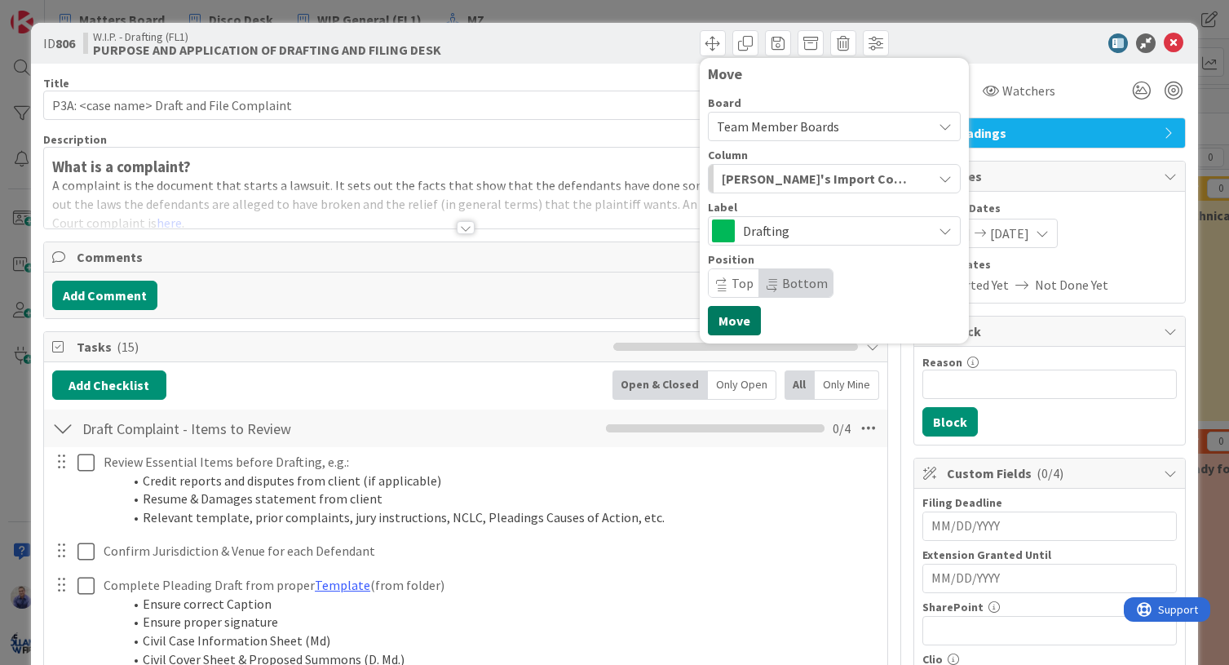
click at [726, 320] on button "Move" at bounding box center [734, 320] width 53 height 29
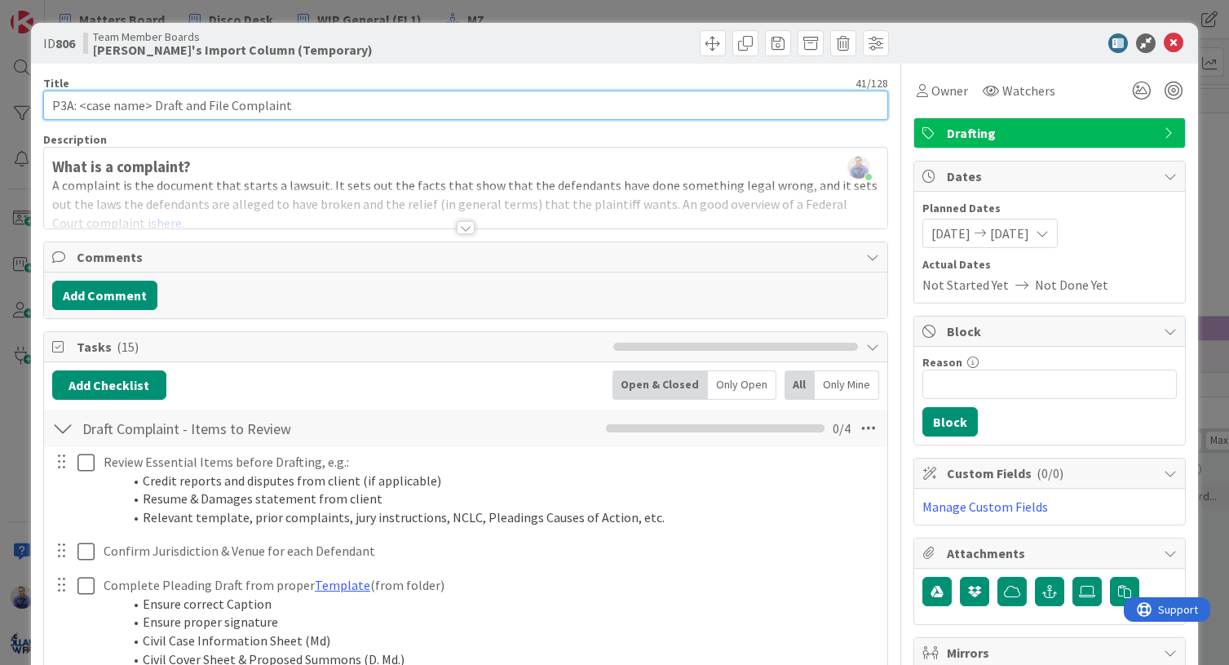
drag, startPoint x: 77, startPoint y: 107, endPoint x: 12, endPoint y: 111, distance: 65.4
click at [43, 111] on input "P3A: <case name> Draft and File Complaint" at bounding box center [466, 105] width 846 height 29
click at [126, 108] on input "<case name> Draft and File Complaint" at bounding box center [466, 105] width 846 height 29
paste input "P3A:"
click at [152, 105] on input "<case name> | P3A | Draft and File Complaint" at bounding box center [466, 105] width 846 height 29
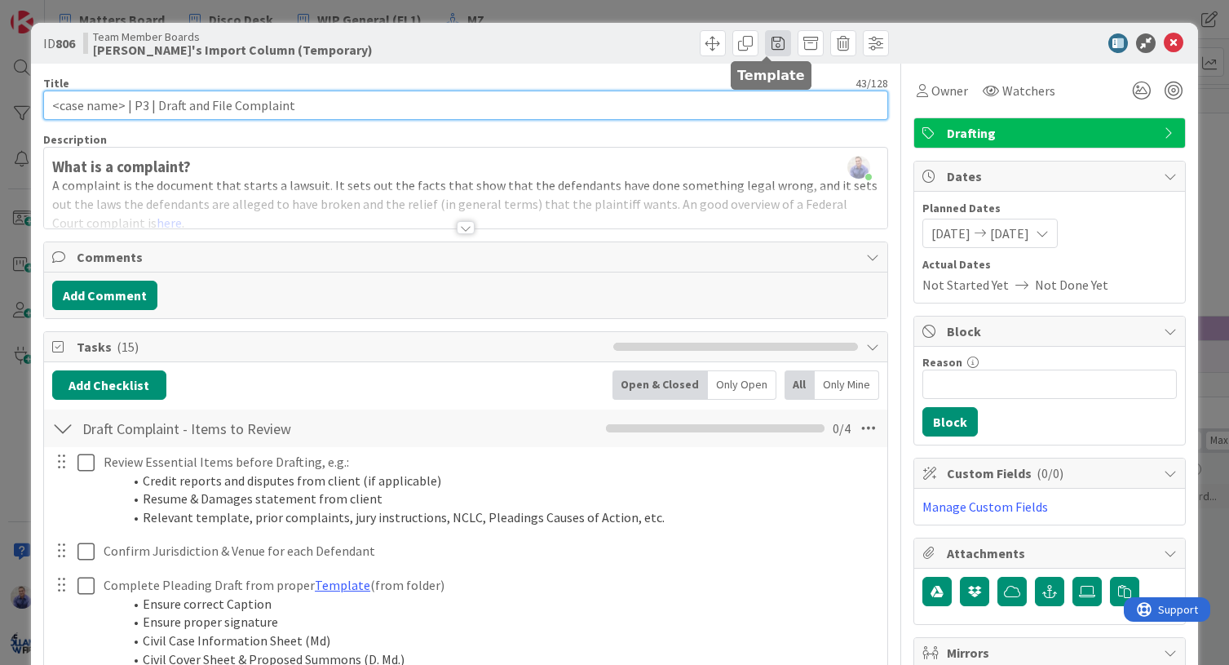
type input "<case name> | P3 | Draft and File Complaint"
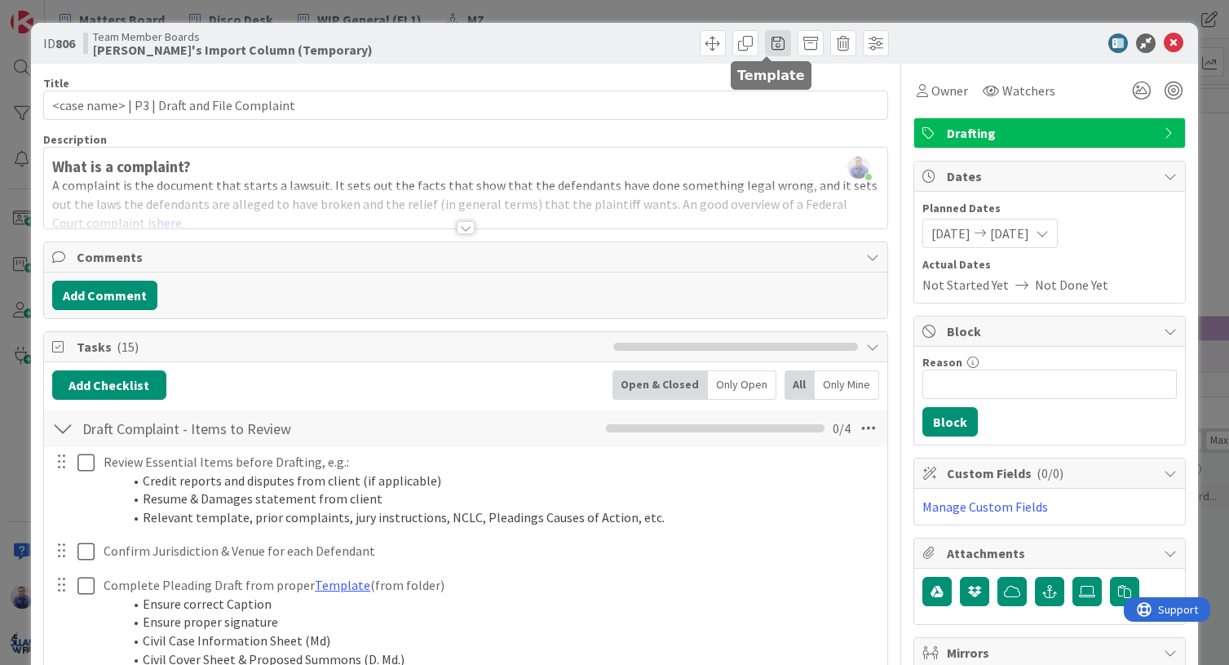
click at [773, 51] on span at bounding box center [778, 43] width 26 height 26
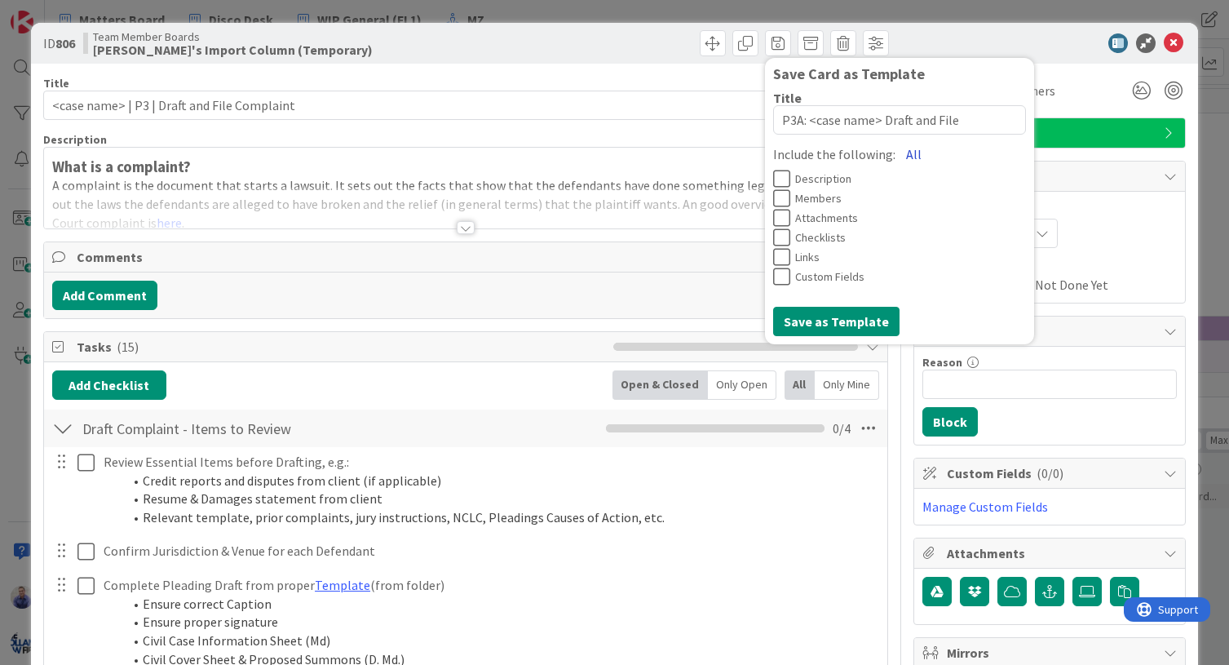
click at [899, 155] on button "All" at bounding box center [913, 153] width 37 height 29
click at [937, 38] on div at bounding box center [1041, 43] width 289 height 20
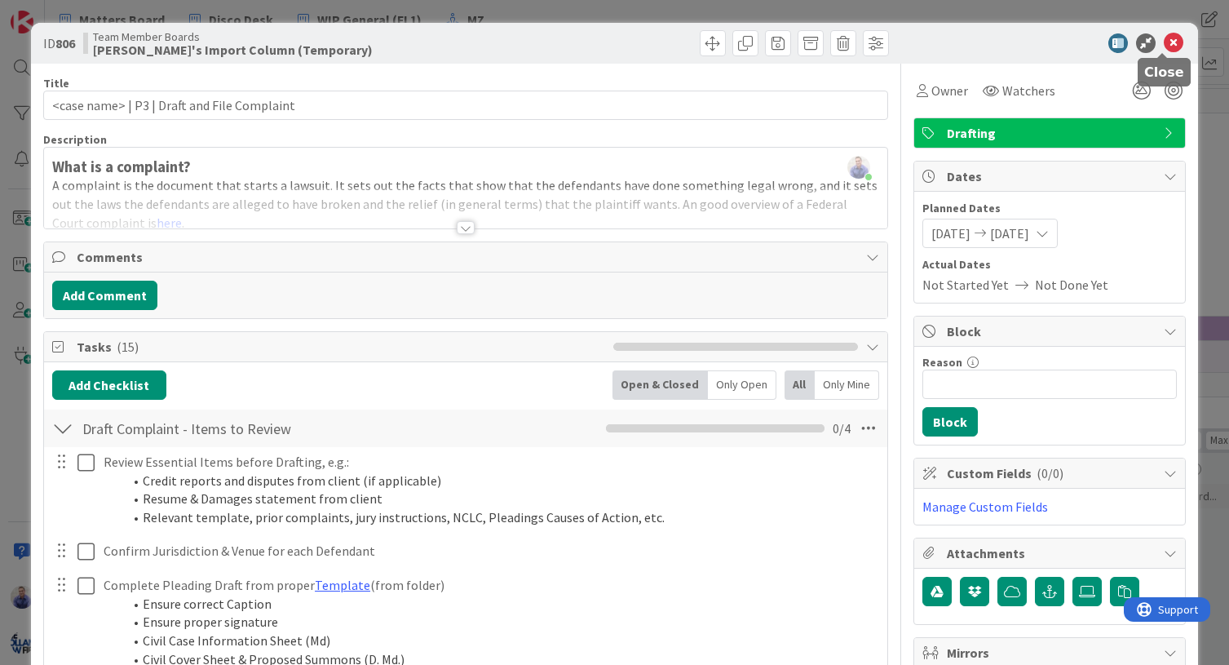
click at [1164, 38] on icon at bounding box center [1174, 43] width 20 height 20
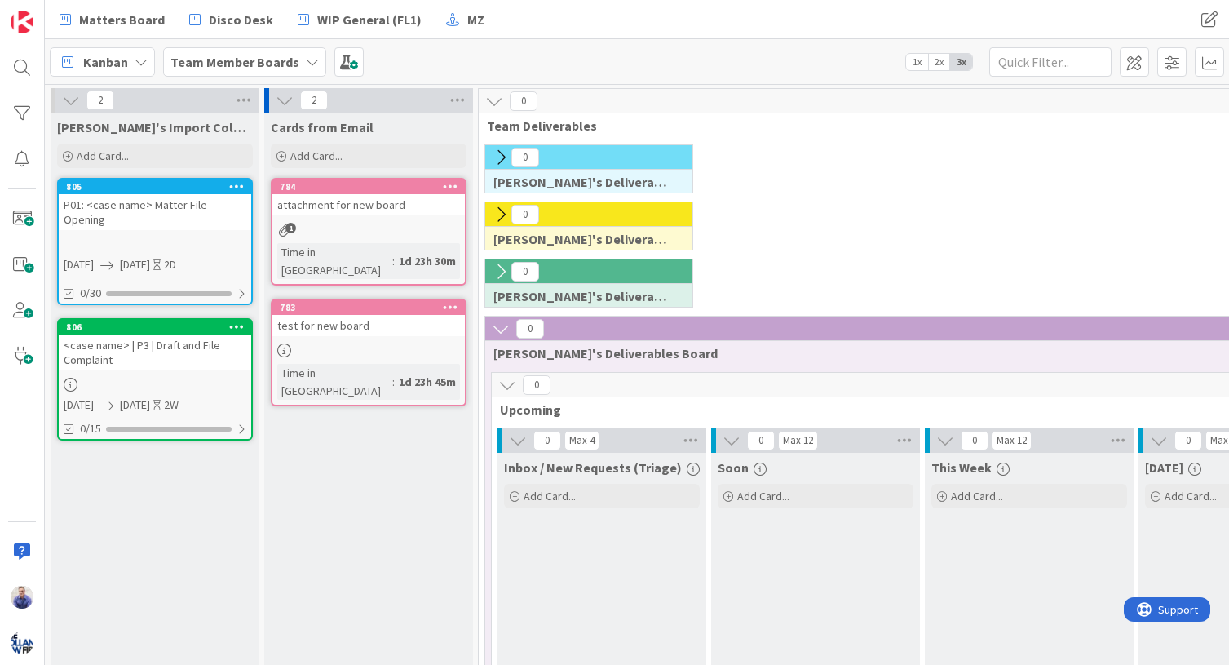
click at [193, 320] on div "806" at bounding box center [155, 327] width 192 height 15
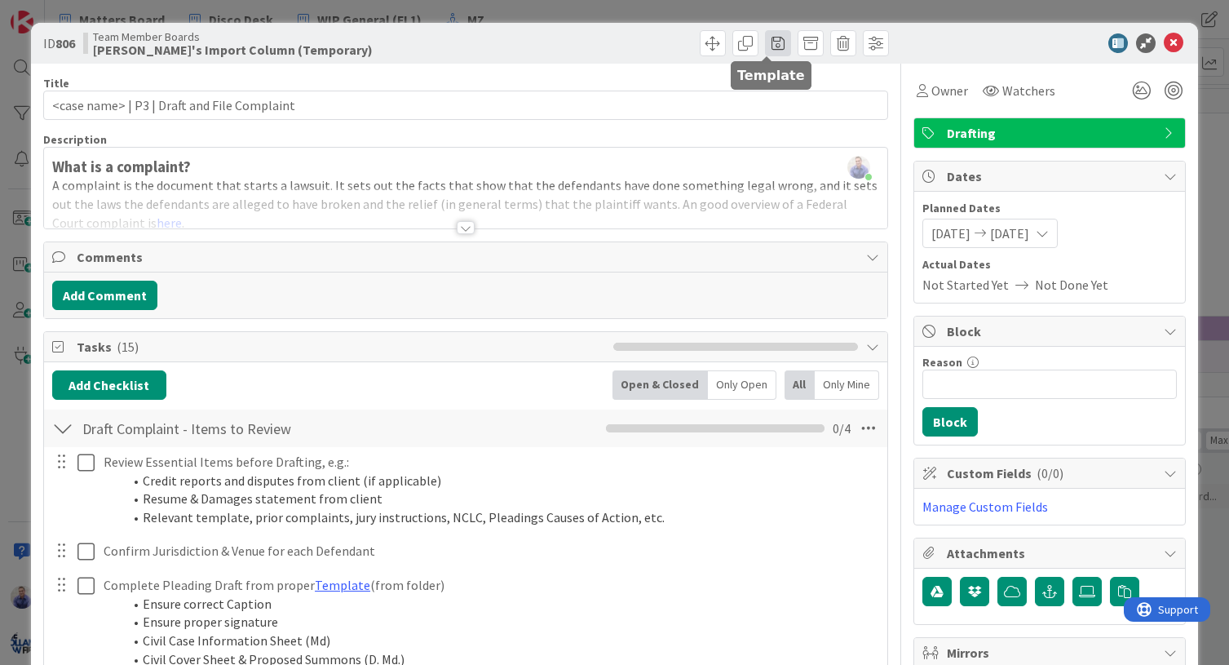
click at [765, 44] on span at bounding box center [778, 43] width 26 height 26
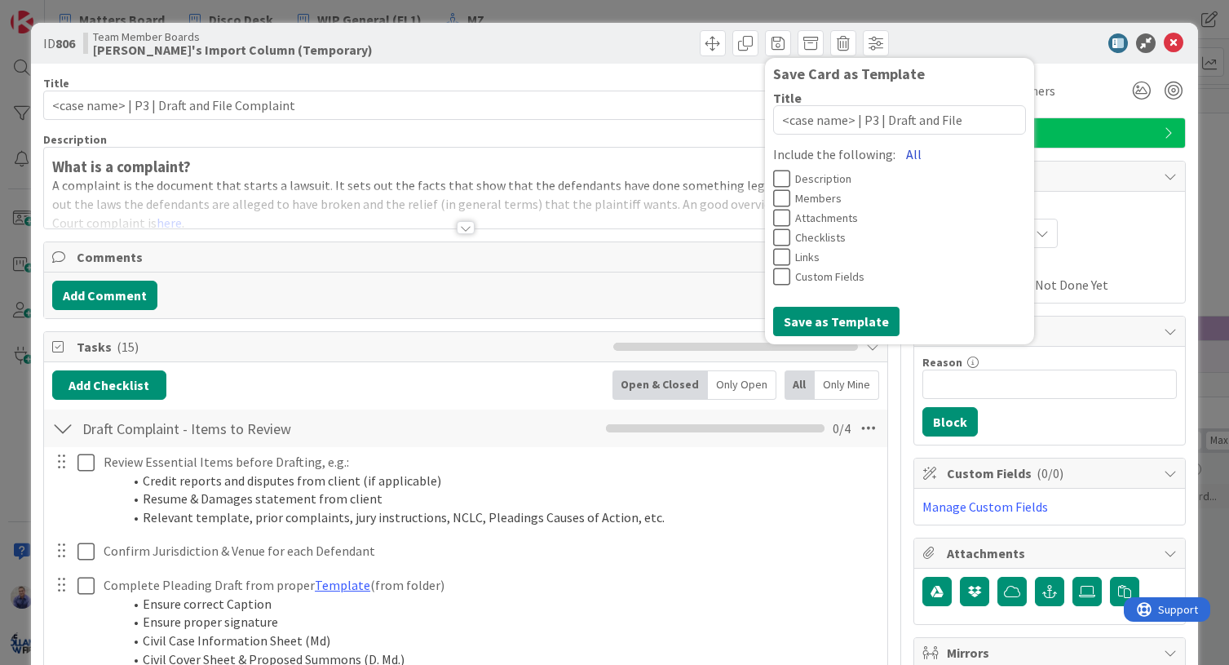
click at [895, 153] on button "All" at bounding box center [913, 153] width 37 height 29
click at [851, 318] on button "Save as Template" at bounding box center [836, 321] width 126 height 29
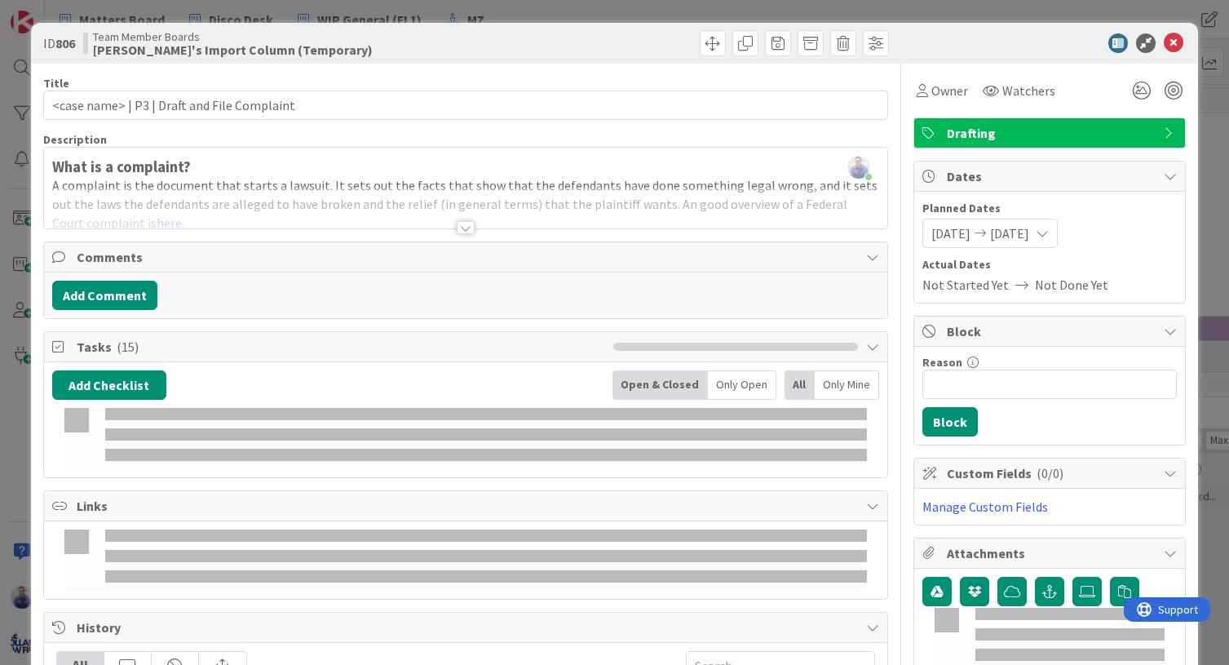
type textarea "x"
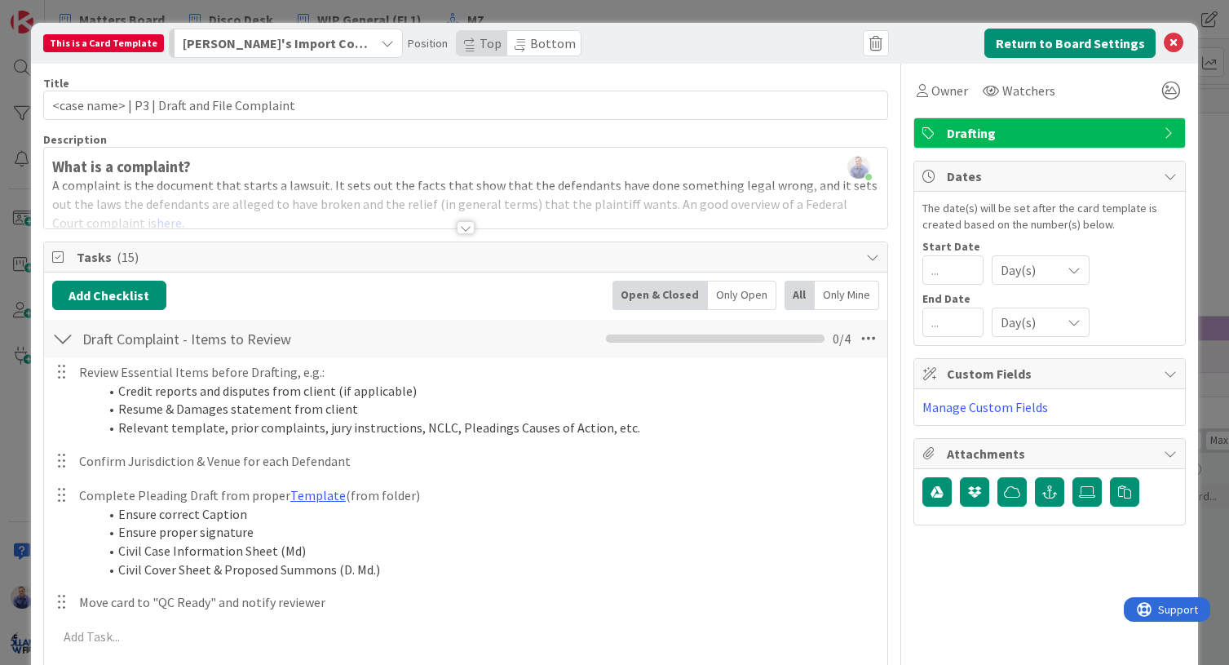
click at [532, 41] on span "Bottom" at bounding box center [553, 43] width 46 height 16
click at [1124, 39] on button "Return to Board Settings" at bounding box center [1069, 43] width 171 height 29
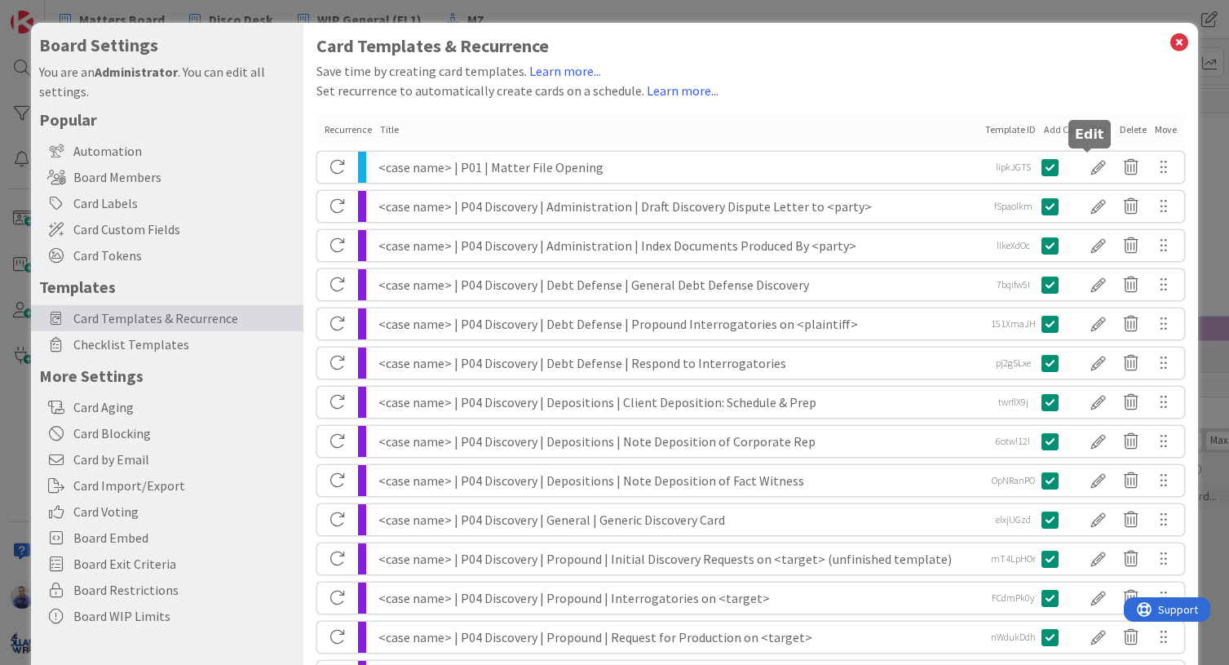
click at [1088, 162] on div at bounding box center [1098, 167] width 33 height 28
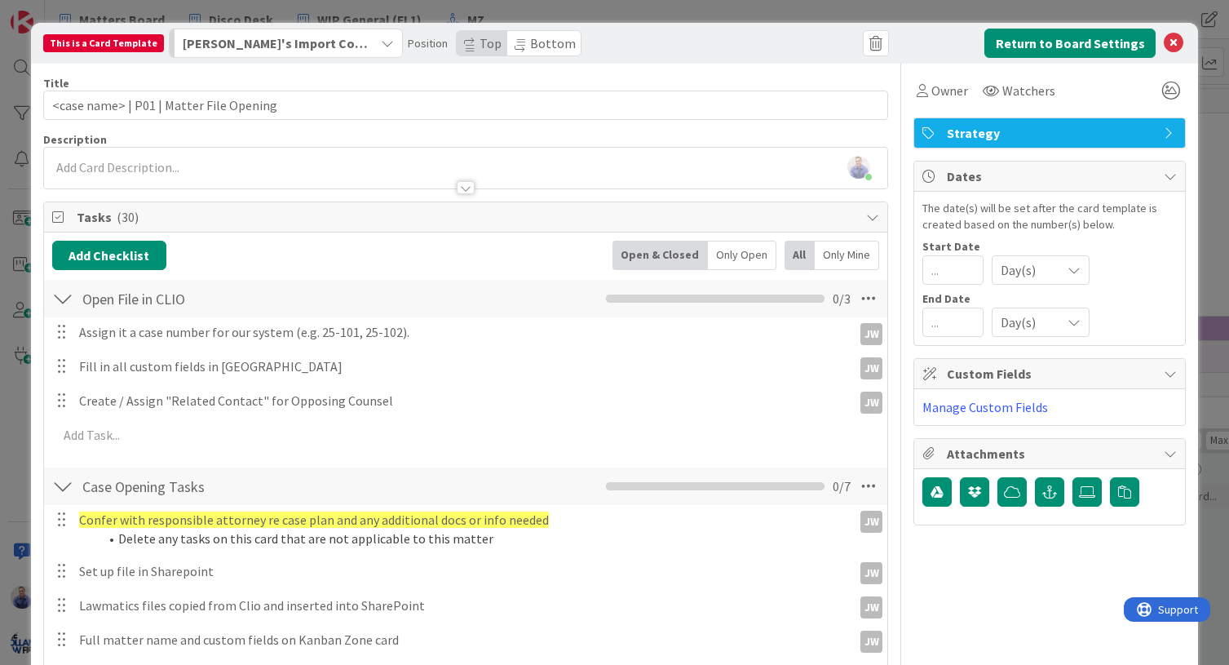
click at [547, 53] on span "Bottom" at bounding box center [543, 44] width 73 height 26
click at [1127, 46] on button "Return to Board Settings" at bounding box center [1069, 43] width 171 height 29
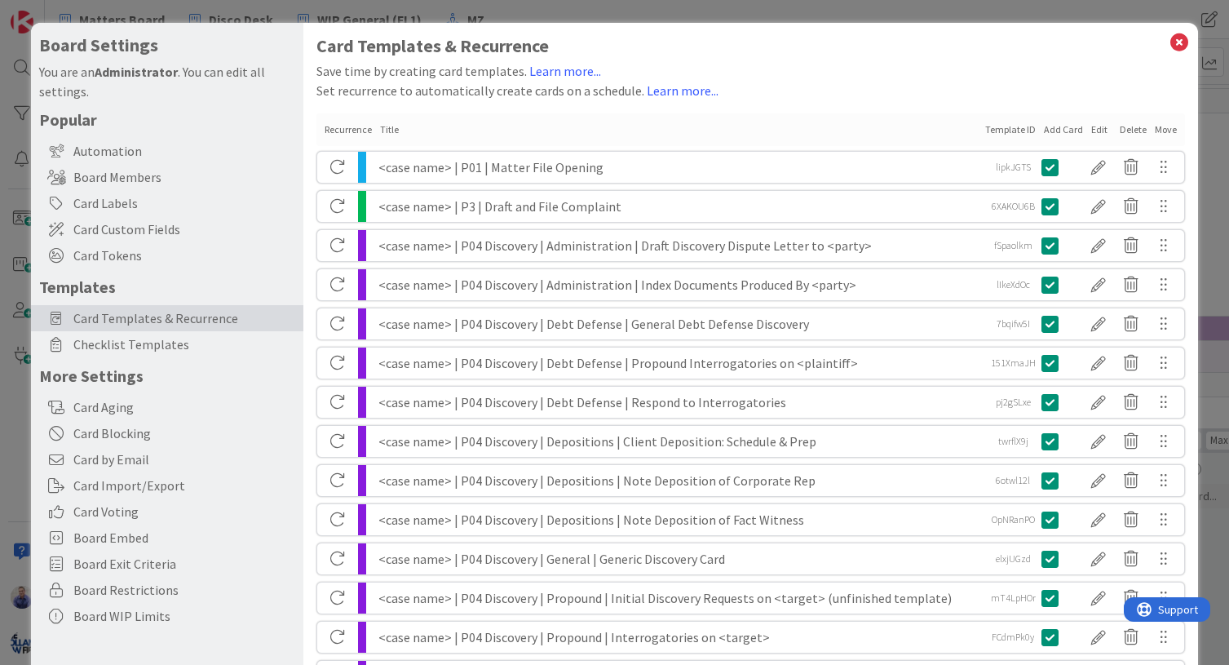
click at [468, 207] on div "<case name> | P3 | Draft and File Complaint" at bounding box center [679, 206] width 602 height 31
click at [1095, 207] on div at bounding box center [1098, 206] width 33 height 28
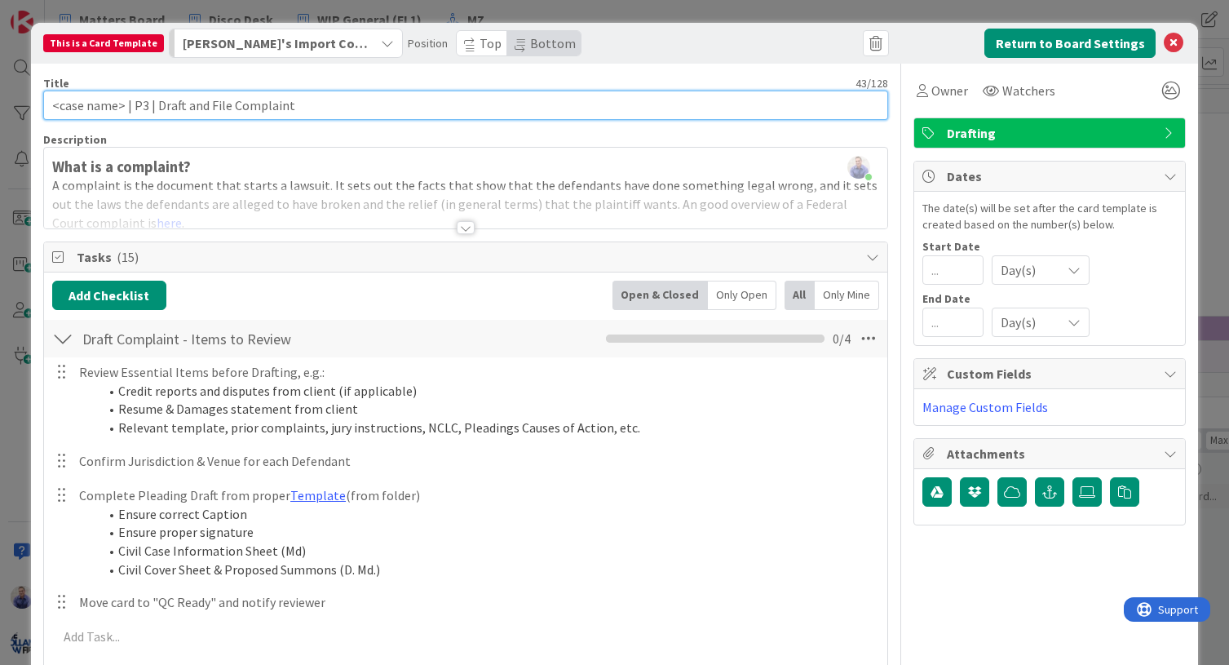
click at [139, 108] on input "<case name> | P3 | Draft and File Complaint" at bounding box center [466, 105] width 846 height 29
type input "<case name> | P3 | Draft and File Complaint"
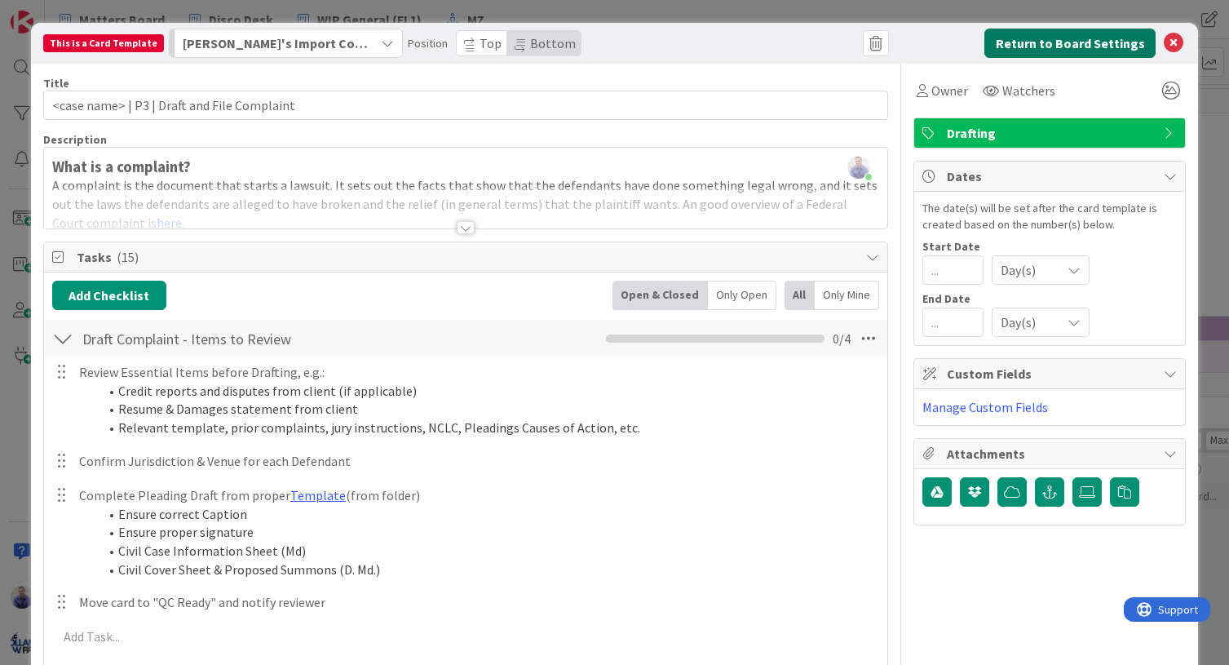
click at [1048, 44] on button "Return to Board Settings" at bounding box center [1069, 43] width 171 height 29
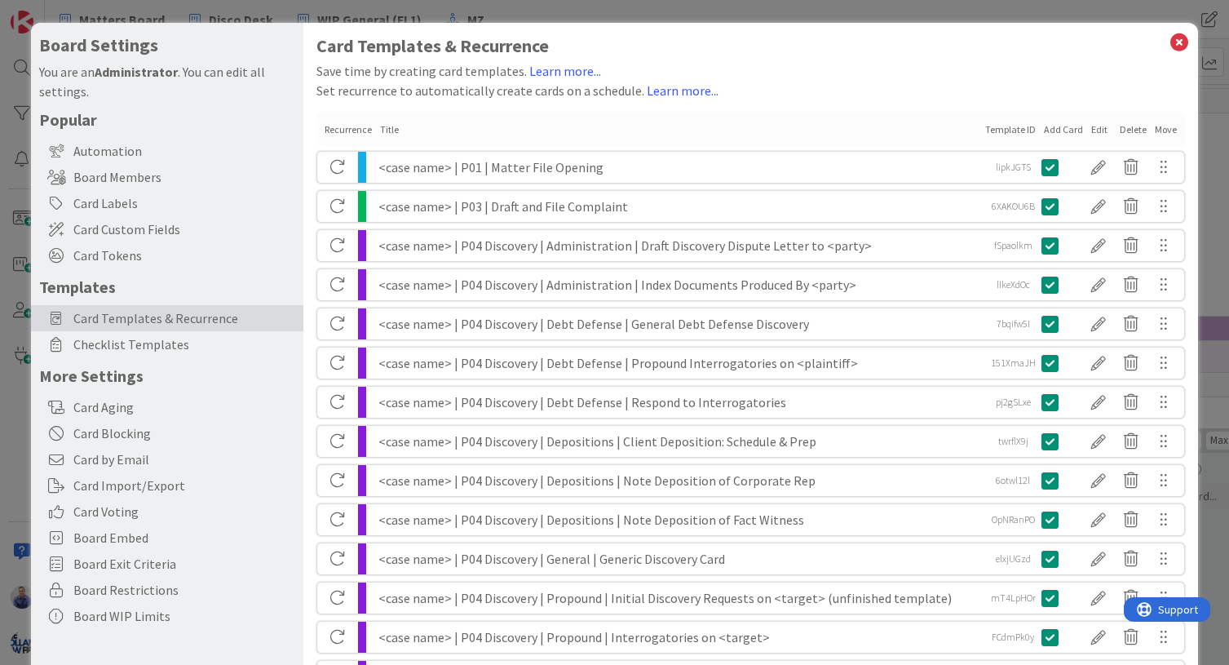
click at [474, 166] on div "<case name> | P01 | Matter File Opening" at bounding box center [679, 167] width 602 height 31
click at [1091, 162] on div at bounding box center [1098, 167] width 33 height 28
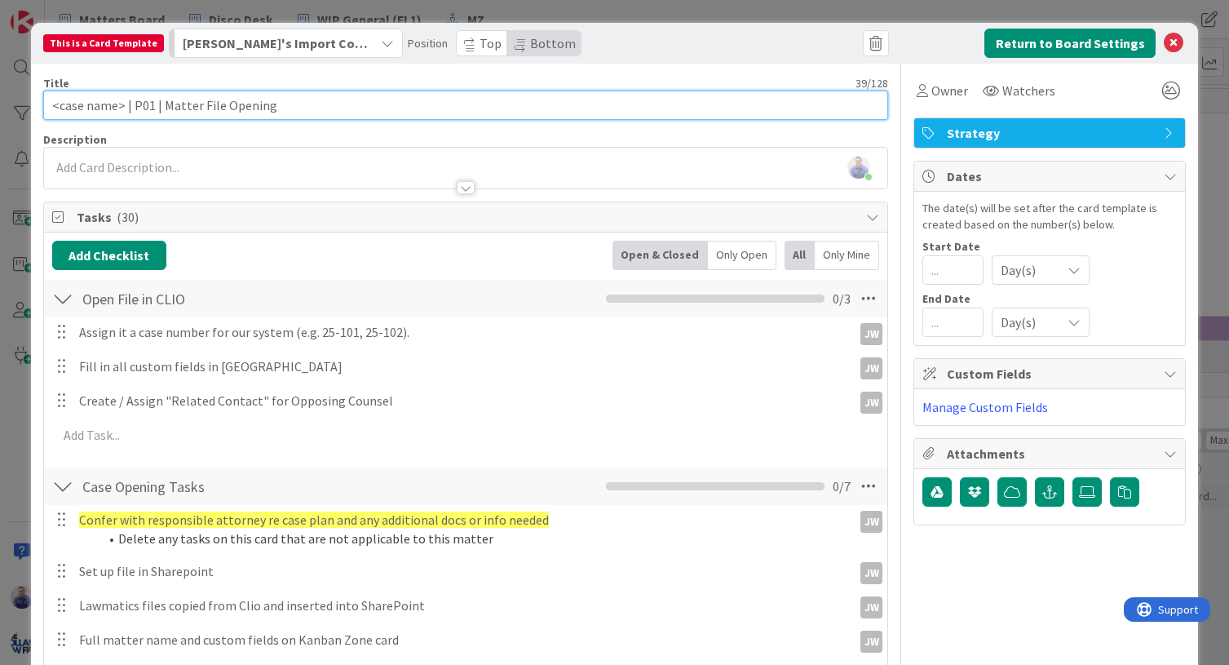
drag, startPoint x: 144, startPoint y: 103, endPoint x: 148, endPoint y: 119, distance: 16.8
click at [144, 104] on input "<case name> | P01 | Matter File Opening" at bounding box center [466, 105] width 846 height 29
type input "<case name> | P1 | Matter File Opening"
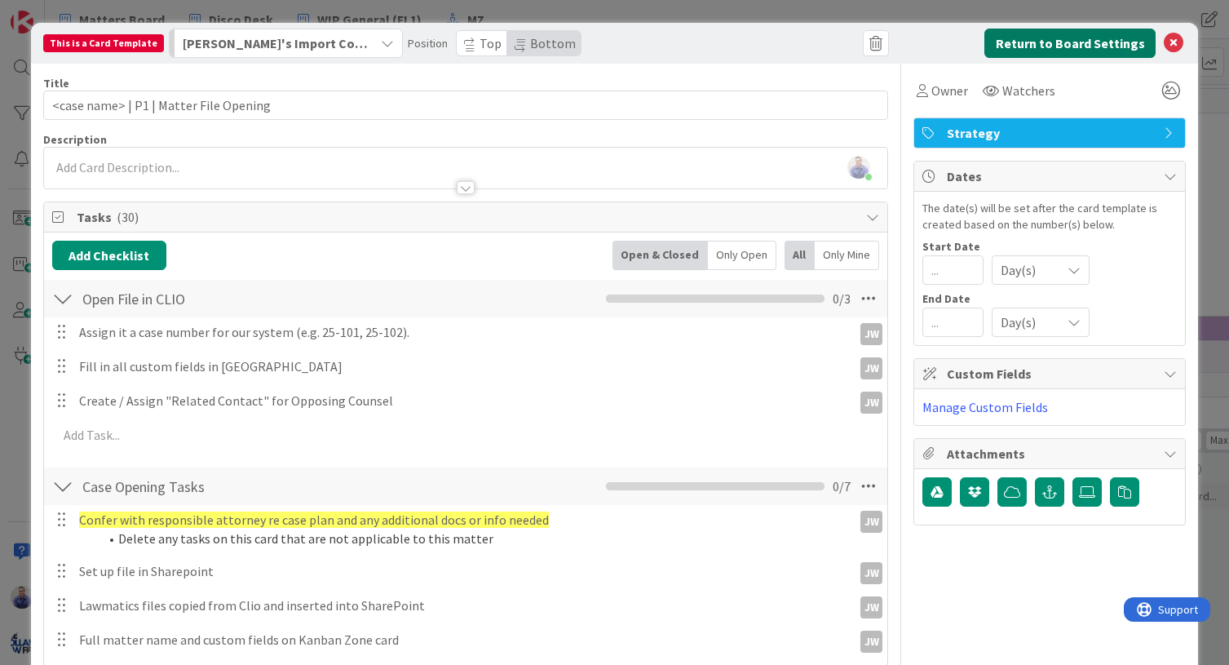
click at [1047, 43] on button "Return to Board Settings" at bounding box center [1069, 43] width 171 height 29
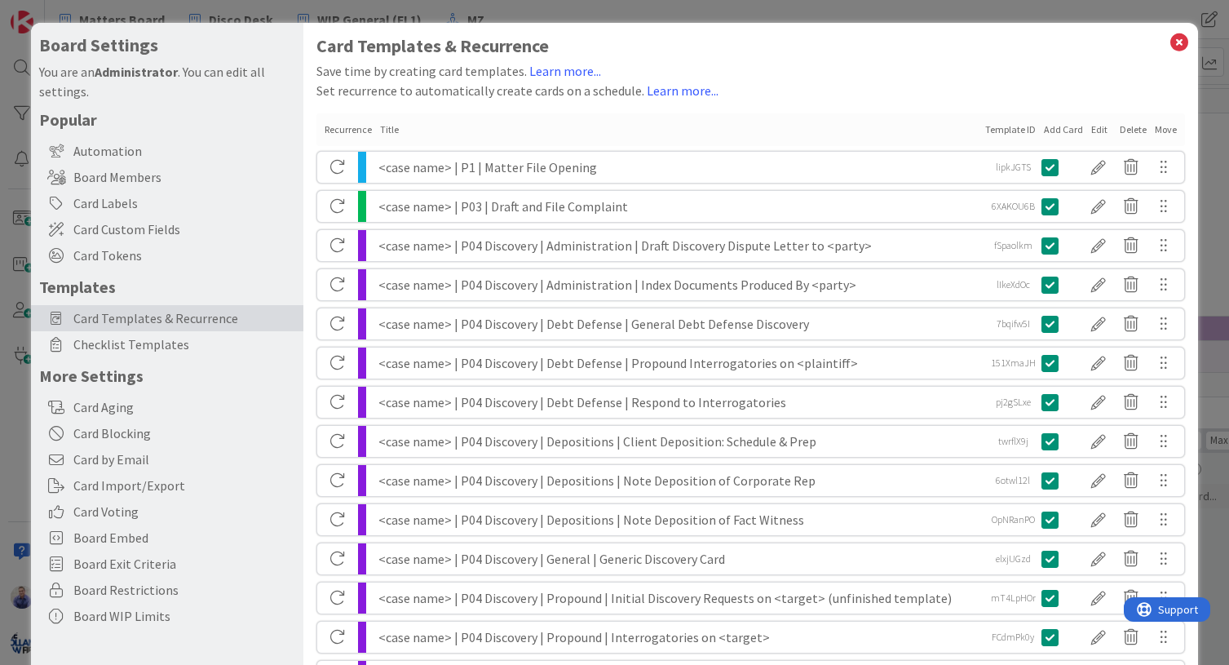
click at [488, 250] on div "<case name> | P04 Discovery | Administration | Draft Discovery Dispute Letter t…" at bounding box center [679, 245] width 602 height 31
click at [1093, 243] on div at bounding box center [1098, 246] width 33 height 28
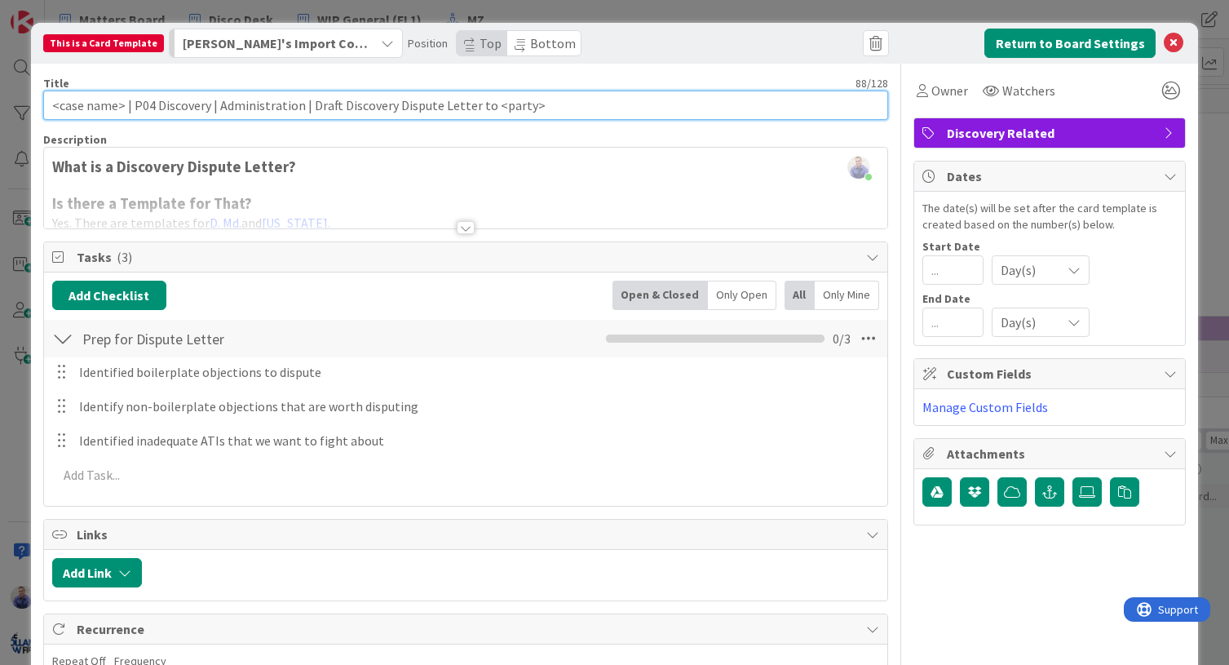
drag, startPoint x: 132, startPoint y: 106, endPoint x: 204, endPoint y: 106, distance: 71.8
click at [204, 106] on input "<case name> | P04 Discovery | Administration | Draft Discovery Dispute Letter t…" at bounding box center [466, 105] width 846 height 29
click at [147, 103] on input "<case name> | P04 Discovery | Administration | Draft Discovery Dispute Letter t…" at bounding box center [466, 105] width 846 height 29
drag, startPoint x: 132, startPoint y: 107, endPoint x: 197, endPoint y: 108, distance: 65.2
click at [197, 108] on input "<case name> | P4 Discovery | Administration | Draft Discovery Dispute Letter to…" at bounding box center [466, 105] width 846 height 29
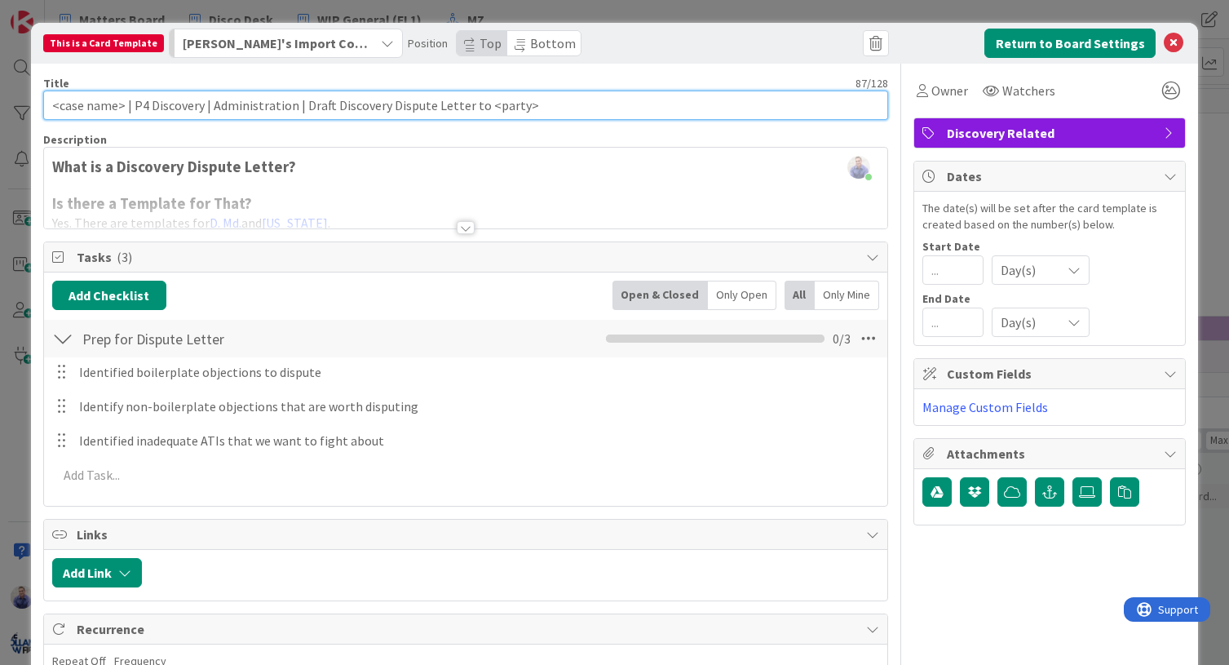
click at [183, 107] on input "<case name> | P4 Discovery | Administration | Draft Discovery Dispute Letter to…" at bounding box center [466, 105] width 846 height 29
type input "<case name> | P4 | Administration | Draft Discovery Dispute Letter to <party>"
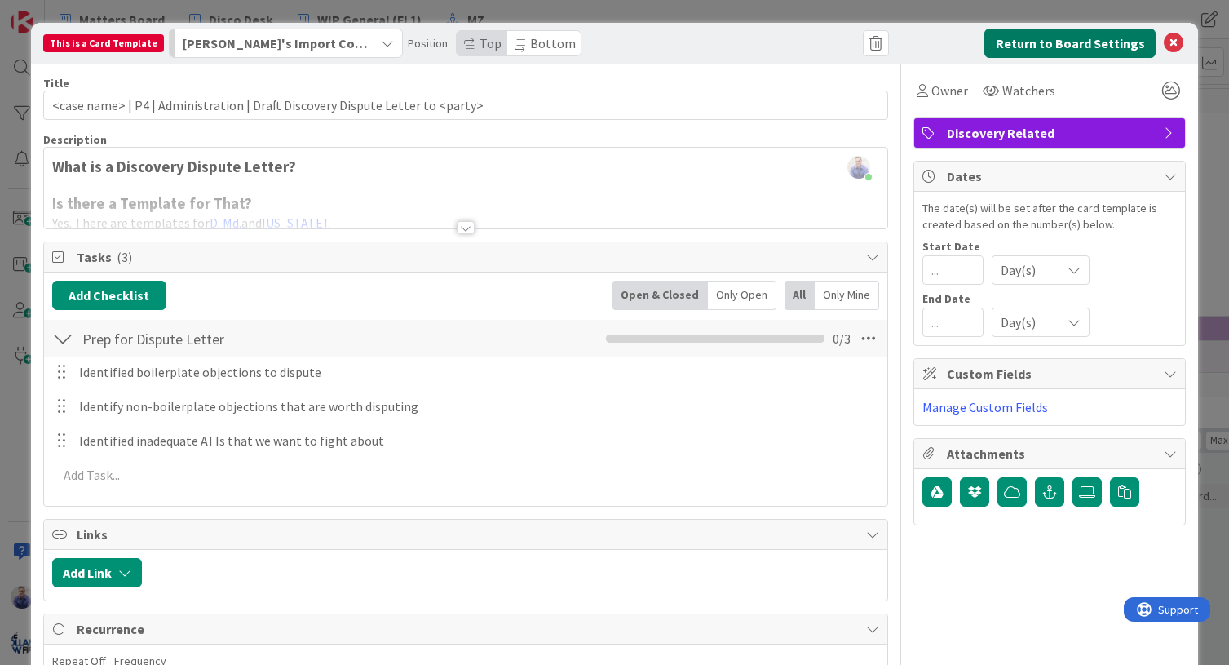
click at [1110, 43] on button "Return to Board Settings" at bounding box center [1069, 43] width 171 height 29
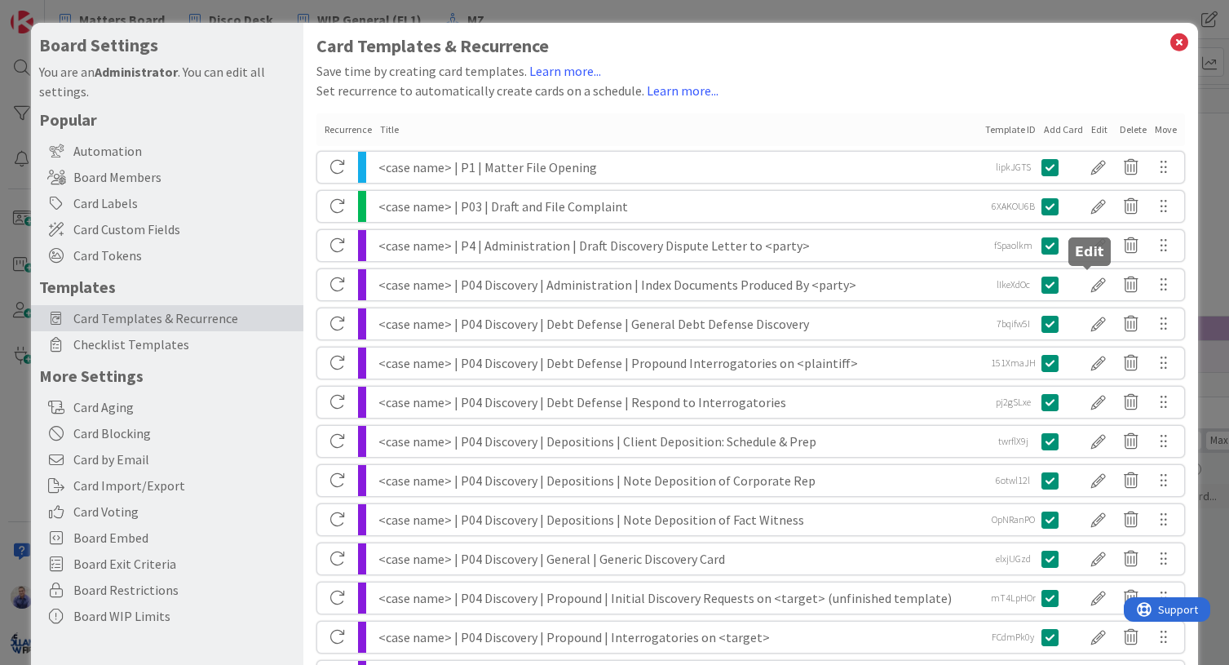
click at [1087, 282] on div at bounding box center [1098, 285] width 33 height 28
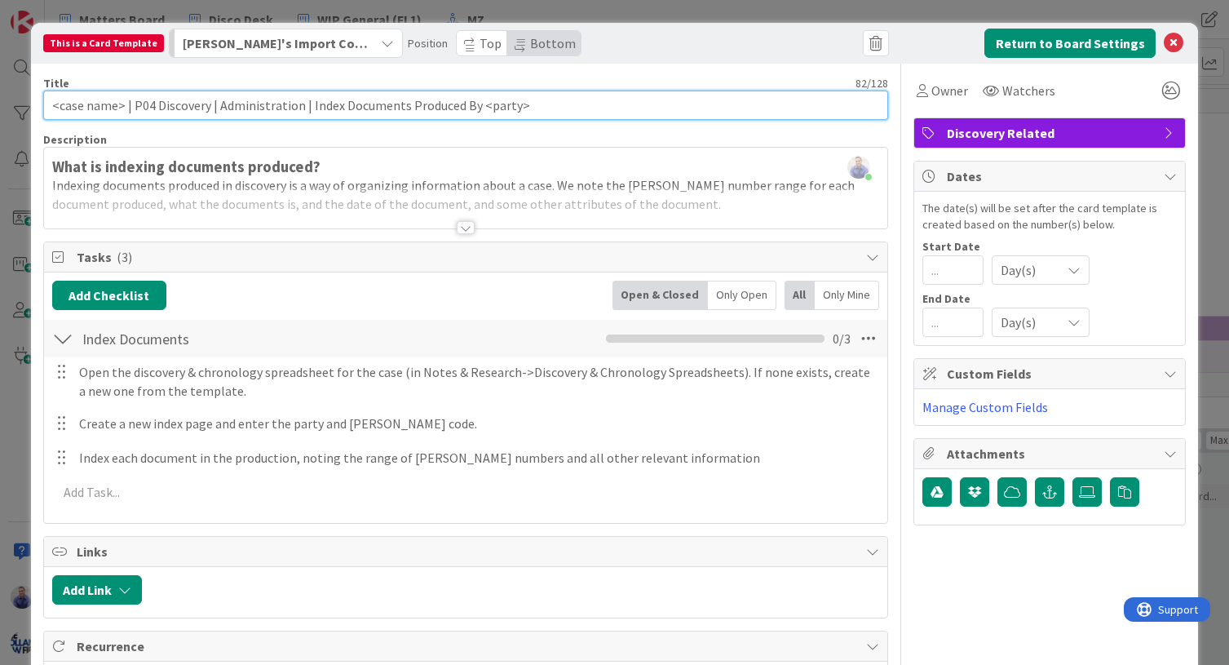
drag, startPoint x: 149, startPoint y: 107, endPoint x: 140, endPoint y: 108, distance: 9.1
click at [140, 108] on input "<case name> | P04 Discovery | Administration | Index Documents Produced By <par…" at bounding box center [466, 105] width 846 height 29
click at [155, 106] on input "<case name> | P4 Discovery | Administration | Index Documents Produced By <part…" at bounding box center [466, 105] width 846 height 29
drag, startPoint x: 144, startPoint y: 108, endPoint x: 132, endPoint y: 108, distance: 12.3
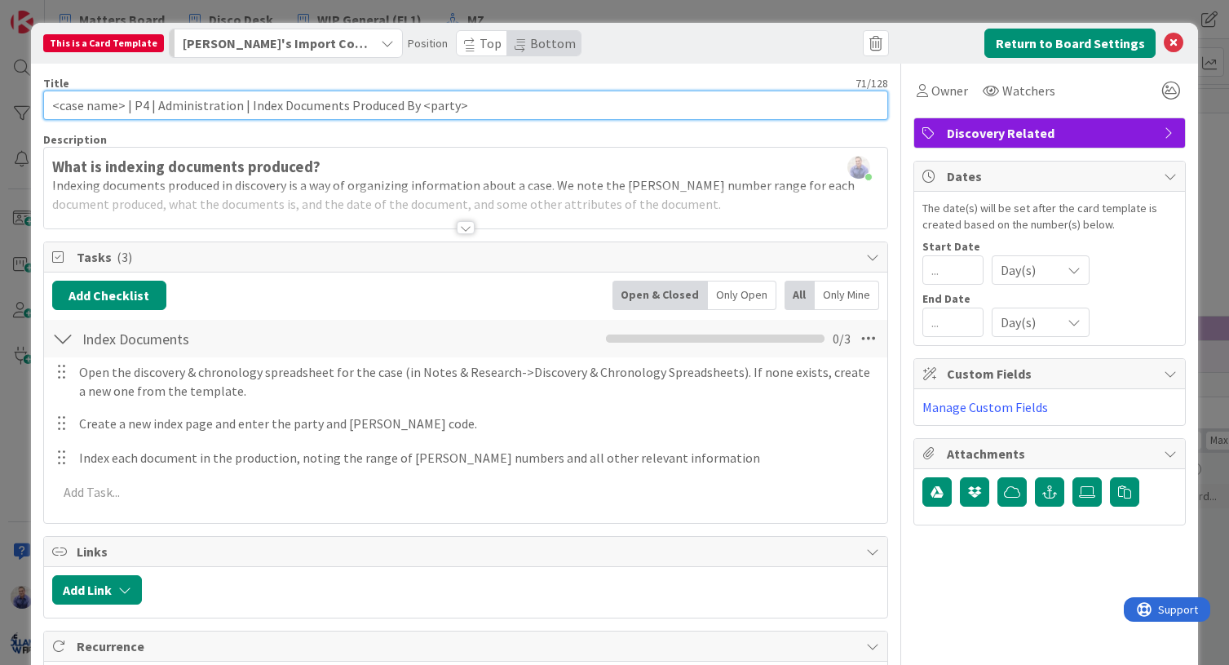
click at [132, 108] on input "<case name> | P4 | Administration | Index Documents Produced By <party>" at bounding box center [466, 105] width 846 height 29
type input "<case name> | P4 | Administration | Index Documents Produced By <party>"
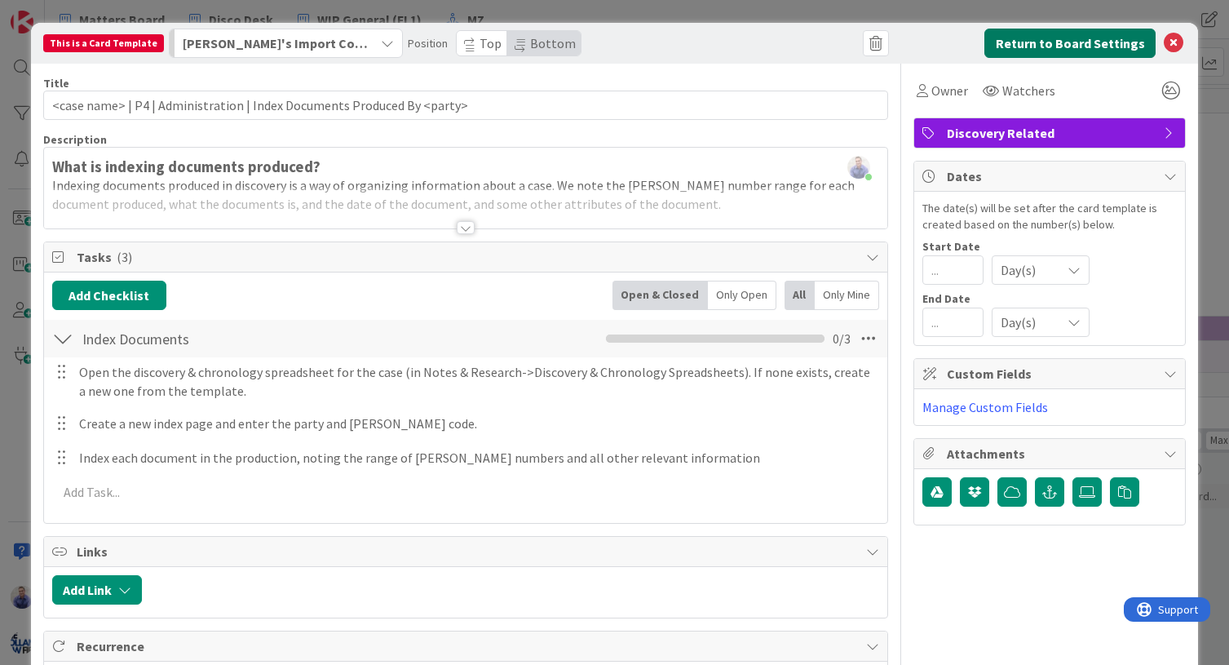
click at [1034, 46] on button "Return to Board Settings" at bounding box center [1069, 43] width 171 height 29
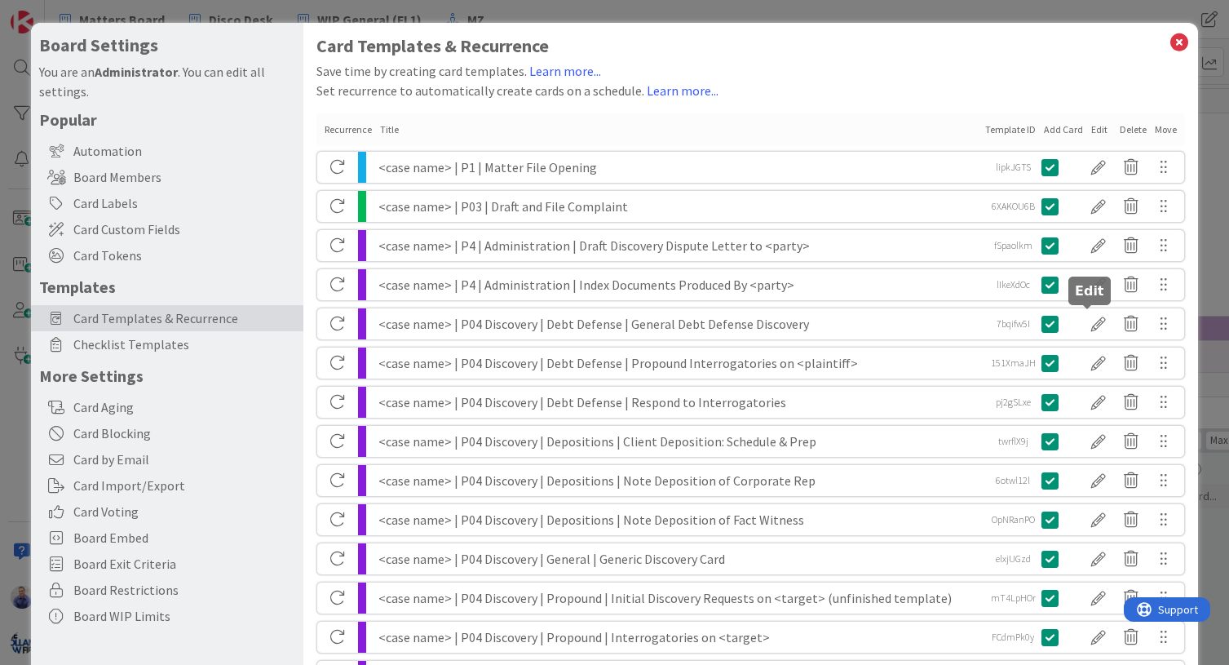
drag, startPoint x: 1079, startPoint y: 323, endPoint x: 1057, endPoint y: 321, distance: 22.1
click at [1082, 323] on div at bounding box center [1098, 324] width 33 height 28
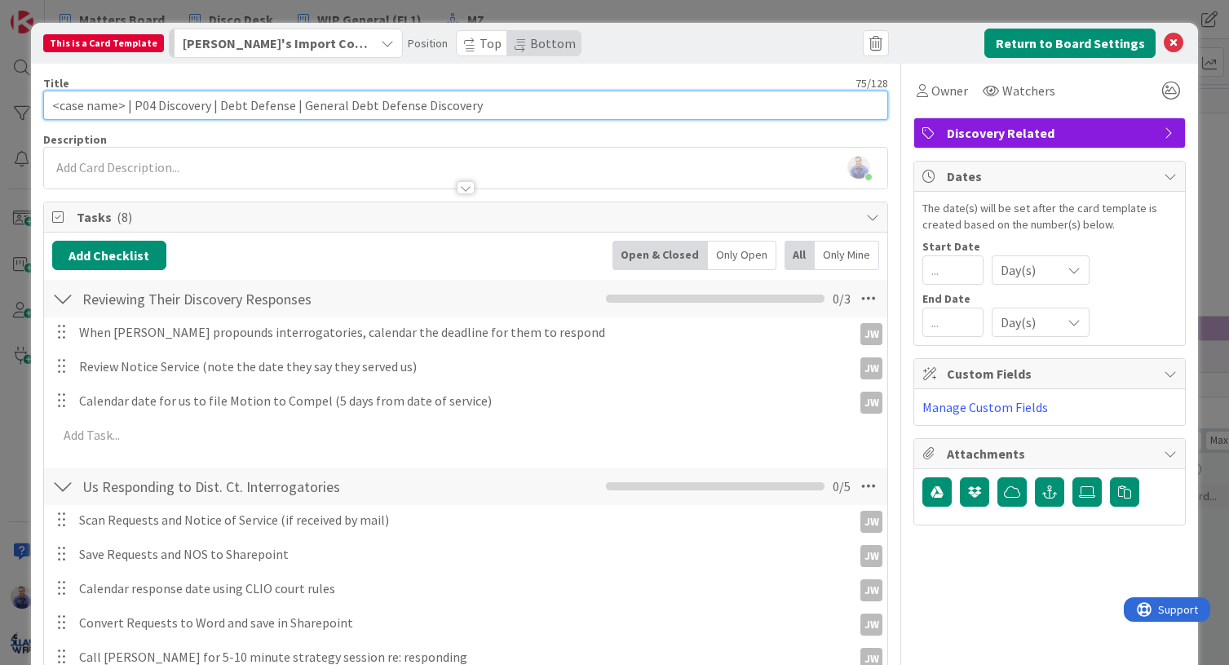
drag, startPoint x: 205, startPoint y: 108, endPoint x: 135, endPoint y: 114, distance: 70.4
click at [133, 113] on input "<case name> | P04 Discovery | Debt Defense | General Debt Defense Discovery" at bounding box center [466, 105] width 846 height 29
paste input "4"
type input "<case name> | P4 | Debt Defense | General Debt Defense Discovery"
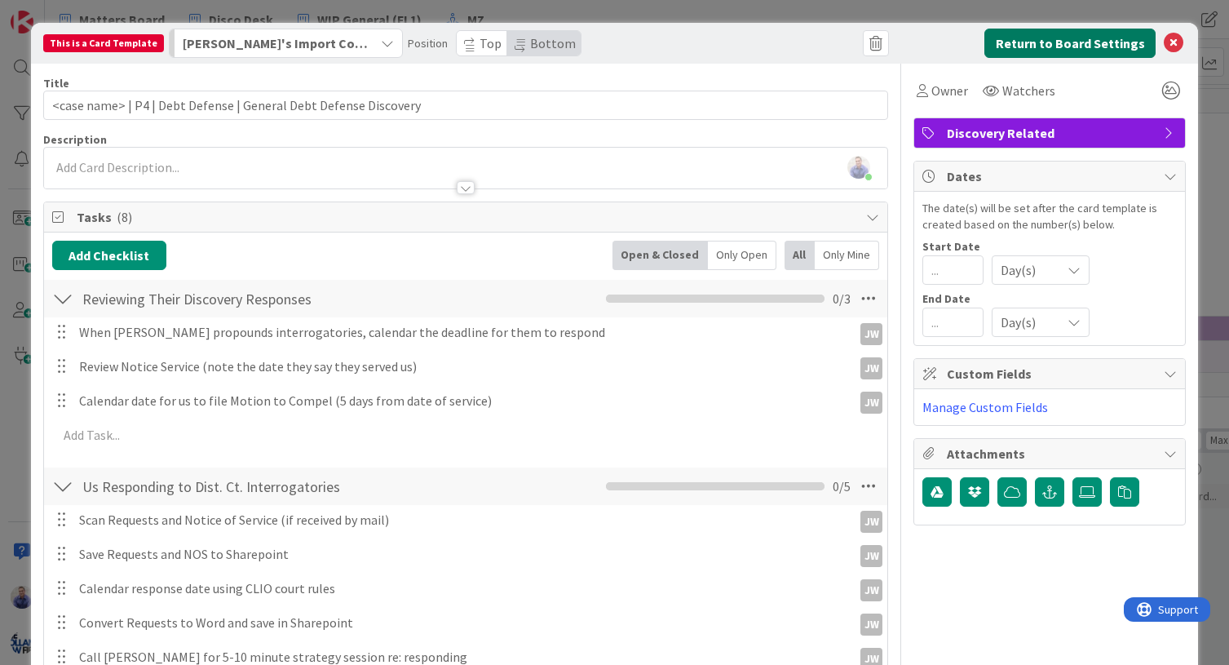
click at [1073, 42] on button "Return to Board Settings" at bounding box center [1069, 43] width 171 height 29
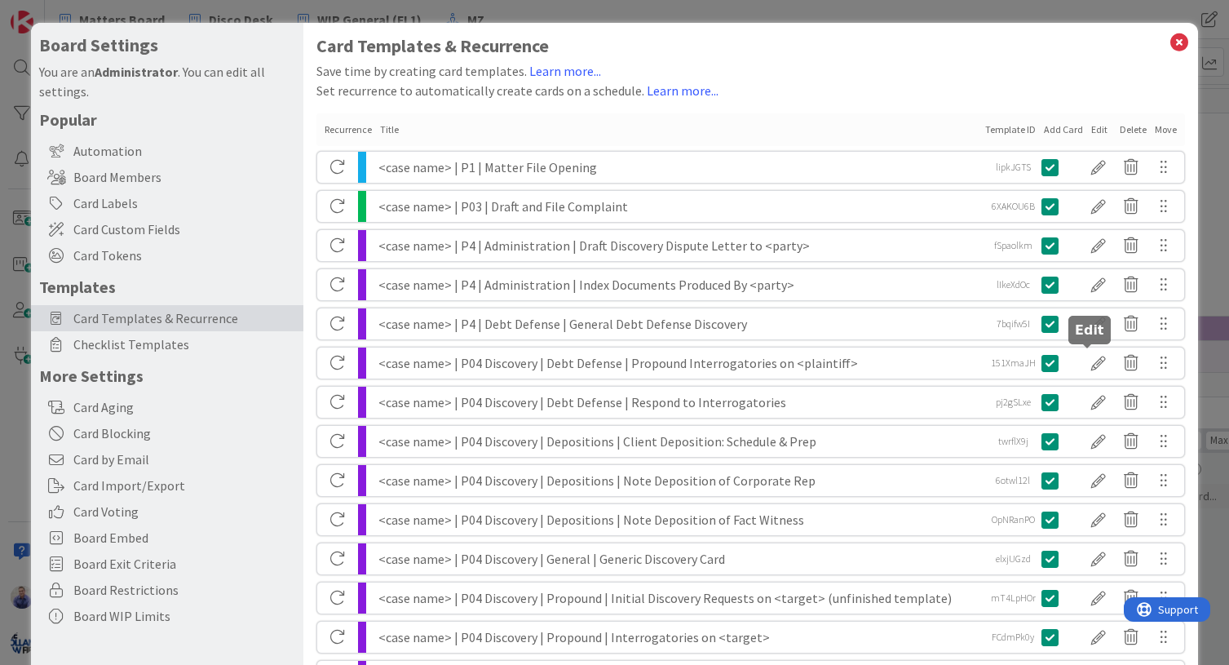
click at [1085, 362] on div at bounding box center [1098, 363] width 33 height 28
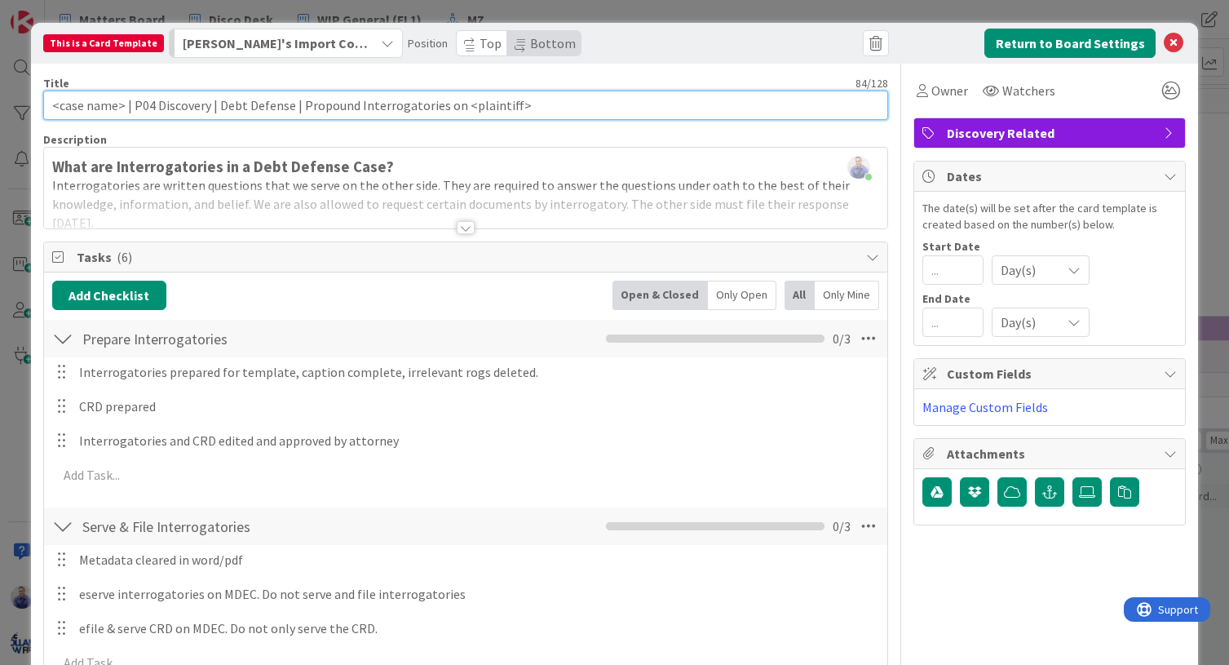
drag, startPoint x: 201, startPoint y: 111, endPoint x: 133, endPoint y: 112, distance: 67.7
click at [133, 112] on input "<case name> | P04 Discovery | Debt Defense | Propound Interrogatories on <plain…" at bounding box center [466, 105] width 846 height 29
paste input "4"
type input "<case name> | P4 | Debt Defense | Propound Interrogatories on <plaintiff>"
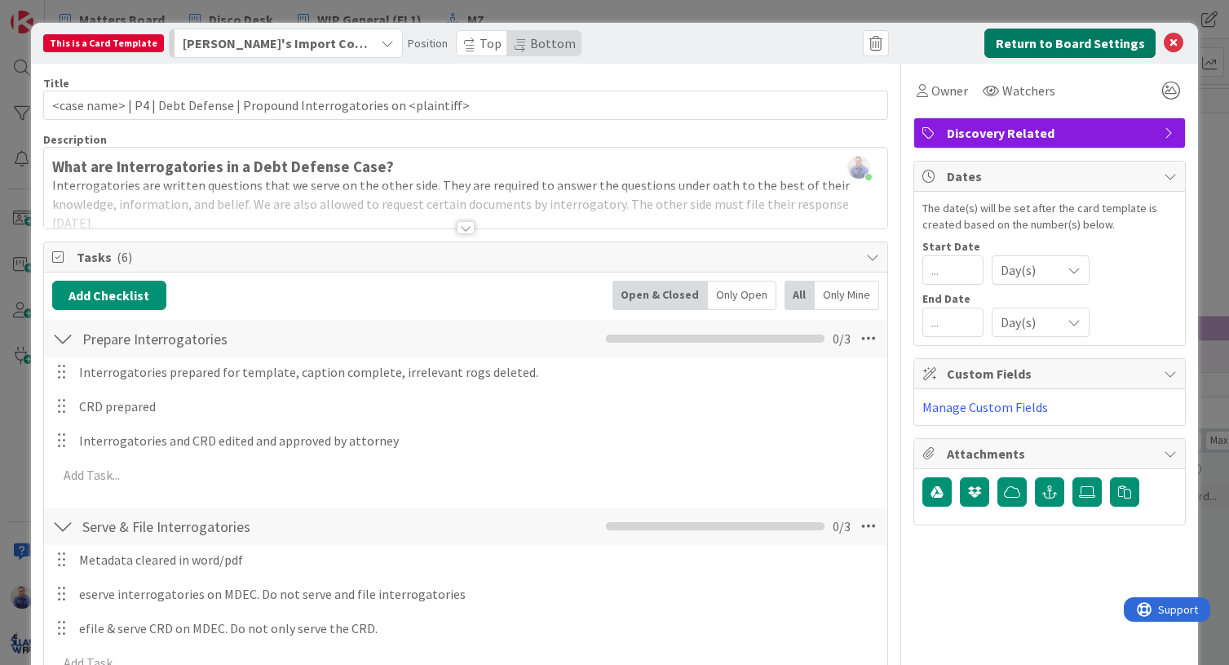
click at [1079, 44] on button "Return to Board Settings" at bounding box center [1069, 43] width 171 height 29
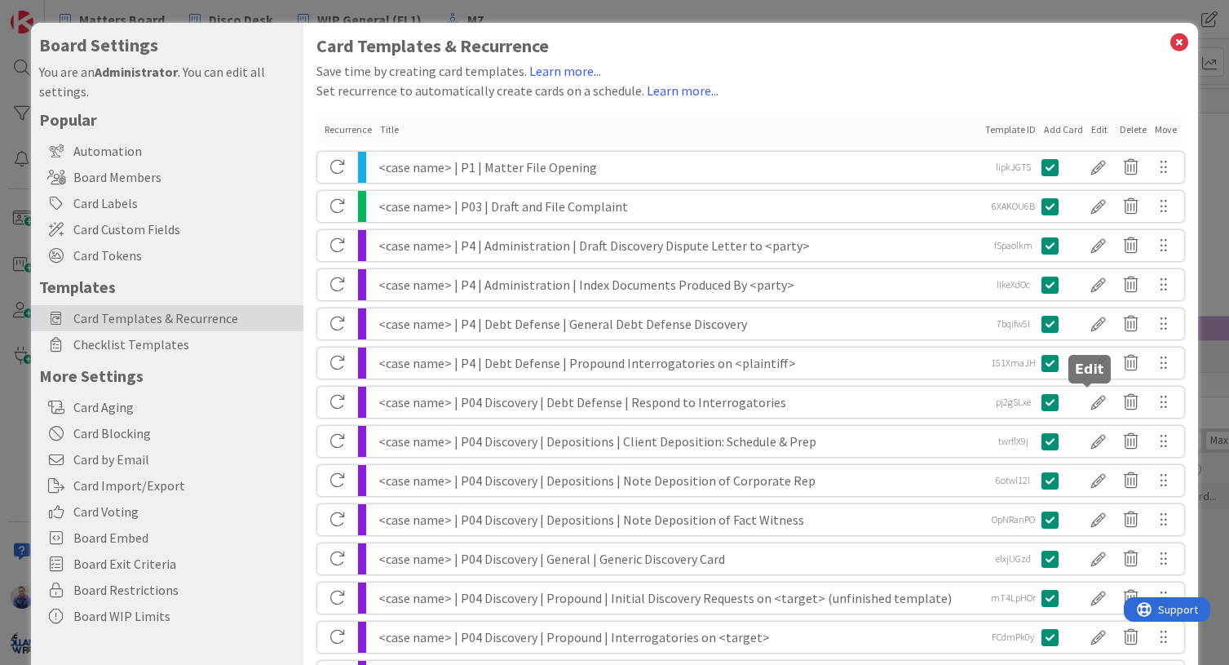
click at [1092, 407] on div at bounding box center [1098, 402] width 33 height 28
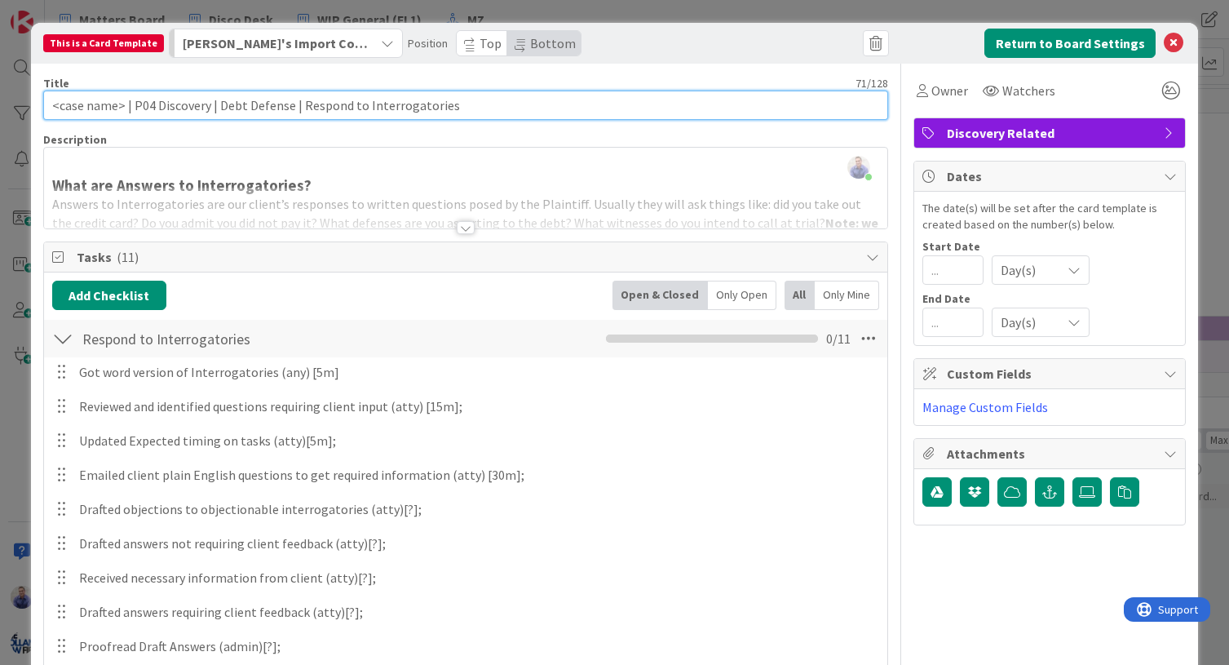
drag, startPoint x: 205, startPoint y: 103, endPoint x: 143, endPoint y: 110, distance: 62.4
click at [135, 105] on input "<case name> | P04 Discovery | Debt Defense | Respond to Interrogatories" at bounding box center [466, 105] width 846 height 29
paste input "4"
type input "<case name> | P4 | Debt Defense | Respond to Interrogatories"
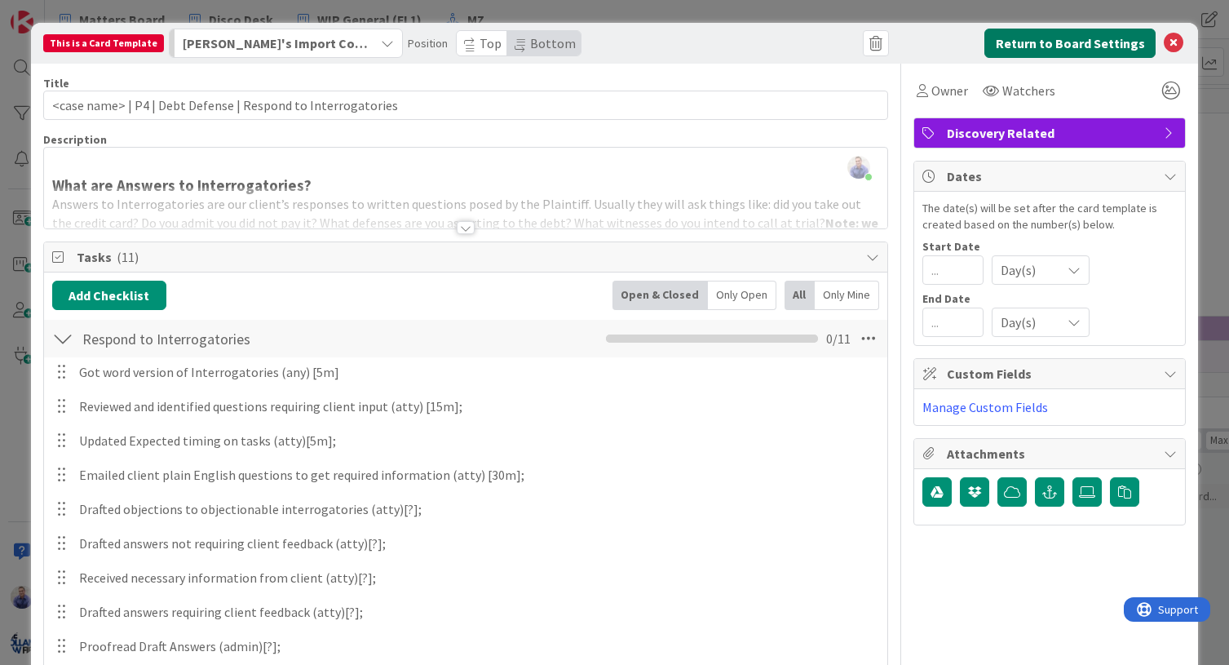
click at [1067, 46] on button "Return to Board Settings" at bounding box center [1069, 43] width 171 height 29
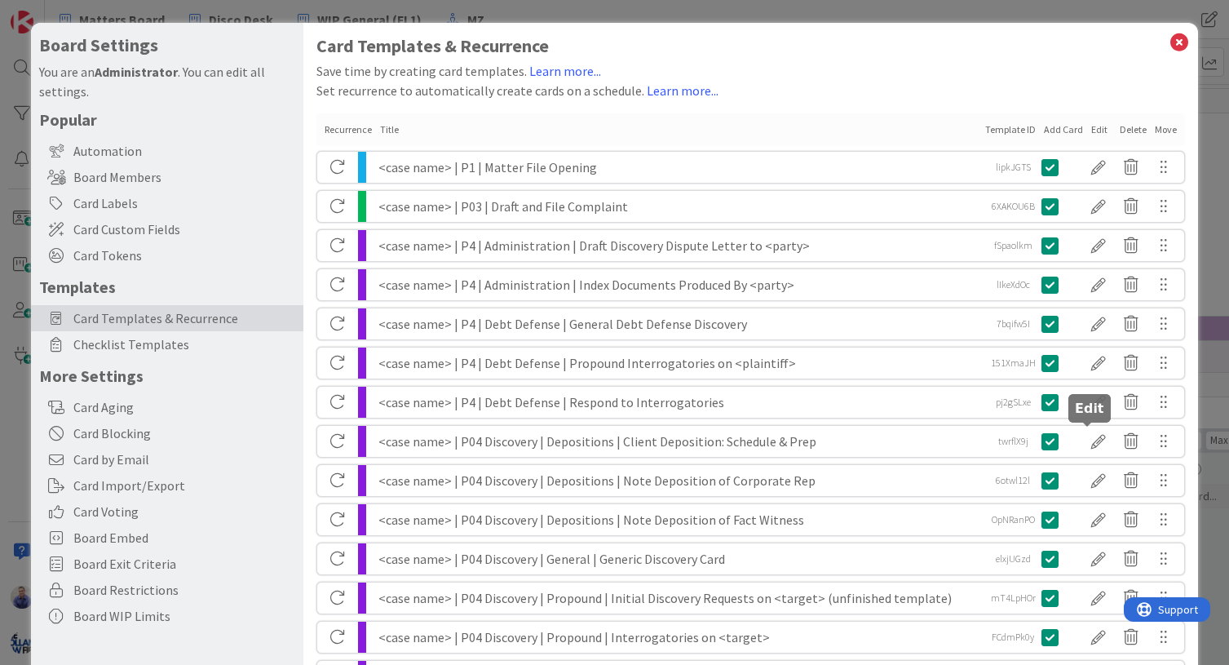
click at [1089, 441] on div at bounding box center [1098, 441] width 33 height 28
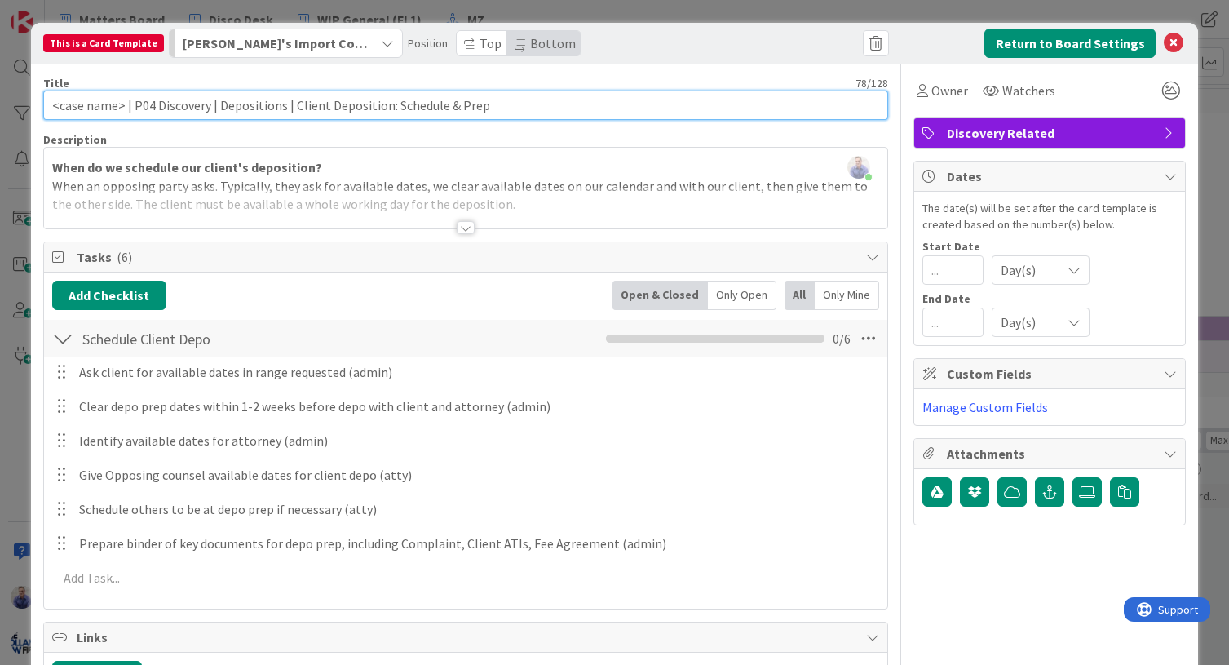
drag, startPoint x: 206, startPoint y: 108, endPoint x: 133, endPoint y: 105, distance: 73.5
click at [133, 105] on input "<case name> | P04 Discovery | Depositions | Client Deposition: Schedule & Prep" at bounding box center [466, 105] width 846 height 29
paste input "4"
type input "<case name> | P4 | Depositions | Client Deposition: Schedule & Prep"
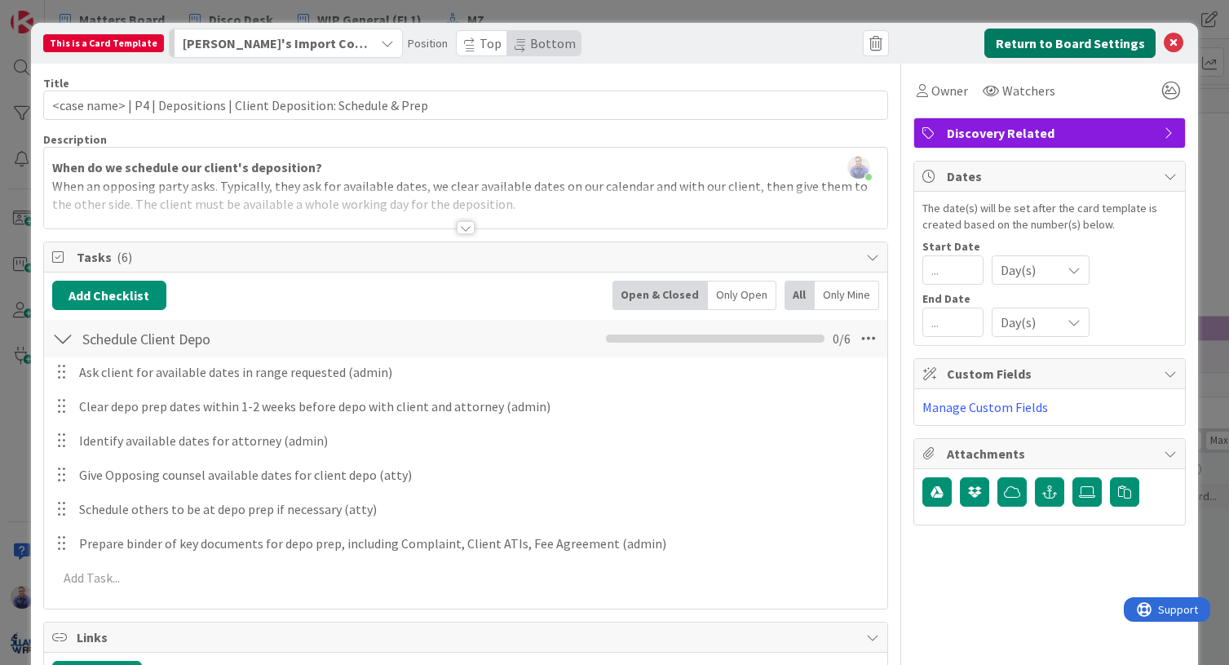
click at [1062, 43] on button "Return to Board Settings" at bounding box center [1069, 43] width 171 height 29
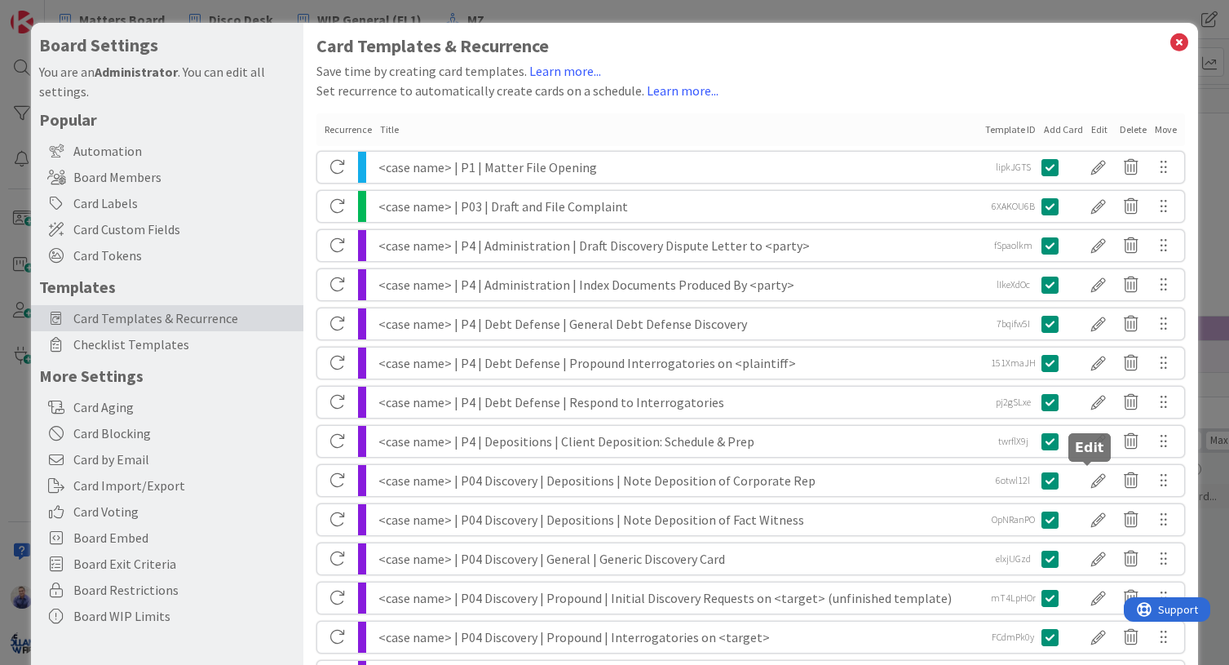
click at [1086, 478] on div at bounding box center [1098, 480] width 33 height 28
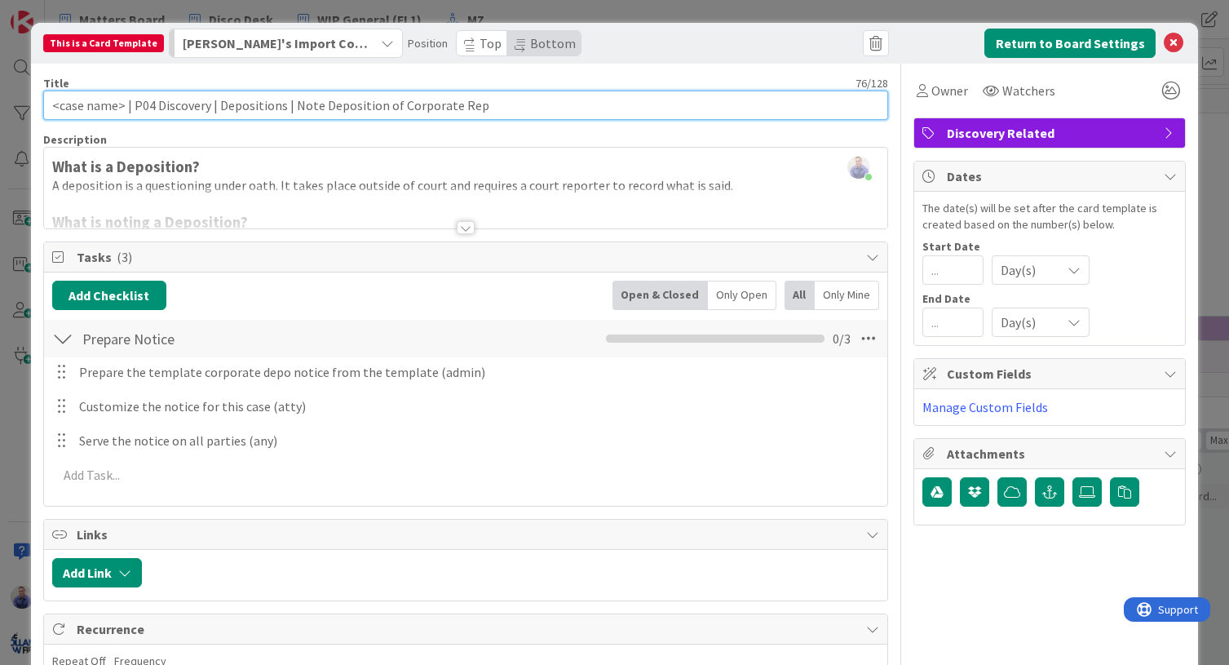
drag, startPoint x: 206, startPoint y: 108, endPoint x: 134, endPoint y: 106, distance: 72.6
click at [134, 106] on input "<case name> | P04 Discovery | Depositions | Note Deposition of Corporate Rep" at bounding box center [466, 105] width 846 height 29
paste input "4"
type input "<case name> | P4 | Depositions | Note Deposition of Corporate Rep"
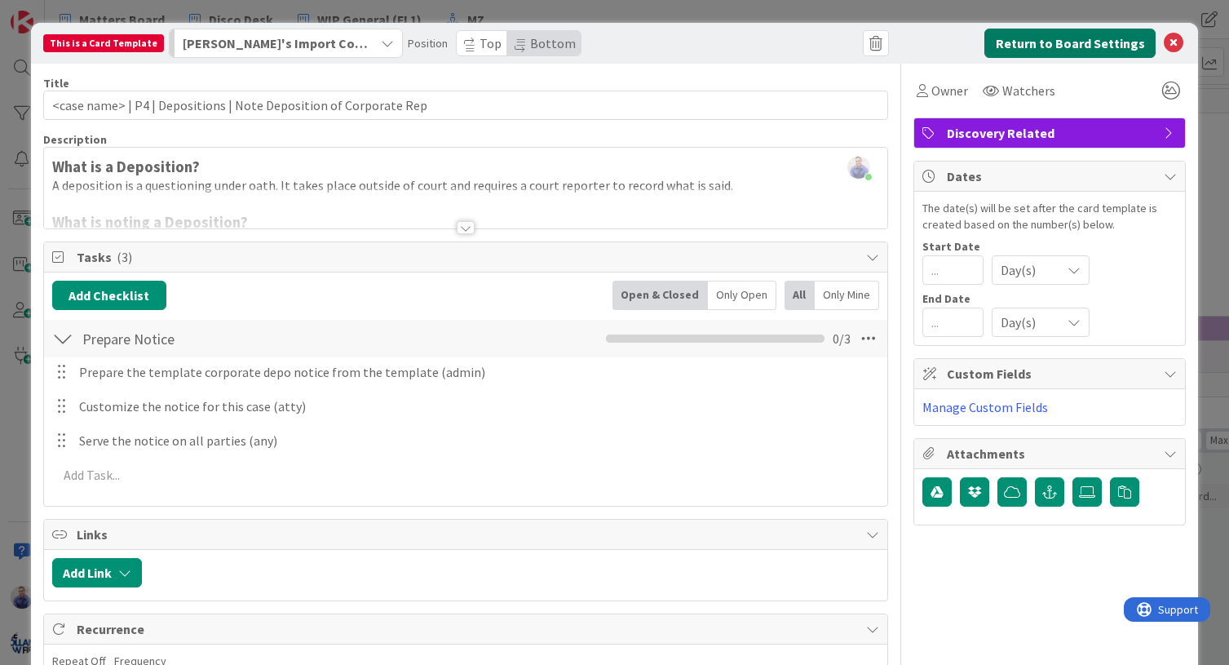
click at [1071, 45] on button "Return to Board Settings" at bounding box center [1069, 43] width 171 height 29
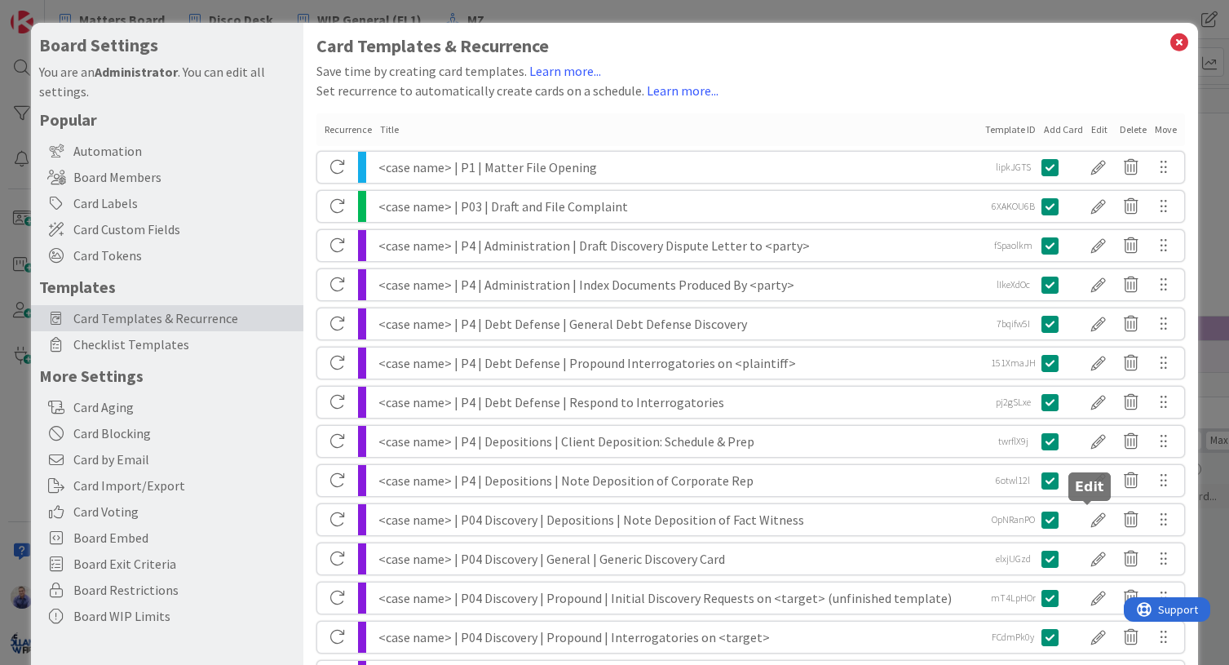
click at [1093, 513] on div at bounding box center [1098, 520] width 33 height 28
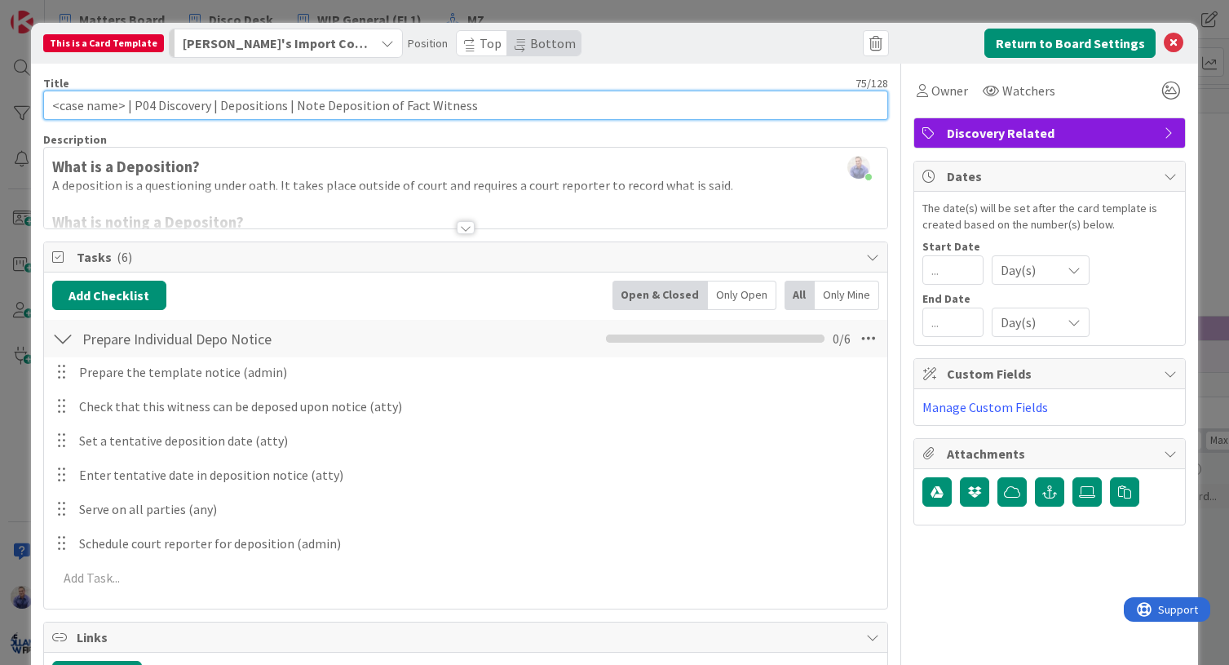
drag, startPoint x: 205, startPoint y: 105, endPoint x: 168, endPoint y: 104, distance: 37.5
click at [134, 101] on input "<case name> | P04 Discovery | Depositions | Note Deposition of Fact Witness" at bounding box center [466, 105] width 846 height 29
paste input "4"
type input "<case name> | P4 | Depositions | Note Deposition of Fact Witness"
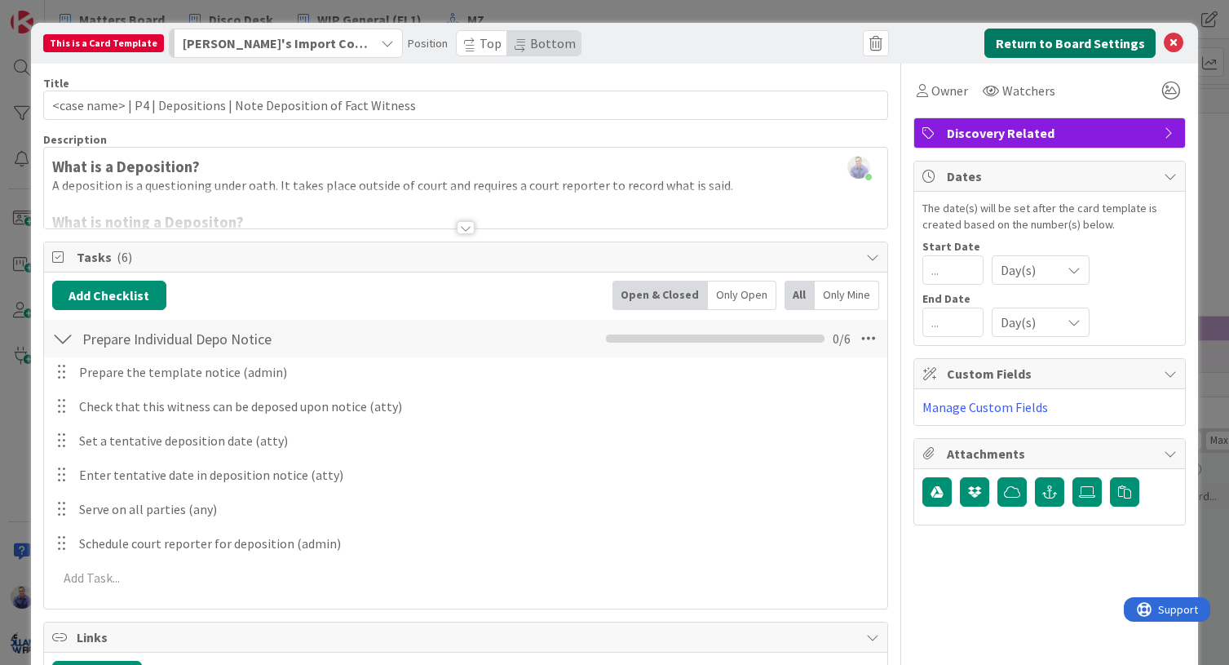
click at [994, 46] on button "Return to Board Settings" at bounding box center [1069, 43] width 171 height 29
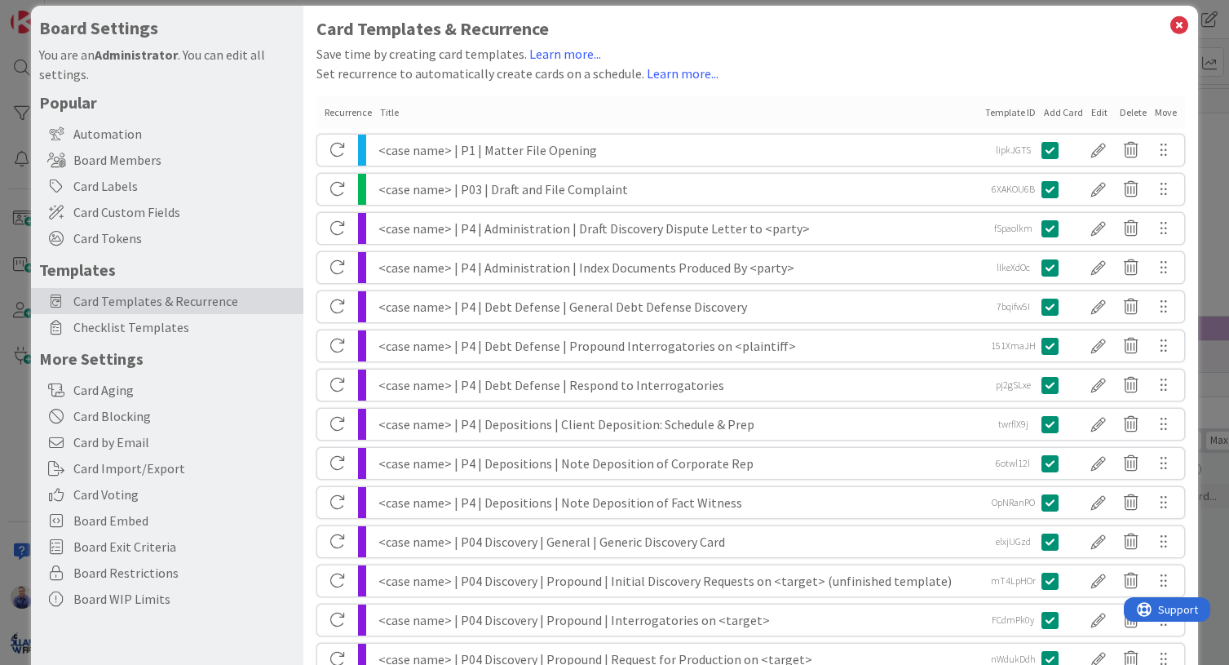
scroll to position [86, 0]
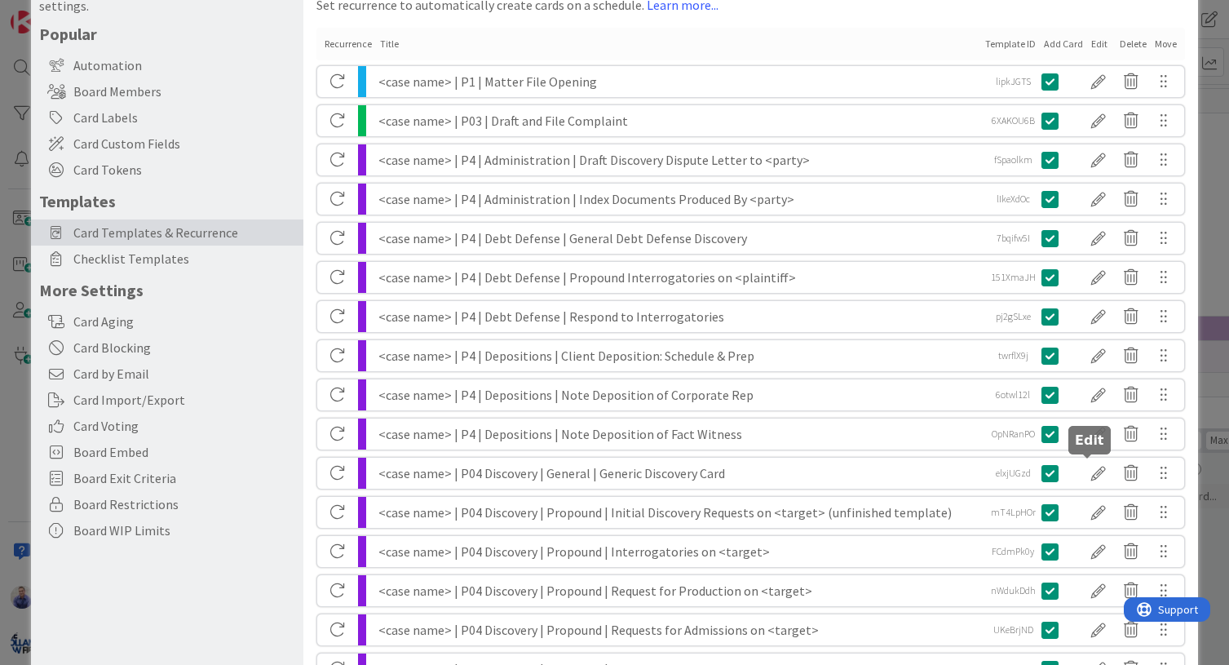
click at [1093, 470] on div at bounding box center [1098, 473] width 33 height 28
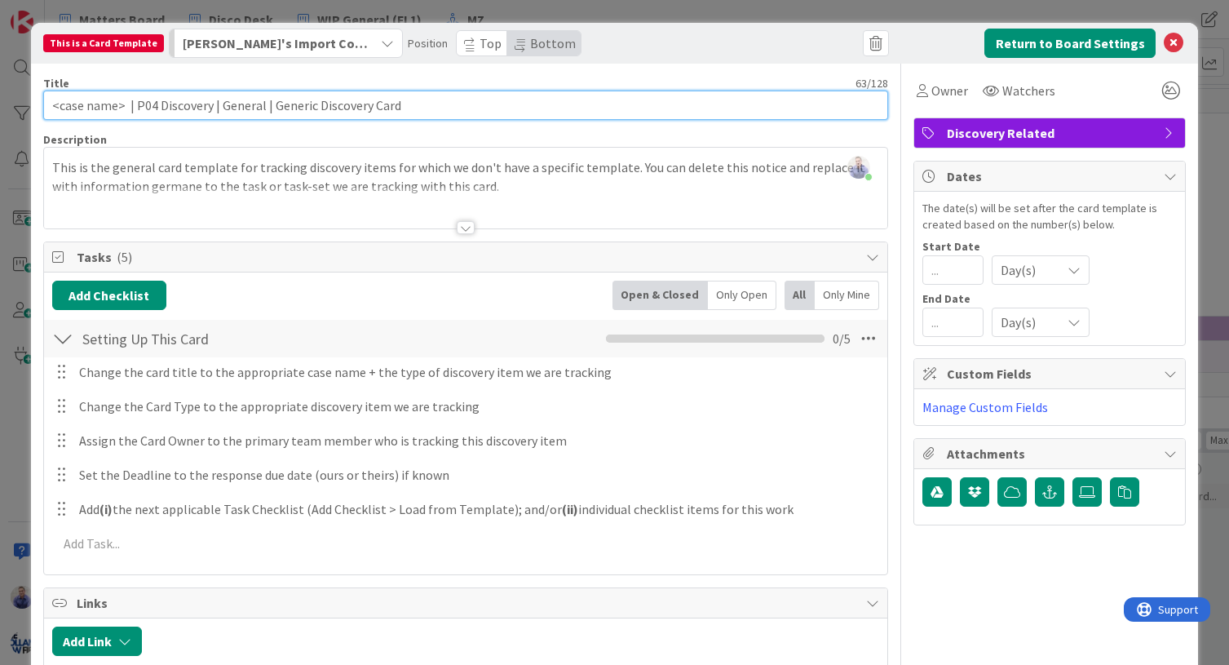
drag, startPoint x: 203, startPoint y: 108, endPoint x: 135, endPoint y: 104, distance: 67.8
click at [135, 104] on input "<case name> | P04 Discovery | General | Generic Discovery Card" at bounding box center [466, 105] width 846 height 29
paste input "4"
type input "<case name> | P4| General | Generic Discovery Card"
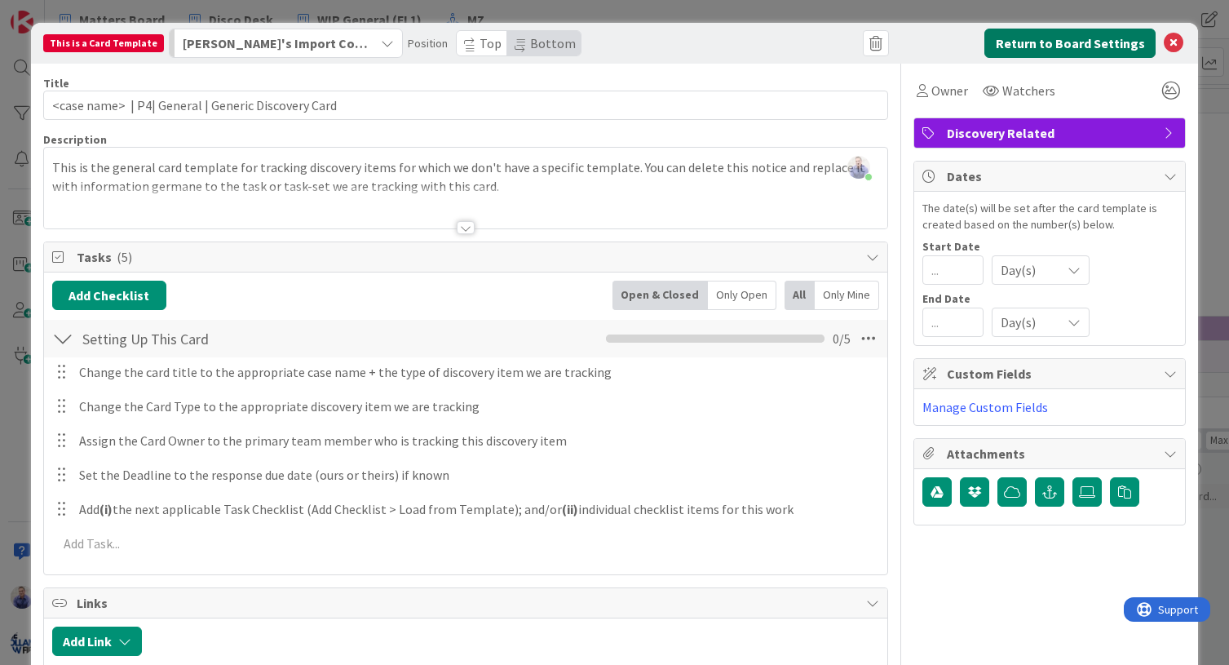
click at [1042, 42] on button "Return to Board Settings" at bounding box center [1069, 43] width 171 height 29
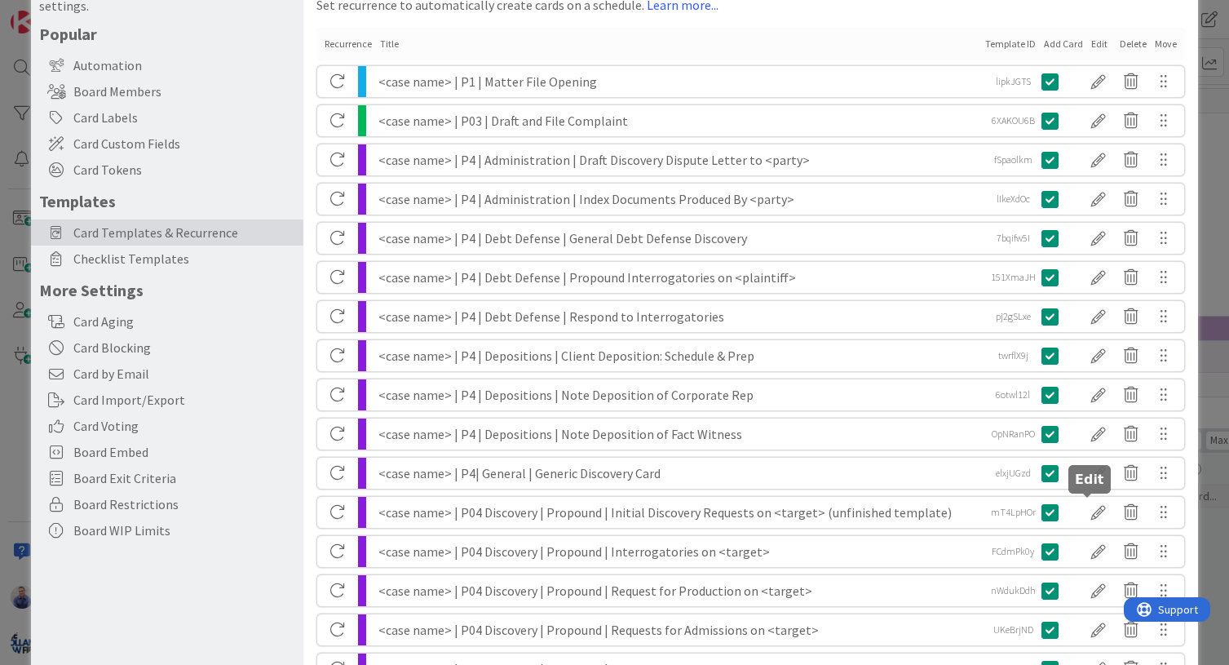
click at [1084, 510] on div at bounding box center [1098, 512] width 33 height 28
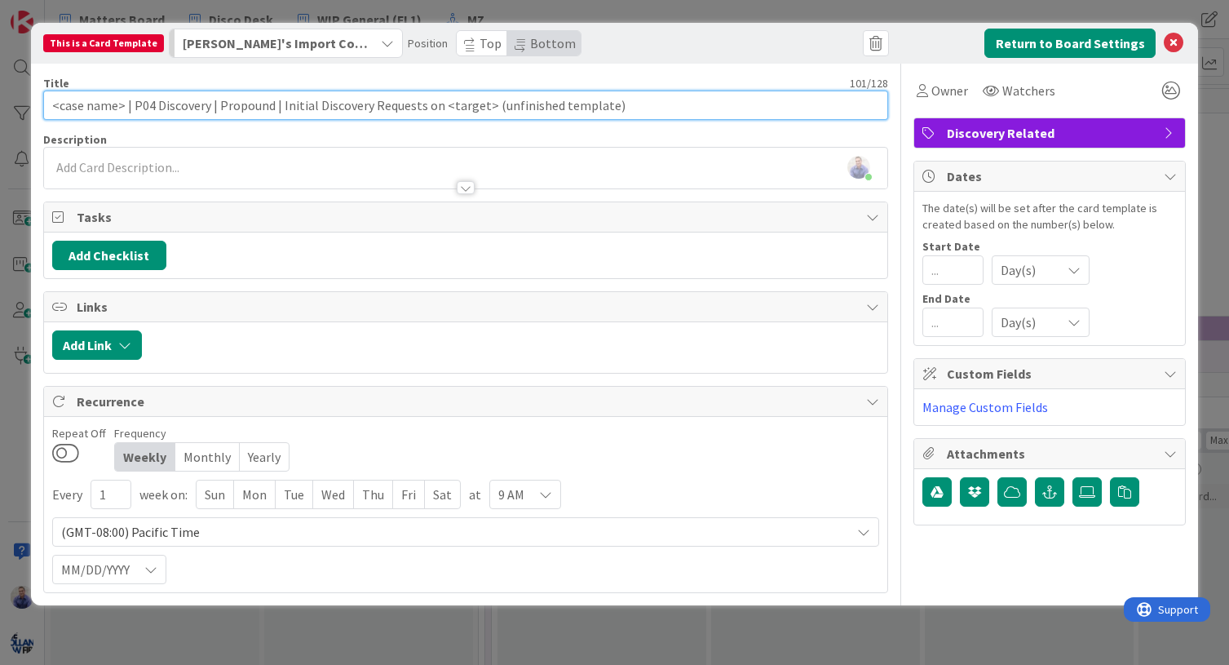
drag, startPoint x: 205, startPoint y: 106, endPoint x: 152, endPoint y: 107, distance: 53.0
click at [135, 102] on input "<case name> | P04 Discovery | Propound | Initial Discovery Requests on <target>…" at bounding box center [466, 105] width 846 height 29
paste input "4"
type input "<case name> | P4 | Propound | Initial Discovery Requests on <target> (unfinishe…"
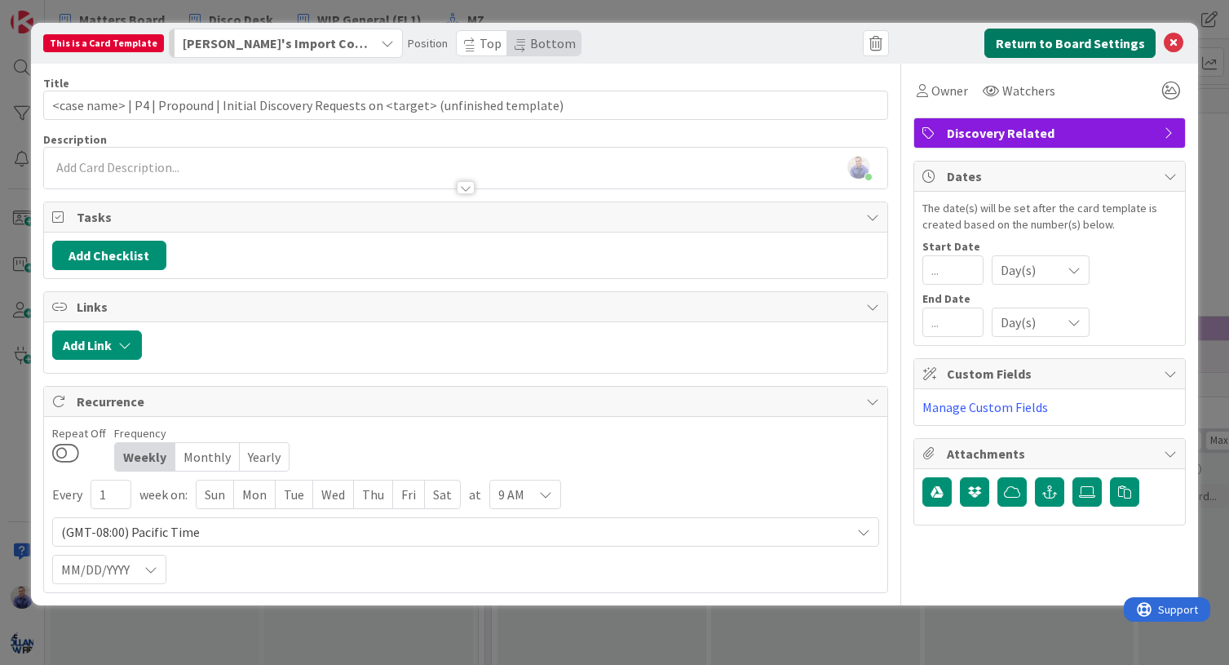
click at [1053, 43] on button "Return to Board Settings" at bounding box center [1069, 43] width 171 height 29
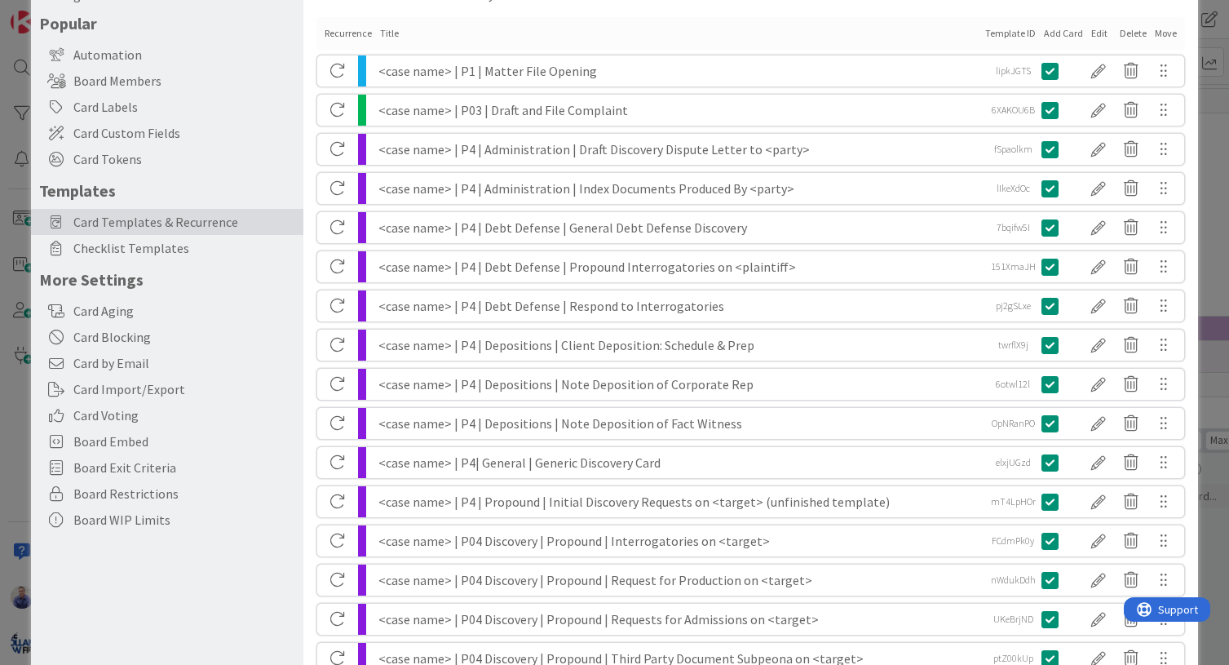
scroll to position [137, 0]
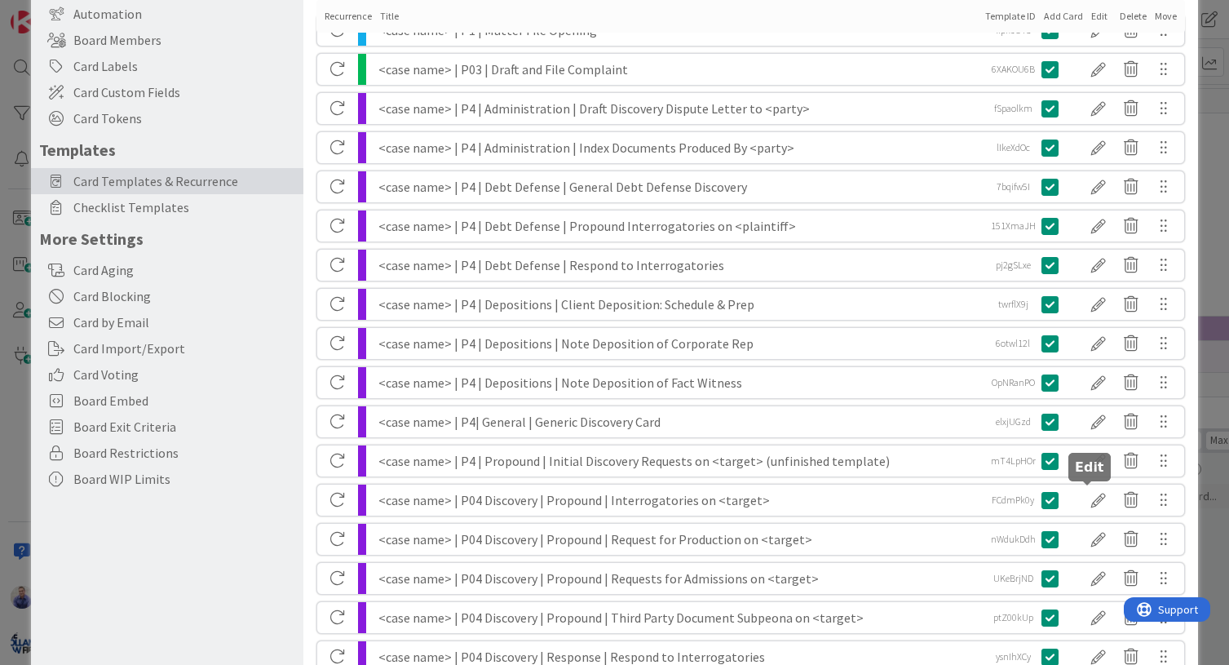
drag, startPoint x: 1085, startPoint y: 501, endPoint x: 1074, endPoint y: 494, distance: 13.1
click at [1085, 501] on div at bounding box center [1098, 500] width 33 height 28
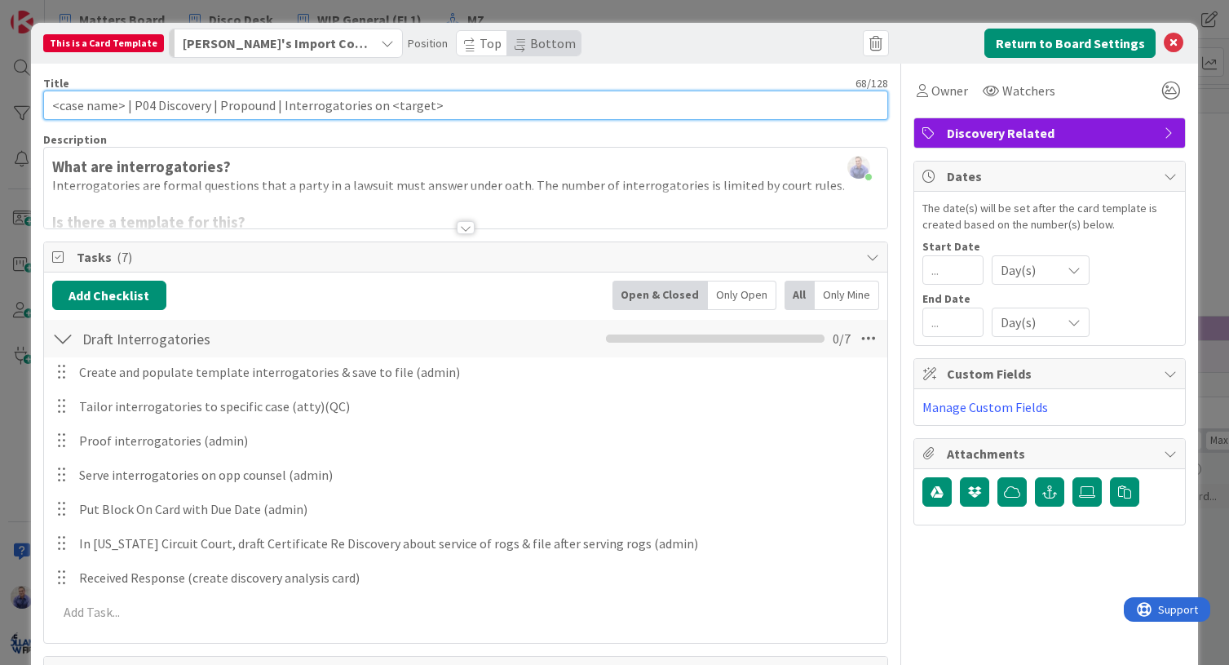
drag, startPoint x: 133, startPoint y: 99, endPoint x: 139, endPoint y: 107, distance: 9.8
click at [133, 104] on input "<case name> | P04 Discovery | Propound | Interrogatories on <target>" at bounding box center [466, 105] width 846 height 29
paste input "4"
type input "<case name> | P4 | Propound | Interrogatories on <target>"
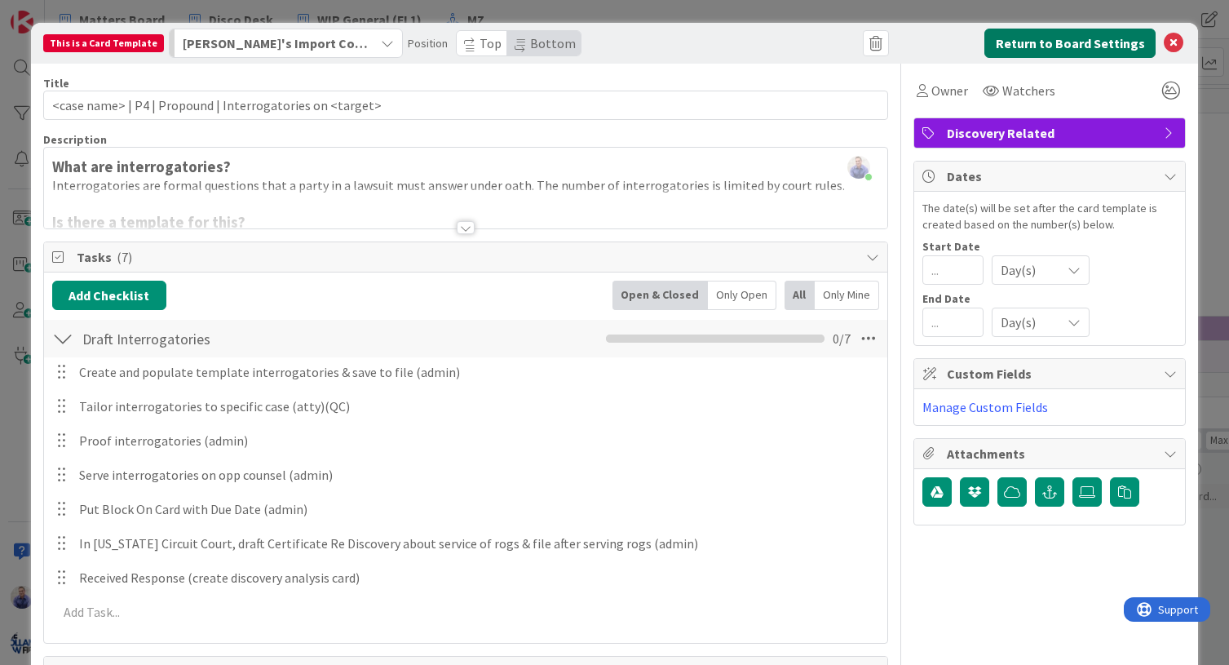
click at [1079, 46] on button "Return to Board Settings" at bounding box center [1069, 43] width 171 height 29
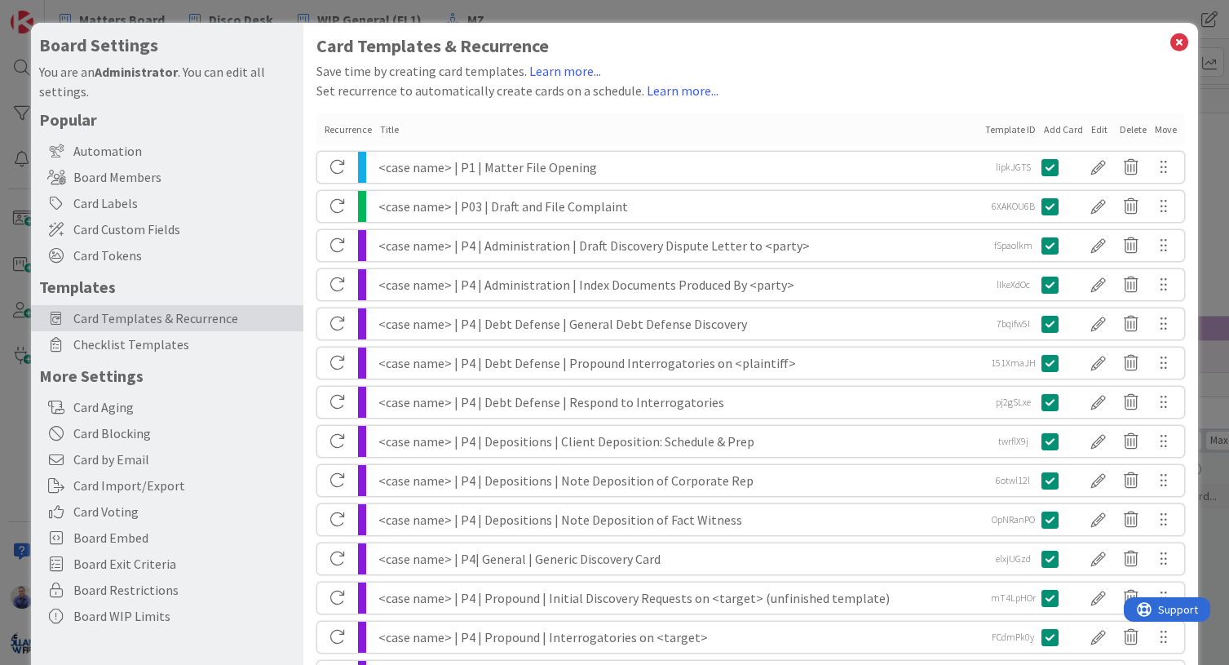
scroll to position [171, 0]
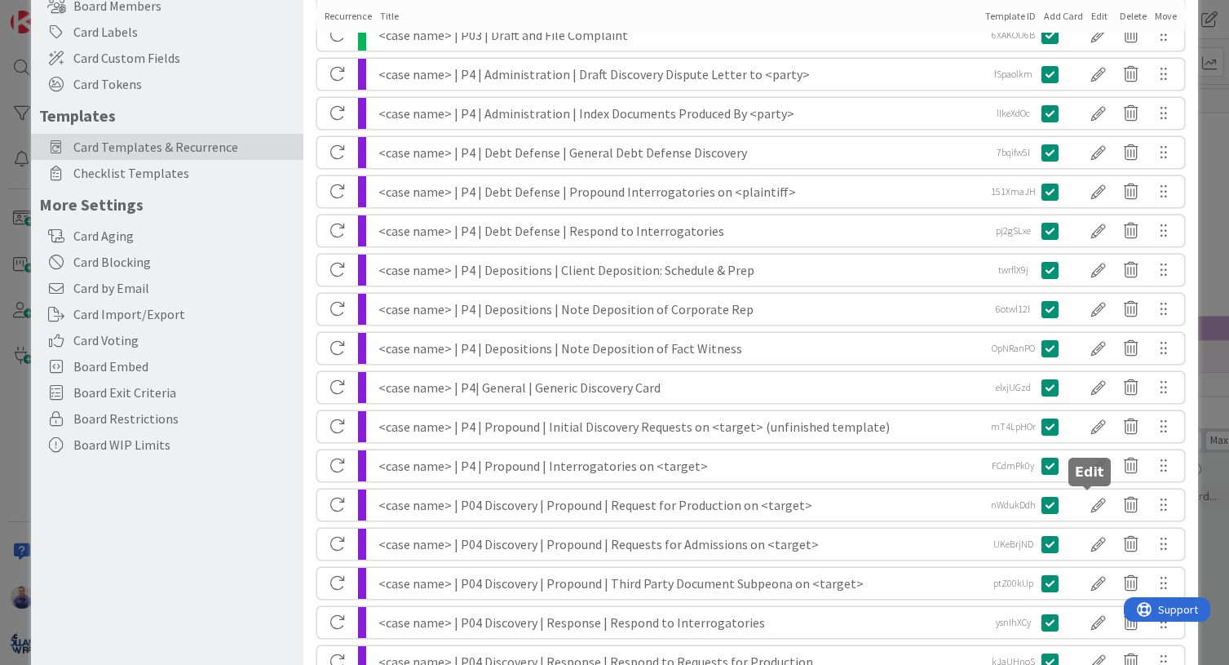
click at [1082, 500] on div at bounding box center [1098, 505] width 33 height 28
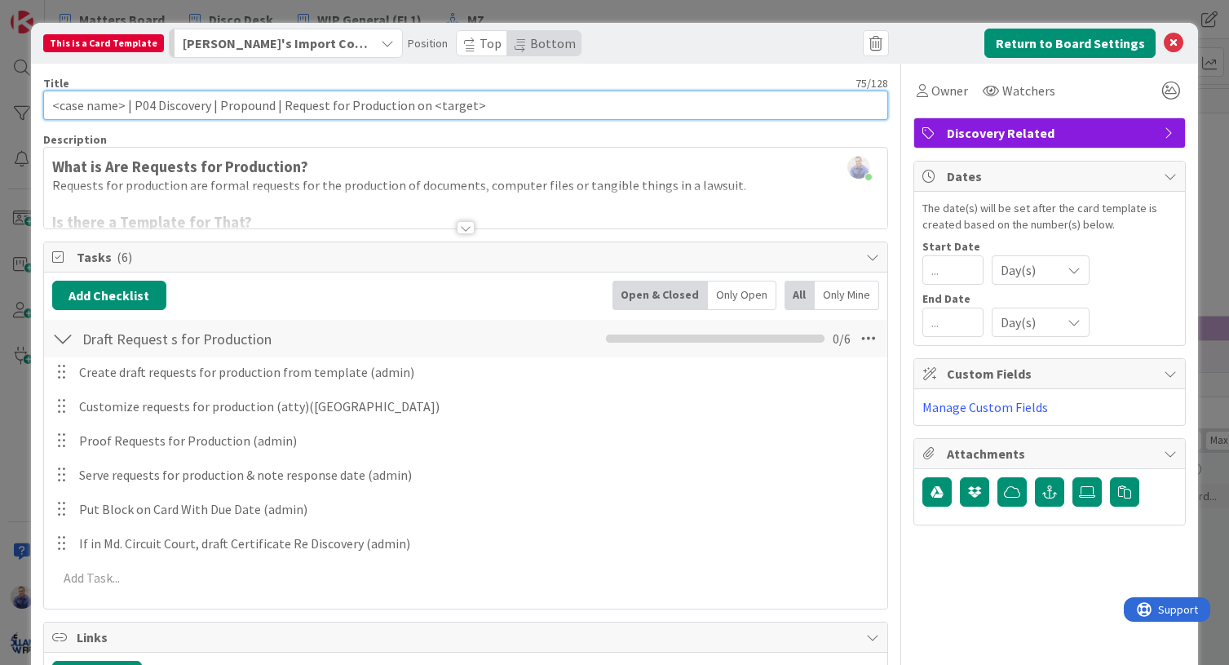
drag, startPoint x: 208, startPoint y: 108, endPoint x: 143, endPoint y: 113, distance: 65.4
click at [135, 108] on input "<case name> | P04 Discovery | Propound | Request for Production on <target>" at bounding box center [466, 105] width 846 height 29
paste input "4"
type input "<case name> | P4 | Propound | Request for Production on <target>"
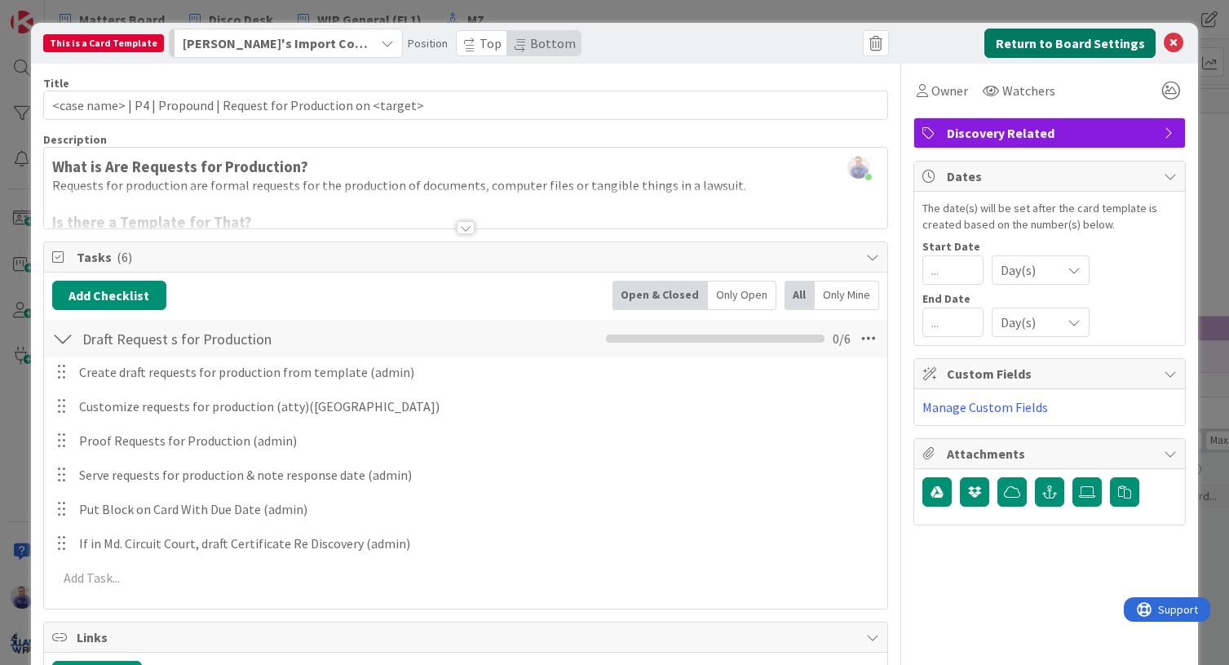
click at [1026, 41] on button "Return to Board Settings" at bounding box center [1069, 43] width 171 height 29
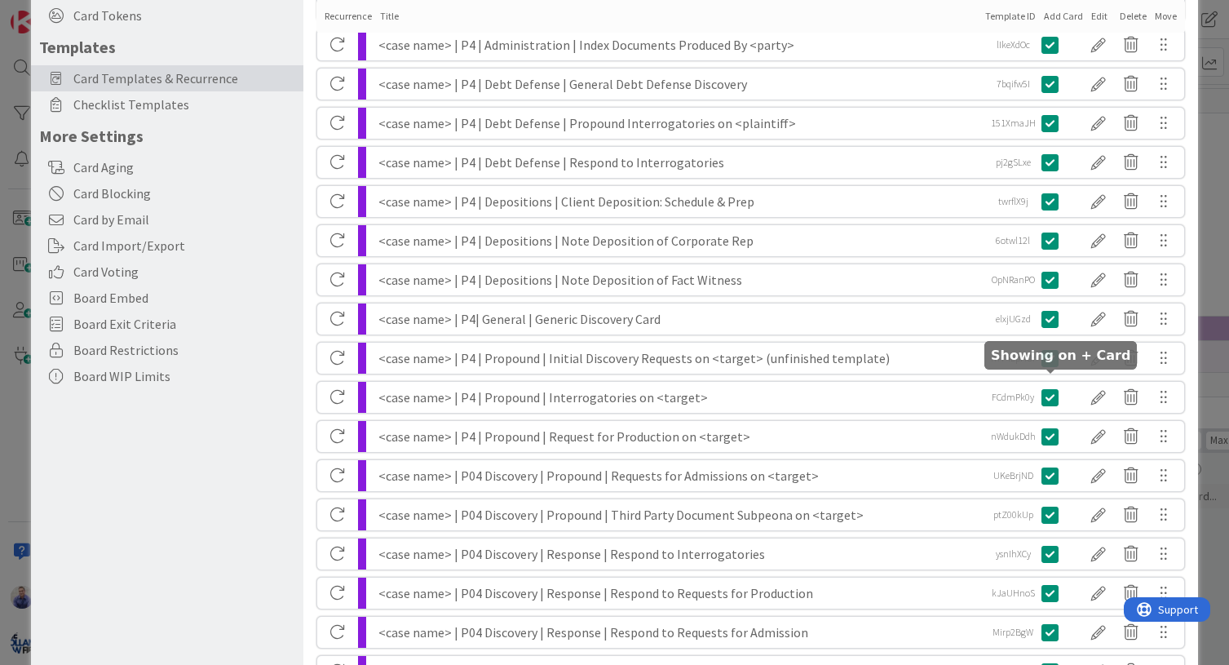
scroll to position [325, 0]
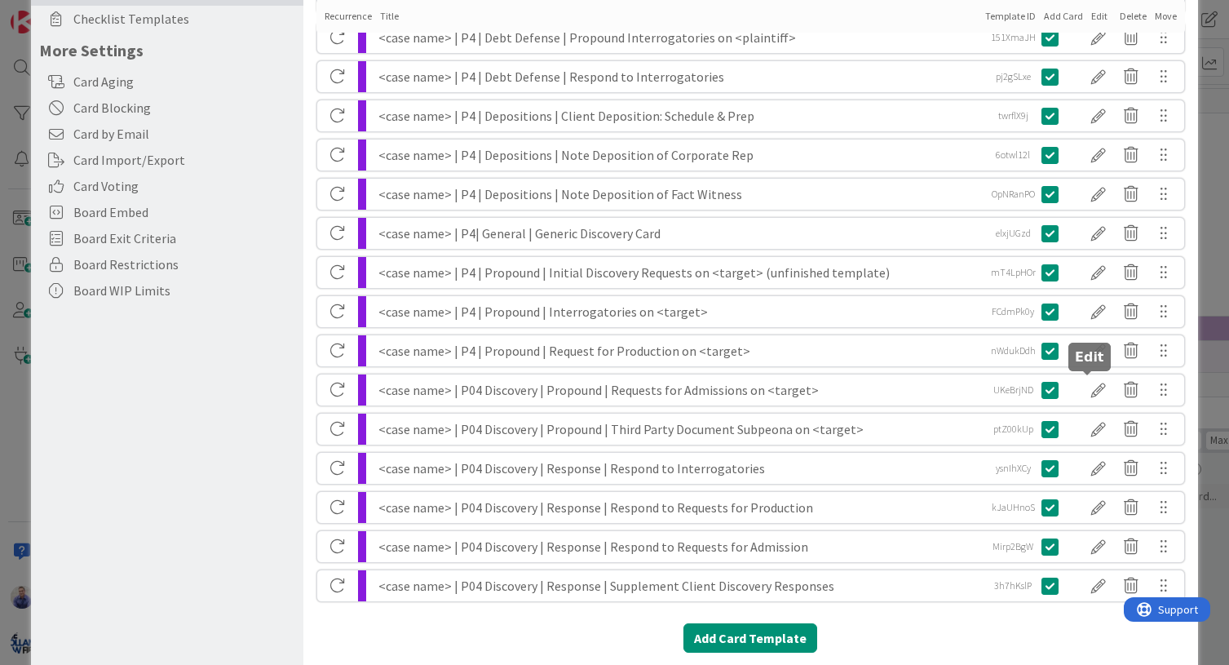
click at [1089, 387] on div at bounding box center [1098, 390] width 33 height 28
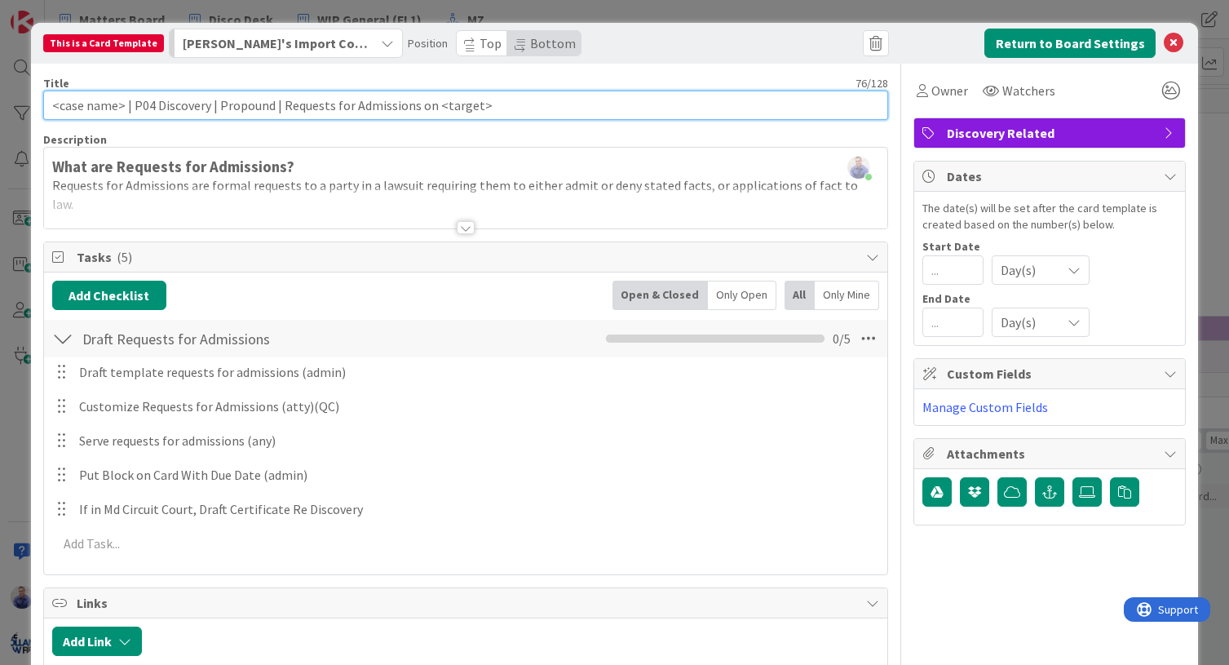
drag, startPoint x: 204, startPoint y: 102, endPoint x: 135, endPoint y: 102, distance: 69.3
click at [135, 102] on input "<case name> | P04 Discovery | Propound | Requests for Admissions on <target>" at bounding box center [466, 105] width 846 height 29
paste input "4"
type input "<case name> | P4 | Propound | Requests for Admissions on <target>"
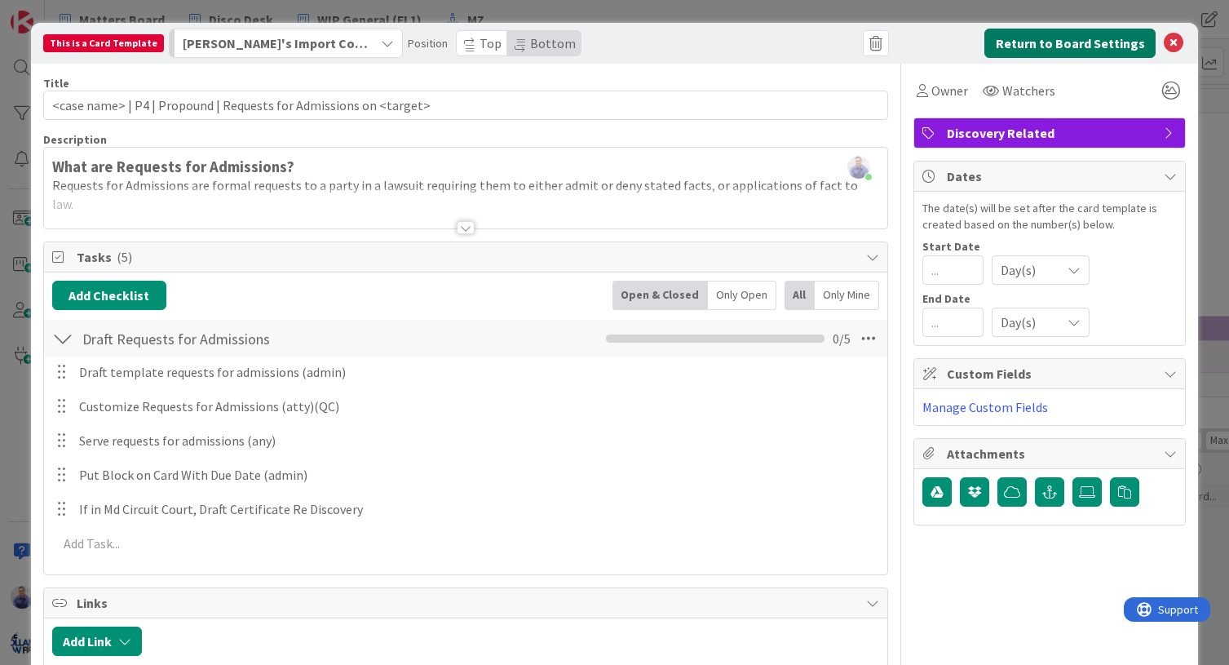
click at [1033, 49] on button "Return to Board Settings" at bounding box center [1069, 43] width 171 height 29
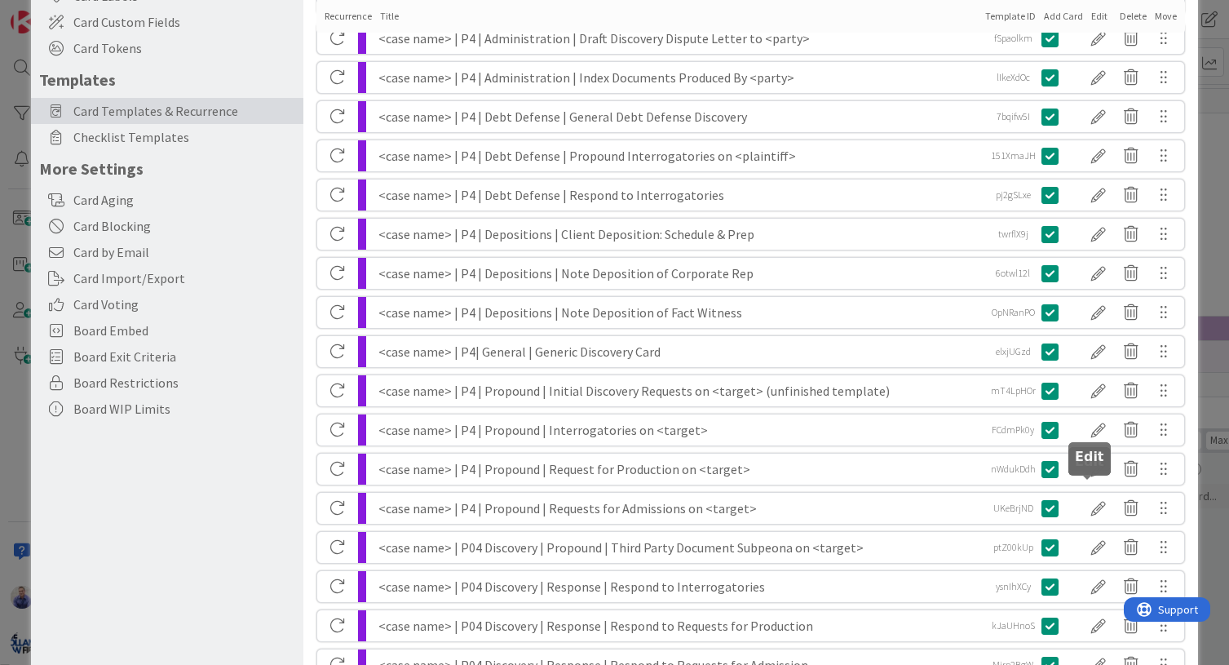
scroll to position [360, 0]
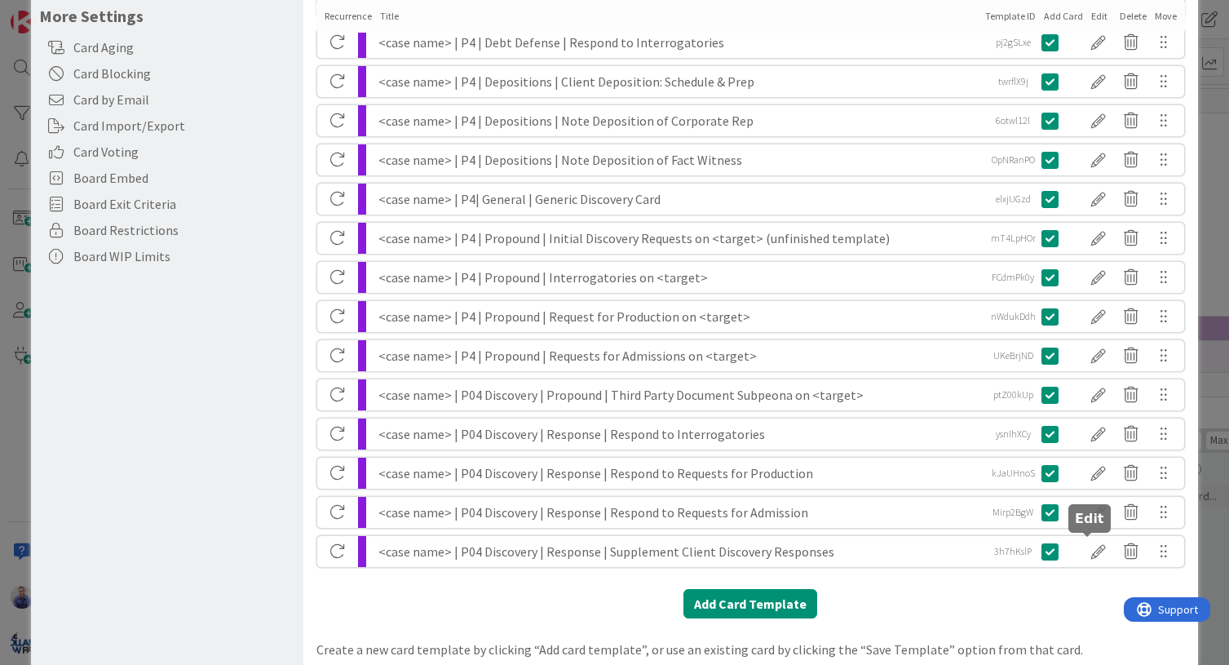
click at [1082, 549] on div at bounding box center [1098, 551] width 33 height 28
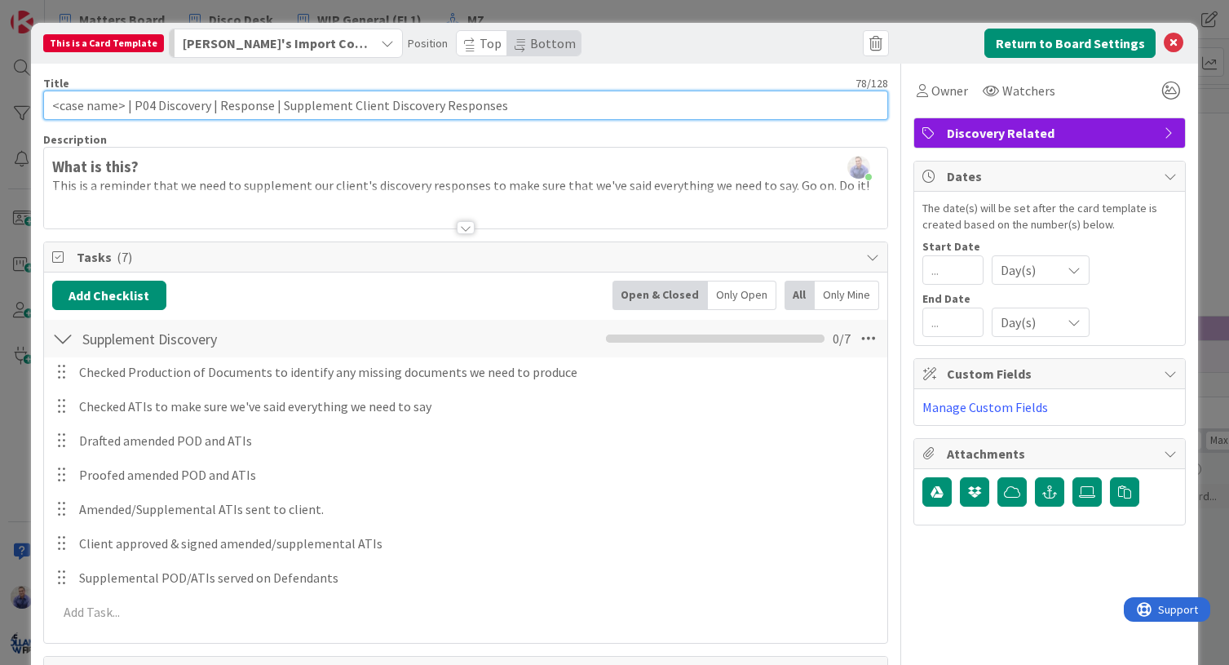
drag, startPoint x: 206, startPoint y: 108, endPoint x: 141, endPoint y: 108, distance: 65.2
click at [134, 108] on input "<case name> | P04 Discovery | Response | Supplement Client Discovery Responses" at bounding box center [466, 105] width 846 height 29
paste input "4"
type input "<case name> | P4 | Response | Supplement Client Discovery Responses"
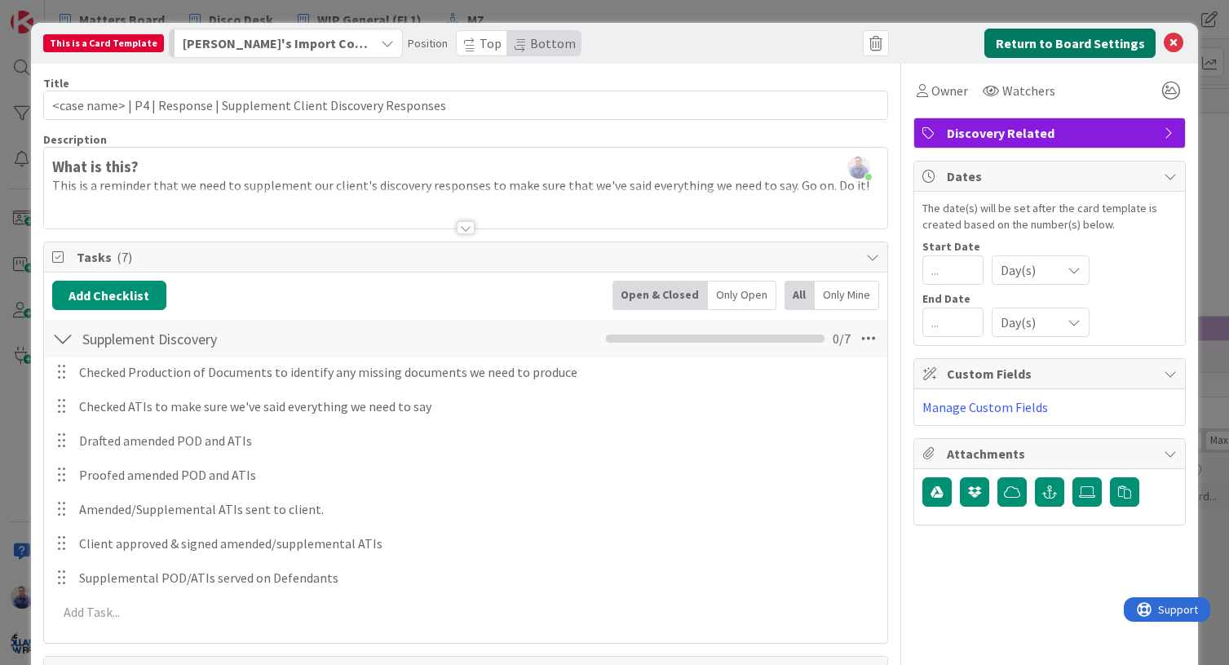
click at [1039, 49] on button "Return to Board Settings" at bounding box center [1069, 43] width 171 height 29
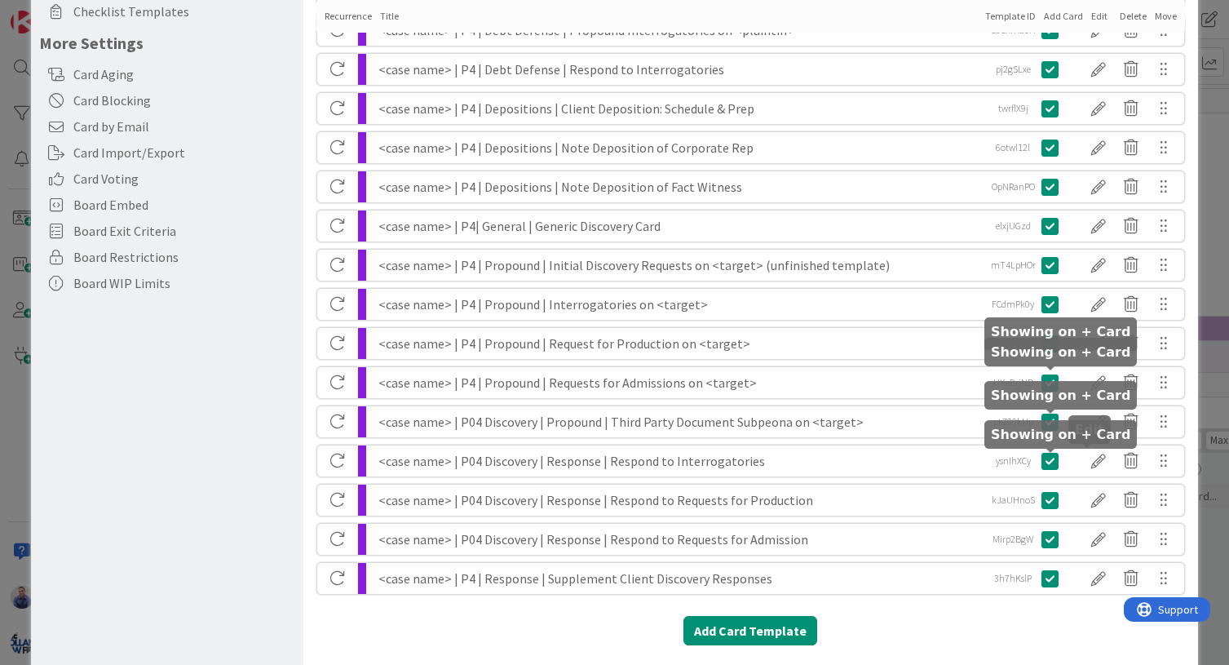
scroll to position [390, 0]
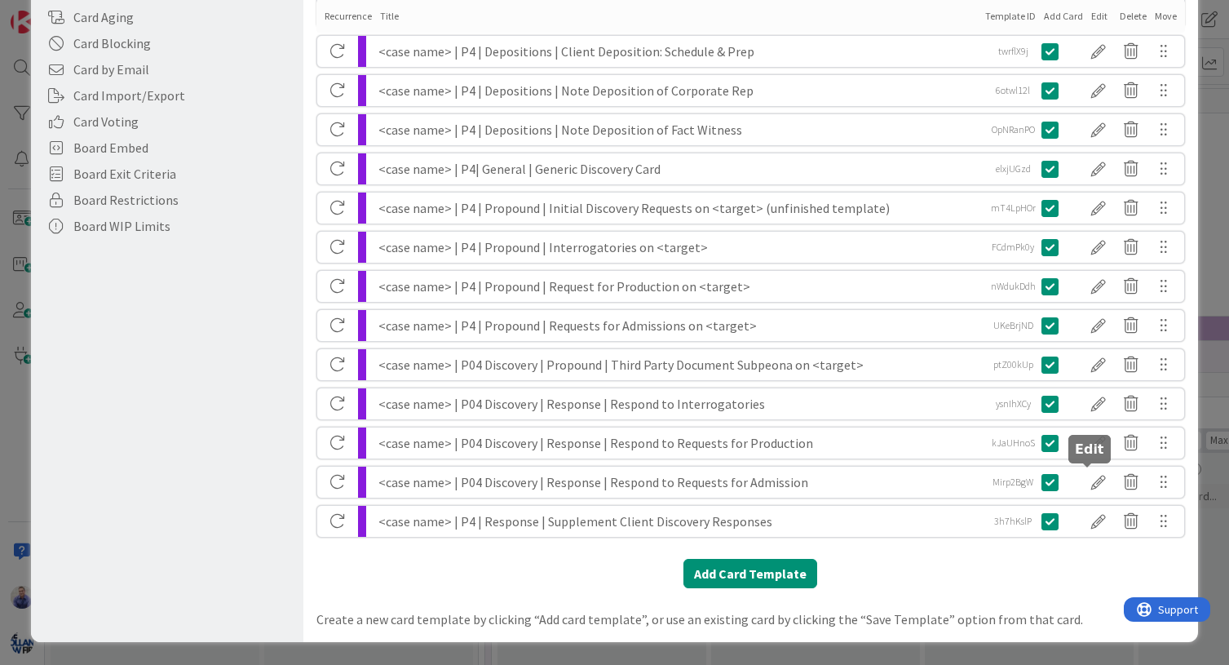
click at [1091, 479] on div at bounding box center [1098, 482] width 33 height 28
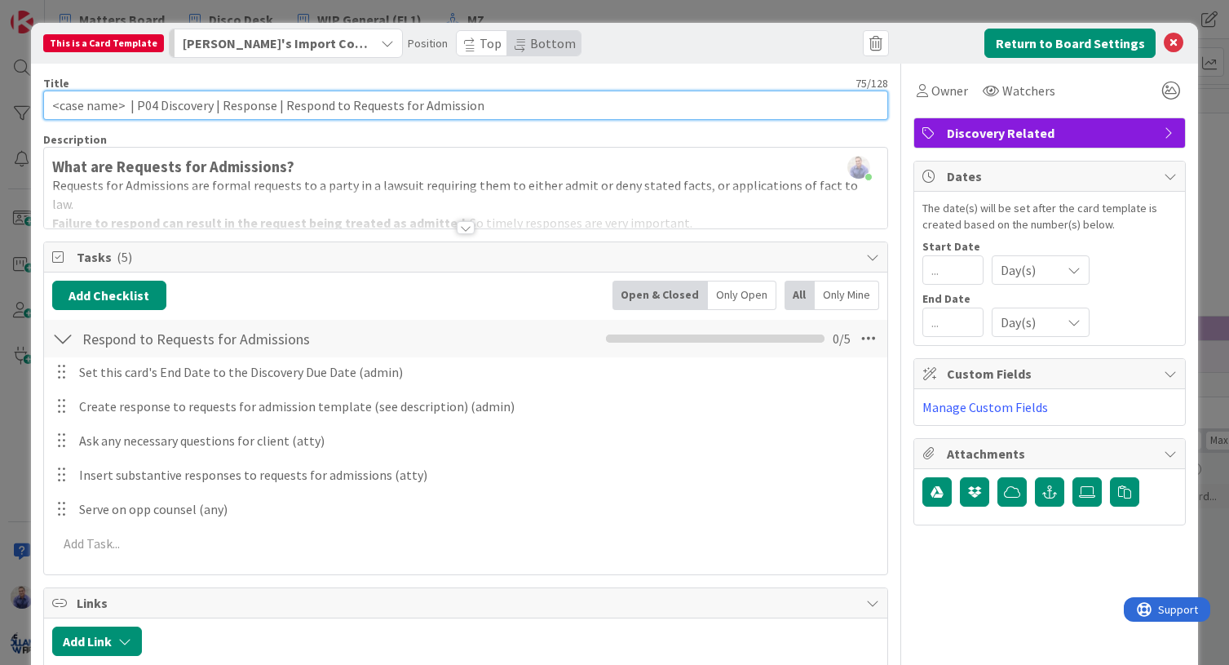
drag, startPoint x: 208, startPoint y: 106, endPoint x: 157, endPoint y: 107, distance: 51.4
click at [137, 105] on input "<case name> | P04 Discovery | Response | Respond to Requests for Admission" at bounding box center [466, 105] width 846 height 29
paste input "4"
type input "<case name> | P4 | Response | Respond to Requests for Admission"
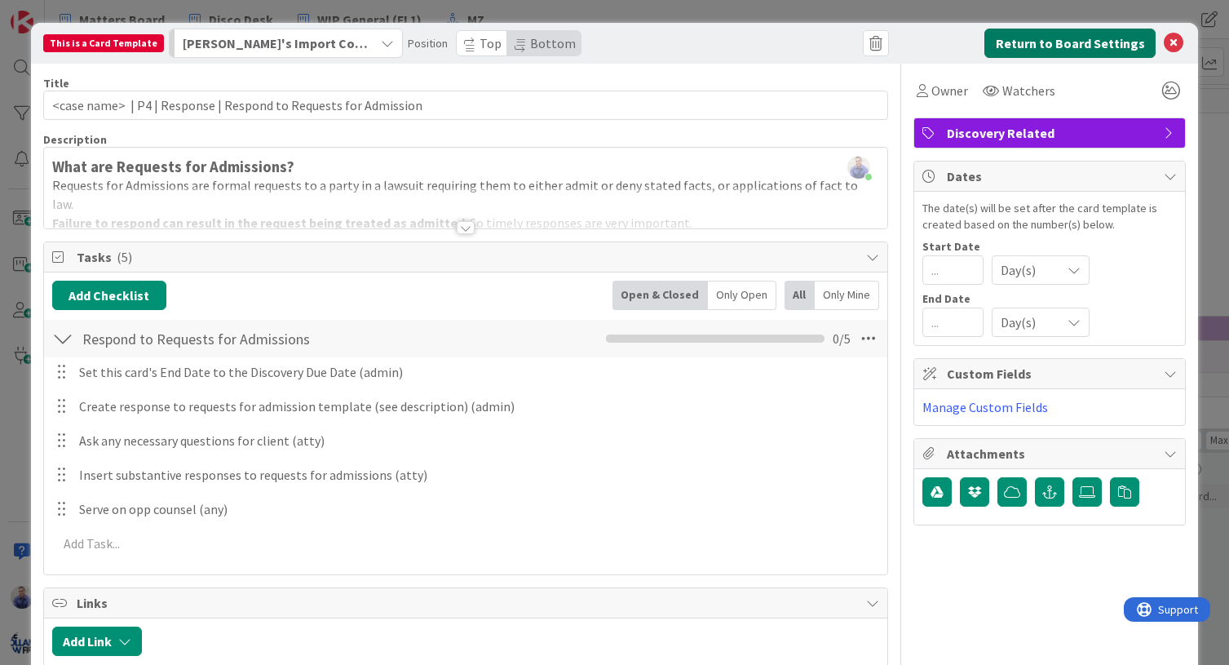
click at [1026, 38] on button "Return to Board Settings" at bounding box center [1069, 43] width 171 height 29
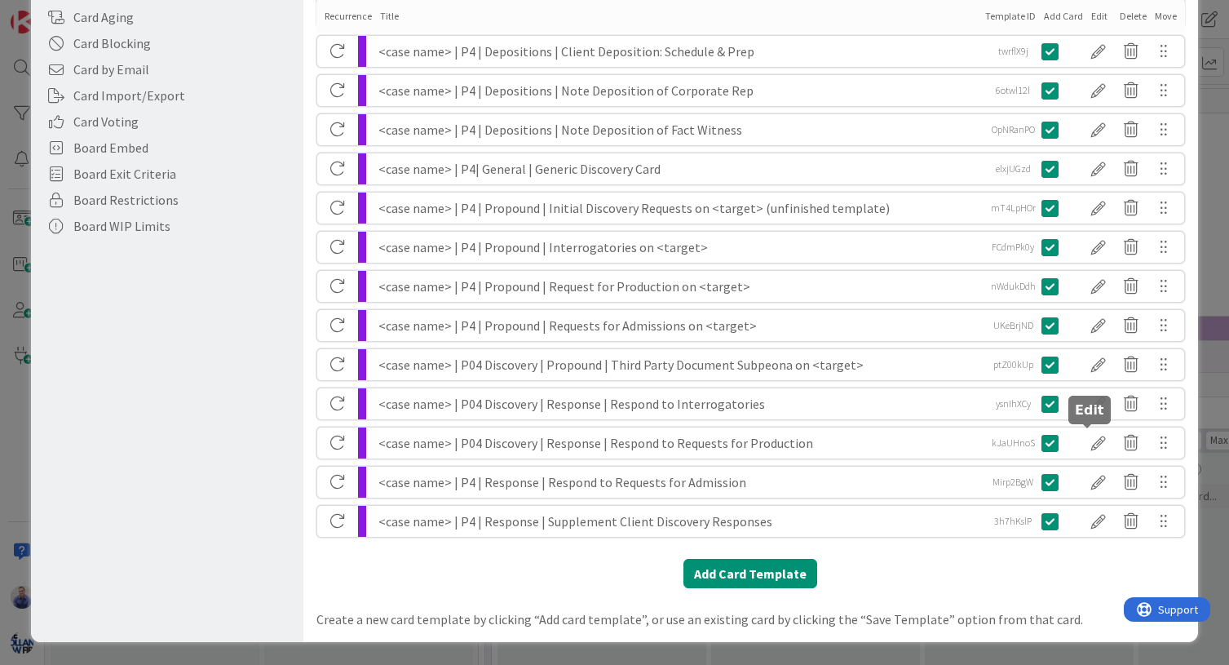
click at [1089, 447] on div at bounding box center [1098, 443] width 33 height 28
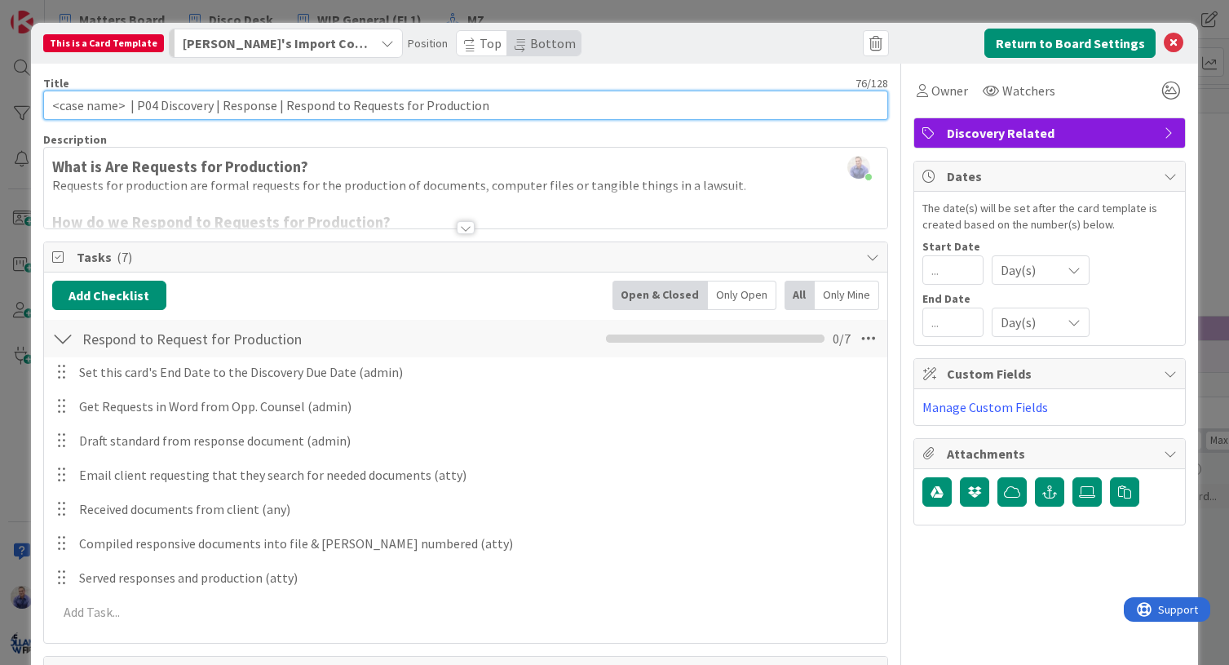
drag, startPoint x: 210, startPoint y: 107, endPoint x: 142, endPoint y: 107, distance: 67.7
click at [137, 106] on input "<case name> | P04 Discovery | Response | Respond to Requests for Production" at bounding box center [466, 105] width 846 height 29
paste input "4"
type input "<case name> | P4 | Response | Respond to Requests for Production"
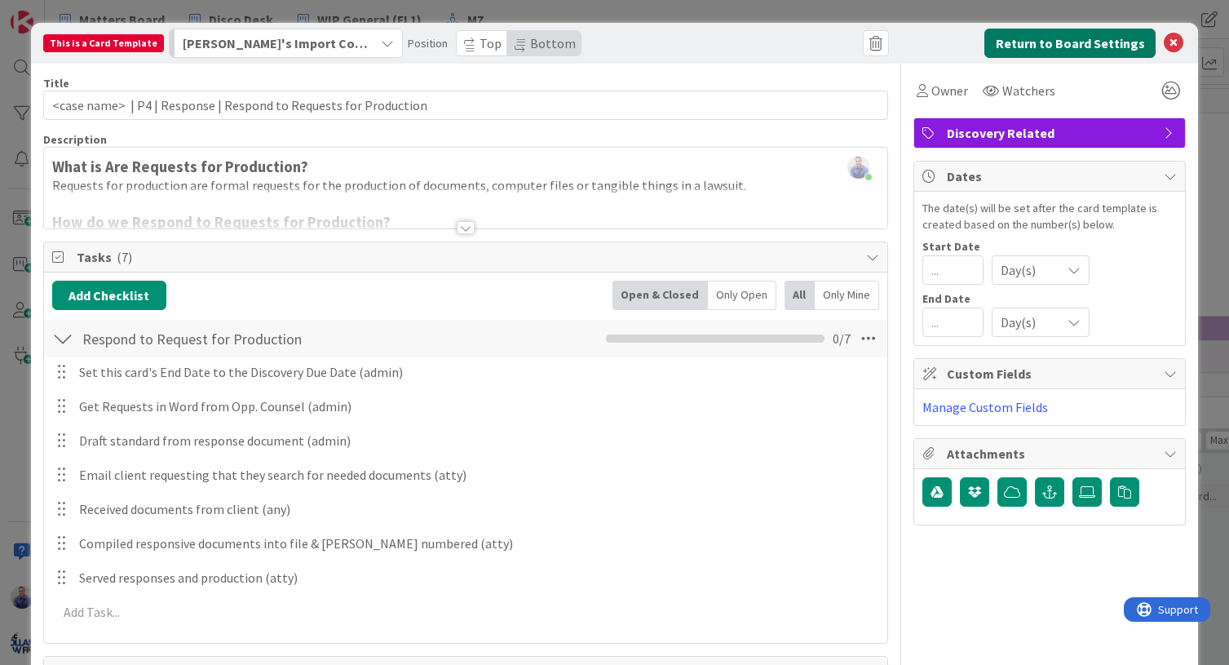
click at [1077, 50] on button "Return to Board Settings" at bounding box center [1069, 43] width 171 height 29
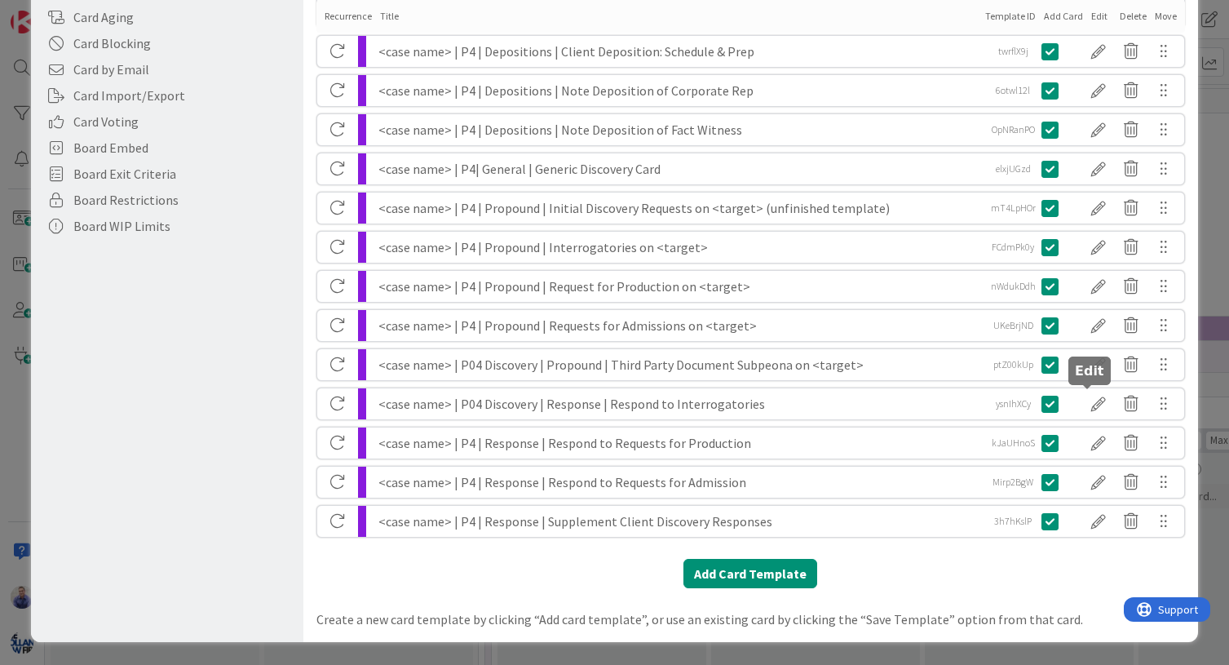
click at [1089, 408] on div at bounding box center [1098, 404] width 33 height 28
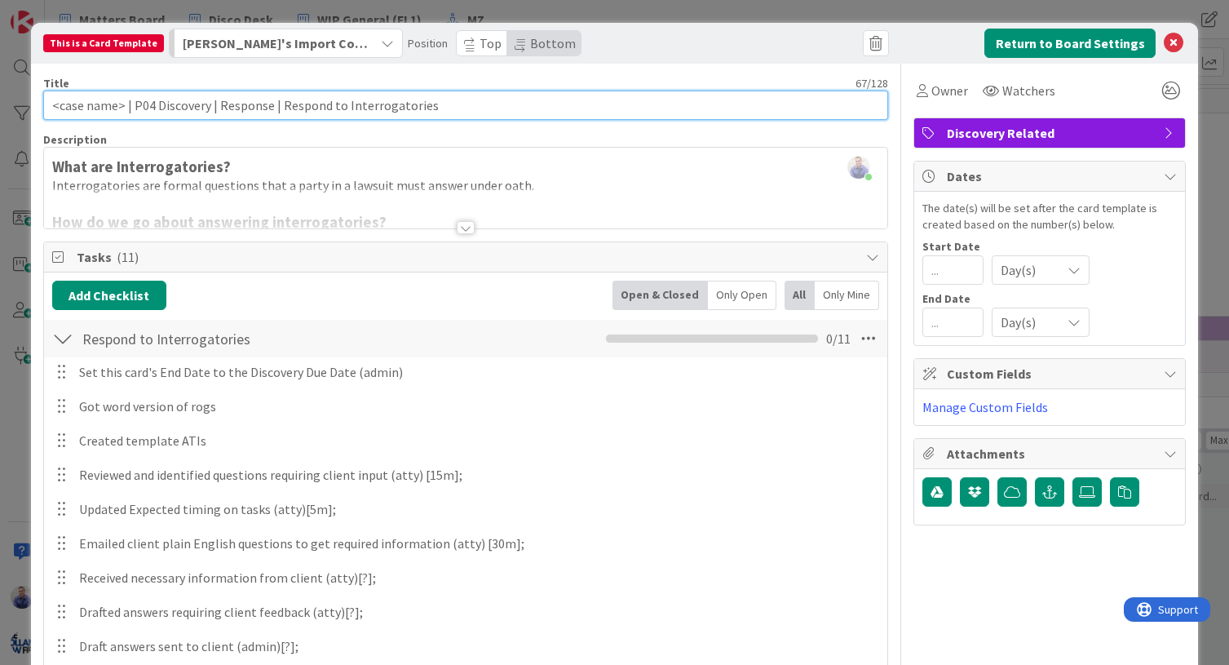
drag, startPoint x: 205, startPoint y: 108, endPoint x: 140, endPoint y: 111, distance: 65.3
click at [135, 108] on input "<case name> | P04 Discovery | Response | Respond to Interrogatories" at bounding box center [466, 105] width 846 height 29
paste input "P4"
type input "<case name> | P4 | Response | Respond to Interrogatories"
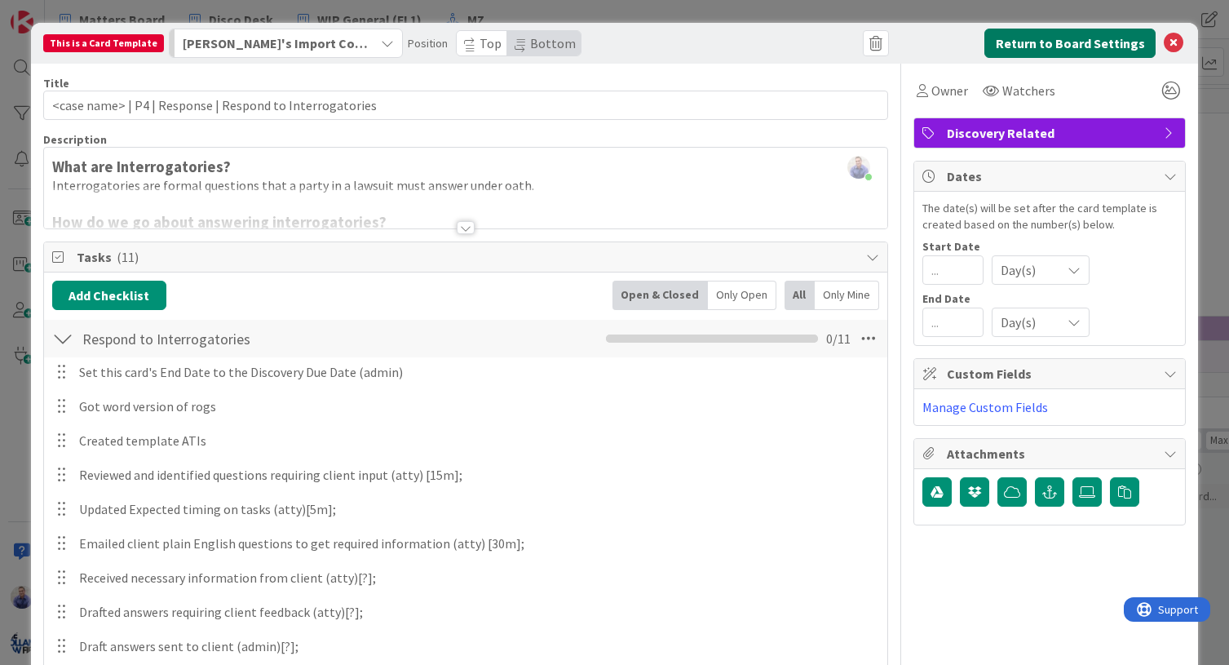
click at [1058, 38] on button "Return to Board Settings" at bounding box center [1069, 43] width 171 height 29
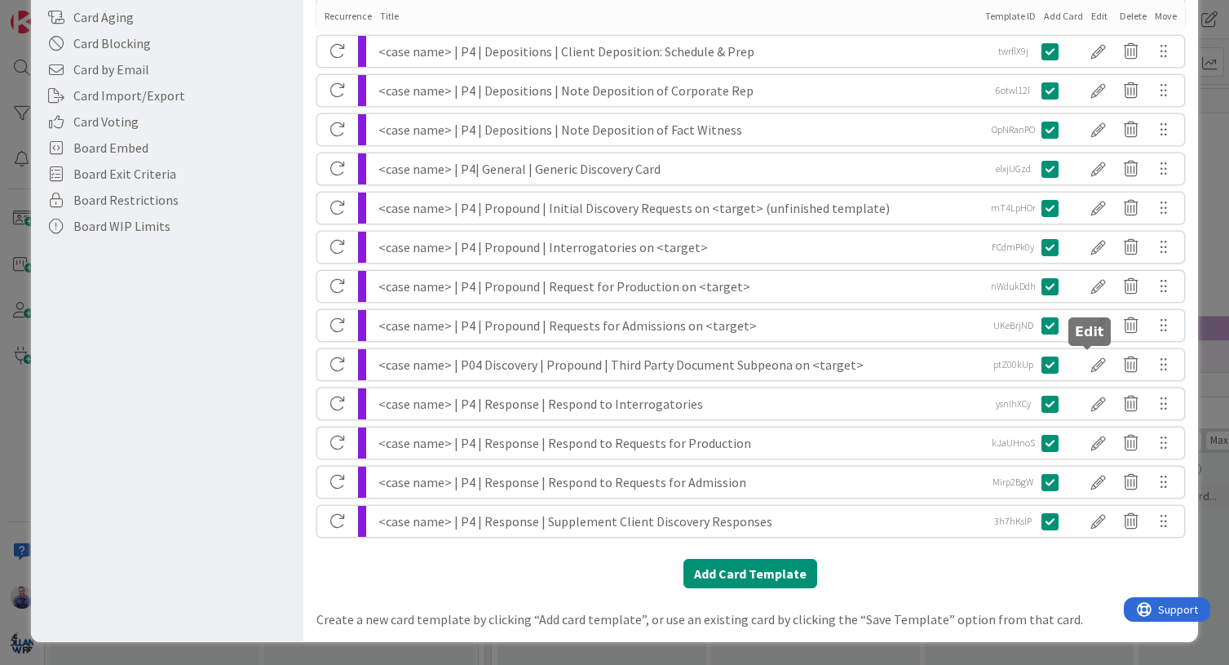
click at [1093, 365] on div at bounding box center [1098, 365] width 33 height 28
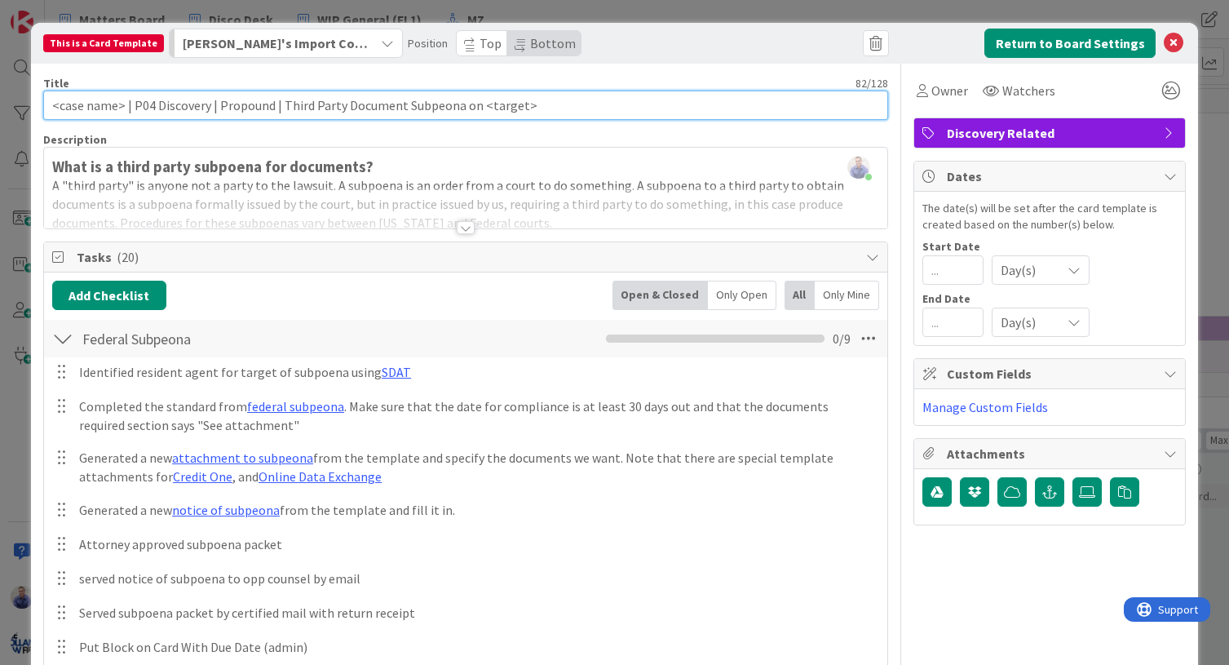
drag, startPoint x: 168, startPoint y: 104, endPoint x: 130, endPoint y: 109, distance: 37.8
click at [130, 109] on input "<case name> | P04 Discovery | Propound | Third Party Document Subpeona on <targ…" at bounding box center [466, 105] width 846 height 29
paste input "4"
type input "<case name> | P4 | Propound | Third Party Document Subpeona on <target>"
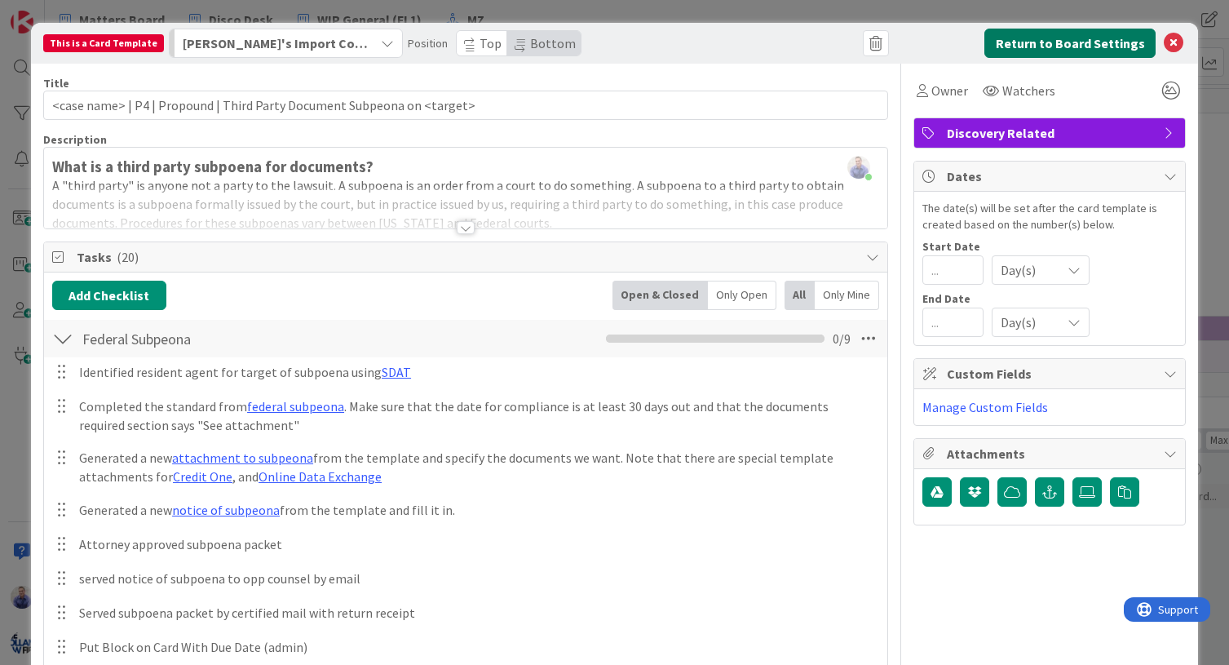
click at [1022, 51] on button "Return to Board Settings" at bounding box center [1069, 43] width 171 height 29
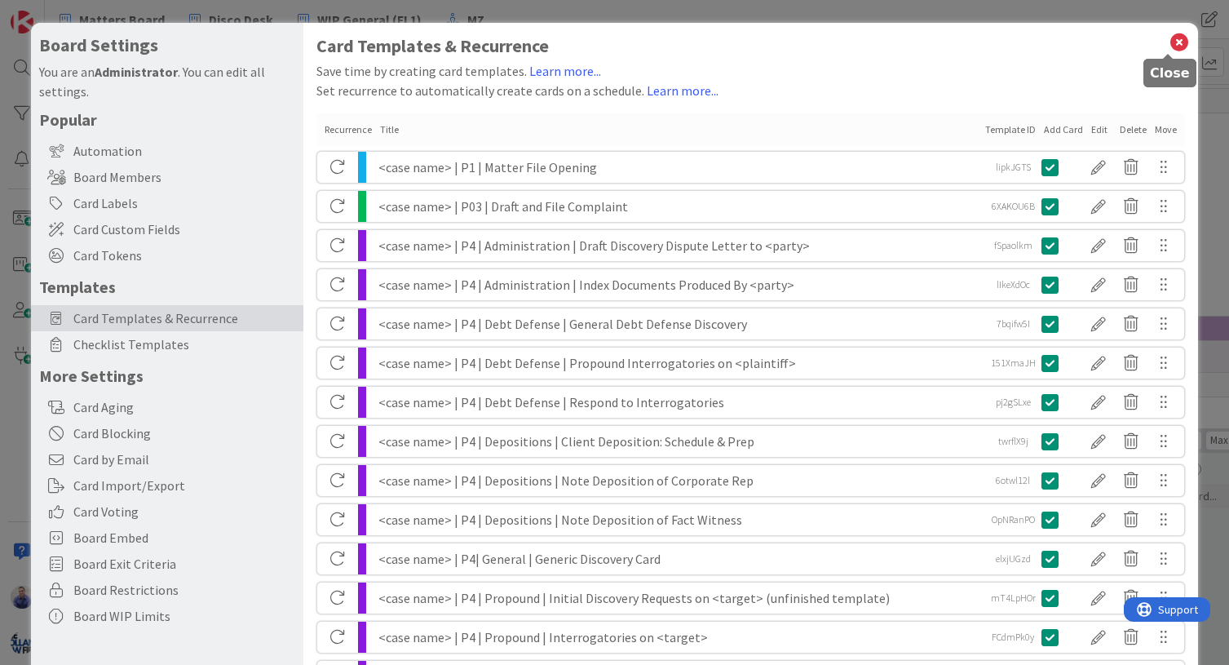
click at [1170, 42] on icon at bounding box center [1178, 42] width 21 height 23
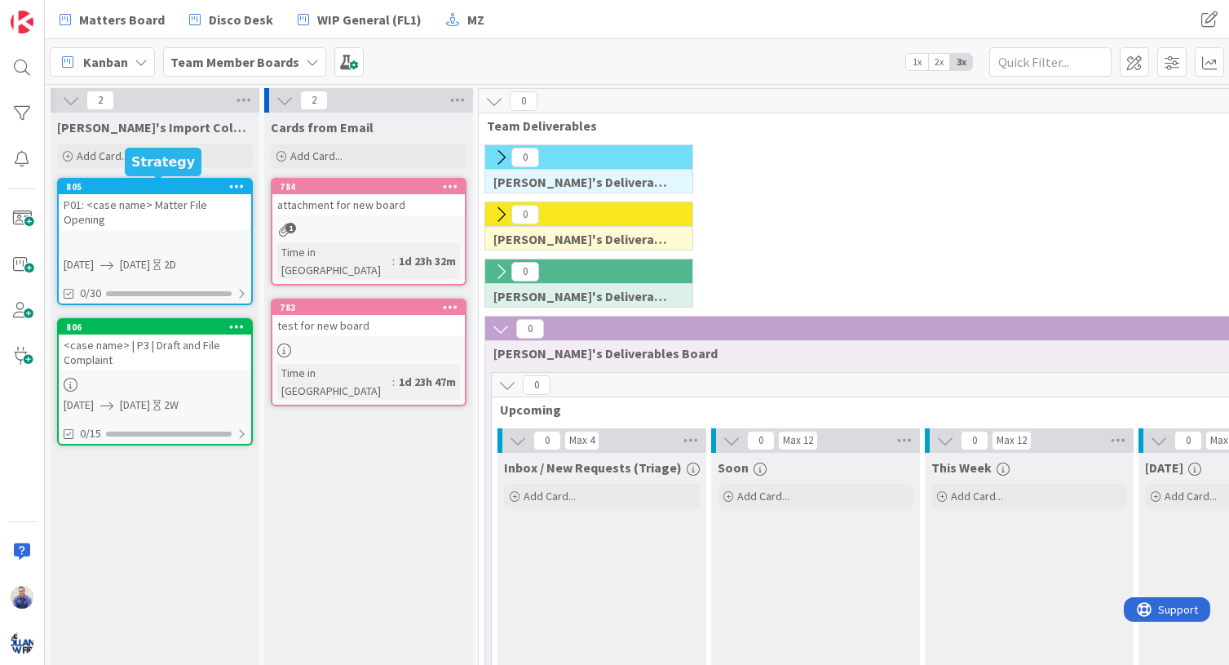
click at [205, 188] on div "805" at bounding box center [158, 186] width 185 height 11
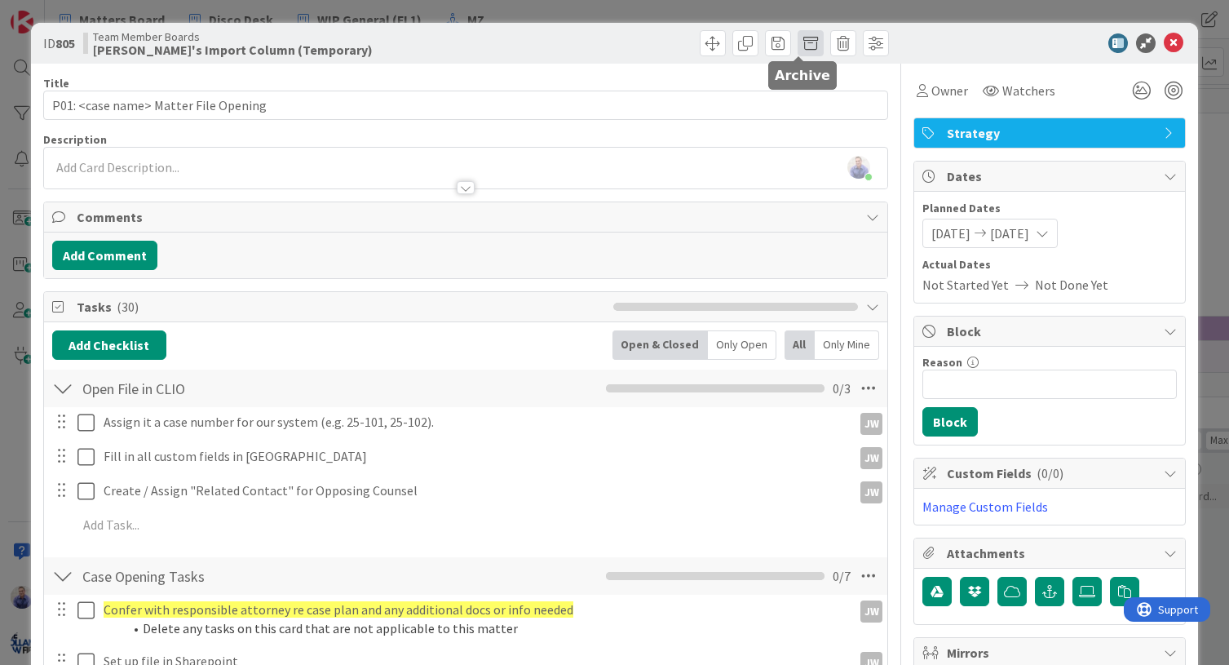
click at [797, 41] on span at bounding box center [810, 43] width 26 height 26
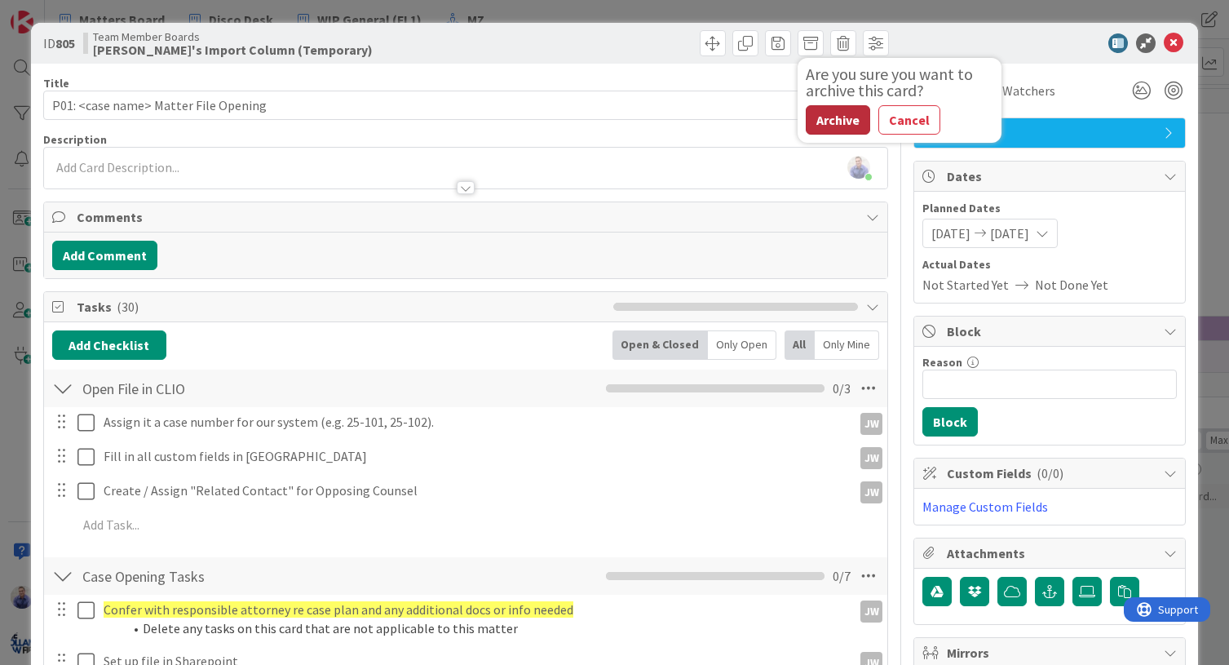
click at [842, 117] on button "Archive" at bounding box center [838, 119] width 64 height 29
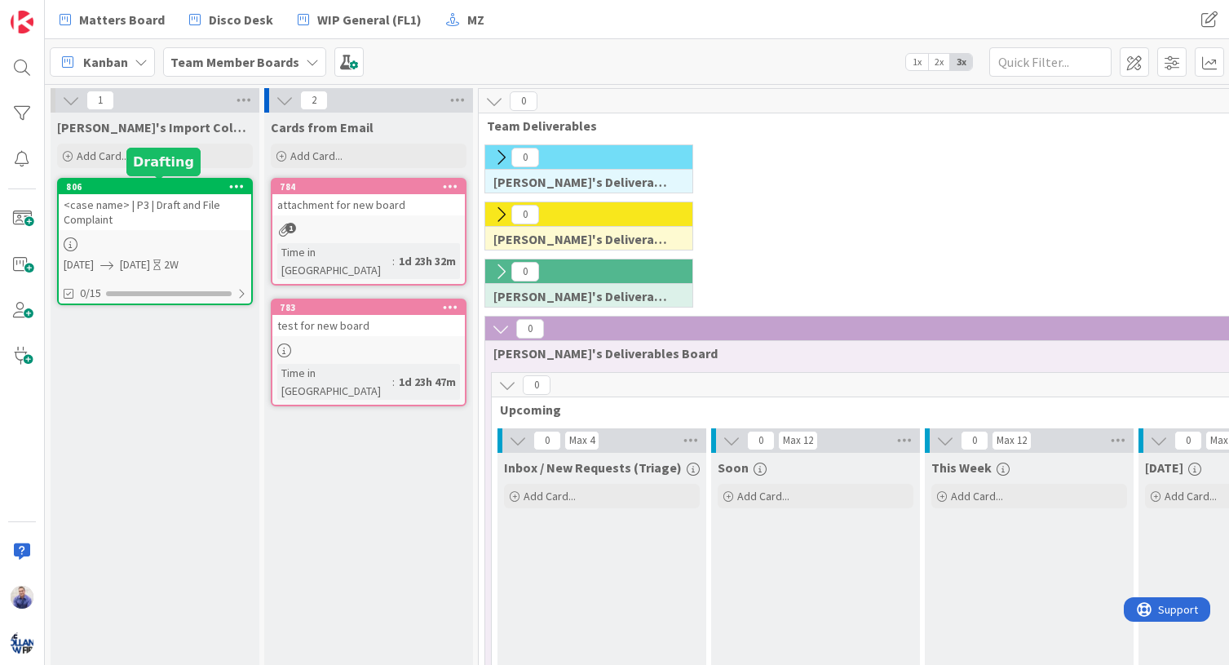
click at [210, 188] on div "806" at bounding box center [158, 186] width 185 height 11
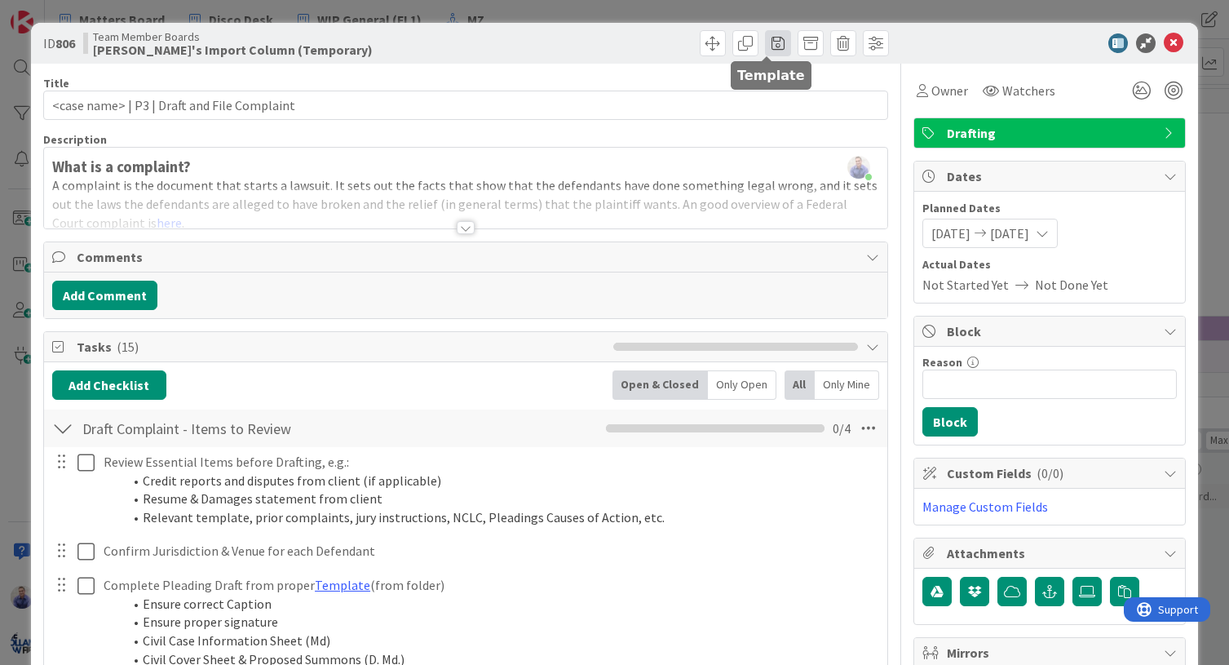
click at [765, 46] on span at bounding box center [778, 43] width 26 height 26
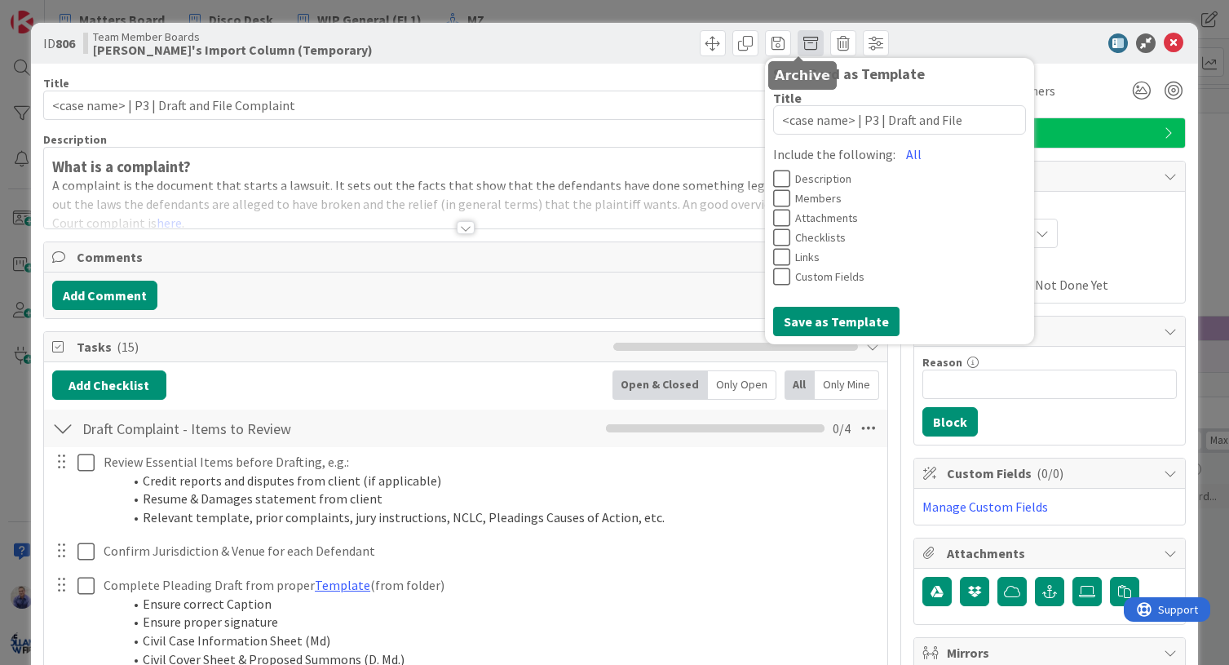
click at [798, 44] on span at bounding box center [810, 43] width 26 height 26
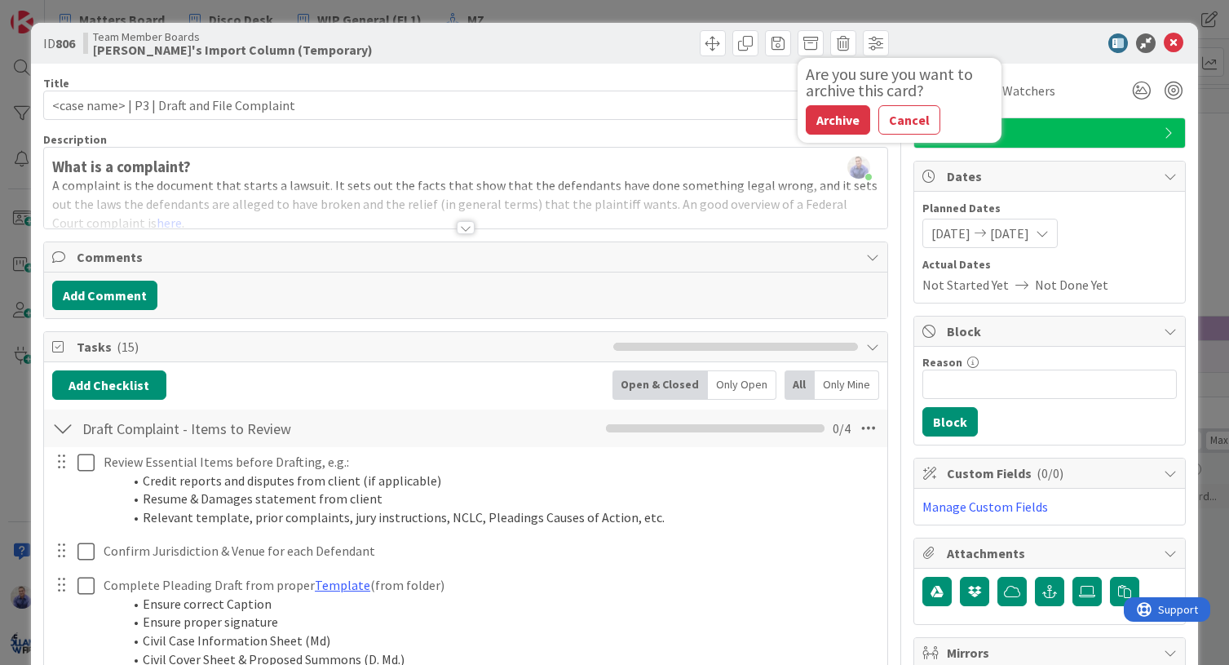
click at [835, 117] on button "Archive" at bounding box center [838, 119] width 64 height 29
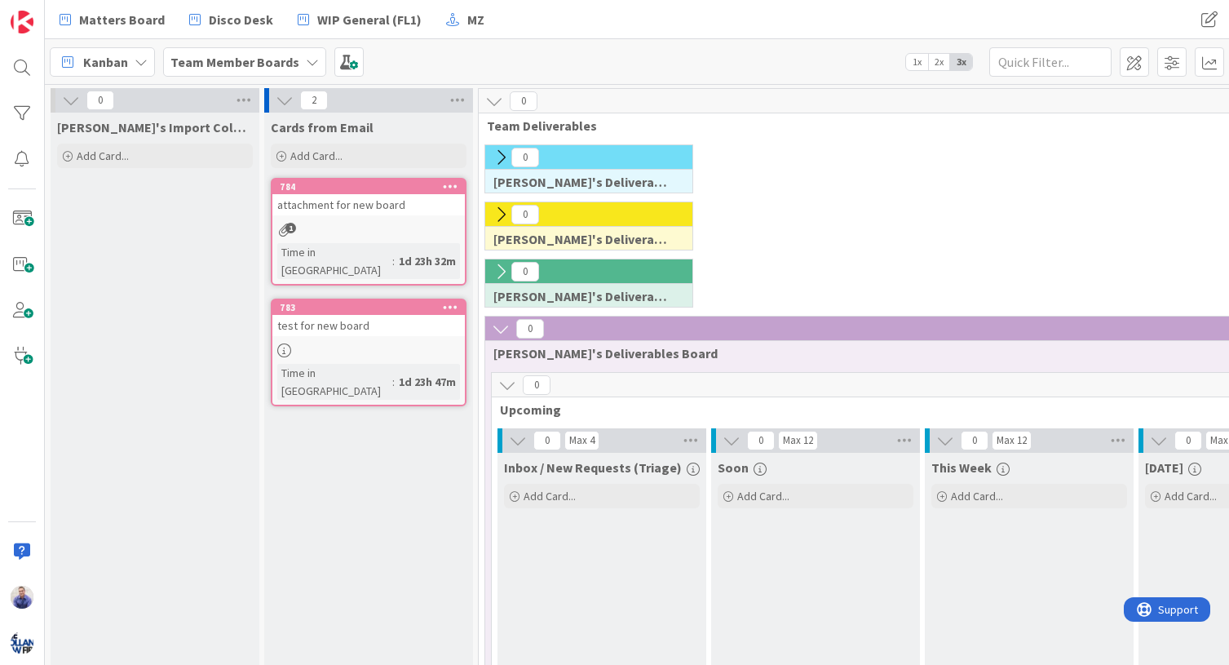
click at [75, 100] on icon at bounding box center [71, 100] width 18 height 18
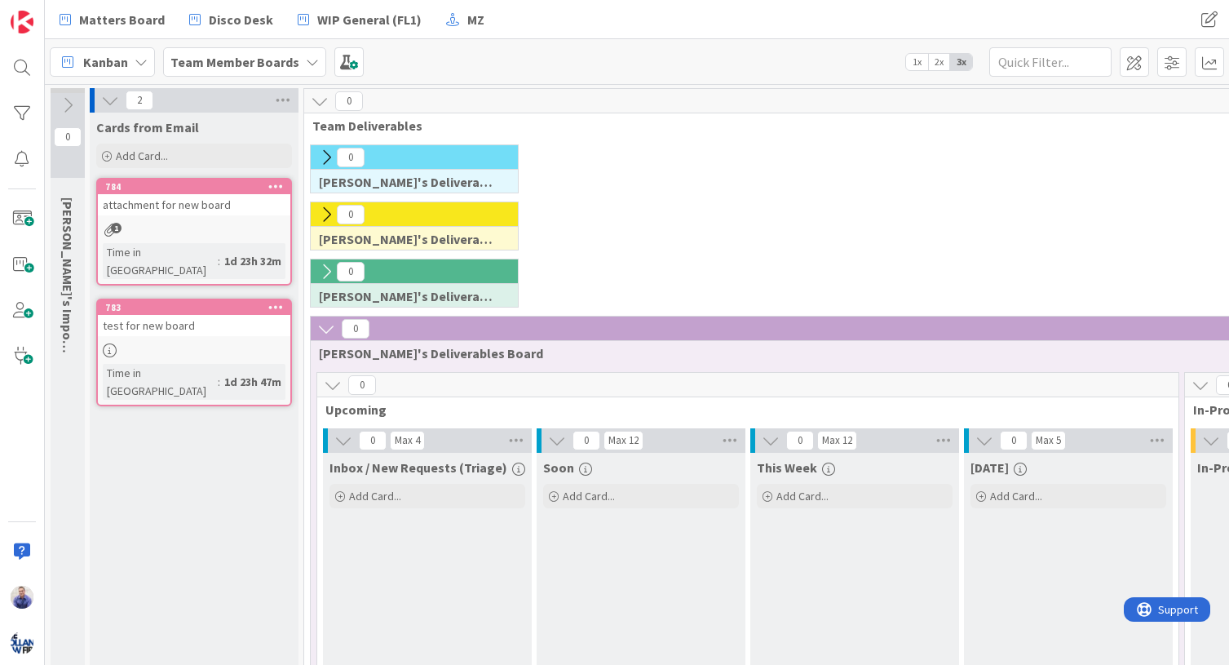
click at [327, 157] on icon at bounding box center [326, 157] width 18 height 18
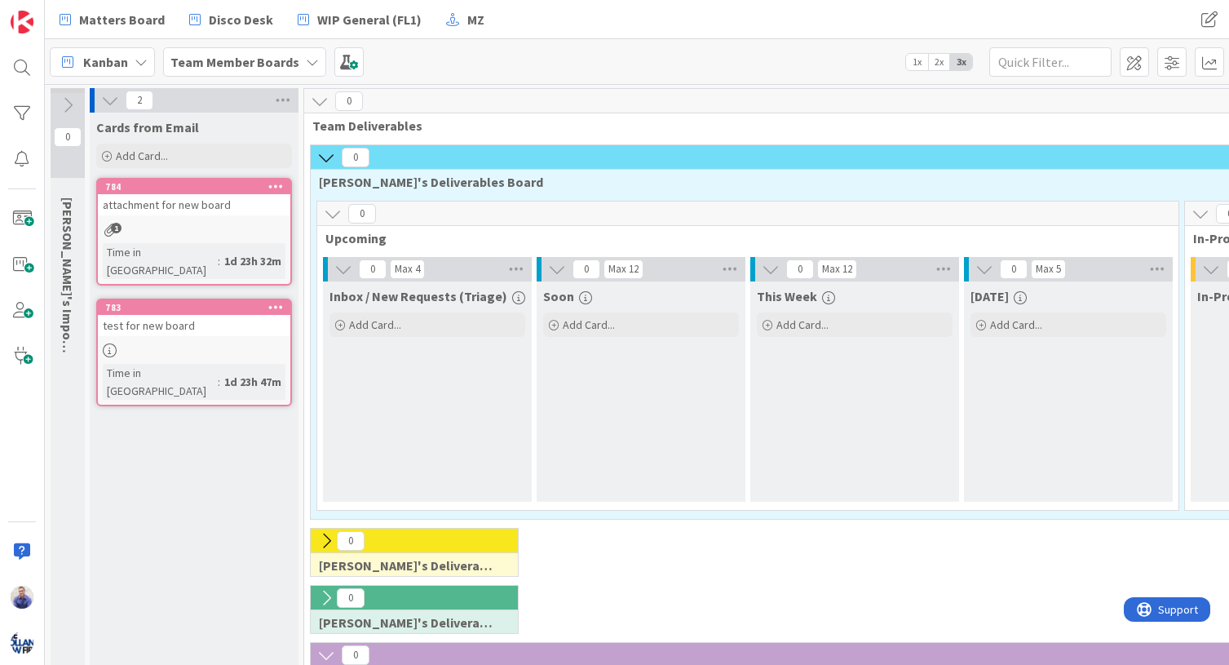
click at [329, 541] on icon at bounding box center [326, 541] width 18 height 18
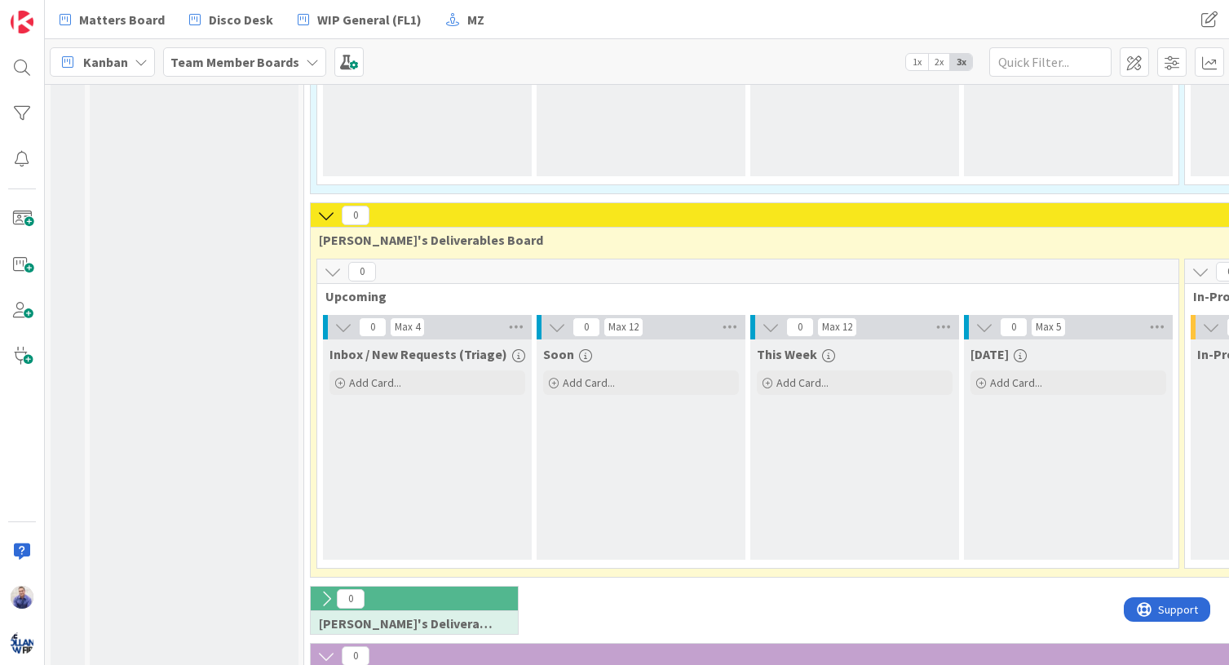
scroll to position [548, 0]
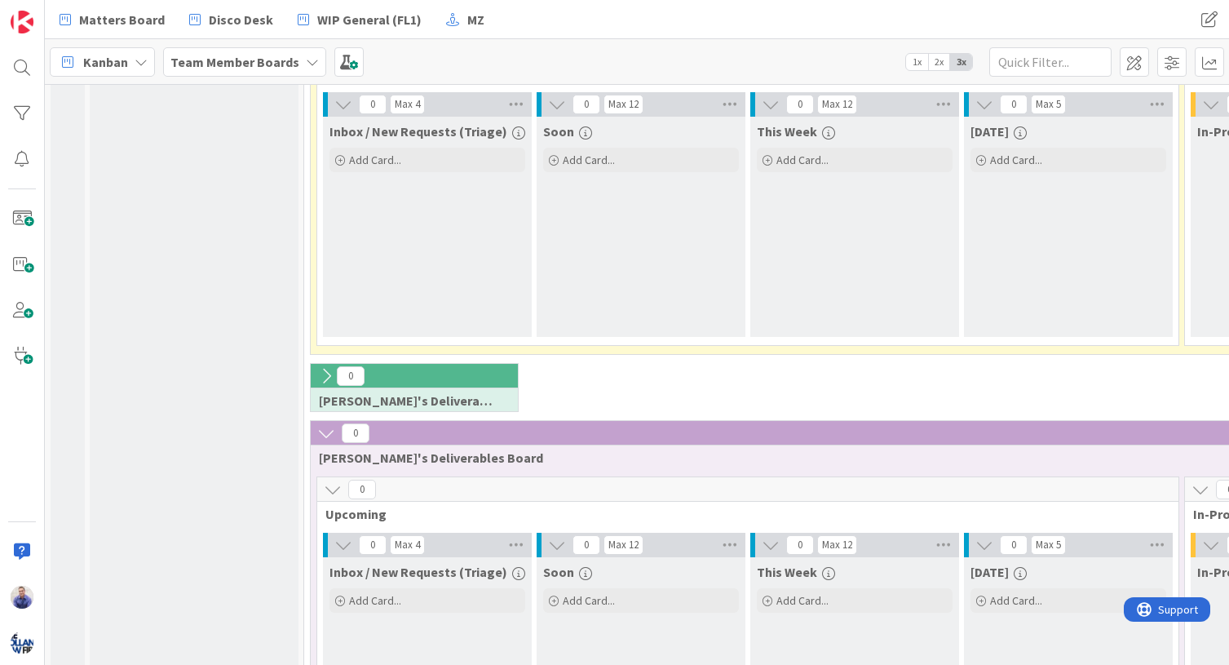
click at [323, 392] on span "Ann's Deliverables Board" at bounding box center [408, 400] width 179 height 16
click at [325, 376] on icon at bounding box center [326, 376] width 18 height 18
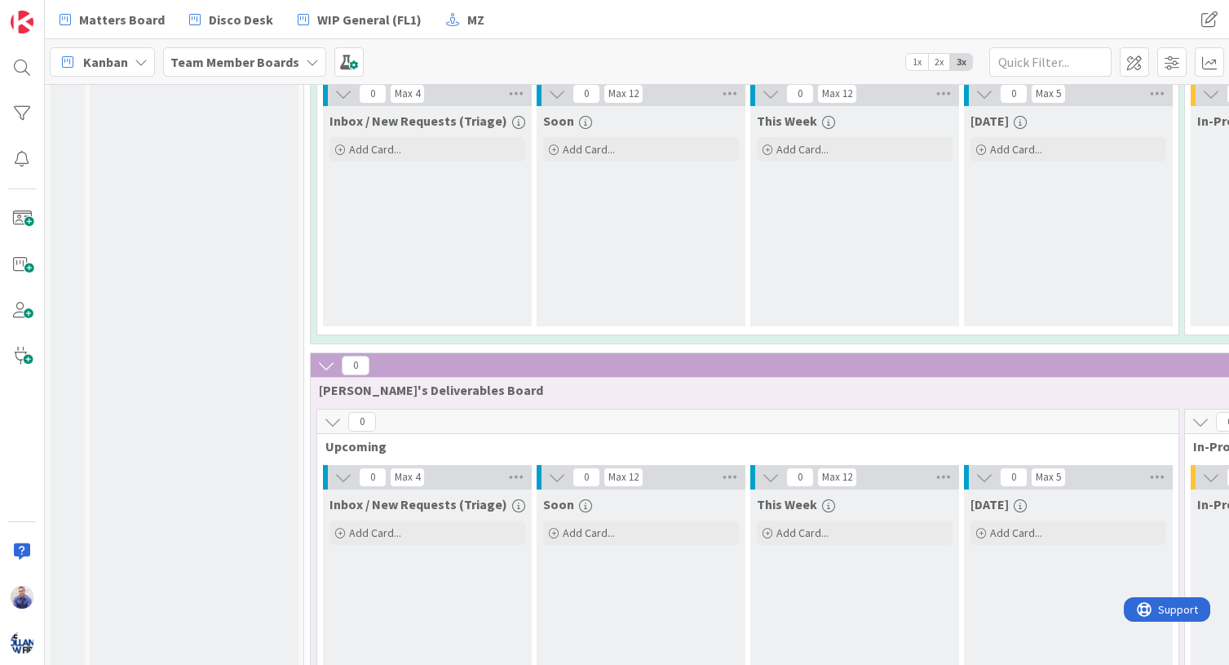
scroll to position [1148, 0]
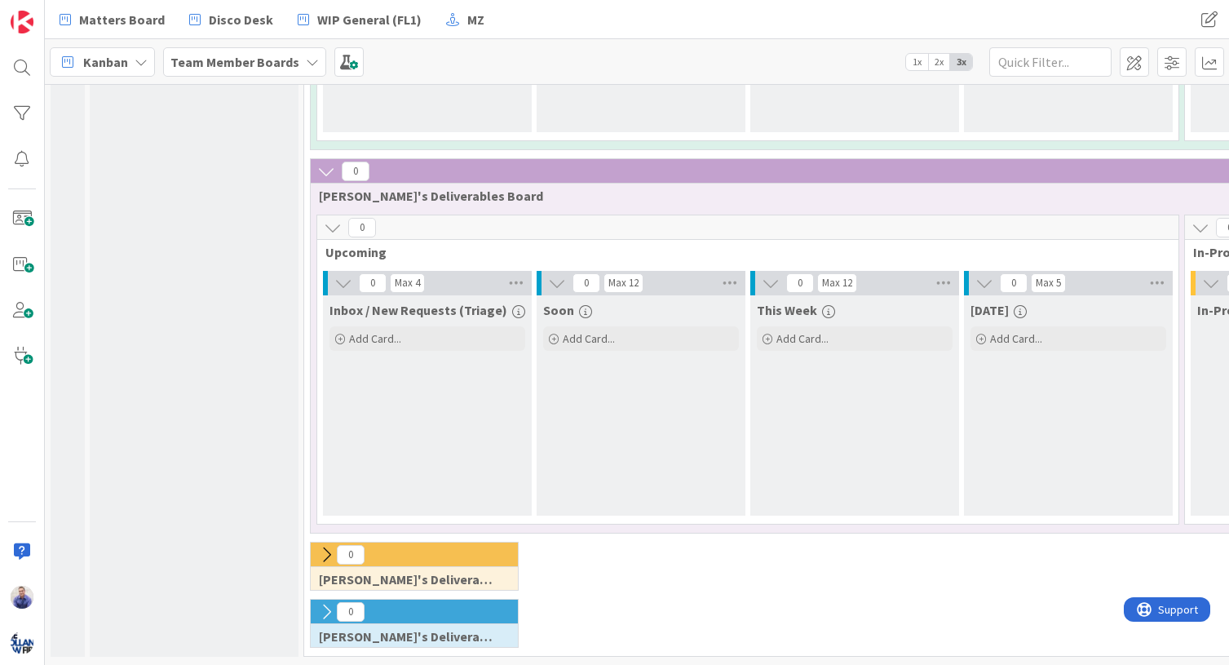
click at [321, 546] on icon at bounding box center [326, 555] width 18 height 18
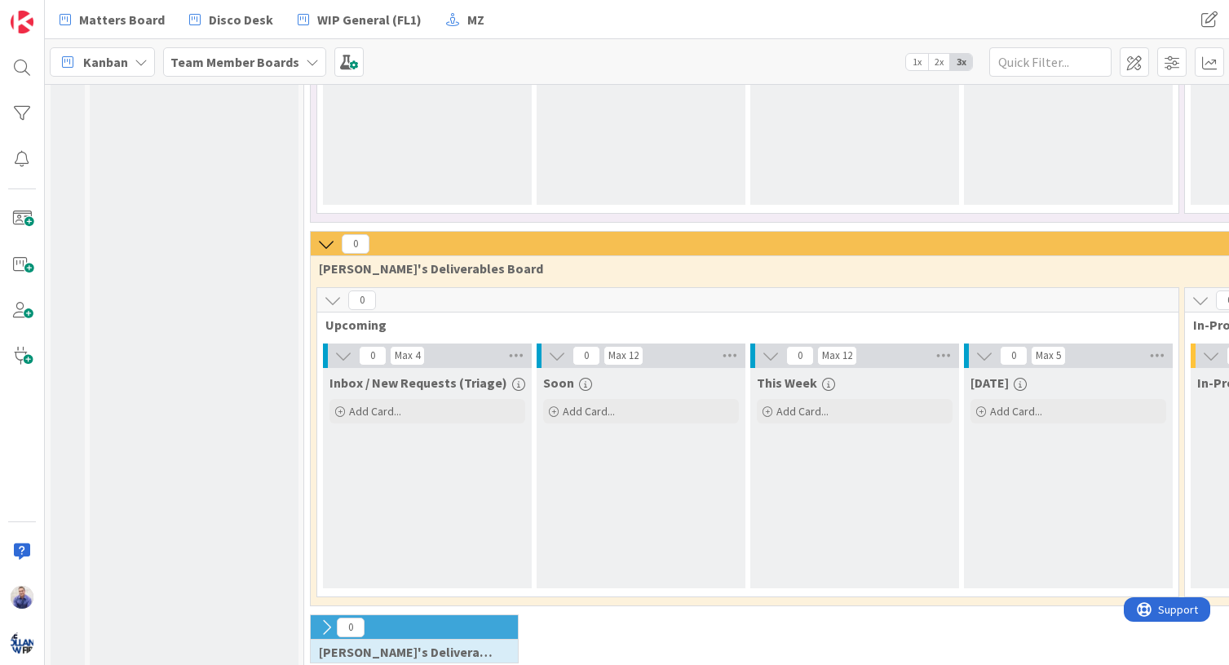
scroll to position [1474, 0]
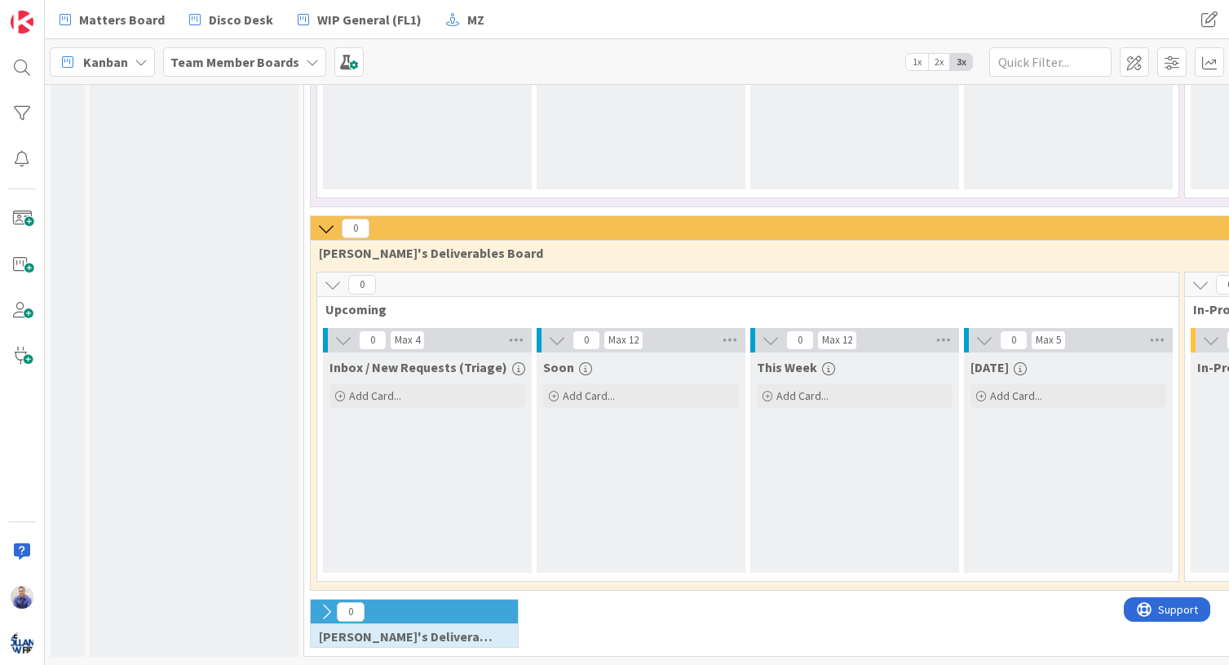
click at [323, 603] on icon at bounding box center [326, 612] width 18 height 18
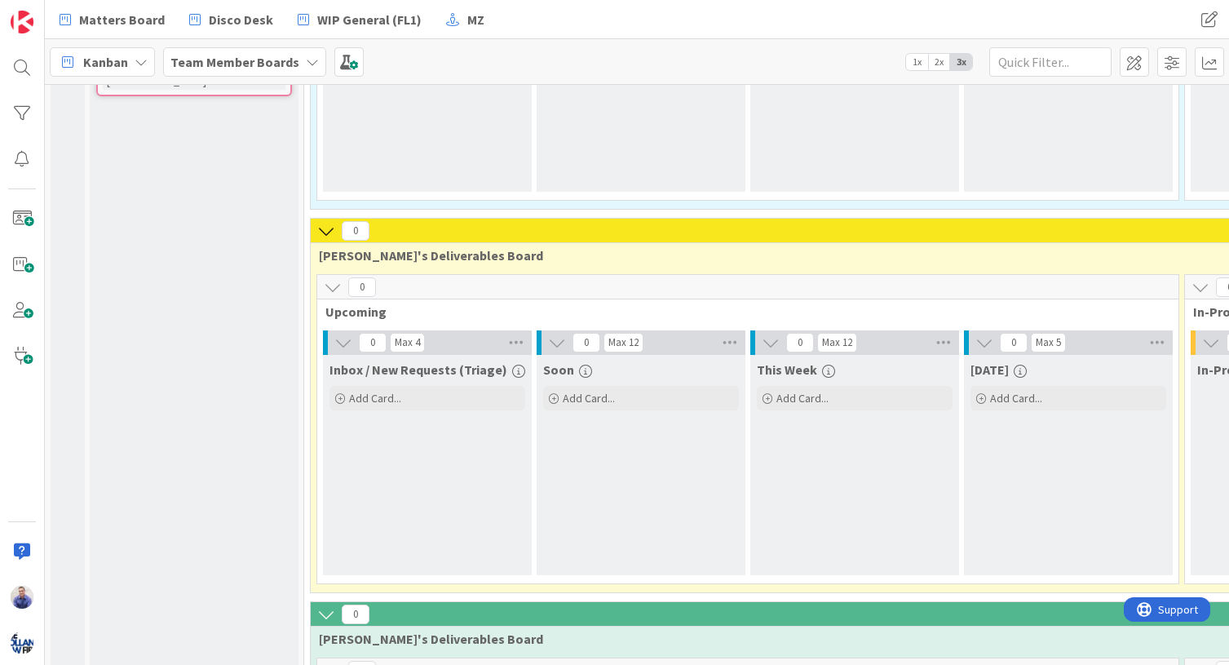
scroll to position [0, 0]
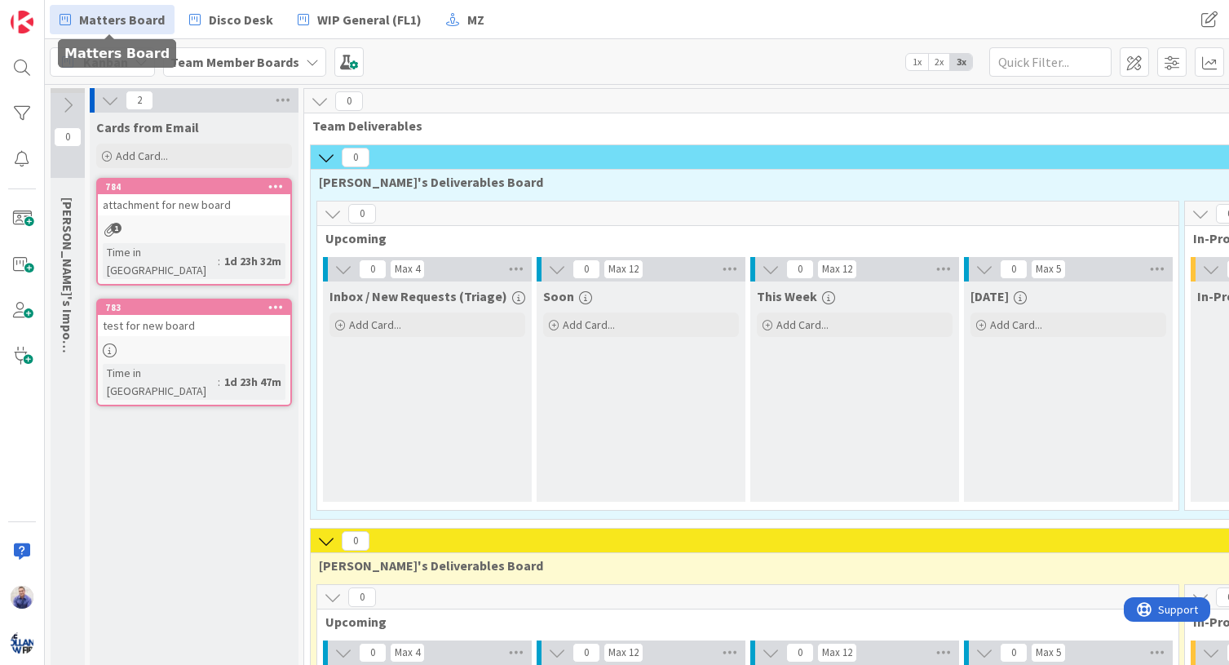
click at [86, 15] on span "Matters Board" at bounding box center [122, 20] width 86 height 20
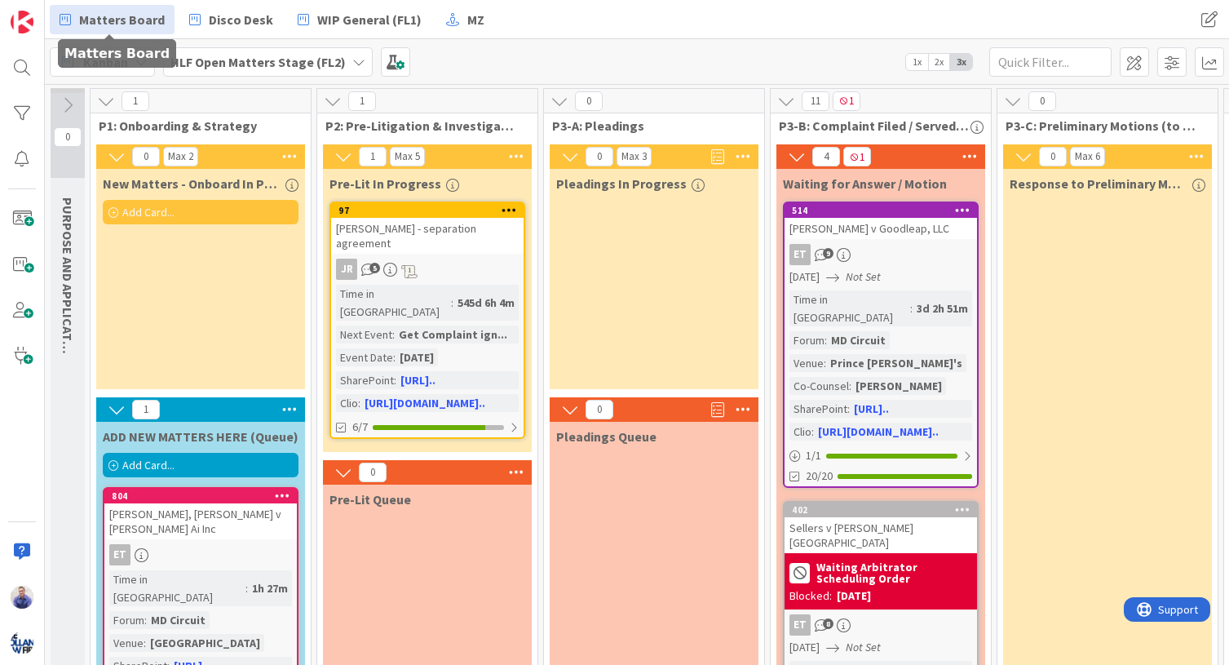
click at [151, 210] on span "Add Card..." at bounding box center [148, 212] width 52 height 15
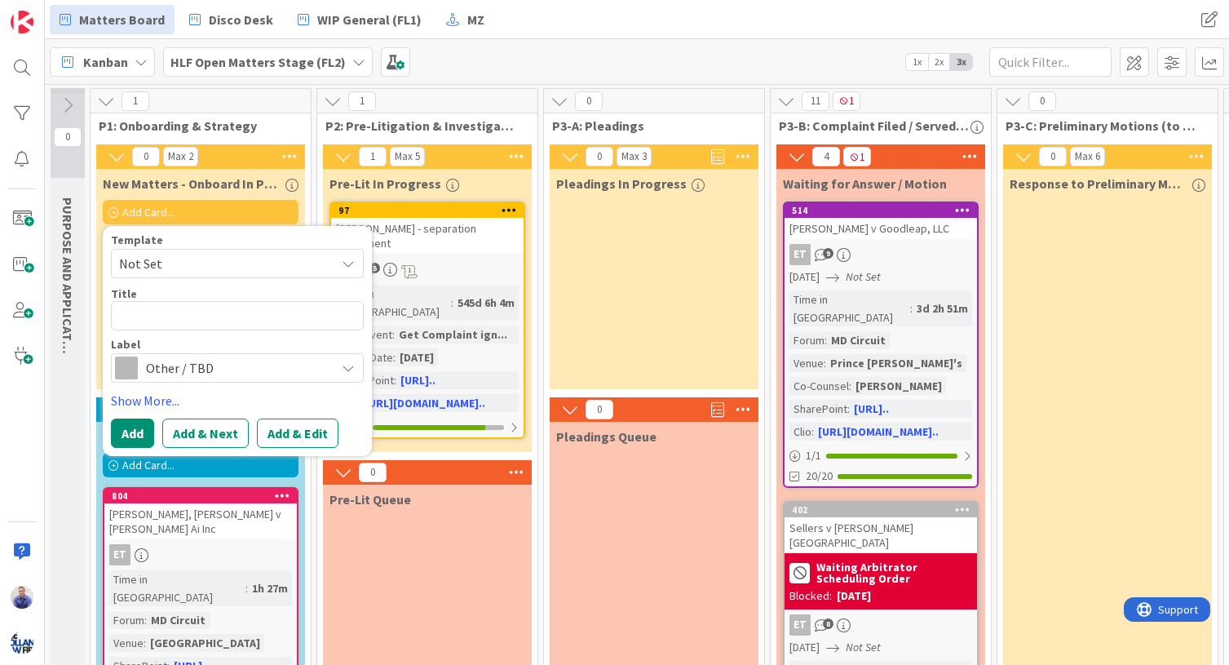
type textarea "x"
type textarea "D"
type textarea "x"
type textarea "DU"
type textarea "x"
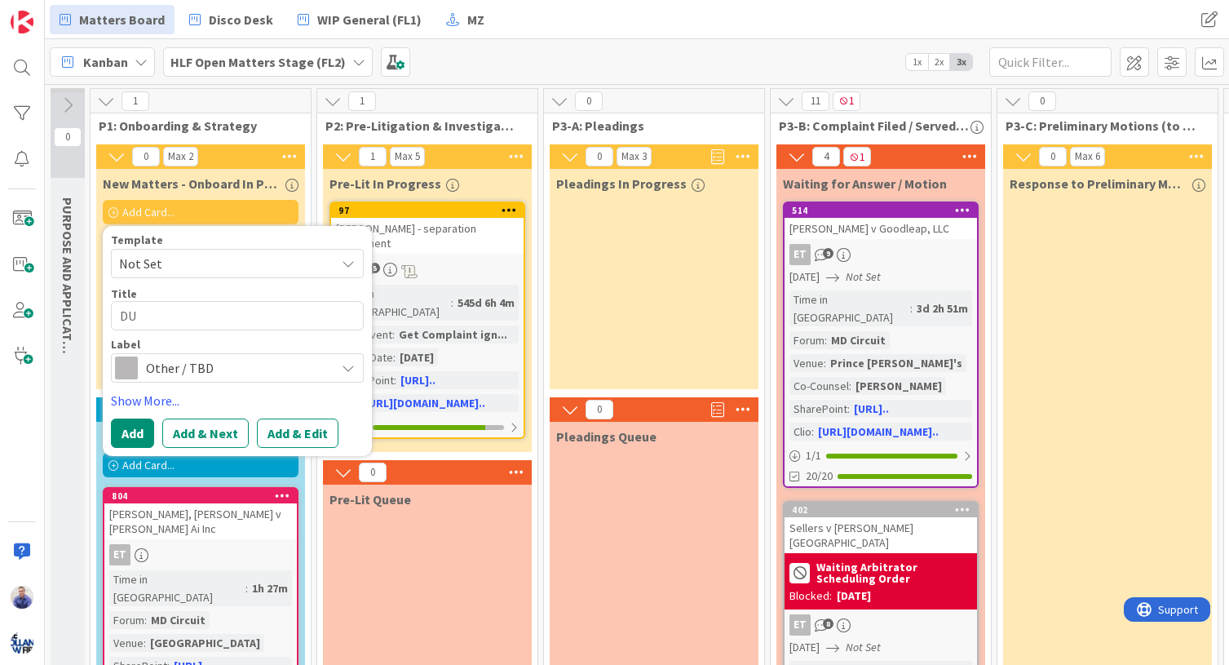
type textarea "DUM"
type textarea "x"
type textarea "DUMM"
type textarea "x"
type textarea "DUMMY"
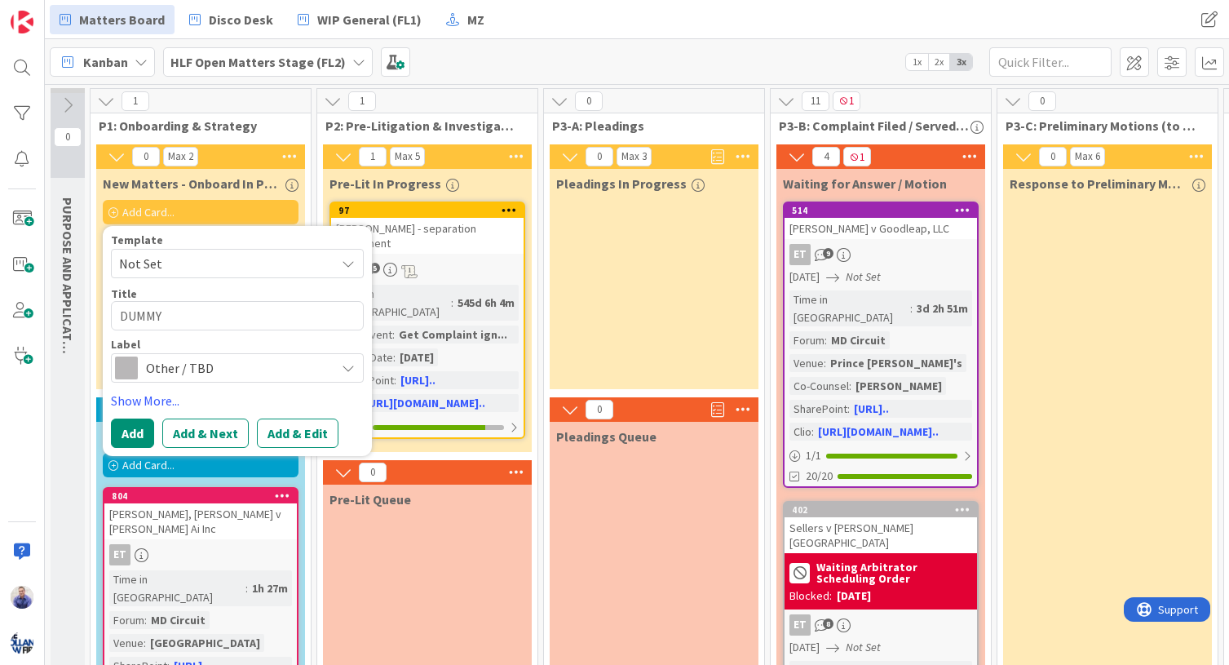
type textarea "x"
type textarea "DUMMY"
type textarea "x"
type textarea "DUMMY M"
type textarea "x"
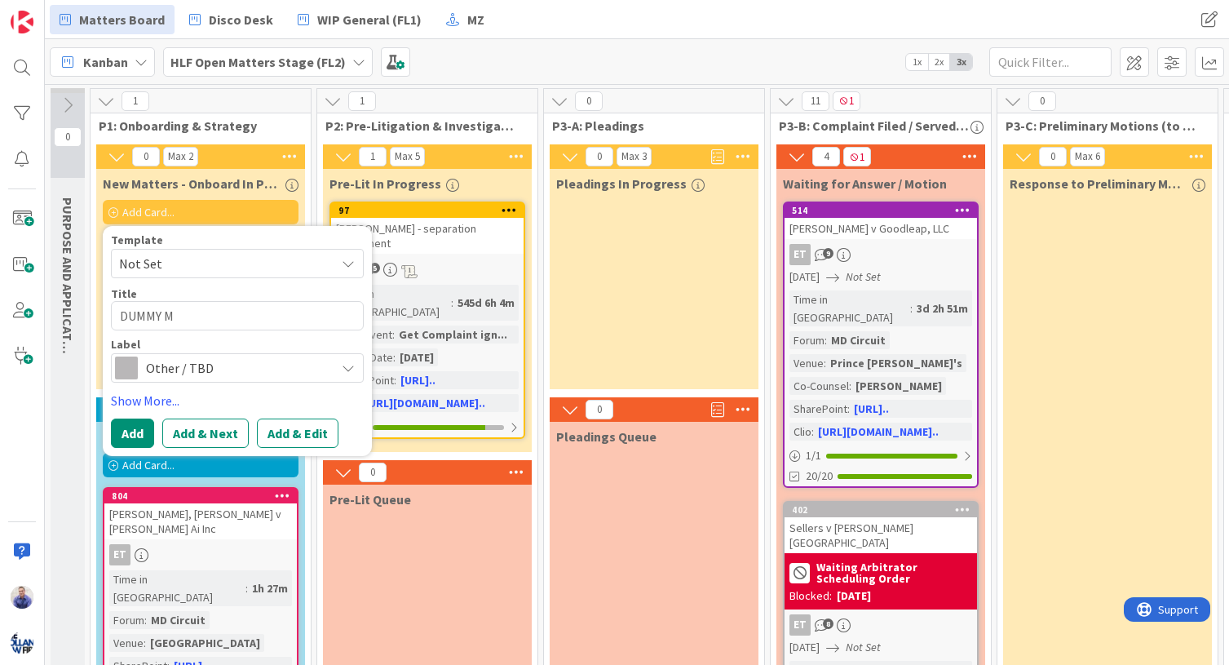
type textarea "DUMMY MA"
type textarea "x"
type textarea "DUMMY MAT"
type textarea "x"
type textarea "DUMMY MATT"
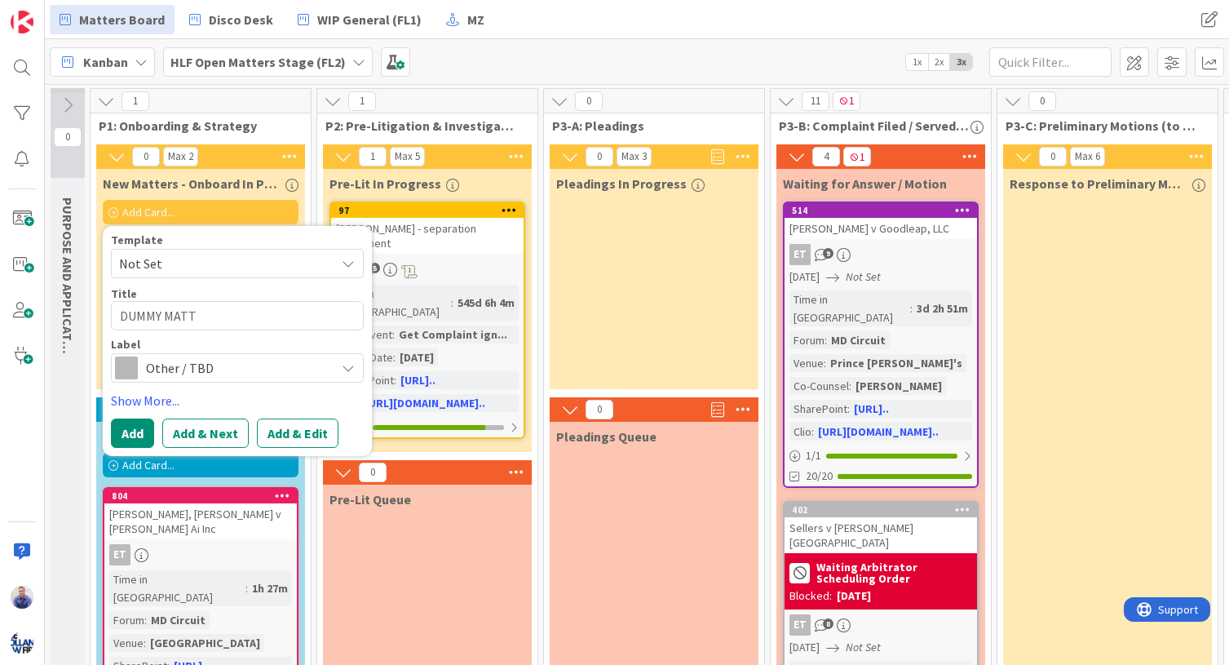
type textarea "x"
type textarea "DUMMY MATTER"
type textarea "x"
type textarea "DUMMY MATTER"
click at [139, 439] on button "Add" at bounding box center [132, 432] width 43 height 29
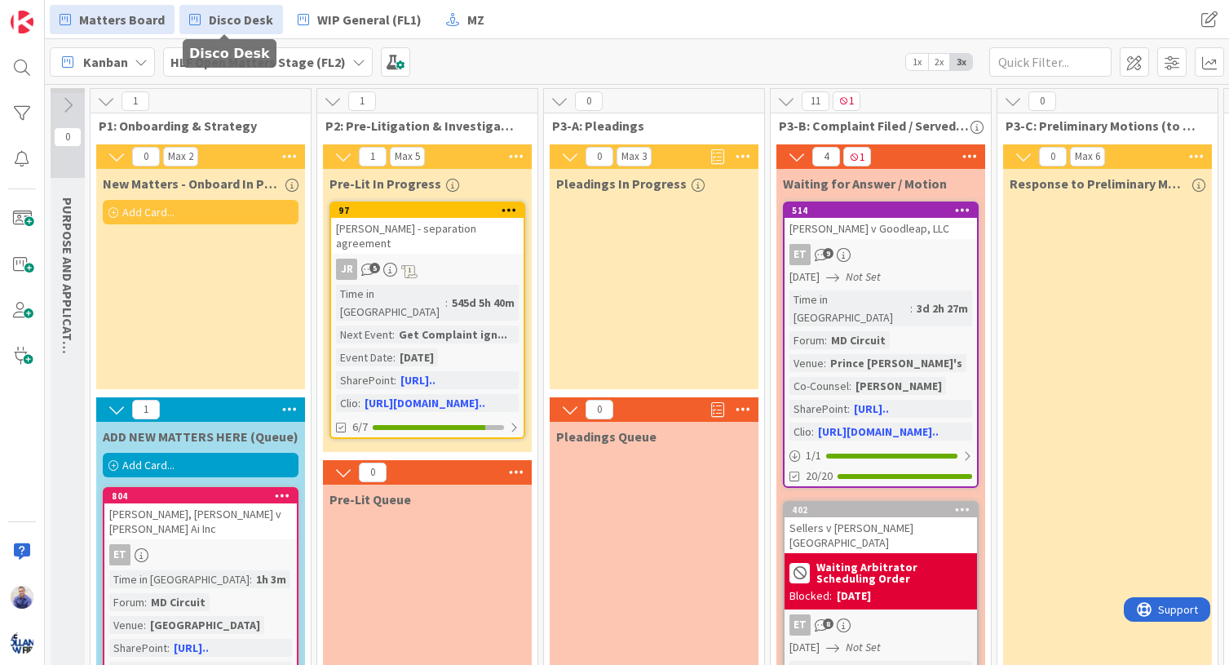
click at [255, 22] on span "Disco Desk" at bounding box center [241, 20] width 64 height 20
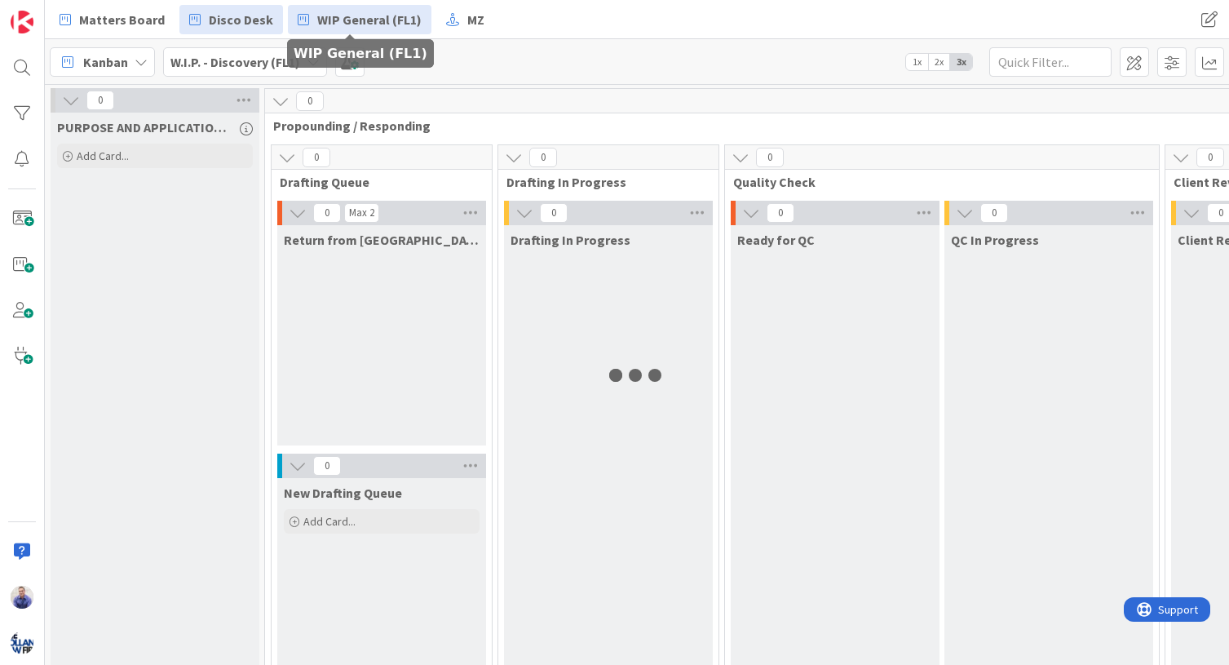
click at [377, 20] on span "WIP General (FL1)" at bounding box center [369, 20] width 104 height 20
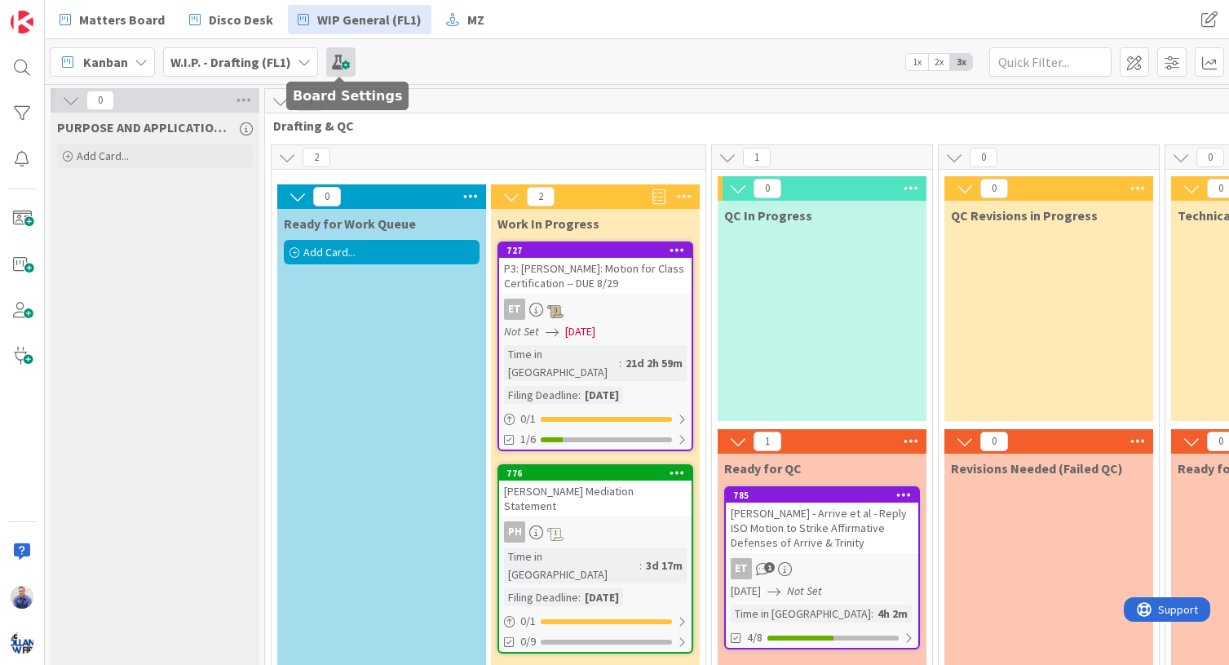
click at [342, 68] on span at bounding box center [340, 61] width 29 height 29
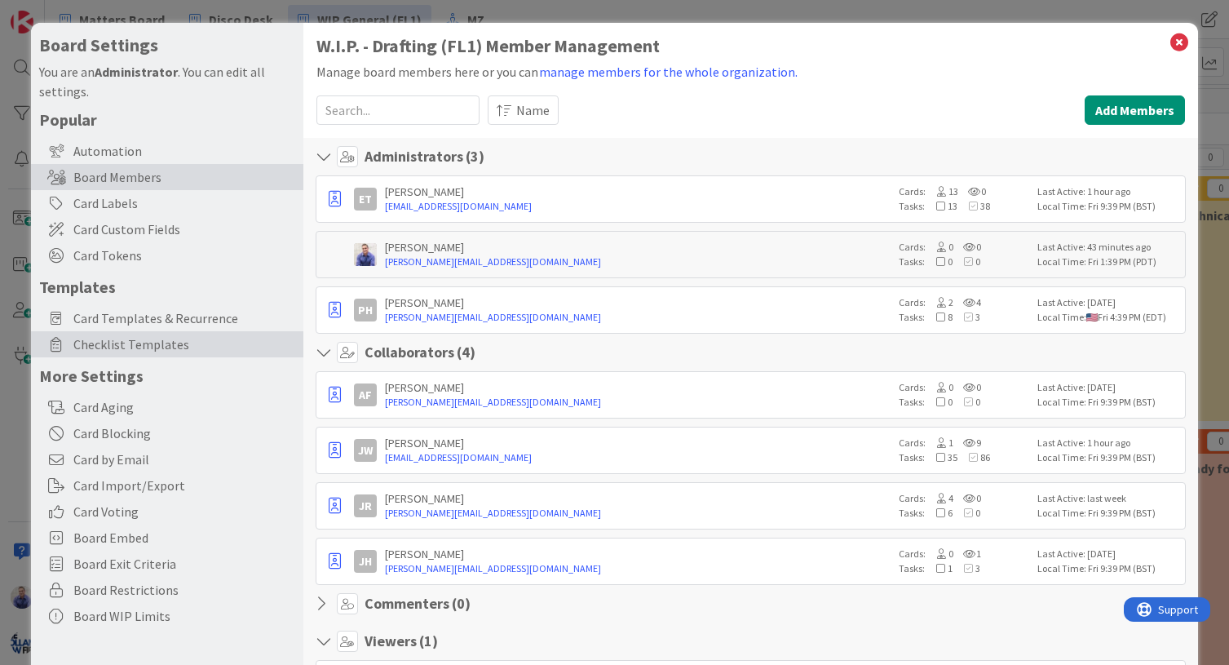
click at [147, 344] on span "Checklist Templates" at bounding box center [184, 344] width 222 height 20
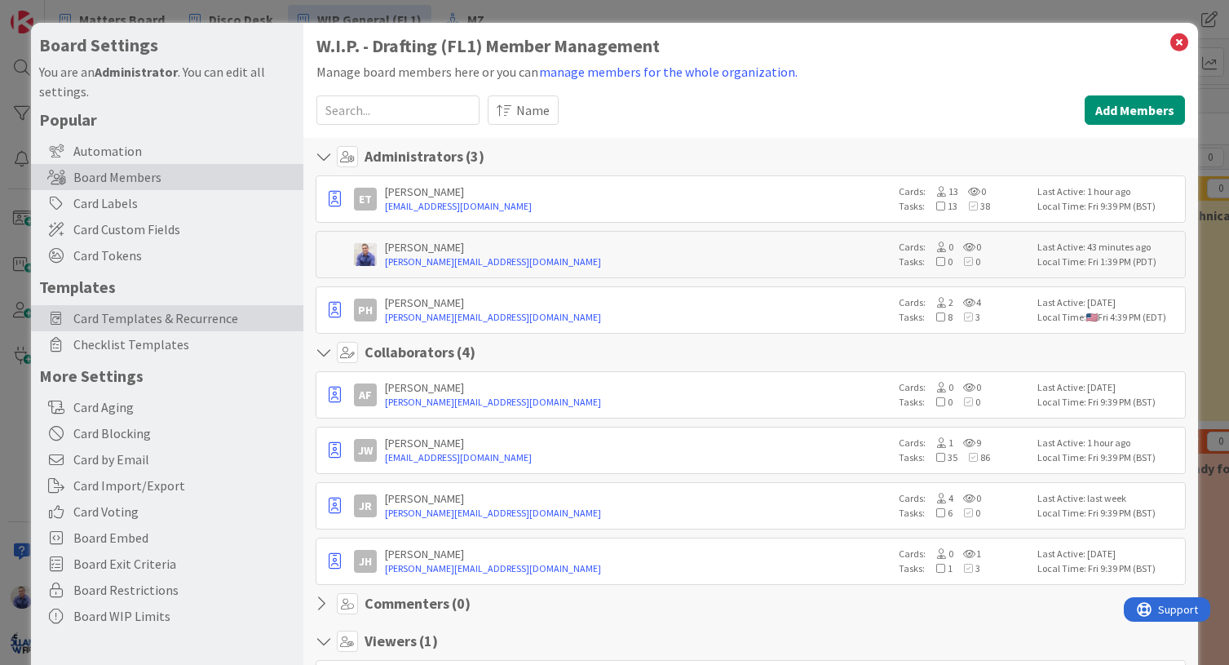
click at [148, 342] on span "Checklist Templates" at bounding box center [184, 344] width 222 height 20
click at [98, 317] on span "Card Templates & Recurrence" at bounding box center [184, 318] width 222 height 20
click at [108, 318] on span "Card Templates & Recurrence" at bounding box center [184, 318] width 222 height 20
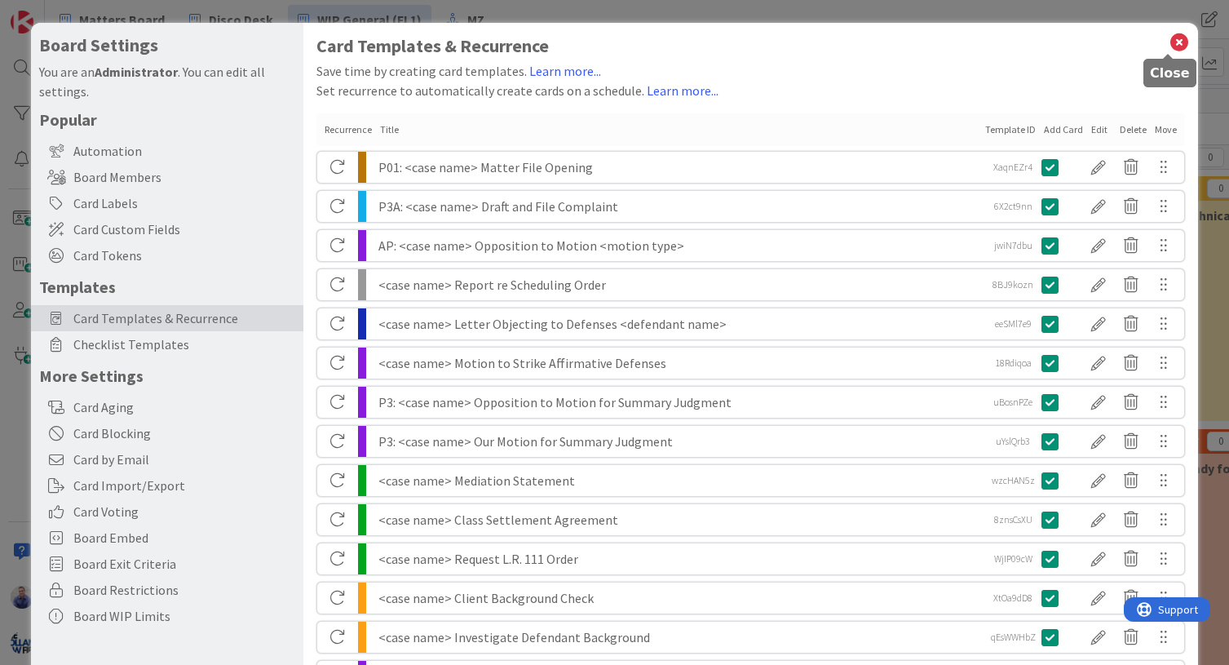
click at [1168, 40] on icon at bounding box center [1178, 42] width 21 height 23
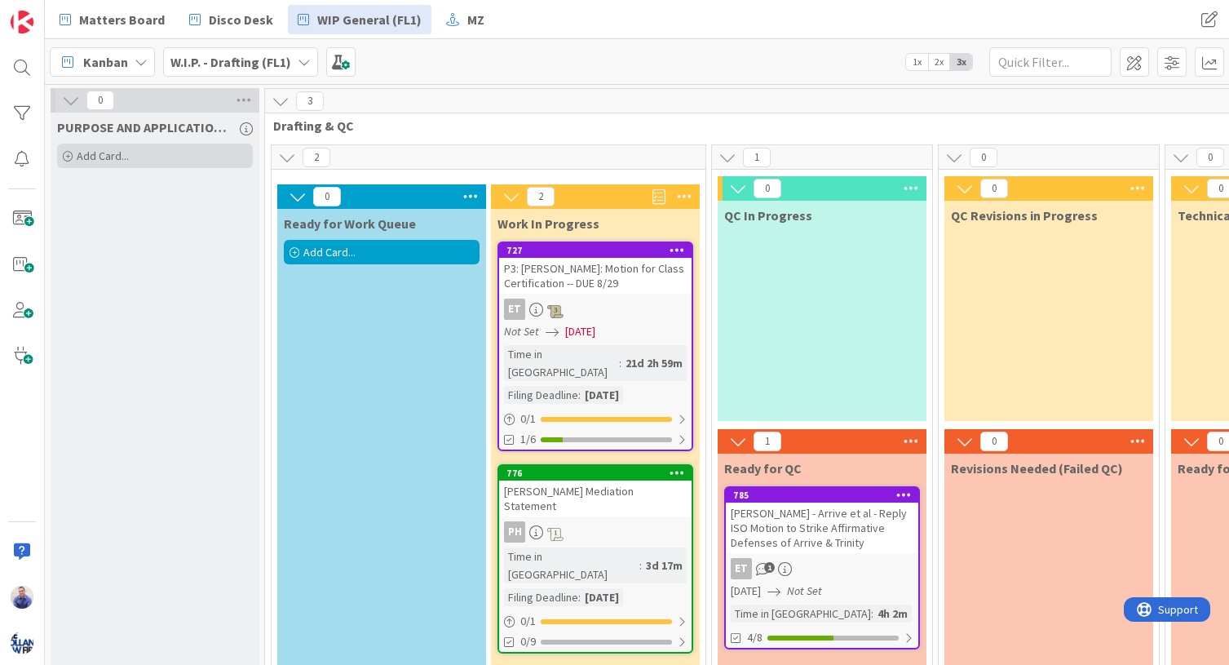
click at [138, 148] on div "Add Card..." at bounding box center [155, 156] width 196 height 24
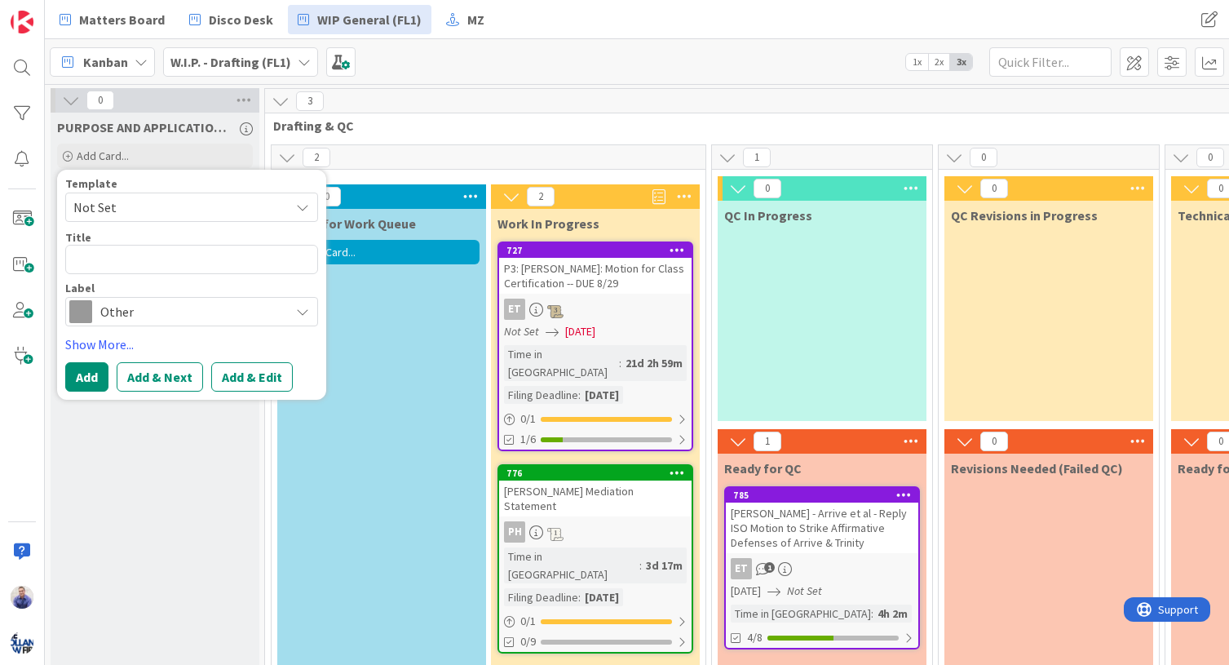
click at [225, 210] on span "Not Set" at bounding box center [175, 207] width 204 height 21
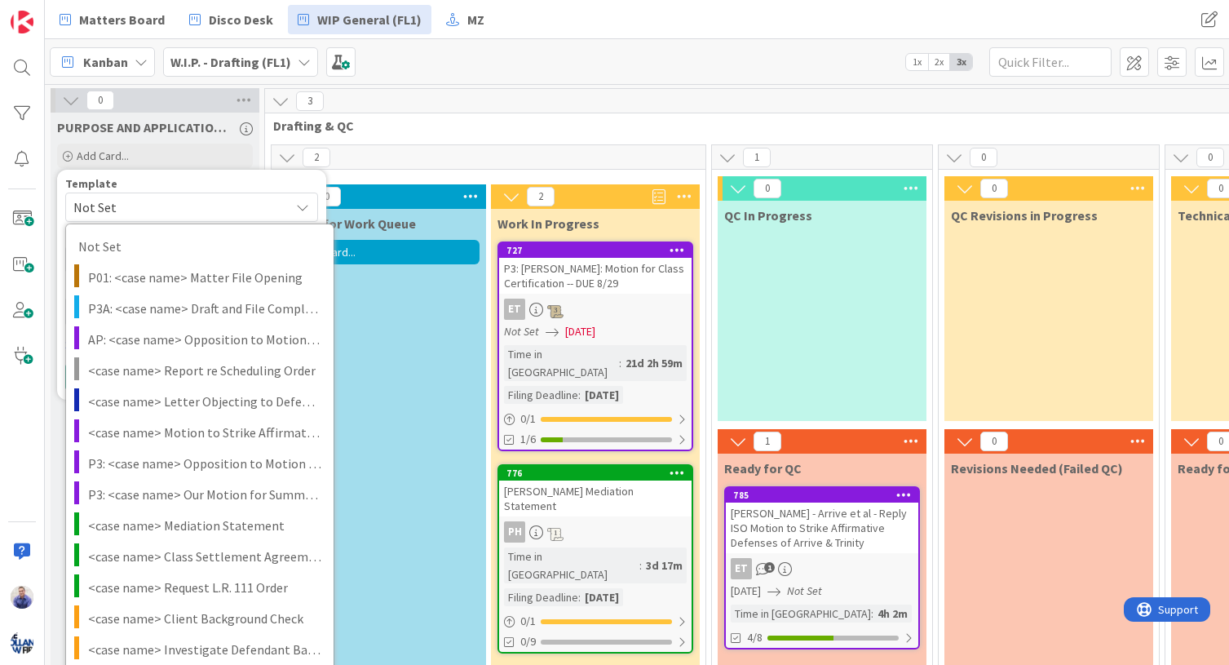
click at [513, 124] on span "Drafting & QC" at bounding box center [822, 125] width 1098 height 16
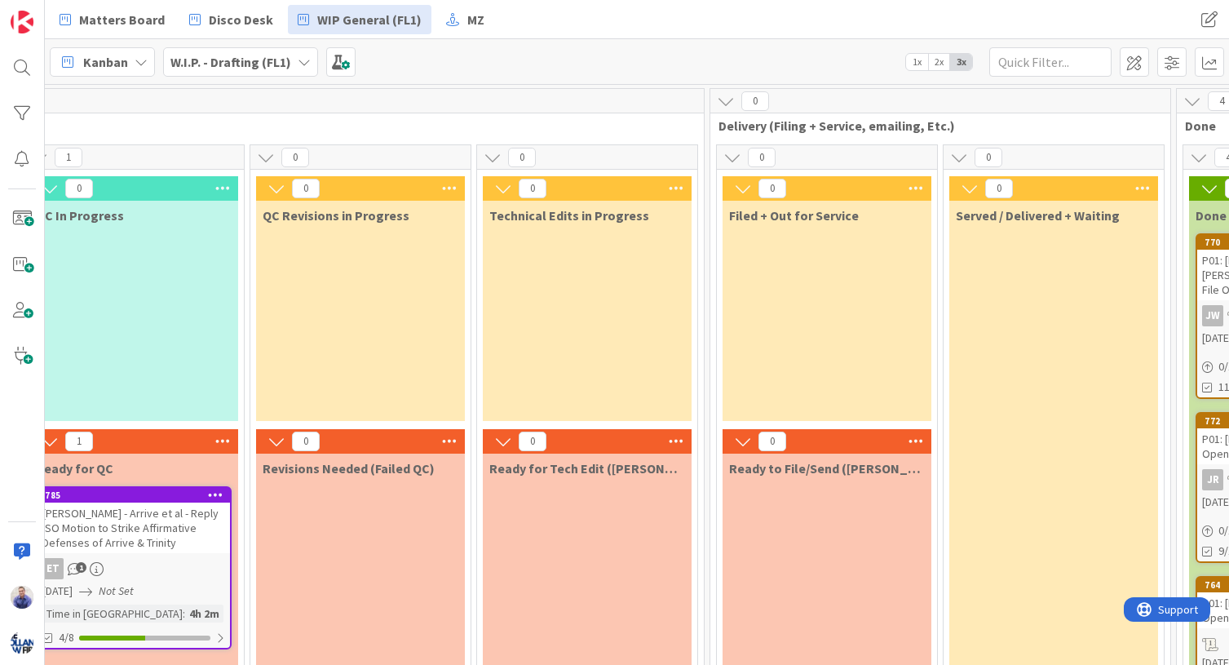
scroll to position [0, 974]
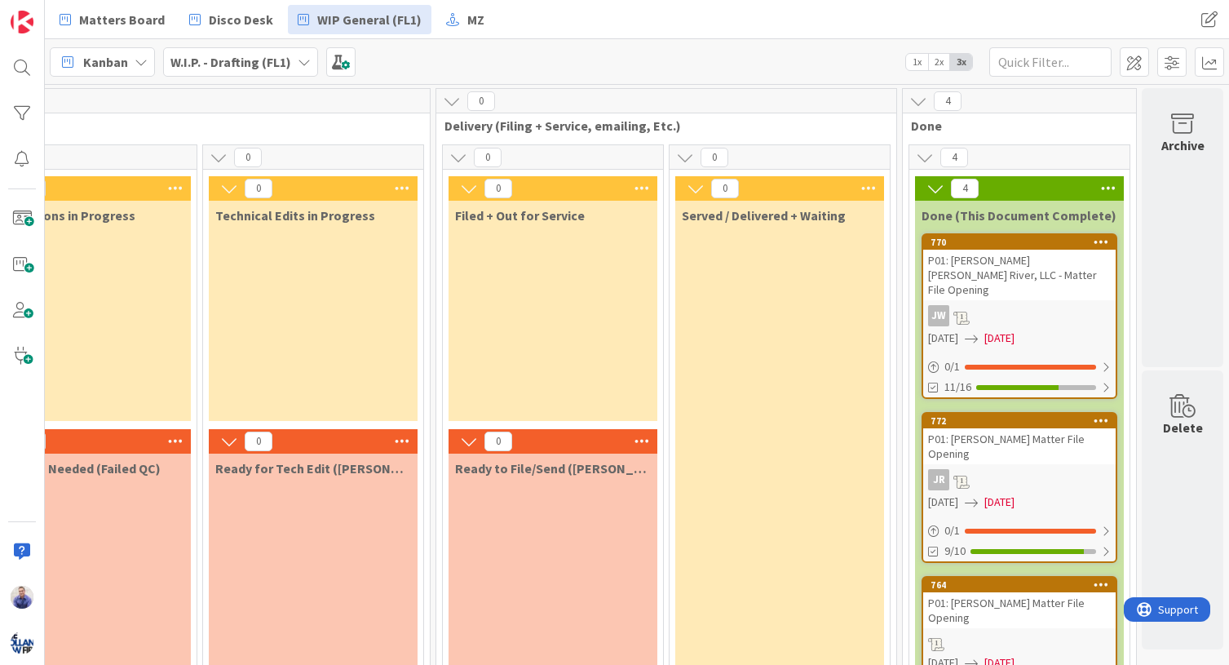
click at [982, 263] on div "P01: Erin Brown v. Hamilton River, LLC - Matter File Opening" at bounding box center [1019, 275] width 192 height 51
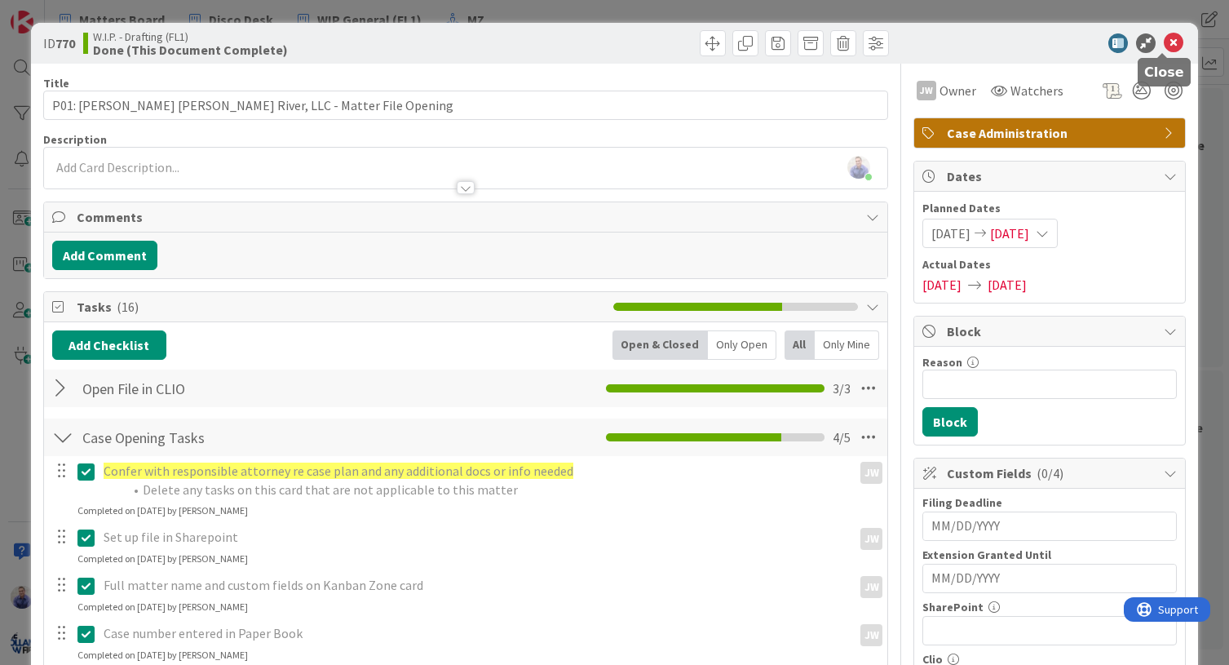
click at [1166, 42] on icon at bounding box center [1174, 43] width 20 height 20
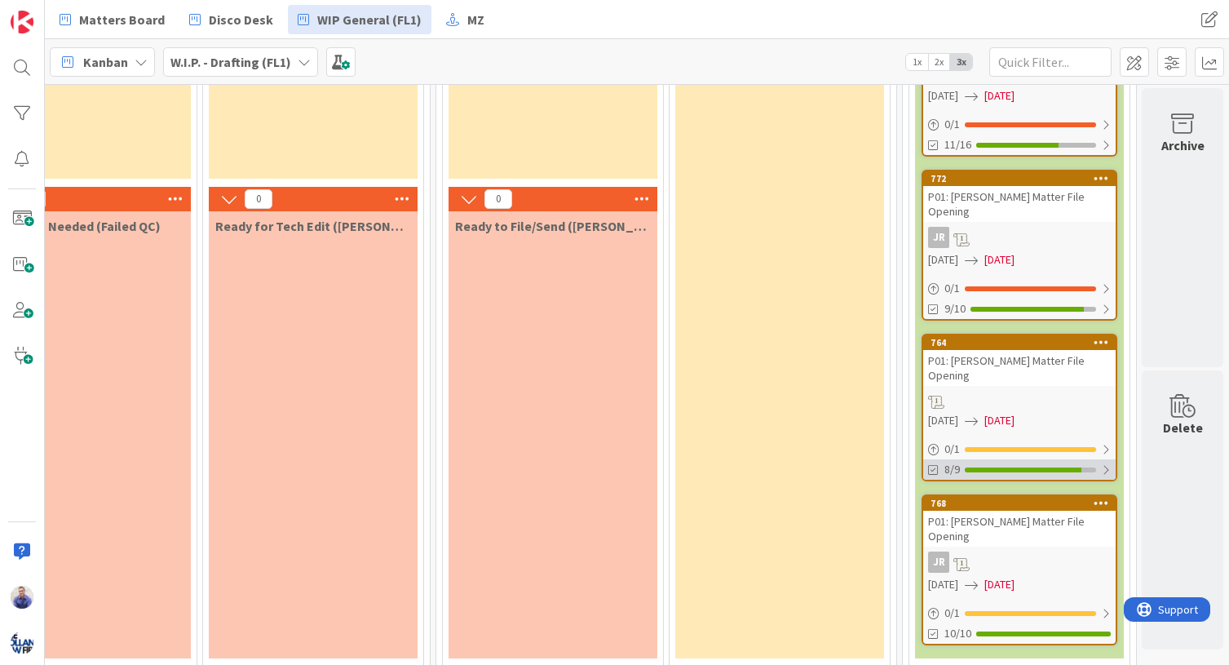
scroll to position [259, 974]
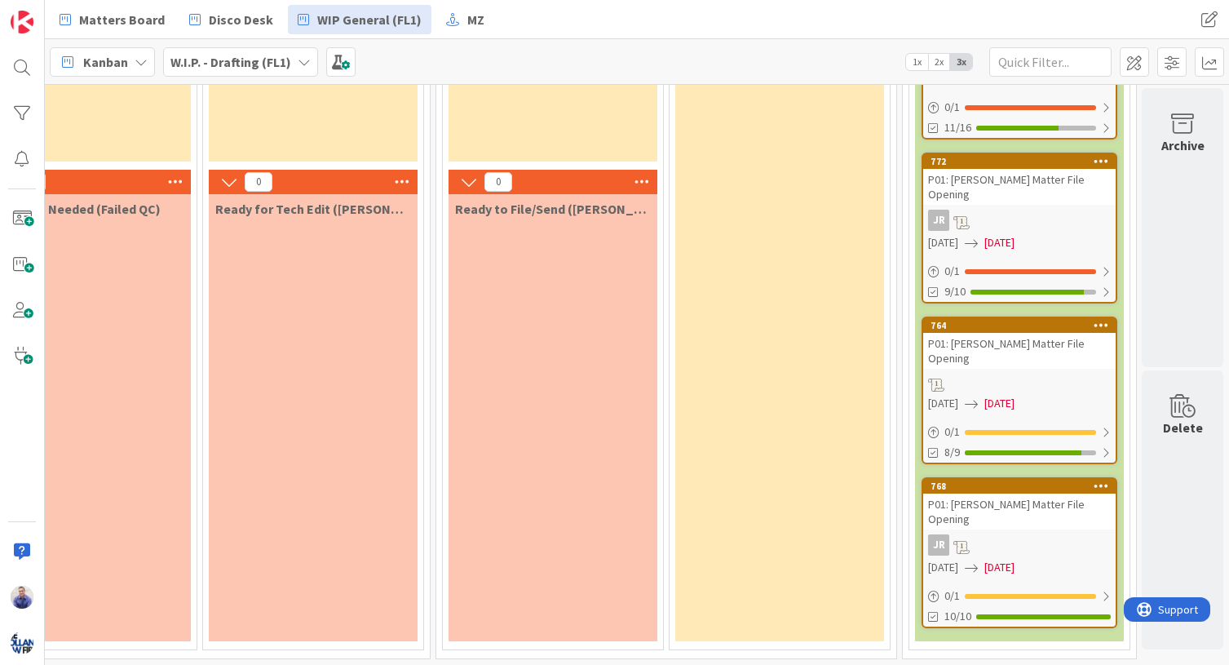
click at [1029, 493] on div "P01: Adriane Fisher Matter File Opening" at bounding box center [1019, 511] width 192 height 36
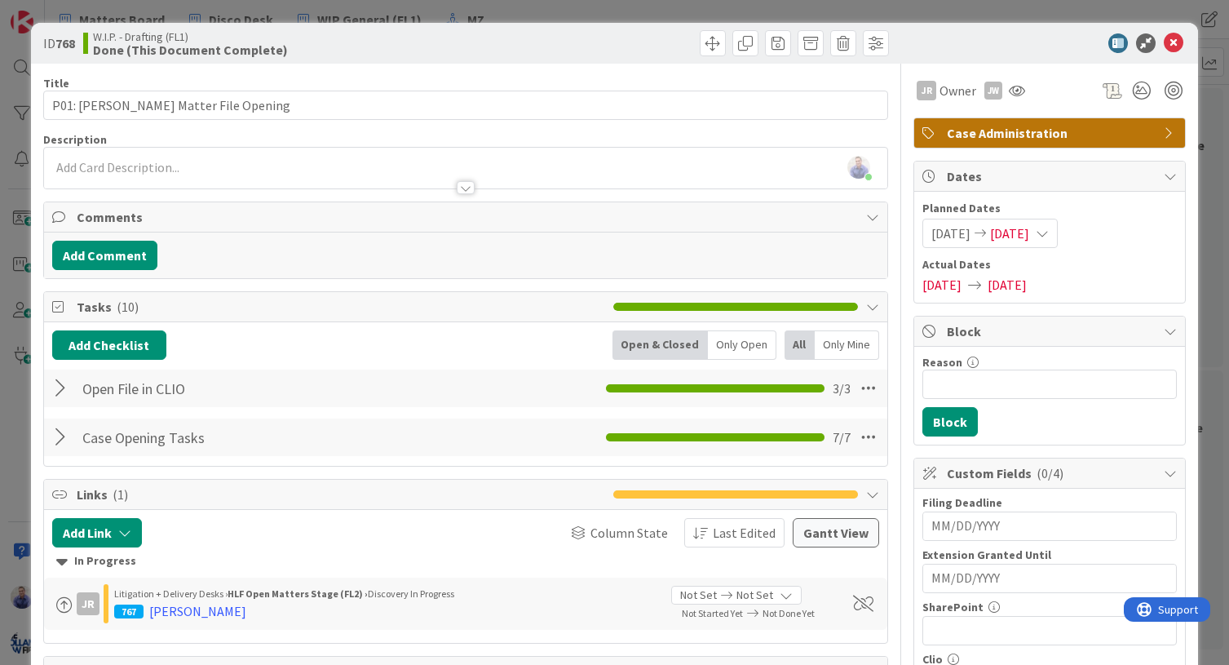
click at [65, 389] on div at bounding box center [62, 387] width 21 height 29
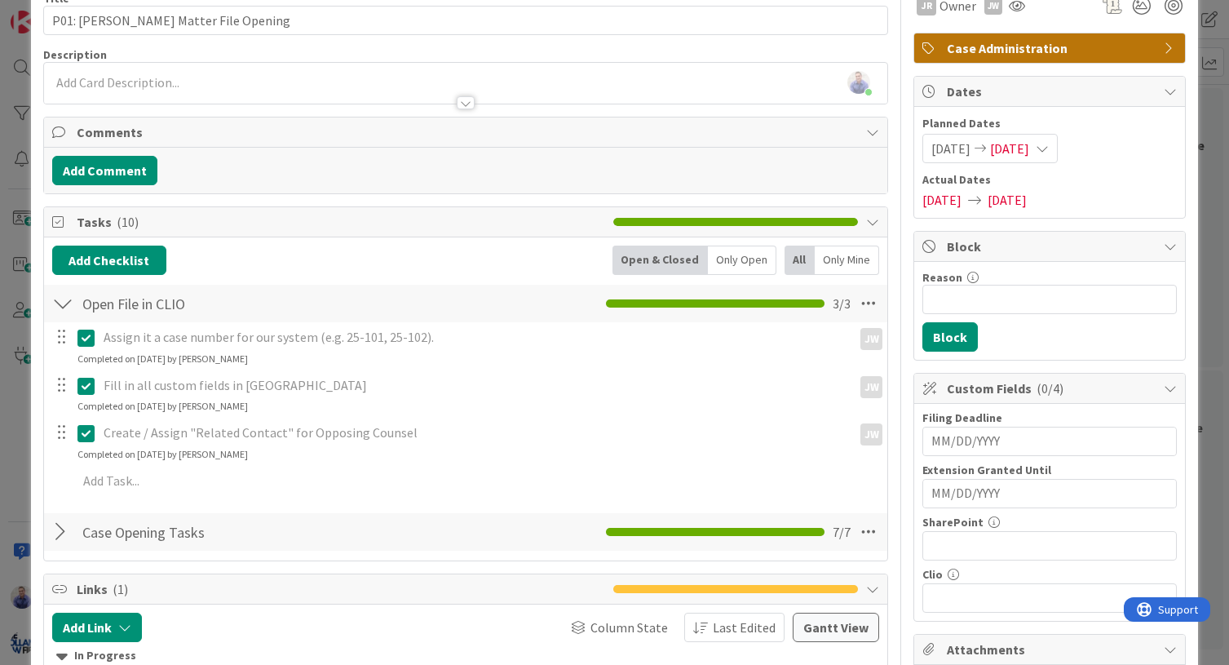
scroll to position [120, 0]
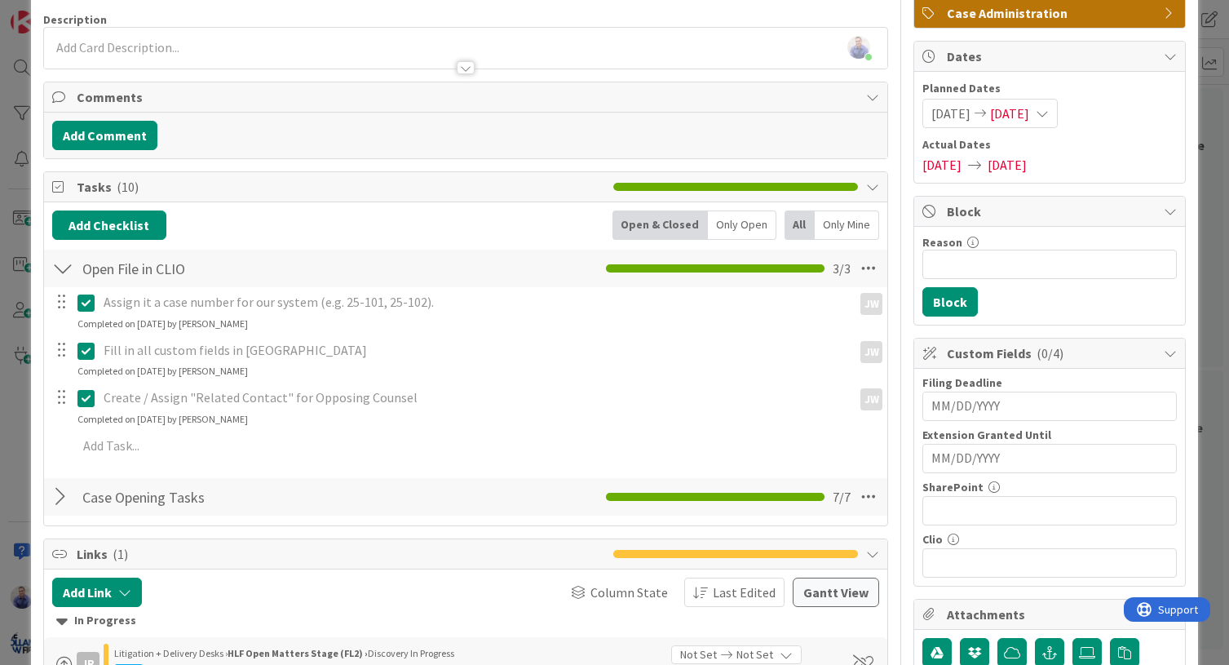
drag, startPoint x: 52, startPoint y: 497, endPoint x: 90, endPoint y: 490, distance: 38.2
click at [52, 497] on div at bounding box center [62, 496] width 21 height 29
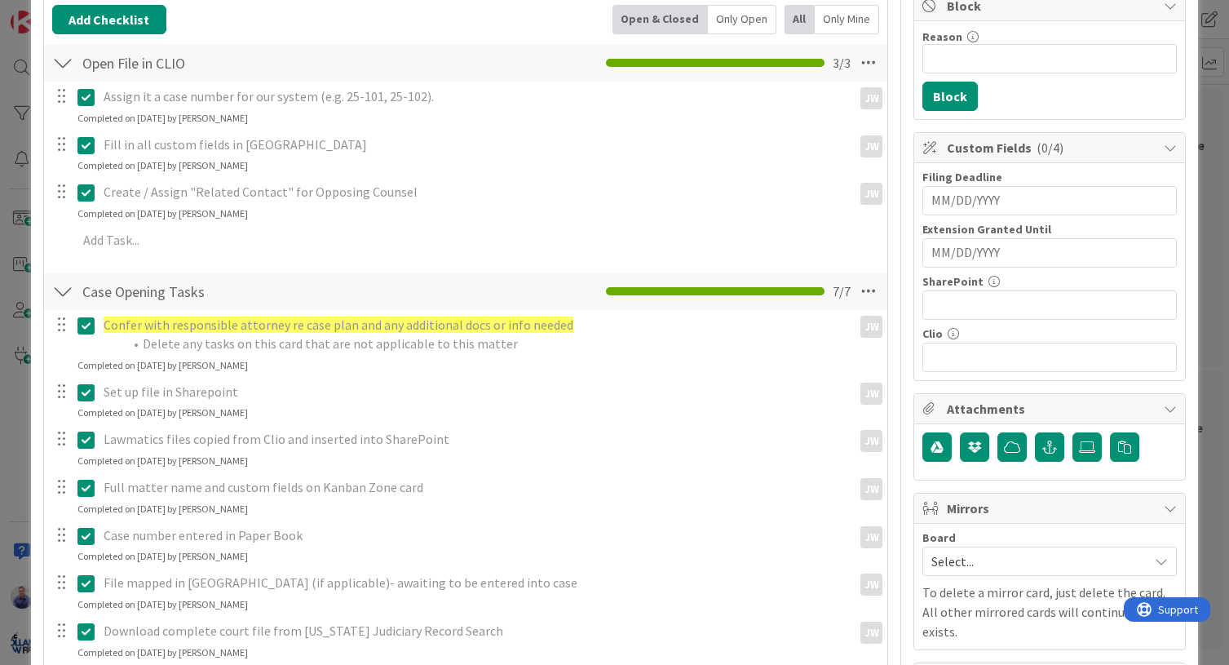
scroll to position [0, 0]
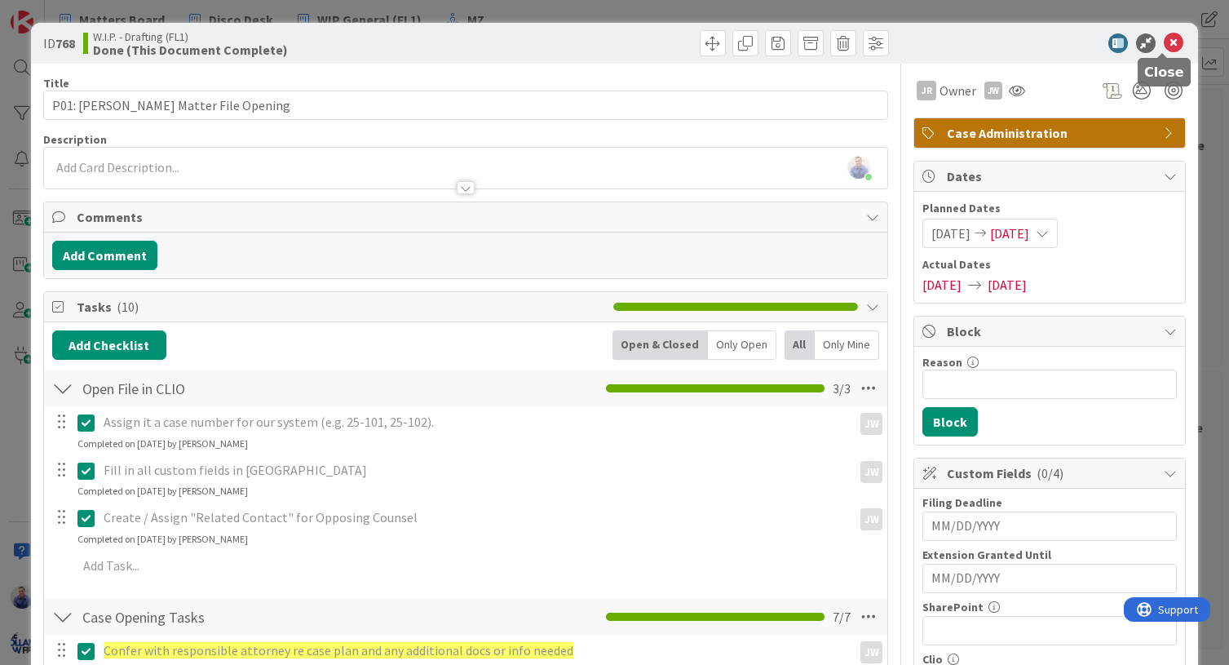
click at [1171, 44] on icon at bounding box center [1174, 43] width 20 height 20
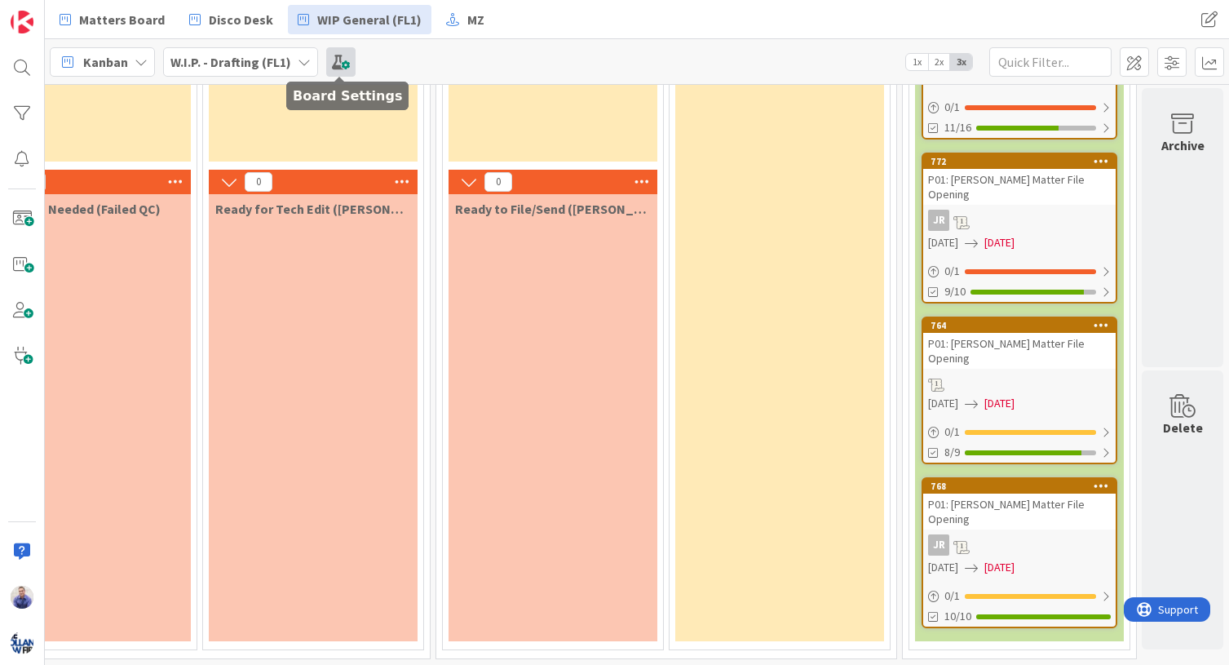
click at [338, 63] on span at bounding box center [340, 61] width 29 height 29
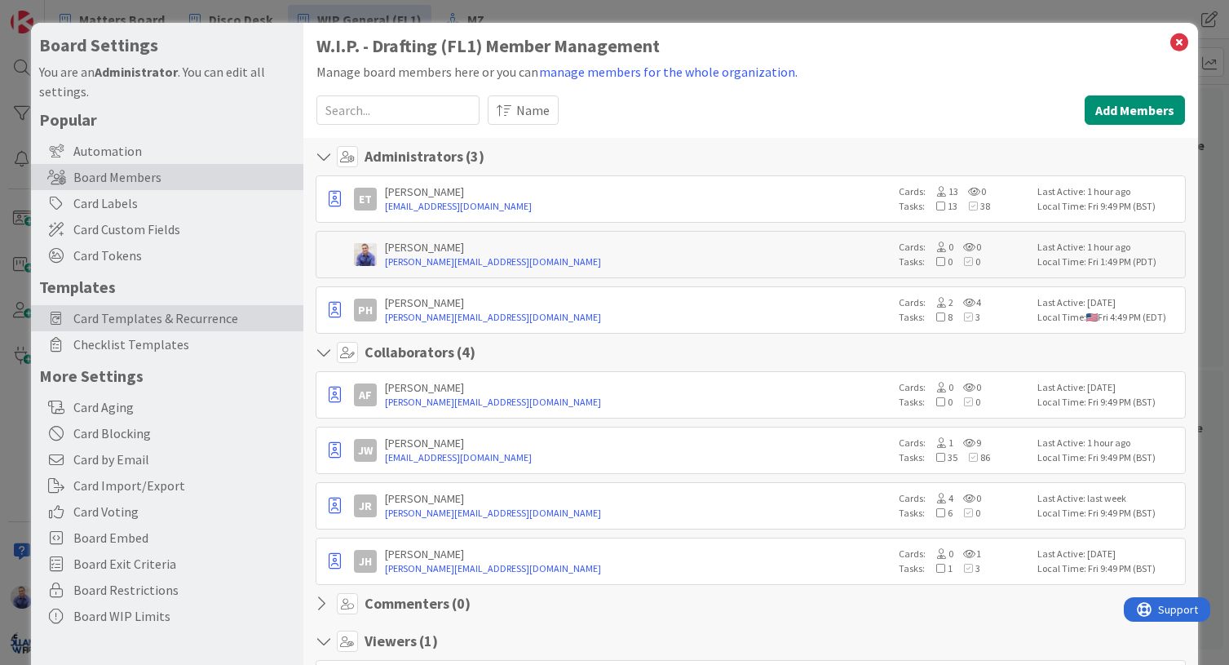
click at [145, 316] on span "Card Templates & Recurrence" at bounding box center [184, 318] width 222 height 20
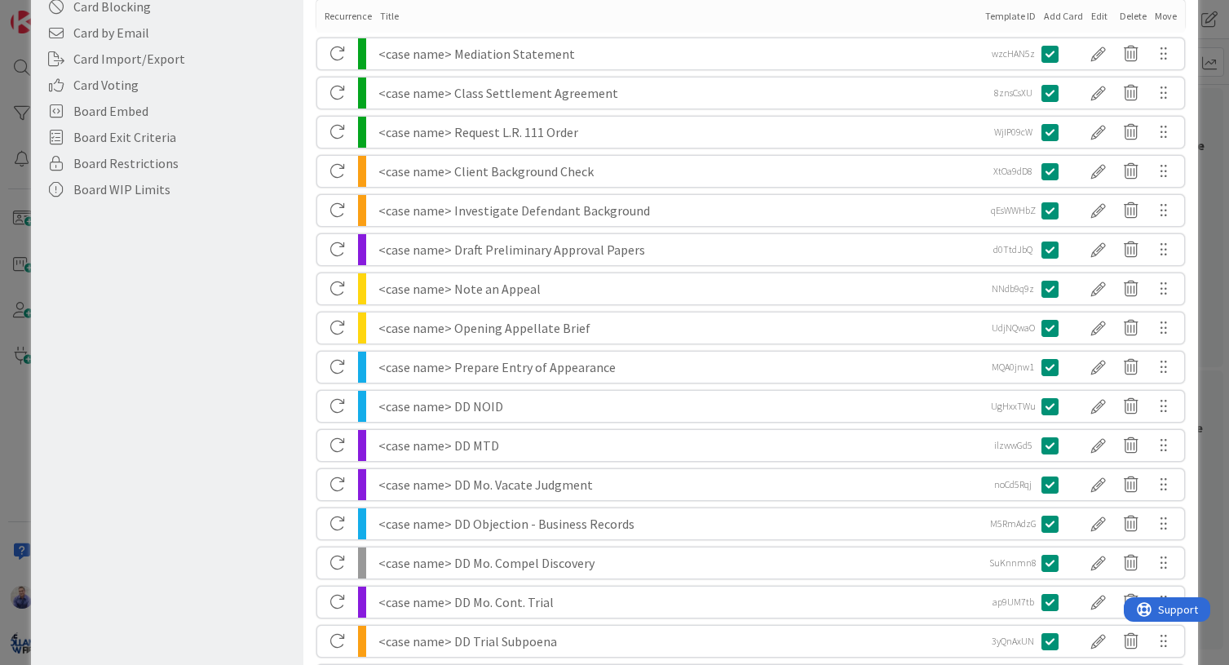
scroll to position [428, 0]
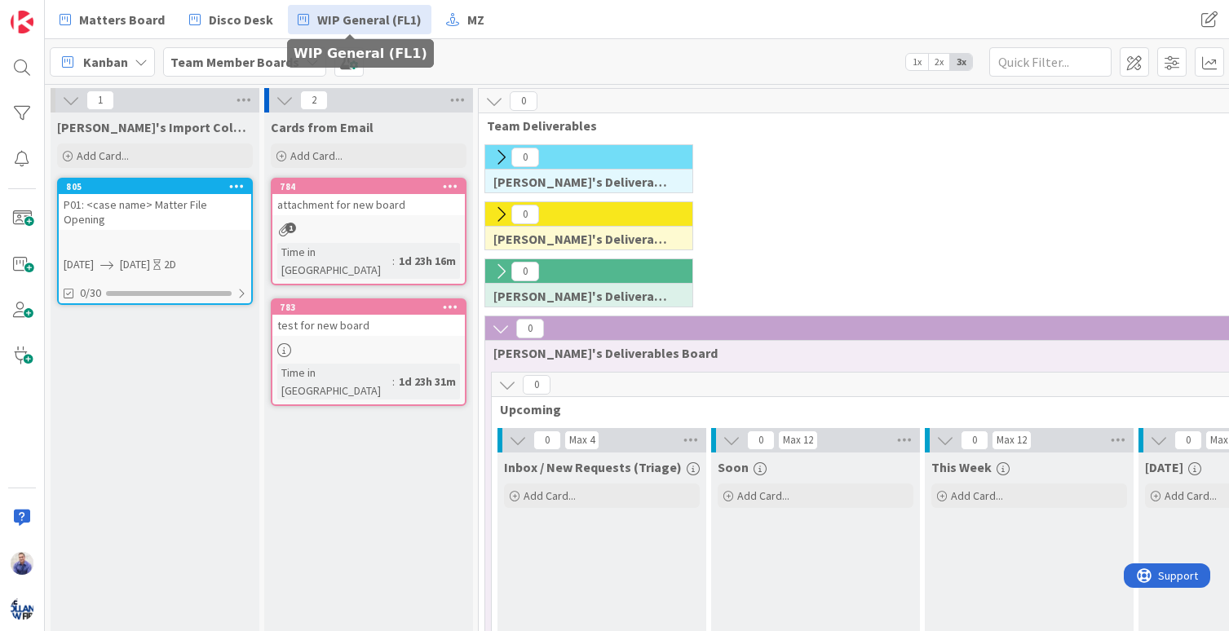
scroll to position [0, 594]
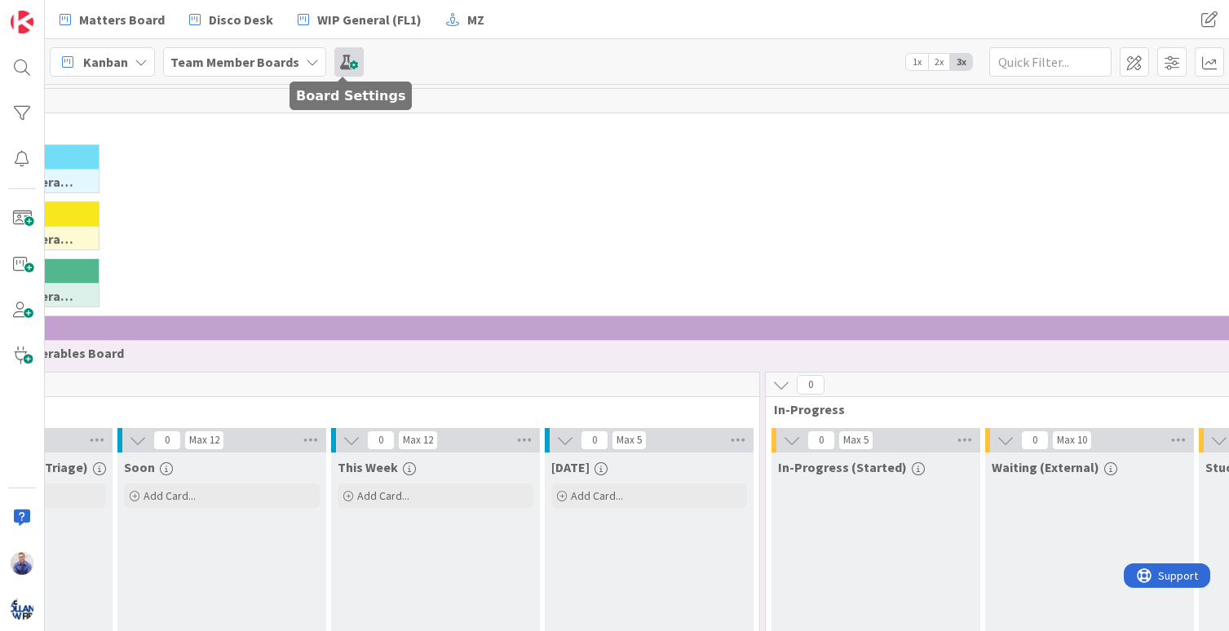
click at [341, 55] on span at bounding box center [348, 61] width 29 height 29
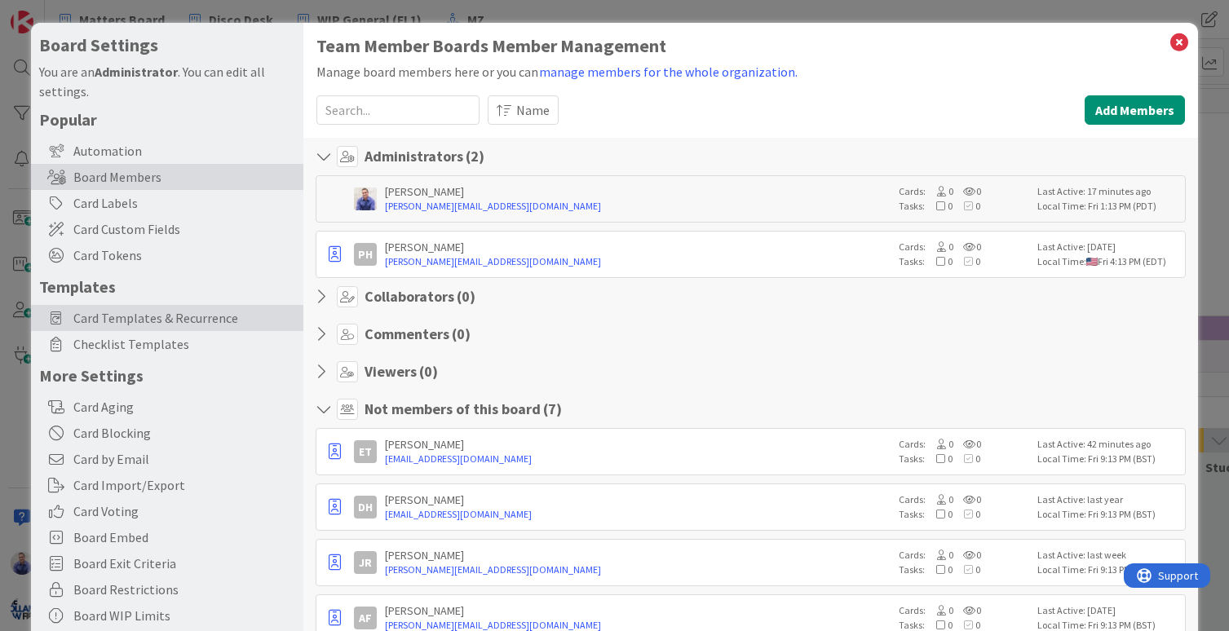
click at [170, 323] on span "Card Templates & Recurrence" at bounding box center [184, 318] width 222 height 20
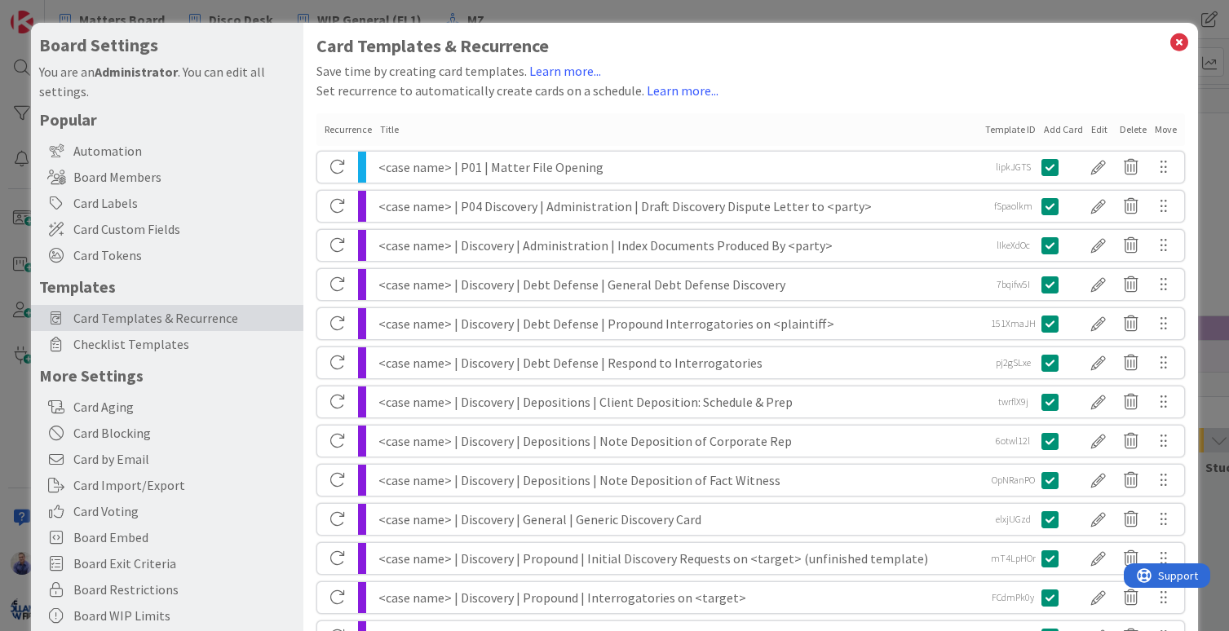
click at [491, 246] on div "<case name> | Discovery | Administration | Index Documents Produced By <party>" at bounding box center [679, 245] width 602 height 31
click at [1084, 243] on div at bounding box center [1098, 246] width 33 height 28
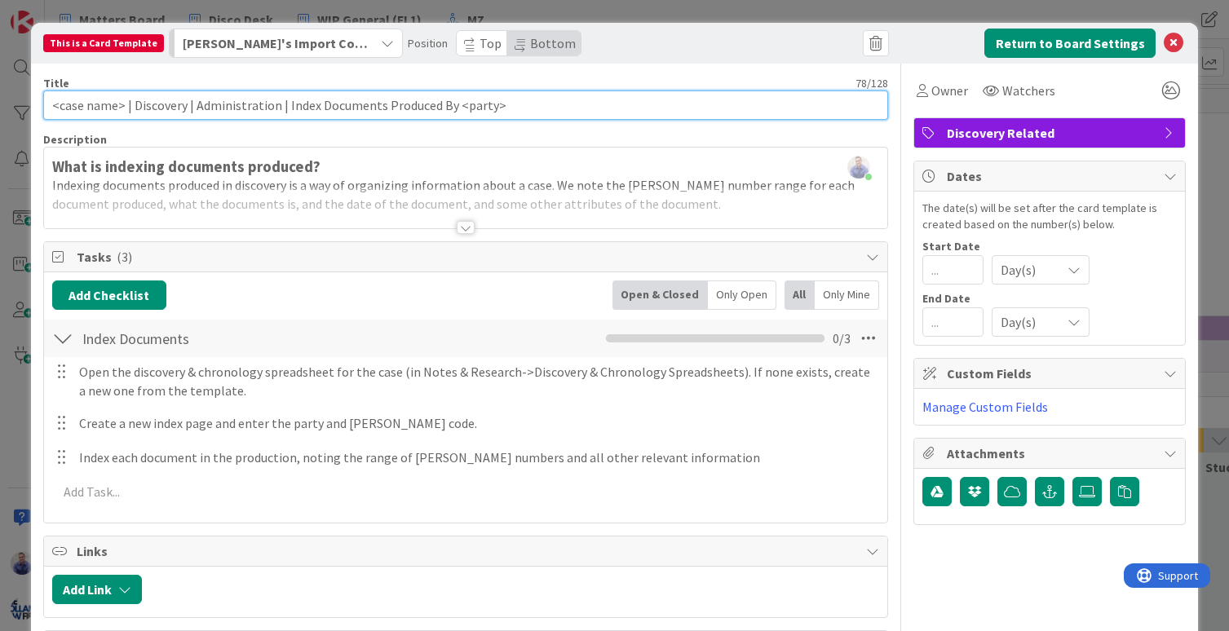
click at [171, 104] on input "<case name> | Discovery | Administration | Index Documents Produced By <party>" at bounding box center [466, 105] width 846 height 29
paste input "P04"
type input "<case name> | P04 Discovery | Administration | Index Documents Produced By <par…"
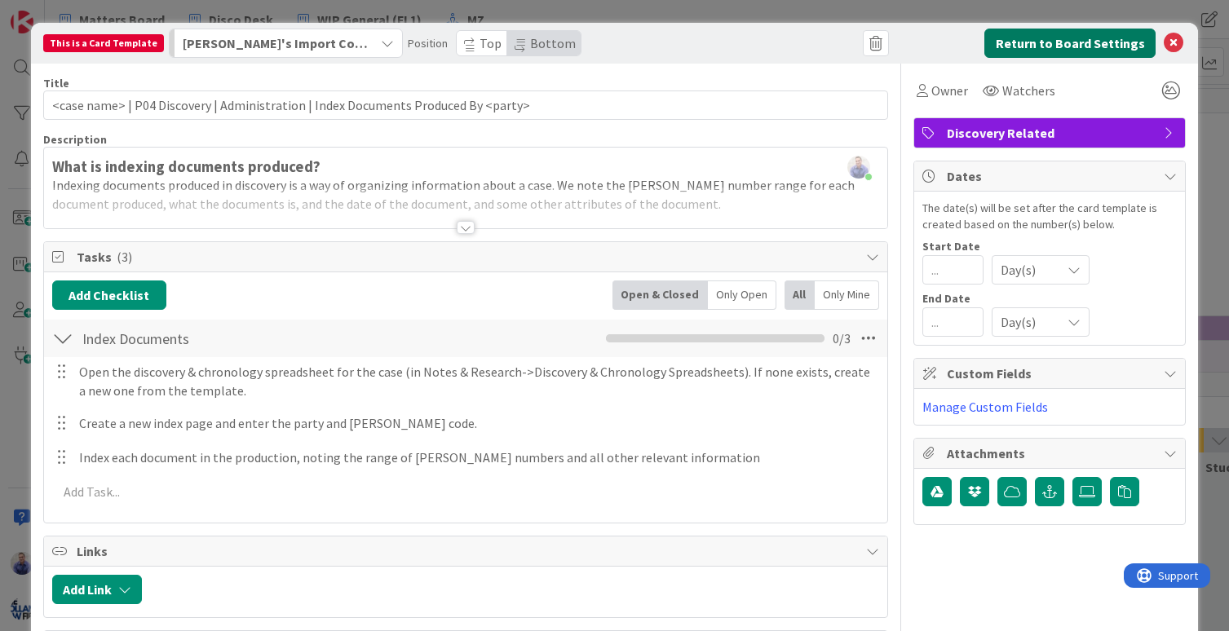
click at [1104, 45] on button "Return to Board Settings" at bounding box center [1069, 43] width 171 height 29
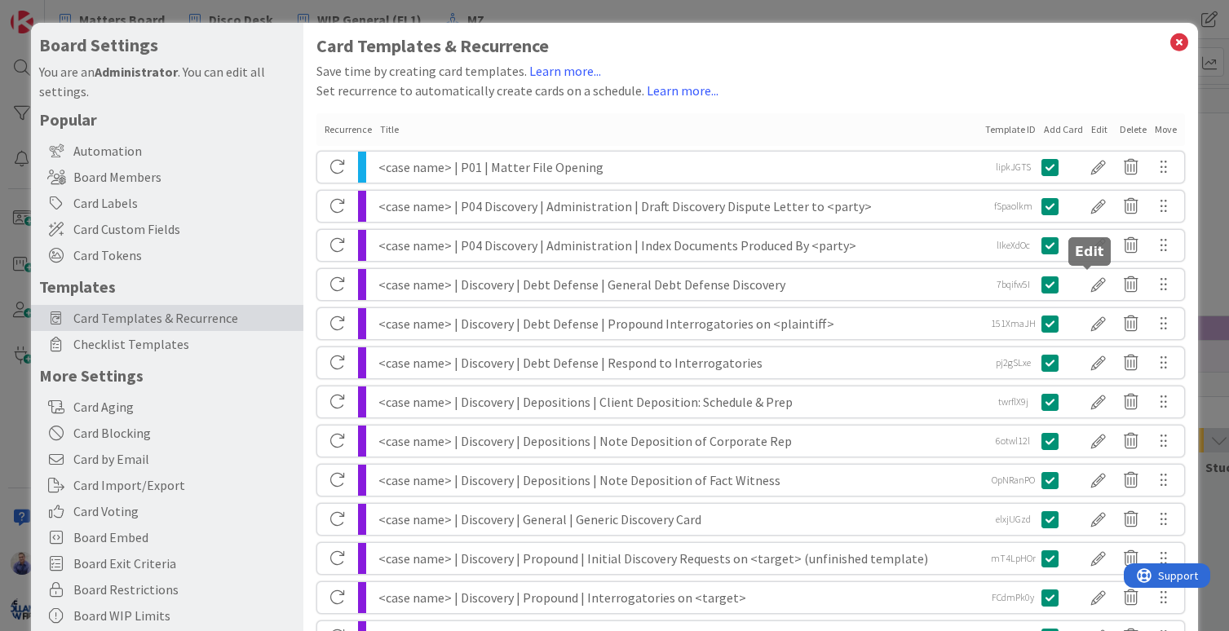
click at [1082, 286] on div at bounding box center [1098, 285] width 33 height 28
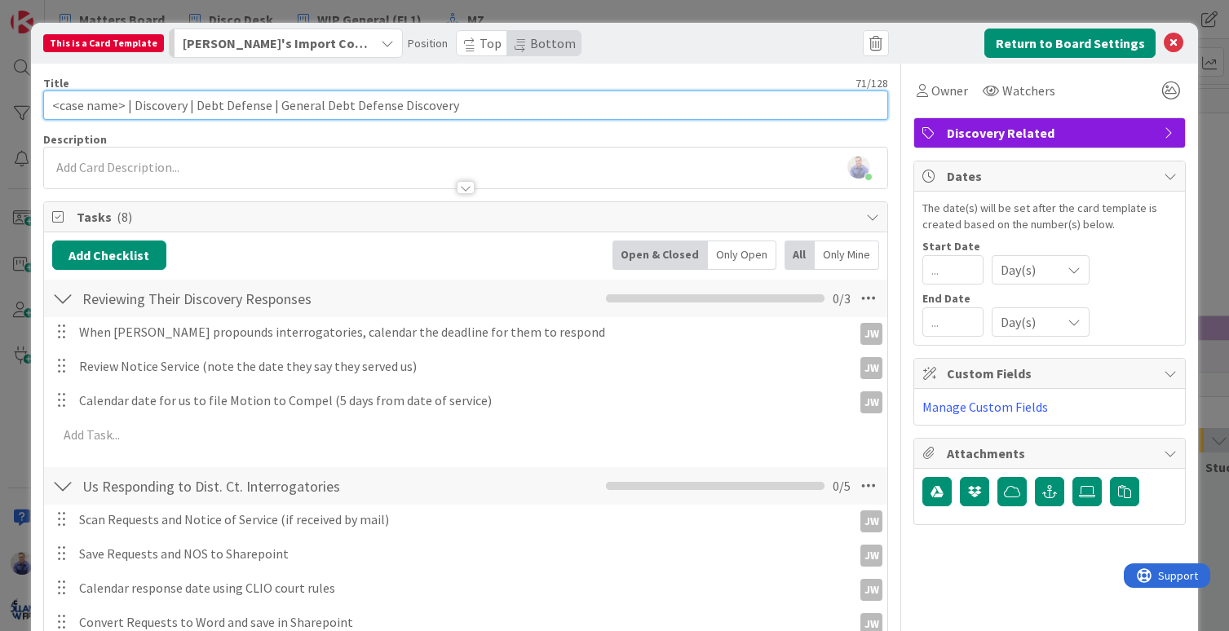
click at [161, 104] on input "<case name> | Discovery | Debt Defense | General Debt Defense Discovery" at bounding box center [466, 105] width 846 height 29
paste input "P04"
type input "<case name> | P04 Discovery | Debt Defense | General Debt Defense Discovery"
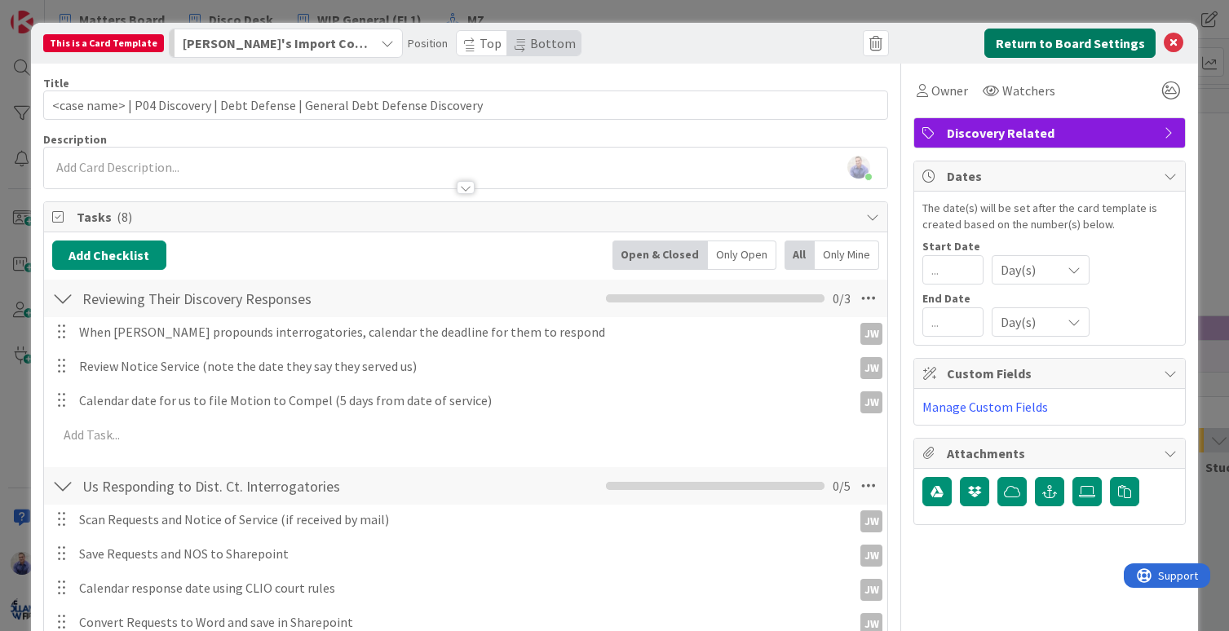
click at [1110, 48] on button "Return to Board Settings" at bounding box center [1069, 43] width 171 height 29
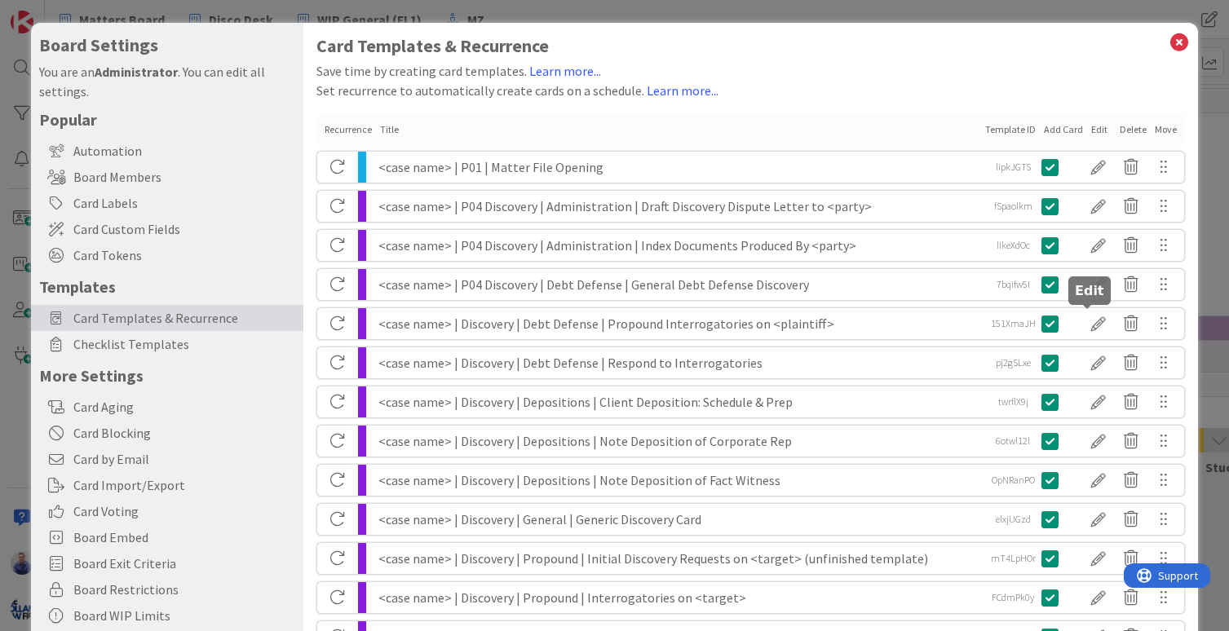
drag, startPoint x: 1086, startPoint y: 320, endPoint x: 997, endPoint y: 319, distance: 88.9
click at [1084, 320] on div at bounding box center [1098, 324] width 33 height 28
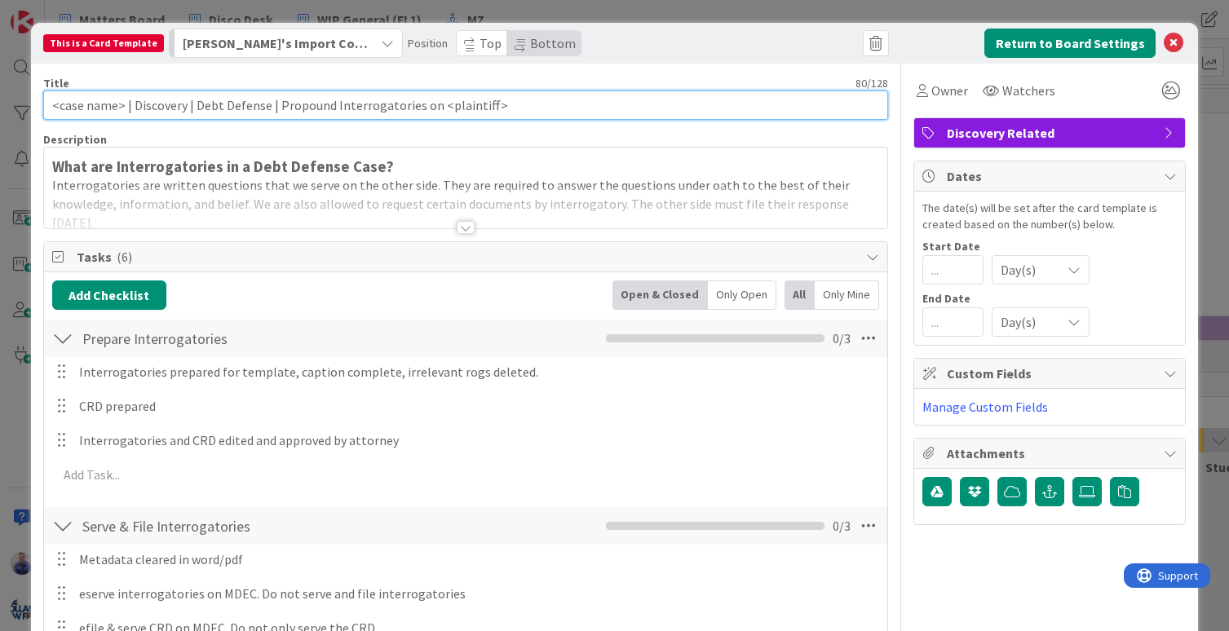
click at [146, 99] on input "<case name> | Discovery | Debt Defense | Propound Interrogatories on <plaintiff>" at bounding box center [466, 105] width 846 height 29
click at [148, 100] on input "<case name> | Discovery | Debt Defense | Propound Interrogatories on <plaintiff>" at bounding box center [466, 105] width 846 height 29
click at [152, 104] on input "<case name> | Discovery | Debt Defense | Propound Interrogatories on <plaintiff>" at bounding box center [466, 105] width 846 height 29
paste input "P04"
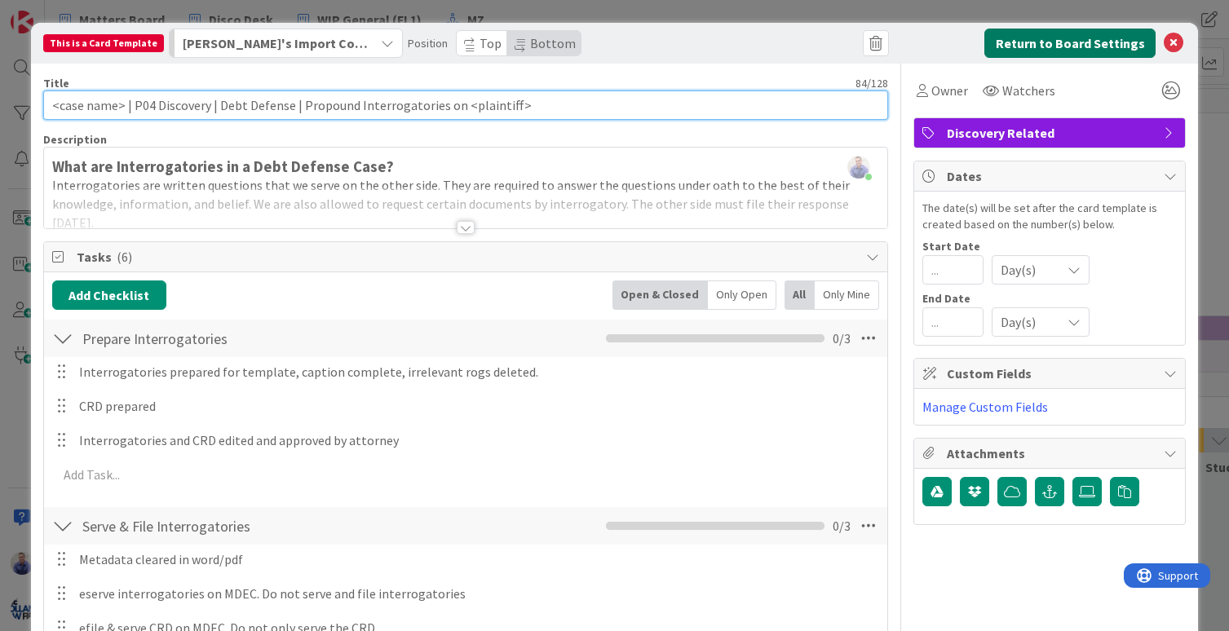
type input "<case name> | P04 Discovery | Debt Defense | Propound Interrogatories on <plain…"
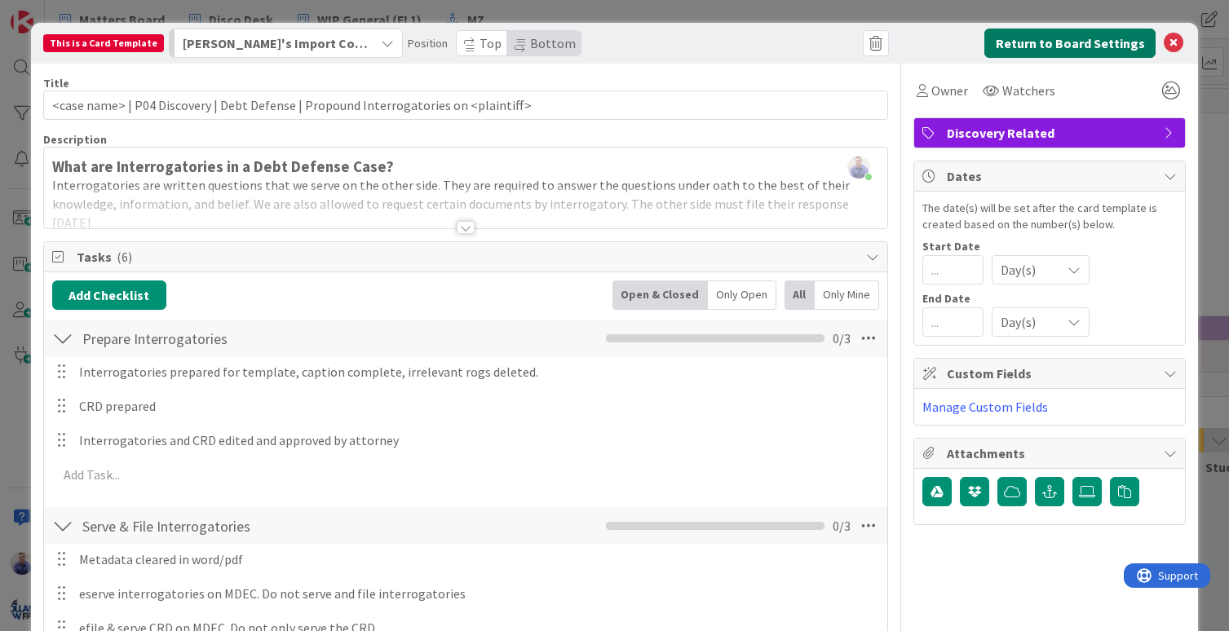
click at [1040, 46] on button "Return to Board Settings" at bounding box center [1069, 43] width 171 height 29
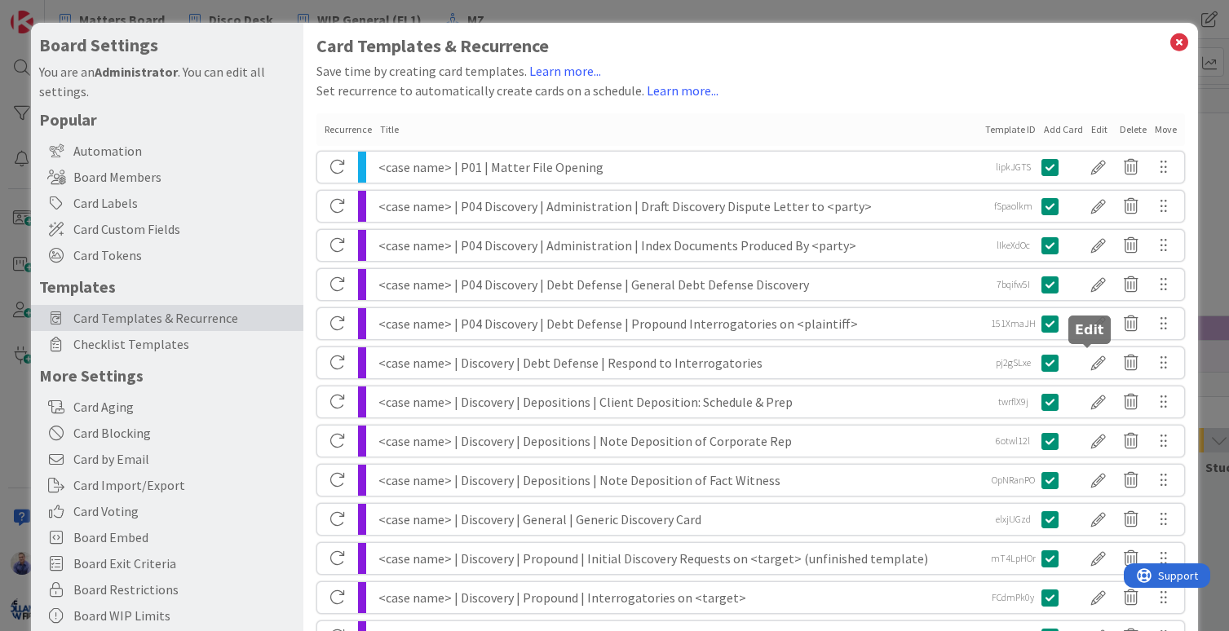
drag, startPoint x: 1085, startPoint y: 359, endPoint x: 929, endPoint y: 332, distance: 158.9
click at [1083, 358] on div at bounding box center [1098, 363] width 33 height 28
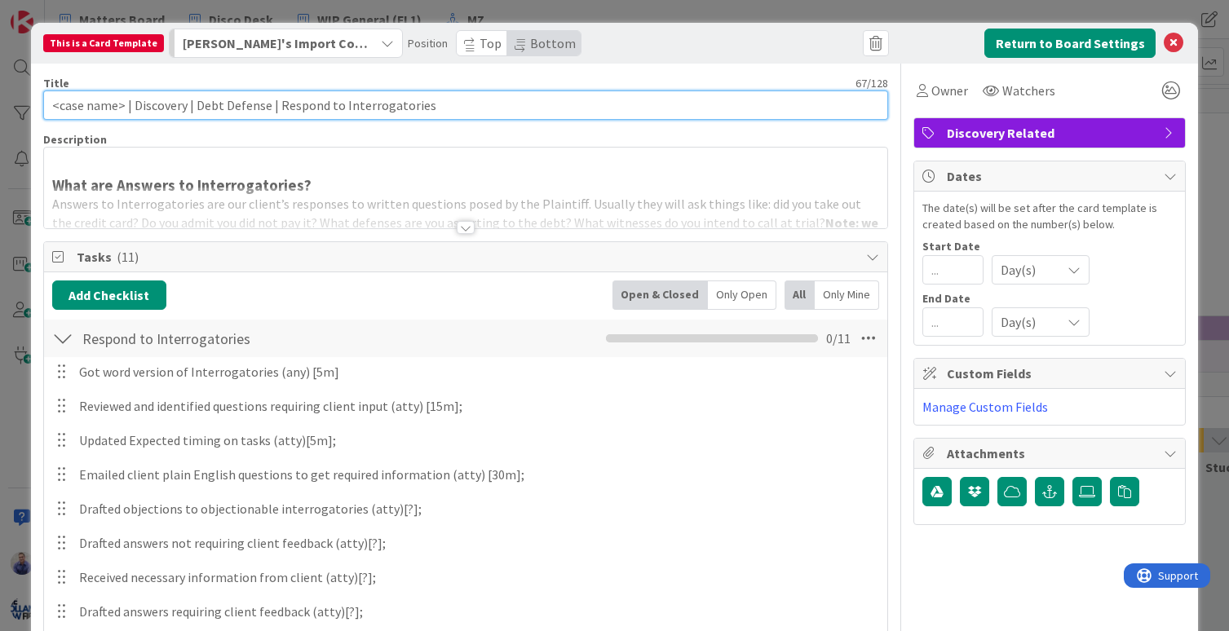
click at [153, 101] on input "<case name> | Discovery | Debt Defense | Respond to Interrogatories" at bounding box center [466, 105] width 846 height 29
paste input "P04"
type input "<case name> | P04 Discovery | Debt Defense | Respond to Interrogatories"
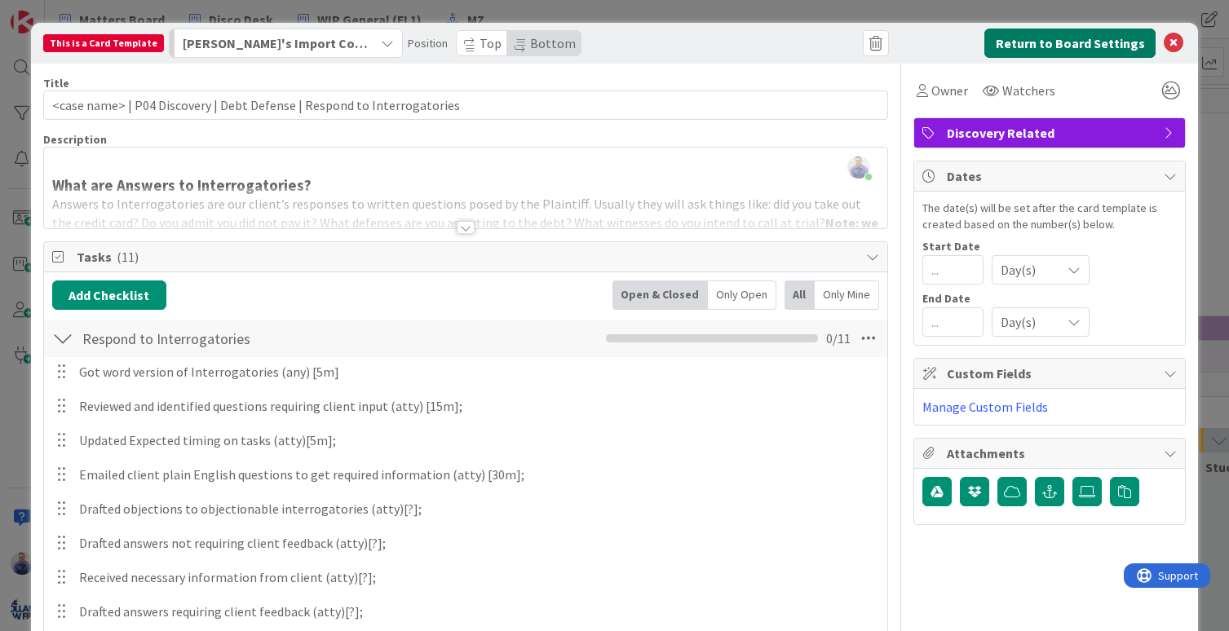
click at [1023, 49] on button "Return to Board Settings" at bounding box center [1069, 43] width 171 height 29
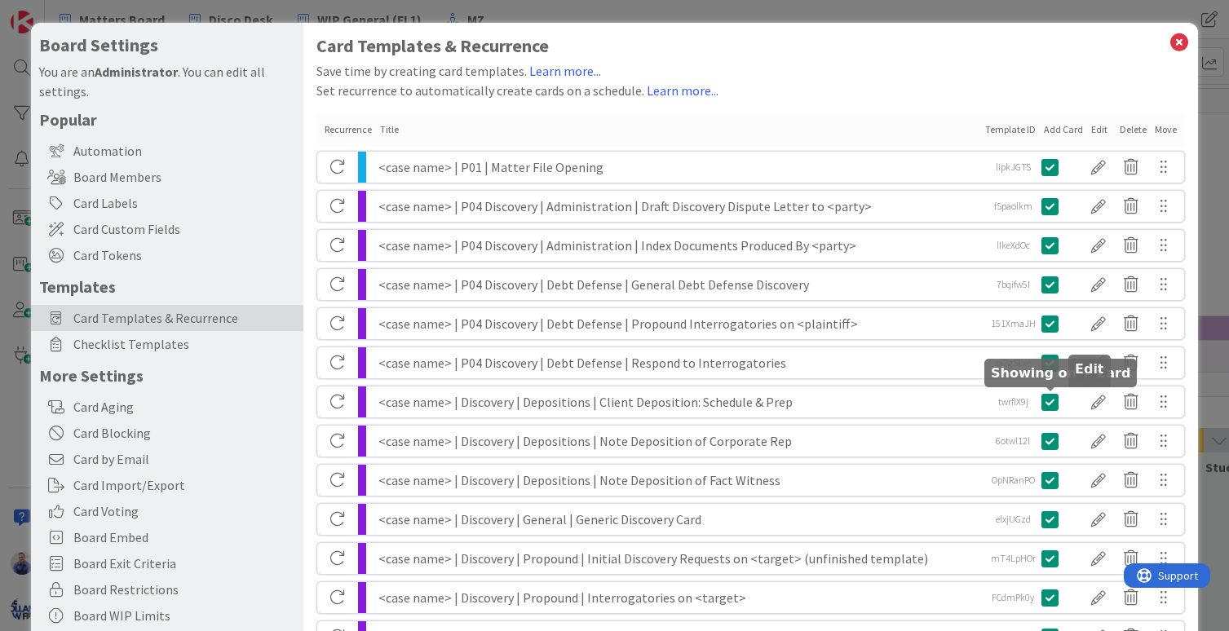
click at [1084, 403] on div at bounding box center [1098, 402] width 33 height 28
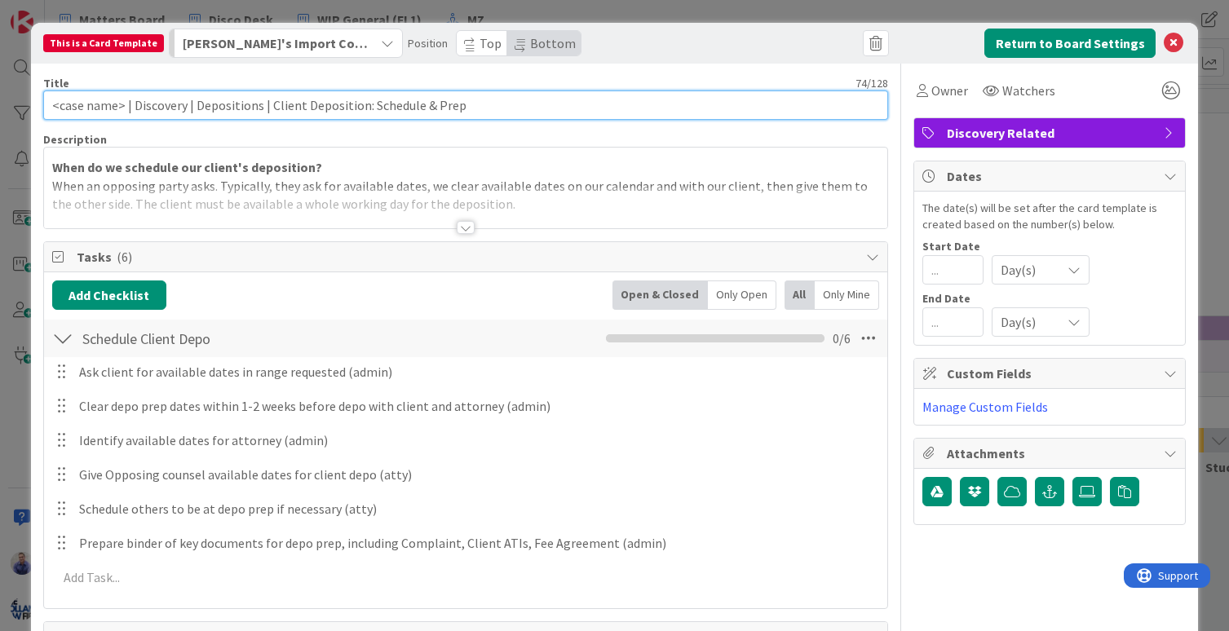
click at [171, 108] on input "<case name> | Discovery | Depositions | Client Deposition: Schedule & Prep" at bounding box center [466, 105] width 846 height 29
paste input "P04"
type input "<case name> | P04 Discovery | Depositions | Client Deposition: Schedule & Prep"
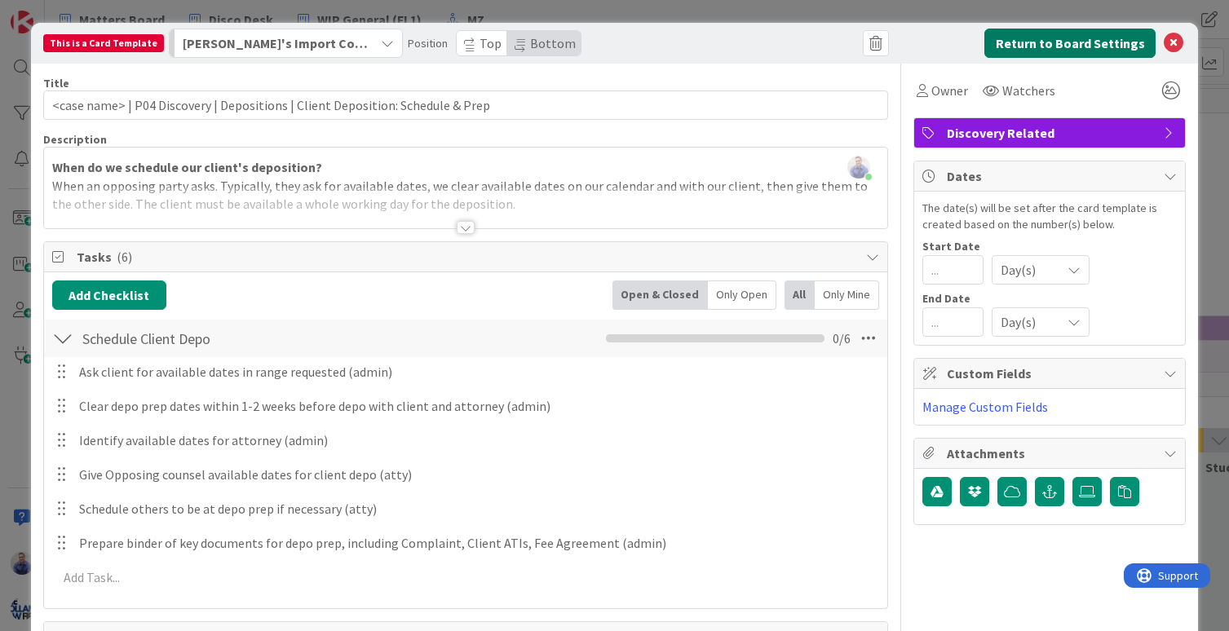
click at [1023, 36] on button "Return to Board Settings" at bounding box center [1069, 43] width 171 height 29
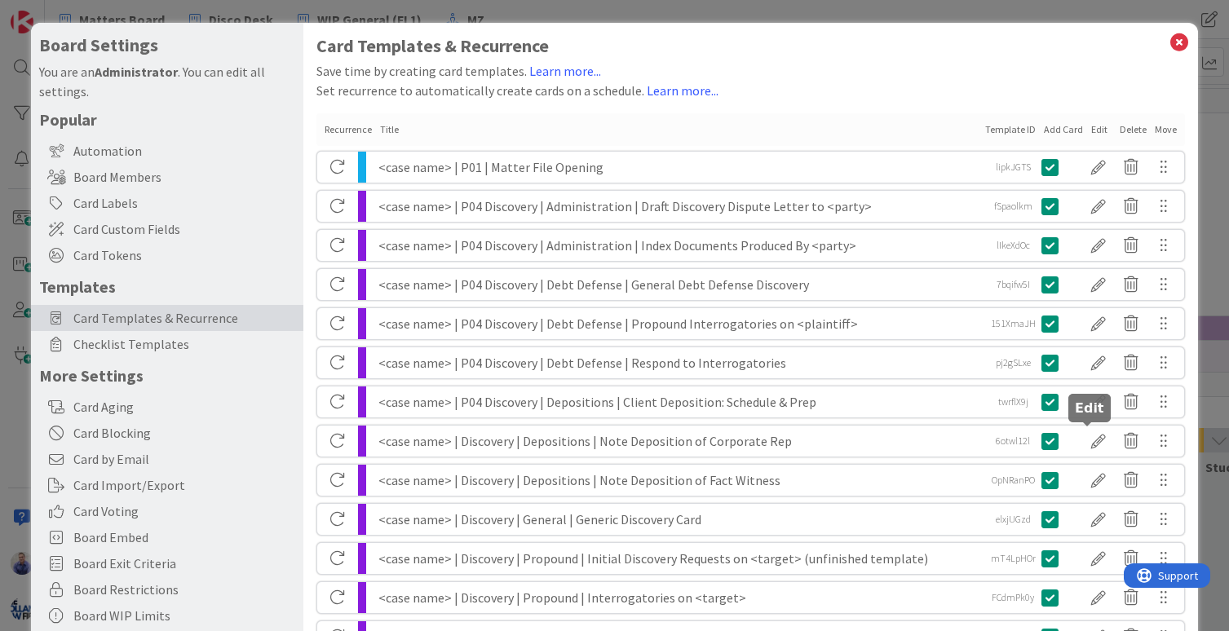
drag, startPoint x: 1087, startPoint y: 434, endPoint x: 1076, endPoint y: 431, distance: 11.9
click at [1085, 434] on div at bounding box center [1098, 441] width 33 height 28
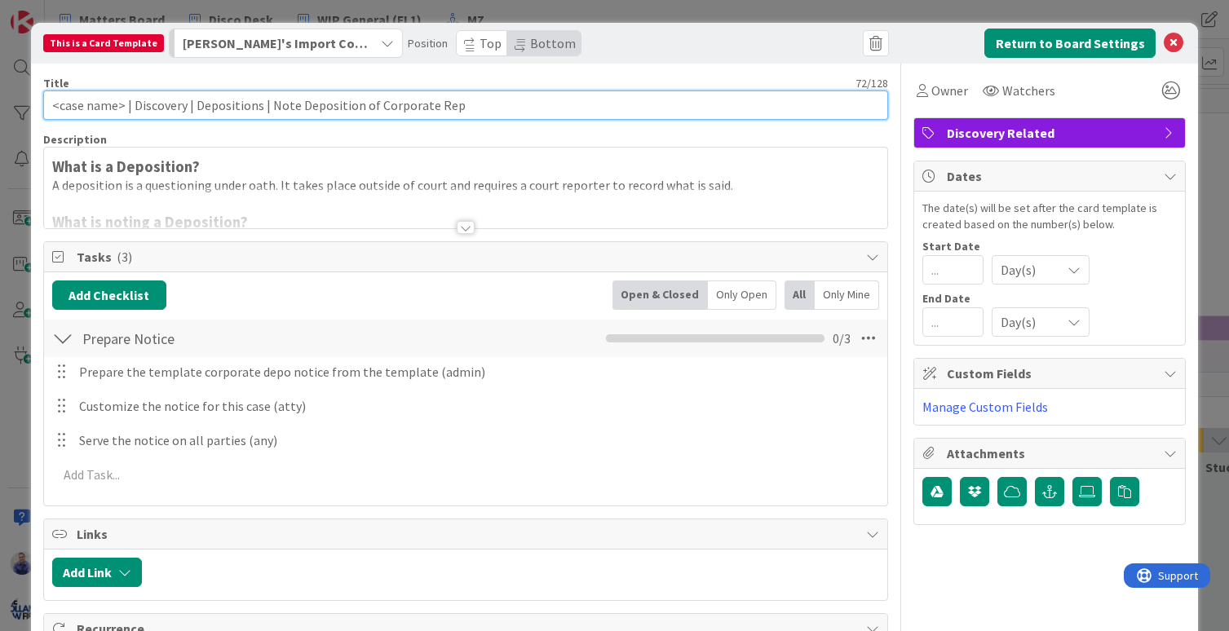
click at [152, 102] on input "<case name> | Discovery | Depositions | Note Deposition of Corporate Rep" at bounding box center [466, 105] width 846 height 29
paste input "P04"
type input "<case name> | P04 Discovery | Depositions | Note Deposition of Corporate Rep"
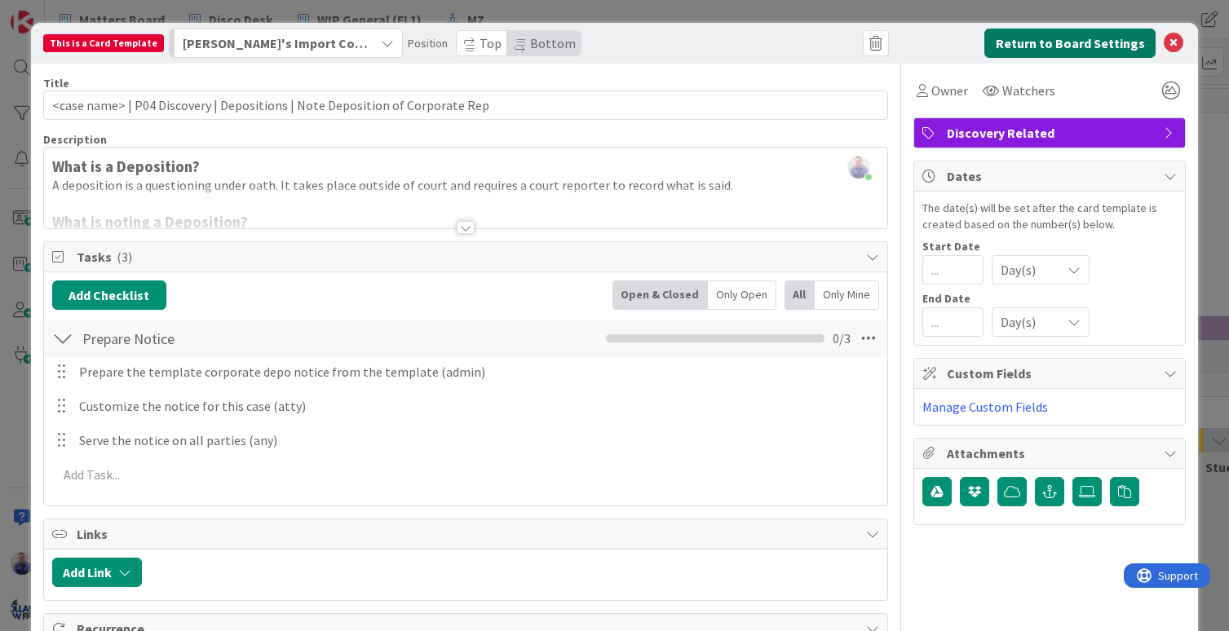
click at [1057, 49] on button "Return to Board Settings" at bounding box center [1069, 43] width 171 height 29
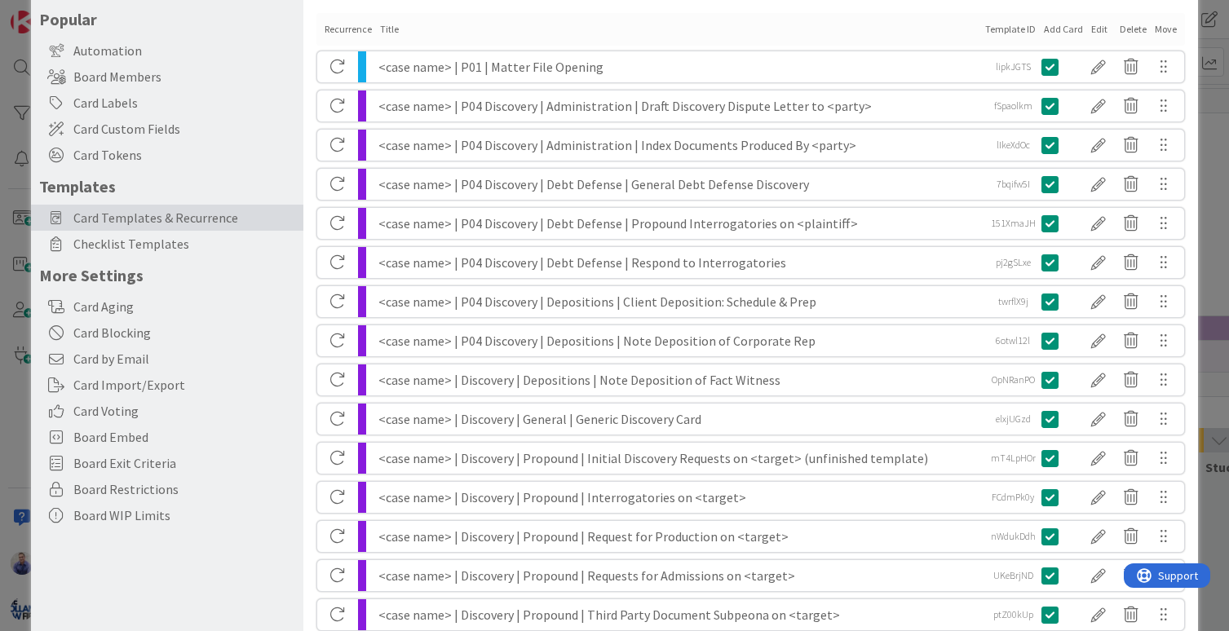
scroll to position [103, 0]
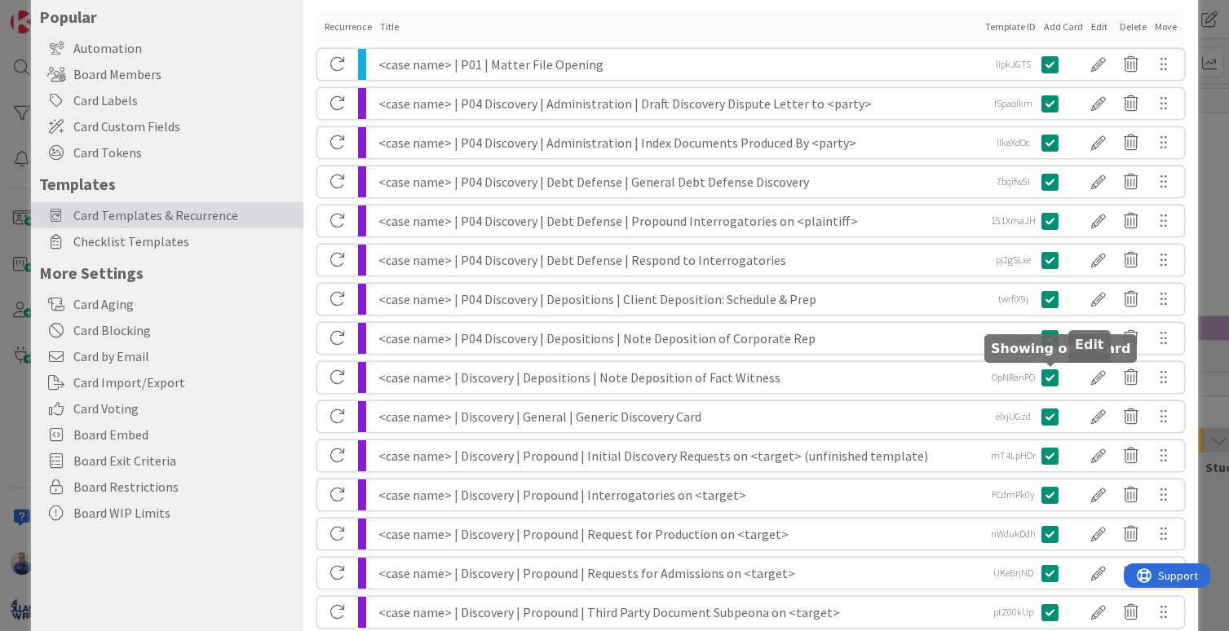
click at [1083, 377] on div at bounding box center [1098, 378] width 33 height 28
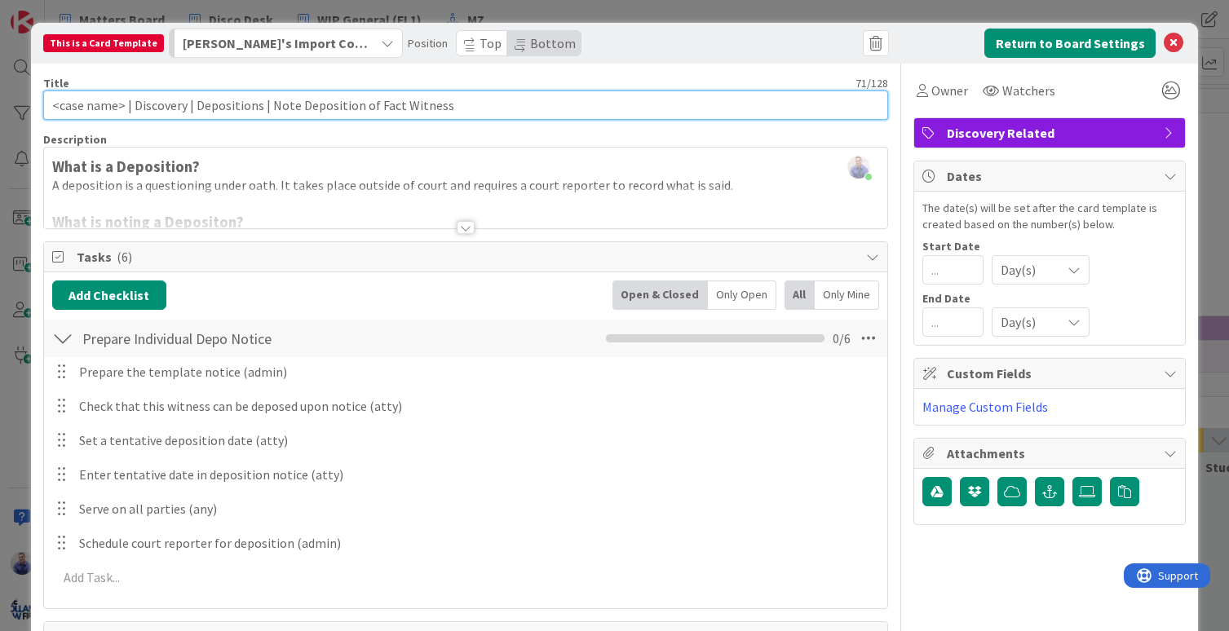
click at [161, 103] on input "<case name> | Discovery | Depositions | Note Deposition of Fact Witness" at bounding box center [466, 105] width 846 height 29
click at [161, 104] on input "<case name> | Discovery | Depositions | Note Deposition of Fact Witness" at bounding box center [466, 105] width 846 height 29
paste input "P04"
type input "<case name> | P04 Discovery | Depositions | Note Deposition of Fact Witness"
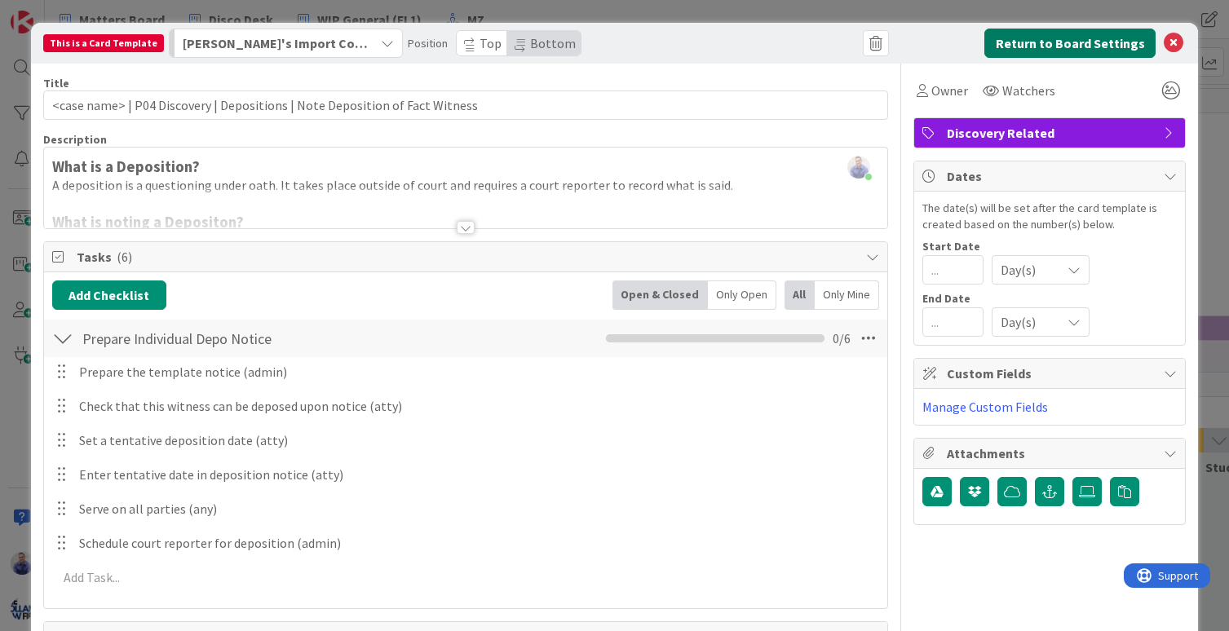
click at [1085, 48] on button "Return to Board Settings" at bounding box center [1069, 43] width 171 height 29
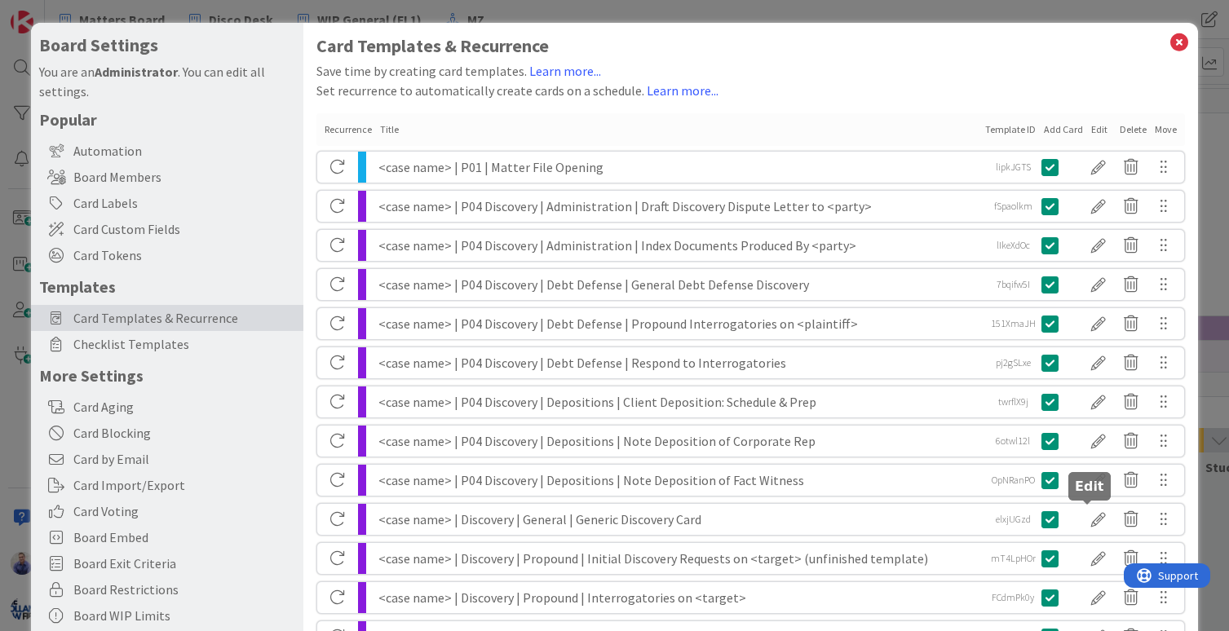
click at [1088, 522] on div at bounding box center [1098, 520] width 33 height 28
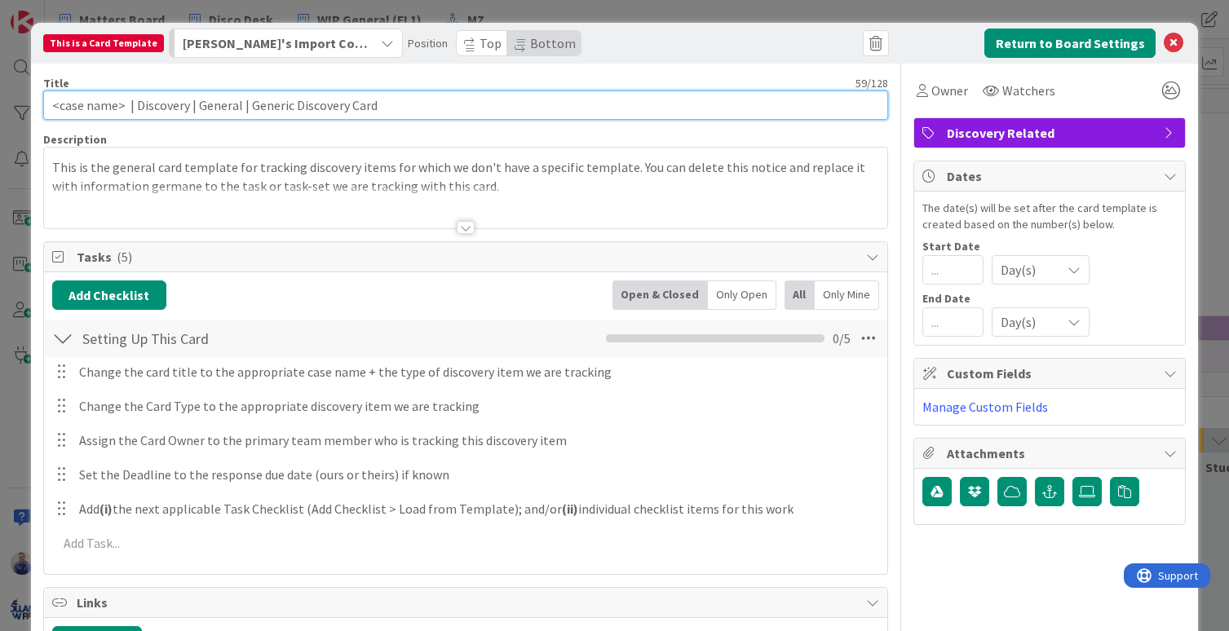
click at [157, 111] on input "<case name> | Discovery | General | Generic Discovery Card" at bounding box center [466, 105] width 846 height 29
click at [159, 107] on input "<case name> | Discovery | General | Generic Discovery Card" at bounding box center [466, 105] width 846 height 29
paste input "P04"
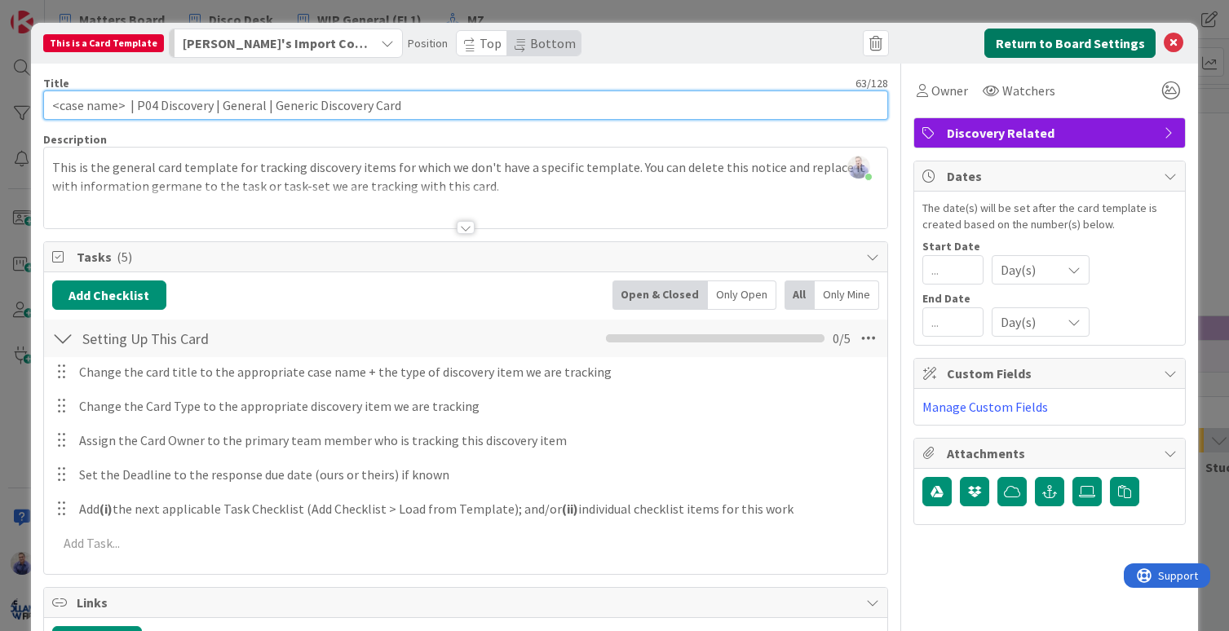
type input "<case name> | P04 Discovery | General | Generic Discovery Card"
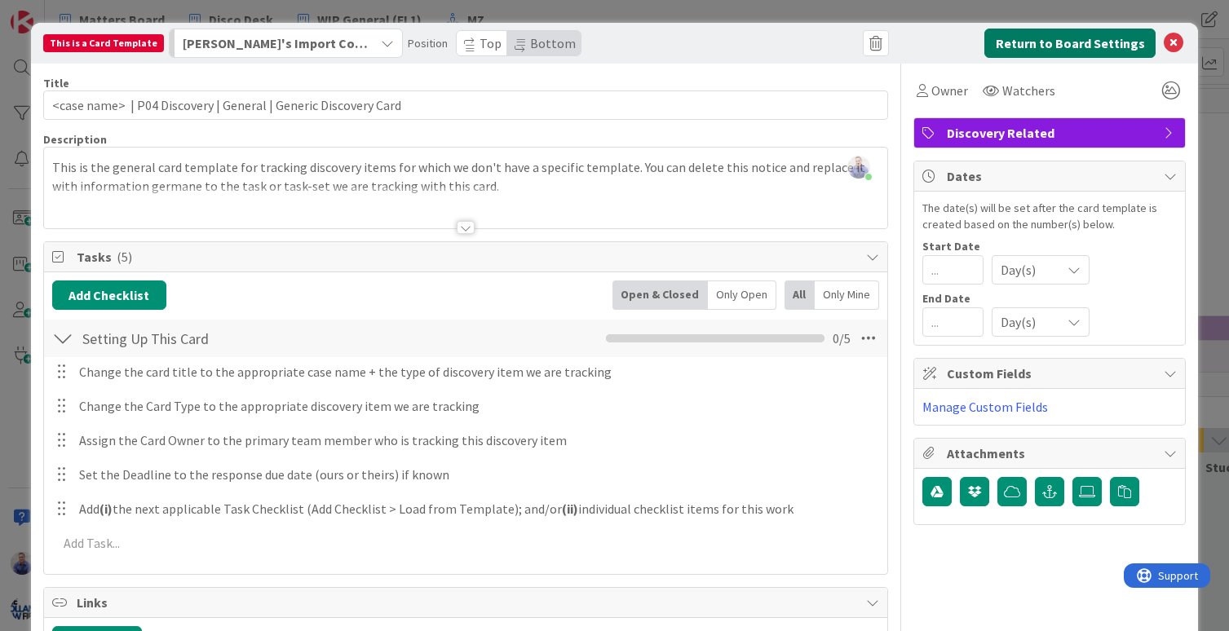
click at [1081, 38] on button "Return to Board Settings" at bounding box center [1069, 43] width 171 height 29
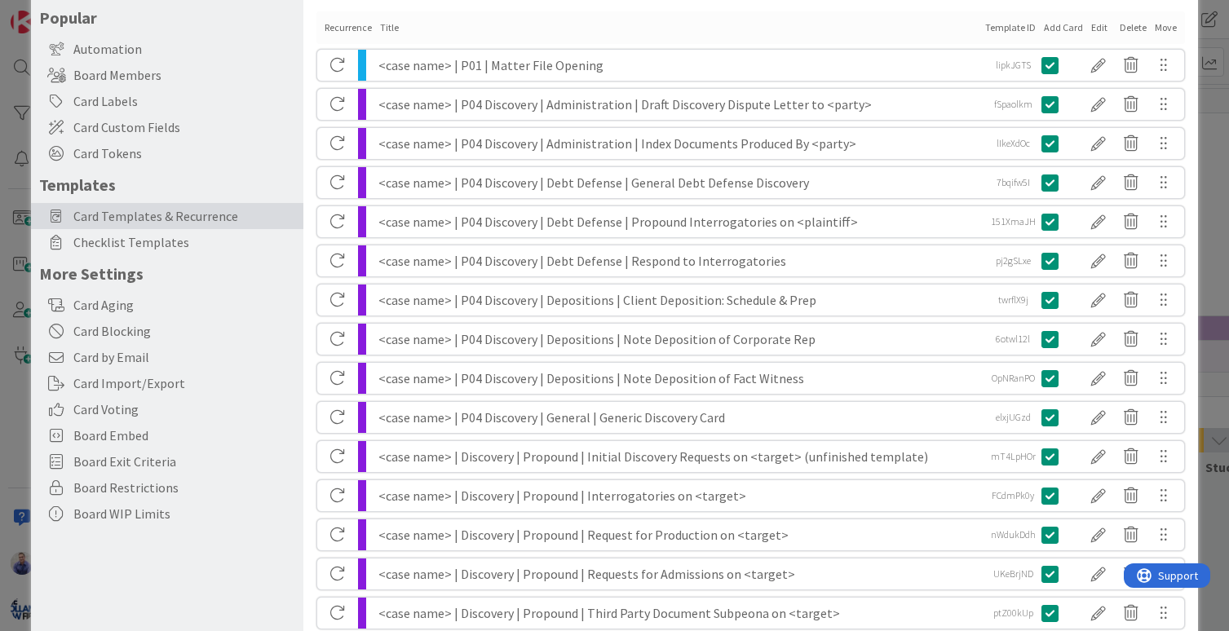
scroll to position [137, 0]
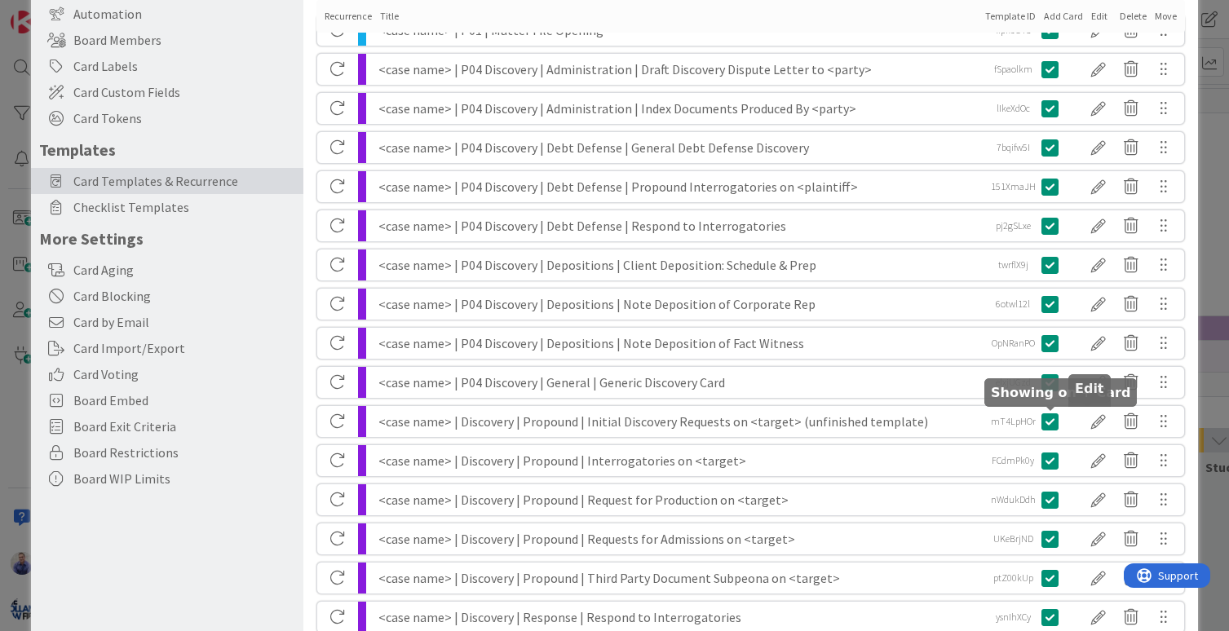
click at [1084, 422] on div at bounding box center [1098, 422] width 33 height 28
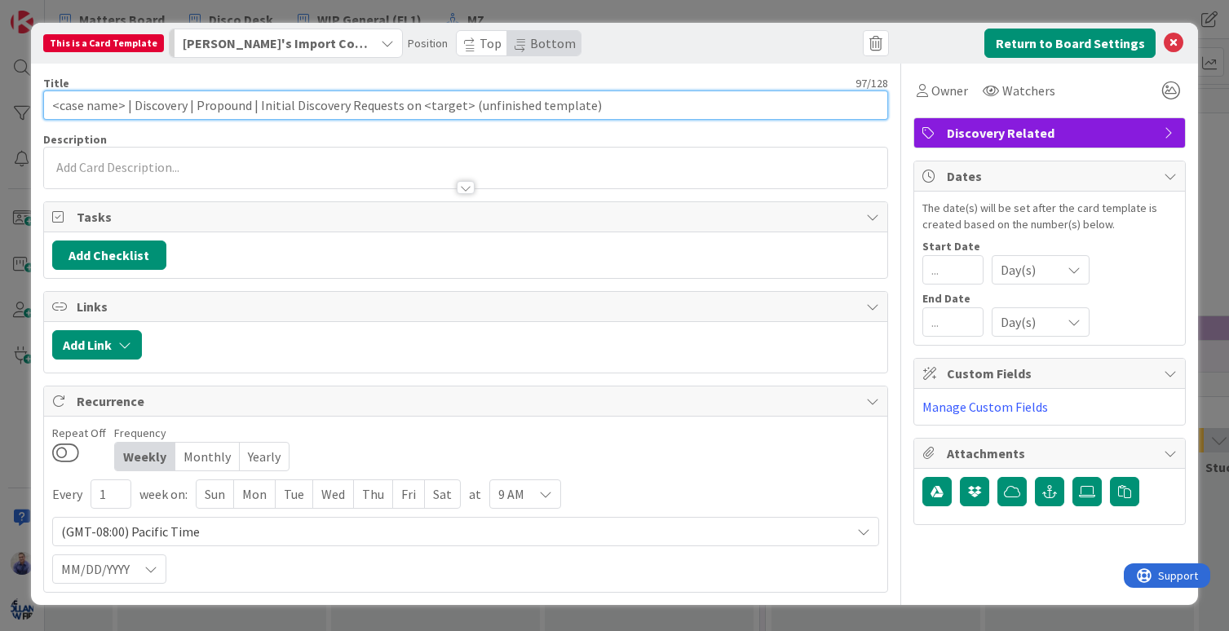
click at [152, 110] on input "<case name> | Discovery | Propound | Initial Discovery Requests on <target> (un…" at bounding box center [466, 105] width 846 height 29
paste input "P04"
type input "<case name> | P04 Discovery | Propound | Initial Discovery Requests on <target>…"
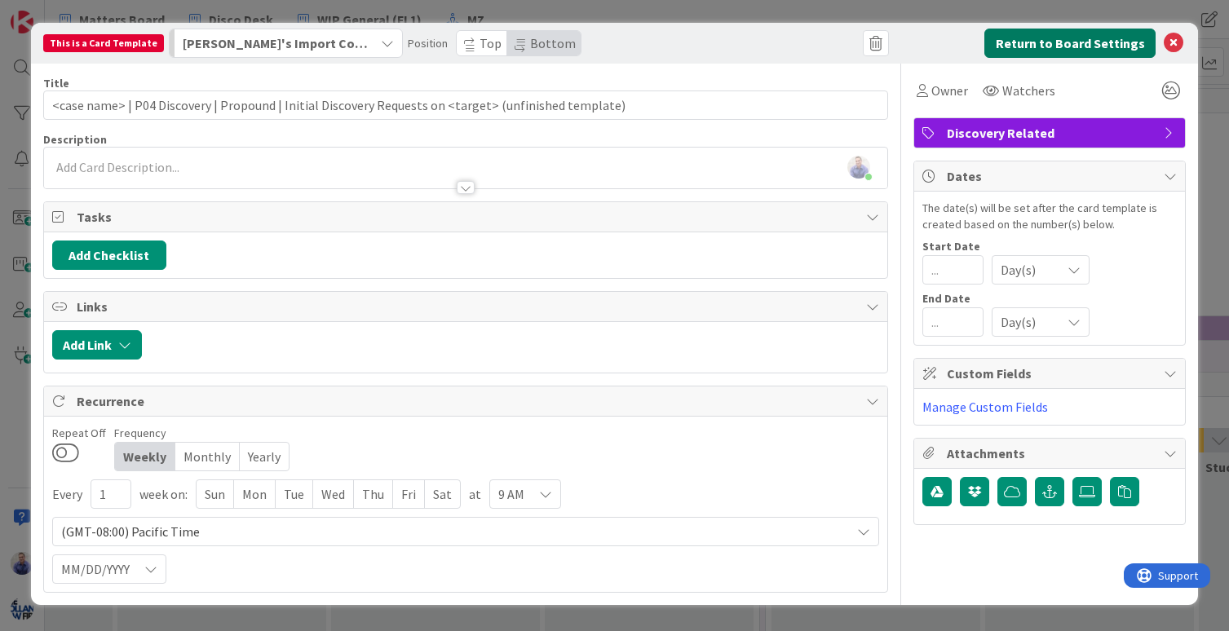
click at [1033, 45] on button "Return to Board Settings" at bounding box center [1069, 43] width 171 height 29
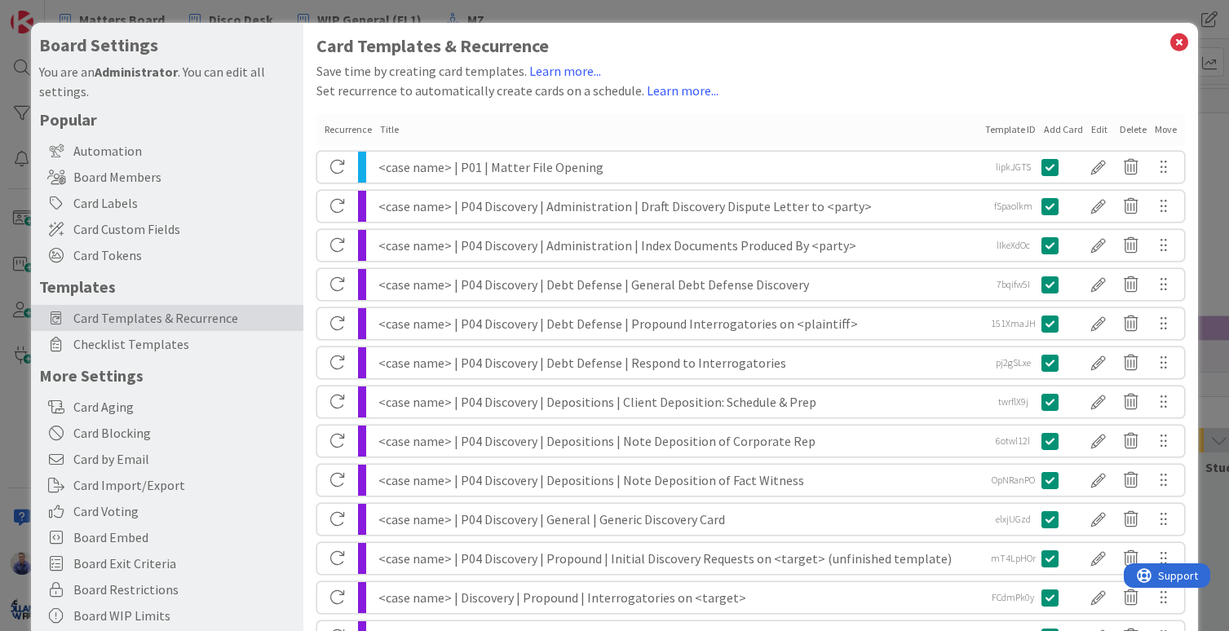
scroll to position [68, 0]
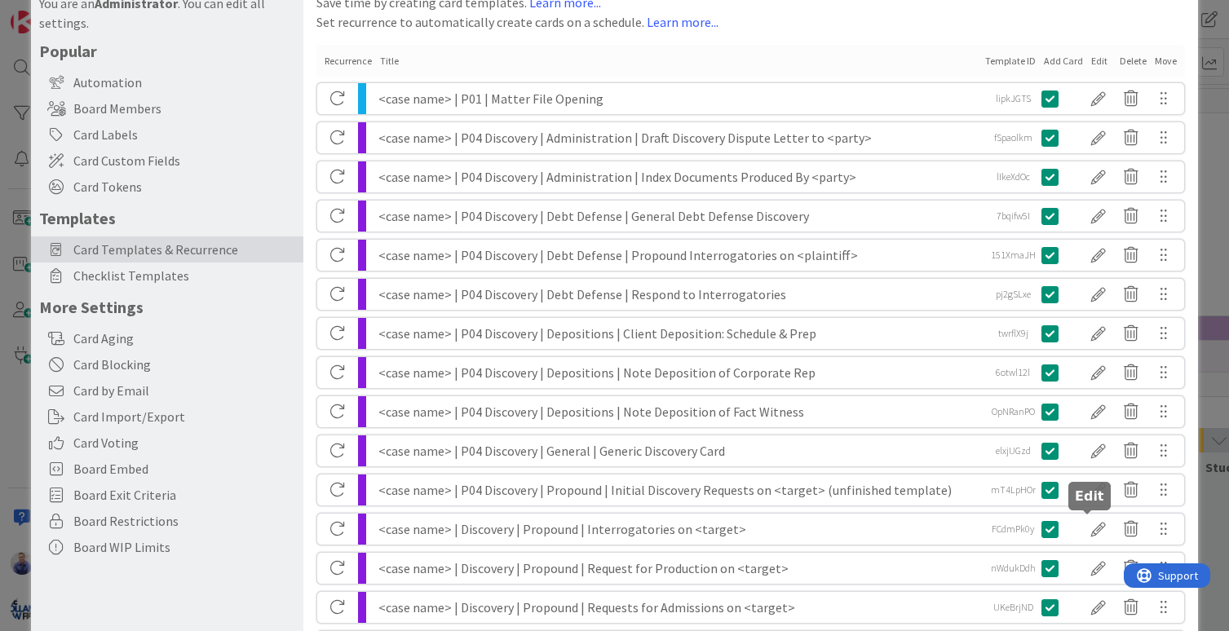
click at [1094, 528] on div at bounding box center [1098, 529] width 33 height 28
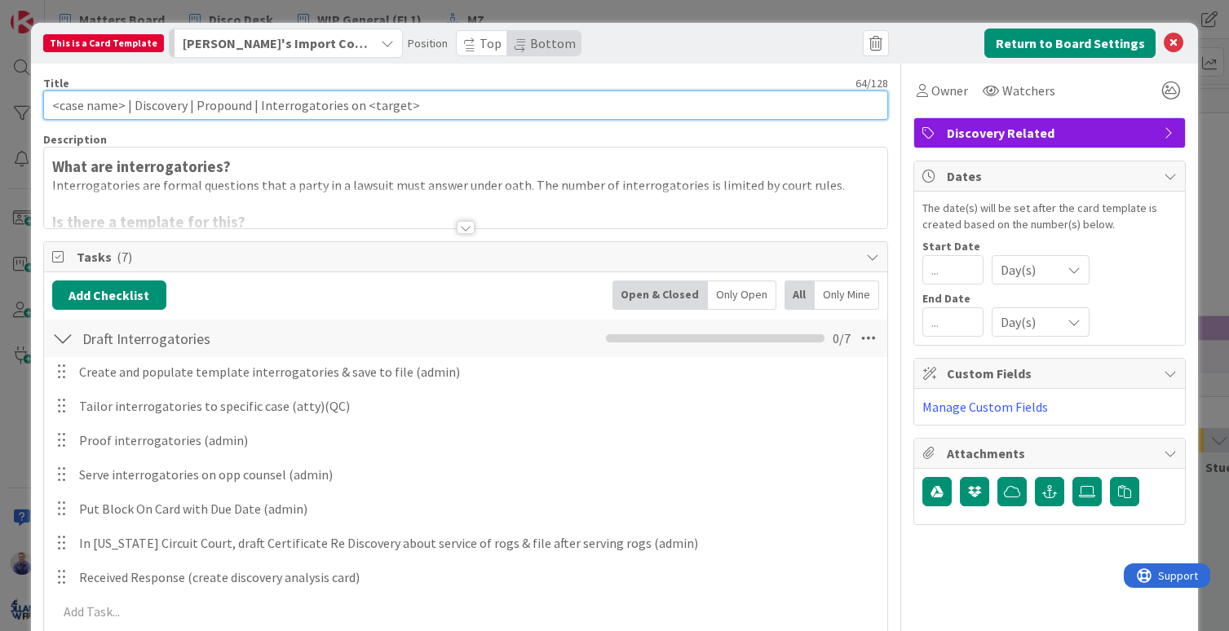
click at [152, 108] on input "<case name> | Discovery | Propound | Interrogatories on <target>" at bounding box center [466, 105] width 846 height 29
paste input "P04"
type input "<case name> | P04 Discovery | Propound | Interrogatories on <target>"
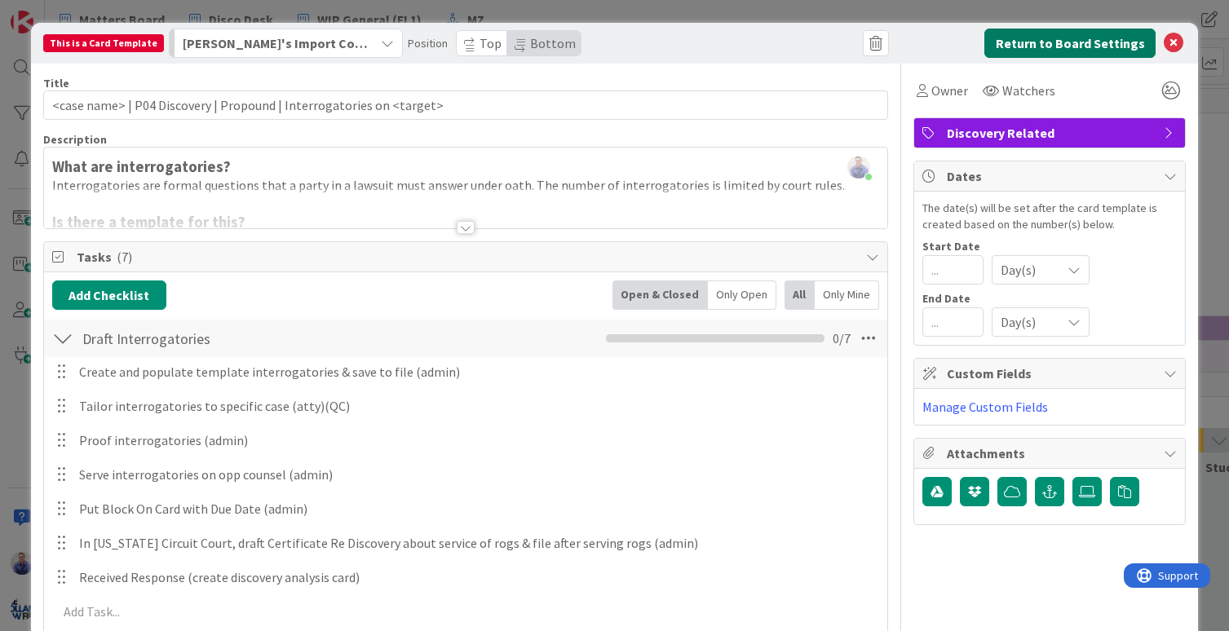
click at [1039, 50] on button "Return to Board Settings" at bounding box center [1069, 43] width 171 height 29
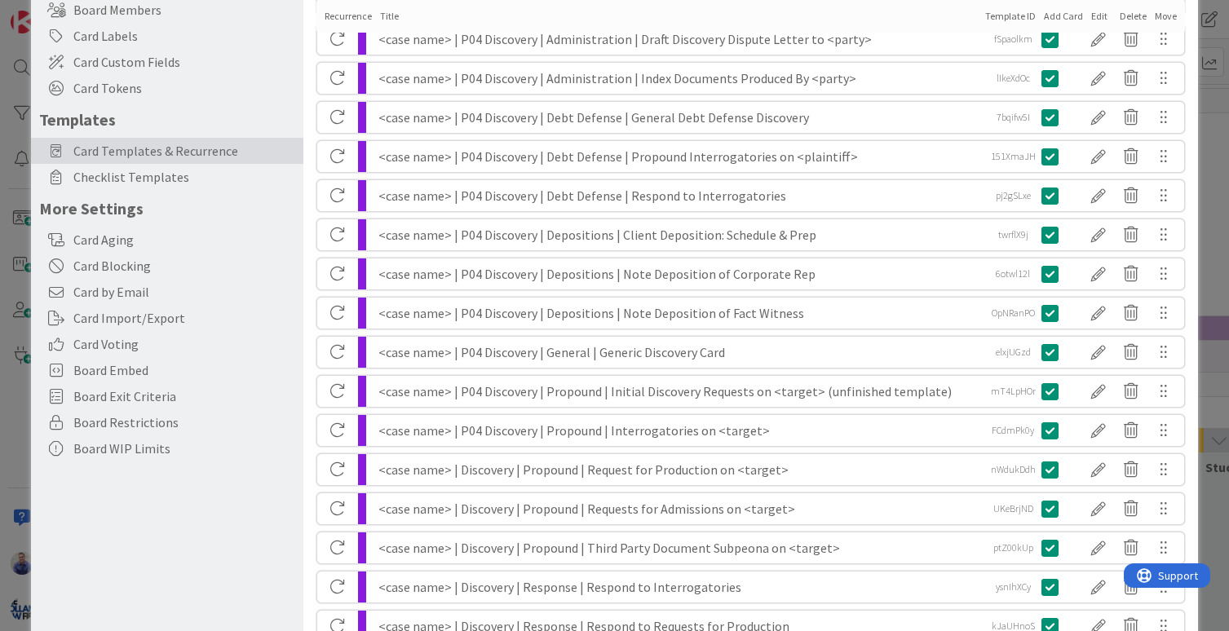
scroll to position [171, 0]
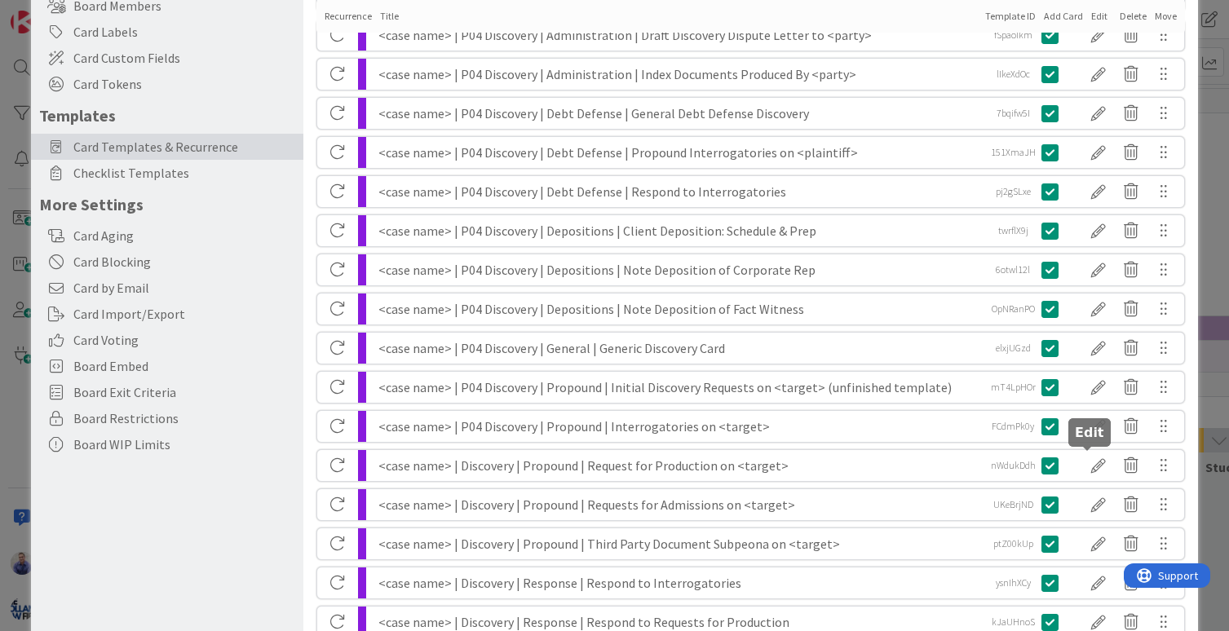
click at [1093, 463] on div at bounding box center [1098, 466] width 33 height 28
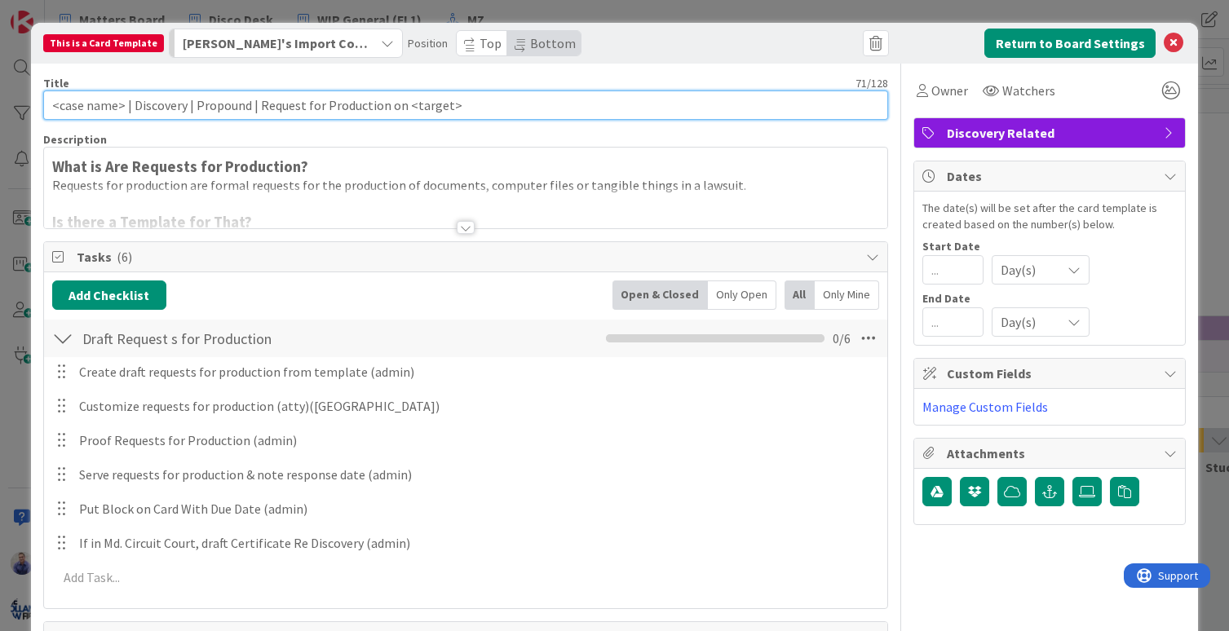
click at [176, 104] on input "<case name> | Discovery | Propound | Request for Production on <target>" at bounding box center [466, 105] width 846 height 29
paste input "P04"
type input "<case name> | P04 Discovery | Propound | Request for Production on <target>"
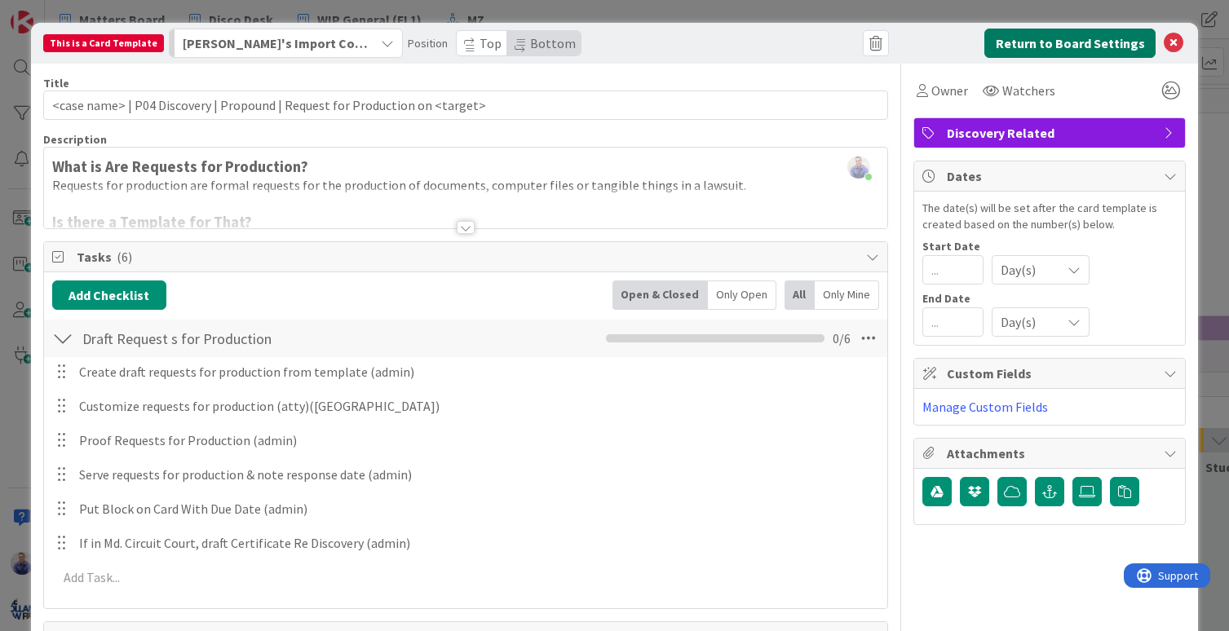
click at [1062, 44] on button "Return to Board Settings" at bounding box center [1069, 43] width 171 height 29
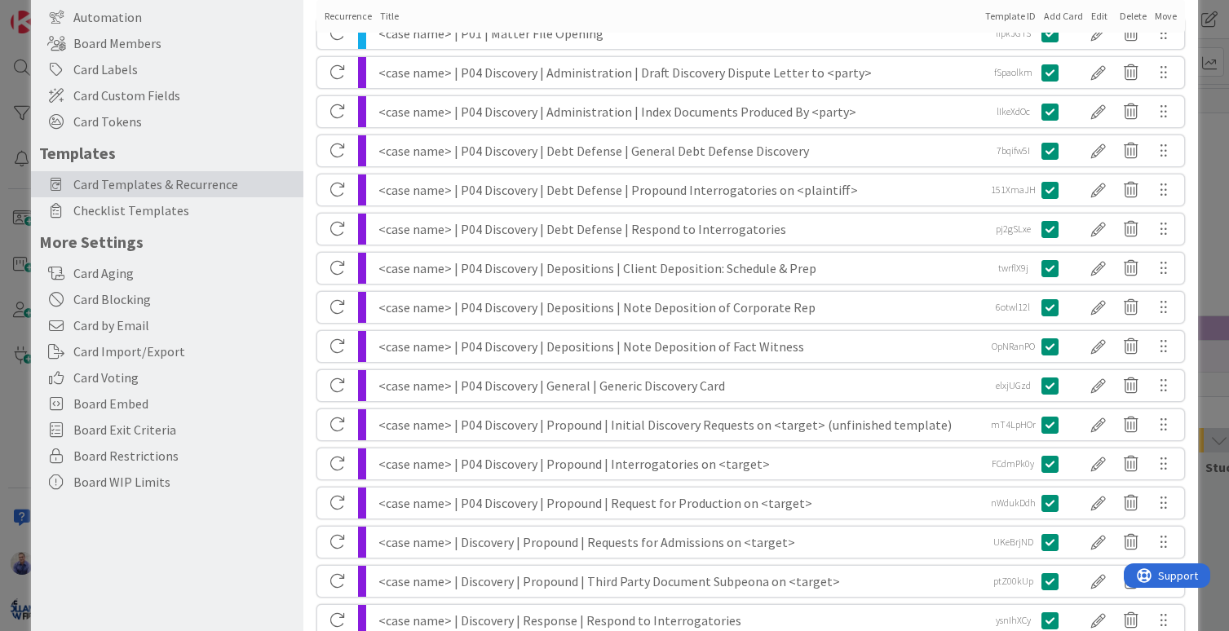
scroll to position [188, 0]
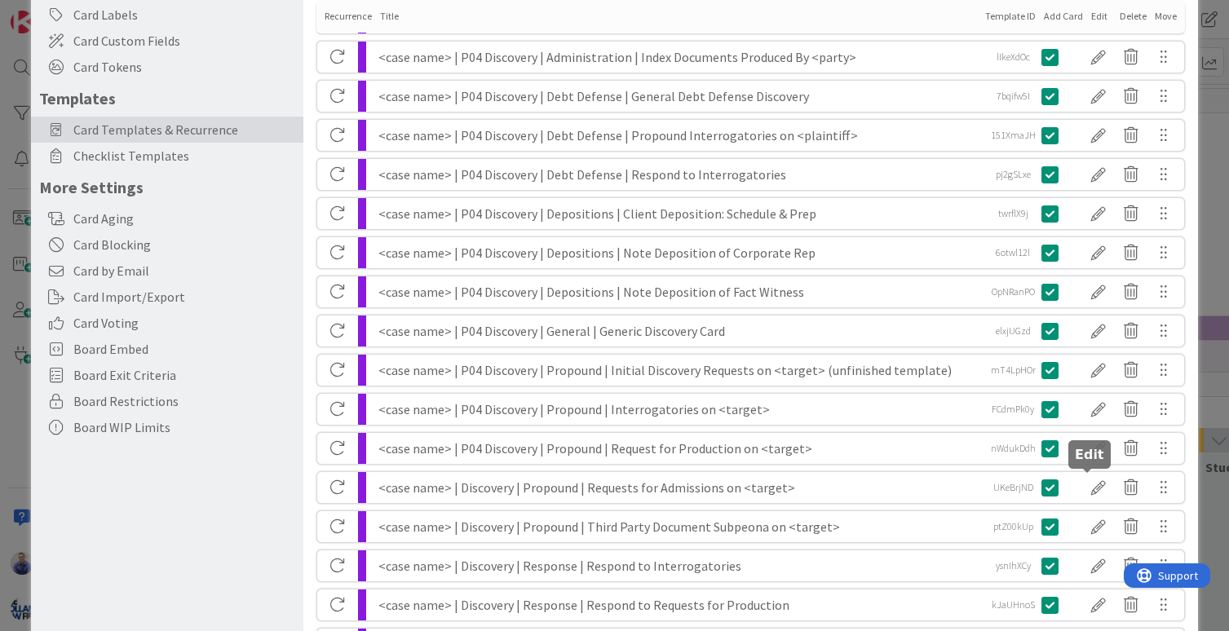
click at [1082, 484] on div at bounding box center [1098, 488] width 33 height 28
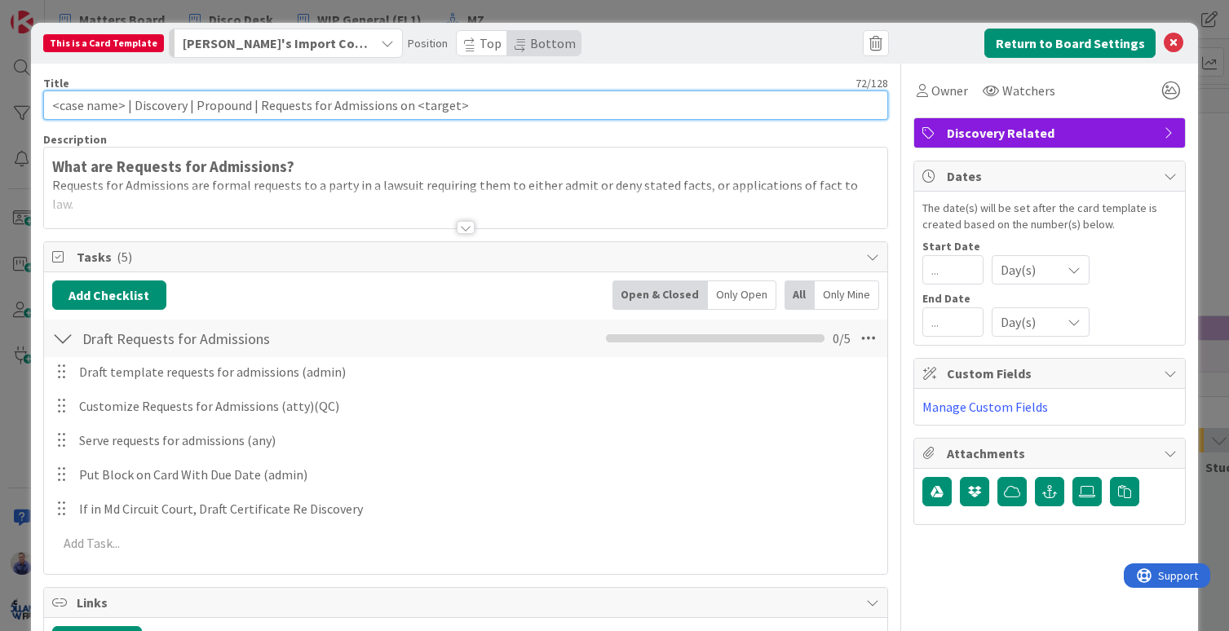
click at [166, 111] on input "<case name> | Discovery | Propound | Requests for Admissions on <target>" at bounding box center [466, 105] width 846 height 29
paste input "P04"
type input "<case name> | P04 Discovery | Propound | Requests for Admissions on <target>"
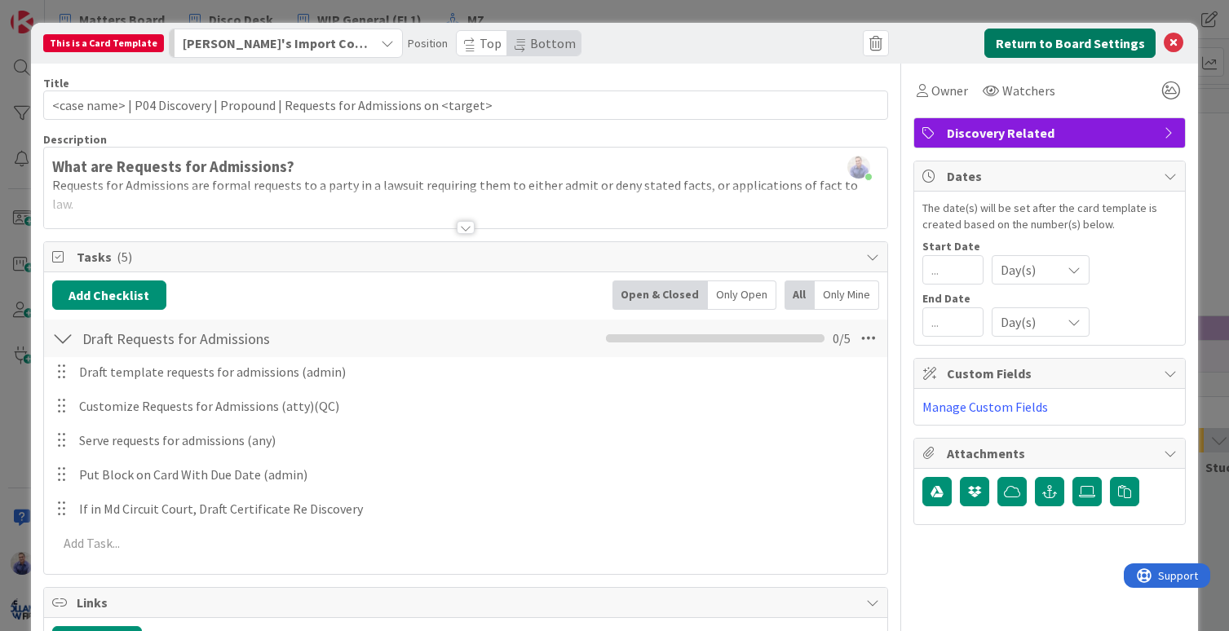
click at [1031, 53] on button "Return to Board Settings" at bounding box center [1069, 43] width 171 height 29
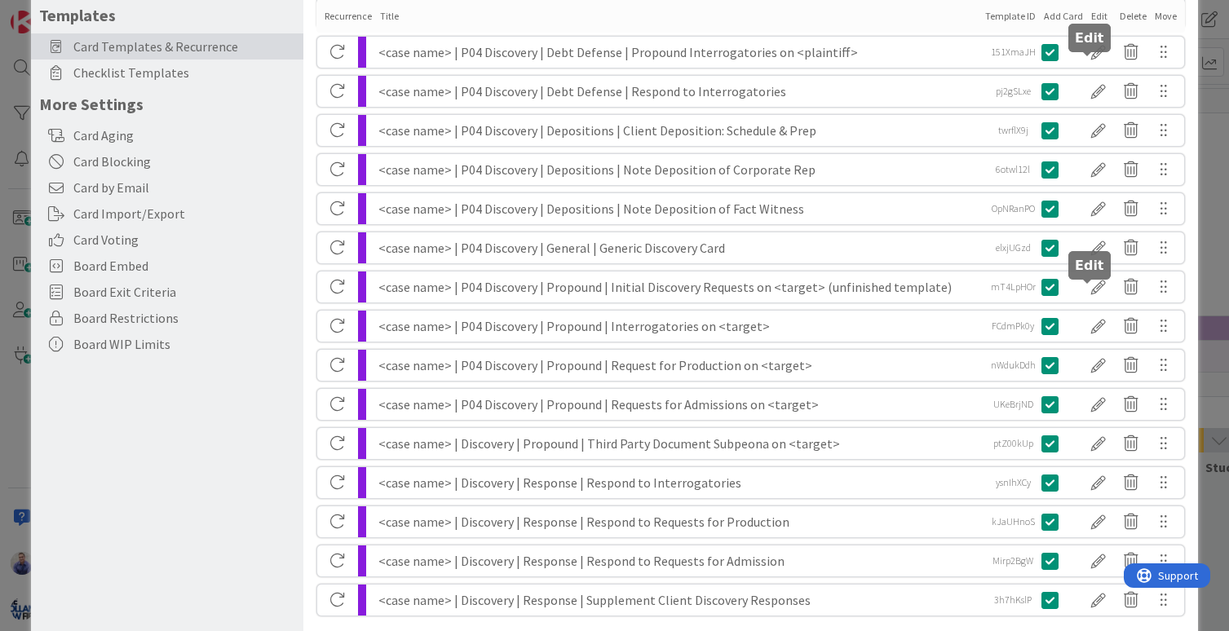
scroll to position [274, 0]
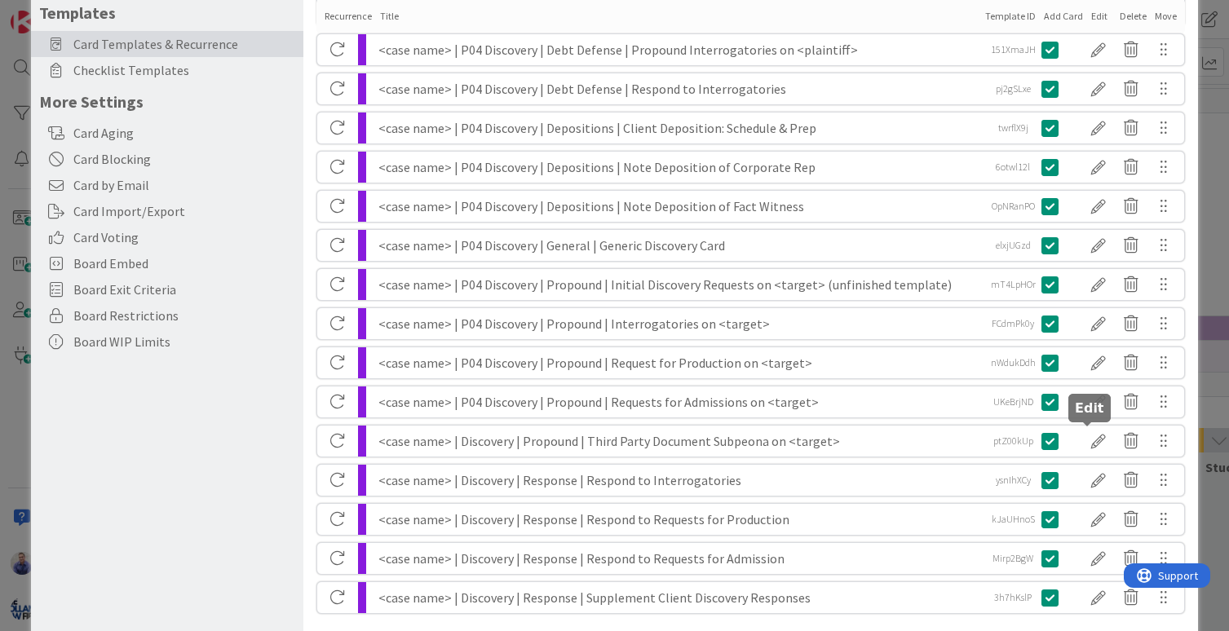
click at [1084, 443] on div at bounding box center [1098, 441] width 33 height 28
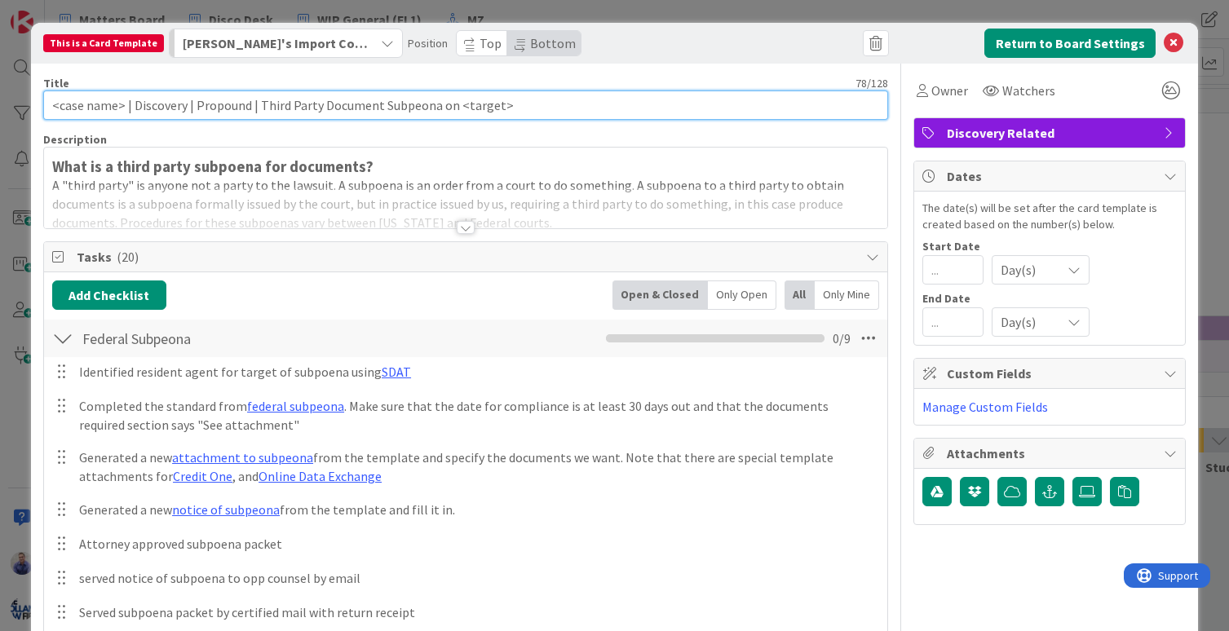
click at [161, 108] on input "<case name> | Discovery | Propound | Third Party Document Subpeona on <target>" at bounding box center [466, 105] width 846 height 29
paste input "P04"
type input "<case name> | P04 Discovery | Propound | Third Party Document Subpeona on <targ…"
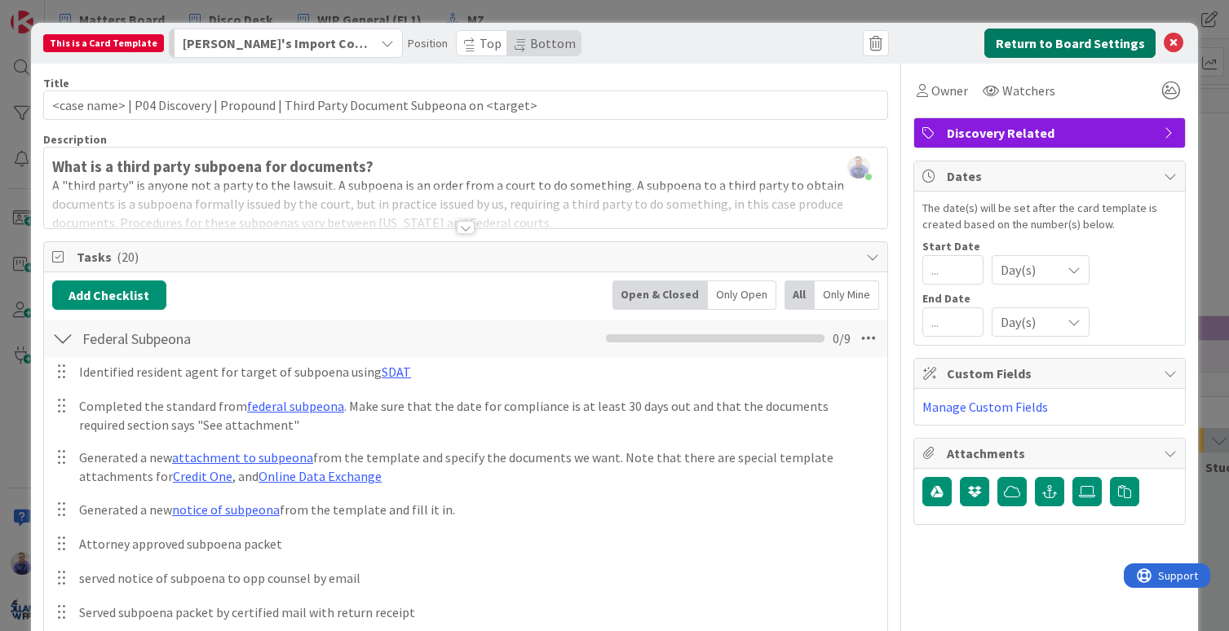
click at [1005, 46] on button "Return to Board Settings" at bounding box center [1069, 43] width 171 height 29
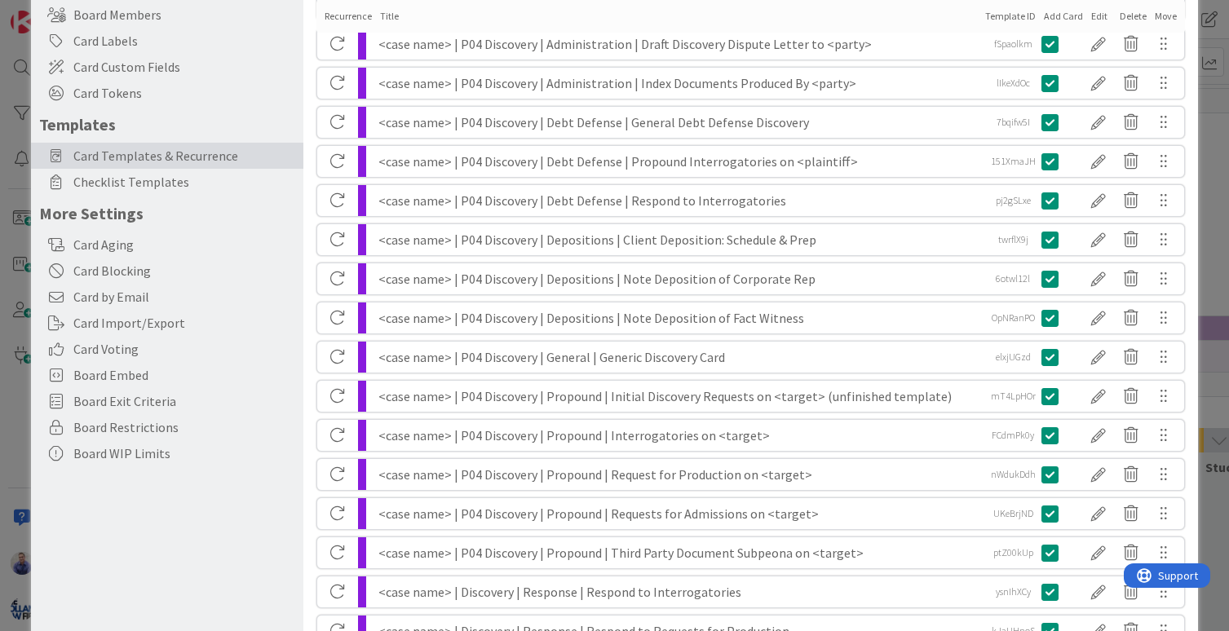
scroll to position [384, 0]
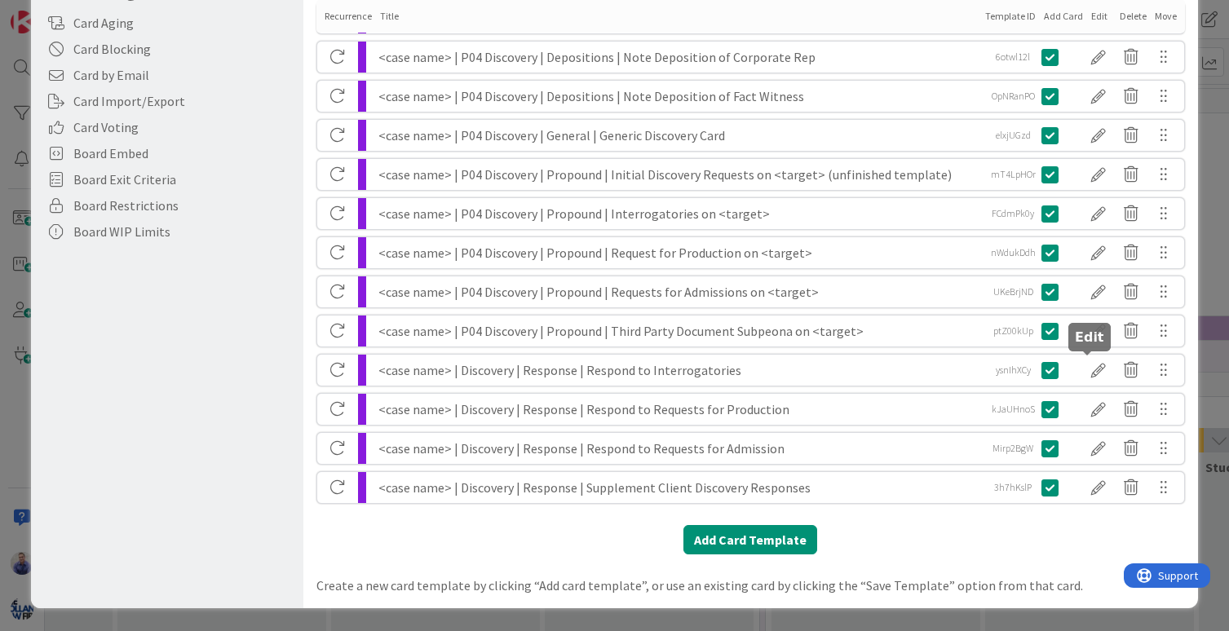
click at [1087, 377] on div at bounding box center [1098, 370] width 33 height 28
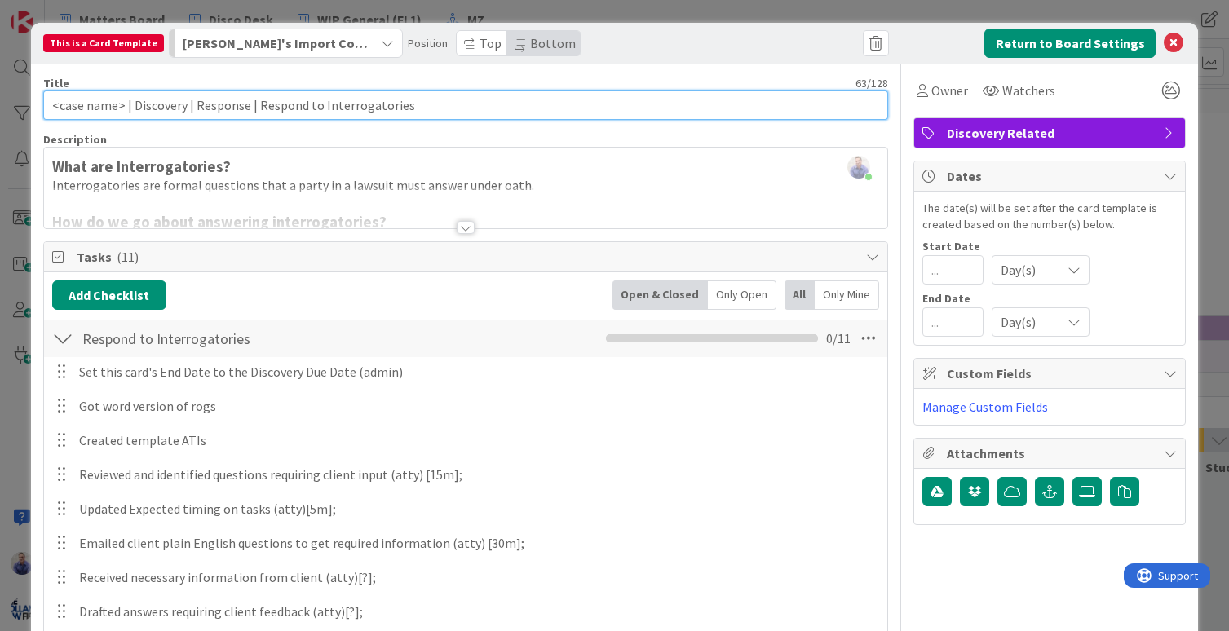
click at [155, 113] on input "<case name> | Discovery | Response | Respond to Interrogatories" at bounding box center [466, 105] width 846 height 29
paste input "P04"
type input "<case name> | P04 Discovery | Response | Respond to Interrogatories"
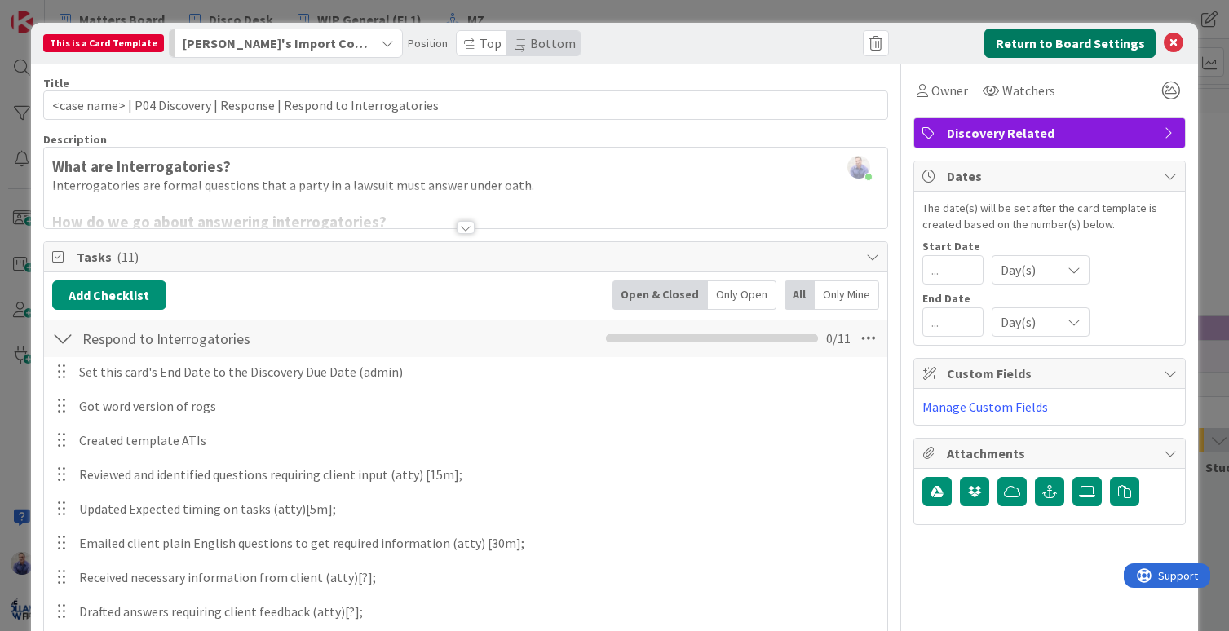
click at [1001, 47] on button "Return to Board Settings" at bounding box center [1069, 43] width 171 height 29
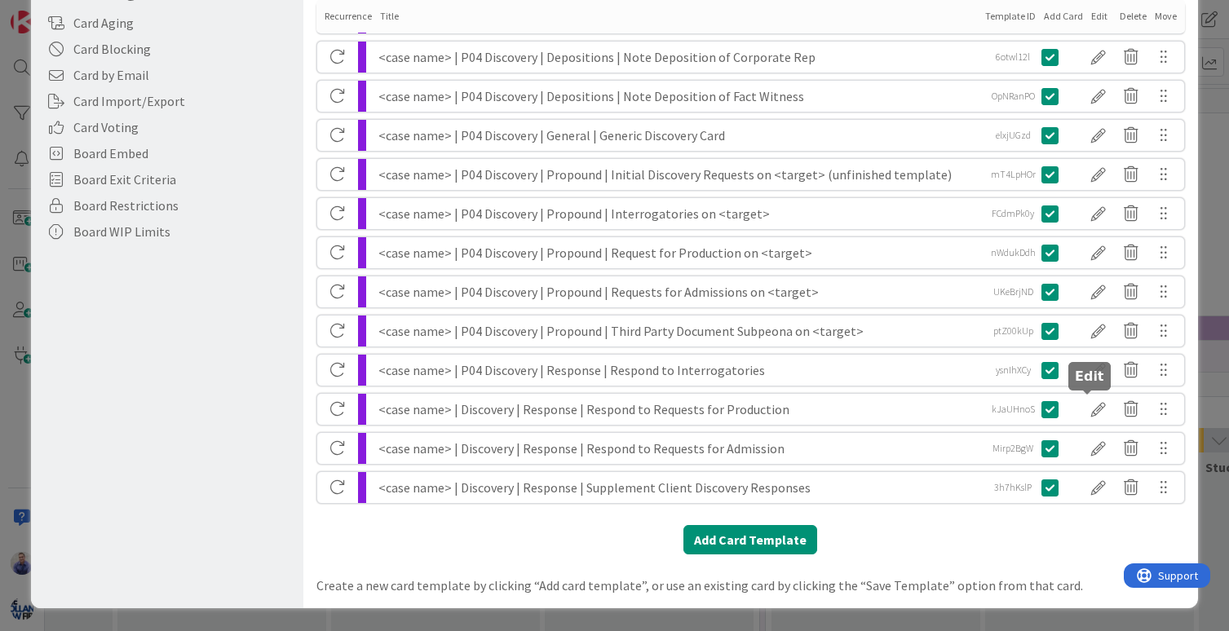
click at [1093, 404] on div at bounding box center [1098, 409] width 33 height 28
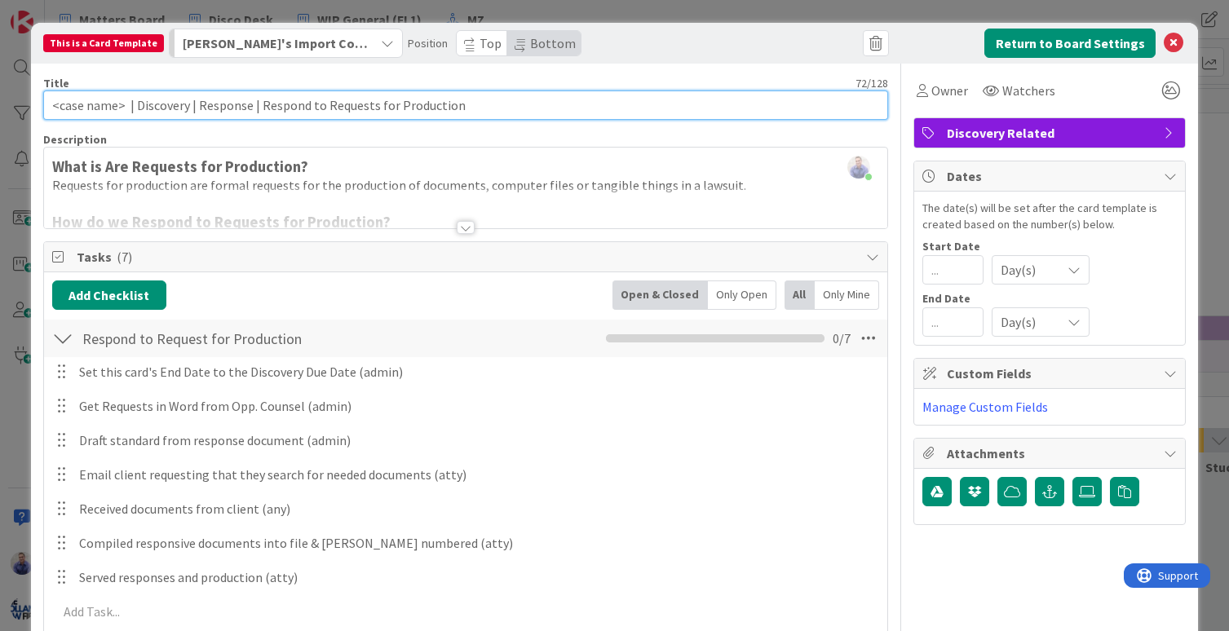
click at [151, 105] on input "<case name> | Discovery | Response | Respond to Requests for Production" at bounding box center [466, 105] width 846 height 29
paste input "P04"
type input "<case name> | P04 Discovery | Response | Respond to Requests for Production"
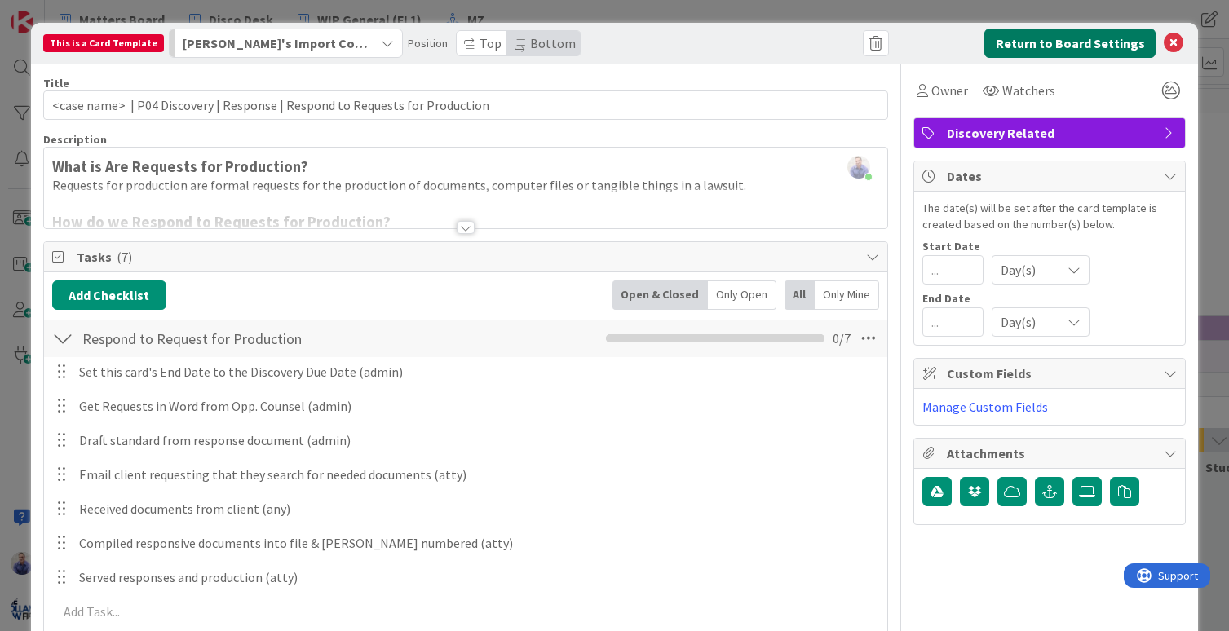
click at [1016, 47] on button "Return to Board Settings" at bounding box center [1069, 43] width 171 height 29
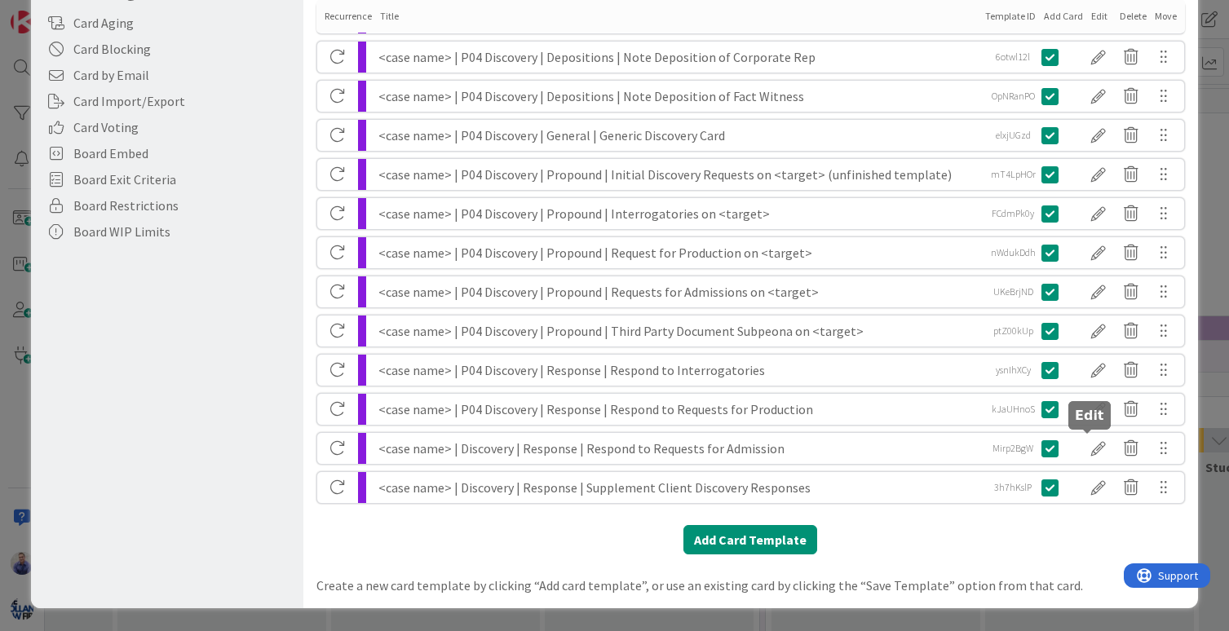
click at [1095, 449] on div at bounding box center [1098, 449] width 33 height 28
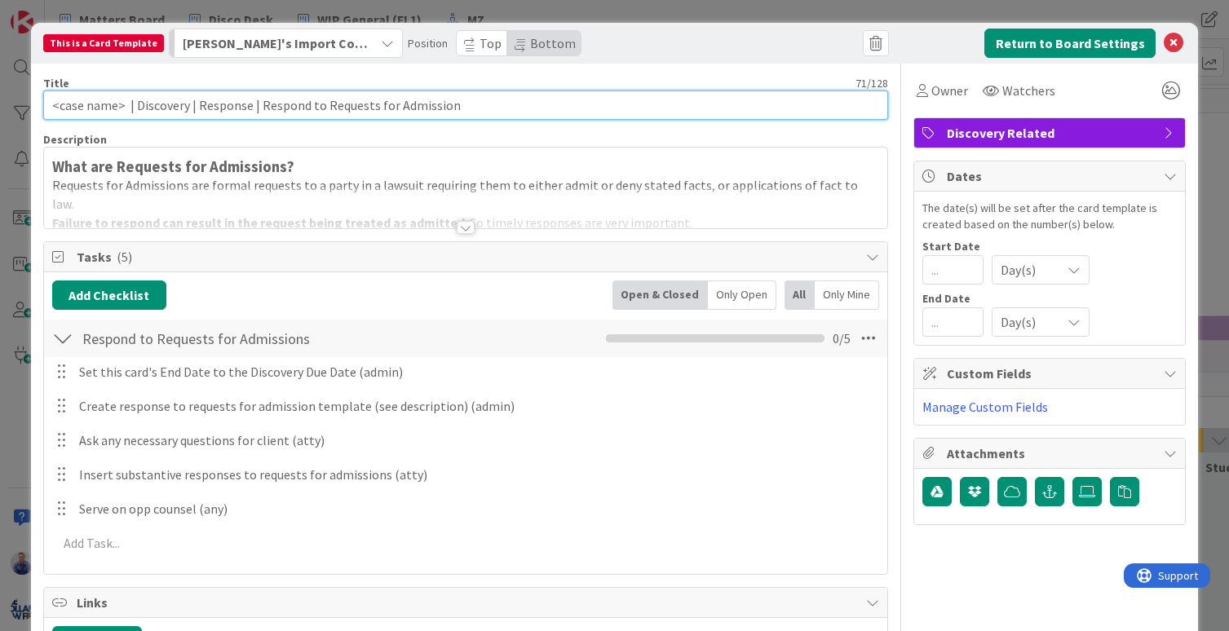
click at [162, 104] on input "<case name> | Discovery | Response | Respond to Requests for Admission" at bounding box center [466, 105] width 846 height 29
paste input "P04"
type input "<case name> | P04 Discovery | Response | Respond to Requests for Admission"
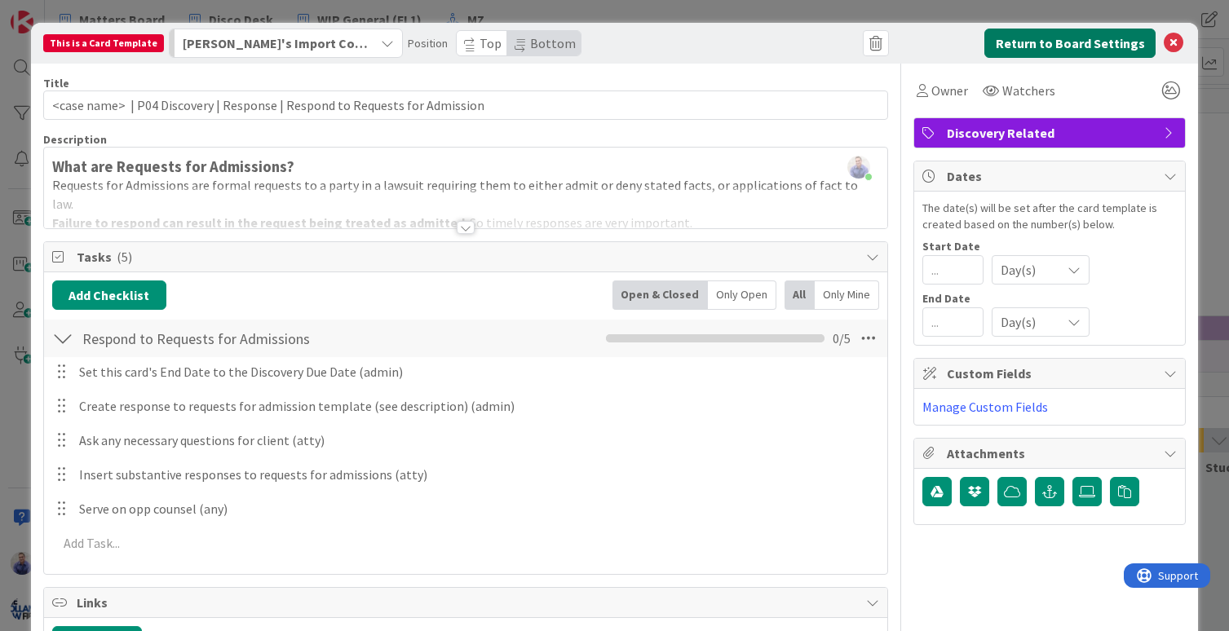
click at [1119, 42] on button "Return to Board Settings" at bounding box center [1069, 43] width 171 height 29
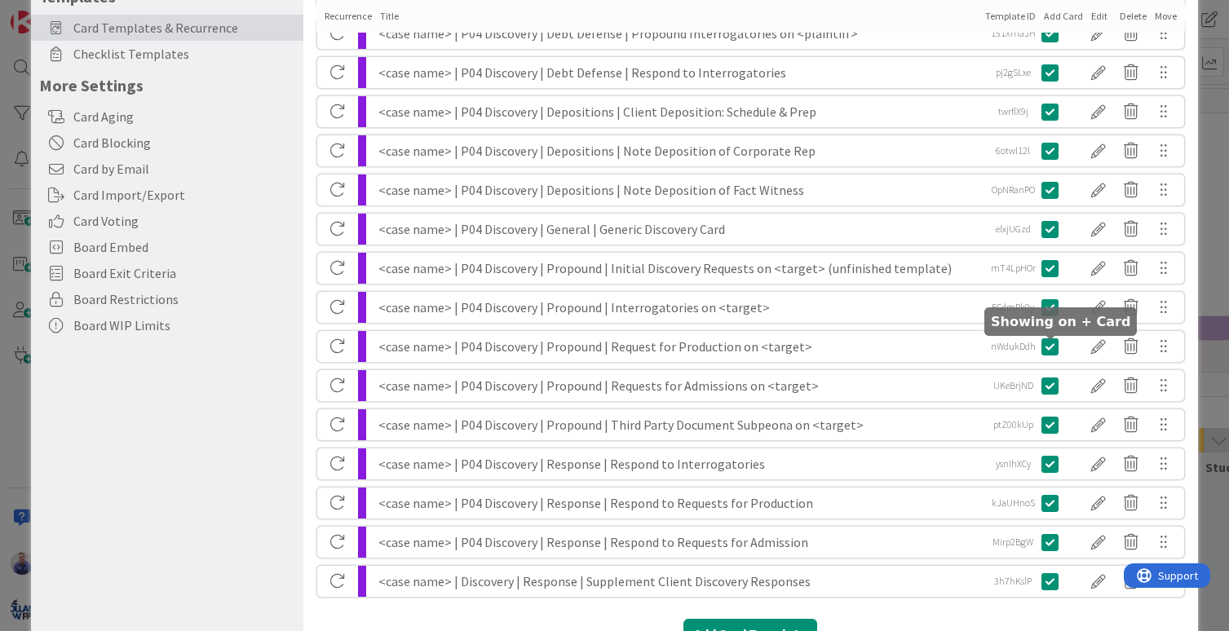
scroll to position [325, 0]
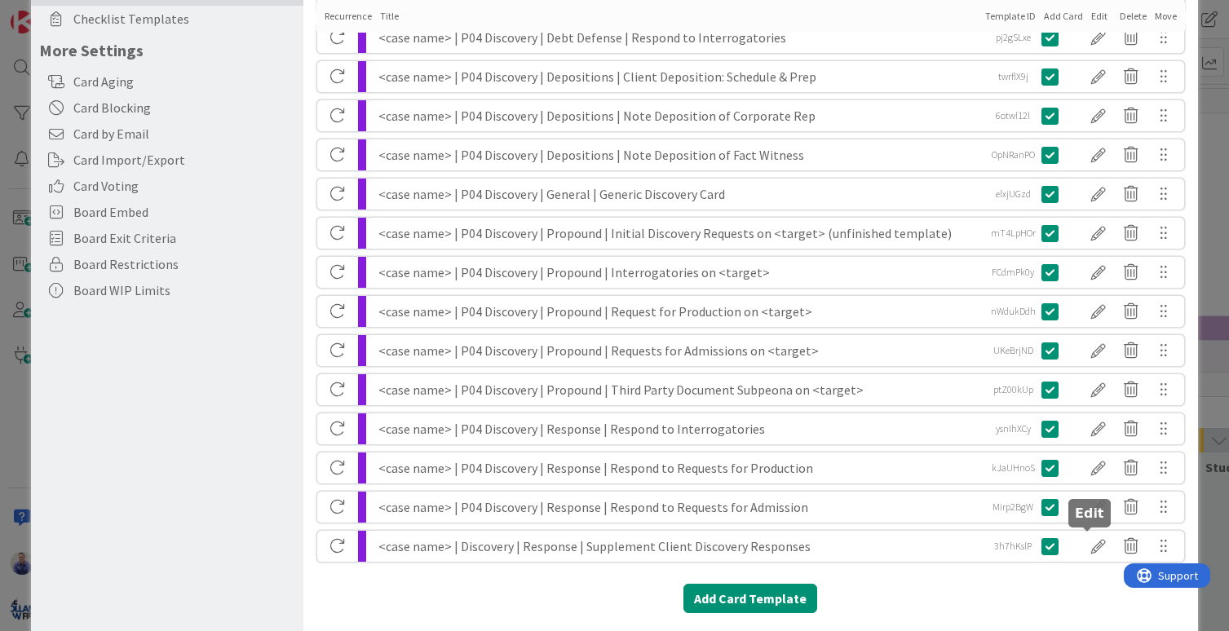
click at [1089, 543] on div at bounding box center [1098, 546] width 33 height 28
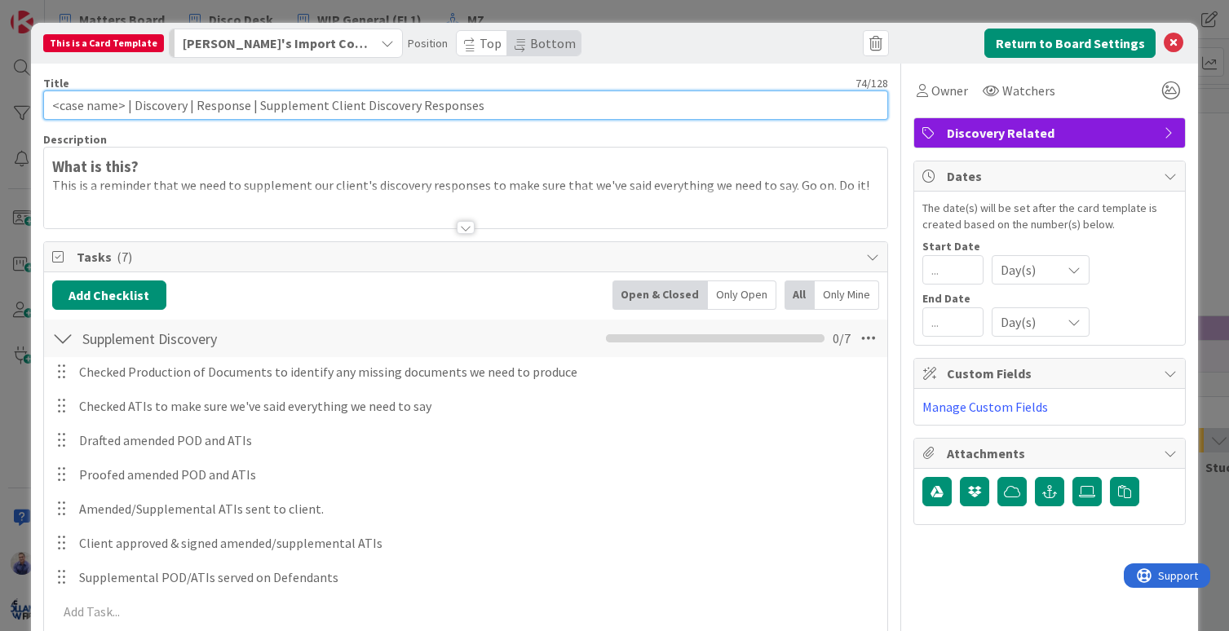
click at [152, 111] on input "<case name> | Discovery | Response | Supplement Client Discovery Responses" at bounding box center [466, 105] width 846 height 29
paste input "P04"
type input "<case name> | P04 Discovery | Response | Supplement Client Discovery Responses"
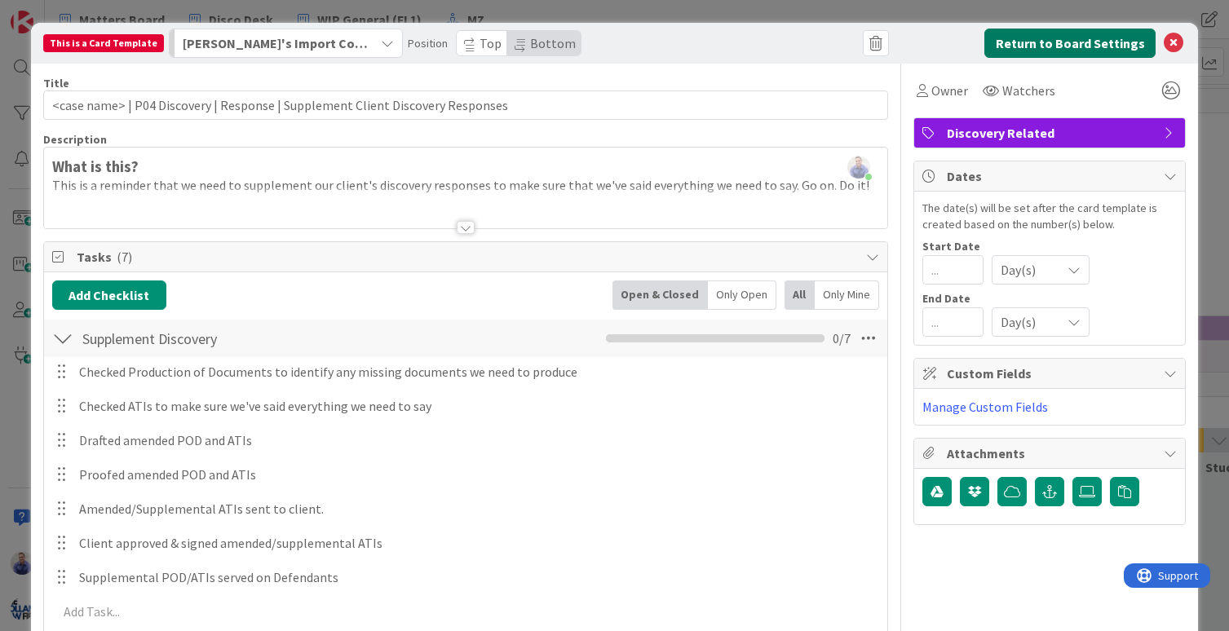
click at [1027, 34] on button "Return to Board Settings" at bounding box center [1069, 43] width 171 height 29
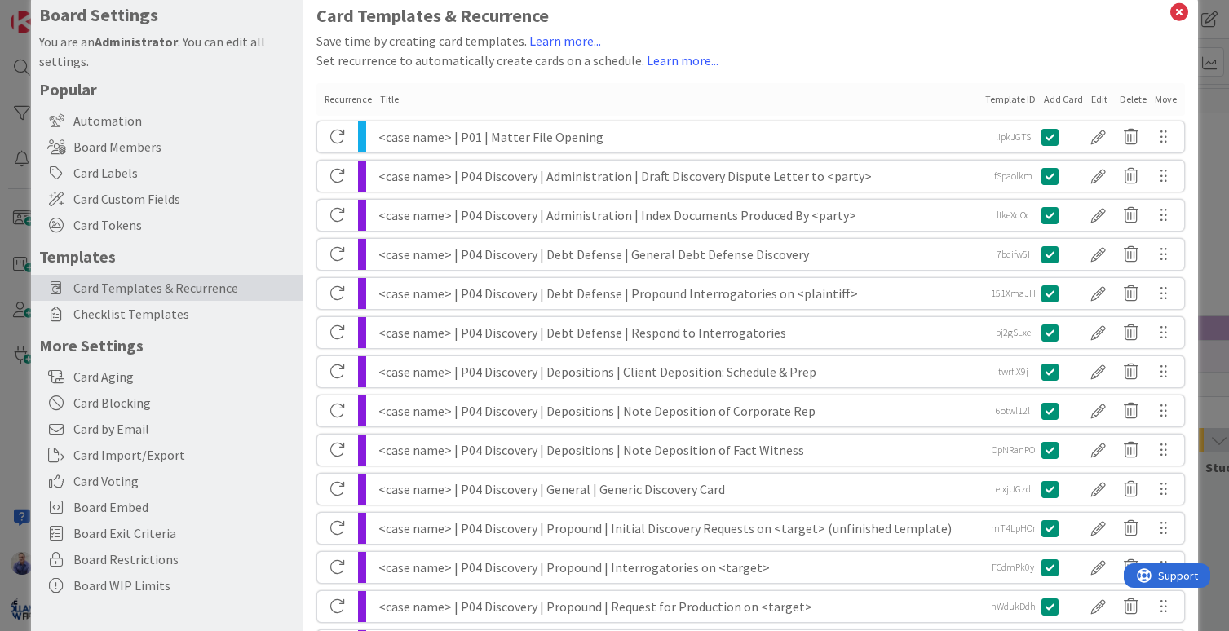
scroll to position [0, 0]
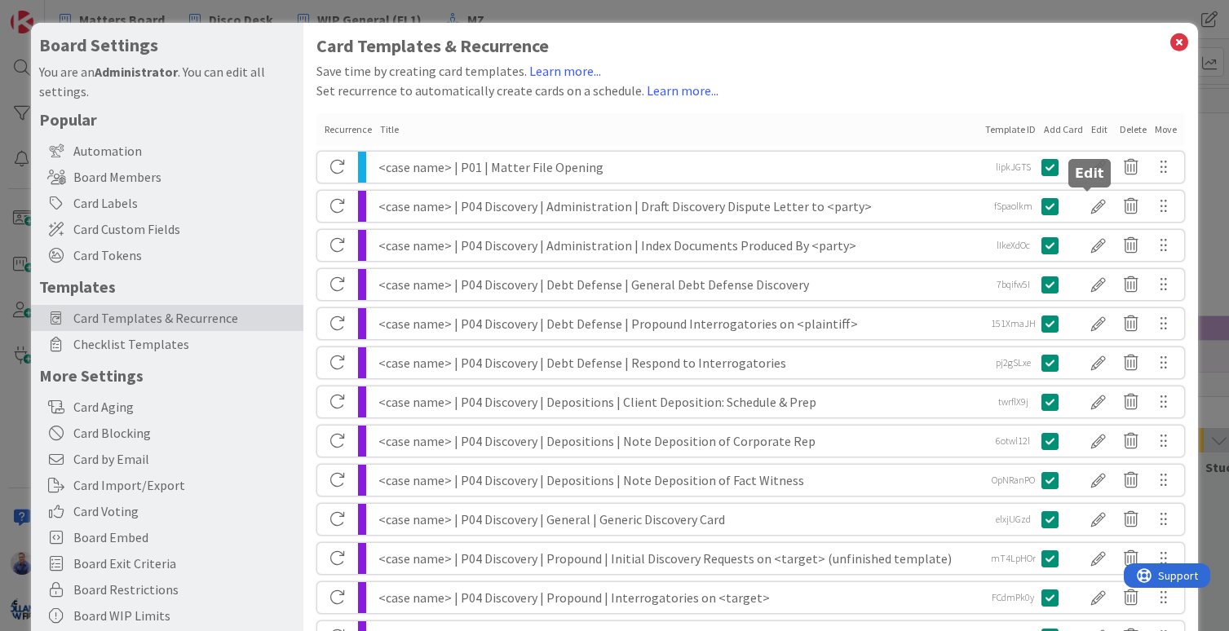
click at [1084, 205] on div at bounding box center [1098, 206] width 33 height 28
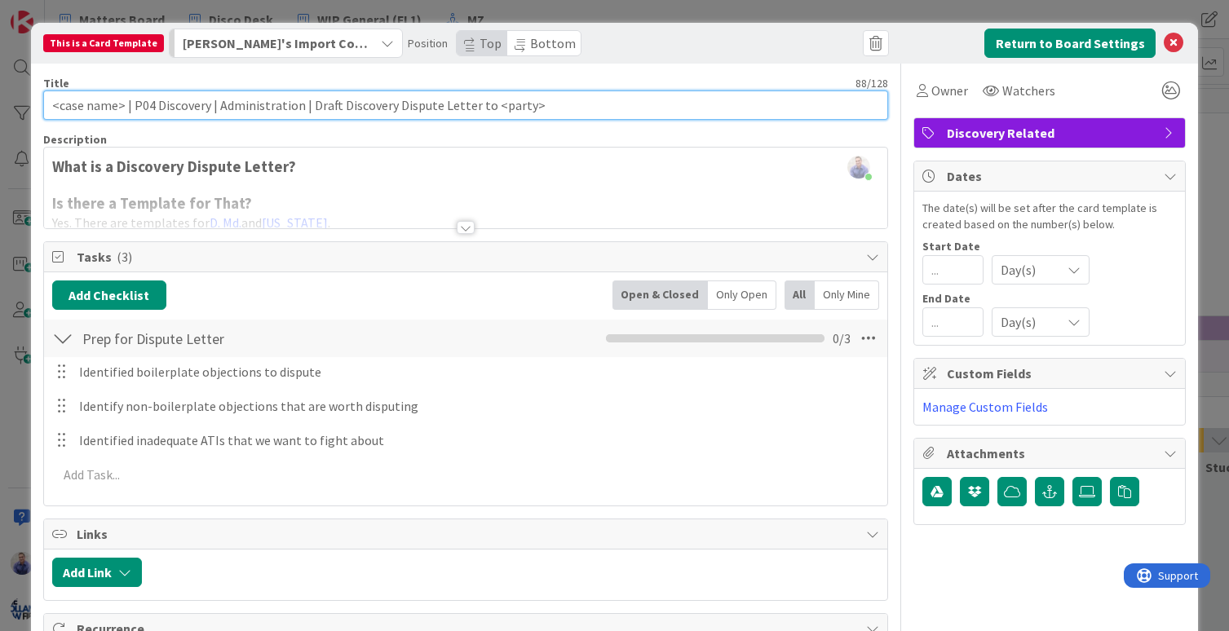
click at [167, 103] on input "<case name> | P04 Discovery | Administration | Draft Discovery Dispute Letter t…" at bounding box center [466, 105] width 846 height 29
type input "<case name> | P04 | Administration | Draft Discovery Dispute Letter to <party>"
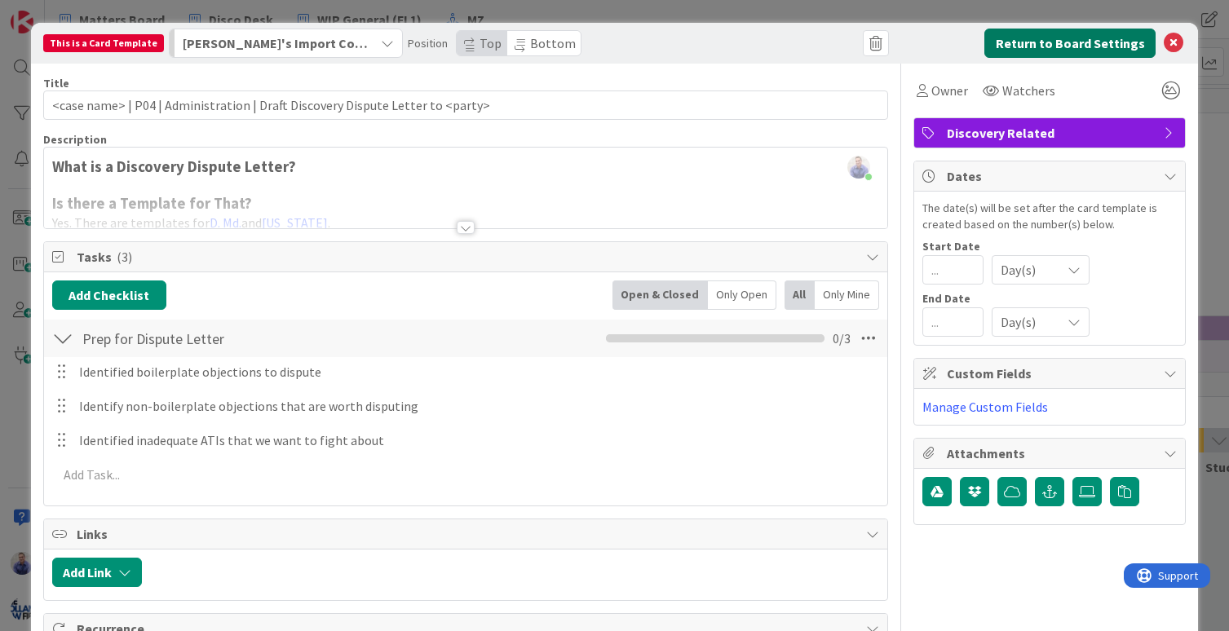
click at [1021, 39] on button "Return to Board Settings" at bounding box center [1069, 43] width 171 height 29
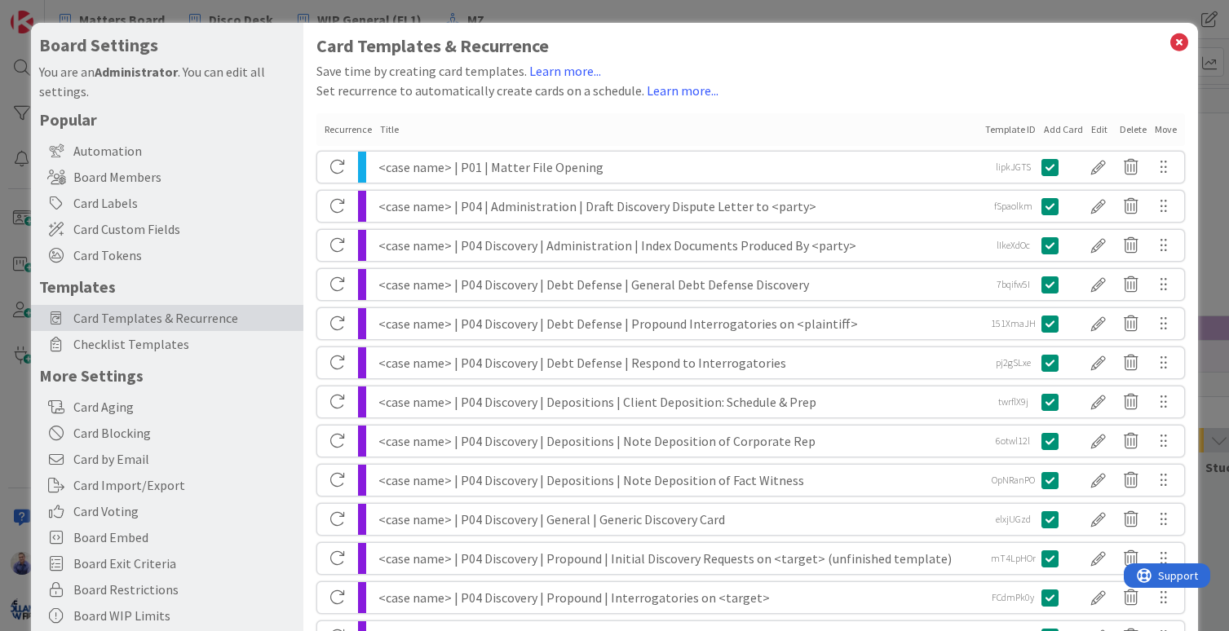
click at [480, 208] on div "<case name> | P04 | Administration | Draft Discovery Dispute Letter to <party>" at bounding box center [679, 206] width 602 height 31
click at [1082, 210] on div at bounding box center [1098, 206] width 33 height 28
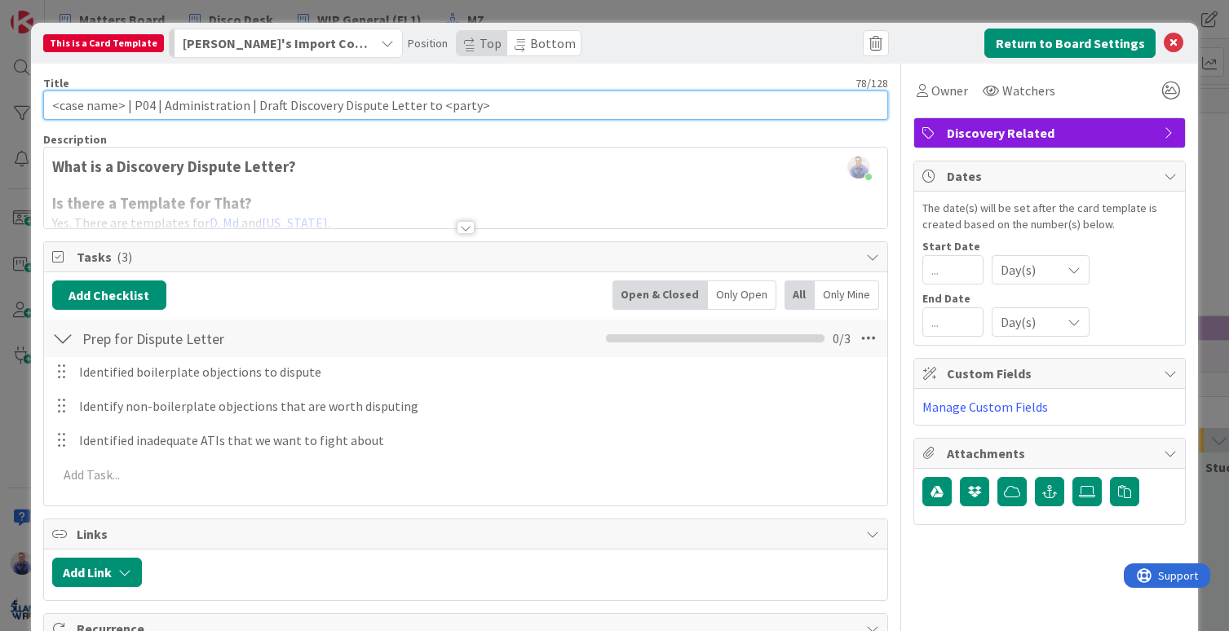
click at [152, 105] on input "<case name> | P04 | Administration | Draft Discovery Dispute Letter to <party>" at bounding box center [466, 105] width 846 height 29
type input "<case name> | P04 Discovery | Administration | Draft Discovery Dispute Letter t…"
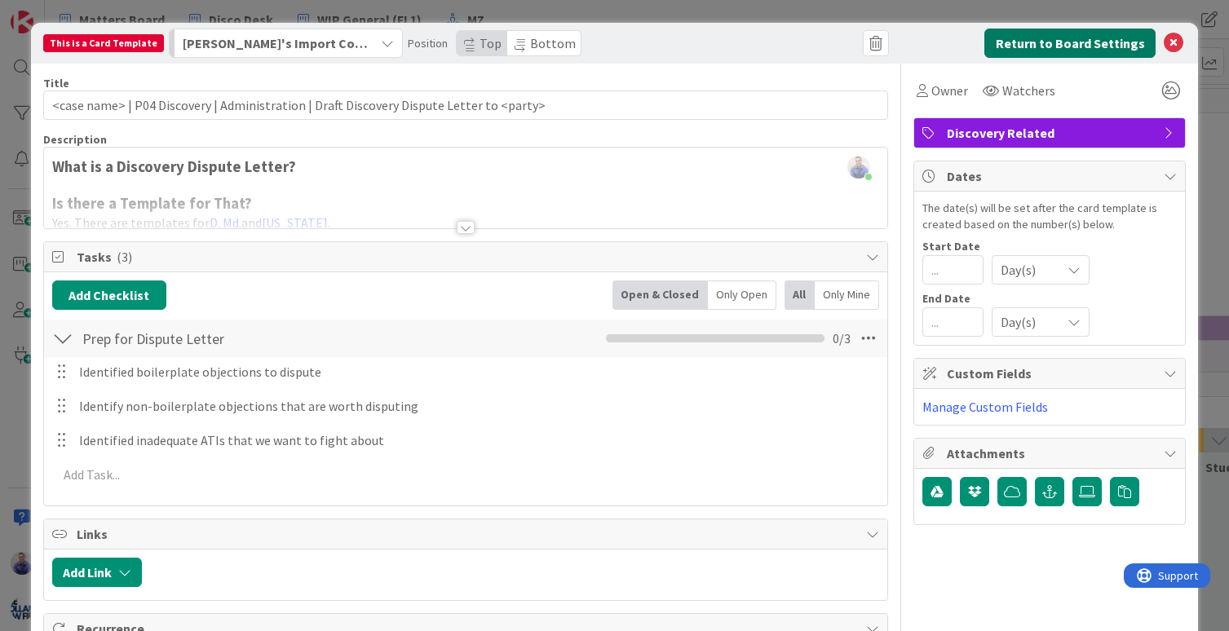
click at [1039, 33] on button "Return to Board Settings" at bounding box center [1069, 43] width 171 height 29
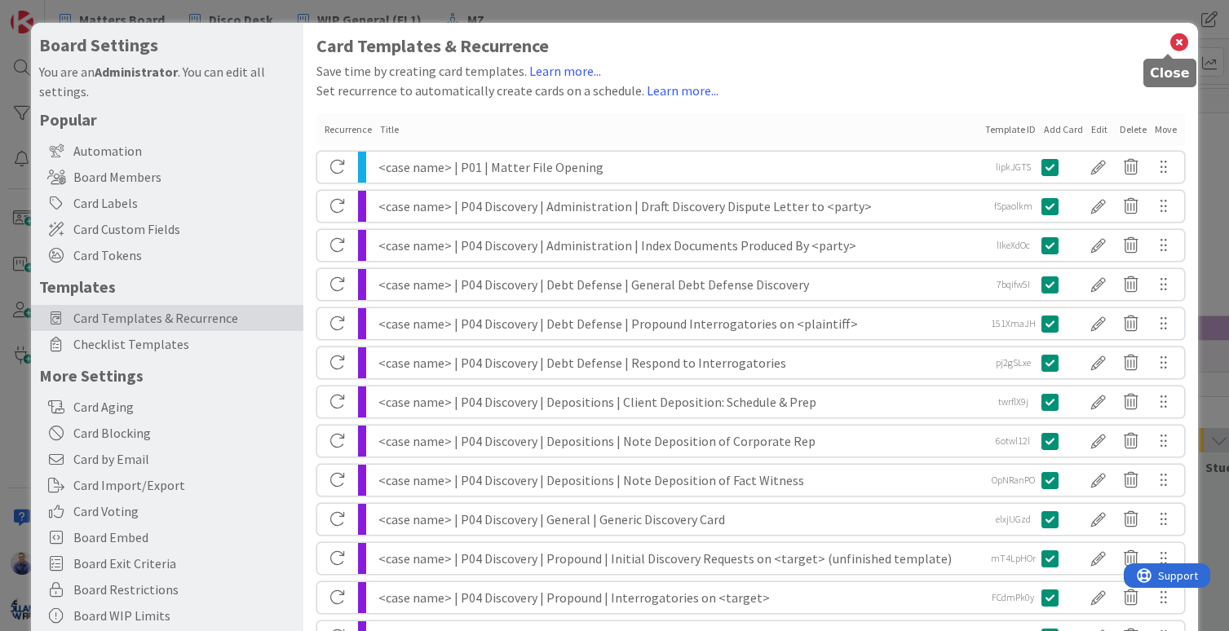
click at [1170, 43] on icon at bounding box center [1178, 42] width 21 height 23
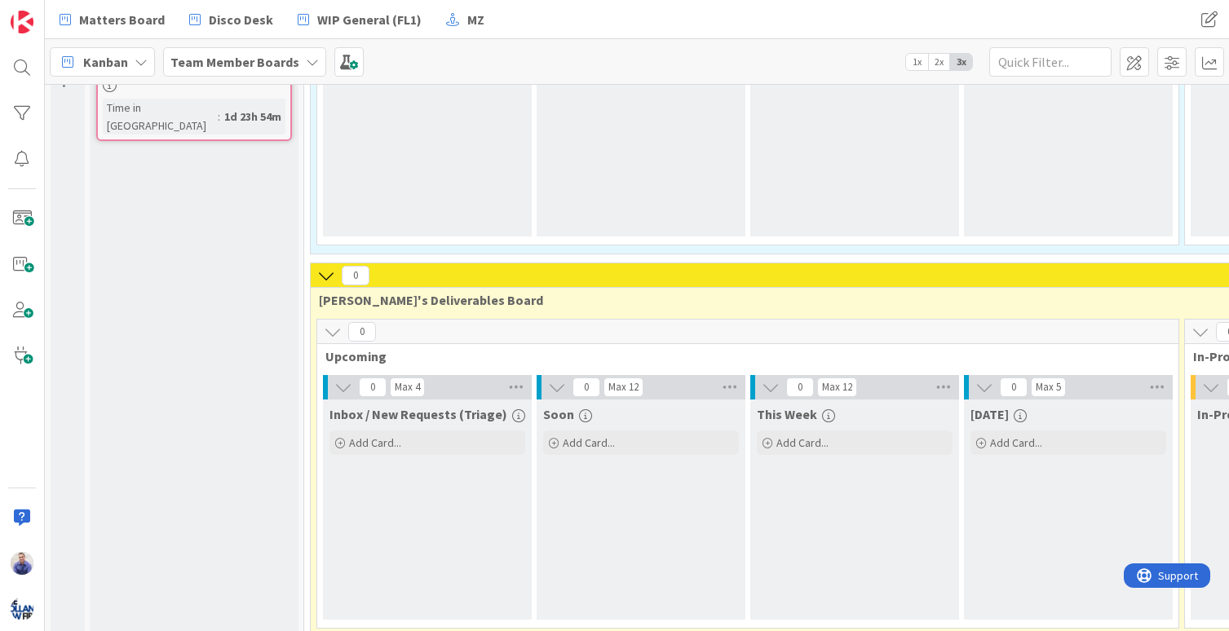
scroll to position [274, 0]
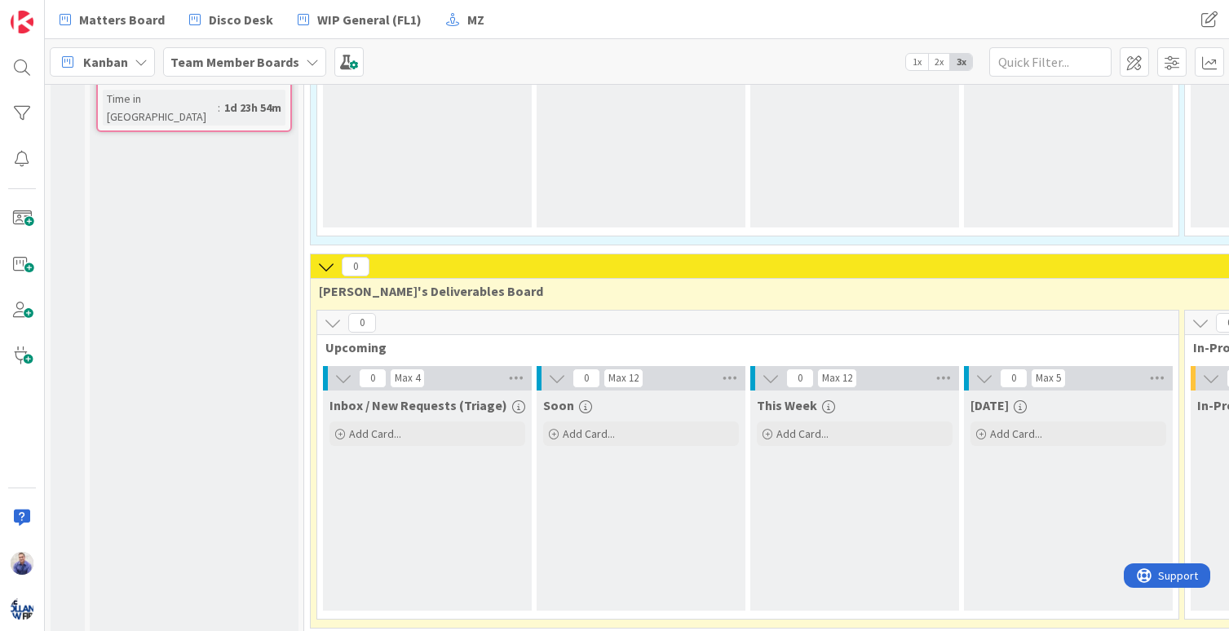
click at [334, 325] on icon at bounding box center [333, 323] width 18 height 18
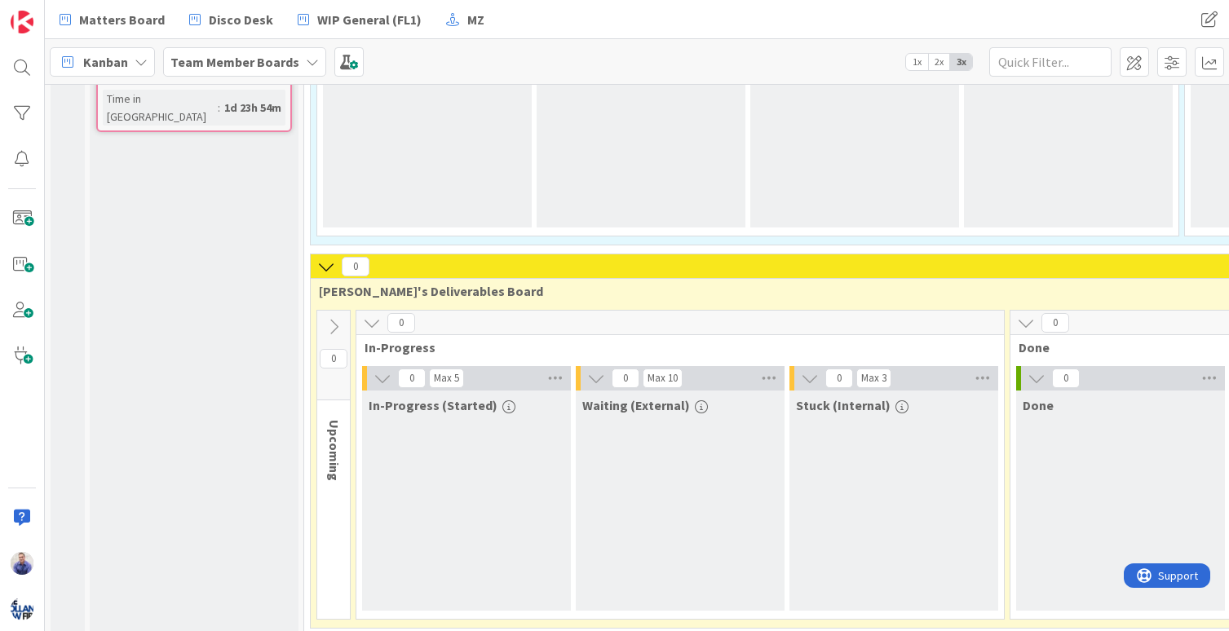
click at [374, 325] on icon at bounding box center [372, 323] width 18 height 18
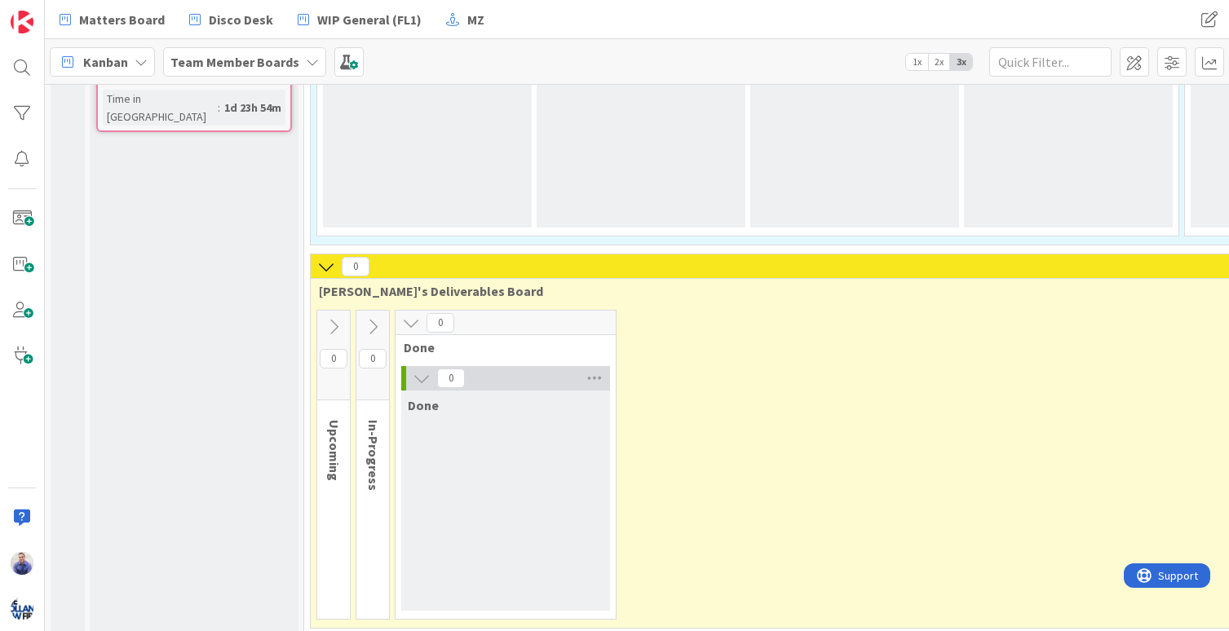
click at [413, 319] on icon at bounding box center [411, 323] width 18 height 18
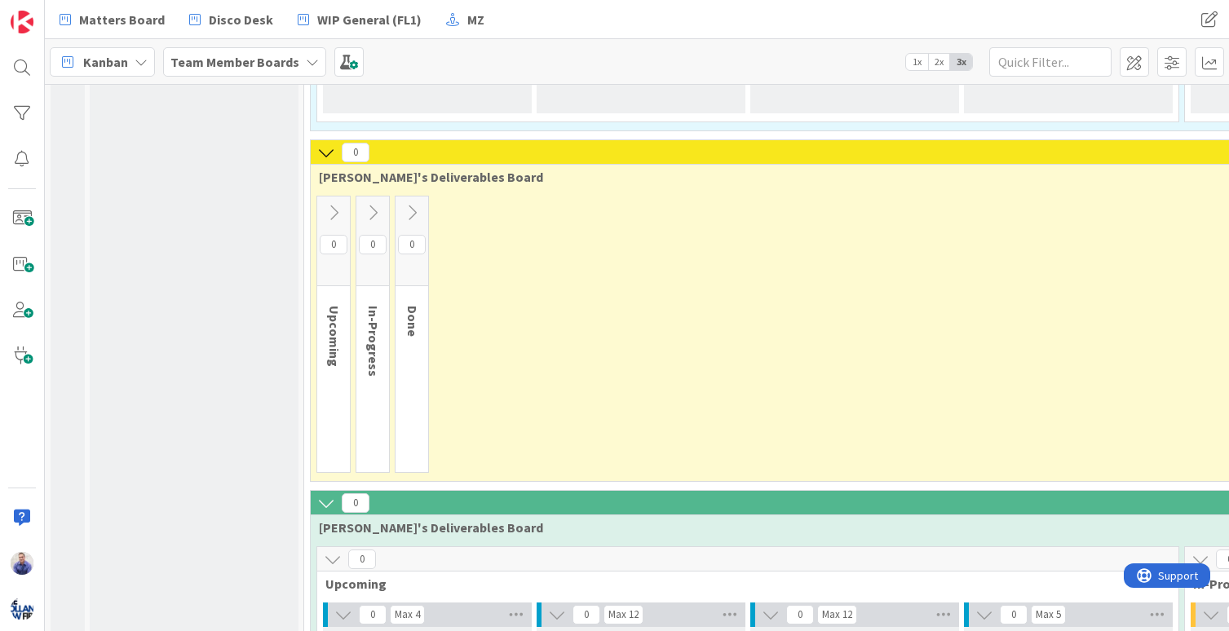
scroll to position [394, 0]
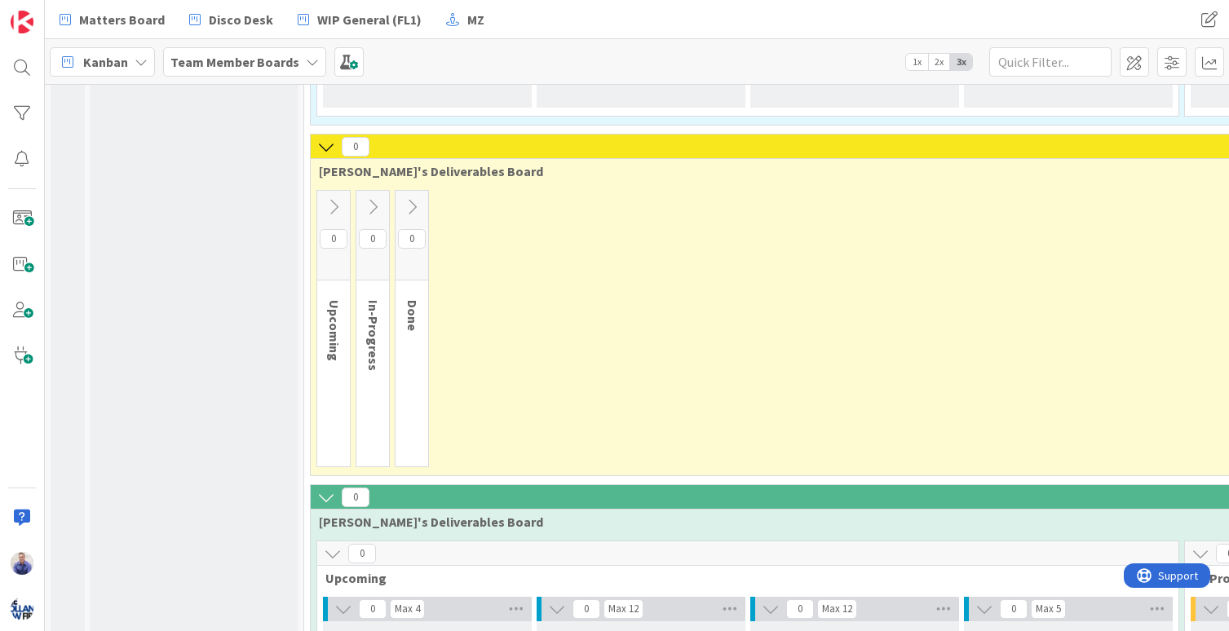
click at [416, 204] on icon at bounding box center [412, 207] width 18 height 18
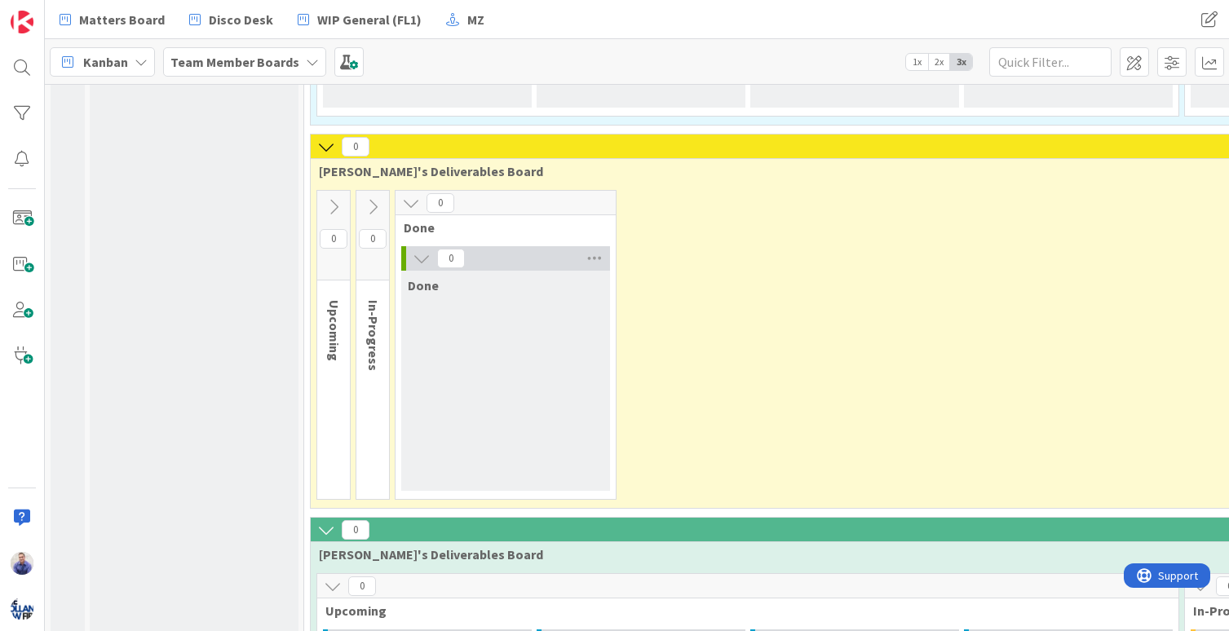
click at [378, 204] on icon at bounding box center [373, 207] width 18 height 18
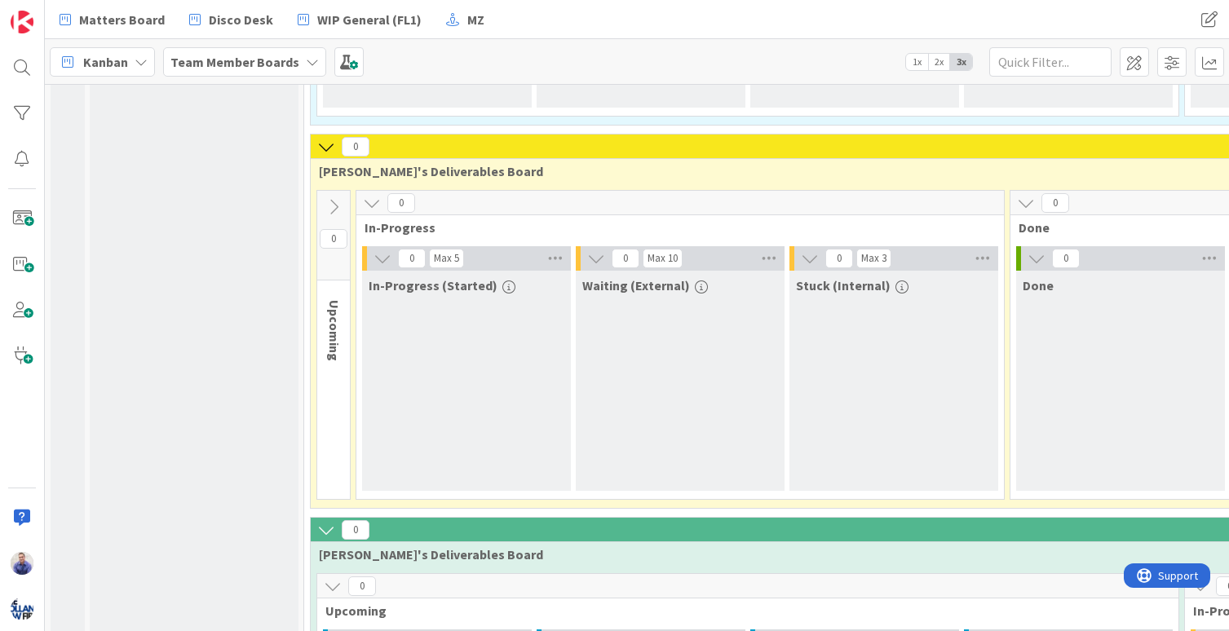
click at [338, 206] on icon at bounding box center [334, 207] width 18 height 18
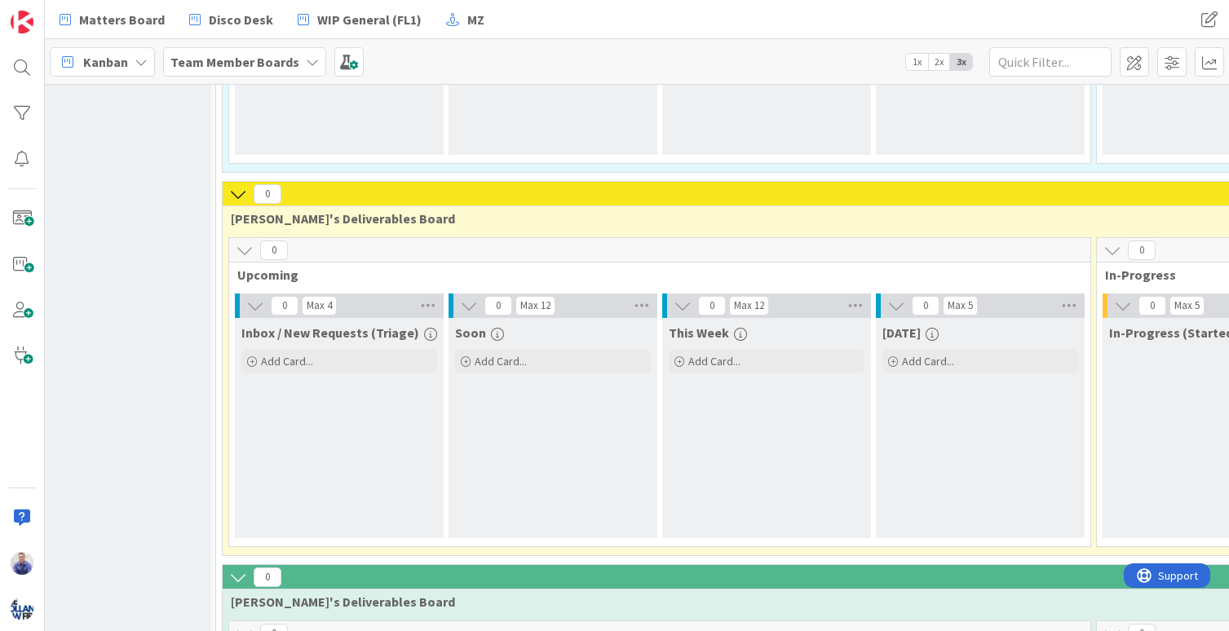
scroll to position [240, 88]
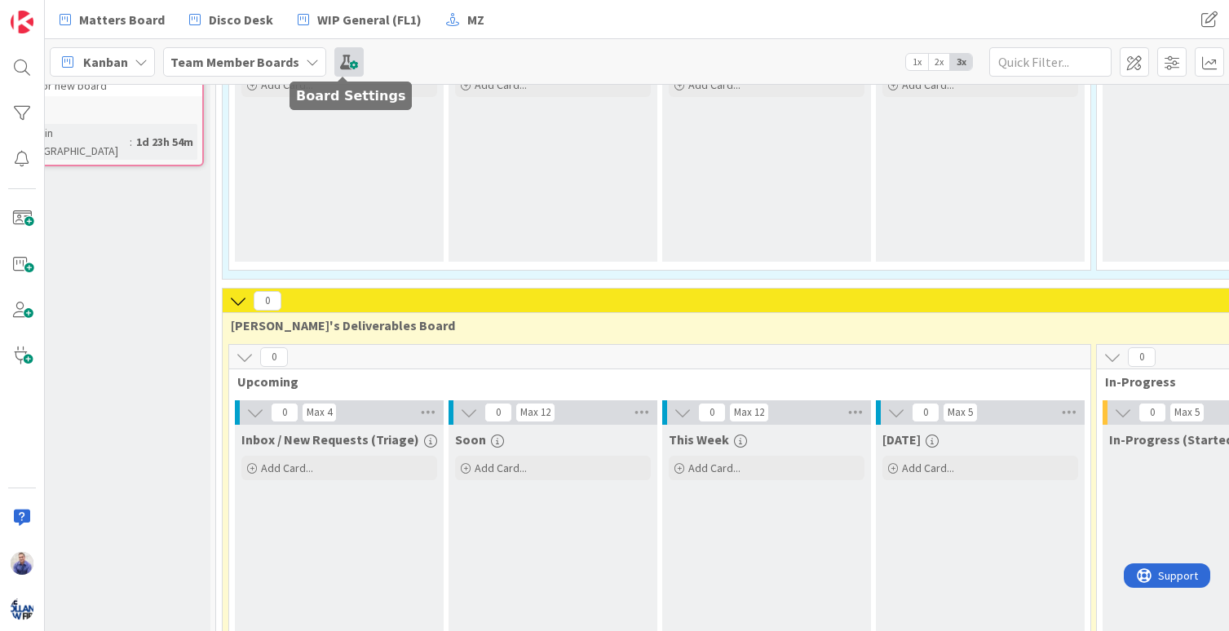
click at [338, 62] on span at bounding box center [348, 61] width 29 height 29
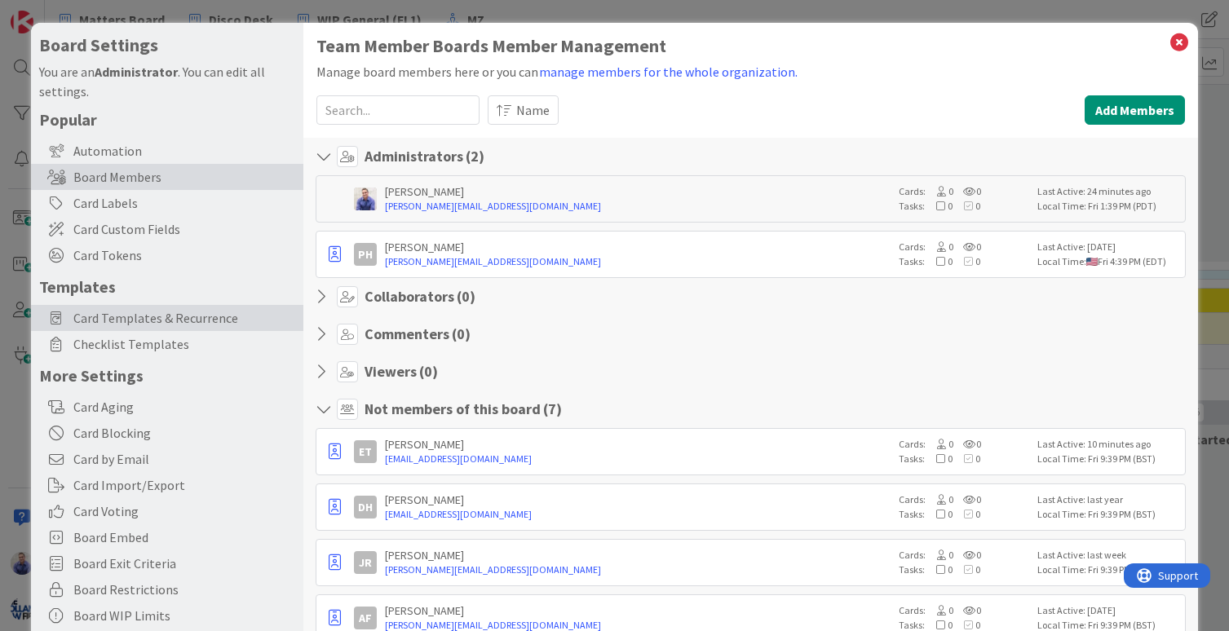
click at [135, 312] on span "Card Templates & Recurrence" at bounding box center [184, 318] width 222 height 20
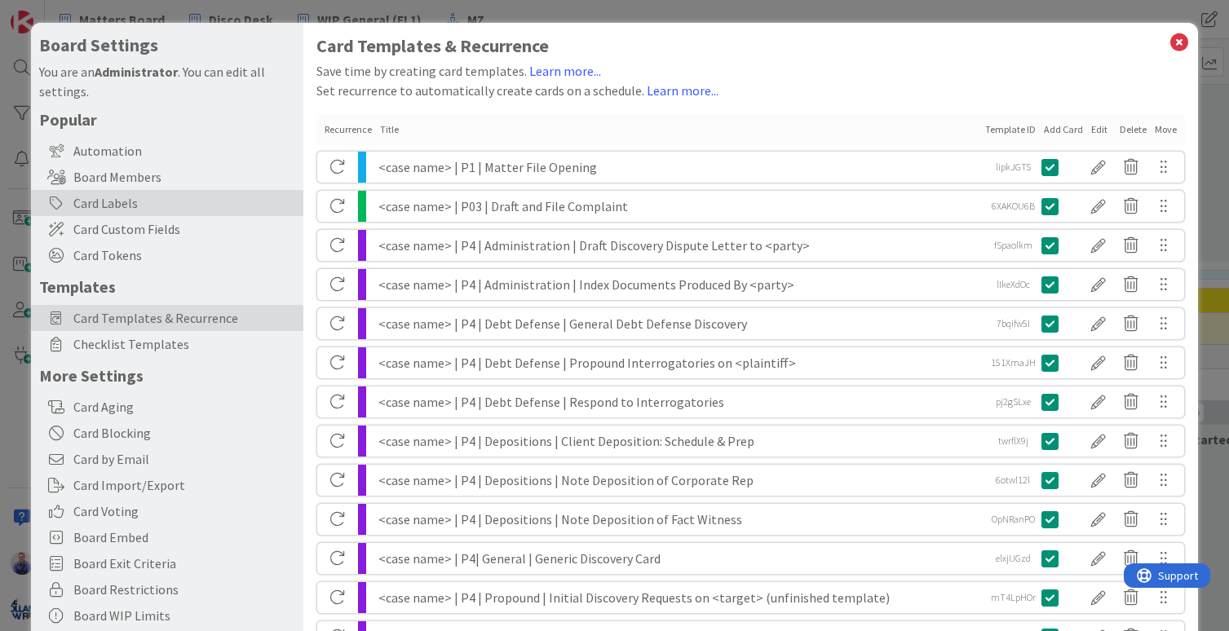
click at [117, 203] on div "Card Labels" at bounding box center [167, 203] width 272 height 26
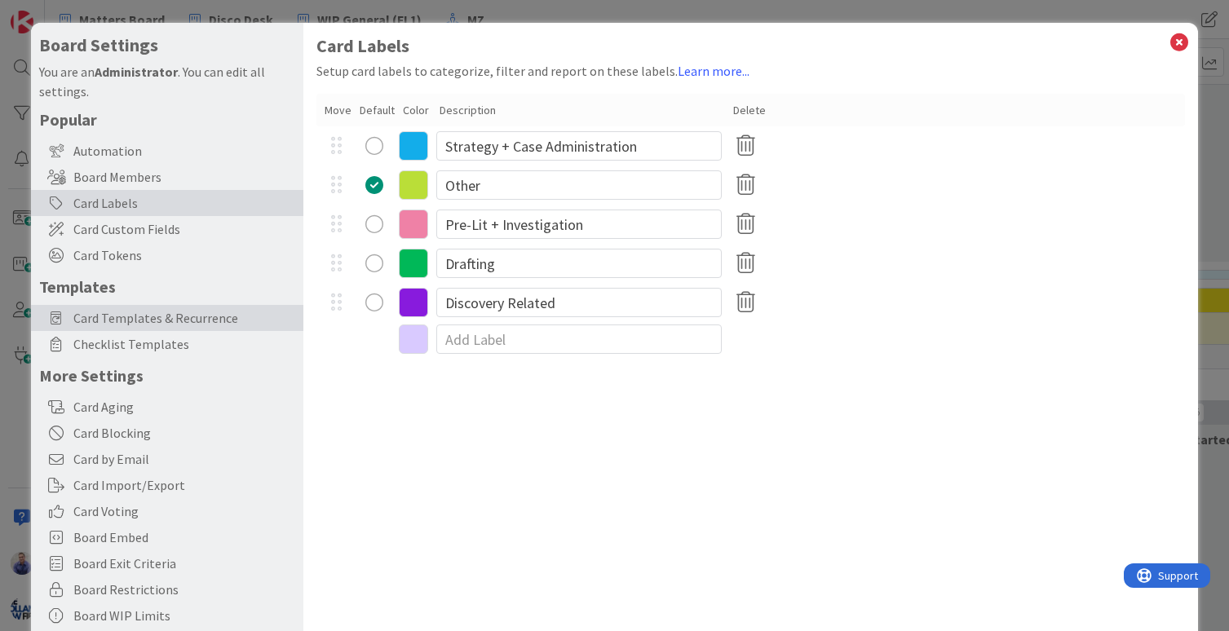
click at [144, 311] on span "Card Templates & Recurrence" at bounding box center [184, 318] width 222 height 20
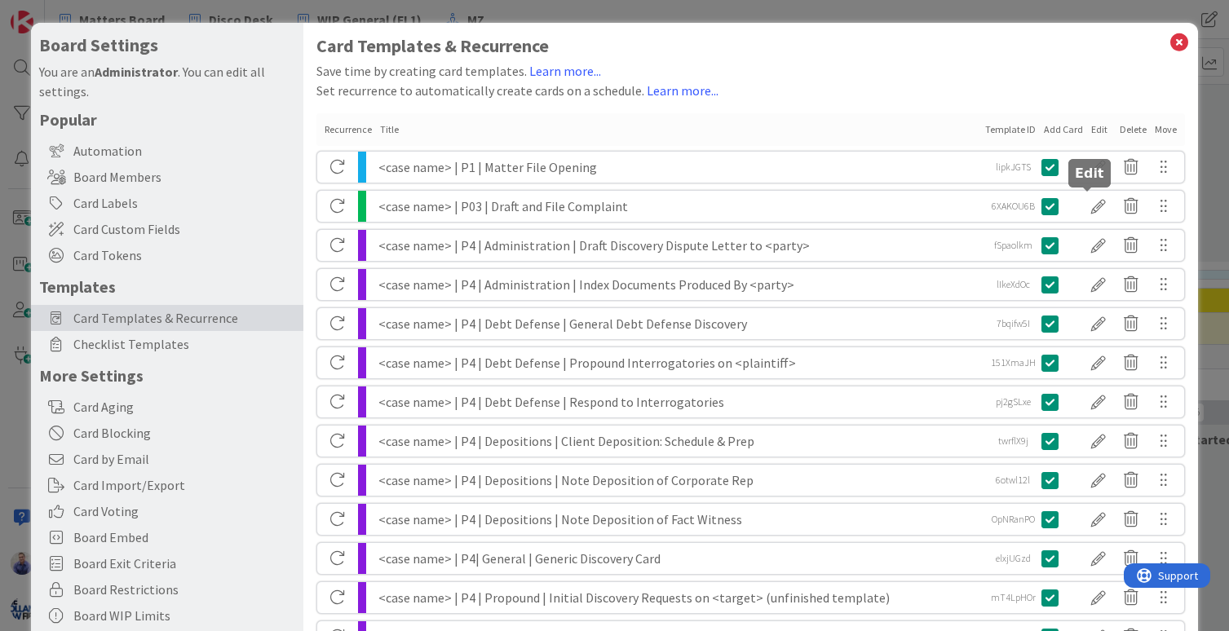
drag, startPoint x: 1090, startPoint y: 197, endPoint x: 910, endPoint y: 187, distance: 180.5
click at [1089, 197] on div at bounding box center [1098, 206] width 33 height 28
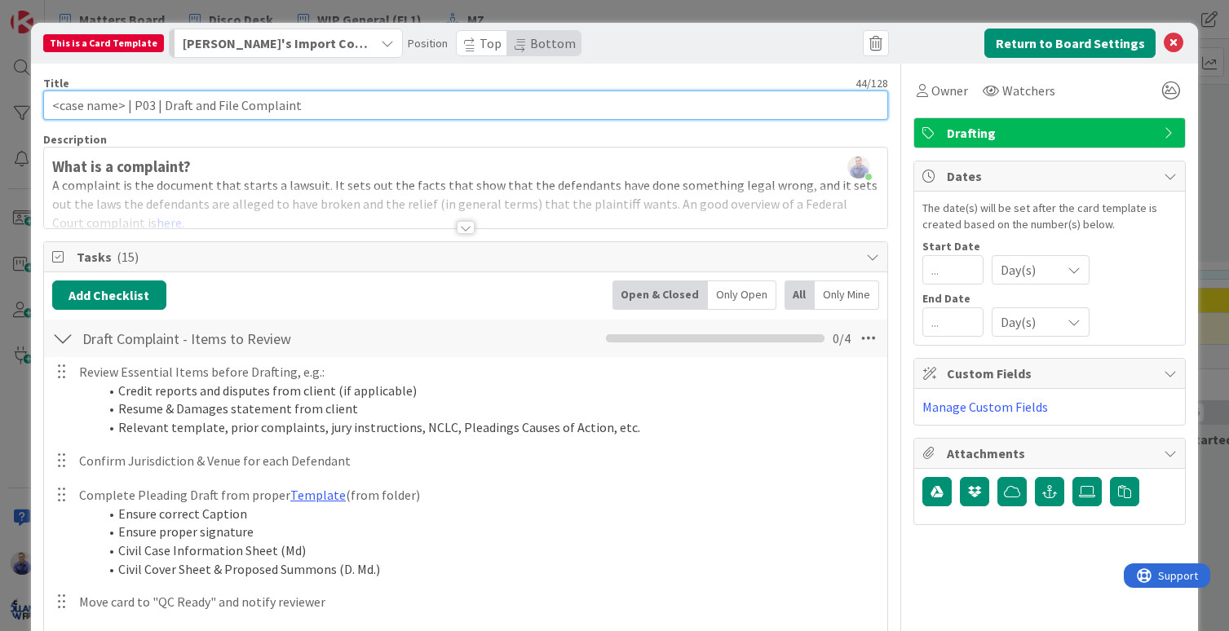
click at [142, 104] on input "<case name> | P03 | Draft and File Complaint" at bounding box center [466, 105] width 846 height 29
type input "<case name> | P3 | Draft and File Complaint"
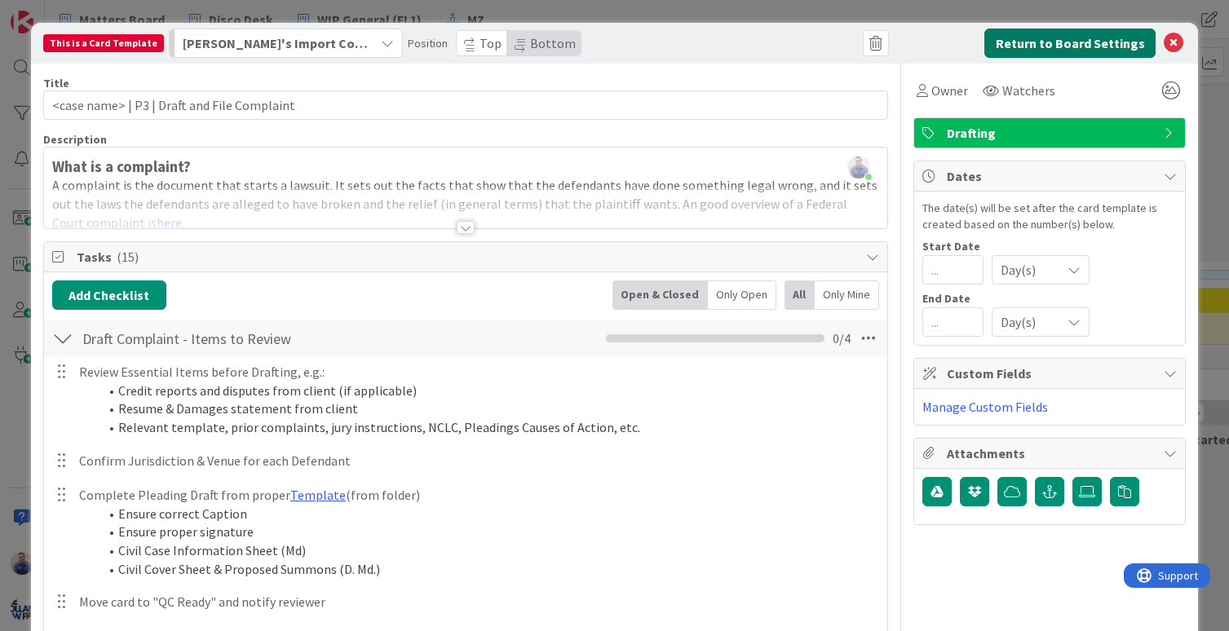
click at [1040, 39] on button "Return to Board Settings" at bounding box center [1069, 43] width 171 height 29
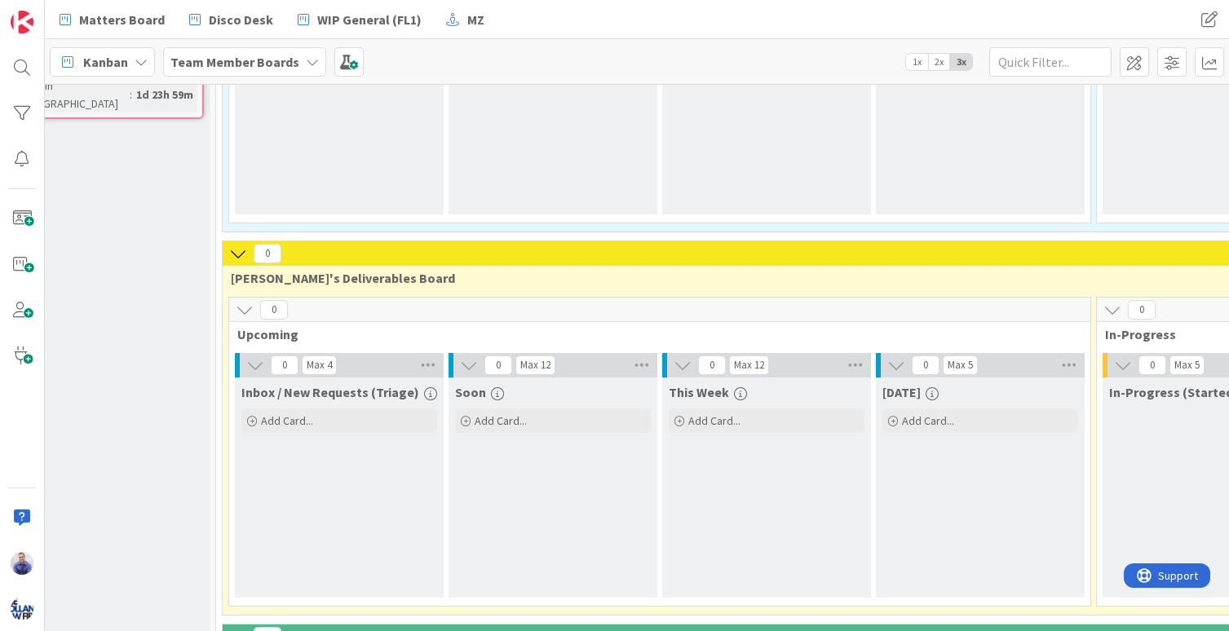
scroll to position [360, 88]
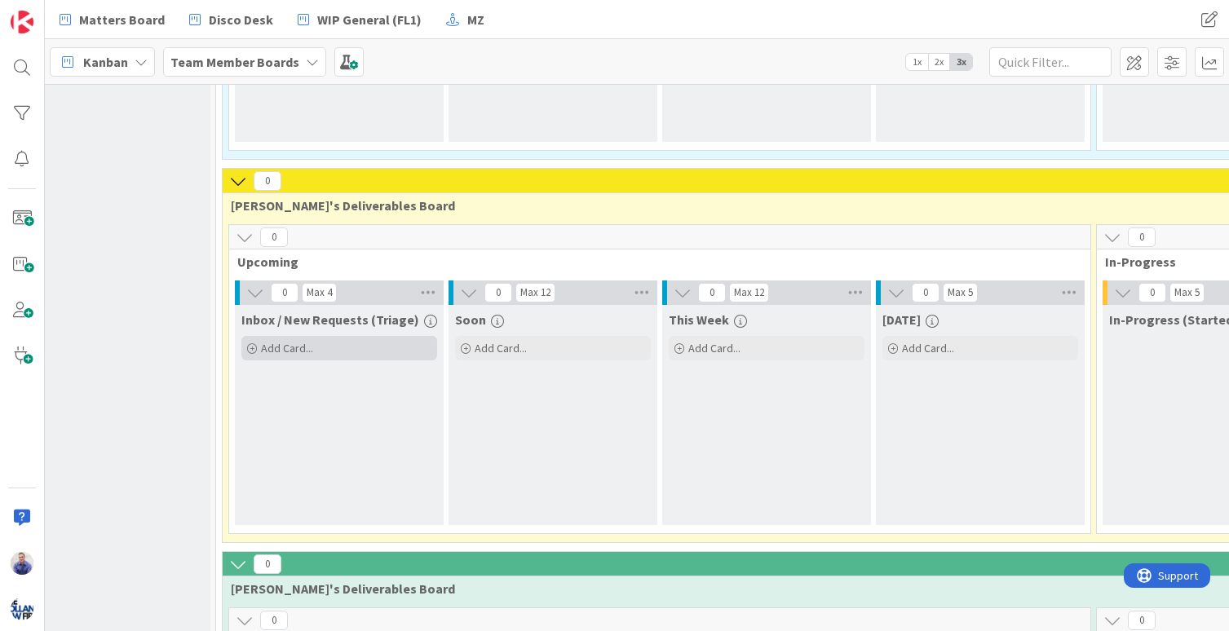
click at [297, 347] on span "Add Card..." at bounding box center [287, 348] width 52 height 15
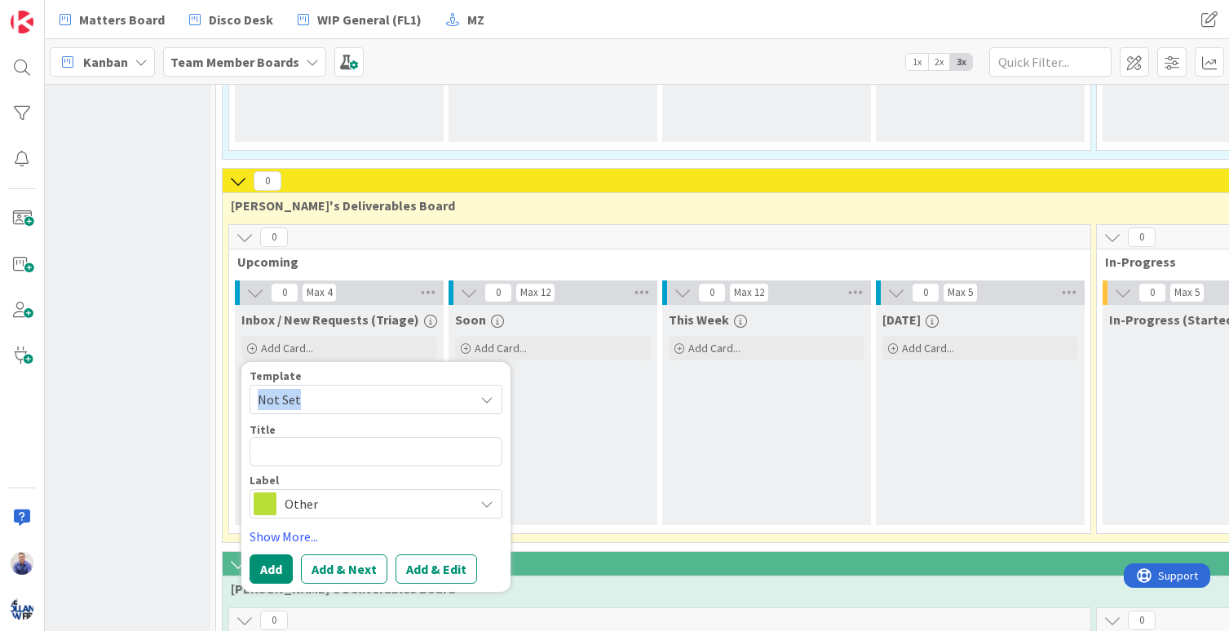
click at [360, 401] on span "Not Set" at bounding box center [360, 399] width 204 height 21
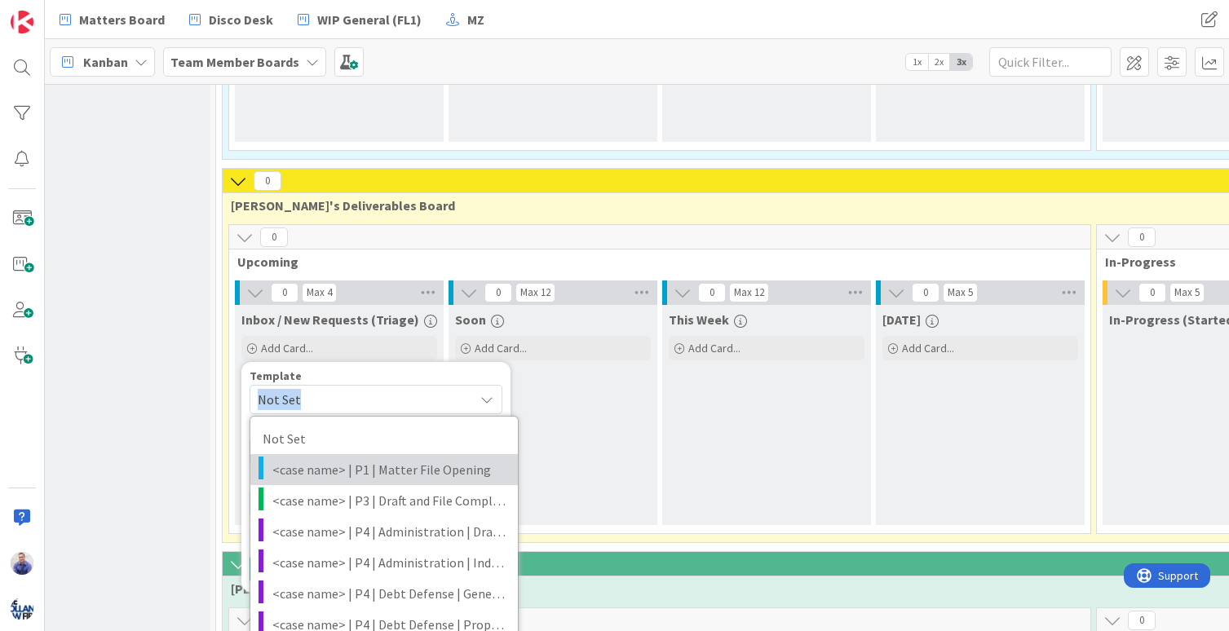
click at [350, 470] on span "<case name> | P1 | Matter File Opening" at bounding box center [388, 469] width 233 height 21
type textarea "x"
type textarea "<case name> | P1 | Matter File Opening"
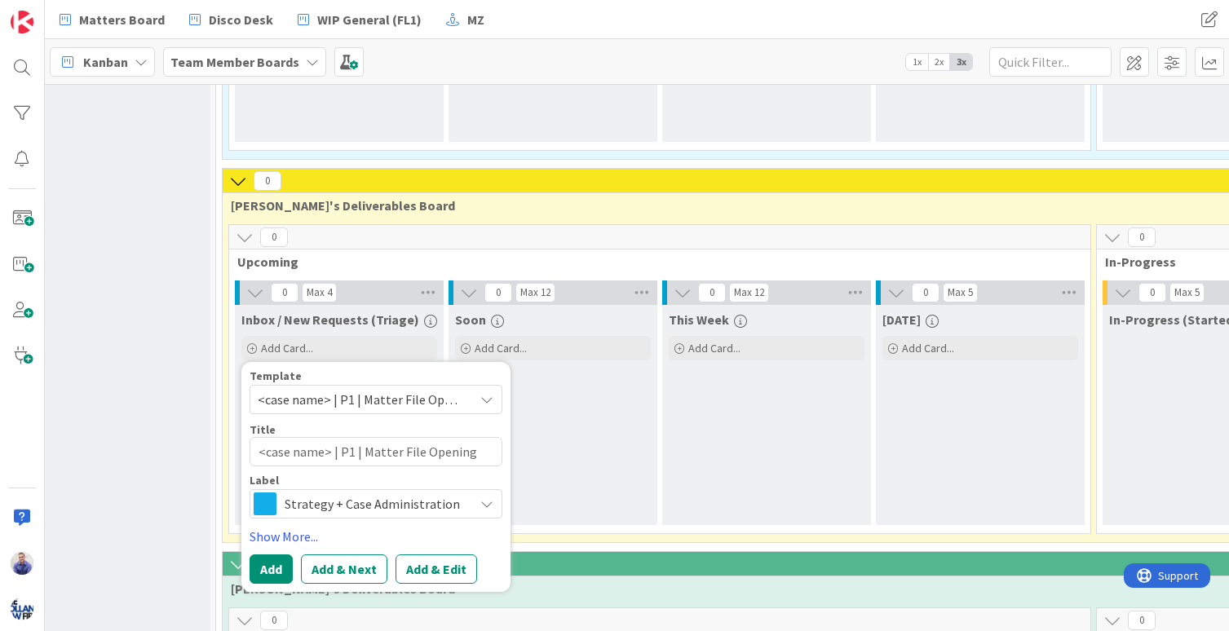
click at [414, 572] on button "Add & Edit" at bounding box center [436, 568] width 82 height 29
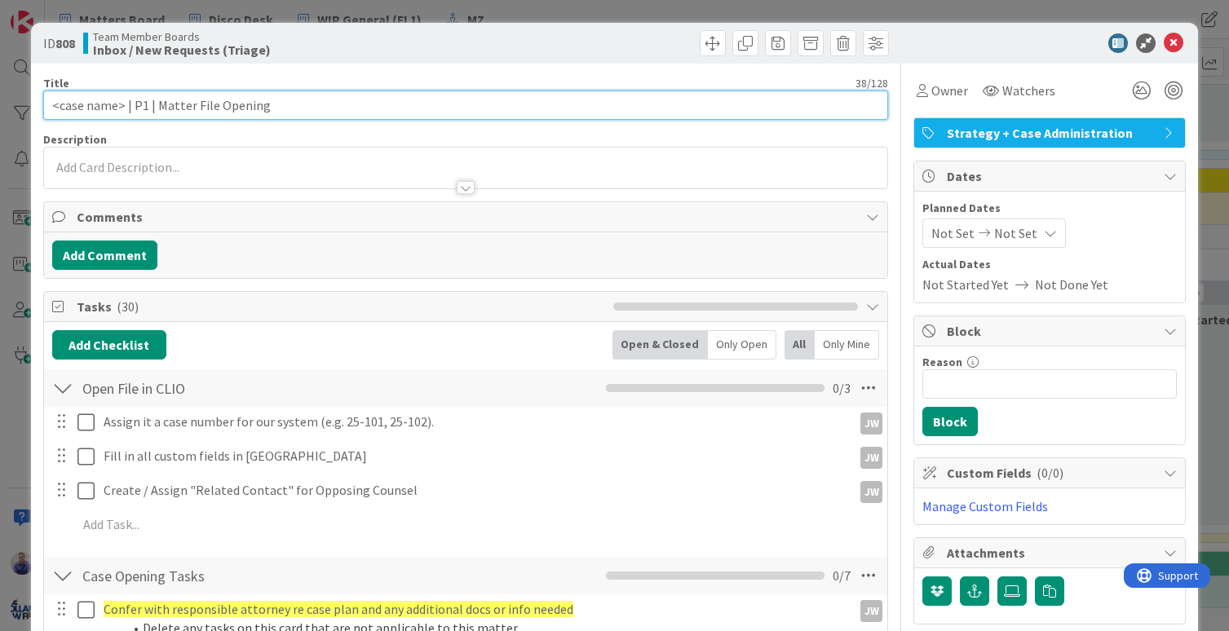
click at [122, 110] on input "<case name> | P1 | Matter File Opening" at bounding box center [466, 105] width 846 height 29
drag, startPoint x: 122, startPoint y: 106, endPoint x: 38, endPoint y: 106, distance: 84.0
click at [43, 106] on input "<case name> | P1 | Matter File Opening" at bounding box center [466, 105] width 846 height 29
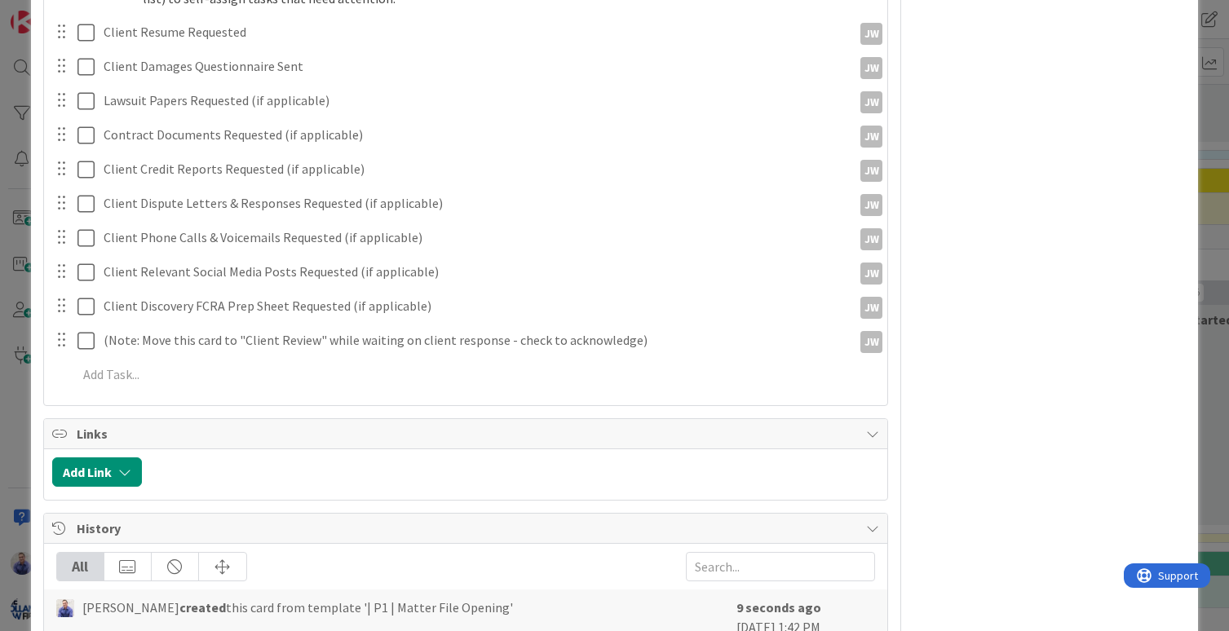
scroll to position [1441, 0]
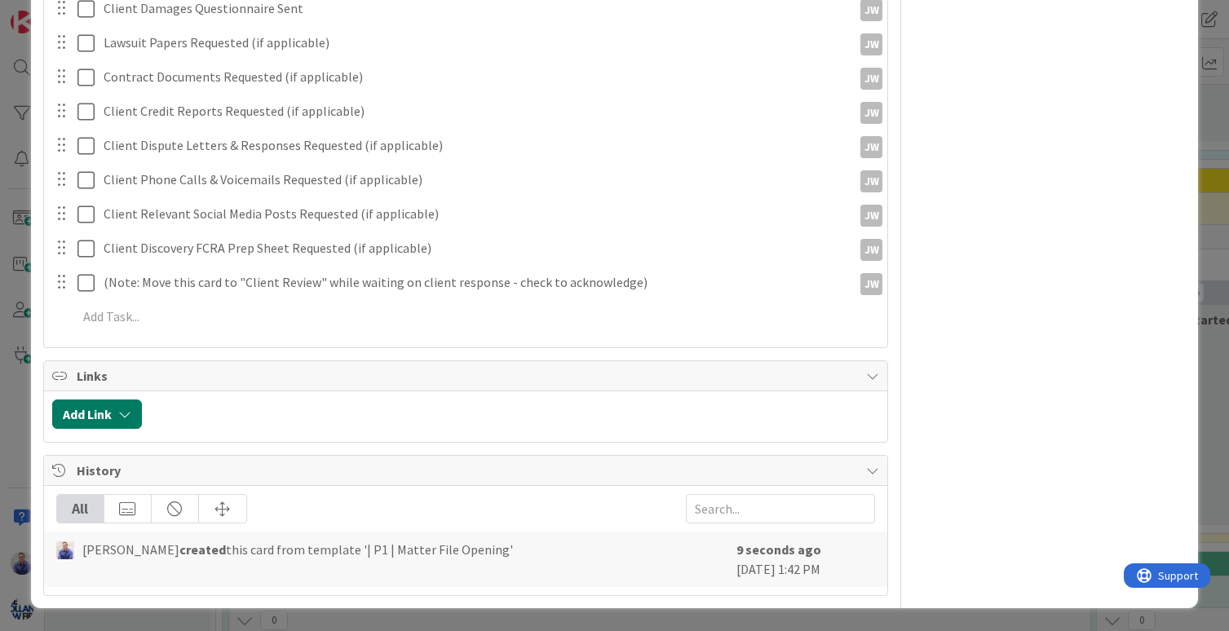
type input "DUMMY CASE | P1 | Matter File Opening"
click at [129, 418] on icon "button" at bounding box center [124, 414] width 13 height 13
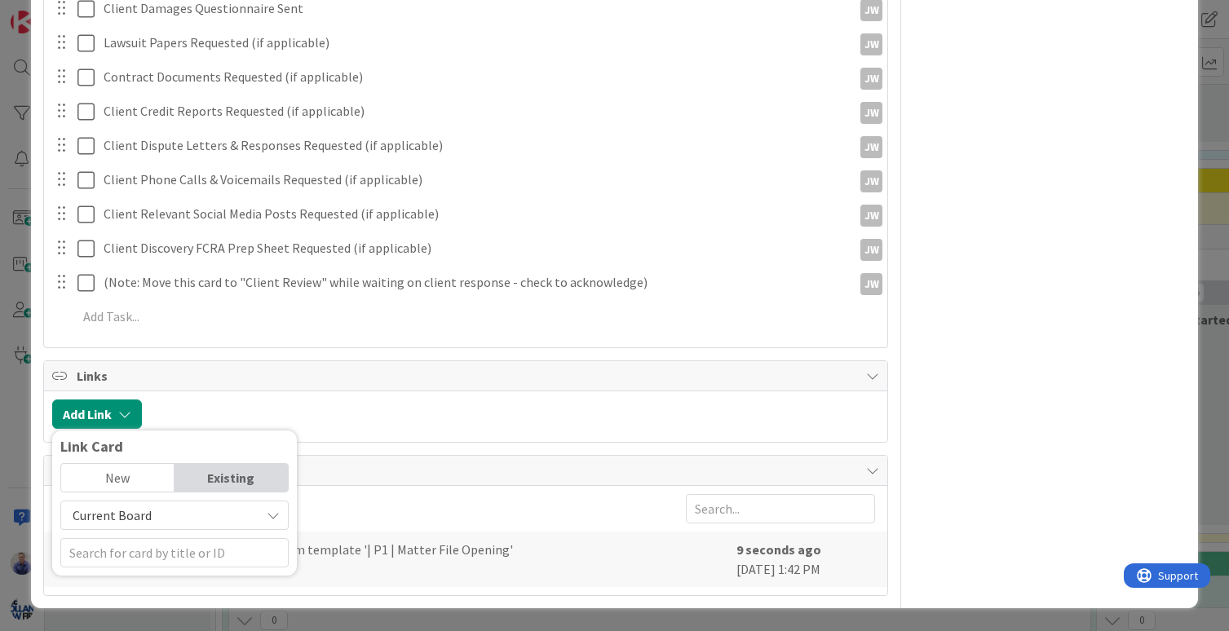
click at [165, 517] on span "Current Board" at bounding box center [160, 515] width 183 height 23
click at [149, 580] on span "All Boards" at bounding box center [182, 583] width 227 height 24
click at [128, 490] on div "New" at bounding box center [117, 478] width 113 height 28
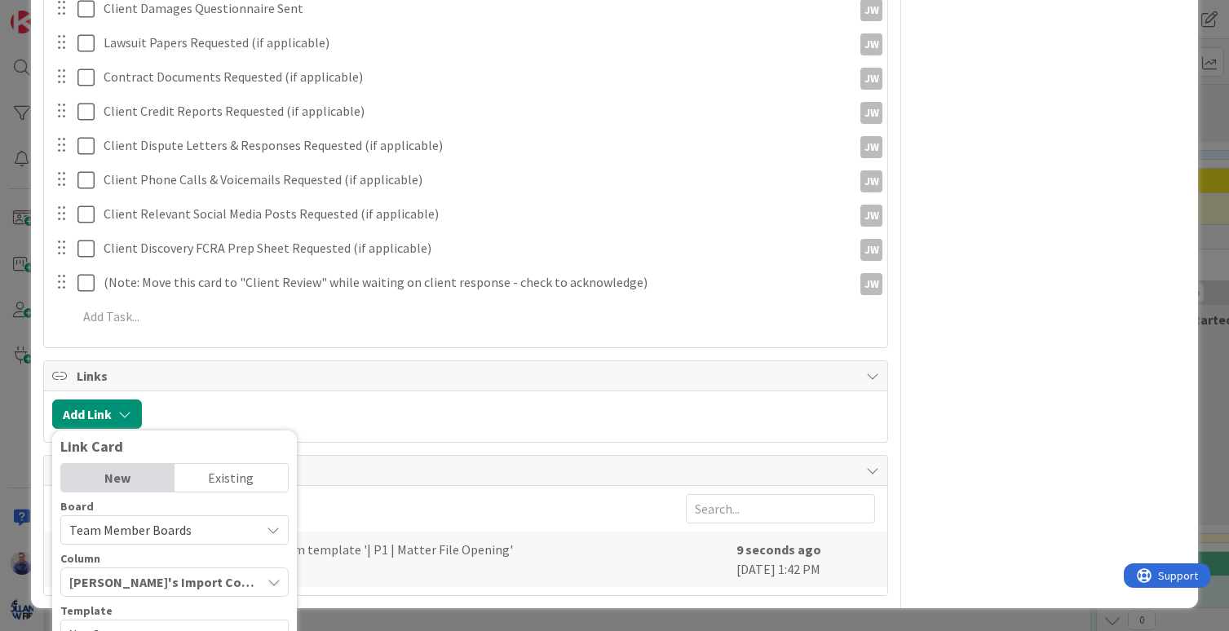
scroll to position [1637, 0]
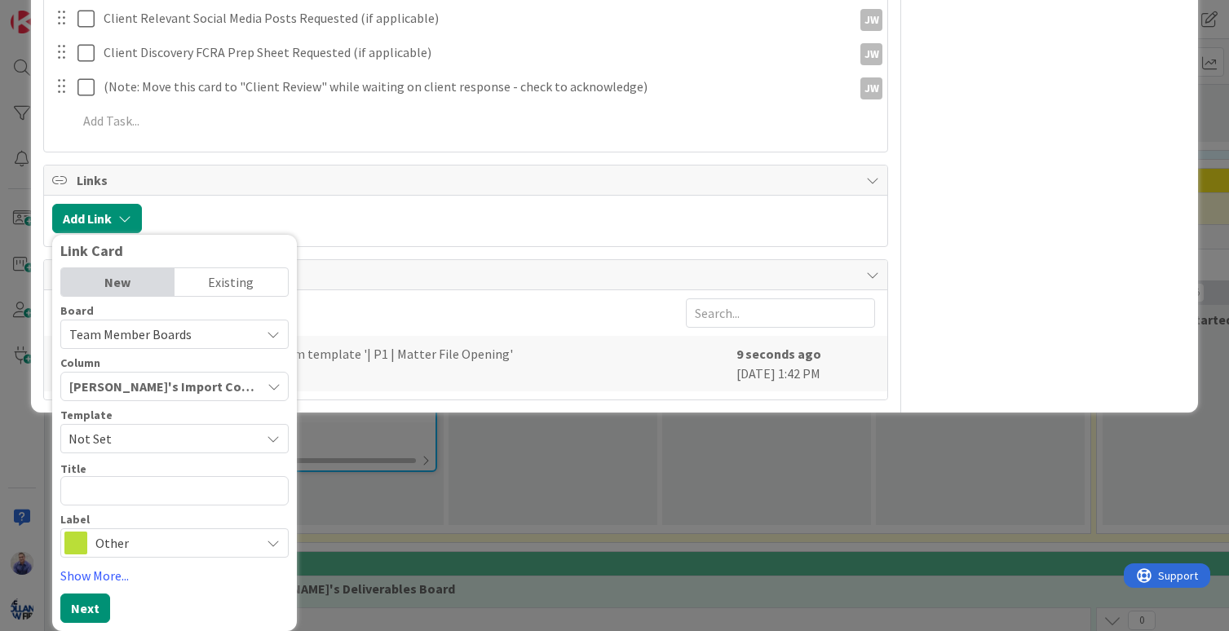
click at [208, 486] on textarea at bounding box center [174, 490] width 228 height 29
click at [219, 283] on div "Existing" at bounding box center [230, 282] width 113 height 28
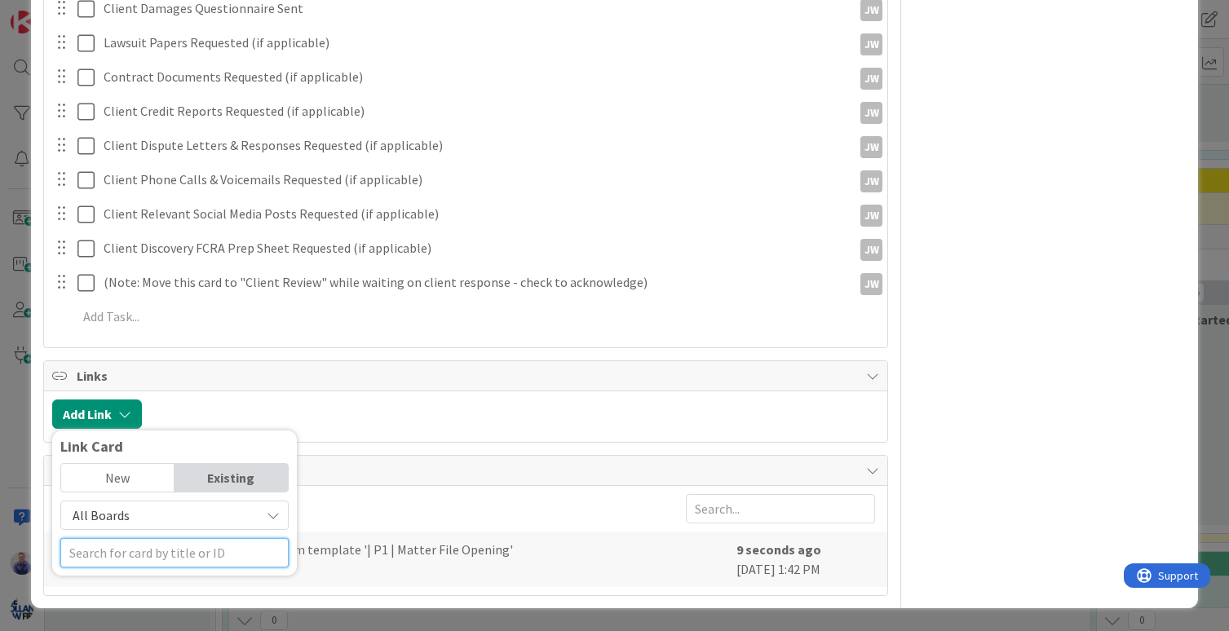
click at [179, 558] on input "text" at bounding box center [174, 552] width 228 height 29
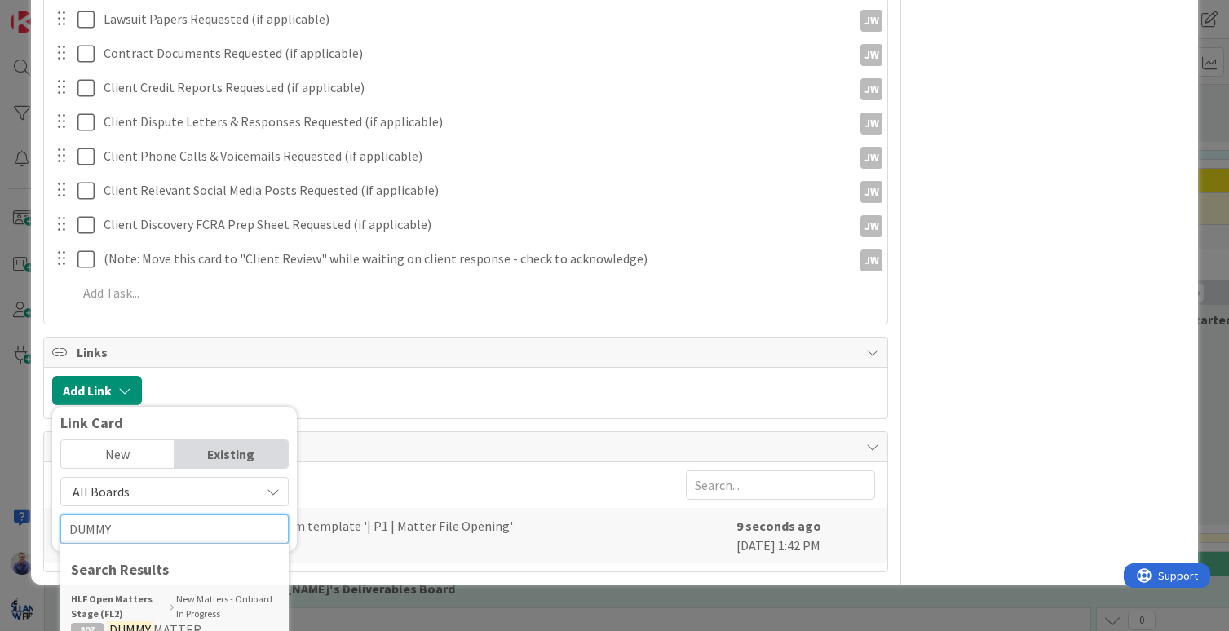
scroll to position [1478, 0]
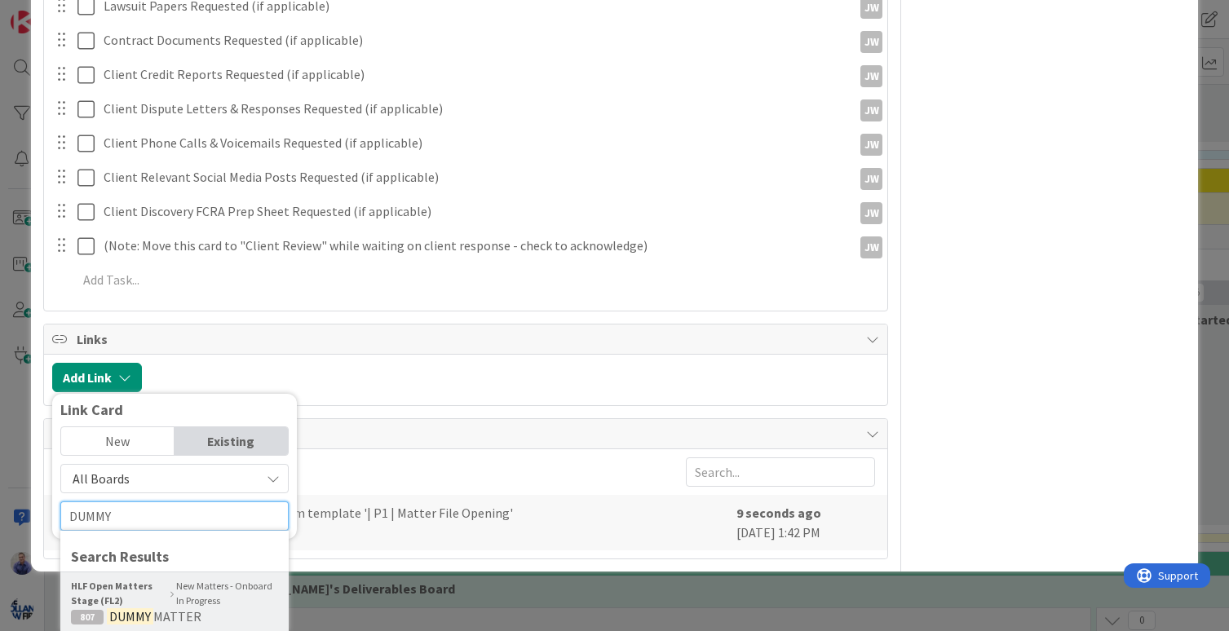
type input "DUMMY"
click at [114, 597] on b "HLF Open Matters Stage (FL2)" at bounding box center [119, 593] width 97 height 29
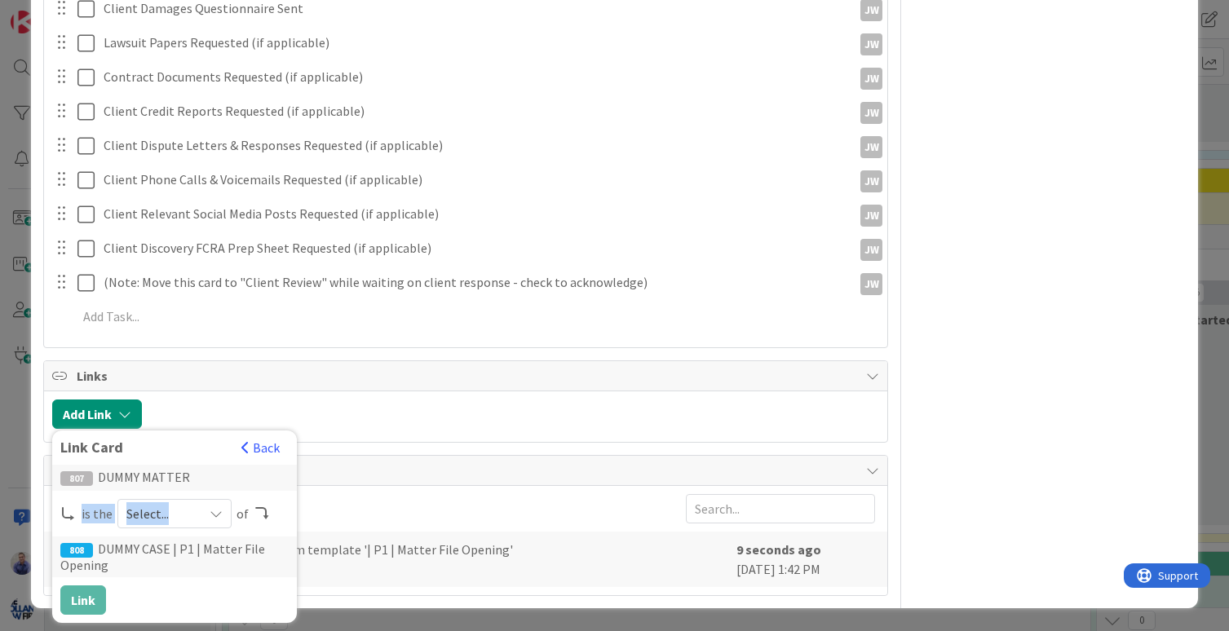
click at [188, 506] on span "Select..." at bounding box center [160, 513] width 68 height 23
click at [203, 563] on div "808 DUMMY CASE | P1 | Matter File Opening" at bounding box center [174, 557] width 245 height 41
click at [168, 505] on span "Select..." at bounding box center [160, 513] width 68 height 23
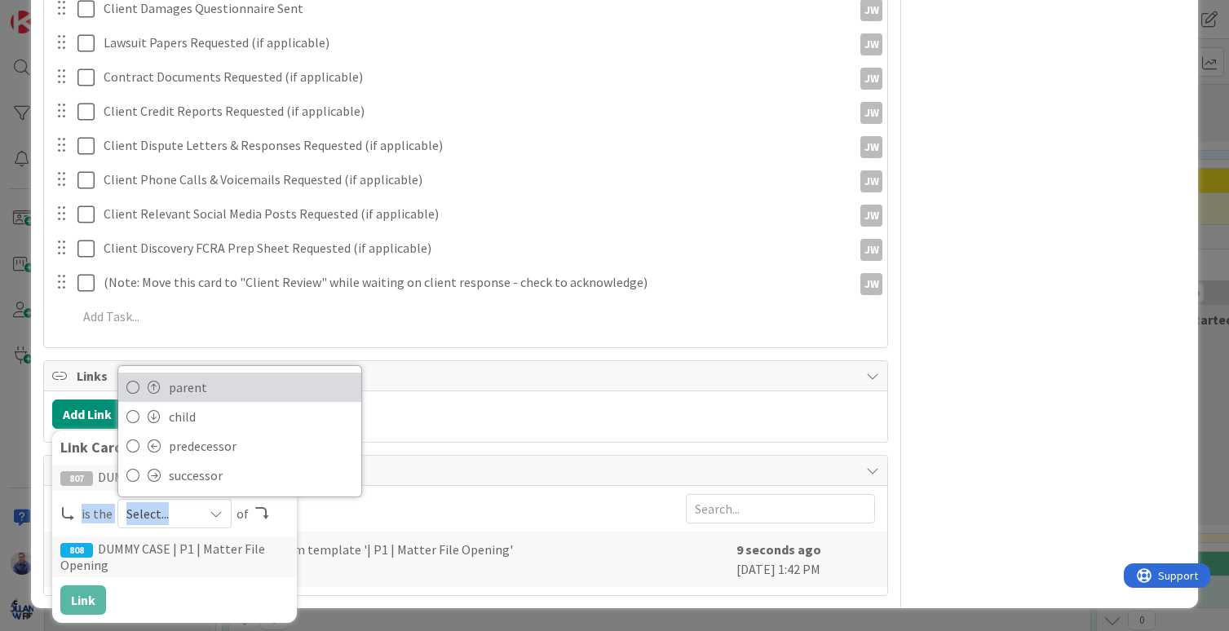
click at [175, 387] on span "parent" at bounding box center [261, 387] width 184 height 24
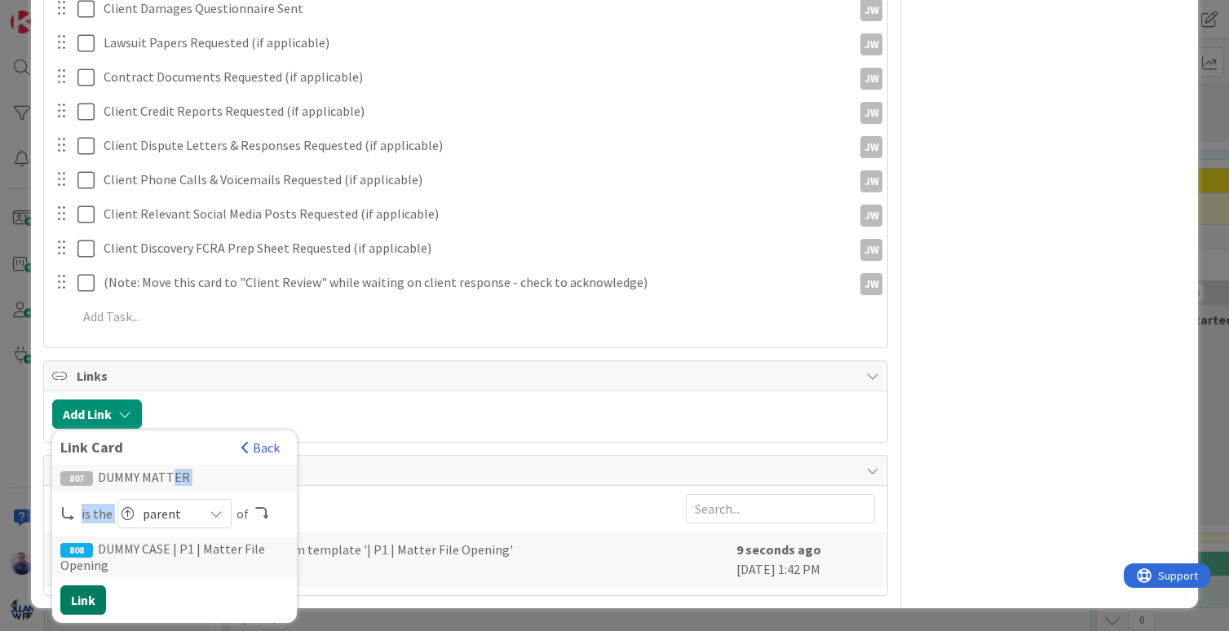
click at [82, 604] on button "Link" at bounding box center [83, 599] width 46 height 29
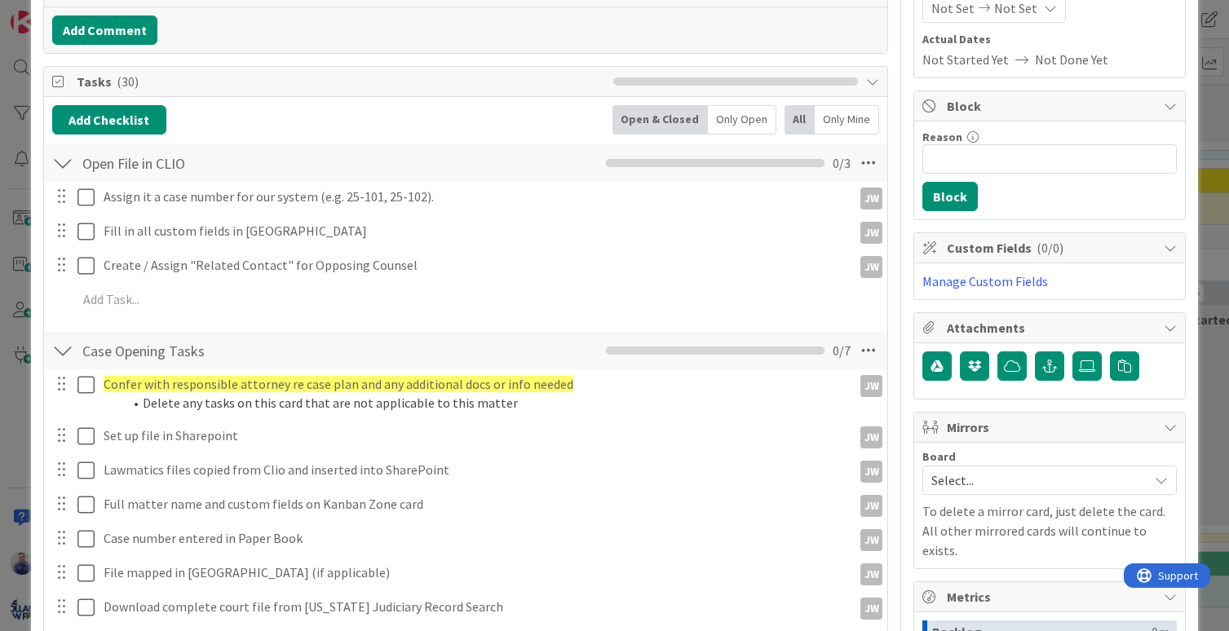
scroll to position [0, 0]
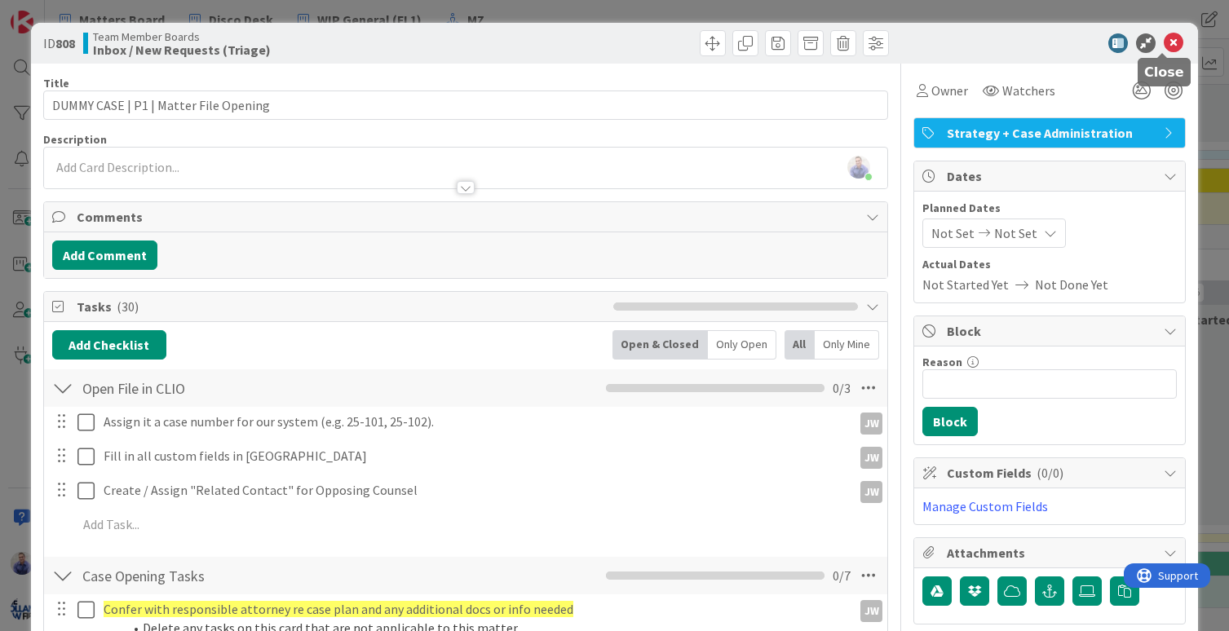
click at [1164, 35] on icon at bounding box center [1174, 43] width 20 height 20
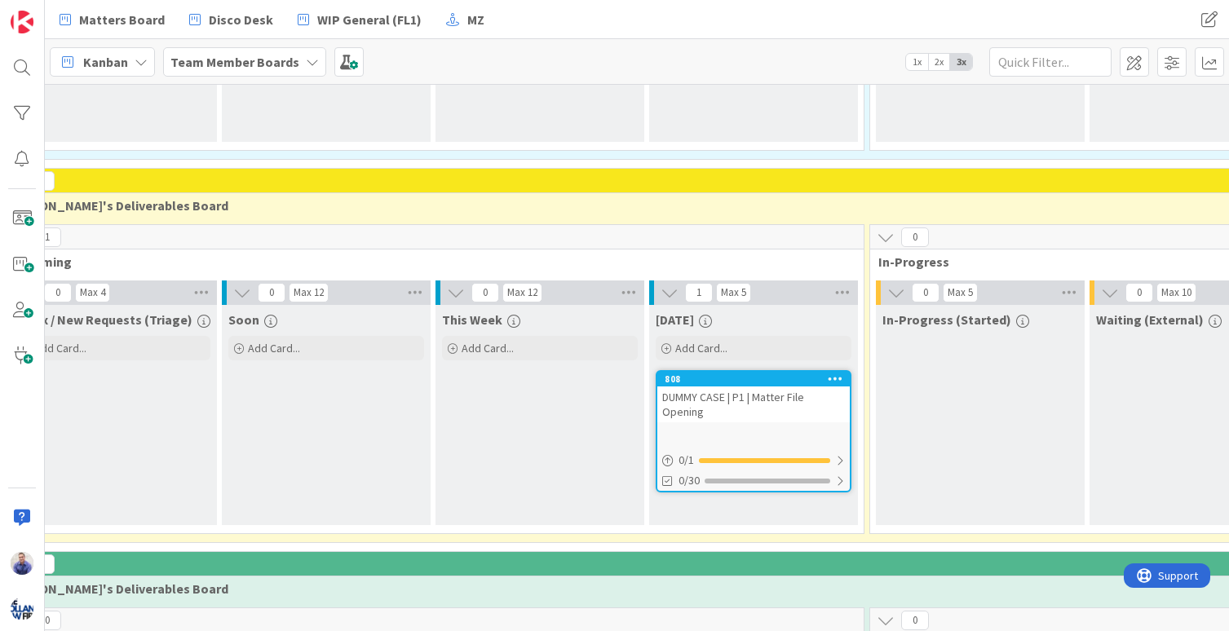
scroll to position [360, 316]
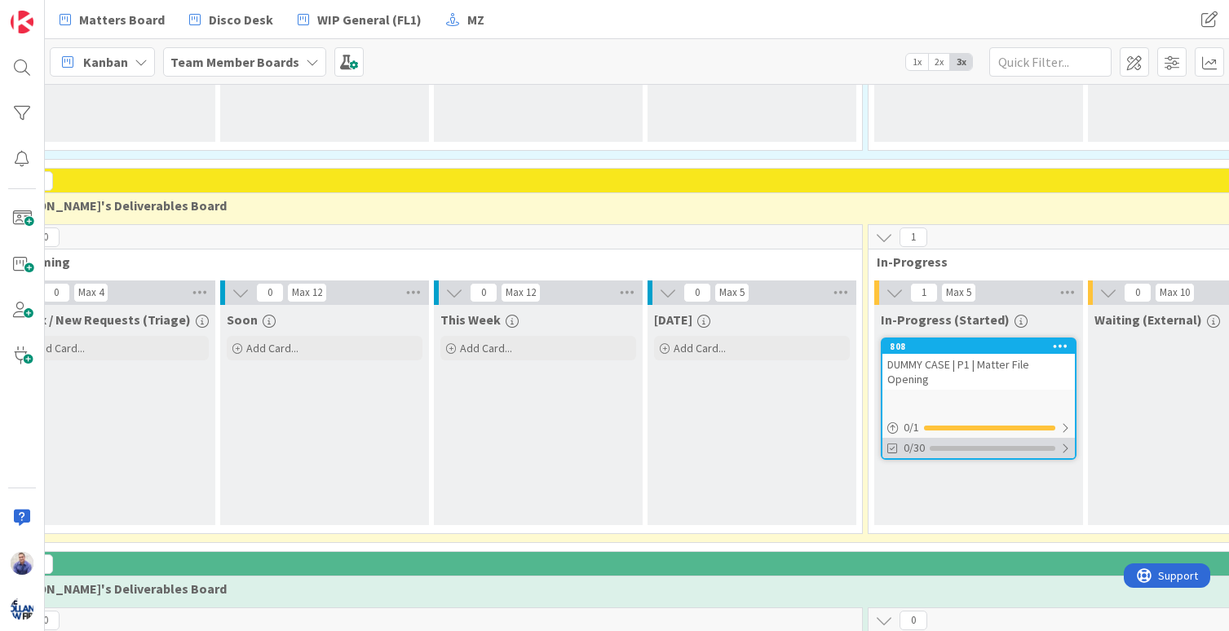
click at [1065, 451] on div at bounding box center [1065, 448] width 10 height 13
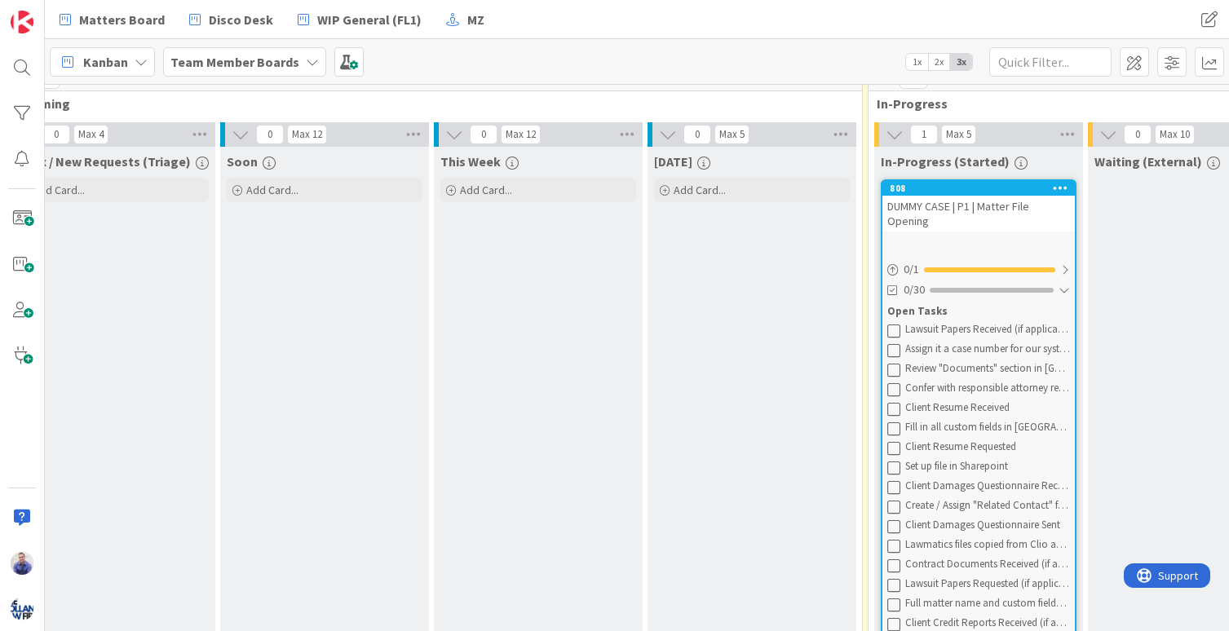
scroll to position [548, 316]
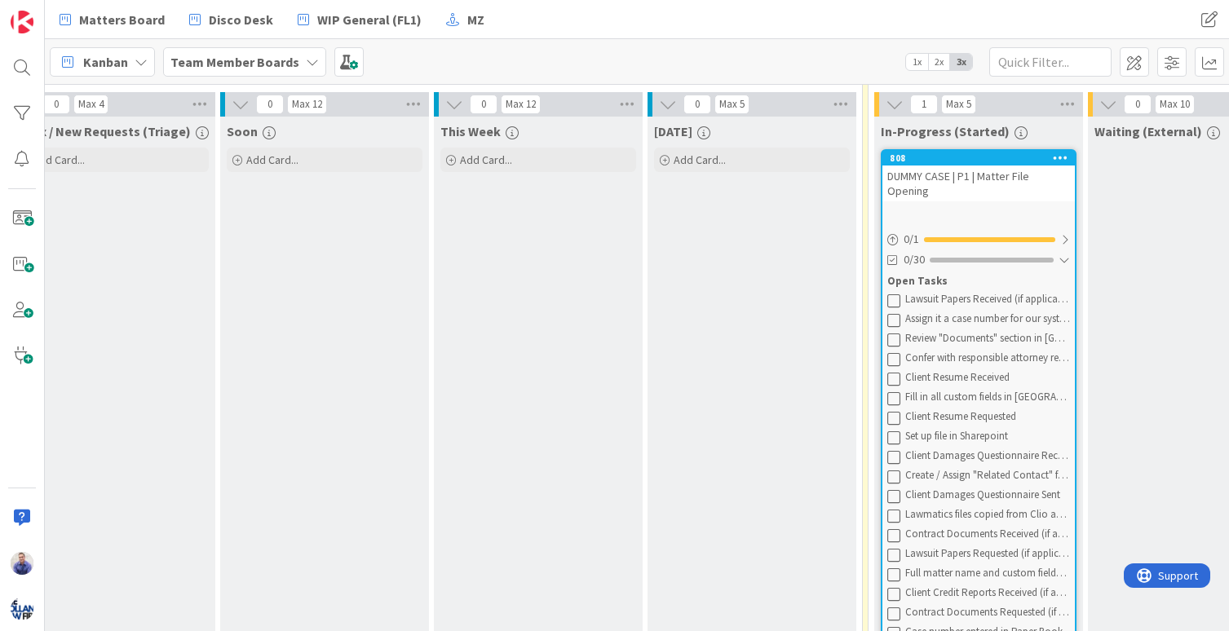
click at [944, 173] on div "DUMMY CASE | P1 | Matter File Opening" at bounding box center [978, 184] width 192 height 36
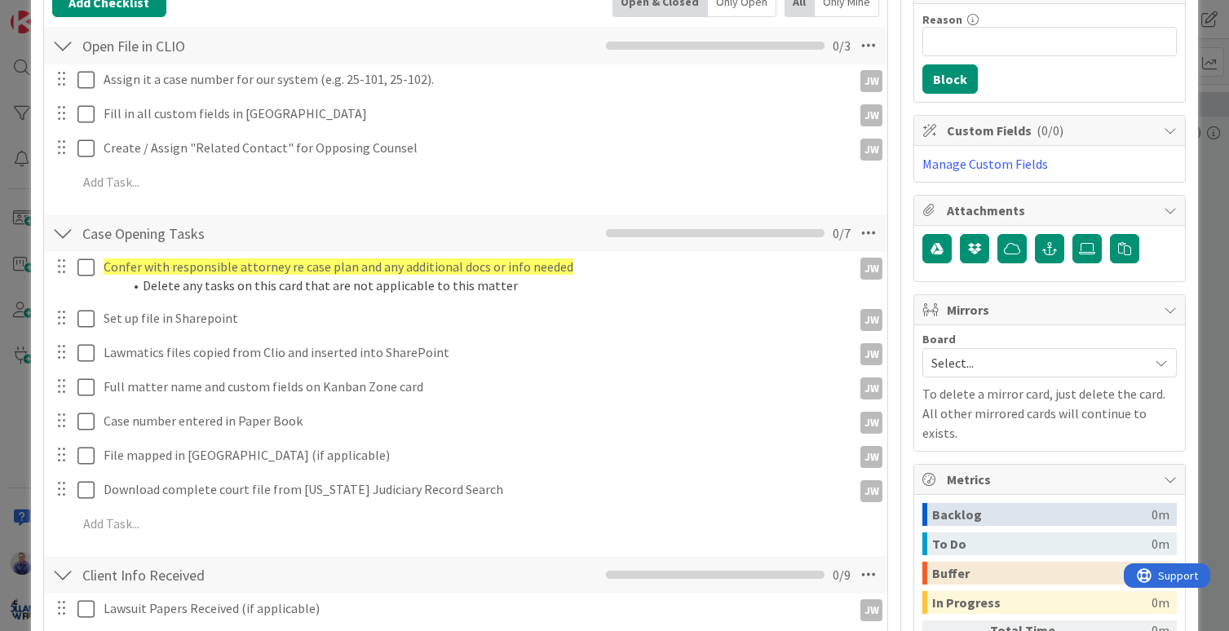
scroll to position [257, 0]
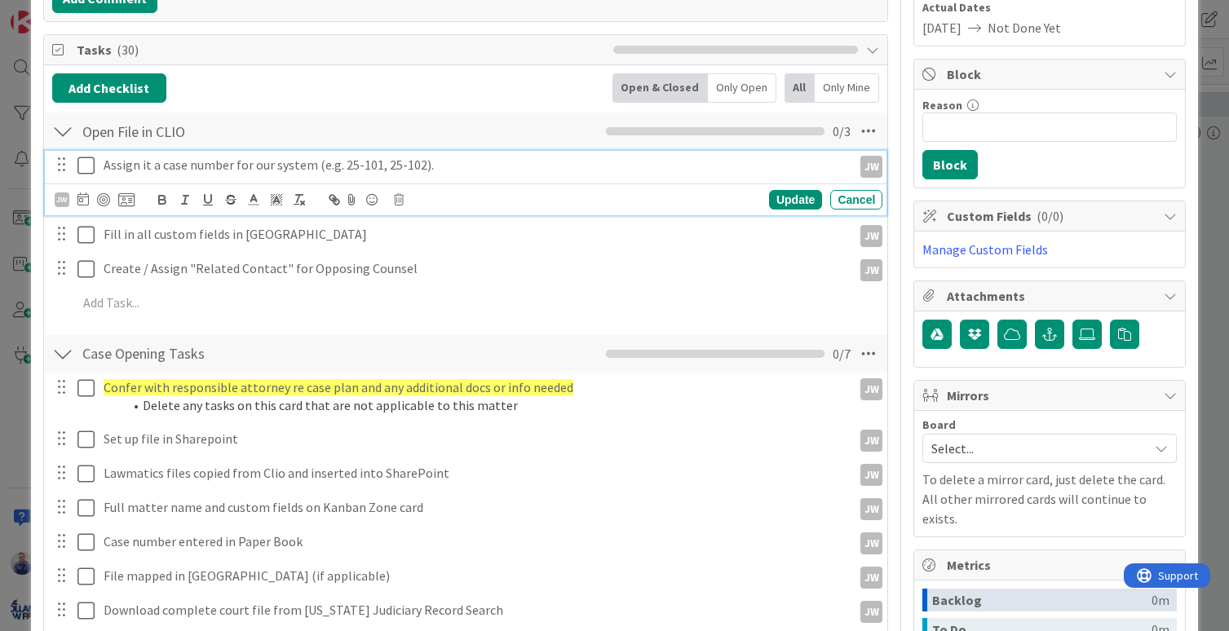
click at [85, 168] on icon at bounding box center [85, 166] width 17 height 20
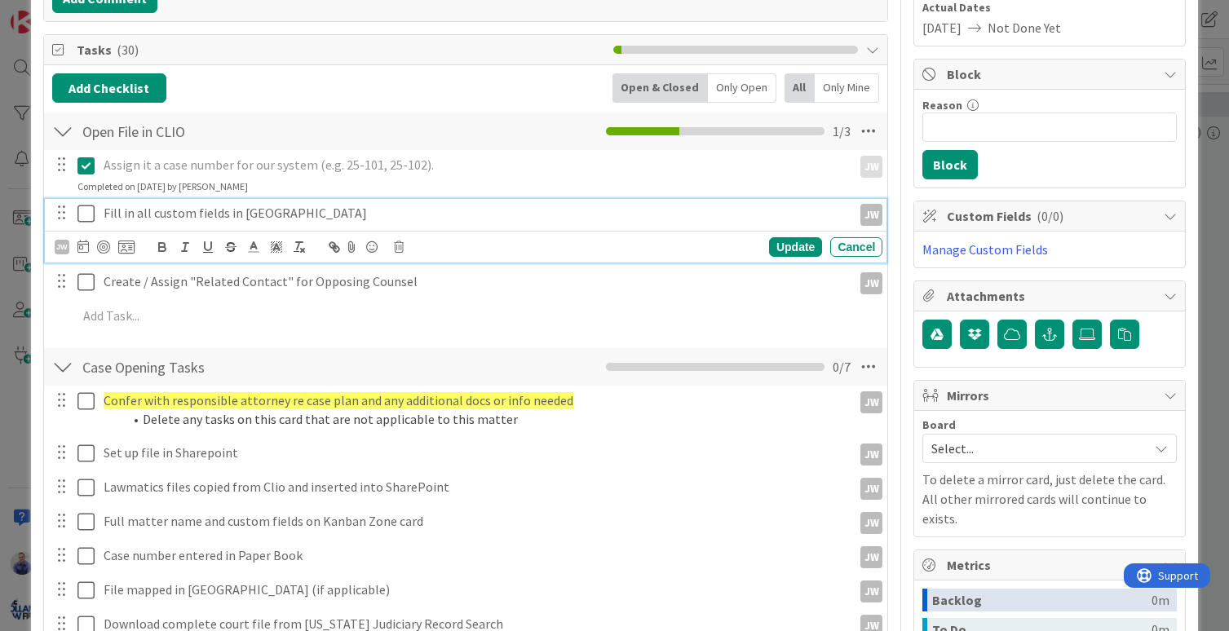
click at [90, 213] on icon at bounding box center [85, 214] width 17 height 20
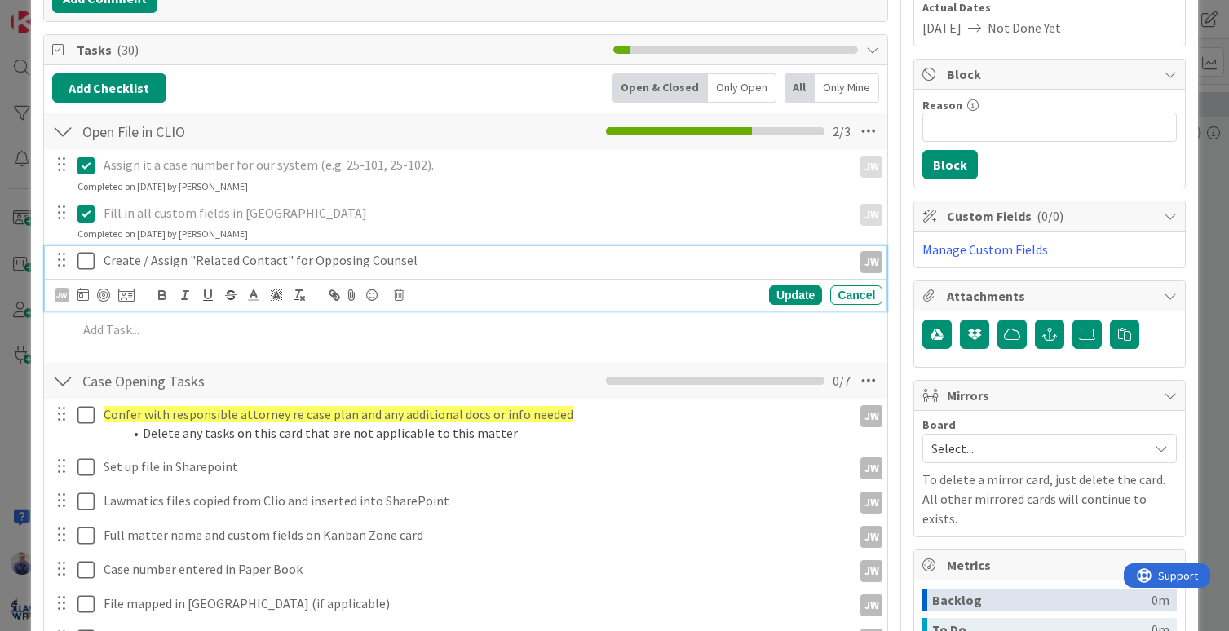
click at [88, 261] on icon at bounding box center [85, 261] width 17 height 20
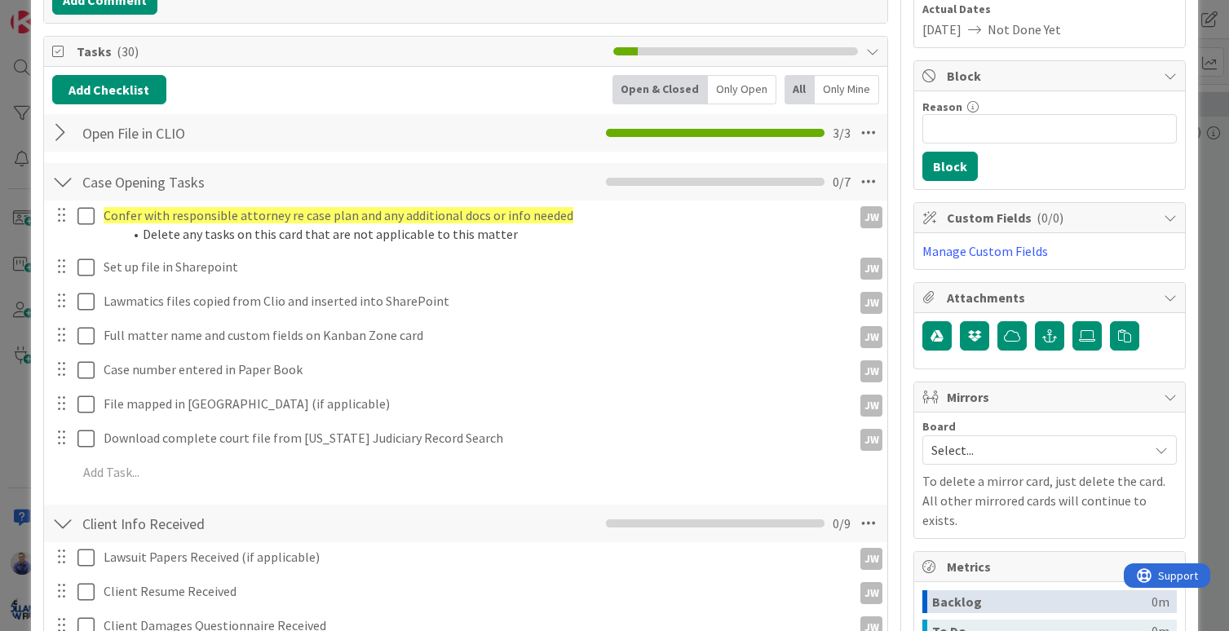
scroll to position [240, 0]
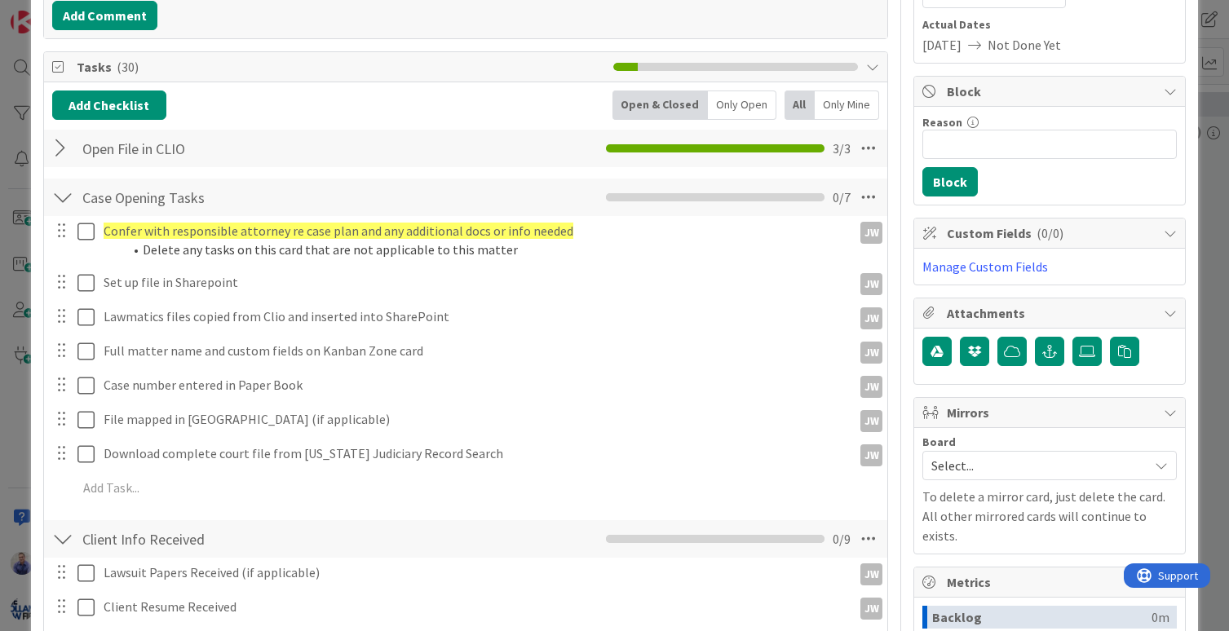
click at [68, 200] on div at bounding box center [62, 197] width 21 height 29
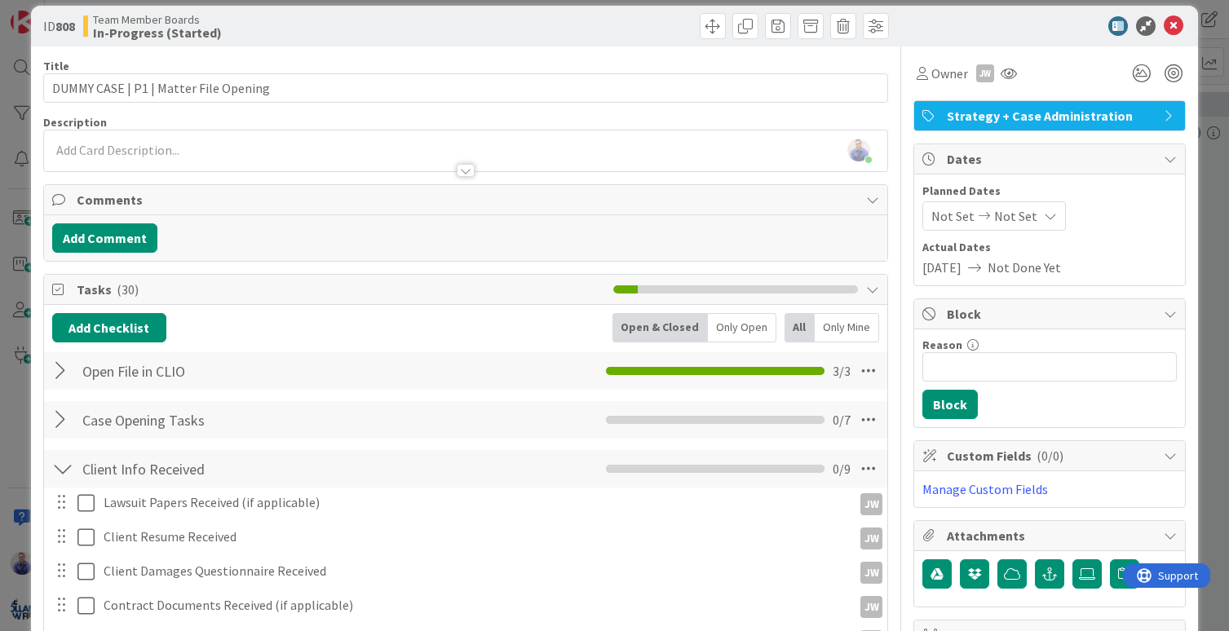
scroll to position [0, 0]
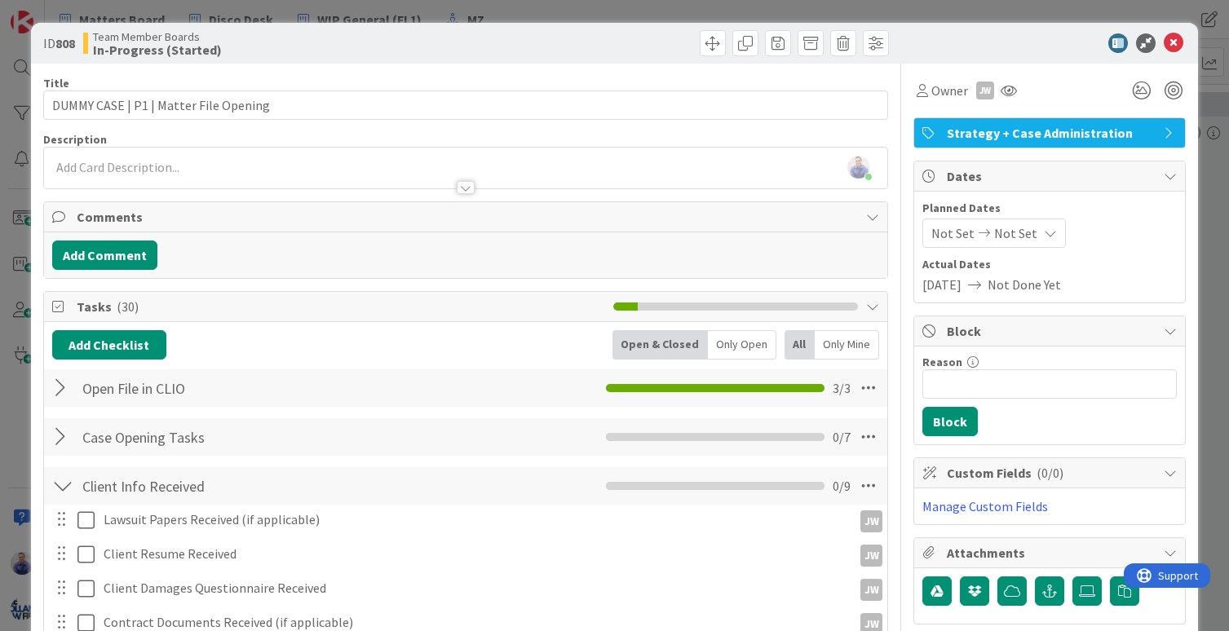
click at [58, 389] on div at bounding box center [62, 387] width 21 height 29
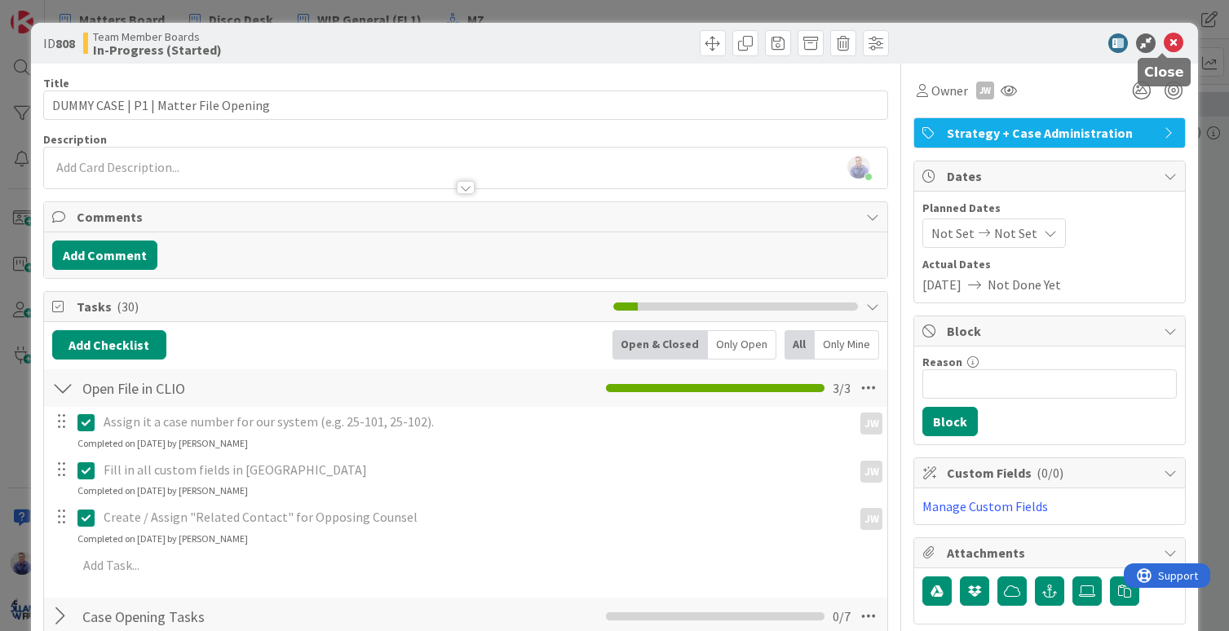
click at [1164, 45] on icon at bounding box center [1174, 43] width 20 height 20
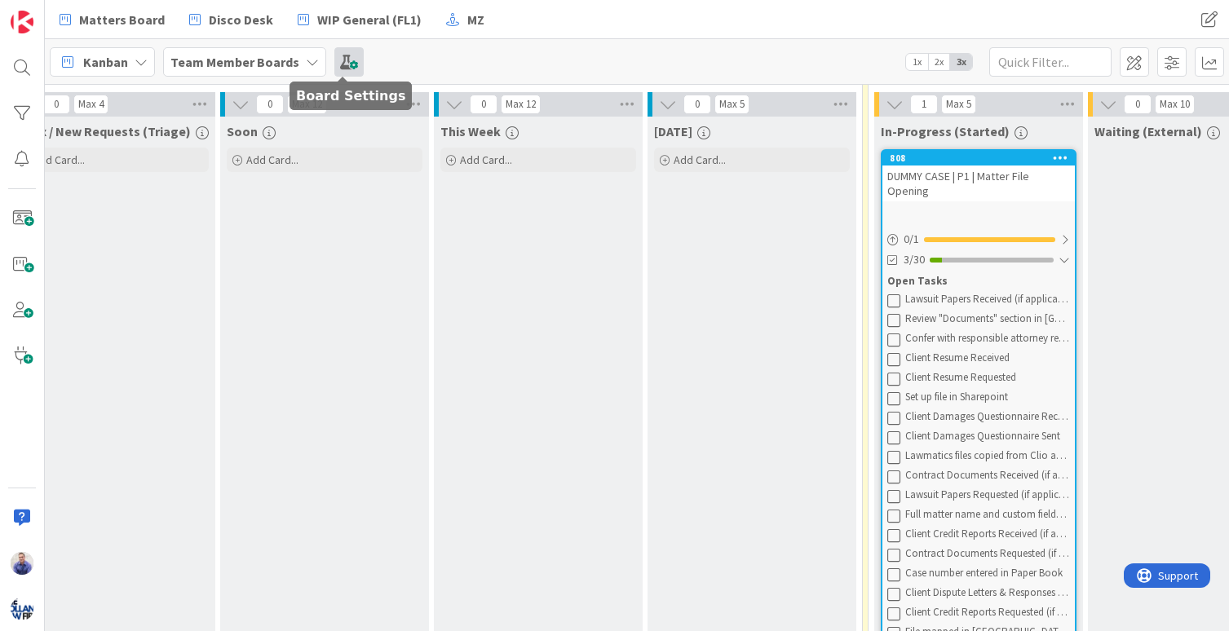
click at [351, 60] on span at bounding box center [348, 61] width 29 height 29
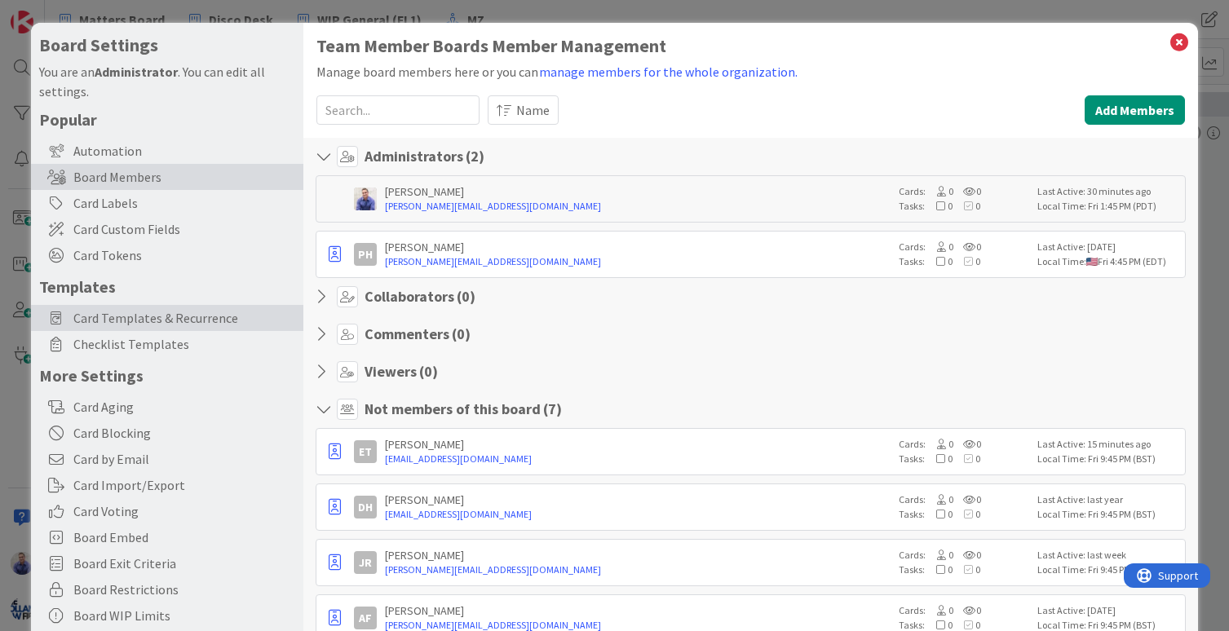
click at [102, 325] on span "Card Templates & Recurrence" at bounding box center [184, 318] width 222 height 20
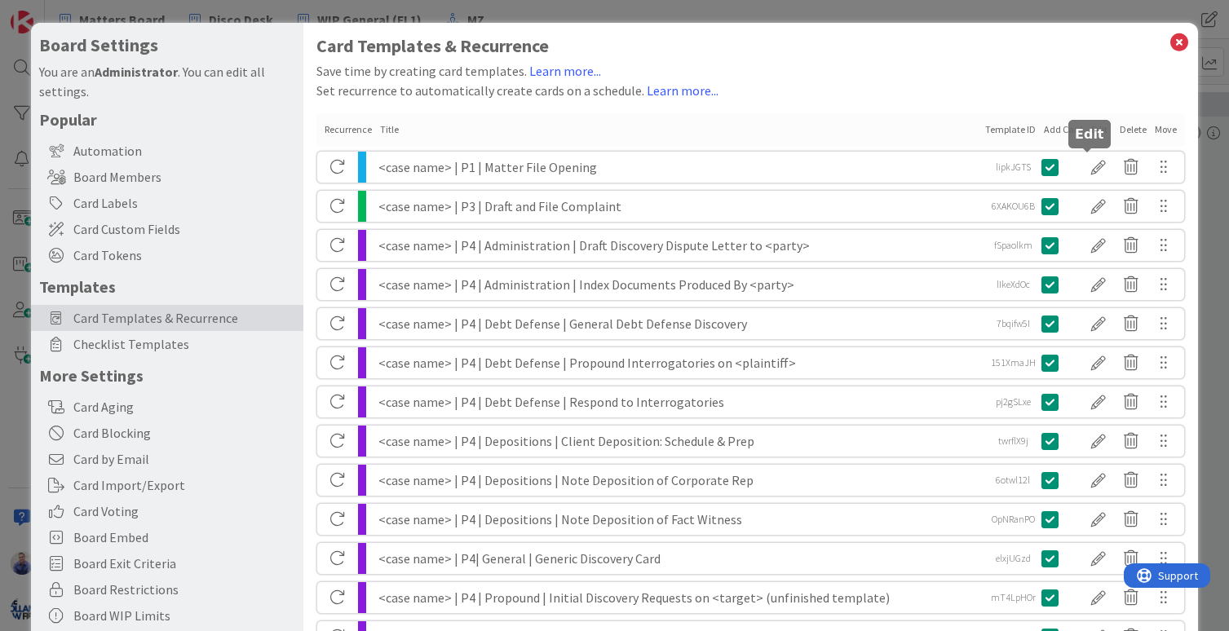
click at [1090, 172] on div at bounding box center [1098, 167] width 33 height 28
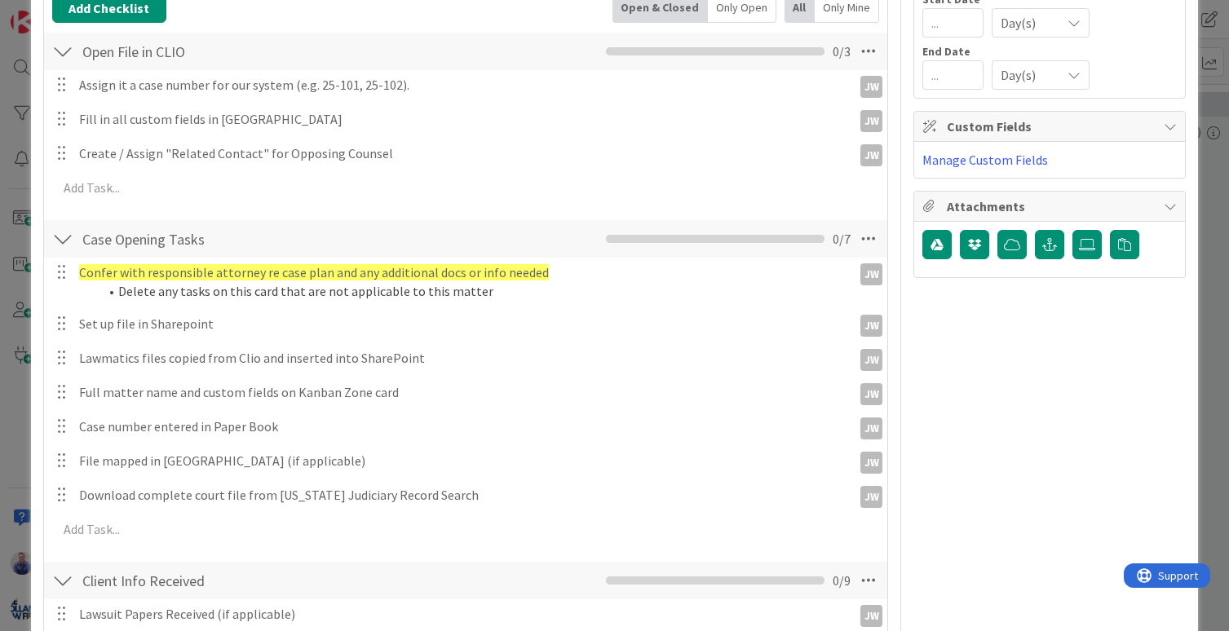
scroll to position [42, 0]
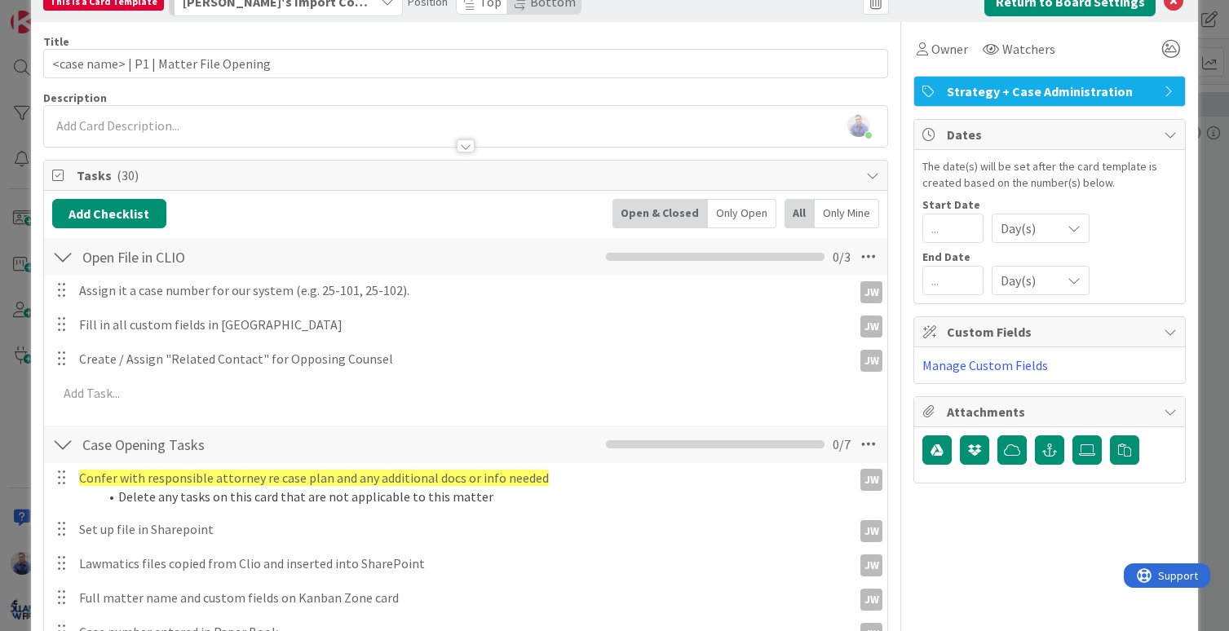
click at [70, 256] on div at bounding box center [62, 256] width 21 height 29
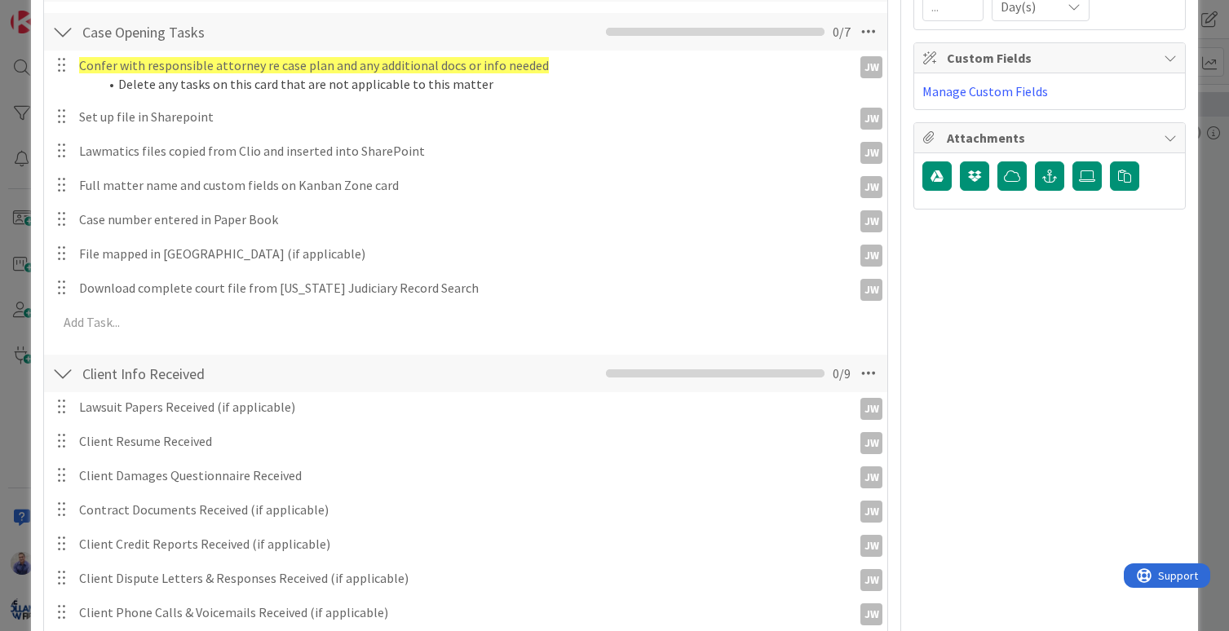
scroll to position [230, 0]
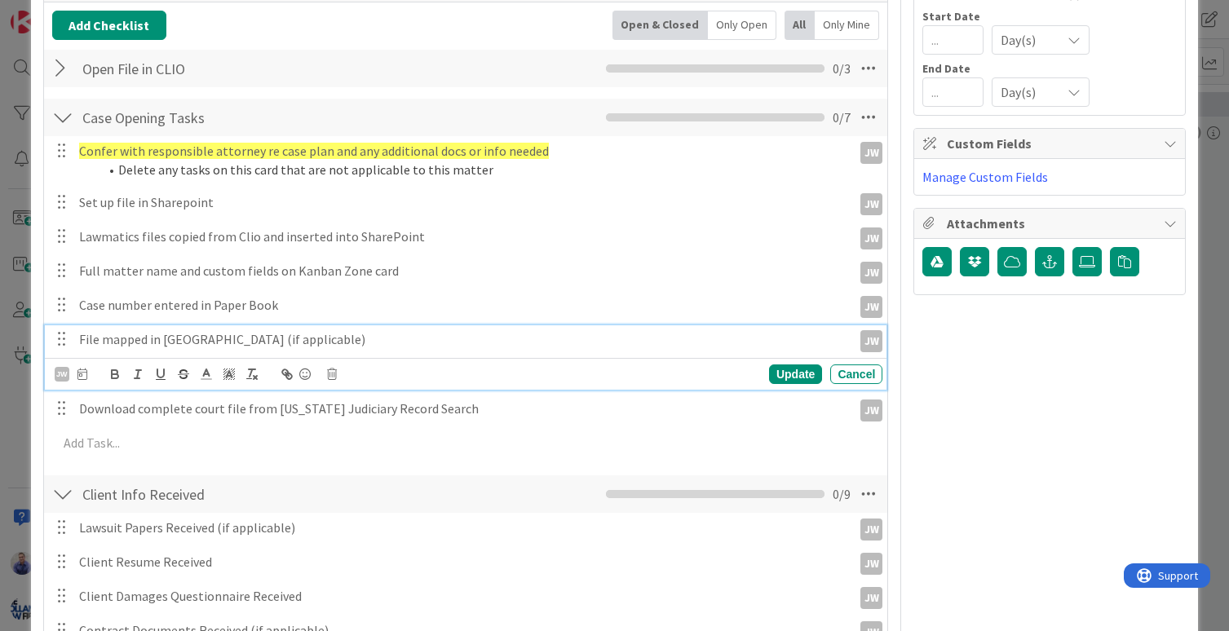
click at [333, 332] on p "File mapped in Court Drive (if applicable)" at bounding box center [462, 339] width 766 height 19
click at [336, 373] on icon at bounding box center [332, 374] width 10 height 11
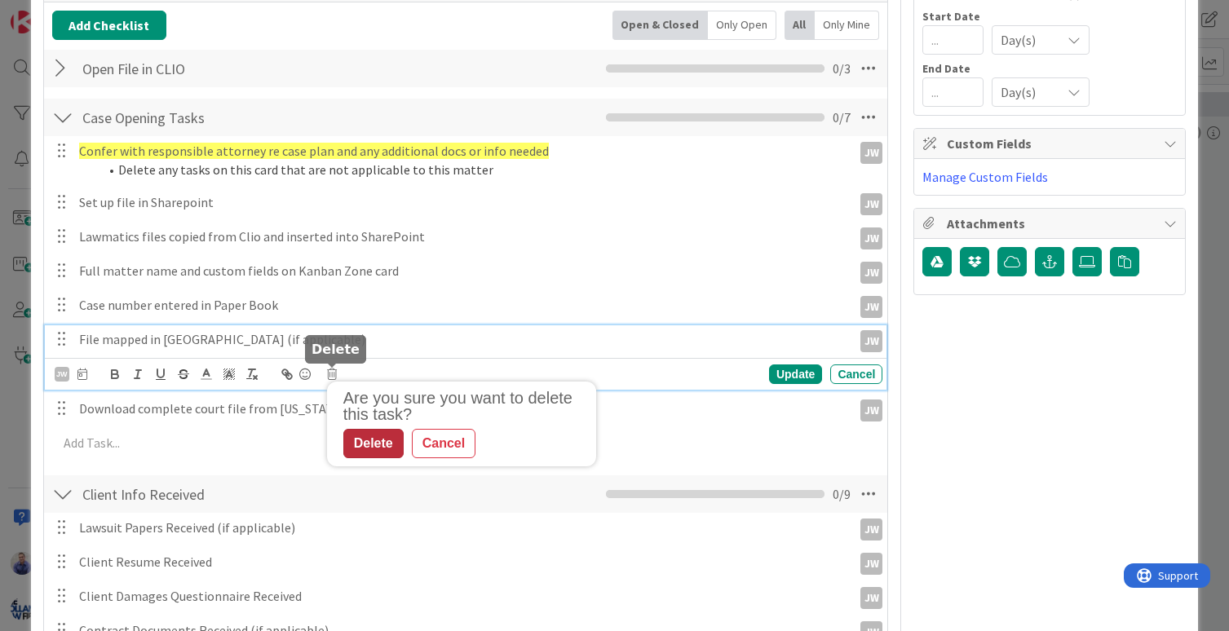
click at [362, 443] on div "Delete" at bounding box center [373, 443] width 60 height 29
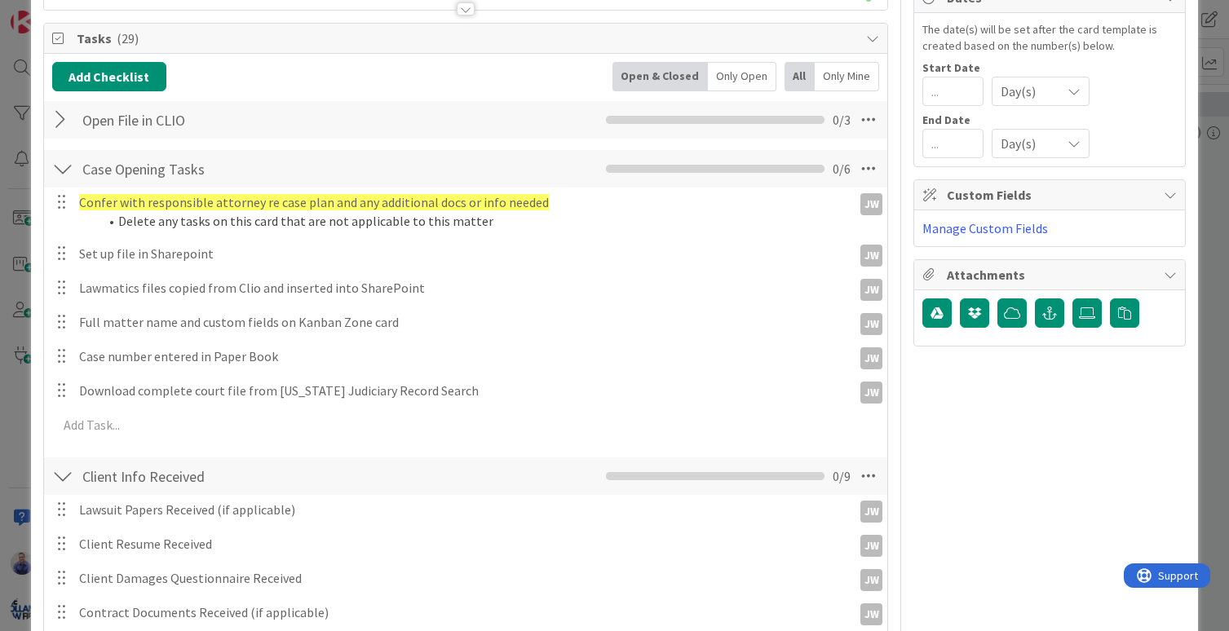
scroll to position [0, 0]
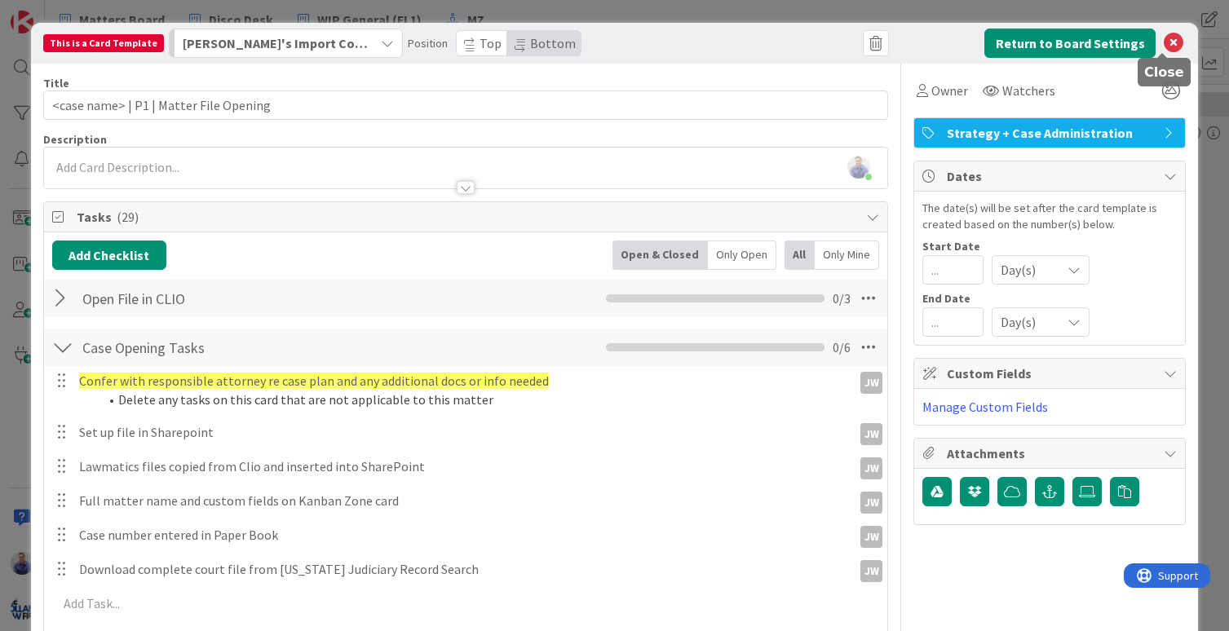
click at [1164, 42] on icon at bounding box center [1174, 43] width 20 height 20
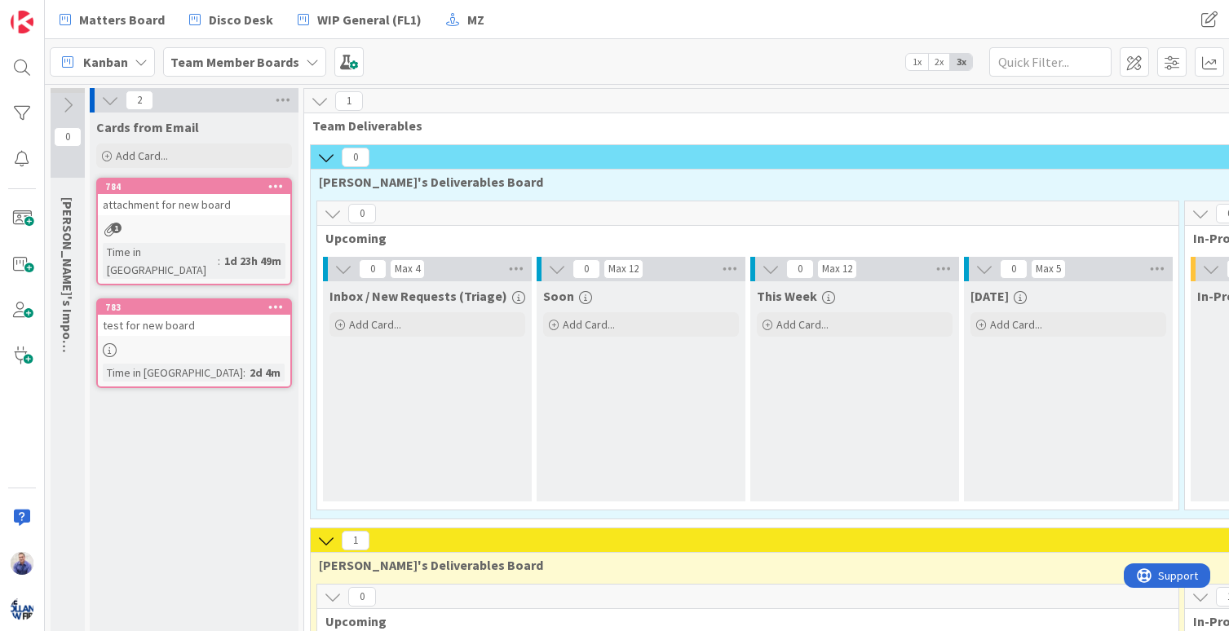
click at [69, 105] on icon at bounding box center [68, 105] width 18 height 18
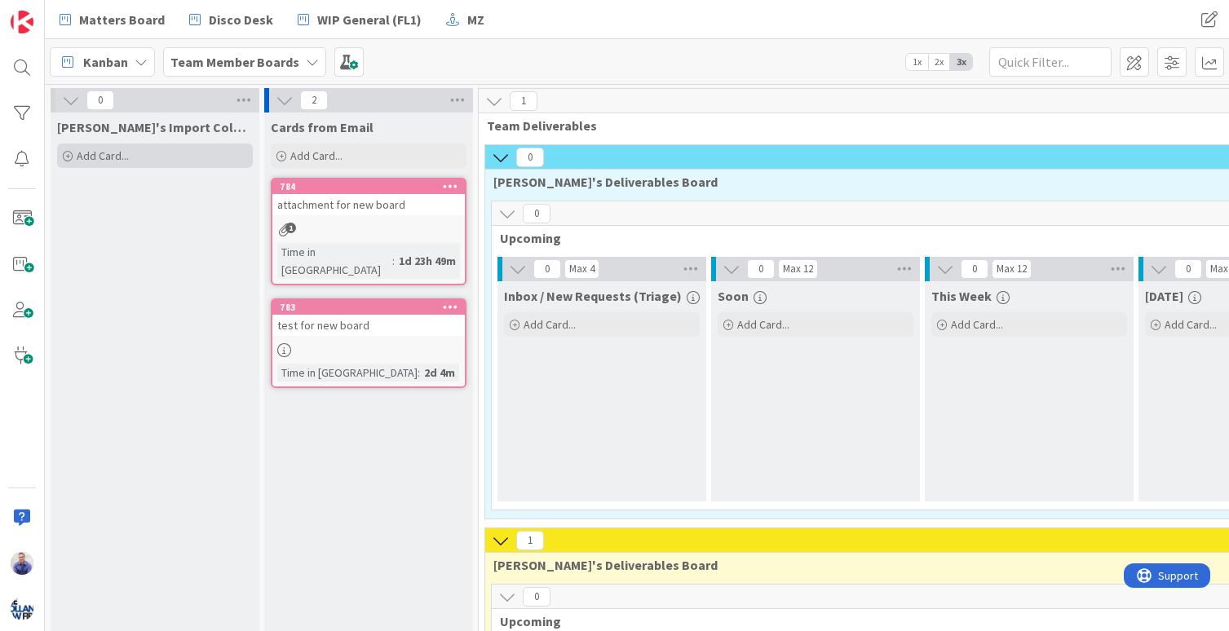
click at [114, 157] on span "Add Card..." at bounding box center [103, 155] width 52 height 15
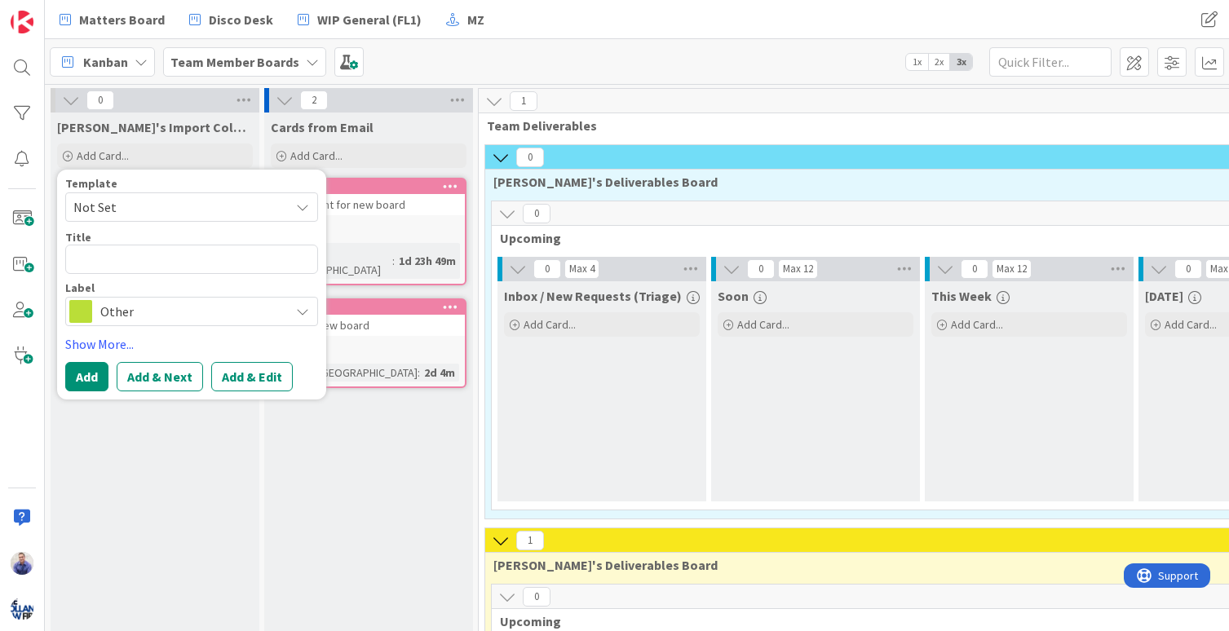
click at [159, 210] on span "Not Set" at bounding box center [175, 207] width 204 height 21
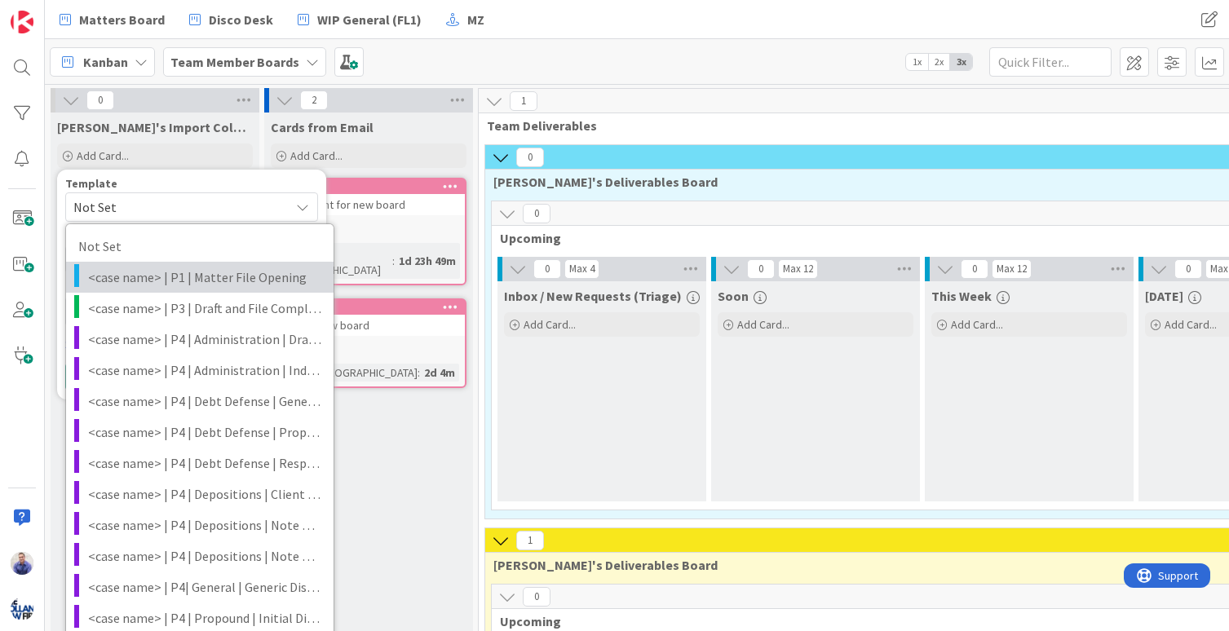
click at [154, 272] on span "<case name> | P1 | Matter File Opening" at bounding box center [204, 277] width 233 height 21
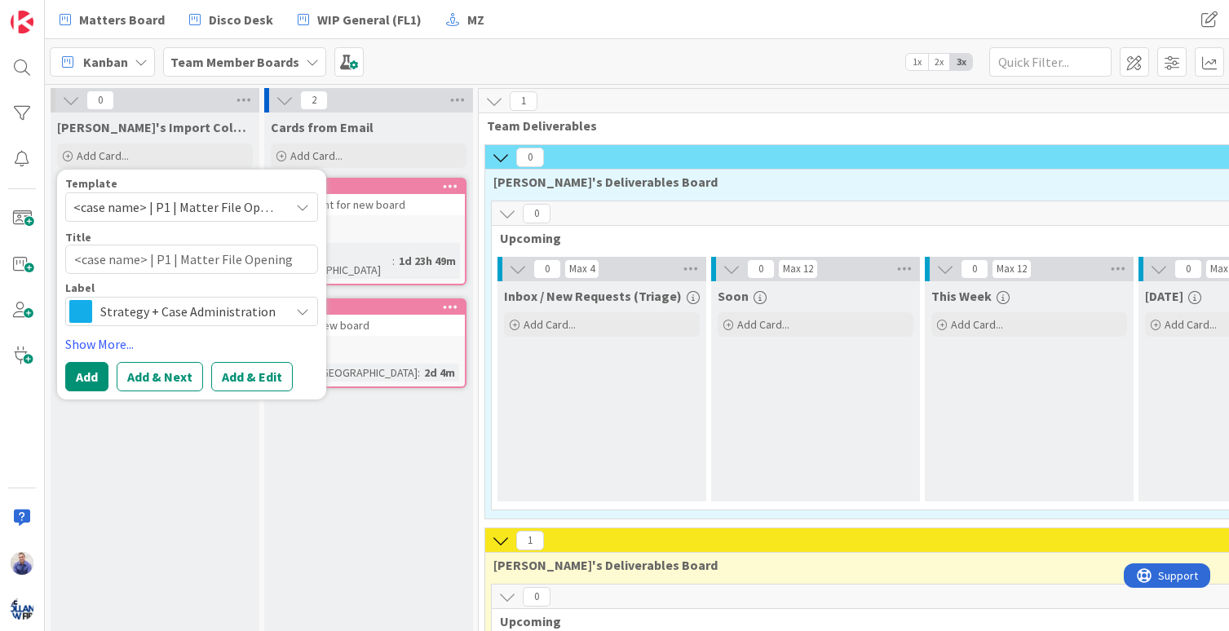
type textarea "x"
type textarea "<case name> | P1 | Matter File Opening"
click at [267, 380] on button "Add & Edit" at bounding box center [252, 376] width 82 height 29
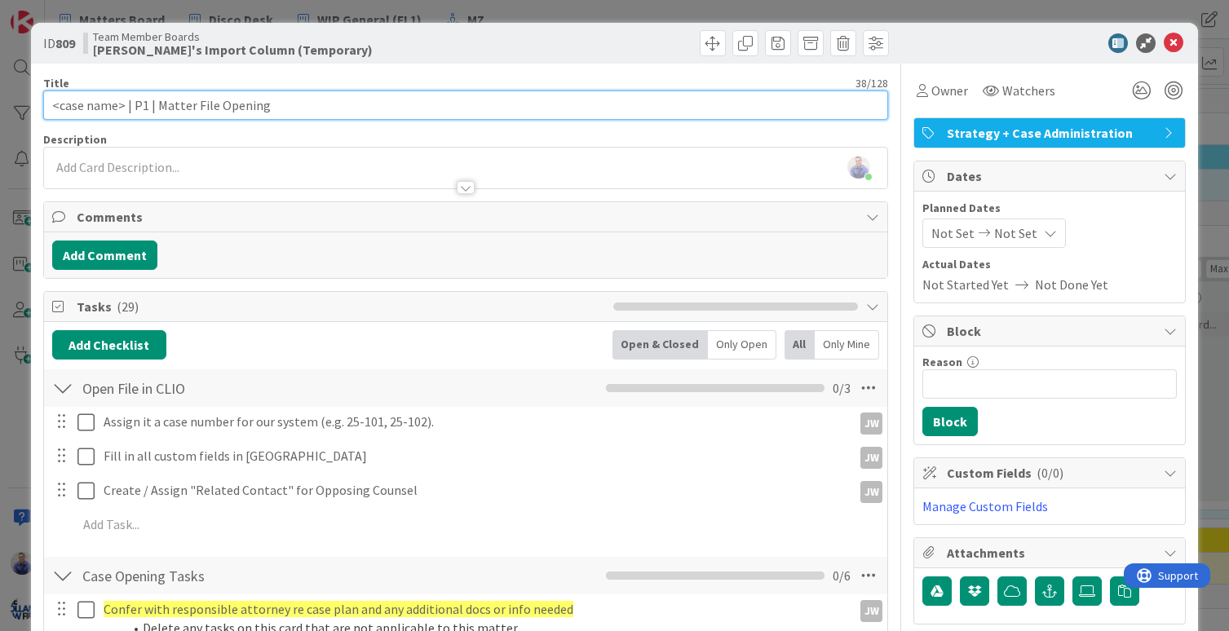
drag, startPoint x: 275, startPoint y: 108, endPoint x: 152, endPoint y: 104, distance: 122.4
click at [152, 104] on input "<case name> | P1 | Matter File Opening" at bounding box center [466, 105] width 846 height 29
type input "<case name> | P1 | Request Client Info"
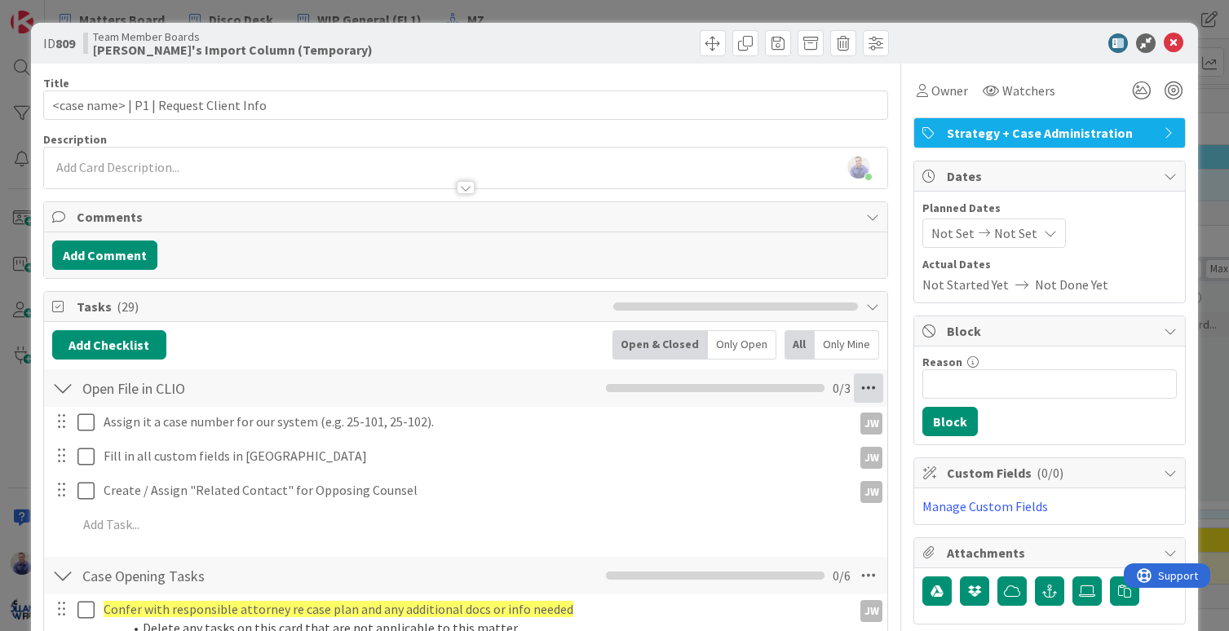
click at [857, 391] on icon at bounding box center [868, 387] width 29 height 29
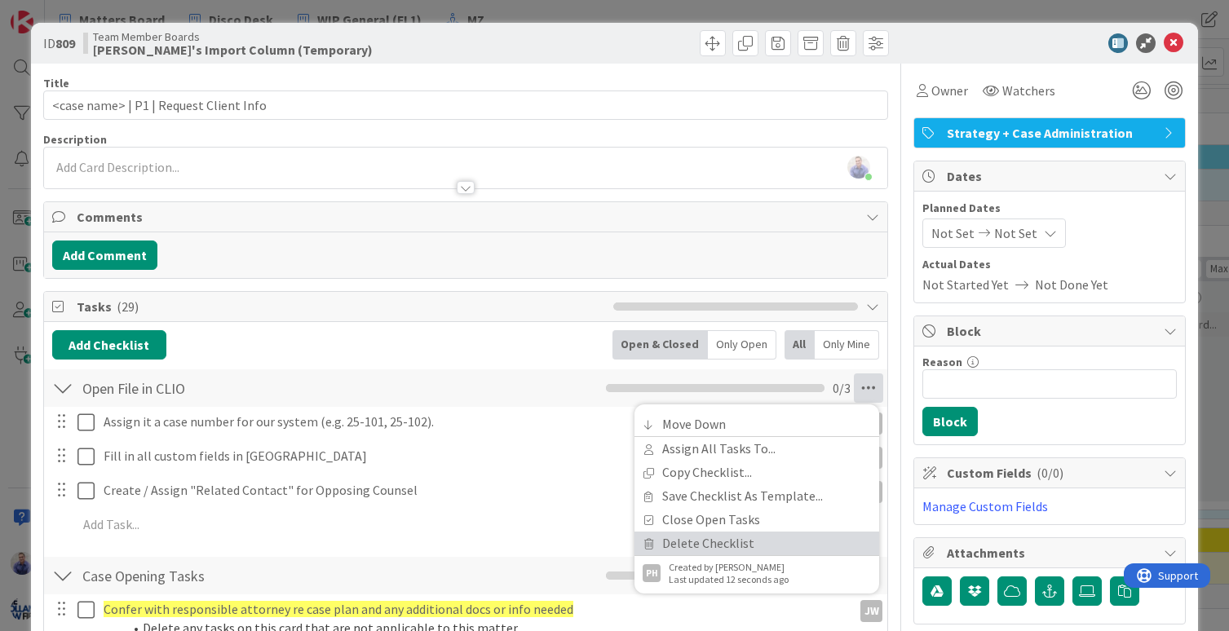
click at [753, 536] on link "Delete Checklist" at bounding box center [756, 544] width 245 height 24
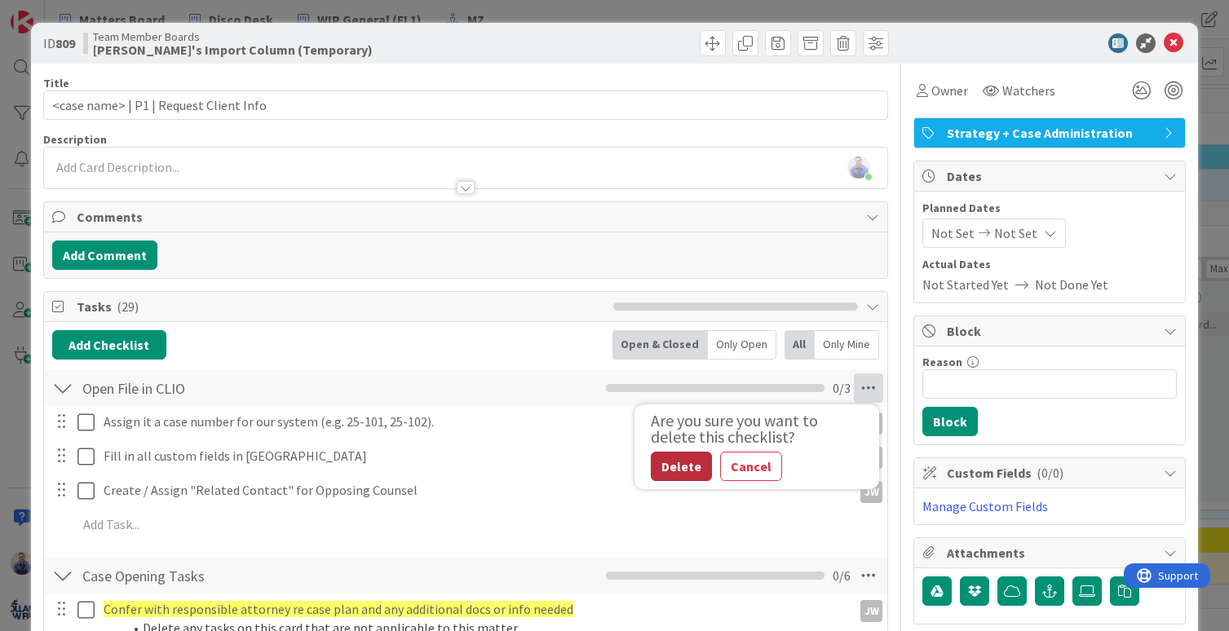
click at [656, 476] on button "Delete" at bounding box center [681, 466] width 61 height 29
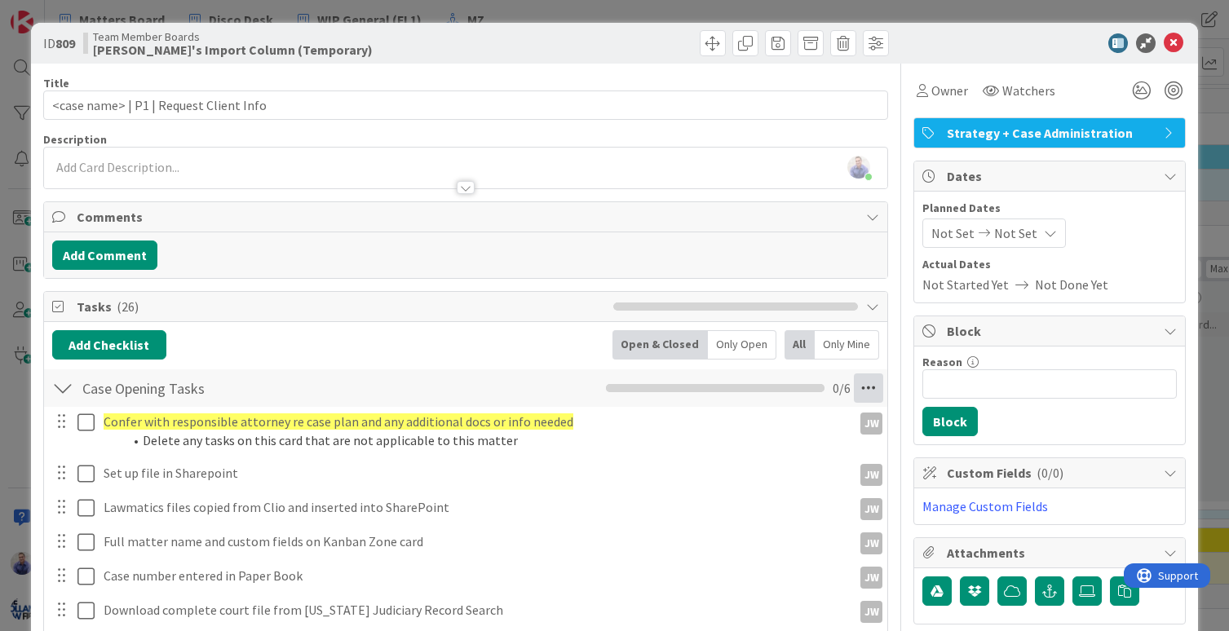
click at [859, 388] on icon at bounding box center [868, 387] width 29 height 29
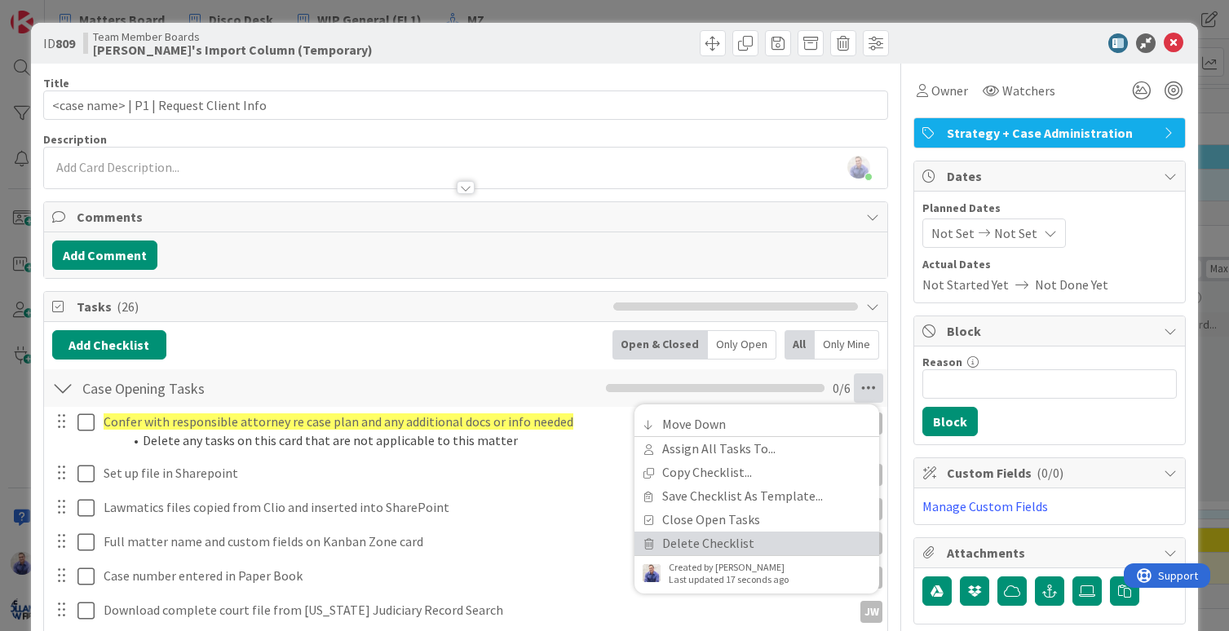
click at [736, 538] on link "Delete Checklist" at bounding box center [756, 544] width 245 height 24
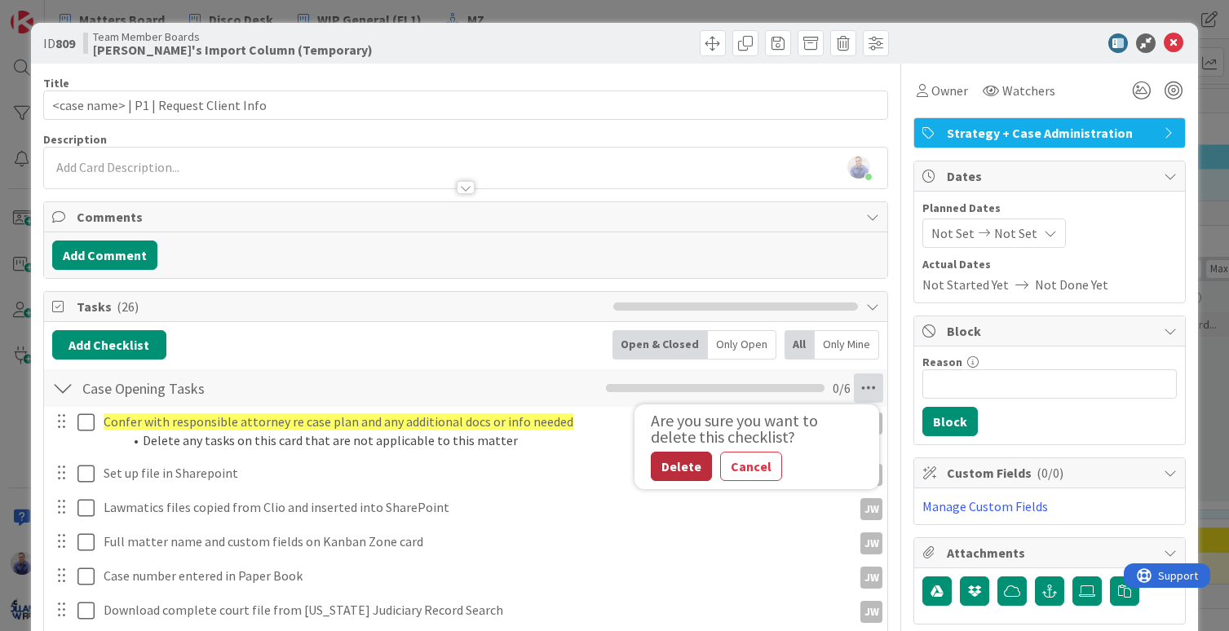
click at [675, 463] on button "Delete" at bounding box center [681, 466] width 61 height 29
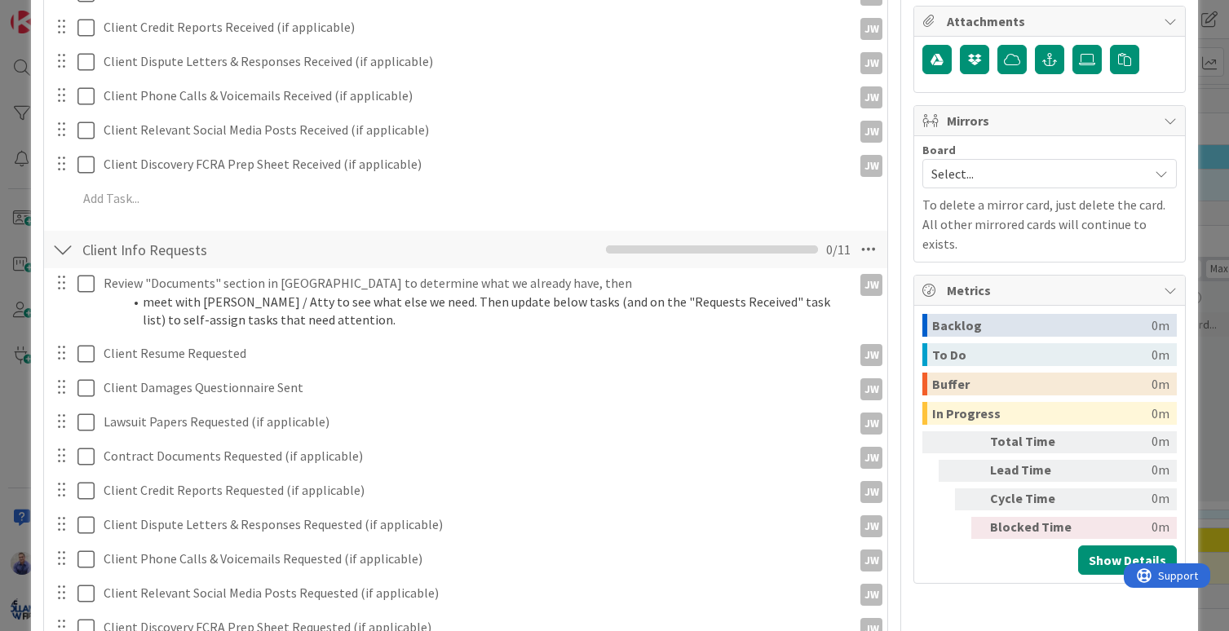
scroll to position [582, 0]
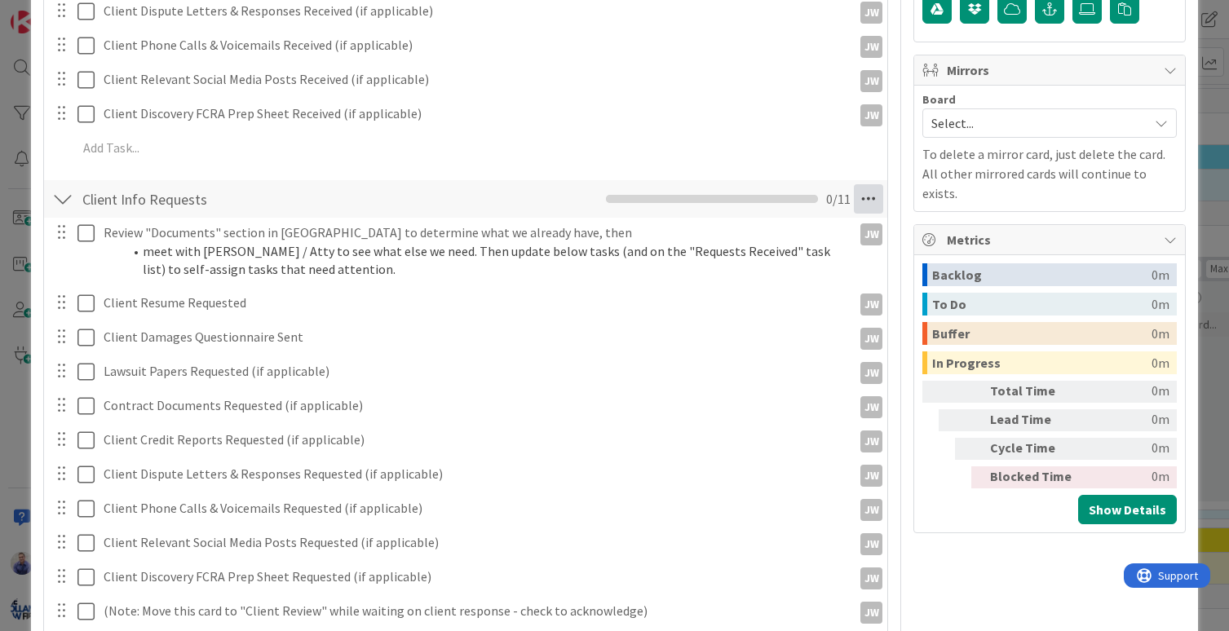
click at [864, 199] on icon at bounding box center [868, 198] width 29 height 29
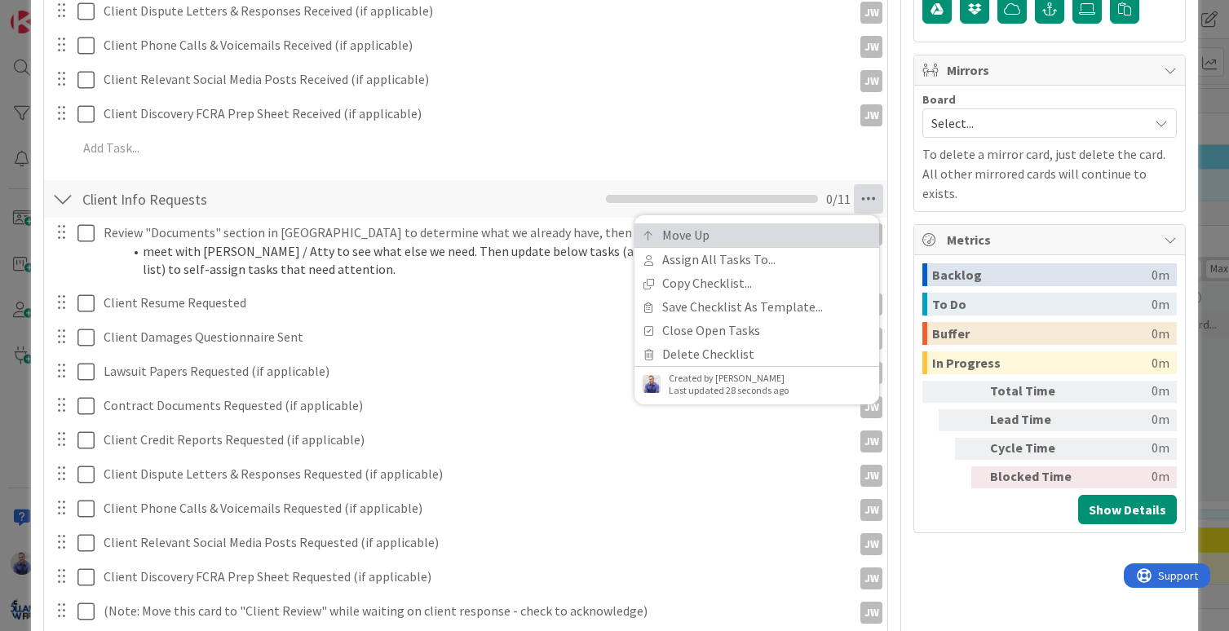
click at [672, 226] on link "Move Up" at bounding box center [756, 235] width 245 height 24
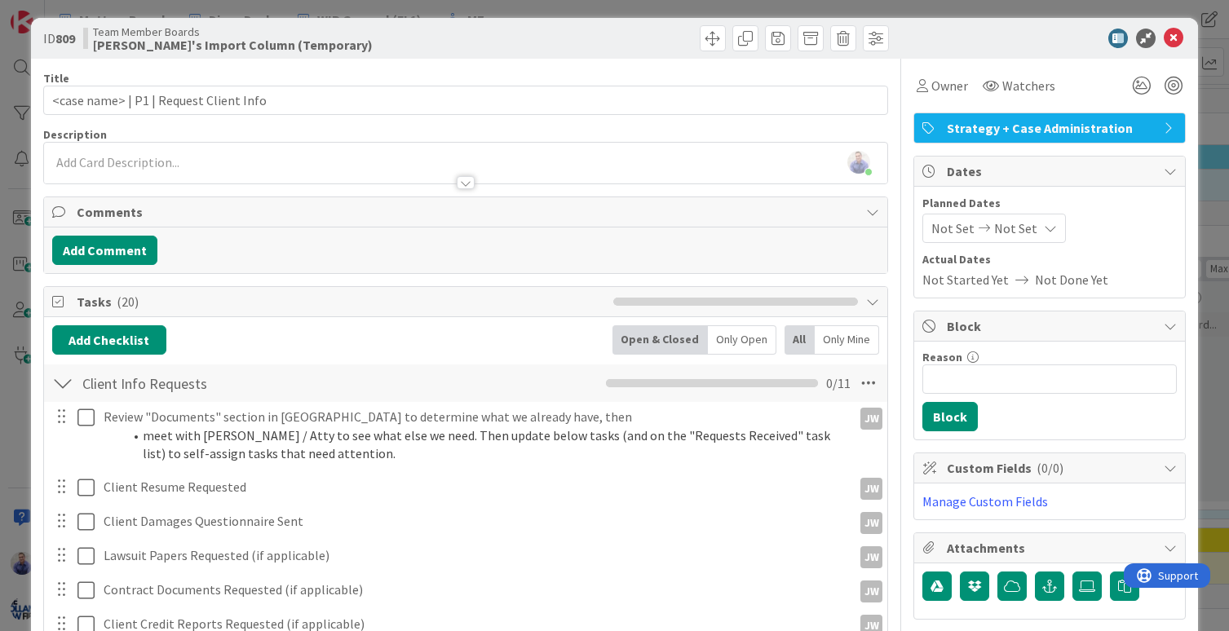
scroll to position [0, 0]
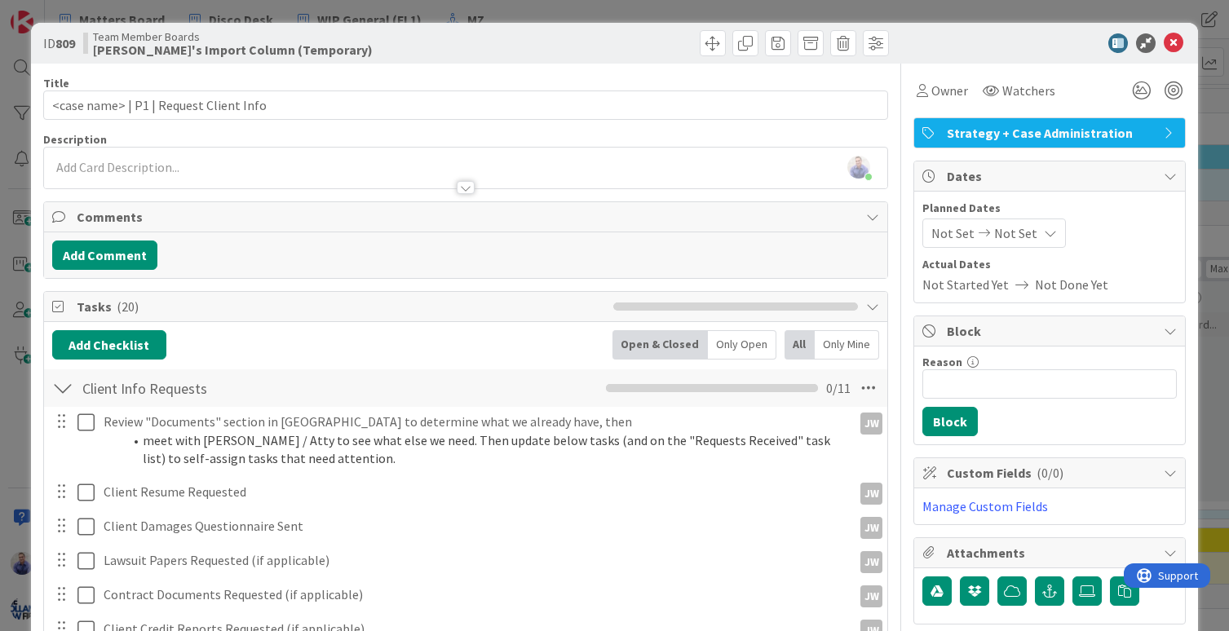
click at [541, 46] on div at bounding box center [679, 43] width 419 height 26
click at [768, 45] on span at bounding box center [778, 43] width 26 height 26
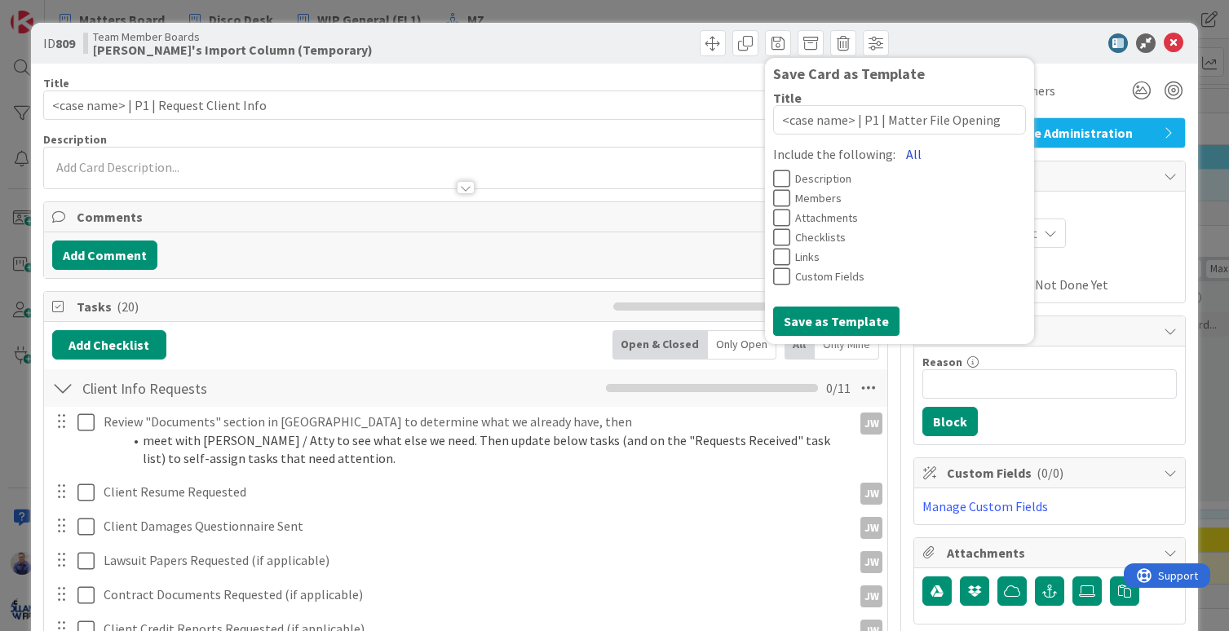
click at [895, 157] on button "All" at bounding box center [913, 153] width 37 height 29
click at [834, 325] on button "Save as Template" at bounding box center [836, 321] width 126 height 29
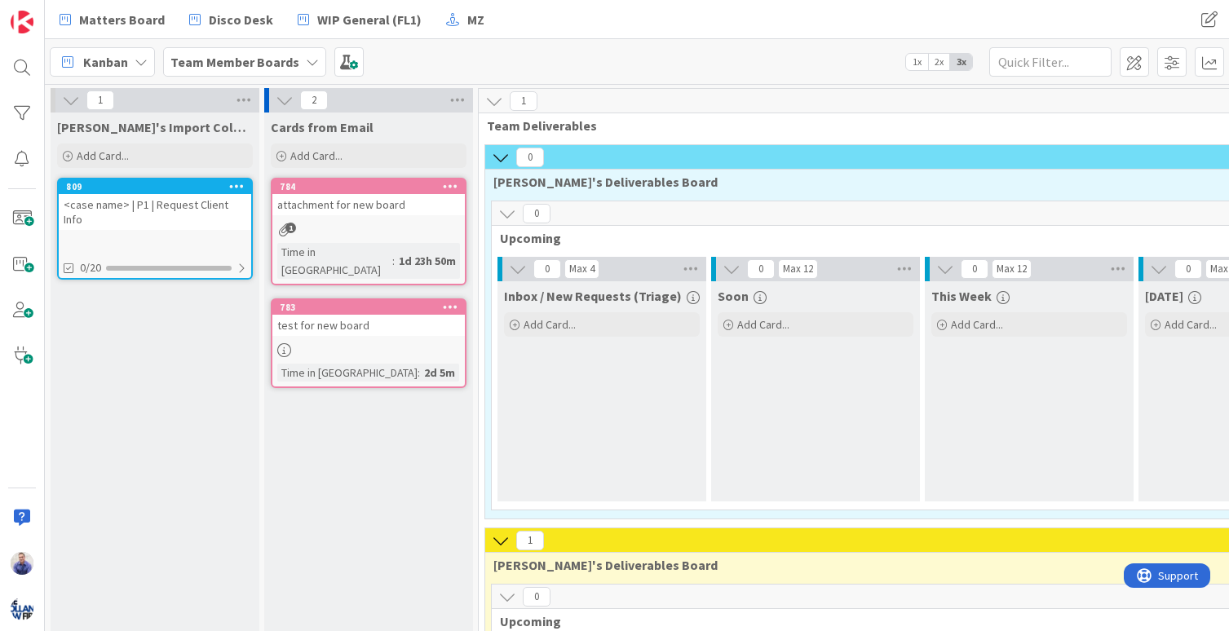
type textarea "x"
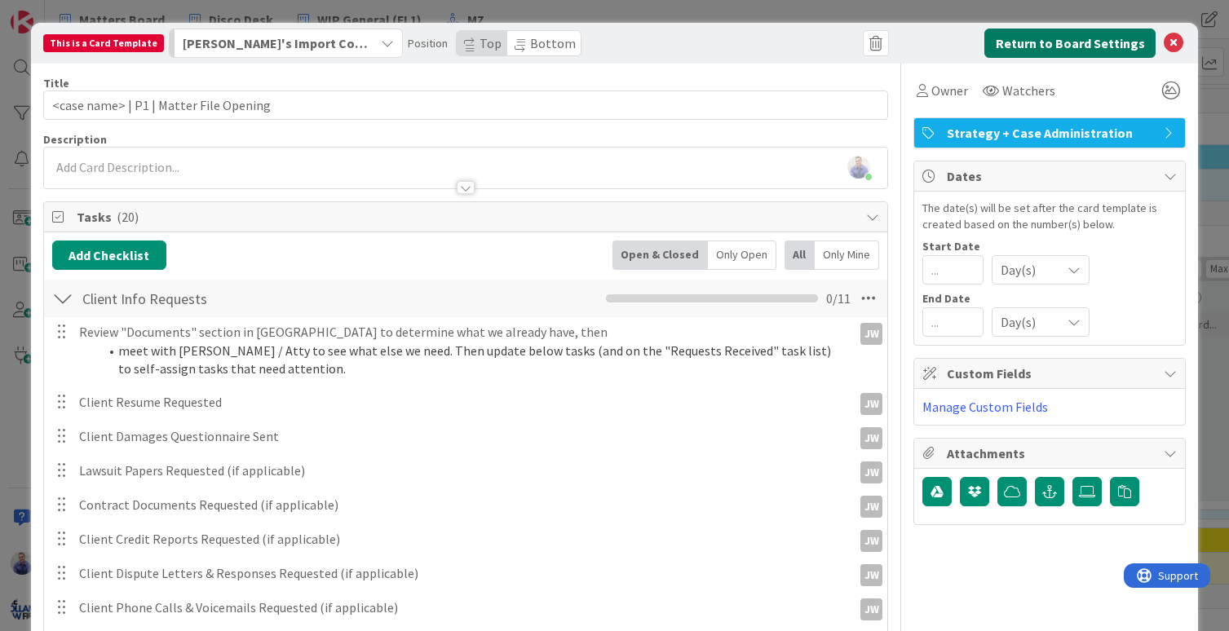
click at [1084, 47] on button "Return to Board Settings" at bounding box center [1069, 43] width 171 height 29
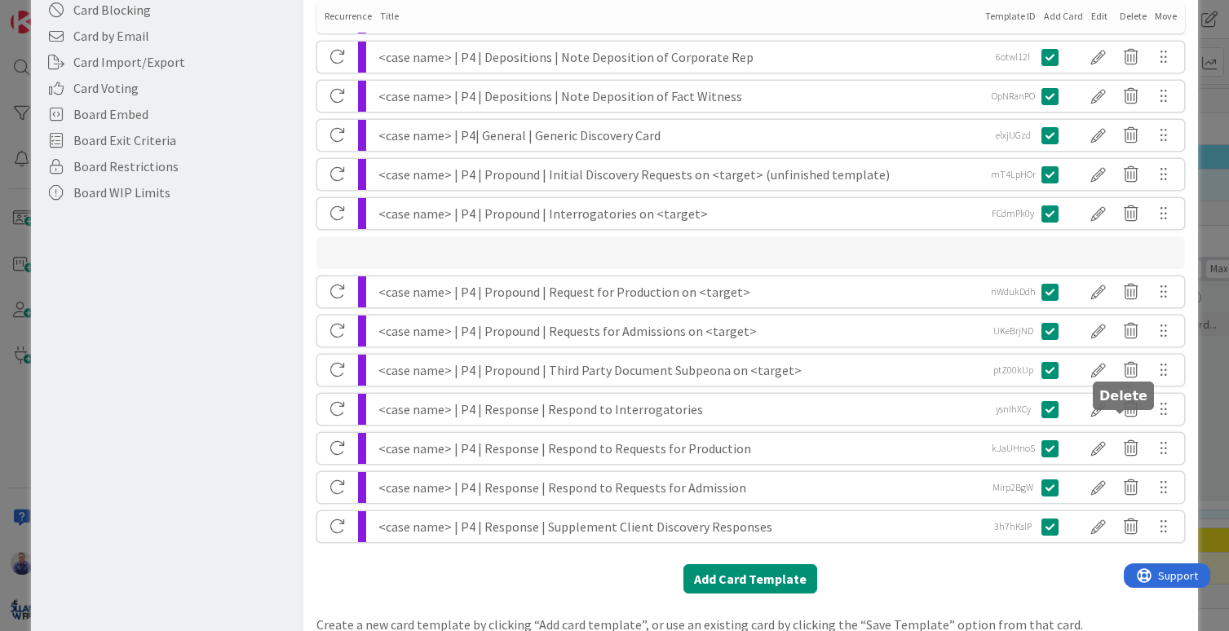
scroll to position [29, 0]
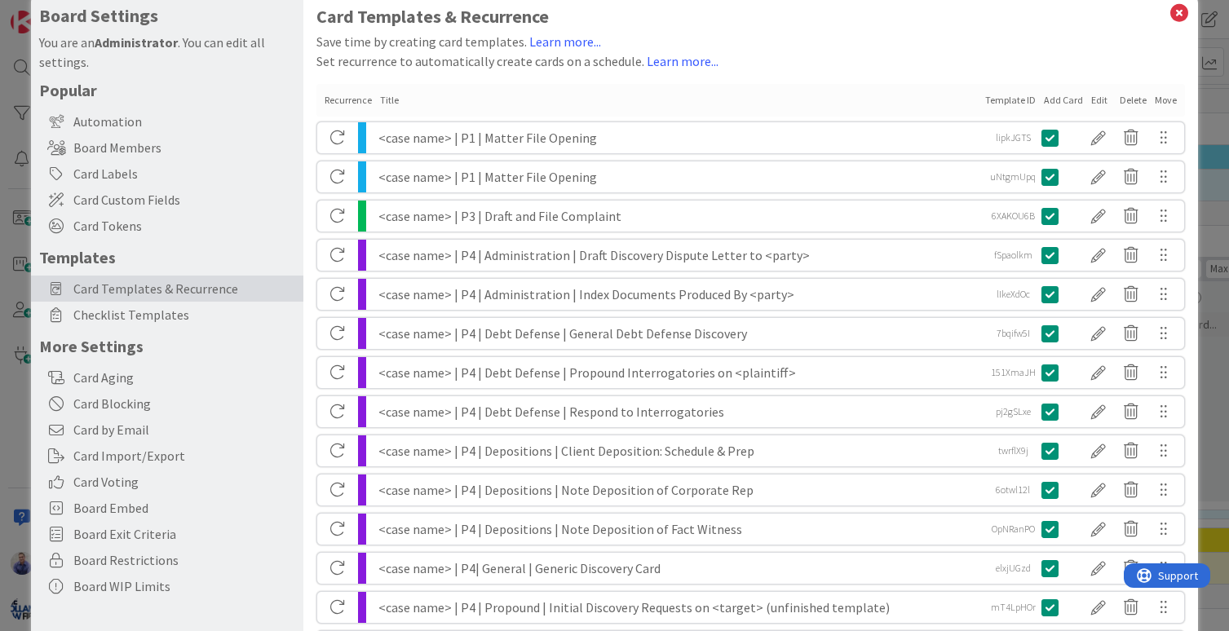
click at [556, 174] on div "<case name> | P1 | Matter File Opening" at bounding box center [679, 176] width 602 height 31
click at [1089, 174] on div at bounding box center [1098, 177] width 33 height 28
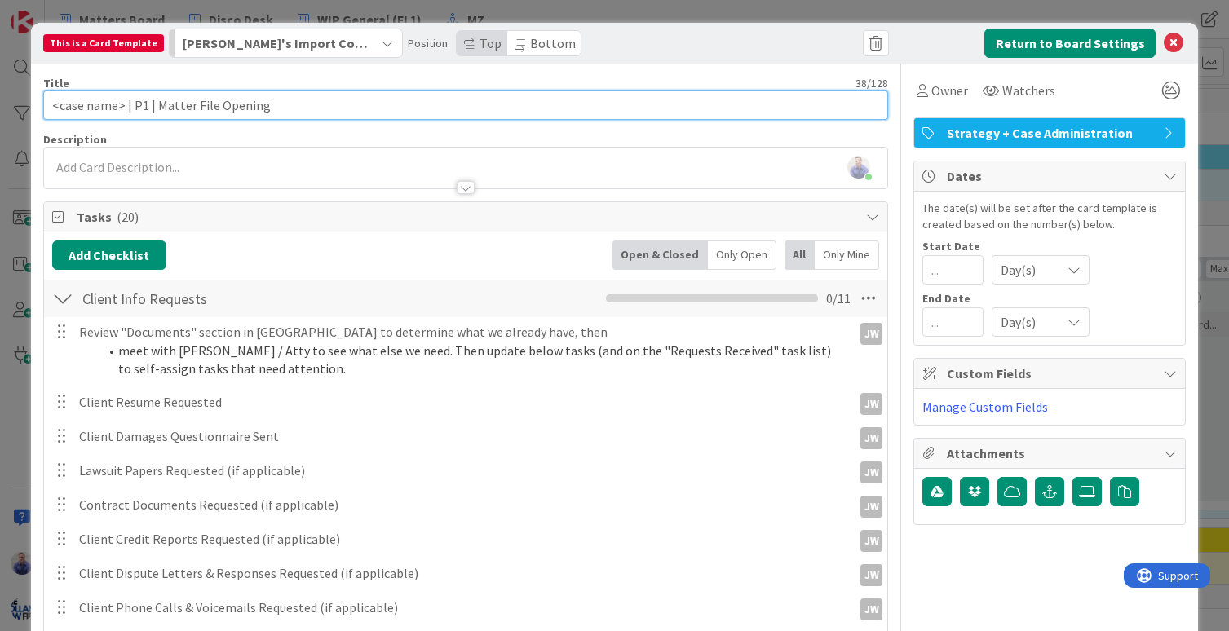
drag, startPoint x: 226, startPoint y: 104, endPoint x: 157, endPoint y: 101, distance: 69.4
click at [157, 101] on input "<case name> | P1 | Matter File Opening" at bounding box center [466, 105] width 846 height 29
type input "<case name> | P1 | Gather Client Info"
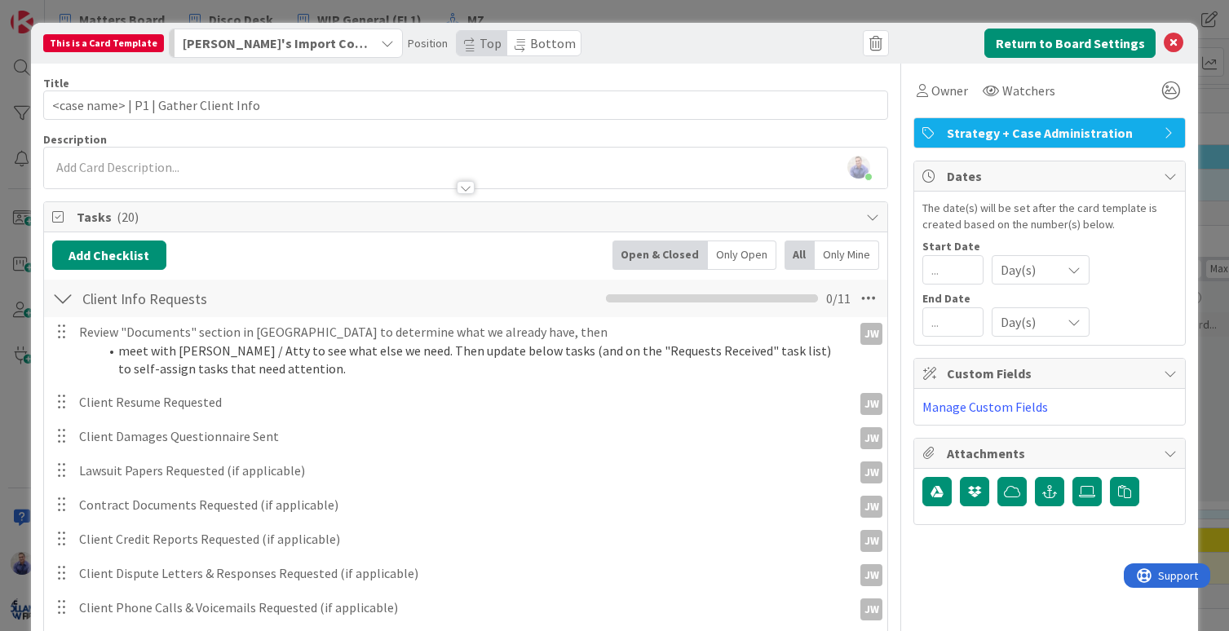
click at [914, 37] on div "Return to Board Settings" at bounding box center [1041, 43] width 289 height 29
click at [1028, 36] on button "Return to Board Settings" at bounding box center [1069, 43] width 171 height 29
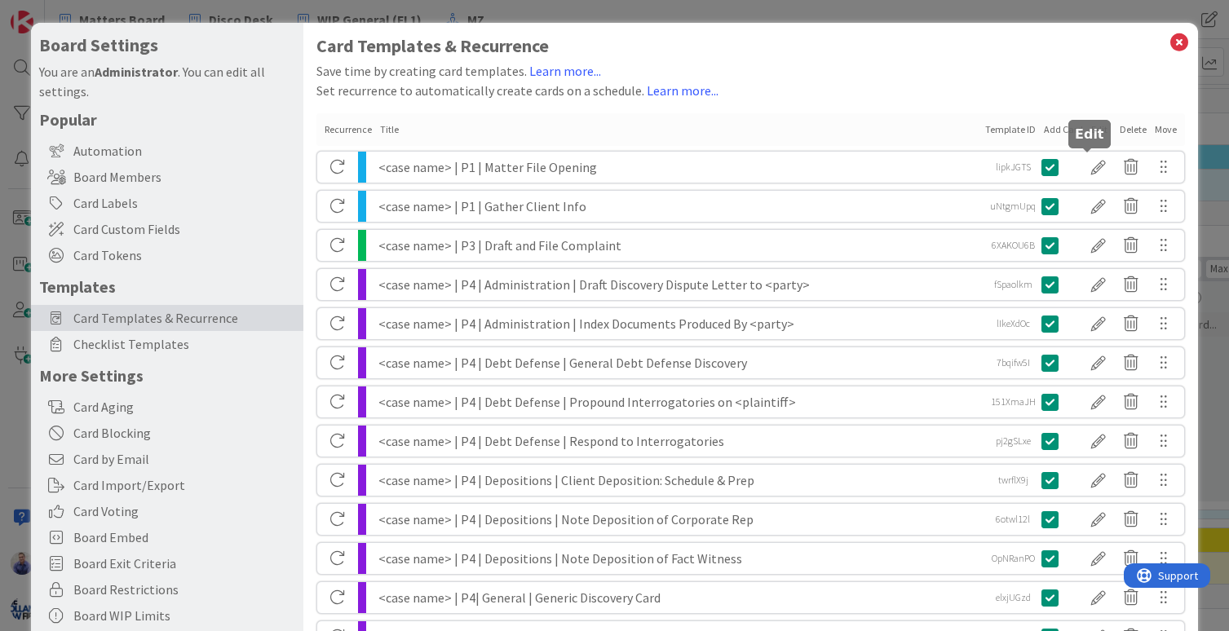
click at [1089, 161] on div at bounding box center [1098, 167] width 33 height 28
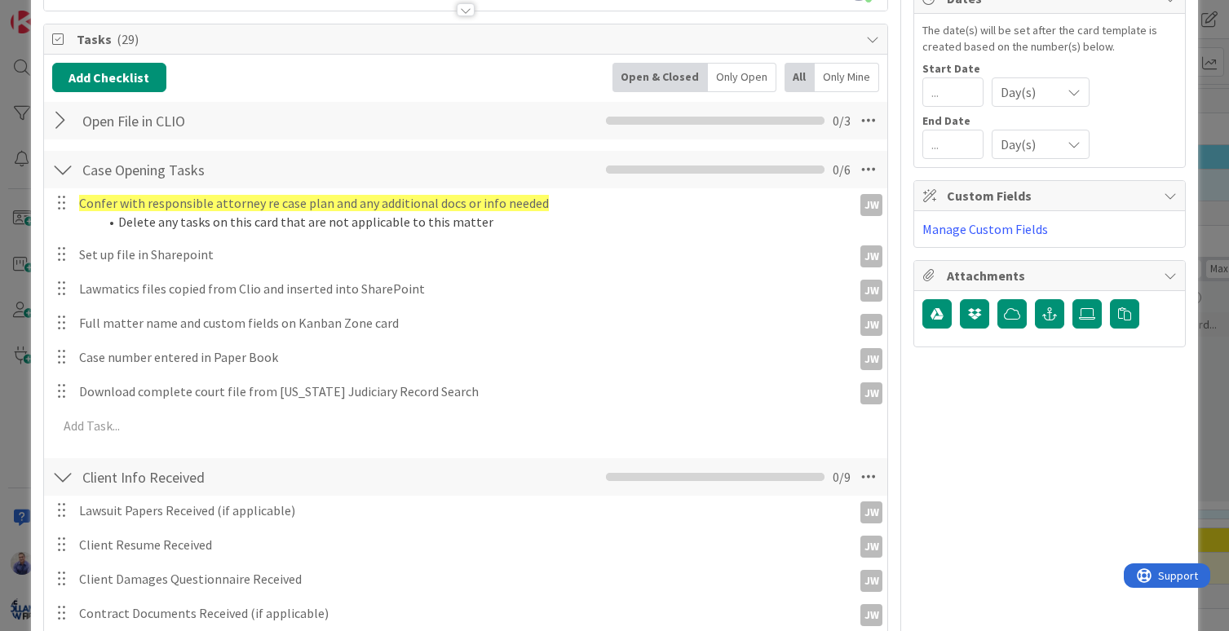
scroll to position [68, 0]
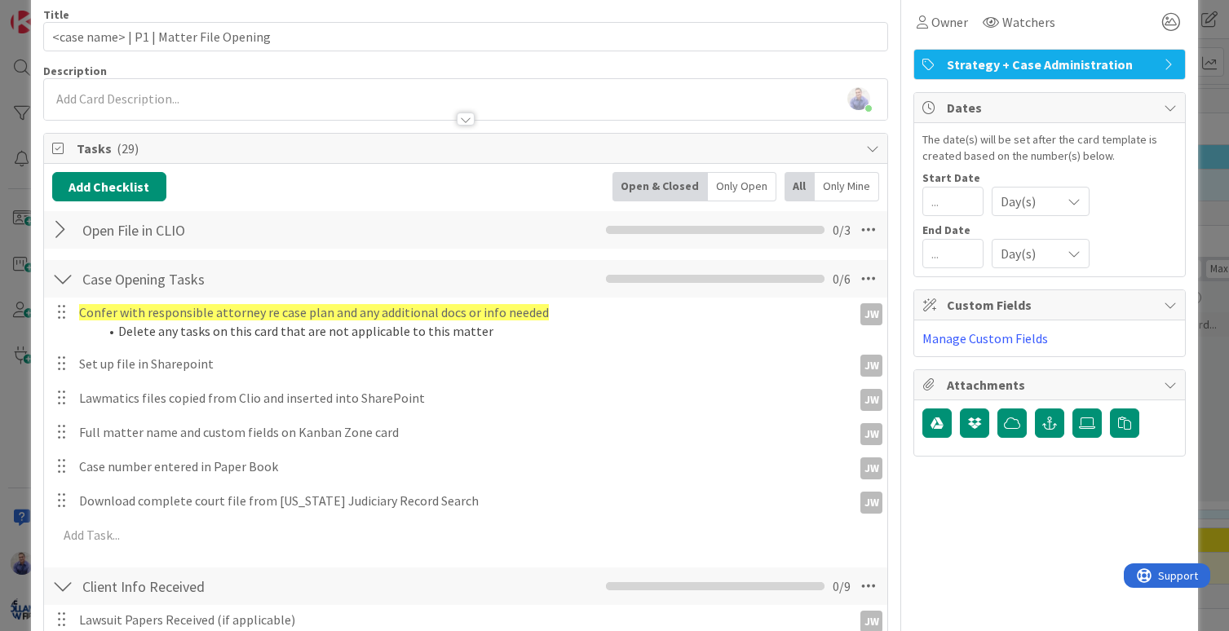
drag, startPoint x: 62, startPoint y: 226, endPoint x: 78, endPoint y: 226, distance: 16.3
click at [62, 226] on div at bounding box center [62, 229] width 21 height 29
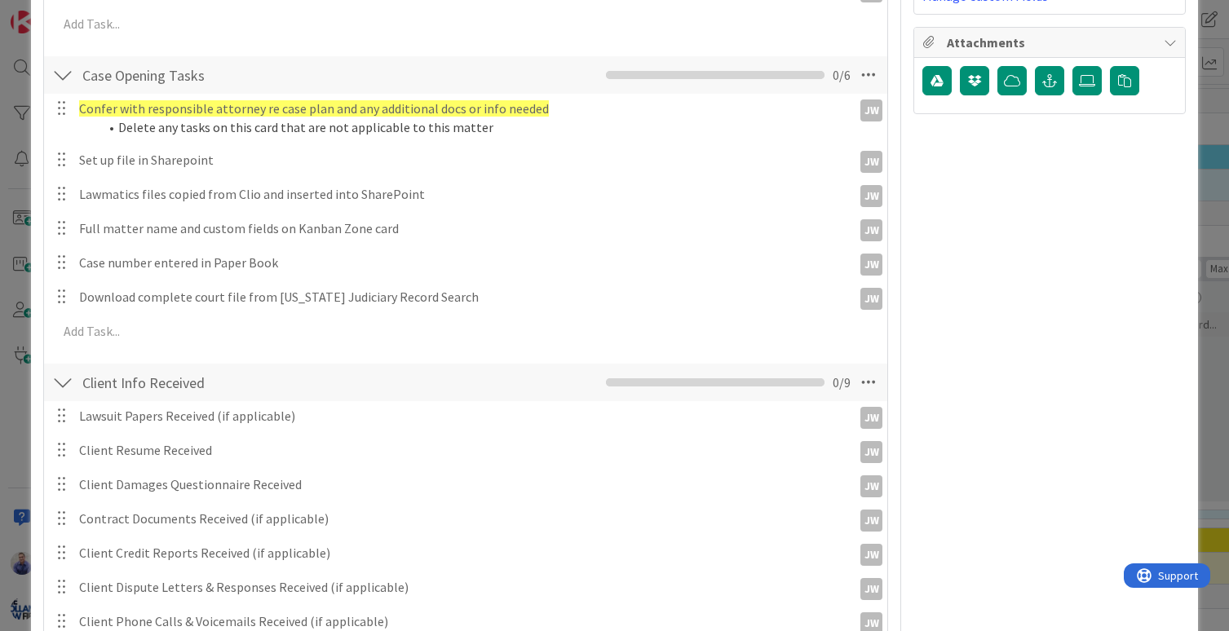
scroll to position [514, 0]
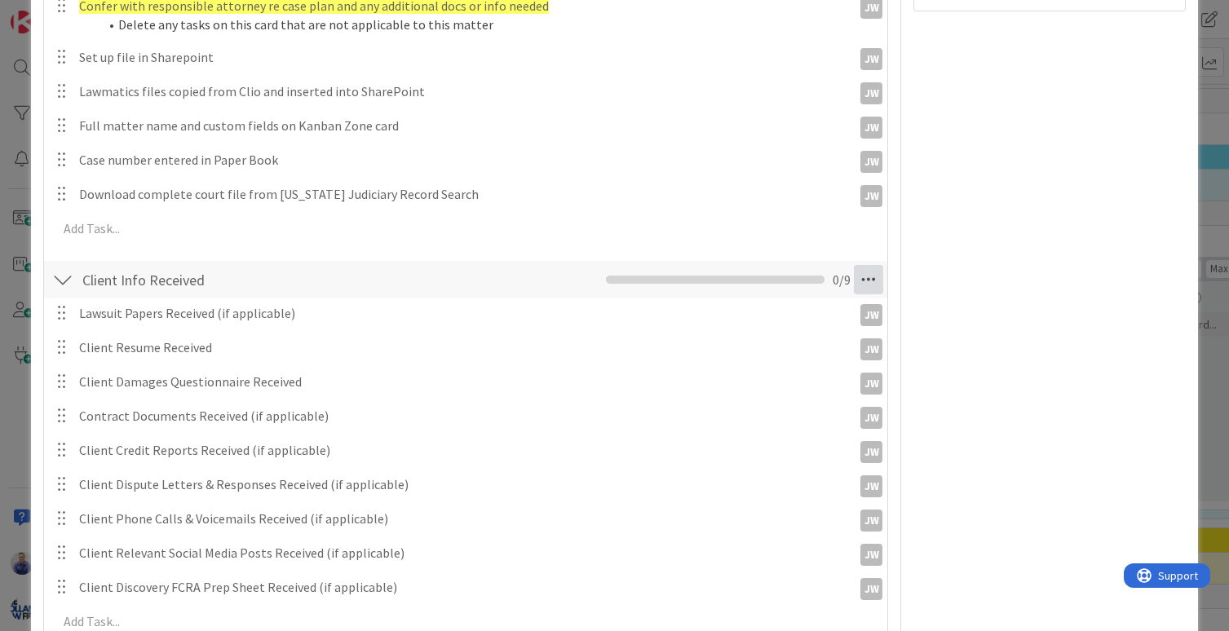
click at [854, 281] on icon at bounding box center [868, 279] width 29 height 29
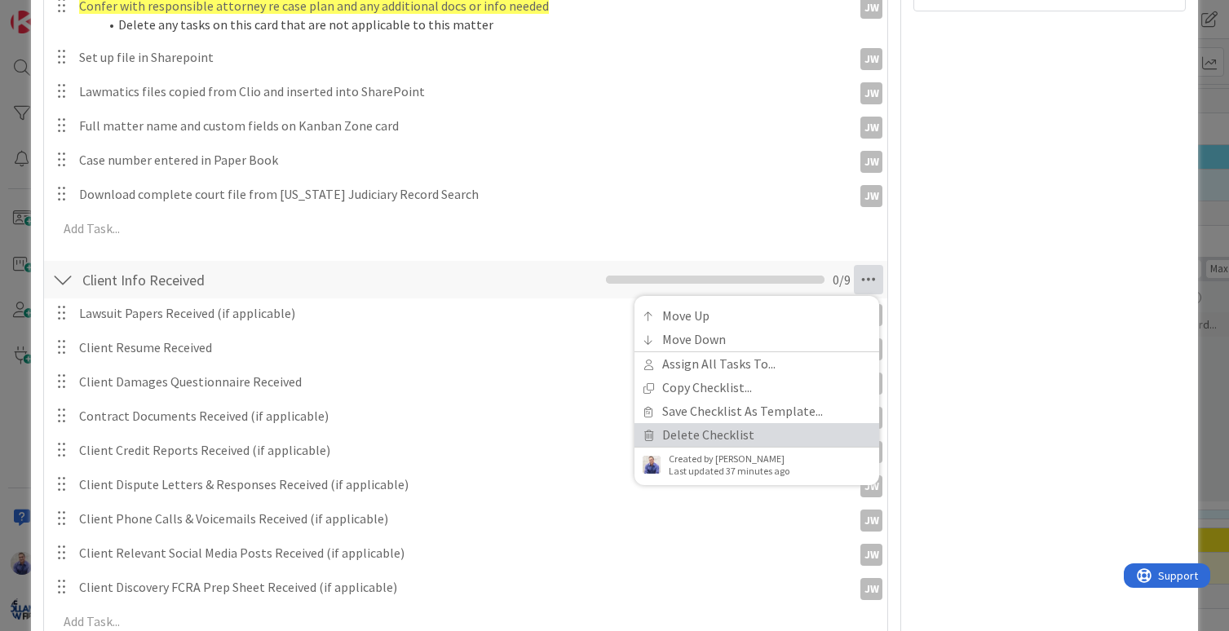
click at [758, 427] on link "Delete Checklist" at bounding box center [756, 435] width 245 height 24
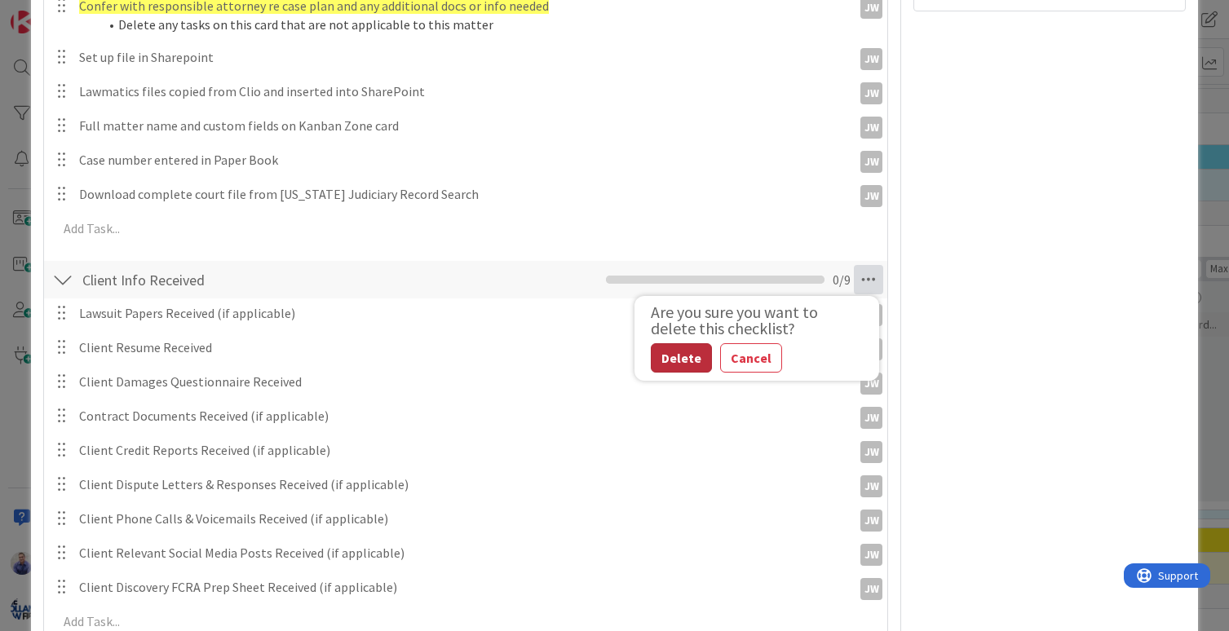
click at [674, 351] on button "Delete" at bounding box center [681, 357] width 61 height 29
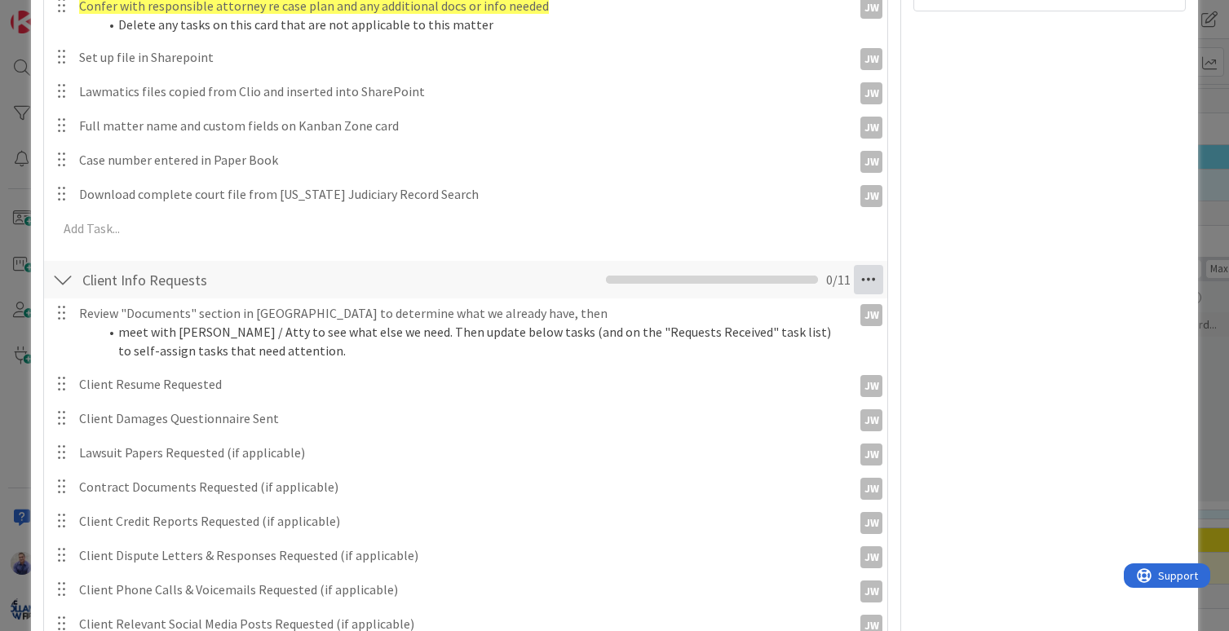
click at [857, 277] on icon at bounding box center [868, 279] width 29 height 29
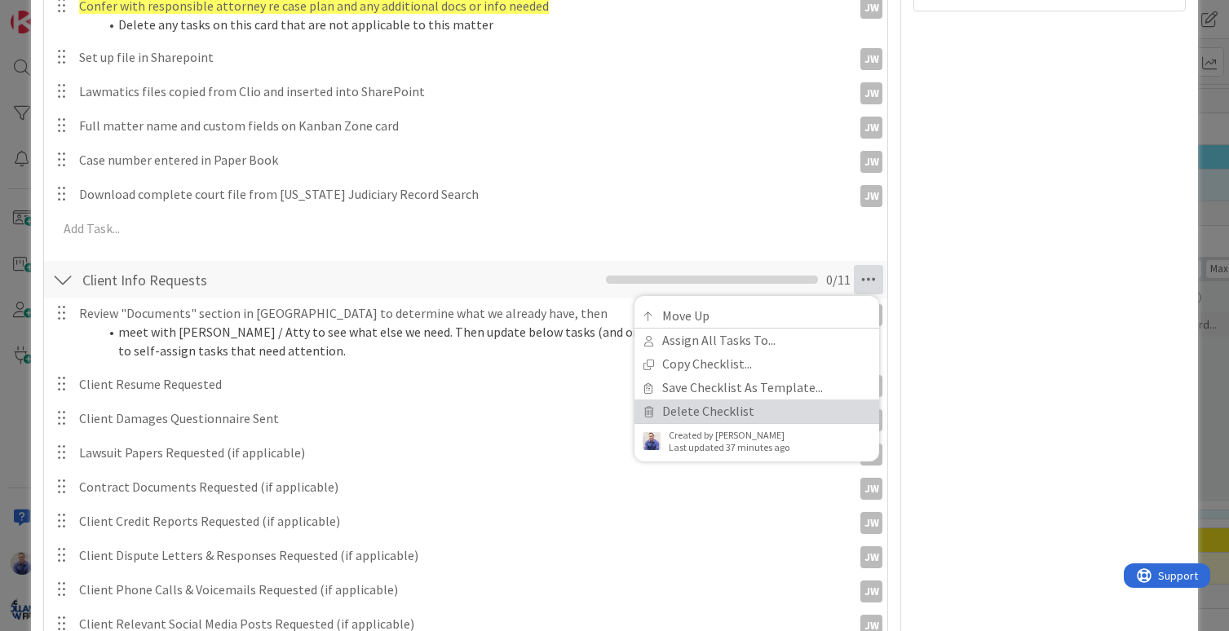
click at [762, 409] on link "Delete Checklist" at bounding box center [756, 412] width 245 height 24
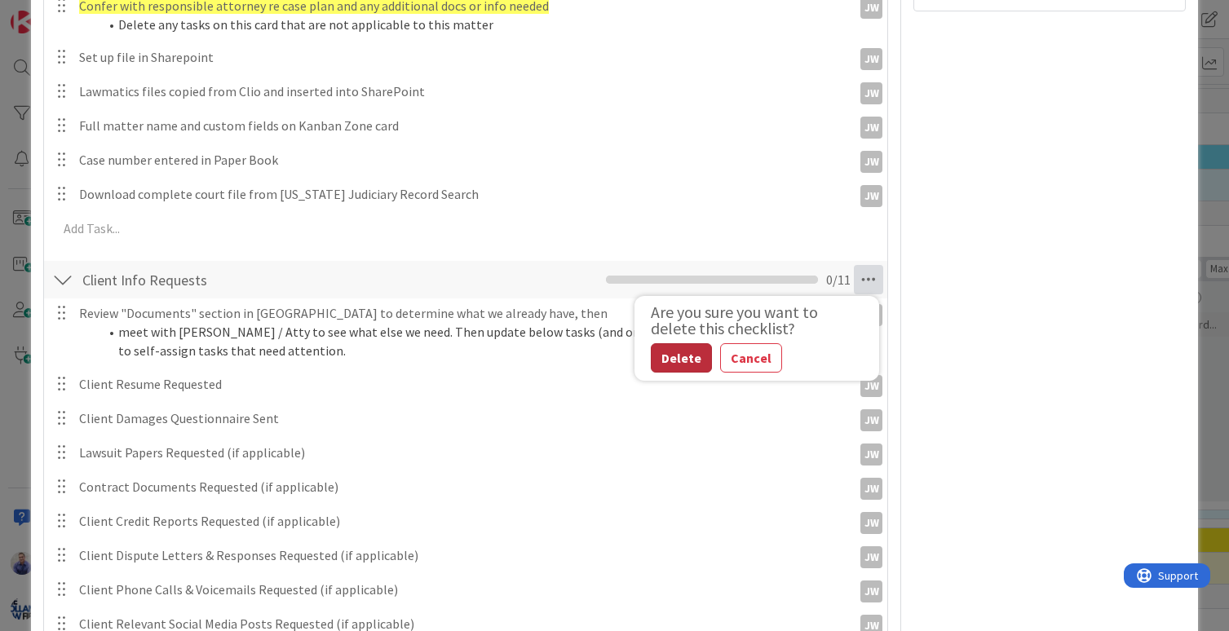
click at [673, 358] on button "Delete" at bounding box center [681, 357] width 61 height 29
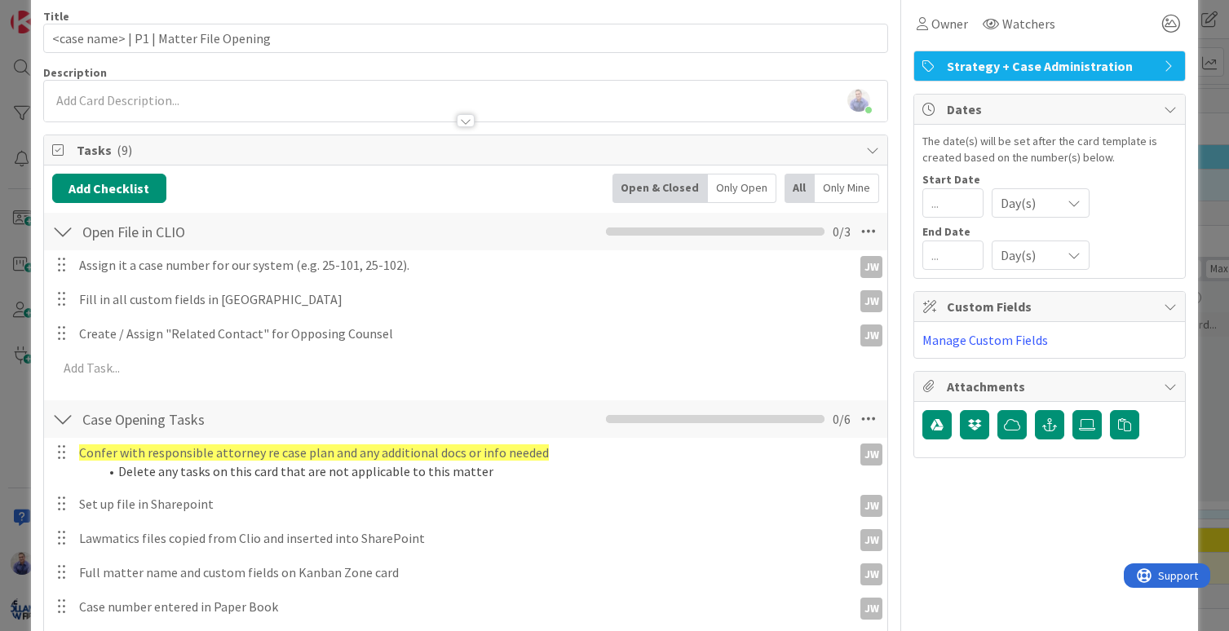
scroll to position [0, 0]
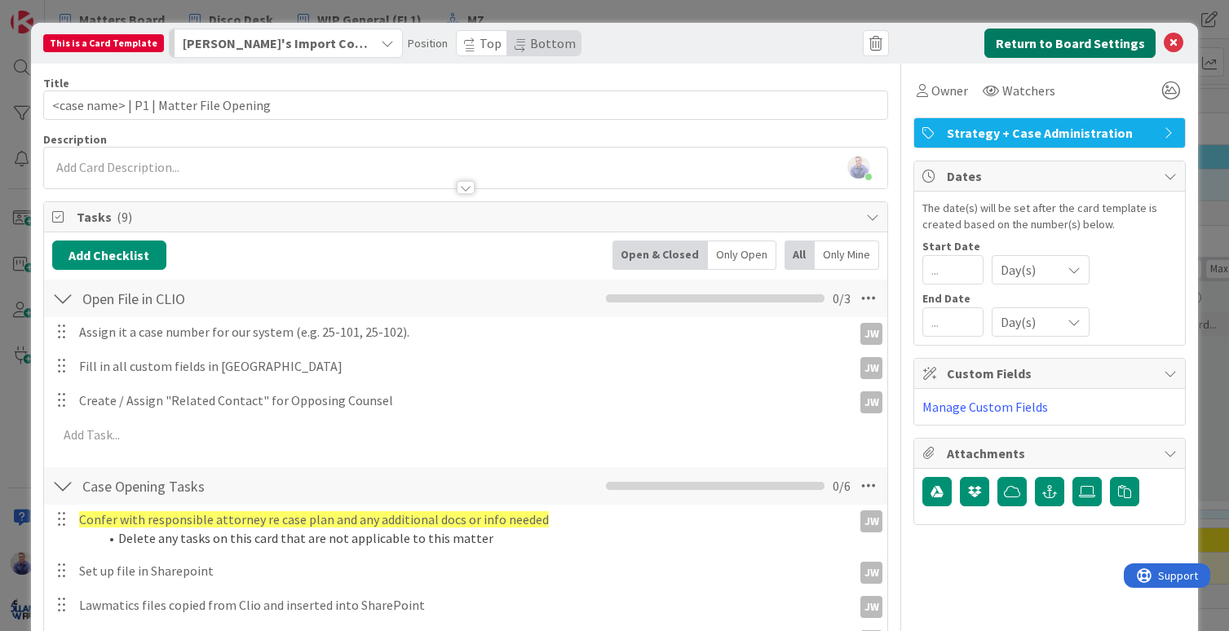
click at [1041, 41] on button "Return to Board Settings" at bounding box center [1069, 43] width 171 height 29
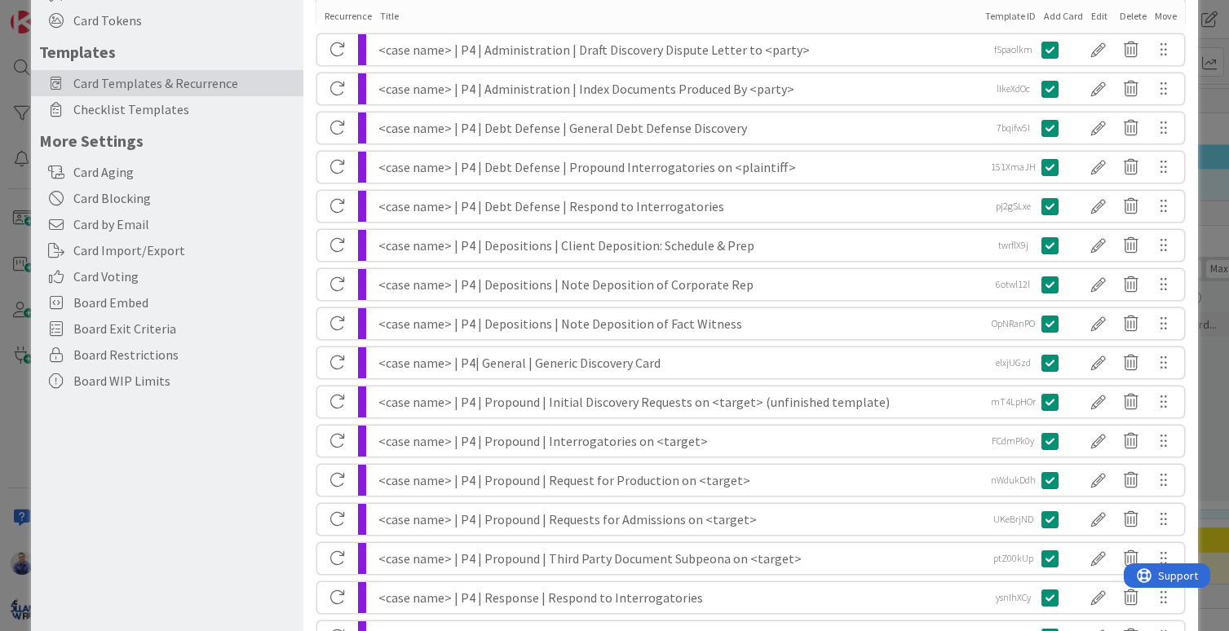
scroll to position [240, 0]
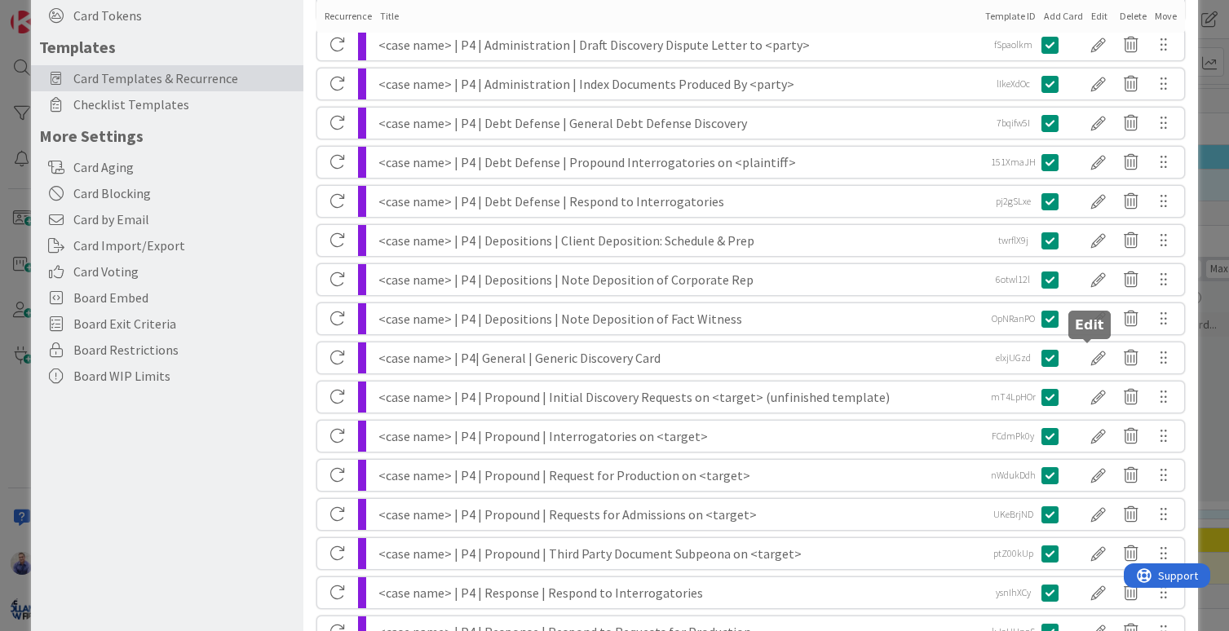
click at [1083, 361] on div at bounding box center [1098, 358] width 33 height 28
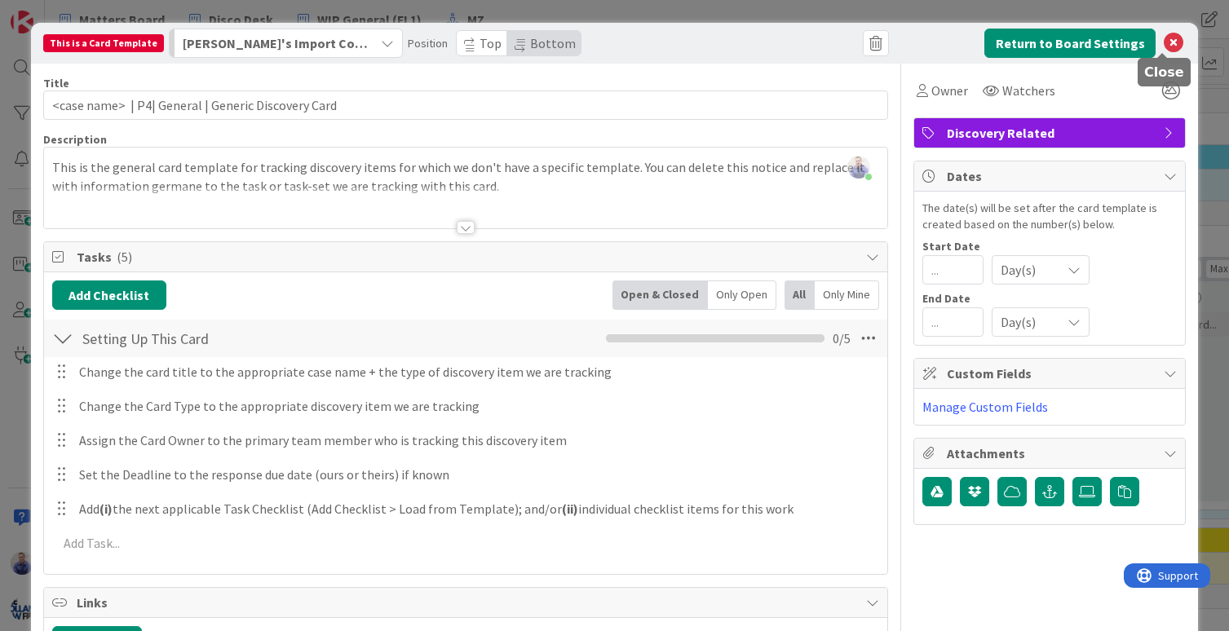
drag, startPoint x: 1157, startPoint y: 44, endPoint x: 1105, endPoint y: 57, distance: 53.8
click at [1164, 44] on icon at bounding box center [1174, 43] width 20 height 20
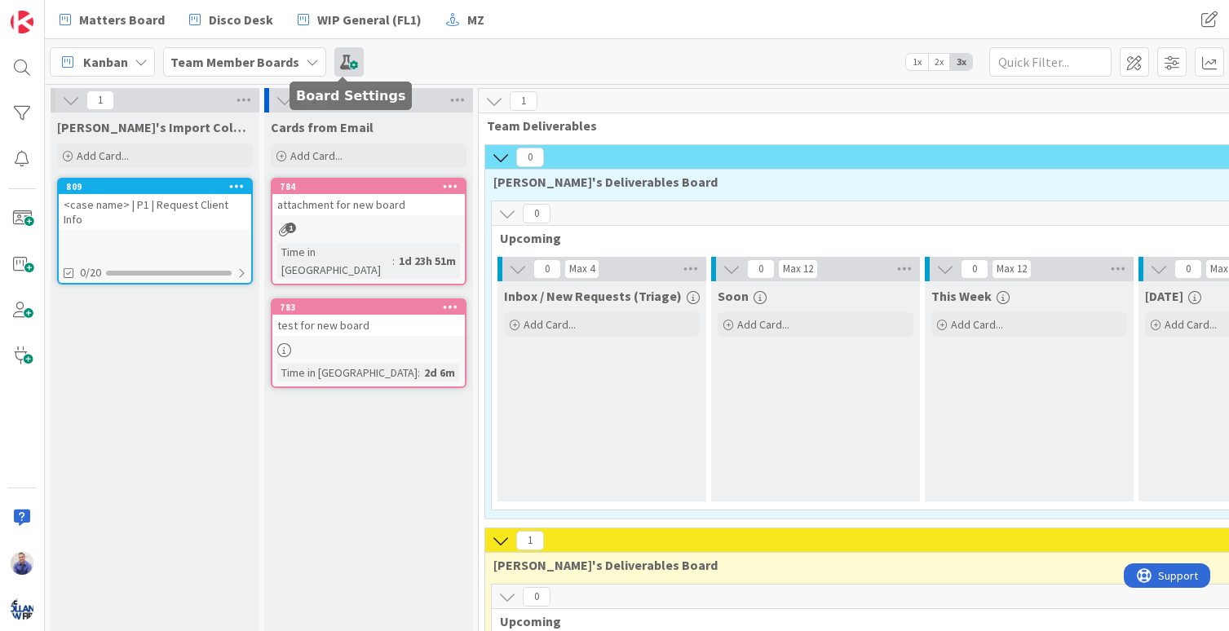
click at [334, 69] on span at bounding box center [348, 61] width 29 height 29
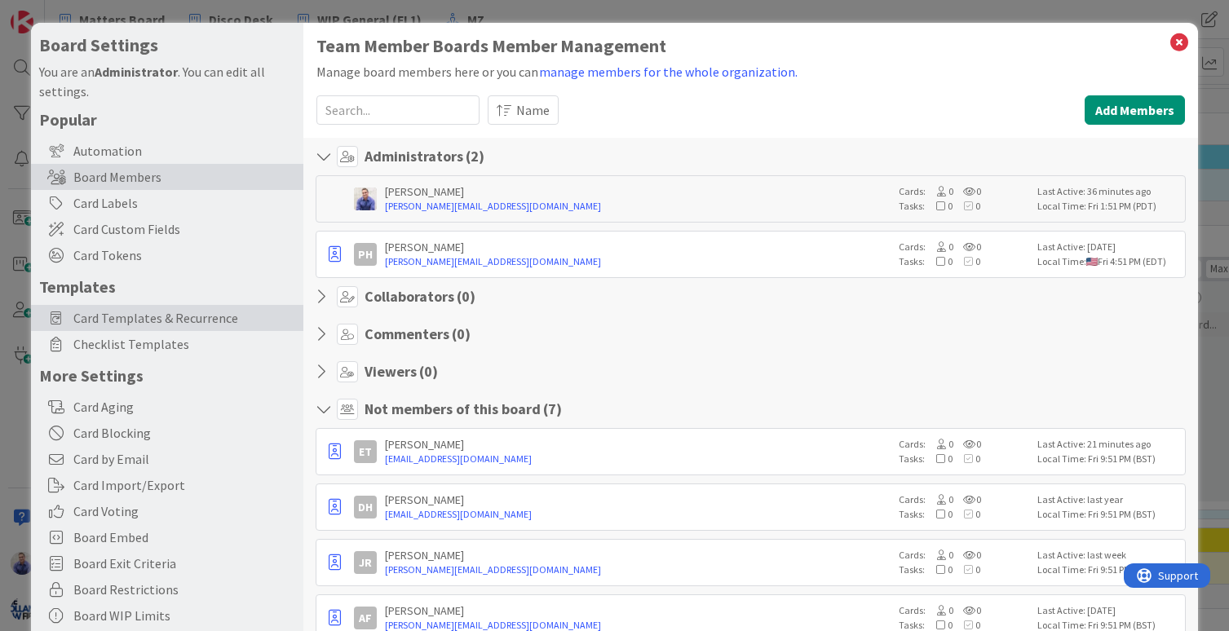
click at [142, 322] on span "Card Templates & Recurrence" at bounding box center [184, 318] width 222 height 20
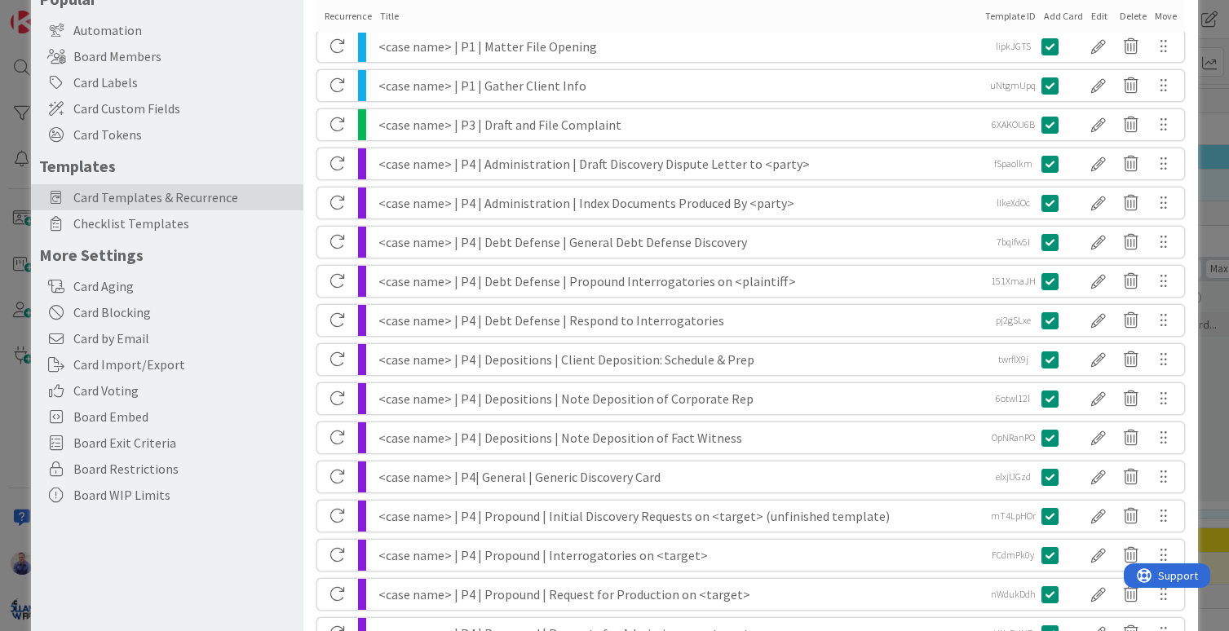
scroll to position [0, 0]
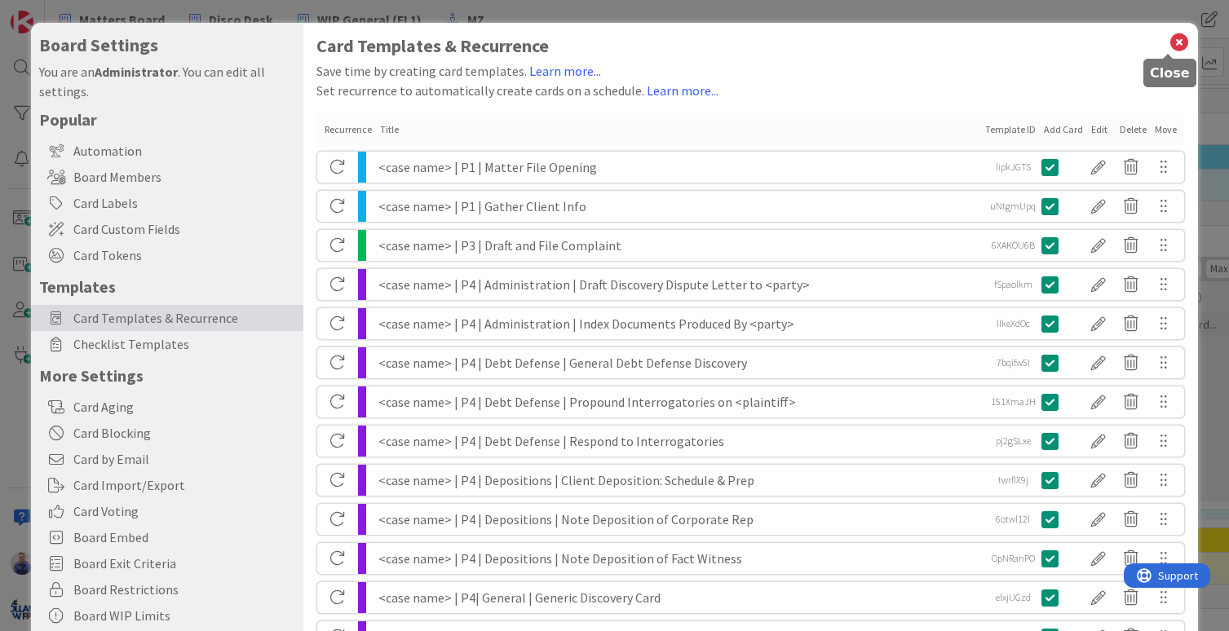
click at [1168, 40] on icon at bounding box center [1178, 42] width 21 height 23
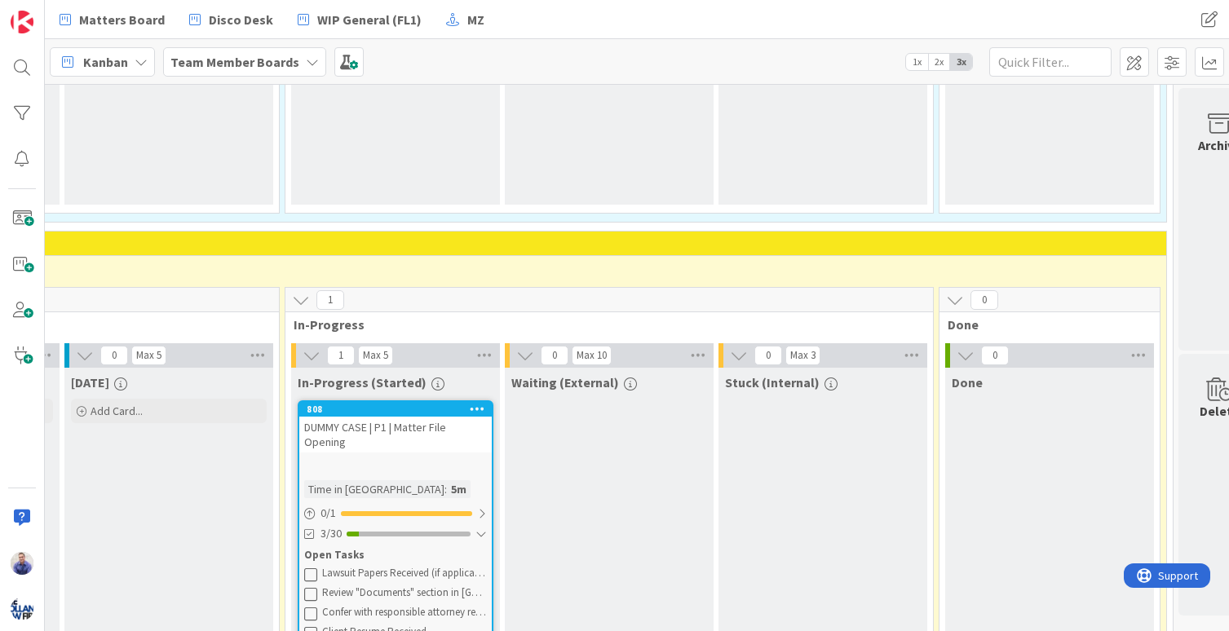
scroll to position [308, 1074]
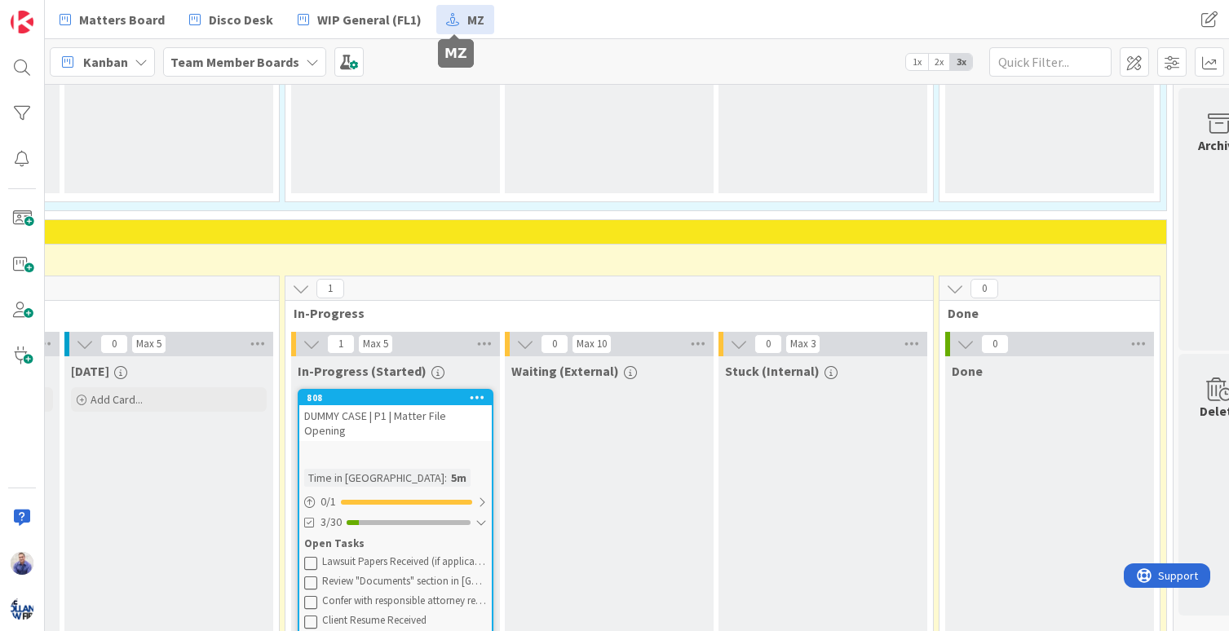
click at [467, 24] on span "MZ" at bounding box center [475, 20] width 17 height 20
